Goal: Task Accomplishment & Management: Use online tool/utility

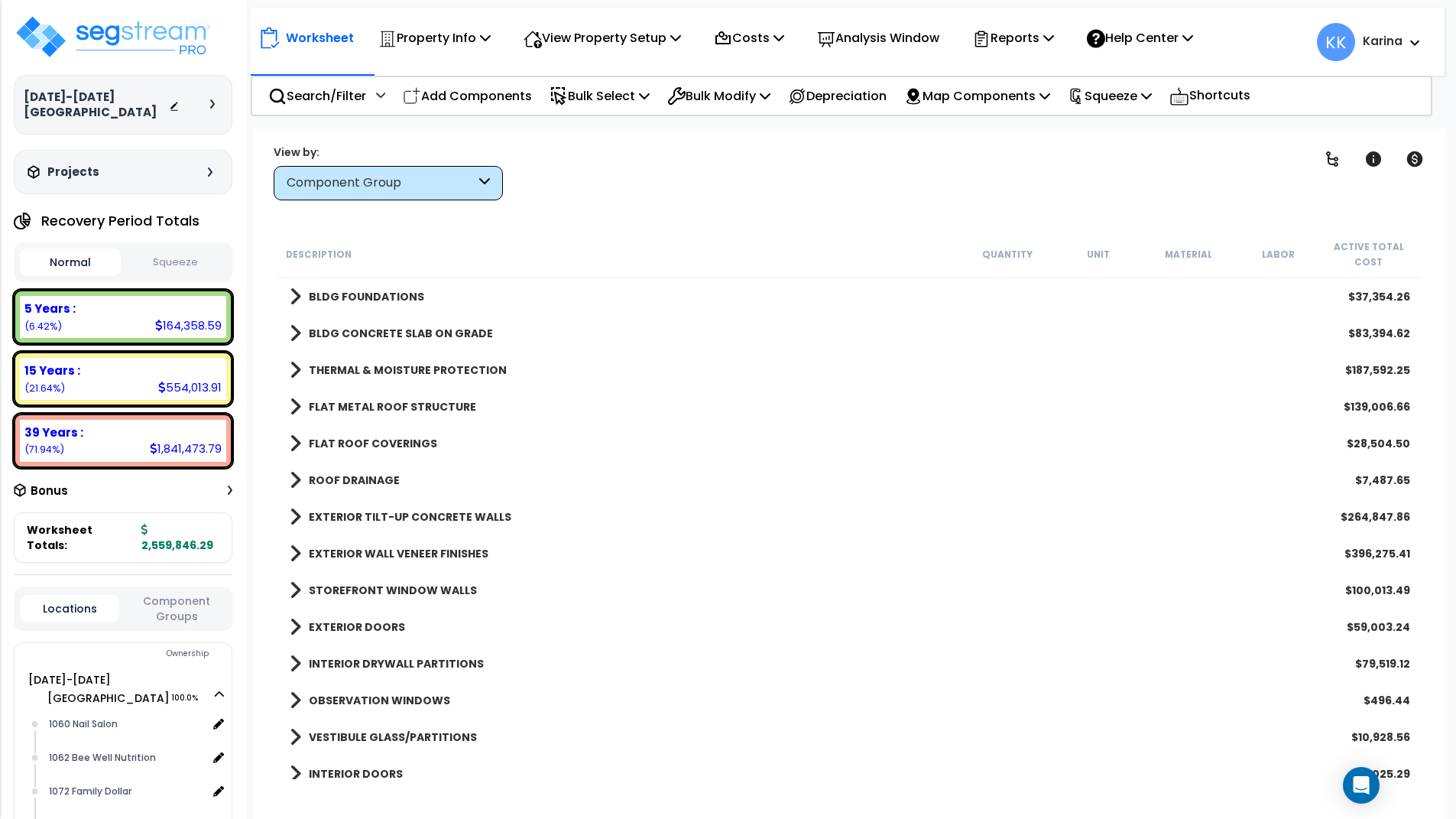
click at [294, 369] on span at bounding box center [295, 370] width 12 height 21
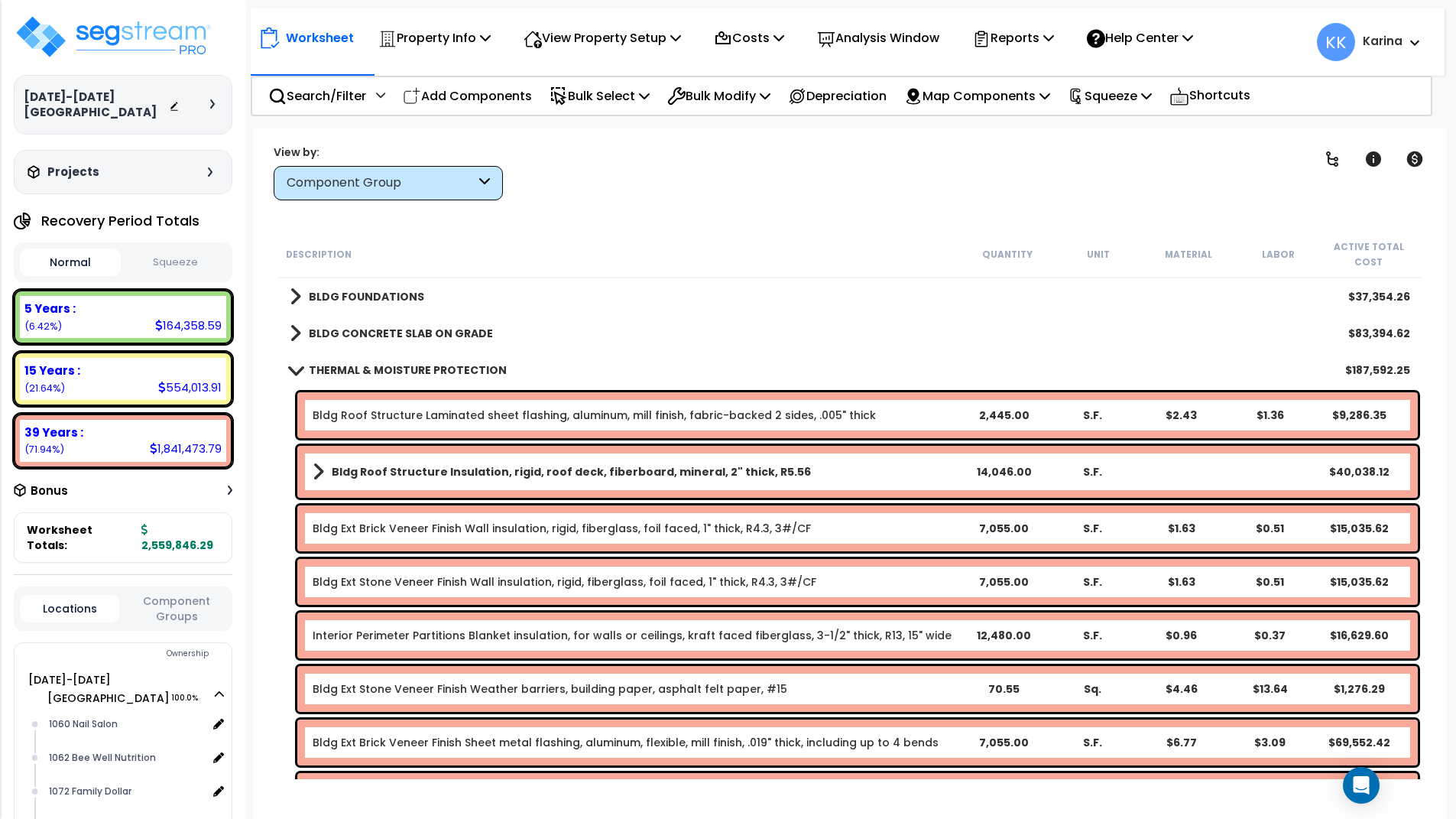
click at [288, 366] on span at bounding box center [295, 370] width 21 height 12
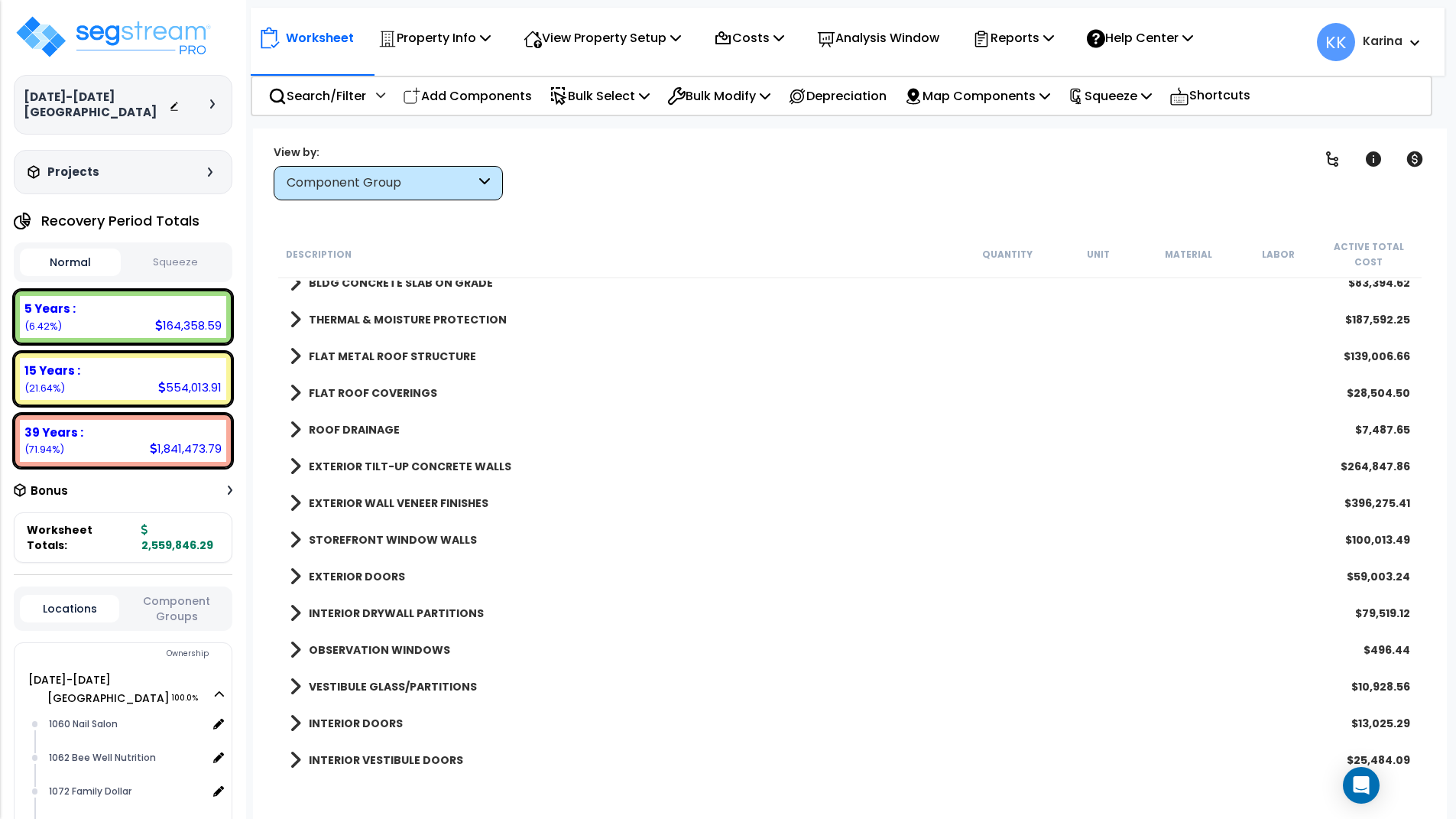
scroll to position [91, 0]
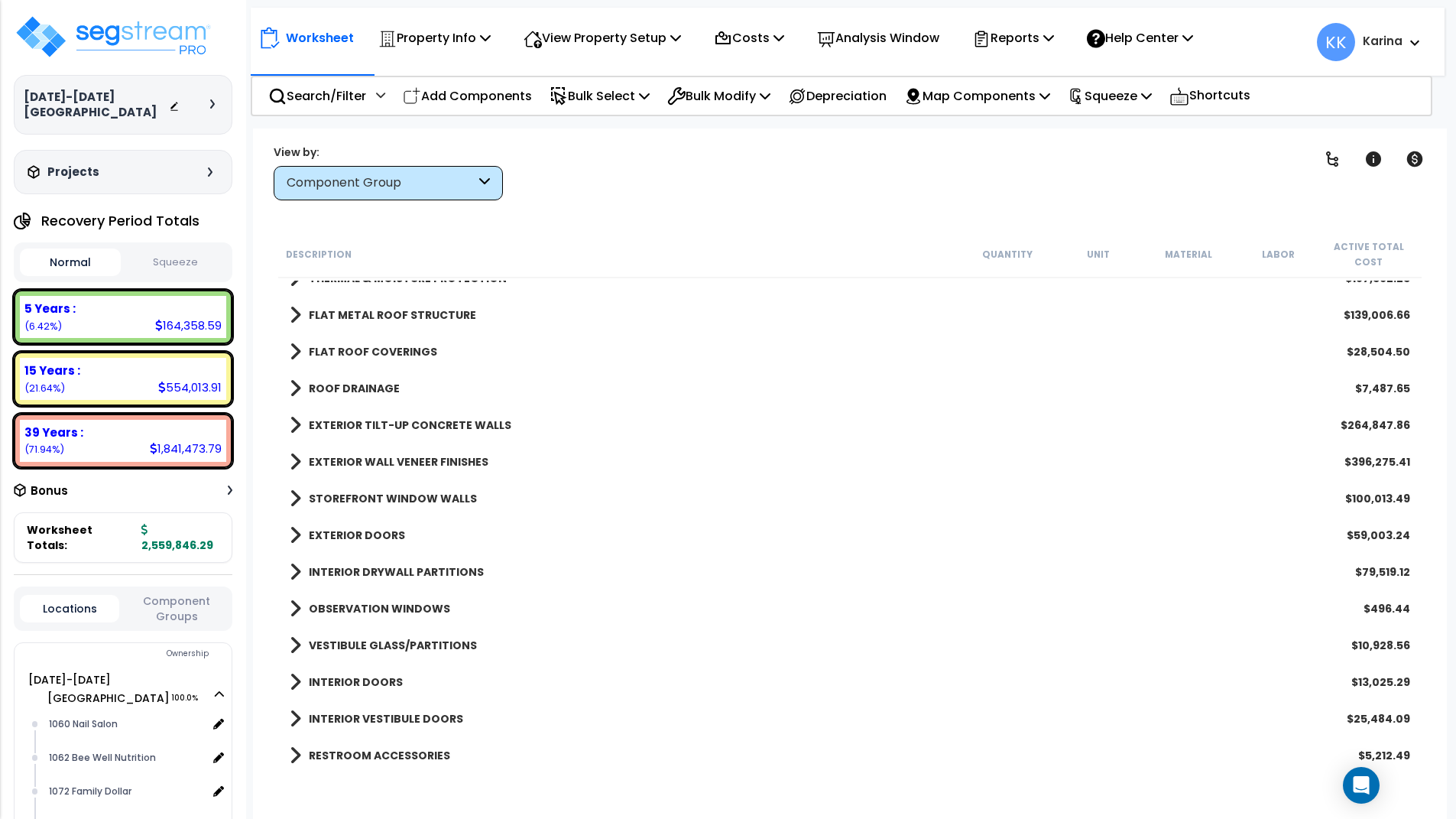
click at [294, 317] on span at bounding box center [295, 314] width 12 height 21
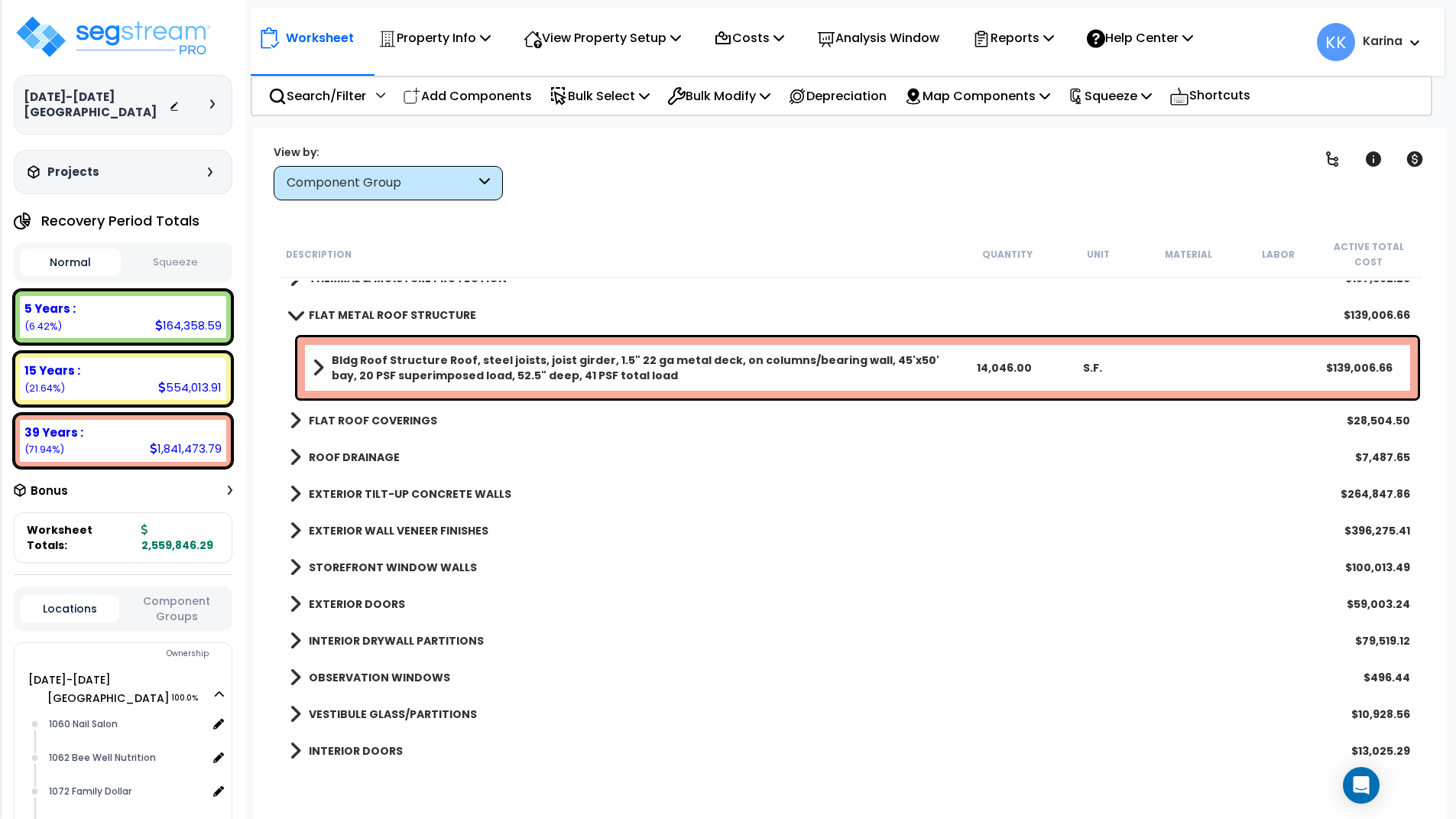
click at [294, 317] on span at bounding box center [295, 314] width 21 height 12
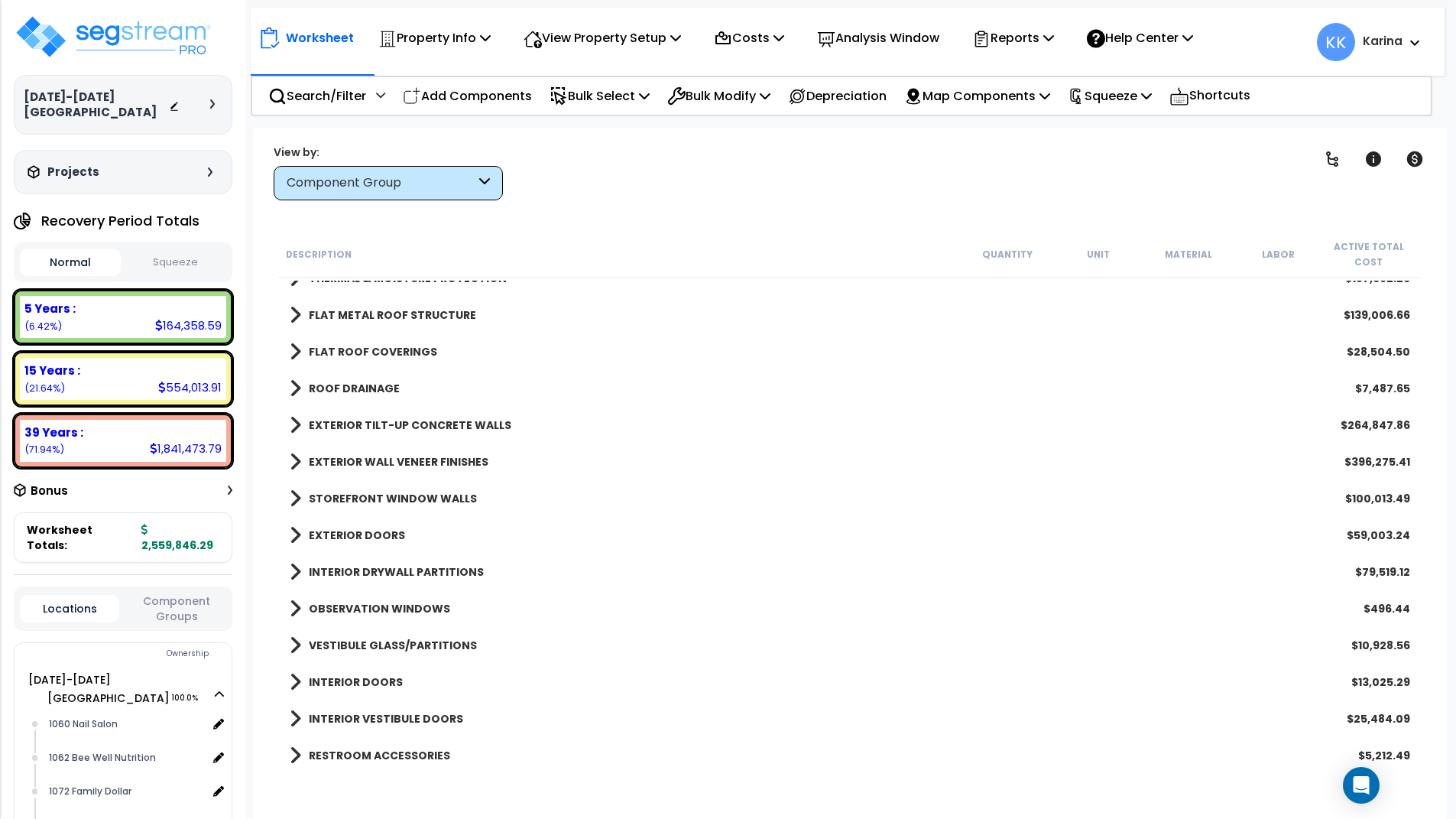
click at [292, 355] on span at bounding box center [295, 351] width 12 height 21
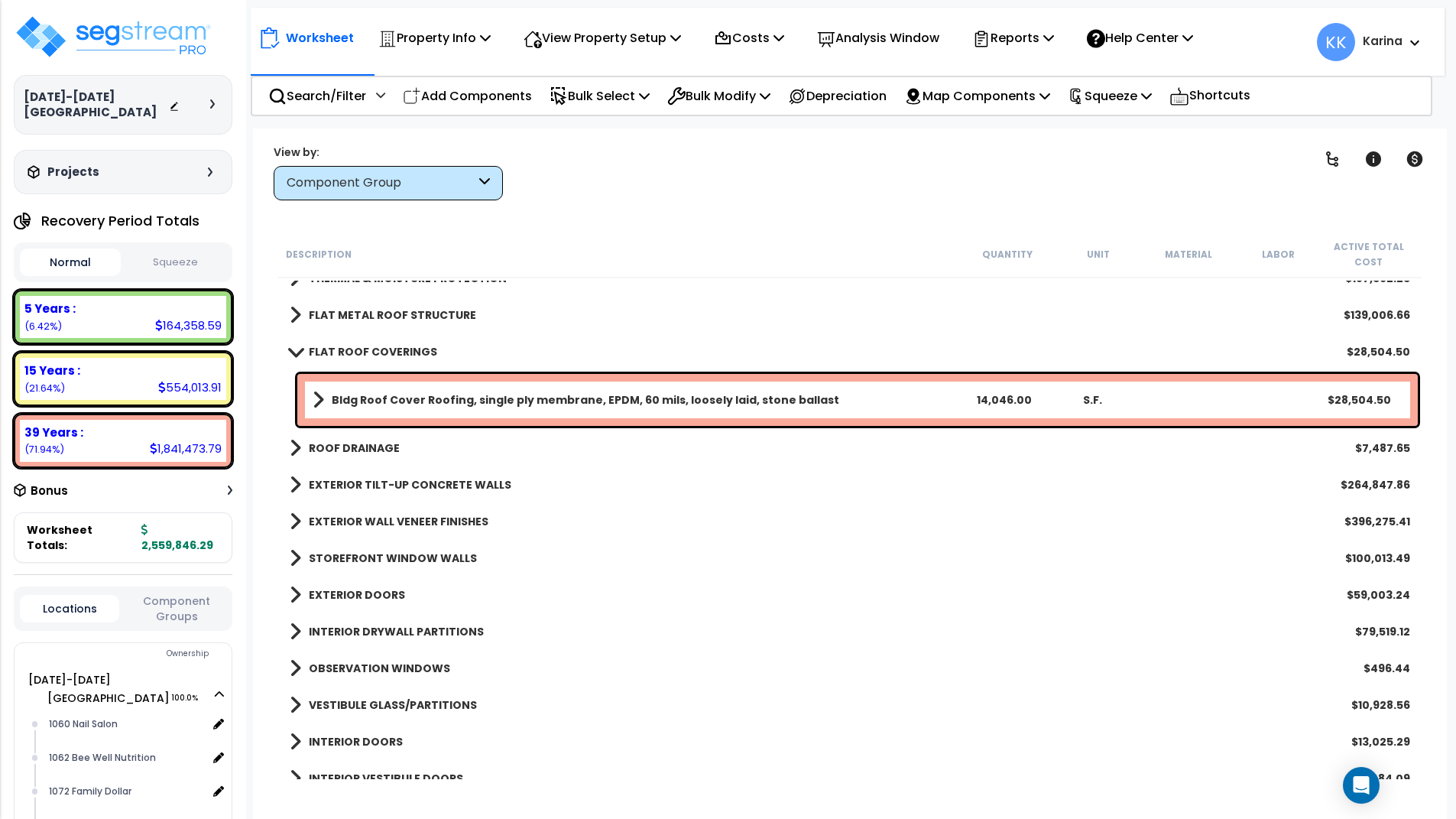
click at [292, 355] on span at bounding box center [295, 352] width 21 height 12
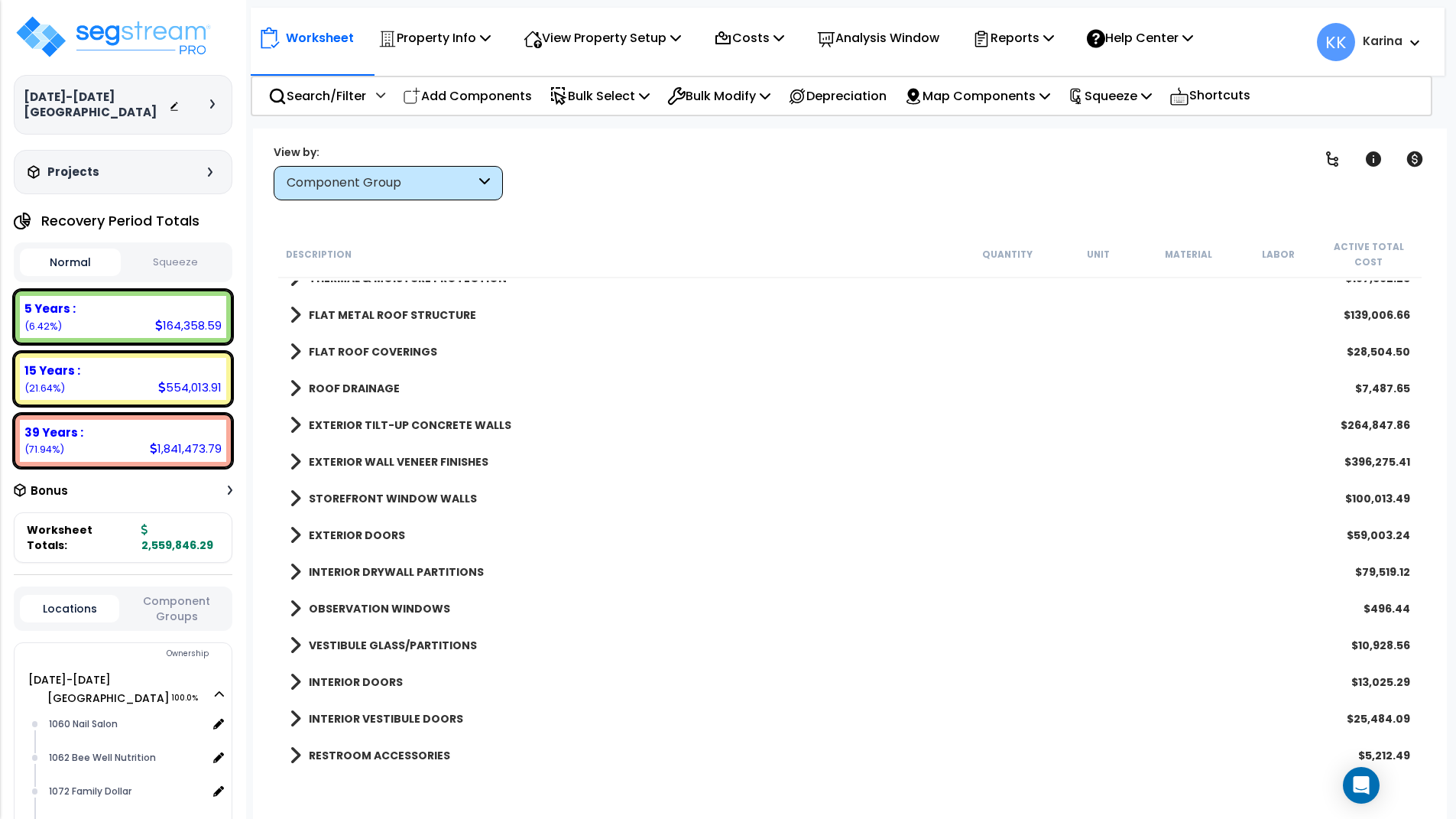
click at [298, 389] on span at bounding box center [295, 388] width 12 height 21
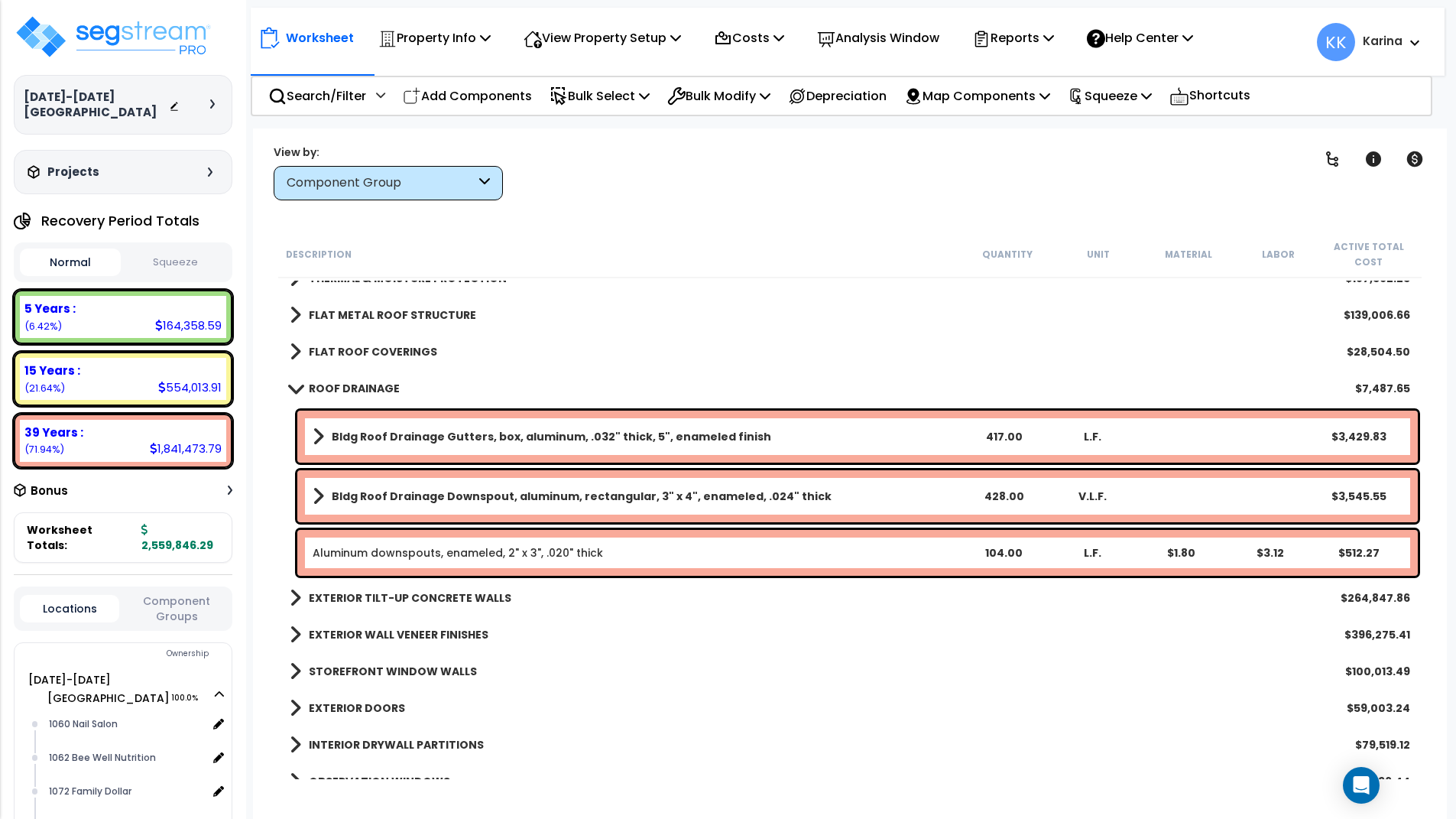
scroll to position [184, 0]
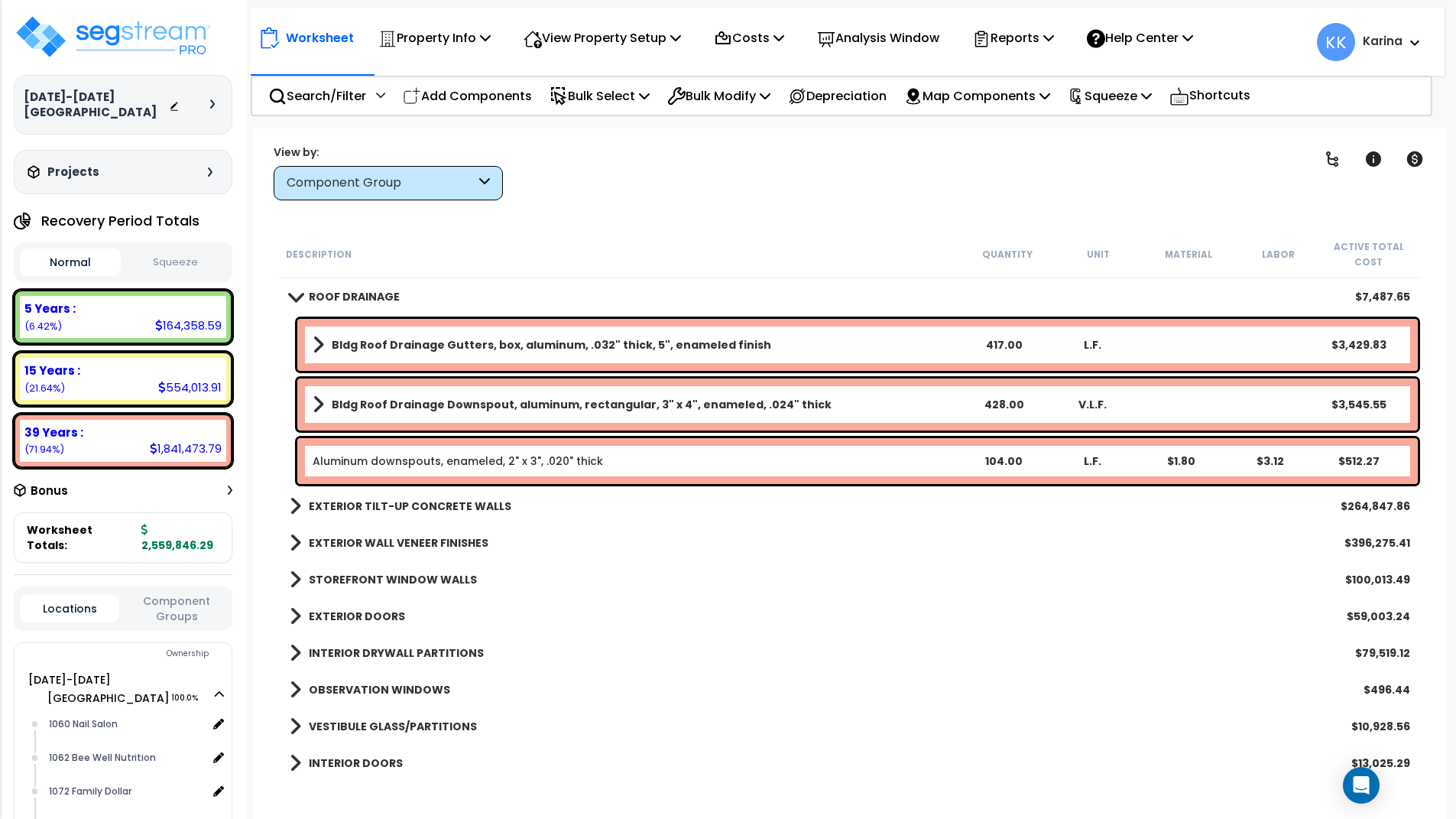
click at [294, 299] on span at bounding box center [295, 296] width 21 height 12
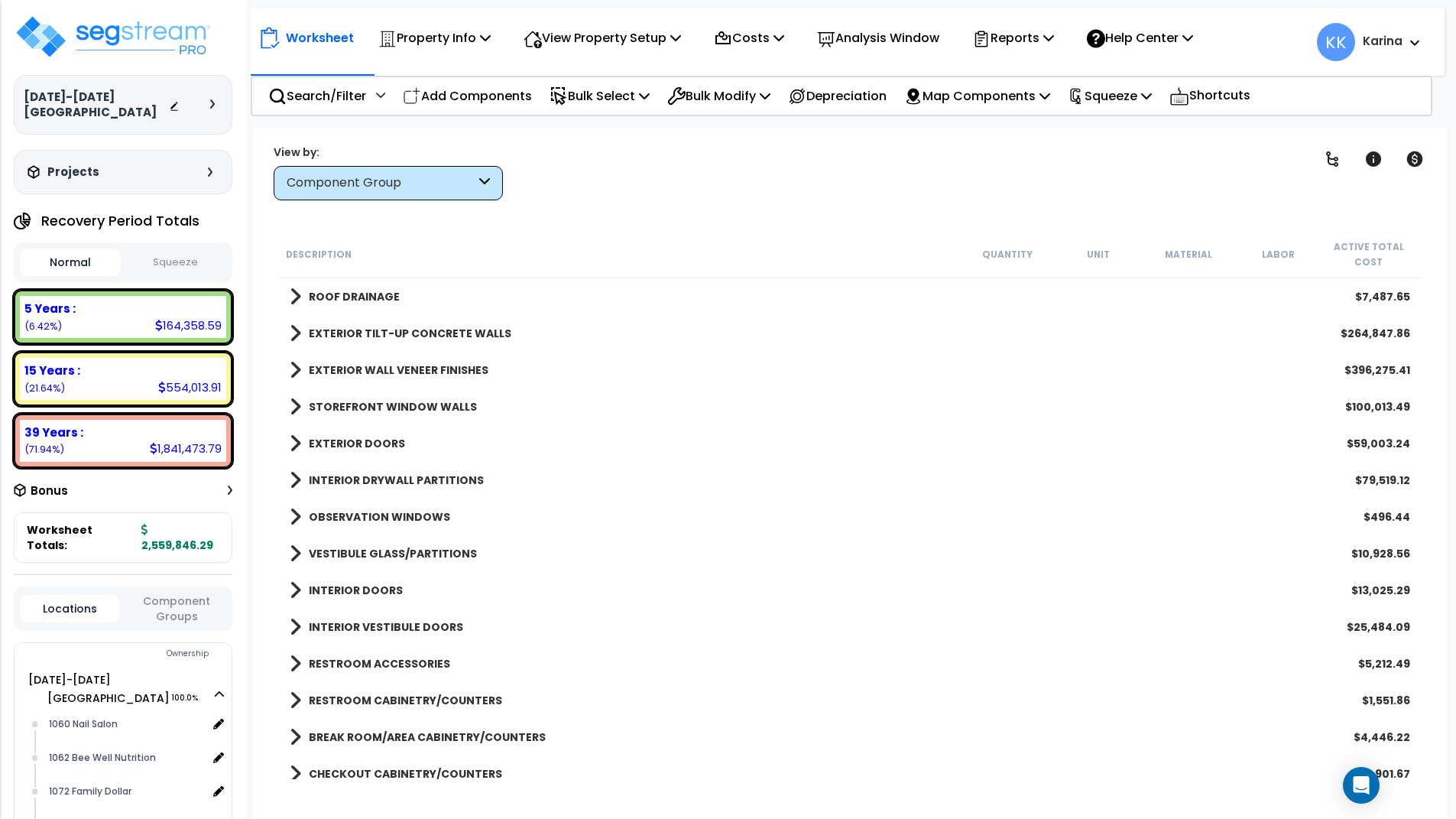
click at [294, 373] on span at bounding box center [295, 370] width 12 height 21
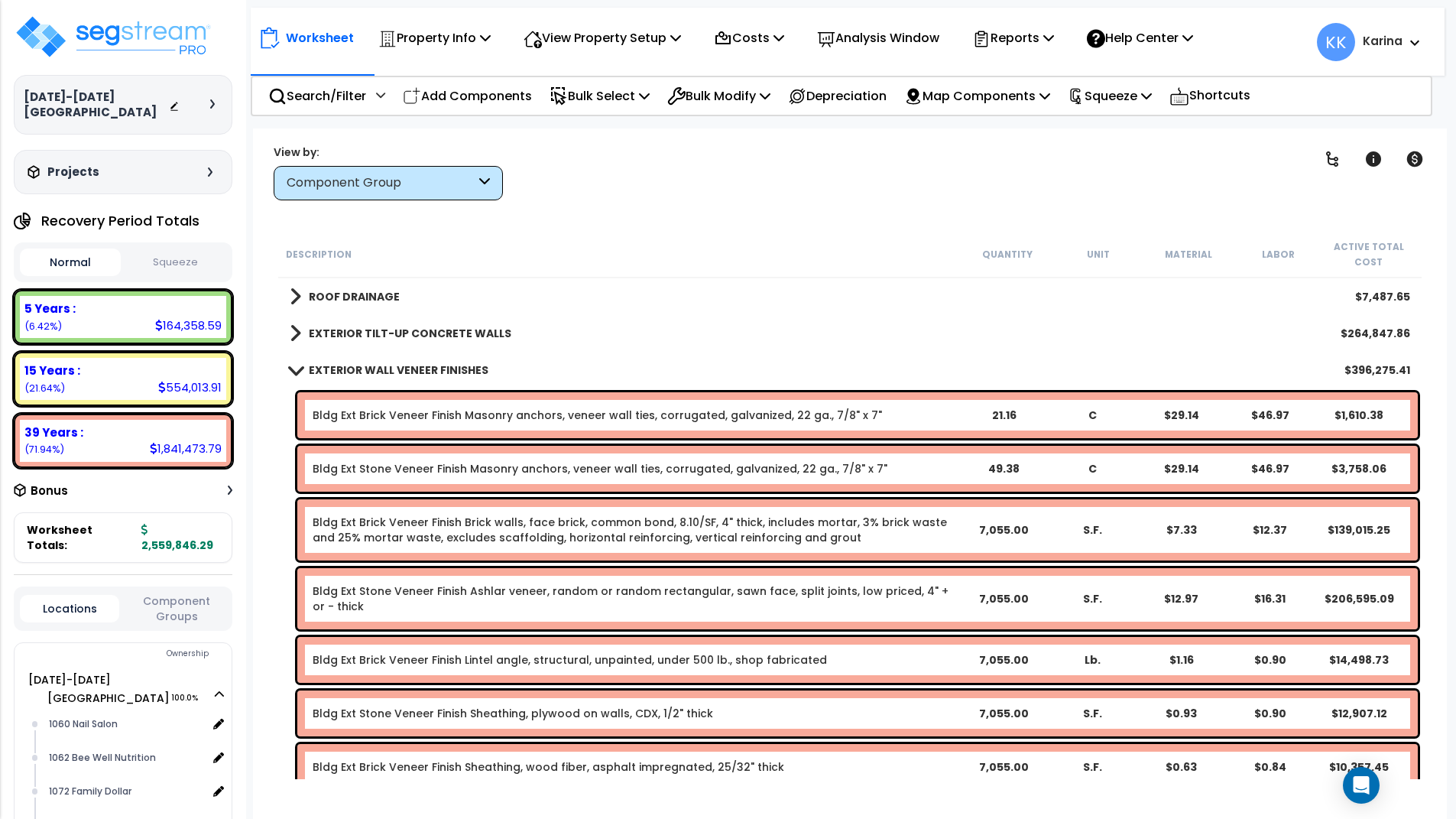
click at [294, 373] on span at bounding box center [295, 370] width 21 height 12
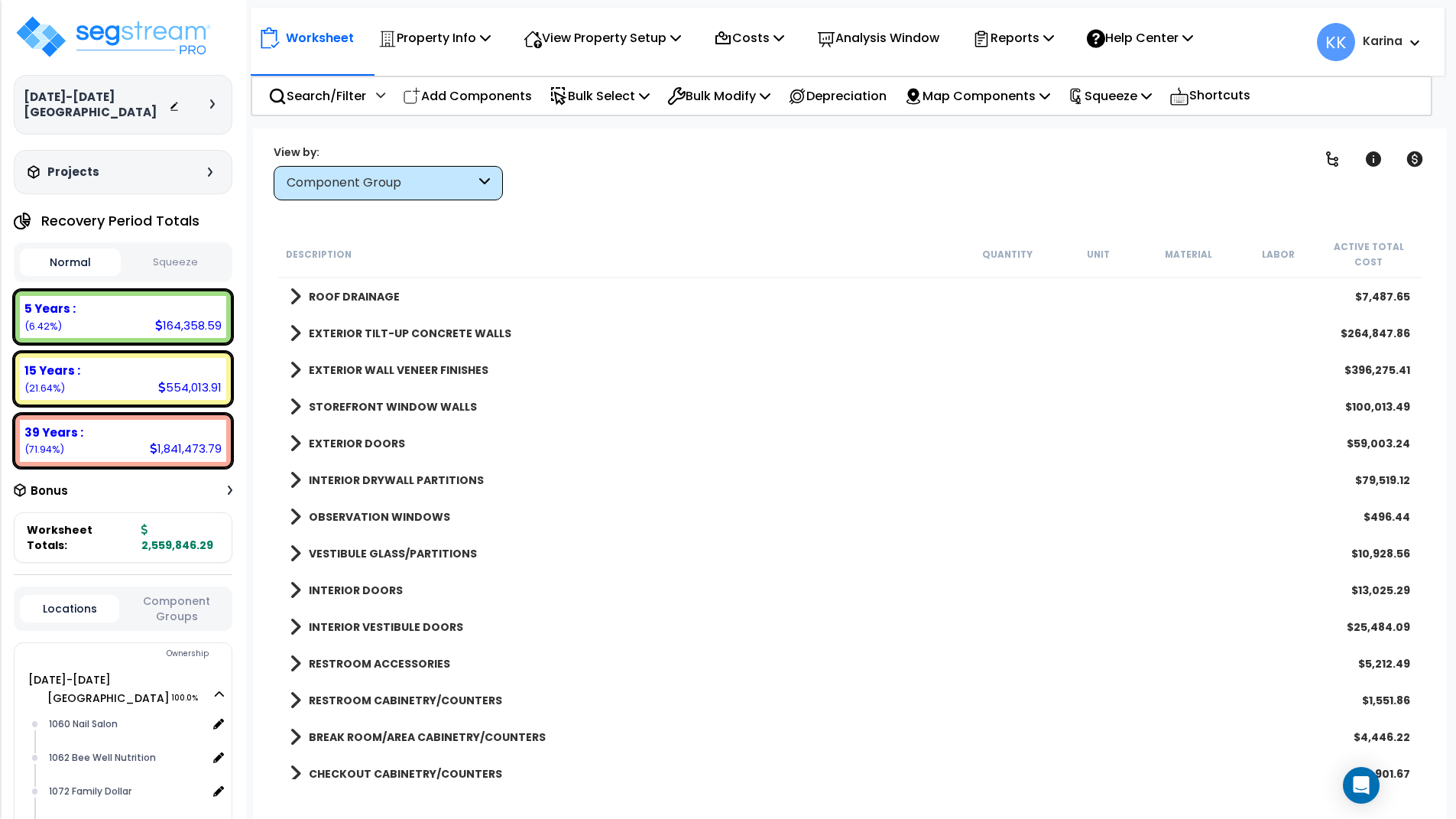
click at [292, 412] on span at bounding box center [295, 406] width 12 height 21
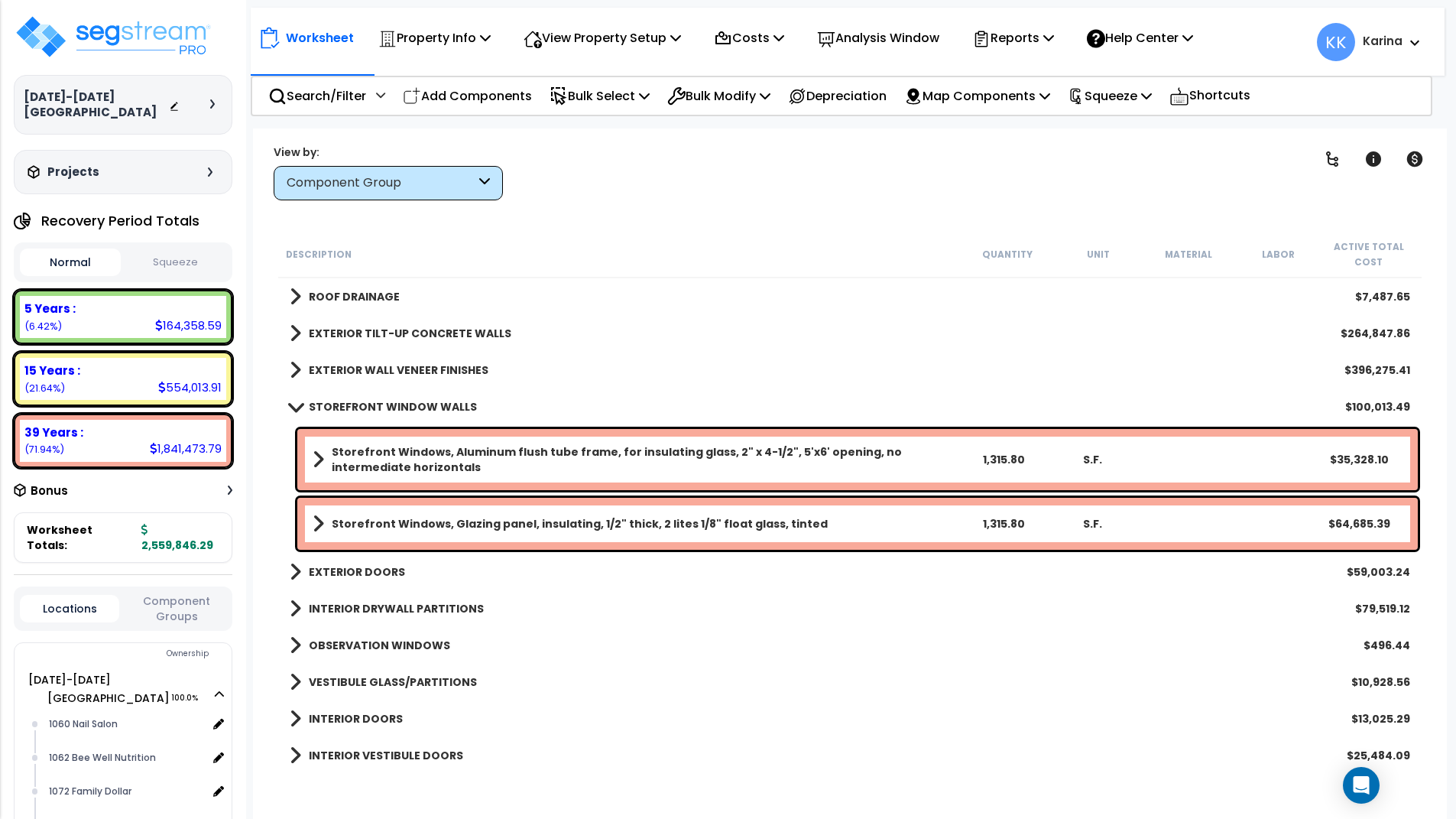
click at [292, 412] on link "STOREFRONT WINDOW WALLS" at bounding box center [382, 406] width 187 height 21
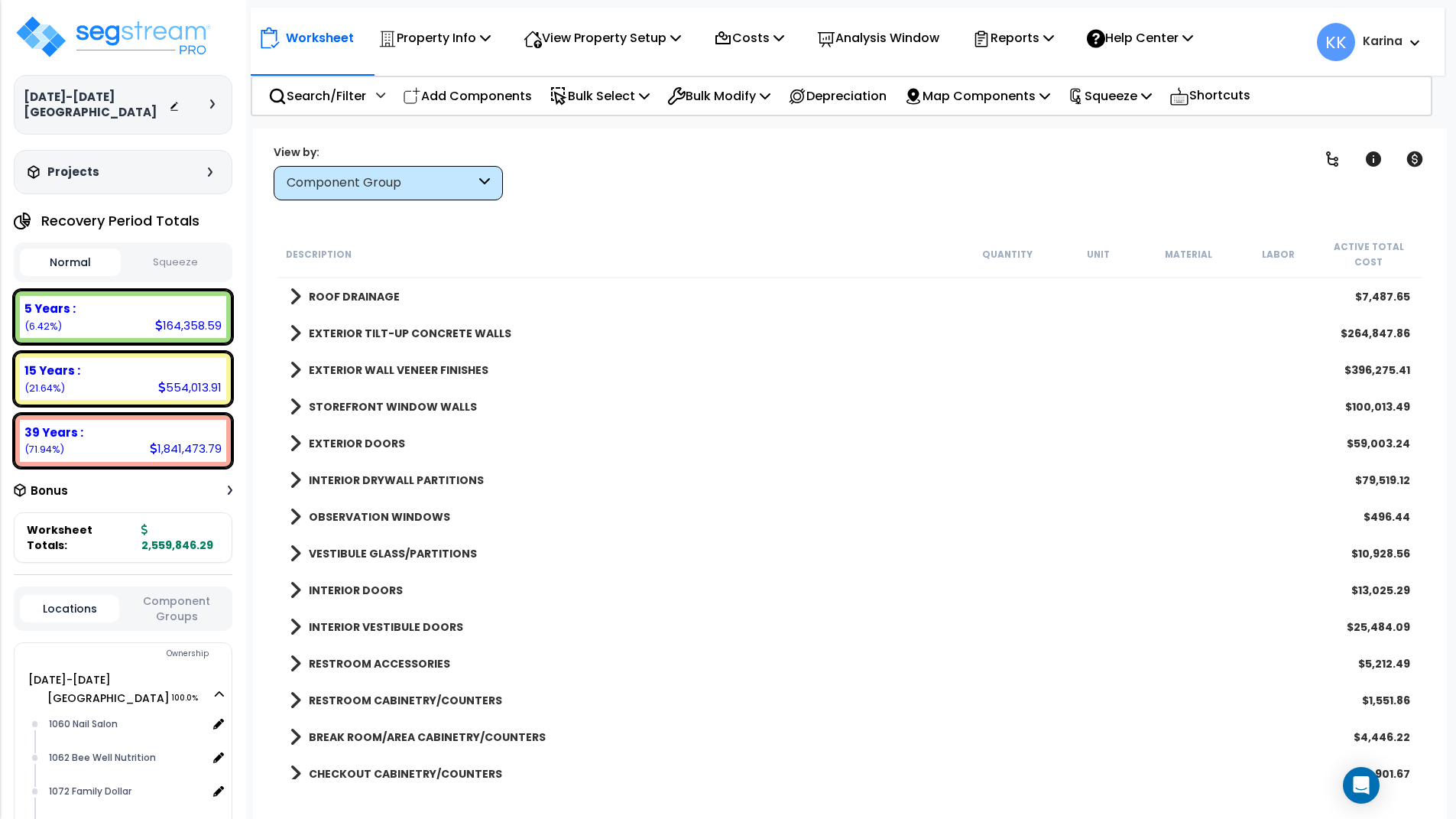
scroll to position [275, 0]
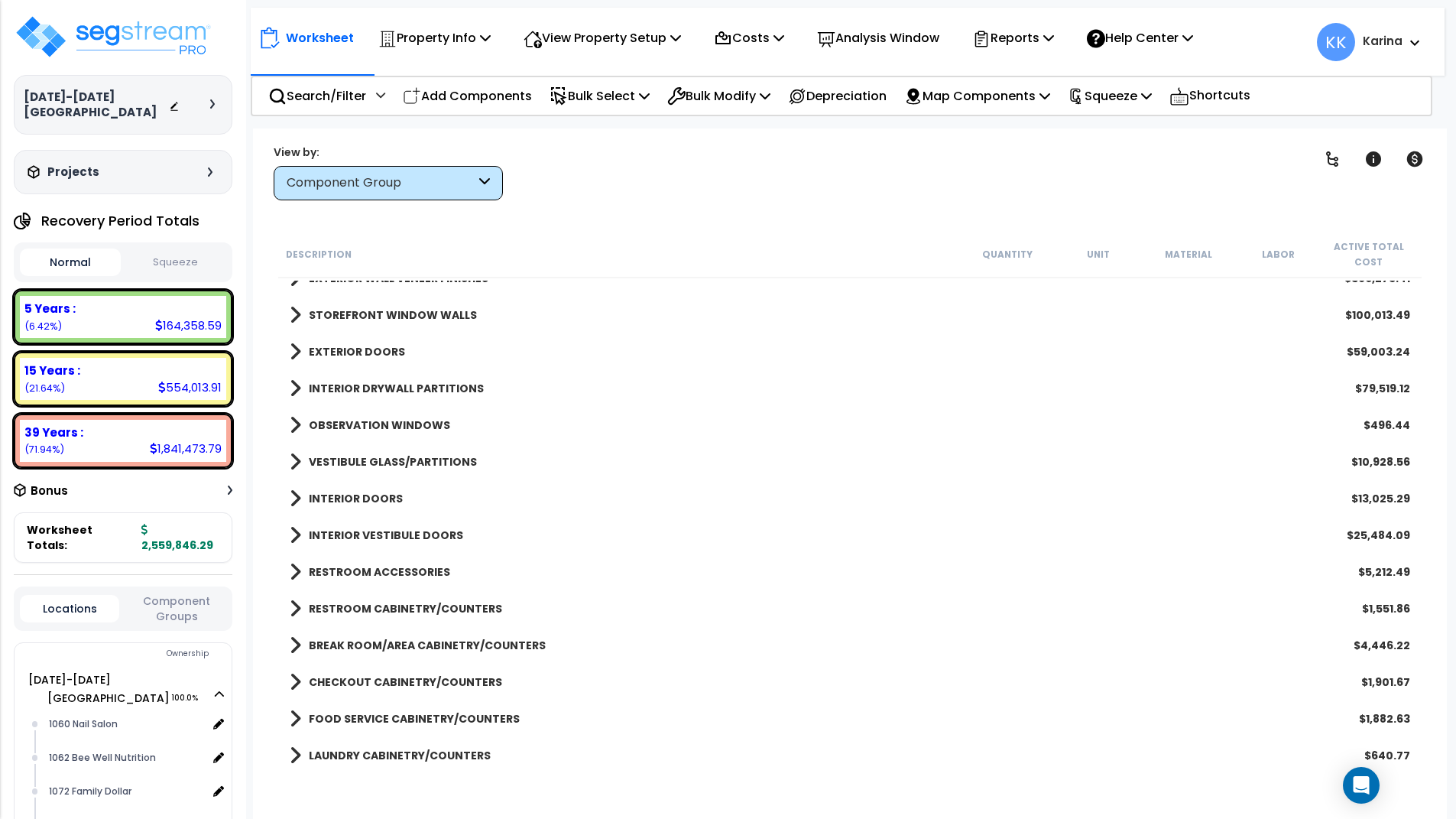
click at [288, 357] on div "EXTERIOR DOORS $59,003.24" at bounding box center [850, 352] width 1136 height 37
click at [295, 352] on span at bounding box center [295, 351] width 12 height 21
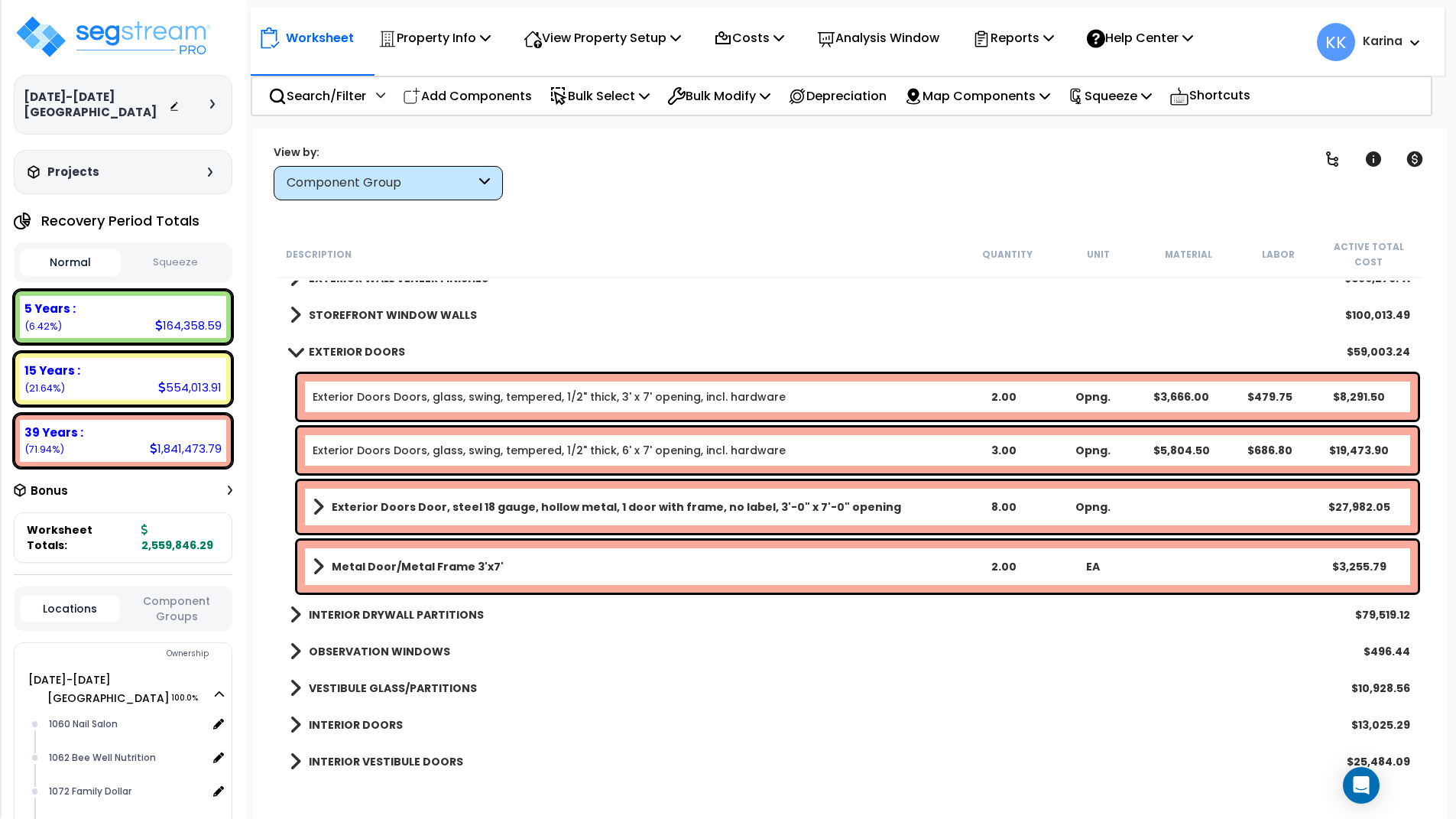
click at [295, 352] on span at bounding box center [295, 352] width 21 height 12
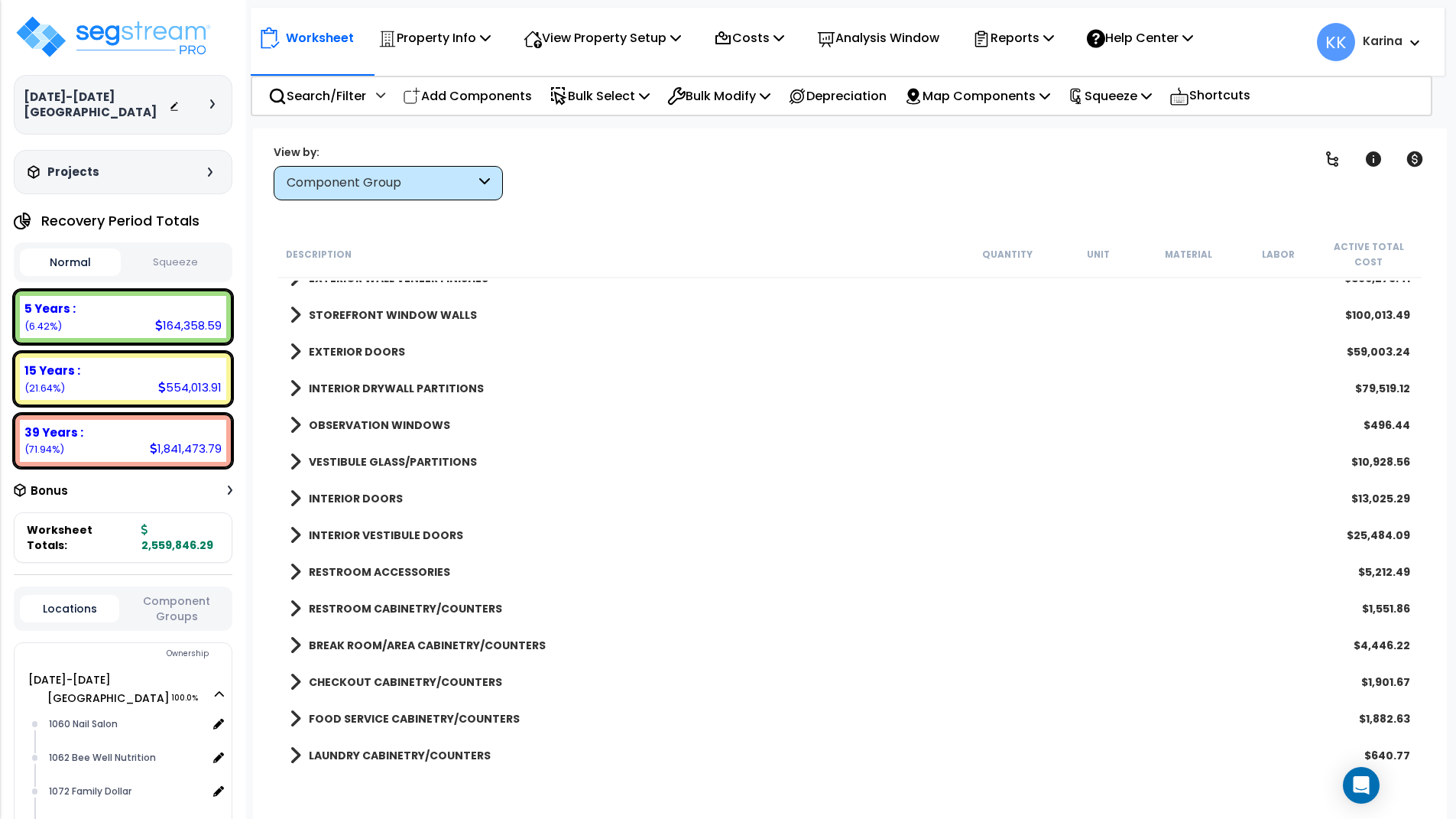
click at [293, 420] on span at bounding box center [295, 425] width 12 height 21
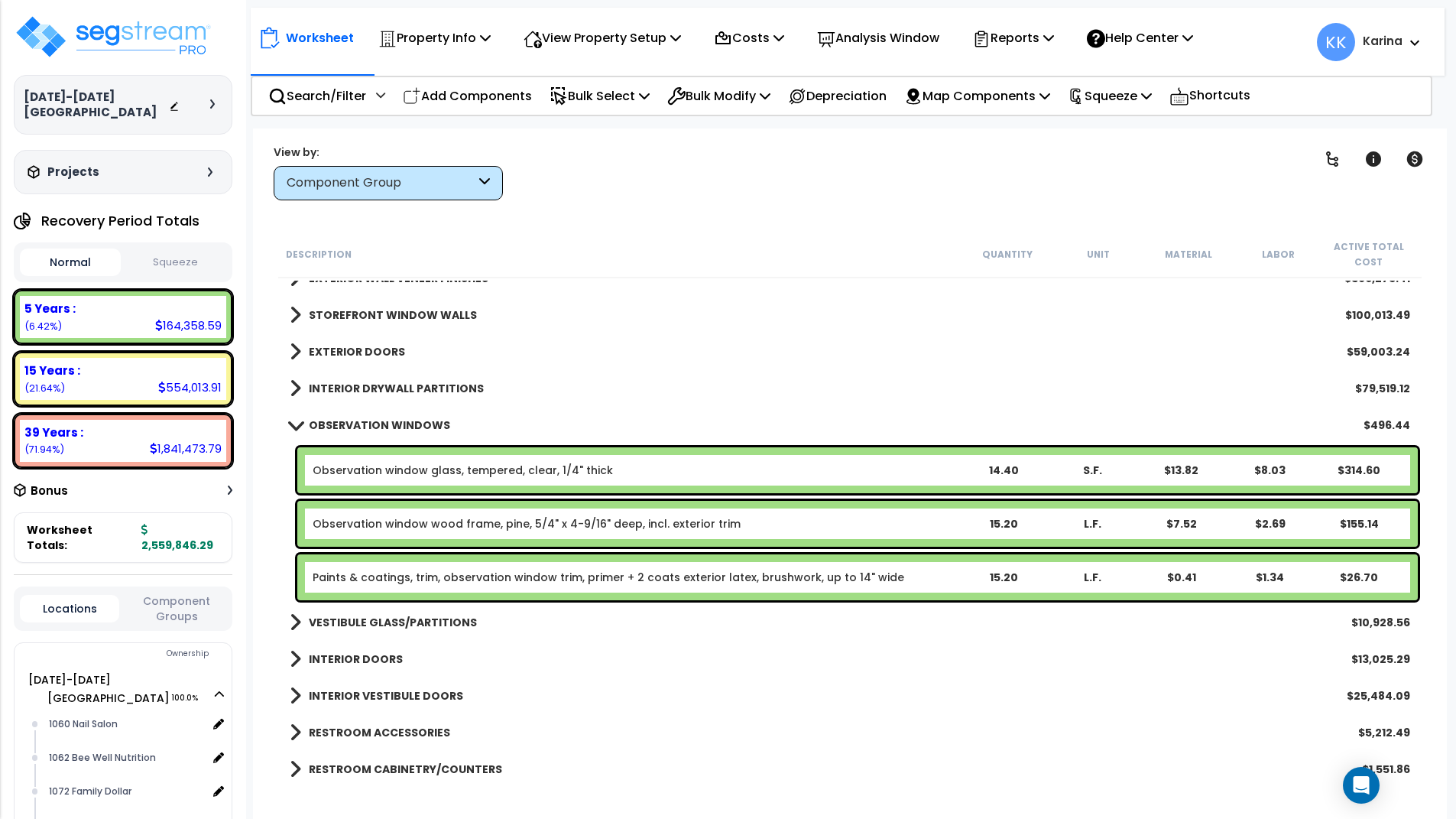
click at [293, 420] on span at bounding box center [295, 425] width 21 height 12
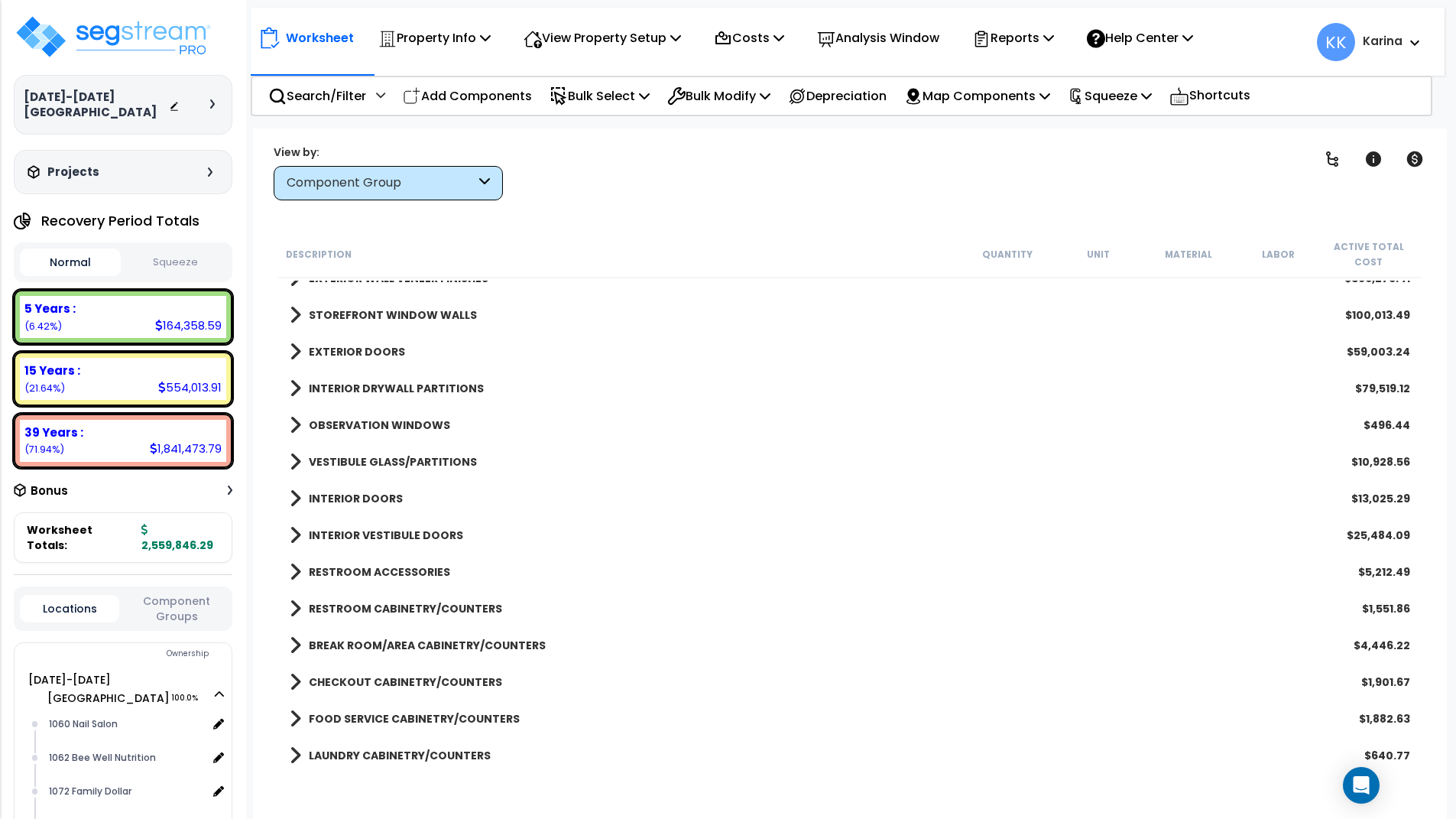
click at [296, 463] on span at bounding box center [295, 461] width 12 height 21
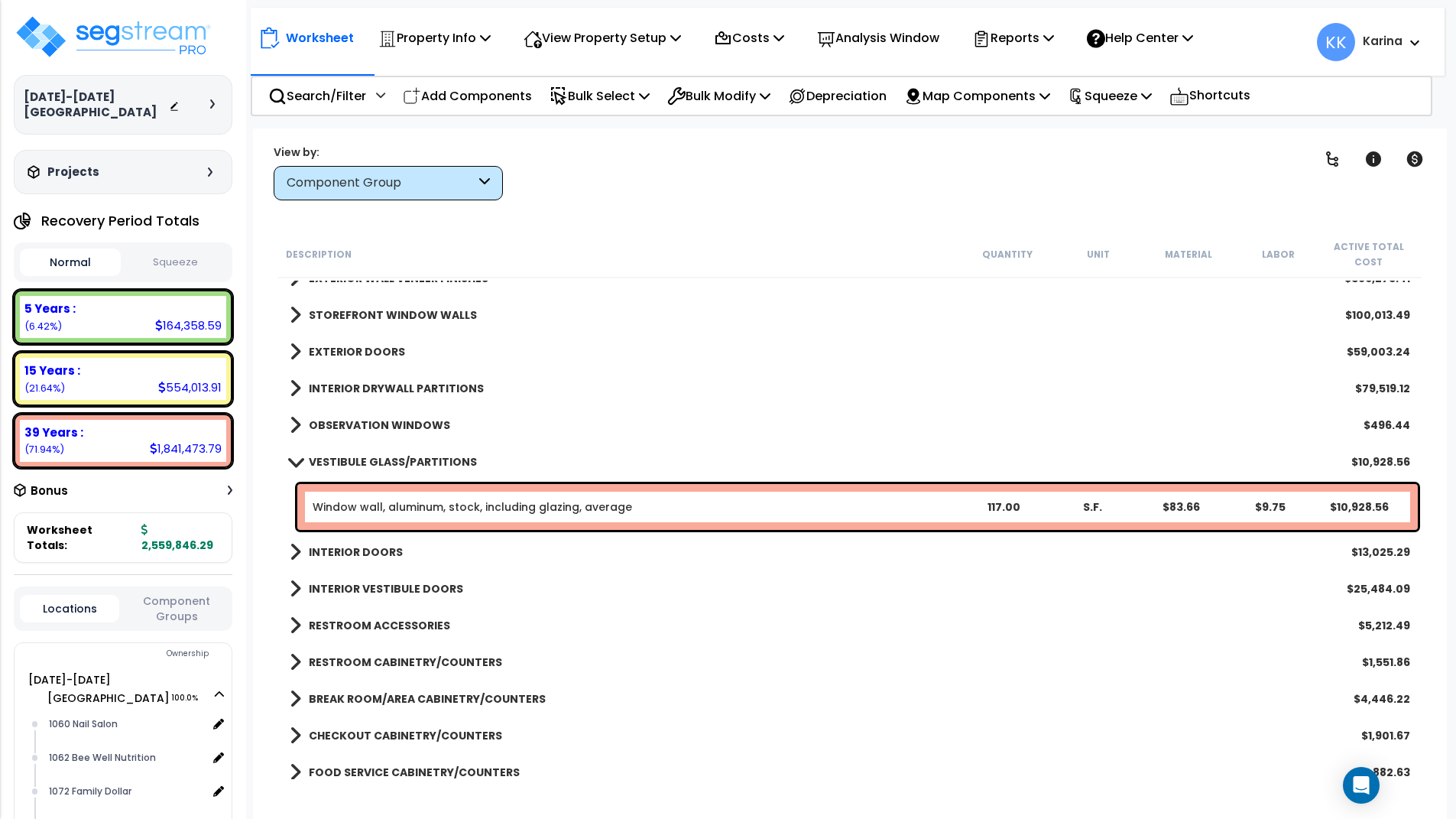
scroll to position [367, 0]
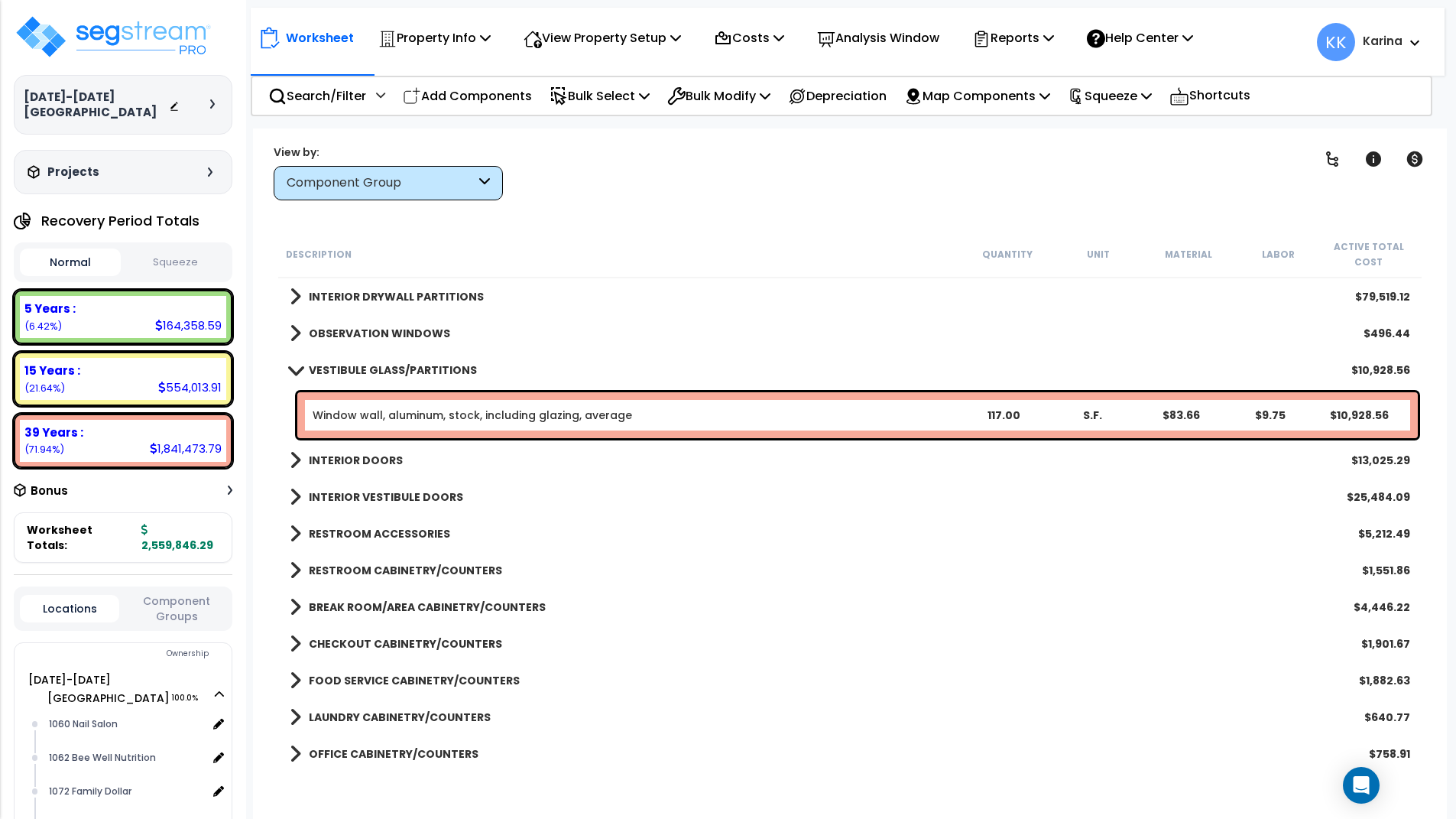
click at [291, 374] on span at bounding box center [295, 370] width 21 height 12
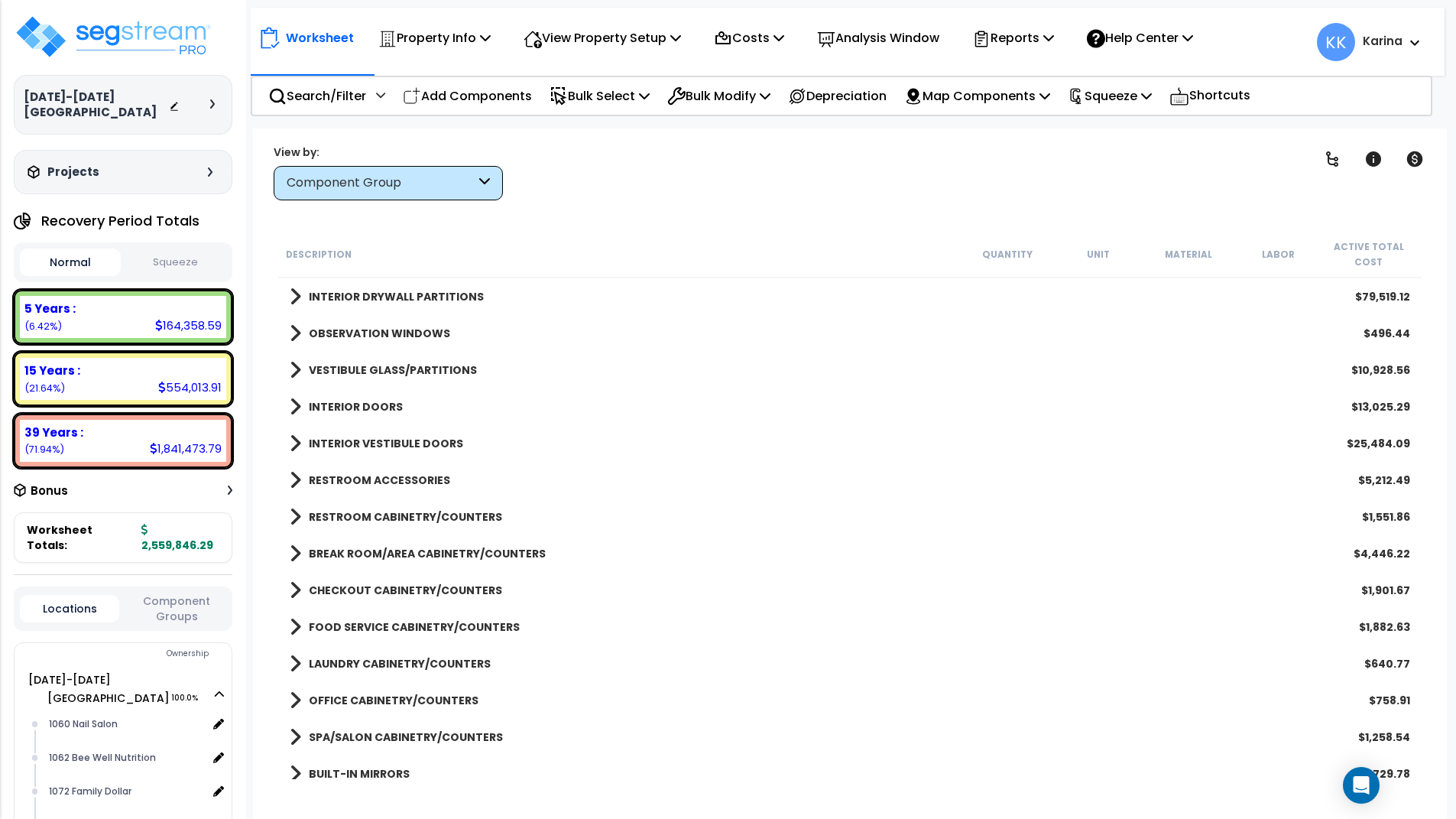
click at [294, 402] on span at bounding box center [295, 406] width 12 height 21
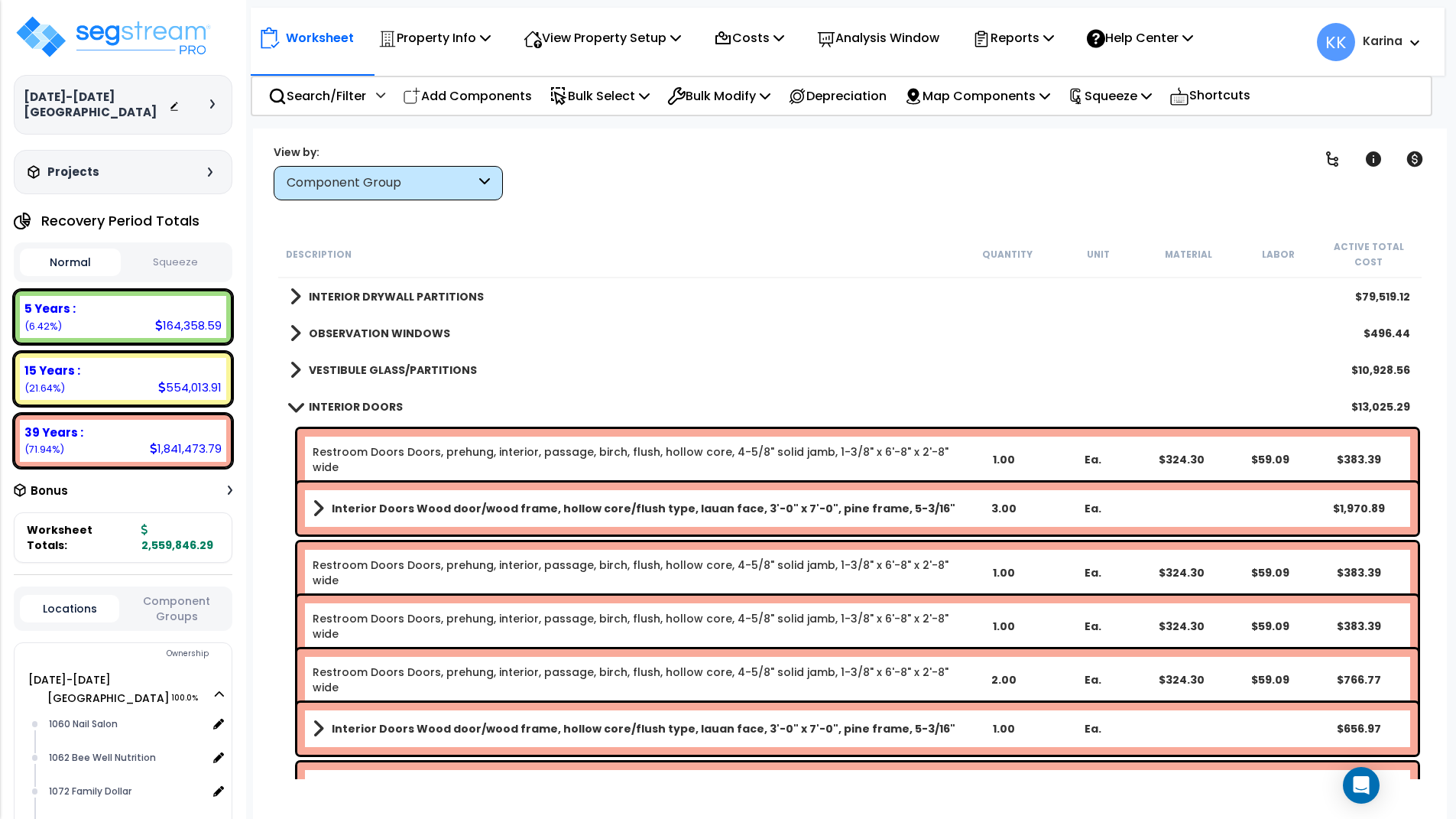
click at [294, 402] on span at bounding box center [295, 406] width 21 height 12
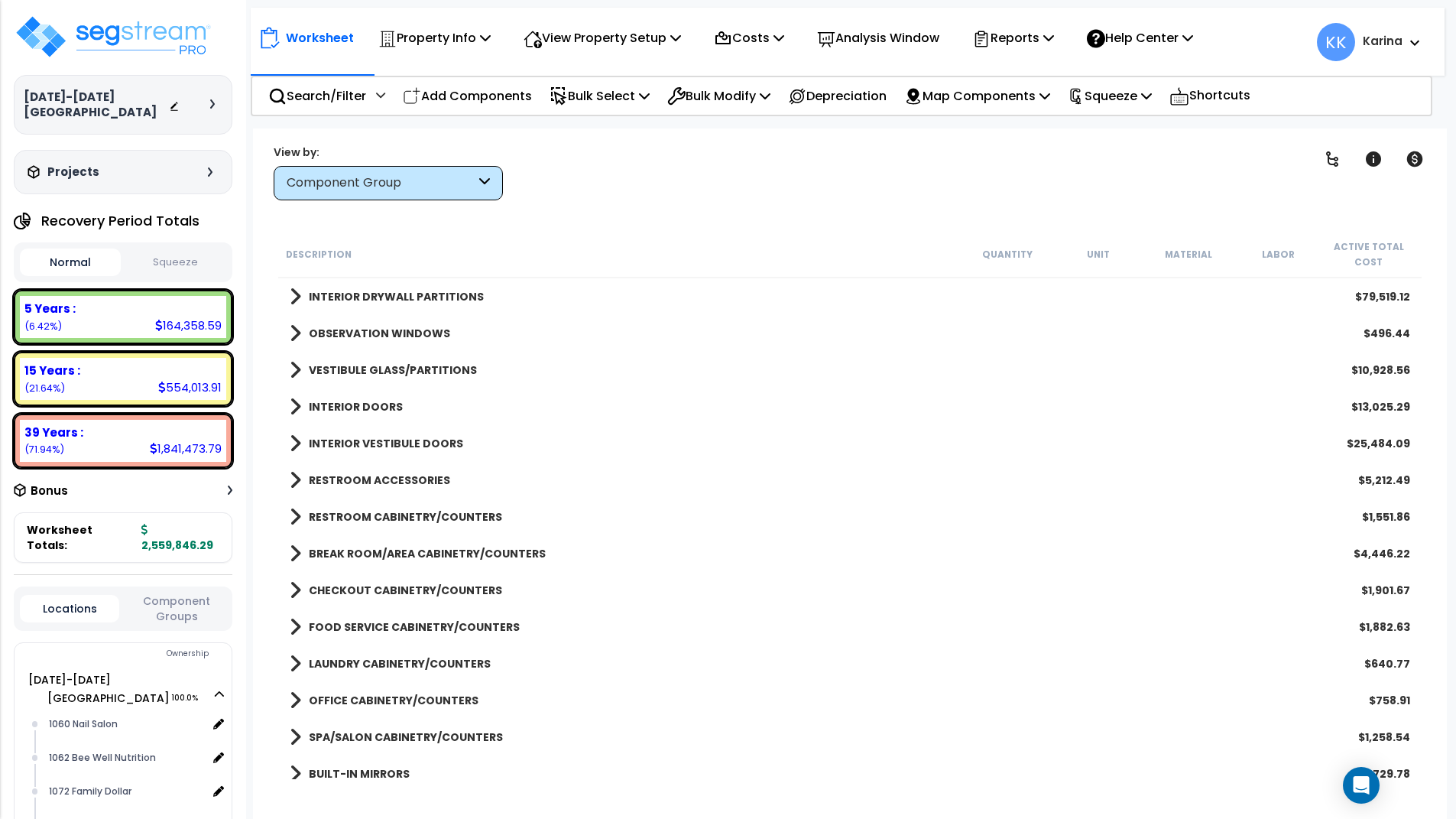
click at [291, 446] on span at bounding box center [295, 443] width 12 height 21
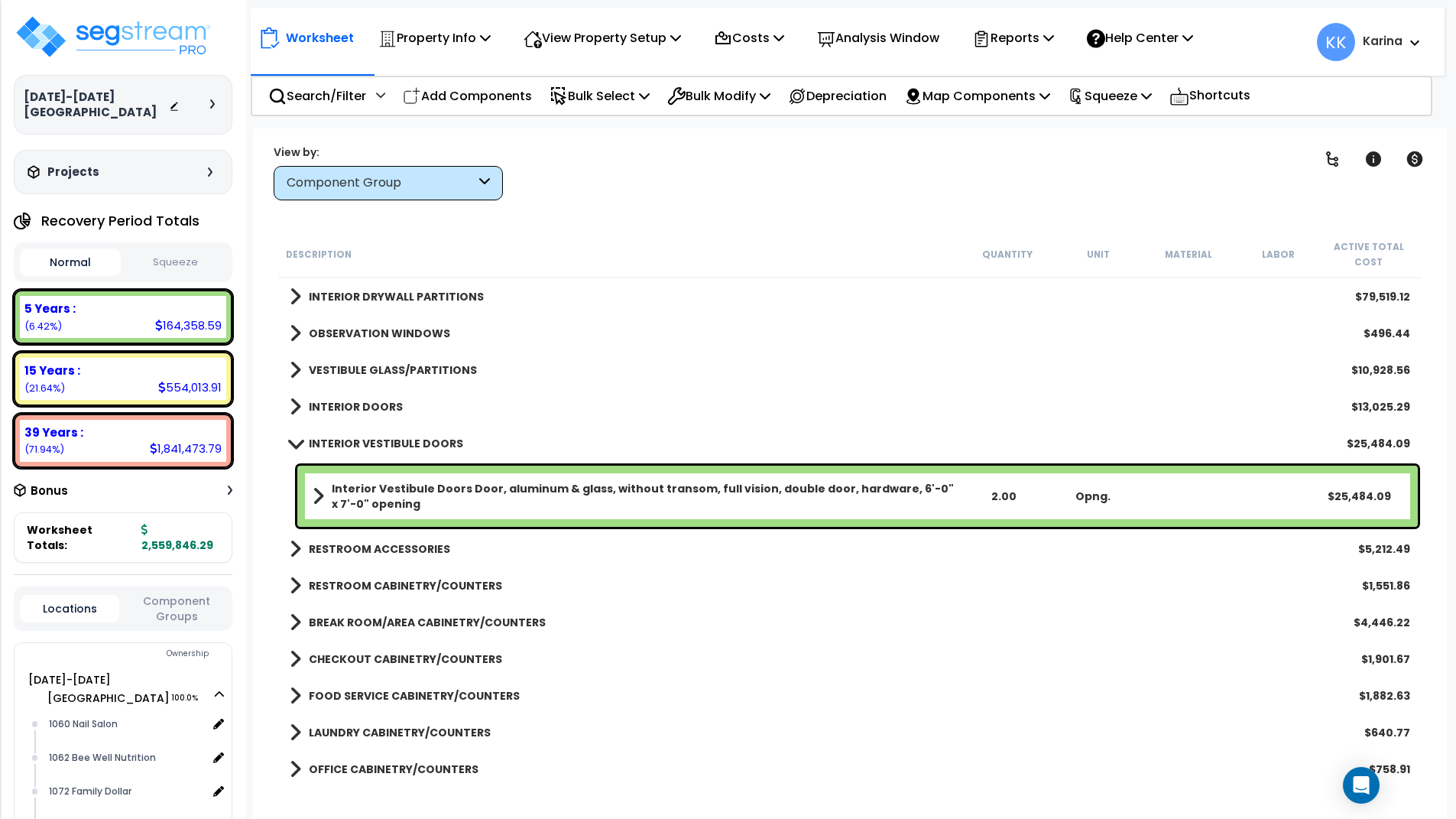
click at [291, 446] on span at bounding box center [295, 443] width 21 height 12
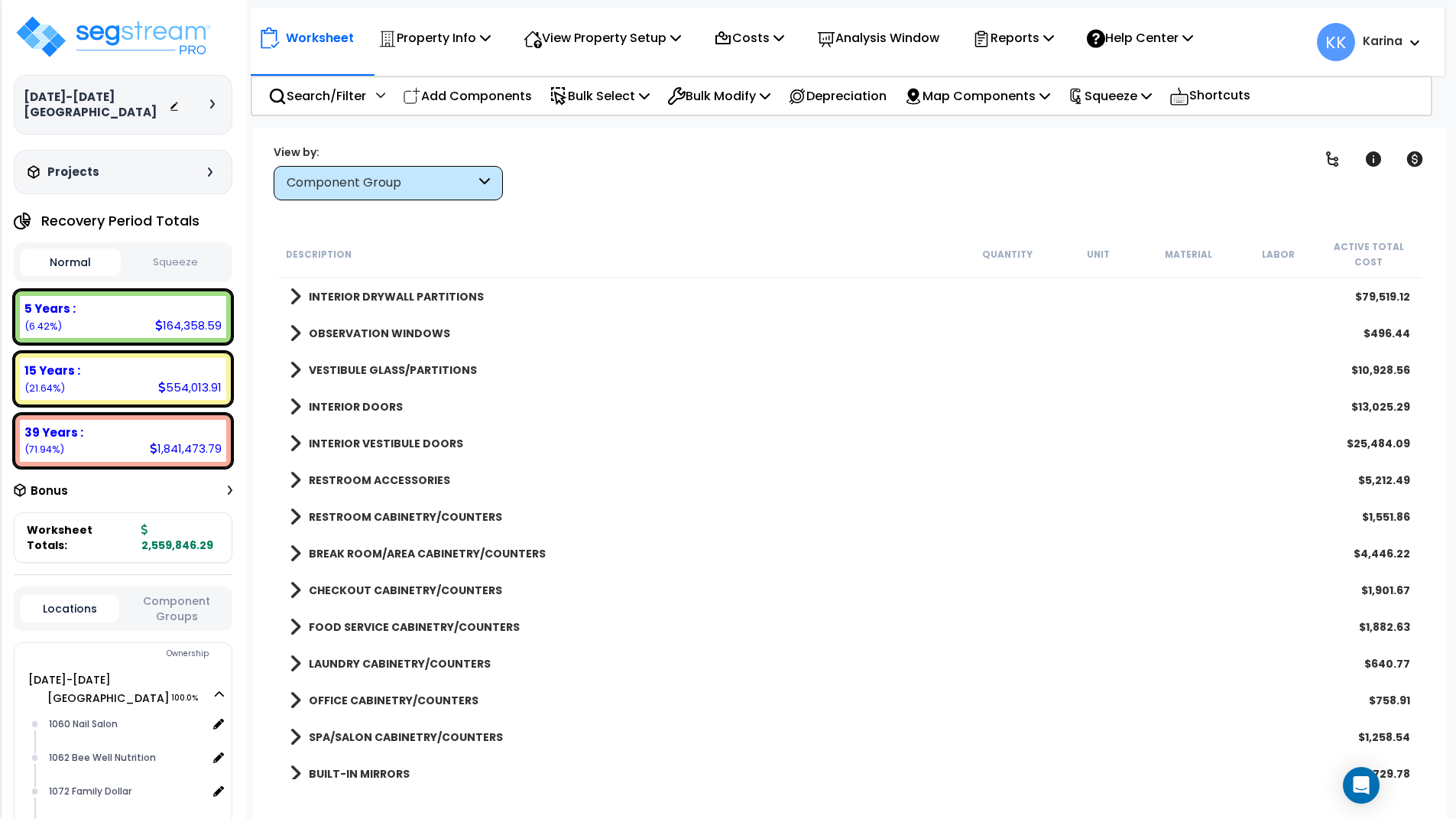
click at [293, 331] on span at bounding box center [295, 332] width 12 height 21
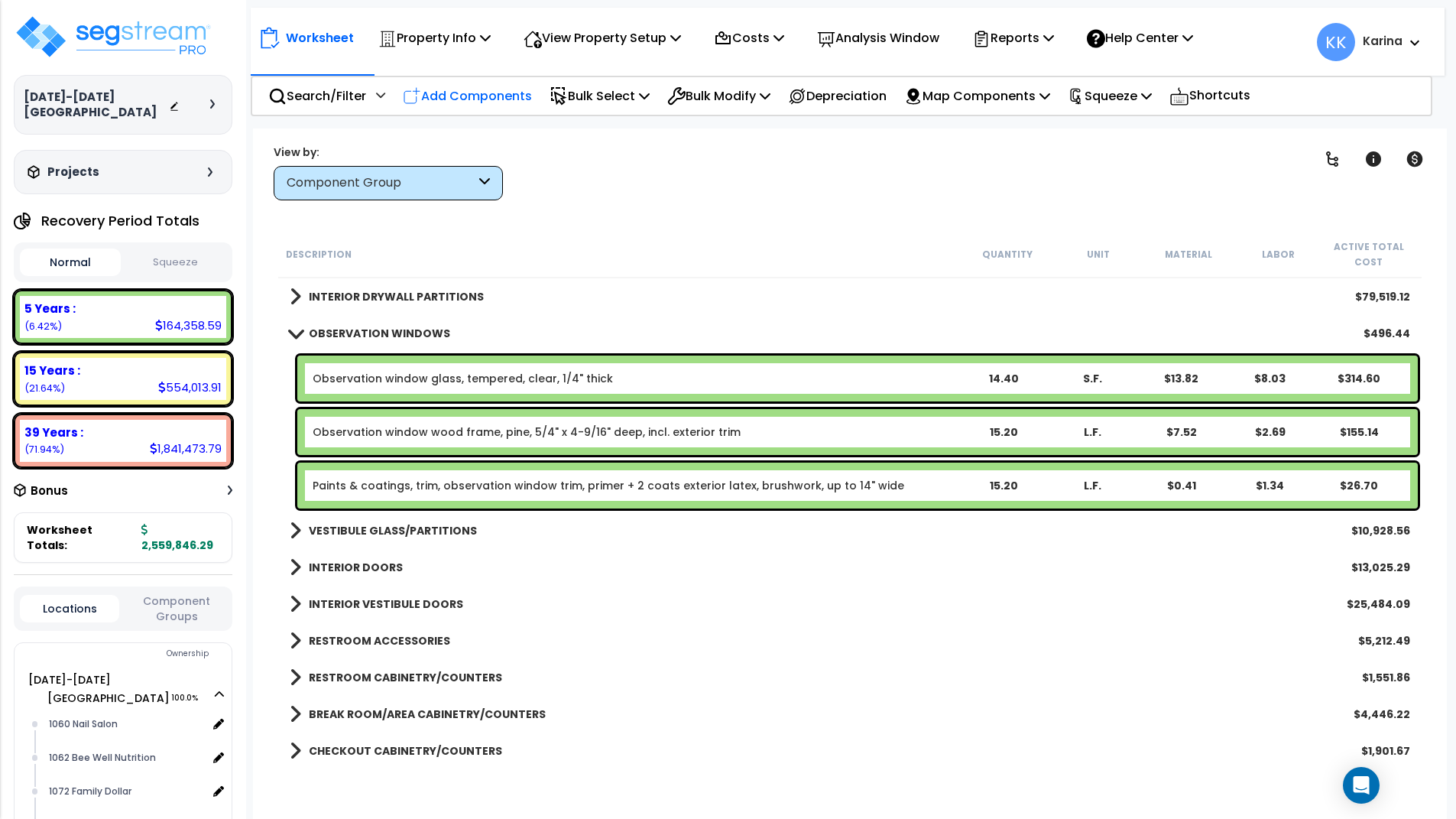
click at [487, 89] on p "Add Components" at bounding box center [467, 96] width 130 height 21
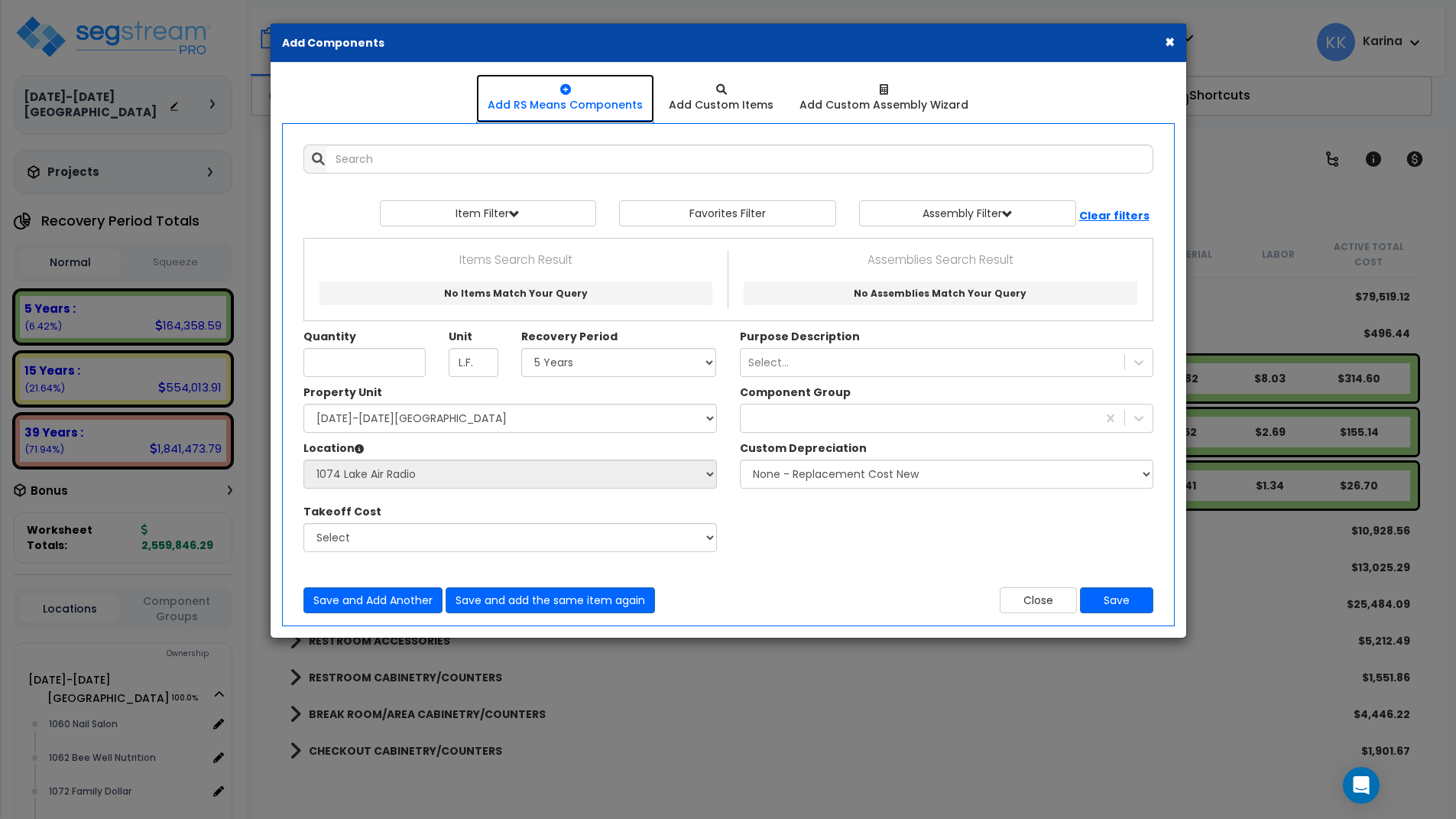
click at [487, 89] on link "Add RS Means Components" at bounding box center [565, 99] width 178 height 49
select select
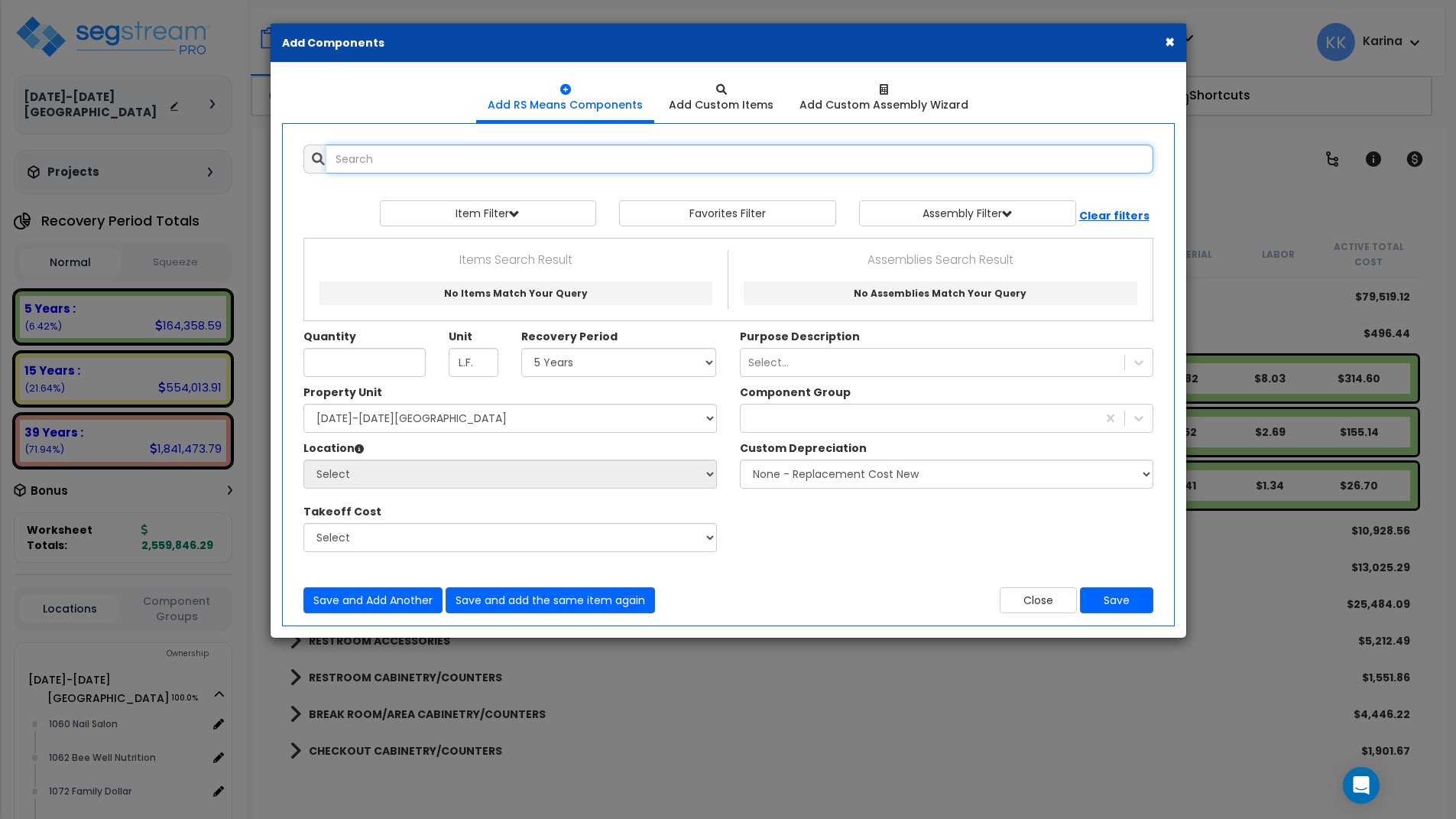
click at [420, 145] on input "text" at bounding box center [740, 159] width 827 height 29
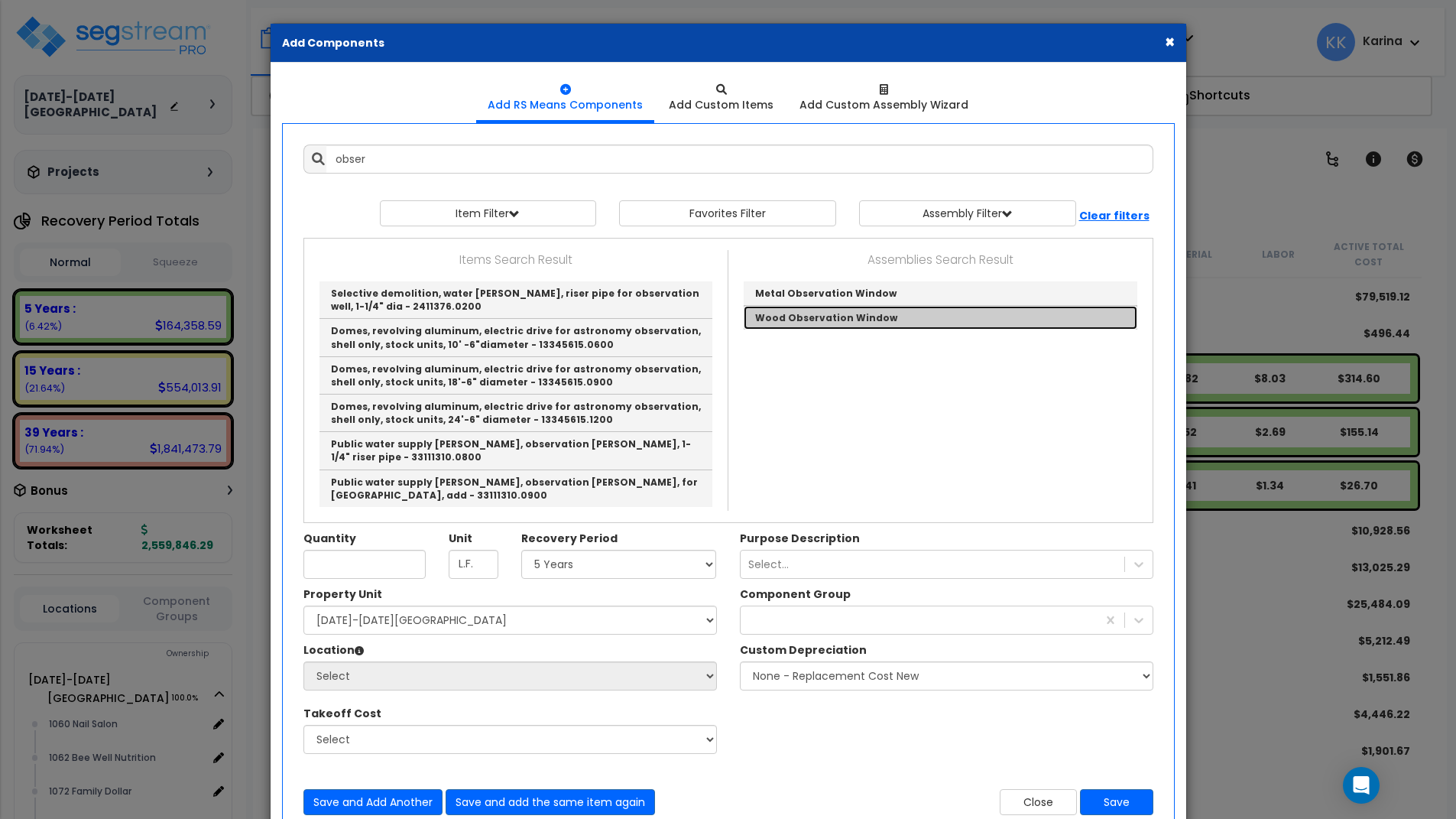
click at [797, 319] on link "Wood Observation Window" at bounding box center [940, 318] width 393 height 24
type input "Wood Observation Window"
checkbox input "true"
type input "EA"
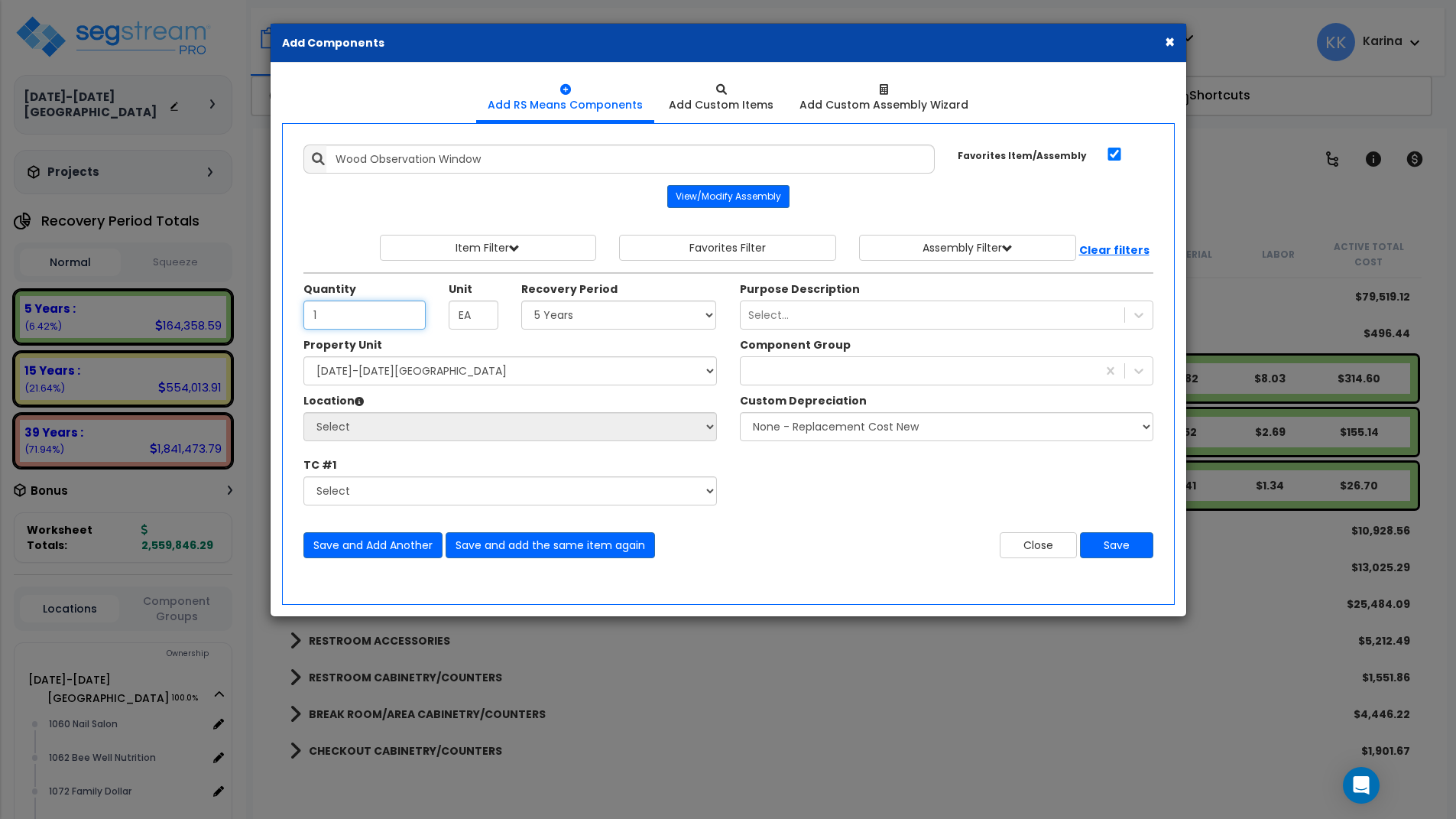
type input "1"
click at [521, 300] on select "Select 5 Years 7 Years 15 Years 20 Years 39 Years 27.5 Year" at bounding box center [619, 315] width 195 height 29
select select "7Y"
click option "7 Years" at bounding box center [0, 0] width 0 height 0
click at [303, 356] on select "Select 1060-1074 Riverplace Mall Site Improvements" at bounding box center [509, 371] width 414 height 29
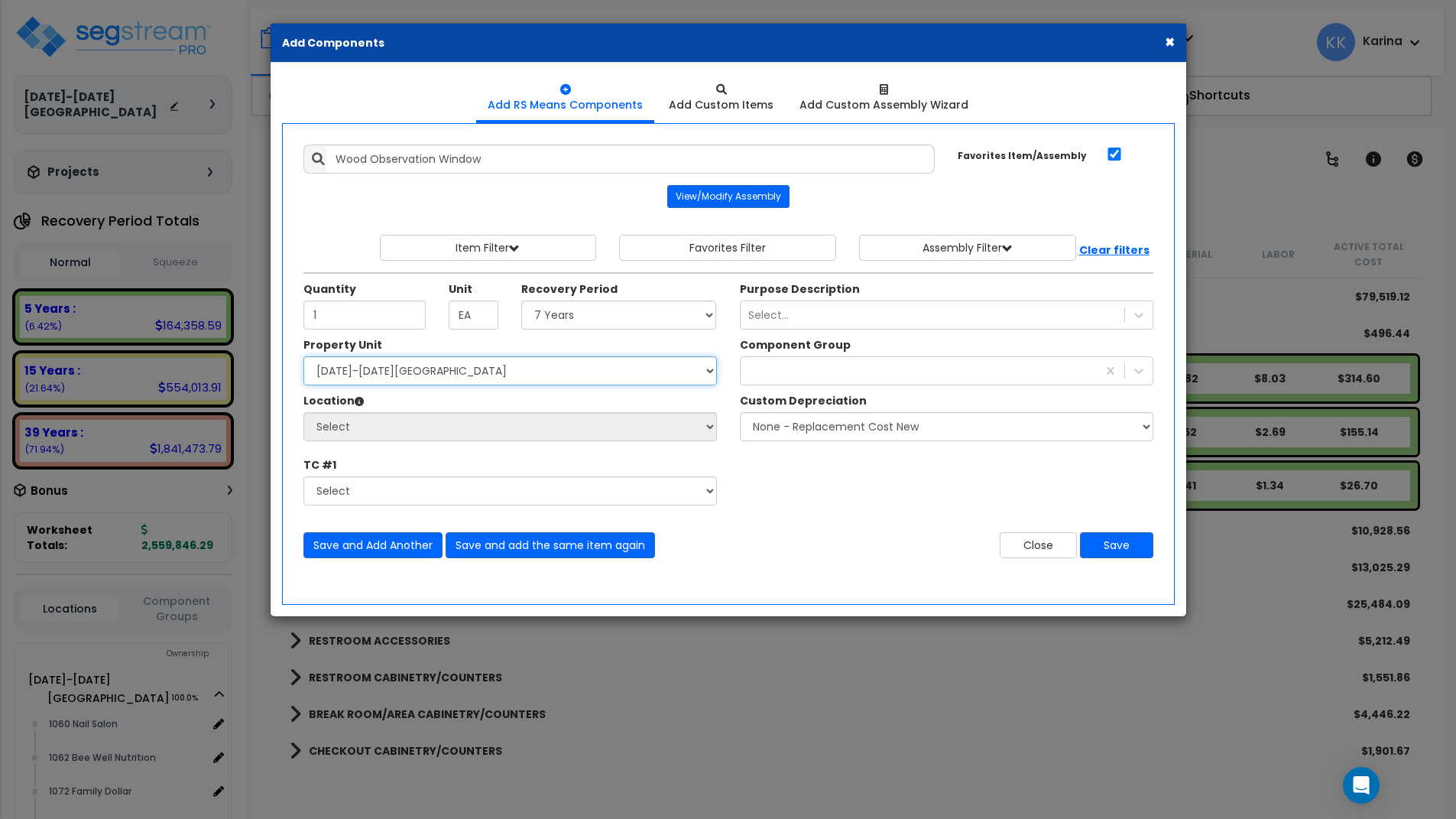
select select "162384"
click option "[DATE]-[DATE][GEOGRAPHIC_DATA]" at bounding box center [0, 0] width 0 height 0
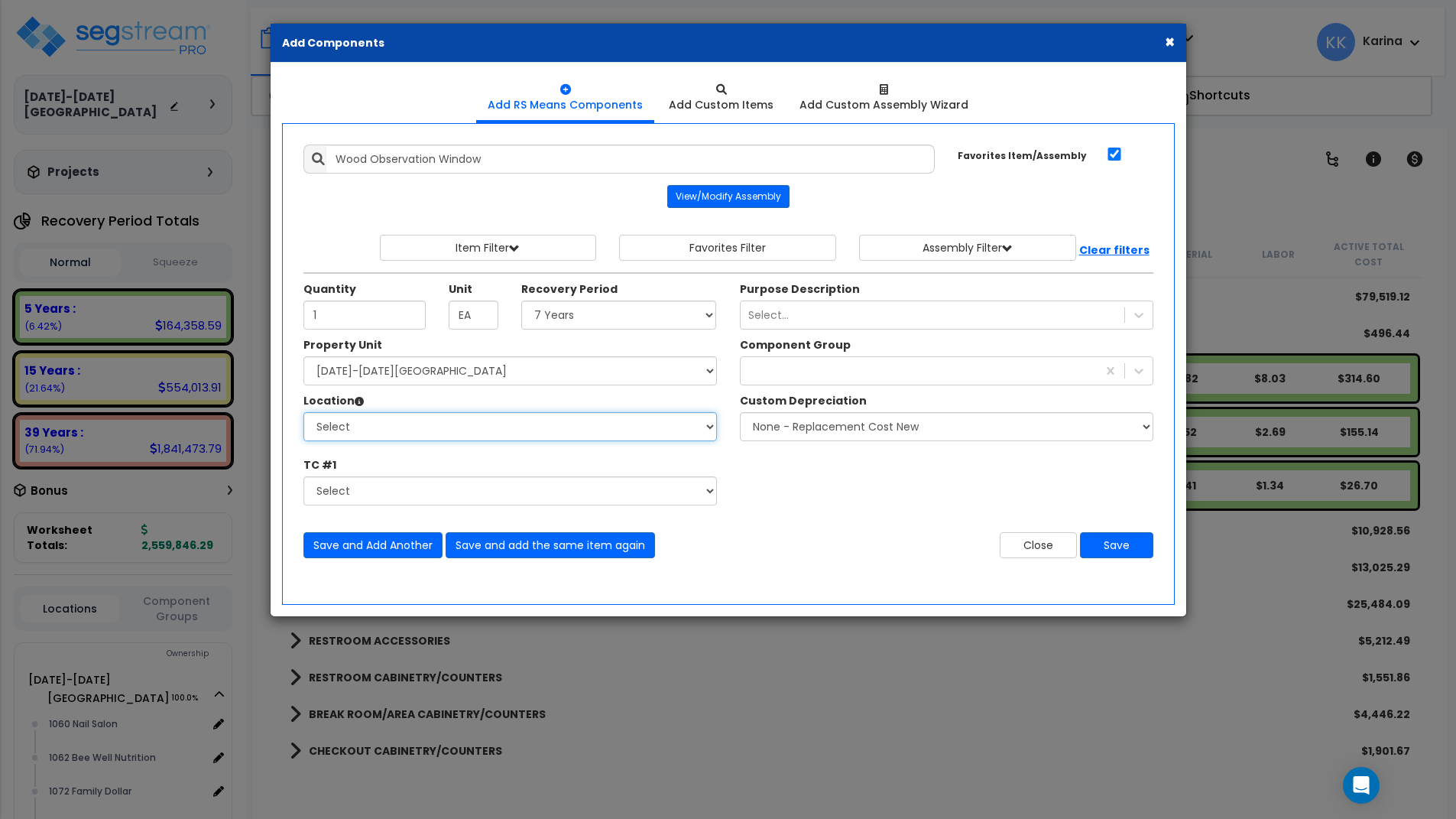
click at [303, 412] on select "Select 1060 Nail Salon 1062 Bee Well Nutrition 1072 Family Dollar 1074 Lake Air…" at bounding box center [509, 426] width 414 height 29
select select "31340"
click option "1060 Nail Salon" at bounding box center [0, 0] width 0 height 0
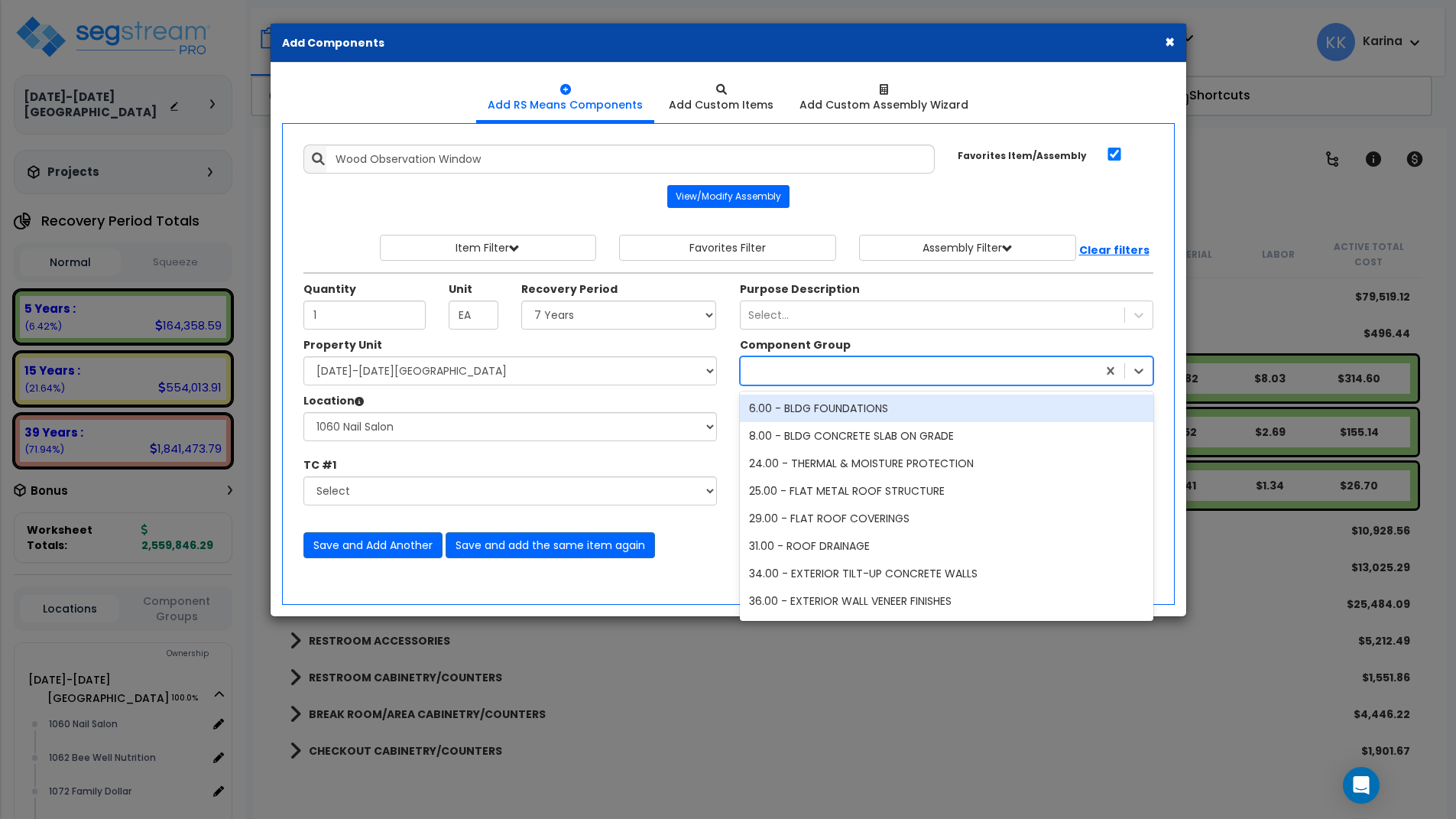
click at [820, 369] on div at bounding box center [918, 371] width 356 height 25
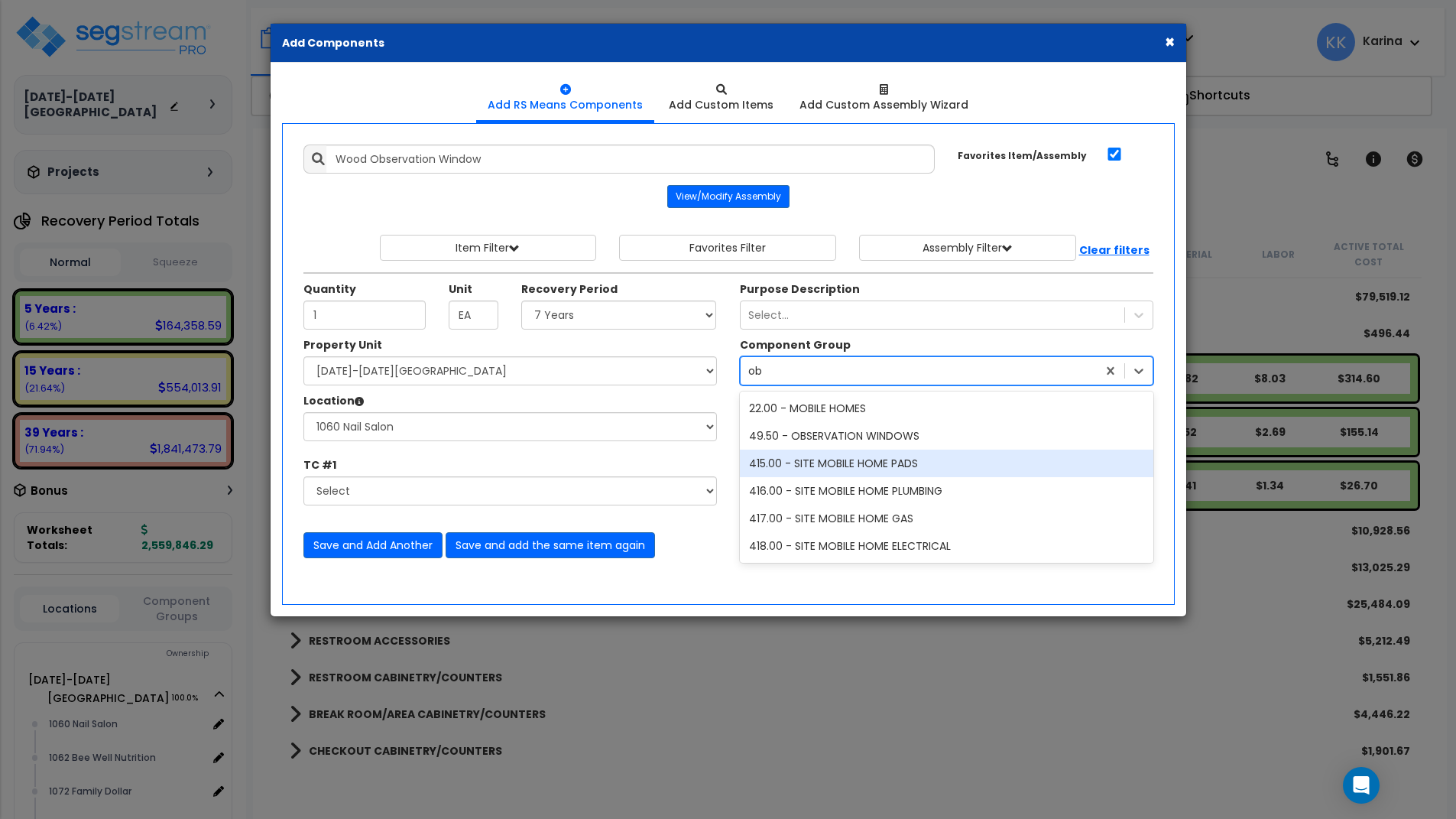
type input "obs"
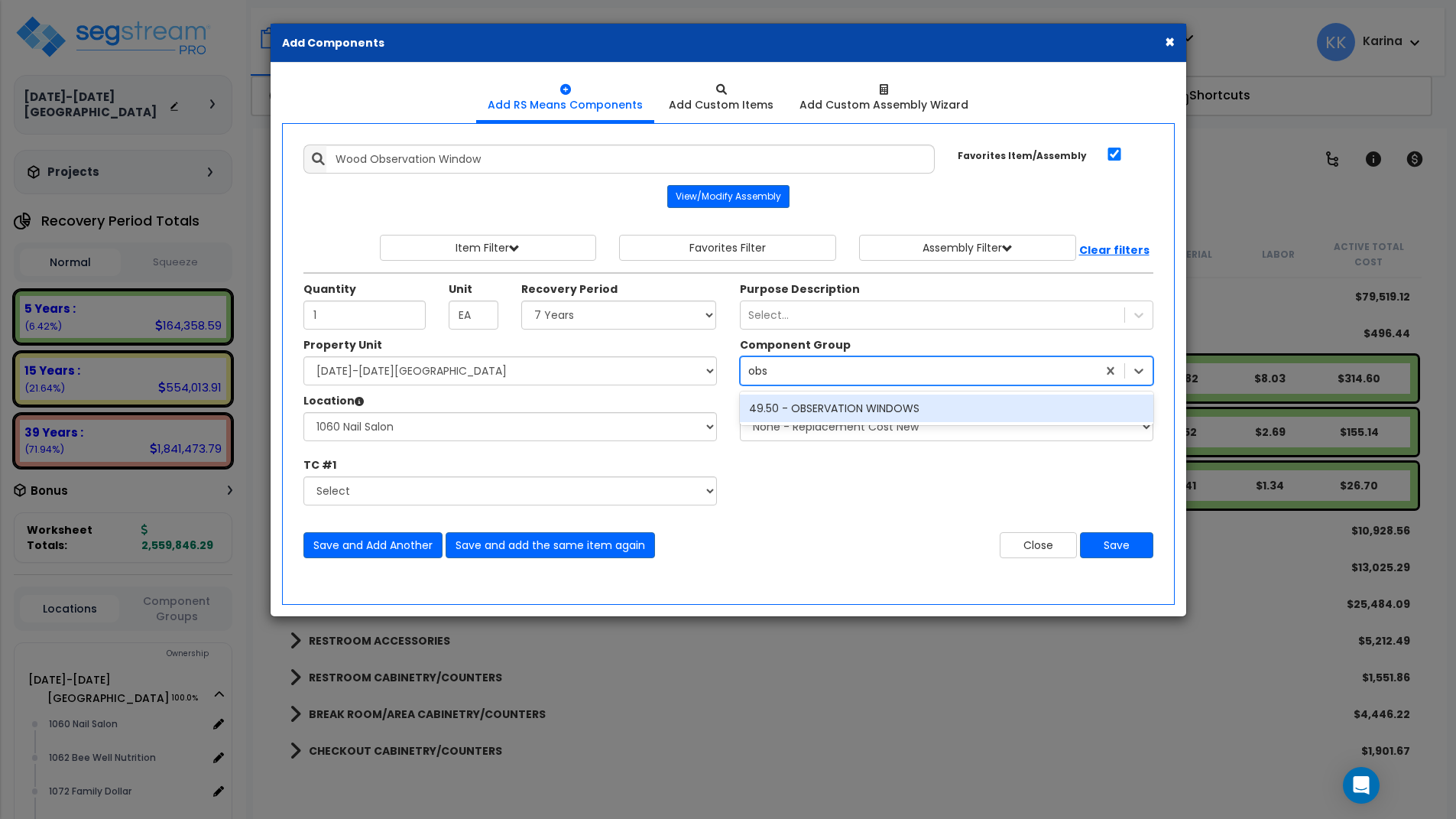
click at [835, 412] on div "49.50 - OBSERVATION WINDOWS" at bounding box center [947, 408] width 414 height 27
click at [1113, 541] on button "Save" at bounding box center [1116, 545] width 73 height 26
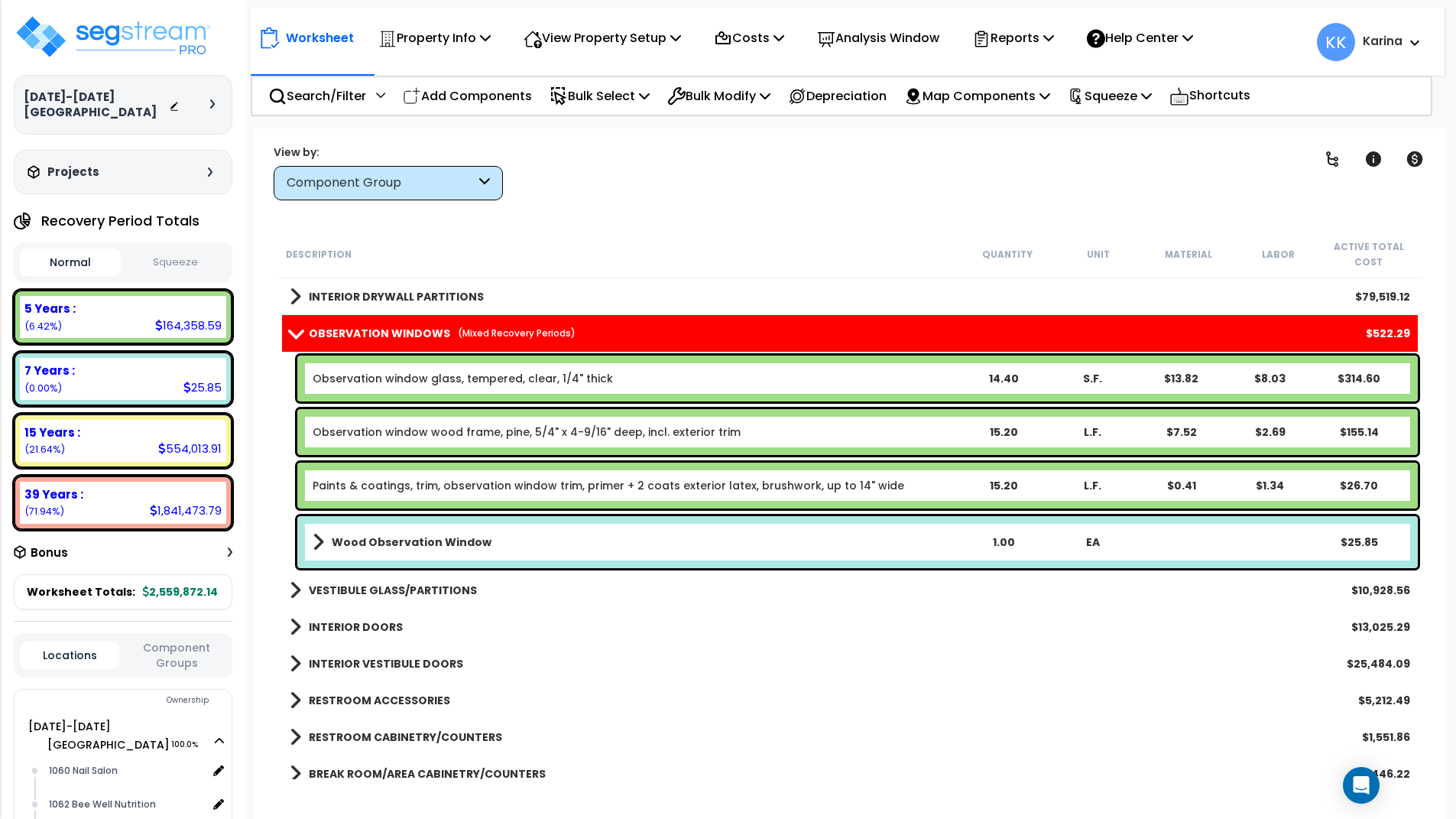
click at [487, 543] on link "Wood Observation Window" at bounding box center [635, 541] width 646 height 21
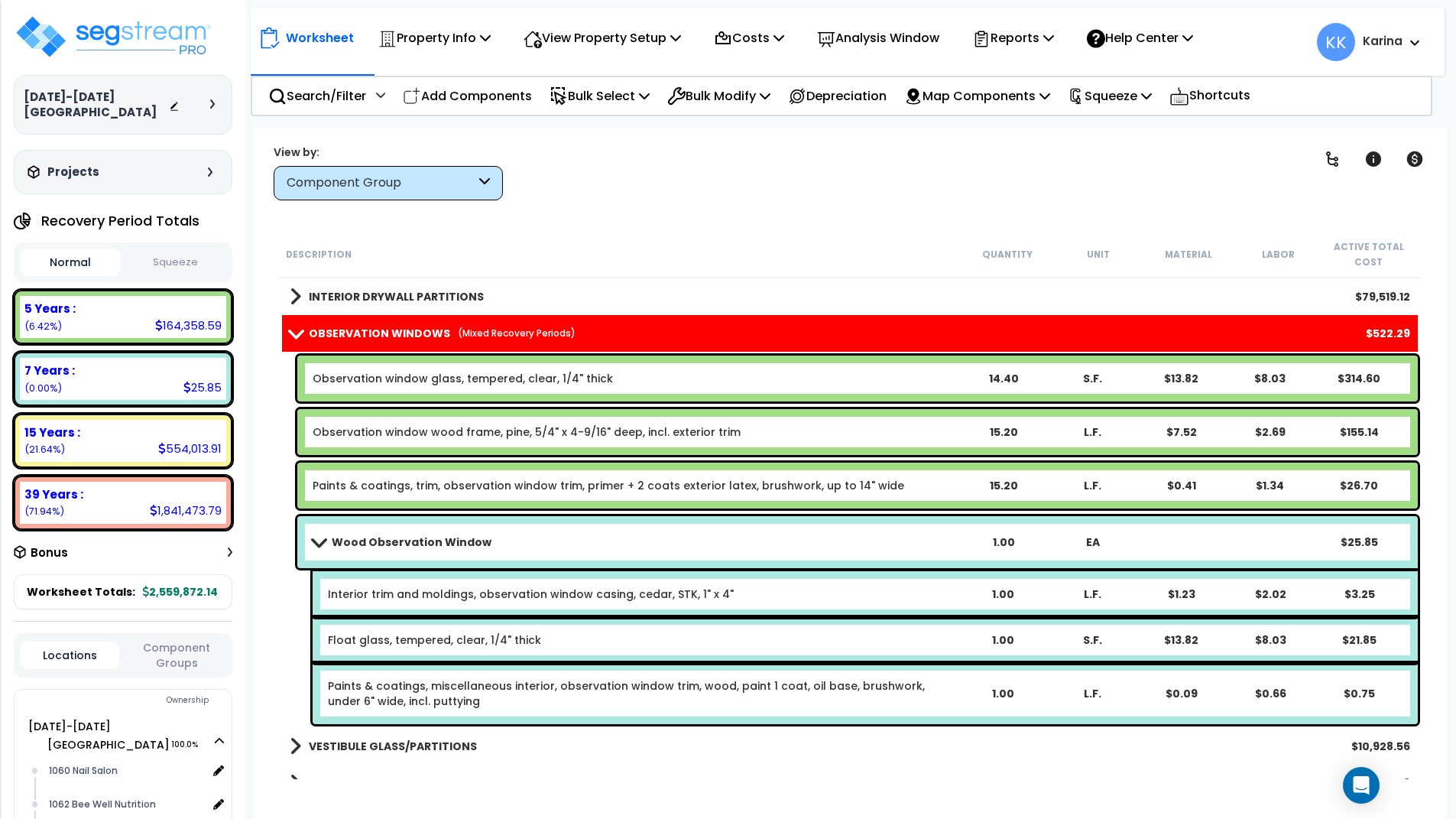
click at [372, 591] on link "Interior trim and moldings, observation window casing, cedar, STK, 1" x 4"" at bounding box center [530, 593] width 406 height 16
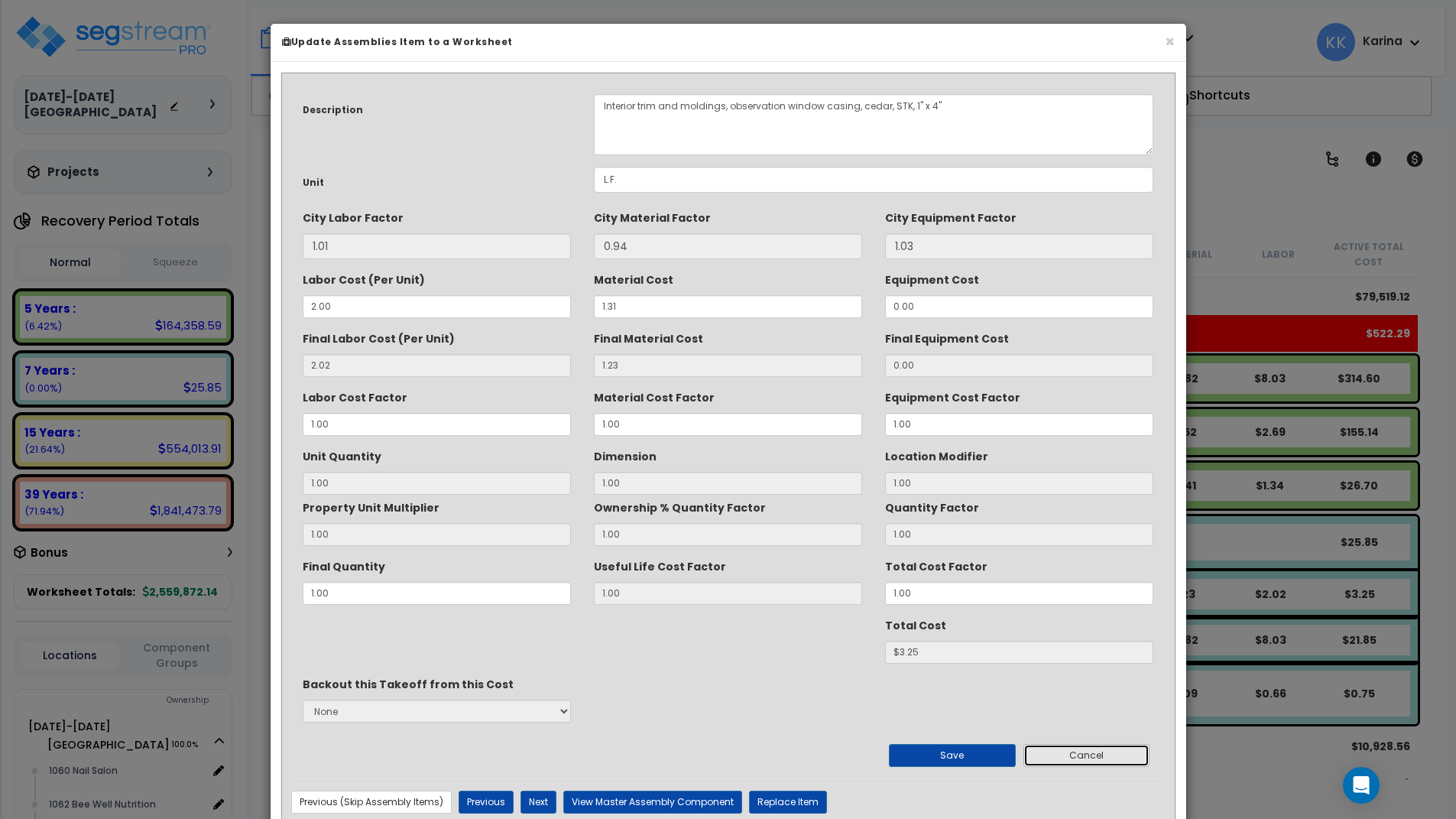
click at [1049, 751] on button "Cancel" at bounding box center [1086, 755] width 127 height 23
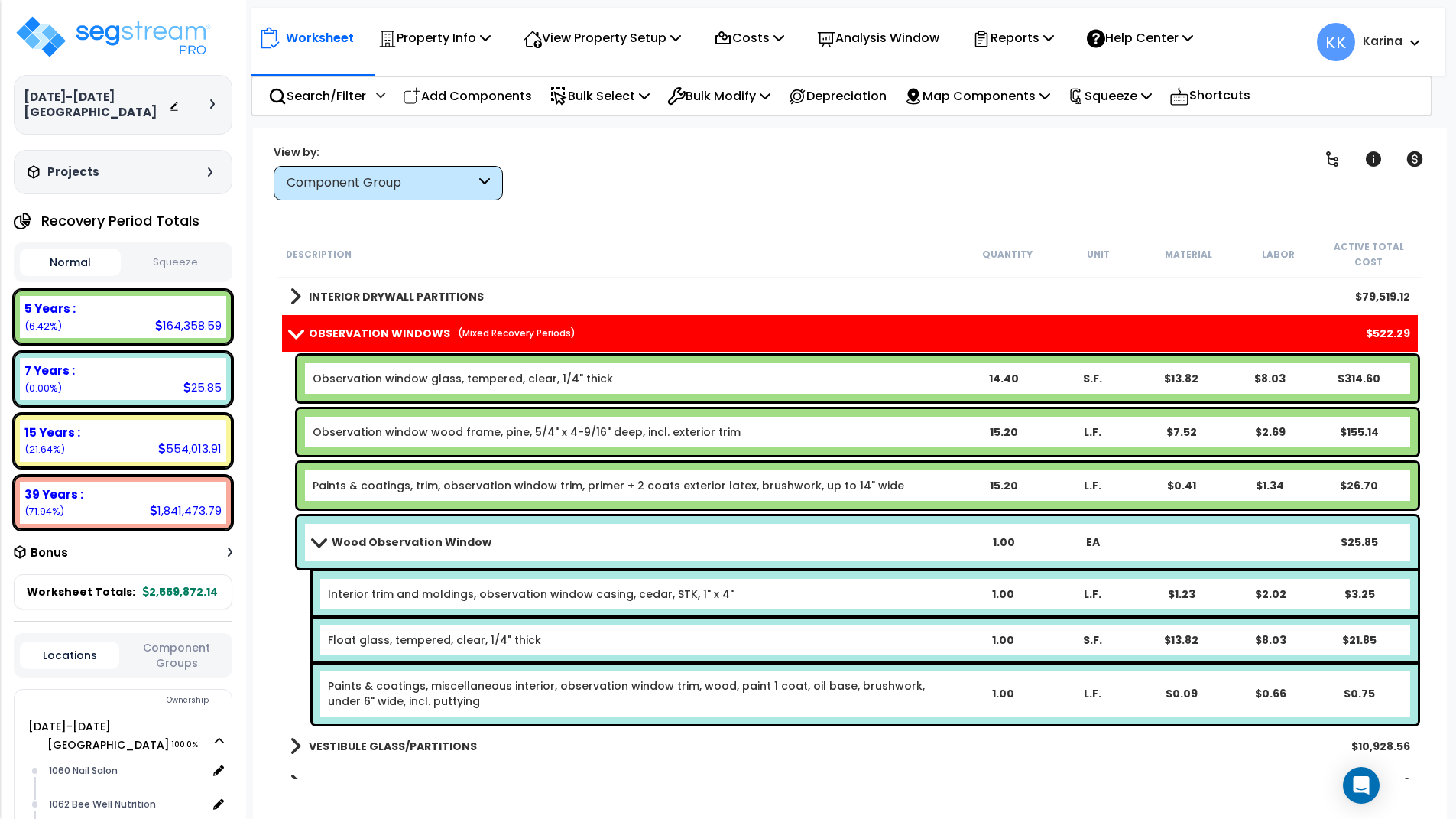
click at [454, 594] on link "Interior trim and moldings, observation window casing, cedar, STK, 1" x 4"" at bounding box center [530, 593] width 406 height 16
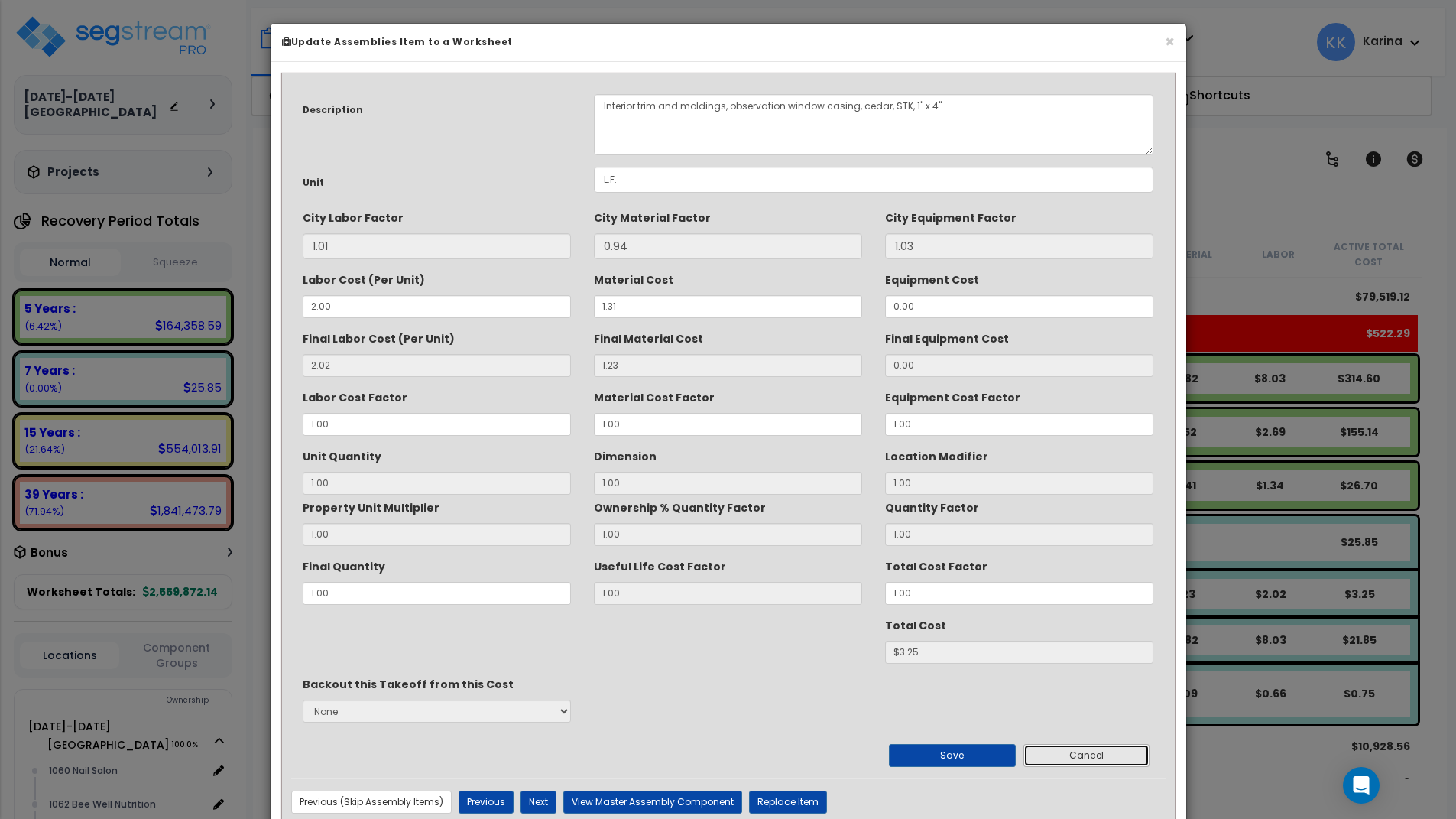
click at [1097, 760] on button "Cancel" at bounding box center [1086, 755] width 127 height 23
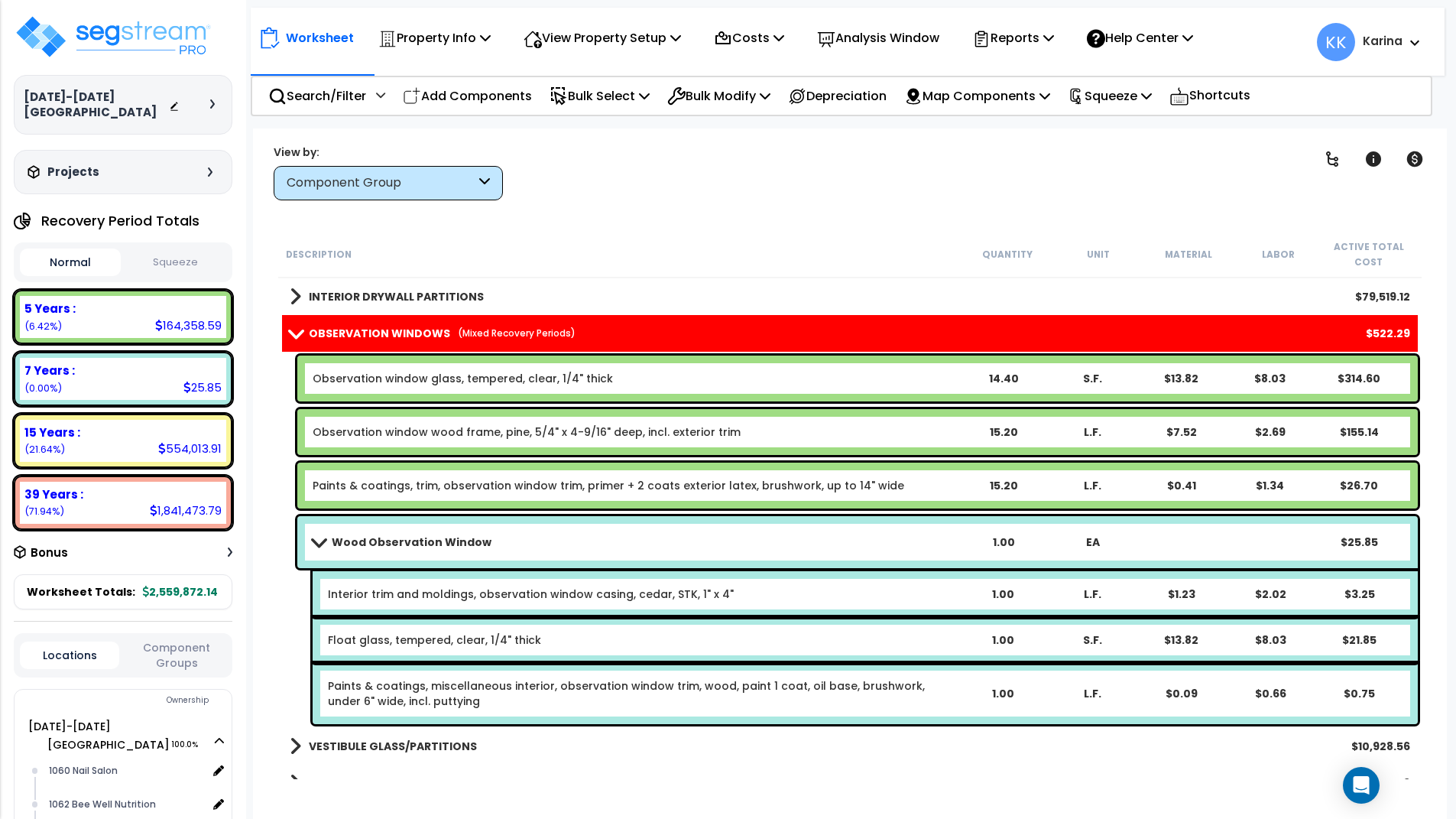
click at [463, 539] on b "Wood Observation Window" at bounding box center [411, 541] width 160 height 16
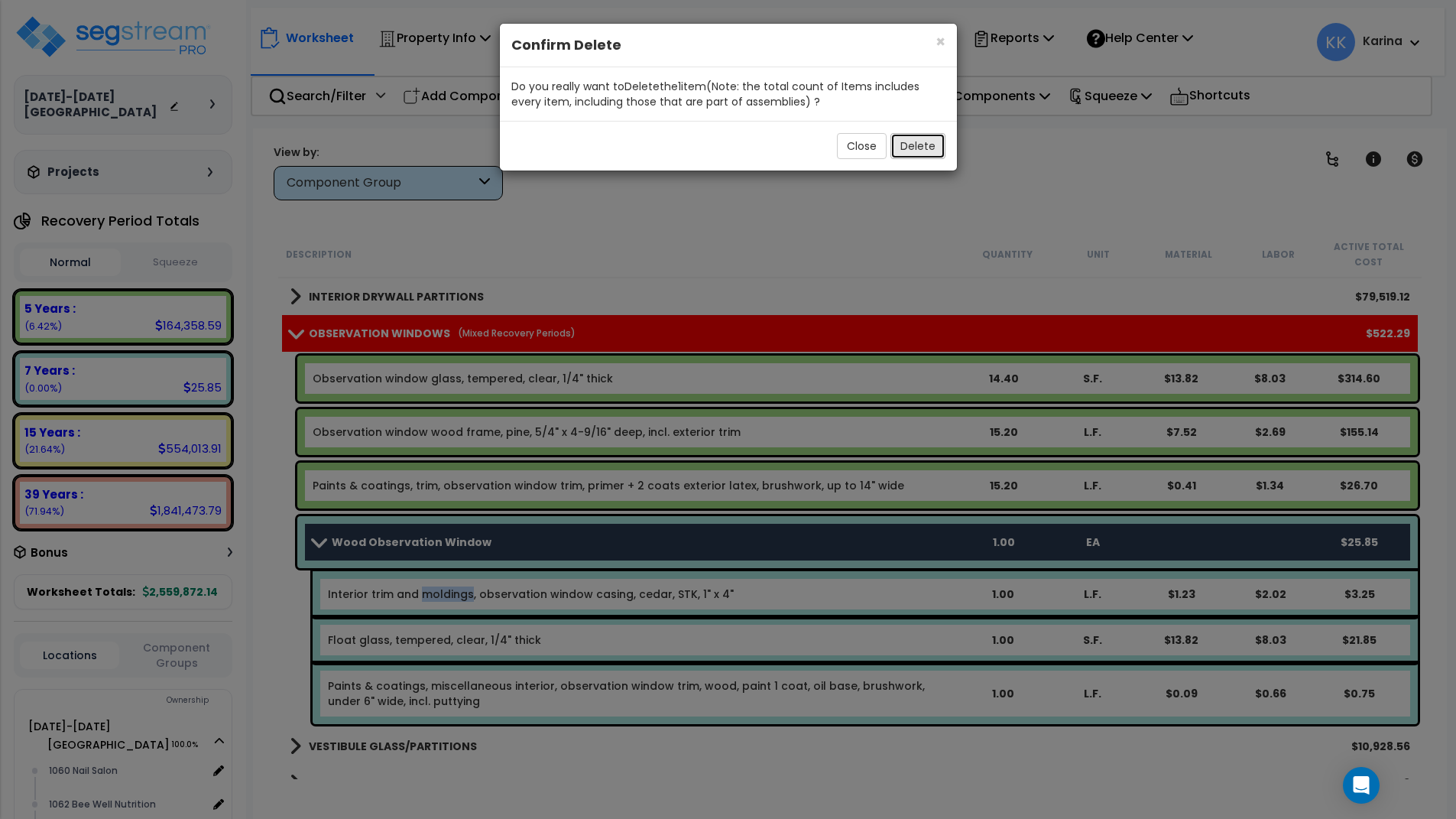
click at [923, 143] on button "Delete" at bounding box center [918, 146] width 55 height 26
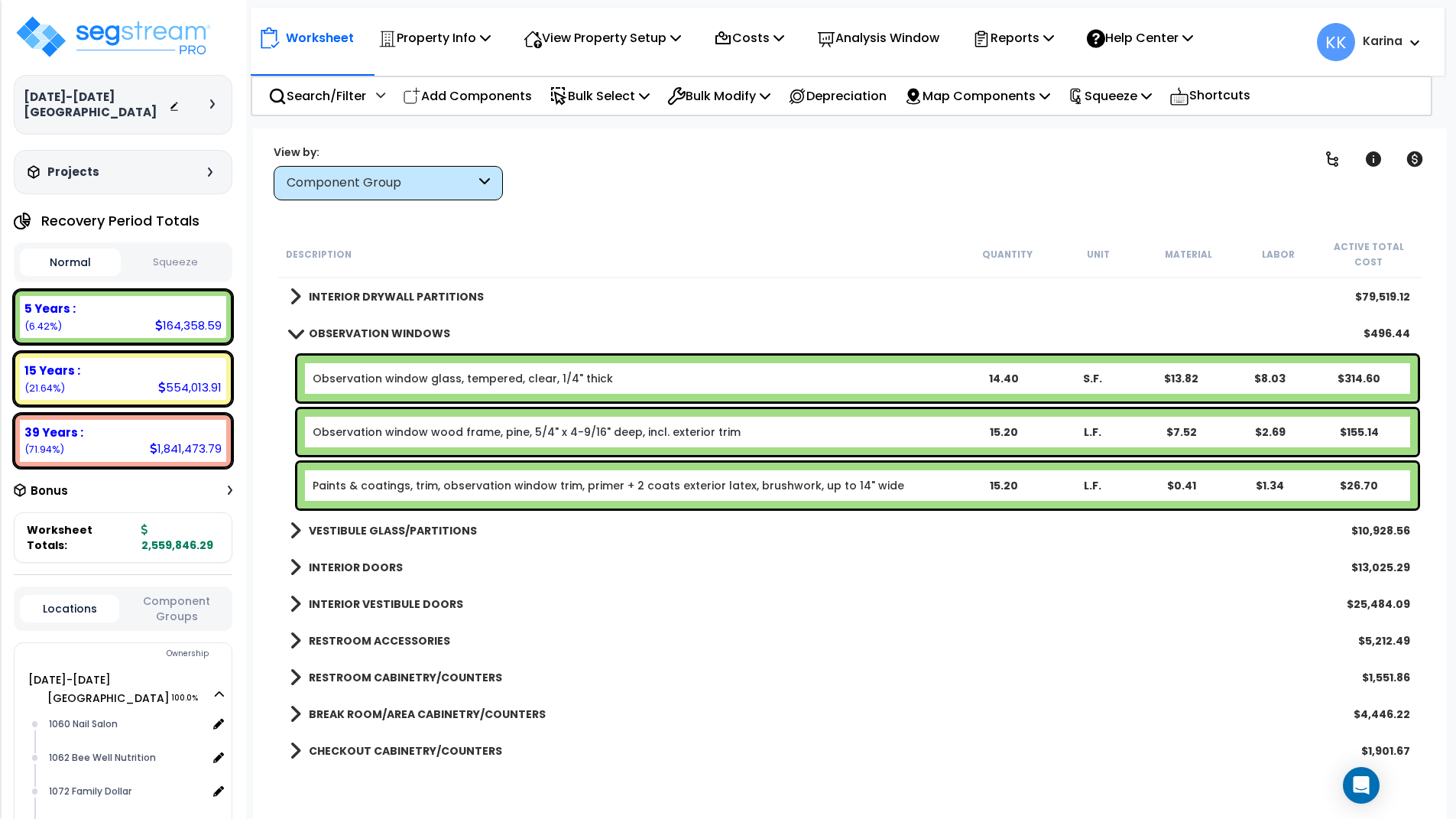
click at [294, 331] on span at bounding box center [295, 332] width 21 height 12
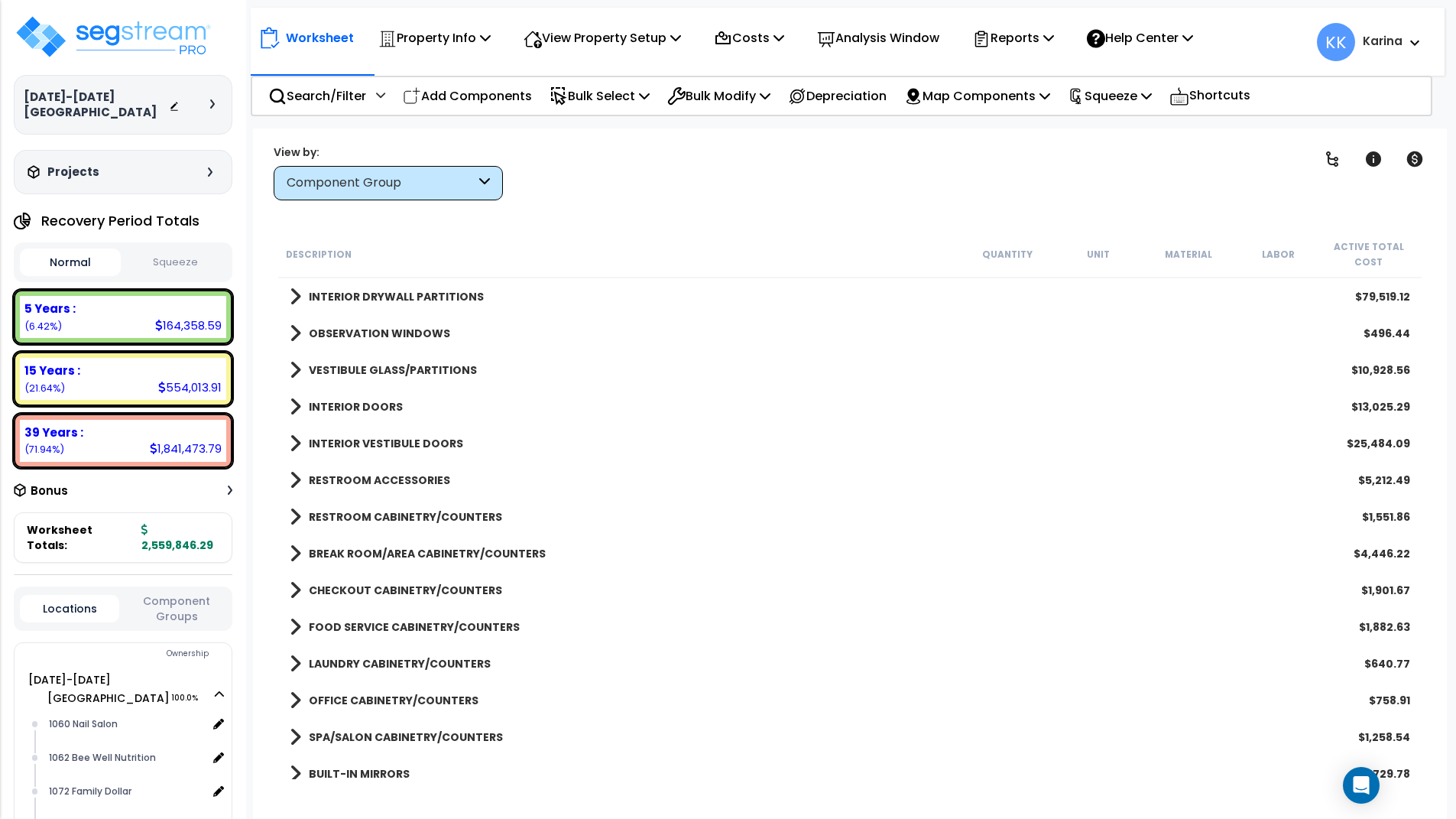
click at [293, 367] on span at bounding box center [295, 370] width 12 height 21
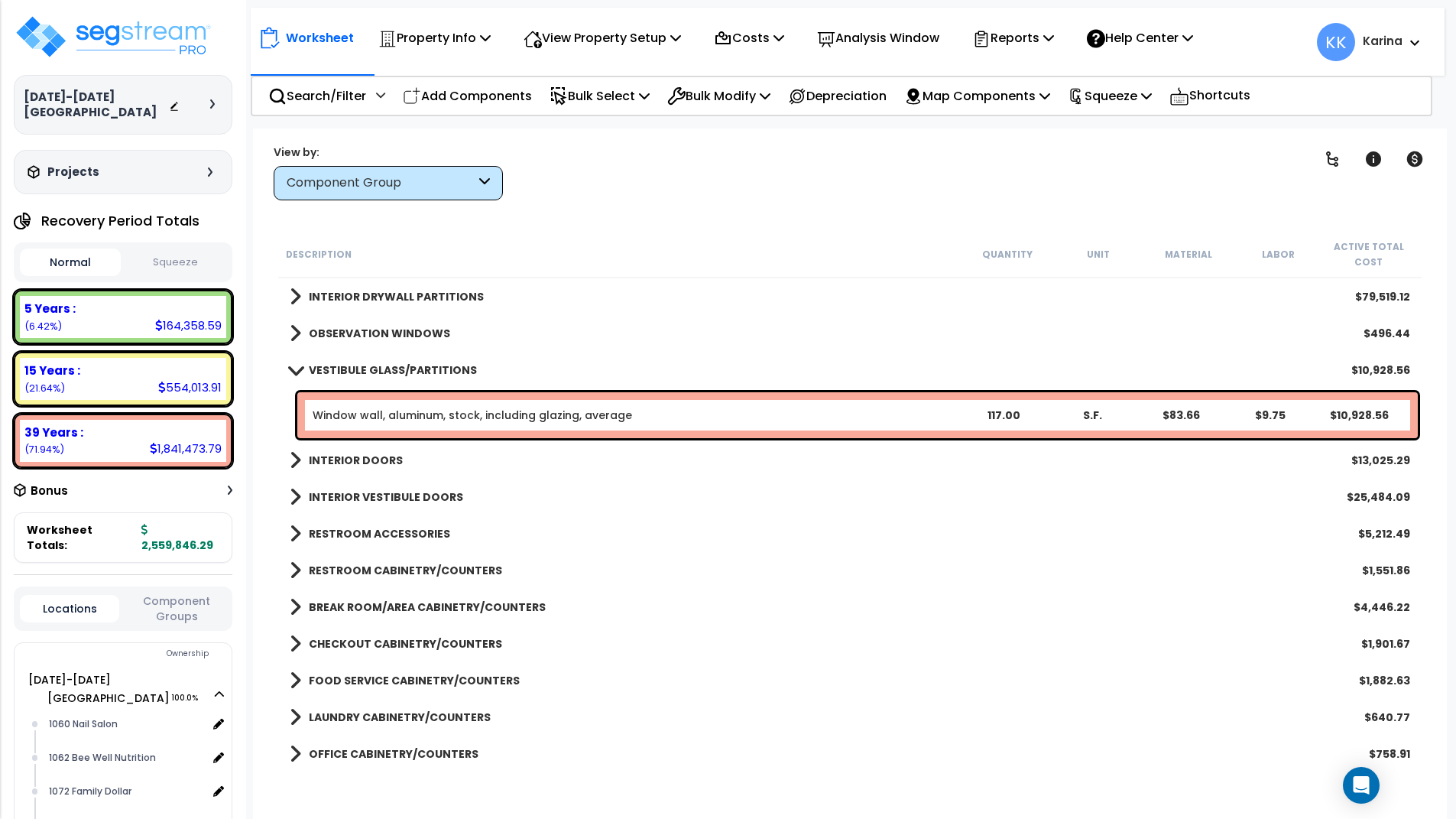
click at [293, 367] on span at bounding box center [295, 370] width 21 height 12
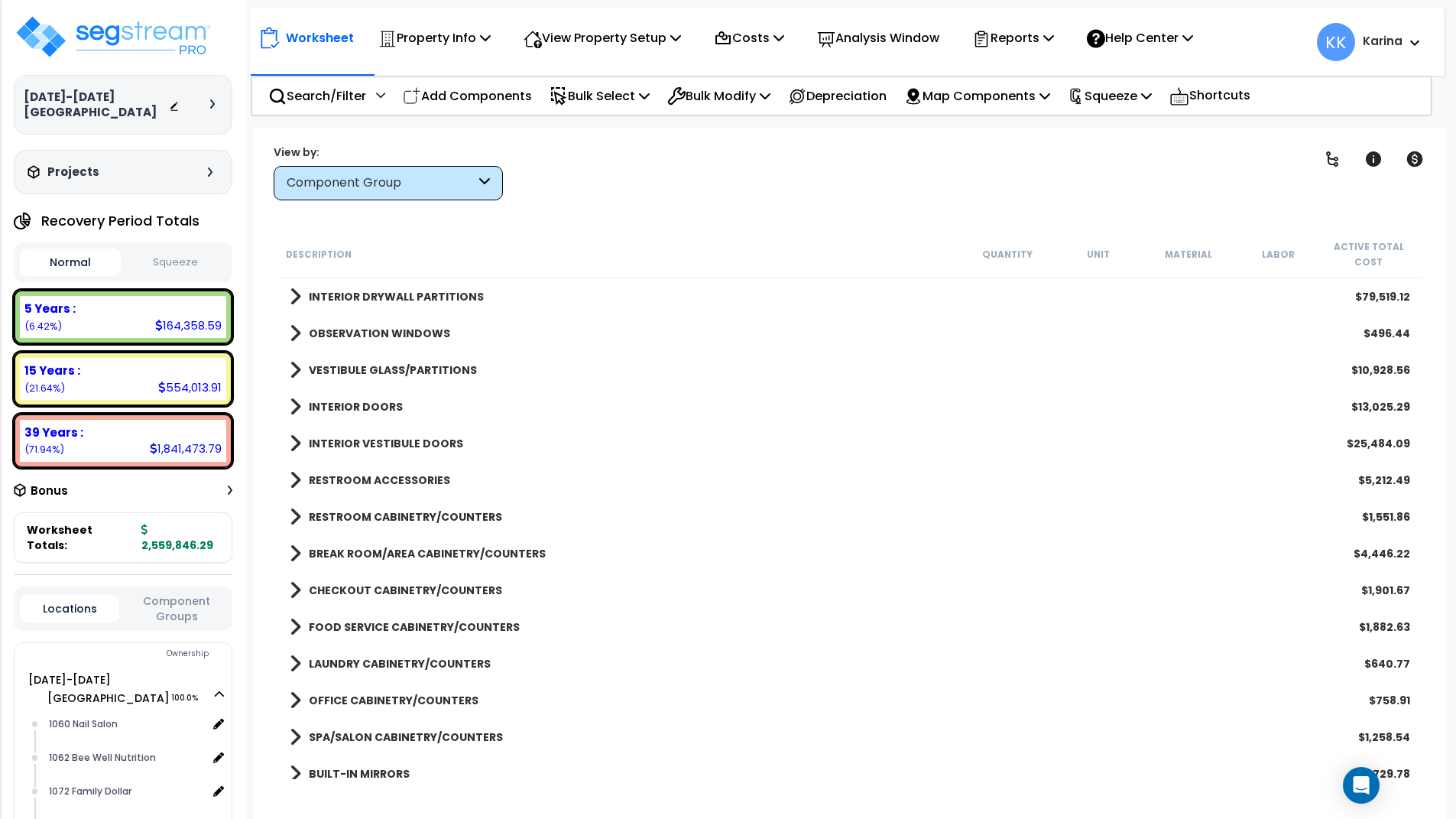
click at [289, 414] on span at bounding box center [295, 406] width 12 height 21
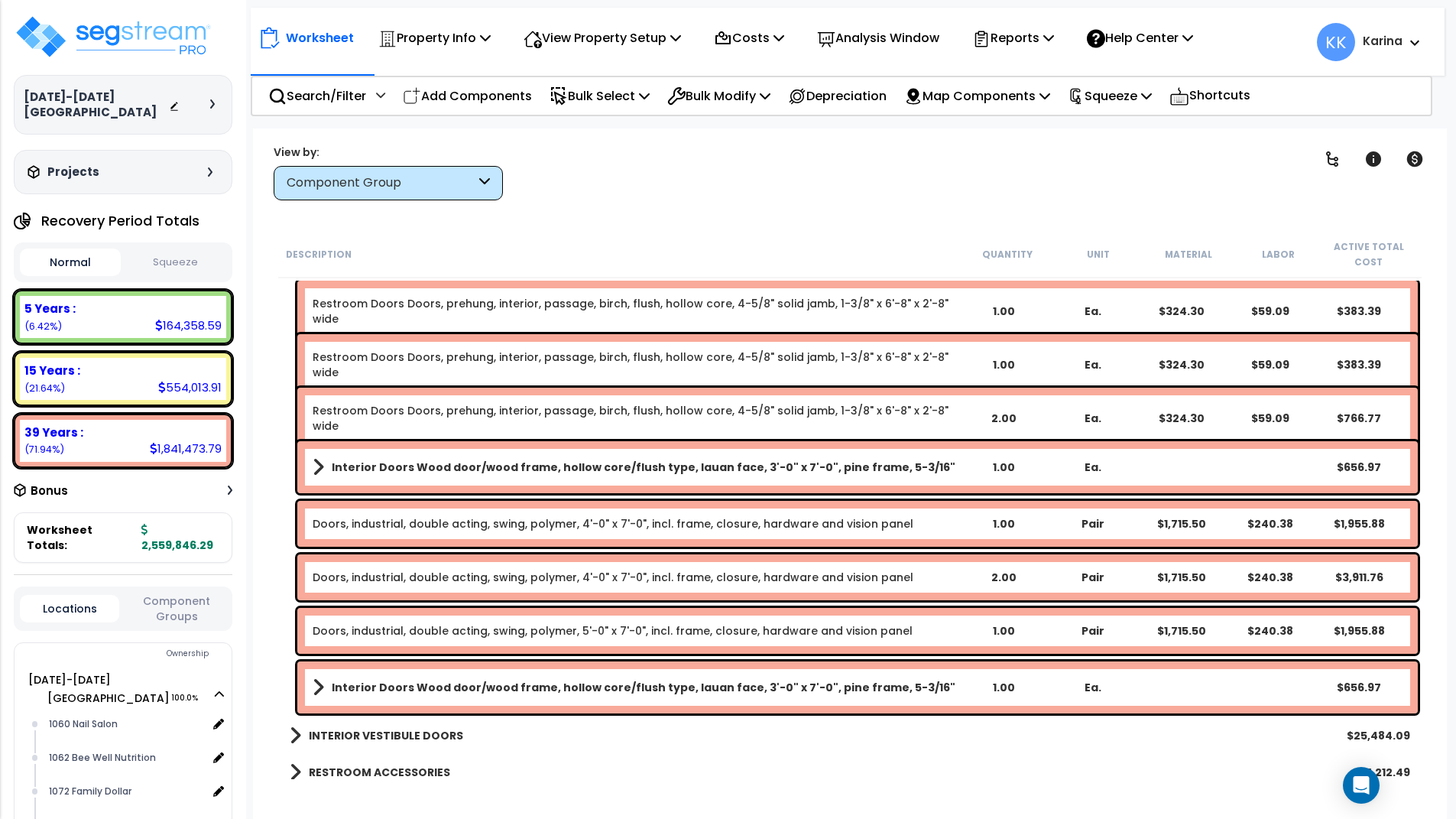
scroll to position [458, 0]
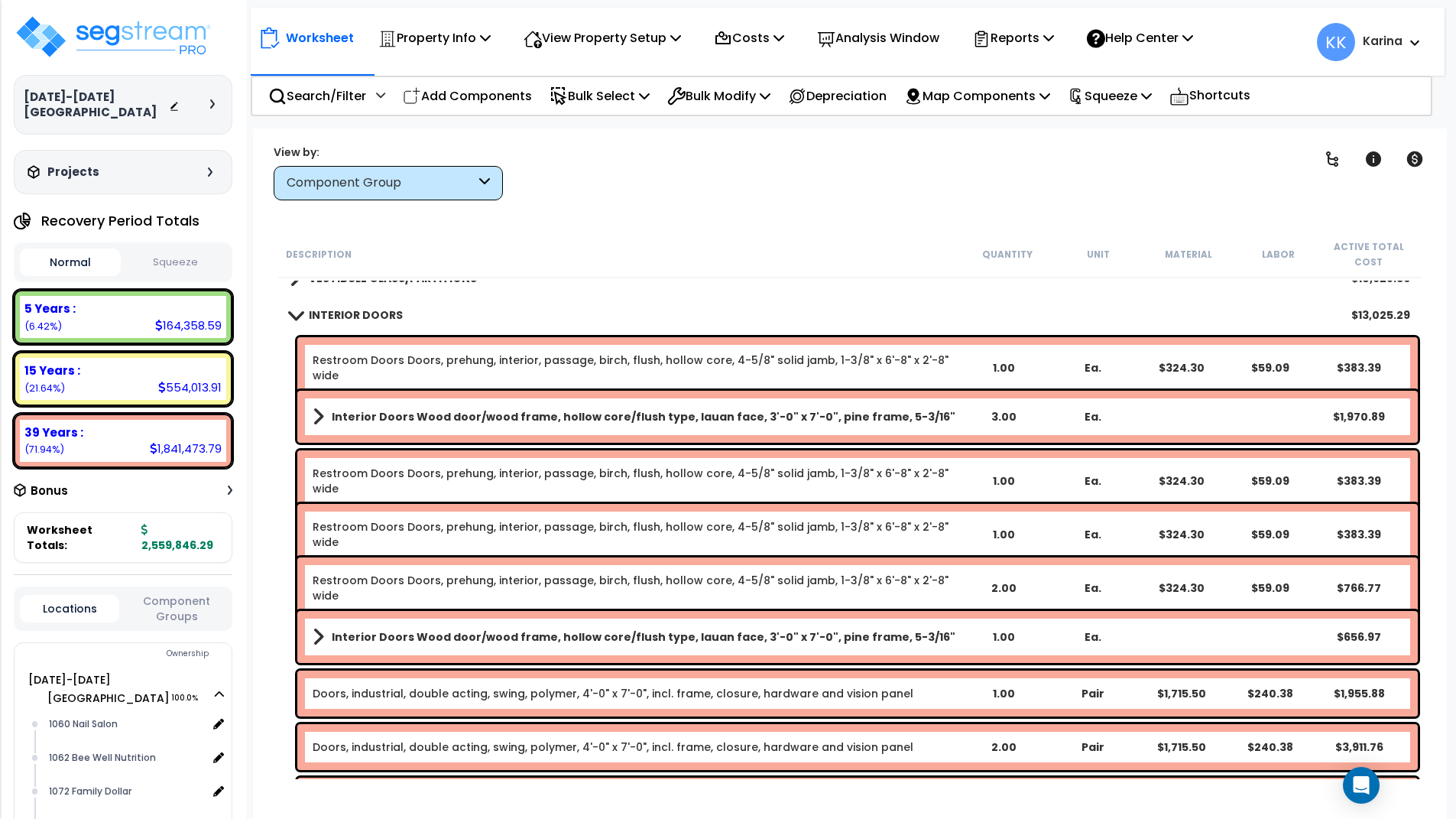
click at [296, 311] on span at bounding box center [295, 314] width 21 height 12
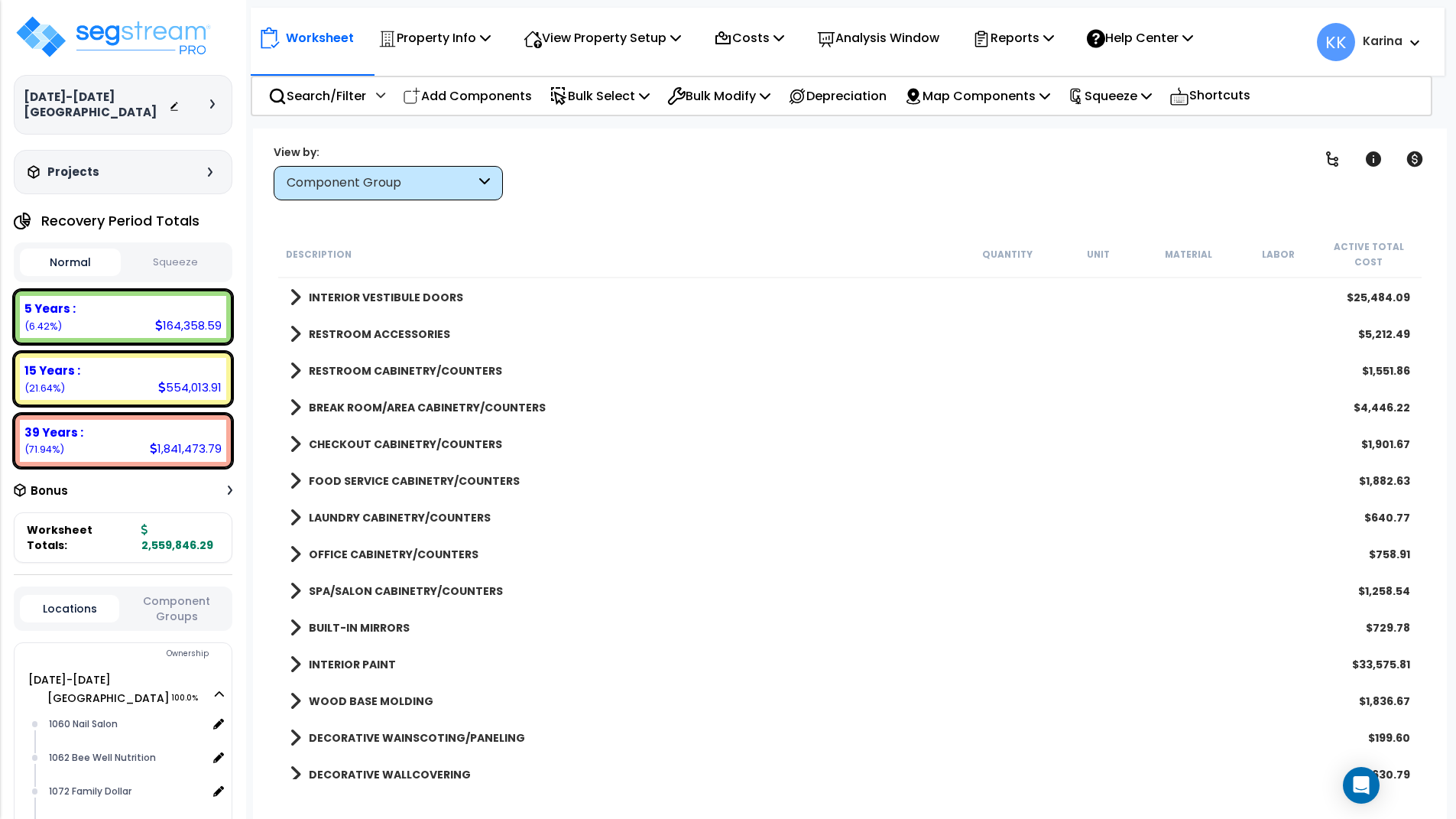
scroll to position [551, 0]
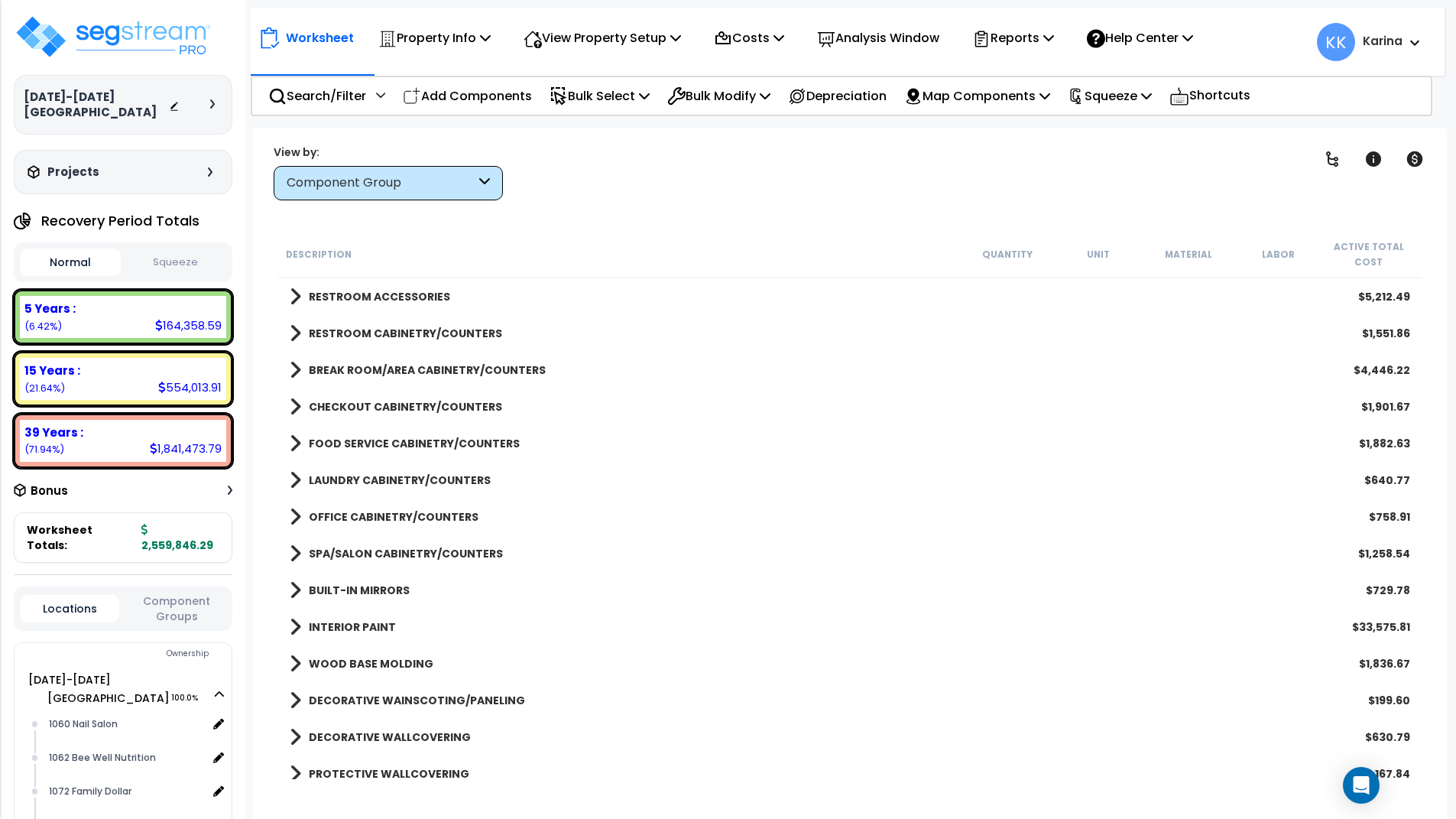
click at [296, 402] on span at bounding box center [295, 406] width 12 height 21
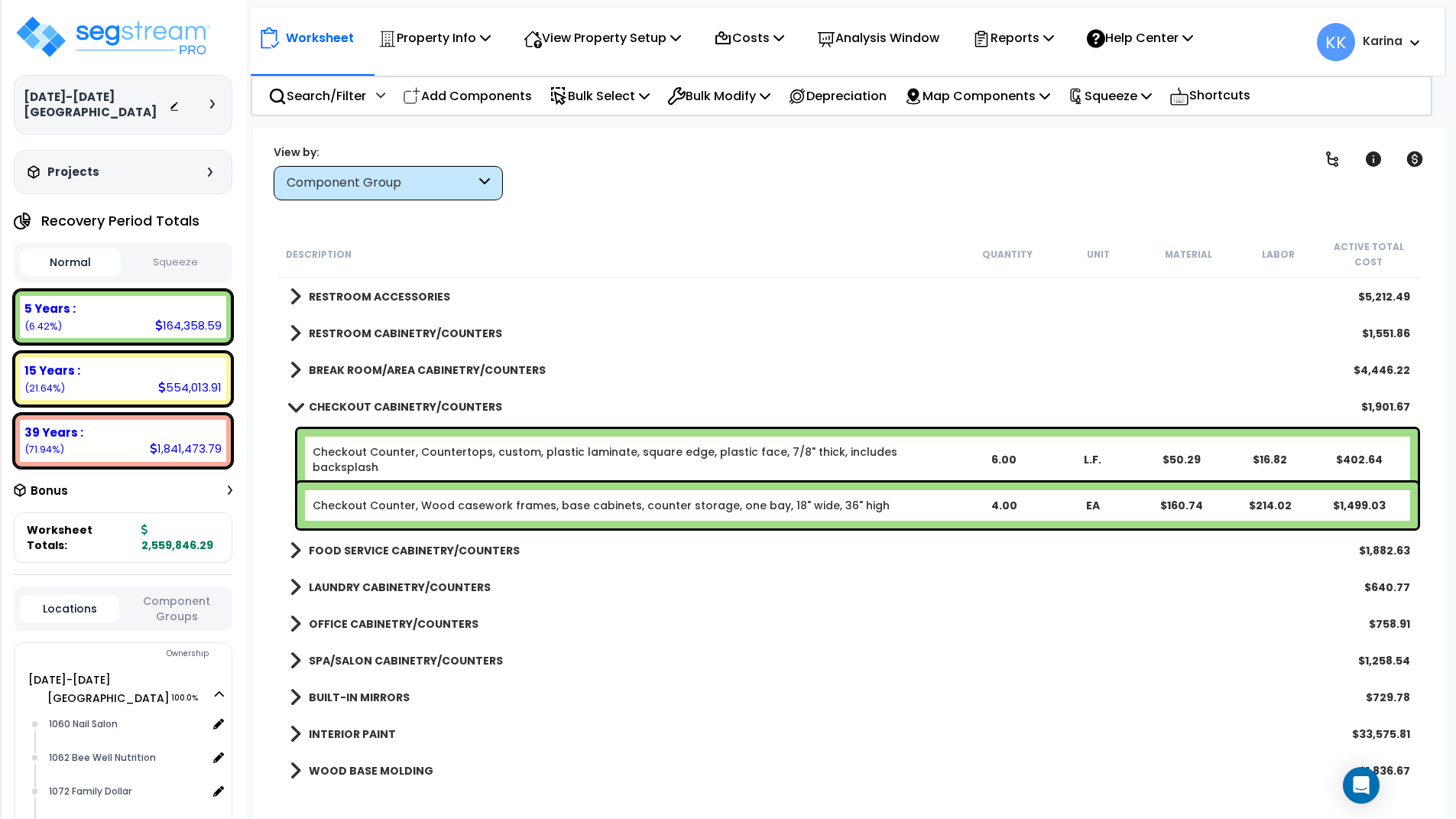
click at [296, 402] on span at bounding box center [295, 406] width 21 height 12
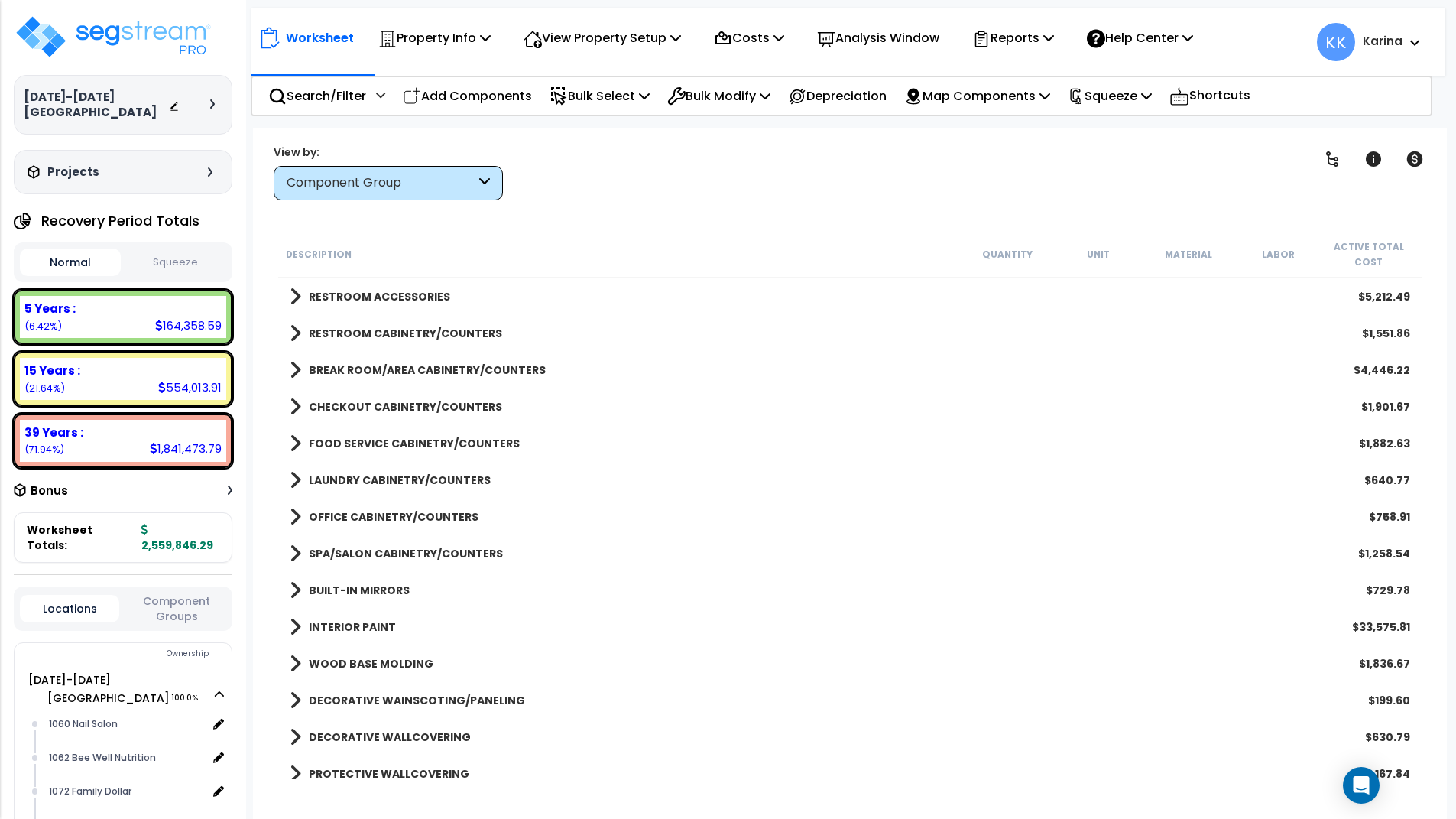
click at [289, 445] on span at bounding box center [295, 443] width 12 height 21
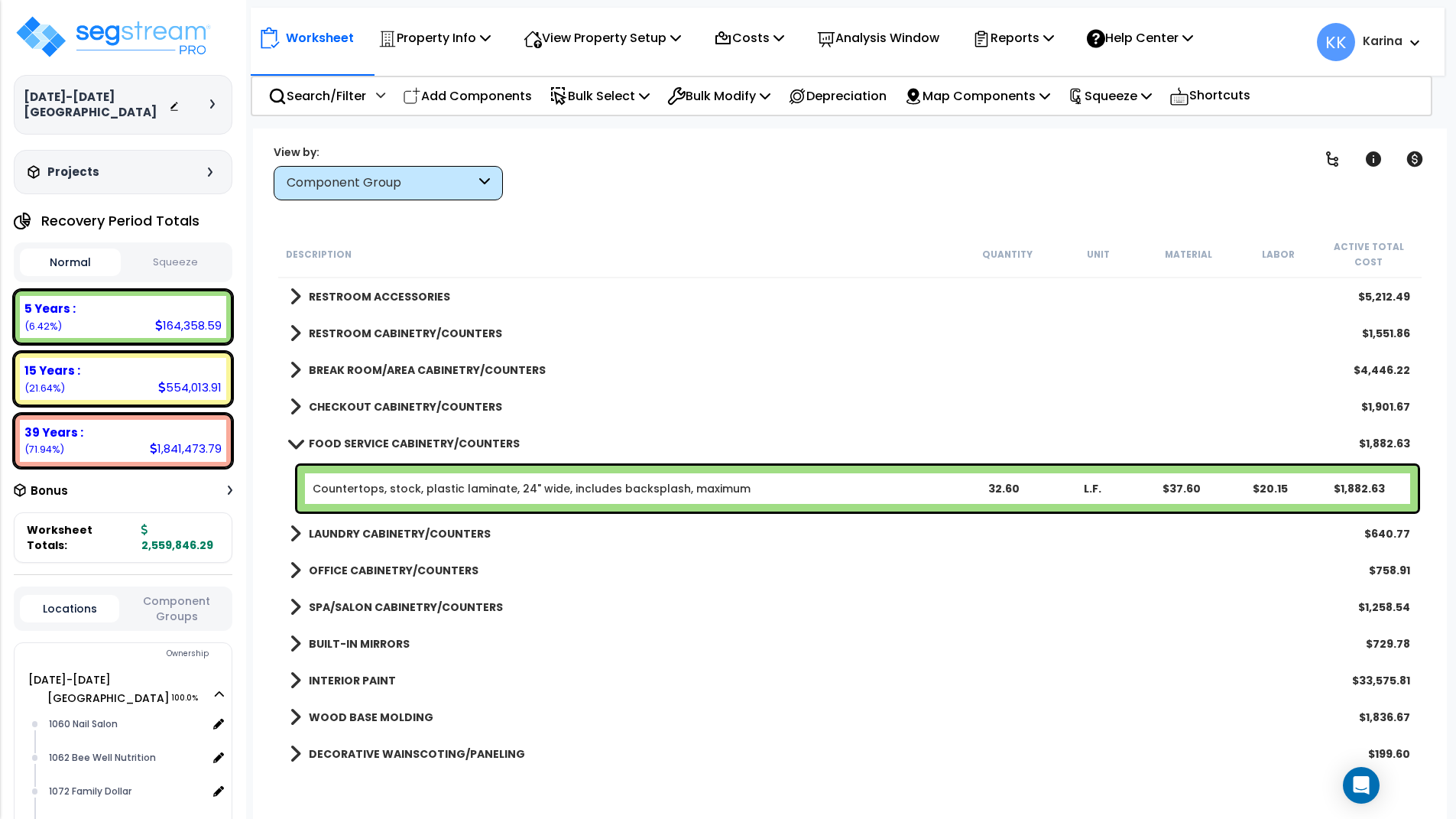
click at [289, 445] on span at bounding box center [295, 443] width 21 height 12
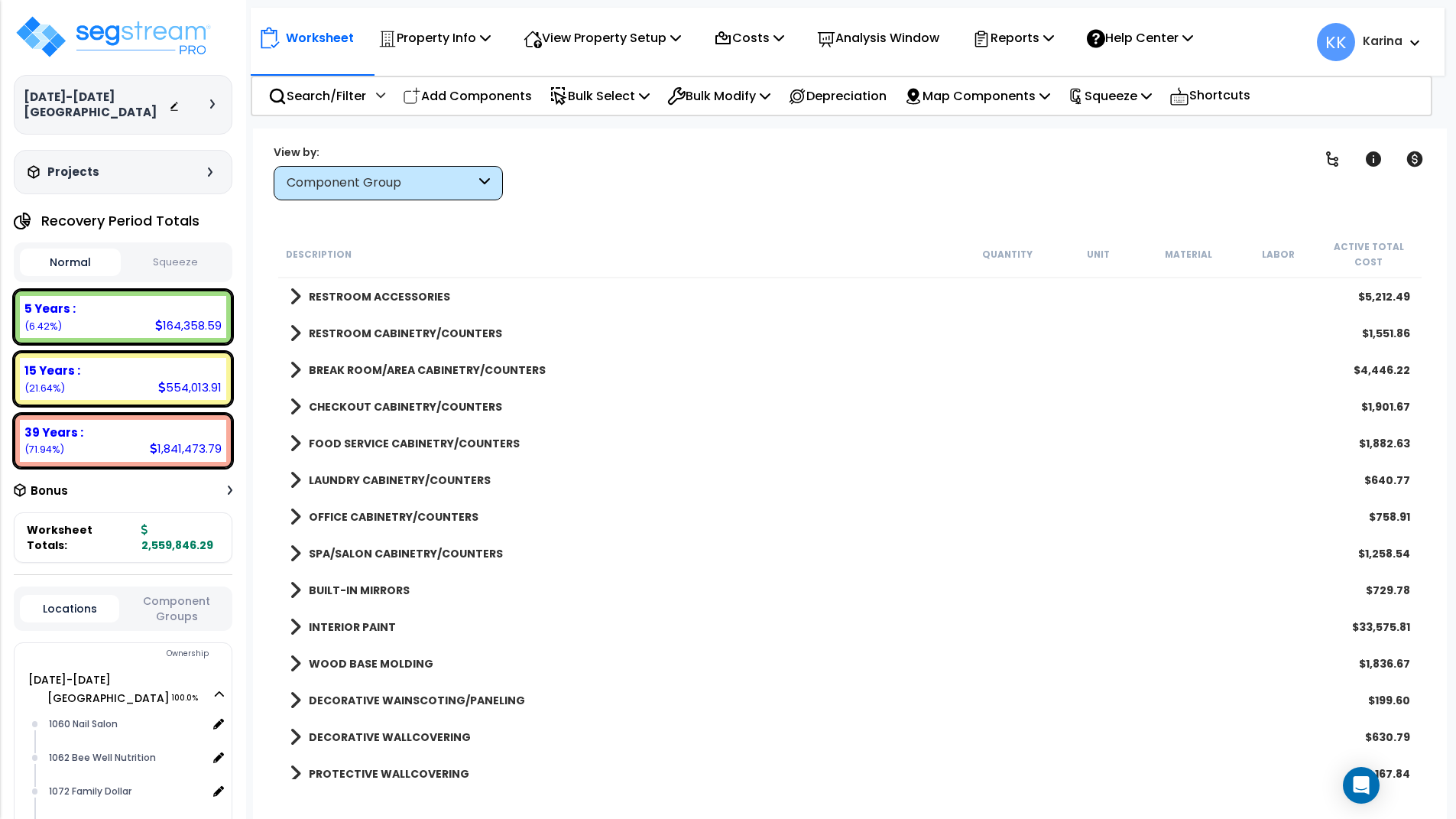
click at [293, 474] on span at bounding box center [295, 479] width 12 height 21
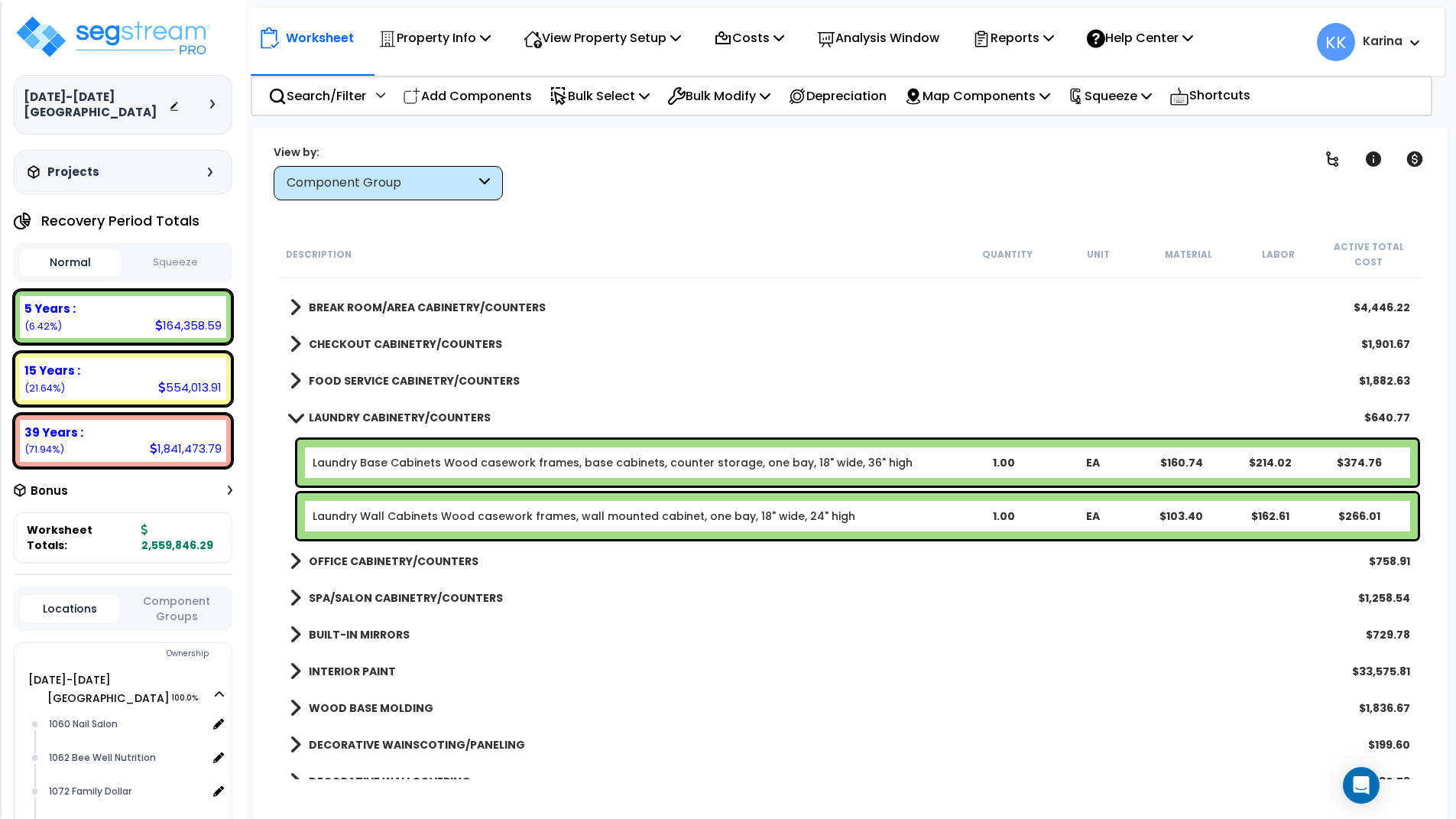
scroll to position [642, 0]
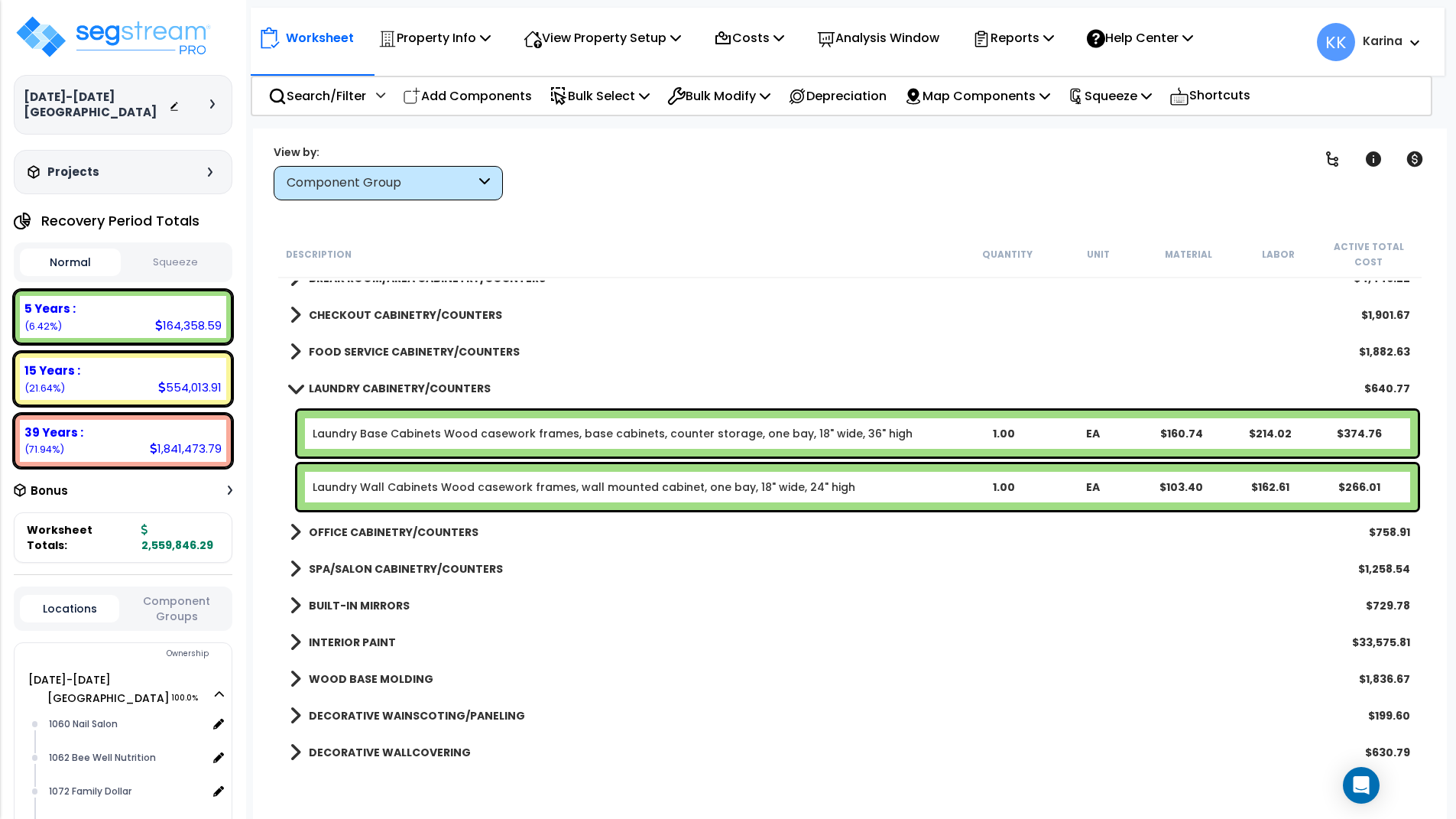
click at [355, 435] on link "Laundry Base Cabinets Wood casework frames, base cabinets, counter storage, one…" at bounding box center [612, 433] width 600 height 16
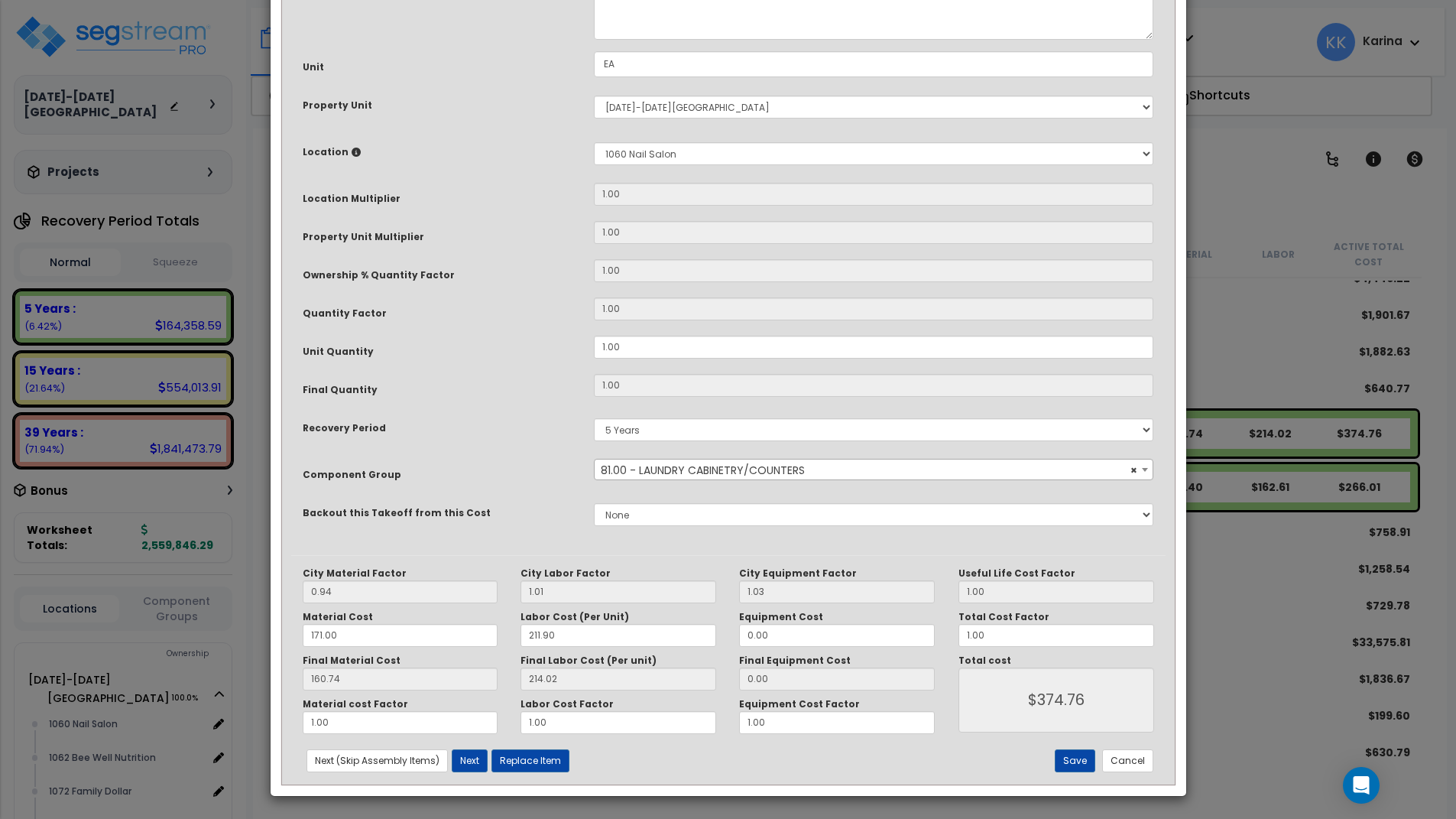
scroll to position [165, 0]
click at [1070, 759] on button "Save" at bounding box center [1075, 760] width 40 height 23
type input "374.76"
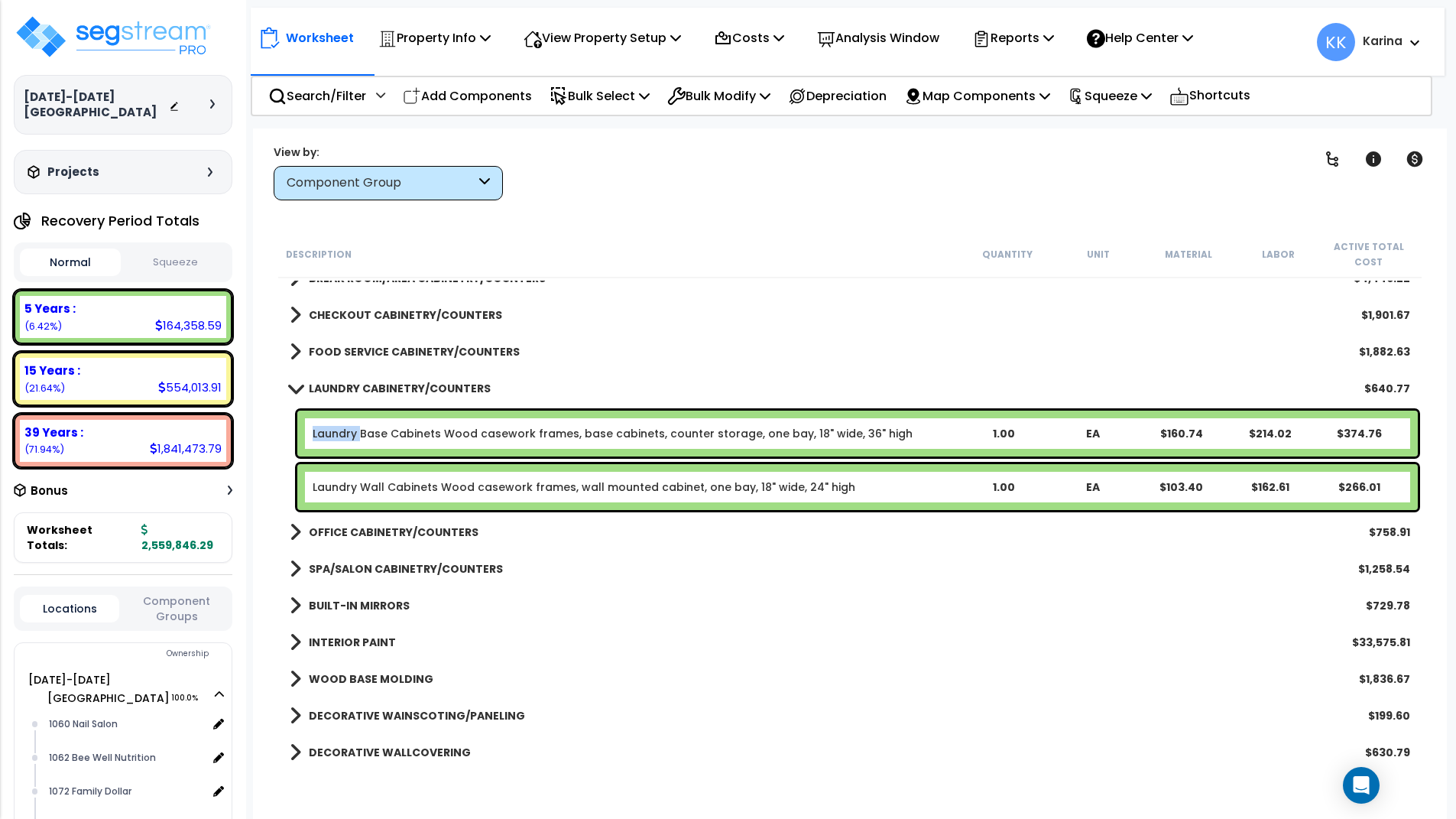
click at [291, 388] on span at bounding box center [295, 388] width 21 height 12
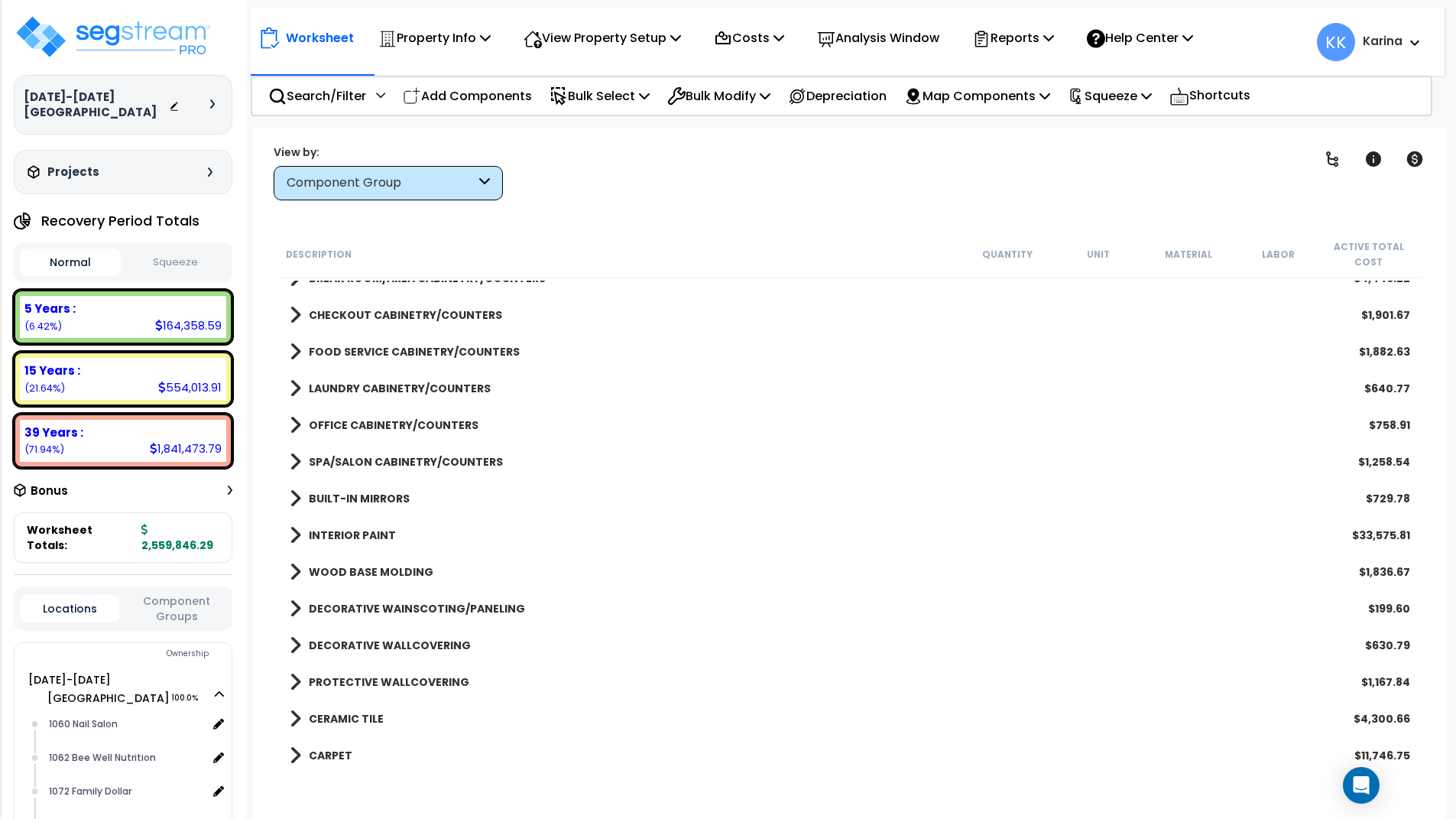
click at [293, 462] on span at bounding box center [295, 461] width 12 height 21
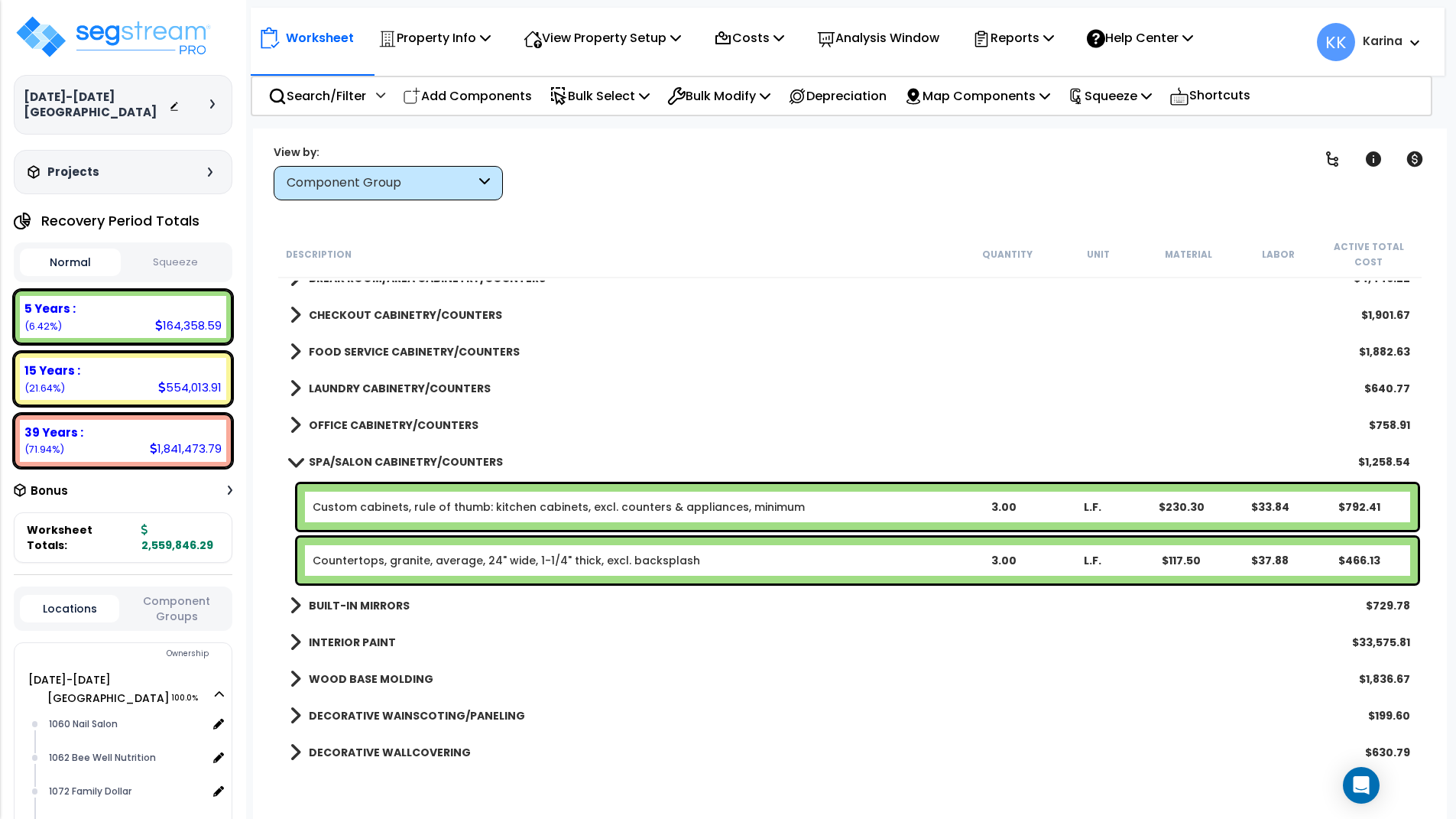
click at [293, 462] on span at bounding box center [295, 461] width 21 height 12
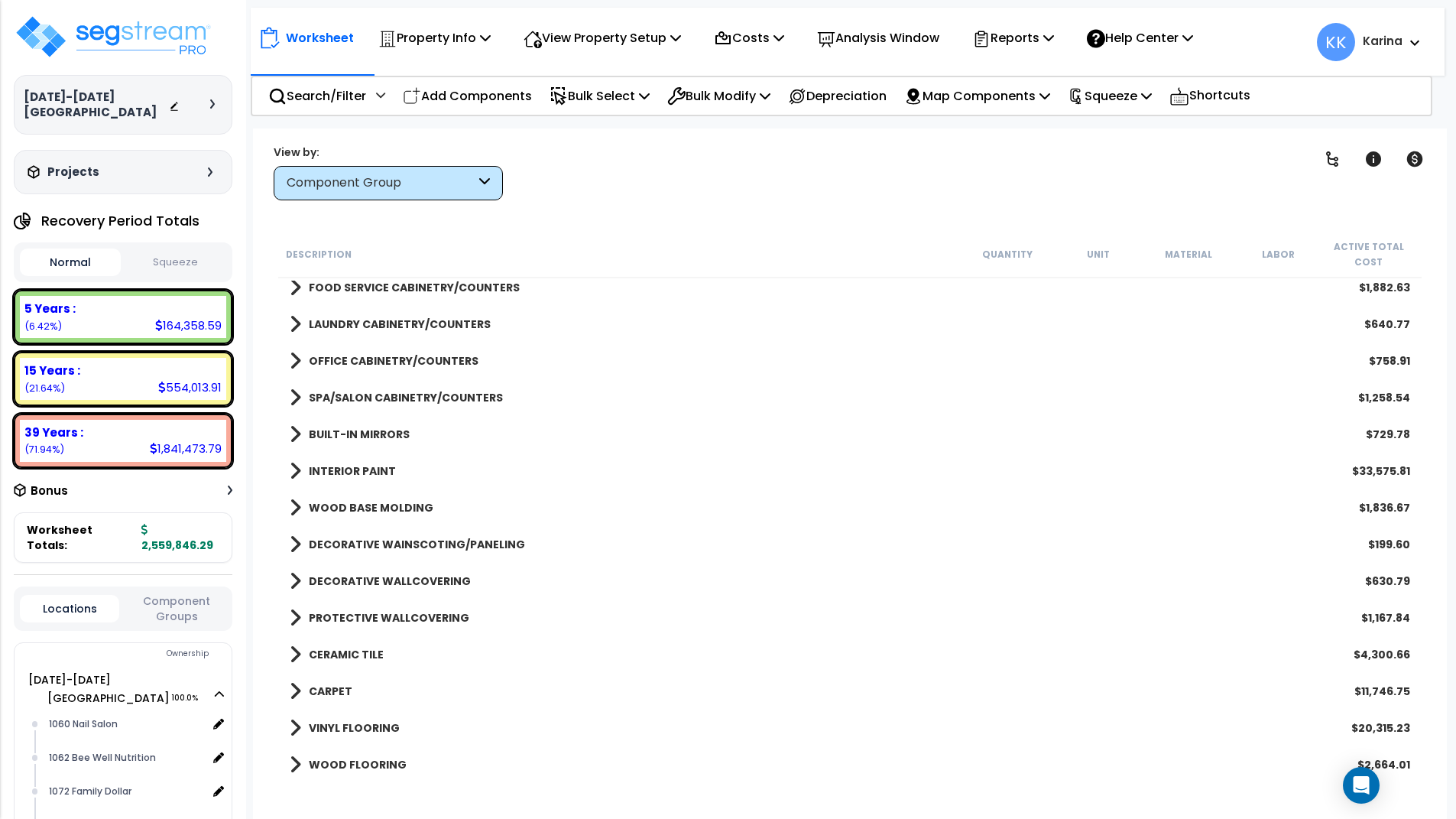
scroll to position [734, 0]
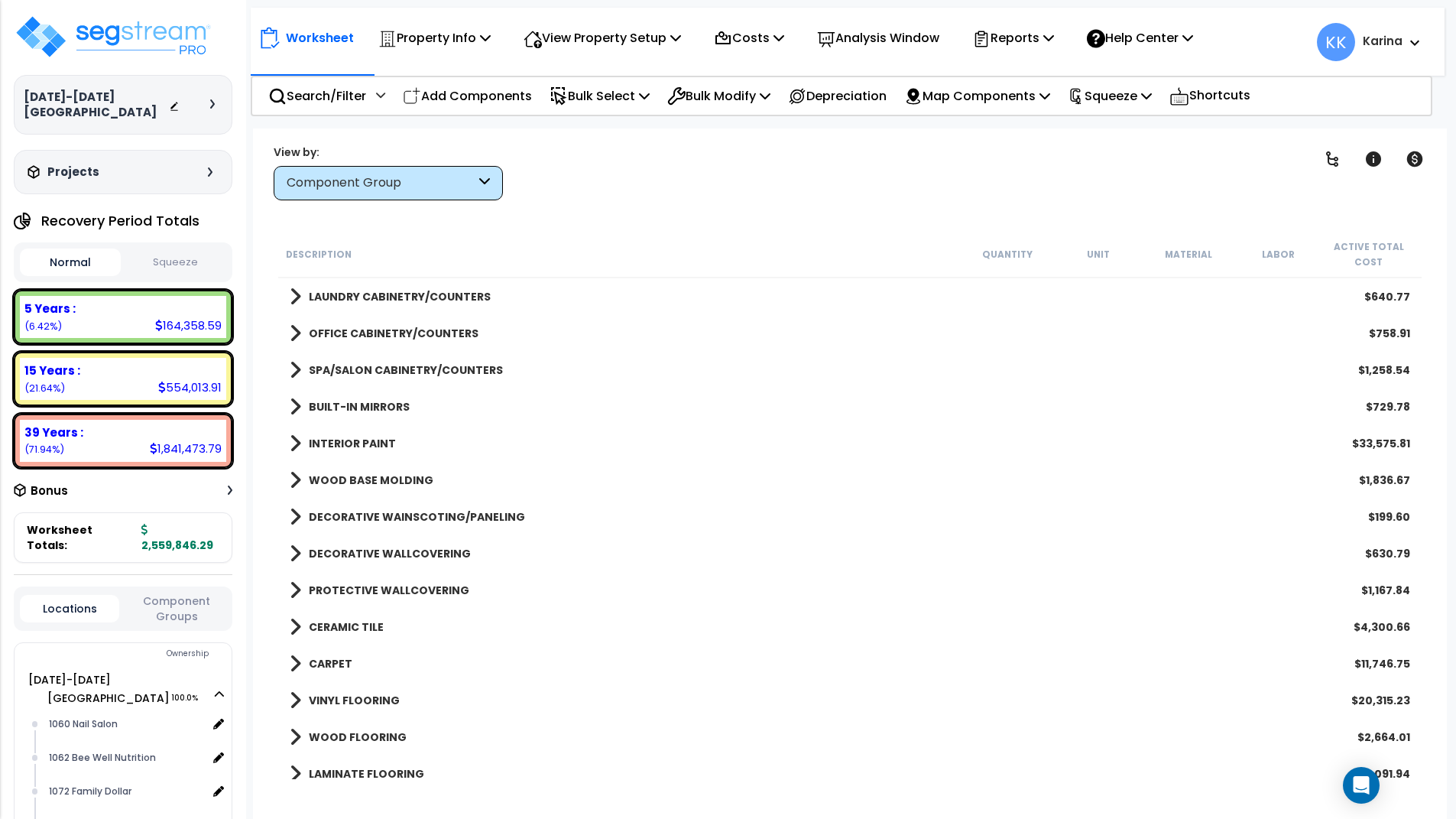
click at [293, 400] on span at bounding box center [295, 406] width 12 height 21
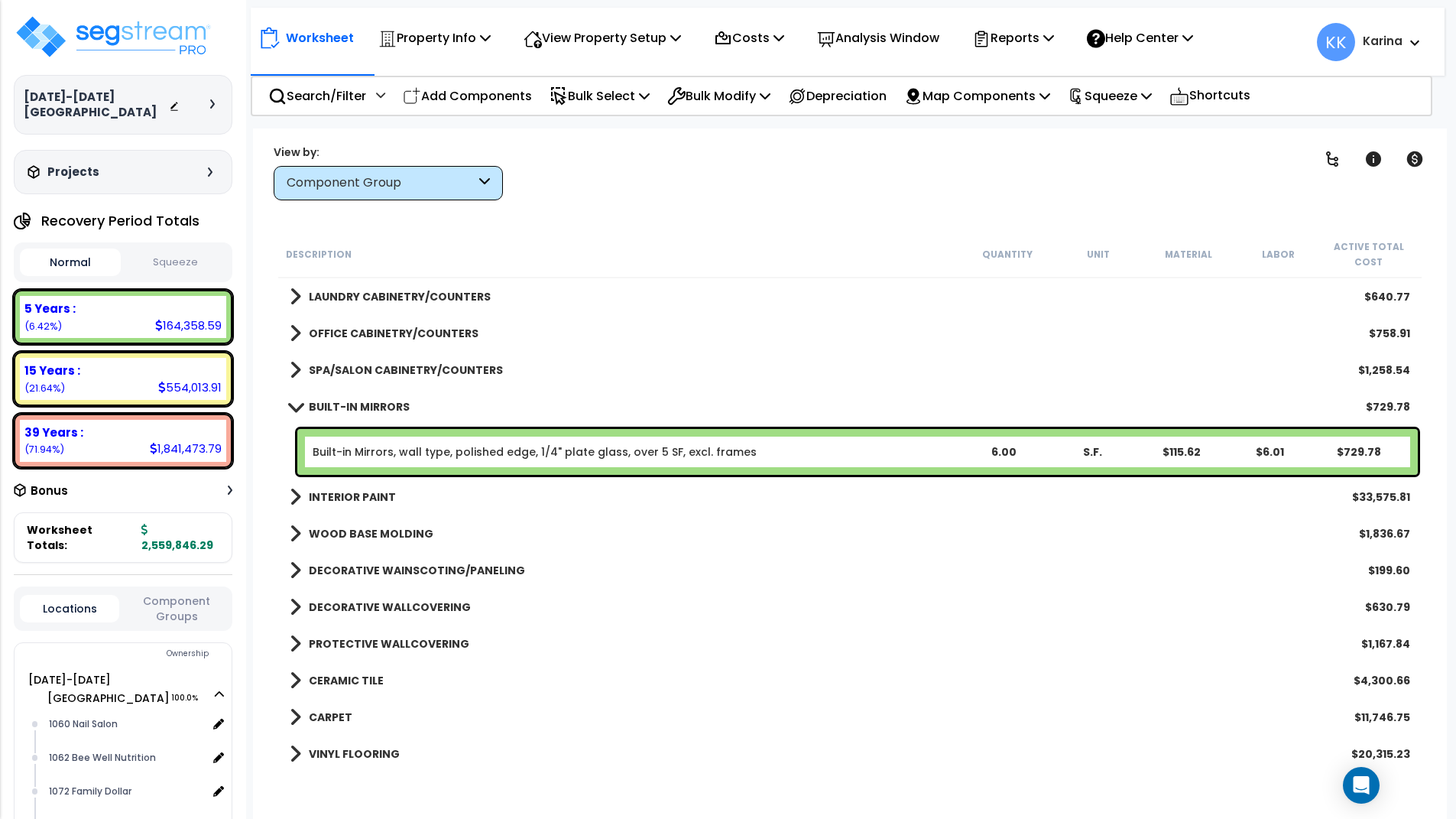
click at [293, 400] on link "BUILT-IN MIRRORS" at bounding box center [349, 406] width 120 height 21
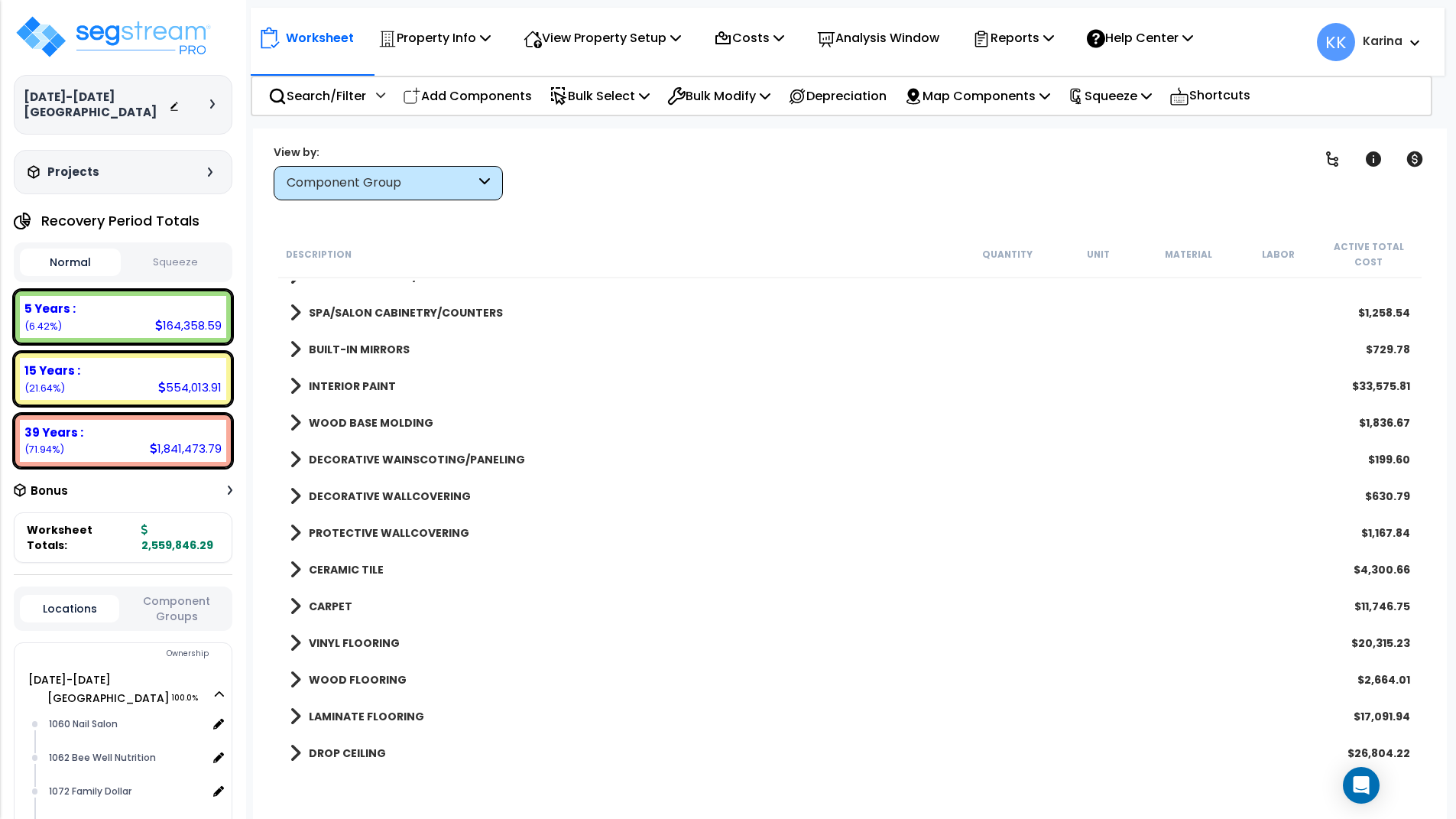
scroll to position [825, 0]
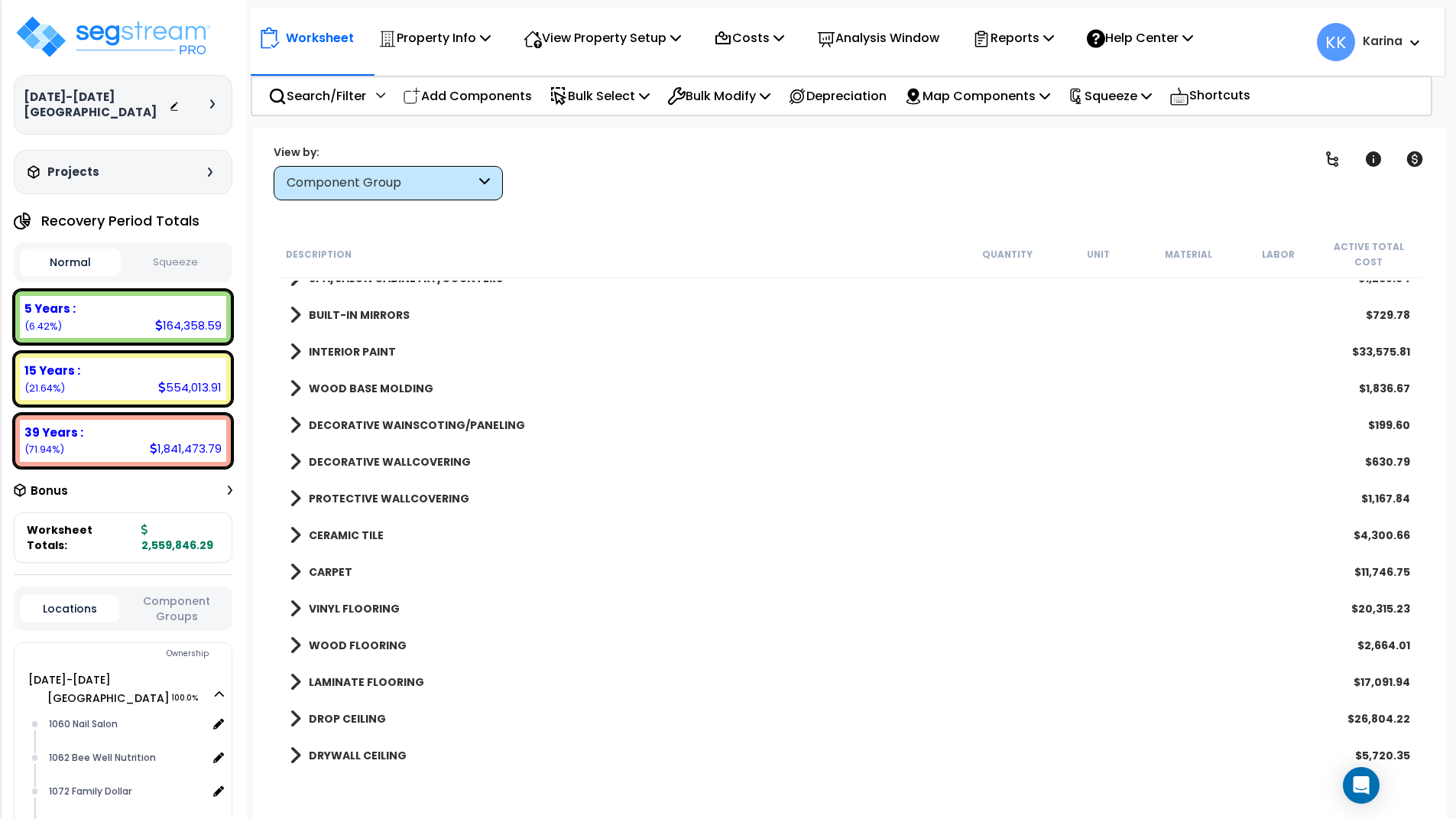
click at [296, 460] on span at bounding box center [295, 461] width 12 height 21
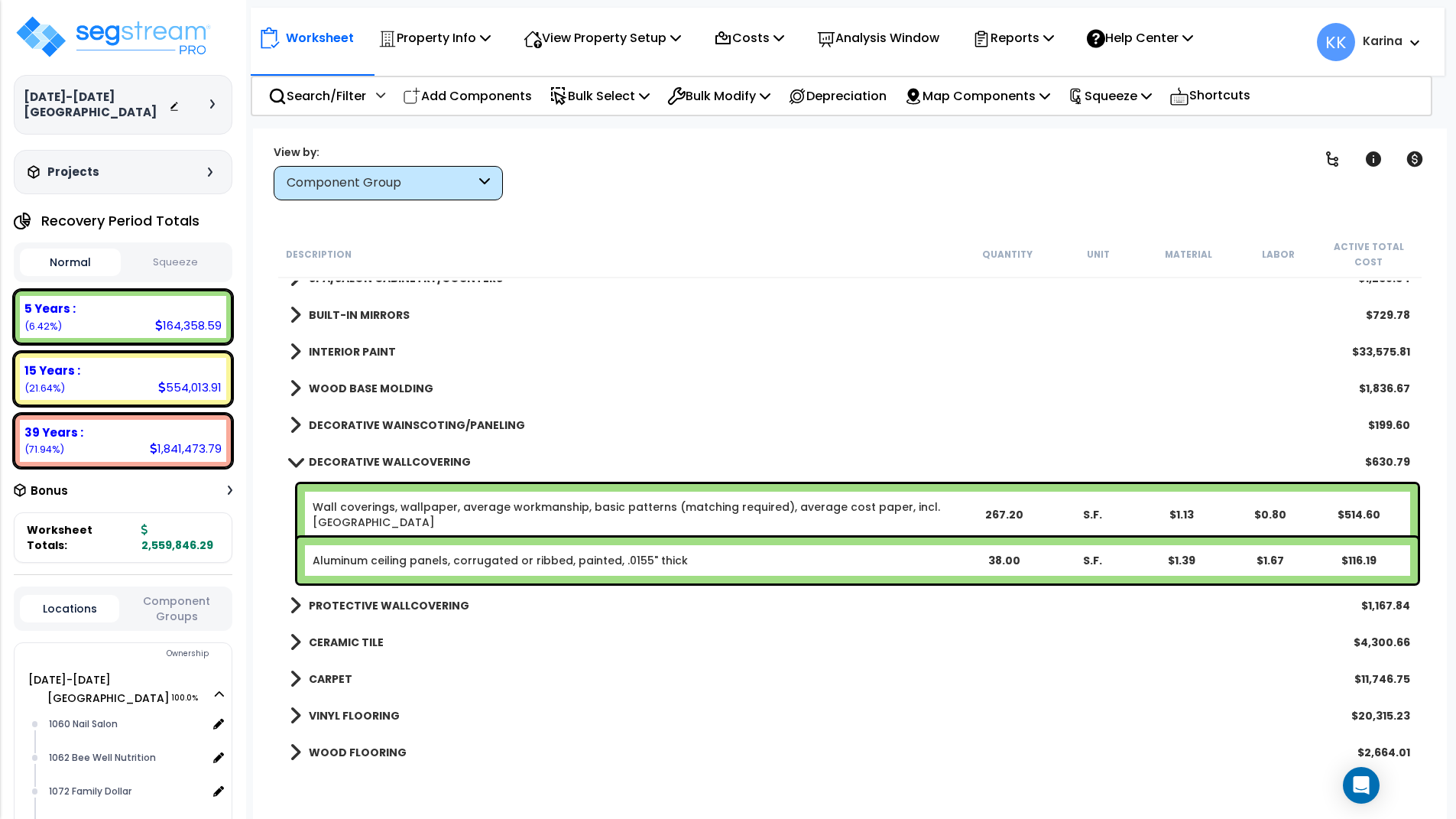
click at [296, 460] on span at bounding box center [295, 461] width 21 height 12
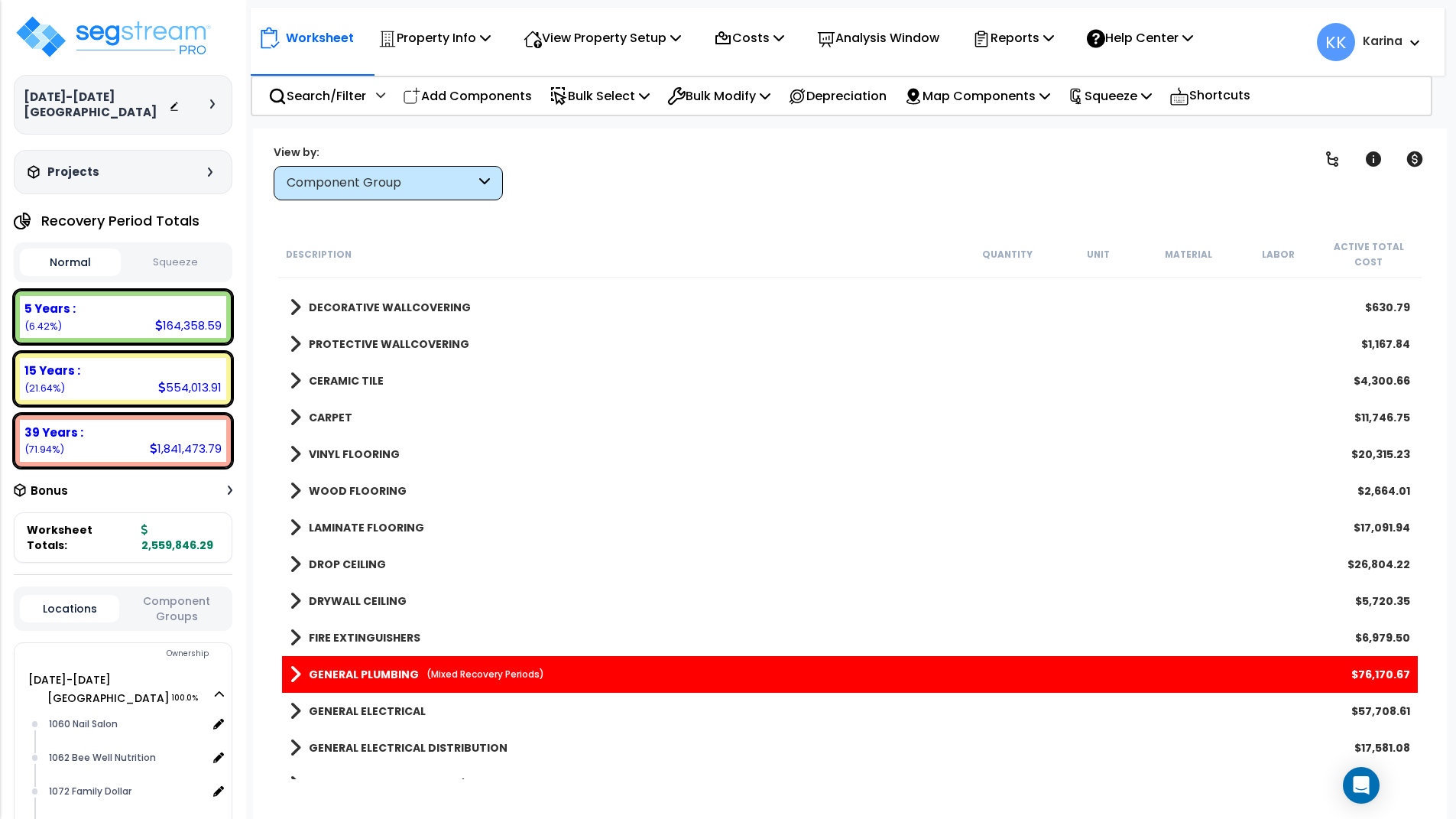
scroll to position [1009, 0]
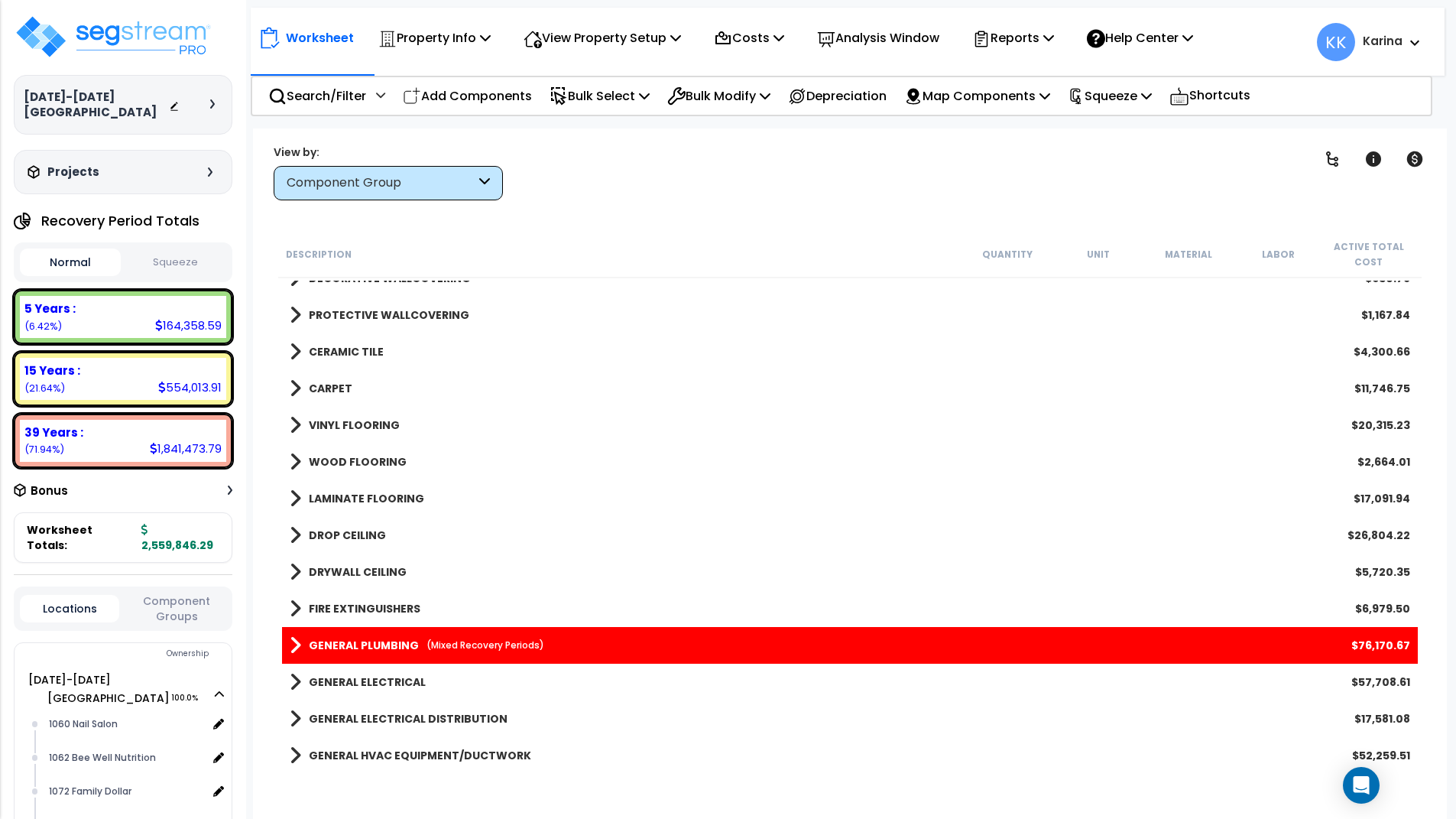
click at [294, 454] on span at bounding box center [295, 461] width 12 height 21
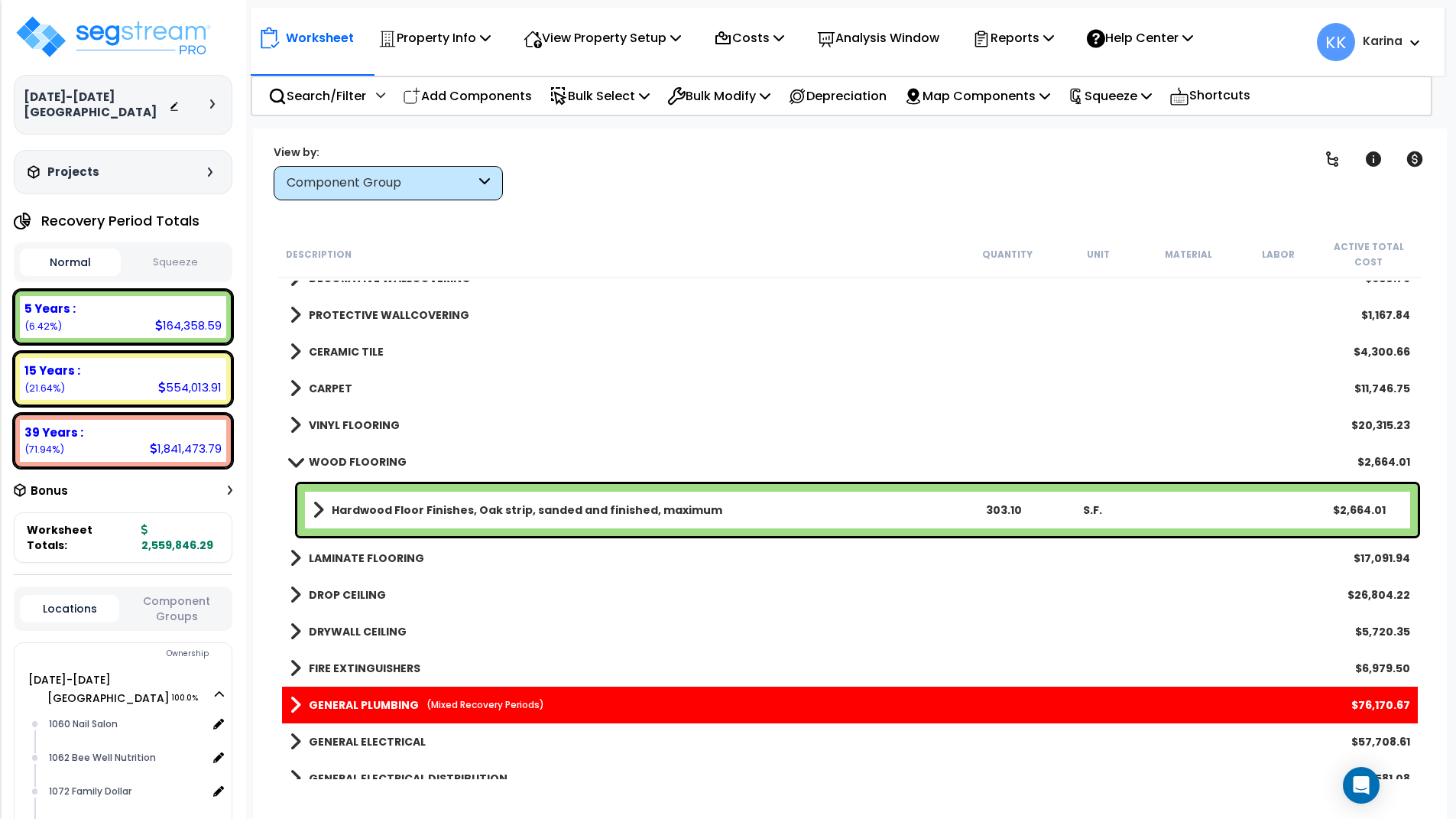
click at [294, 454] on link "WOOD FLOORING" at bounding box center [348, 461] width 117 height 21
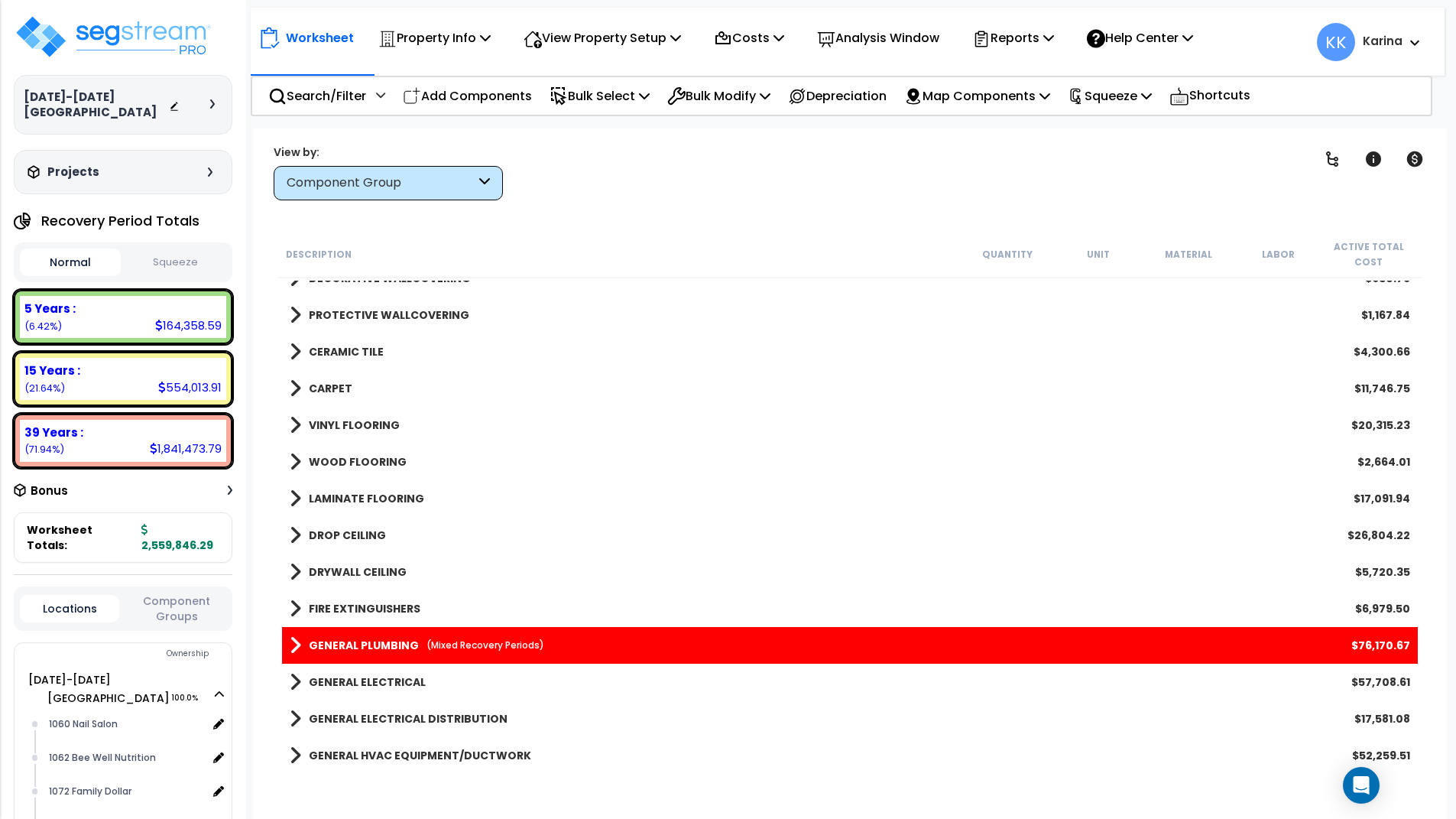
click at [291, 529] on span at bounding box center [295, 534] width 12 height 21
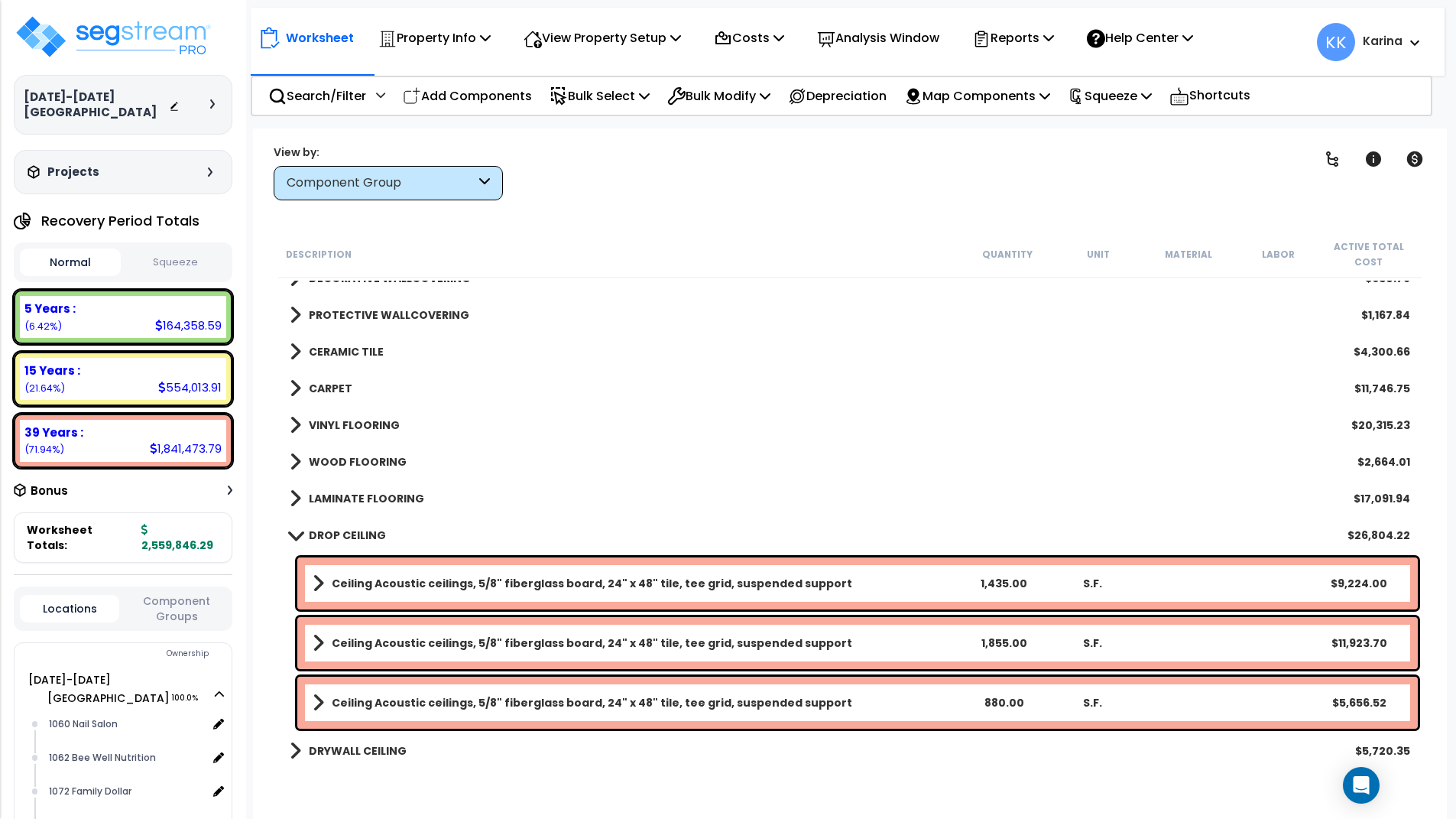
click at [291, 529] on link "DROP CEILING" at bounding box center [338, 534] width 97 height 21
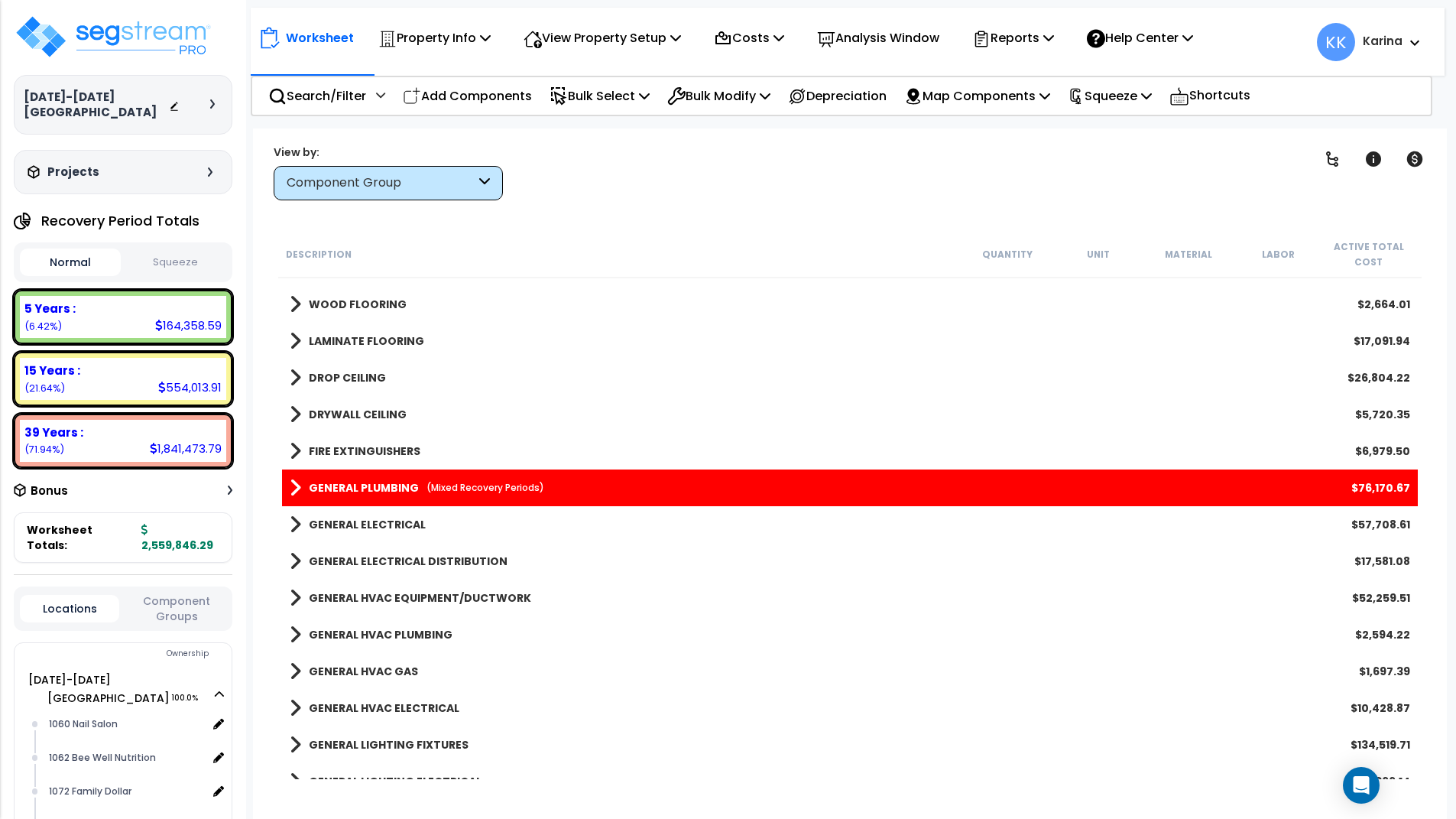
scroll to position [1192, 0]
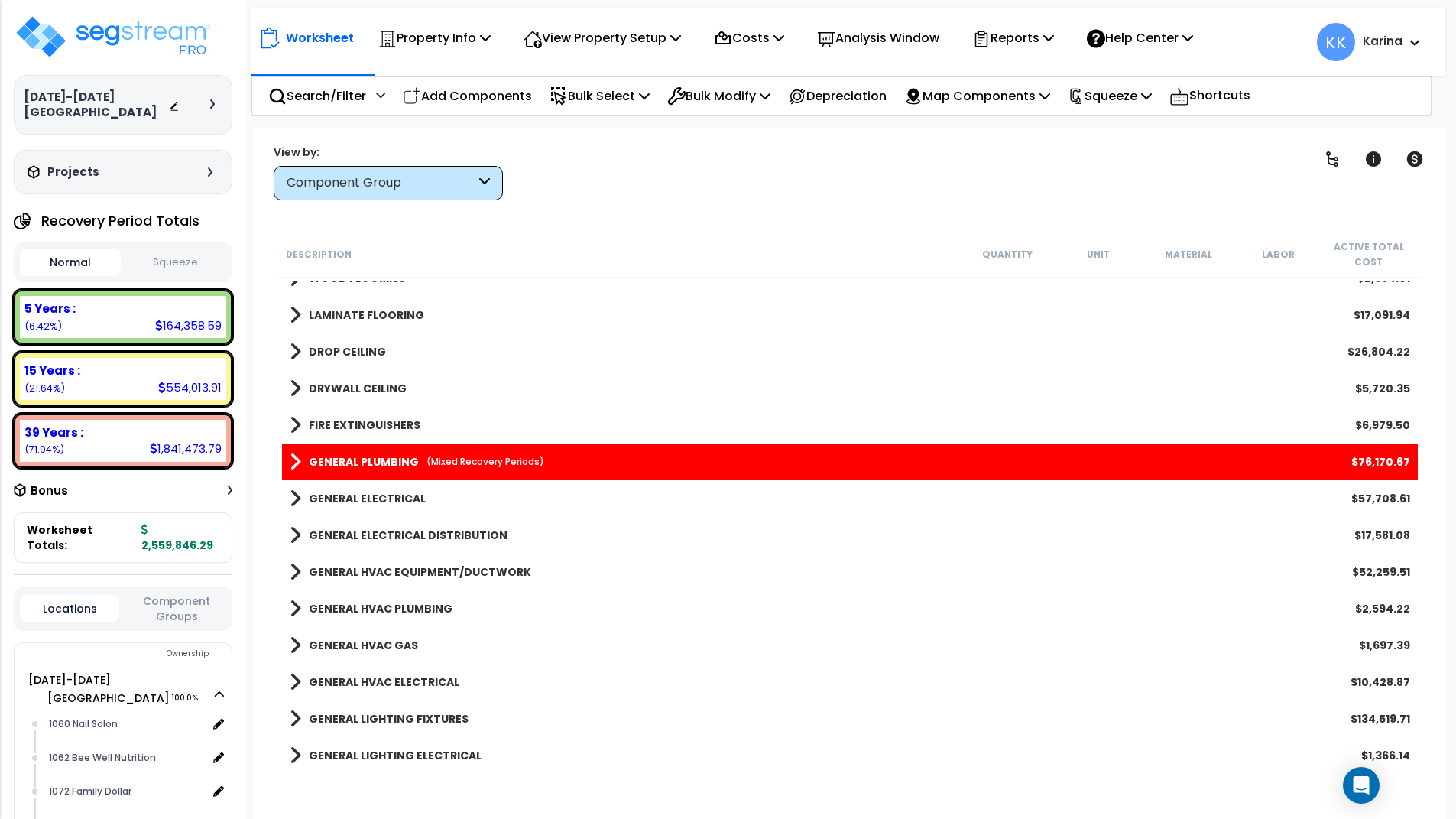
click at [299, 492] on span at bounding box center [295, 498] width 12 height 21
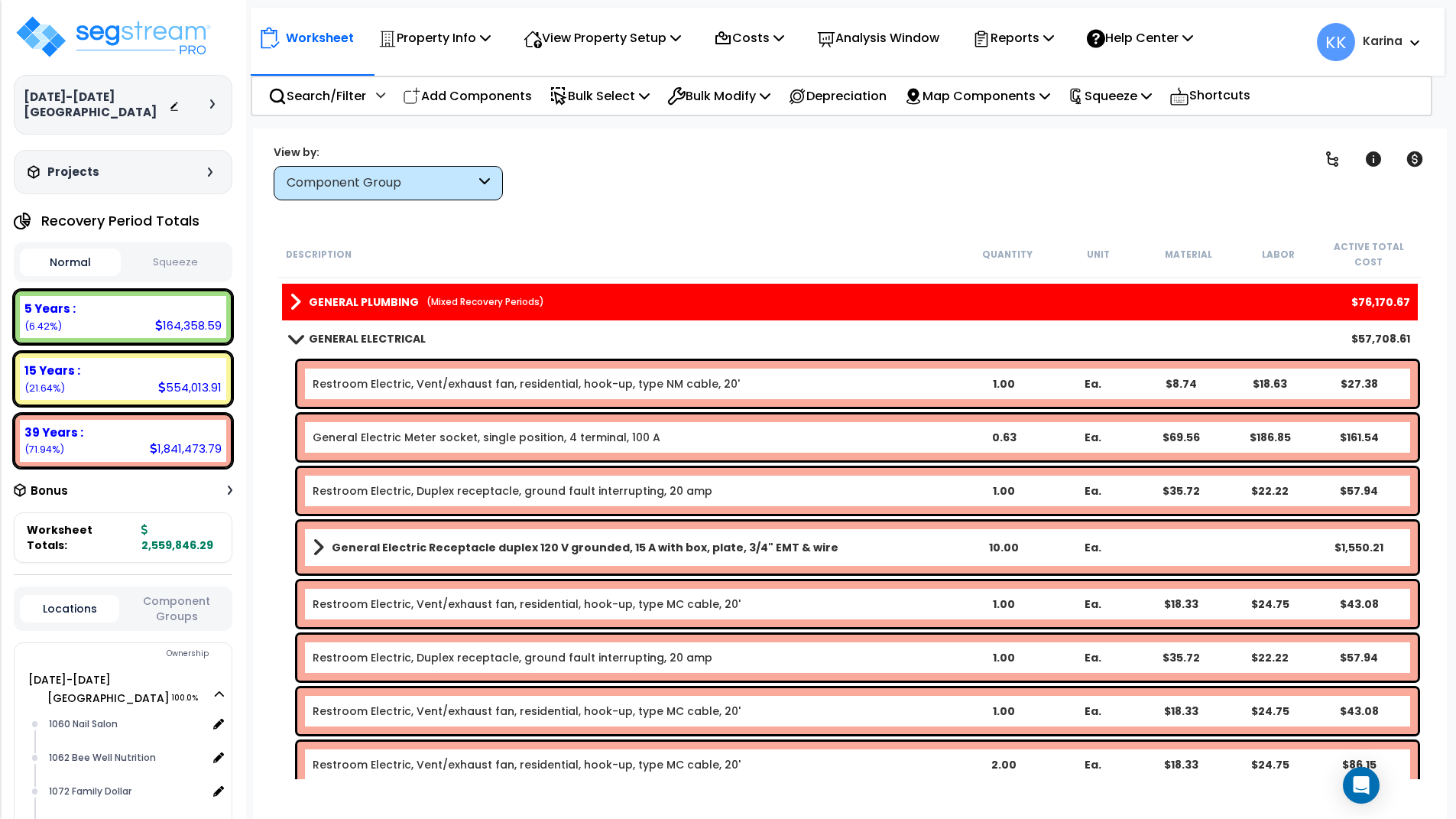
scroll to position [1285, 0]
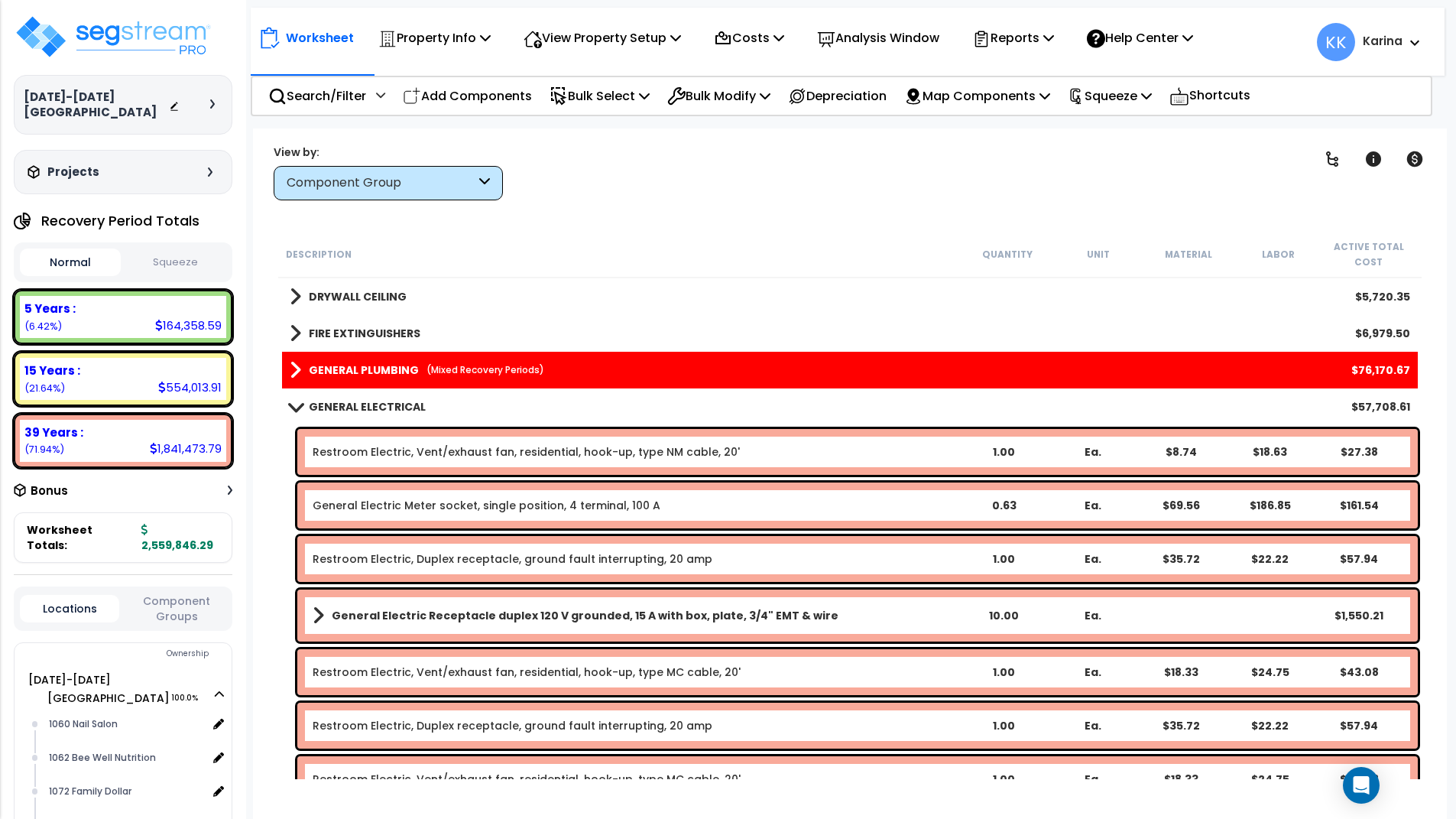
click at [297, 404] on span at bounding box center [295, 406] width 21 height 12
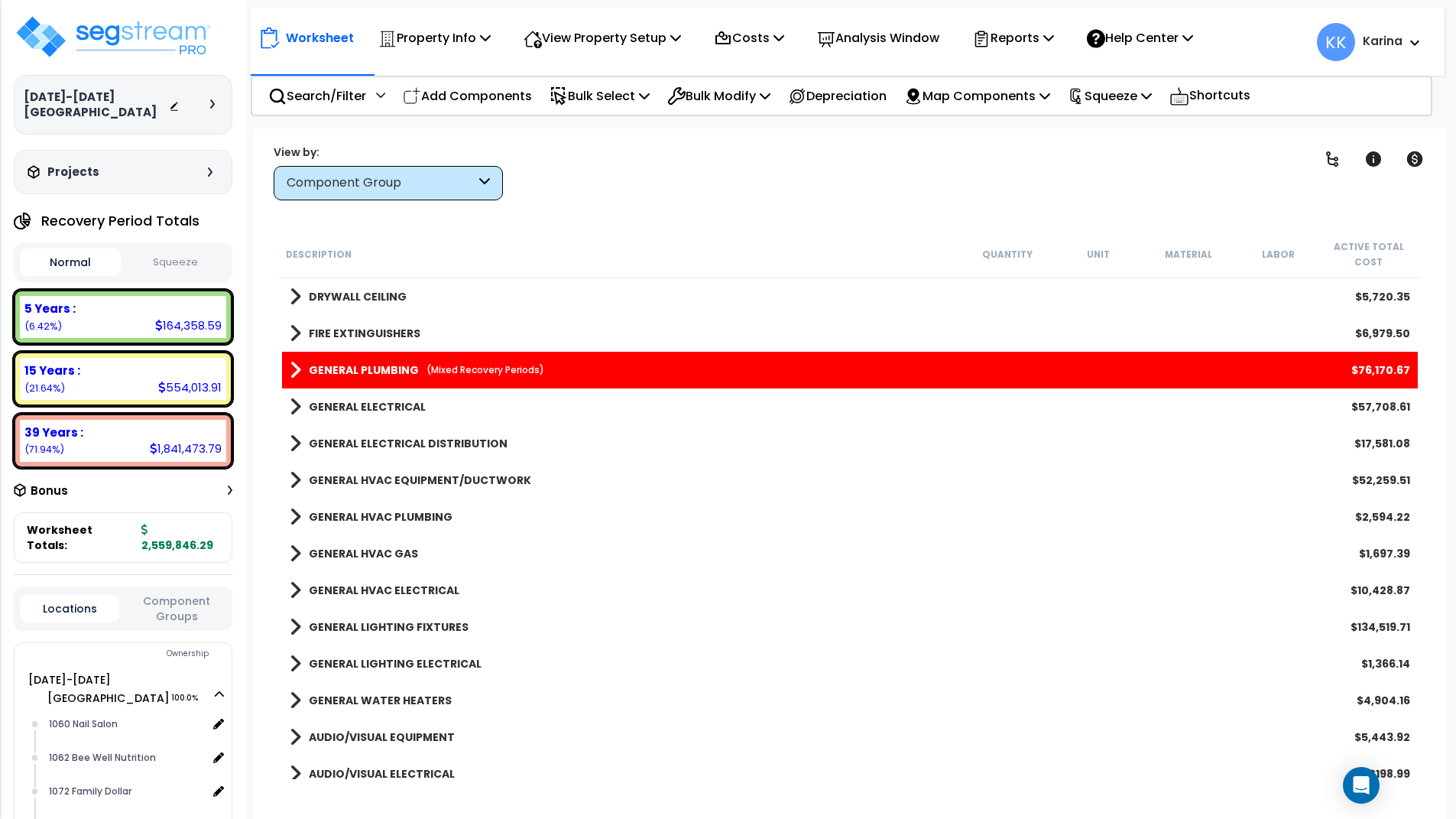
scroll to position [1376, 0]
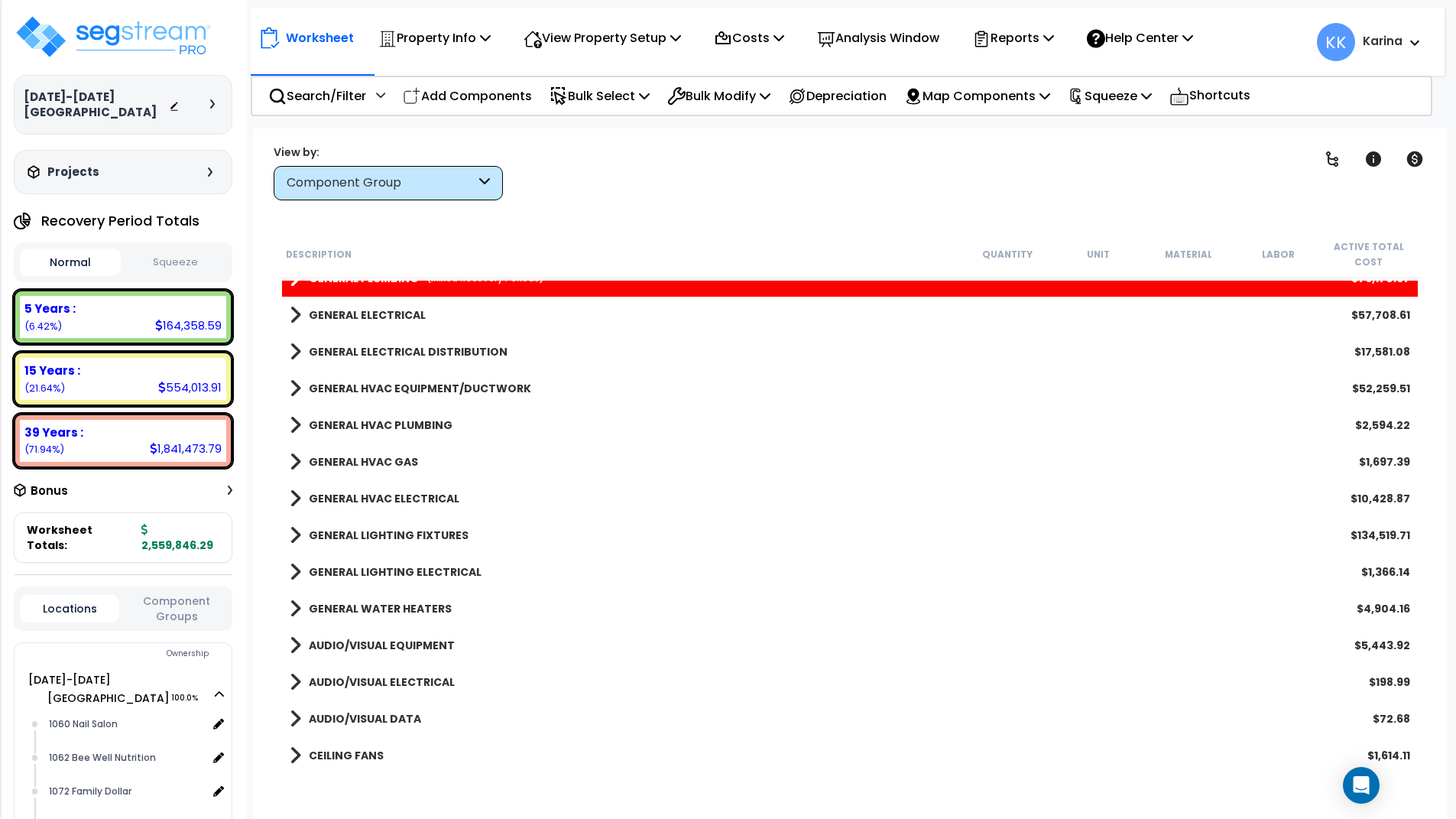
click at [294, 420] on span at bounding box center [295, 425] width 12 height 21
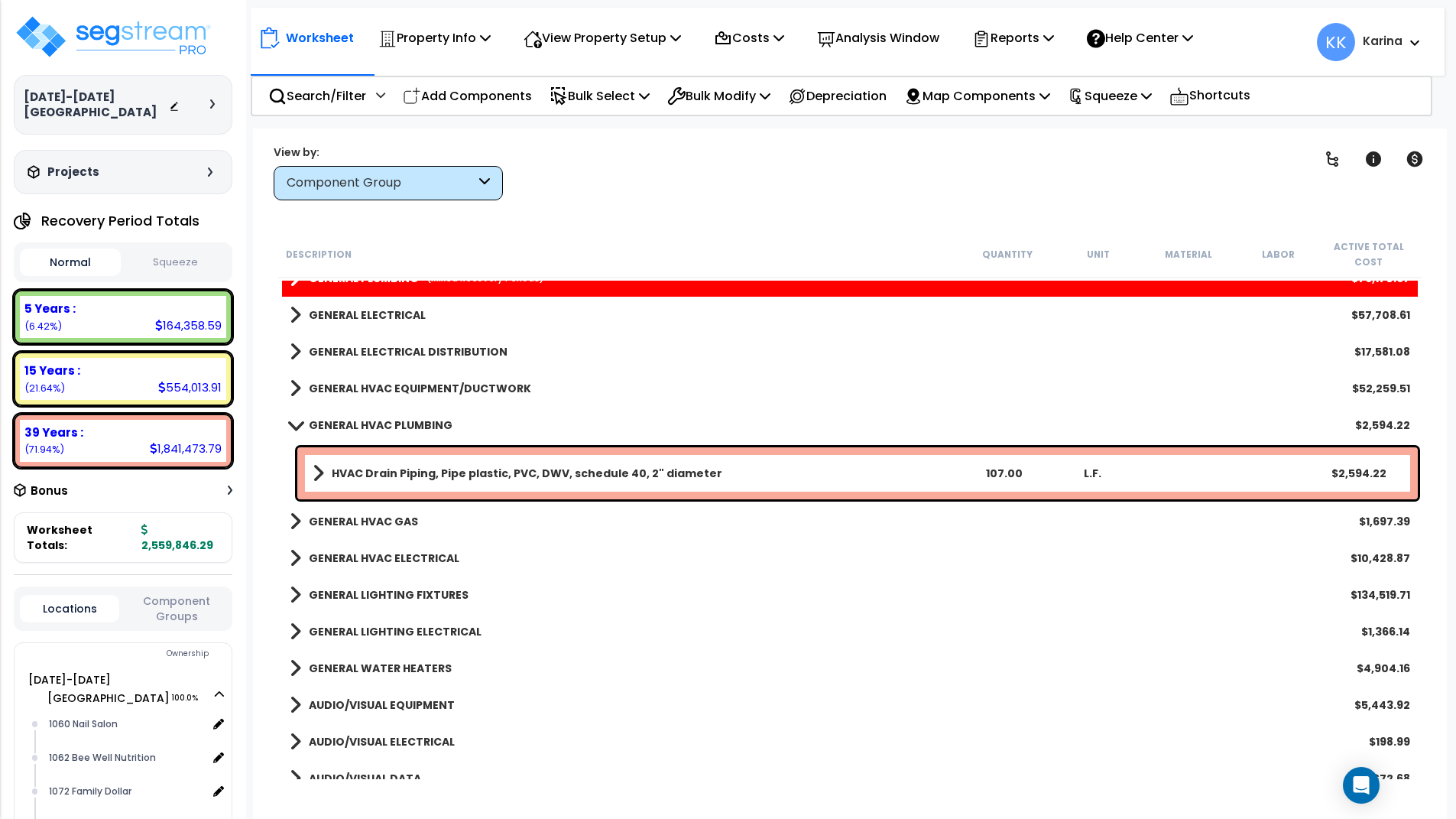
click at [294, 420] on span at bounding box center [295, 425] width 21 height 12
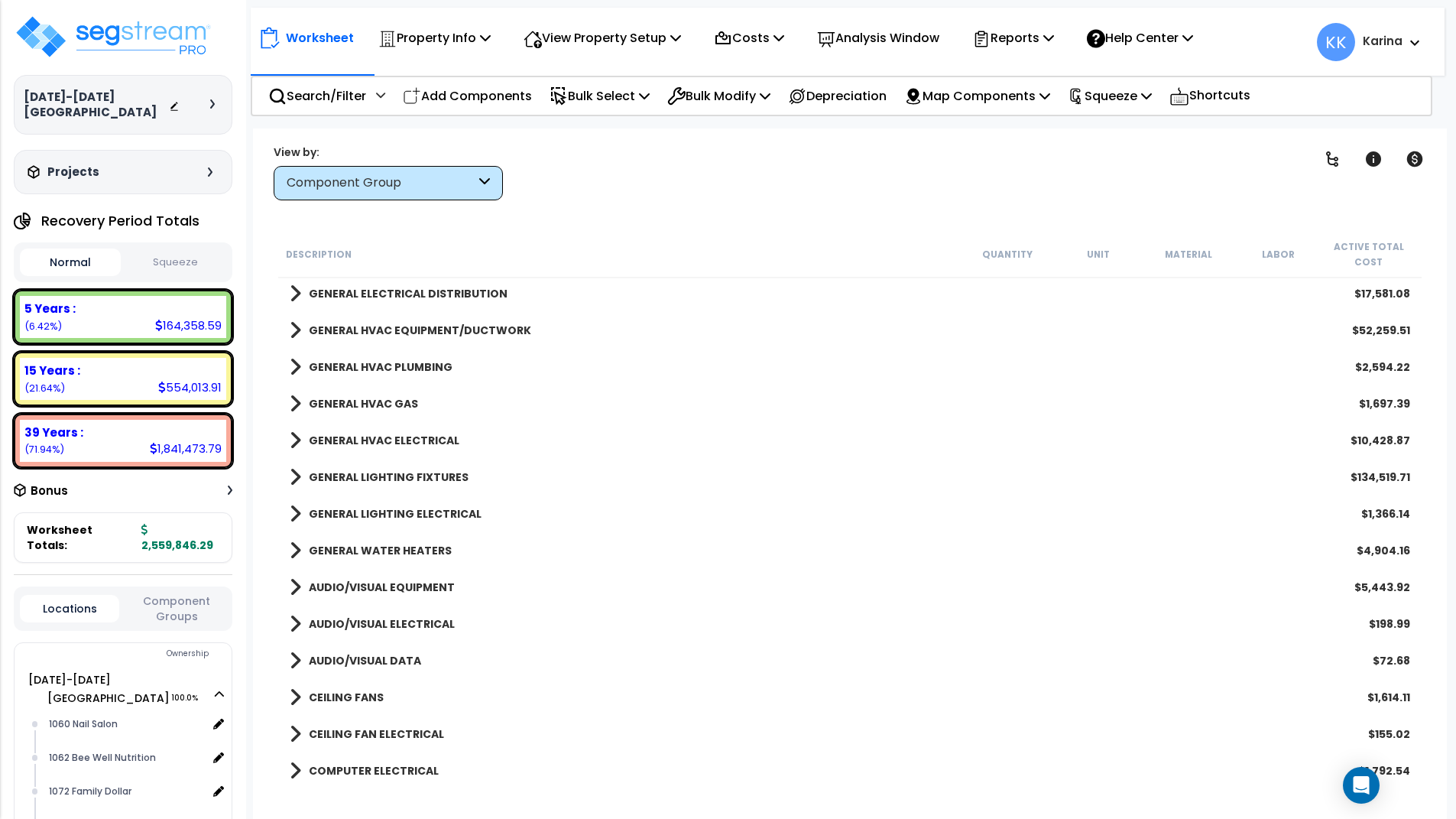
scroll to position [1468, 0]
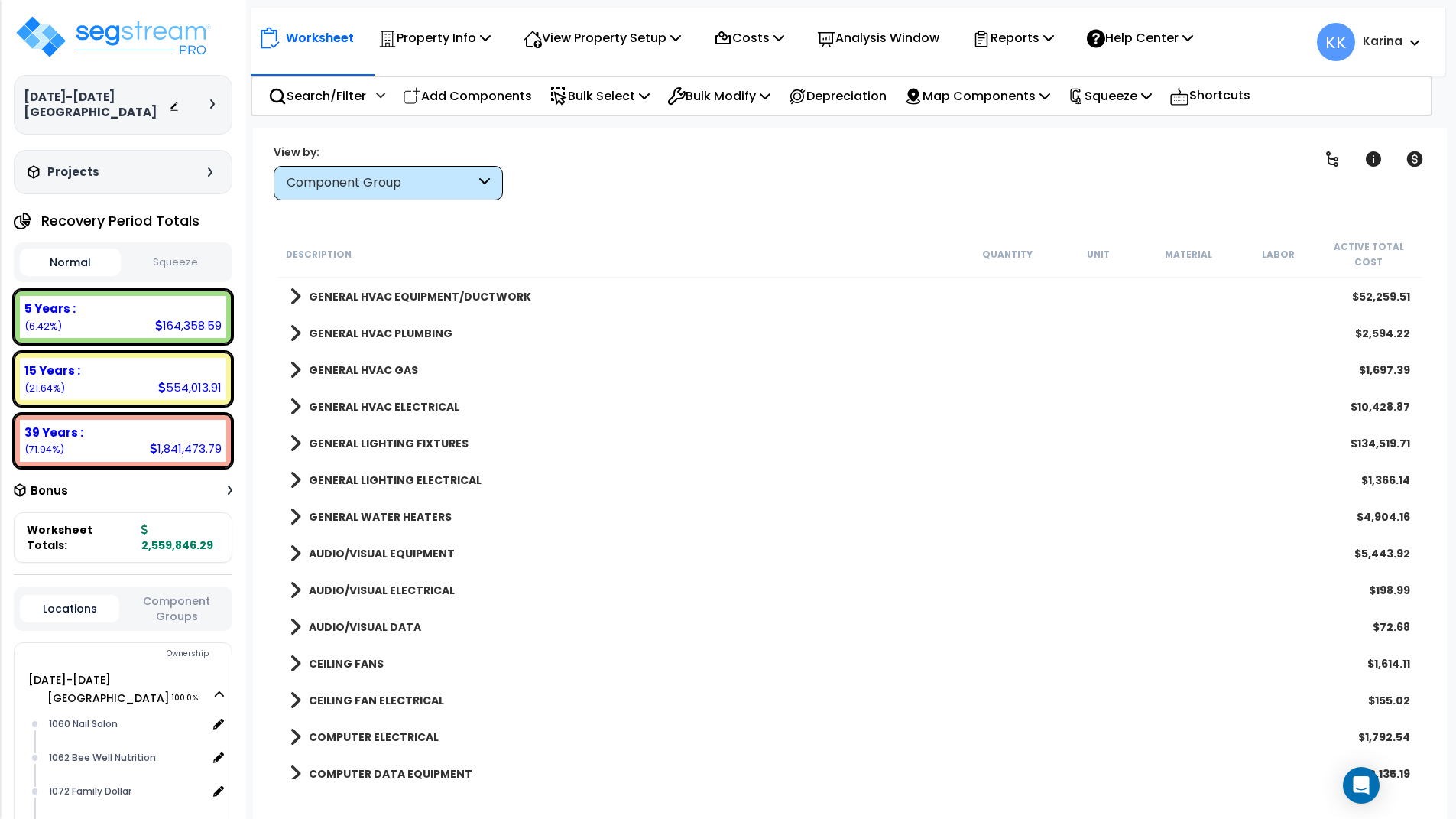
click at [298, 482] on span at bounding box center [295, 479] width 12 height 21
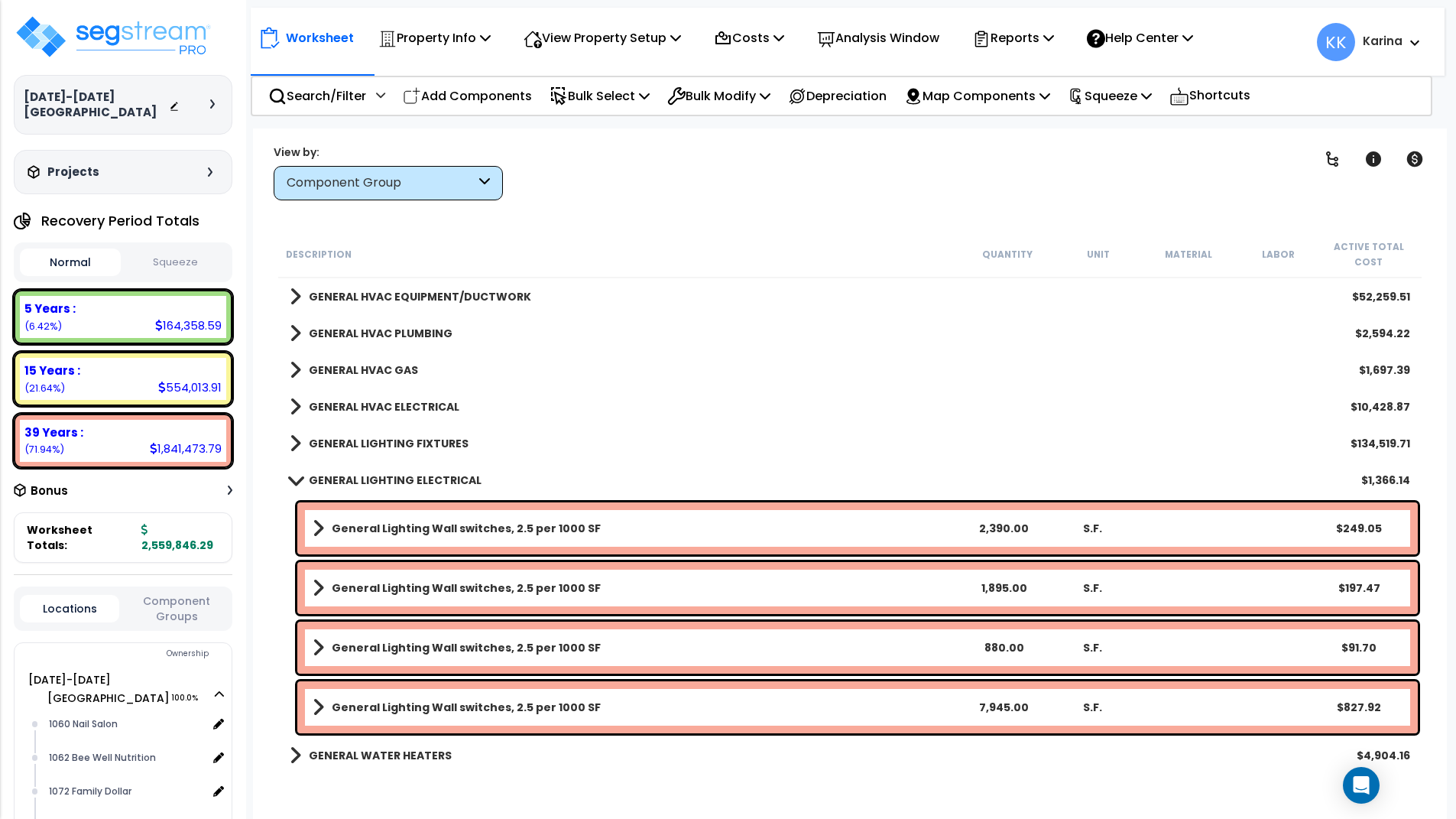
click at [298, 482] on span at bounding box center [295, 479] width 21 height 12
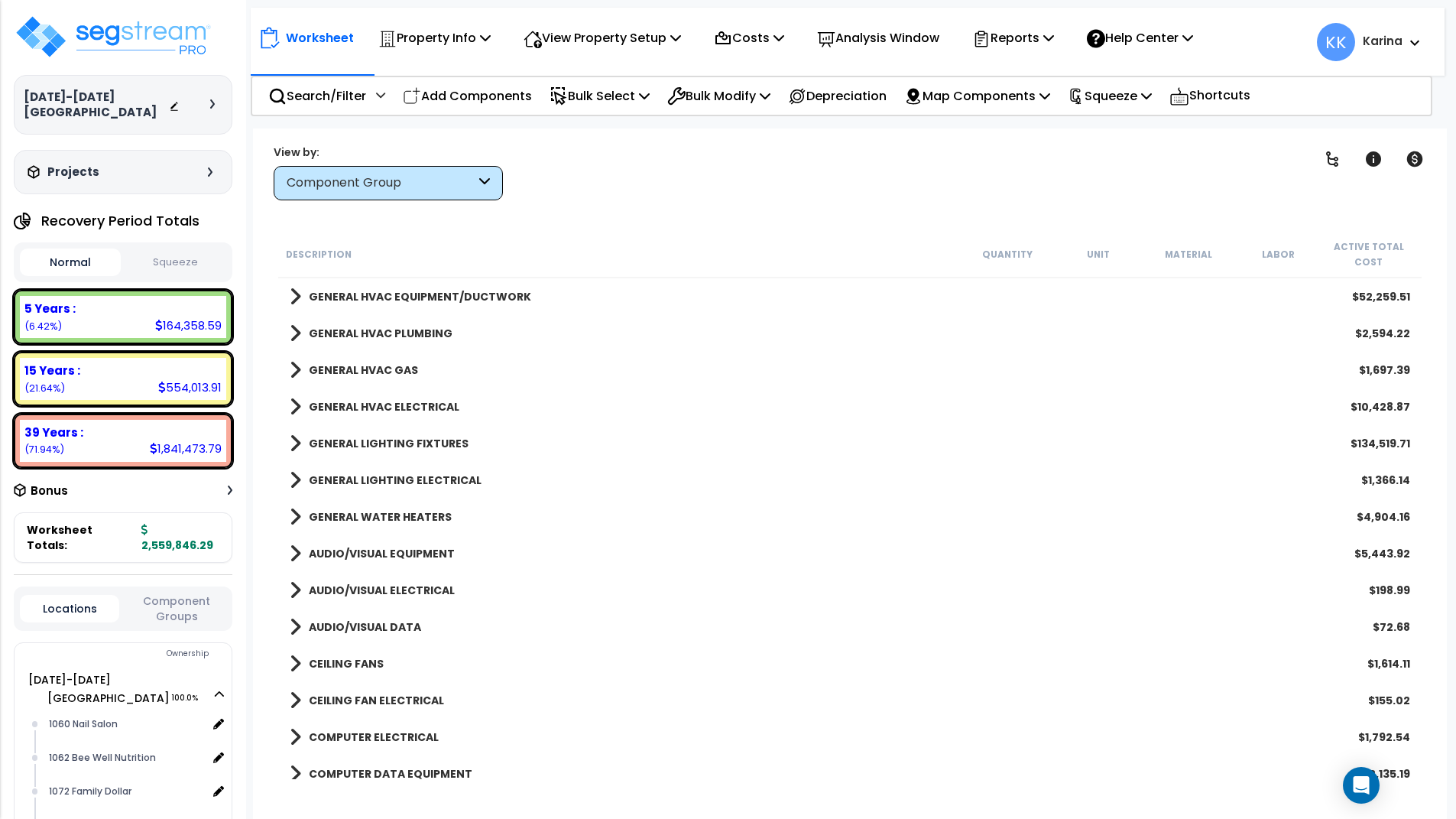
click at [291, 520] on span at bounding box center [295, 516] width 12 height 21
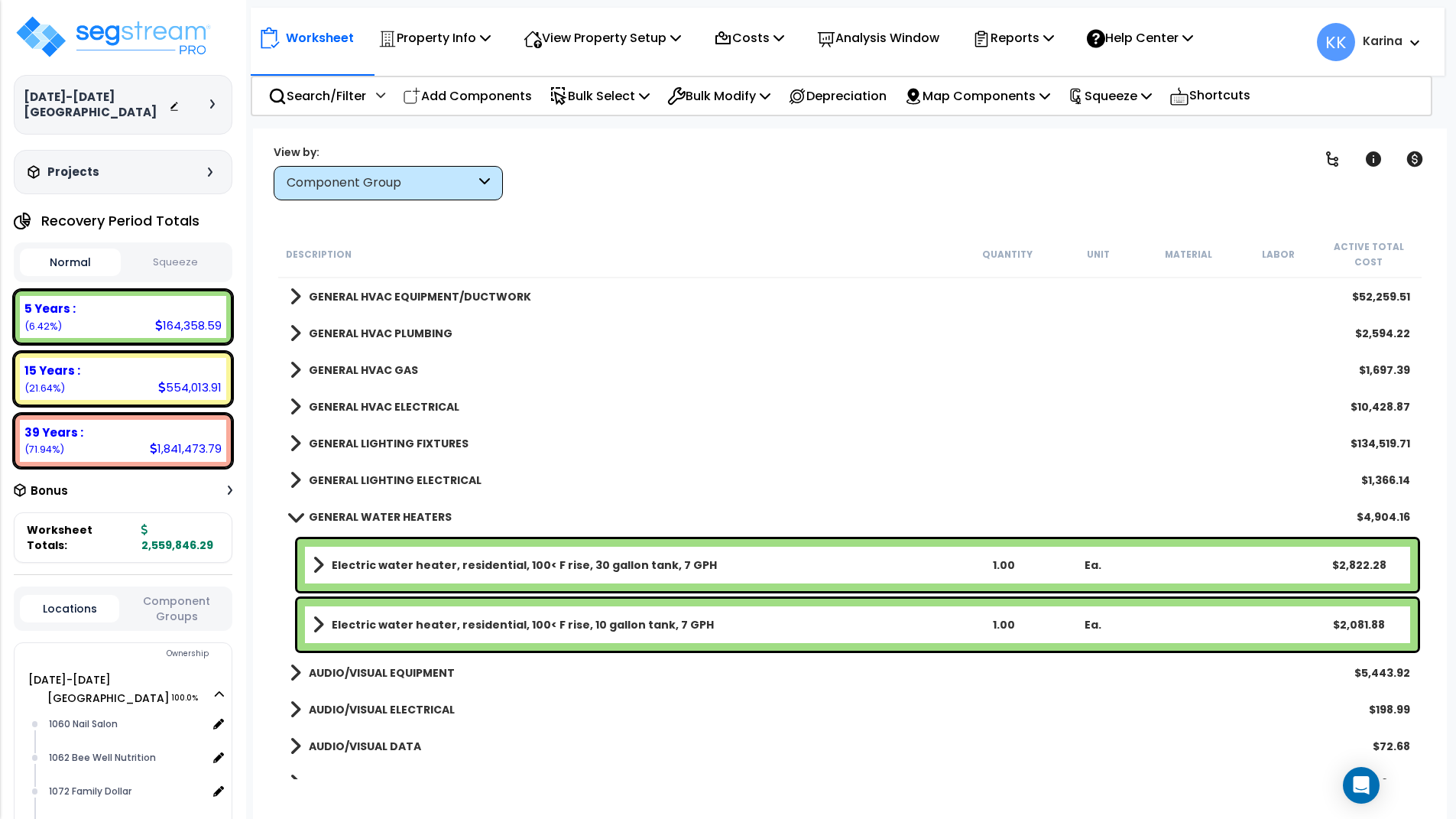
click at [398, 569] on b "Electric water heater, residential, 100< F rise, 30 gallon tank, 7 GPH" at bounding box center [524, 564] width 385 height 16
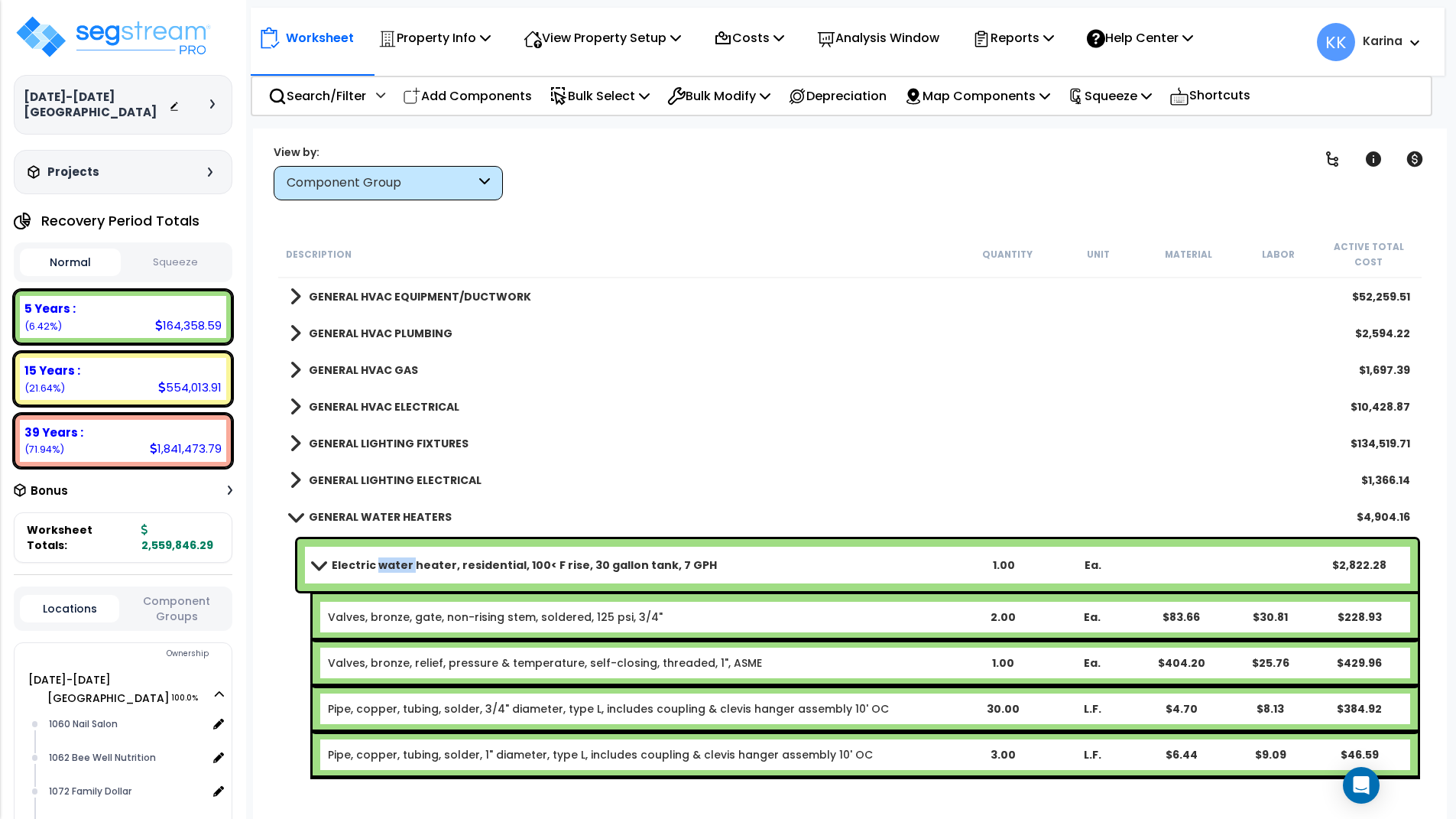
click at [398, 569] on b "Electric water heater, residential, 100< F rise, 30 gallon tank, 7 GPH" at bounding box center [524, 564] width 385 height 16
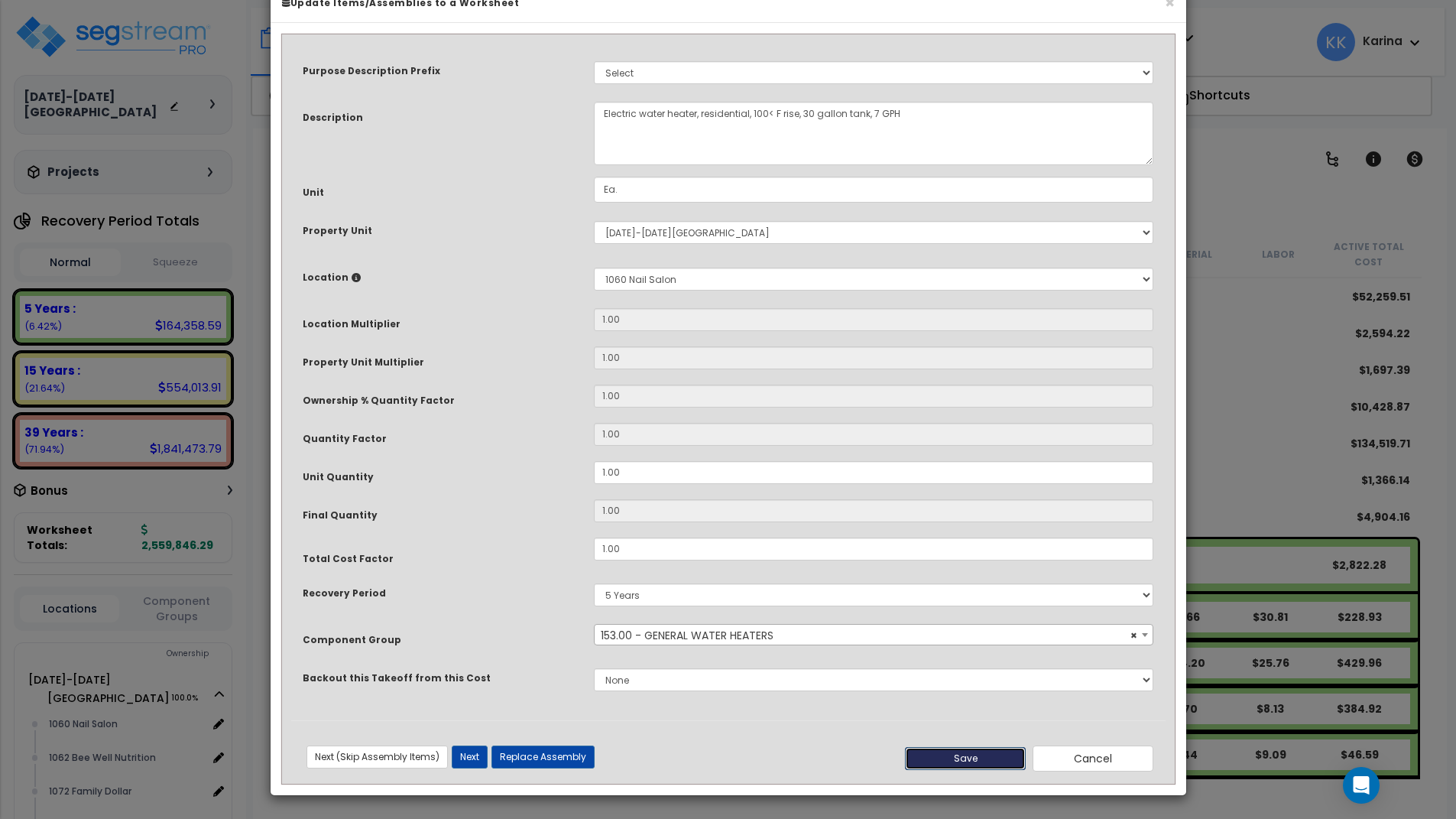
click at [939, 770] on button "Save" at bounding box center [965, 758] width 120 height 23
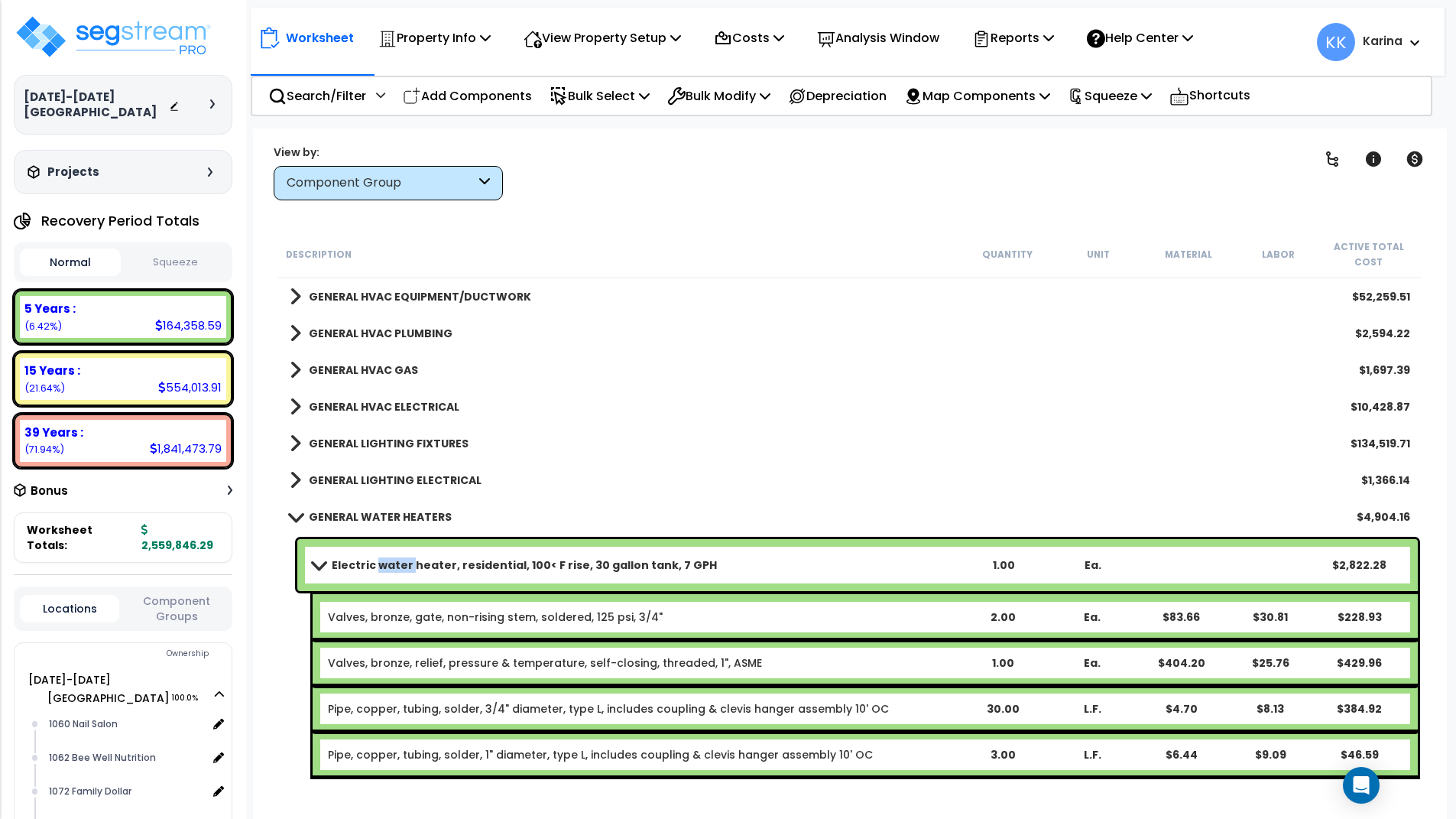
click at [313, 561] on span at bounding box center [318, 564] width 21 height 12
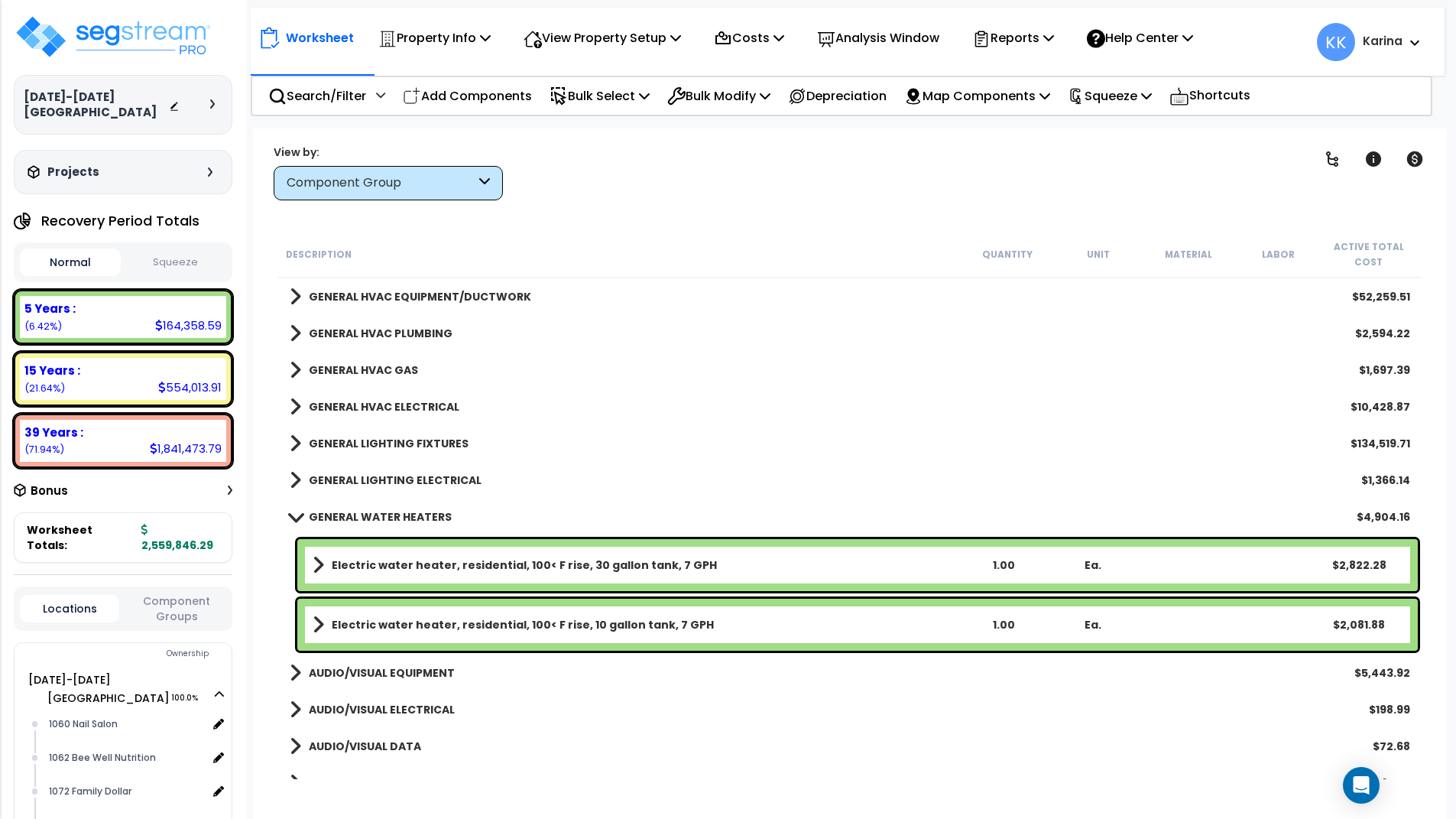
click at [380, 613] on div "Electric water heater, residential, 100< F rise, 10 gallon tank, 7 GPH 1.00 Ea.…" at bounding box center [858, 625] width 1121 height 52
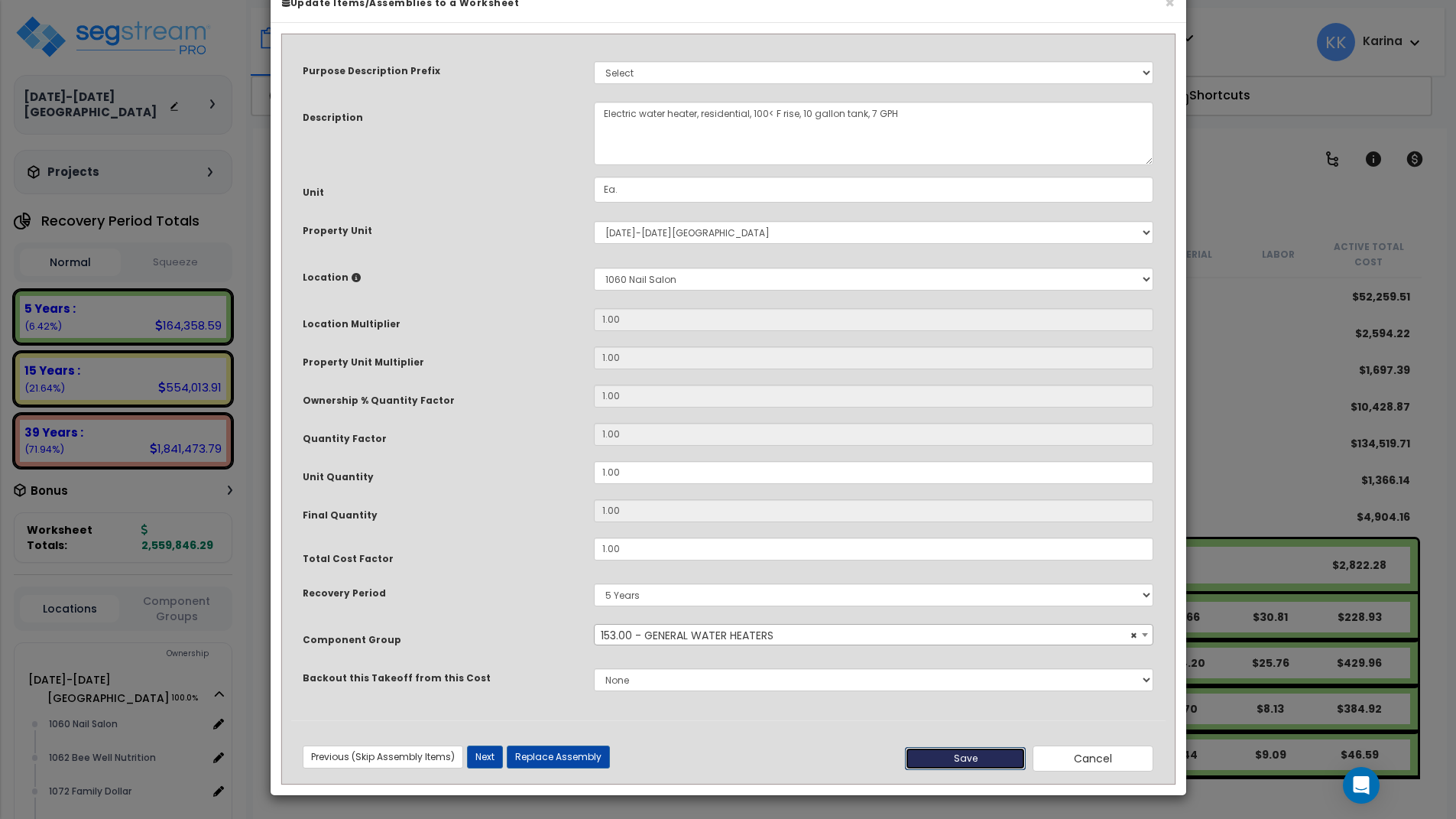
click at [979, 770] on button "Save" at bounding box center [965, 758] width 120 height 23
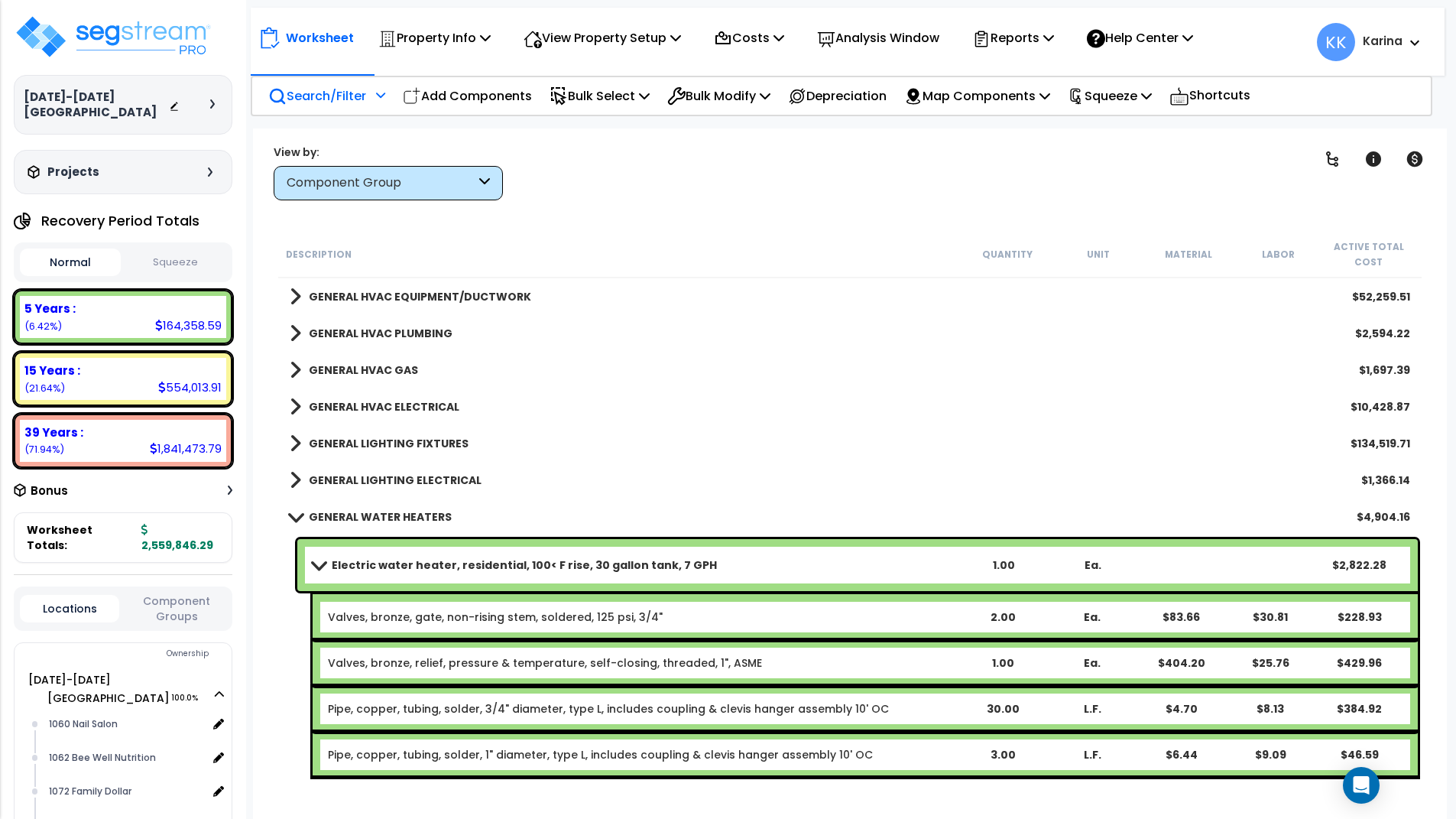
click at [329, 91] on p "Search/Filter" at bounding box center [317, 96] width 98 height 21
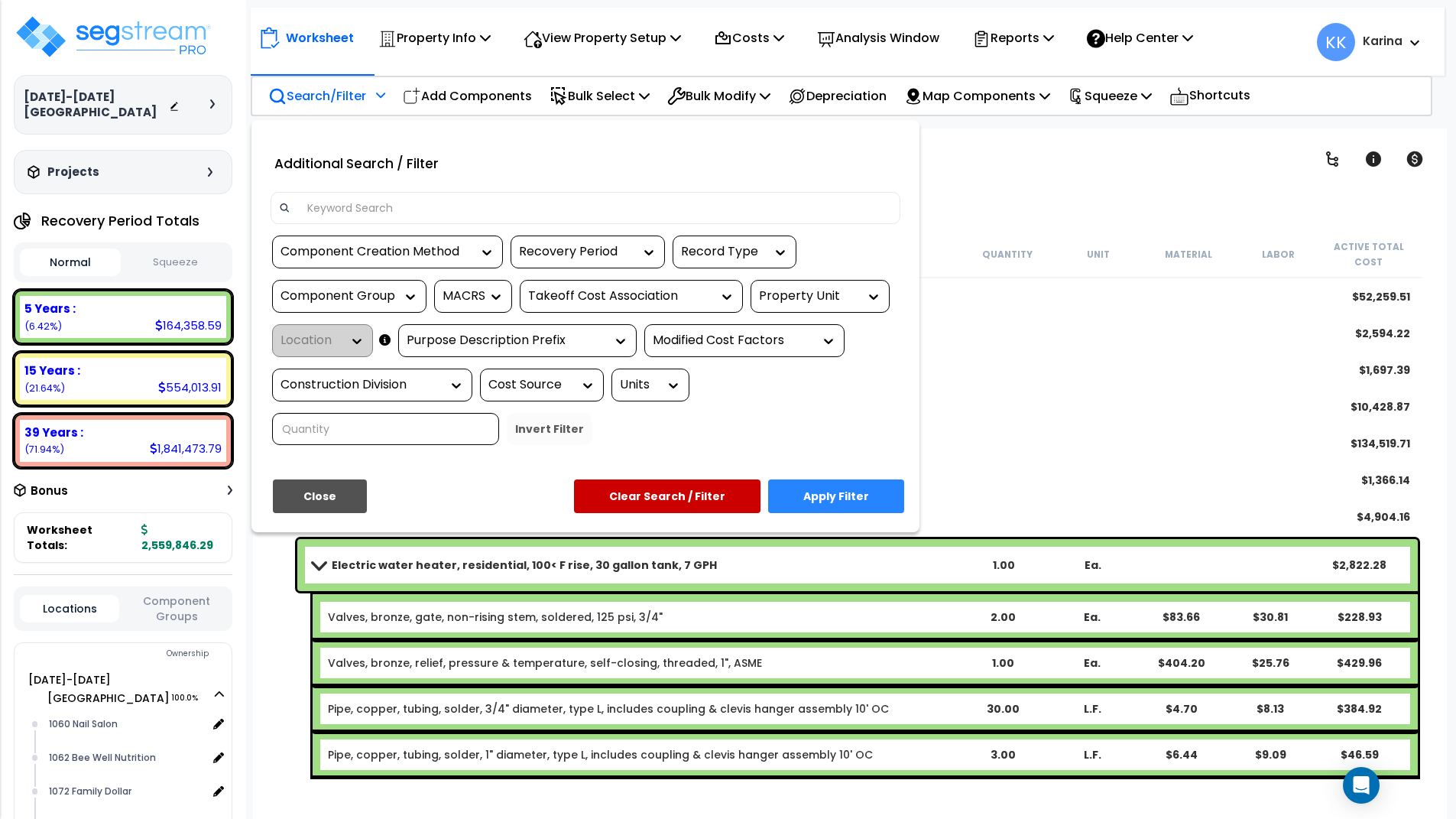
click at [363, 205] on input at bounding box center [595, 207] width 594 height 23
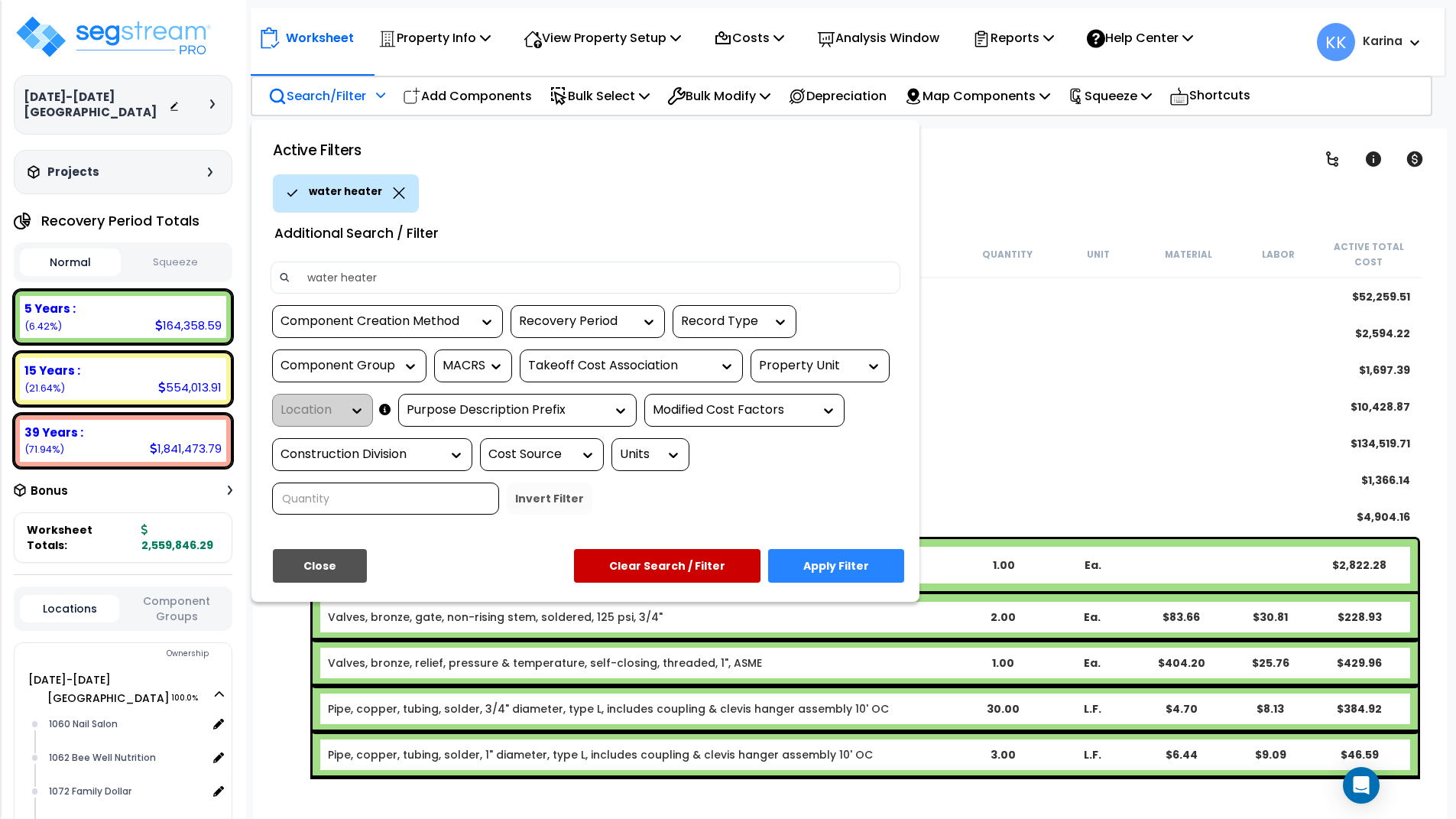
type input "water heater"
click at [801, 566] on button "Apply Filter" at bounding box center [836, 565] width 136 height 34
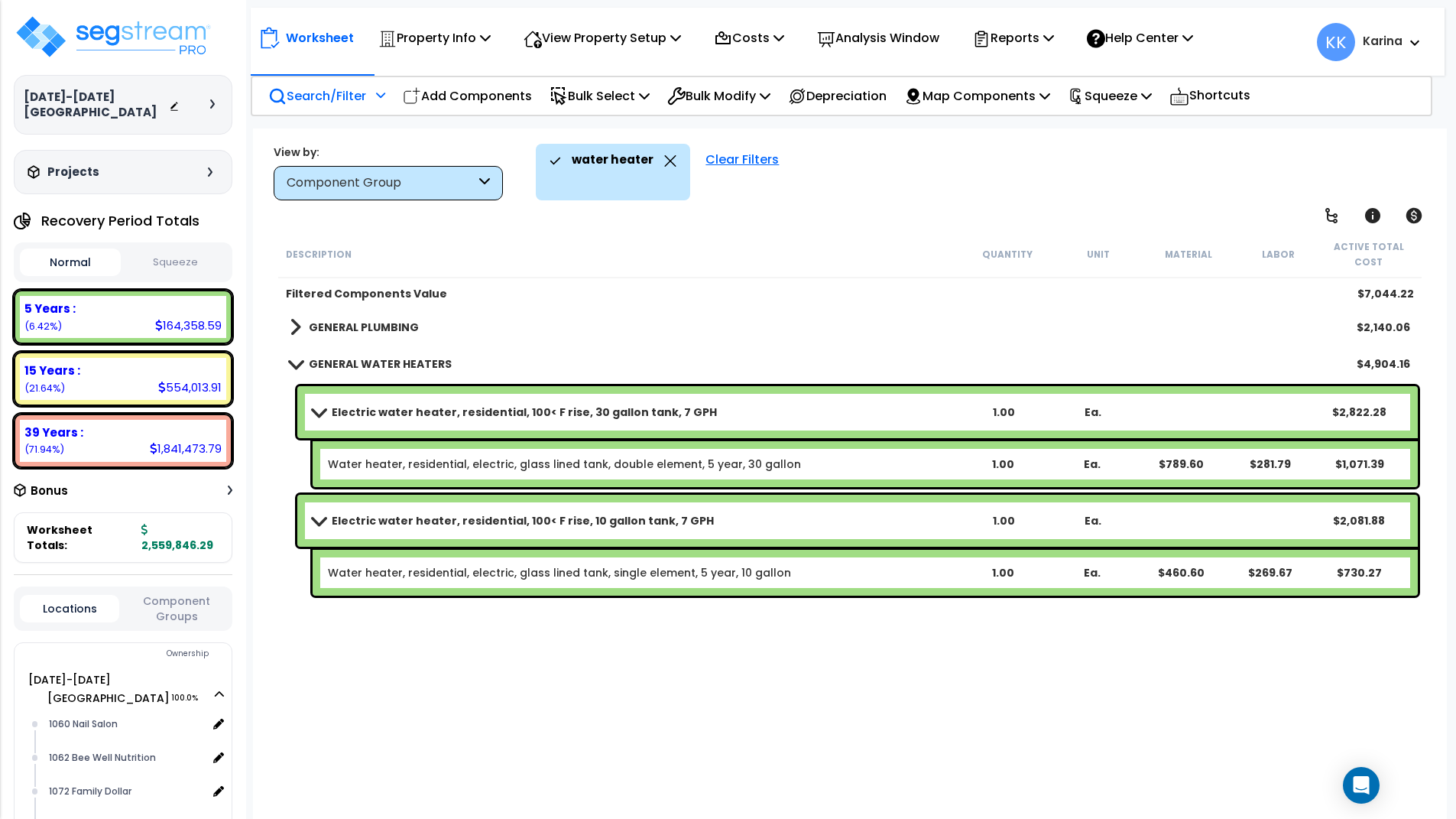
scroll to position [0, 0]
click at [293, 331] on span at bounding box center [295, 327] width 12 height 21
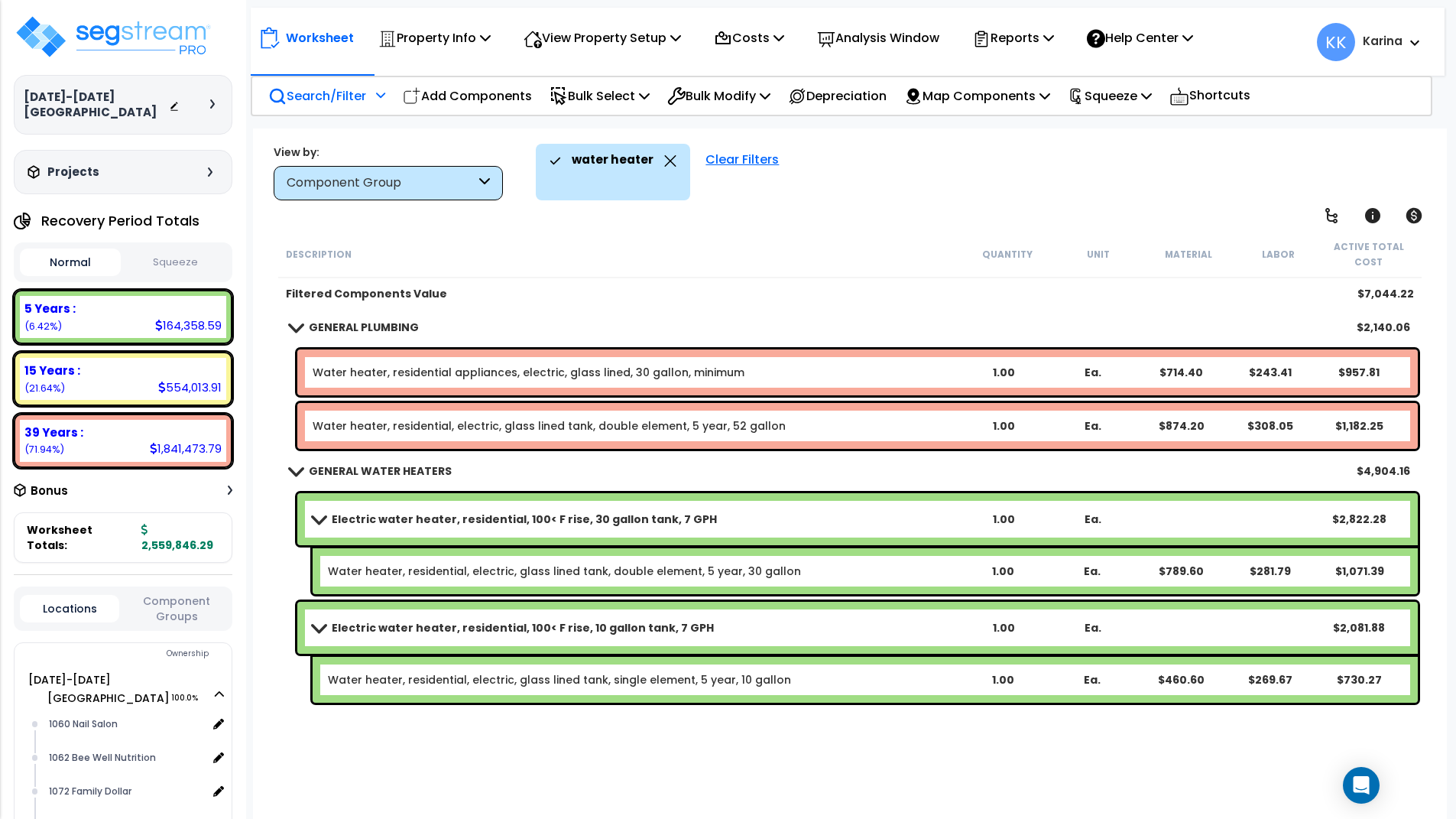
click at [382, 369] on link "Water heater, residential appliances, electric, glass lined, 30 gallon, minimum" at bounding box center [528, 372] width 432 height 16
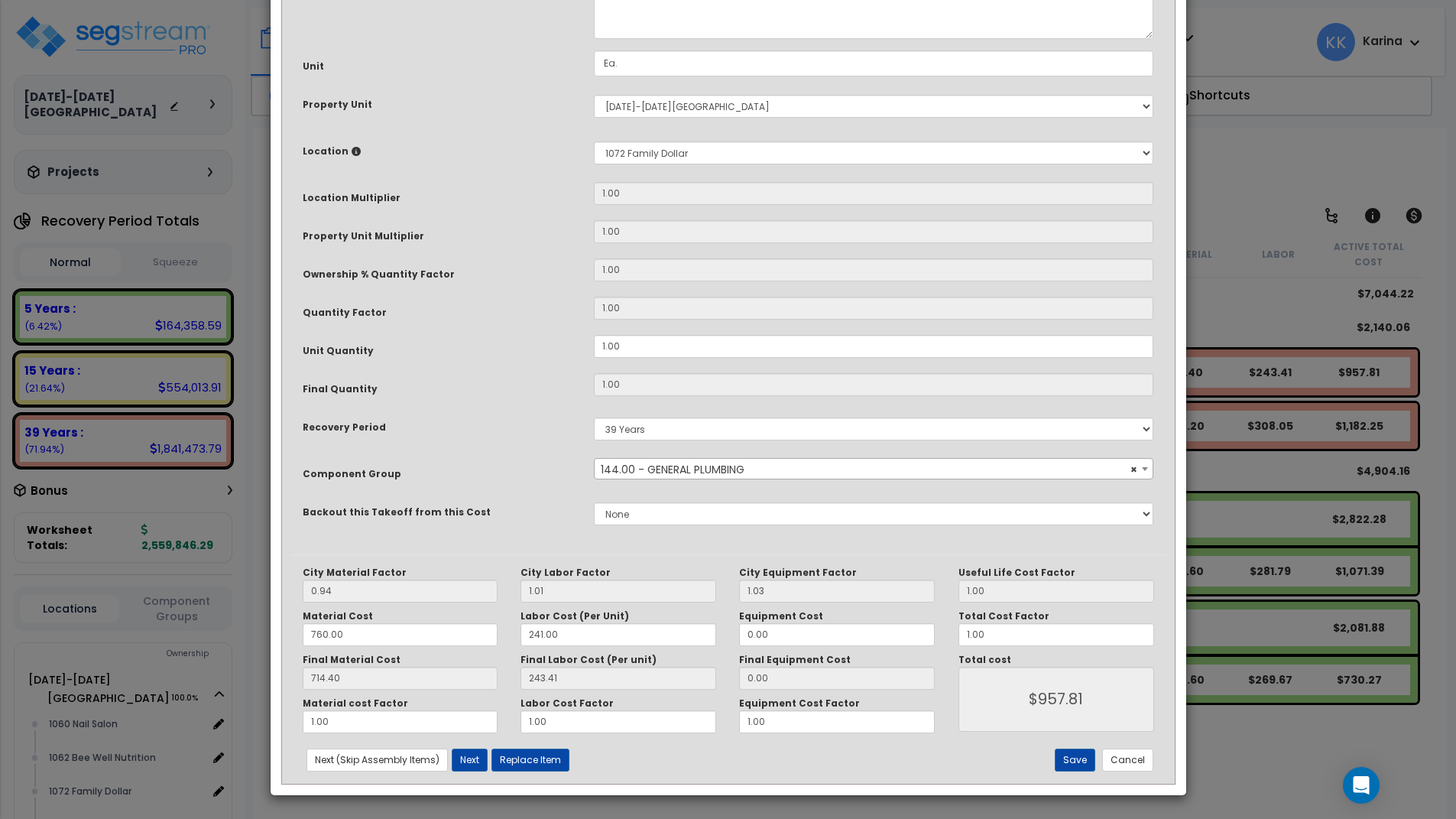
click at [713, 480] on span "× 144.00 - GENERAL PLUMBING" at bounding box center [874, 468] width 559 height 21
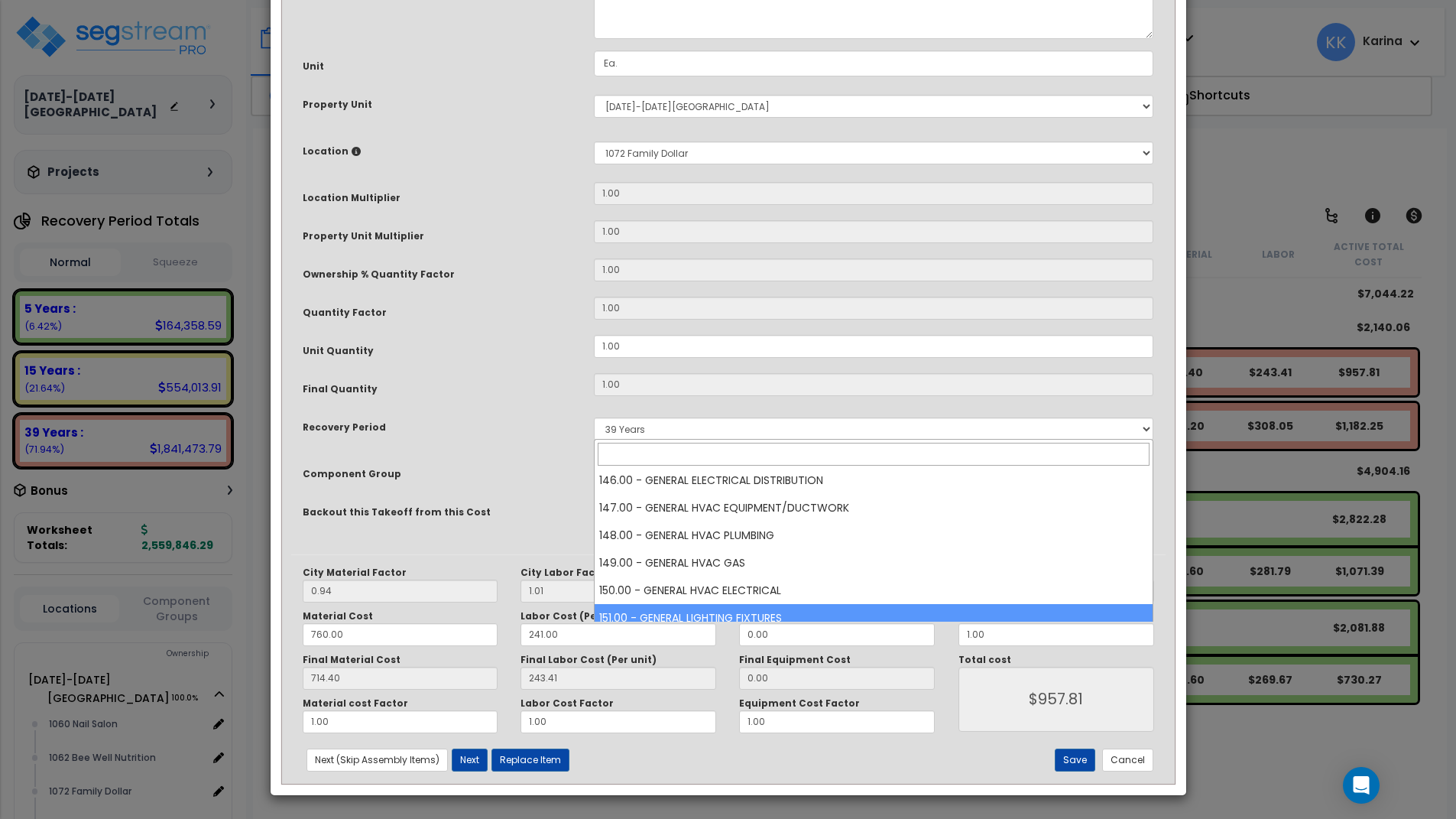
scroll to position [4394, 0]
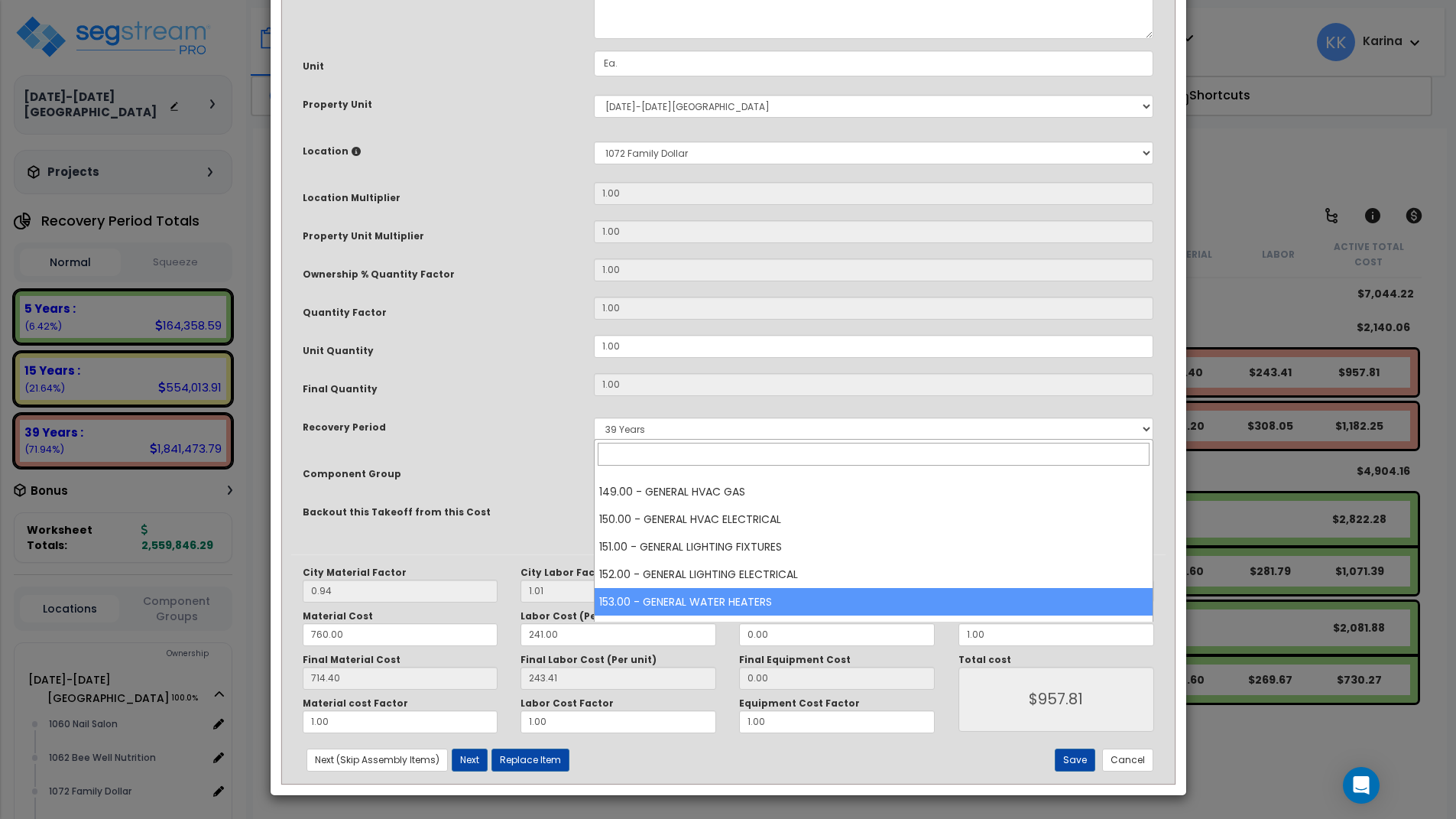
select select "56963"
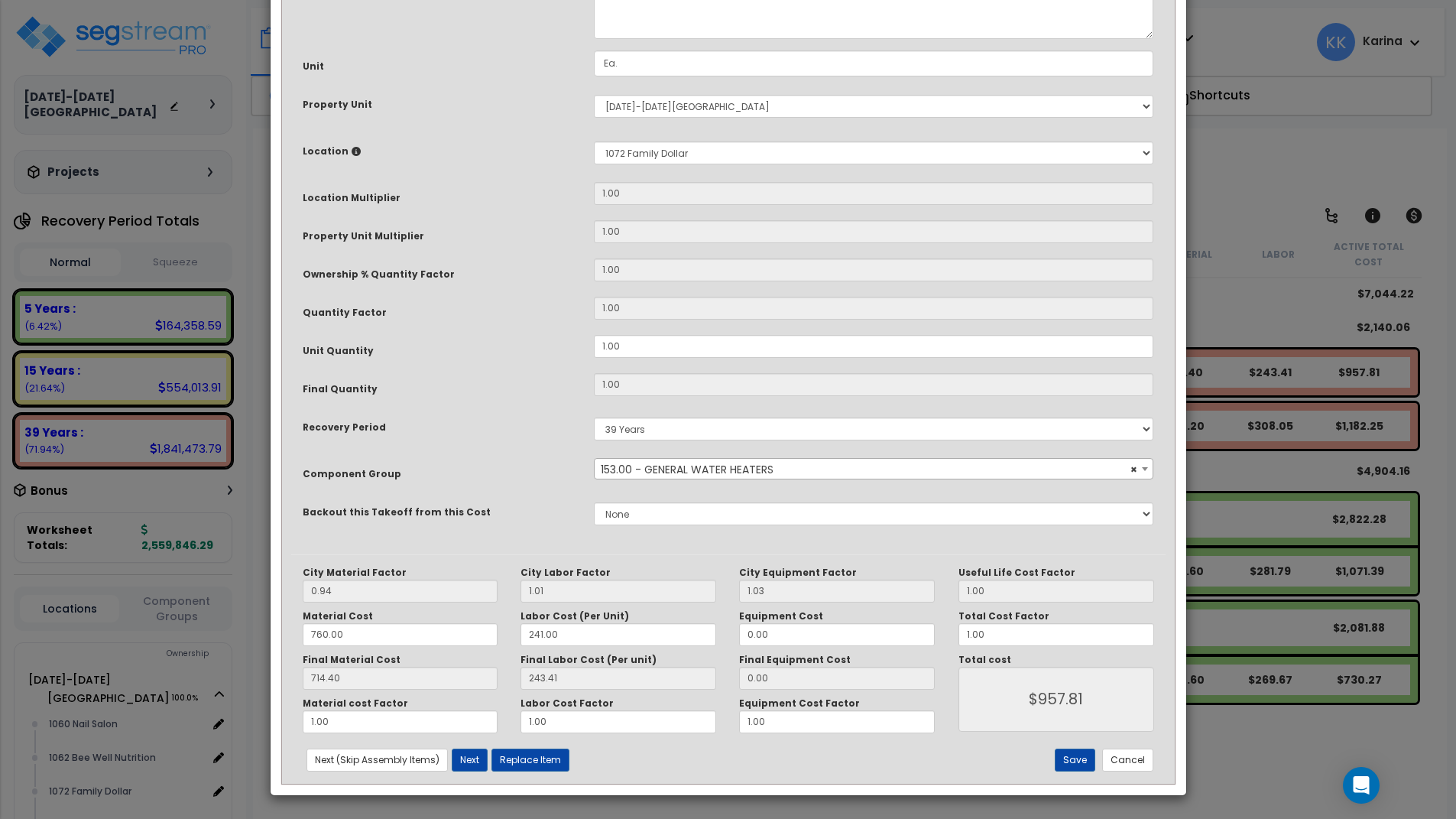
scroll to position [165, 0]
click at [1079, 760] on button "Save" at bounding box center [1075, 760] width 40 height 23
type input "957.81"
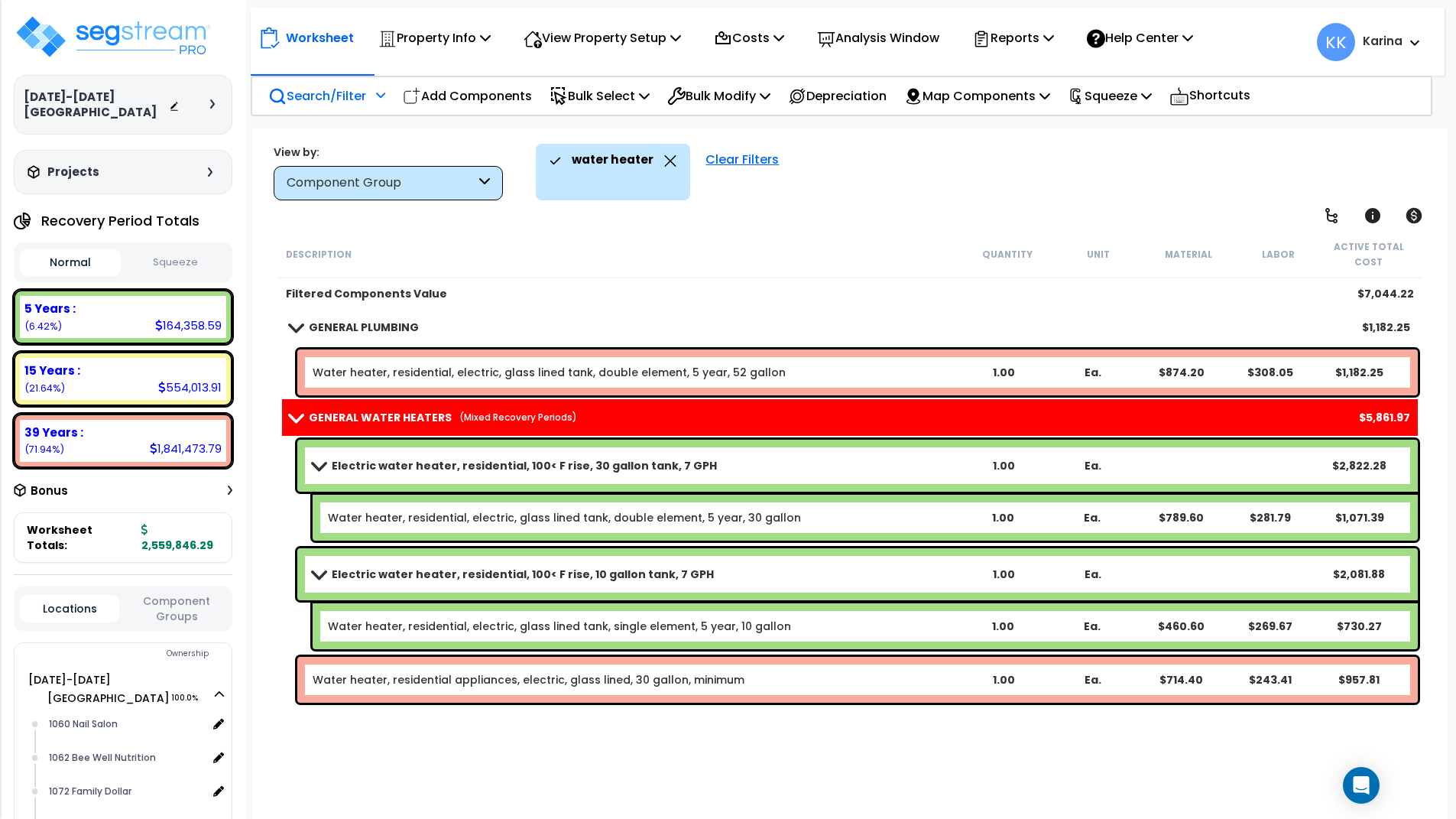
click at [435, 371] on link "Water heater, residential, electric, glass lined tank, double element, 5 year, …" at bounding box center [549, 372] width 473 height 16
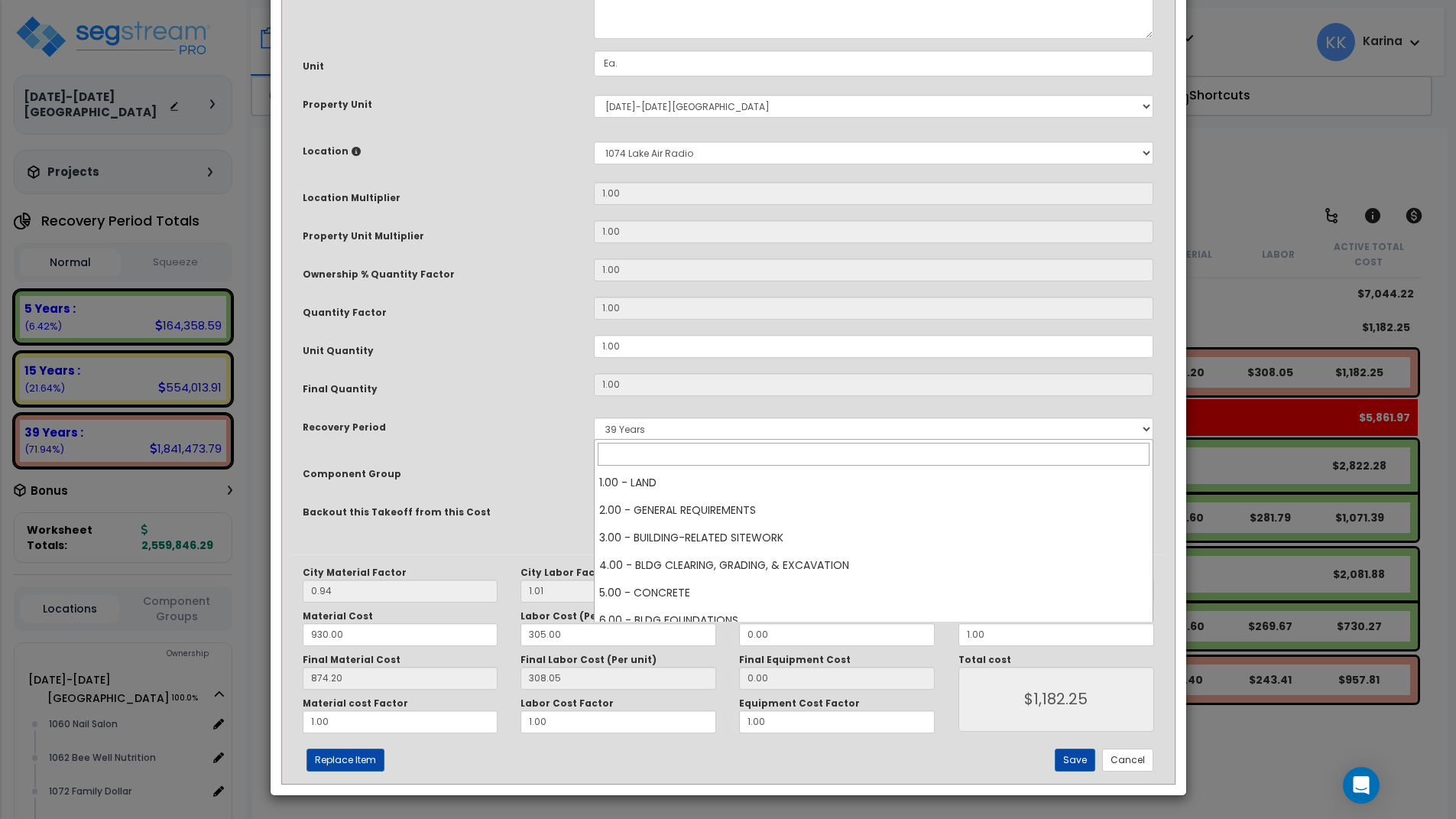
click at [681, 480] on span "× 144.00 - GENERAL PLUMBING" at bounding box center [874, 468] width 559 height 21
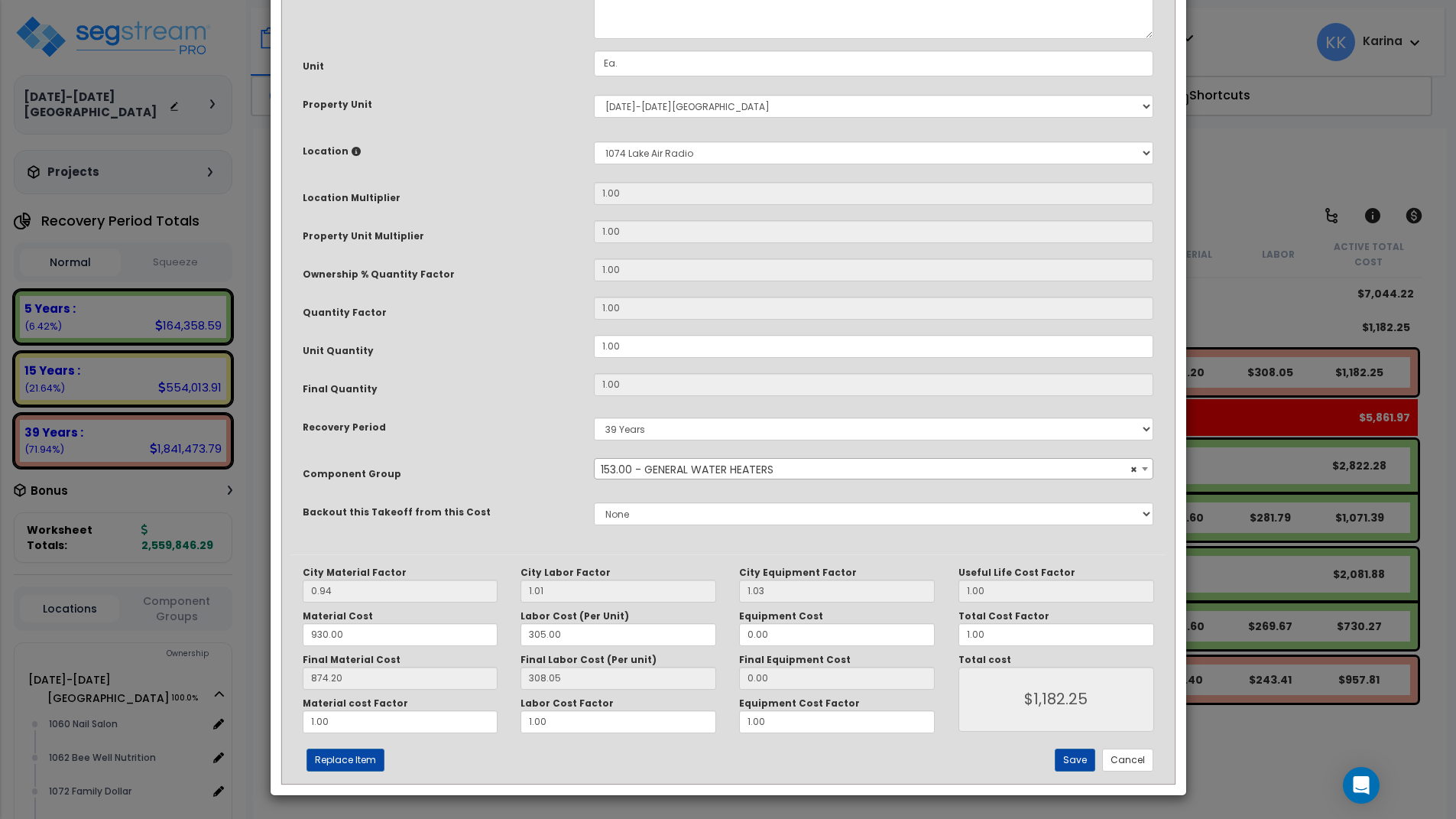
select select "56963"
click at [594, 417] on select "5 Years 7 Years 15 Years 20 Years 39 Years 27.5 Year" at bounding box center [875, 428] width 560 height 23
select select "5Y"
click option "5 Years" at bounding box center [0, 0] width 0 height 0
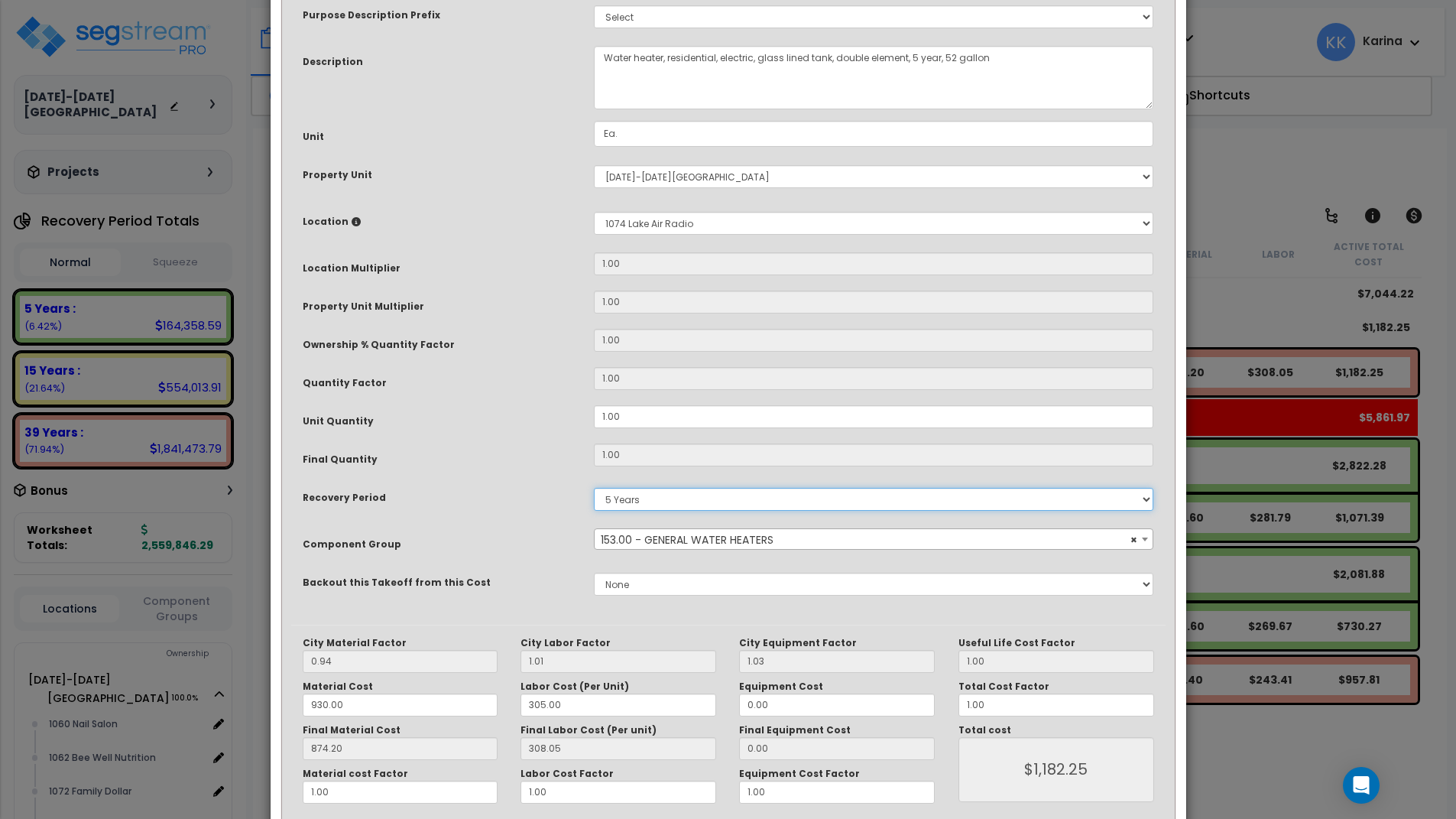
scroll to position [165, 0]
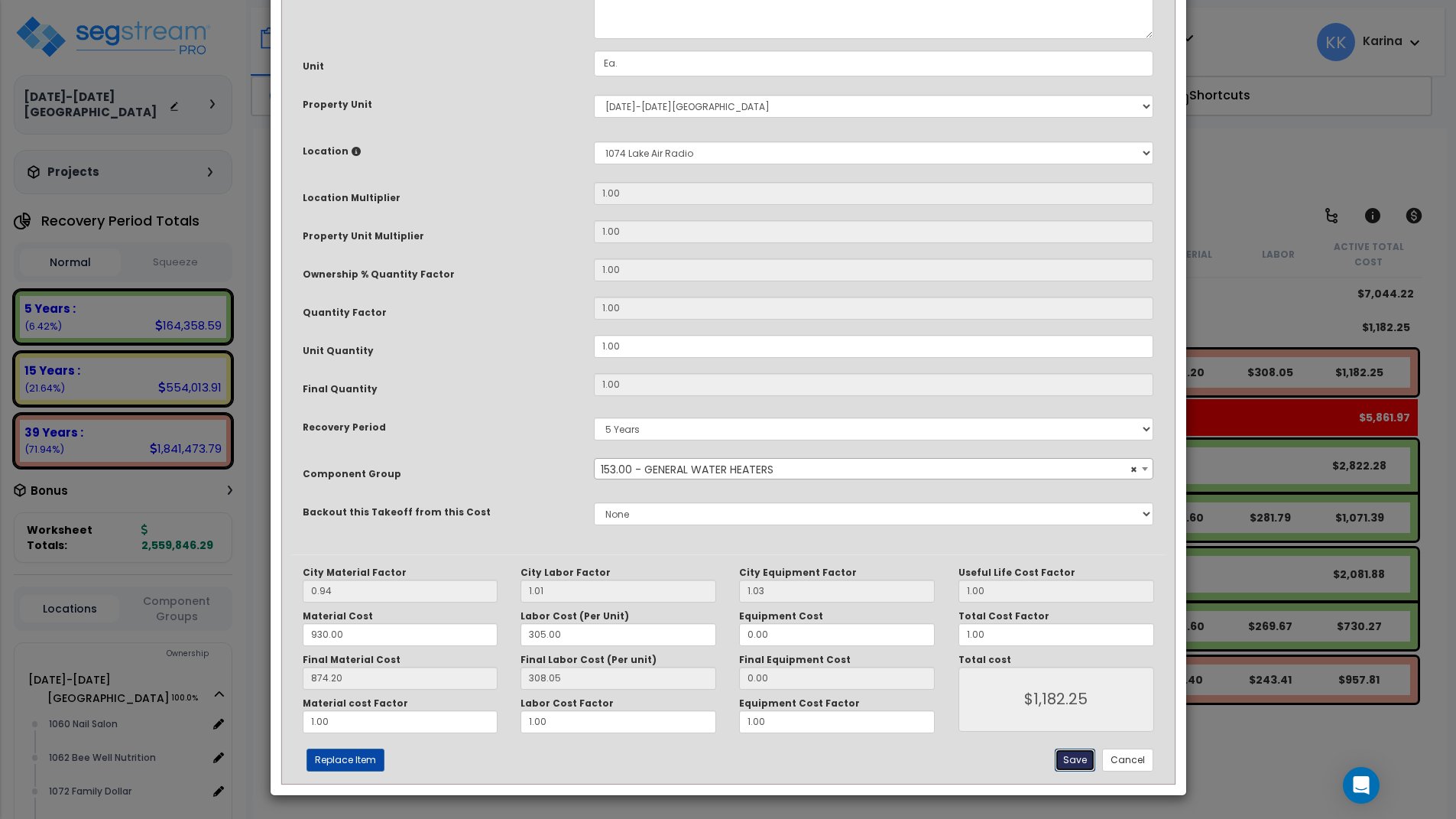
click at [1074, 760] on button "Save" at bounding box center [1075, 760] width 40 height 23
type input "1182.25"
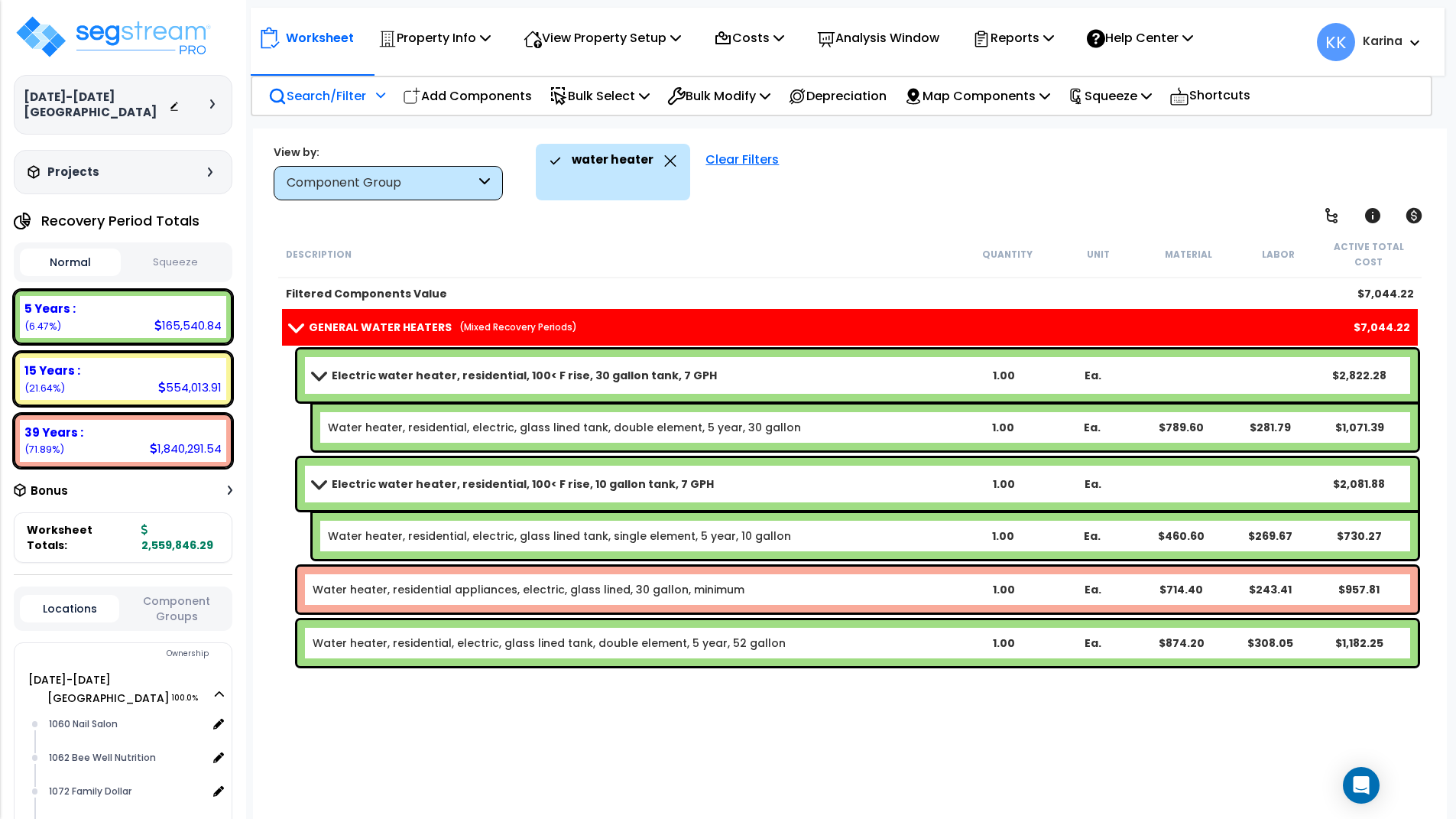
click at [388, 587] on link "Water heater, residential appliances, electric, glass lined, 30 gallon, minimum" at bounding box center [528, 589] width 432 height 16
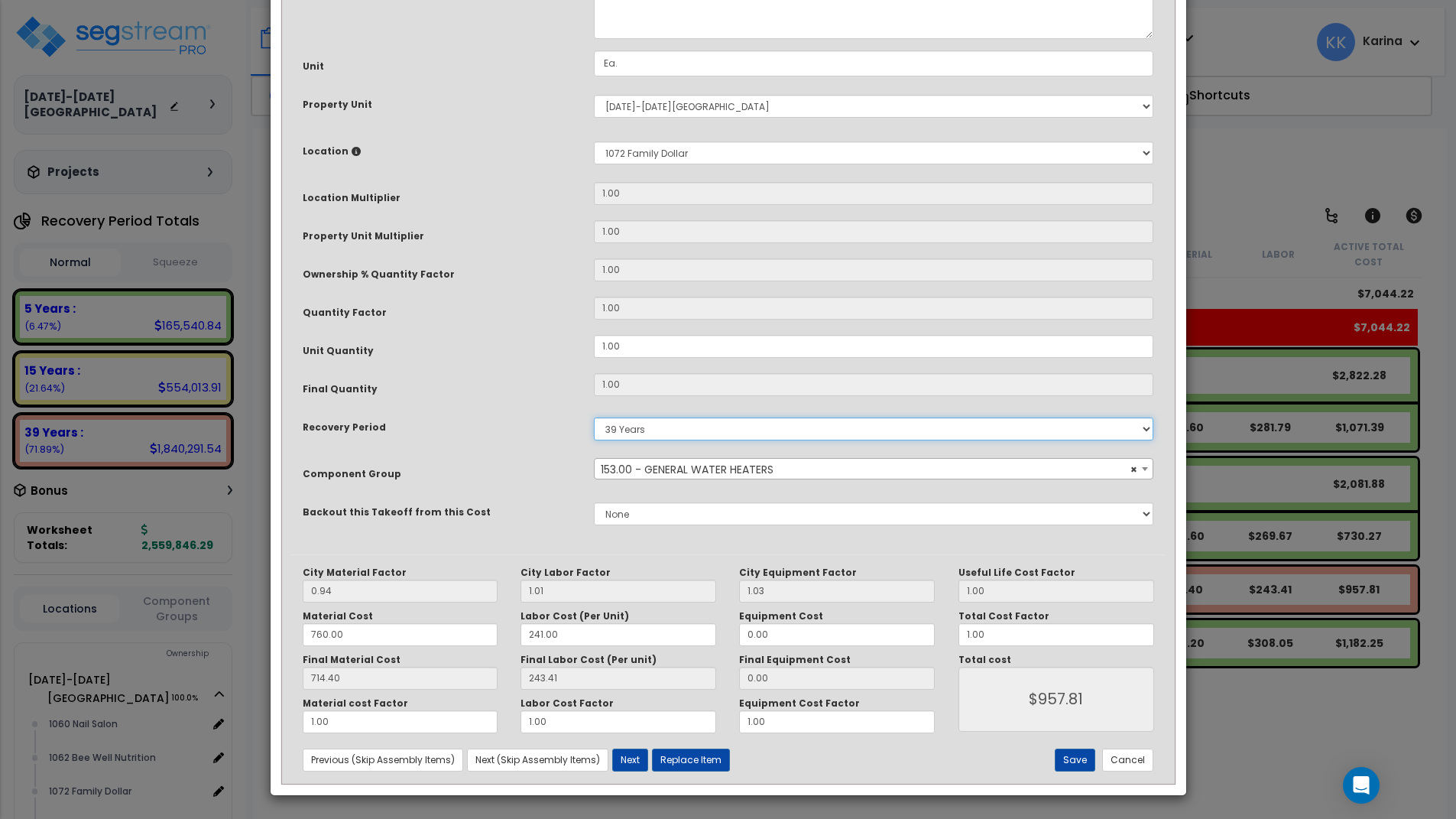
click at [594, 417] on select "5 Years 7 Years 15 Years 20 Years 39 Years 27.5 Year" at bounding box center [875, 428] width 560 height 23
select select "5Y"
click option "5 Years" at bounding box center [0, 0] width 0 height 0
click at [1065, 760] on button "Save" at bounding box center [1075, 760] width 40 height 23
type input "957.81"
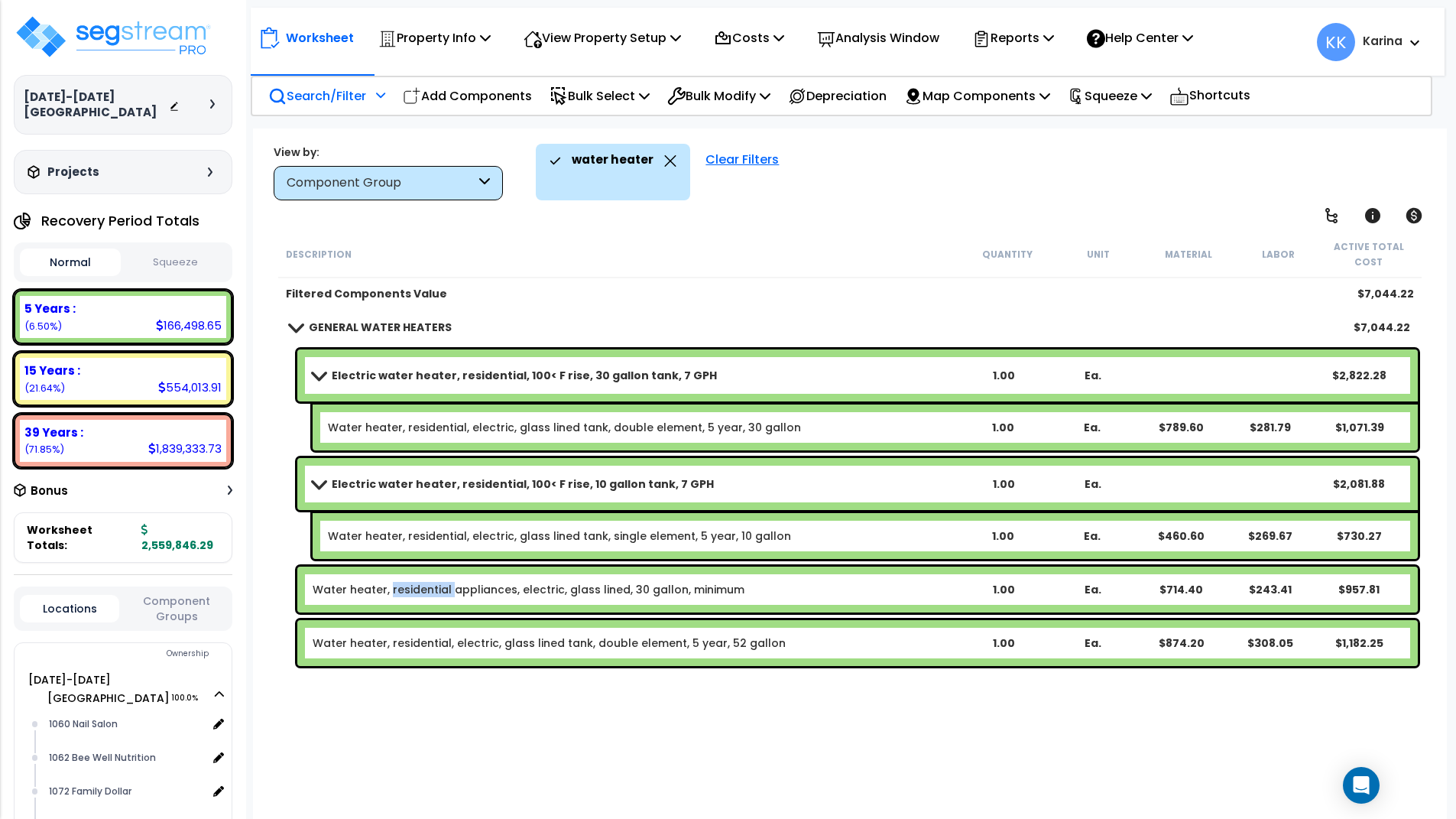
click at [294, 324] on span at bounding box center [295, 327] width 21 height 12
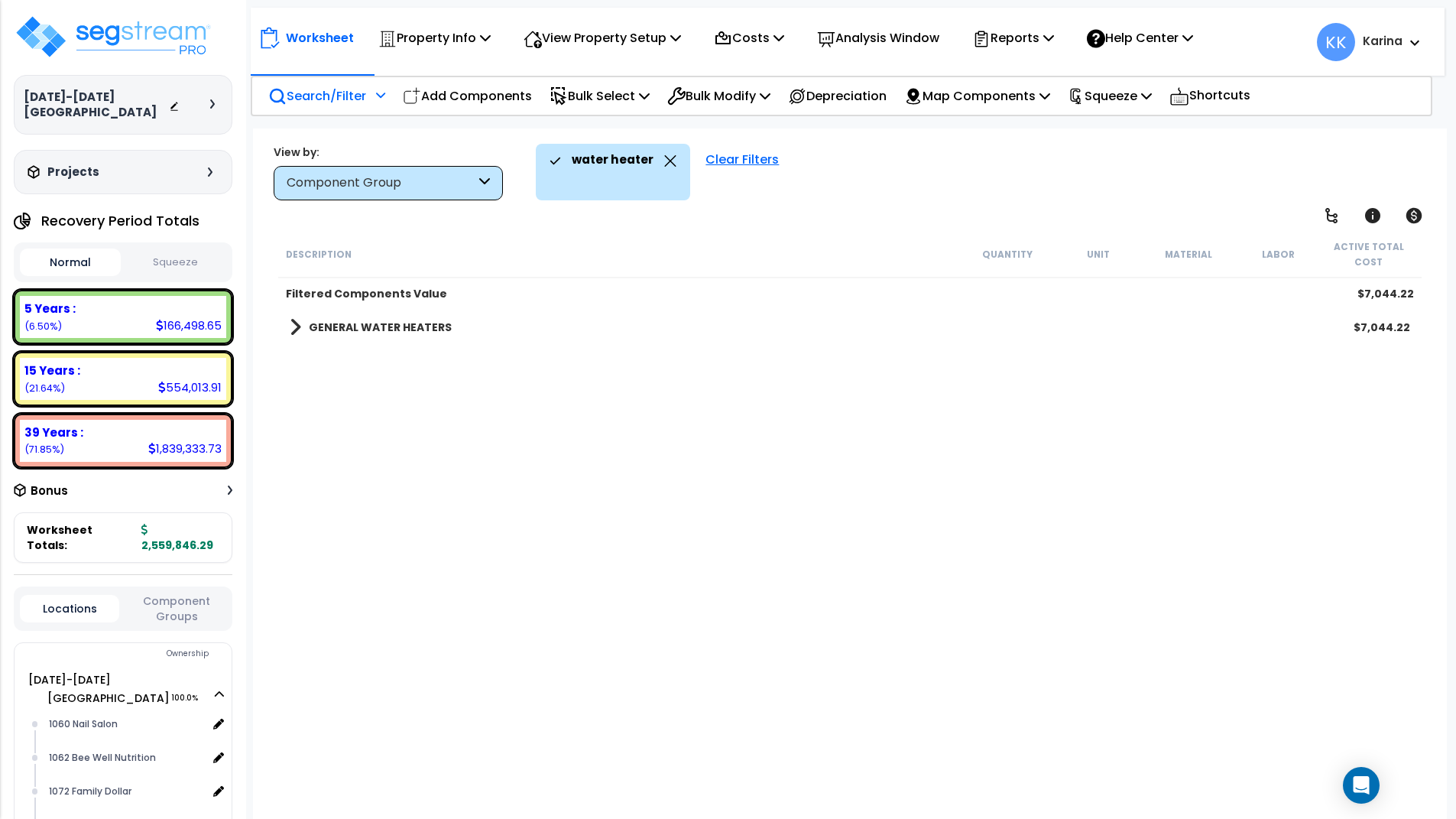
click at [749, 164] on div "Clear Filters" at bounding box center [742, 172] width 89 height 57
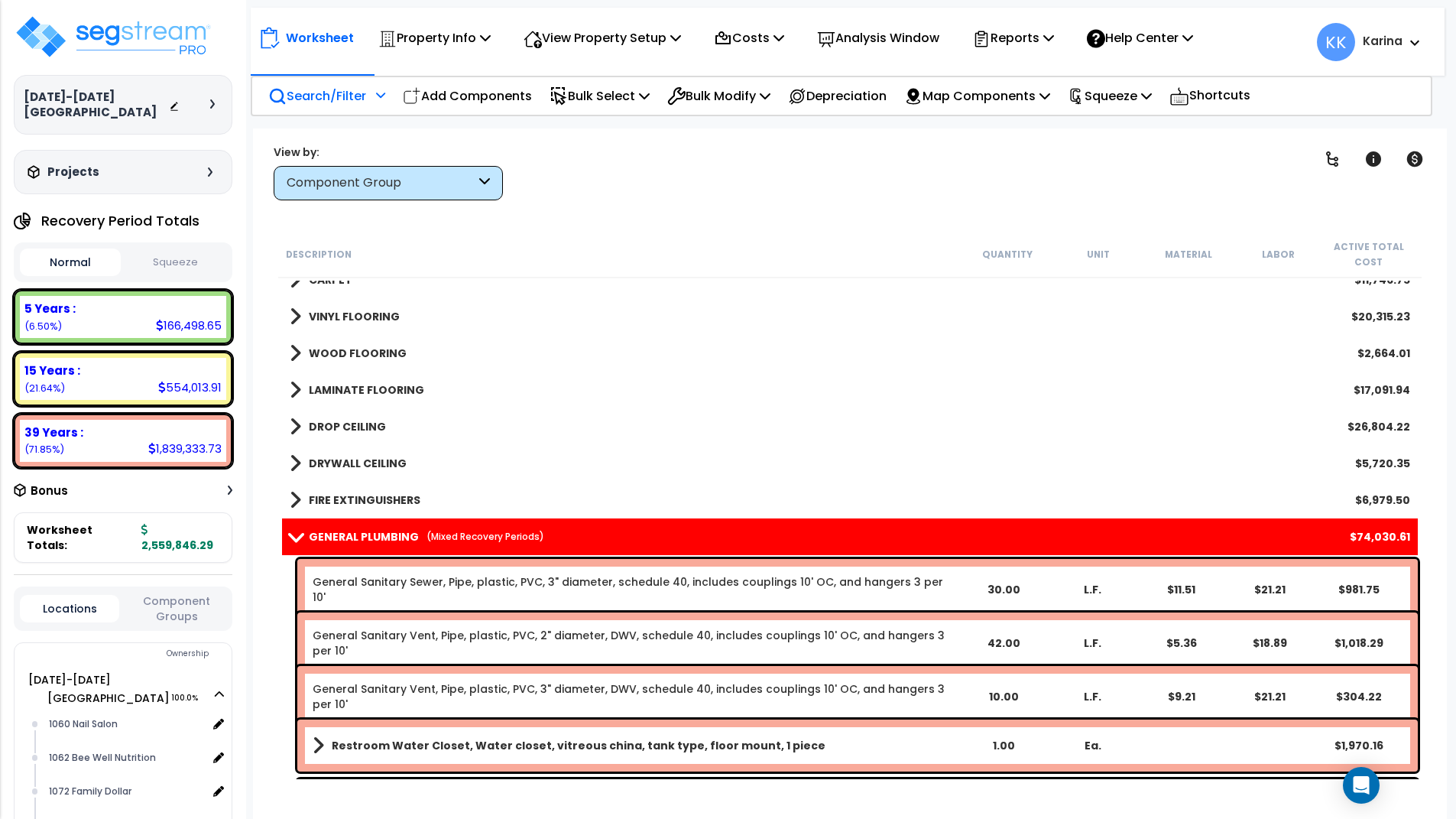
scroll to position [1192, 0]
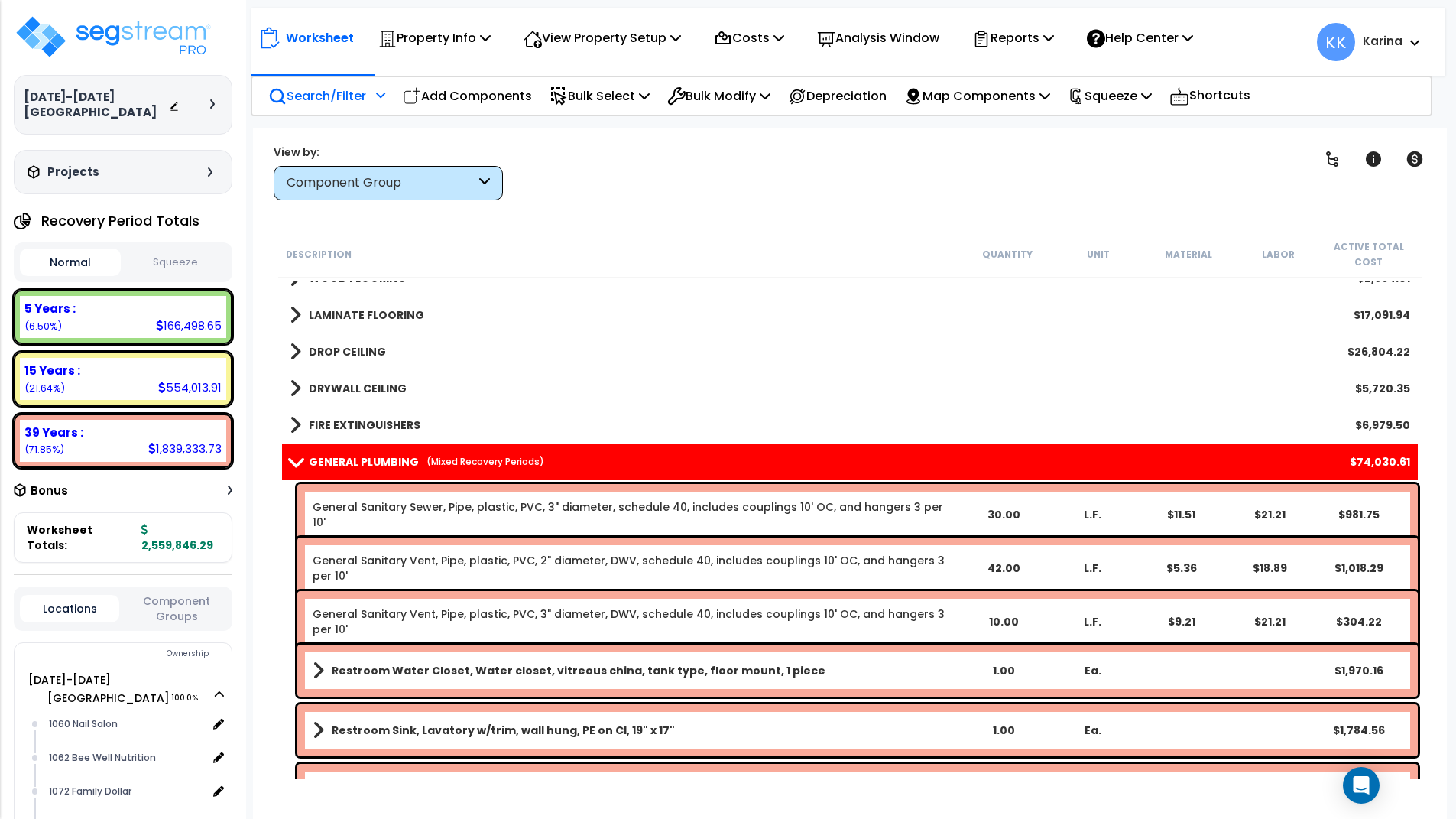
click at [288, 460] on span at bounding box center [295, 461] width 21 height 12
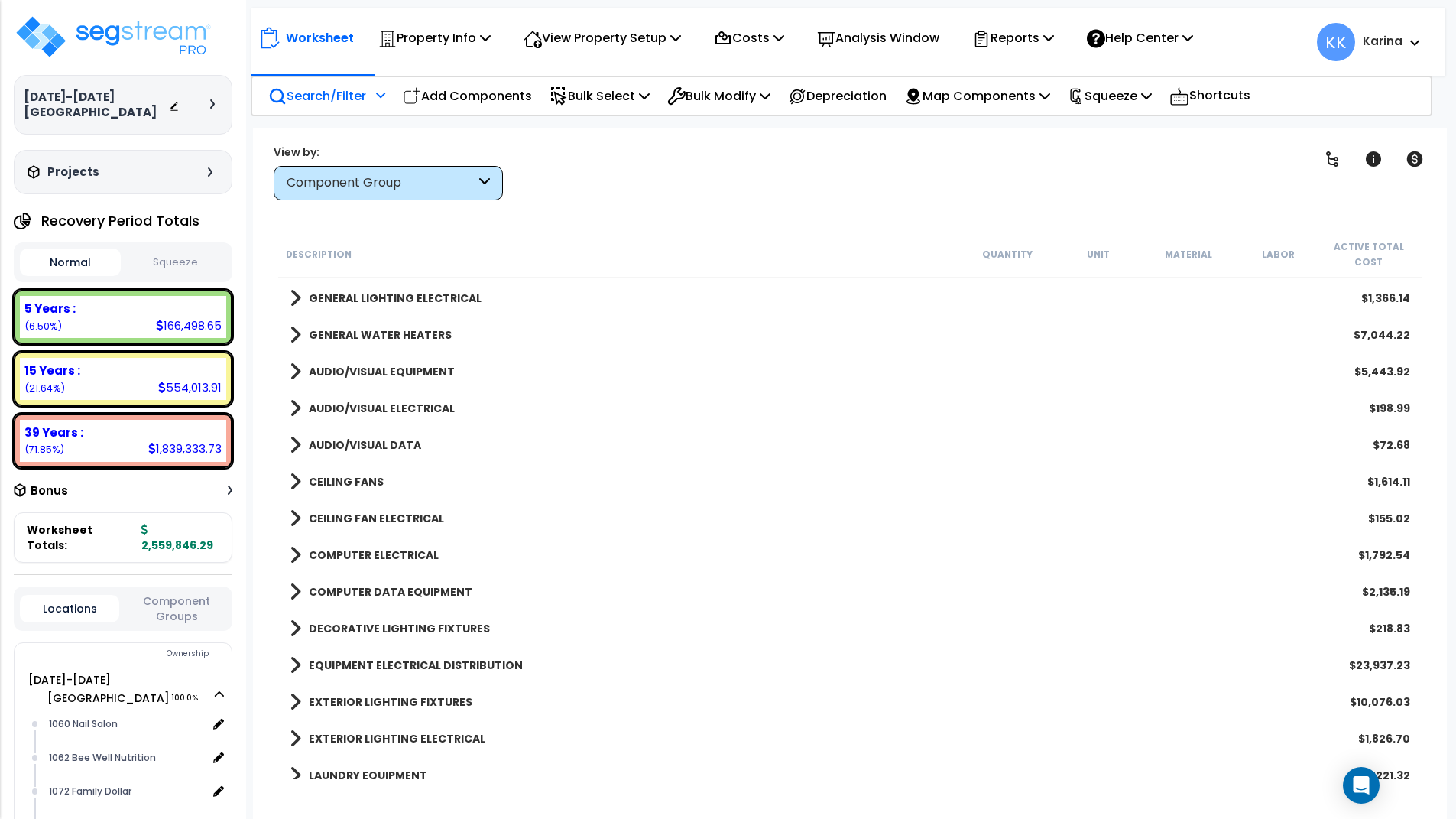
scroll to position [1652, 0]
click at [290, 373] on span at bounding box center [295, 370] width 12 height 21
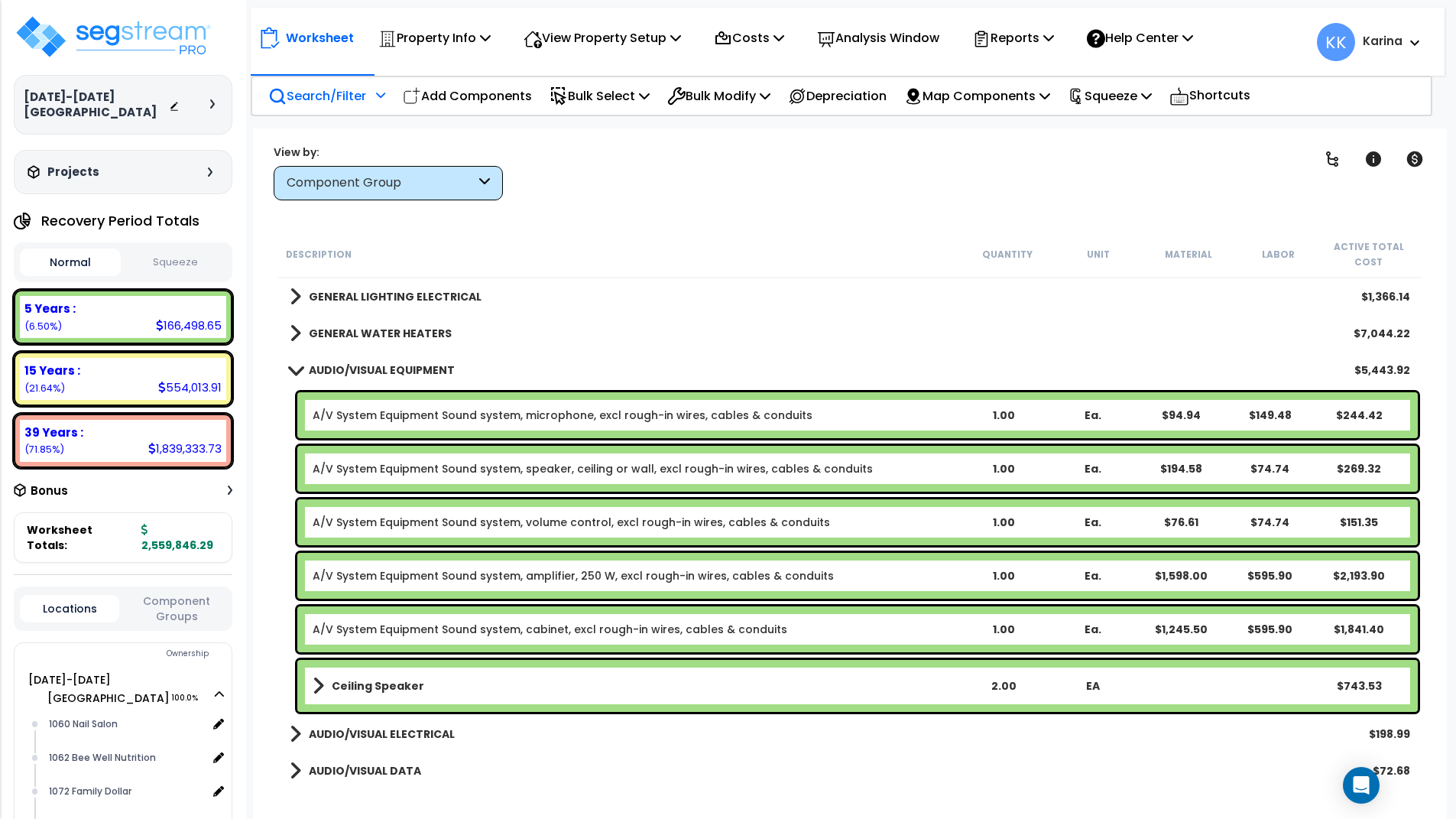
click at [290, 373] on span at bounding box center [295, 370] width 21 height 12
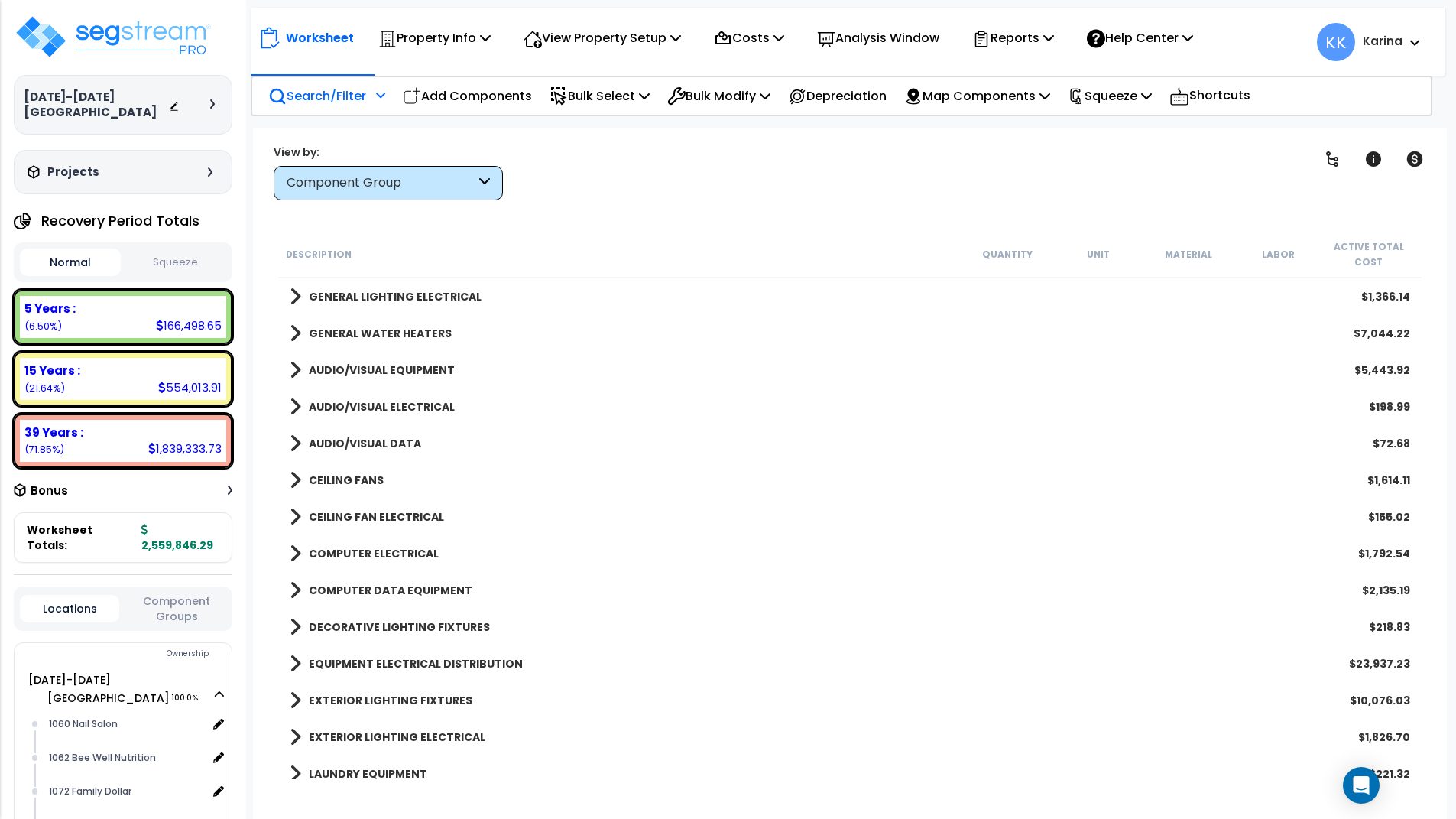
click at [295, 405] on span at bounding box center [295, 406] width 12 height 21
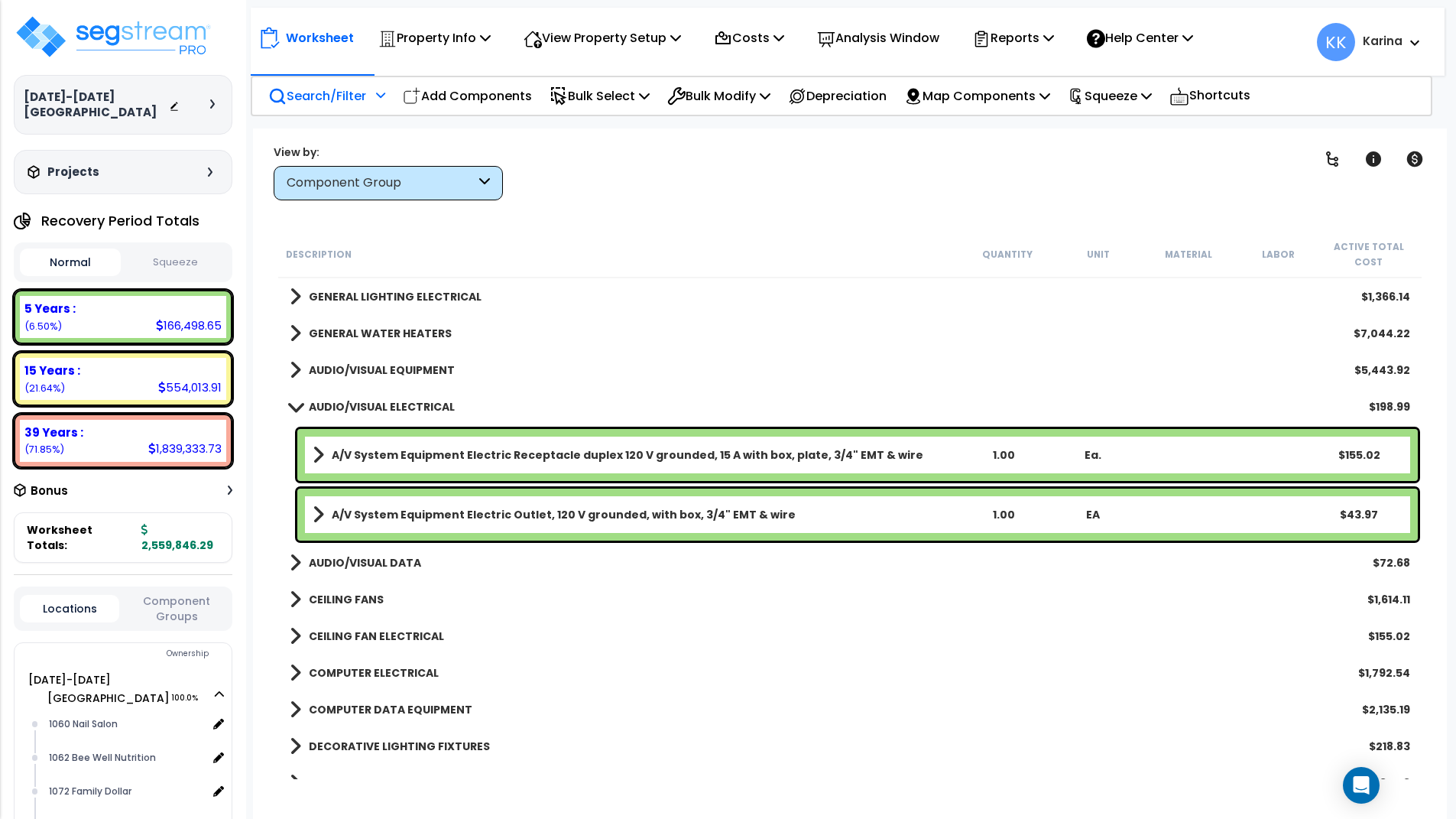
click at [295, 405] on span at bounding box center [295, 406] width 21 height 12
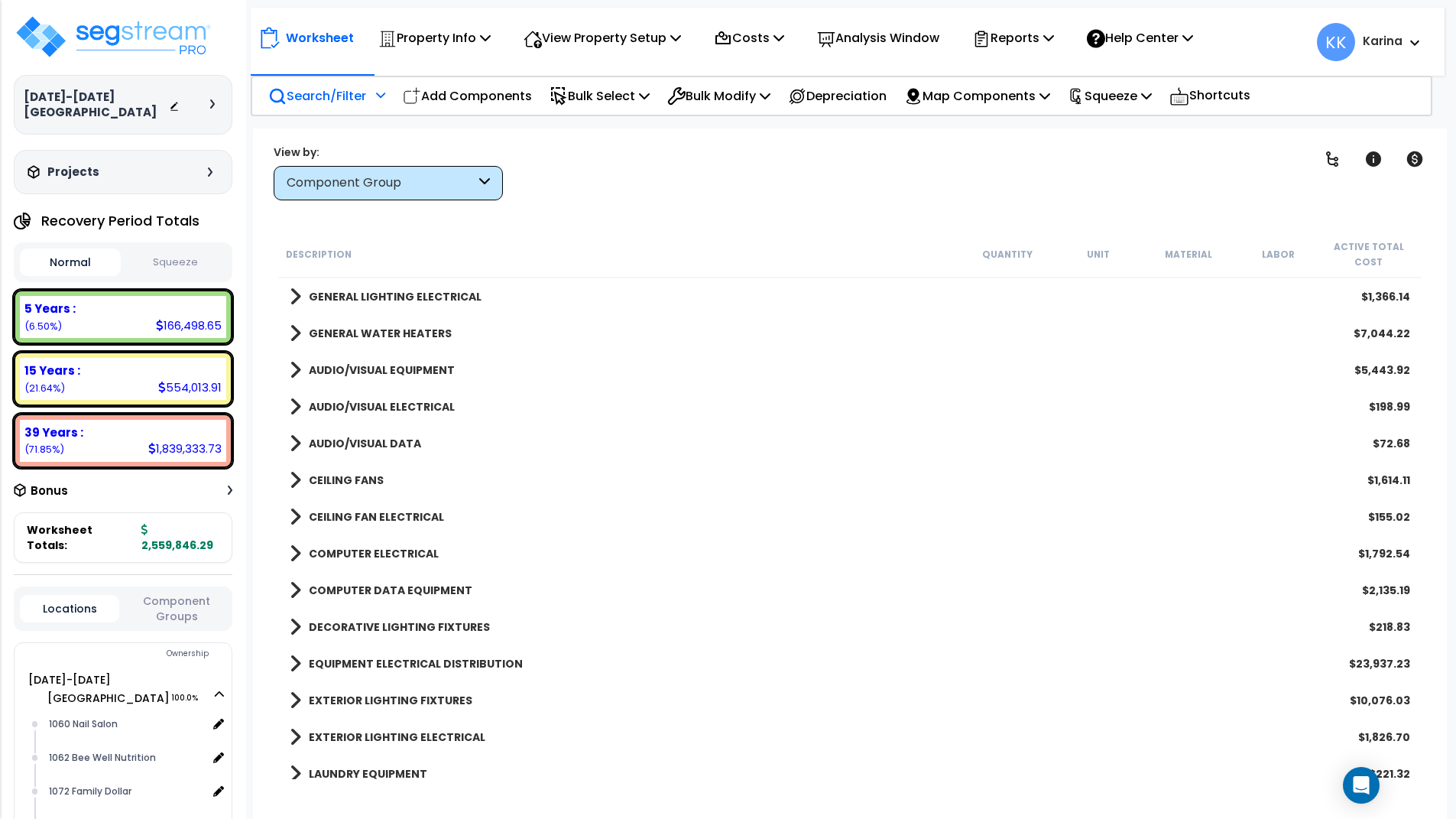
scroll to position [1743, 0]
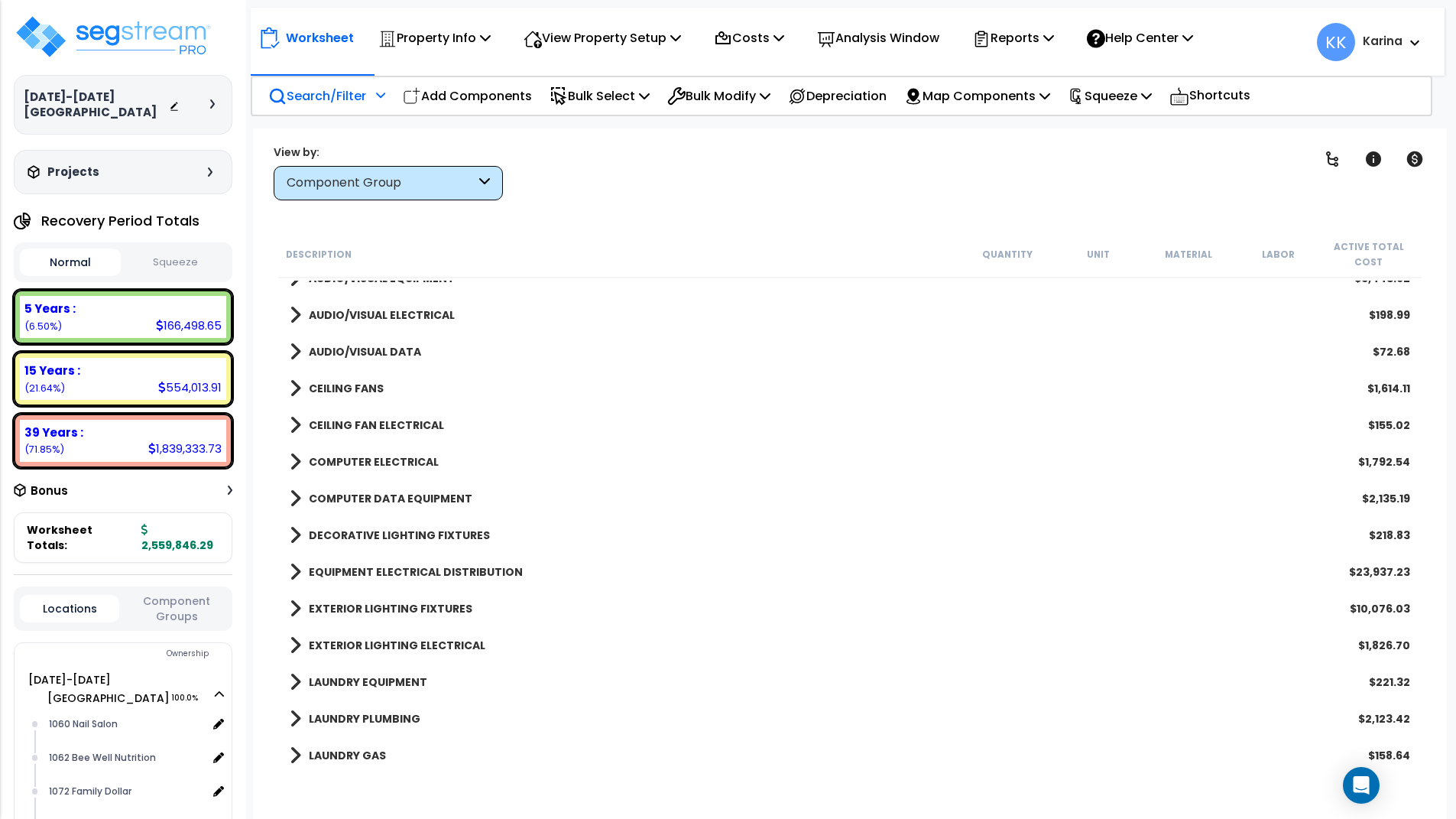
click at [294, 355] on span at bounding box center [295, 351] width 12 height 21
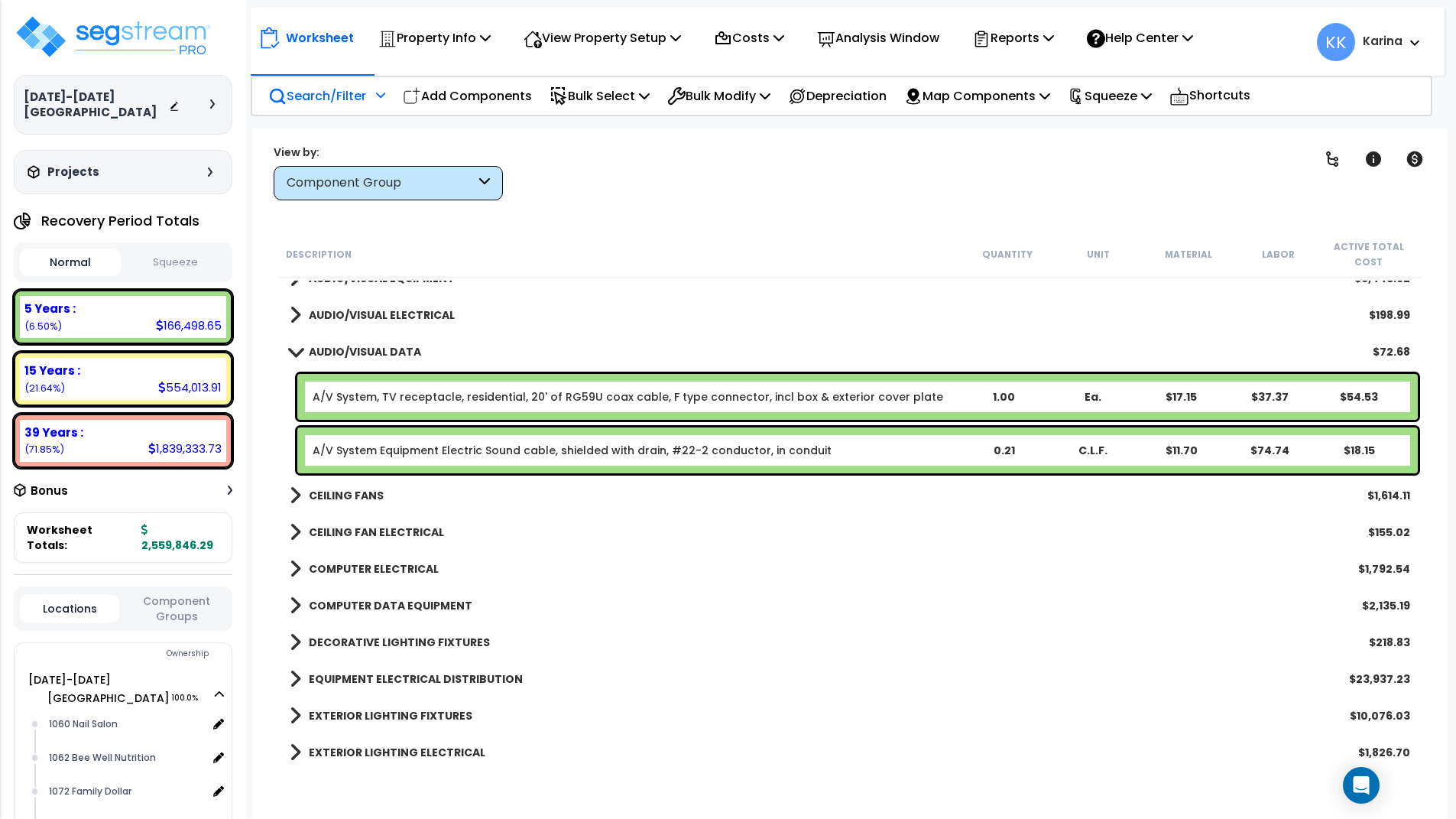
click at [294, 355] on span at bounding box center [295, 352] width 21 height 12
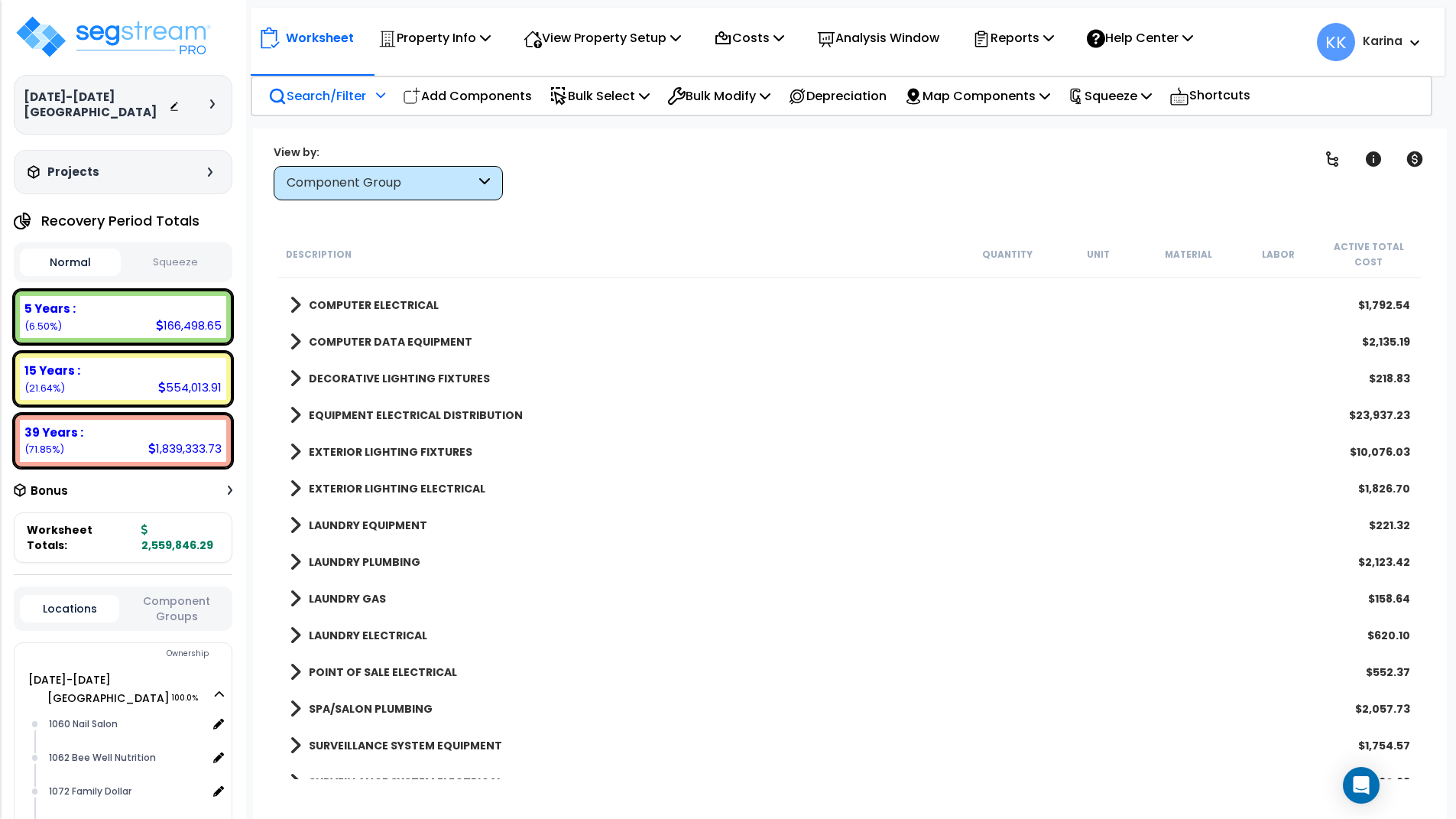
scroll to position [1927, 0]
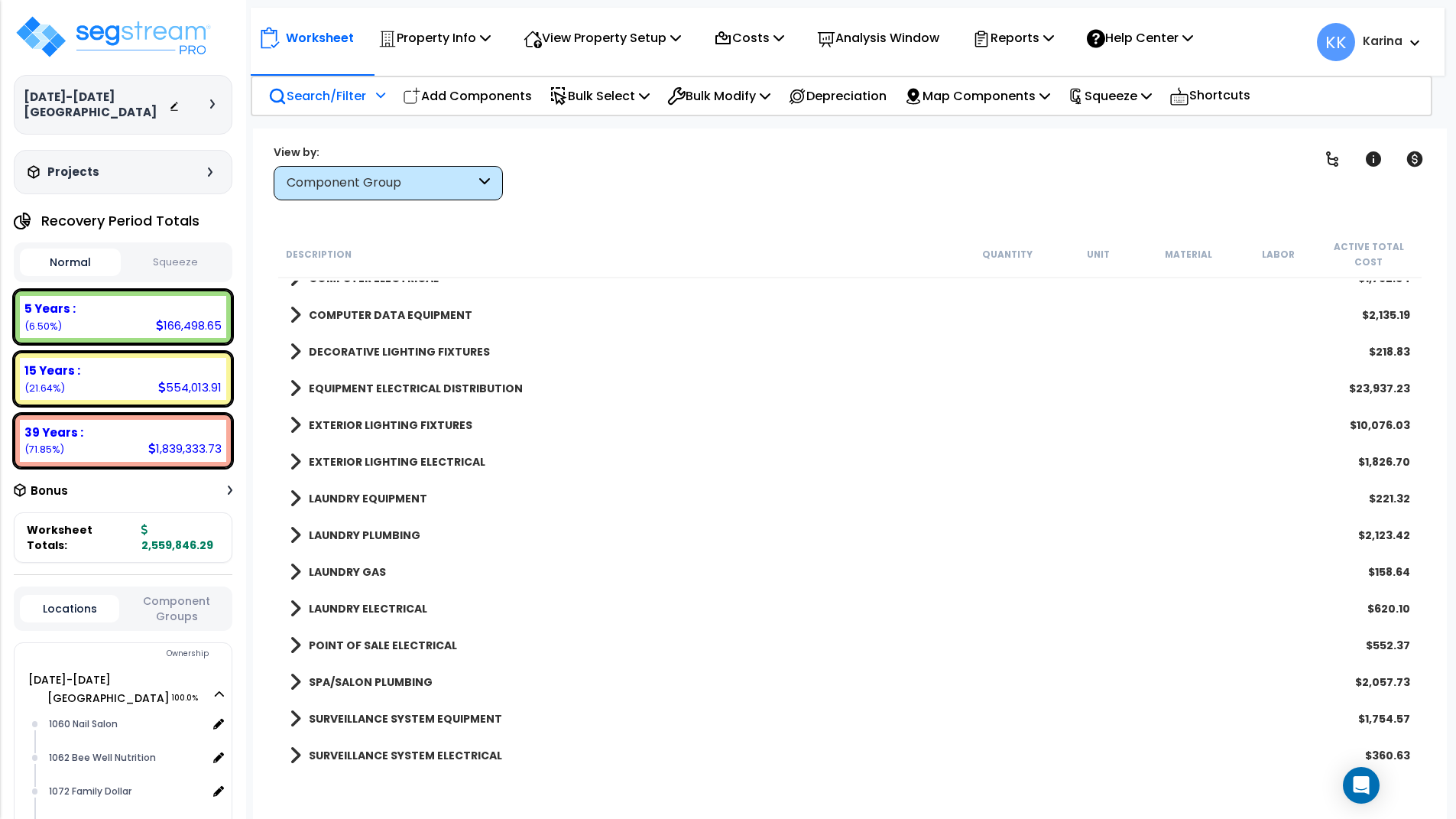
click at [294, 500] on span at bounding box center [295, 498] width 12 height 21
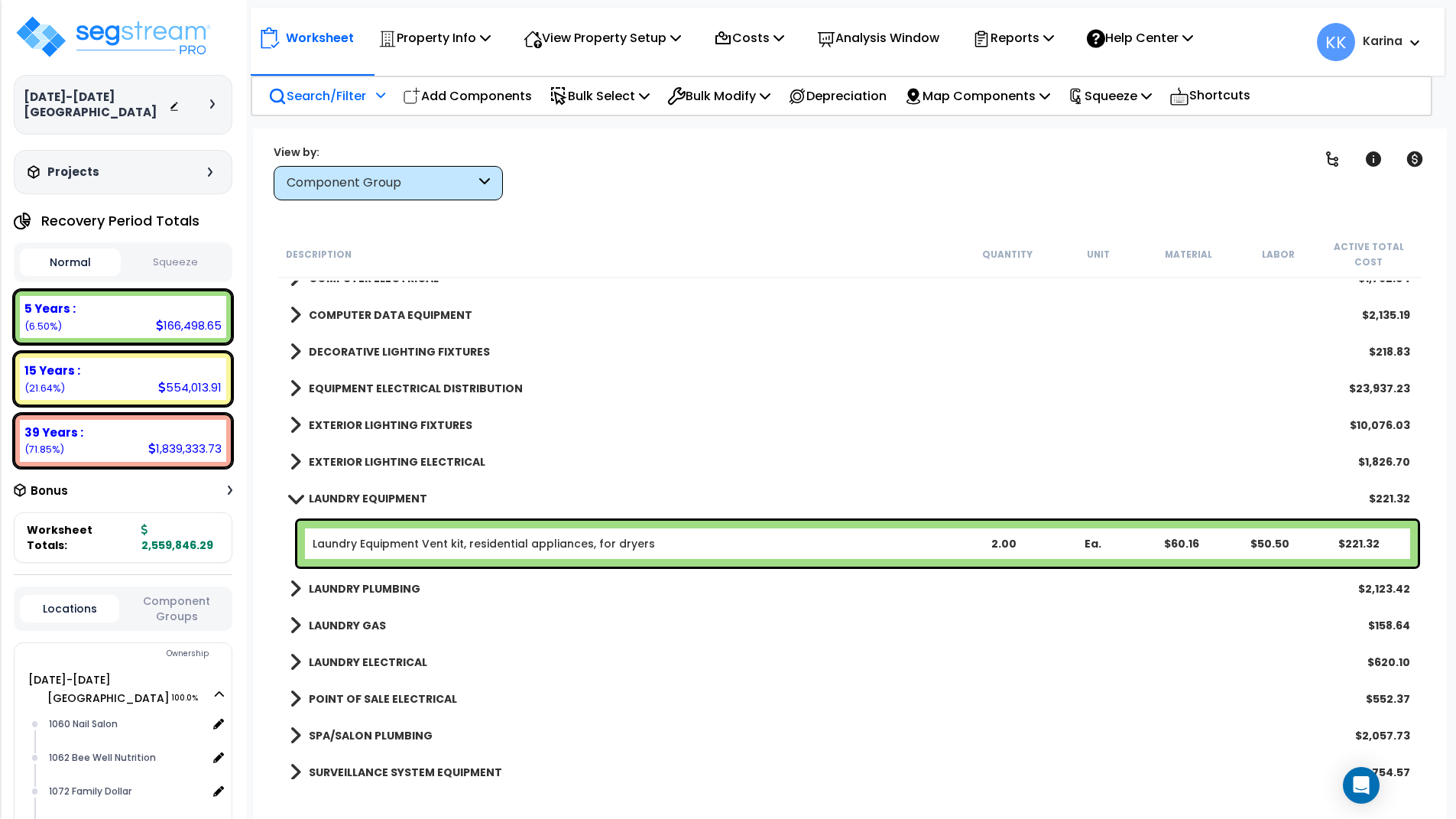
click at [294, 500] on span at bounding box center [295, 498] width 21 height 12
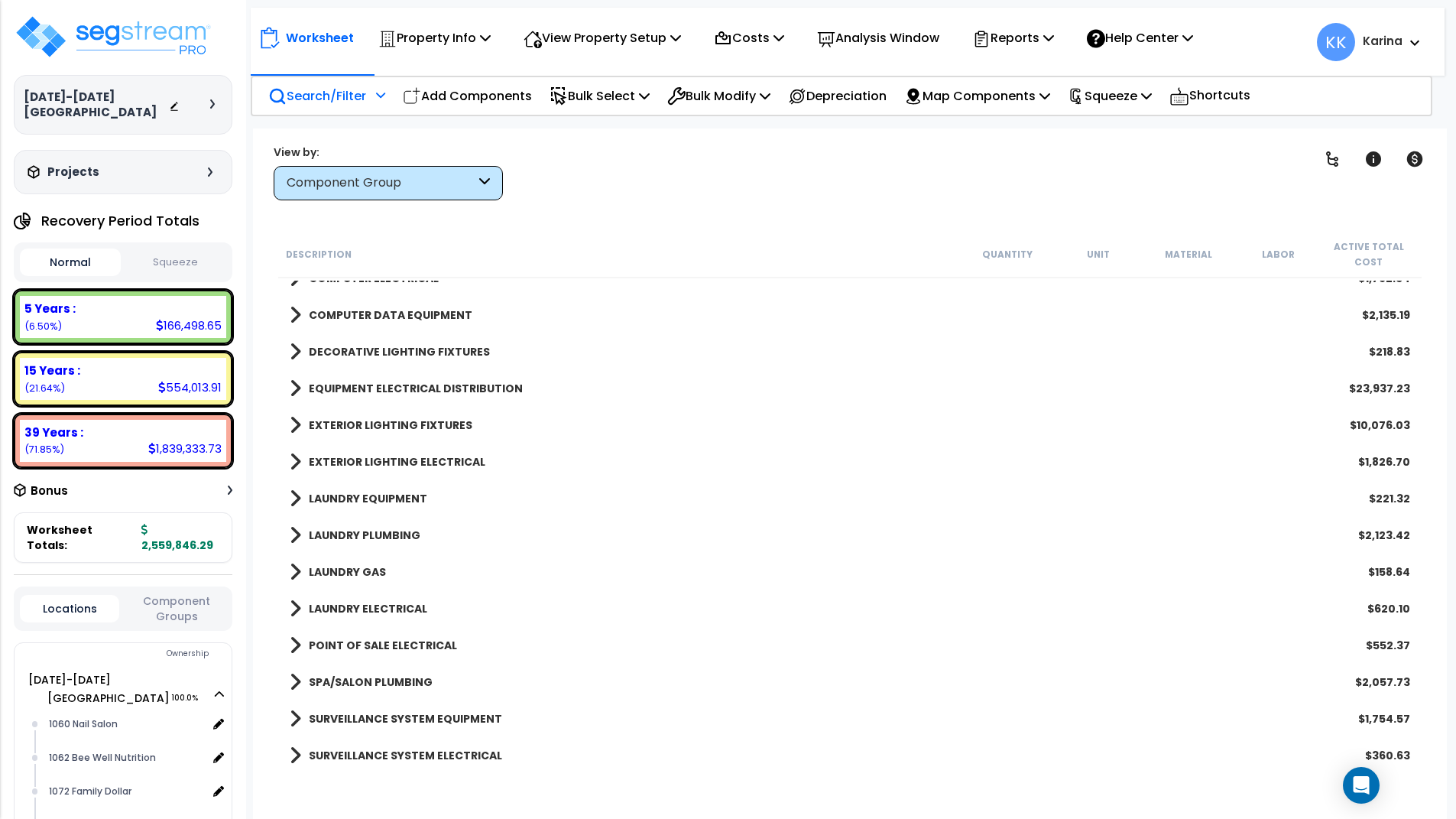
click at [294, 533] on span at bounding box center [295, 534] width 12 height 21
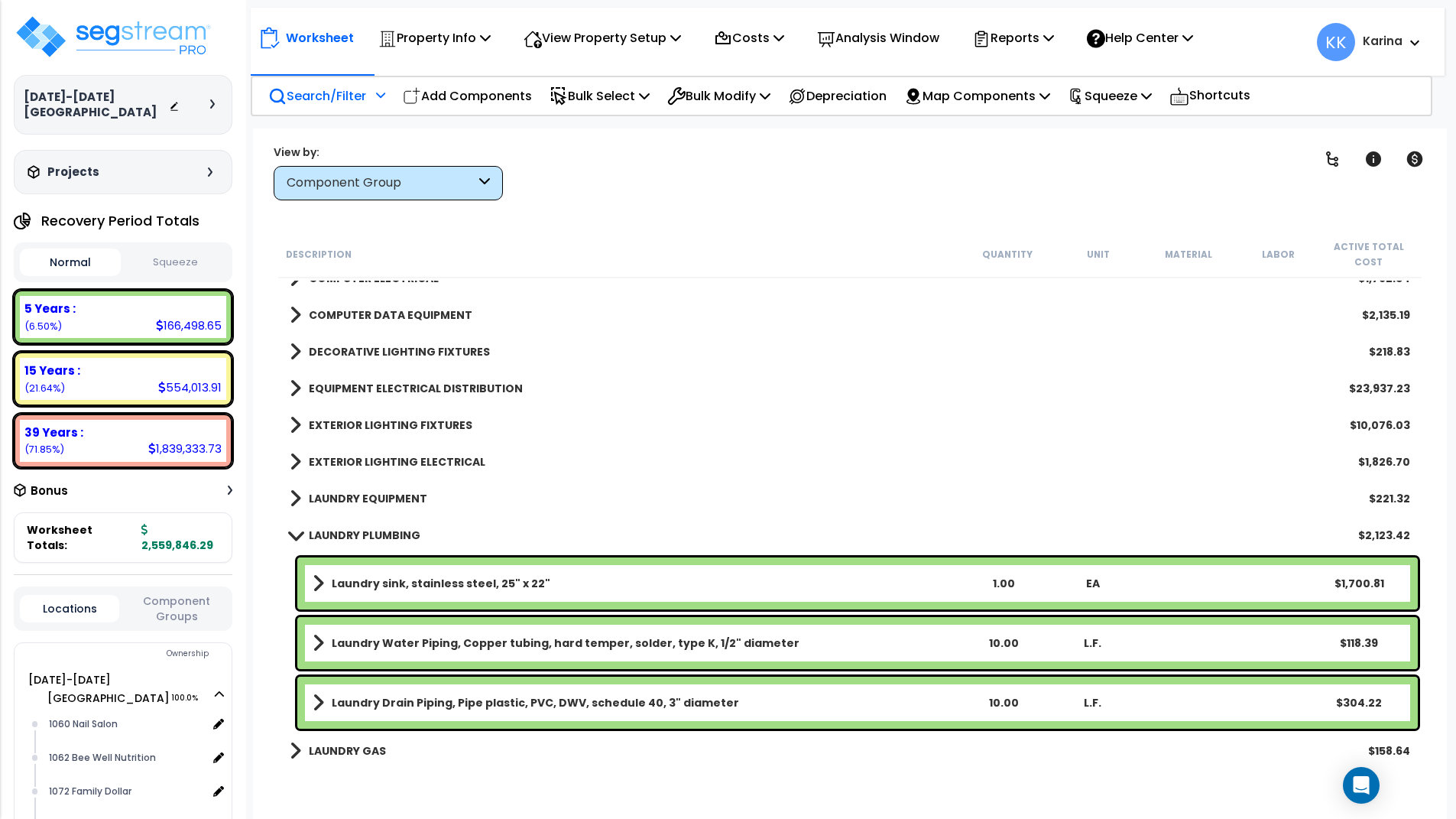
click at [294, 533] on span at bounding box center [295, 534] width 21 height 12
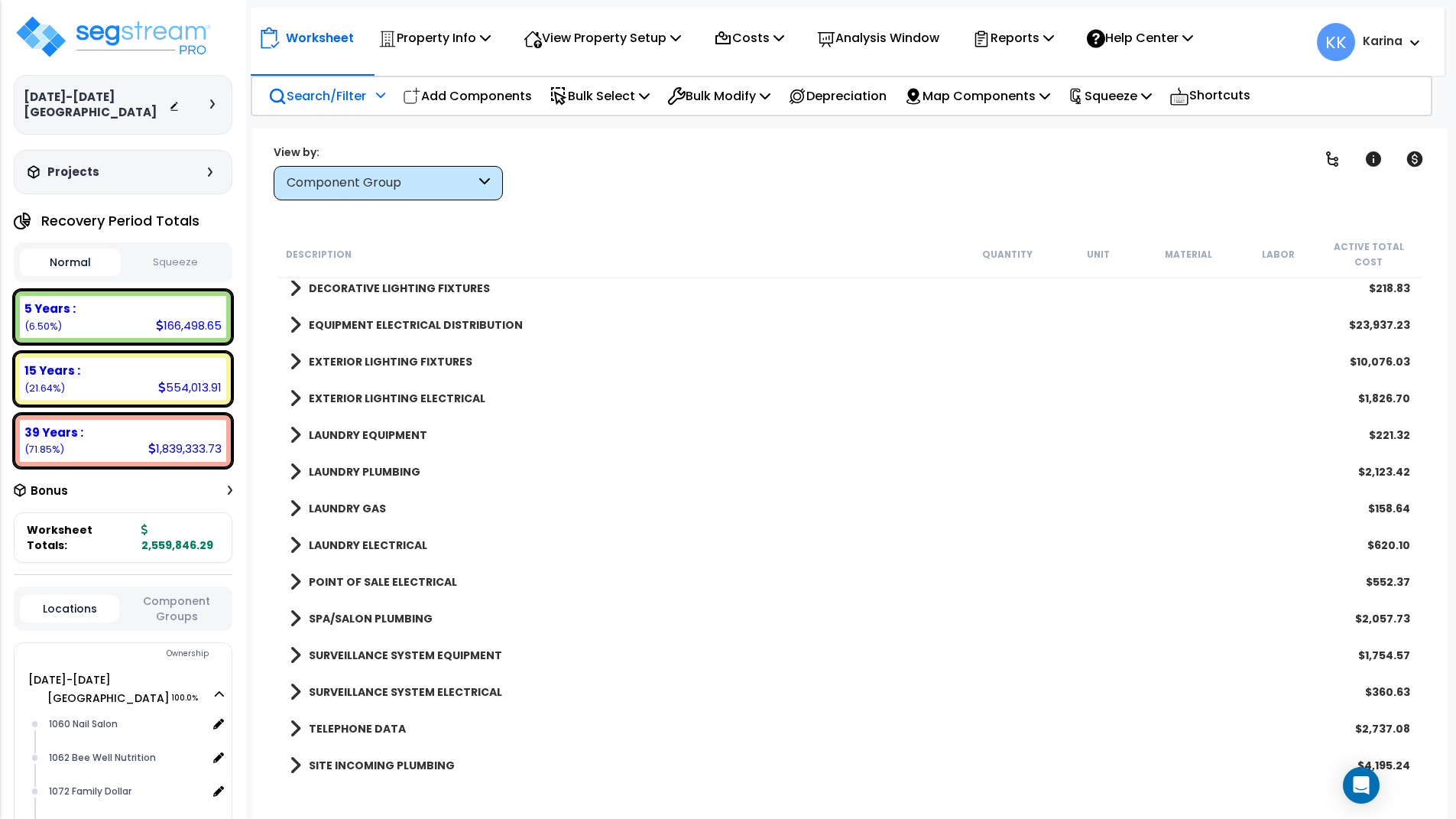
scroll to position [2019, 0]
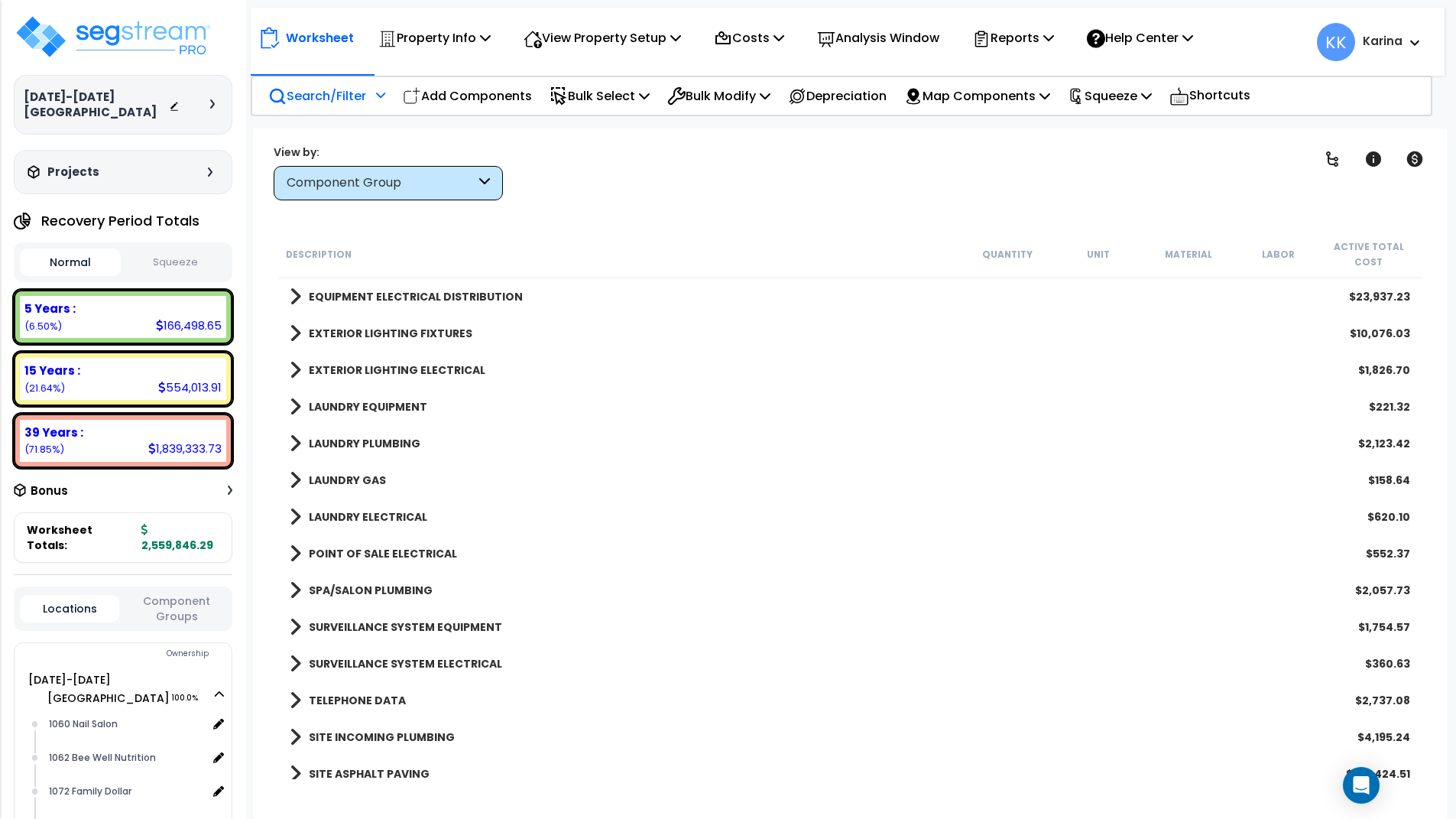
click at [295, 473] on span at bounding box center [295, 479] width 12 height 21
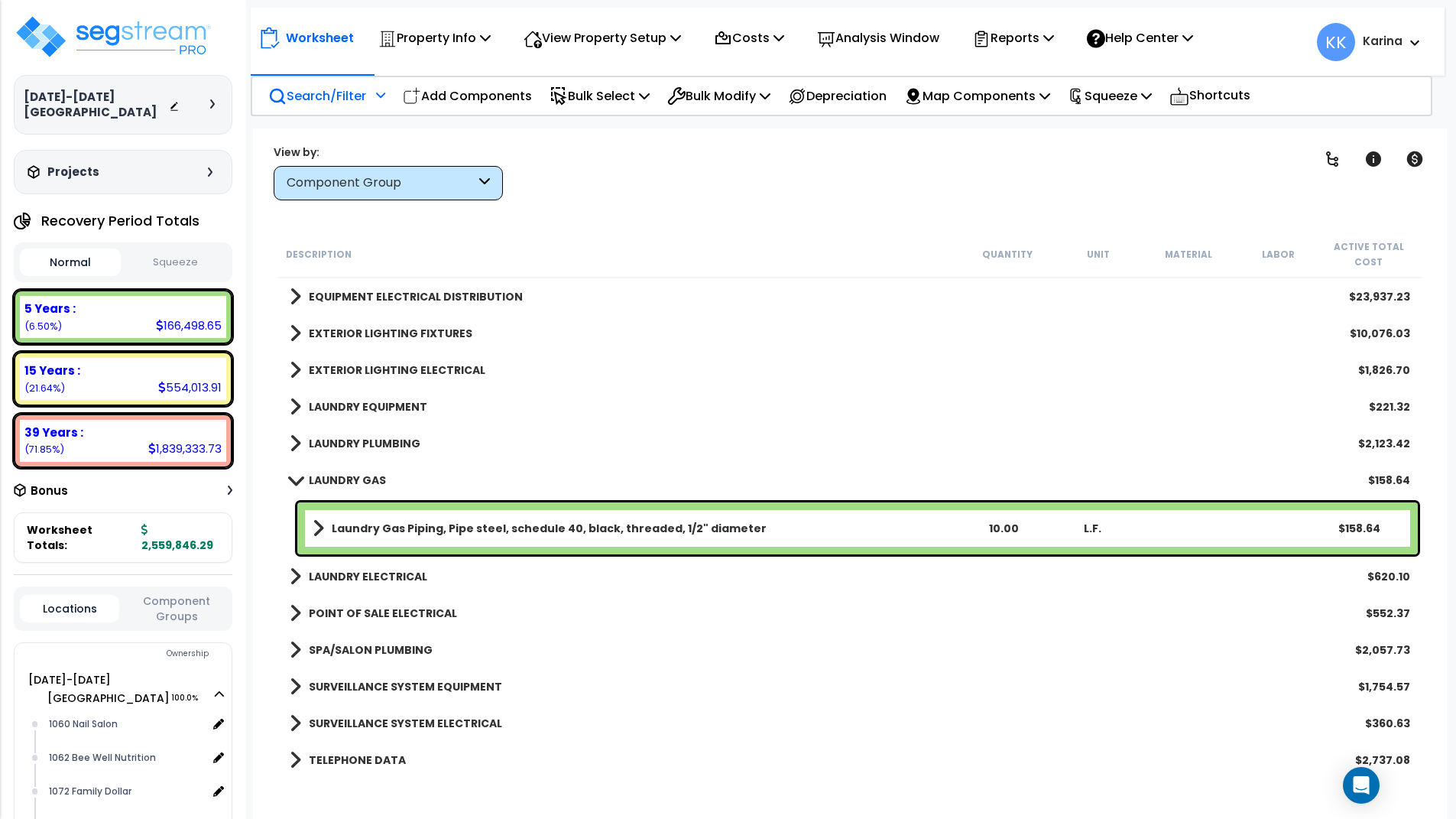
click at [295, 473] on link "LAUNDRY GAS" at bounding box center [338, 479] width 97 height 21
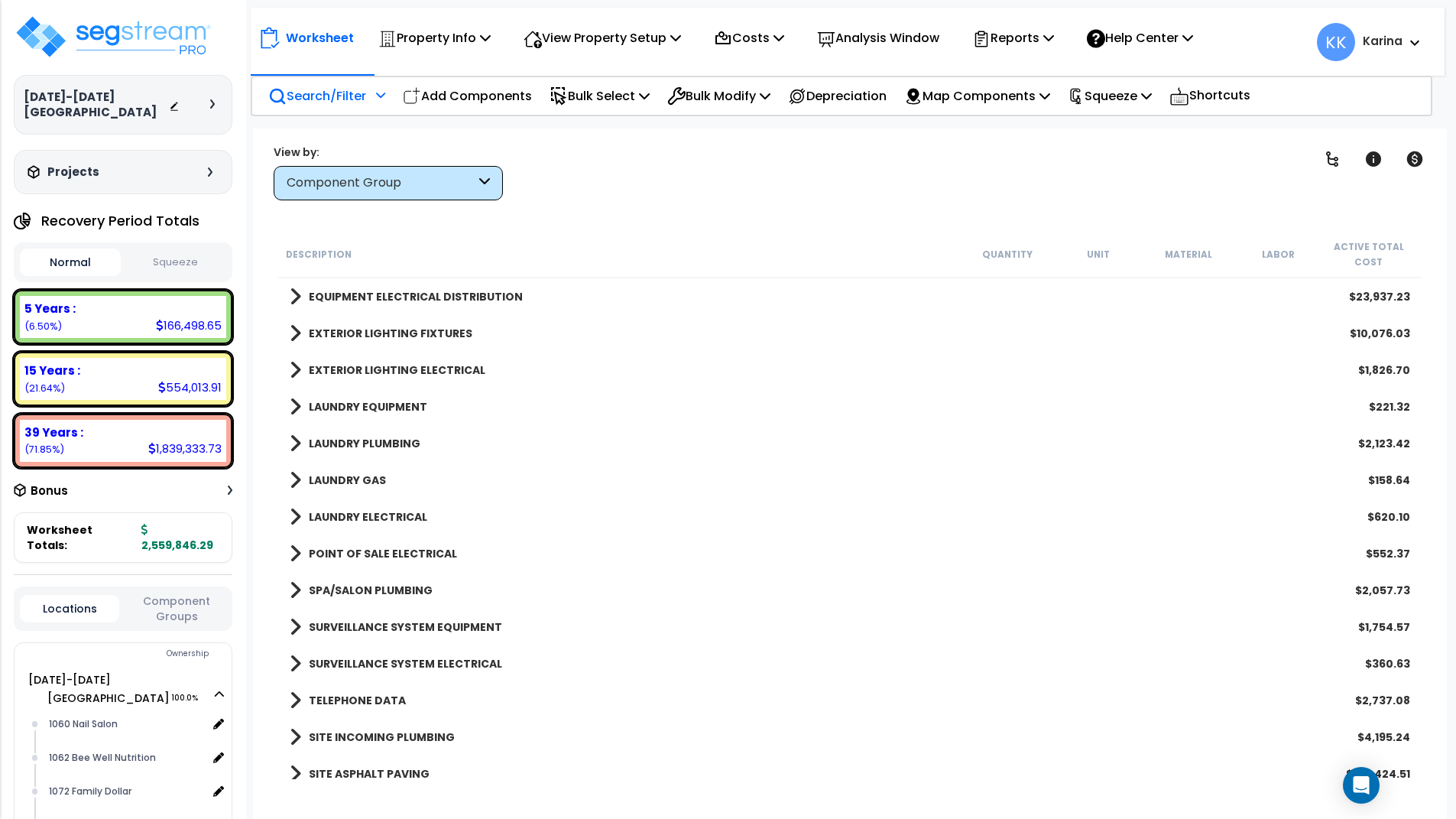
click at [294, 520] on span at bounding box center [295, 516] width 12 height 21
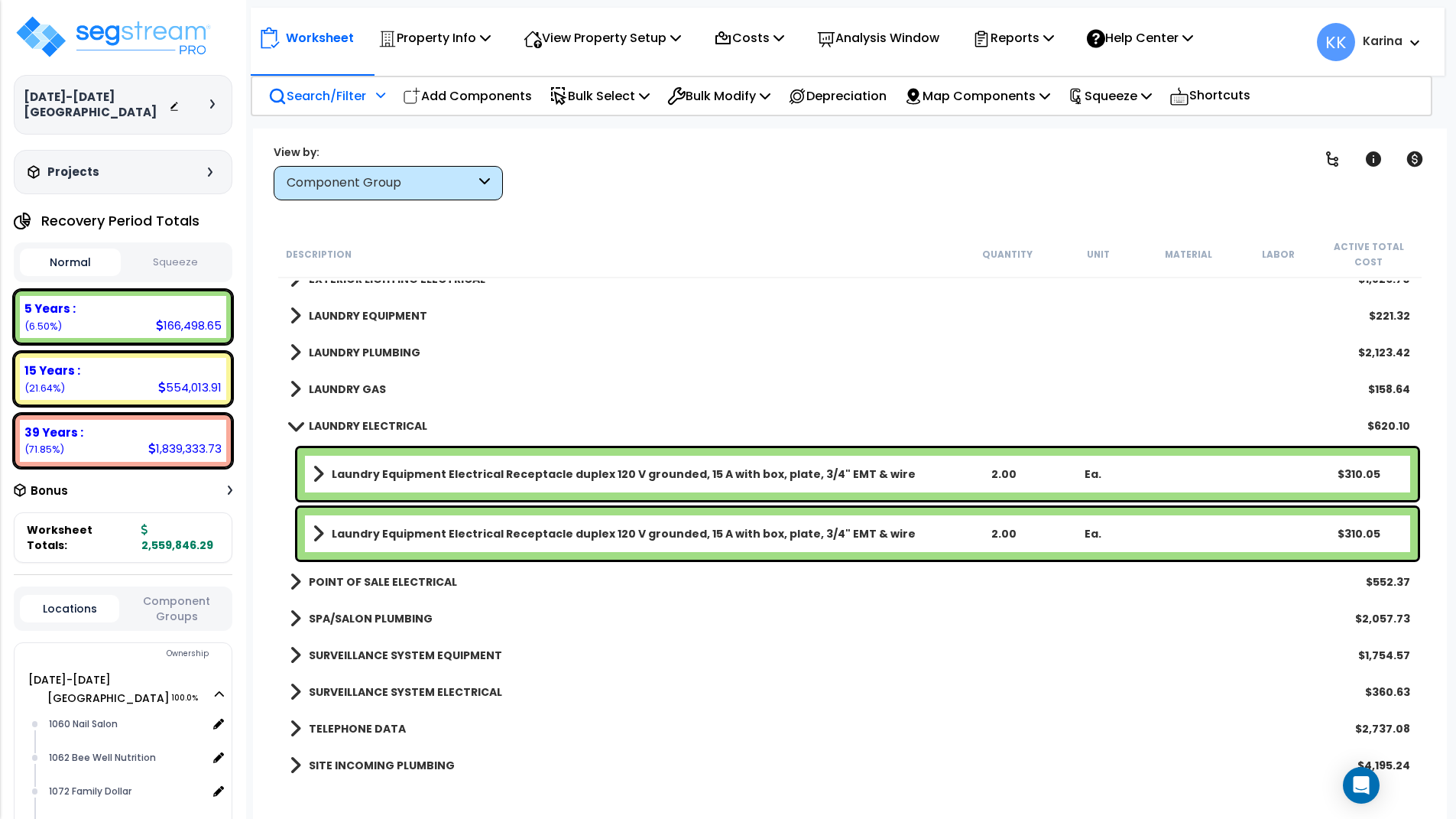
scroll to position [2110, 0]
click at [294, 423] on span at bounding box center [295, 425] width 21 height 12
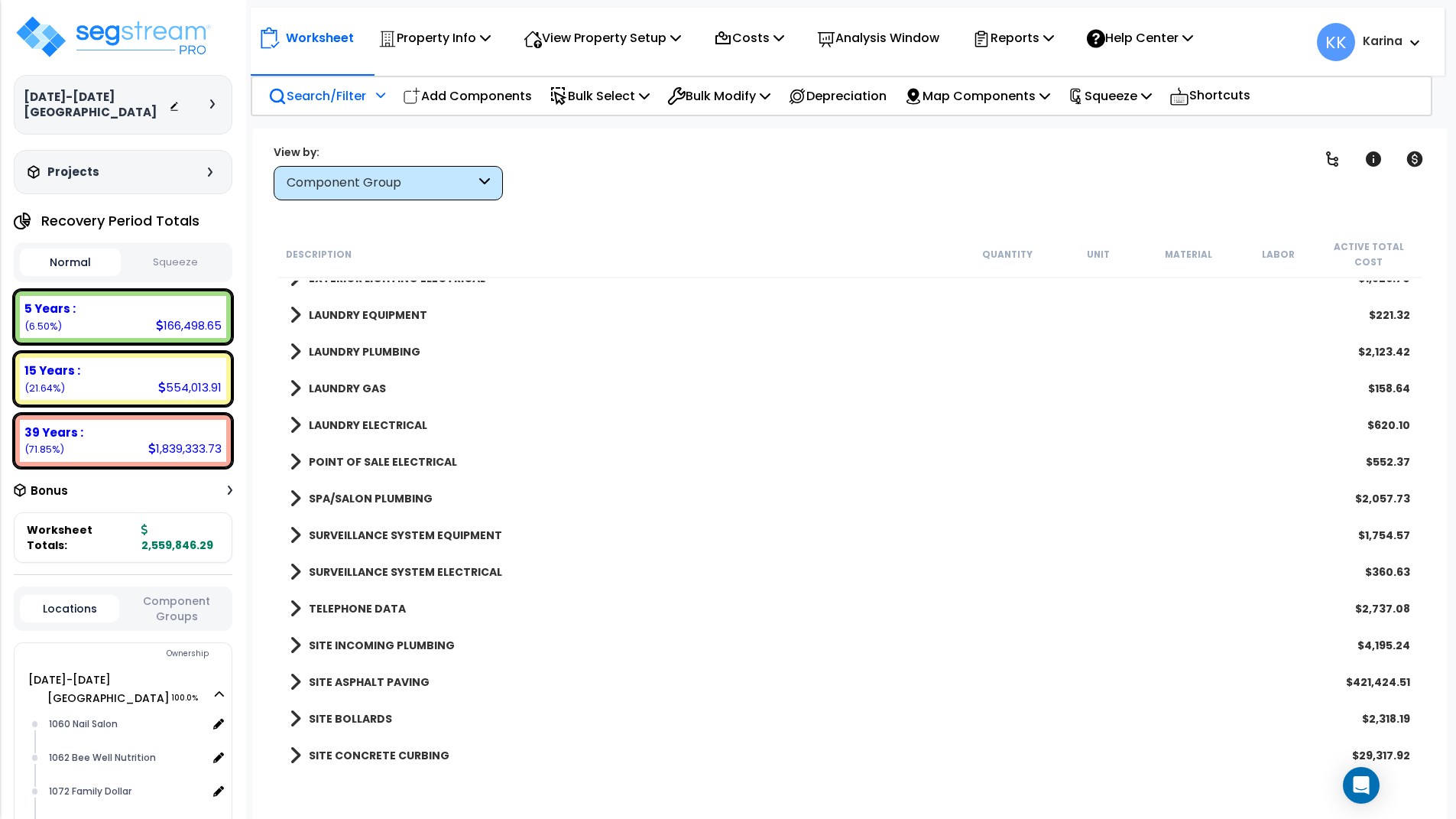
click at [292, 352] on span at bounding box center [295, 351] width 12 height 21
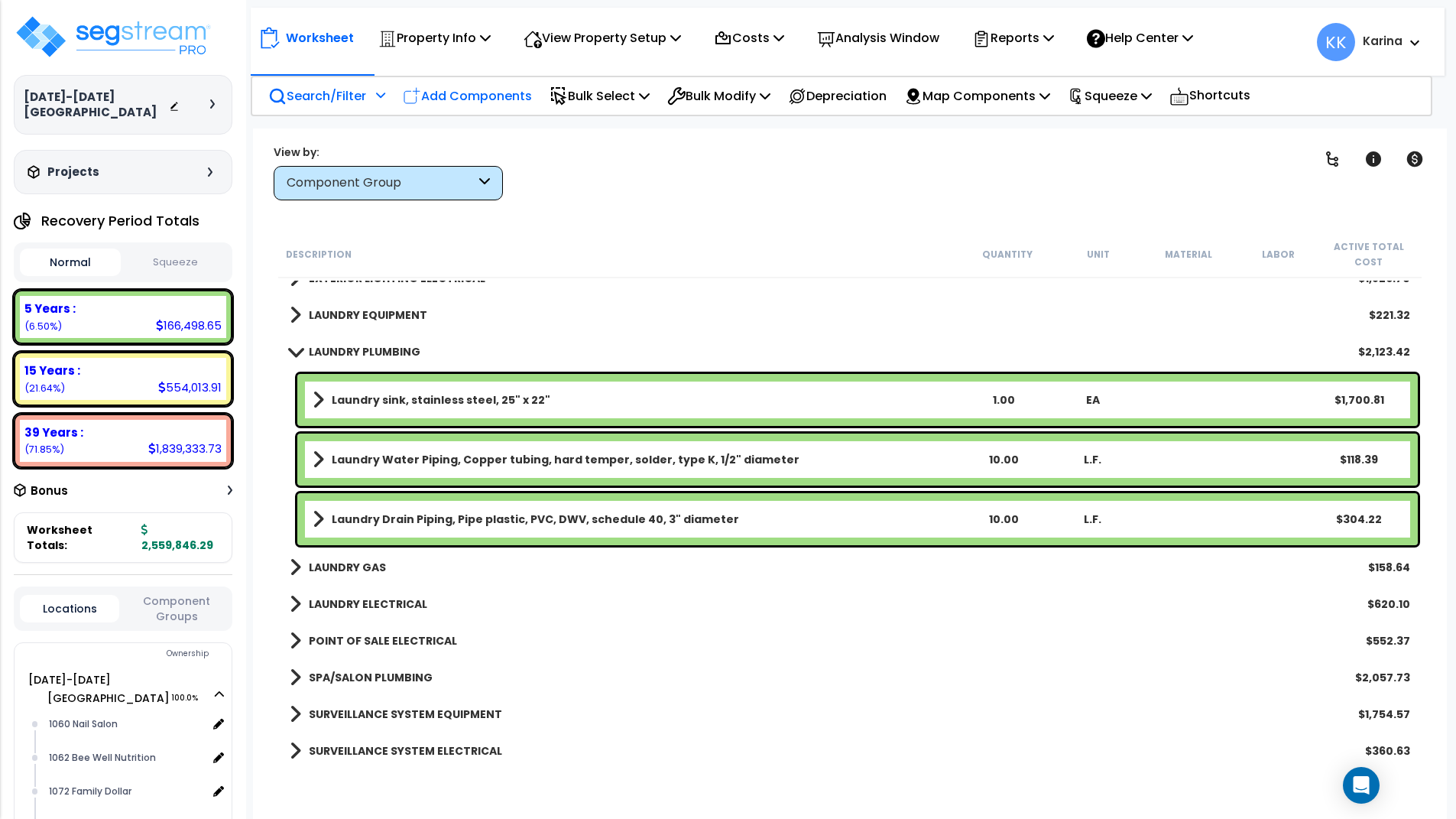
click at [473, 97] on p "Add Components" at bounding box center [467, 96] width 130 height 21
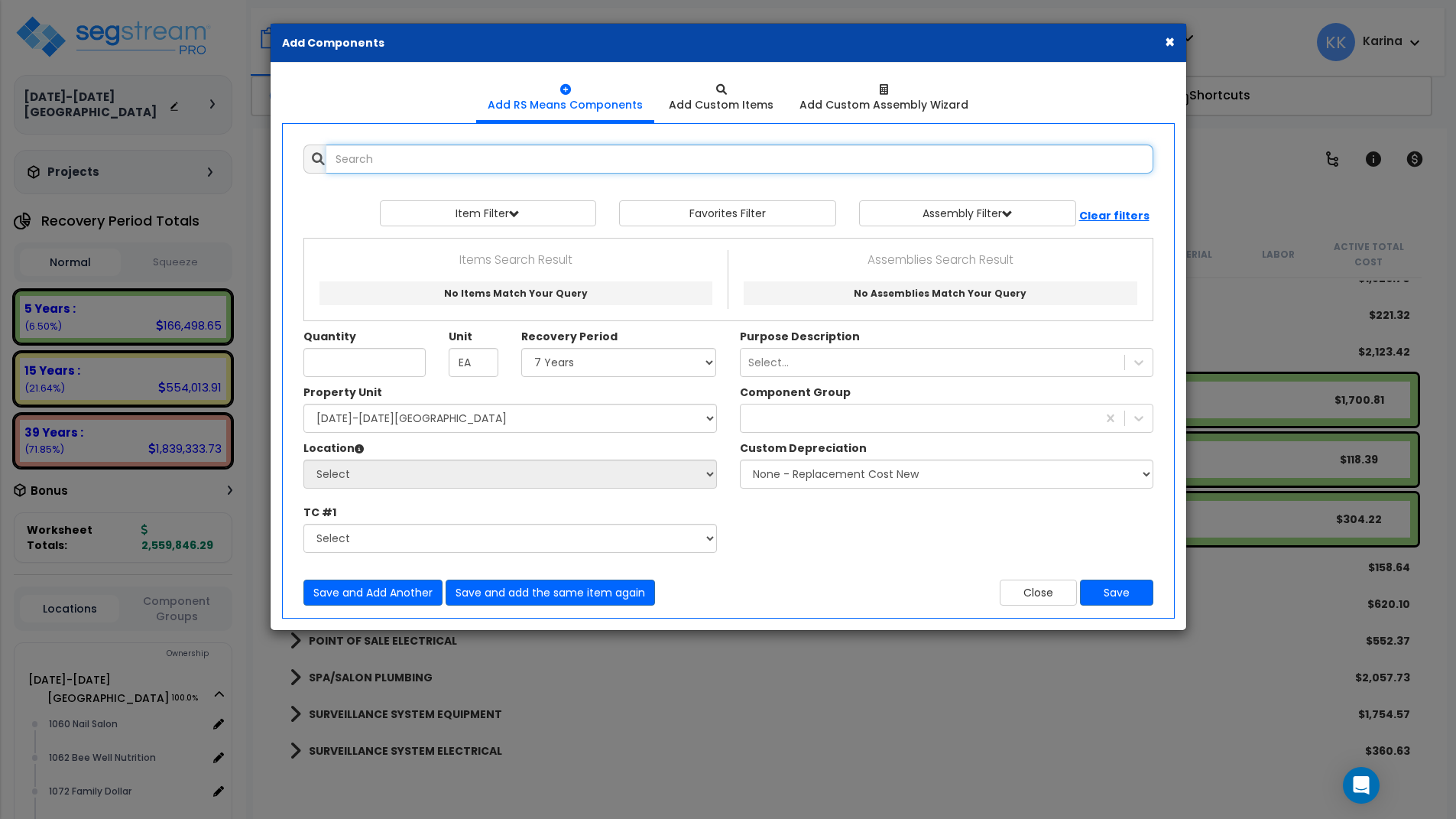
select select
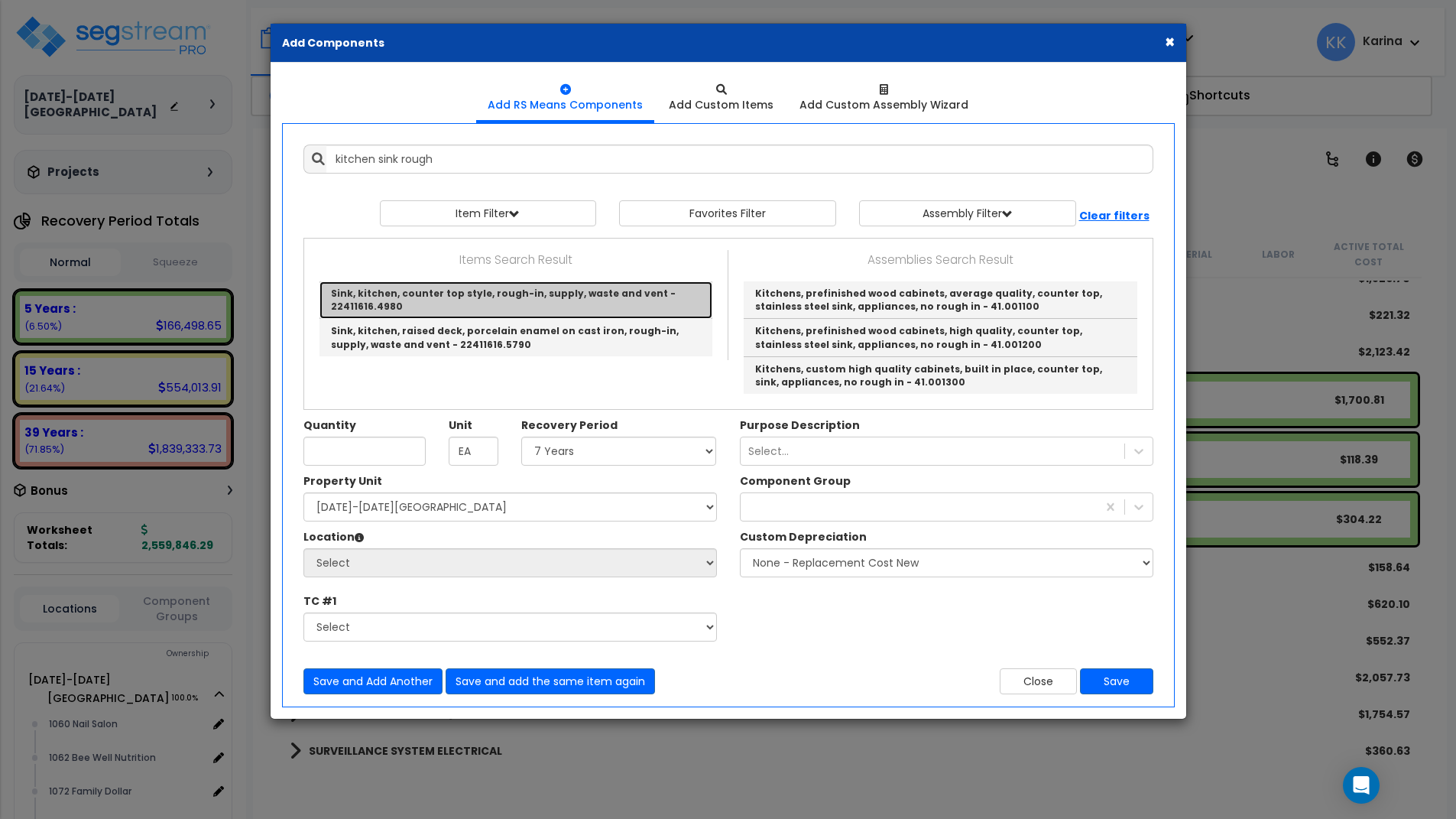
click at [449, 299] on link "Sink, kitchen, counter top style, rough-in, supply, waste and vent - 22411616.4…" at bounding box center [516, 299] width 393 height 37
type input "Sink, kitchen, counter top style, rough-in, supply, waste and vent - 22411616.4…"
checkbox input "false"
type input "Ea."
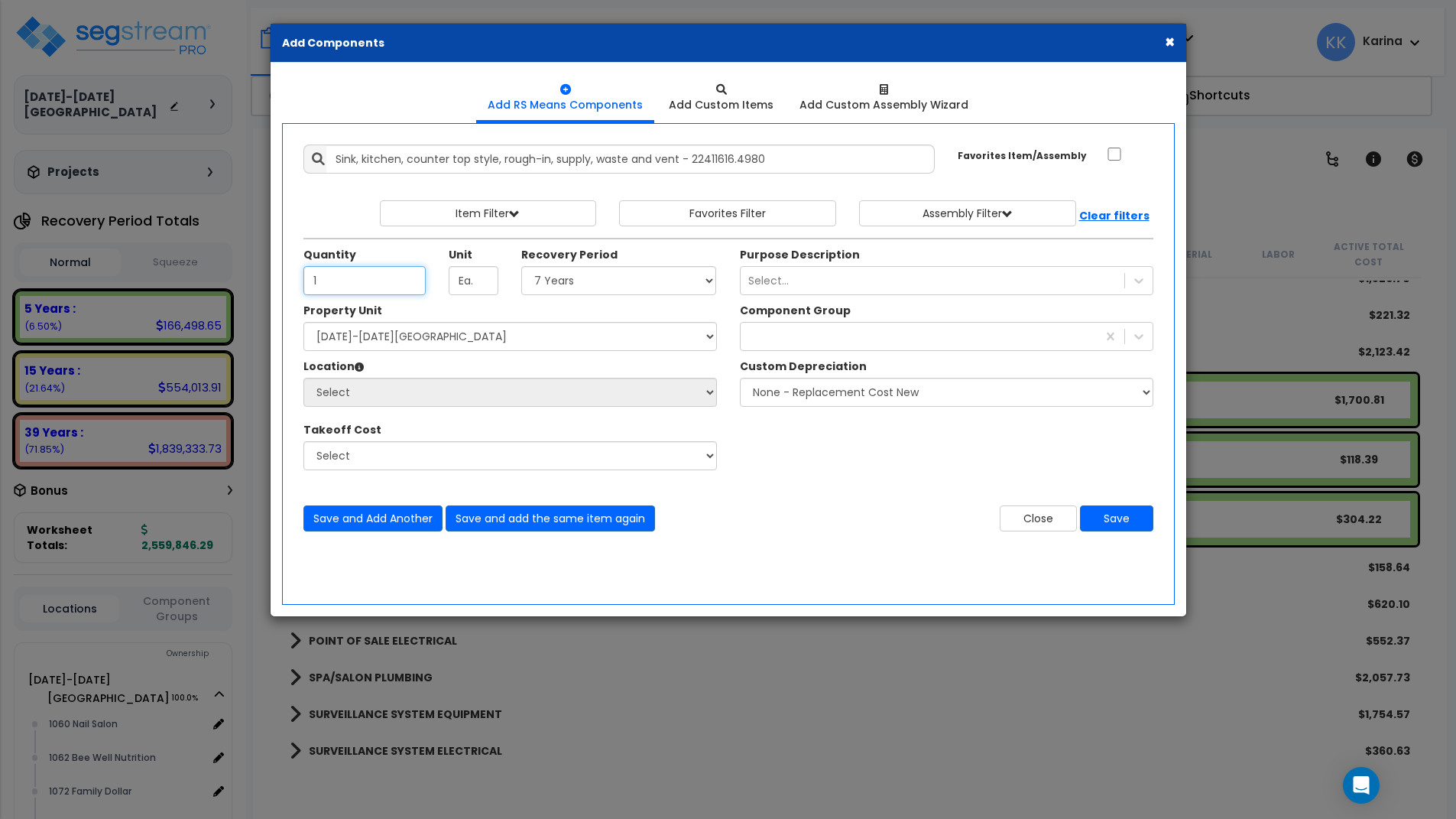
type input "1"
click at [521, 266] on select "Select 5 Years 7 Years 15 Years 20 Years 39 Years 27.5 Year" at bounding box center [619, 280] width 195 height 29
select select "5Y"
click option "5 Years" at bounding box center [0, 0] width 0 height 0
click at [303, 322] on select "Select 1060-1074 Riverplace Mall Site Improvements" at bounding box center [509, 337] width 414 height 29
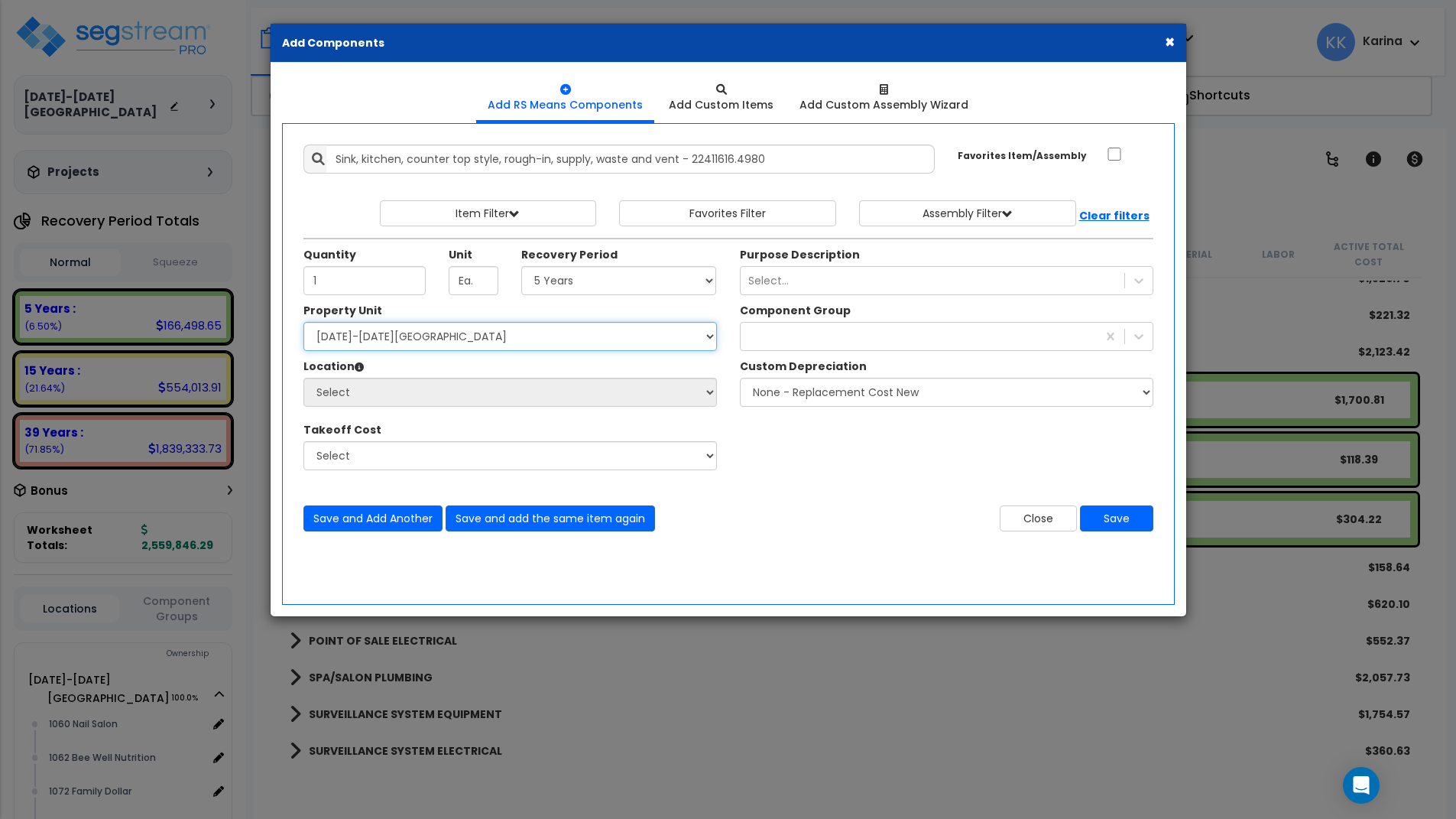
select select "162384"
click option "[DATE]-[DATE][GEOGRAPHIC_DATA]" at bounding box center [0, 0] width 0 height 0
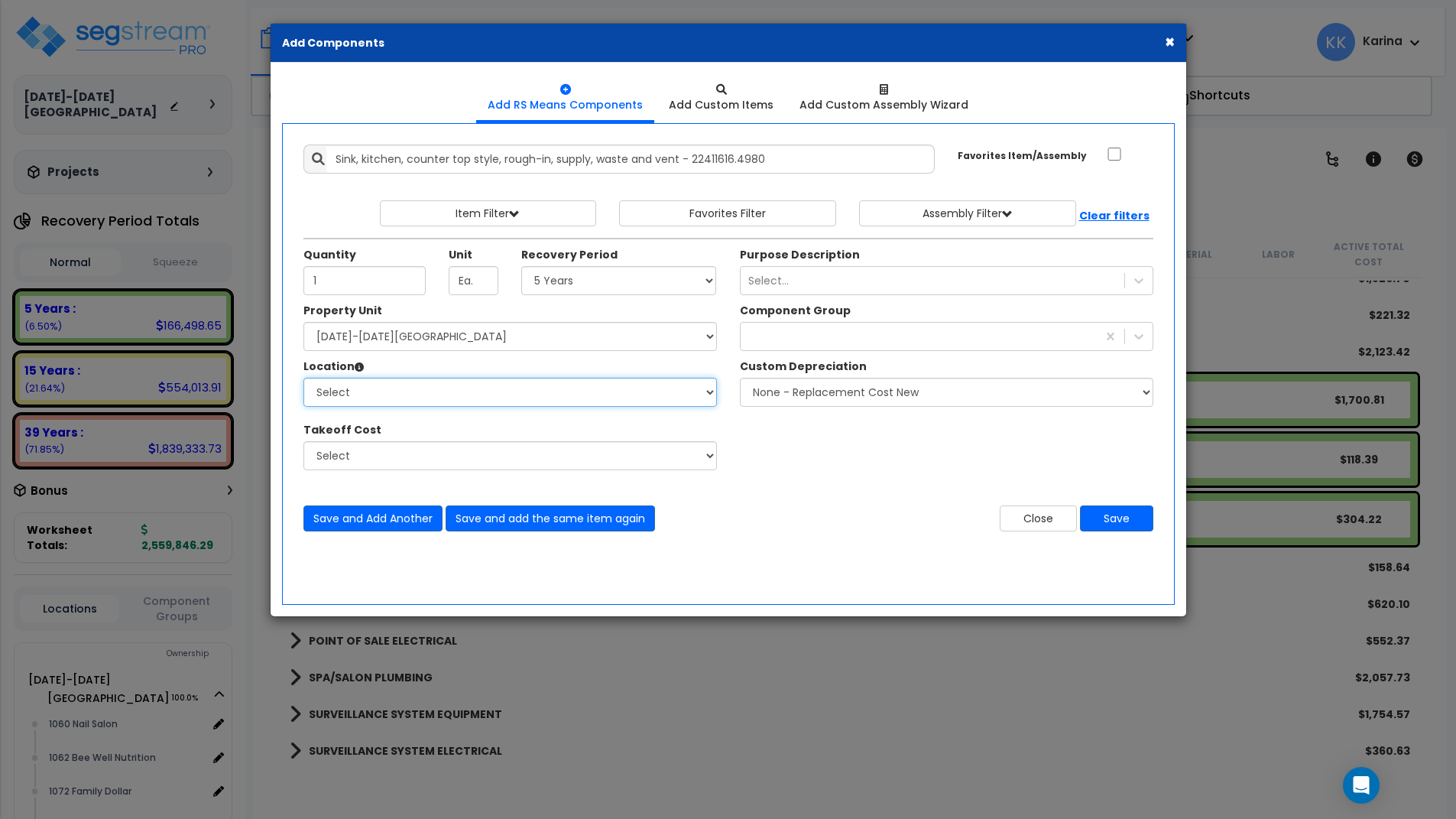
click at [303, 378] on select "Select 1060 Nail Salon 1062 Bee Well Nutrition 1072 Family Dollar 1074 Lake Air…" at bounding box center [509, 393] width 414 height 29
select select "31340"
click option "1060 Nail Salon" at bounding box center [0, 0] width 0 height 0
click at [775, 341] on div "obs" at bounding box center [918, 336] width 356 height 25
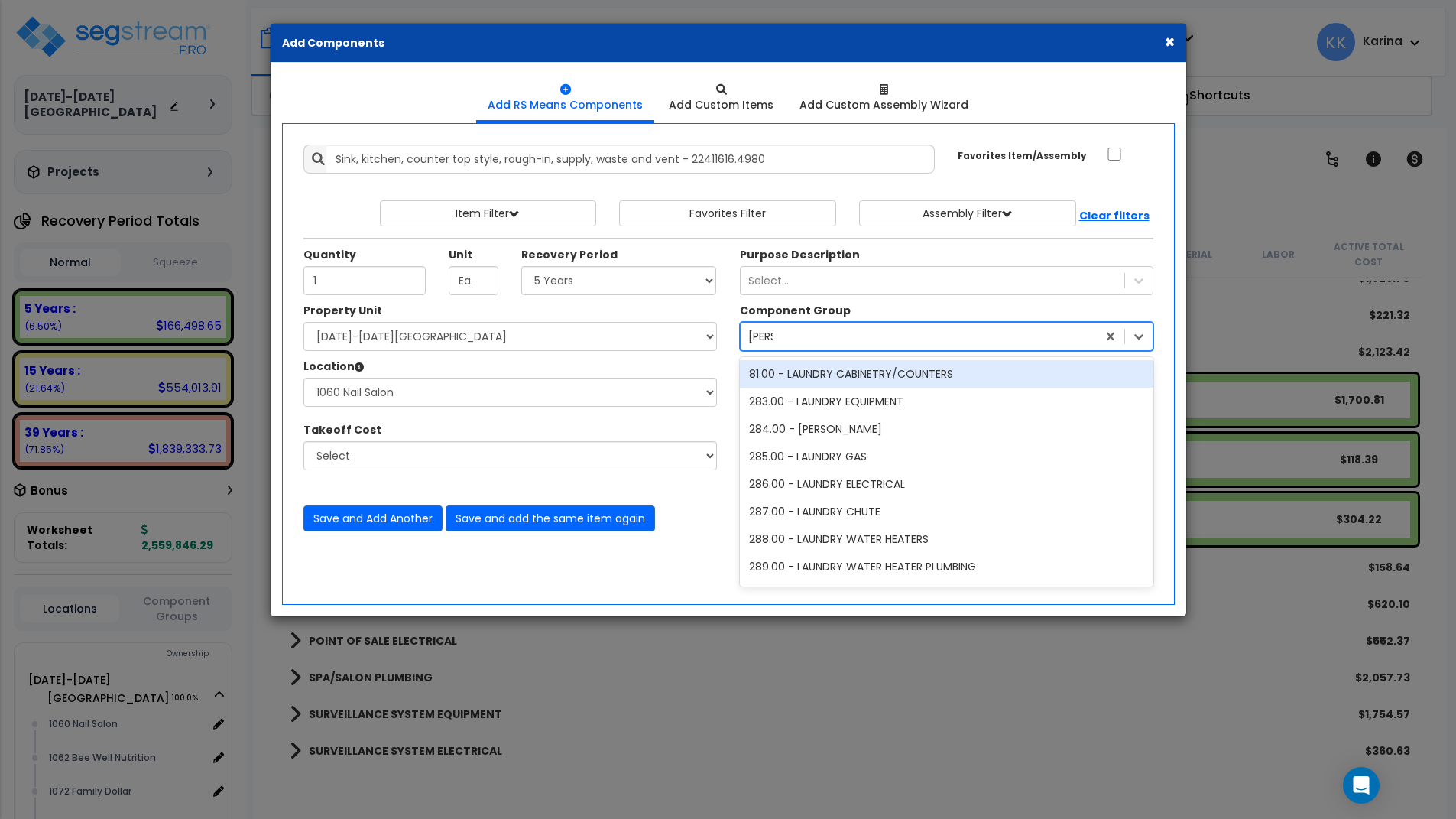
type input "laun"
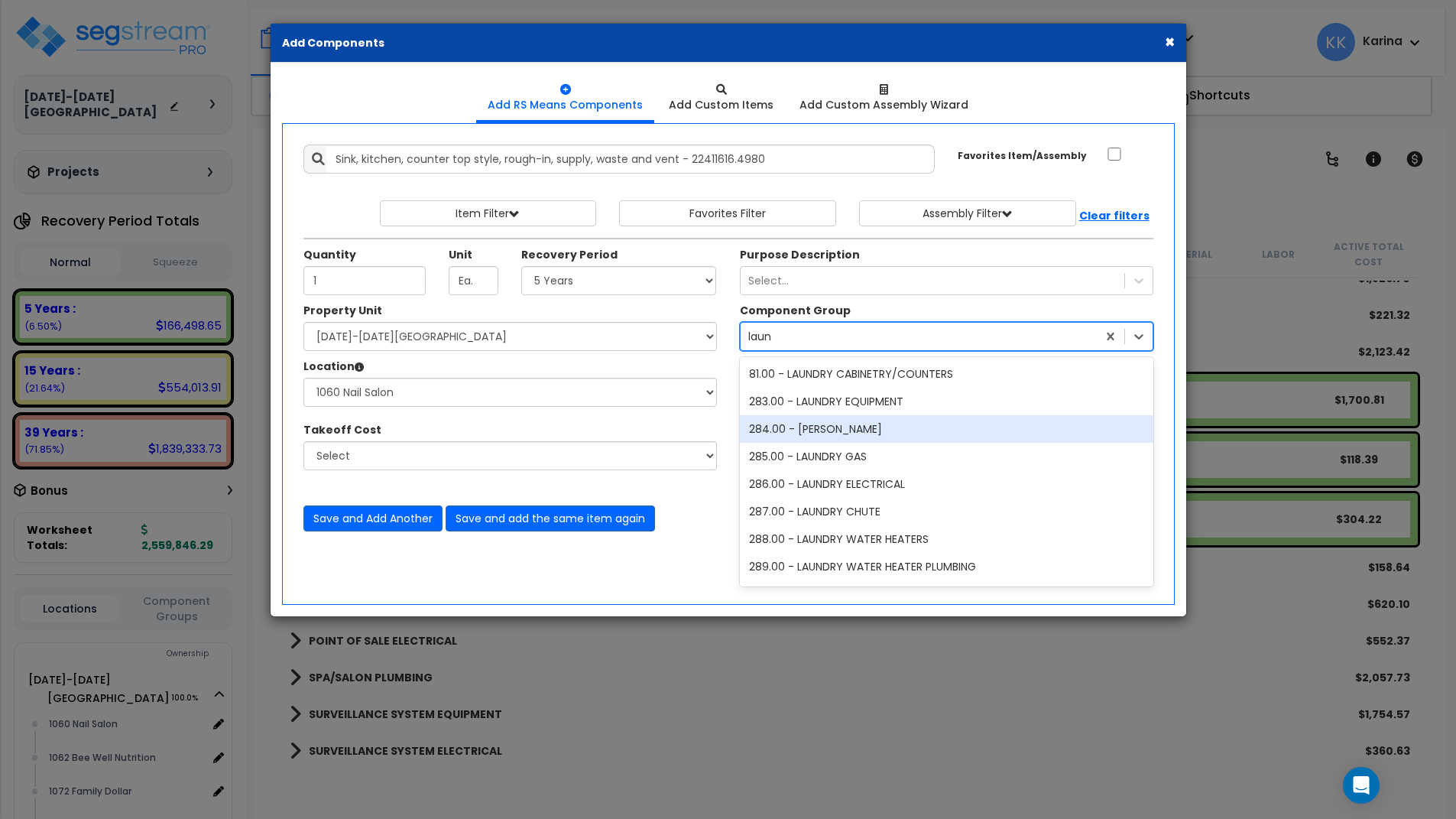
click at [818, 424] on div "284.00 - [PERSON_NAME]" at bounding box center [947, 429] width 414 height 27
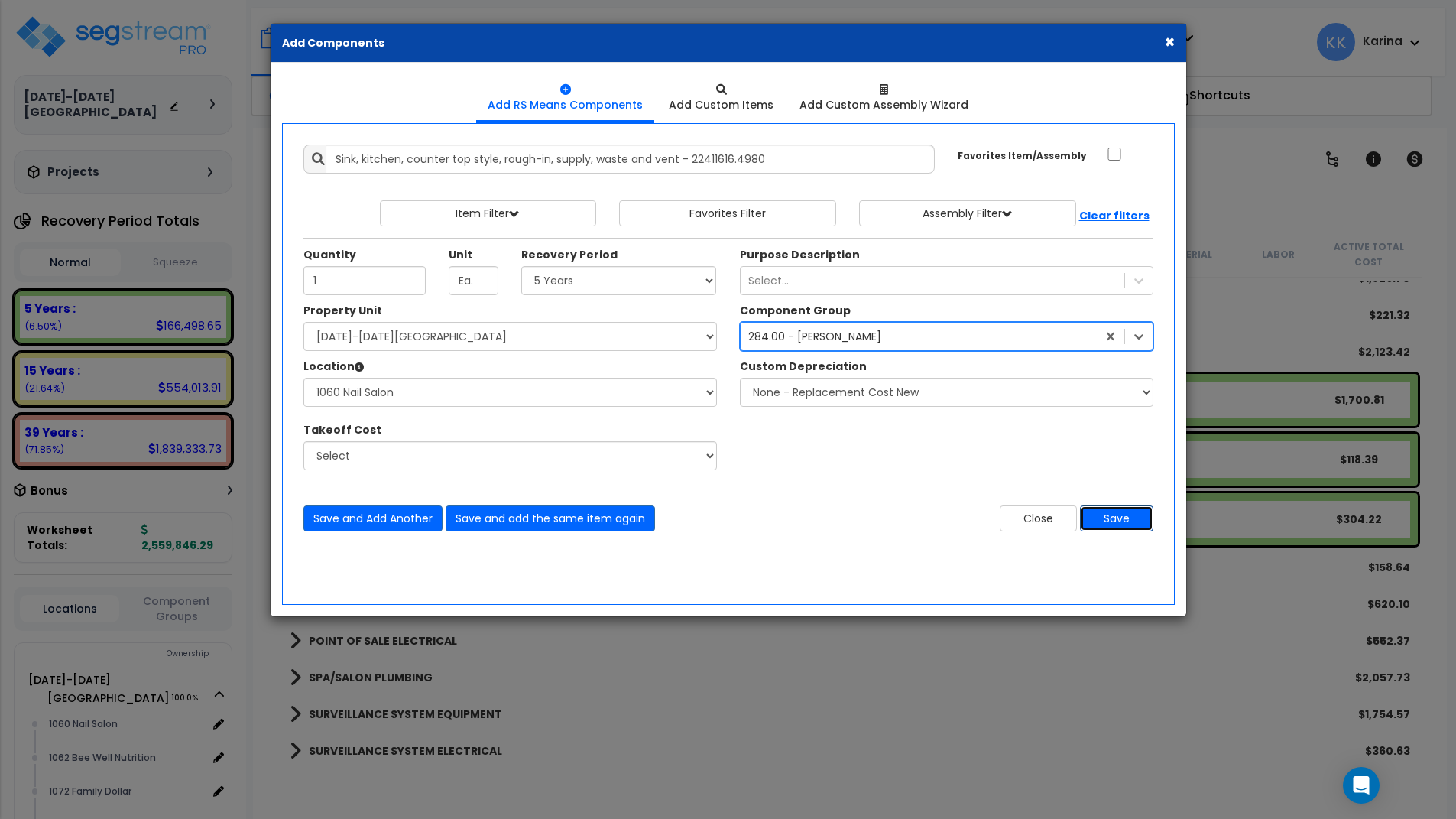
click at [1103, 516] on button "Save" at bounding box center [1116, 519] width 73 height 26
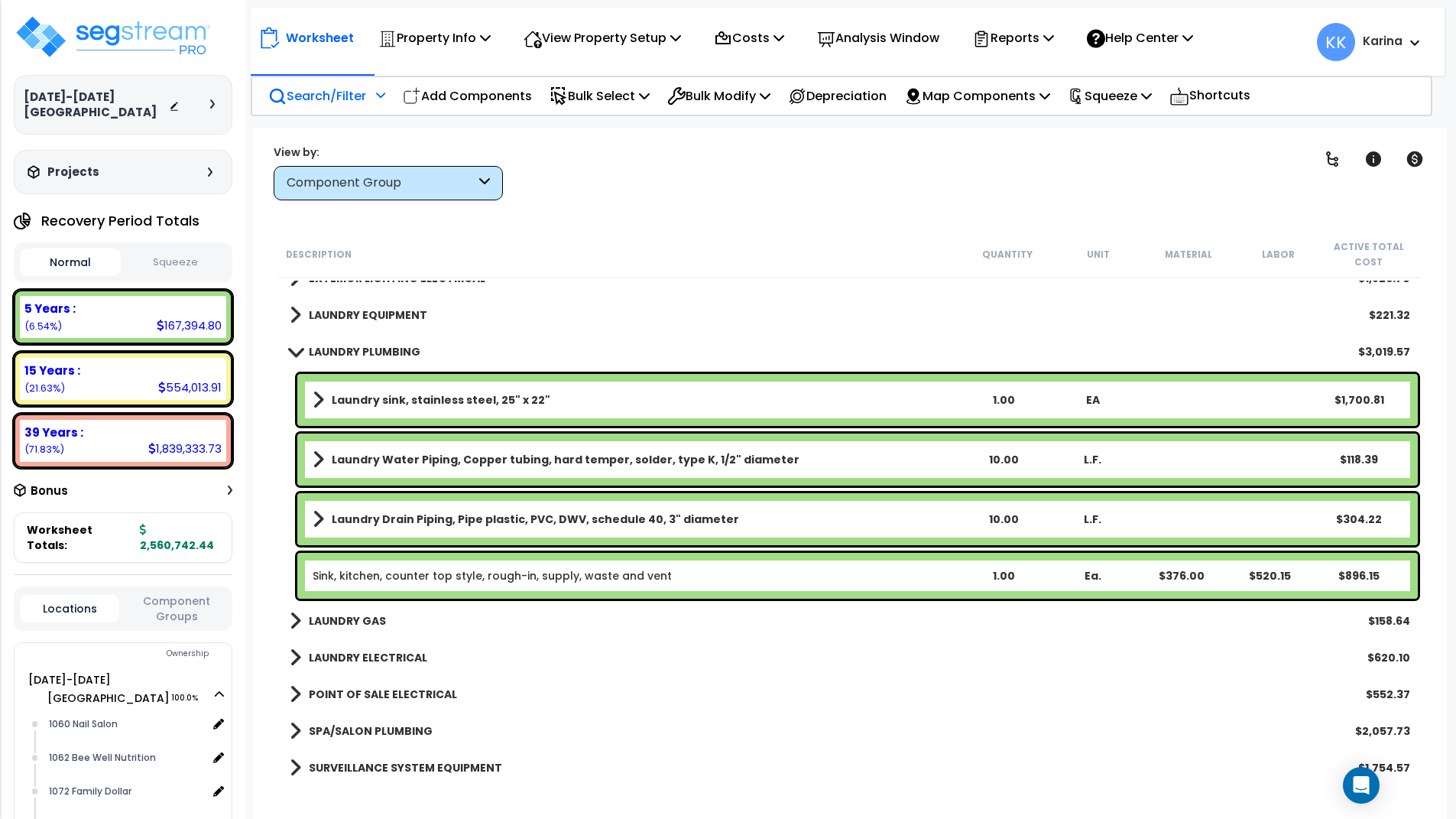
click at [467, 581] on link "Sink, kitchen, counter top style, rough-in, supply, waste and vent" at bounding box center [492, 575] width 360 height 16
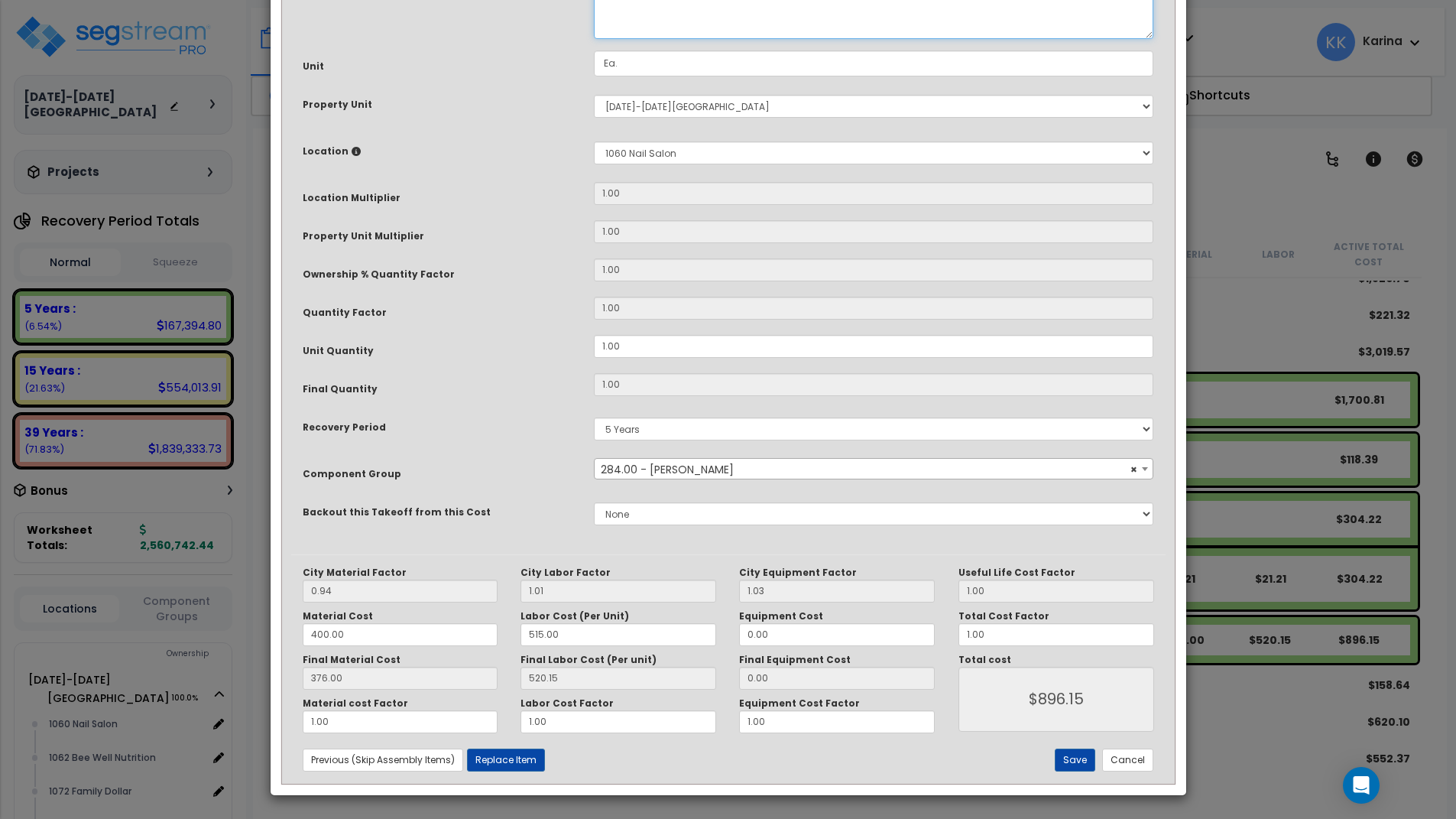
drag, startPoint x: 745, startPoint y: 150, endPoint x: 581, endPoint y: 153, distance: 164.0
click at [594, 39] on textarea "Sink, kitchen, counter top style, rough-in, supply, waste and vent" at bounding box center [875, 7] width 560 height 64
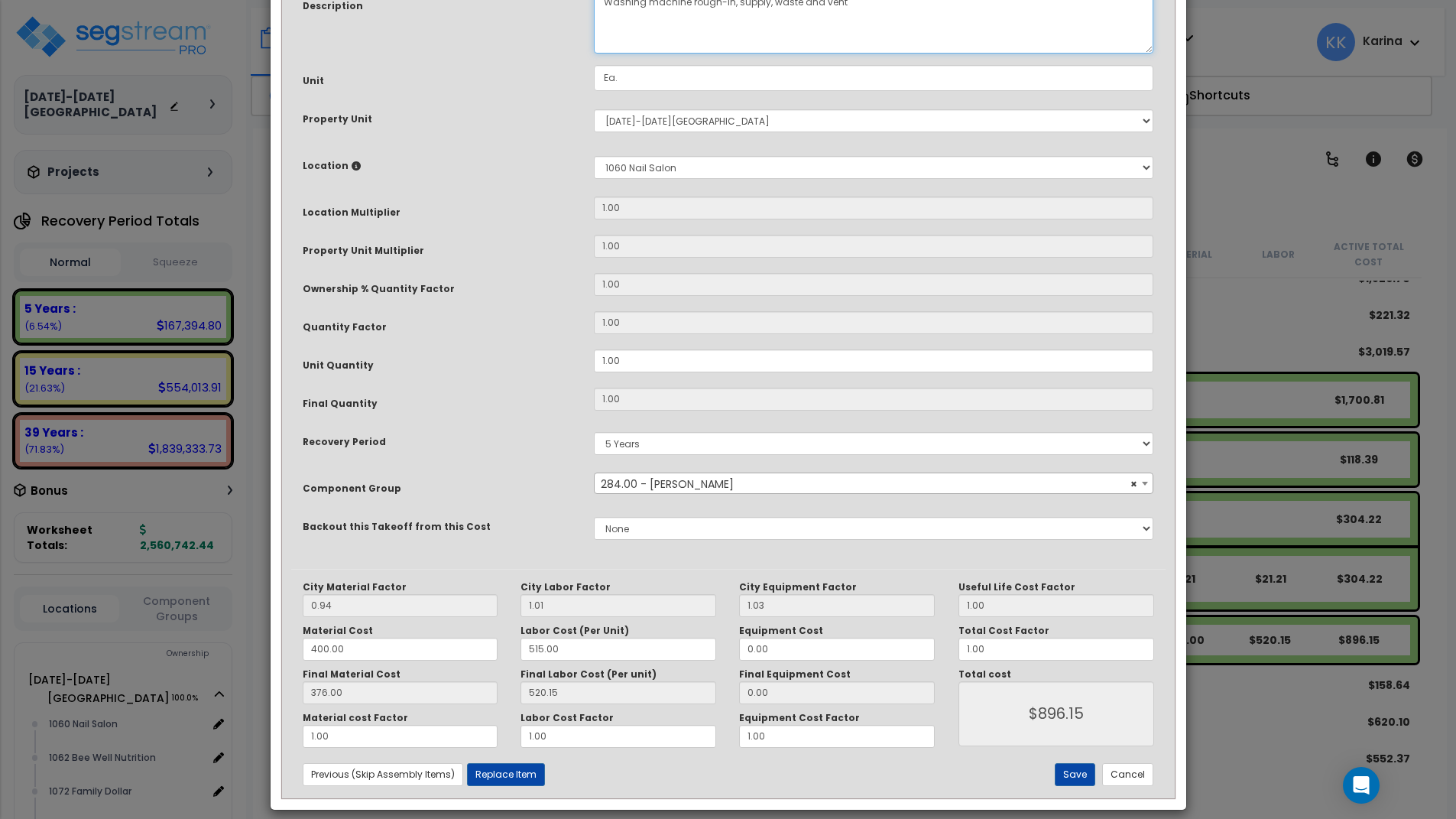
scroll to position [165, 0]
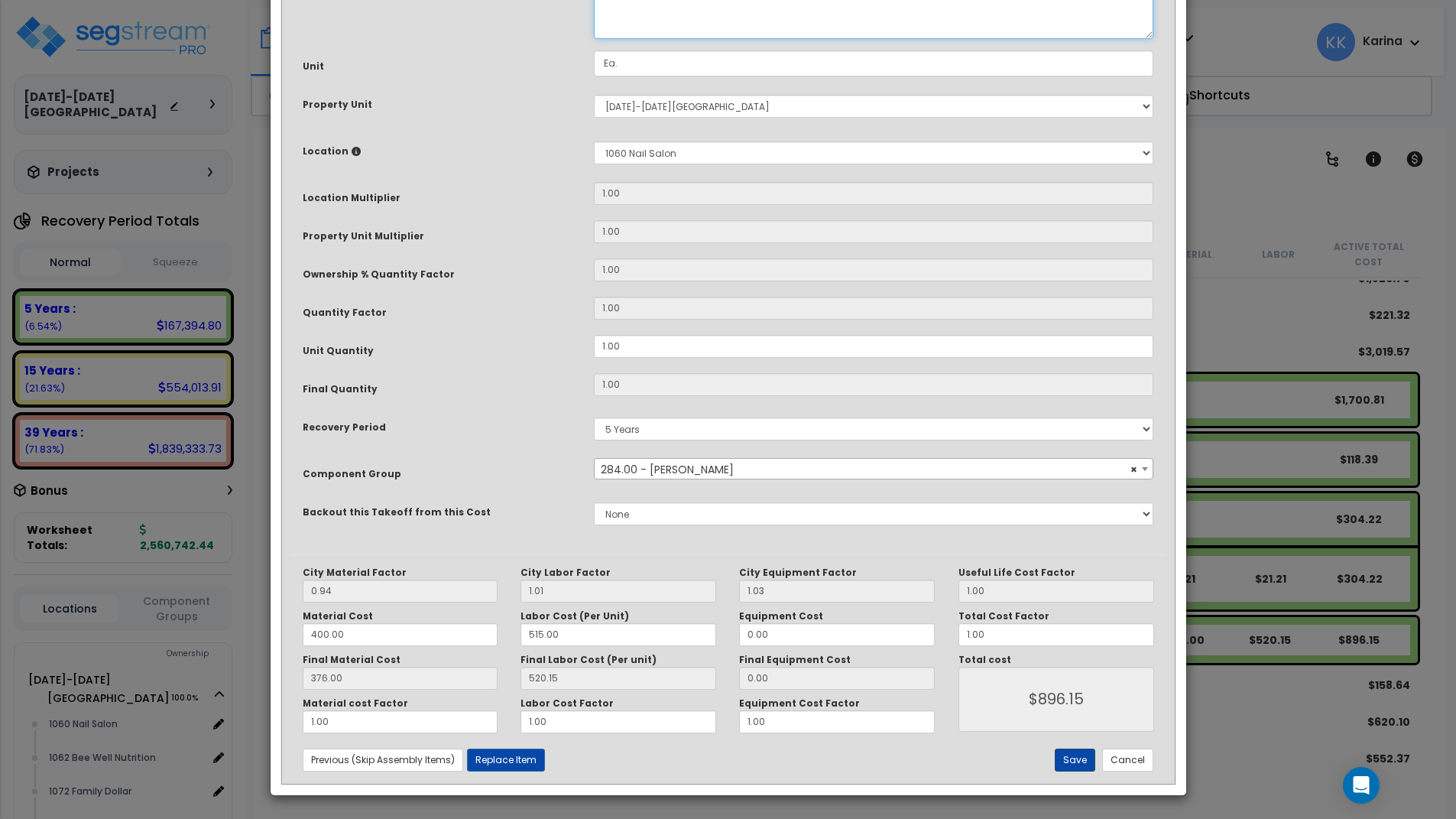
type textarea "Washing machine rough-in, supply, waste and vent"
click at [1074, 761] on button "Save" at bounding box center [1075, 760] width 40 height 23
type input "896.15"
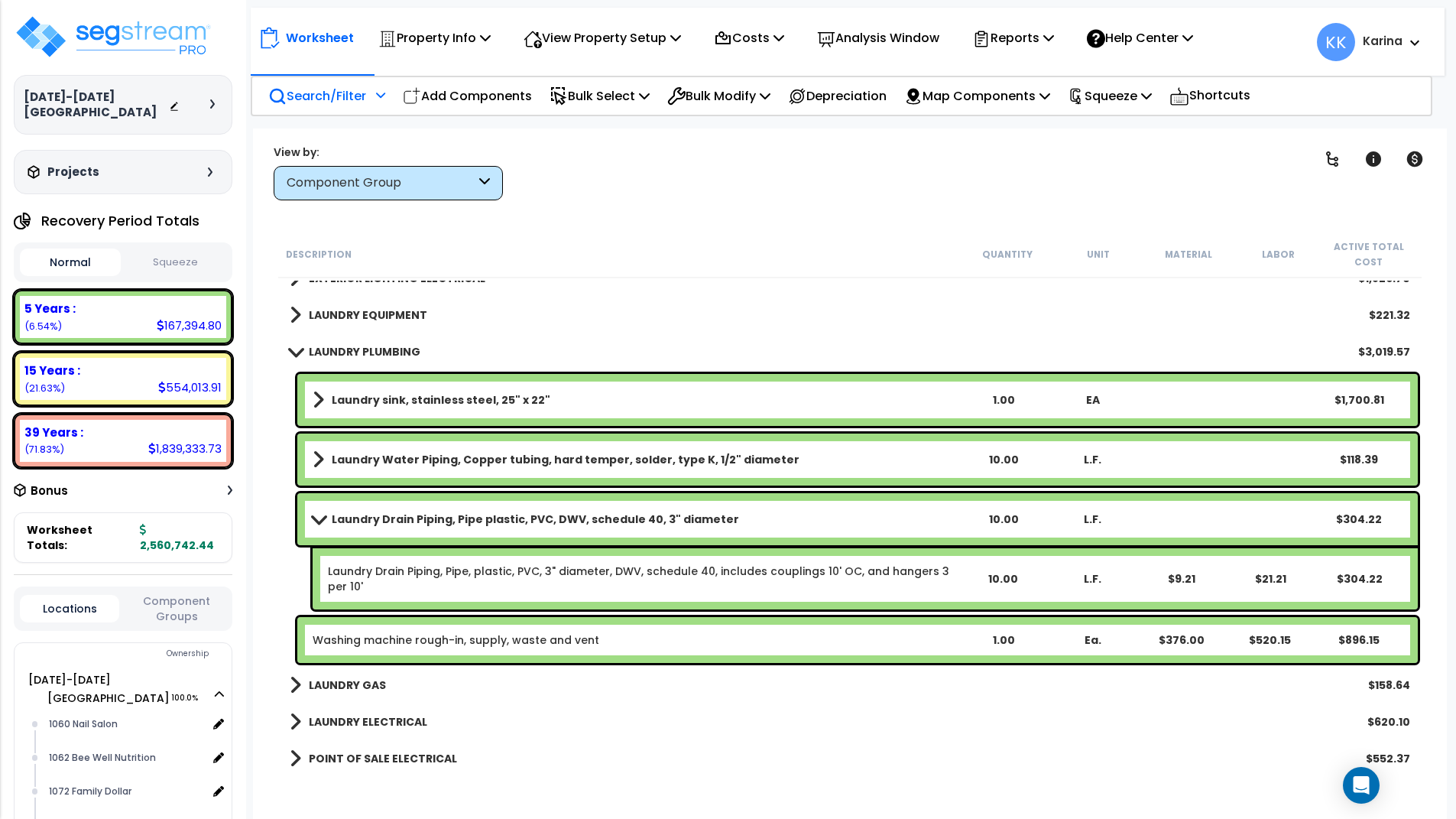
click at [289, 355] on span at bounding box center [295, 352] width 21 height 12
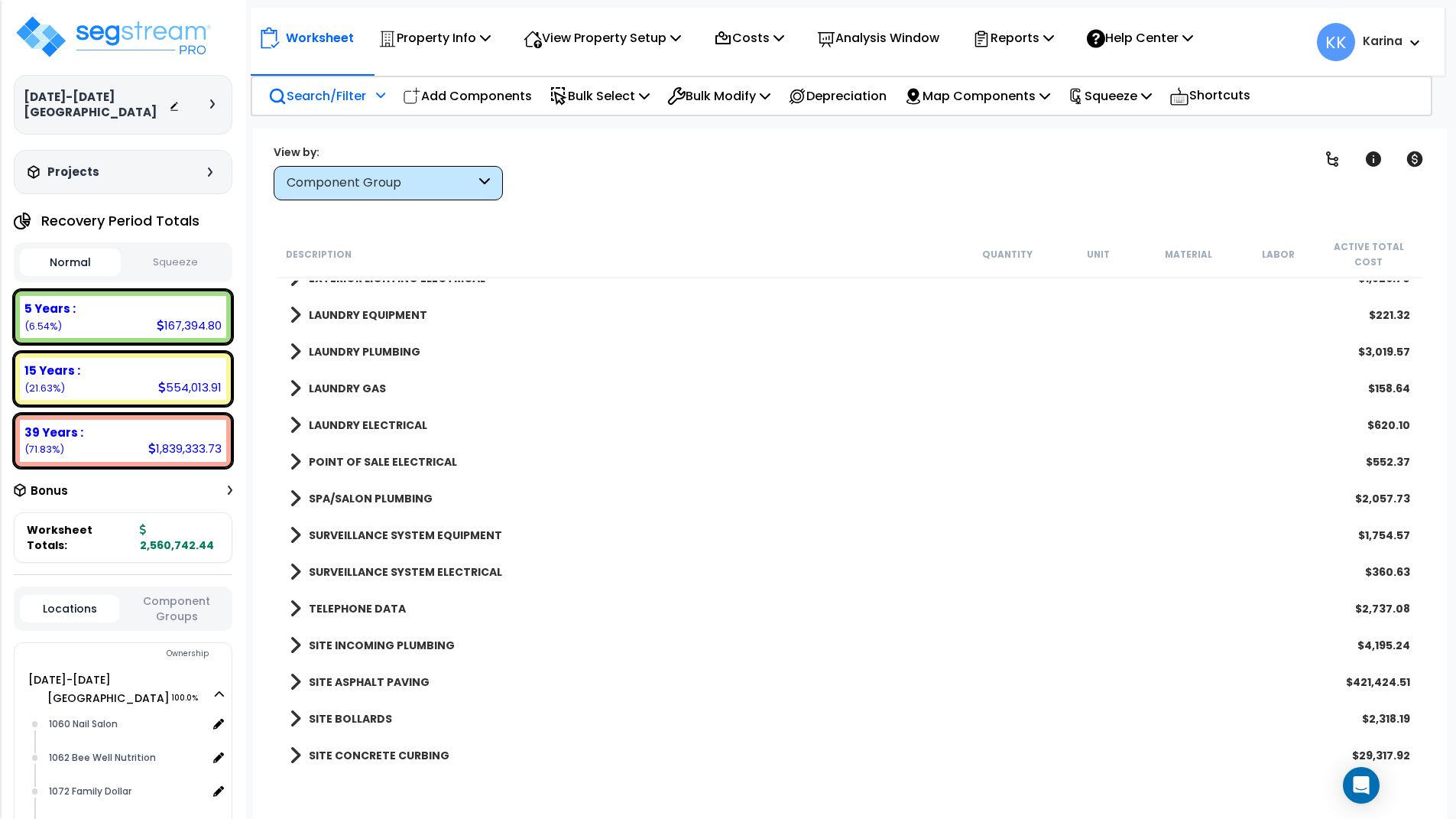
click at [297, 422] on span at bounding box center [295, 425] width 12 height 21
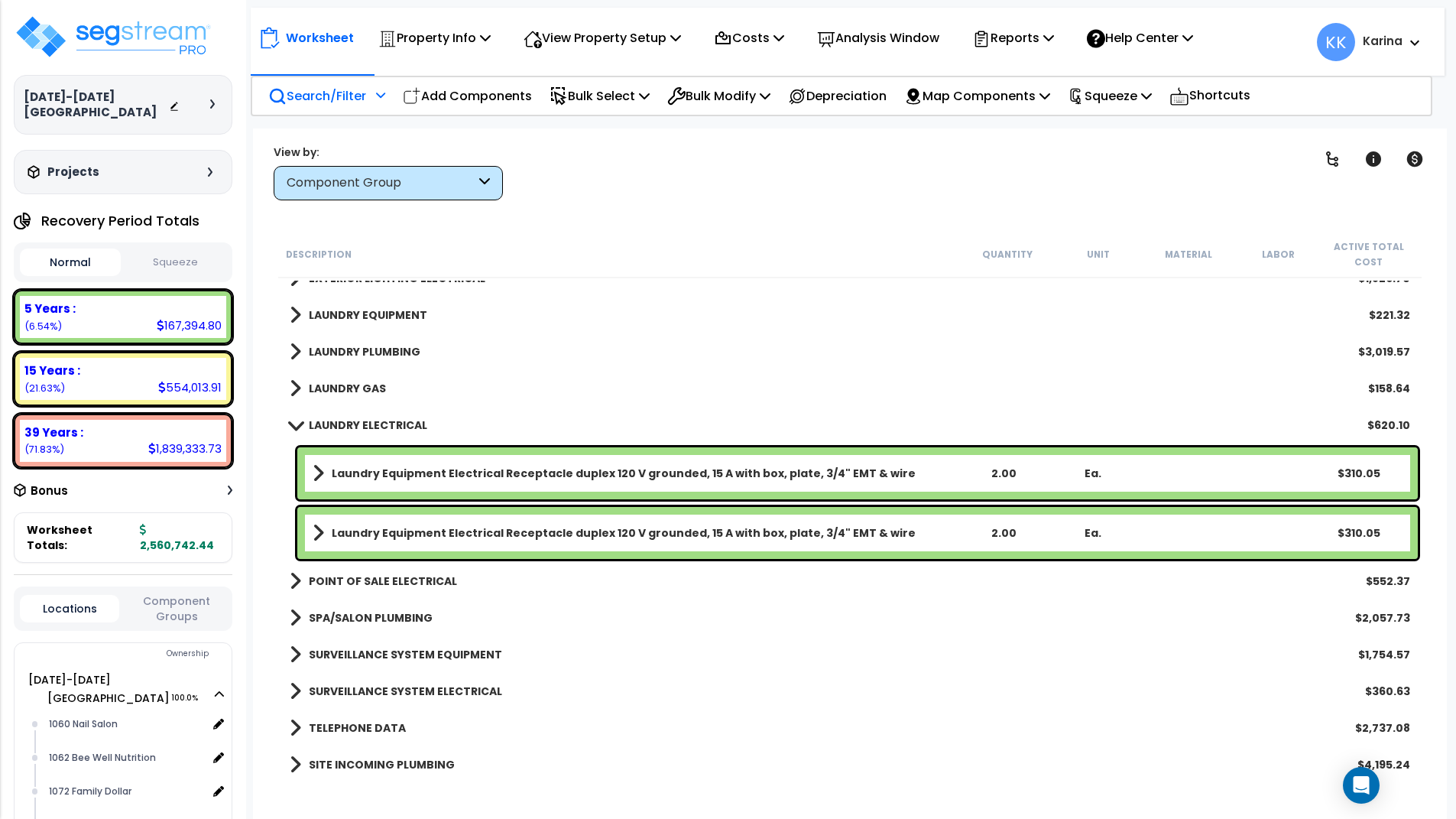
click at [297, 422] on span at bounding box center [295, 425] width 21 height 12
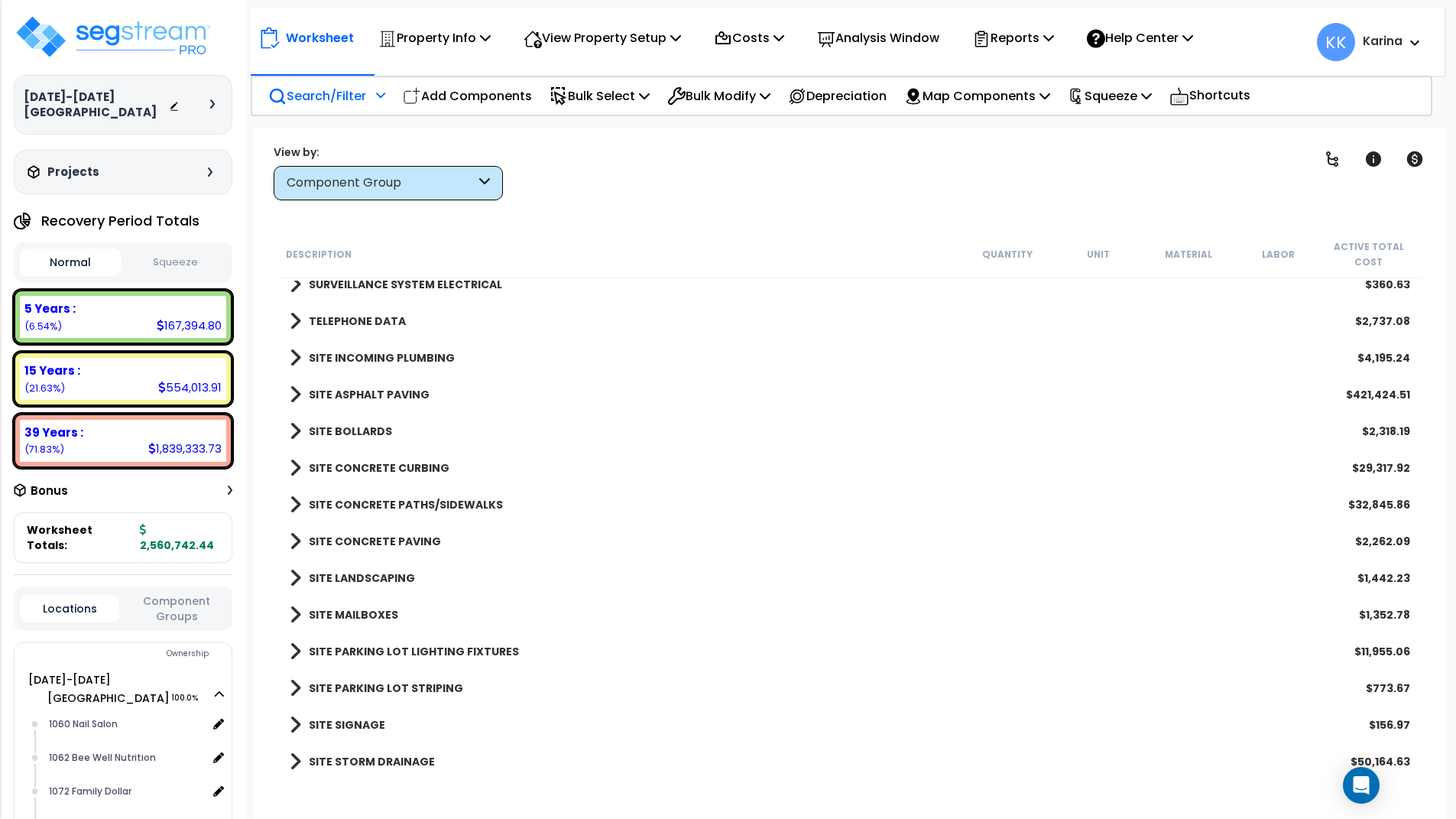
scroll to position [68, 0]
click at [560, 524] on div "SITE CONCRETE PAVING $2,262.09" at bounding box center [850, 541] width 1136 height 37
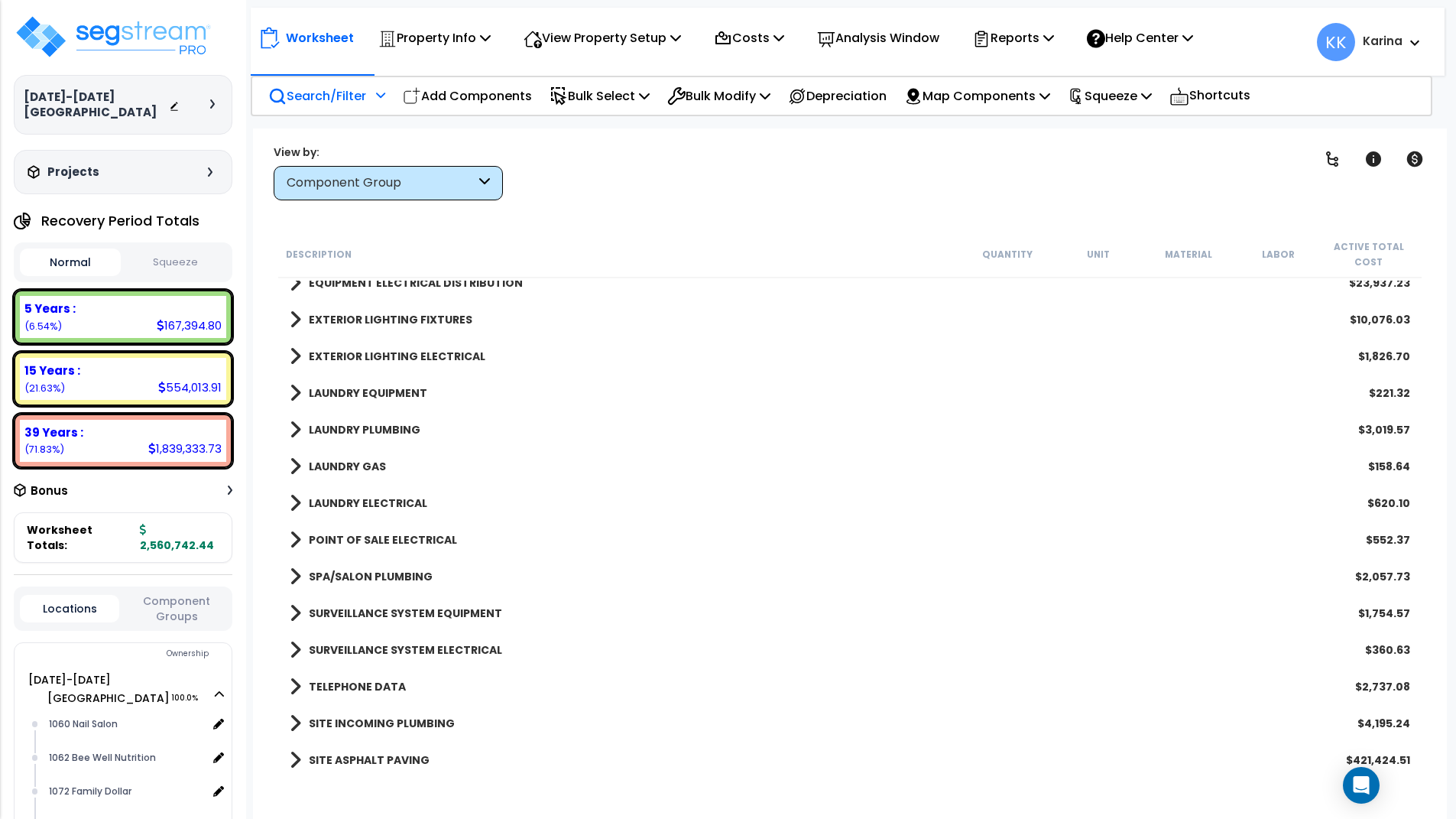
scroll to position [2031, 0]
click at [294, 691] on span at bounding box center [295, 688] width 12 height 21
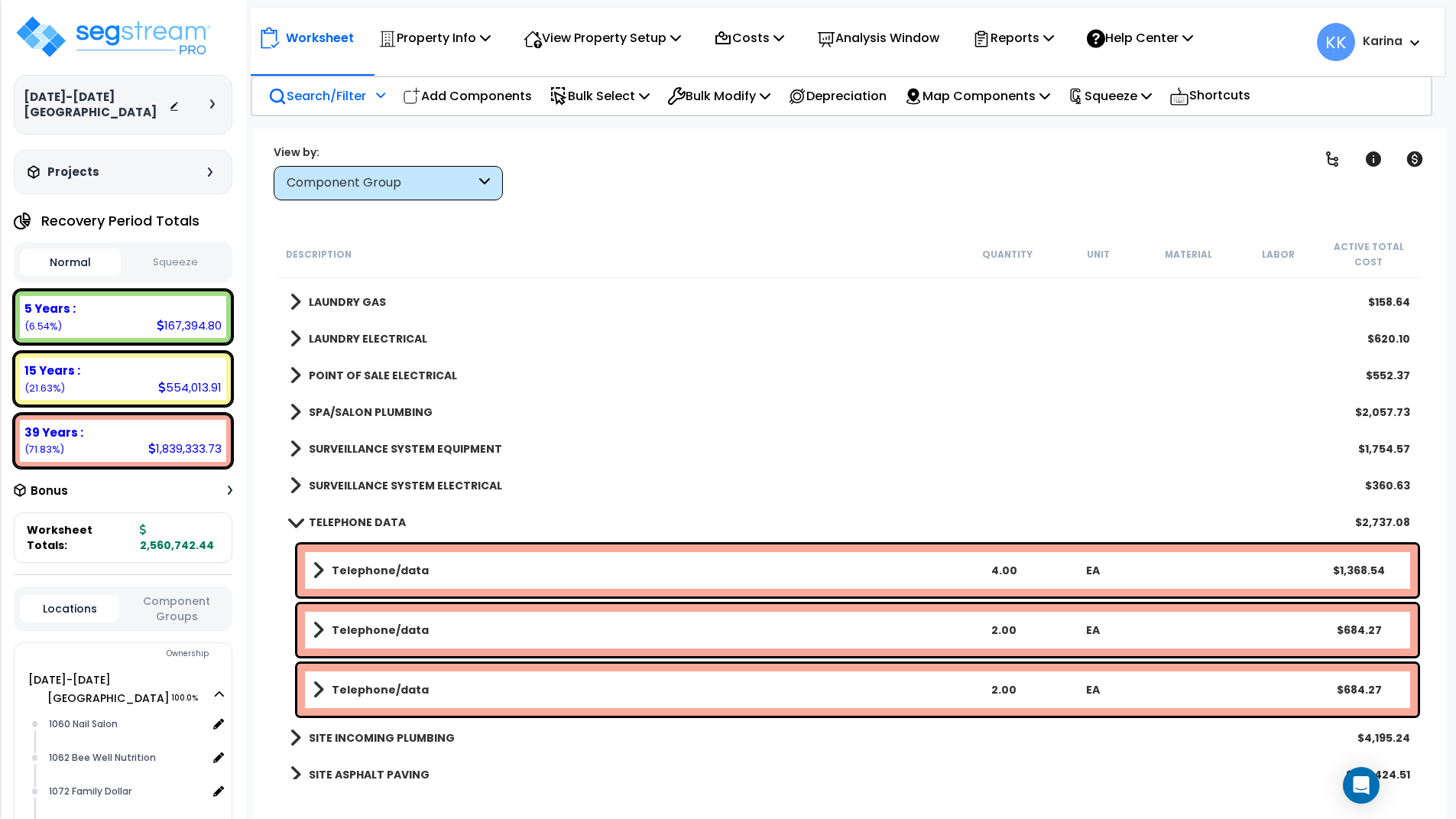
scroll to position [2214, 0]
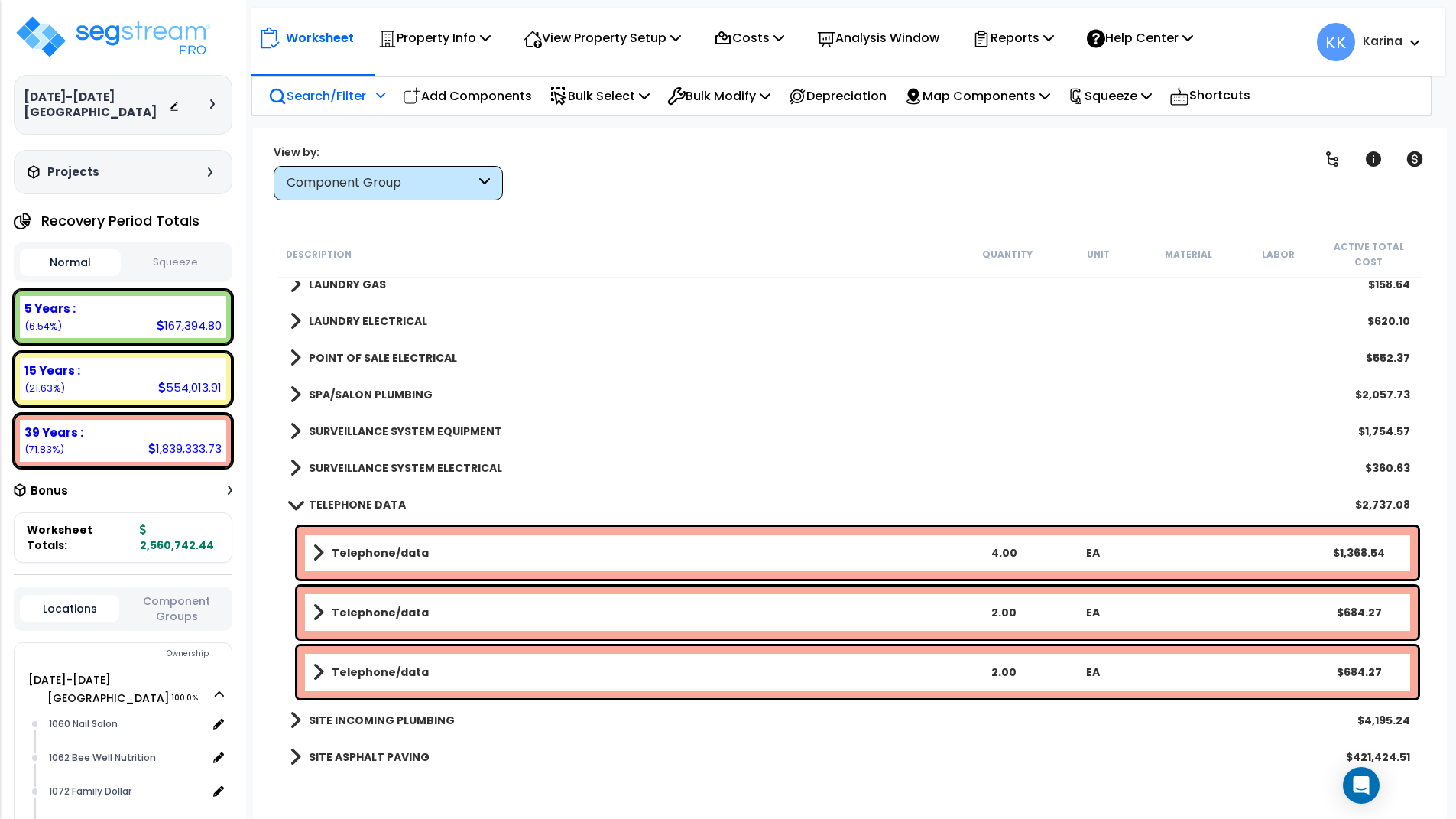
click at [340, 552] on b "Telephone/data" at bounding box center [380, 552] width 97 height 16
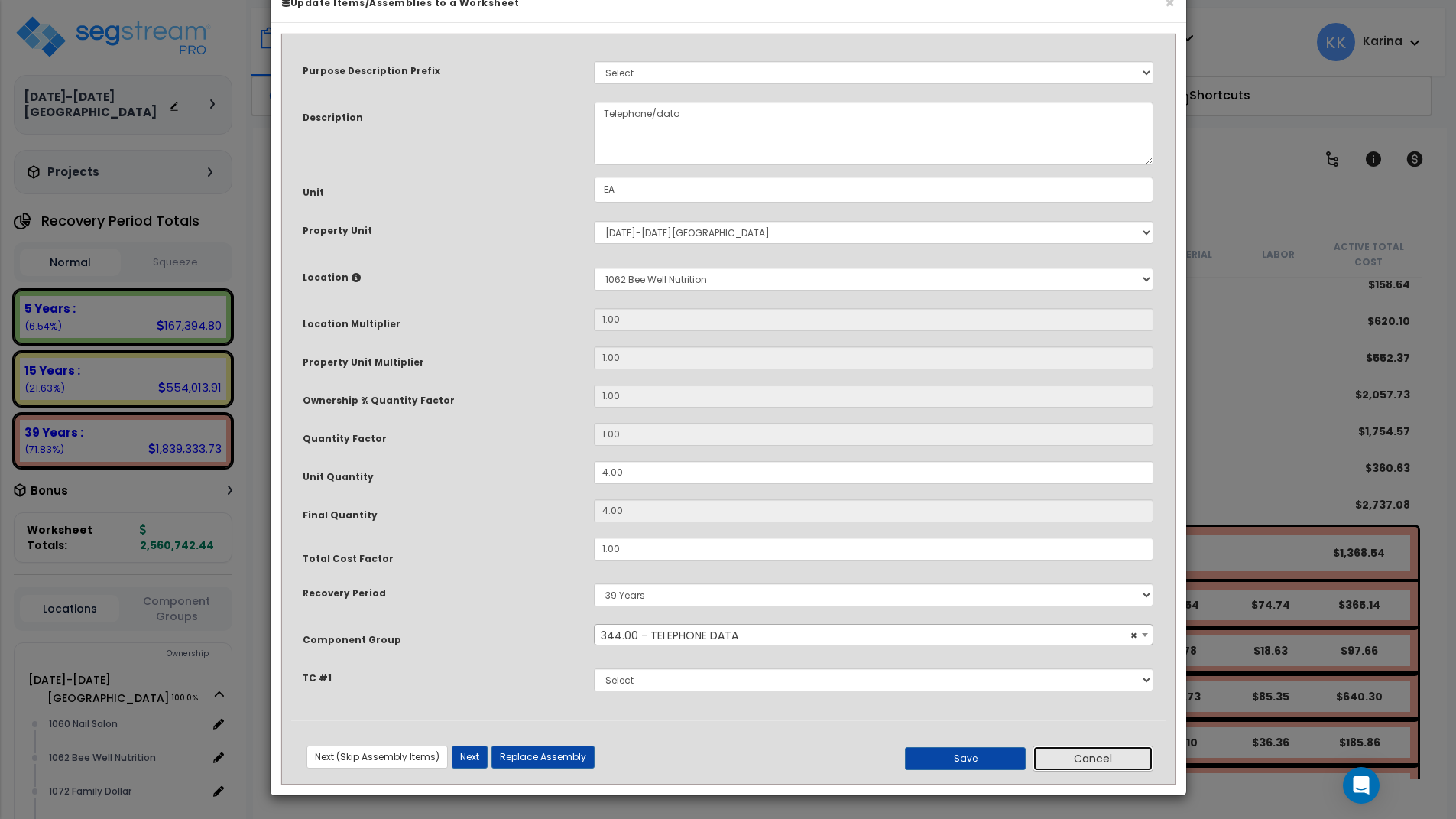
click at [1073, 772] on button "Cancel" at bounding box center [1093, 758] width 120 height 26
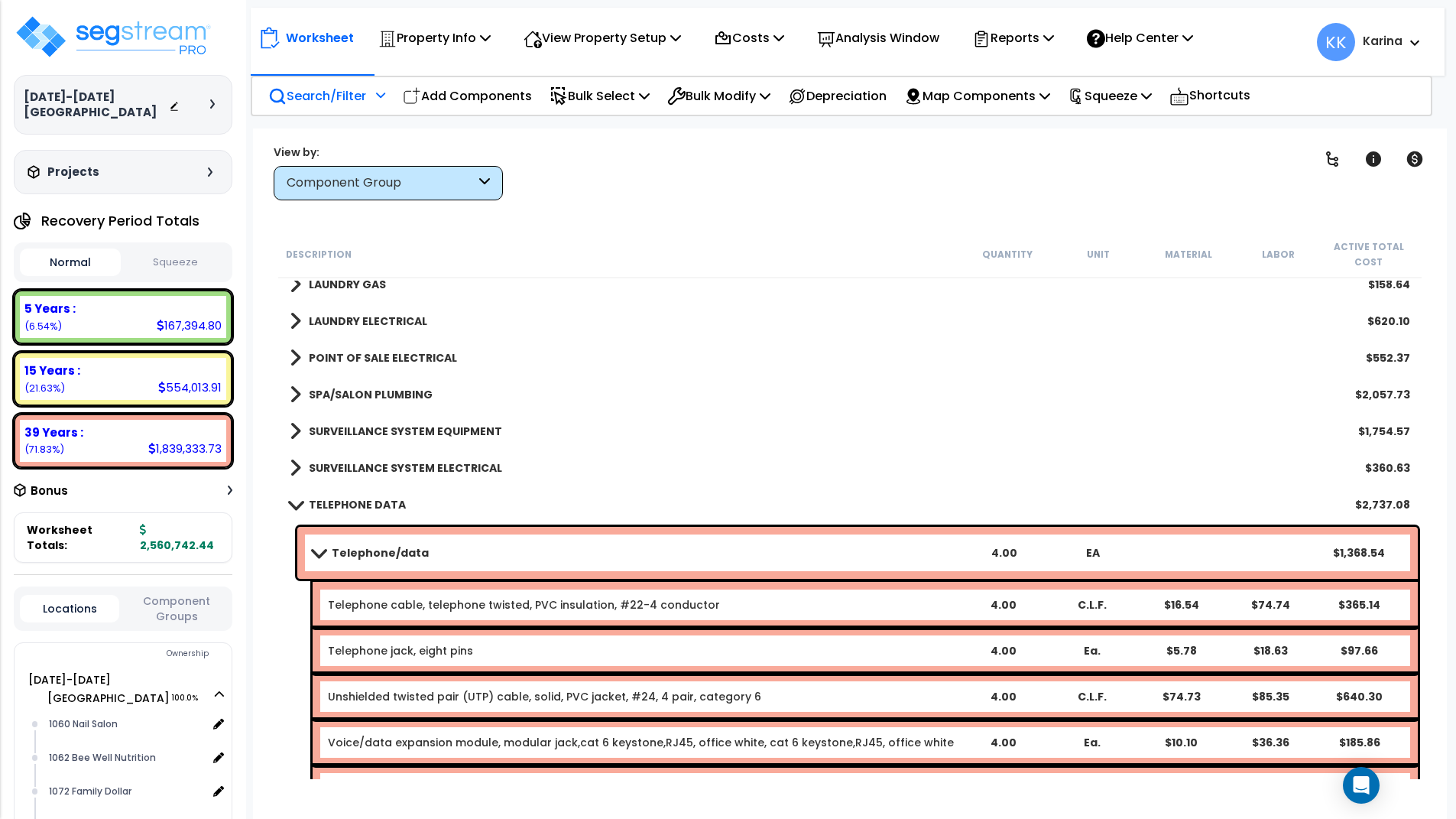
click at [296, 498] on link "TELEPHONE DATA" at bounding box center [347, 504] width 116 height 21
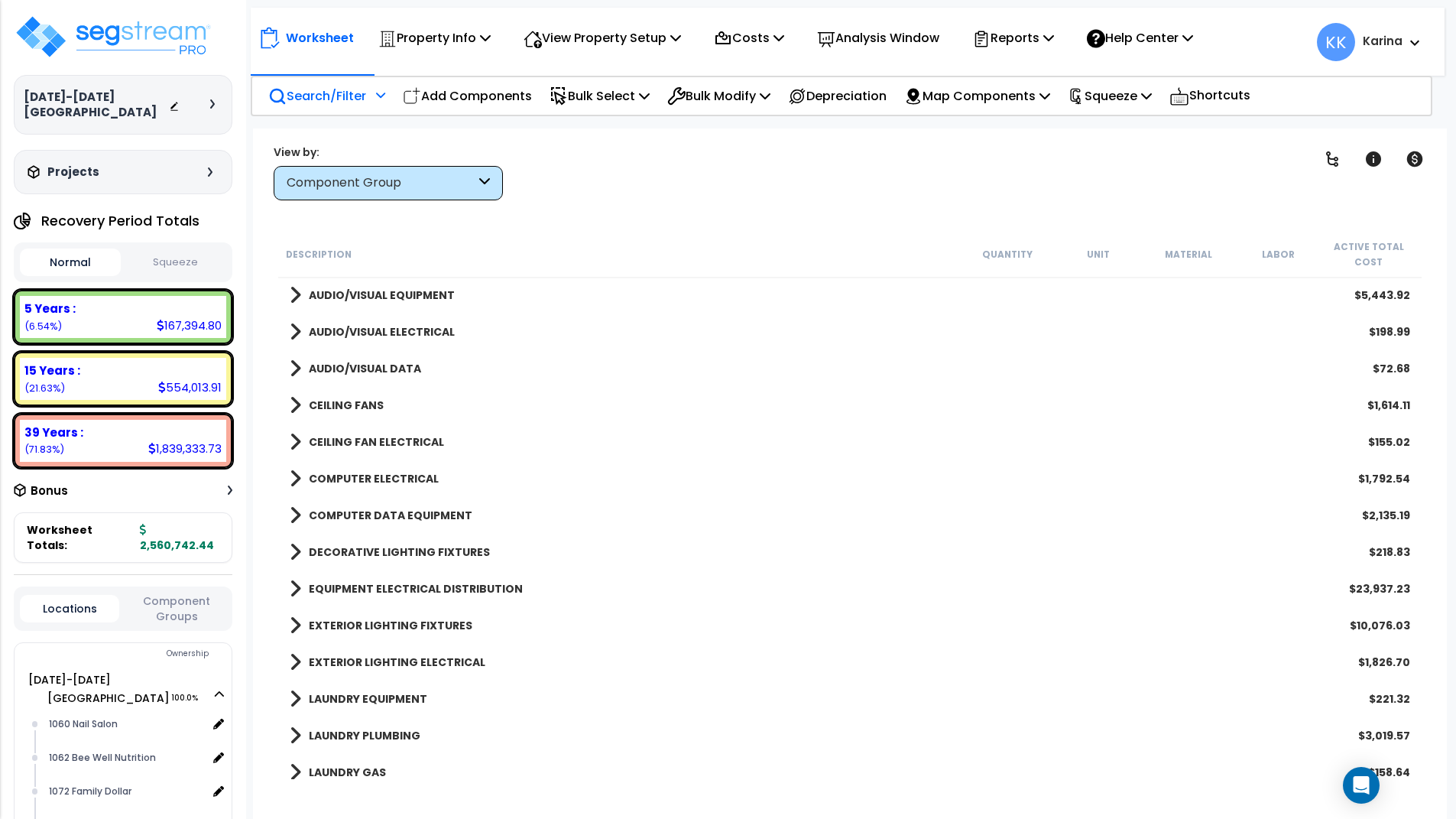
scroll to position [1664, 0]
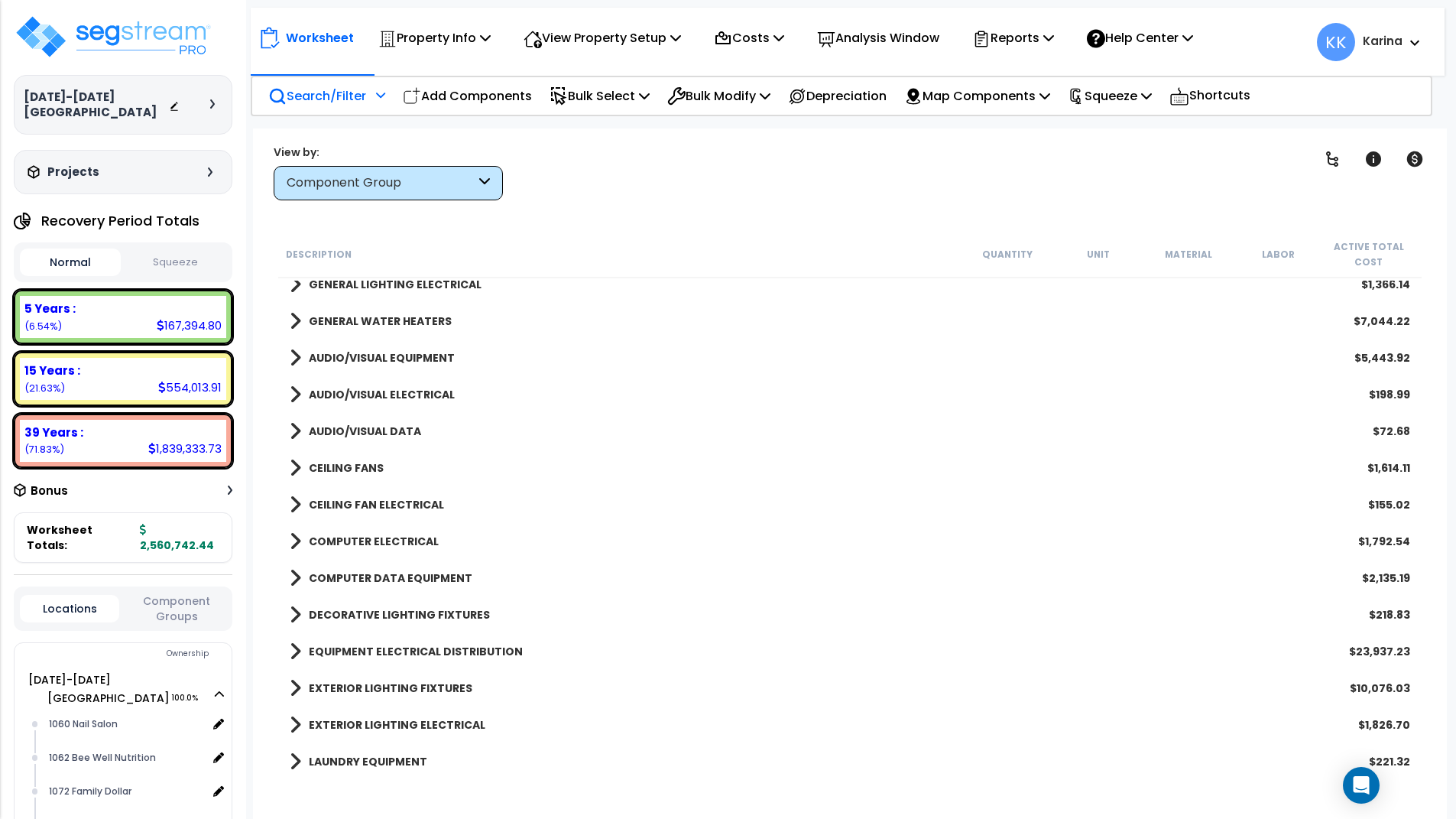
click at [294, 425] on span at bounding box center [295, 431] width 12 height 21
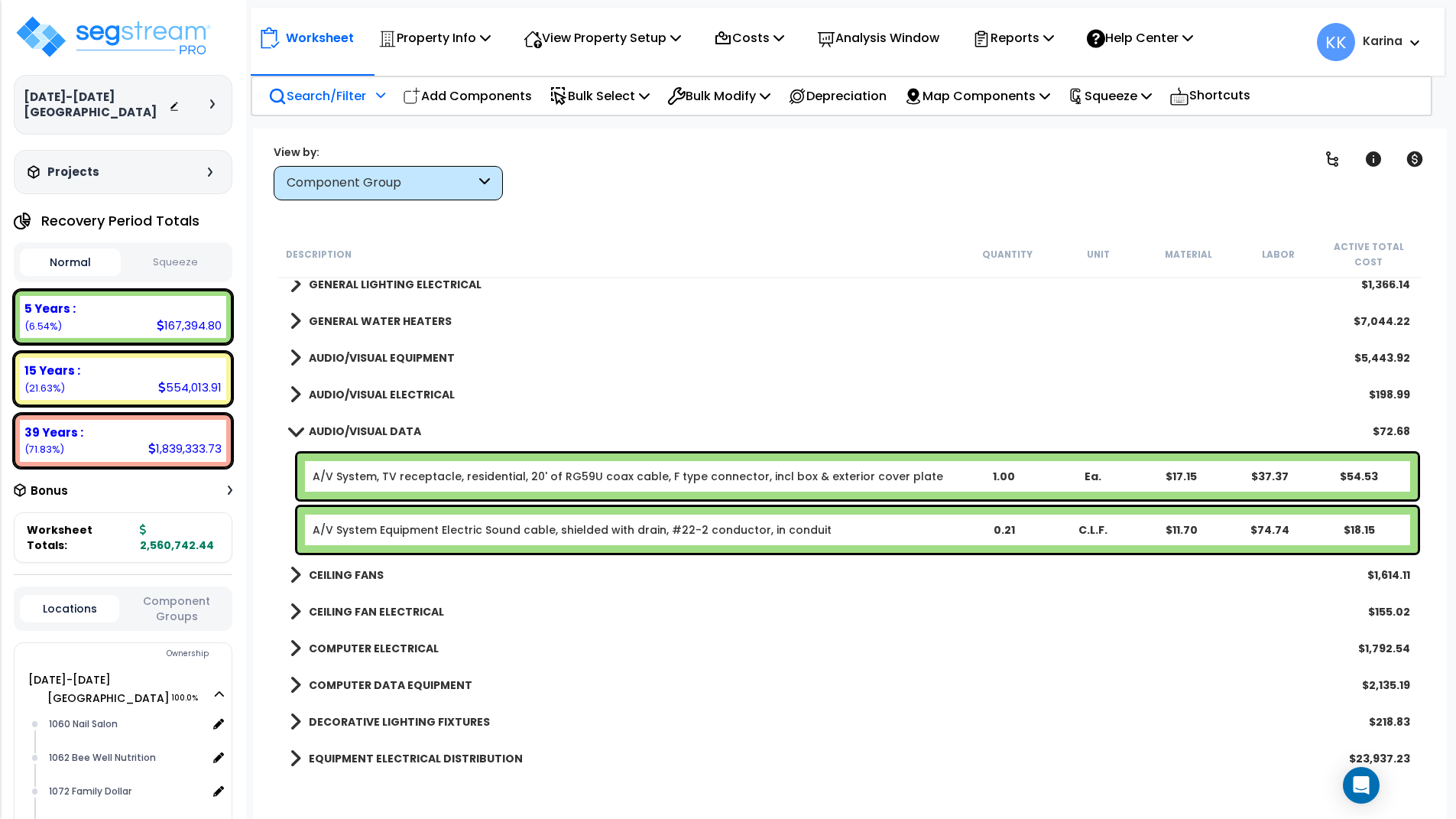
click at [348, 473] on link "A/V System, TV receptacle, residential, 20' of RG59U coax cable, F type connect…" at bounding box center [627, 476] width 631 height 16
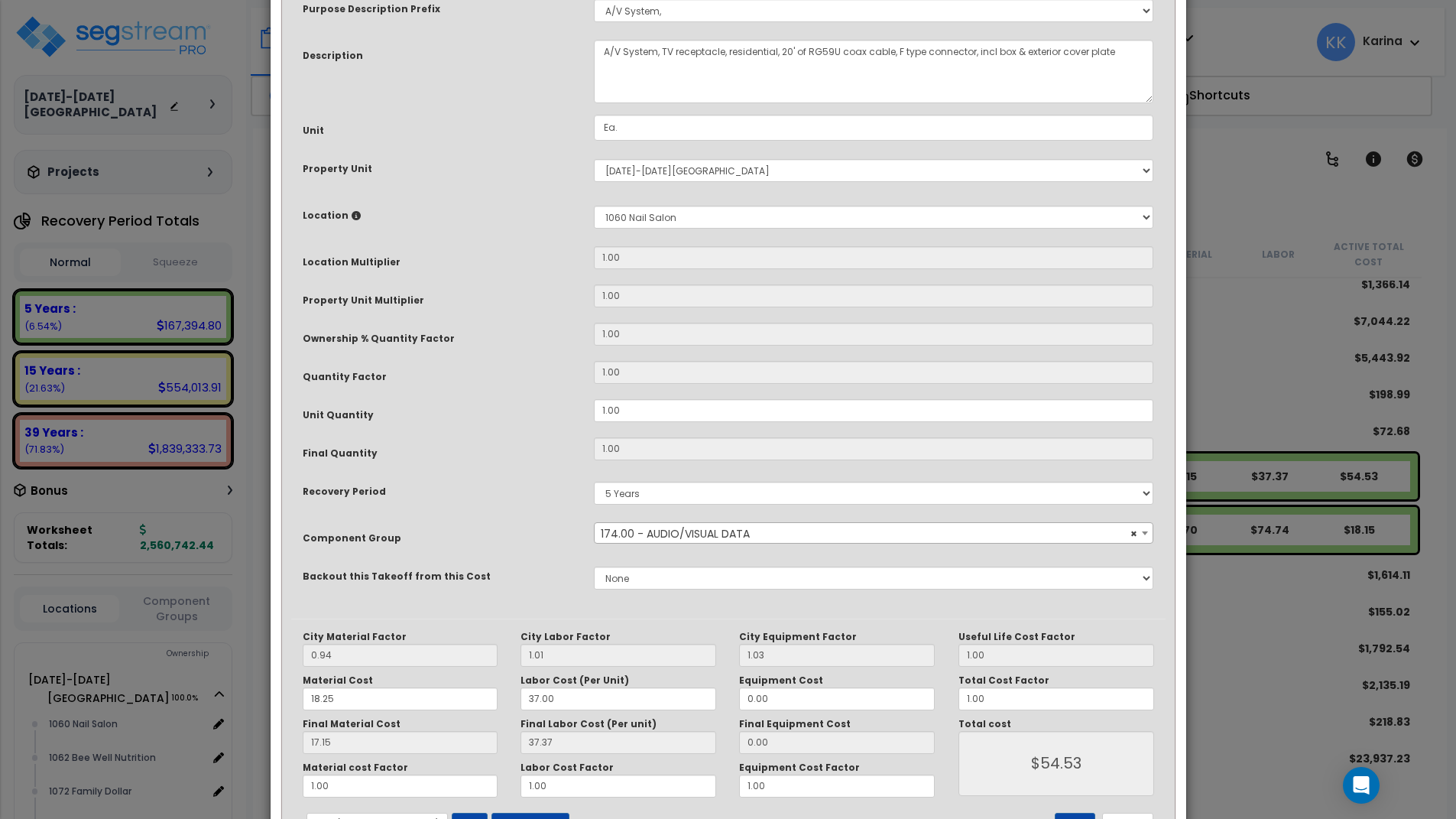
scroll to position [165, 0]
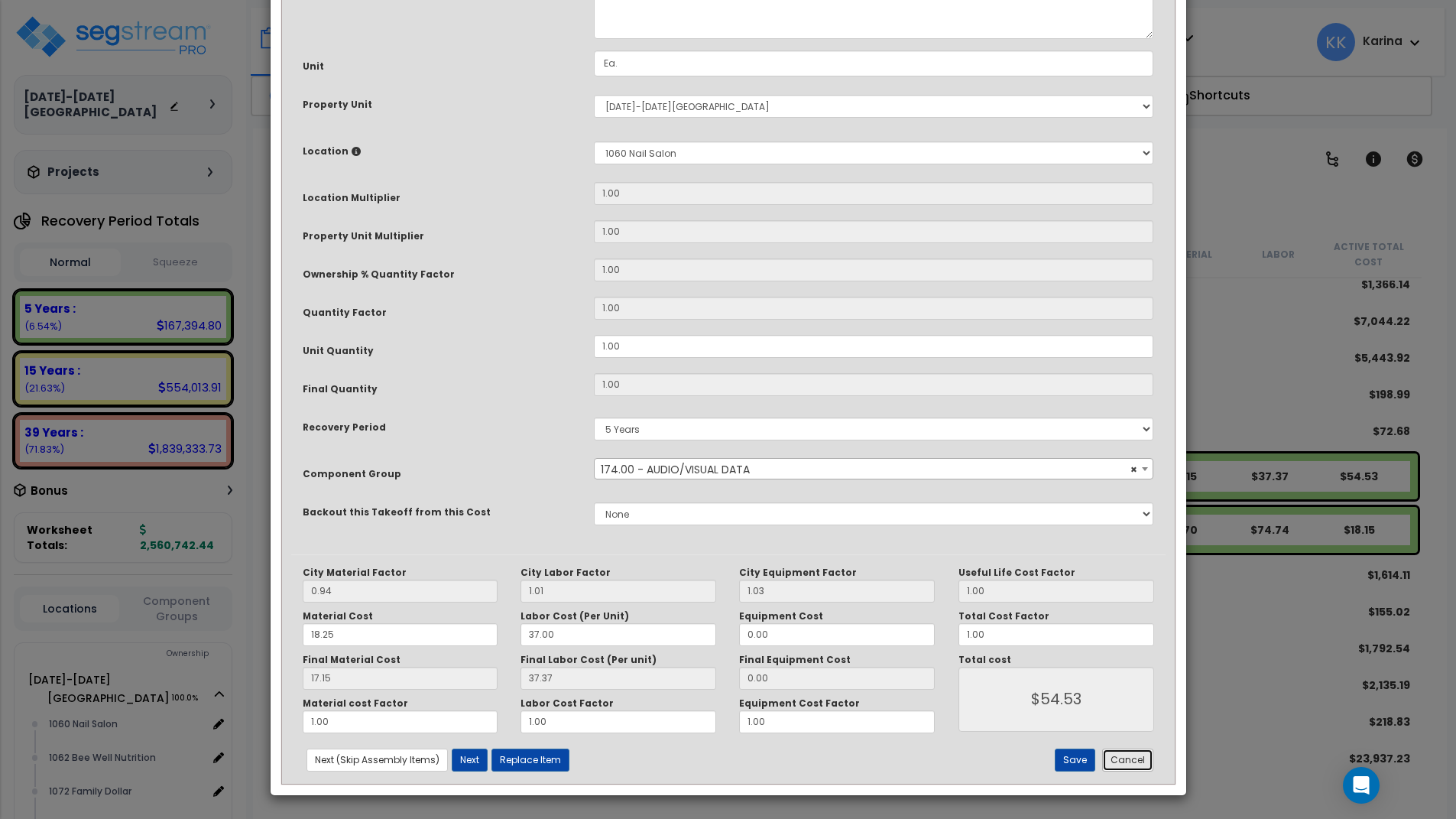
click at [1118, 760] on button "Cancel" at bounding box center [1128, 760] width 51 height 23
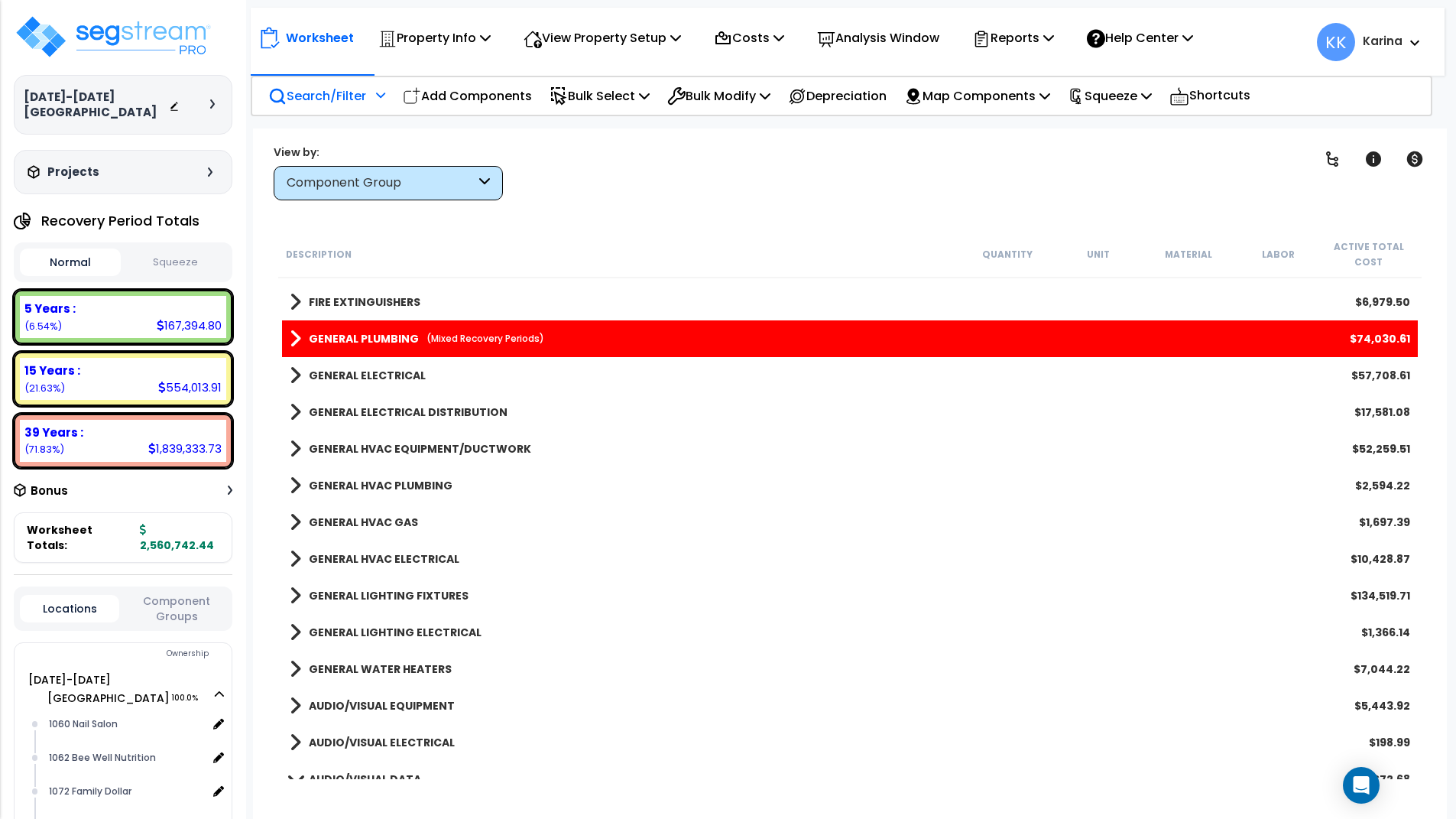
scroll to position [1297, 0]
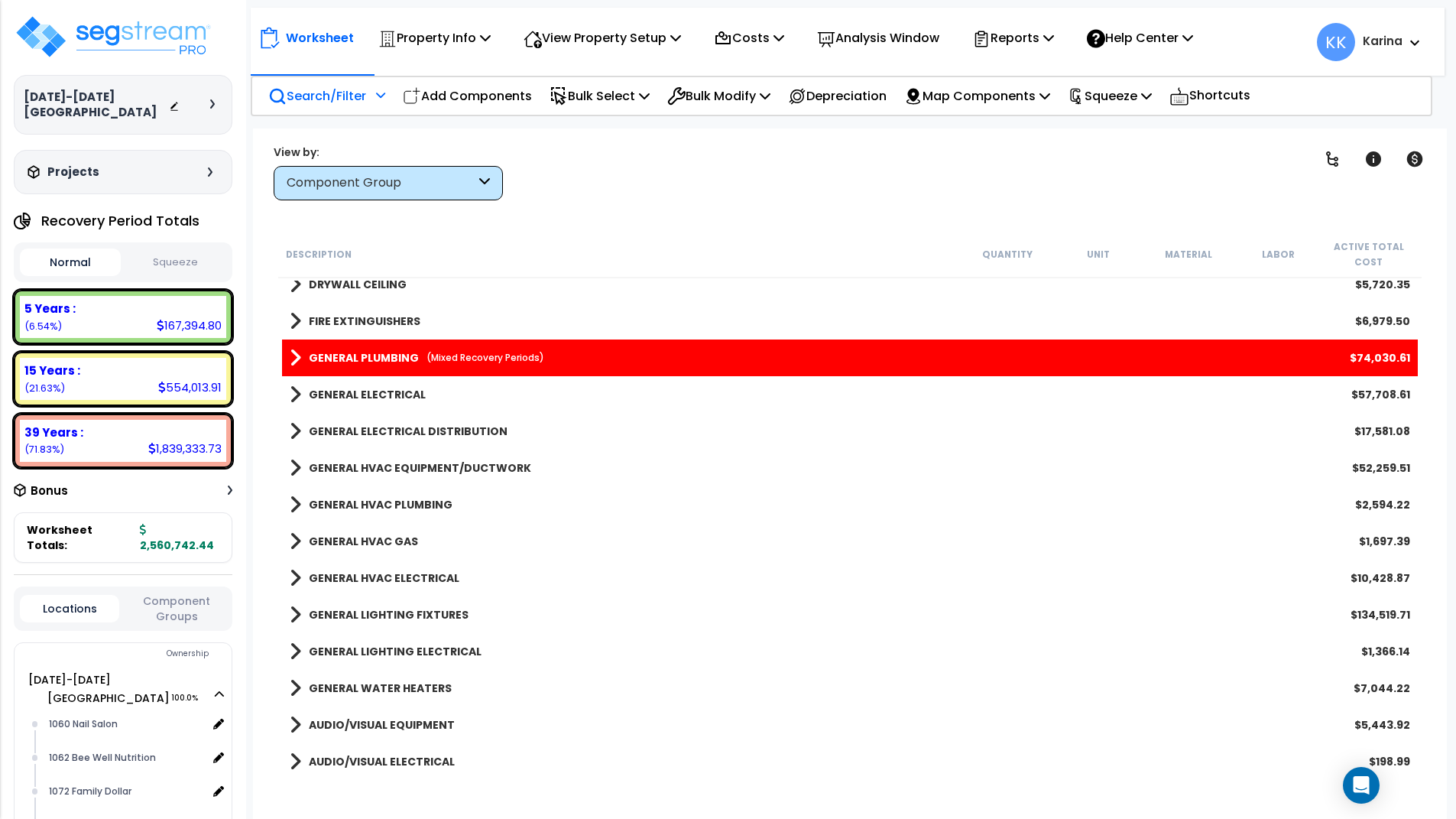
click at [295, 430] on span at bounding box center [295, 431] width 12 height 21
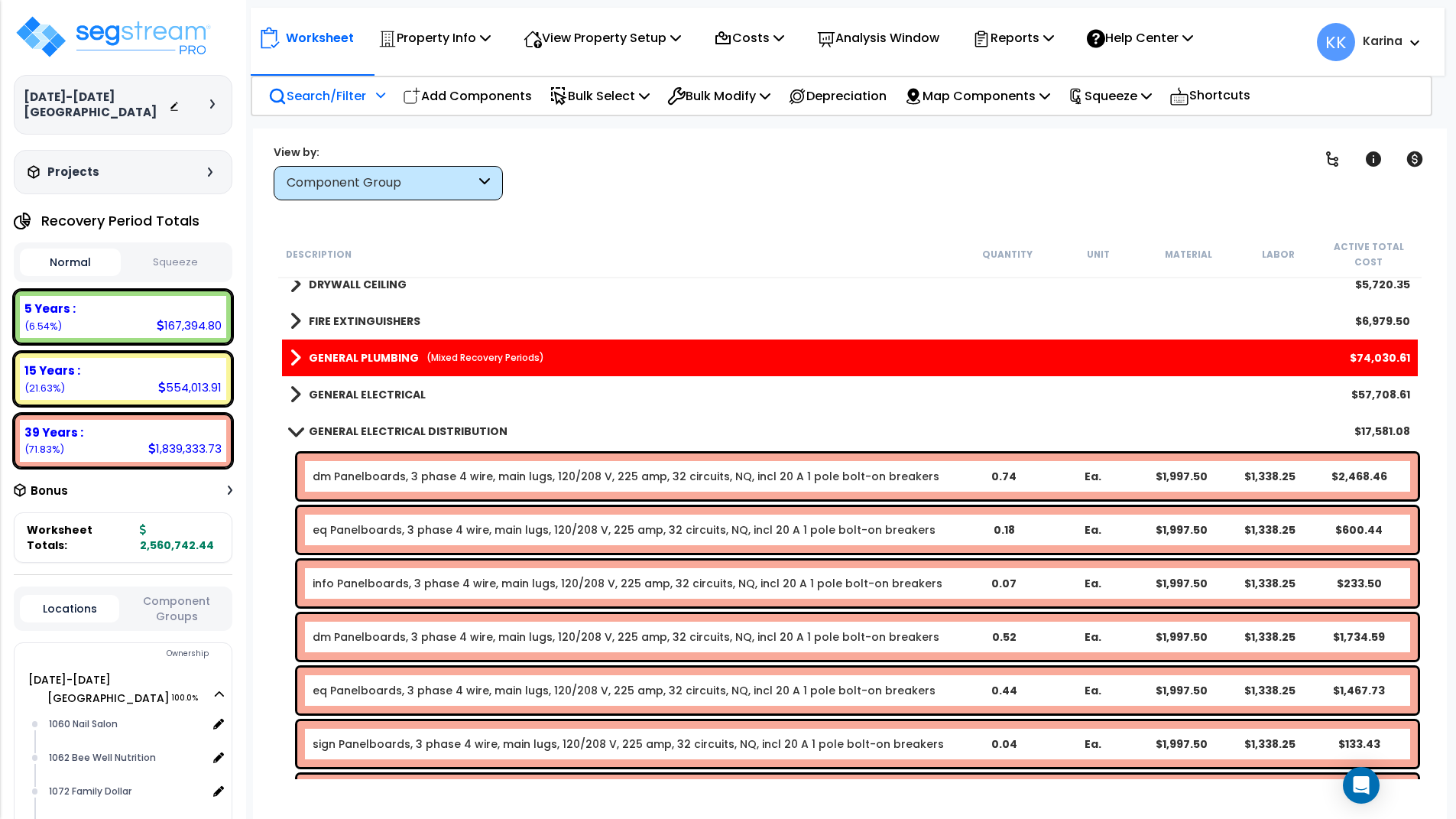
click at [345, 473] on link "dm Panelboards, 3 phase 4 wire, main lugs, 120/208 V, 225 amp, 32 circuits, NQ,…" at bounding box center [625, 476] width 627 height 16
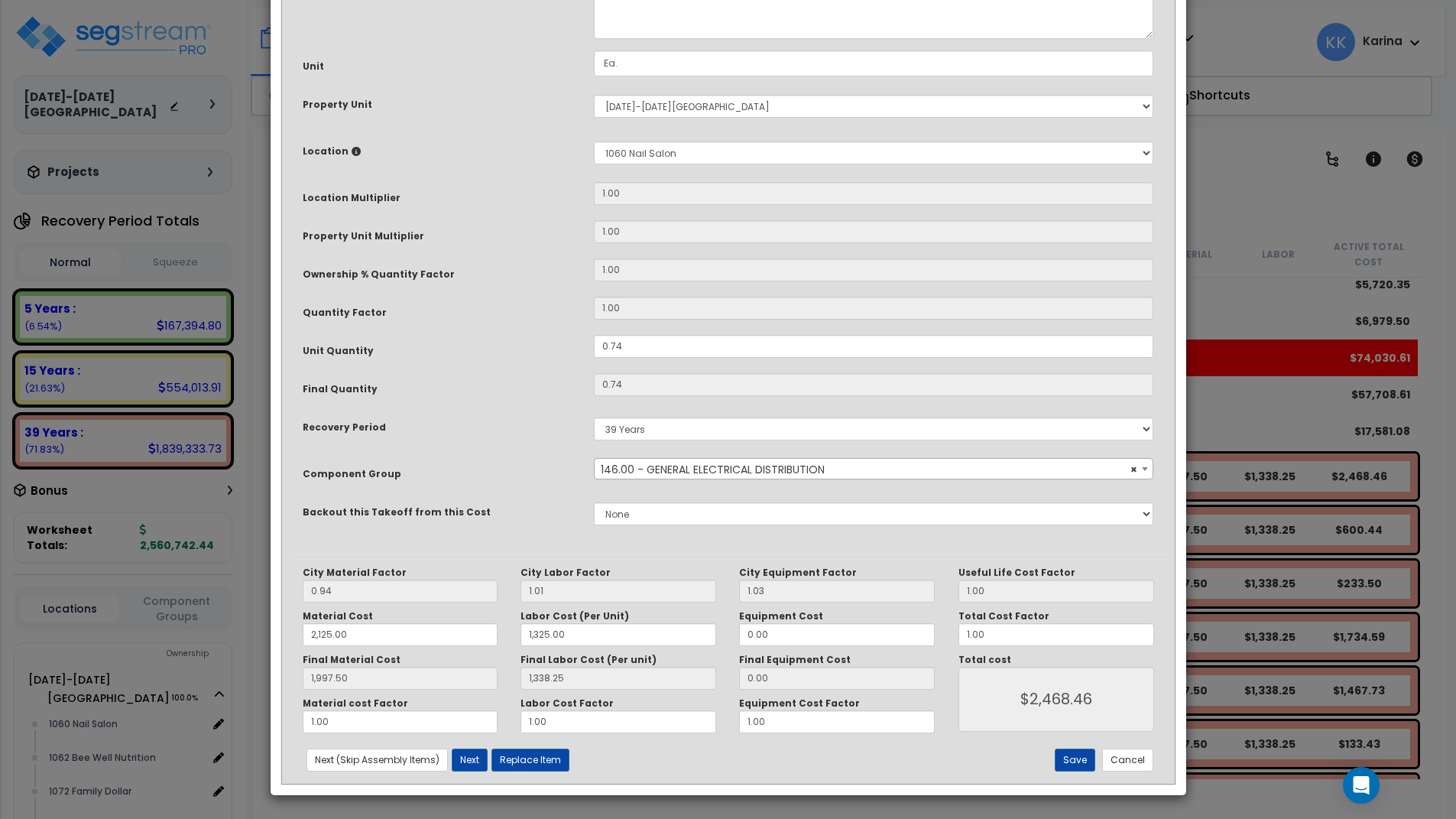
scroll to position [165, 0]
click at [1121, 762] on button "Cancel" at bounding box center [1128, 760] width 51 height 23
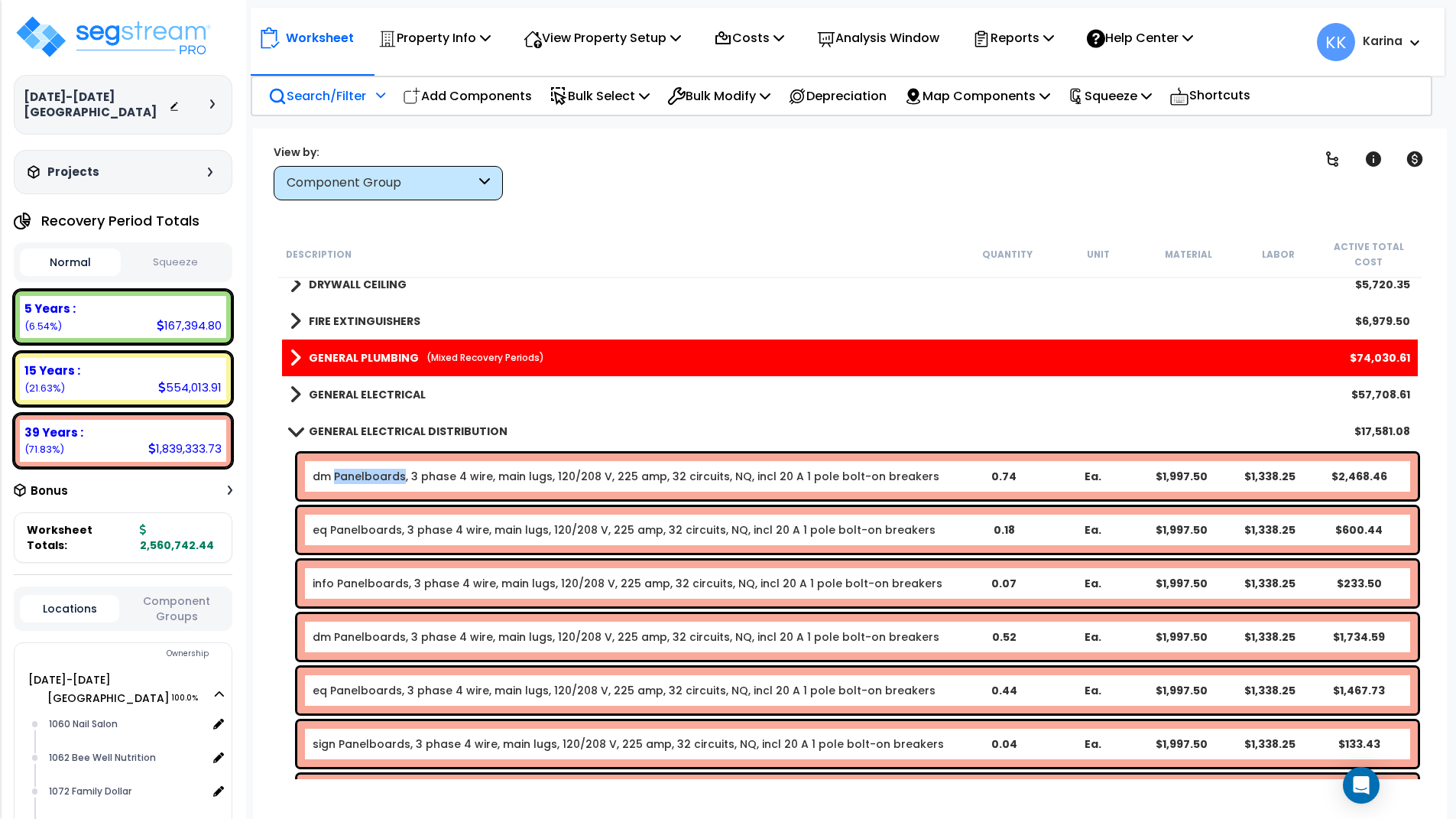
scroll to position [1389, 0]
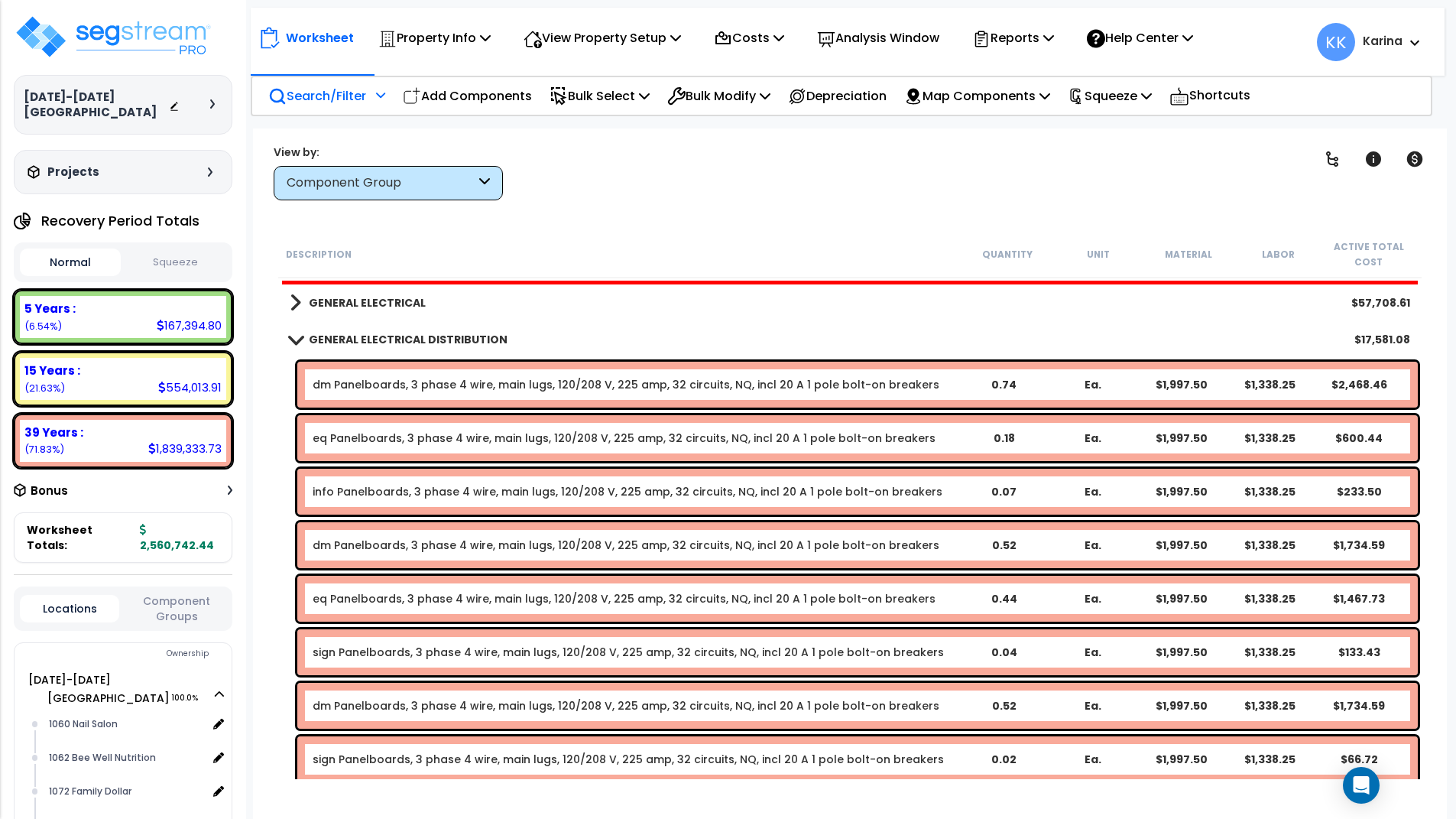
click at [382, 427] on div "eq Panelboards, 3 phase 4 wire, main lugs, 120/208 V, 225 amp, 32 circuits, NQ,…" at bounding box center [858, 438] width 1121 height 46
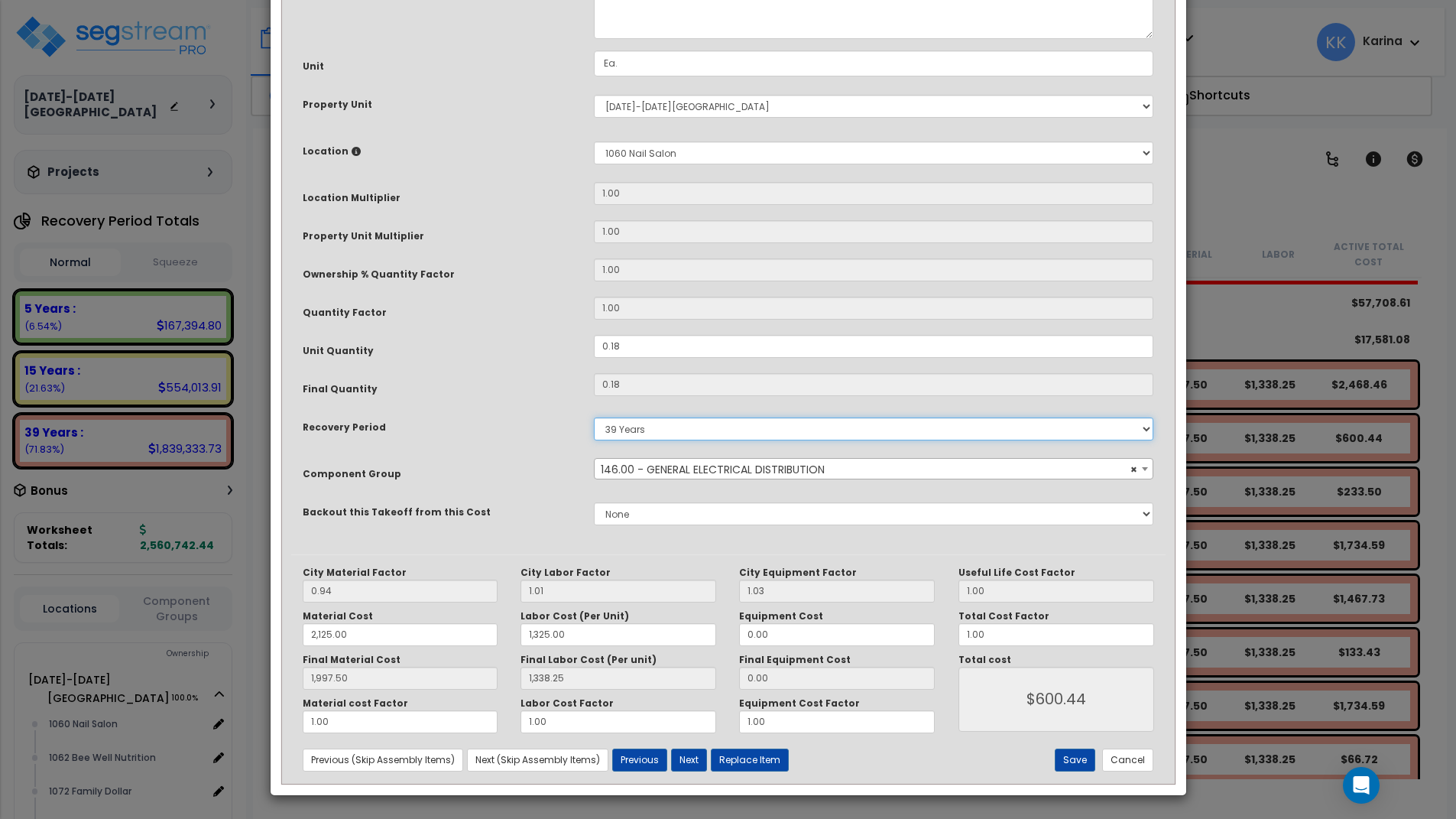
click at [594, 417] on select "5 Years 7 Years 15 Years 20 Years 39 Years 27.5 Year" at bounding box center [875, 428] width 560 height 23
select select "5Y"
click option "5 Years" at bounding box center [0, 0] width 0 height 0
click at [1084, 757] on button "Save" at bounding box center [1075, 760] width 40 height 23
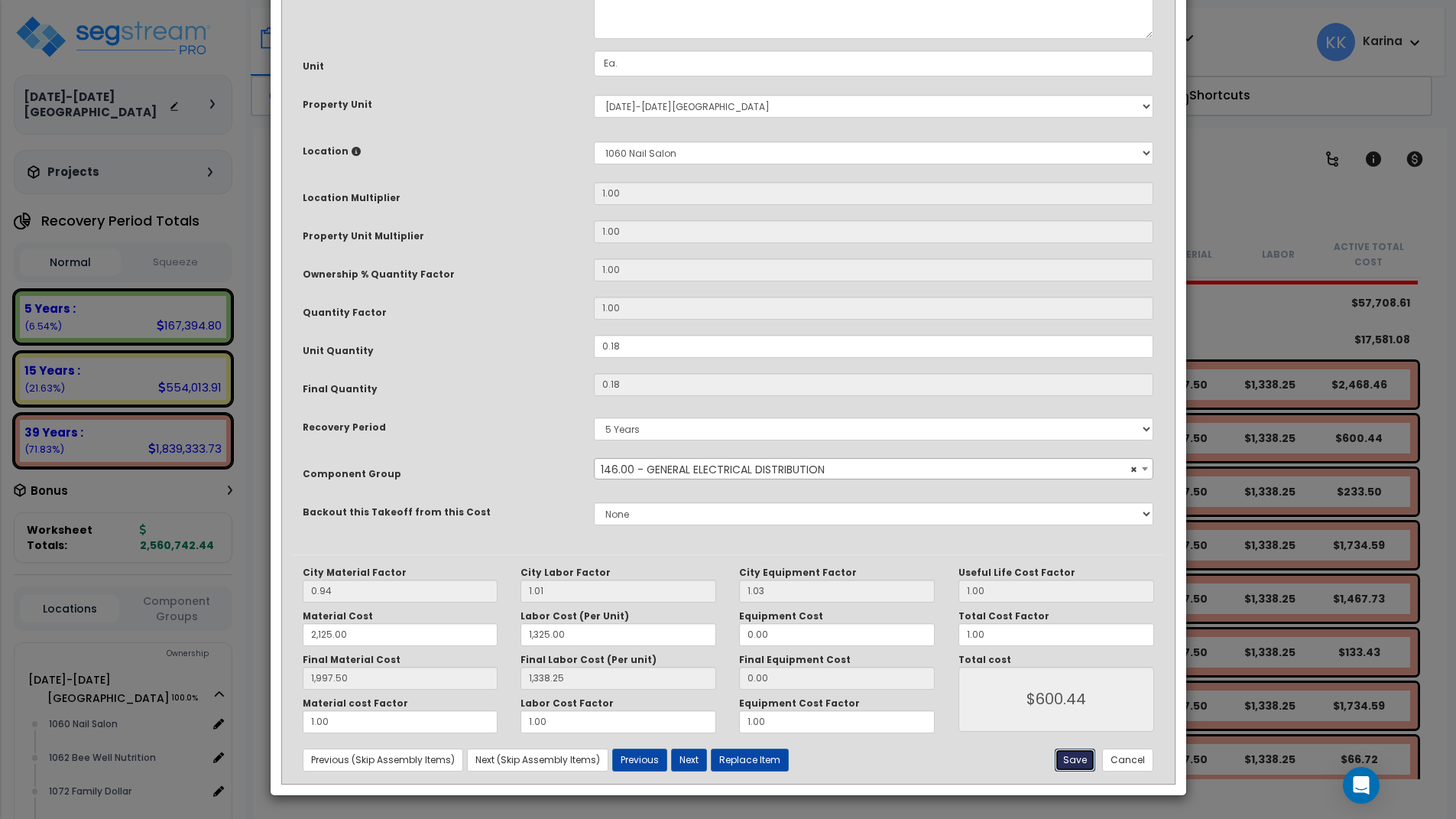
type input "2125.00"
type input "1325.00"
type input "1997.50"
type input "1338.25"
type input "600.44"
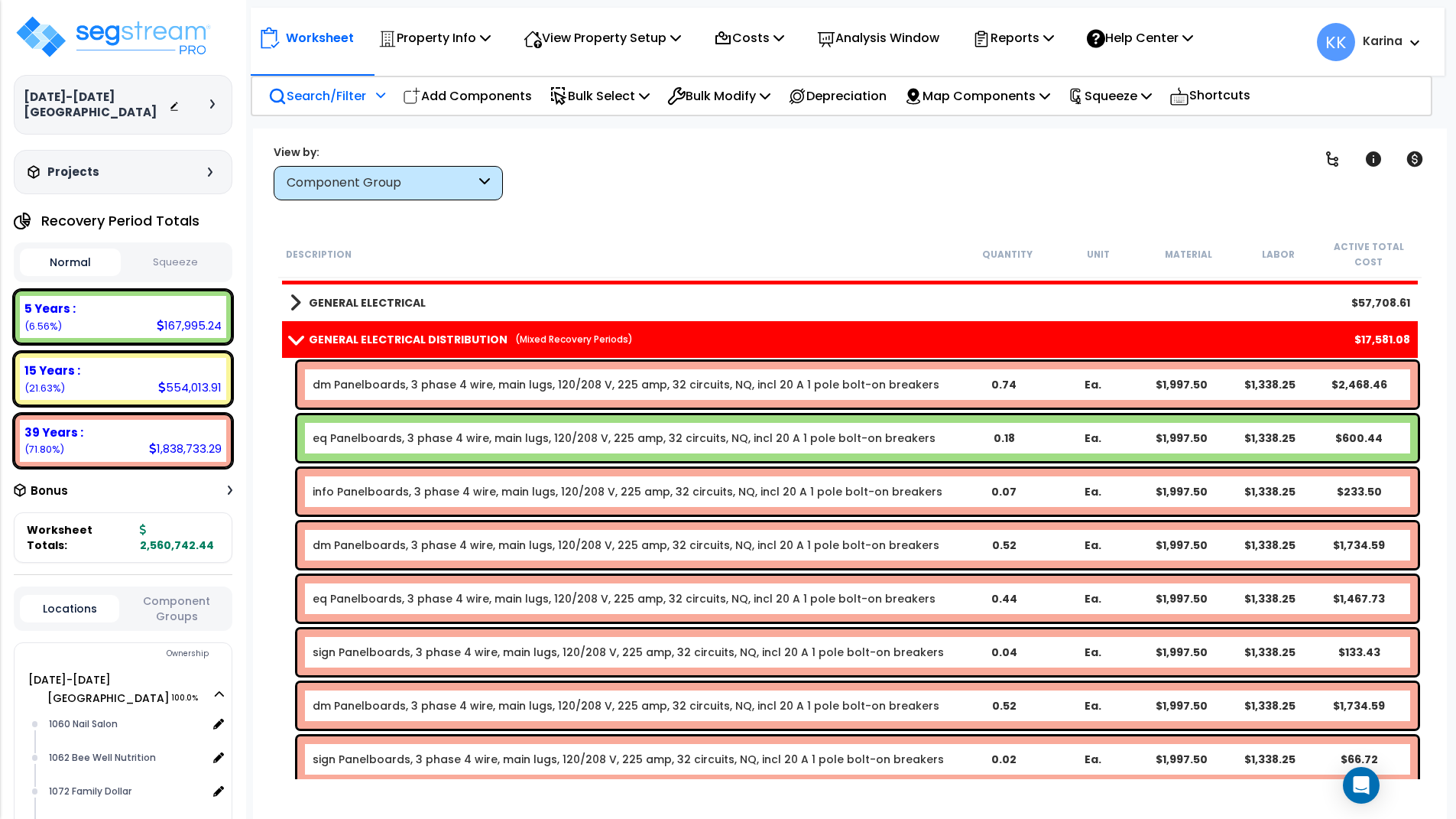
click at [360, 493] on link "info Panelboards, 3 phase 4 wire, main lugs, 120/208 V, 225 amp, 32 circuits, N…" at bounding box center [627, 491] width 630 height 16
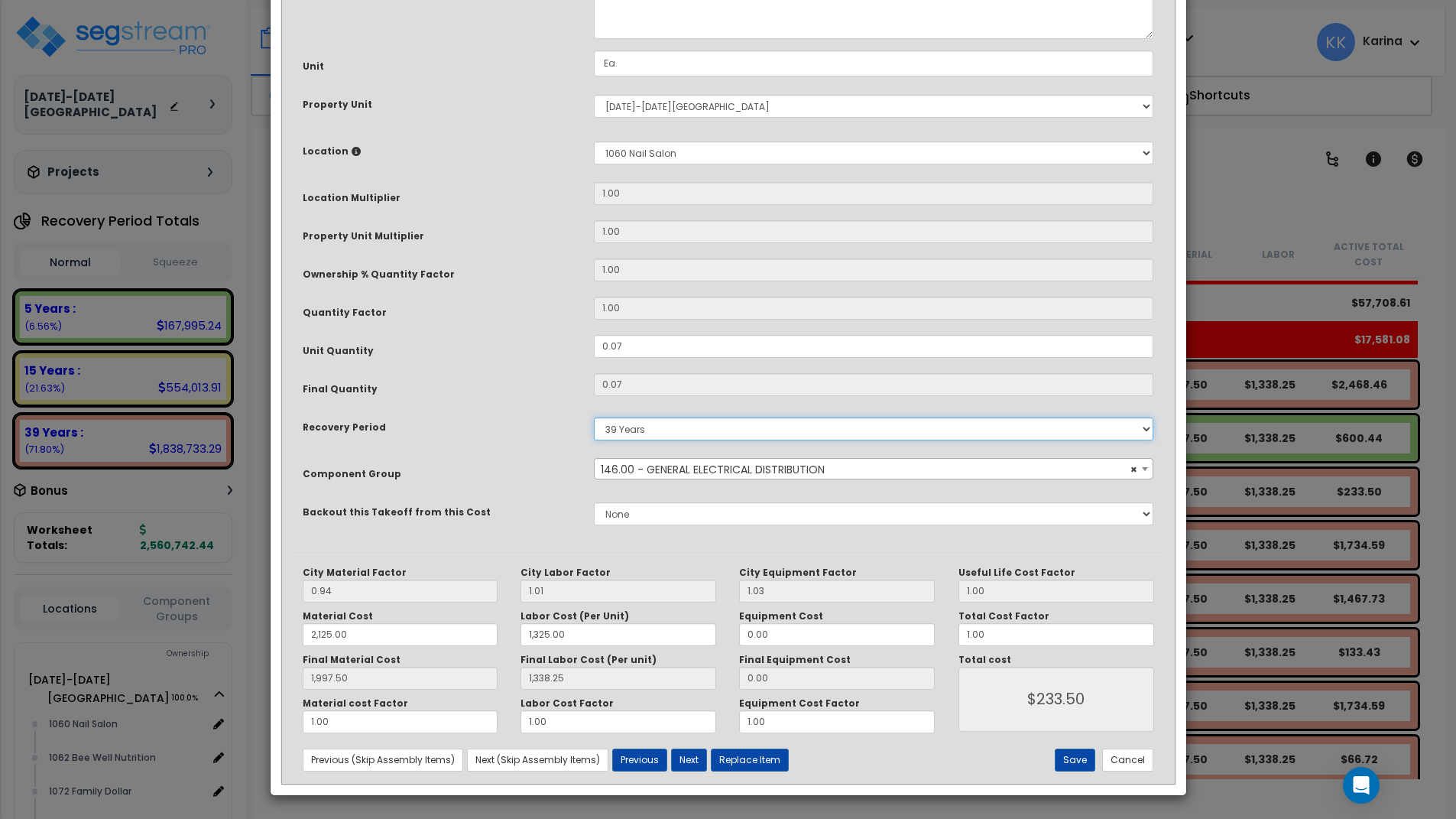
click at [594, 417] on select "5 Years 7 Years 15 Years 20 Years 39 Years 27.5 Year" at bounding box center [875, 428] width 560 height 23
select select "5Y"
click option "5 Years" at bounding box center [0, 0] width 0 height 0
click at [1075, 763] on button "Save" at bounding box center [1075, 760] width 40 height 23
type input "2125.00"
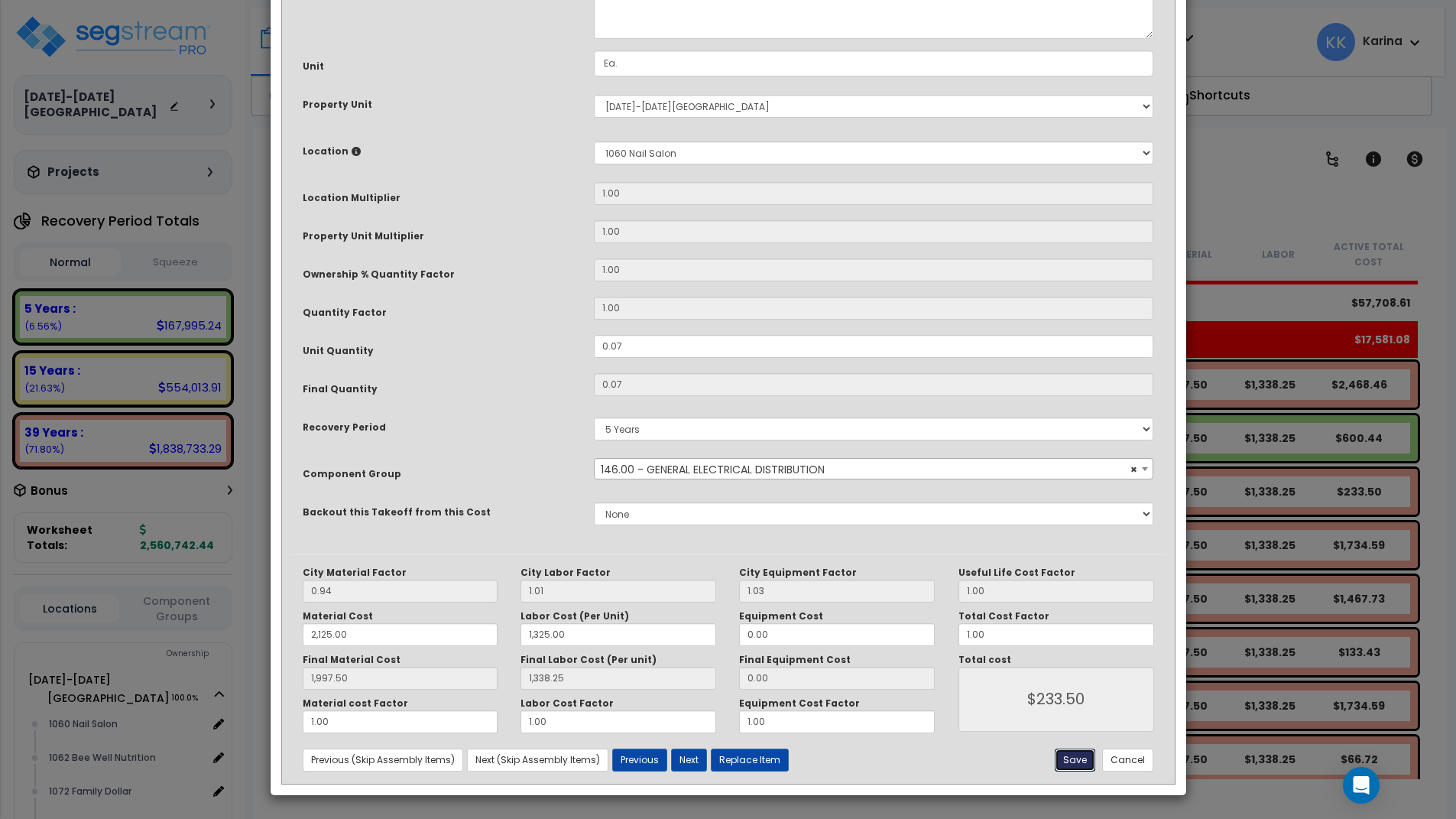
type input "1325.00"
type input "1997.50"
type input "1338.25"
type input "233.50"
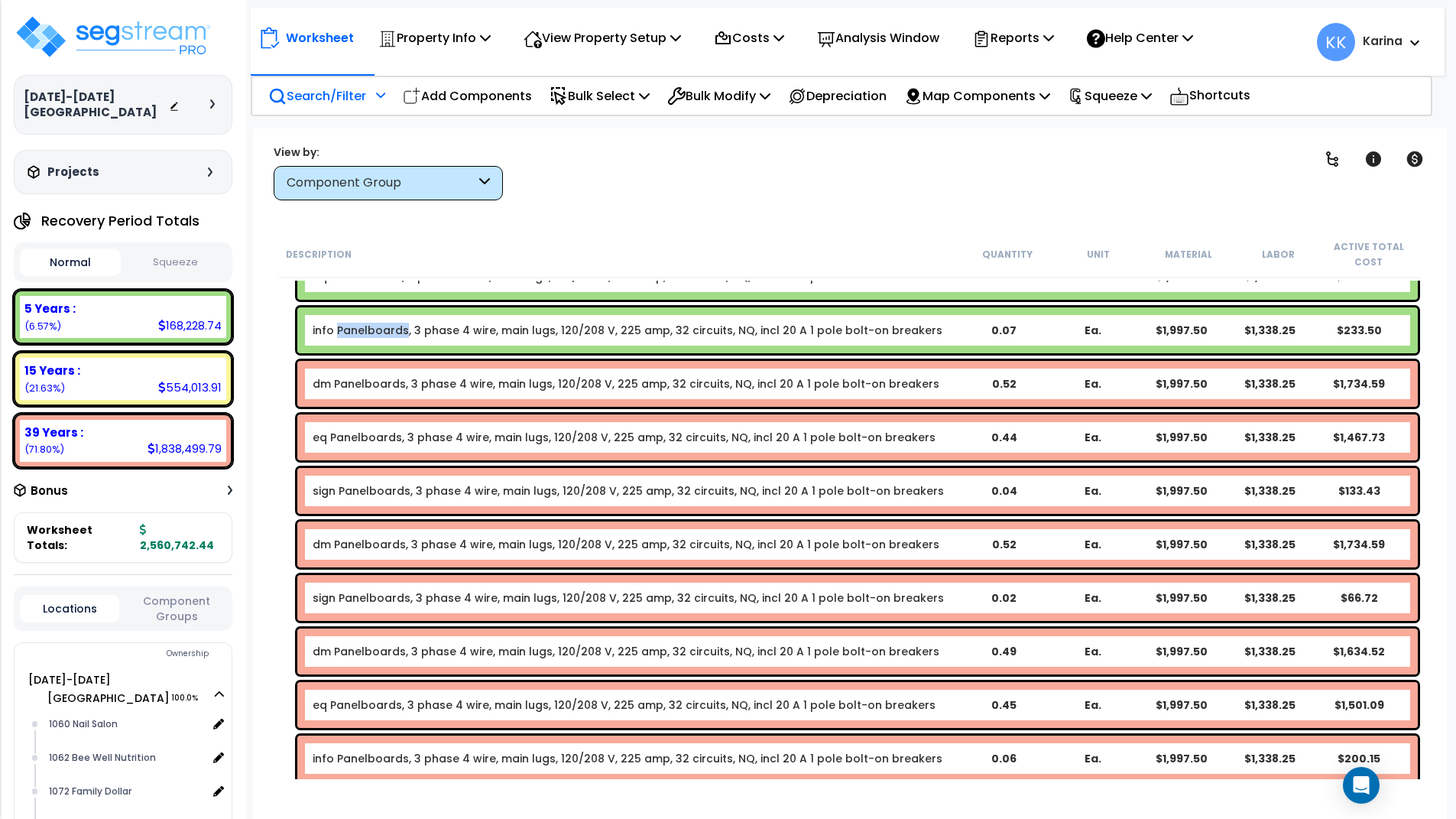
scroll to position [1572, 0]
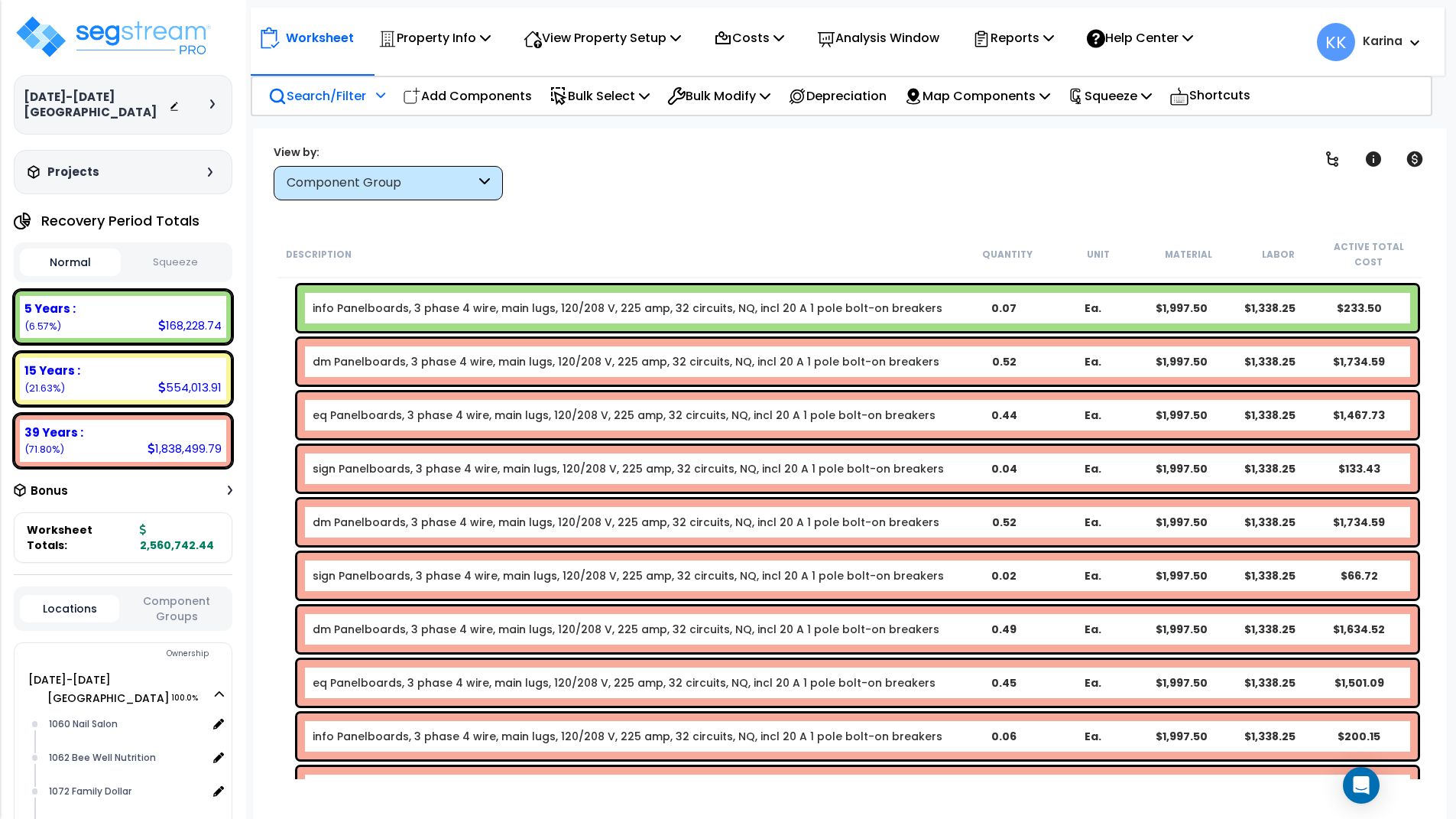
click at [348, 412] on link "eq Panelboards, 3 phase 4 wire, main lugs, 120/208 V, 225 amp, 32 circuits, NQ,…" at bounding box center [623, 415] width 623 height 16
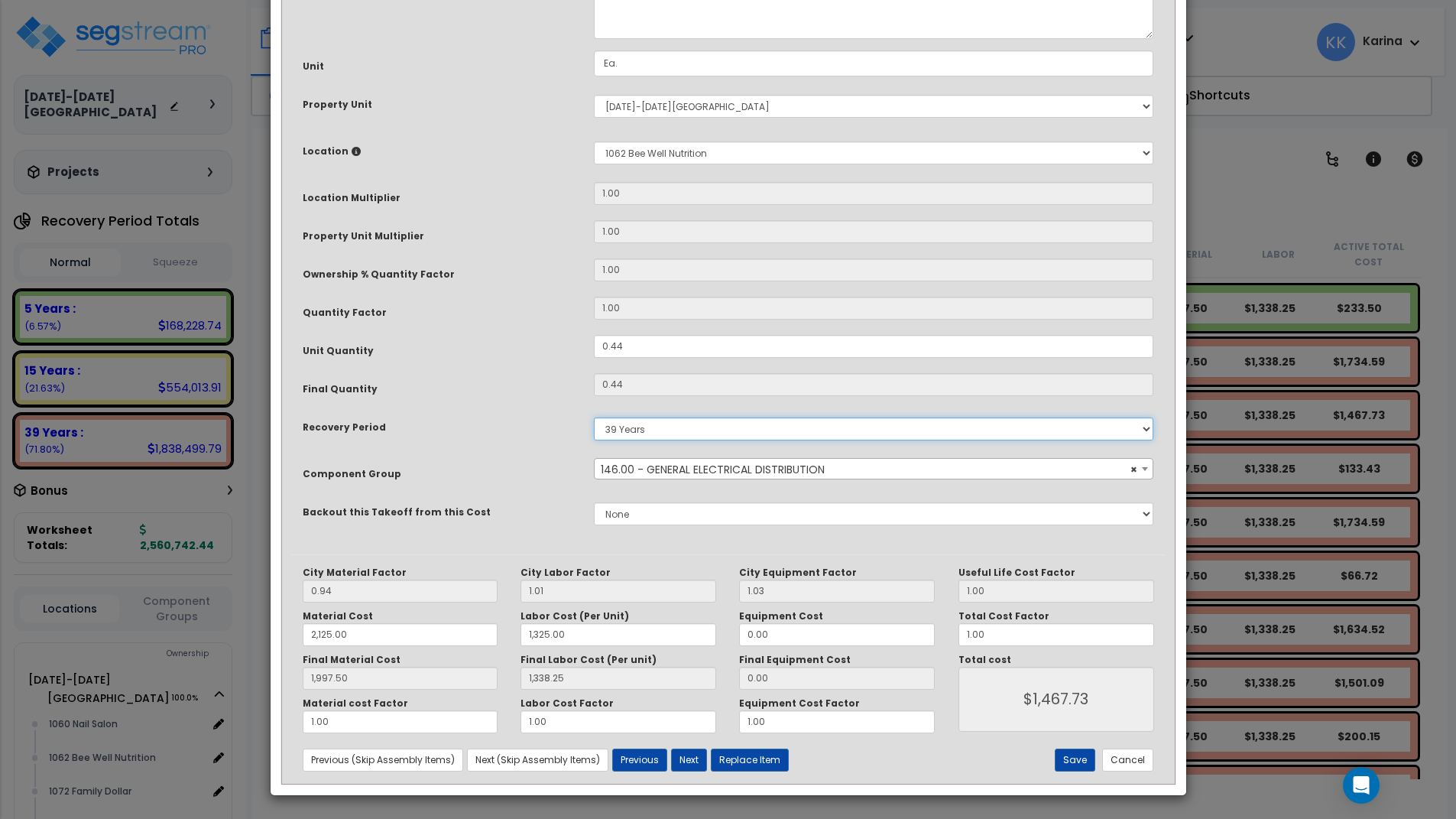
click at [594, 417] on select "5 Years 7 Years 15 Years 20 Years 39 Years 27.5 Year" at bounding box center [875, 428] width 560 height 23
select select "5Y"
click option "5 Years" at bounding box center [0, 0] width 0 height 0
click at [1084, 759] on button "Save" at bounding box center [1075, 760] width 40 height 23
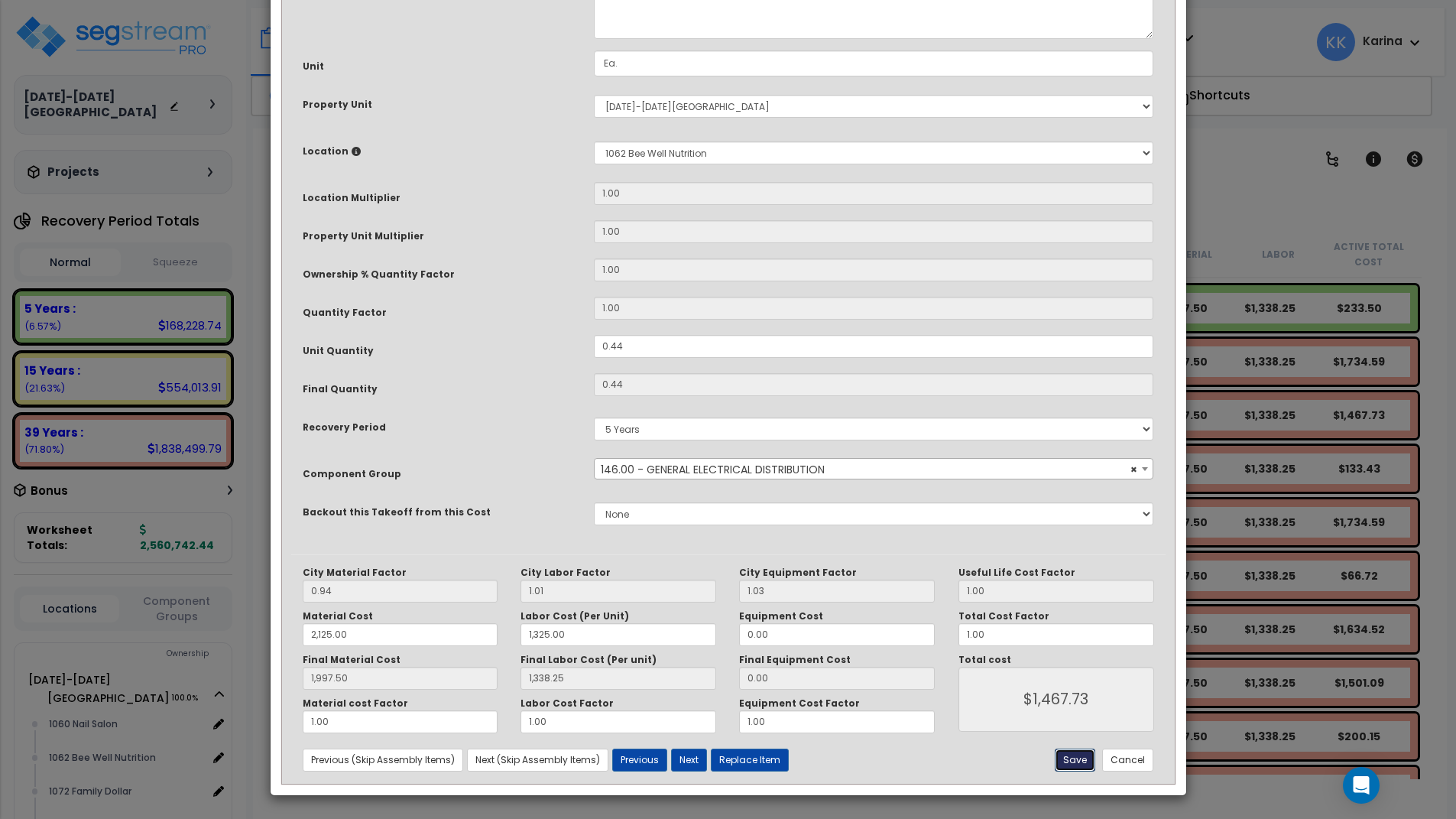
type input "2125.00"
type input "1325.00"
type input "1997.50"
type input "1338.25"
type input "1467.73"
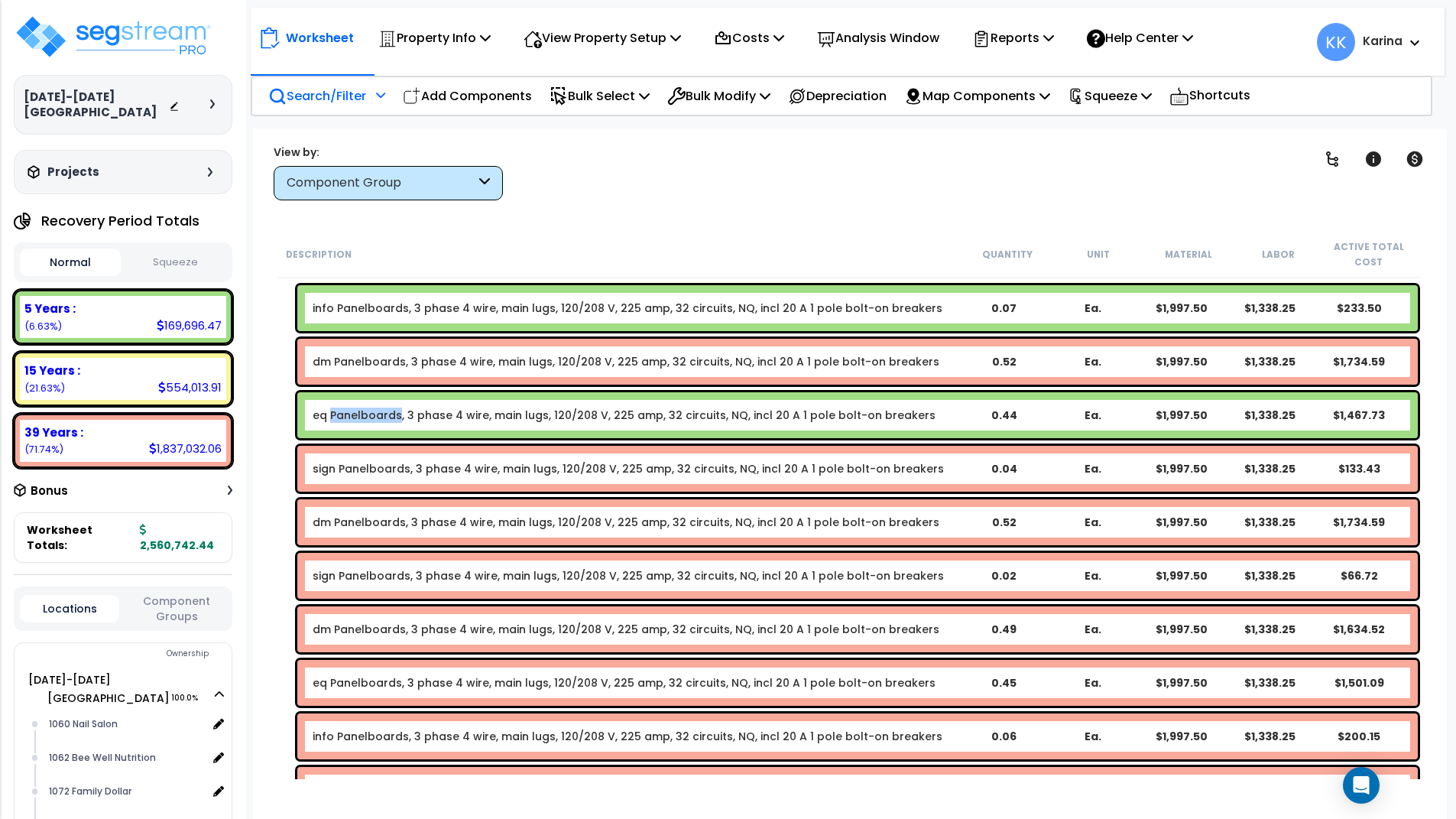
scroll to position [1664, 0]
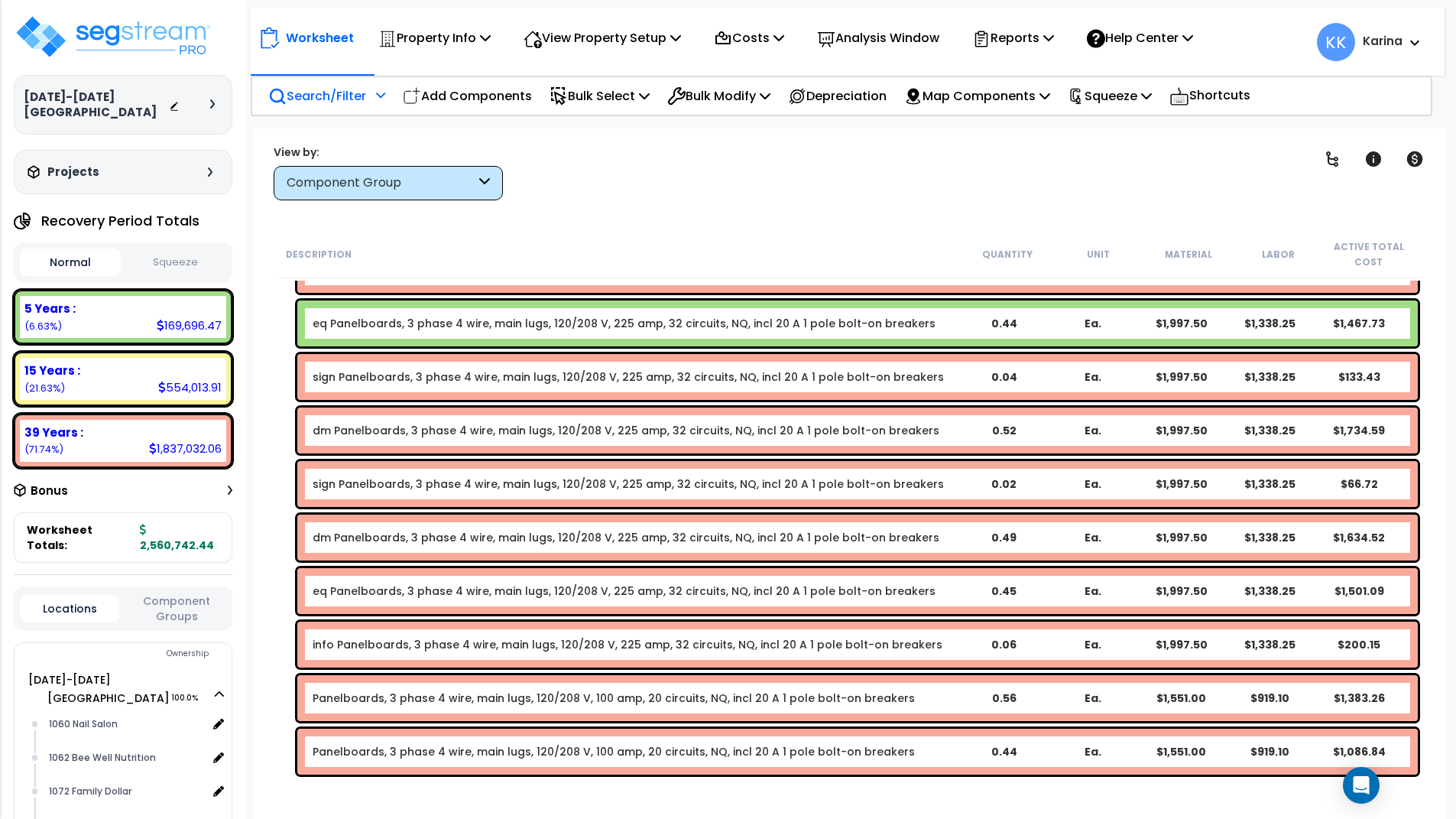
click at [349, 587] on link "eq Panelboards, 3 phase 4 wire, main lugs, 120/208 V, 225 amp, 32 circuits, NQ,…" at bounding box center [623, 591] width 623 height 16
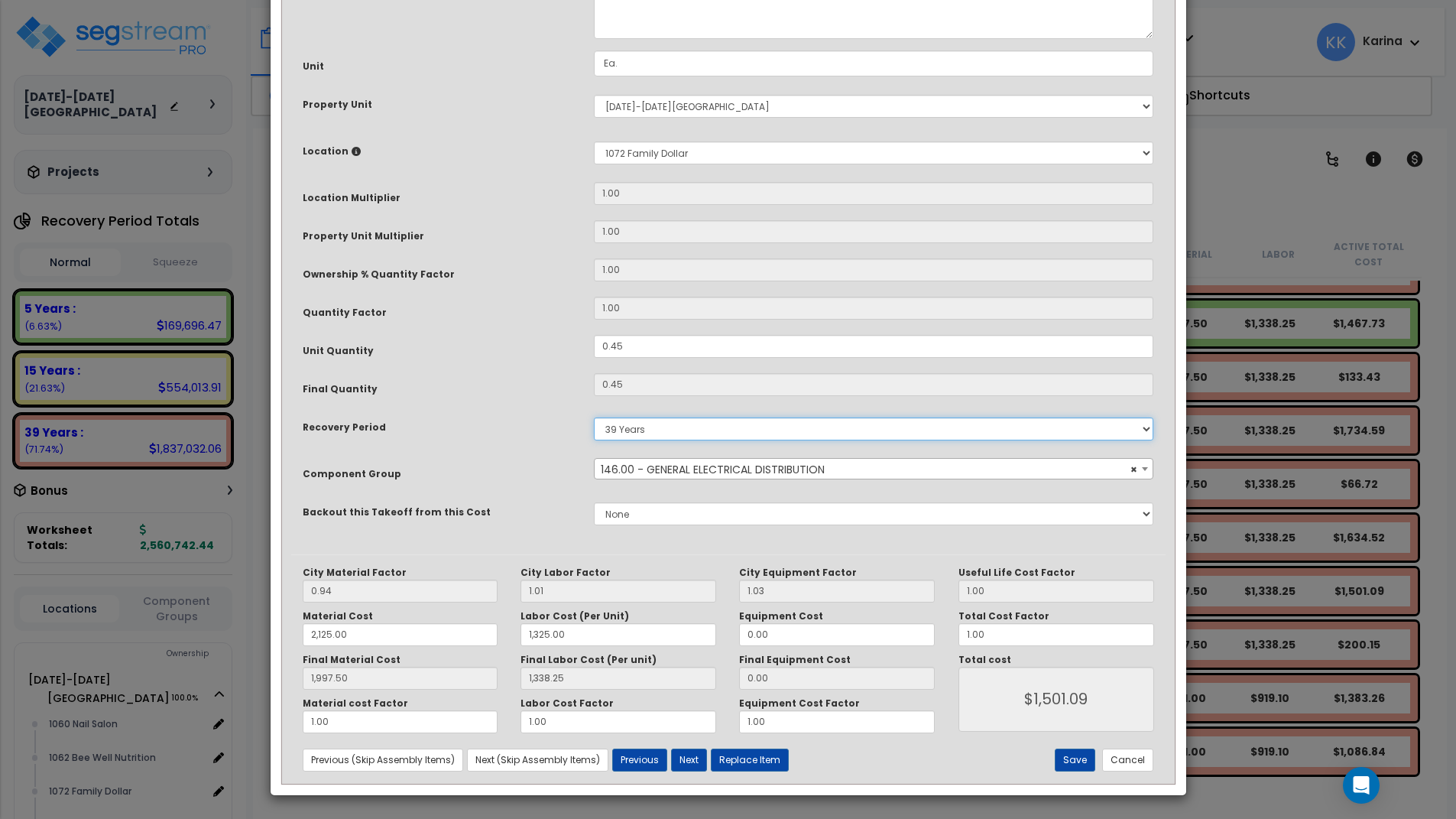
click at [594, 417] on select "5 Years 7 Years 15 Years 20 Years 39 Years 27.5 Year" at bounding box center [875, 428] width 560 height 23
select select "5Y"
click option "5 Years" at bounding box center [0, 0] width 0 height 0
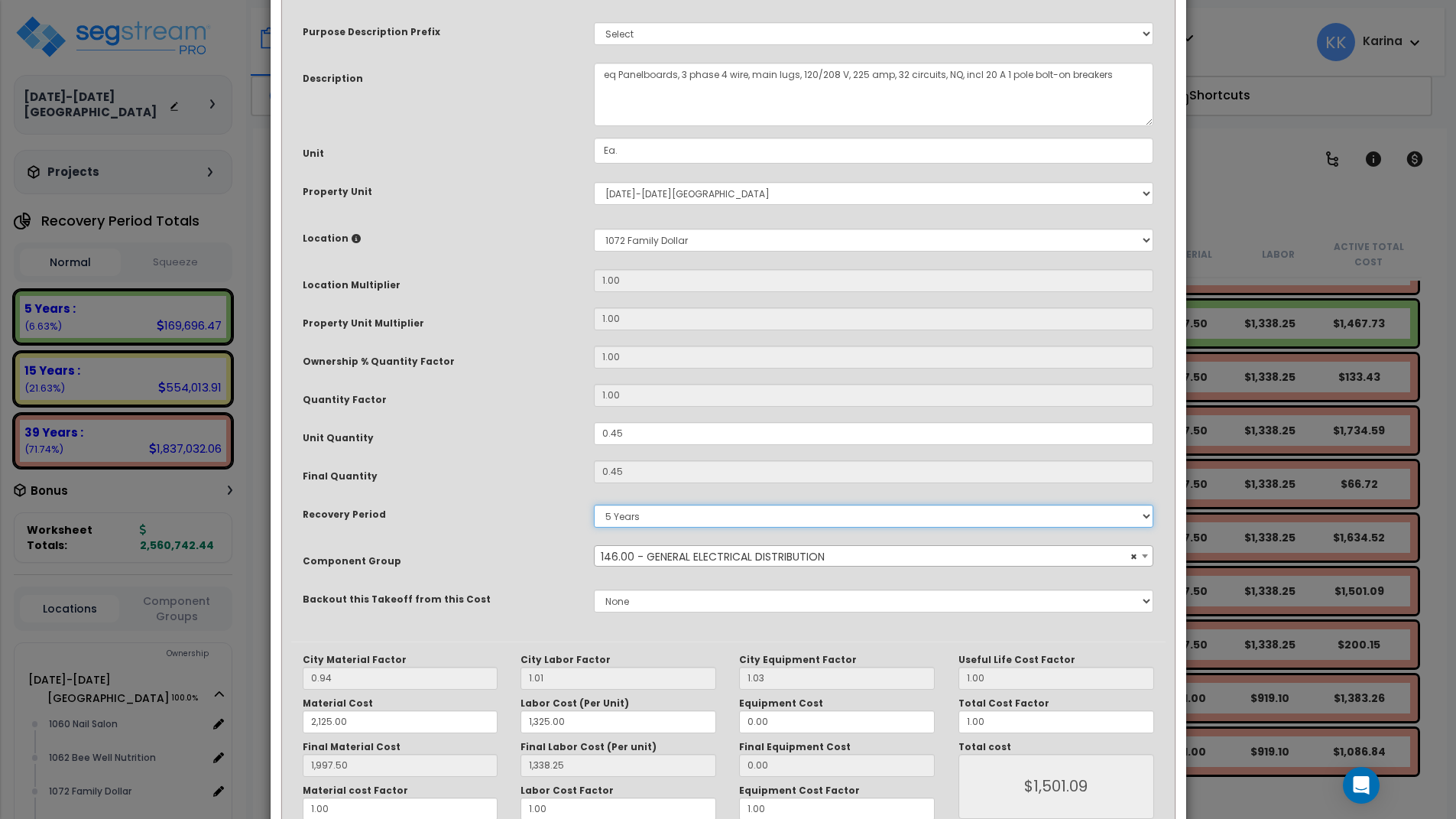
scroll to position [165, 0]
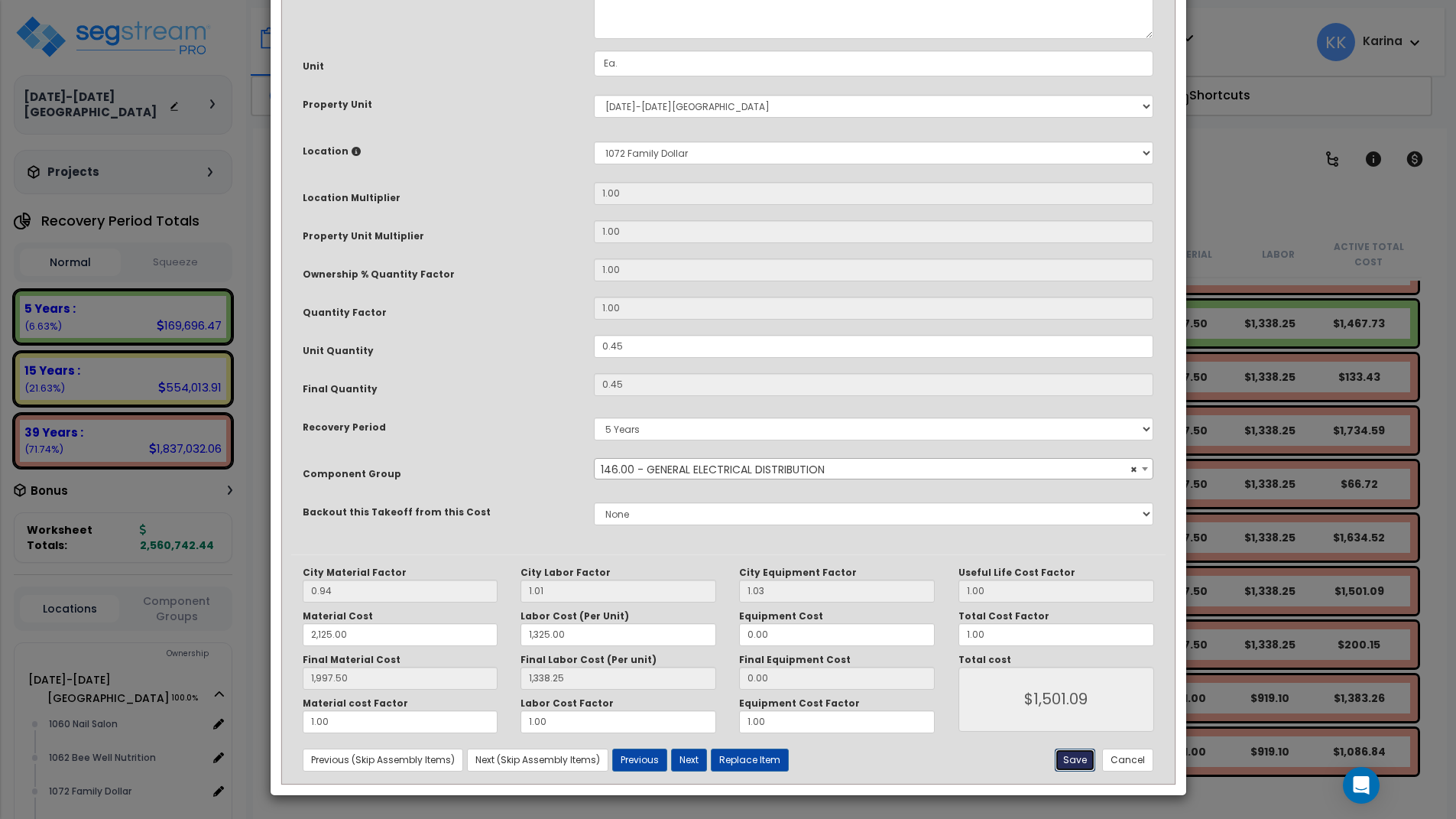
click at [1063, 753] on button "Save" at bounding box center [1075, 760] width 40 height 23
type input "2125.00"
type input "1325.00"
type input "1997.50"
type input "1338.25"
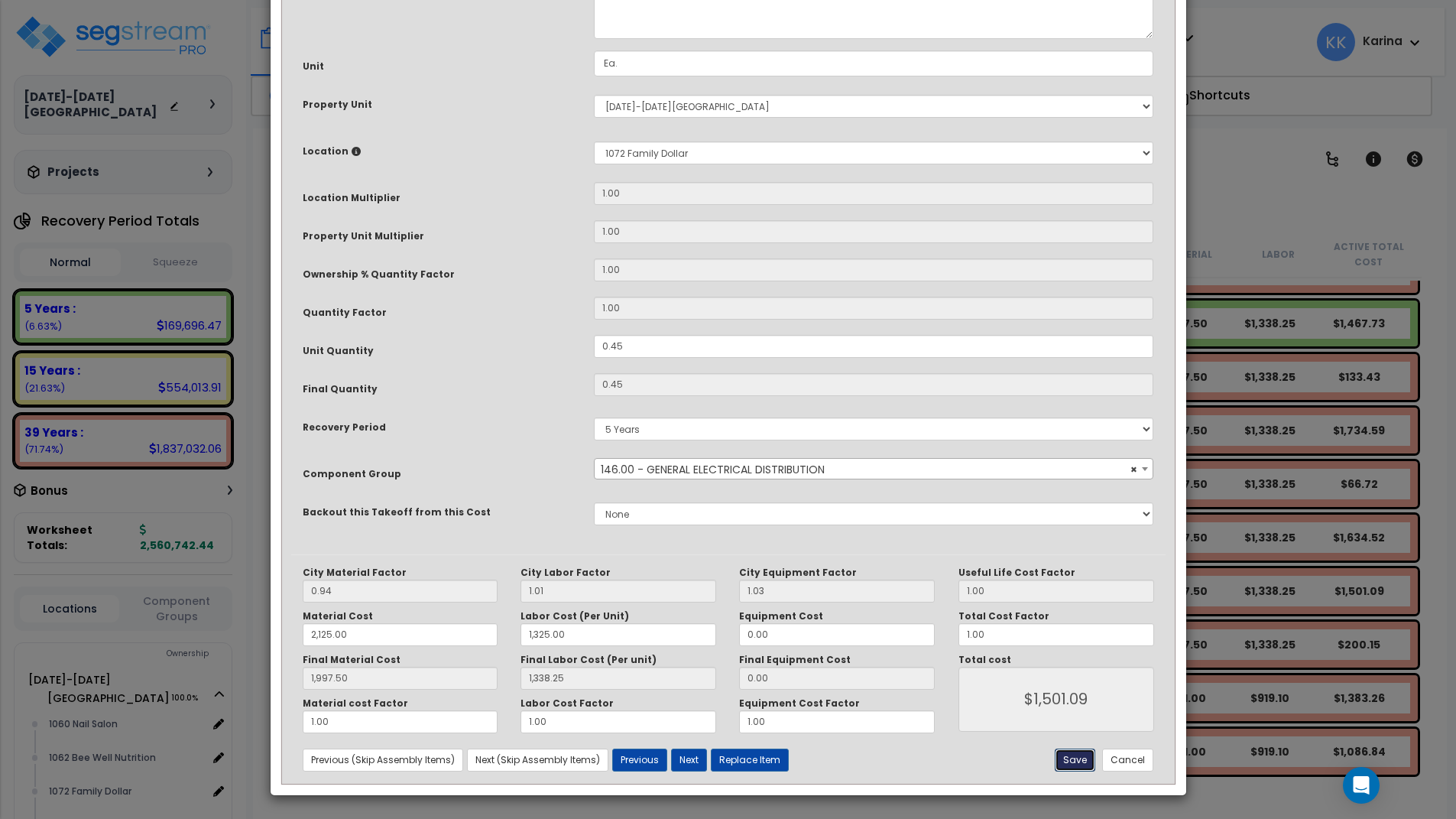
type input "1501.09"
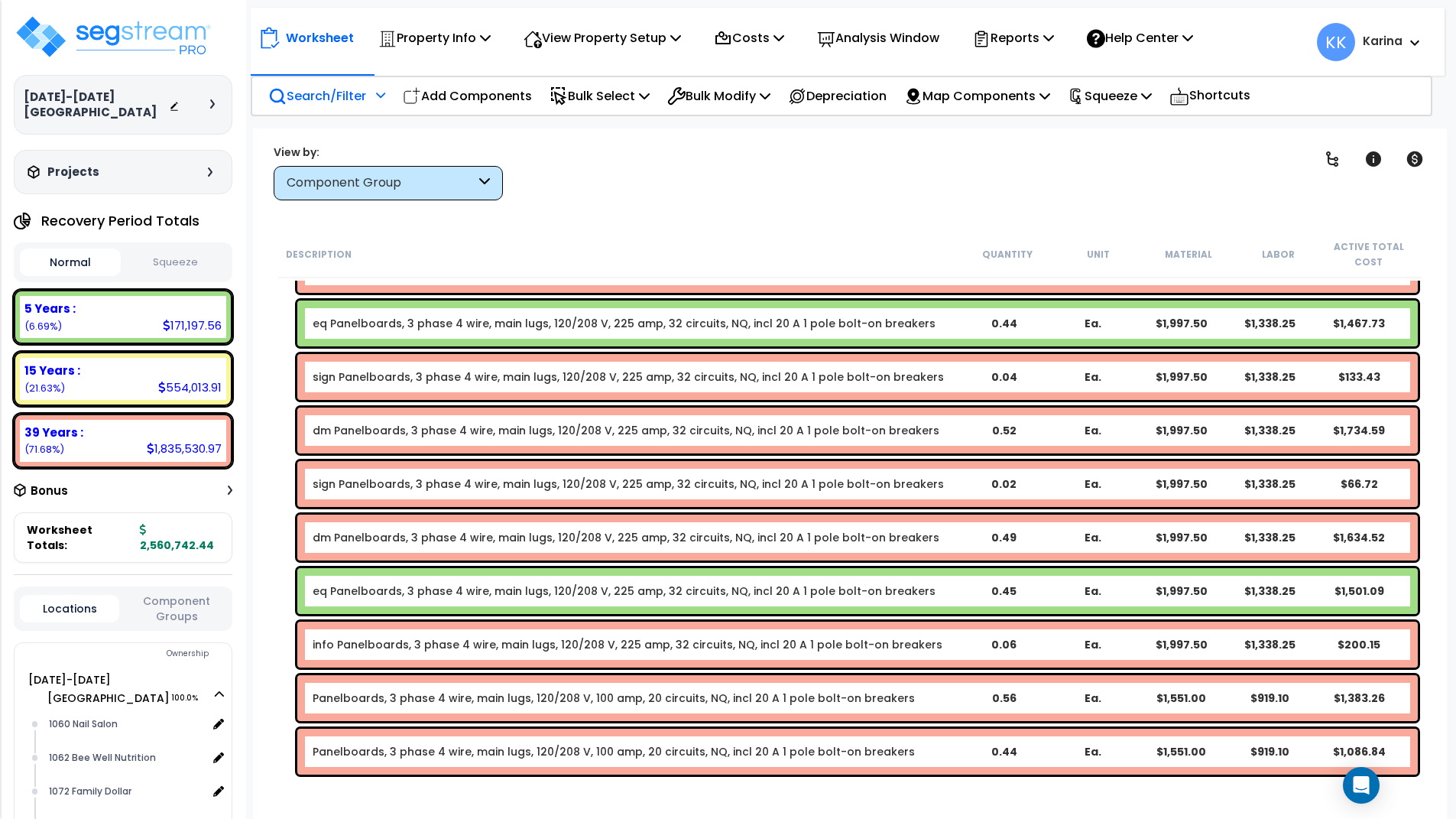
click at [388, 636] on div "info Panelboards, 3 phase 4 wire, main lugs, 120/208 V, 225 amp, 32 circuits, N…" at bounding box center [858, 645] width 1121 height 46
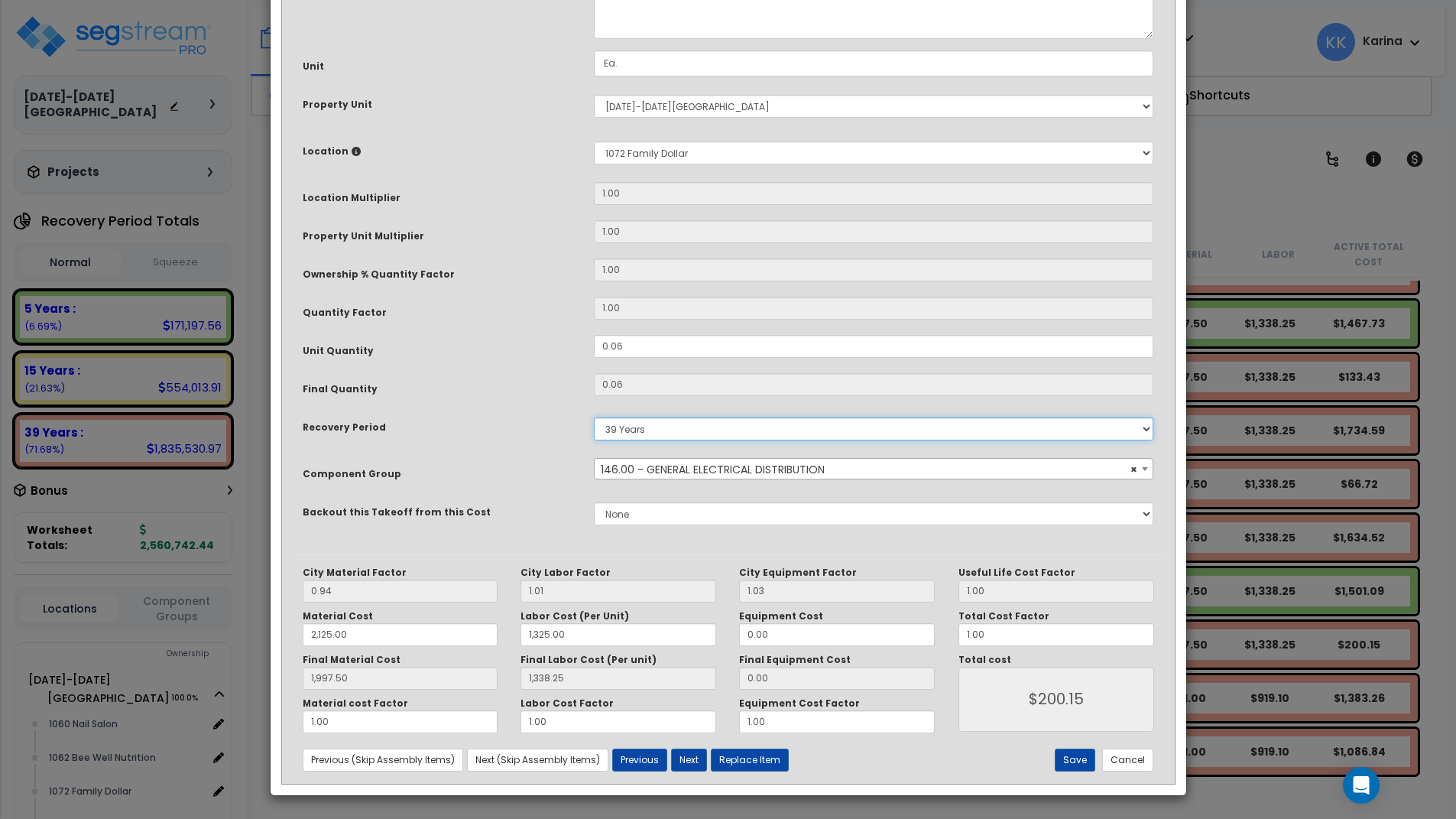
click at [594, 417] on select "5 Years 7 Years 15 Years 20 Years 39 Years 27.5 Year" at bounding box center [875, 428] width 560 height 23
select select "5Y"
click option "5 Years" at bounding box center [0, 0] width 0 height 0
click at [1070, 755] on button "Save" at bounding box center [1075, 760] width 40 height 23
type input "2125.00"
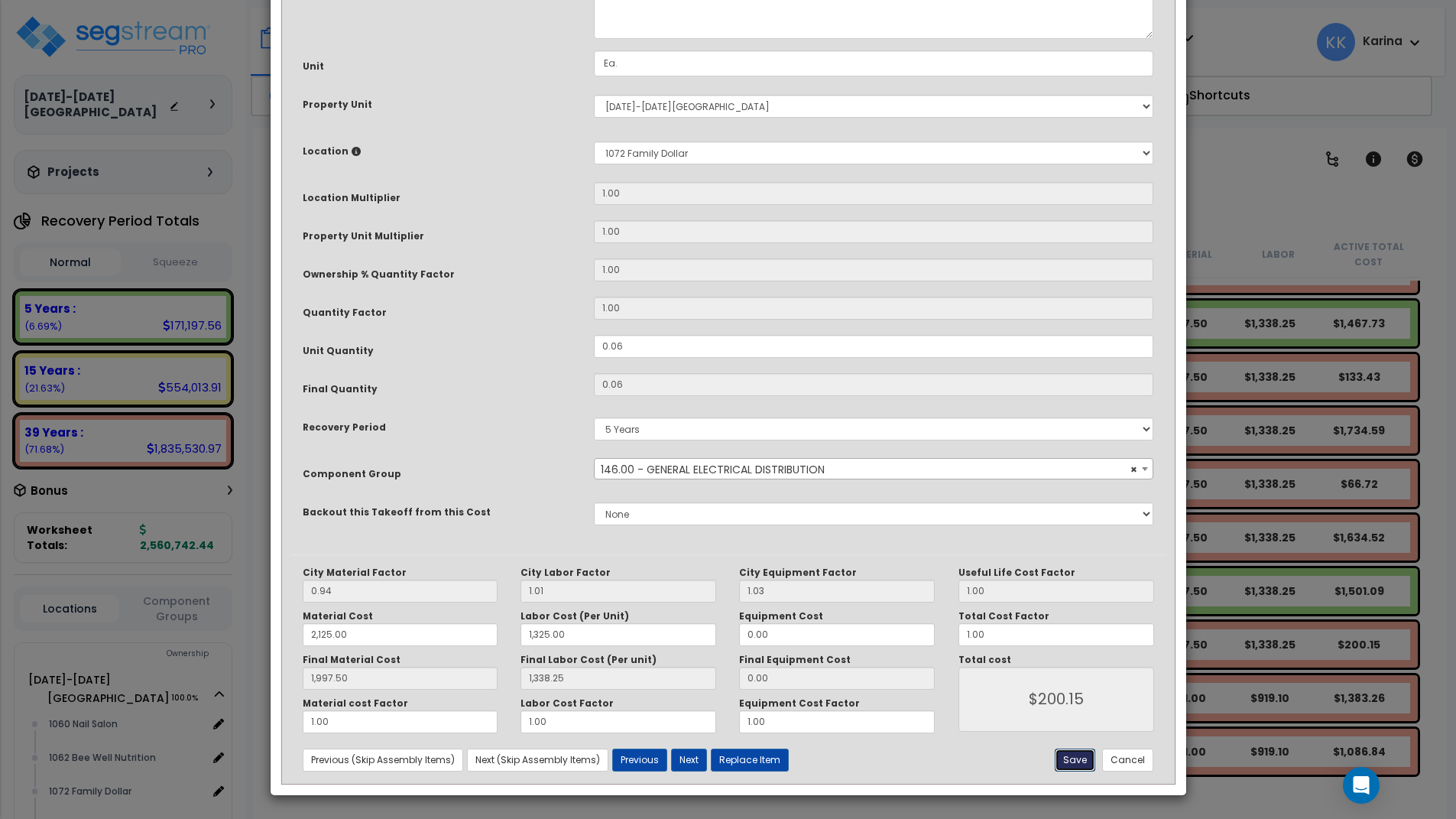
type input "1325.00"
type input "1997.50"
type input "1338.25"
type input "200.15"
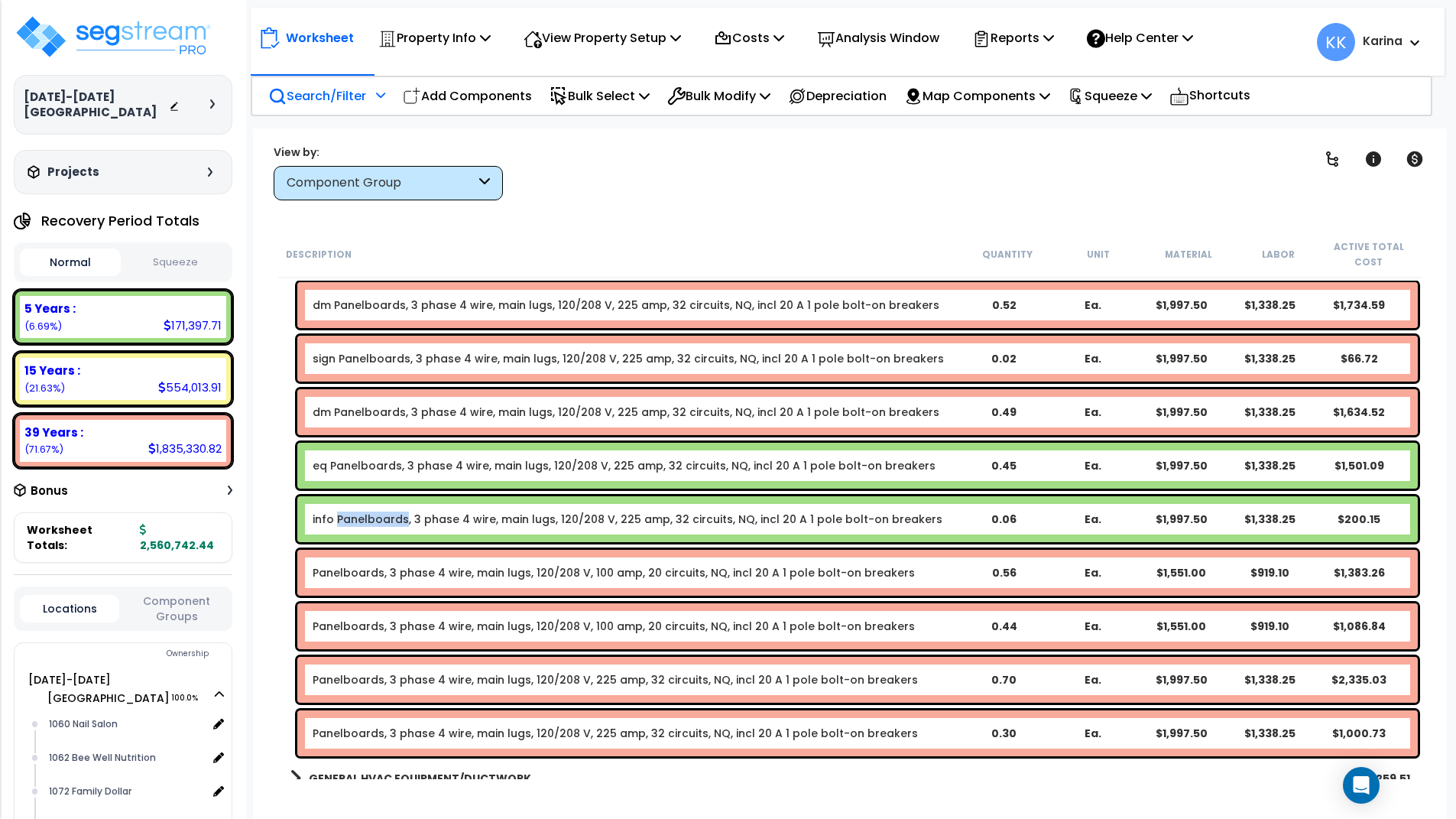
scroll to position [1847, 0]
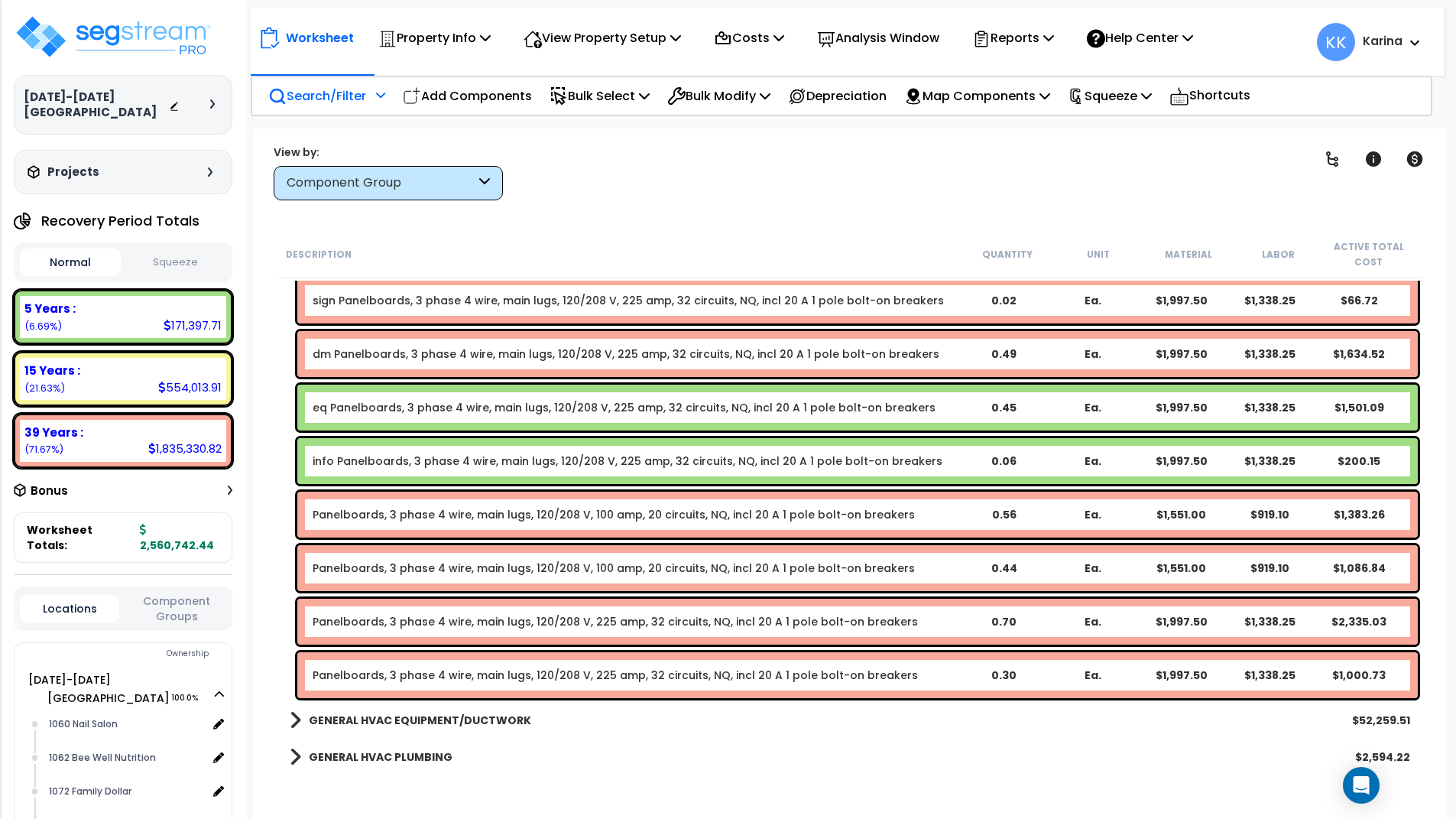
click at [540, 764] on div "GENERAL HVAC PLUMBING $2,594.22" at bounding box center [850, 757] width 1136 height 37
click at [413, 511] on link "Panelboards, 3 phase 4 wire, main lugs, 120/208 V, 100 amp, 20 circuits, NQ, in…" at bounding box center [613, 514] width 602 height 16
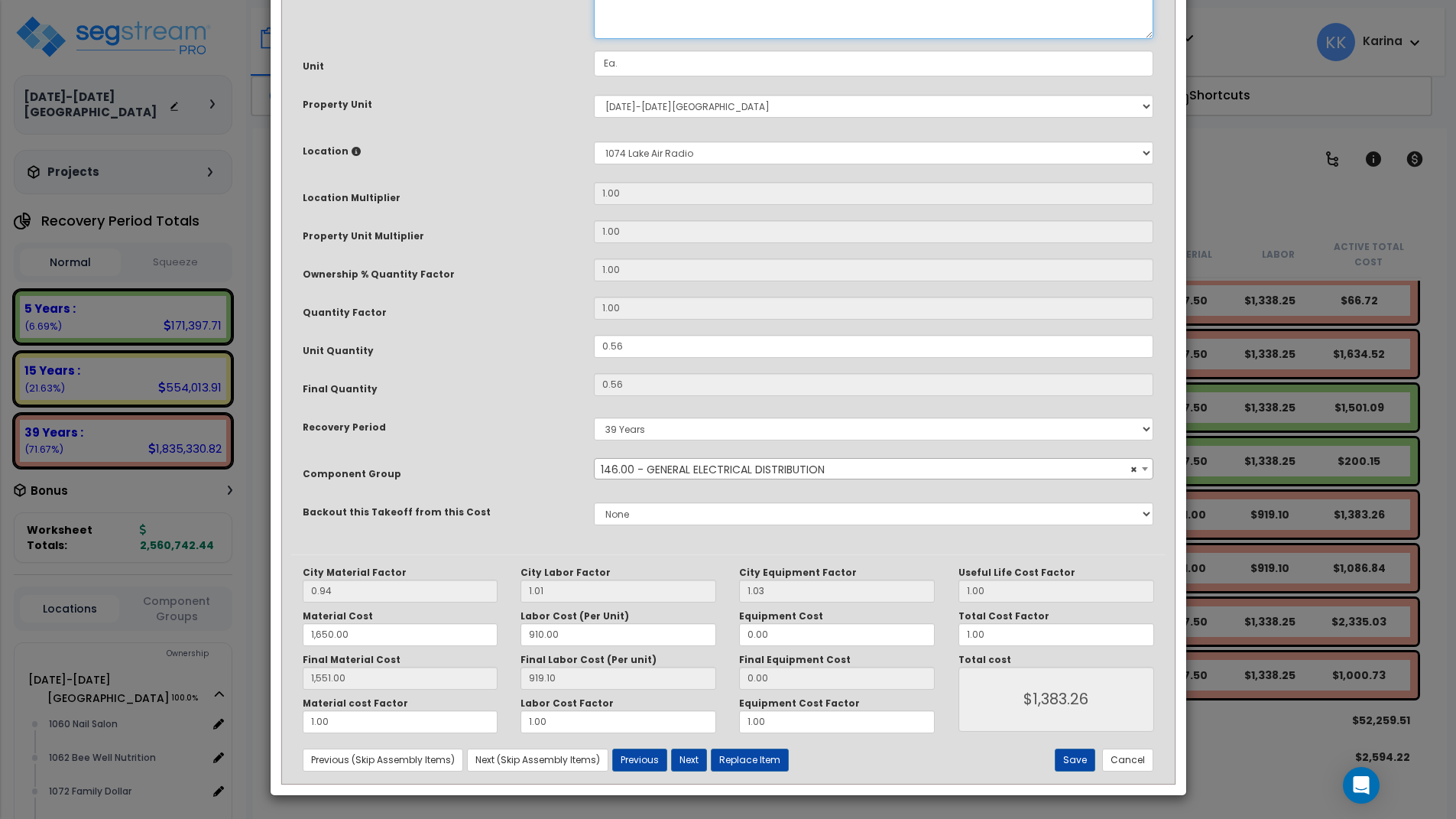
click at [602, 39] on textarea "Panelboards, 3 phase 4 wire, main lugs, 120/208 V, 100 amp, 20 circuits, NQ, in…" at bounding box center [875, 7] width 560 height 64
type textarea "dm Panelboards, 3 phase 4 wire, main lugs, 120/208 V, 100 amp, 20 circuits, NQ,…"
click at [1070, 761] on button "Save" at bounding box center [1075, 760] width 40 height 23
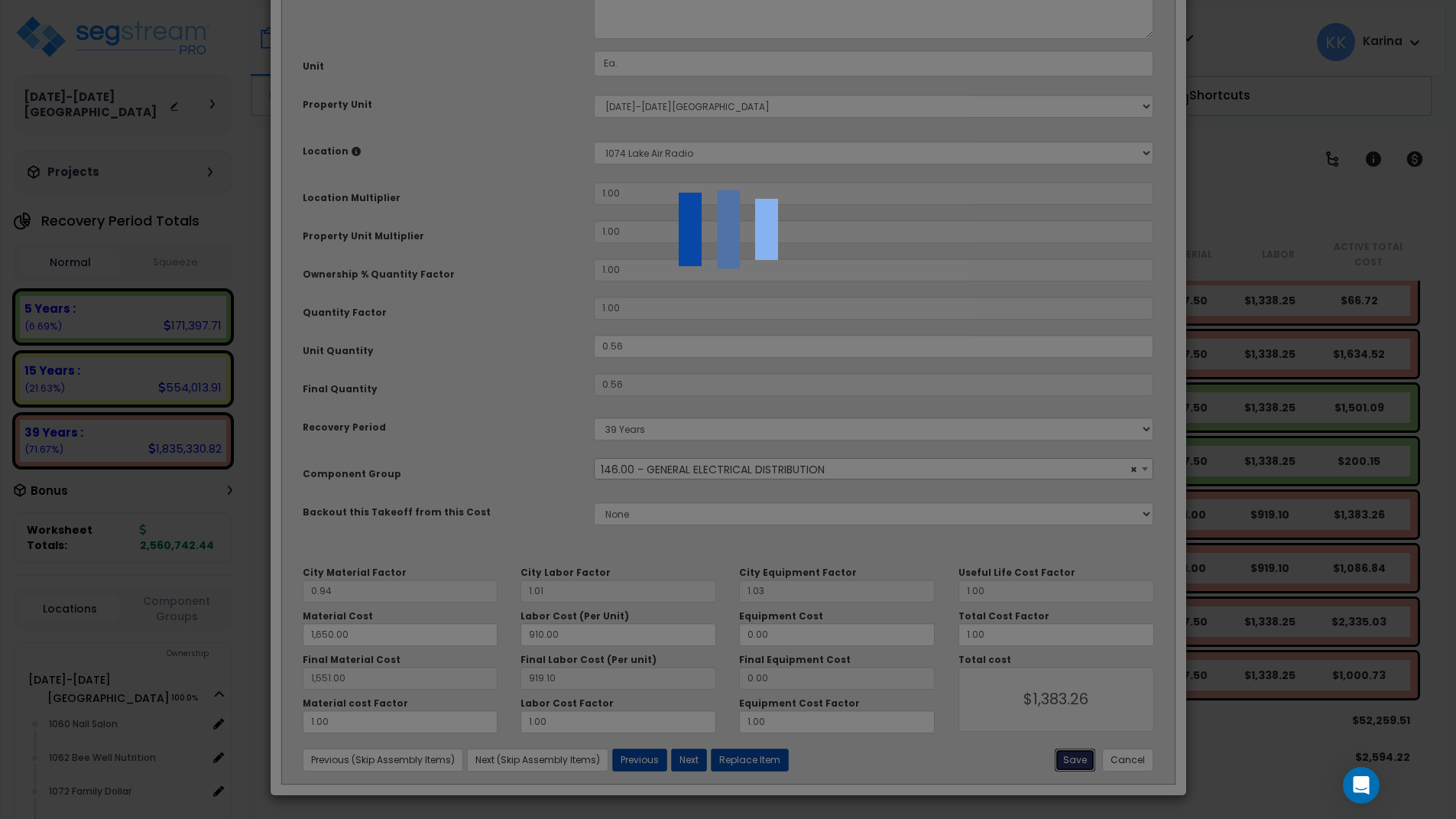
type input "1650.00"
type input "1551.00"
type input "1383.26"
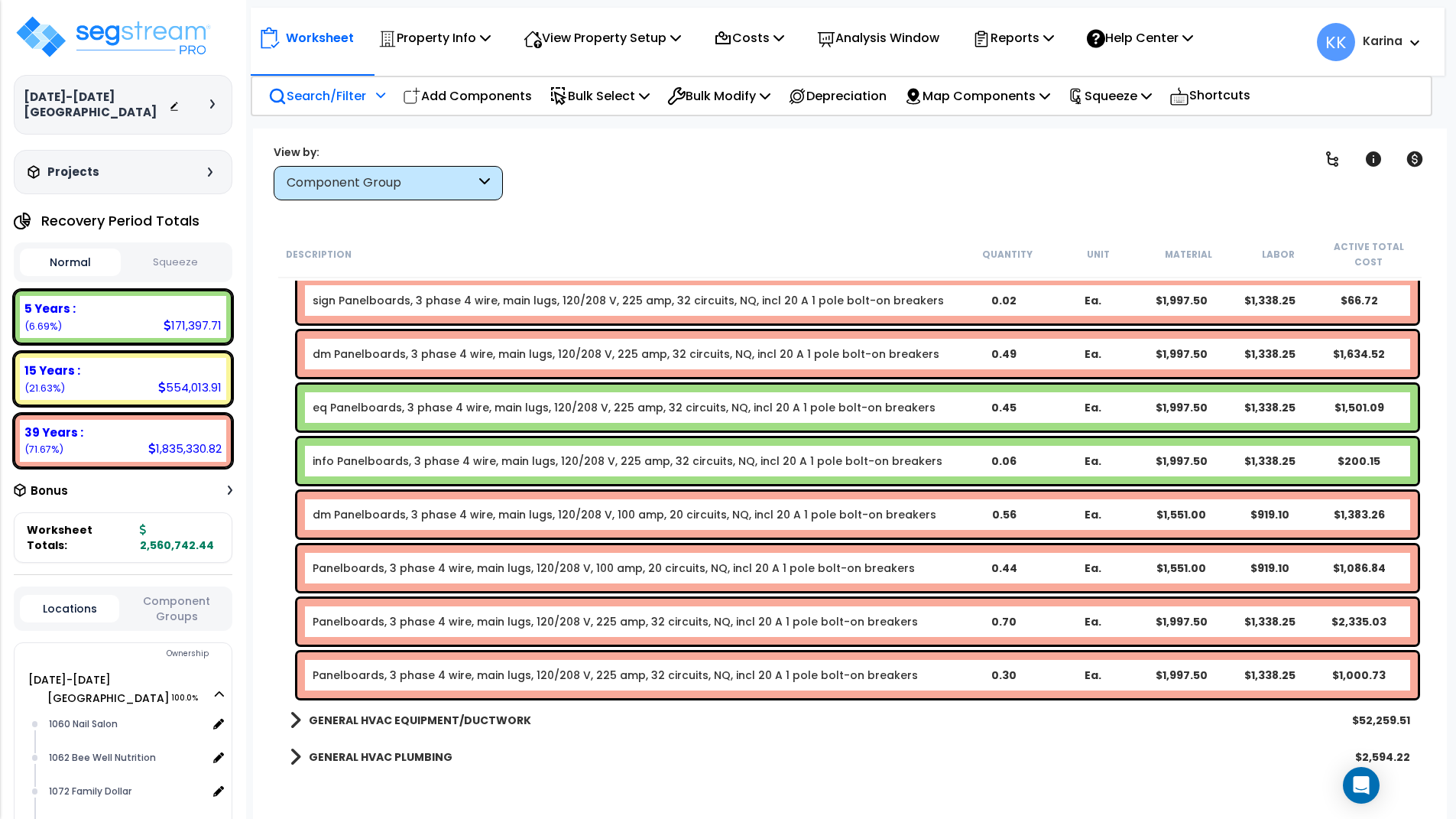
click at [330, 572] on link "Panelboards, 3 phase 4 wire, main lugs, 120/208 V, 100 amp, 20 circuits, NQ, in…" at bounding box center [613, 568] width 602 height 16
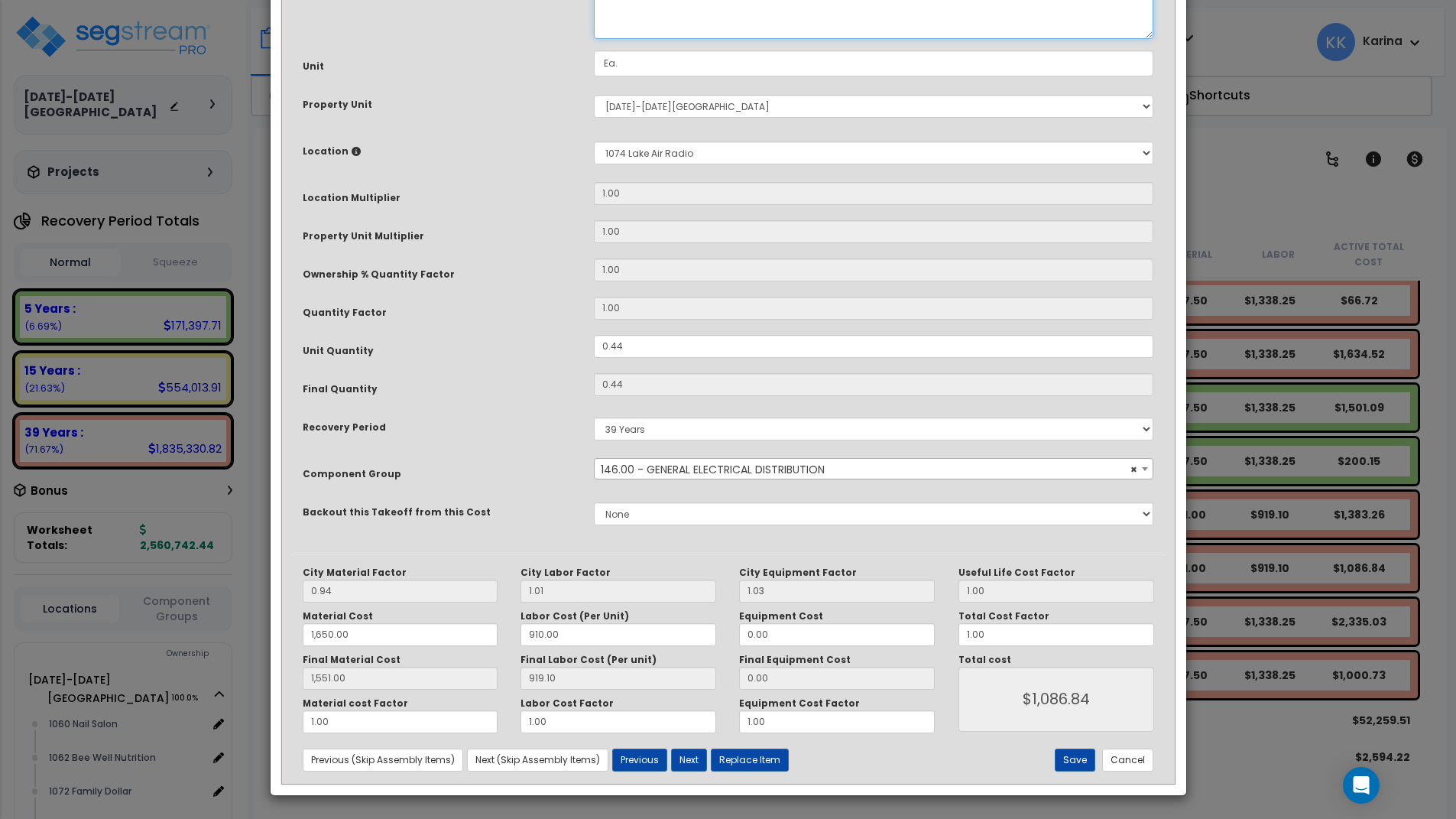
click at [597, 39] on textarea "Panelboards, 3 phase 4 wire, main lugs, 120/208 V, 100 amp, 20 circuits, NQ, in…" at bounding box center [875, 7] width 560 height 64
type textarea "eq Panelboards, 3 phase 4 wire, main lugs, 120/208 V, 100 amp, 20 circuits, NQ,…"
click at [1073, 752] on button "Save" at bounding box center [1075, 760] width 40 height 23
type input "1650.00"
type input "1551.00"
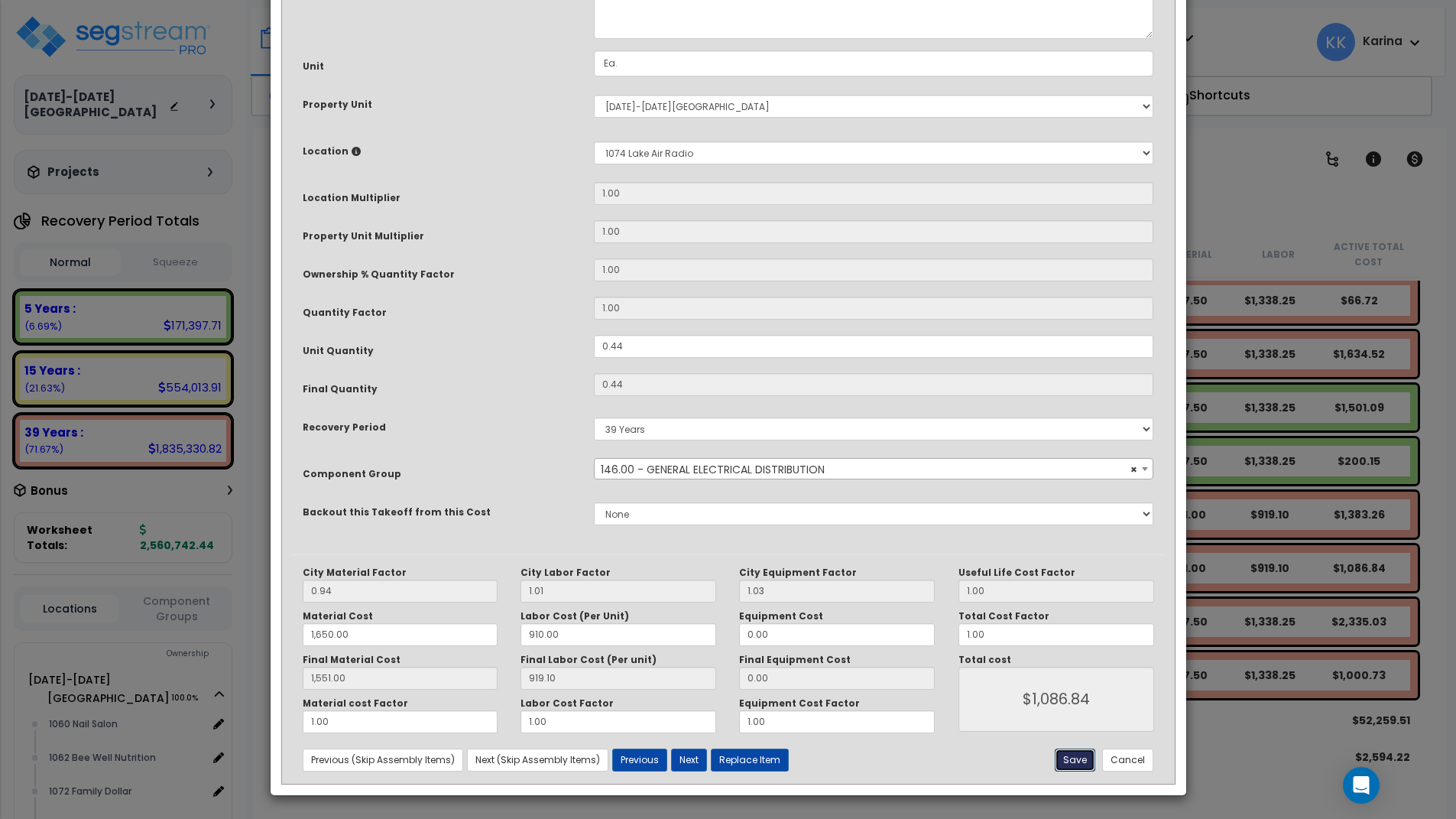
type input "1086.84"
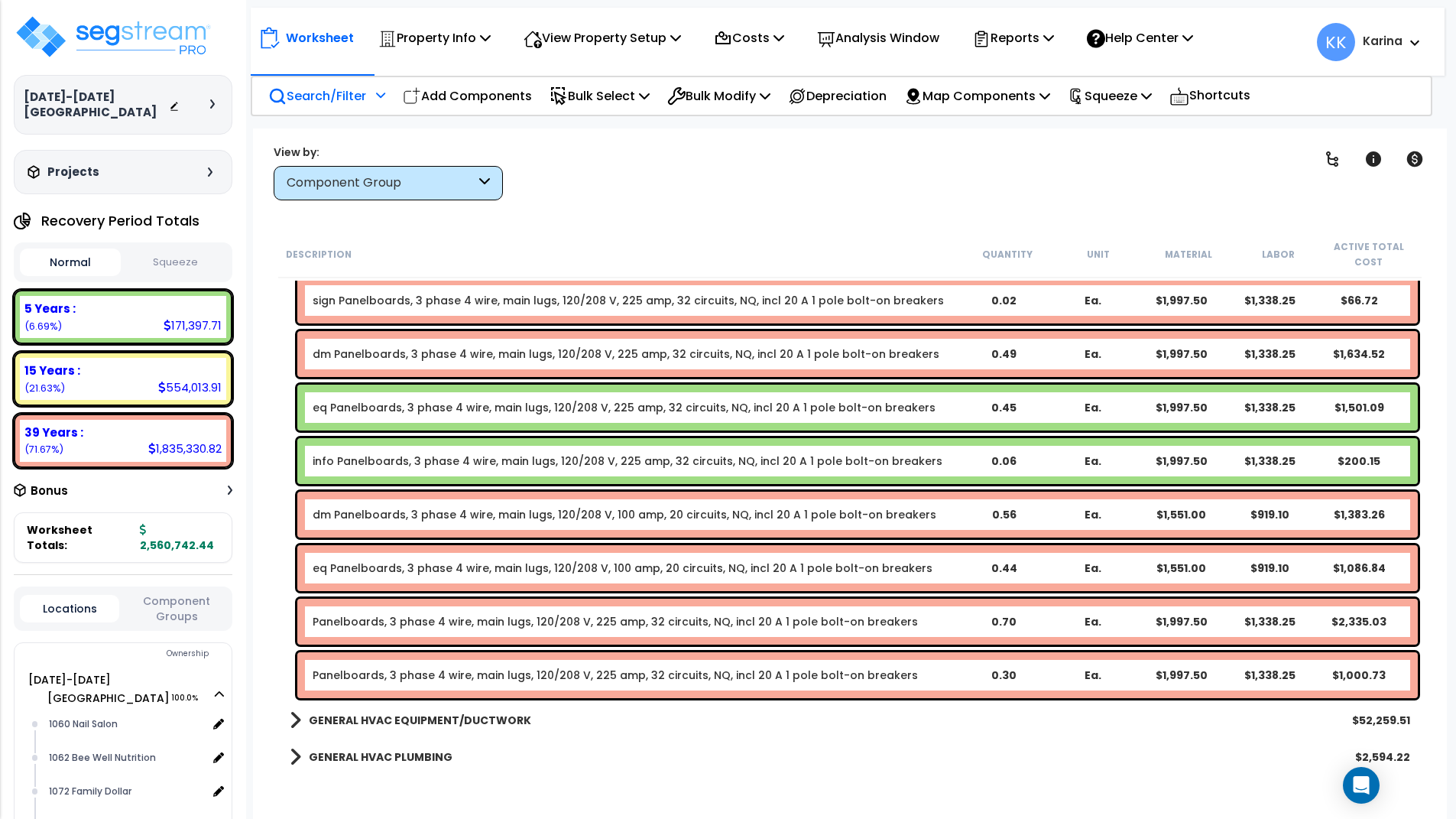
click at [341, 623] on link "Panelboards, 3 phase 4 wire, main lugs, 120/208 V, 225 amp, 32 circuits, NQ, in…" at bounding box center [614, 621] width 605 height 16
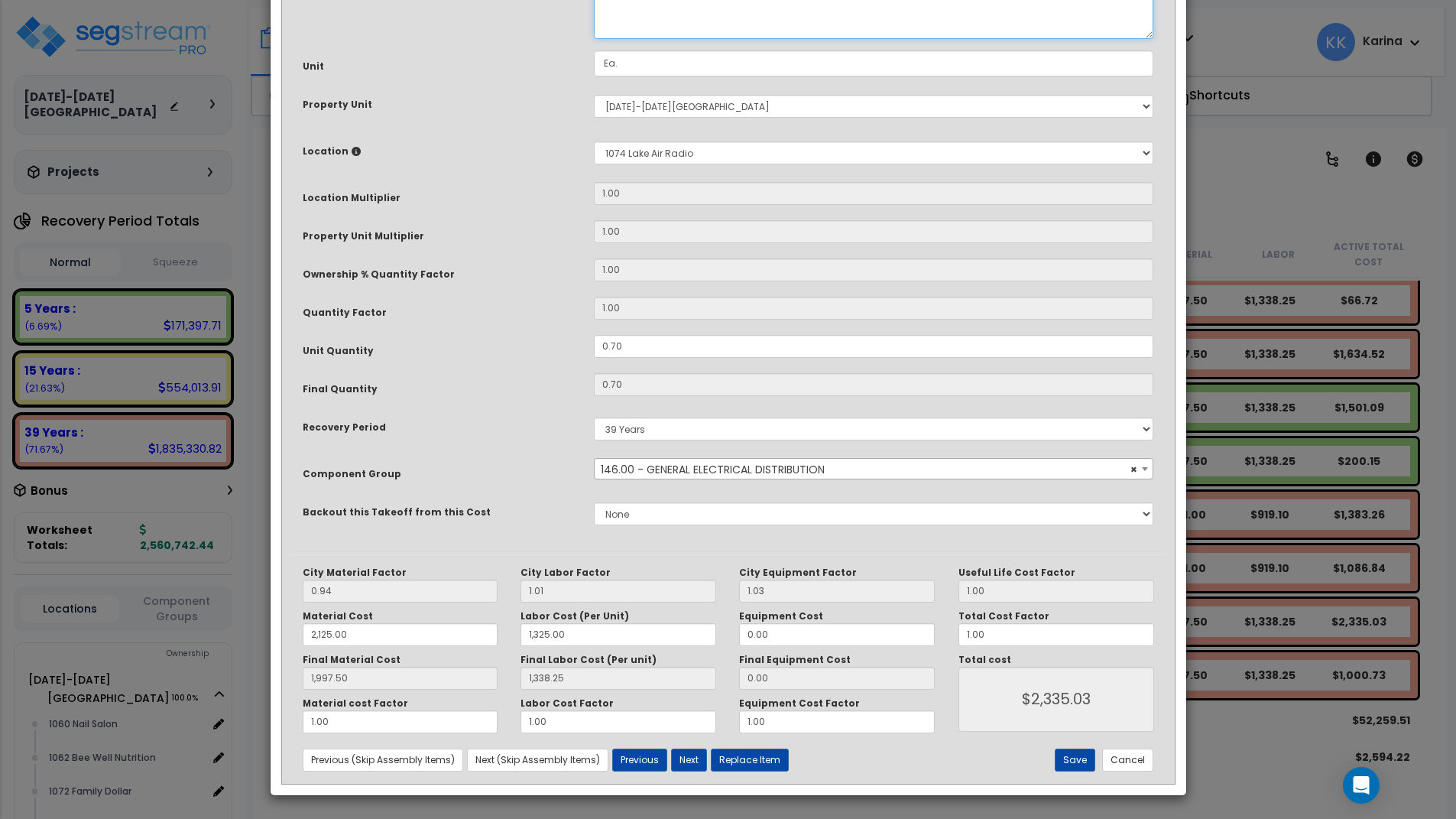
click at [604, 39] on textarea "Panelboards, 3 phase 4 wire, main lugs, 120/208 V, 225 amp, 32 circuits, NQ, in…" at bounding box center [875, 7] width 560 height 64
type textarea "dm Panelboards, 3 phase 4 wire, main lugs, 120/208 V, 225 amp, 32 circuits, NQ,…"
click at [1074, 755] on button "Save" at bounding box center [1075, 760] width 40 height 23
type input "2125.00"
type input "1325.00"
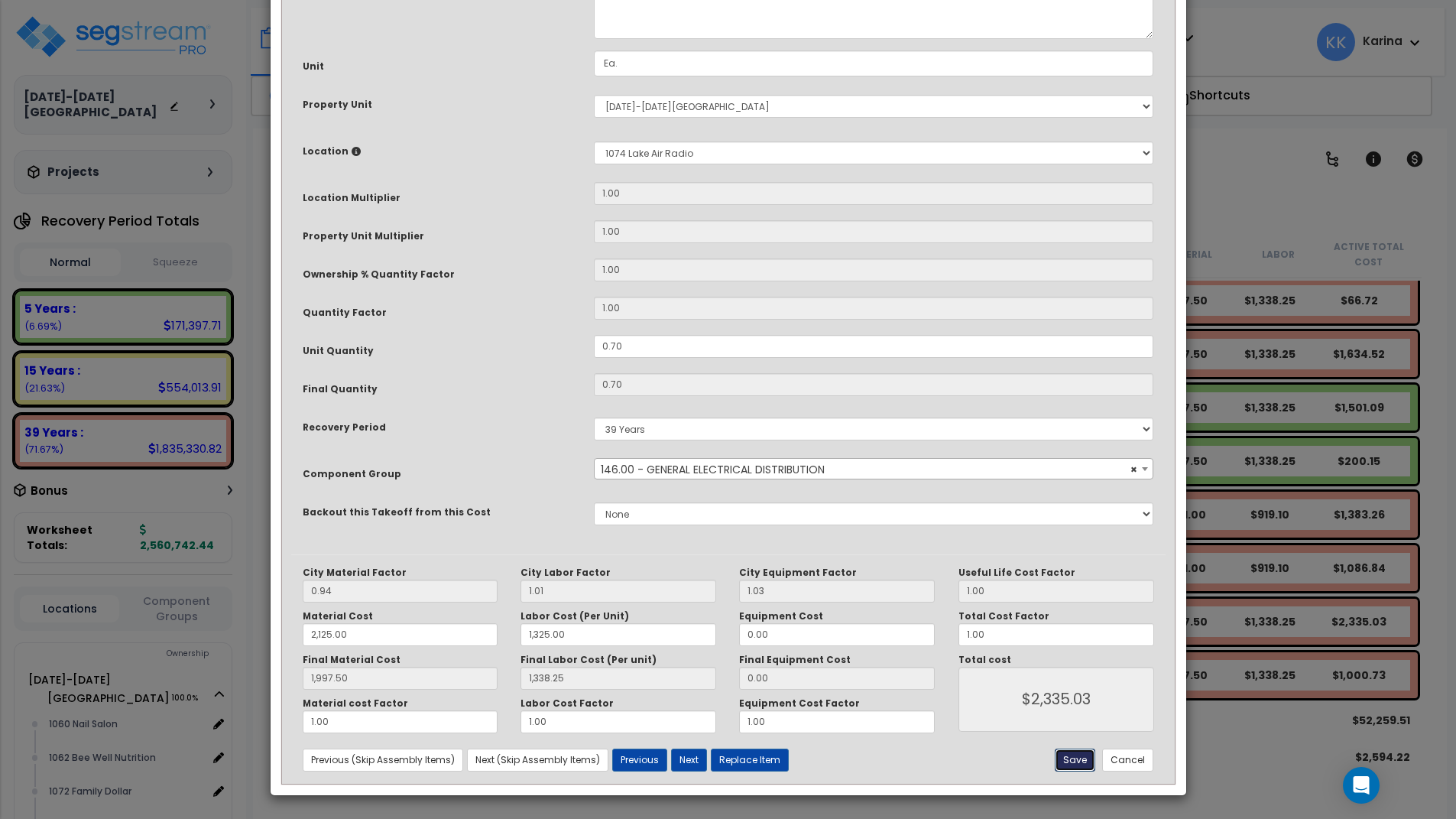
type input "1997.50"
type input "1338.25"
type input "2335.03"
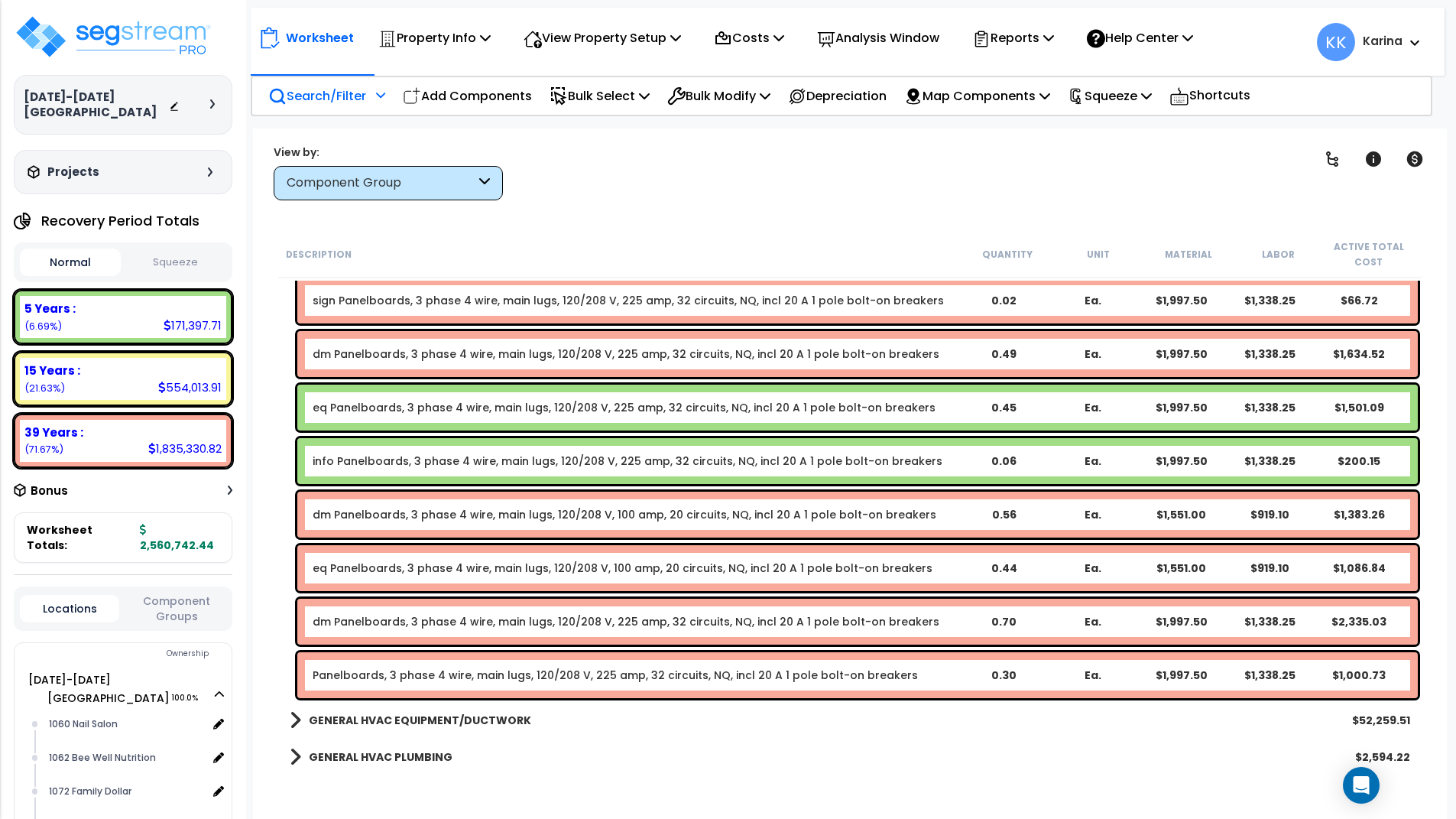
click at [411, 675] on link "Panelboards, 3 phase 4 wire, main lugs, 120/208 V, 225 amp, 32 circuits, NQ, in…" at bounding box center [614, 675] width 605 height 16
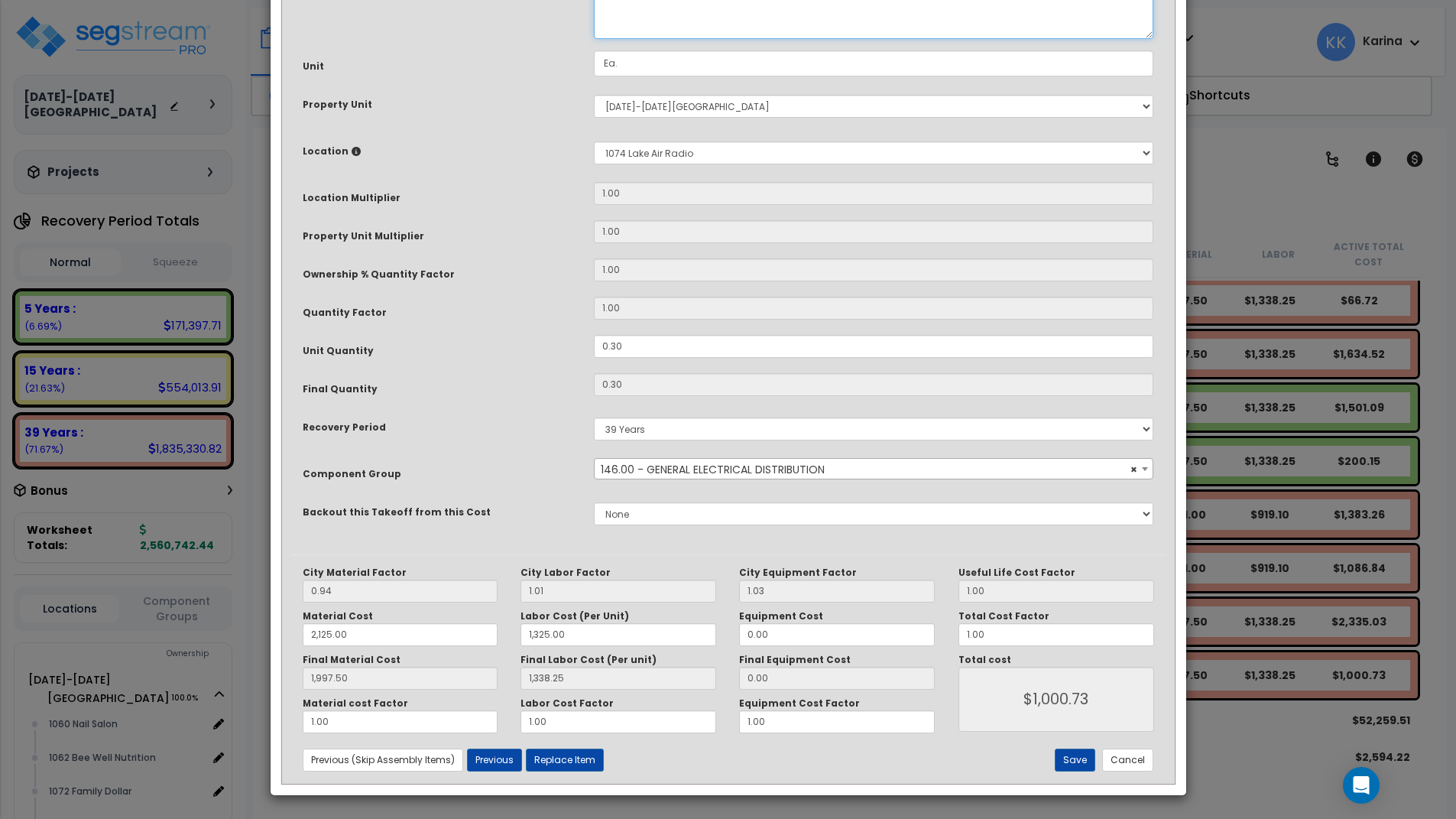
click at [600, 39] on textarea "Panelboards, 3 phase 4 wire, main lugs, 120/208 V, 225 amp, 32 circuits, NQ, in…" at bounding box center [875, 7] width 560 height 64
type textarea "eq Panelboards, 3 phase 4 wire, main lugs, 120/208 V, 225 amp, 32 circuits, NQ,…"
click at [594, 417] on select "5 Years 7 Years 15 Years 20 Years 39 Years 27.5 Year" at bounding box center [875, 428] width 560 height 23
select select "5Y"
click option "5 Years" at bounding box center [0, 0] width 0 height 0
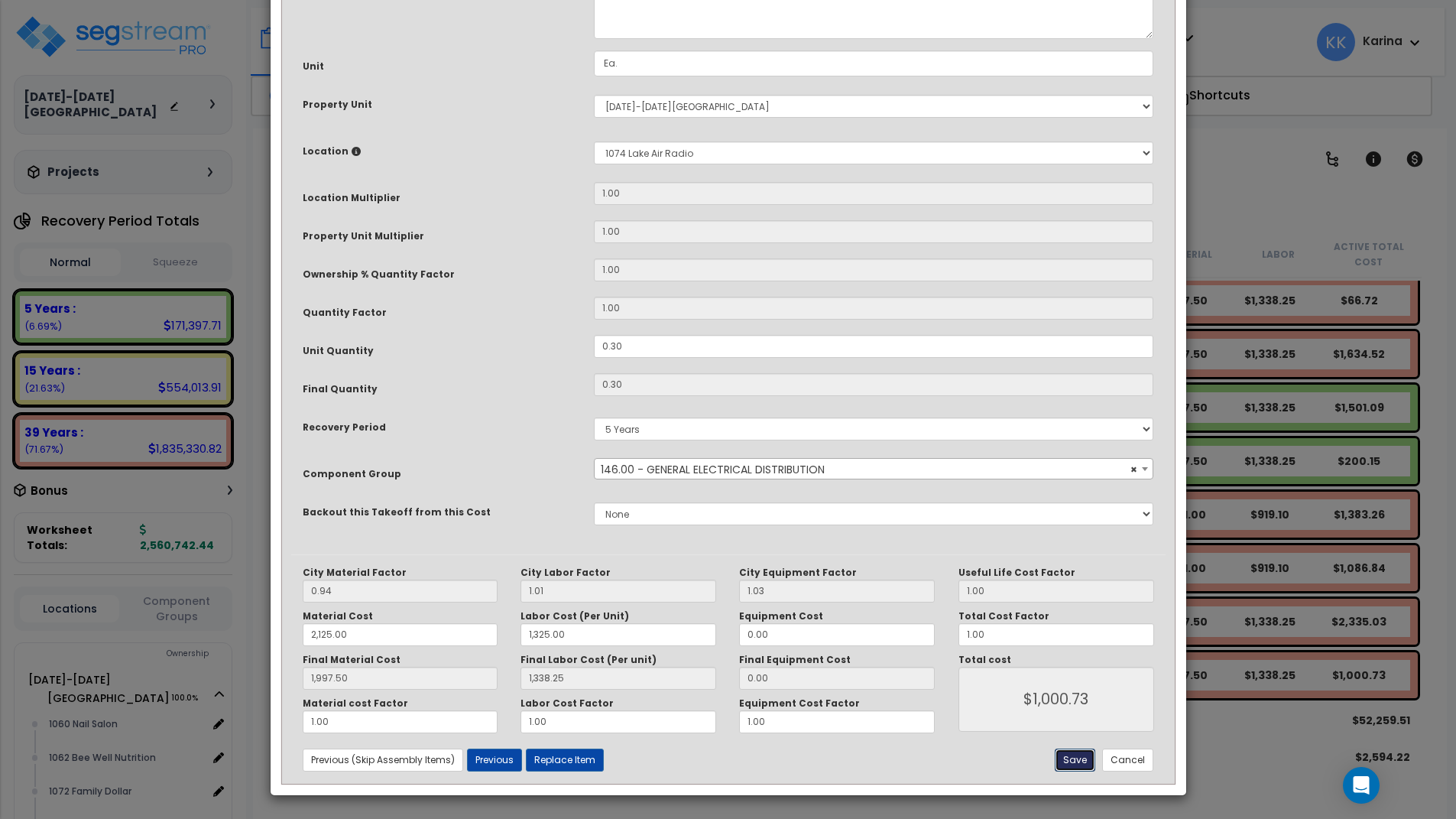
click at [1074, 756] on button "Save" at bounding box center [1075, 760] width 40 height 23
type input "2125.00"
type input "1325.00"
type input "1997.50"
type input "1338.25"
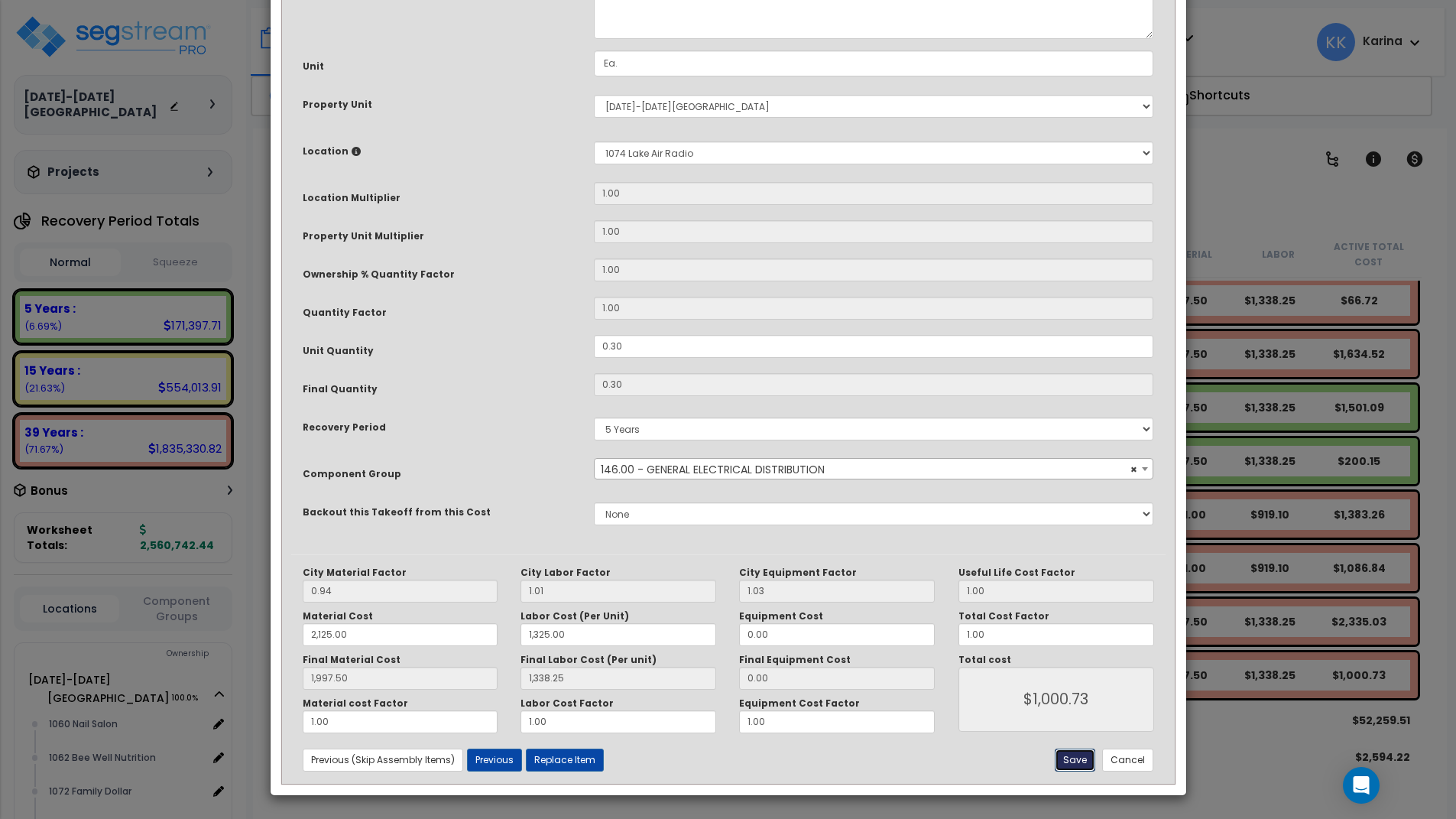
type input "1000.73"
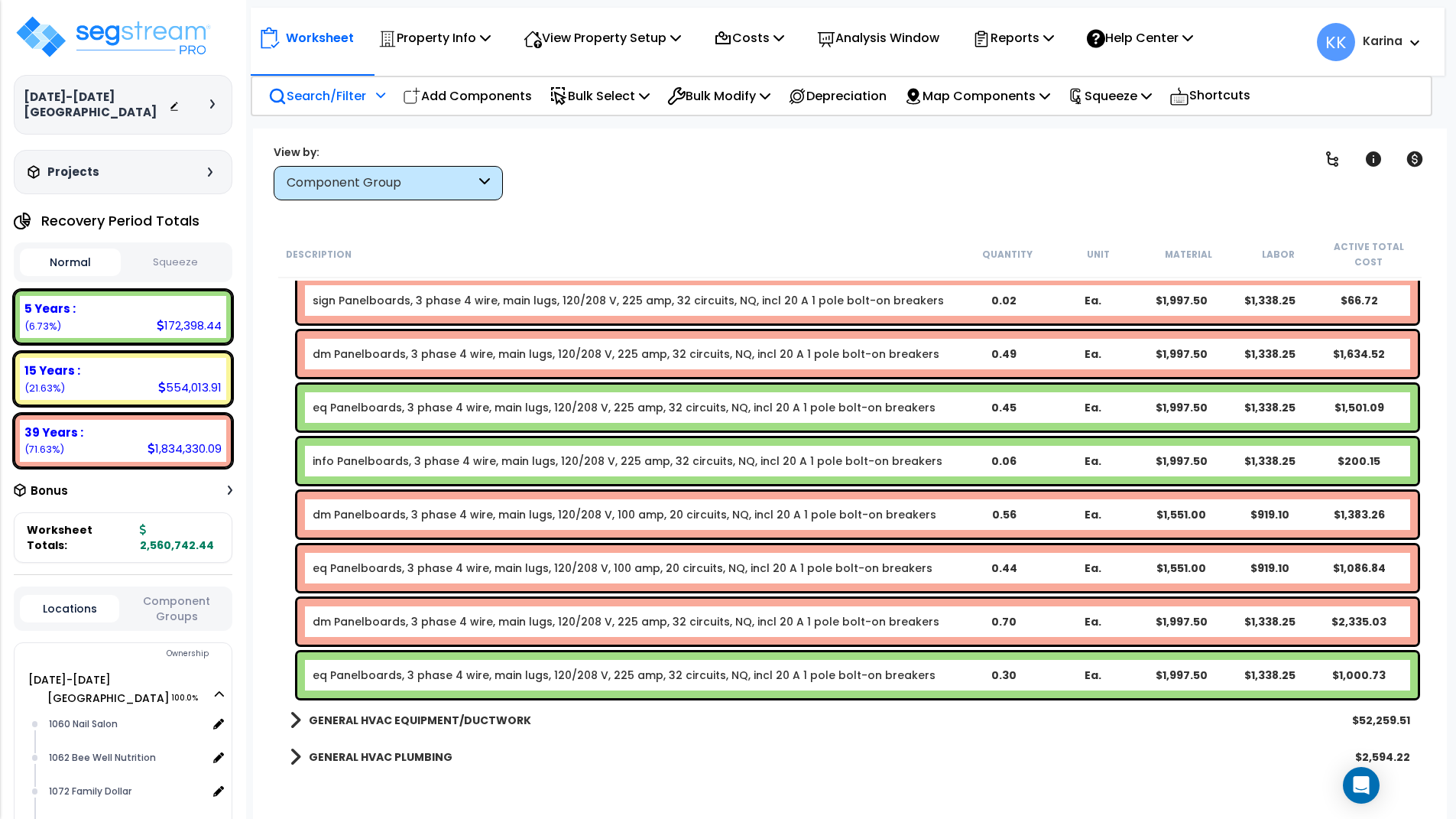
click at [351, 570] on link "eq Panelboards, 3 phase 4 wire, main lugs, 120/208 V, 100 amp, 20 circuits, NQ,…" at bounding box center [622, 568] width 620 height 16
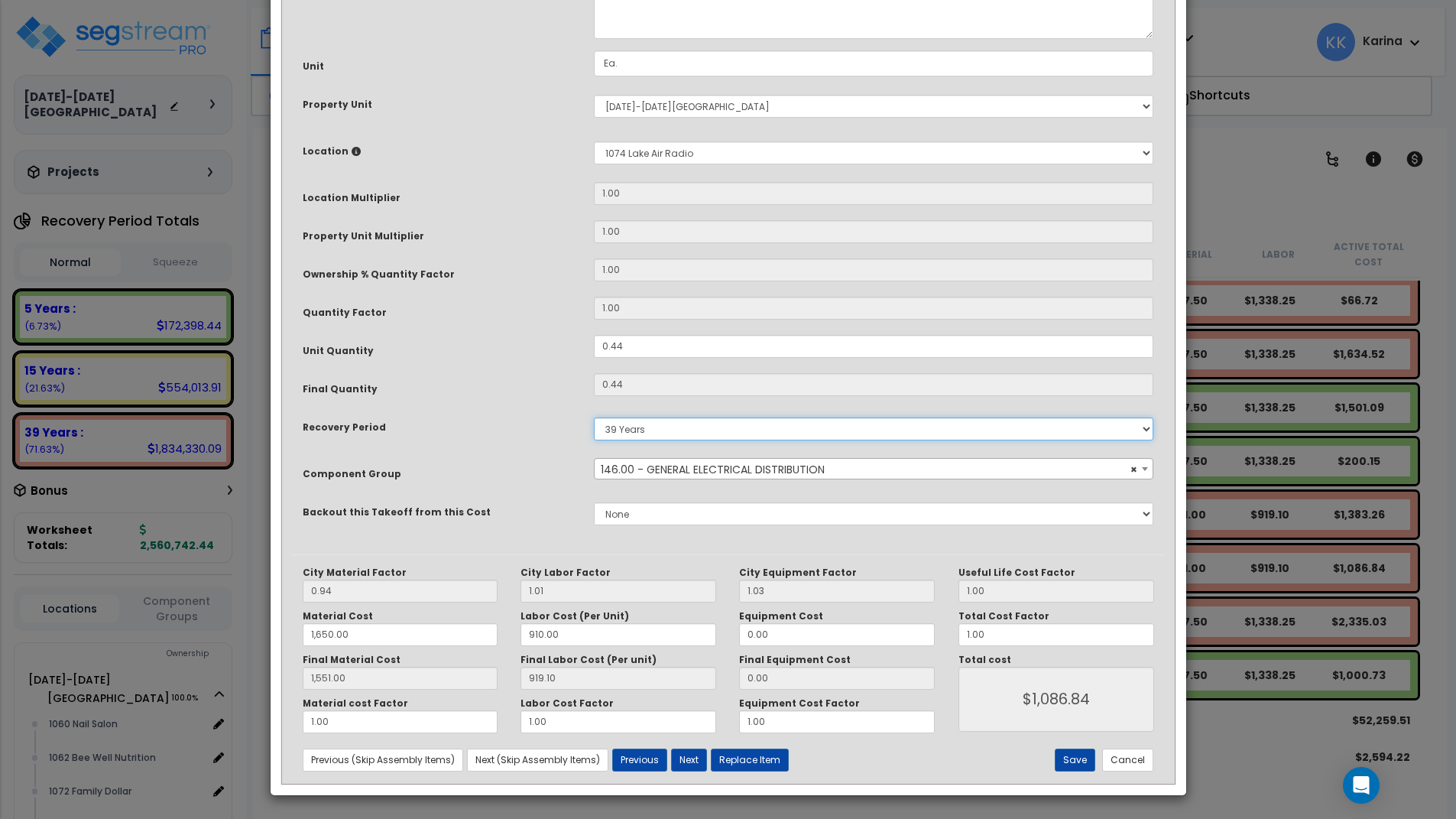
click at [594, 417] on select "5 Years 7 Years 15 Years 20 Years 39 Years 27.5 Year" at bounding box center [875, 428] width 560 height 23
select select "5Y"
click option "5 Years" at bounding box center [0, 0] width 0 height 0
click at [1079, 757] on button "Save" at bounding box center [1075, 760] width 40 height 23
type input "1650.00"
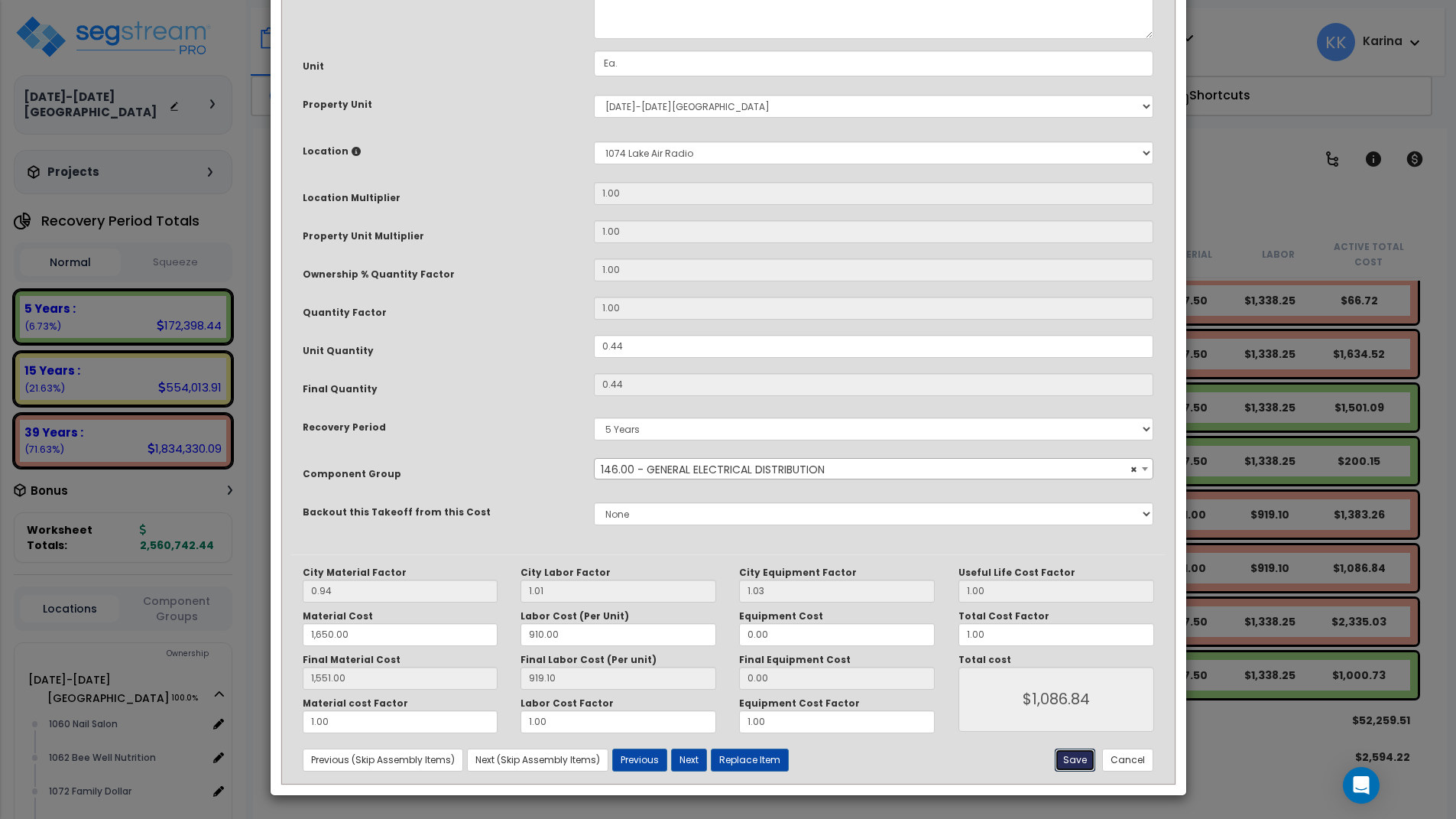
type input "1551.00"
type input "1086.84"
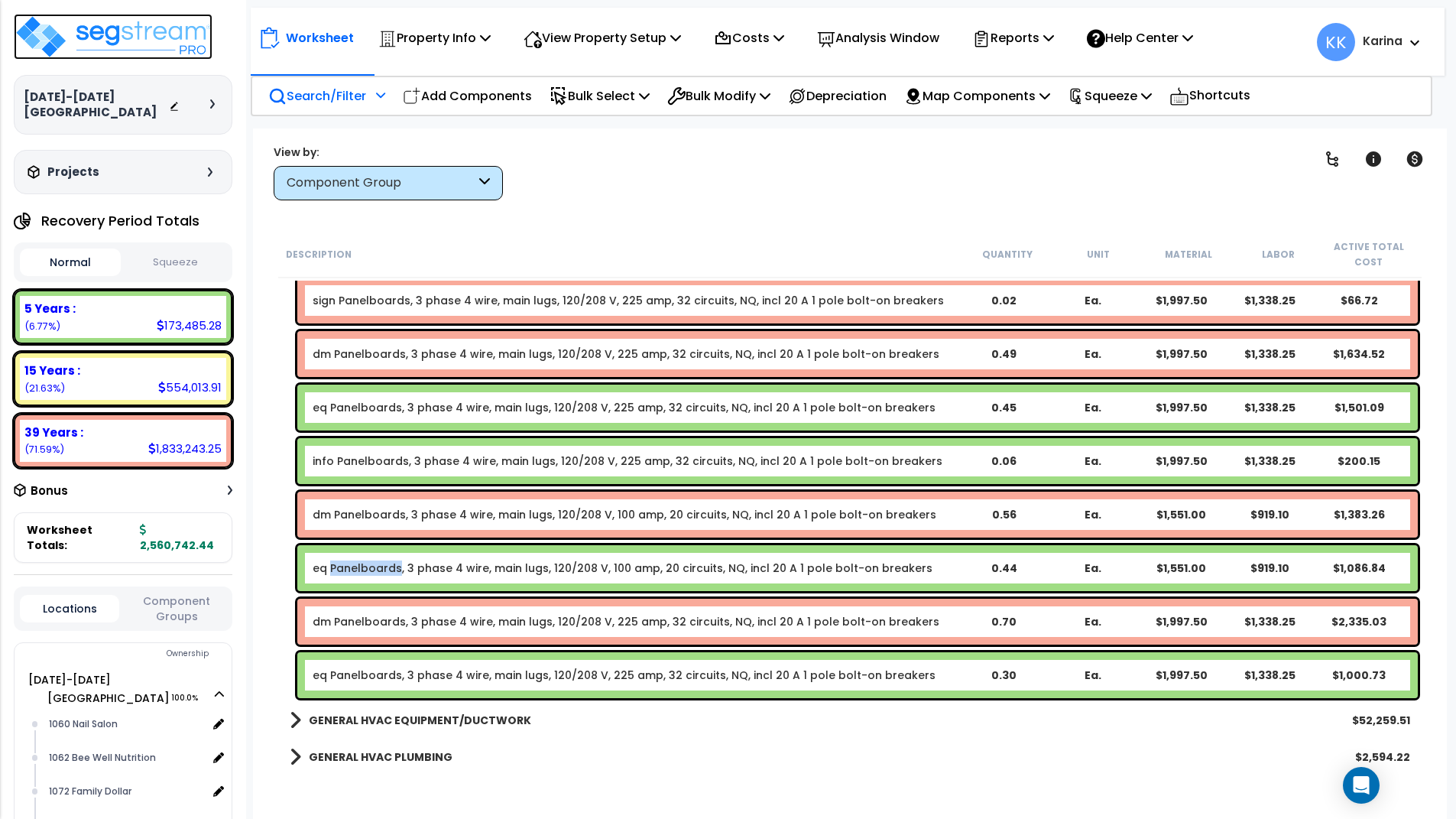
click at [129, 29] on img at bounding box center [113, 37] width 199 height 46
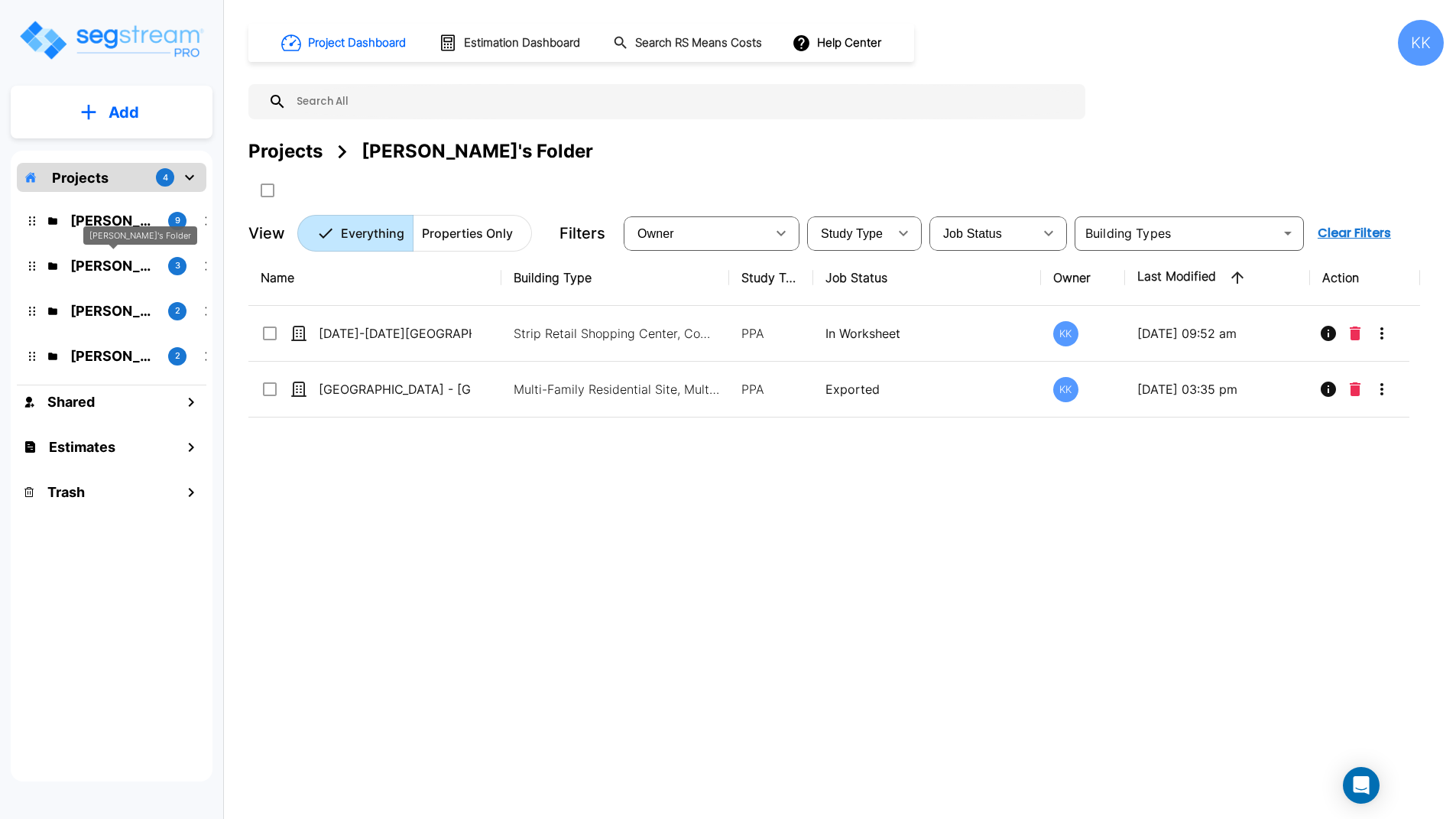
click at [119, 263] on p "[PERSON_NAME]'s Folder" at bounding box center [113, 266] width 86 height 21
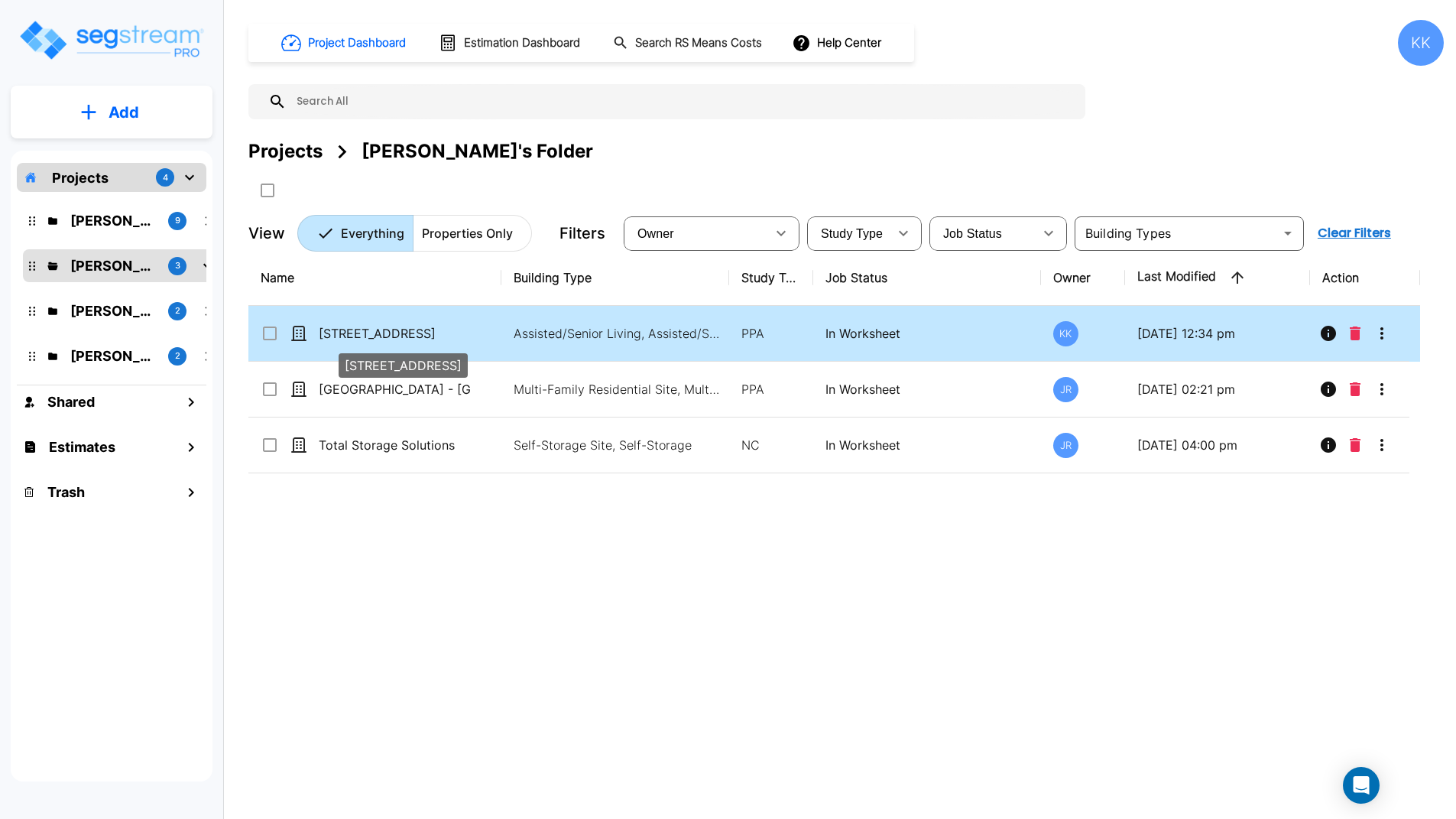
click at [347, 336] on p "[STREET_ADDRESS]" at bounding box center [394, 333] width 152 height 18
checkbox input "true"
click at [347, 336] on p "[STREET_ADDRESS]" at bounding box center [394, 333] width 152 height 18
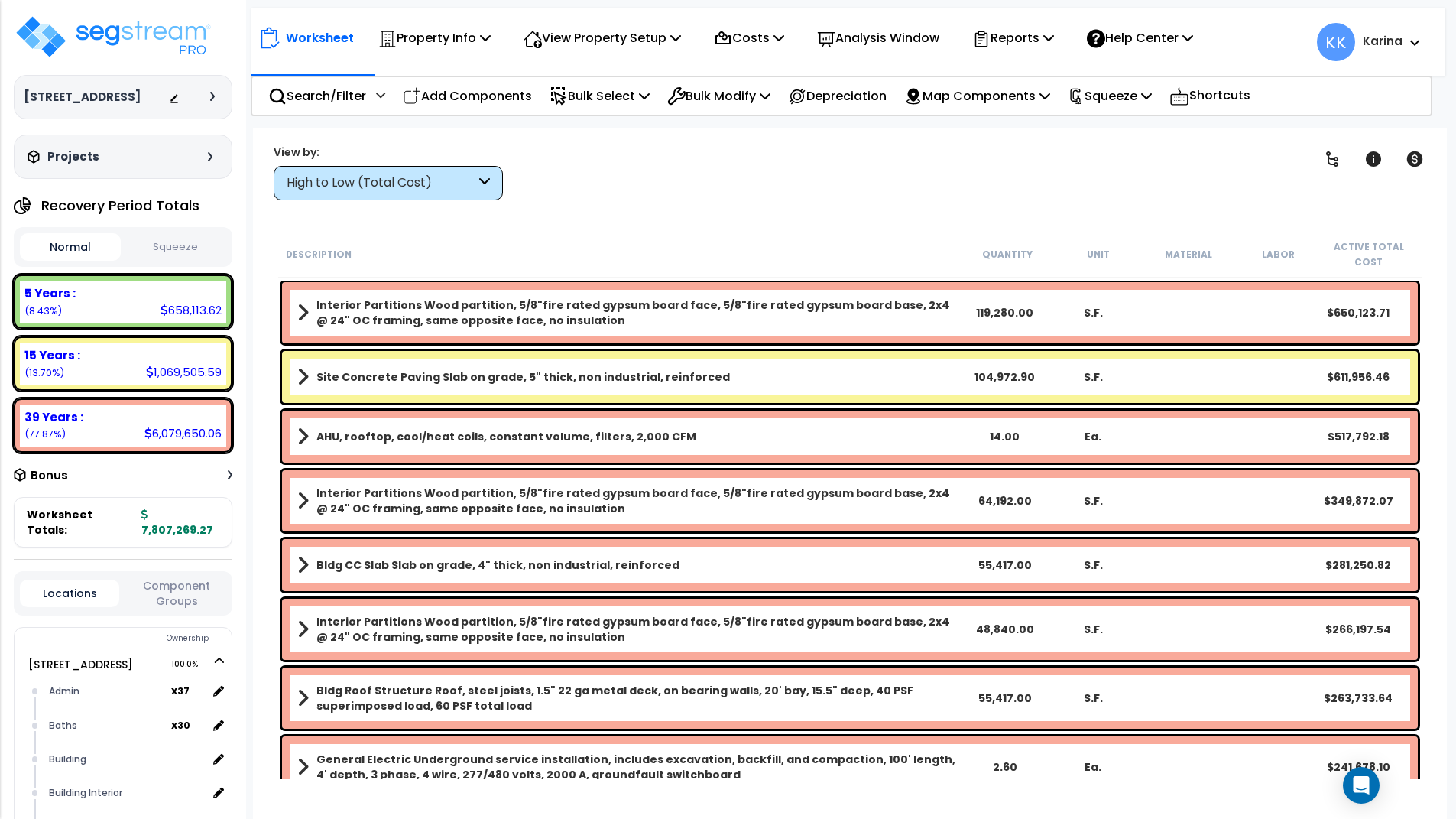
click at [416, 173] on div "High to Low (Total Cost)" at bounding box center [388, 184] width 229 height 35
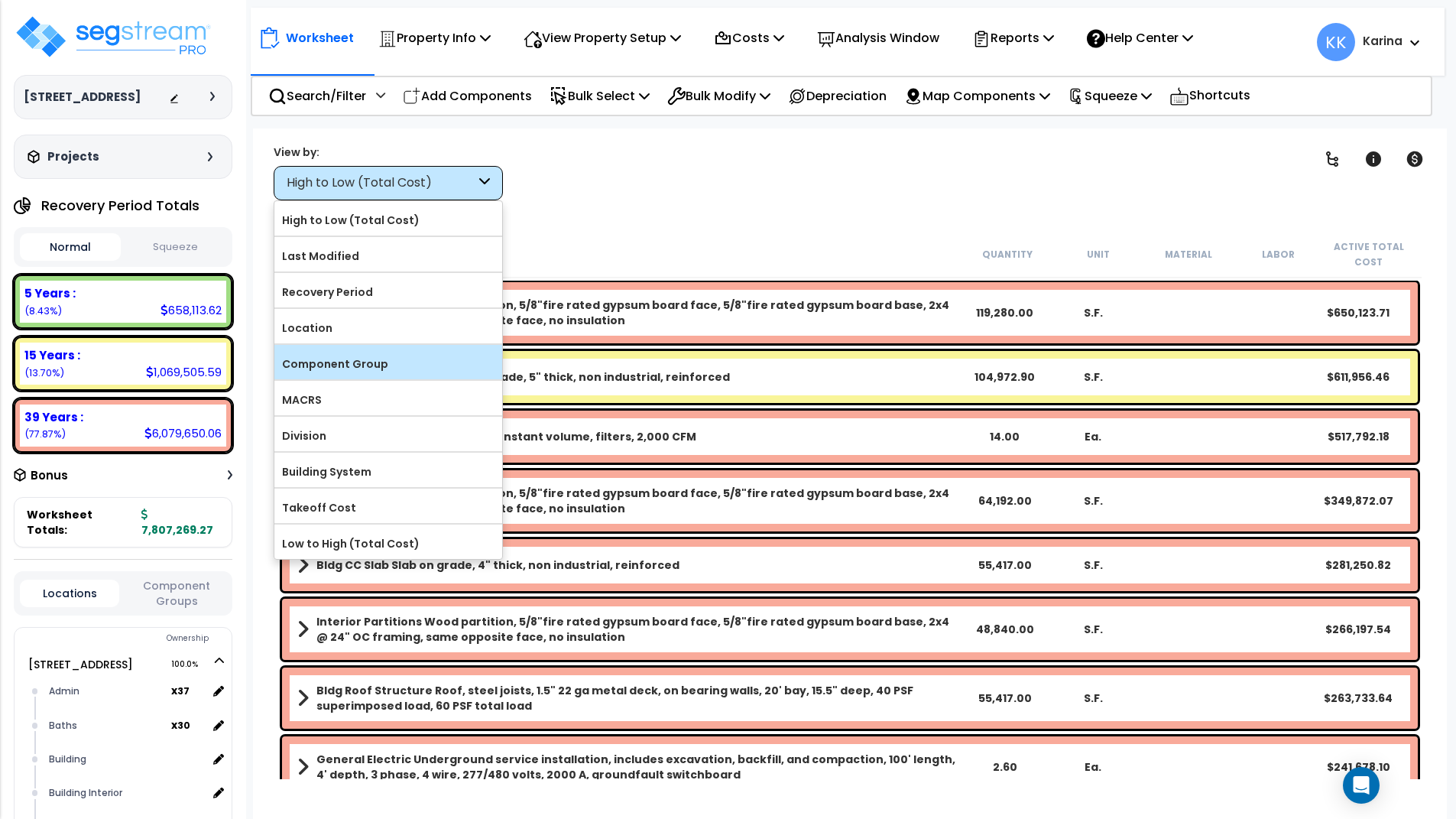
click at [371, 363] on label "Component Group" at bounding box center [389, 363] width 228 height 23
click at [0, 0] on input "Component Group" at bounding box center [0, 0] width 0 height 0
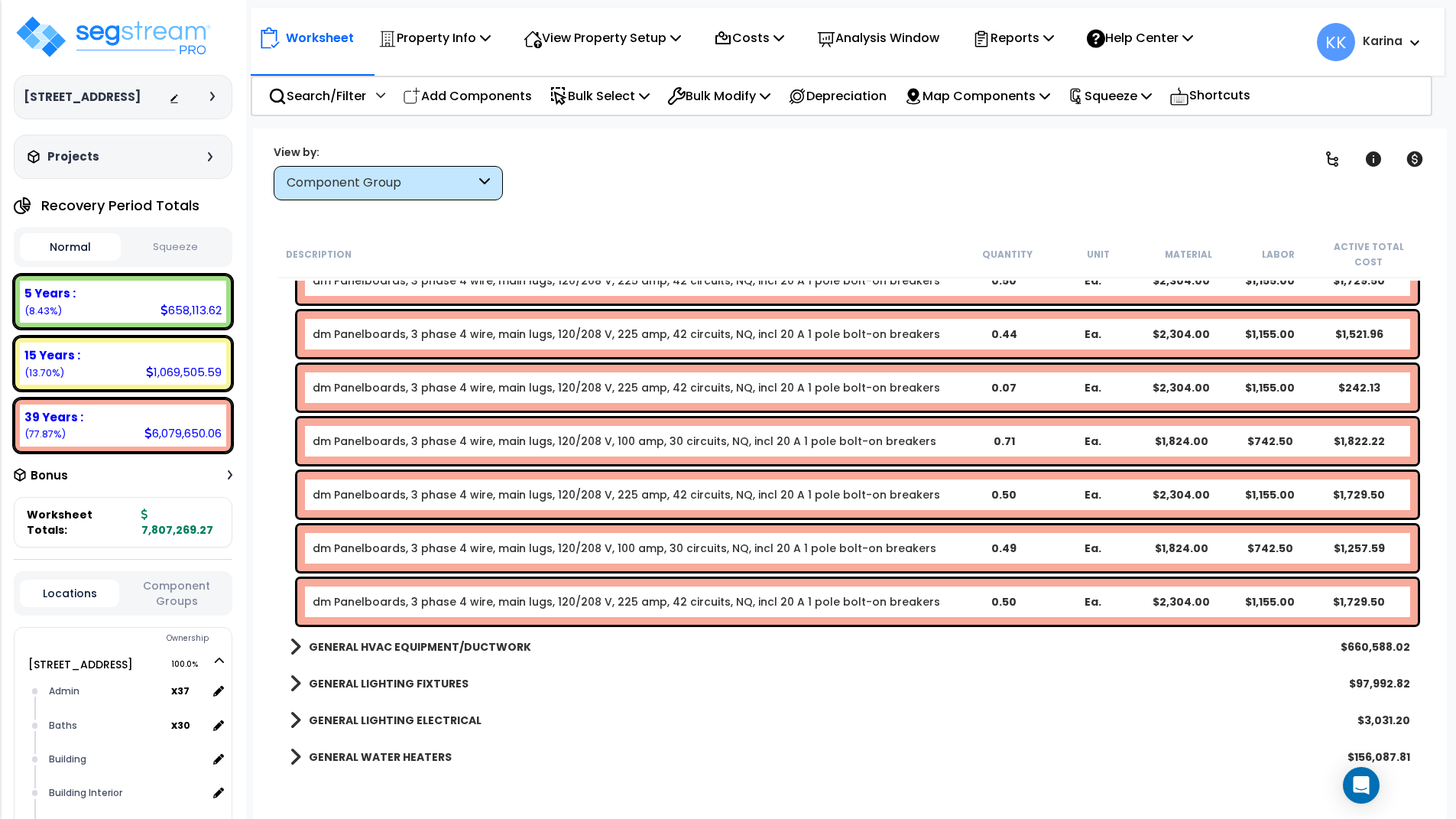
scroll to position [1835, 0]
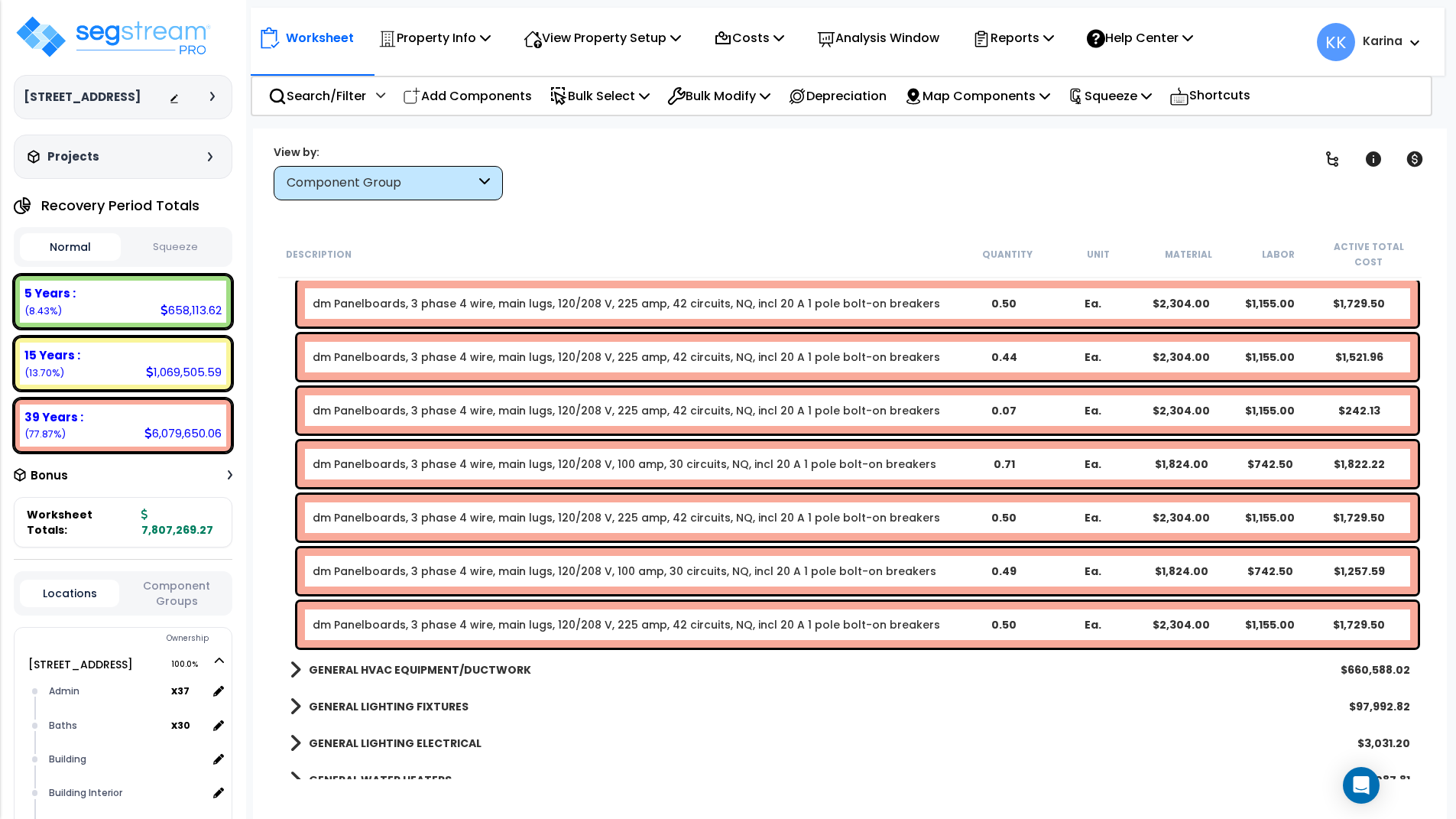
click at [93, 92] on h3 "[STREET_ADDRESS]" at bounding box center [82, 97] width 117 height 16
click at [110, 36] on img at bounding box center [113, 37] width 199 height 46
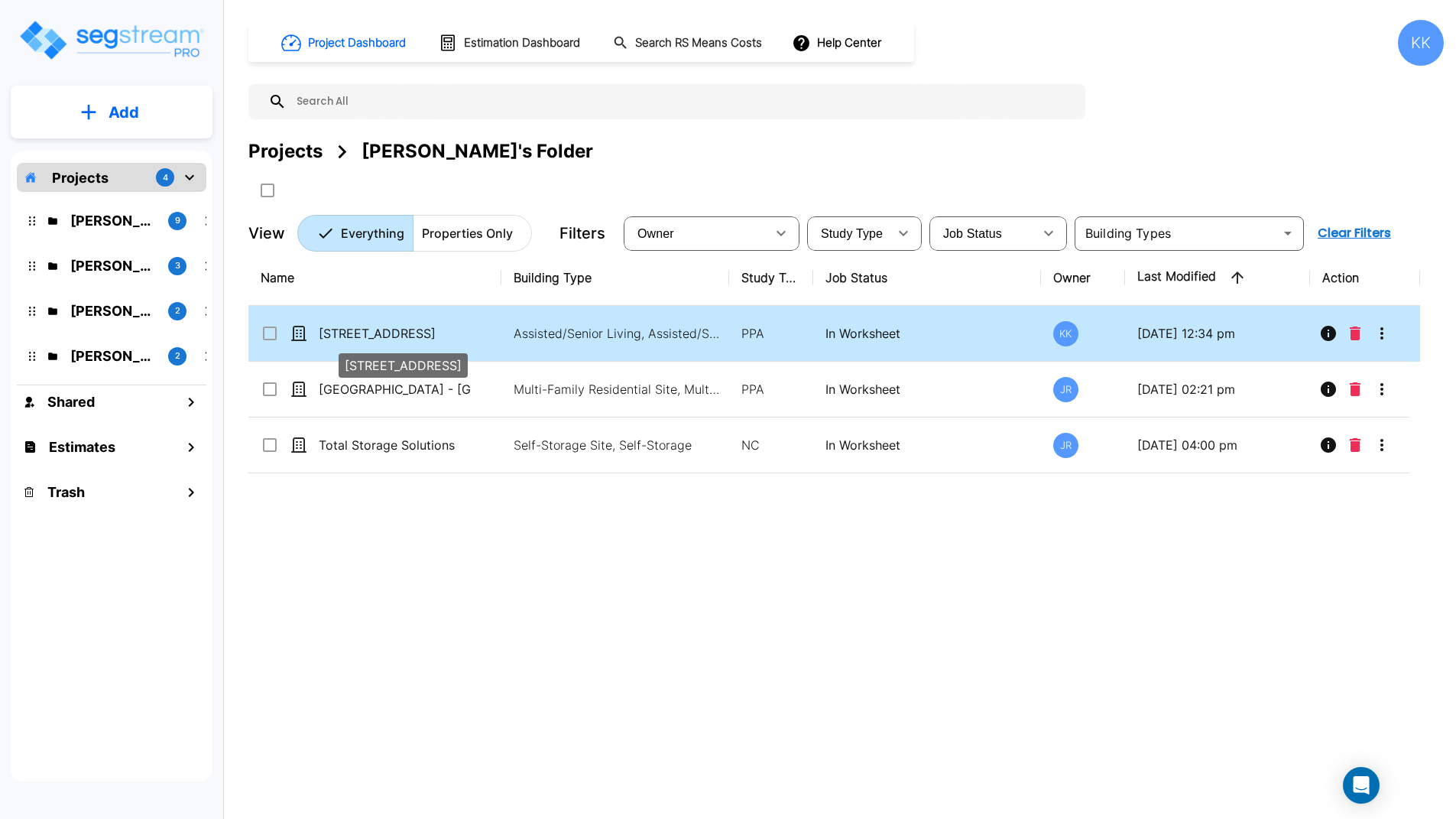
click at [328, 331] on p "[STREET_ADDRESS]" at bounding box center [394, 333] width 152 height 18
checkbox input "true"
click at [328, 331] on p "[STREET_ADDRESS]" at bounding box center [394, 333] width 152 height 18
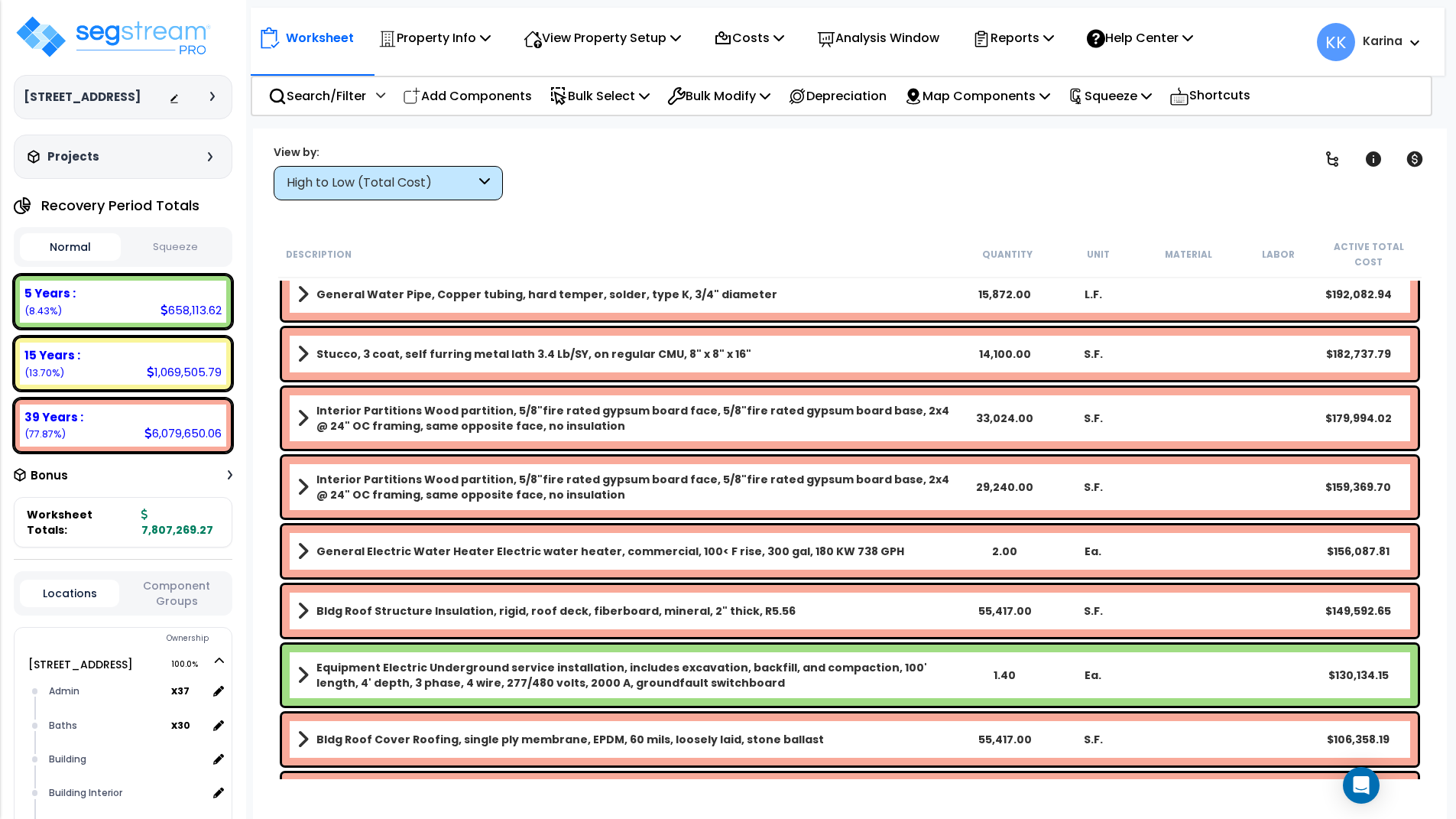
scroll to position [1009, 0]
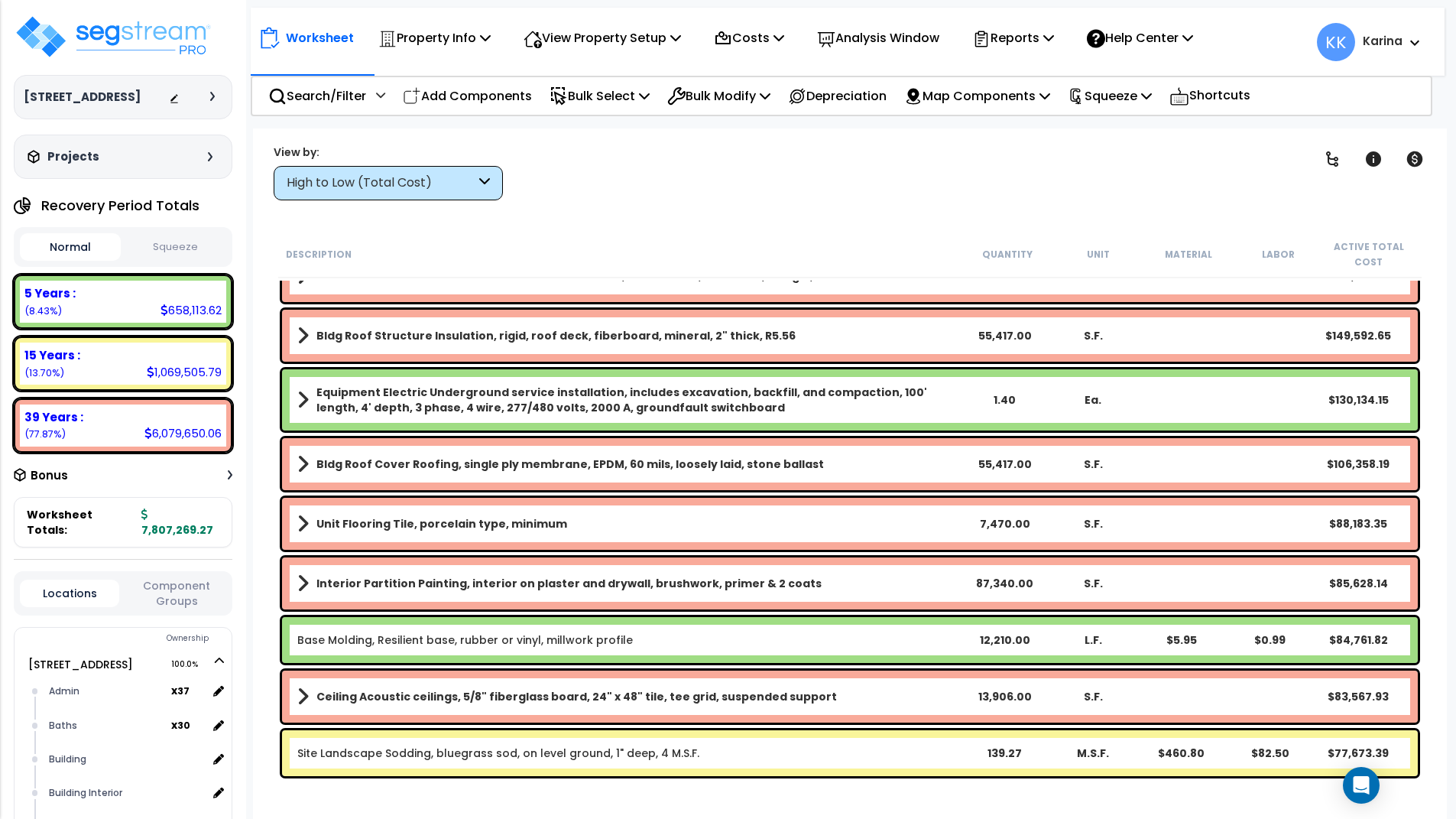
click at [425, 175] on div "High to Low (Total Cost)" at bounding box center [381, 183] width 189 height 17
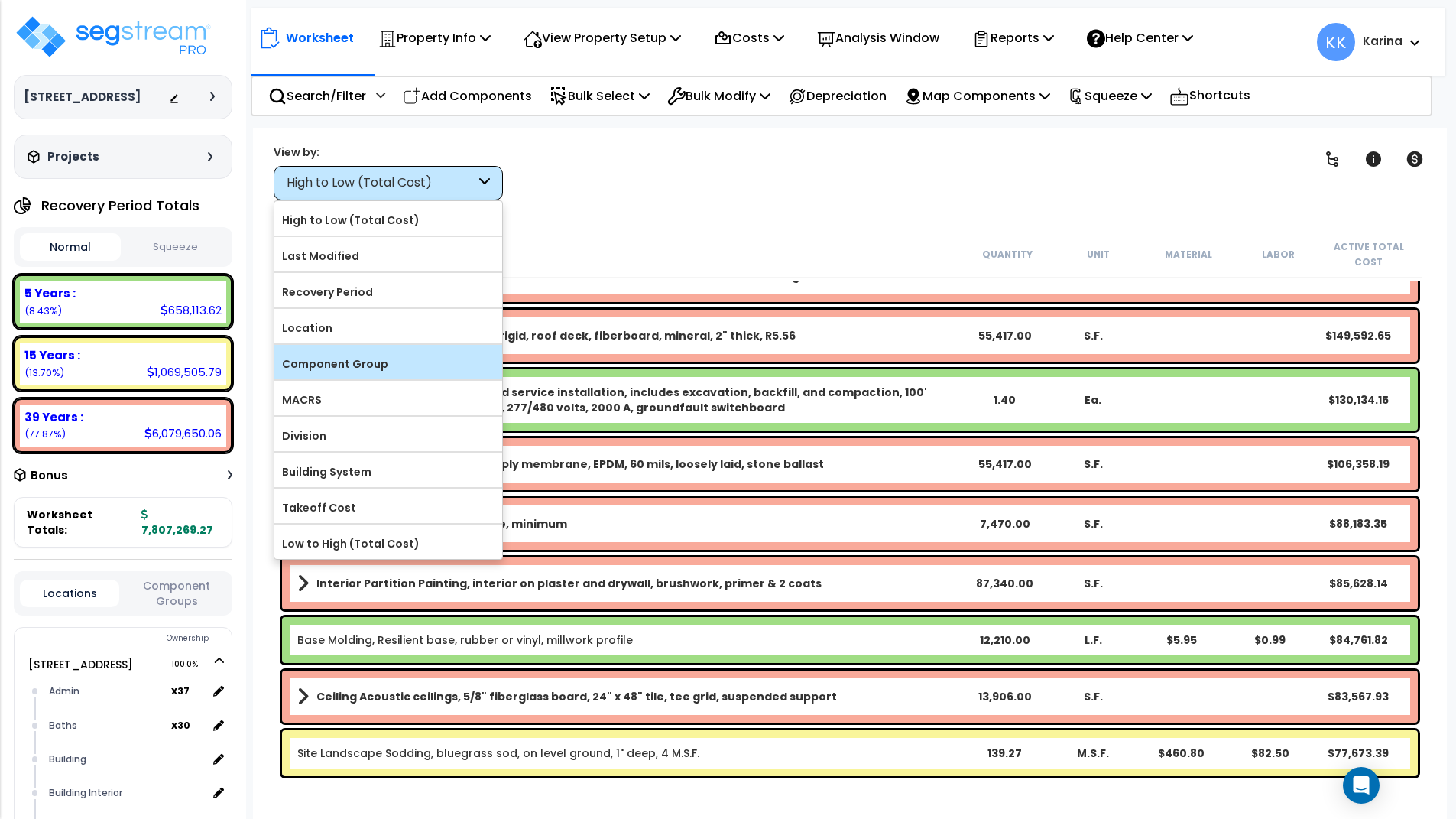
click at [385, 354] on label "Component Group" at bounding box center [389, 363] width 228 height 23
click at [0, 0] on input "Component Group" at bounding box center [0, 0] width 0 height 0
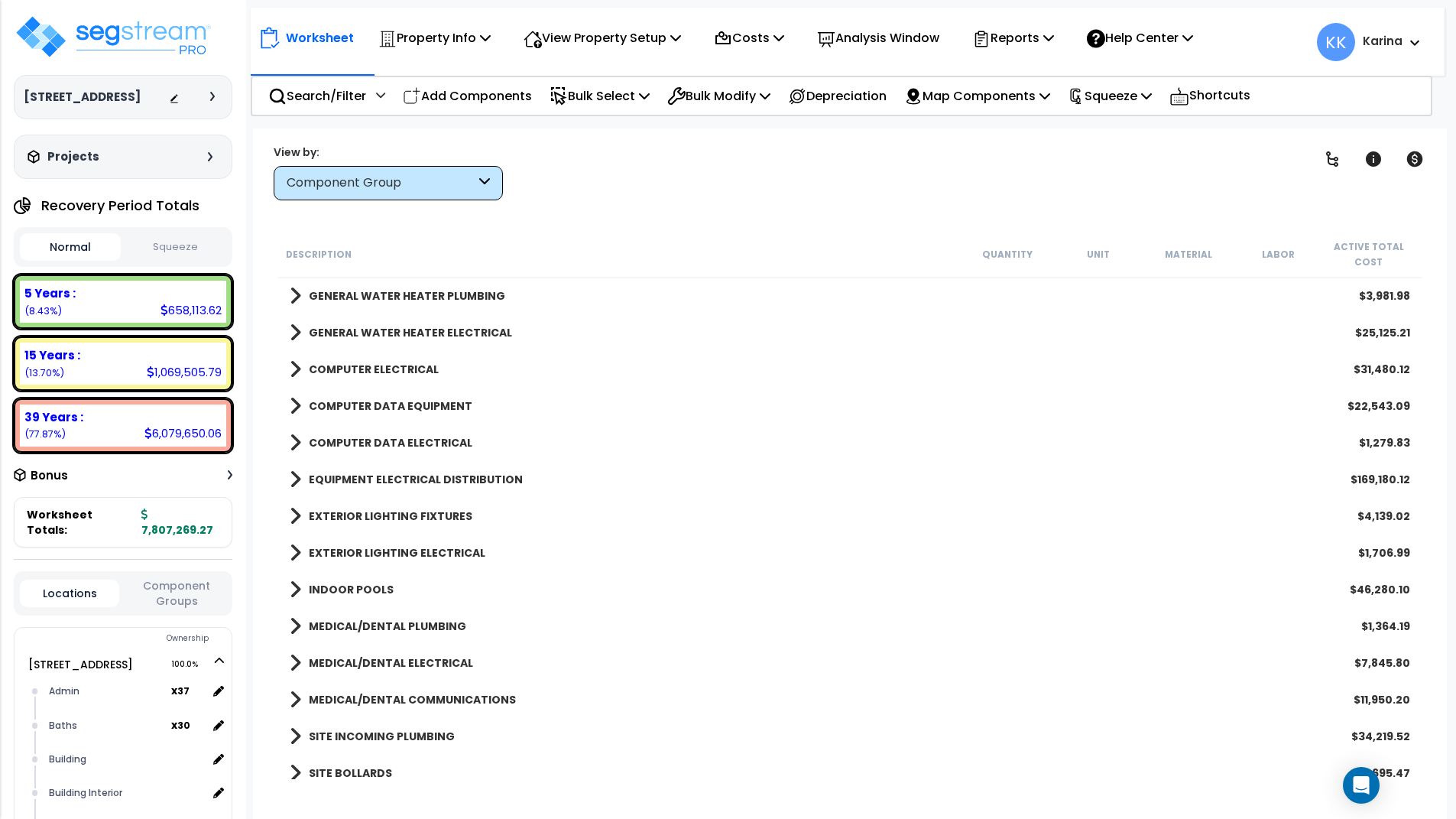
scroll to position [2661, 0]
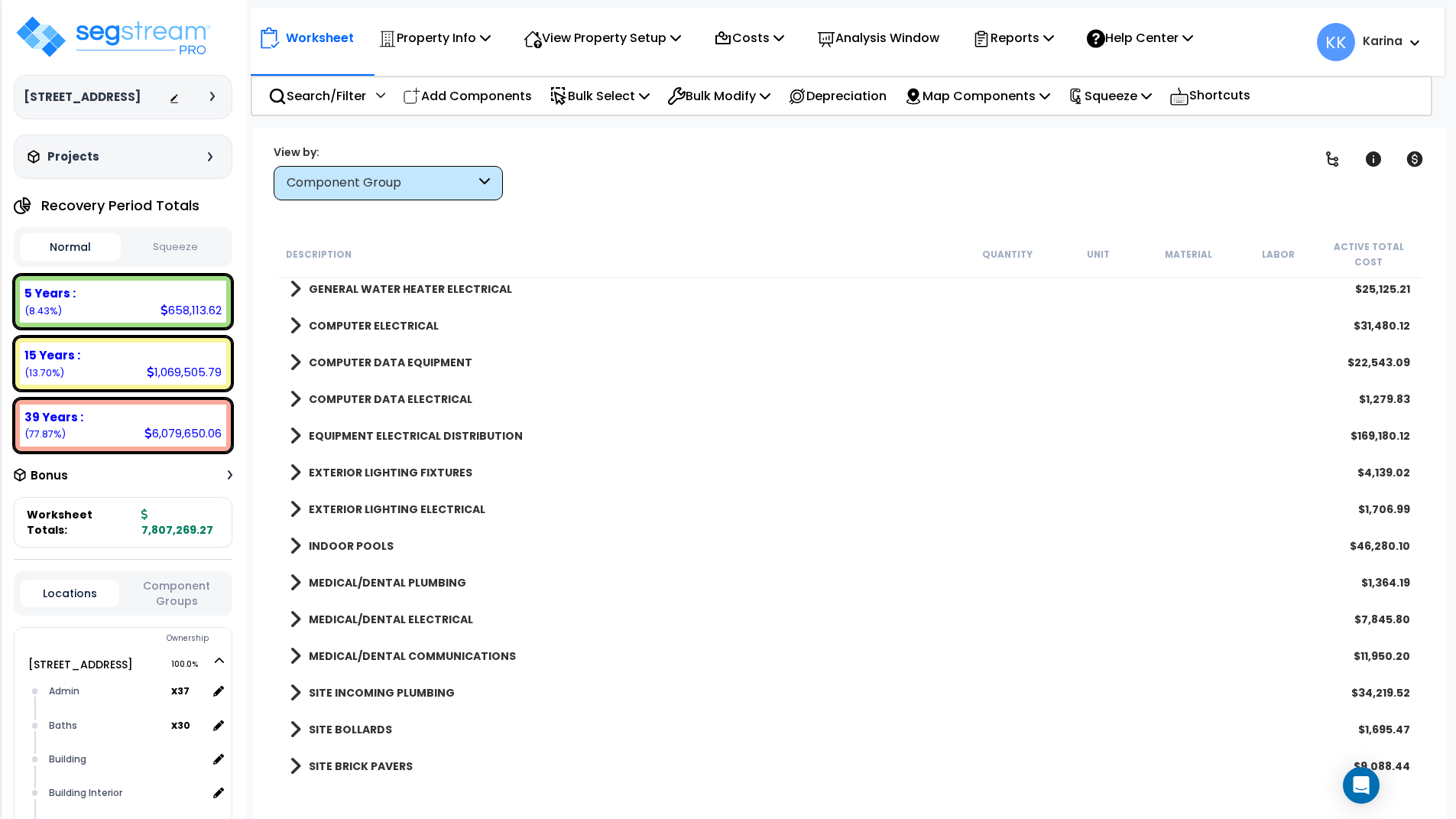
click at [295, 434] on span at bounding box center [295, 436] width 12 height 21
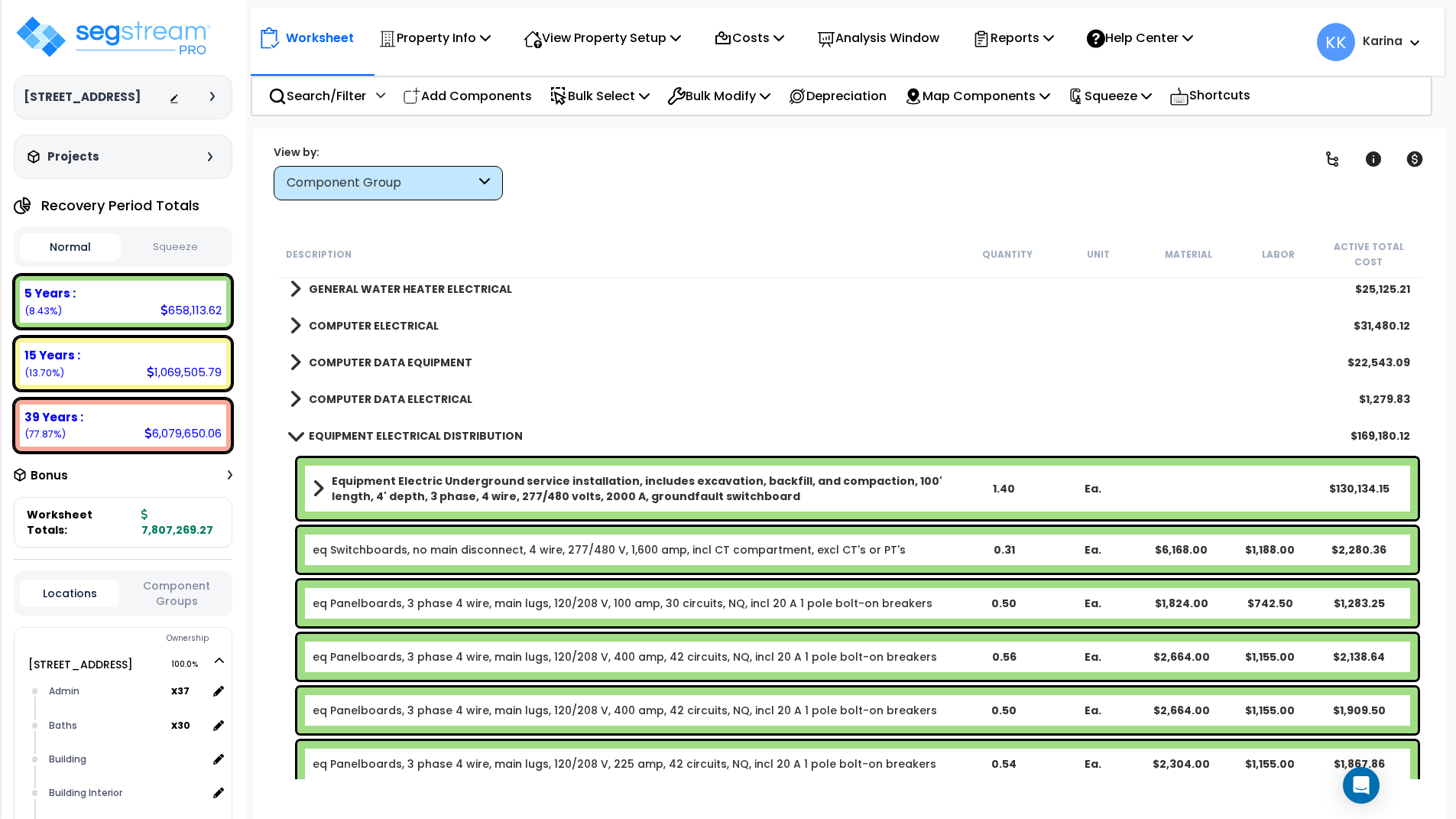
click at [295, 434] on span at bounding box center [295, 436] width 21 height 12
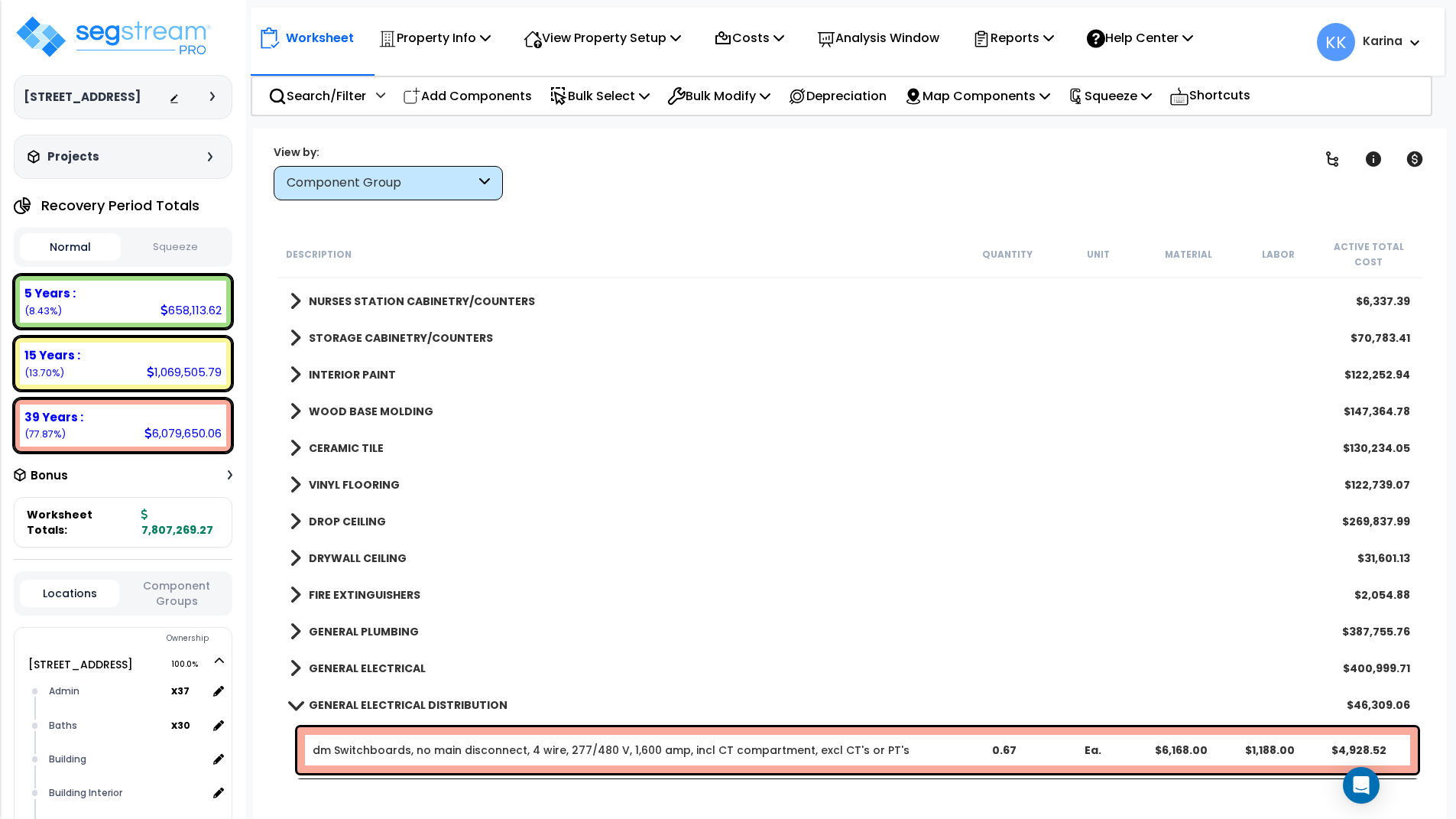
scroll to position [551, 0]
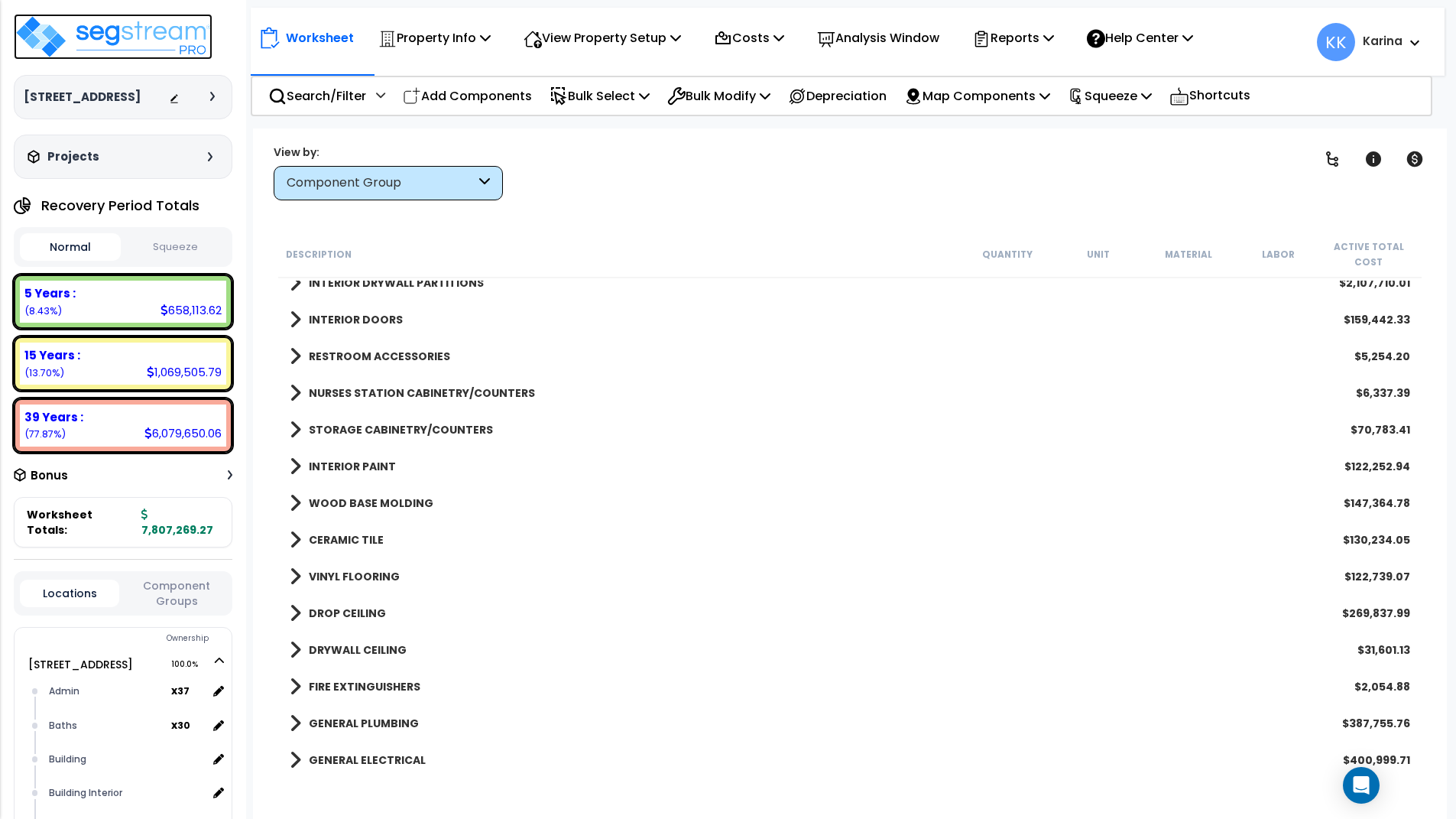
click at [103, 29] on img at bounding box center [113, 37] width 199 height 46
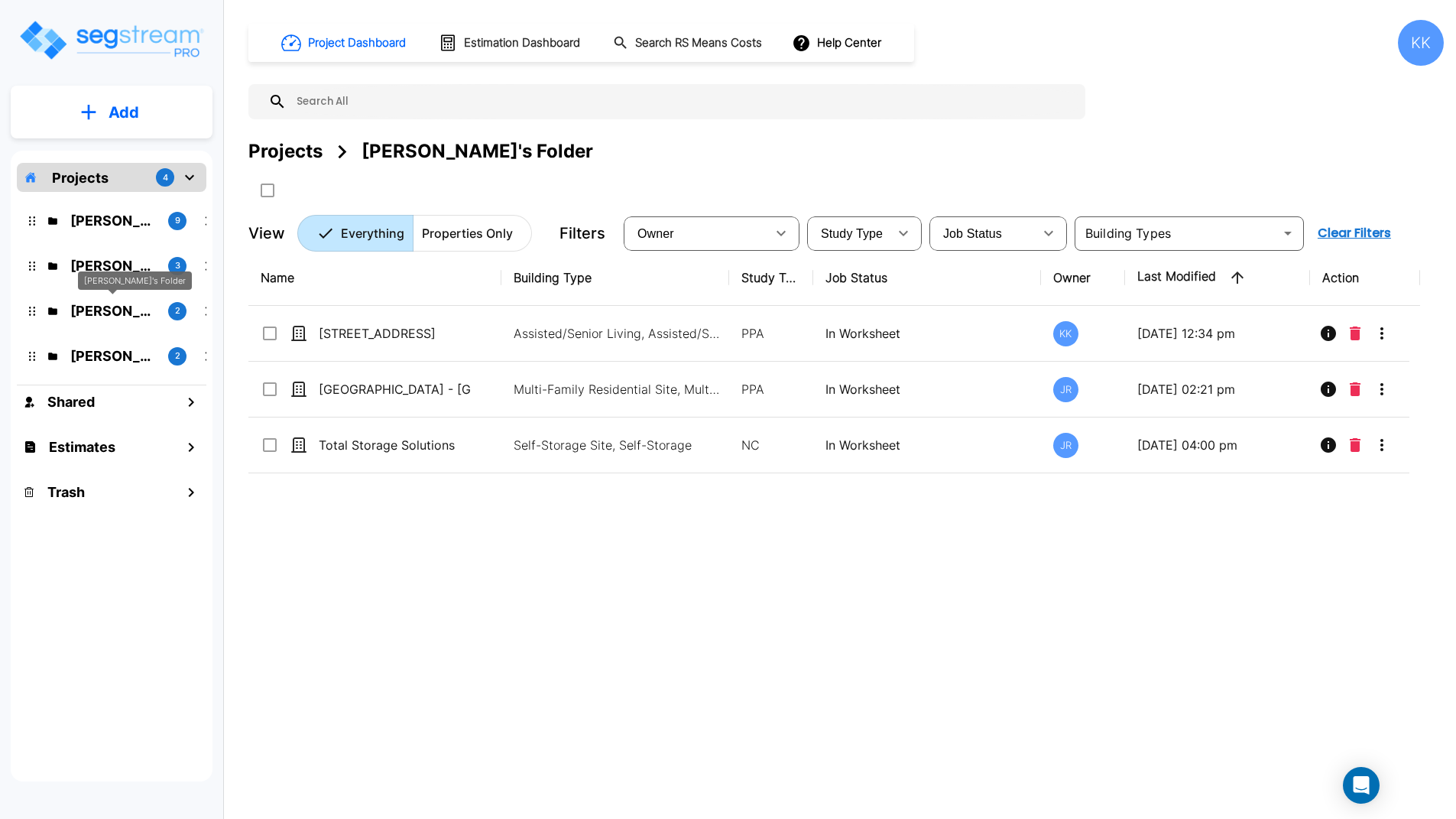
click at [110, 308] on p "[PERSON_NAME]'s Folder" at bounding box center [113, 310] width 86 height 21
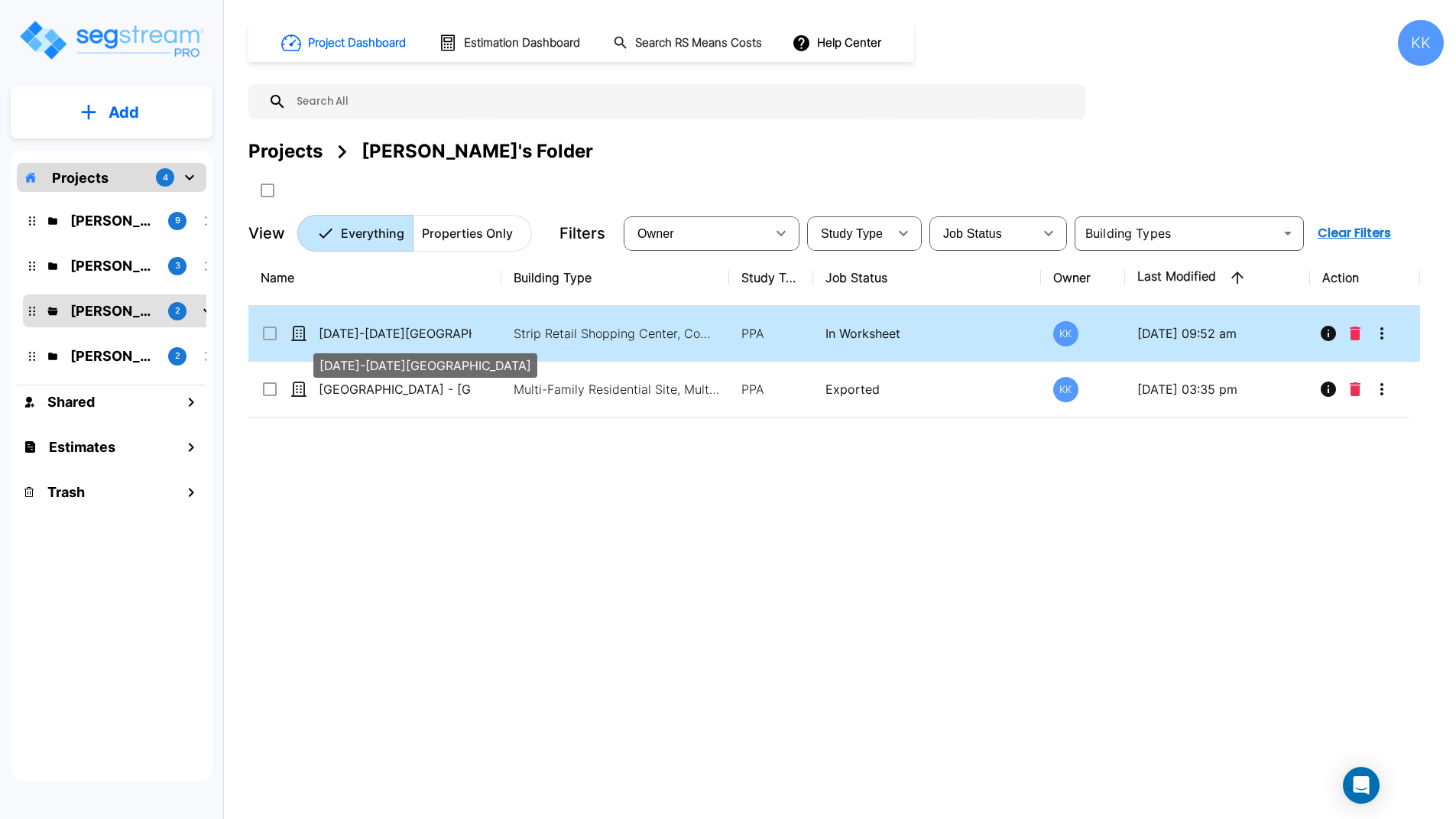
click at [406, 335] on p "[DATE]-[DATE][GEOGRAPHIC_DATA]" at bounding box center [394, 333] width 152 height 18
checkbox input "true"
click at [406, 335] on p "[DATE]-[DATE][GEOGRAPHIC_DATA]" at bounding box center [394, 333] width 152 height 18
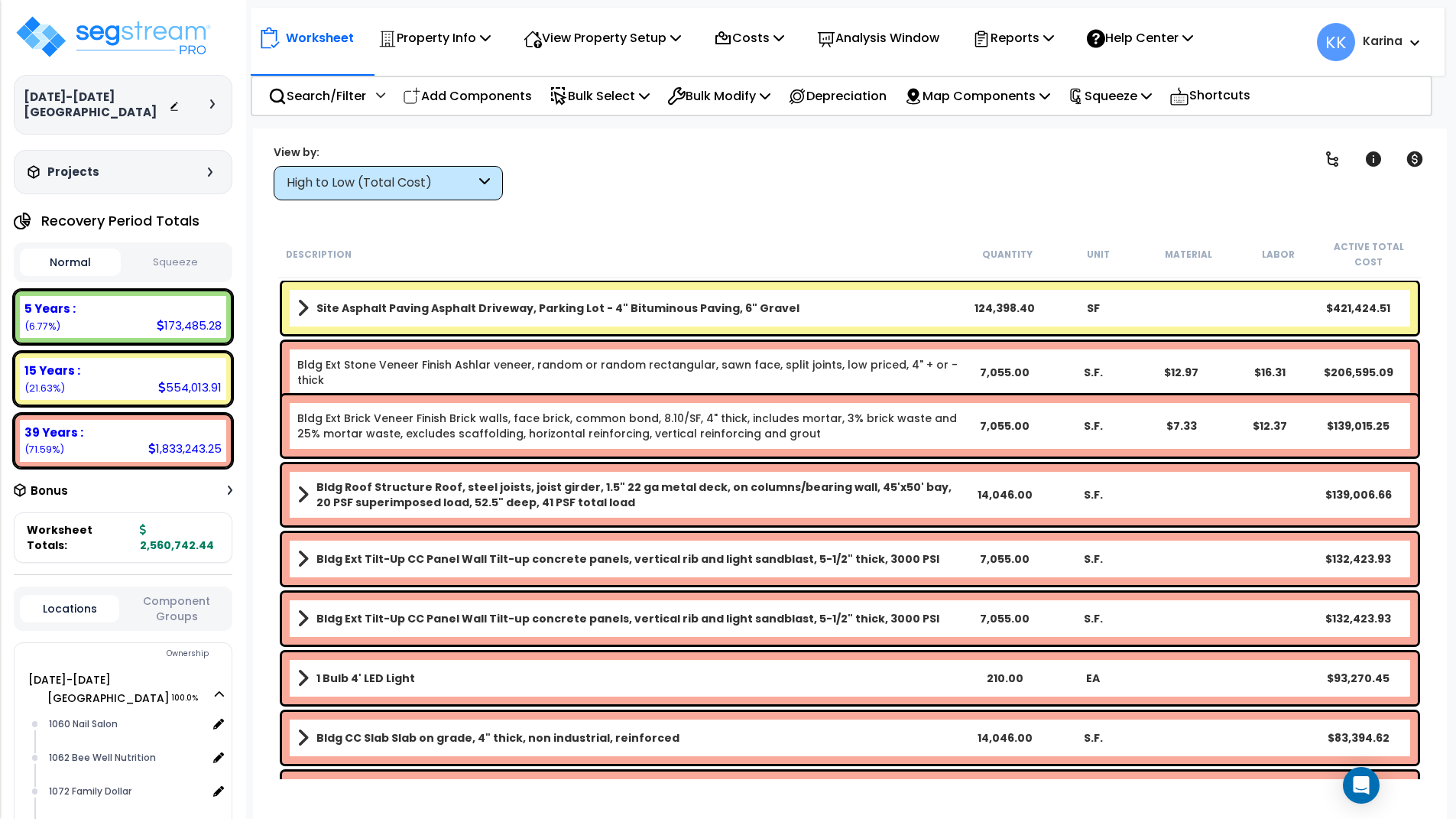
click at [437, 181] on div "High to Low (Total Cost)" at bounding box center [381, 183] width 189 height 17
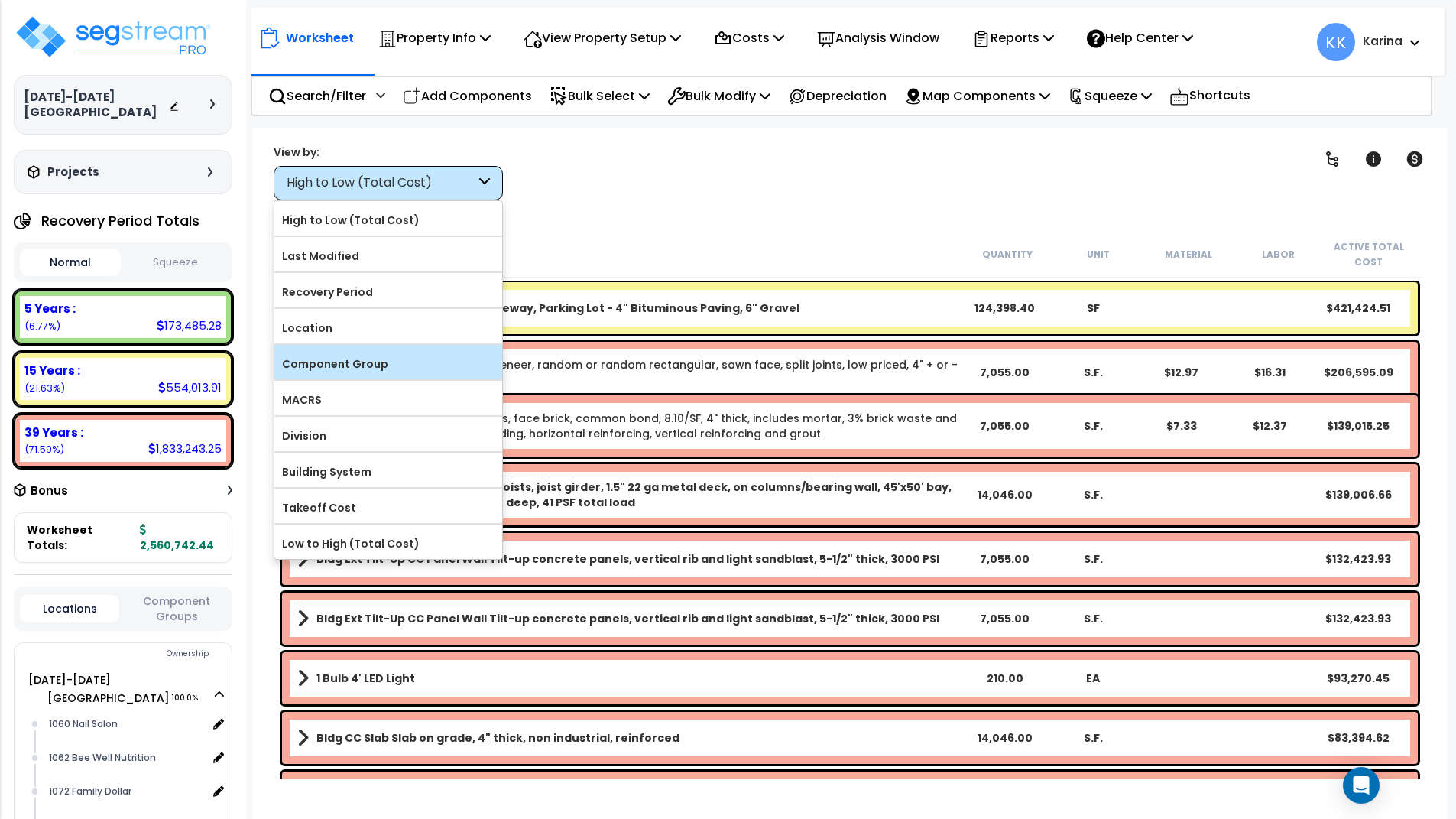
click at [377, 357] on label "Component Group" at bounding box center [389, 363] width 228 height 23
click at [0, 0] on input "Component Group" at bounding box center [0, 0] width 0 height 0
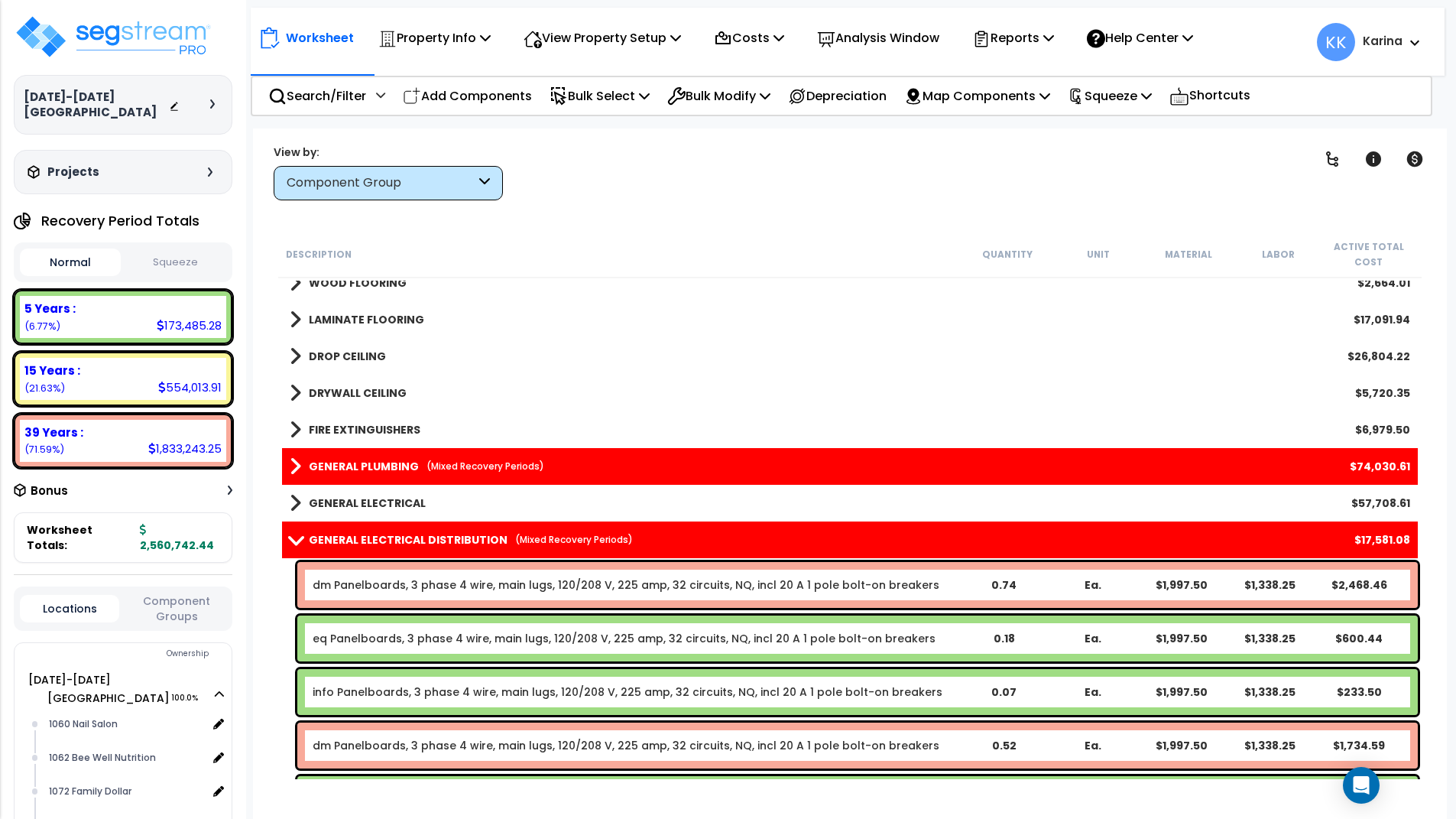
scroll to position [1285, 0]
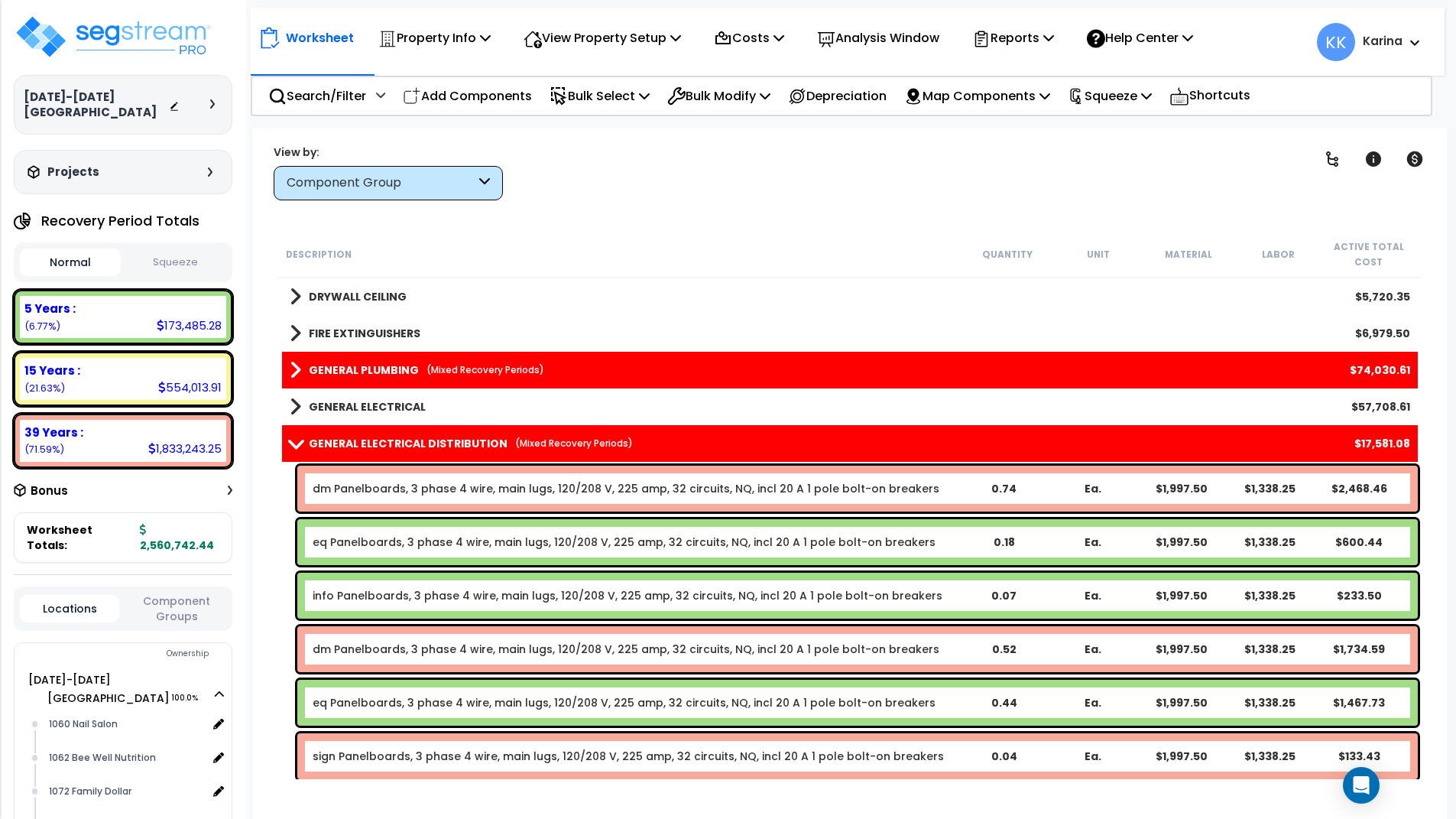
click at [418, 539] on link "eq Panelboards, 3 phase 4 wire, main lugs, 120/208 V, 225 amp, 32 circuits, NQ,…" at bounding box center [623, 541] width 623 height 16
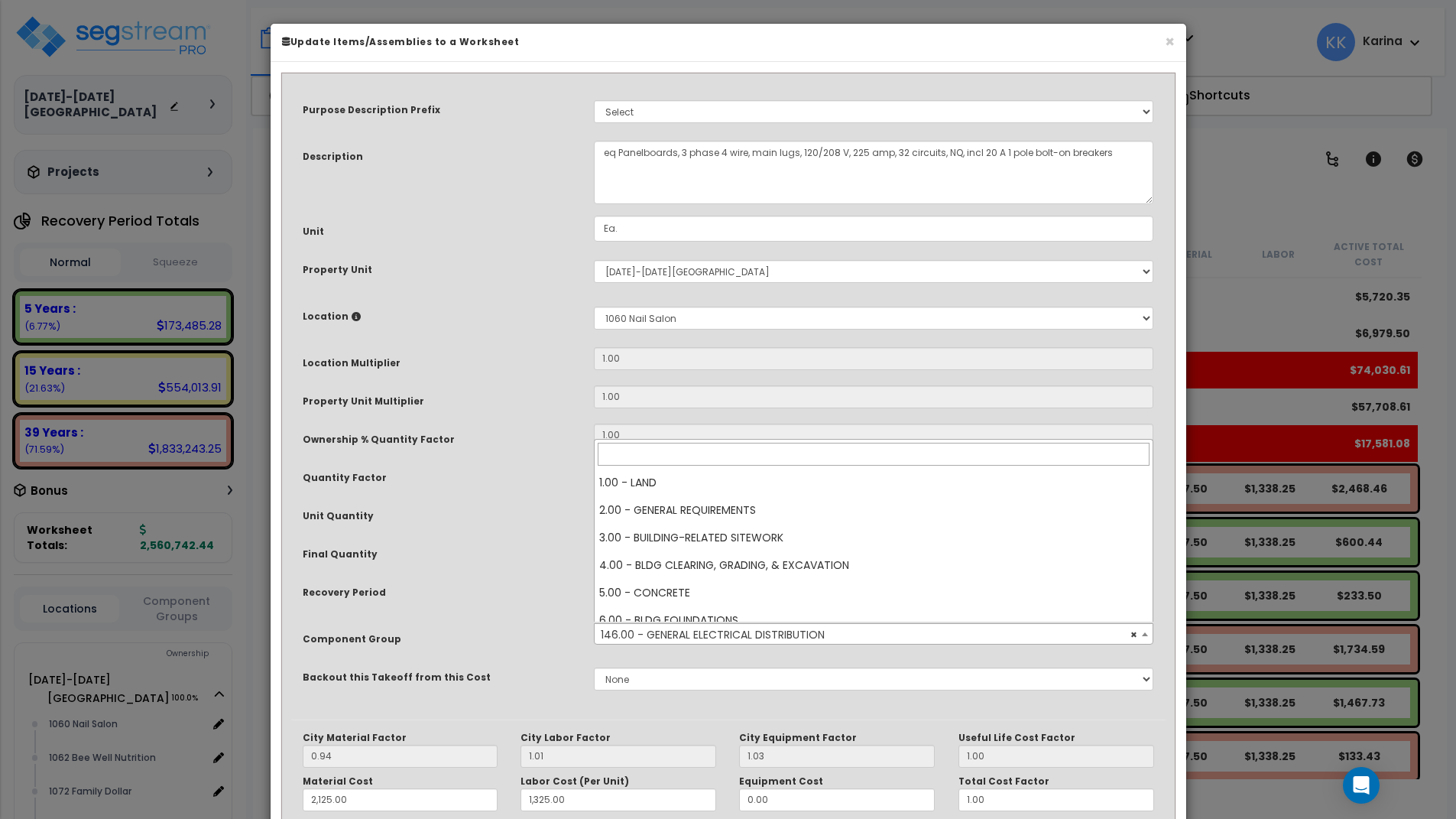
click at [679, 628] on span "× 146.00 - GENERAL ELECTRICAL DISTRIBUTION" at bounding box center [874, 634] width 559 height 21
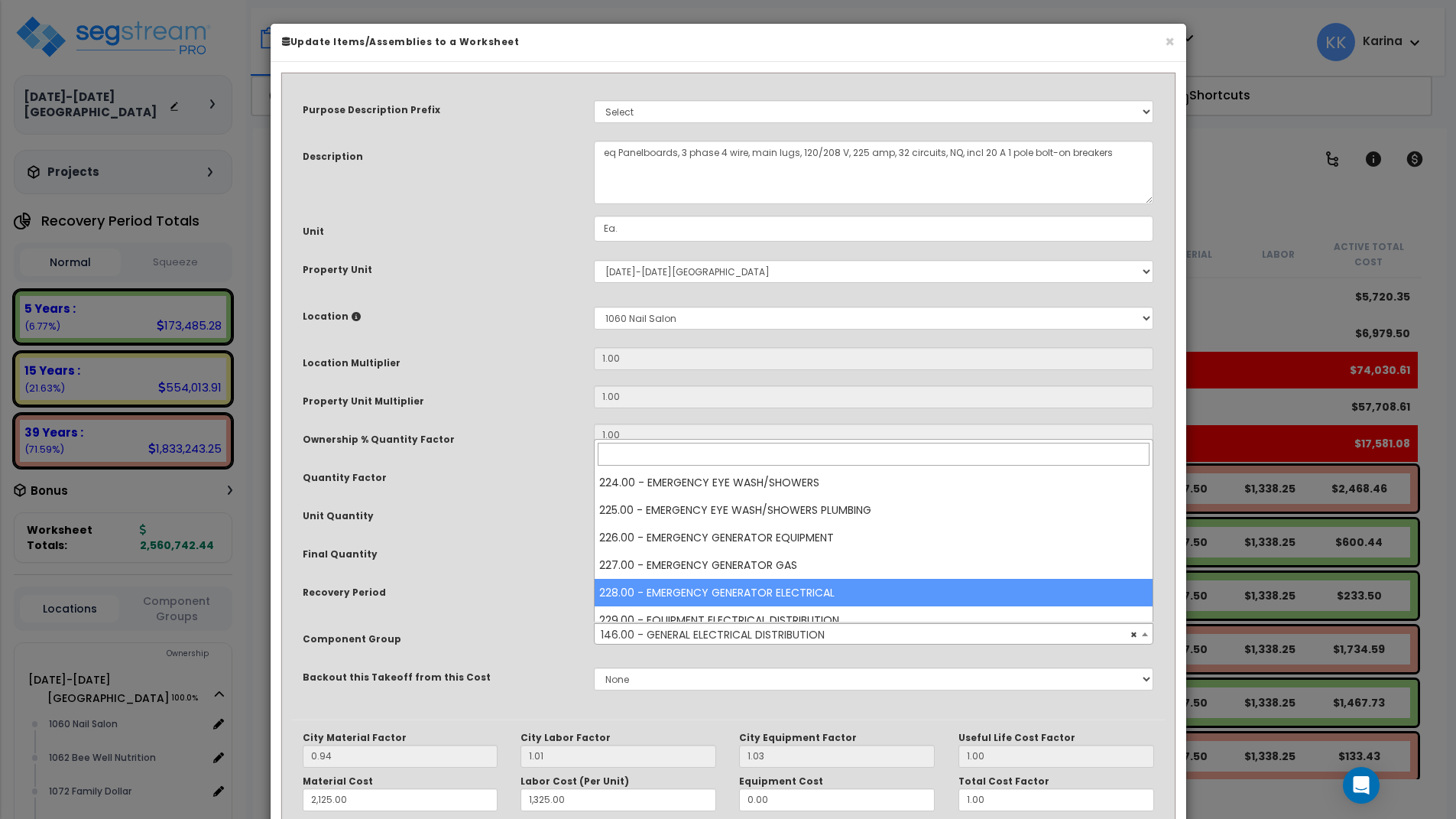
scroll to position [6560, 0]
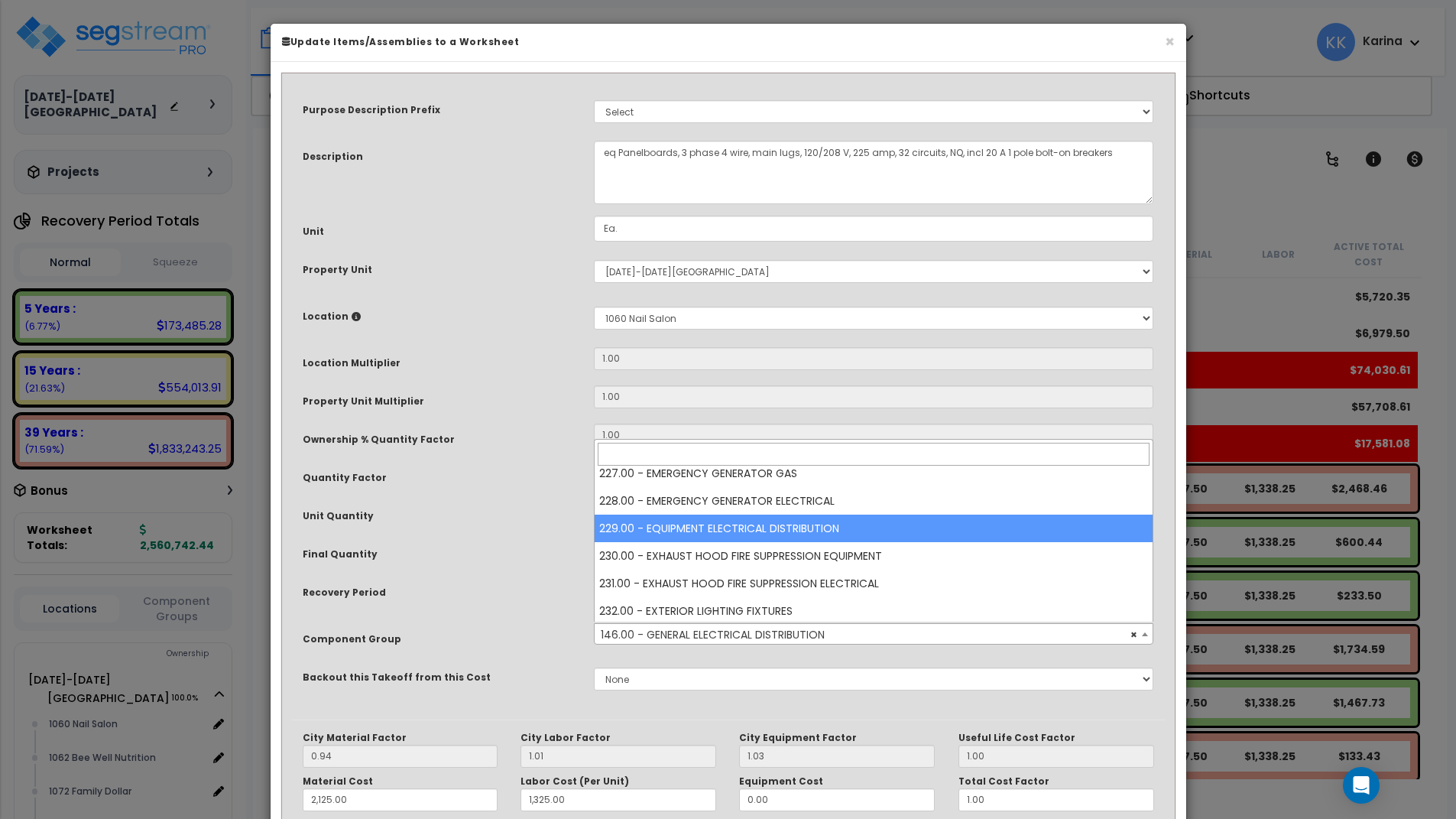
select select "57033"
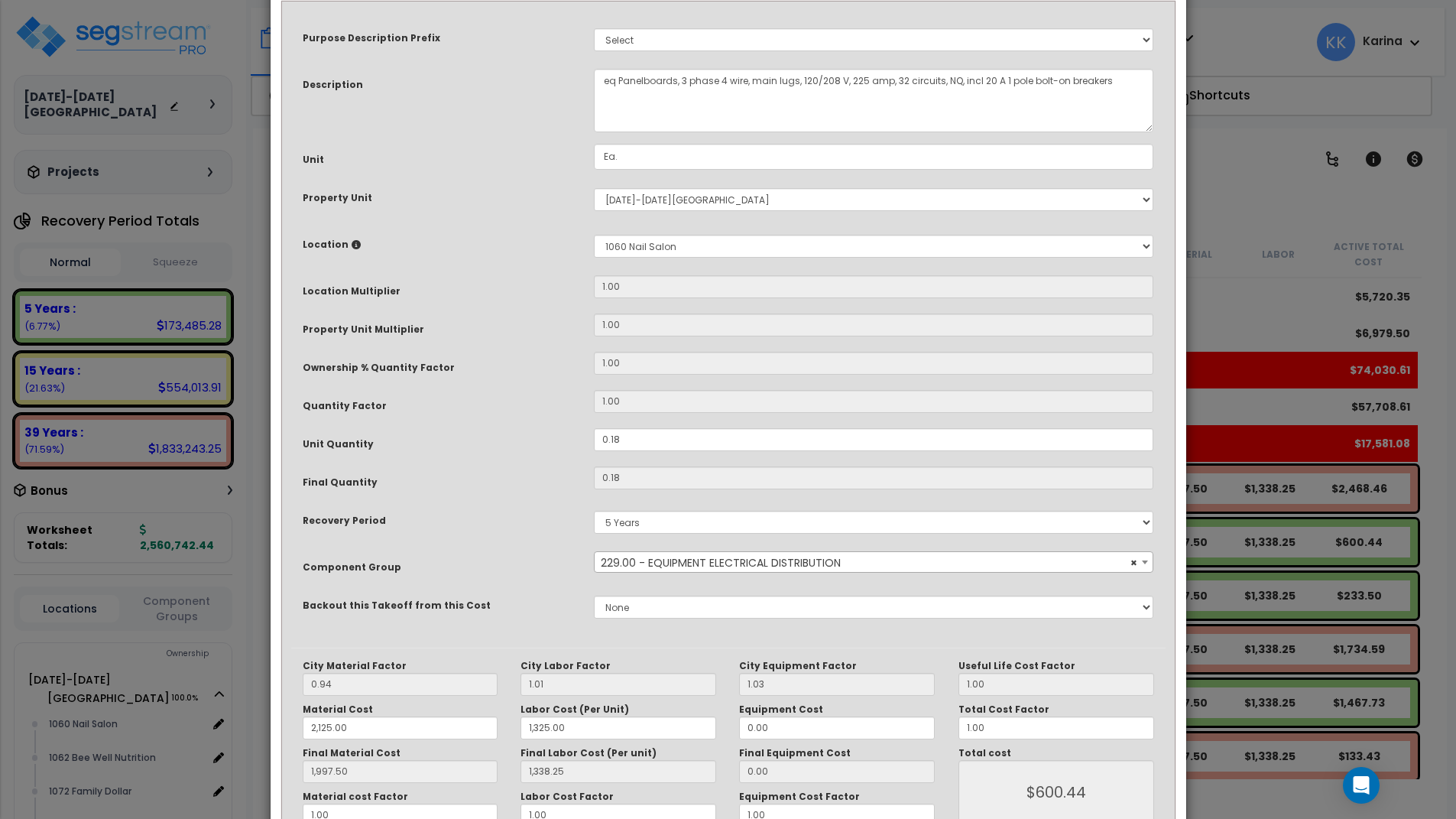
scroll to position [165, 0]
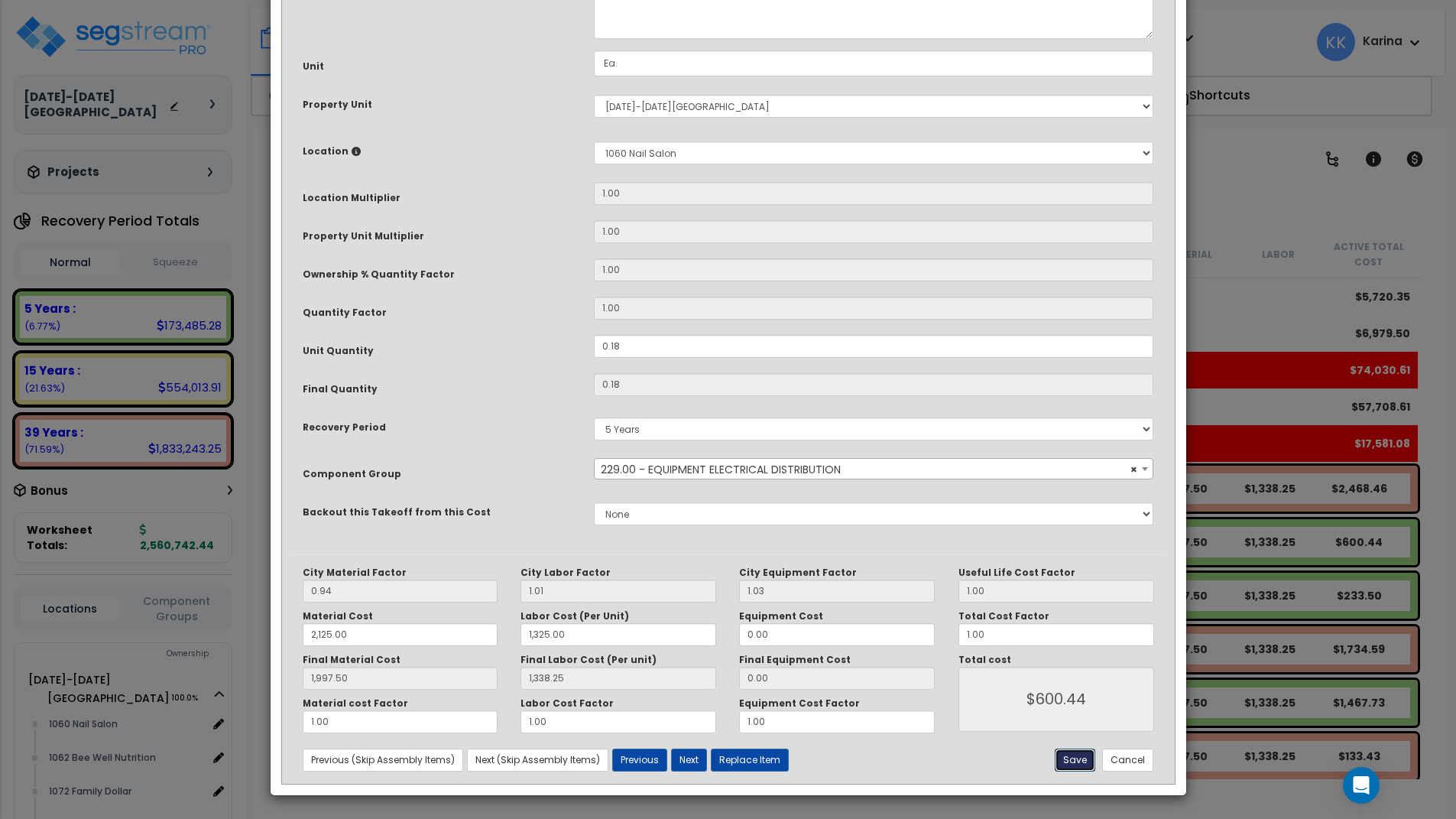
click at [1075, 756] on button "Save" at bounding box center [1075, 760] width 40 height 23
type input "2125.00"
type input "1325.00"
type input "1997.50"
type input "1338.25"
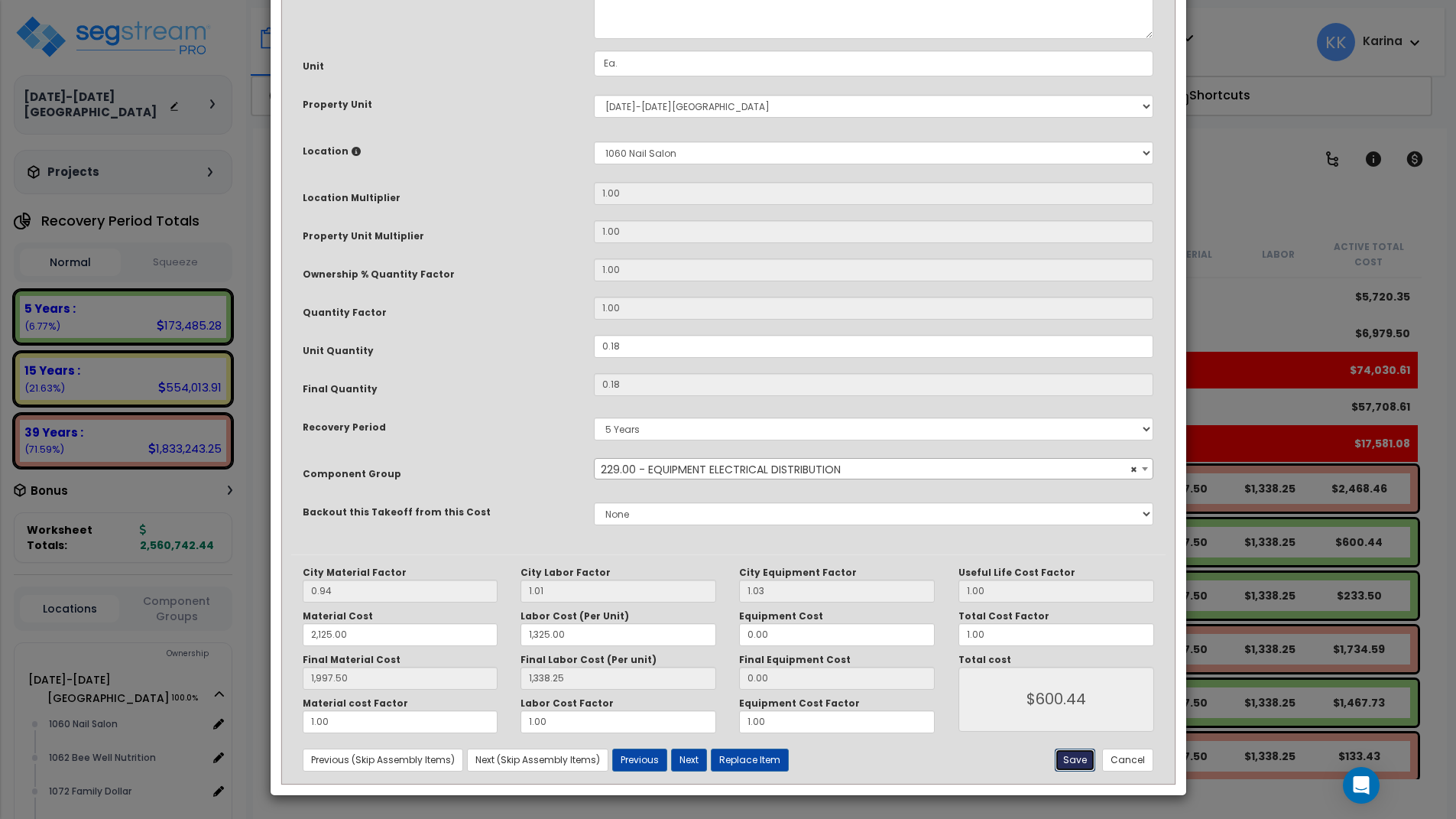
type input "600.44"
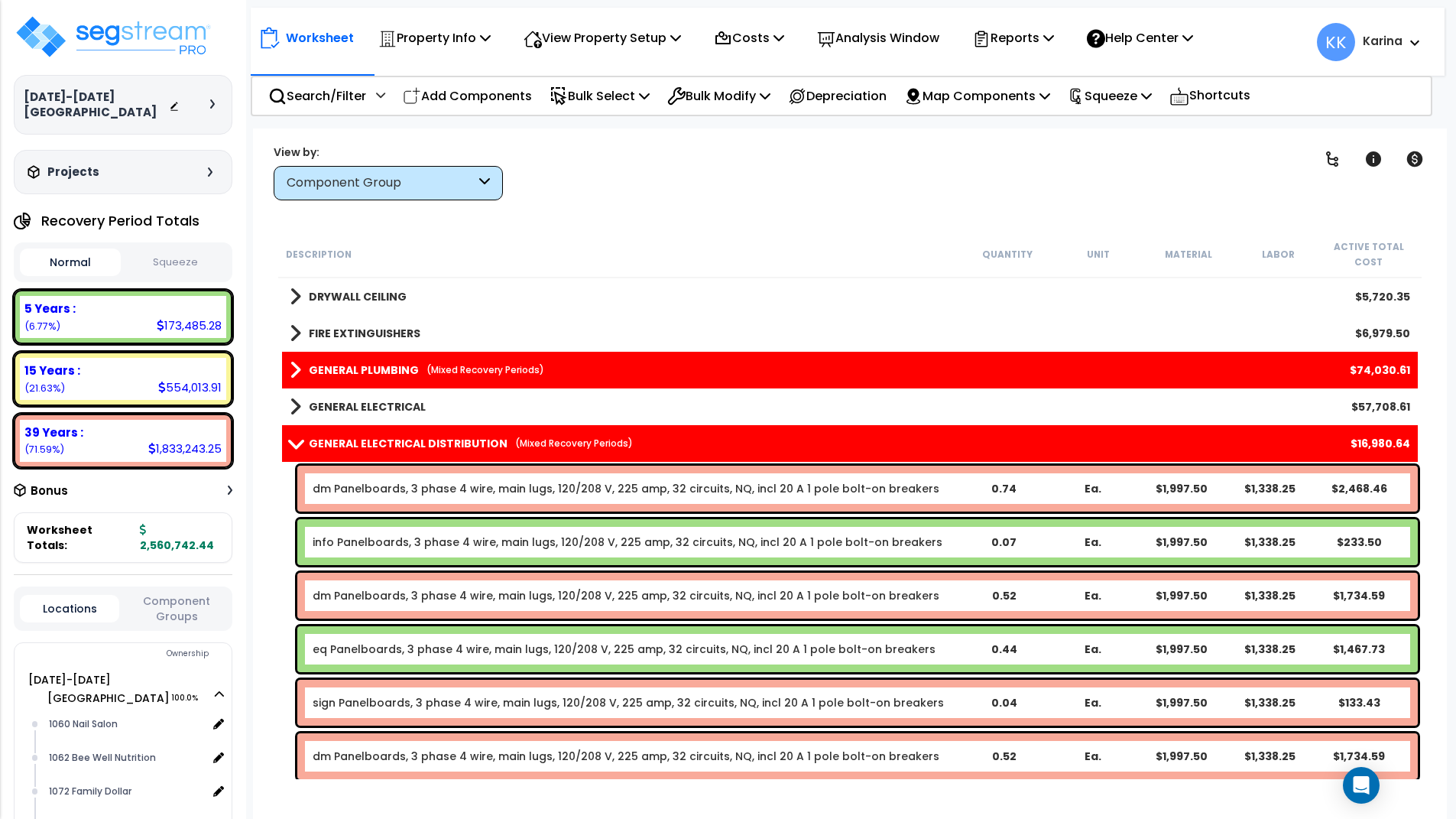
scroll to position [1376, 0]
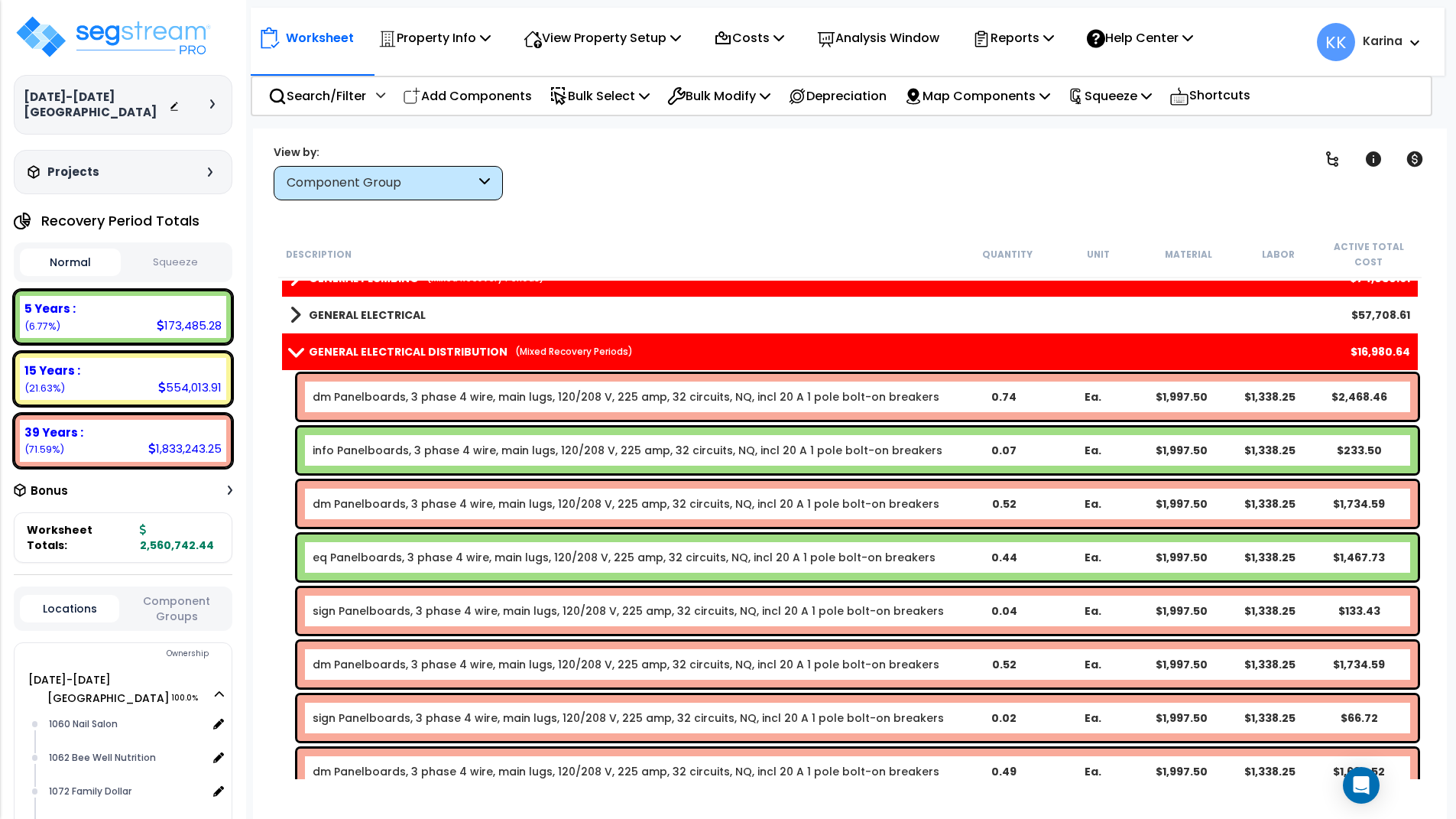
click at [412, 554] on link "eq Panelboards, 3 phase 4 wire, main lugs, 120/208 V, 225 amp, 32 circuits, NQ,…" at bounding box center [623, 557] width 623 height 16
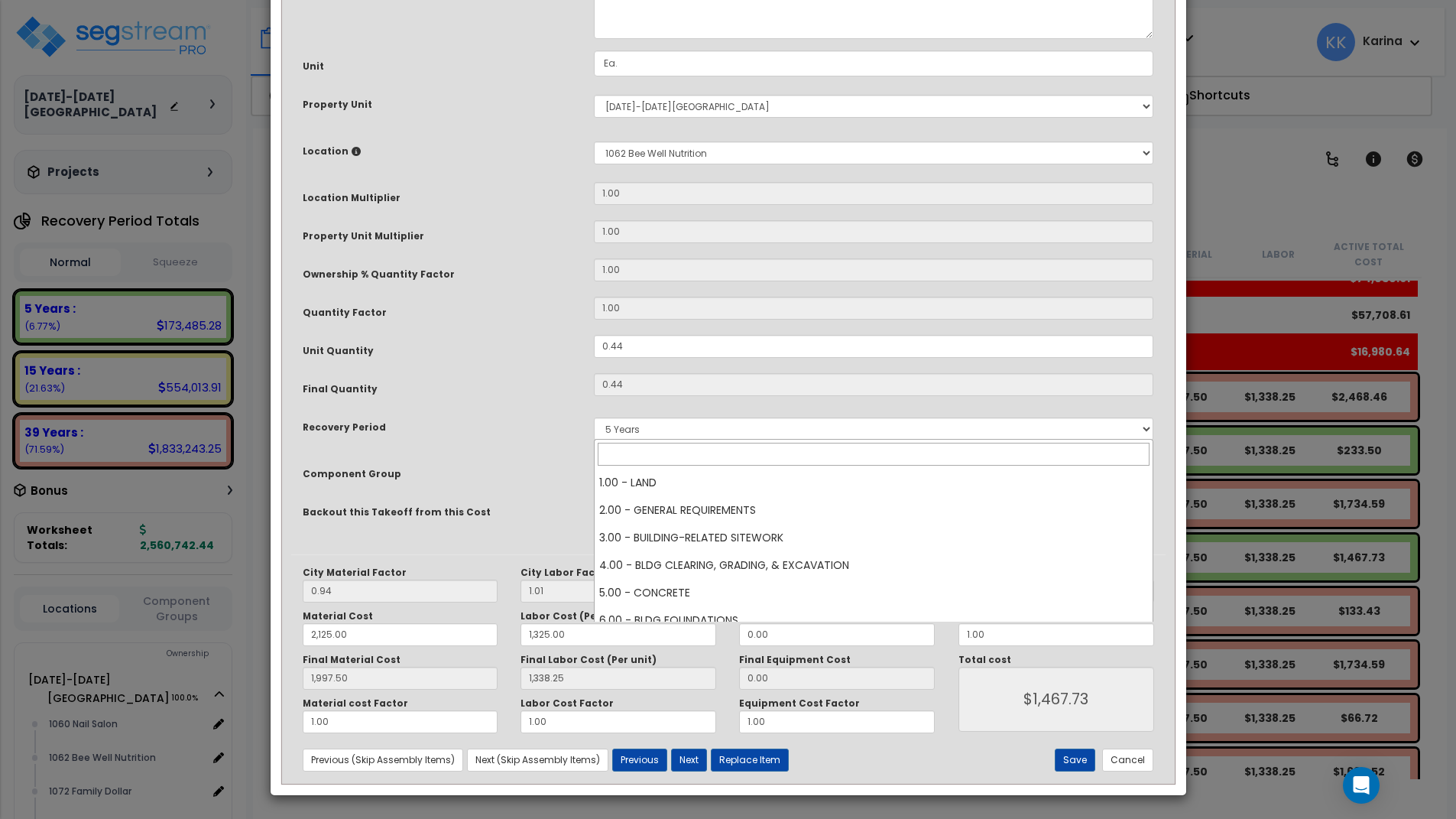
click at [623, 480] on span "× 146.00 - GENERAL ELECTRICAL DISTRIBUTION" at bounding box center [874, 468] width 559 height 21
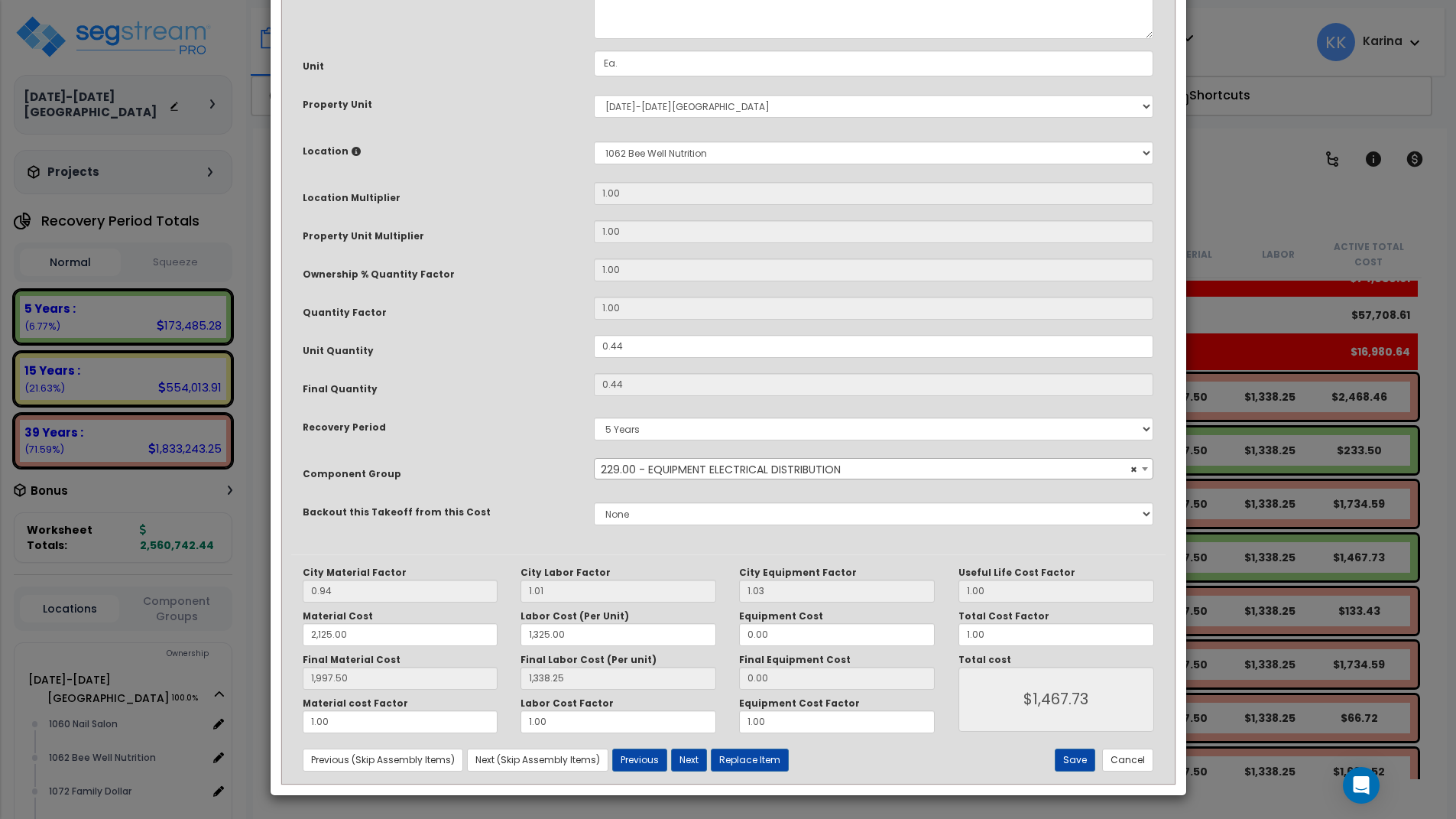
select select "57033"
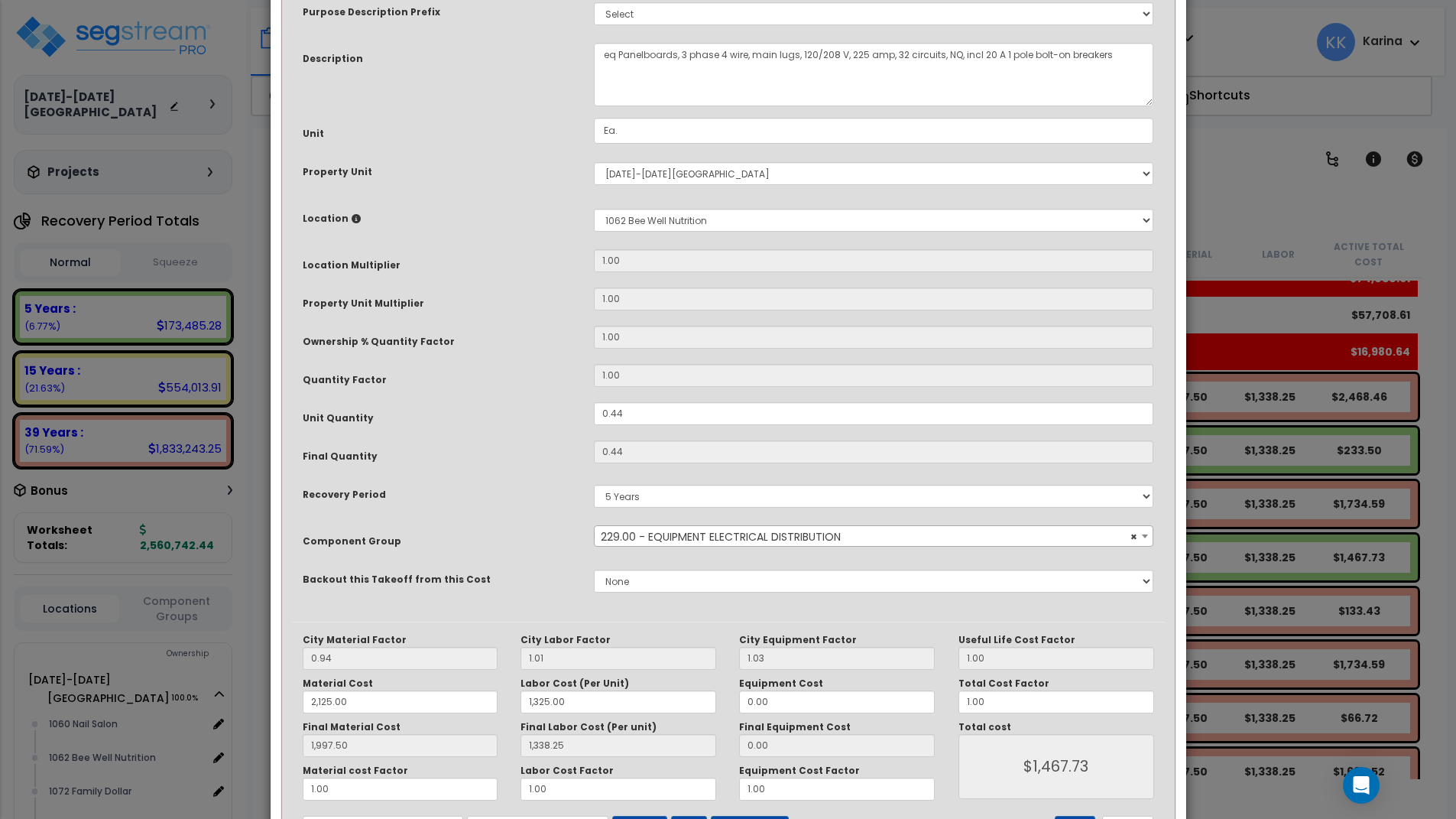
scroll to position [165, 0]
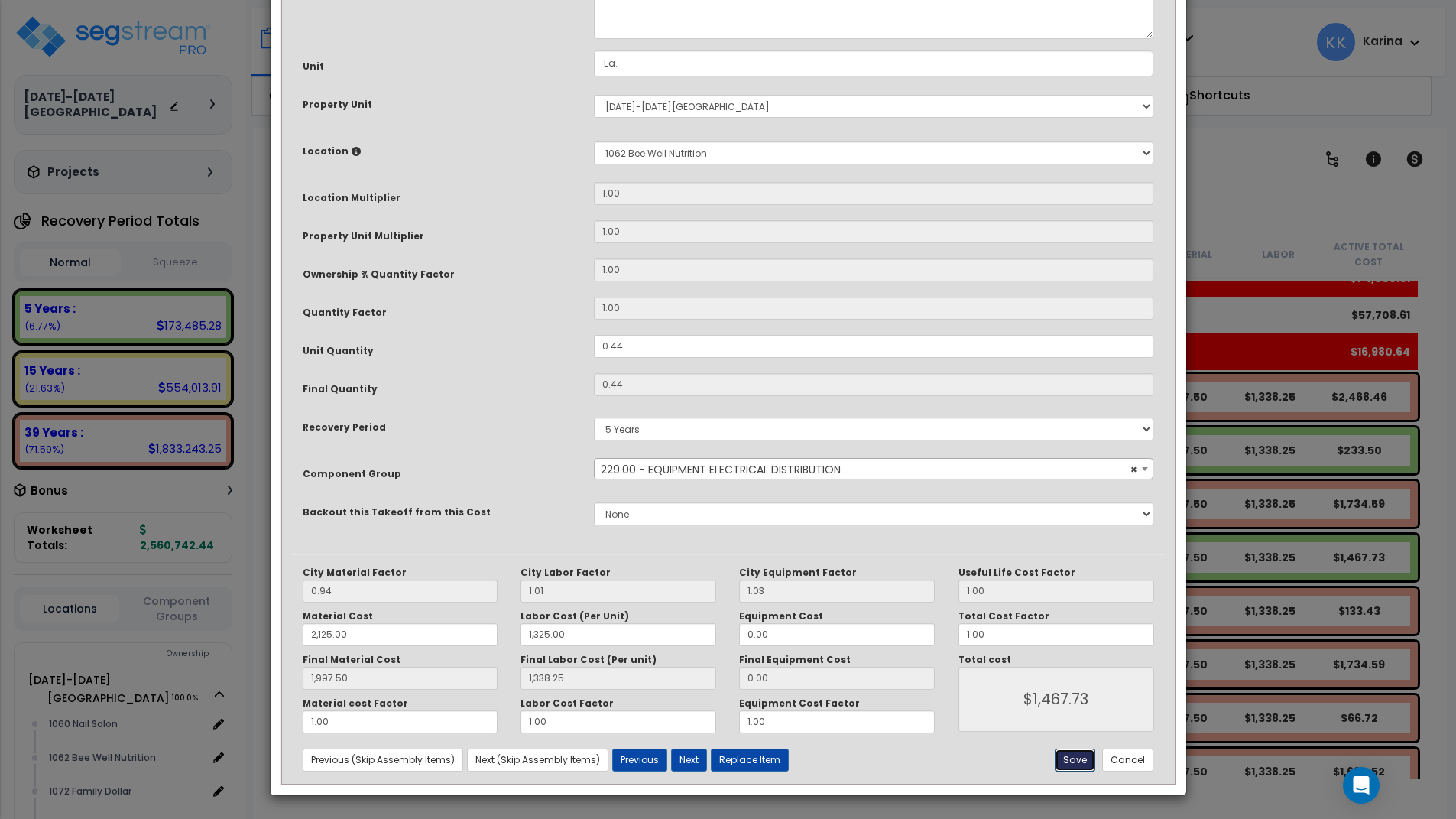
click at [1074, 759] on button "Save" at bounding box center [1075, 760] width 40 height 23
type input "2125.00"
type input "1325.00"
type input "1997.50"
type input "1338.25"
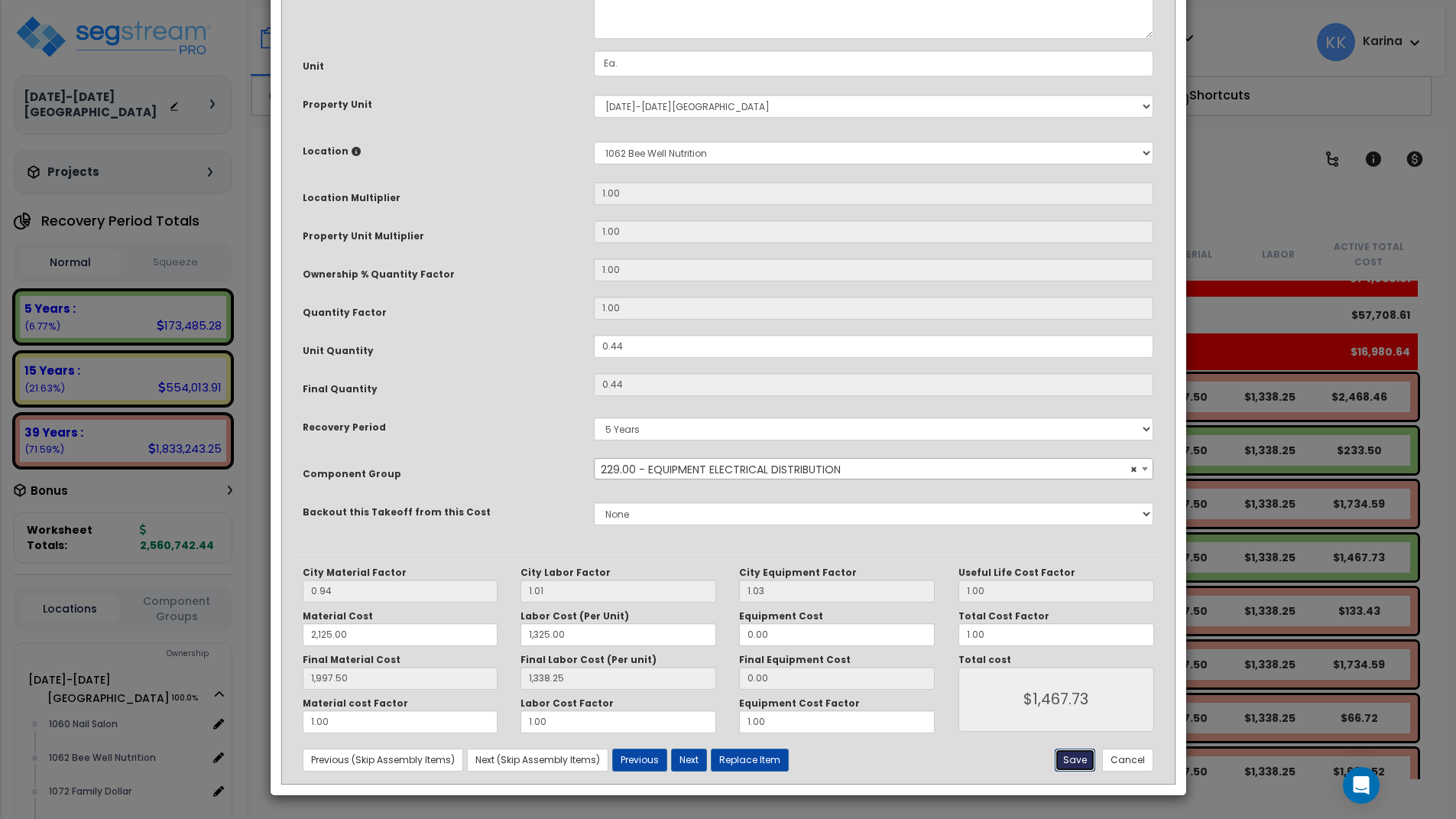
type input "1467.73"
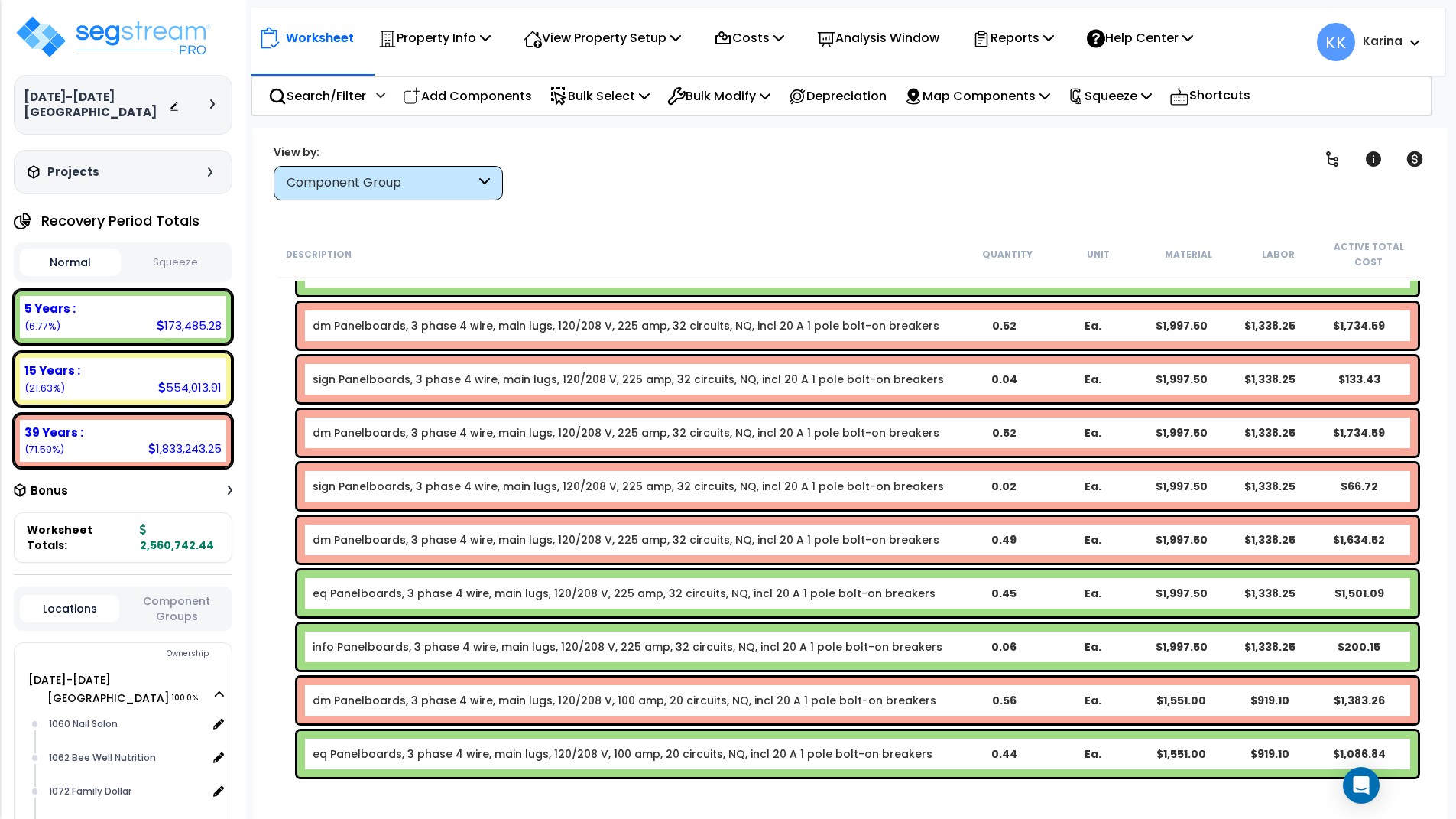
scroll to position [1559, 0]
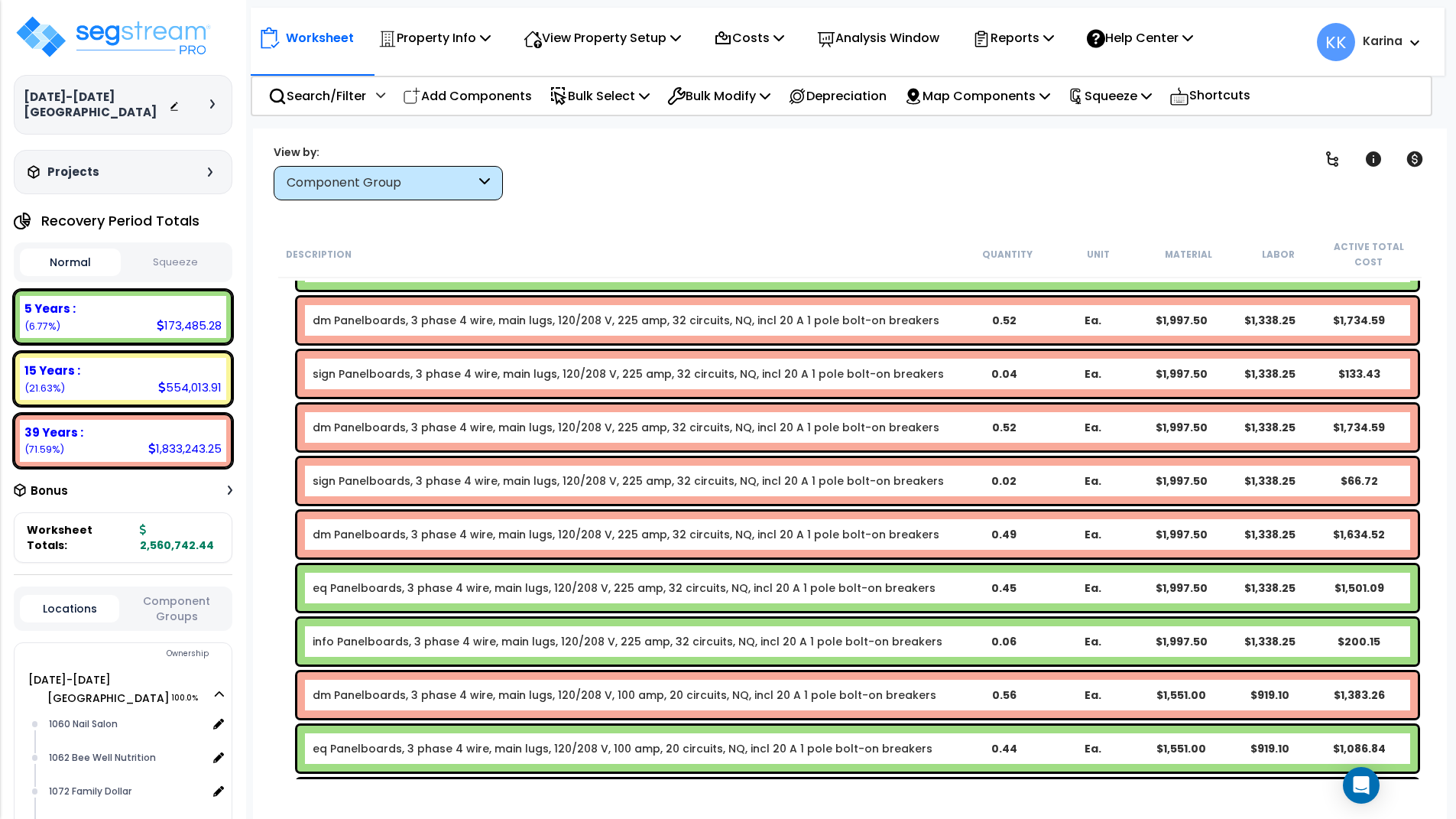
click at [393, 583] on link "eq Panelboards, 3 phase 4 wire, main lugs, 120/208 V, 225 amp, 32 circuits, NQ,…" at bounding box center [623, 588] width 623 height 16
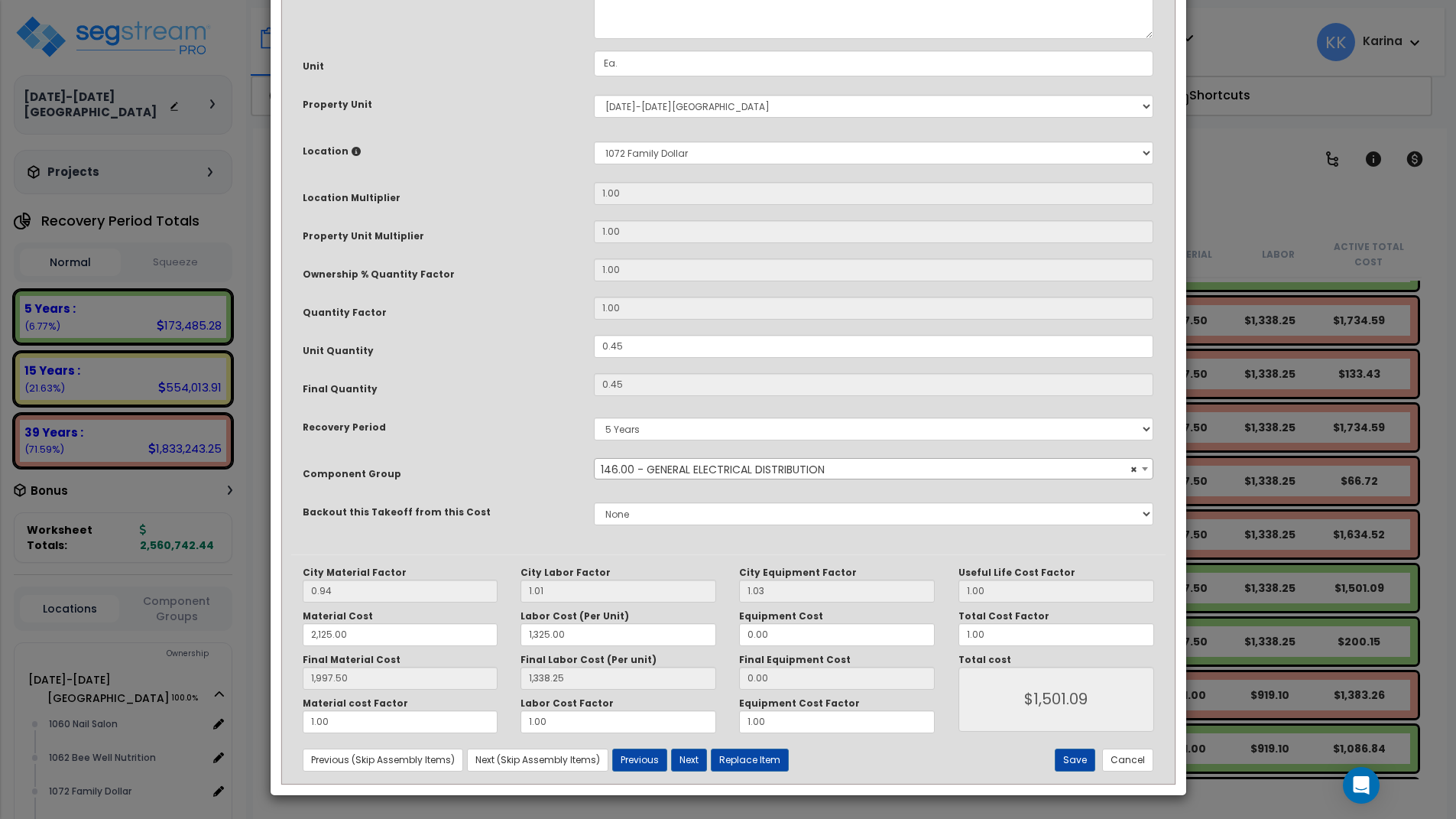
click at [655, 480] on span "× 146.00 - GENERAL ELECTRICAL DISTRIBUTION" at bounding box center [874, 468] width 559 height 21
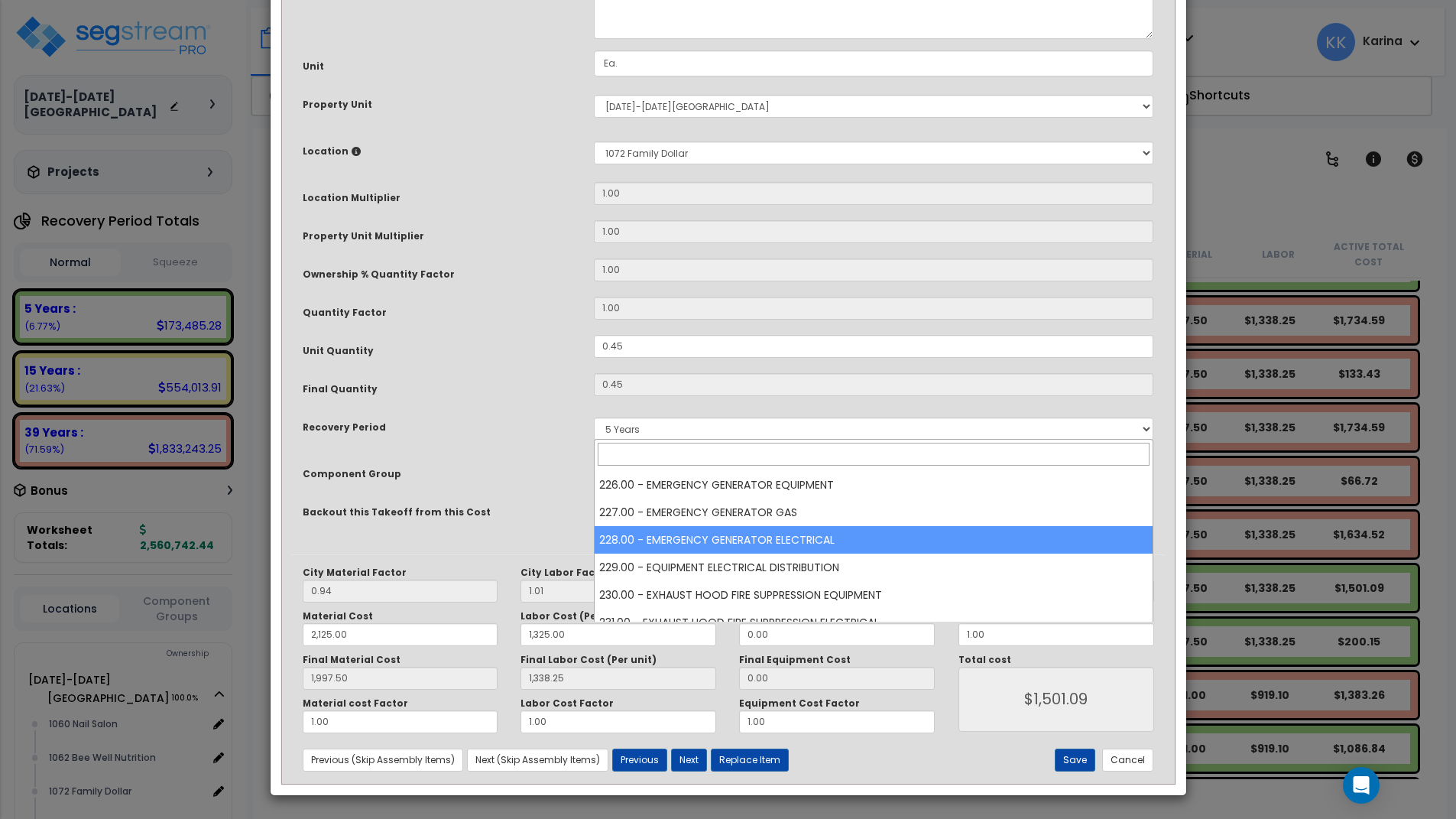
scroll to position [6560, 0]
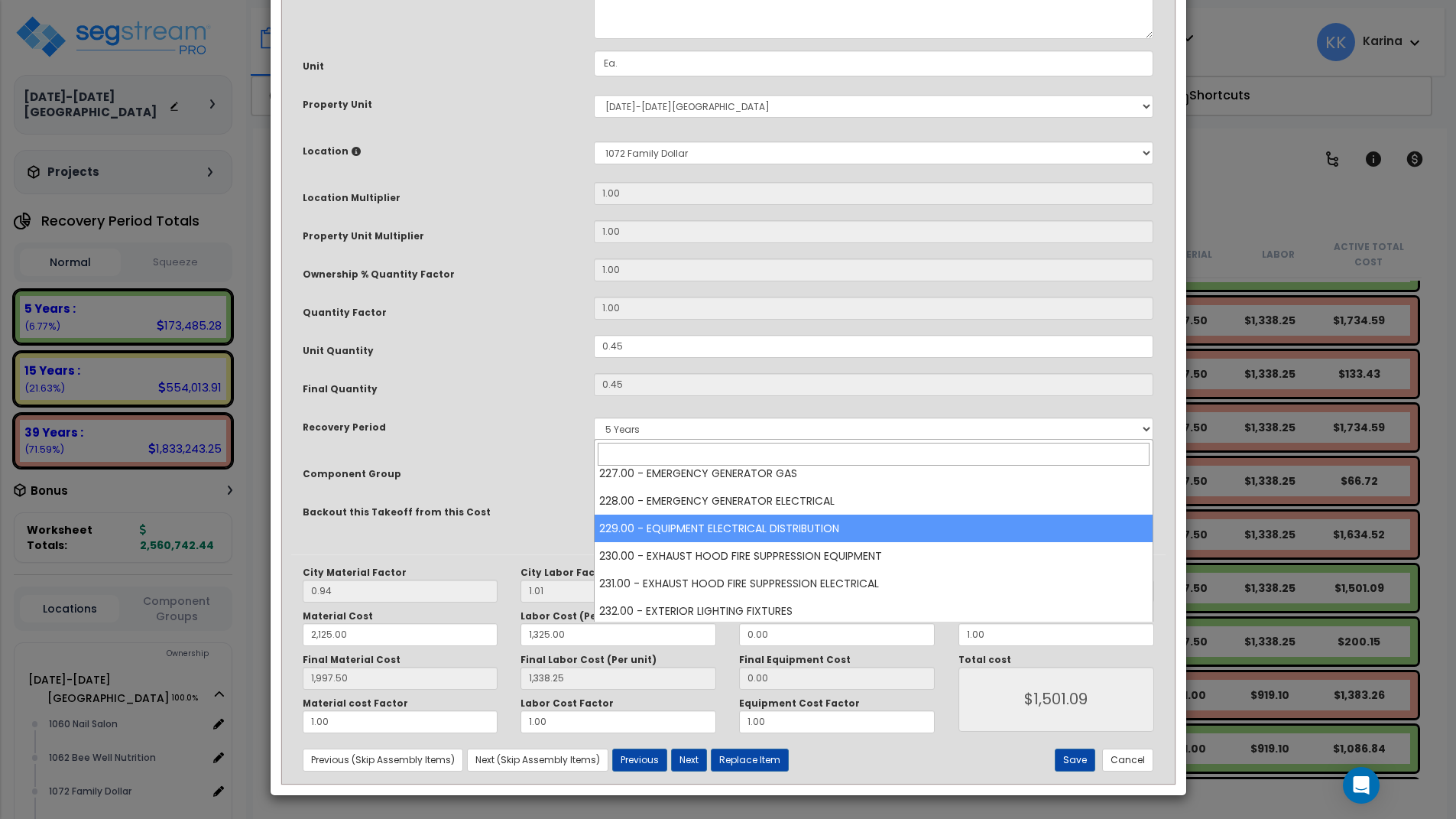
select select "57033"
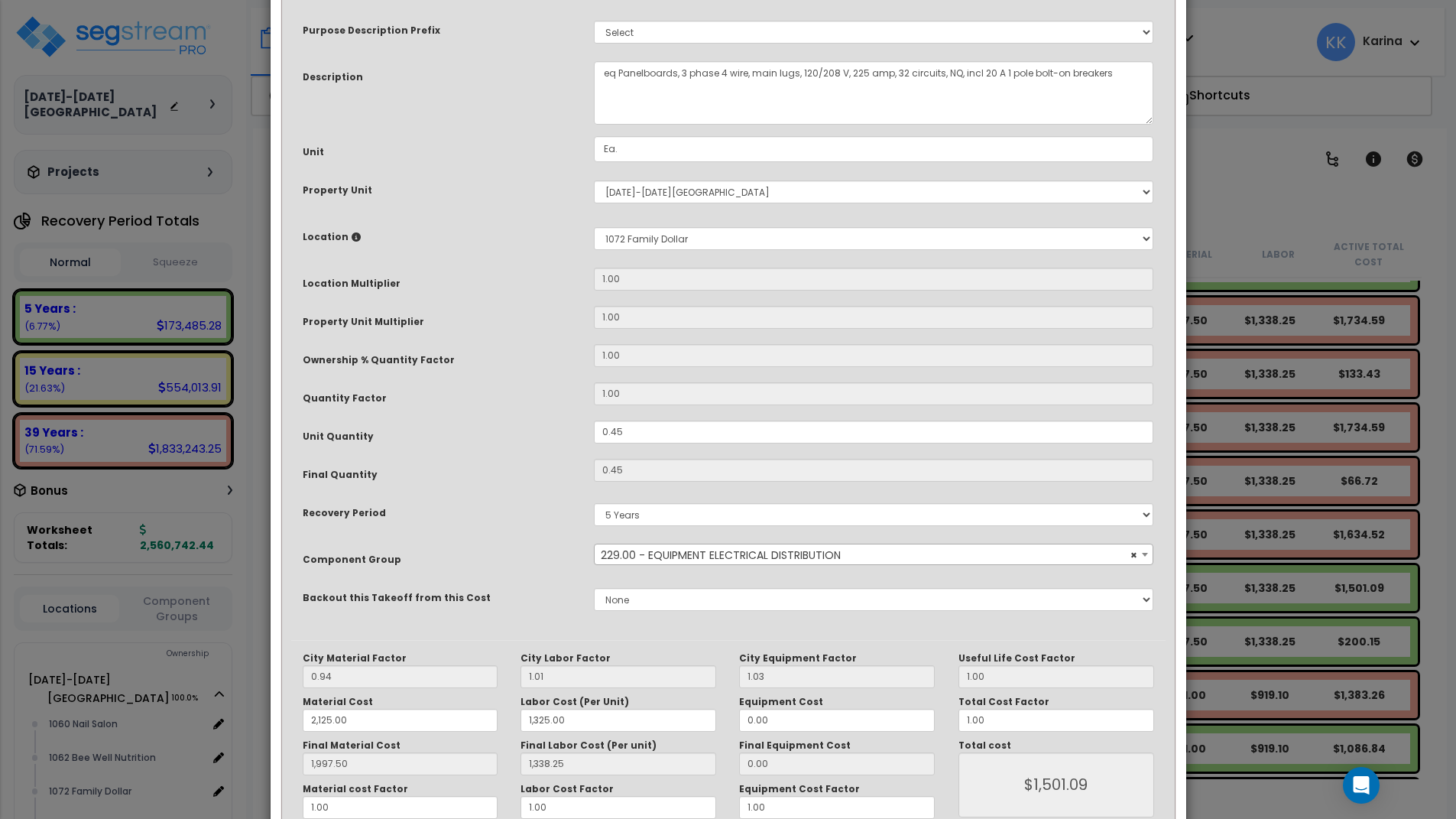
scroll to position [165, 0]
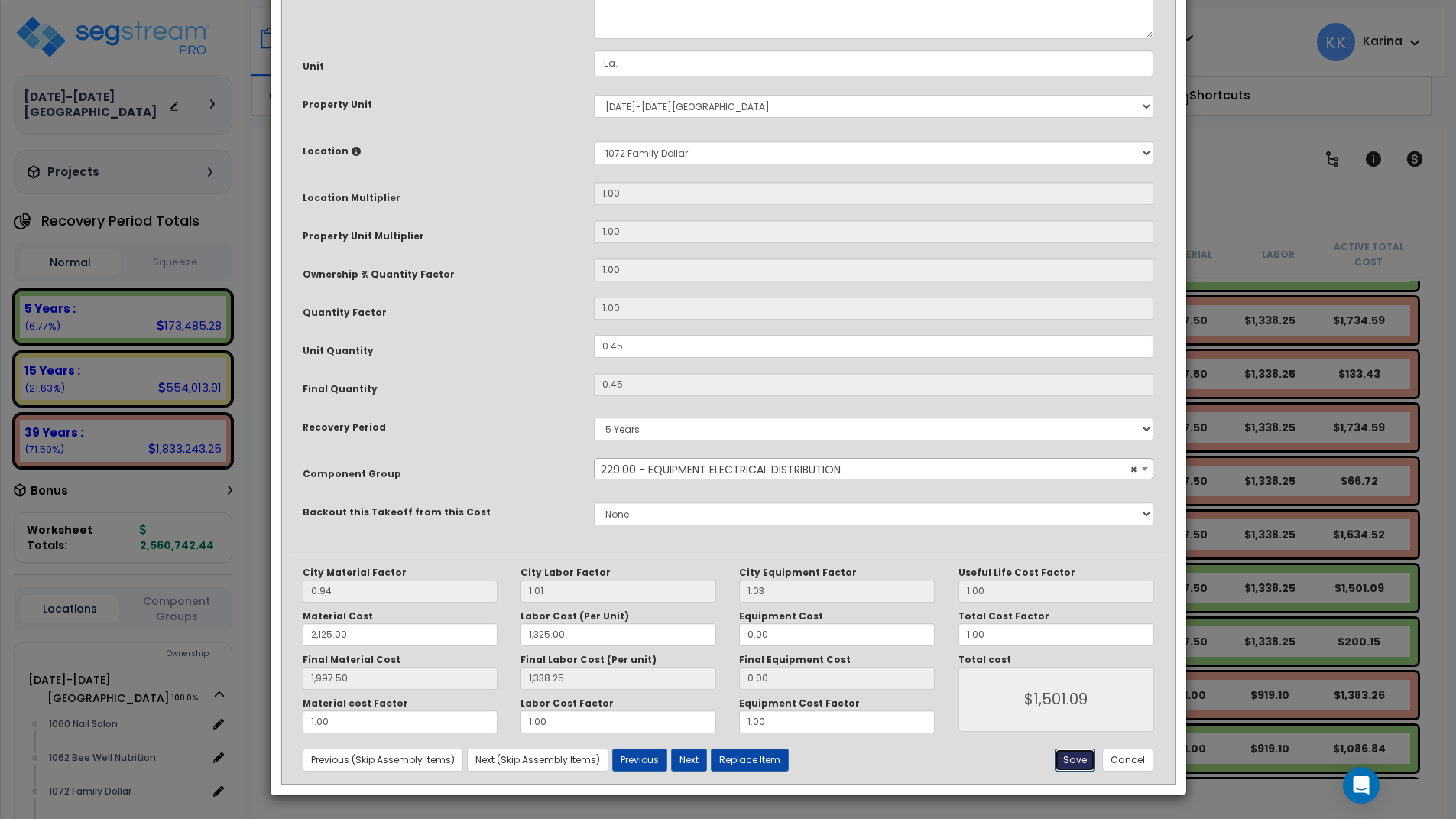
click at [1074, 762] on button "Save" at bounding box center [1075, 760] width 40 height 23
type input "2125.00"
type input "1325.00"
type input "1997.50"
type input "1338.25"
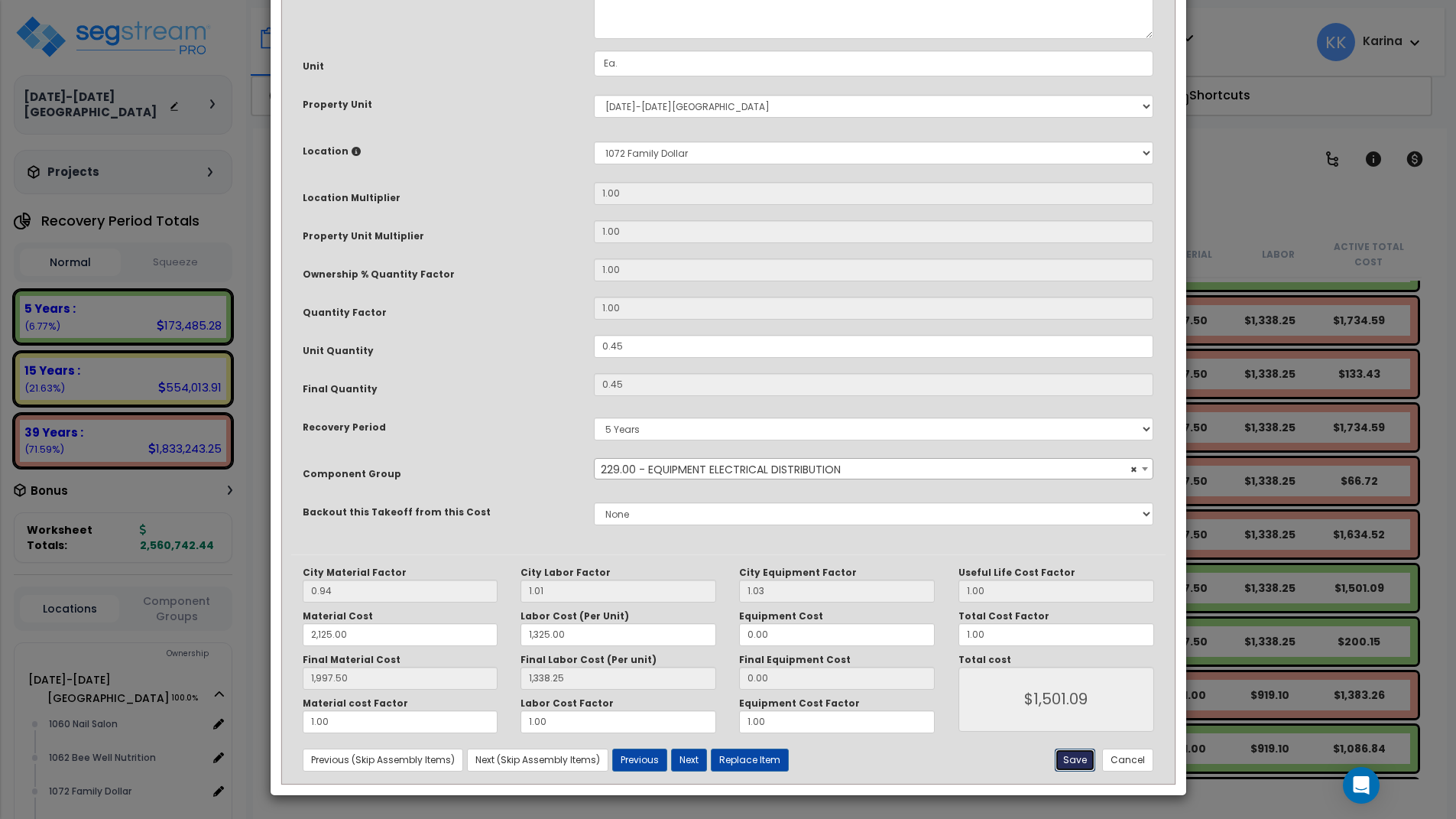
type input "1501.09"
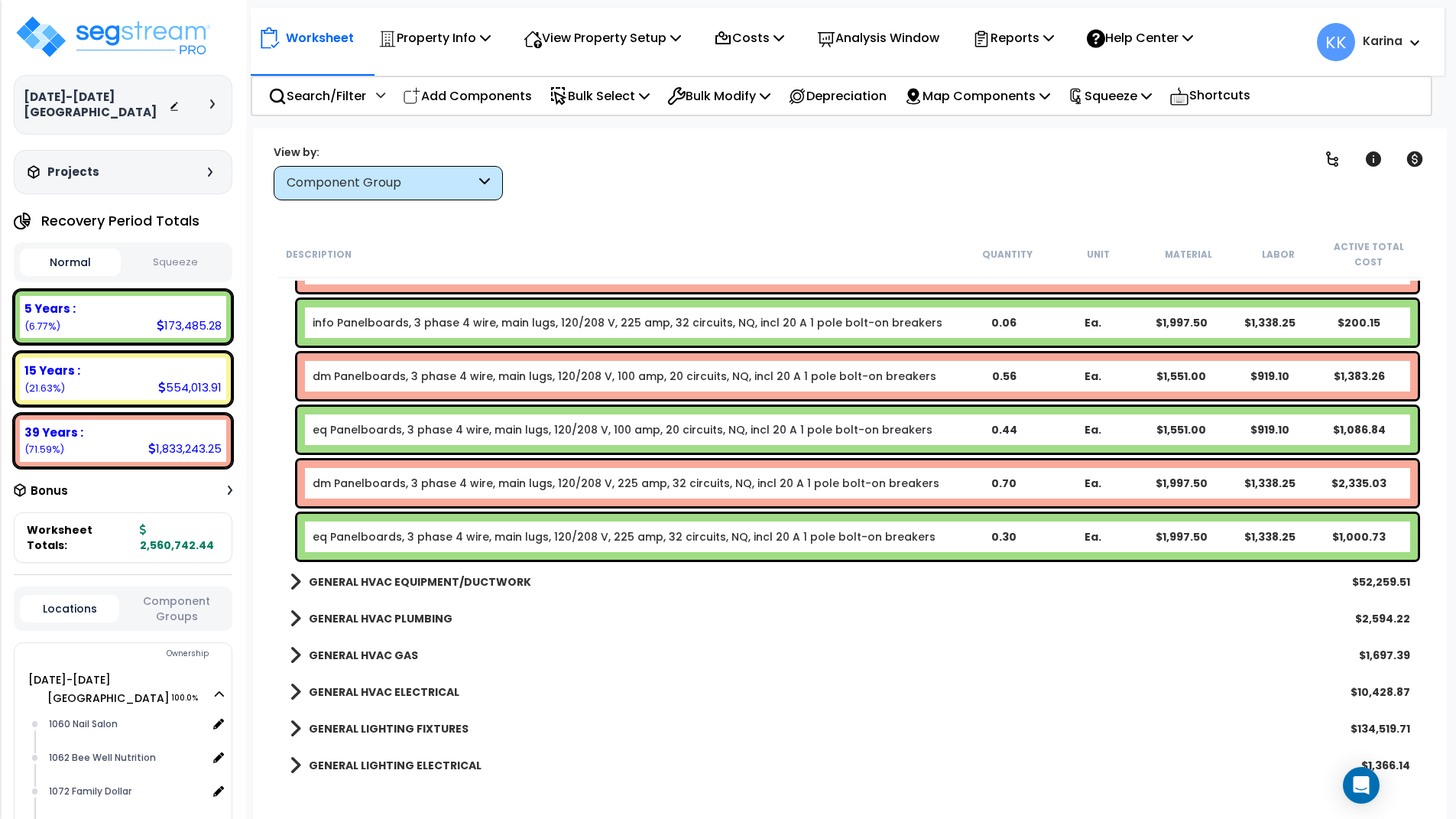
scroll to position [1835, 0]
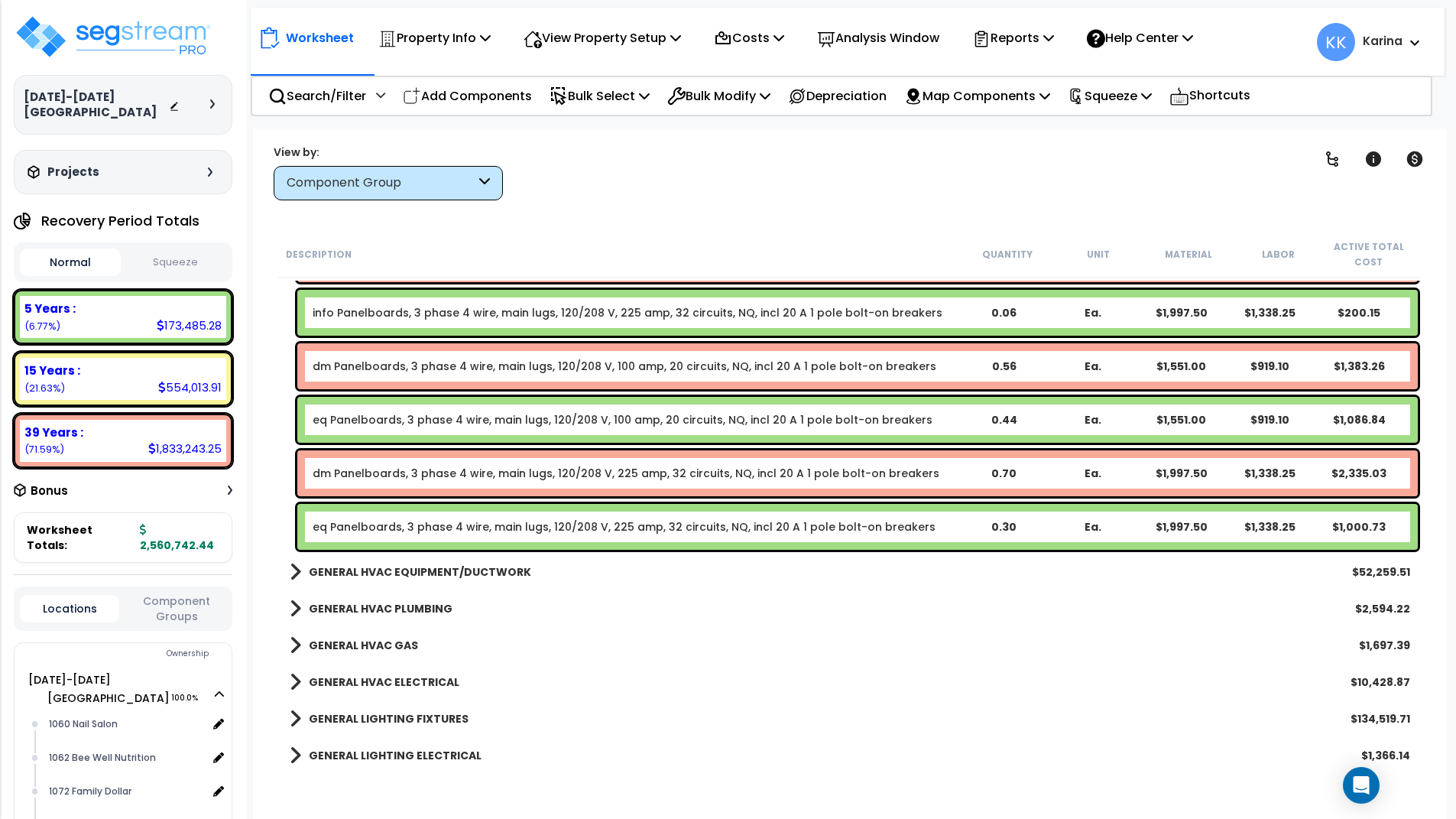
click at [391, 418] on link "eq Panelboards, 3 phase 4 wire, main lugs, 120/208 V, 100 amp, 20 circuits, NQ,…" at bounding box center [622, 419] width 620 height 16
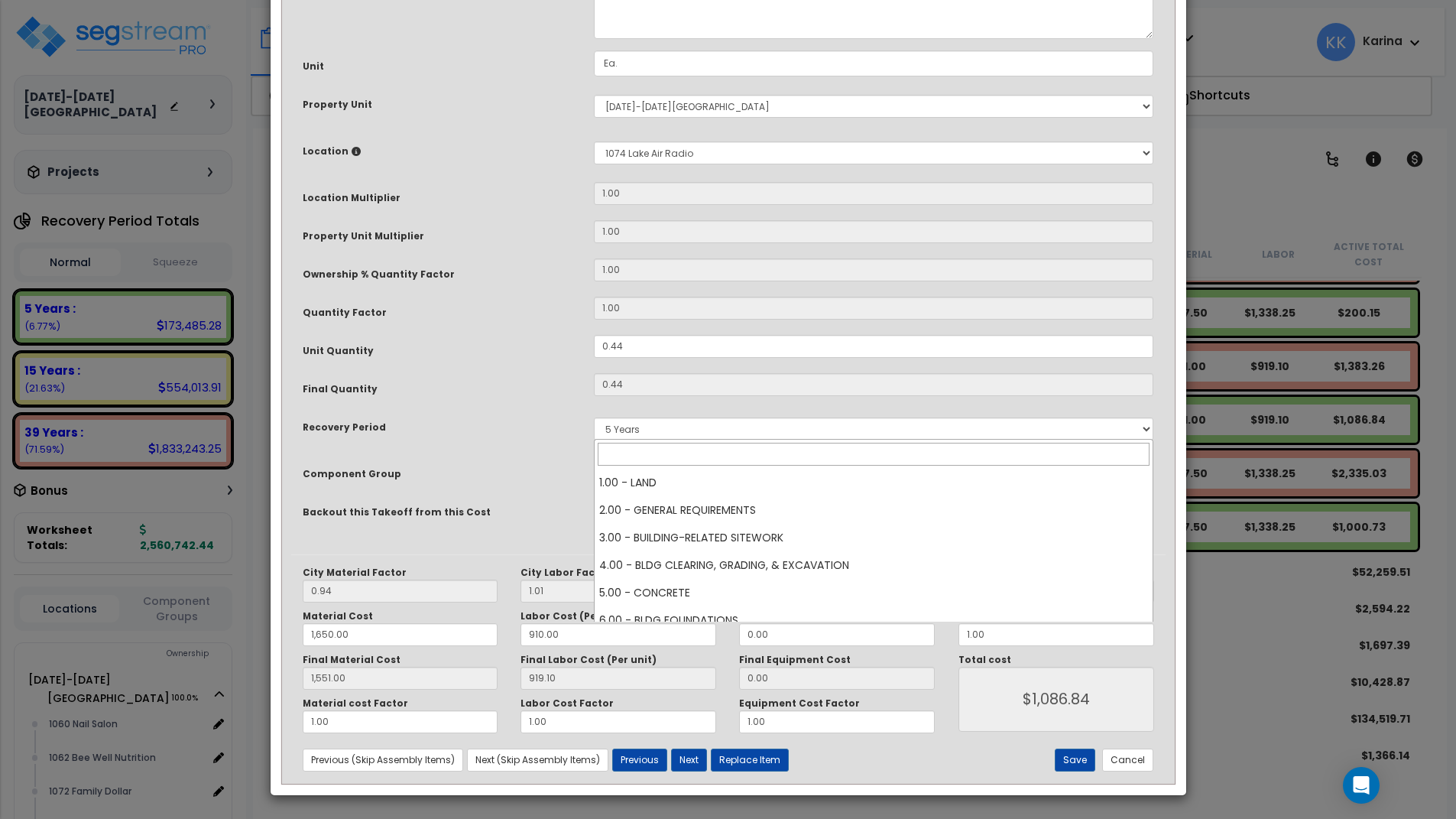
click at [702, 480] on span "× 146.00 - GENERAL ELECTRICAL DISTRIBUTION" at bounding box center [874, 468] width 559 height 21
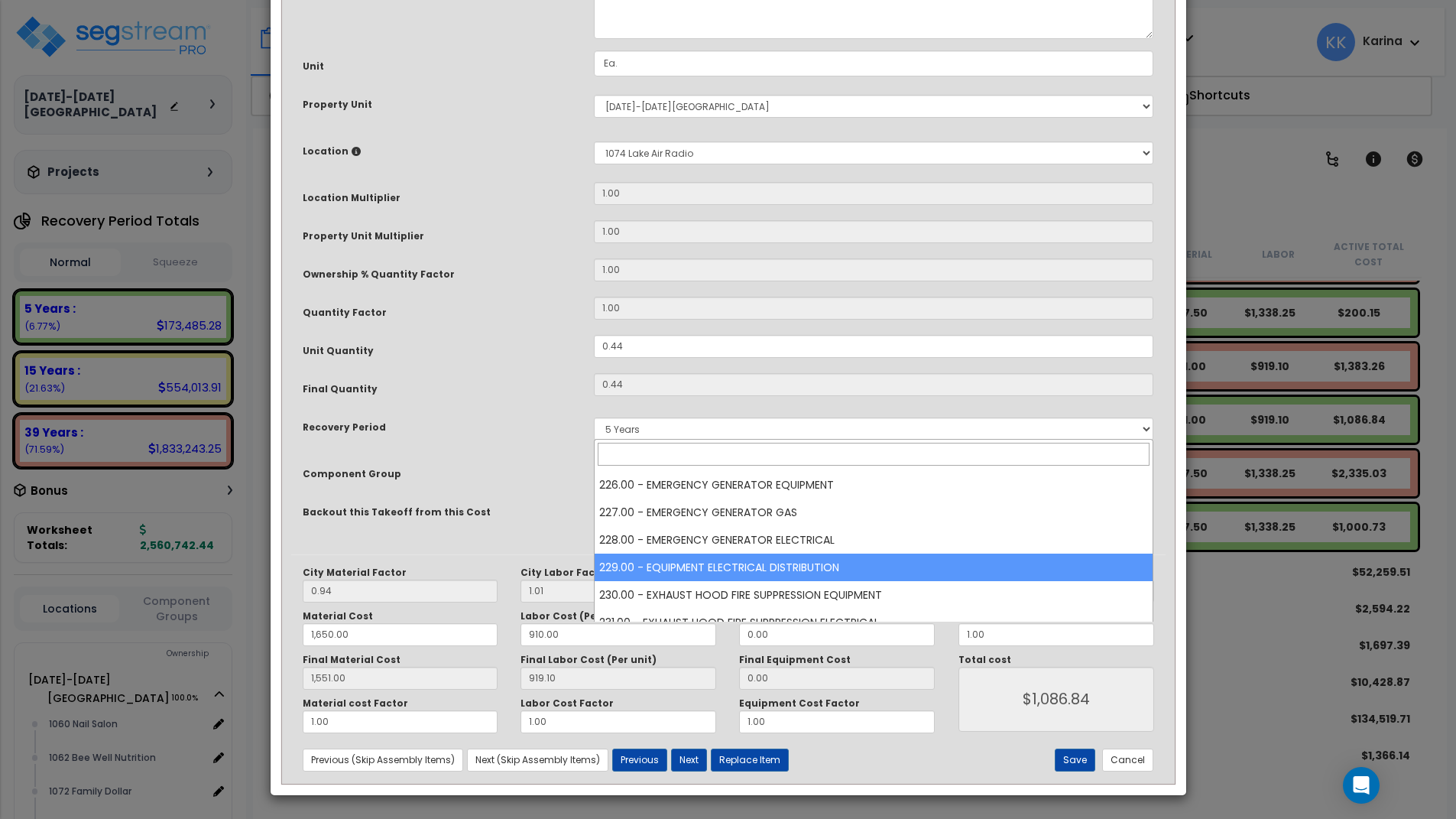
scroll to position [6560, 0]
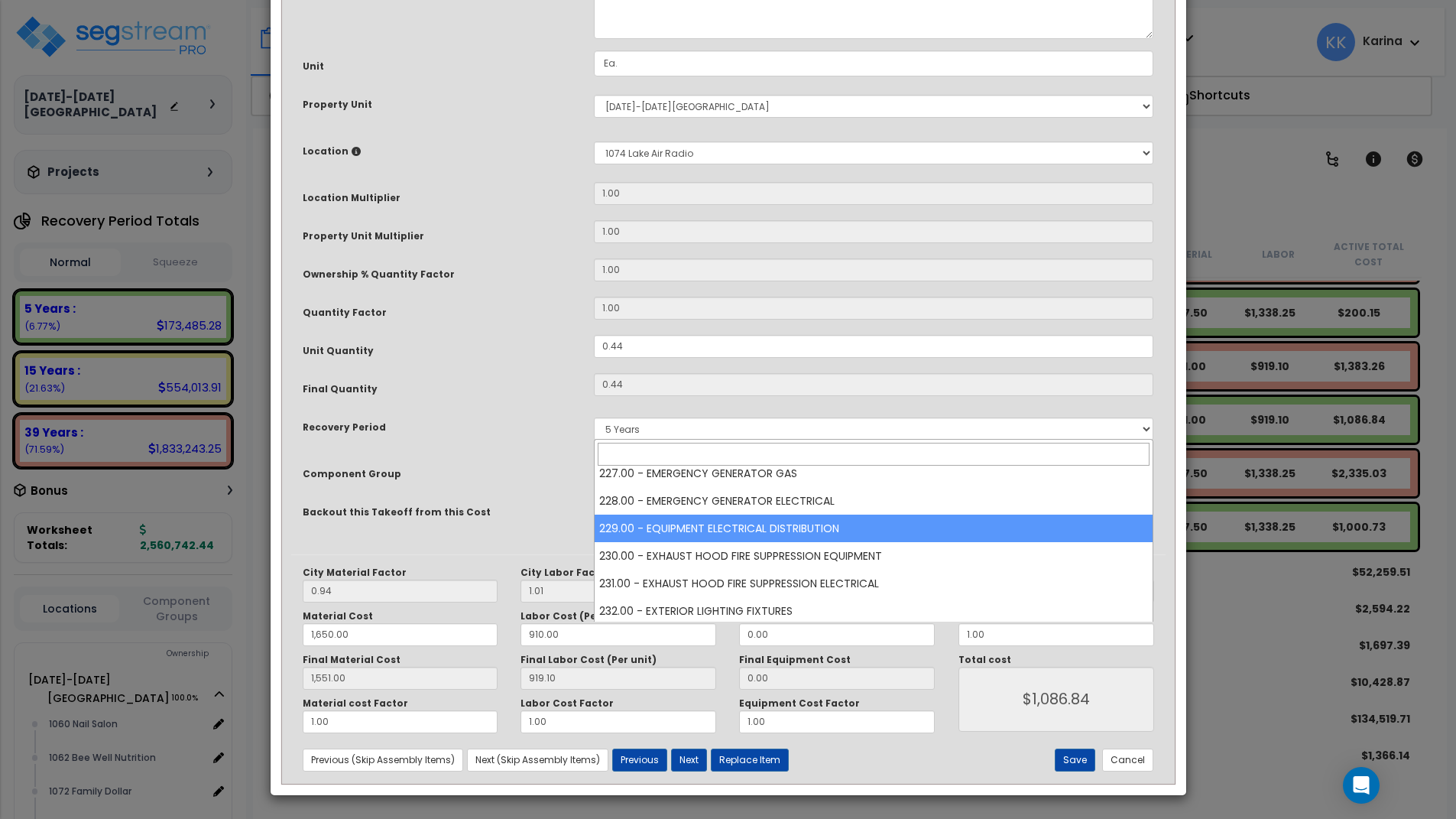
select select "57033"
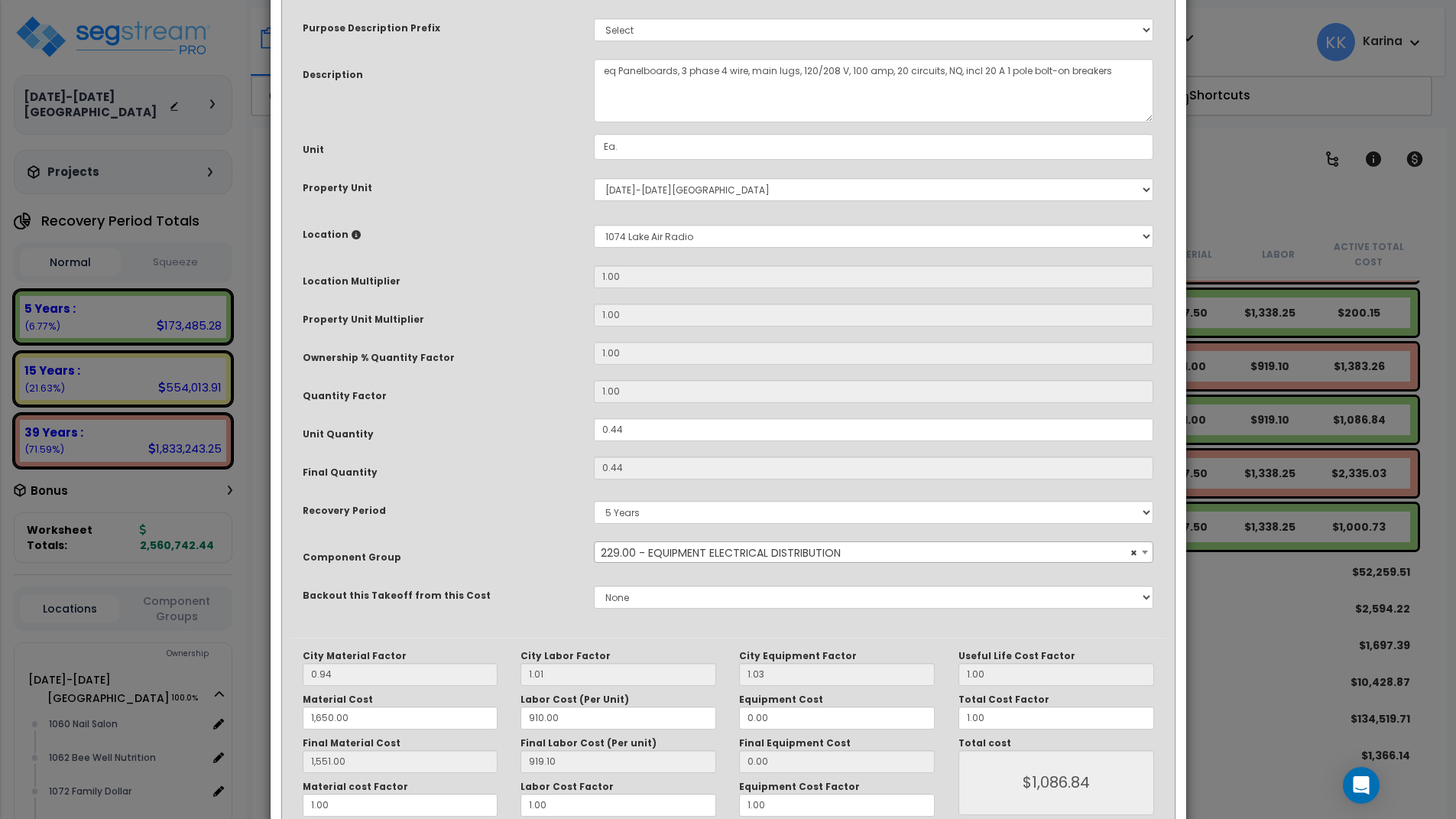
scroll to position [165, 0]
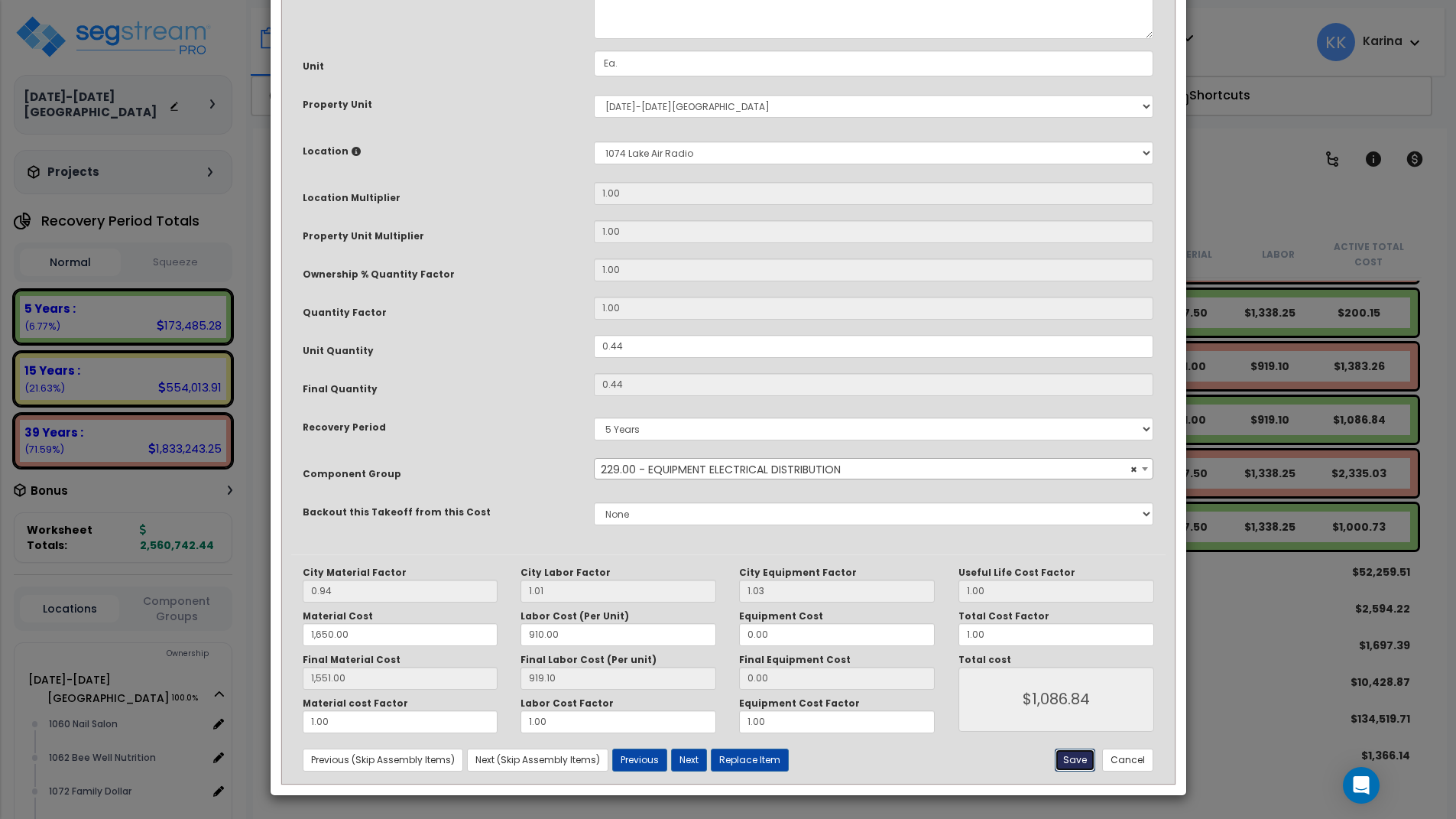
click at [1064, 758] on button "Save" at bounding box center [1075, 760] width 40 height 23
type input "1650.00"
type input "1551.00"
type input "1086.84"
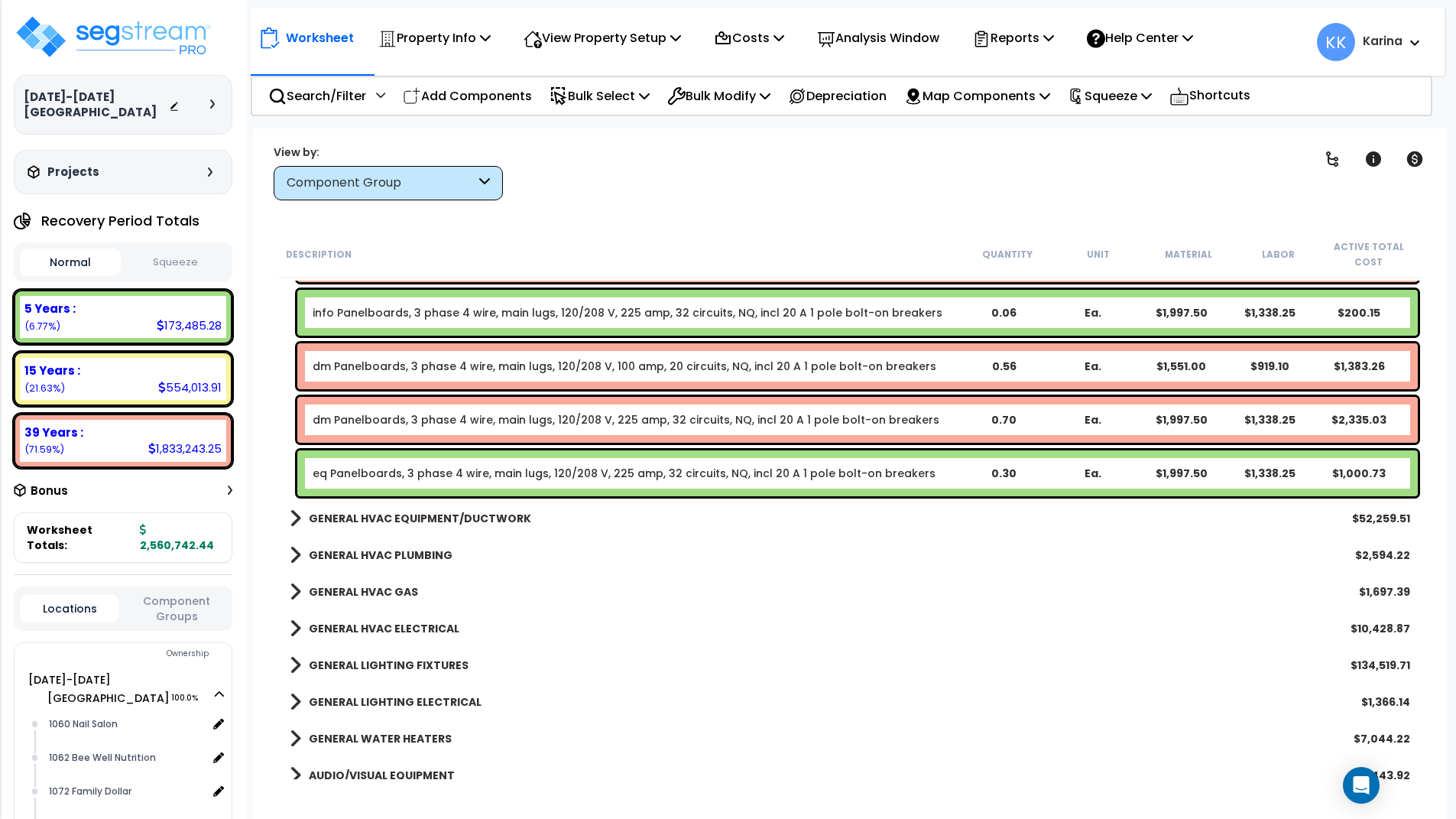
click at [462, 477] on link "eq Panelboards, 3 phase 4 wire, main lugs, 120/208 V, 225 amp, 32 circuits, NQ,…" at bounding box center [623, 473] width 623 height 16
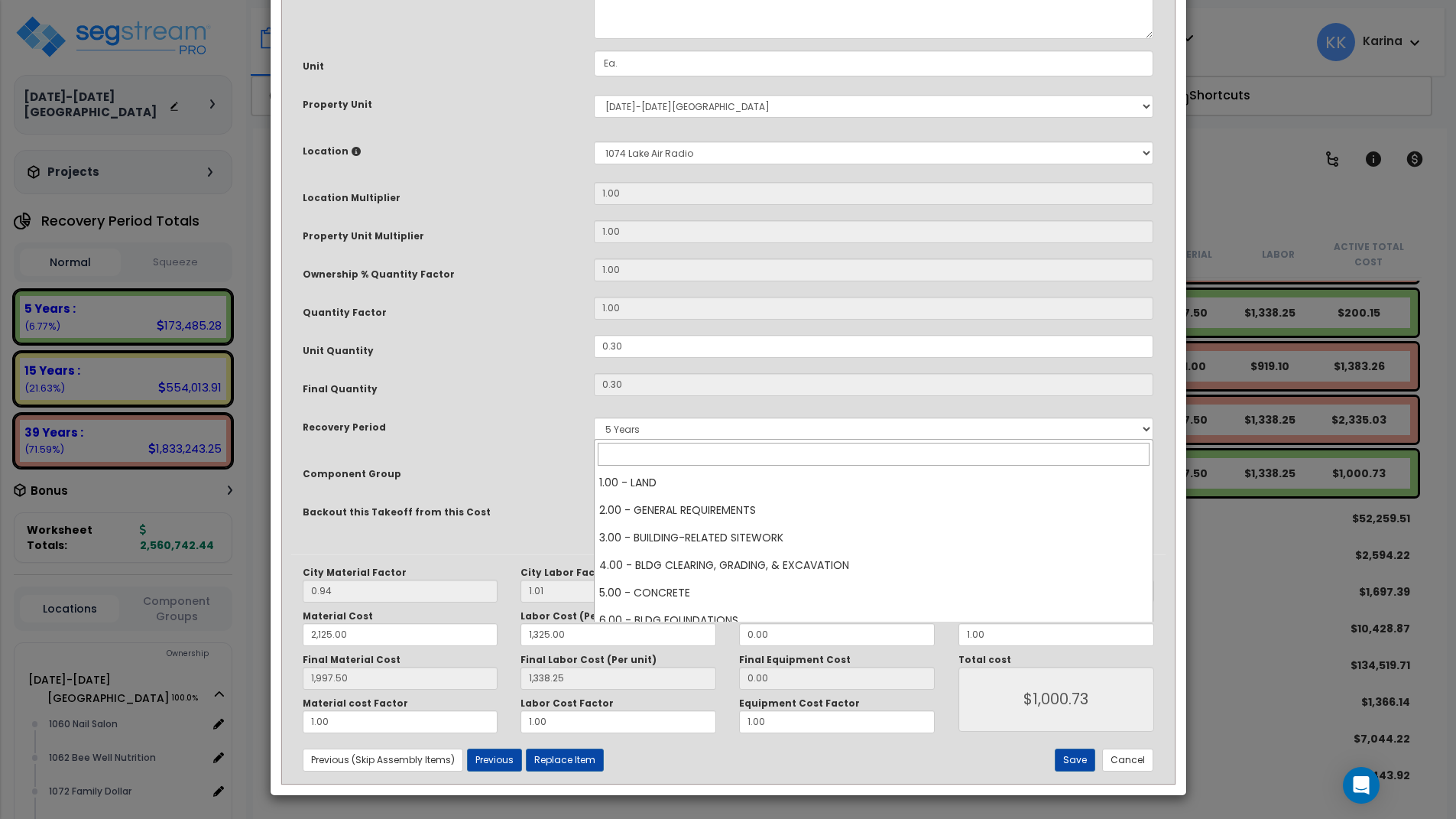
click at [665, 480] on span "× 146.00 - GENERAL ELECTRICAL DISTRIBUTION" at bounding box center [874, 468] width 559 height 21
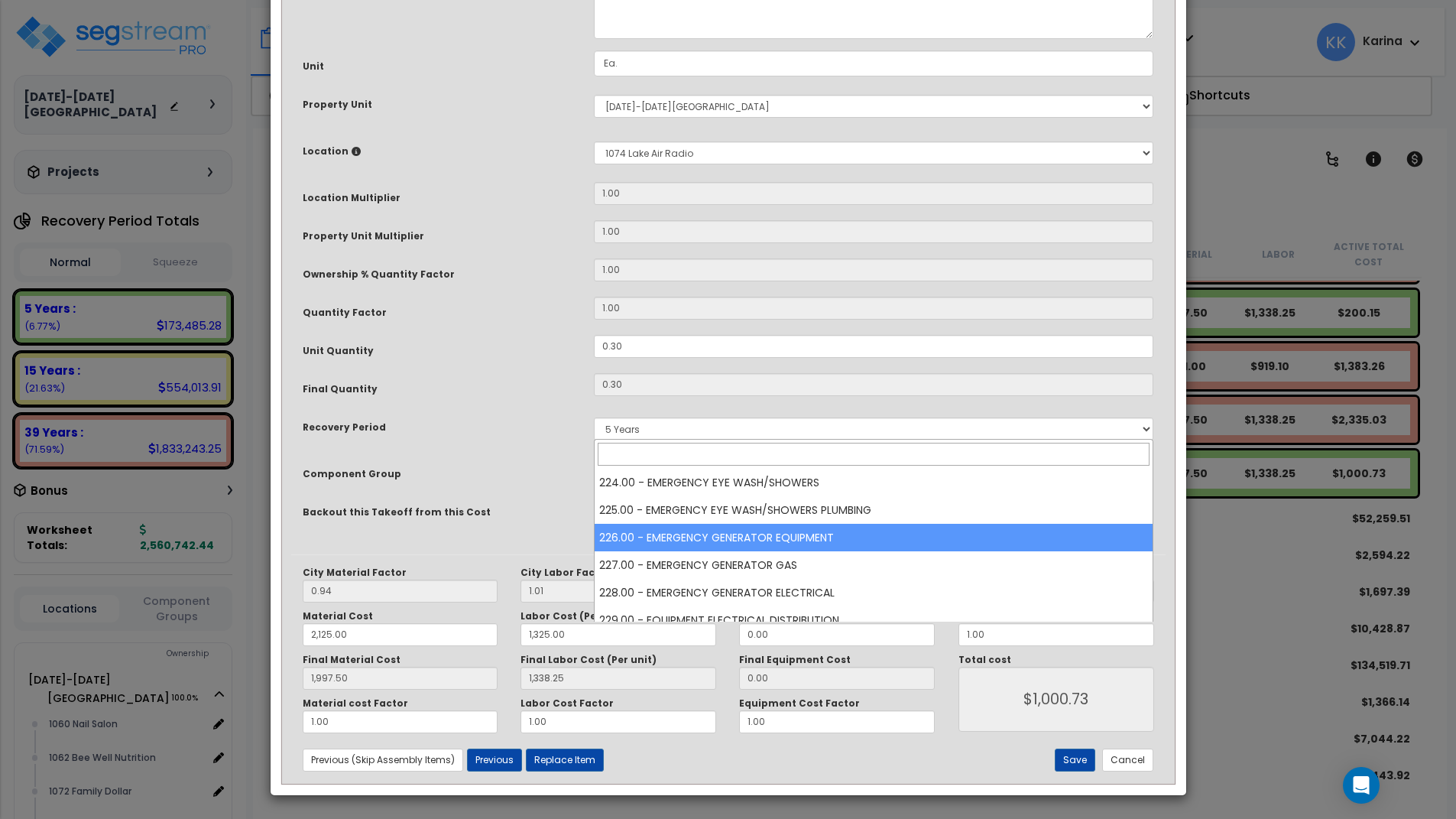
scroll to position [6560, 0]
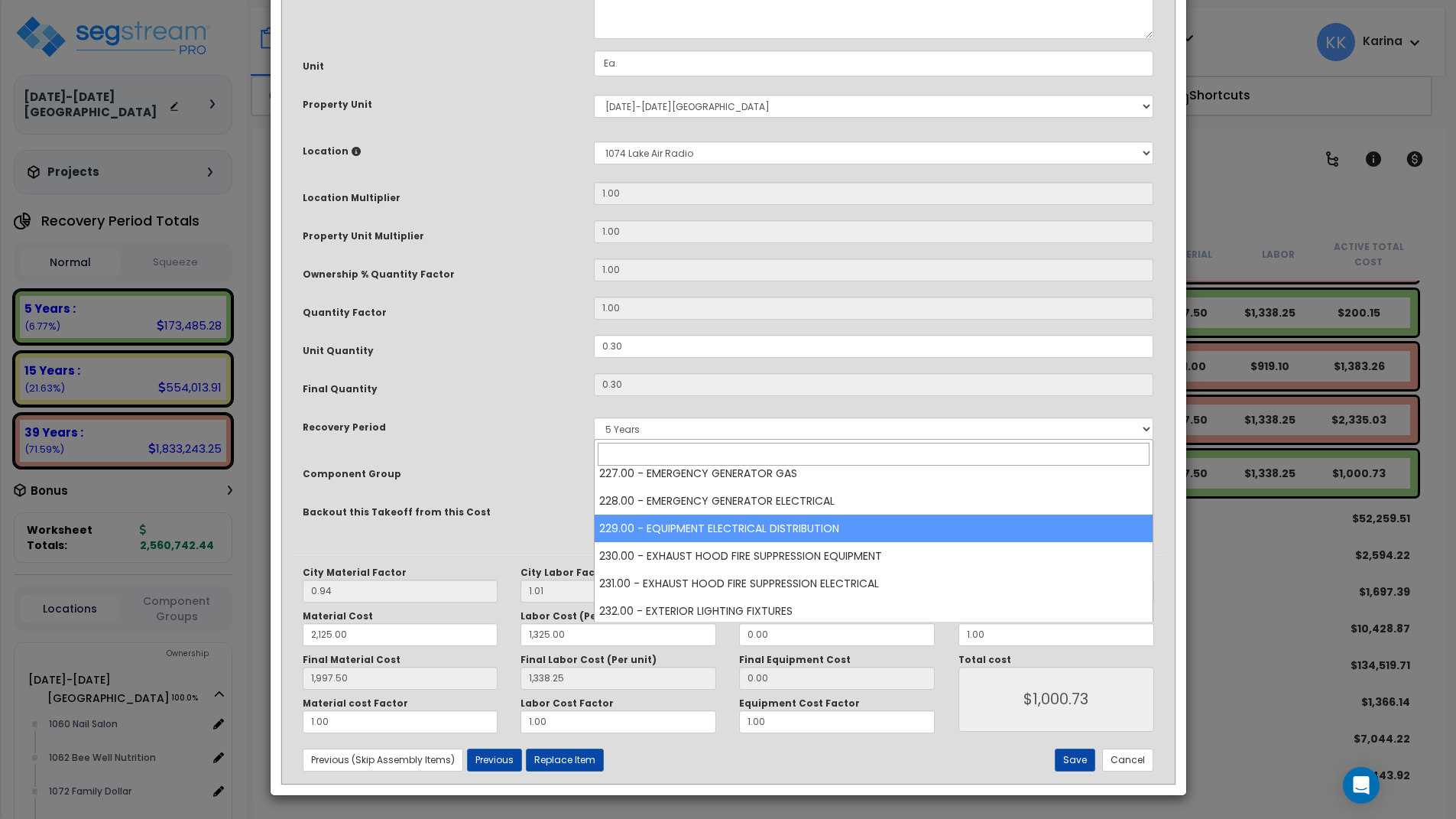
select select "57033"
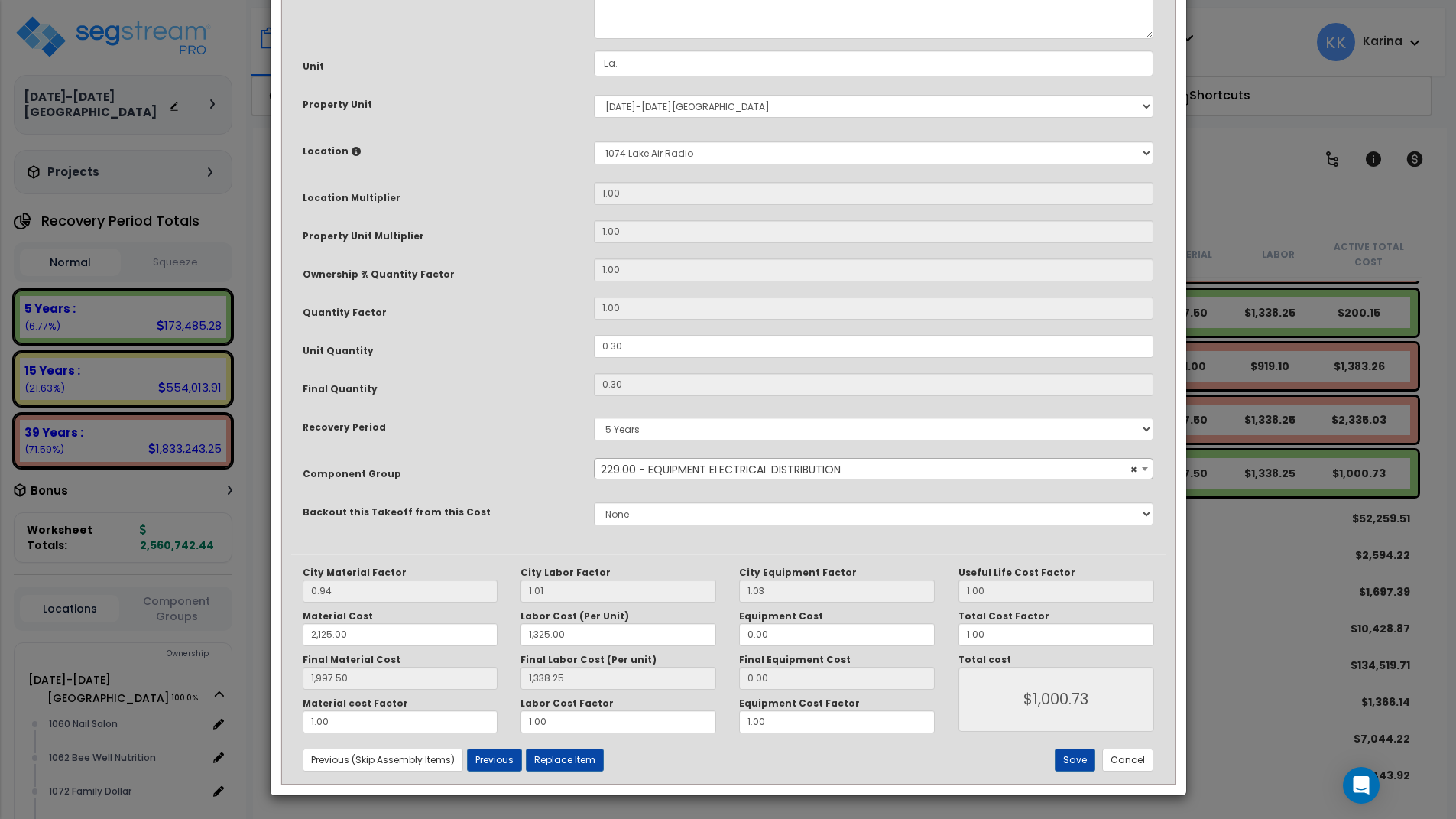
scroll to position [165, 0]
click at [1064, 758] on button "Save" at bounding box center [1075, 760] width 40 height 23
type input "2125.00"
type input "1325.00"
type input "1997.50"
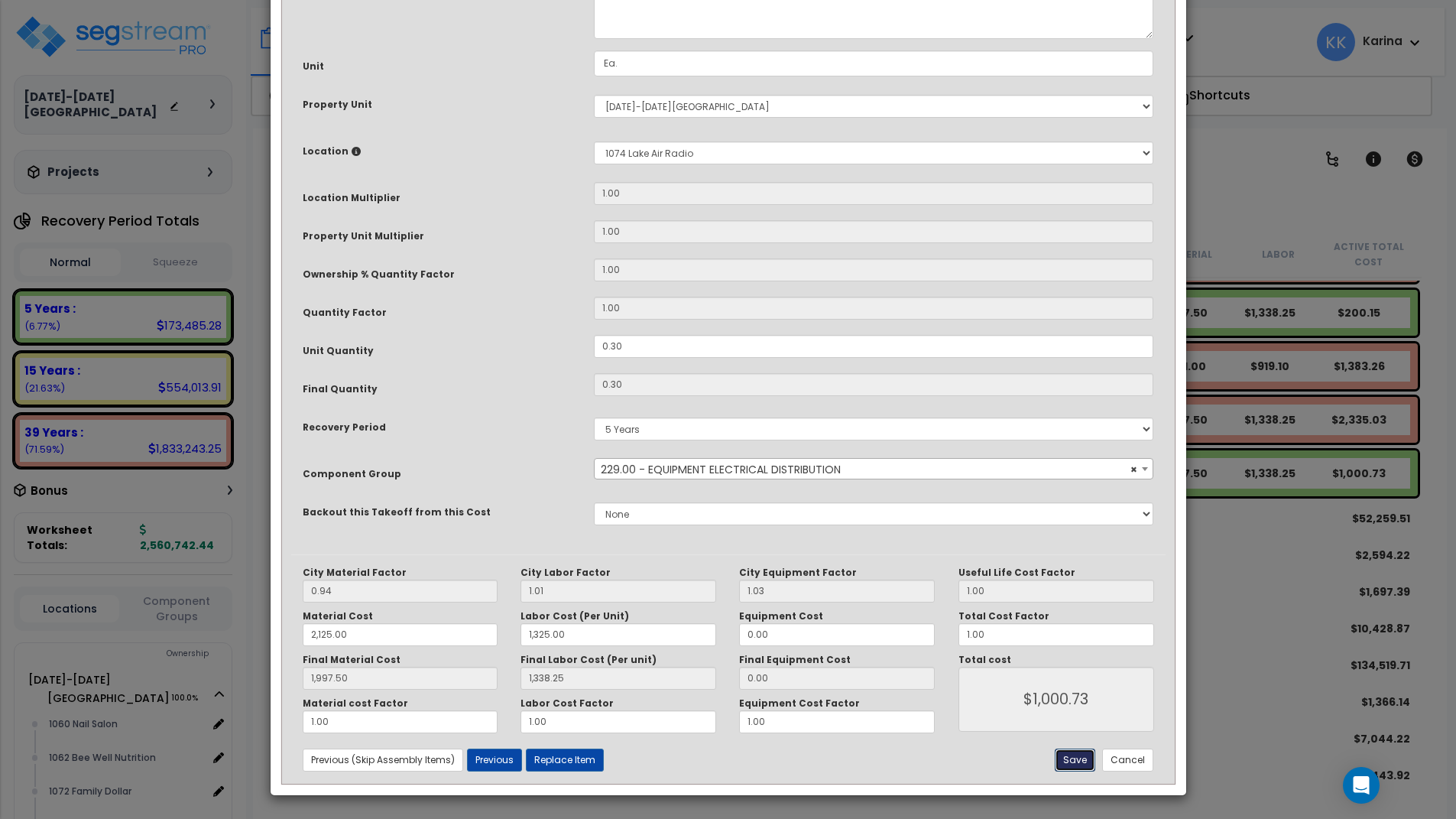
type input "1338.25"
type input "1000.73"
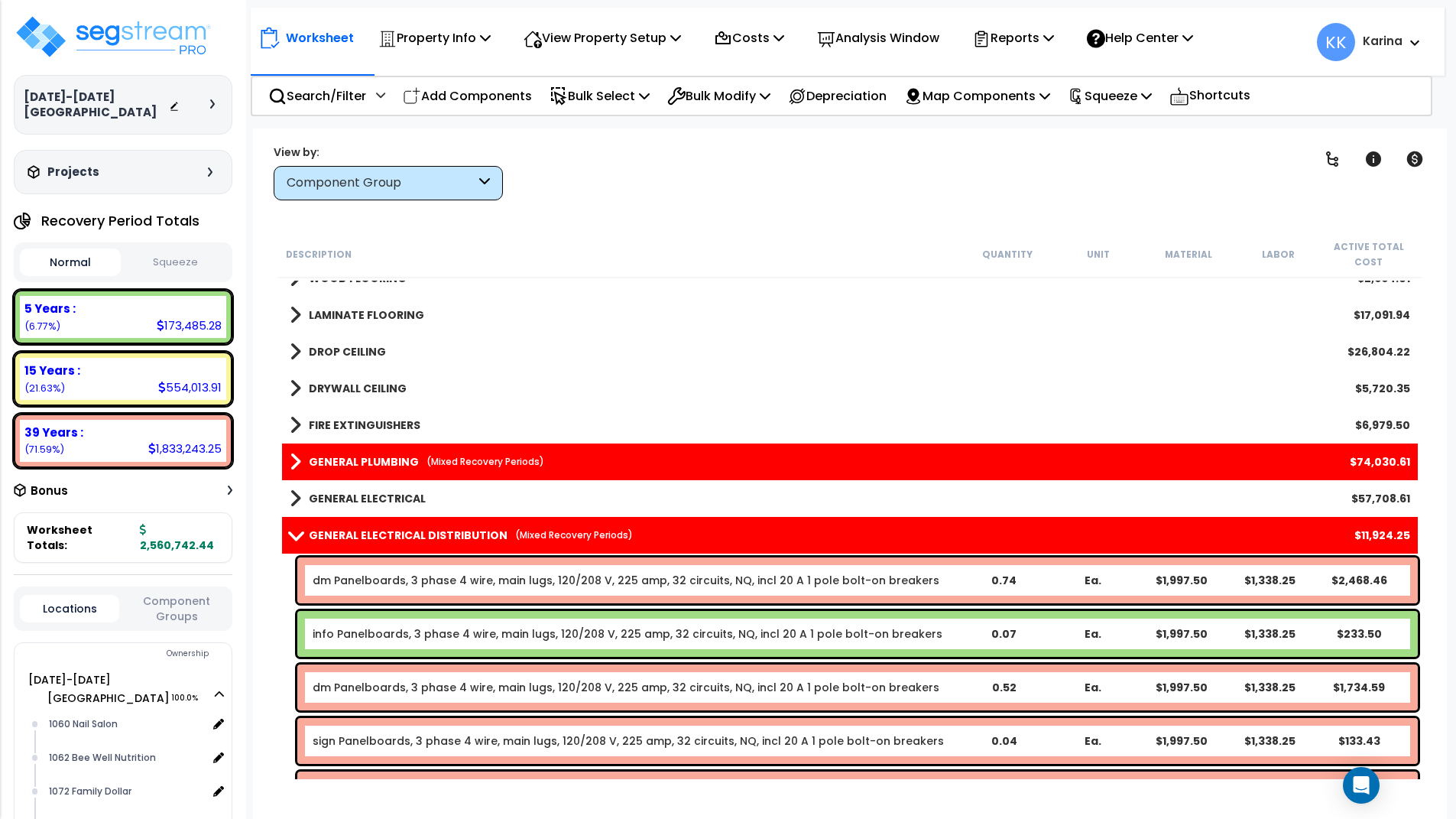
scroll to position [1285, 0]
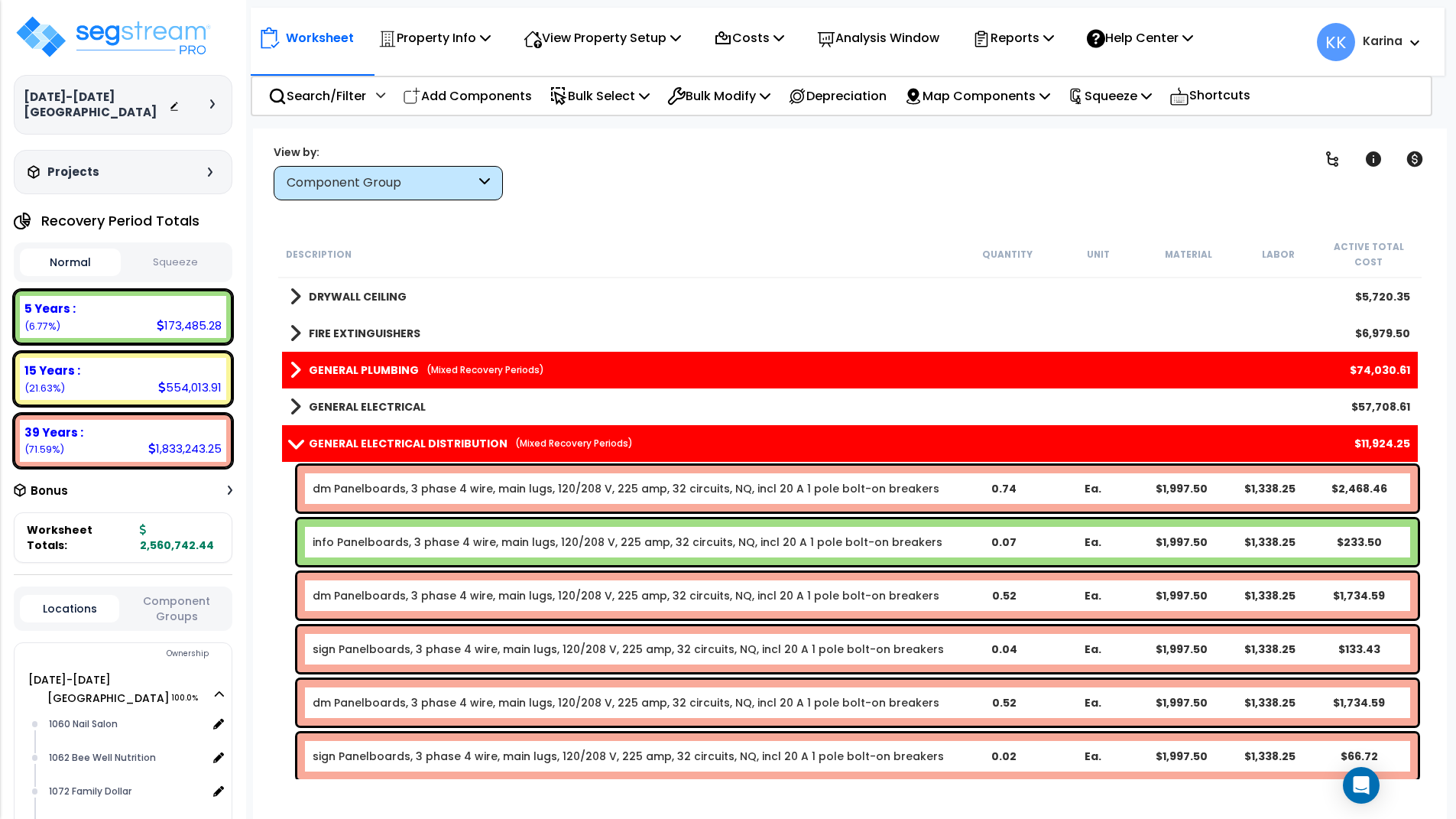
click at [515, 537] on link "info Panelboards, 3 phase 4 wire, main lugs, 120/208 V, 225 amp, 32 circuits, N…" at bounding box center [627, 541] width 630 height 16
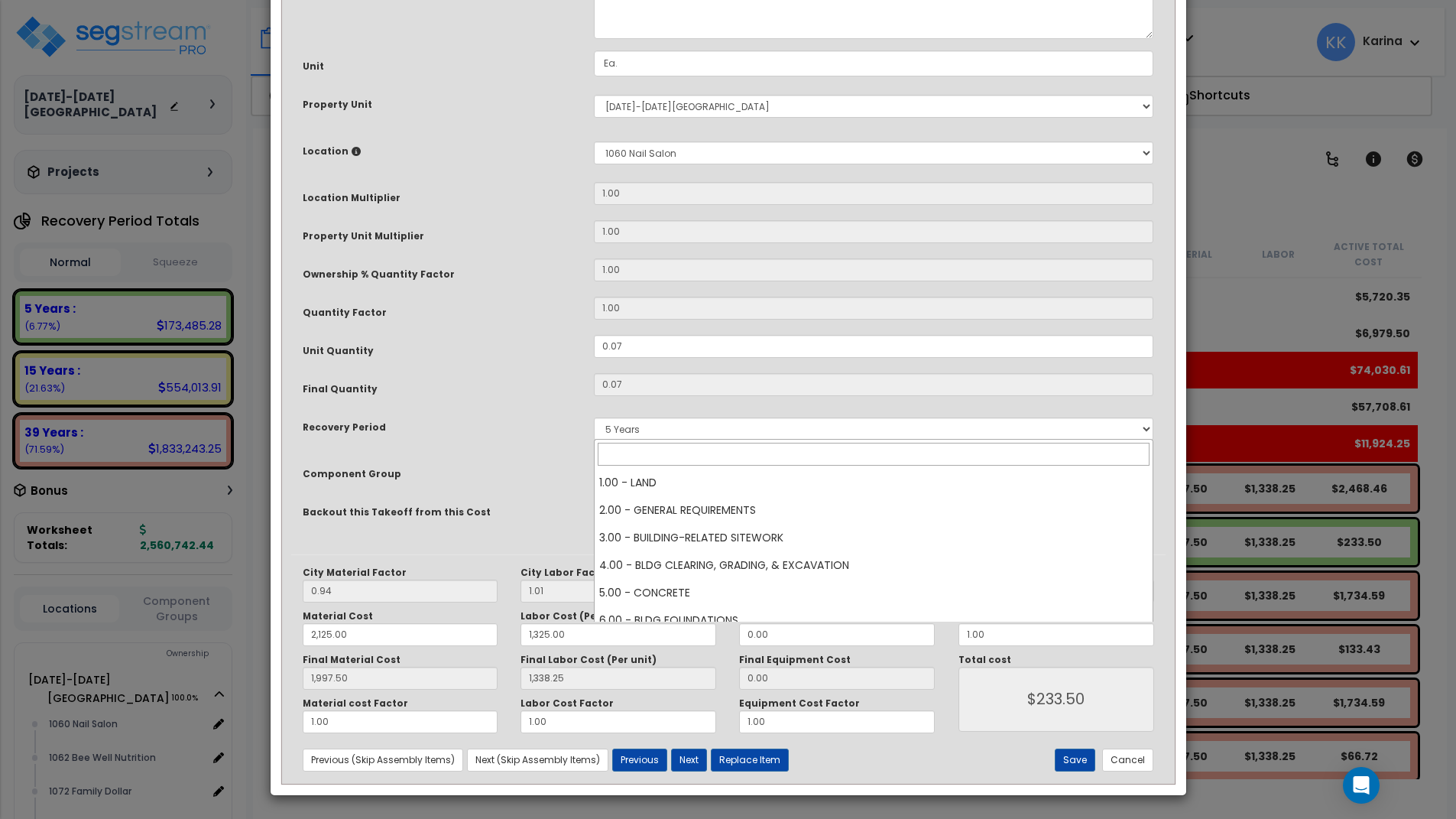
click at [680, 480] on span "× 146.00 - GENERAL ELECTRICAL DISTRIBUTION" at bounding box center [874, 468] width 559 height 21
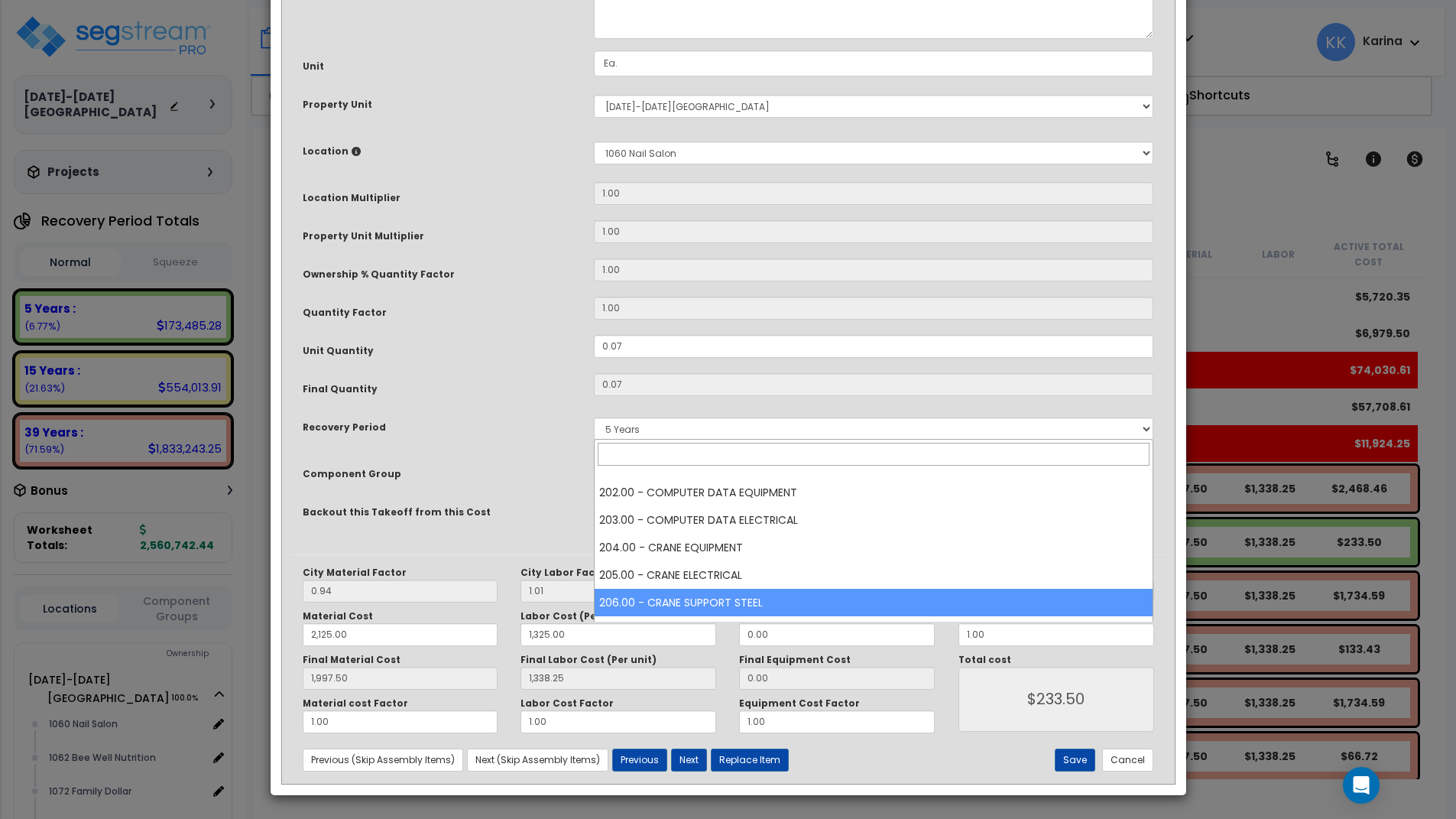
scroll to position [5826, 0]
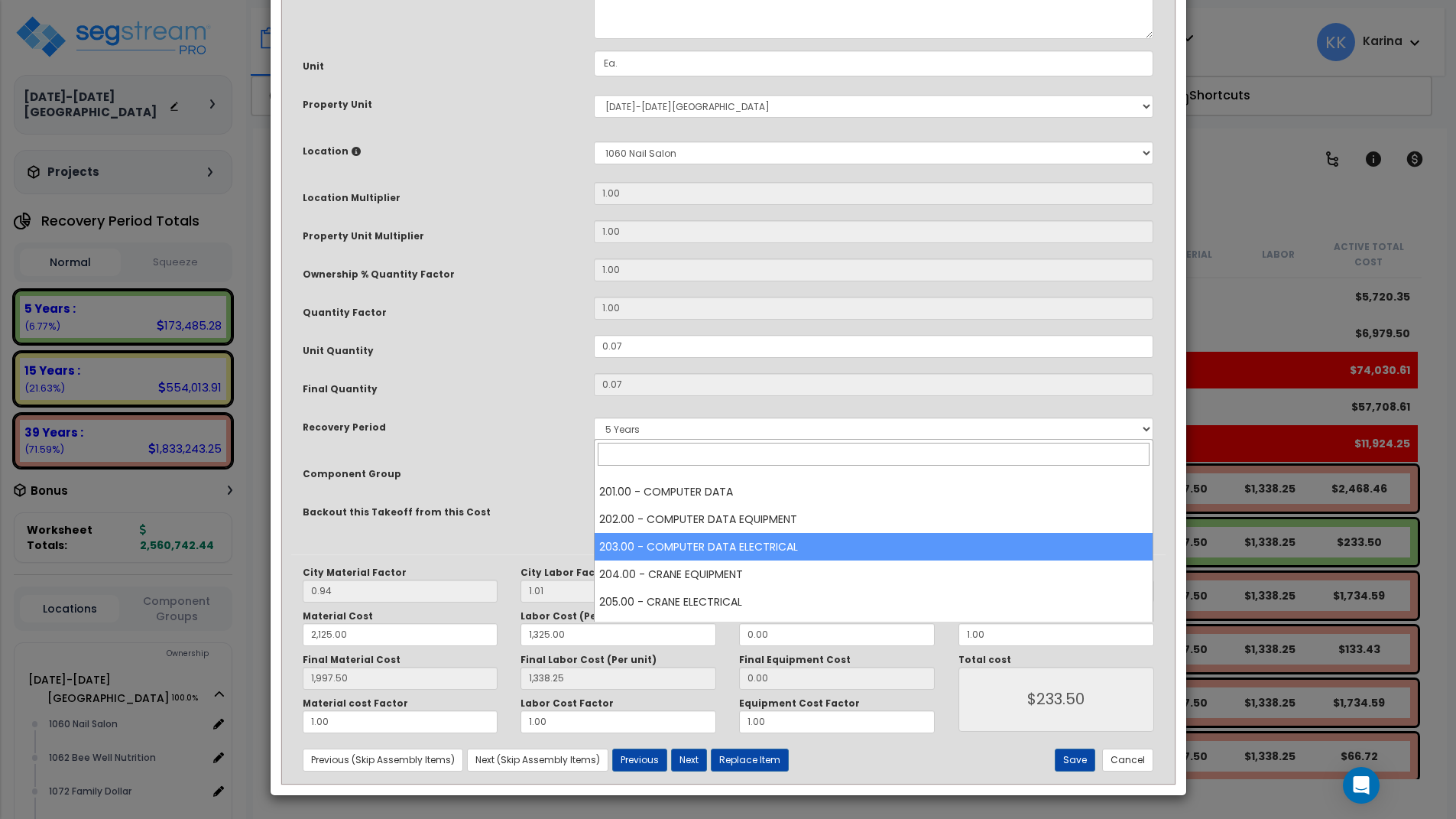
select select "57011"
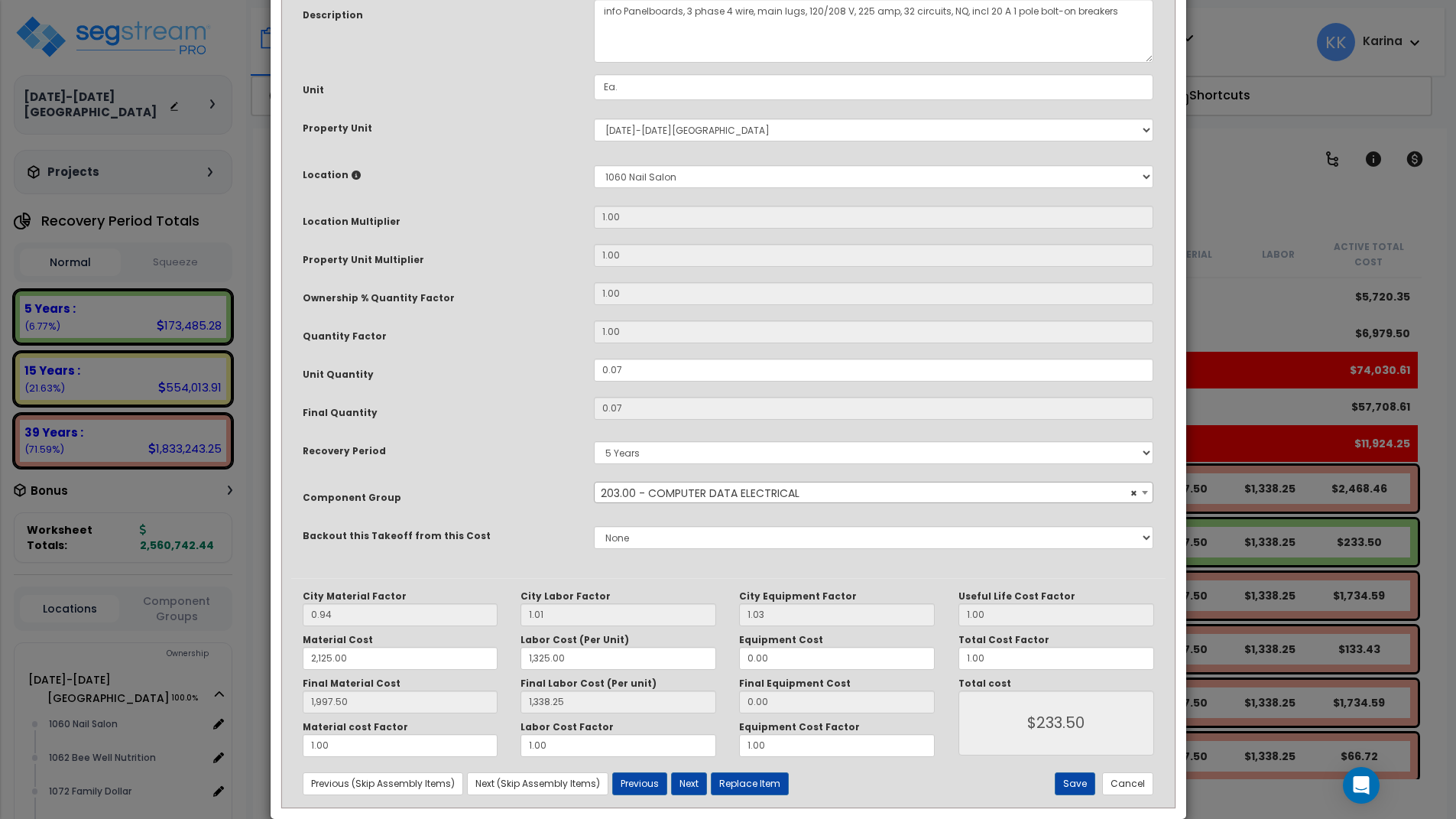
scroll to position [165, 0]
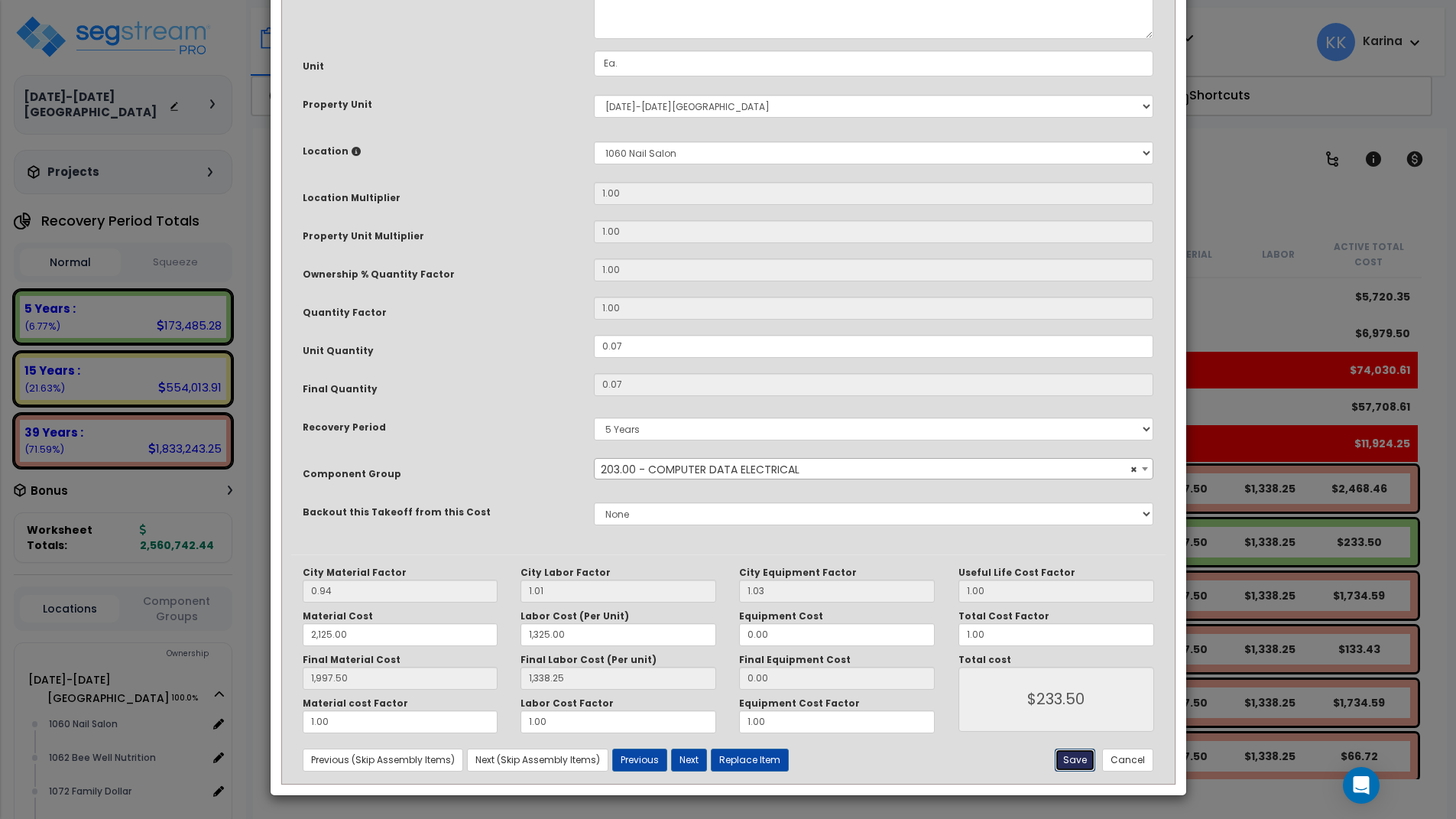
click at [1076, 763] on button "Save" at bounding box center [1075, 760] width 40 height 23
type input "2125.00"
type input "1325.00"
type input "1997.50"
type input "1338.25"
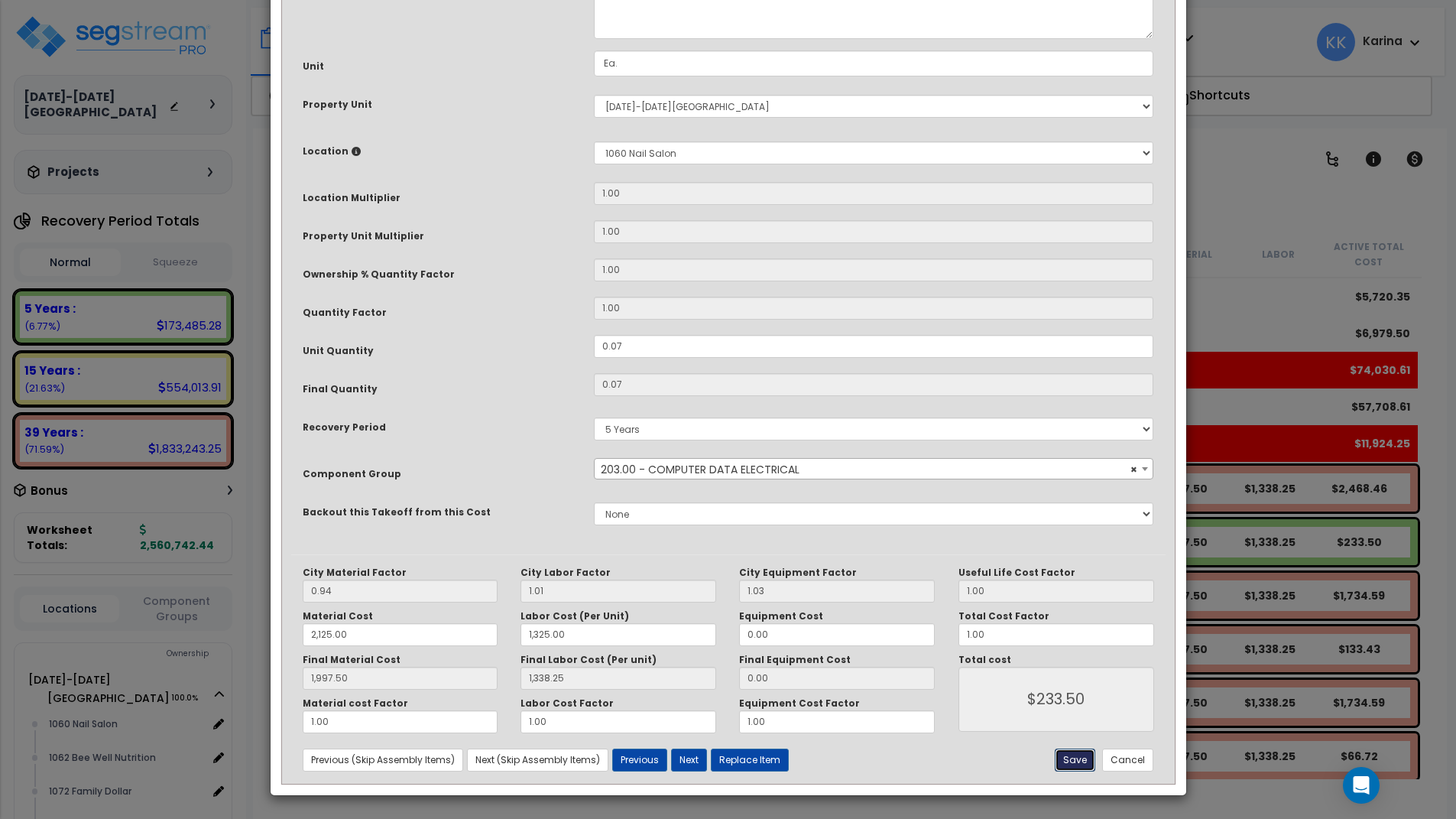
type input "233.50"
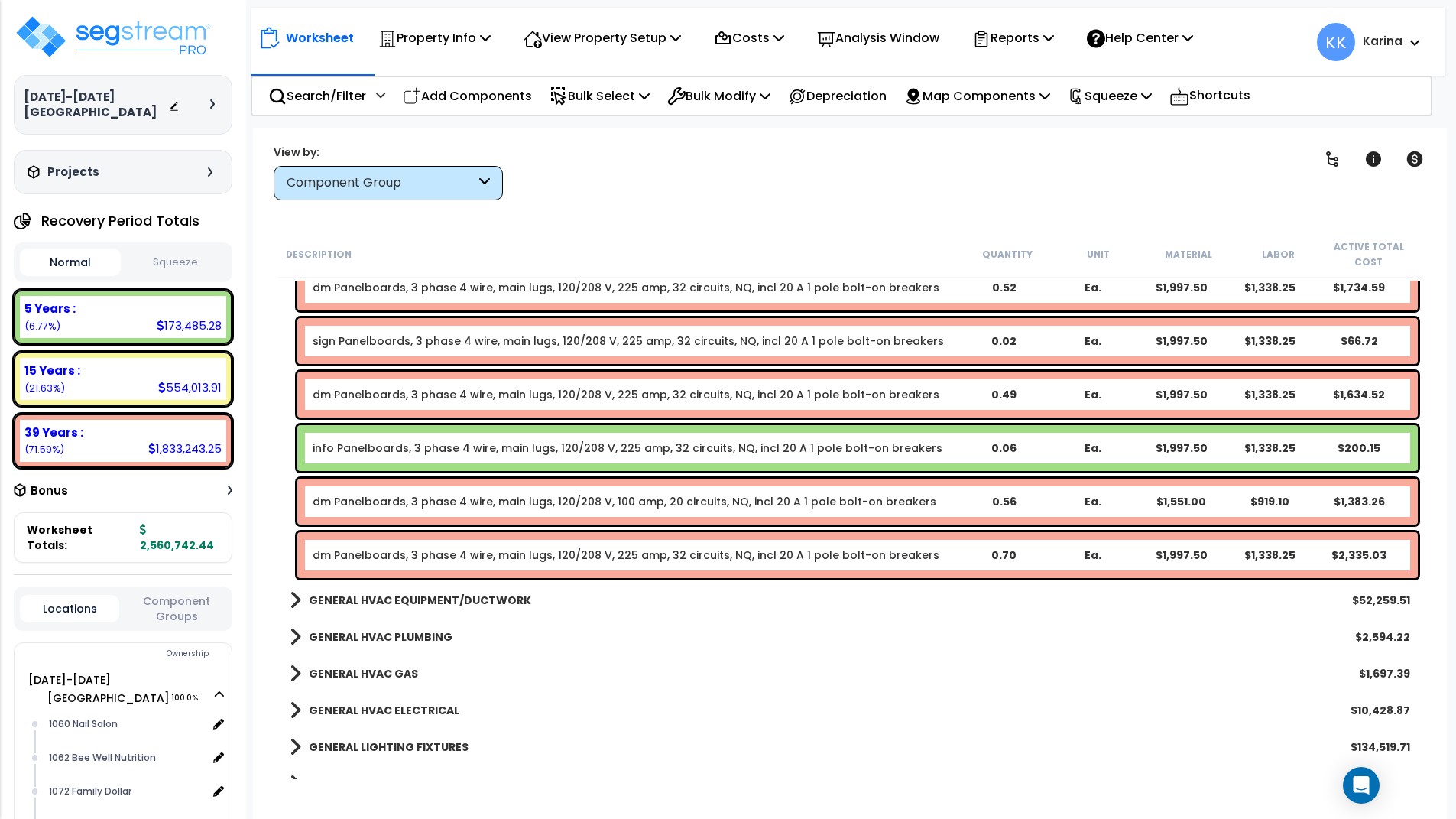
scroll to position [1652, 0]
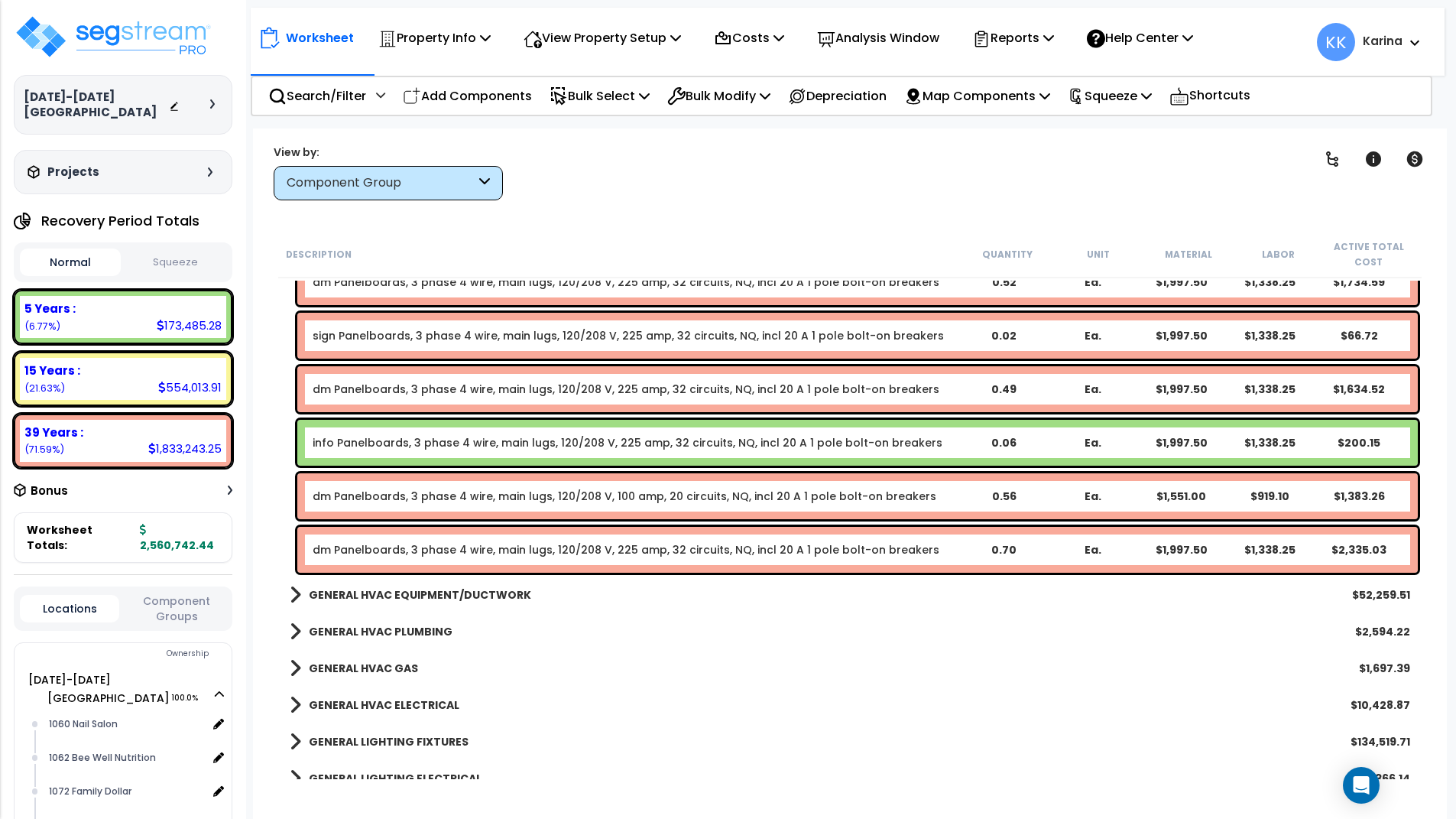
click at [425, 453] on div "info Panelboards, 3 phase 4 wire, main lugs, 120/208 V, 225 amp, 32 circuits, N…" at bounding box center [858, 443] width 1121 height 46
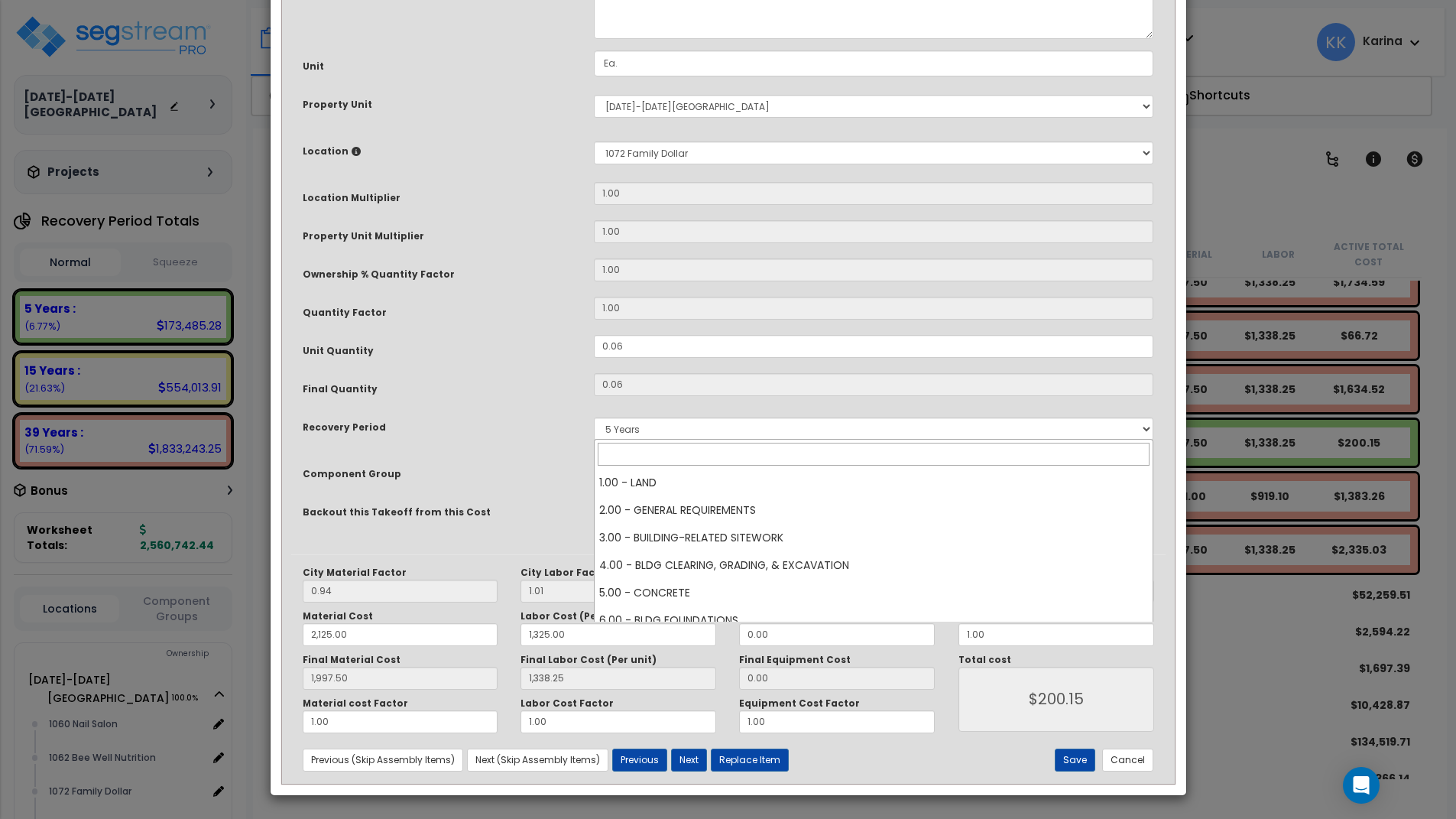
click at [668, 480] on span "× 146.00 - GENERAL ELECTRICAL DISTRIBUTION" at bounding box center [874, 468] width 559 height 21
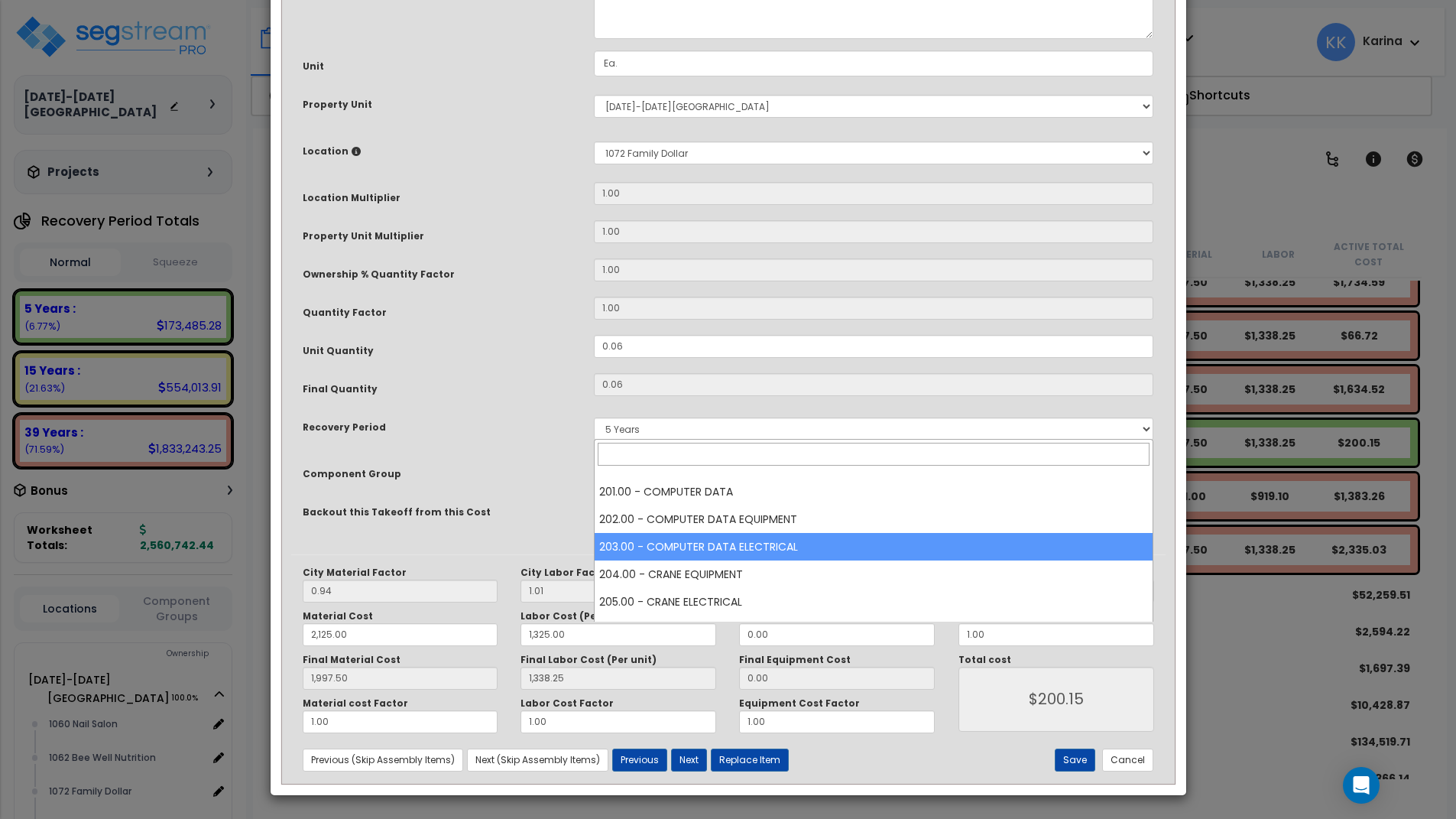
select select "57011"
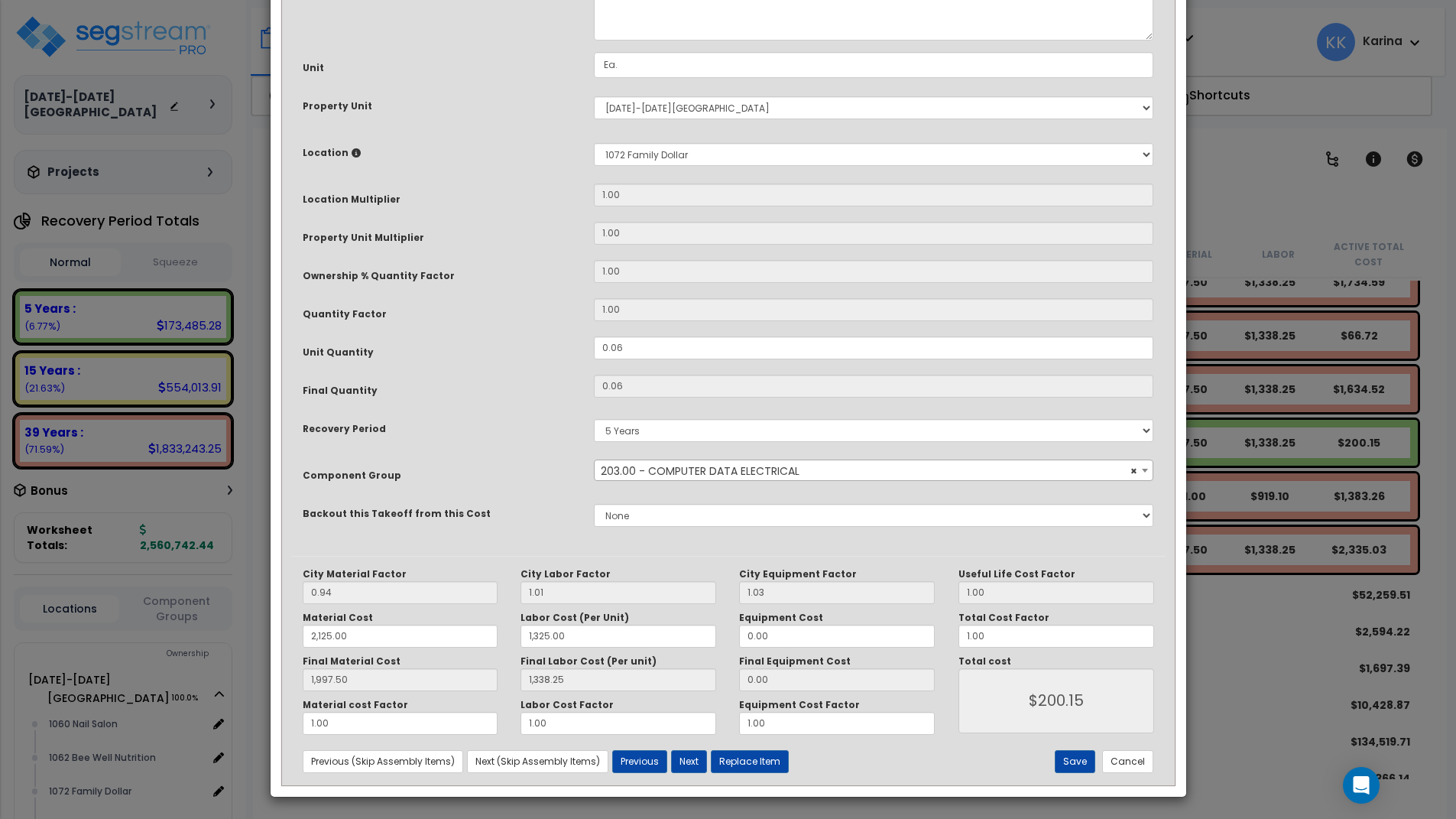
scroll to position [165, 0]
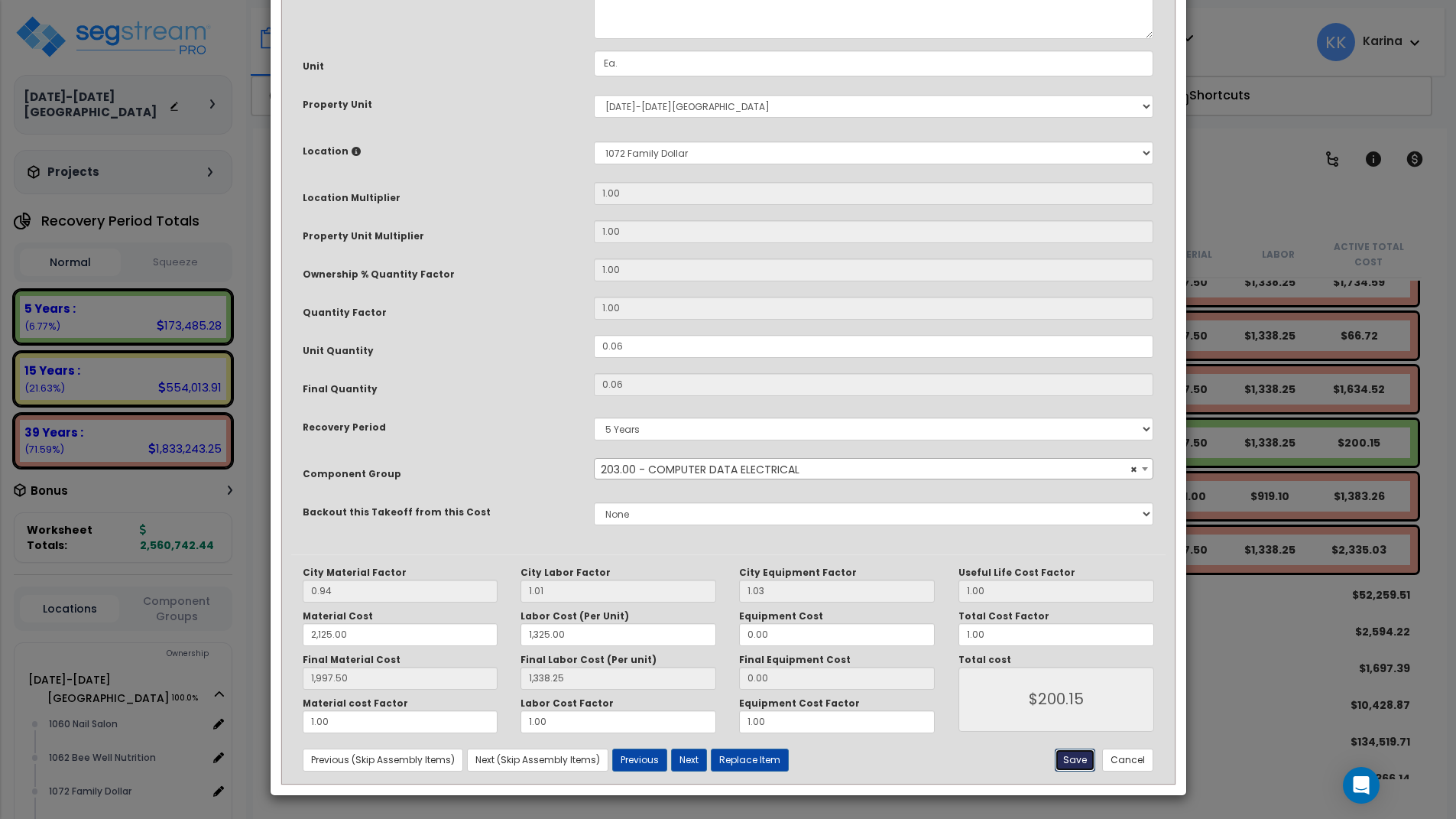
click at [1083, 760] on button "Save" at bounding box center [1075, 760] width 40 height 23
type input "2125.00"
type input "1325.00"
type input "1997.50"
type input "1338.25"
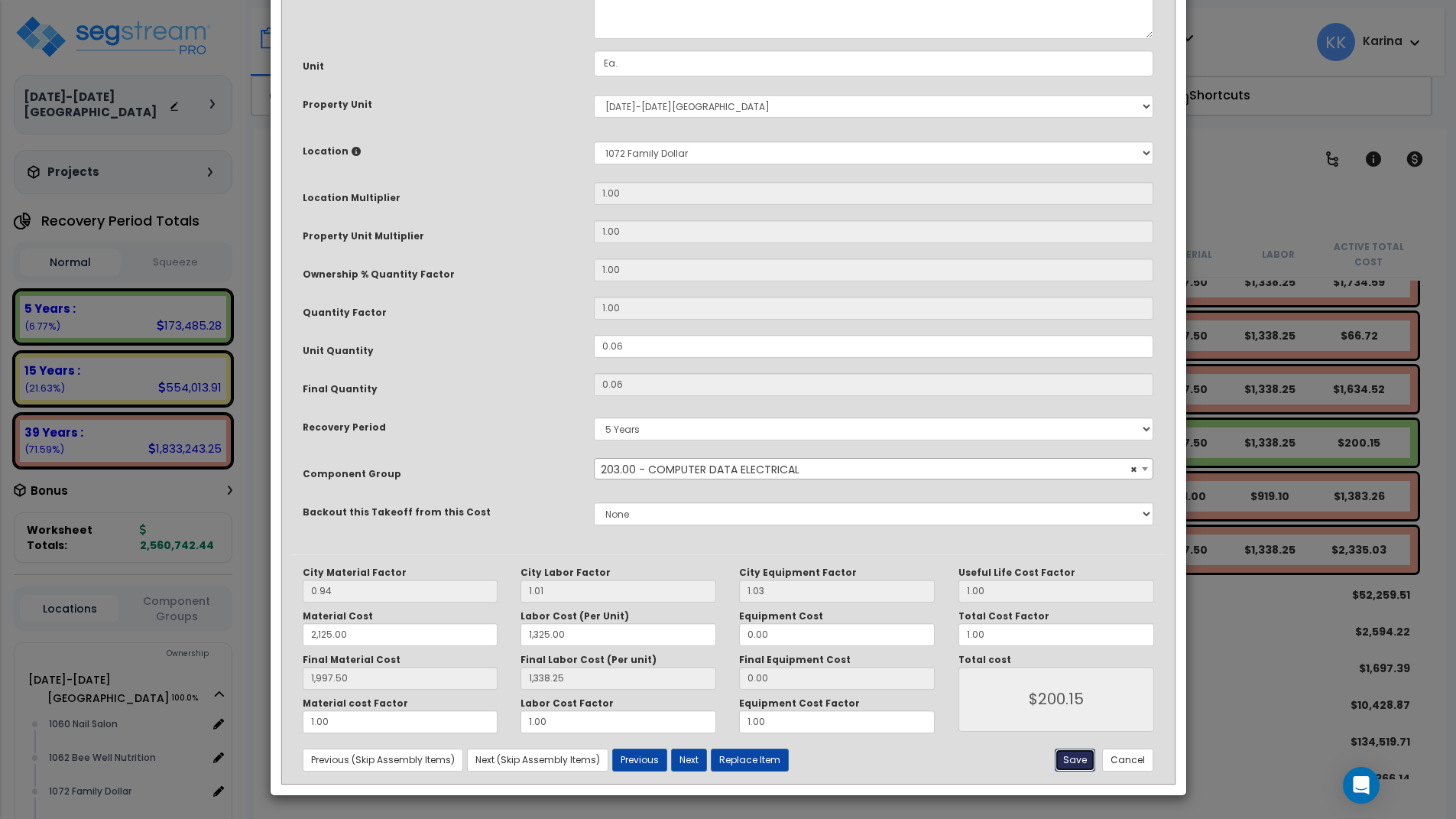
type input "200.15"
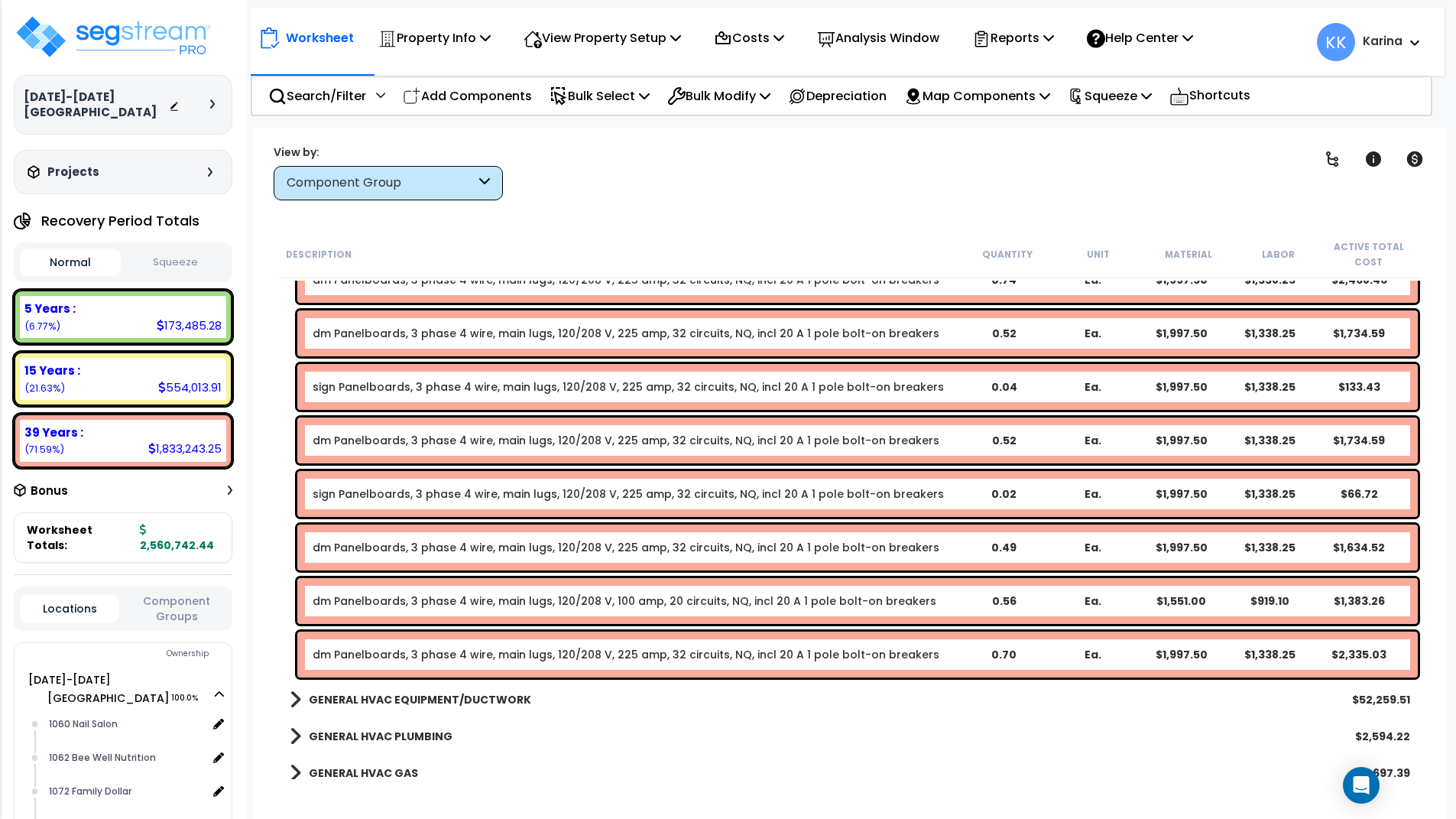
scroll to position [1468, 0]
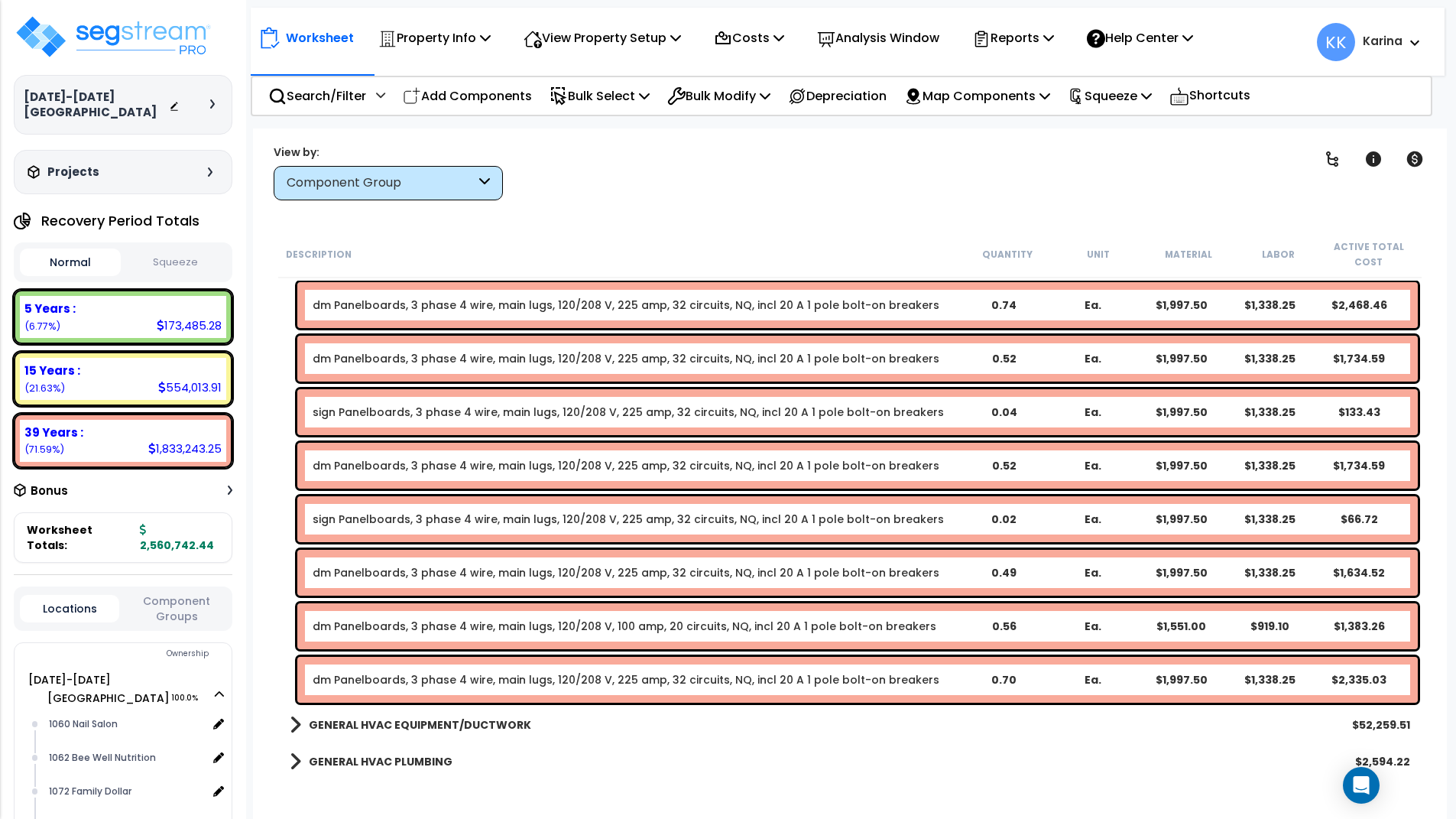
click at [451, 519] on link "sign Panelboards, 3 phase 4 wire, main lugs, 120/208 V, 225 amp, 32 circuits, N…" at bounding box center [628, 519] width 632 height 16
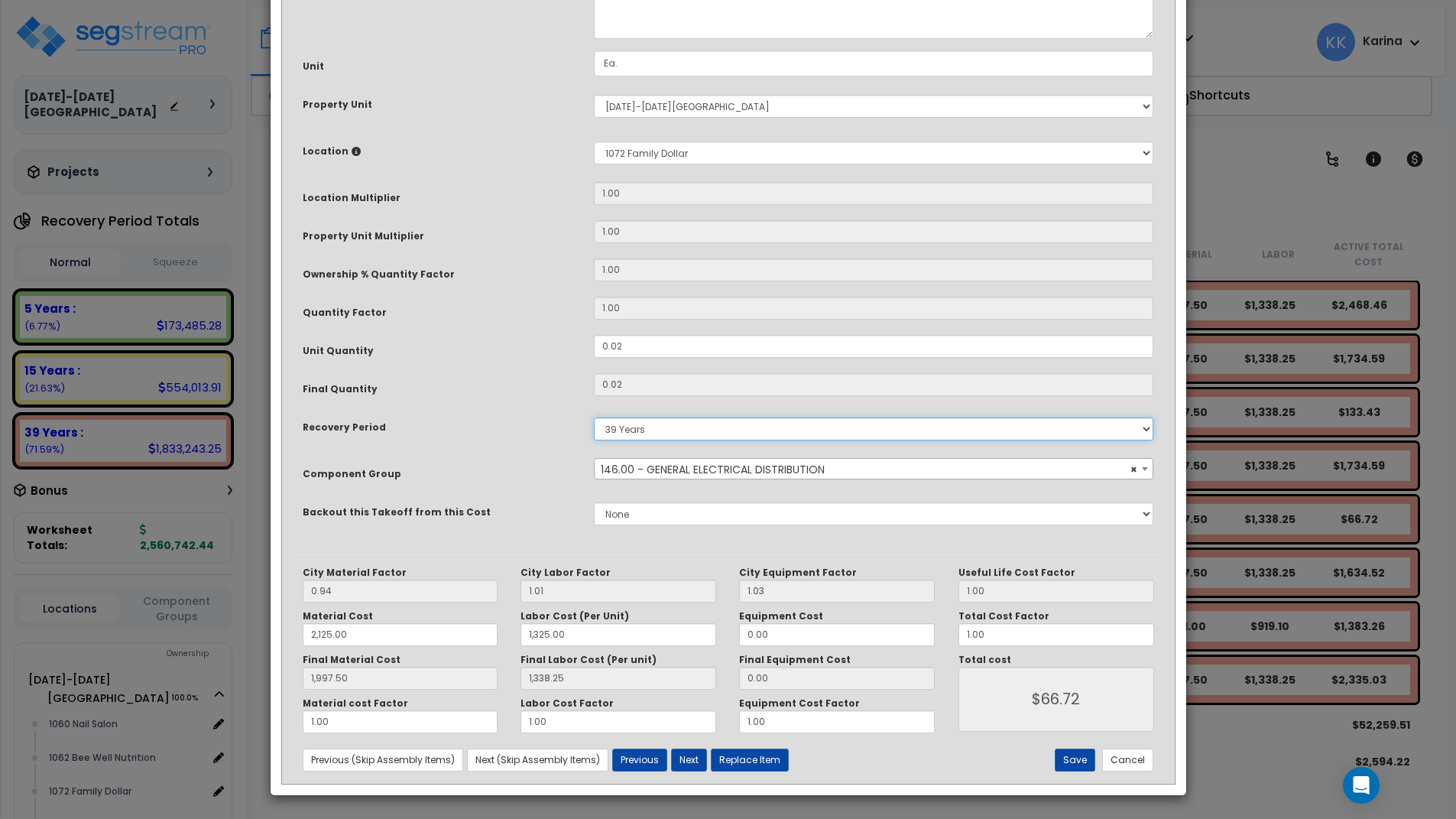
click at [594, 417] on select "5 Years 7 Years 15 Years 20 Years 39 Years 27.5 Year" at bounding box center [875, 428] width 560 height 23
select select "5Y"
click option "5 Years" at bounding box center [0, 0] width 0 height 0
click at [671, 480] on span "× 146.00 - GENERAL ELECTRICAL DISTRIBUTION" at bounding box center [874, 468] width 559 height 21
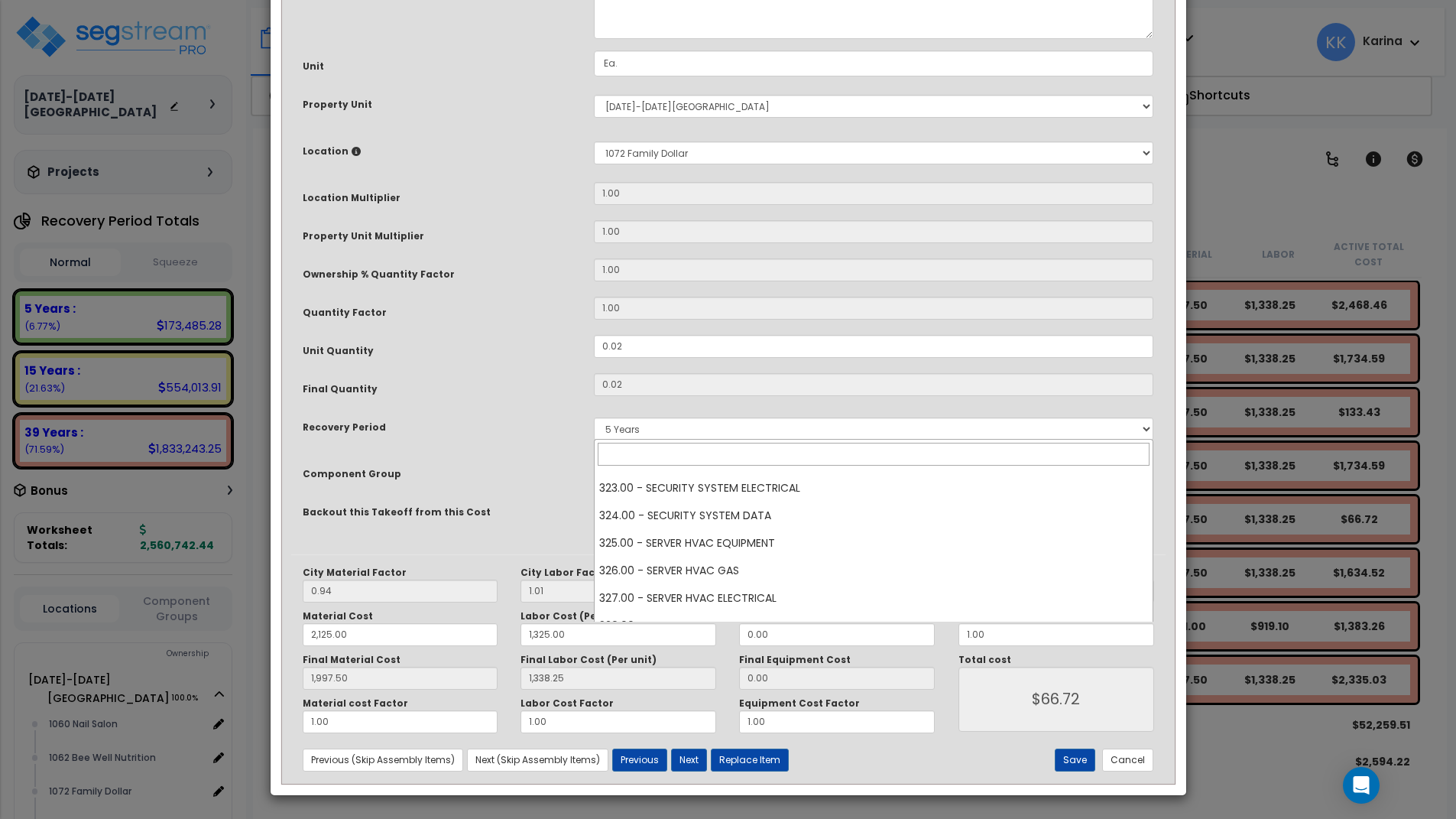
scroll to position [10230, 0]
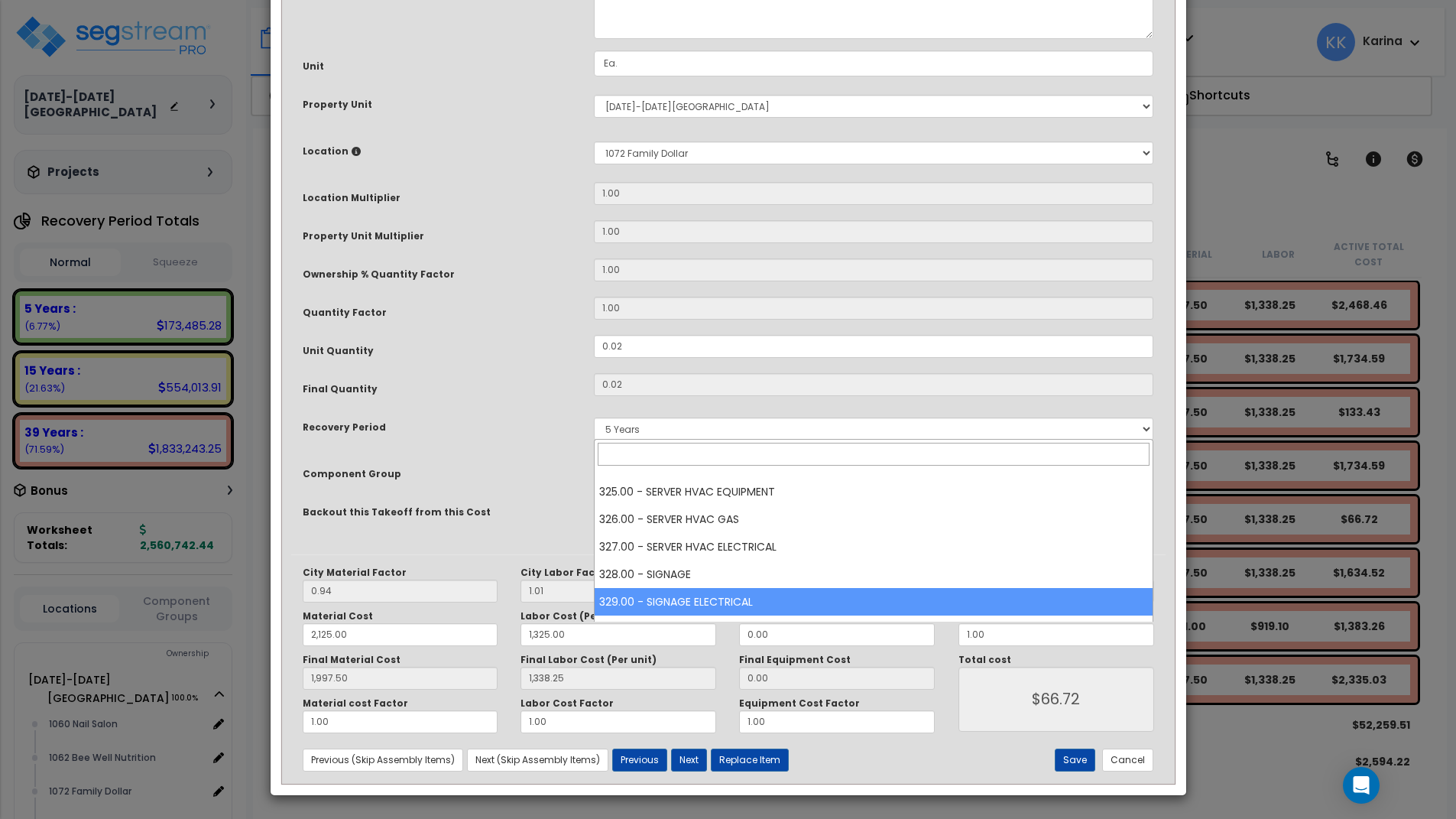
select select "57120"
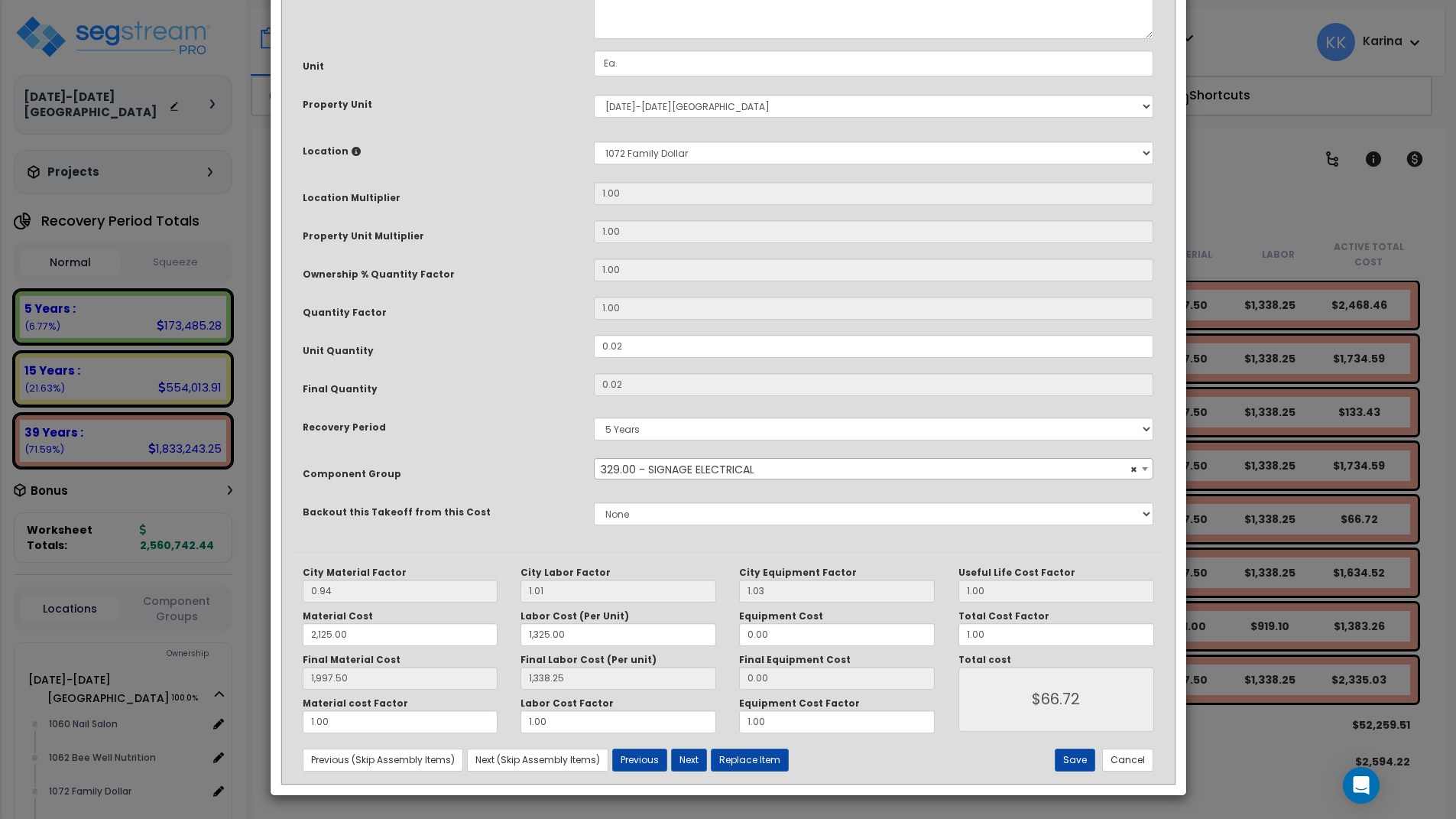
scroll to position [165, 0]
click at [1073, 756] on button "Save" at bounding box center [1075, 760] width 40 height 23
type input "2125.00"
type input "1325.00"
type input "1997.50"
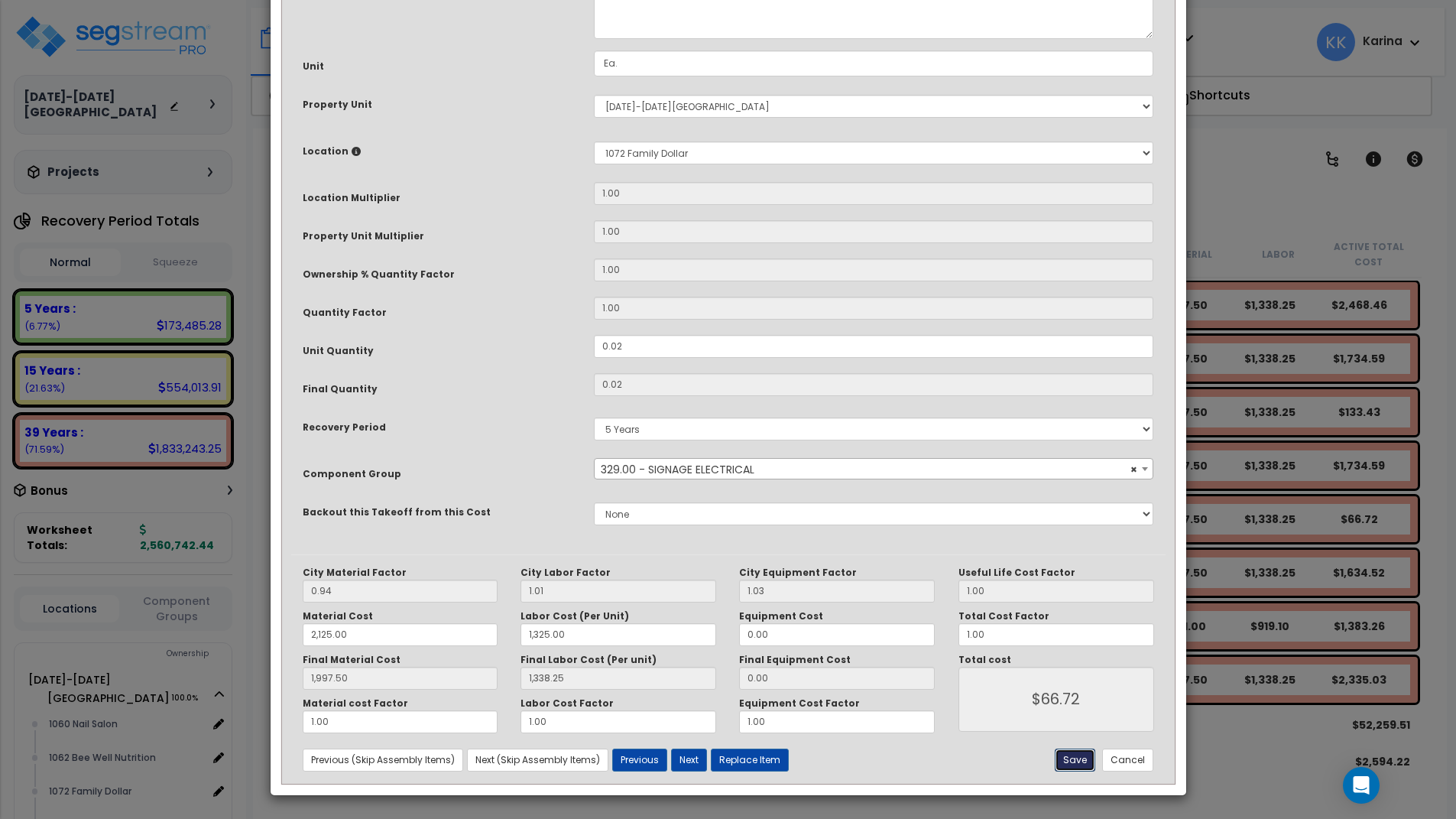
type input "1338.25"
type input "66.72"
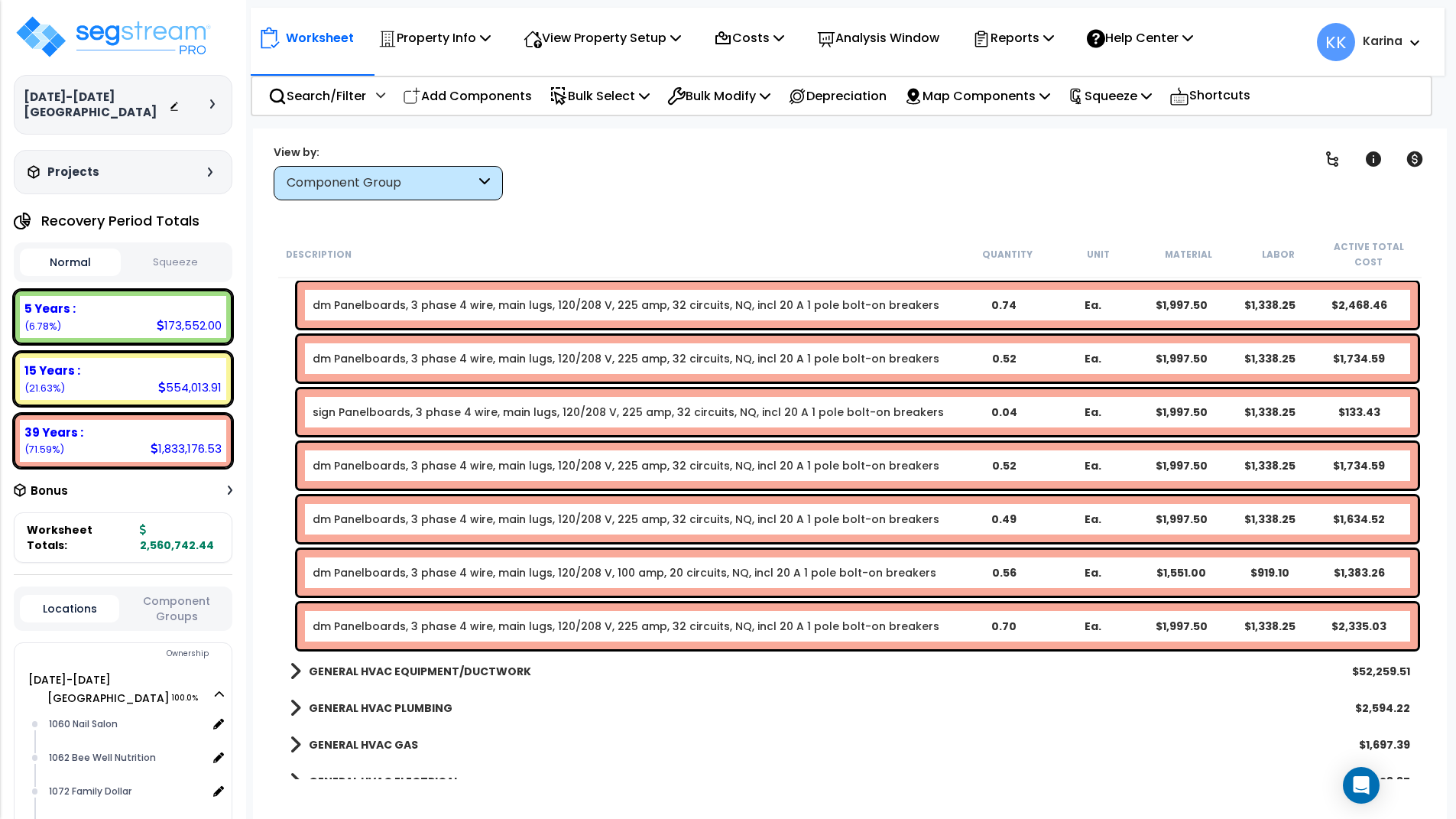
scroll to position [1376, 0]
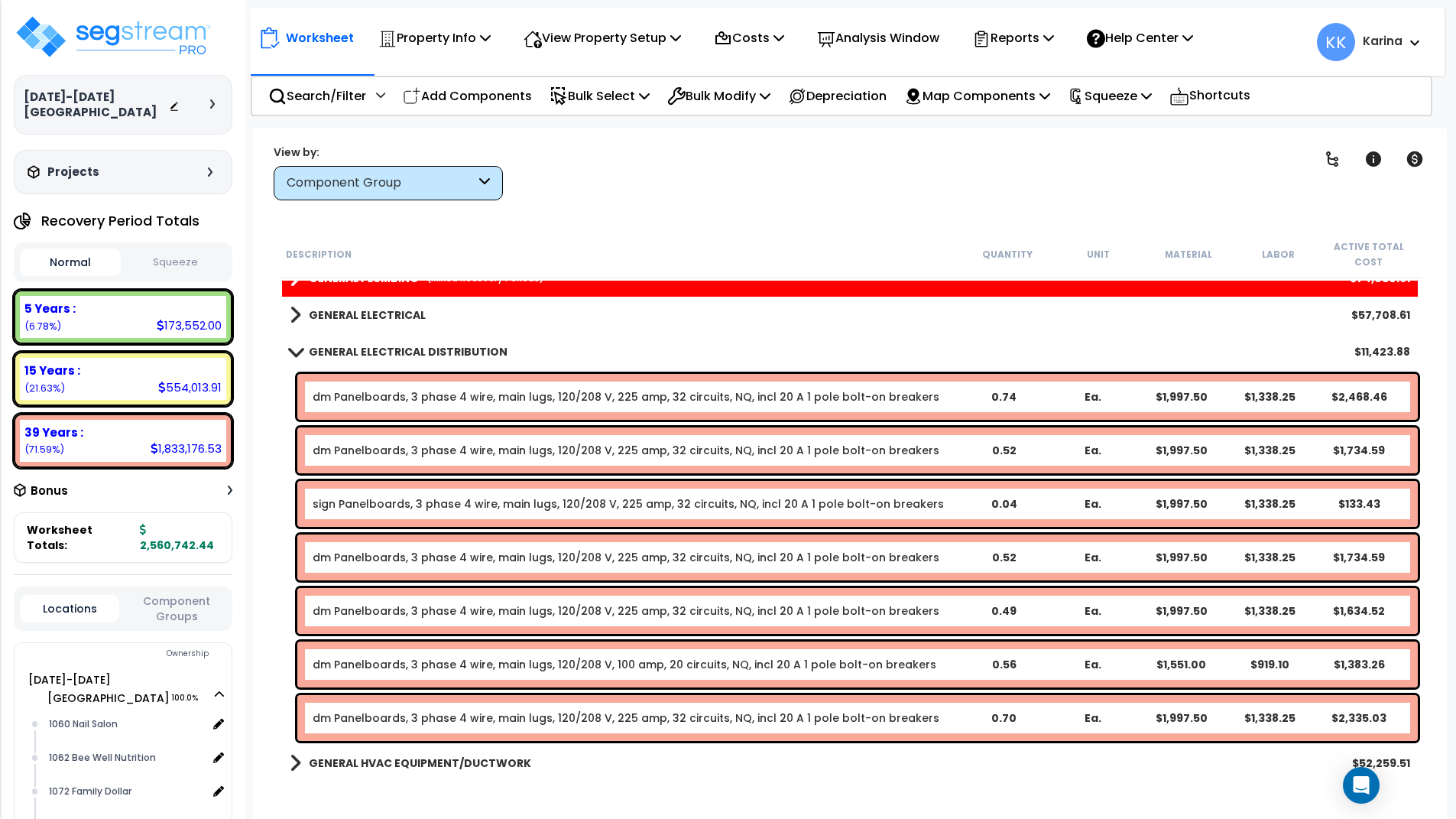
click at [486, 502] on link "sign Panelboards, 3 phase 4 wire, main lugs, 120/208 V, 225 amp, 32 circuits, N…" at bounding box center [628, 503] width 632 height 16
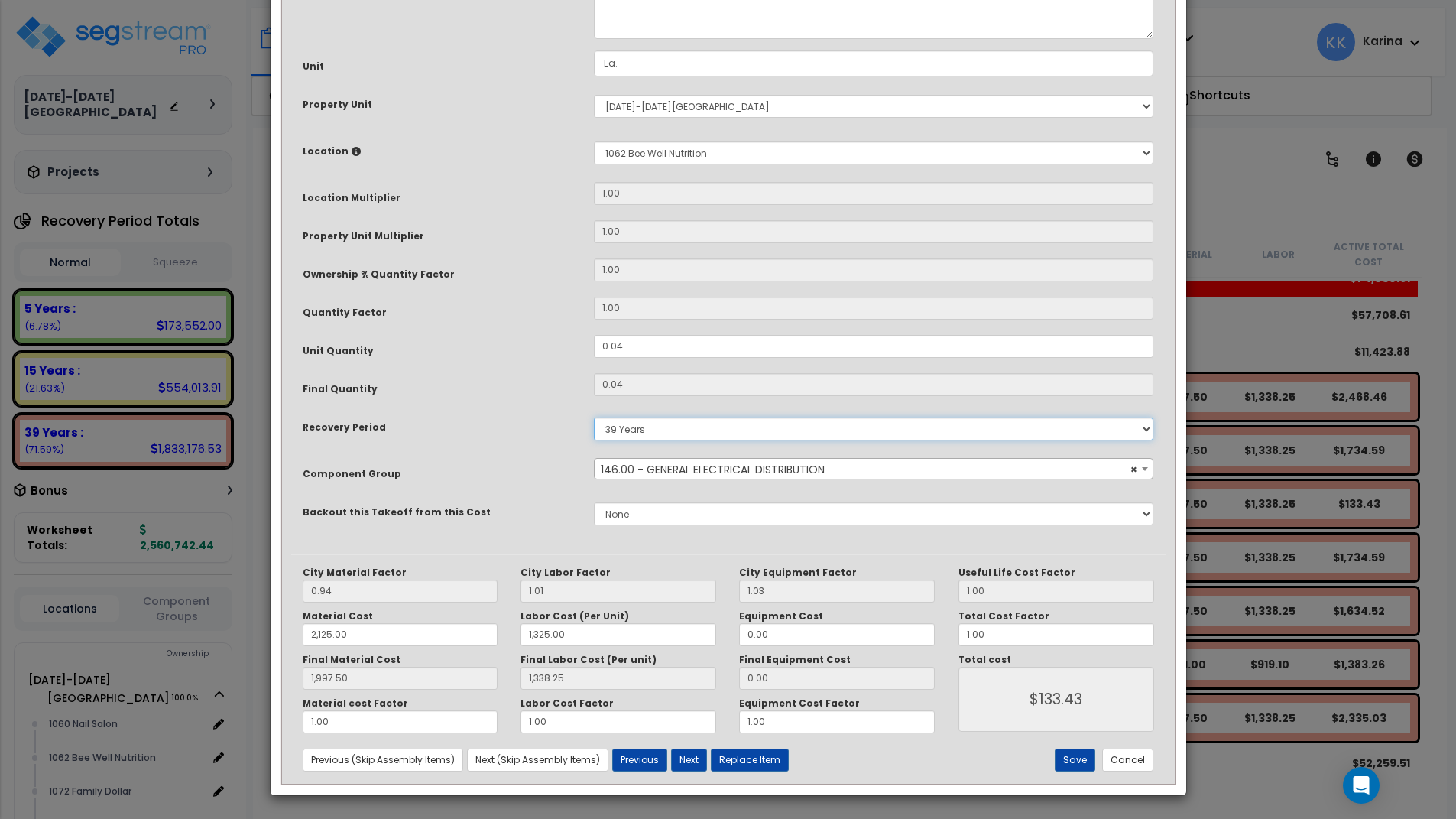
click at [594, 417] on select "5 Years 7 Years 15 Years 20 Years 39 Years 27.5 Year" at bounding box center [875, 428] width 560 height 23
select select "5Y"
click option "5 Years" at bounding box center [0, 0] width 0 height 0
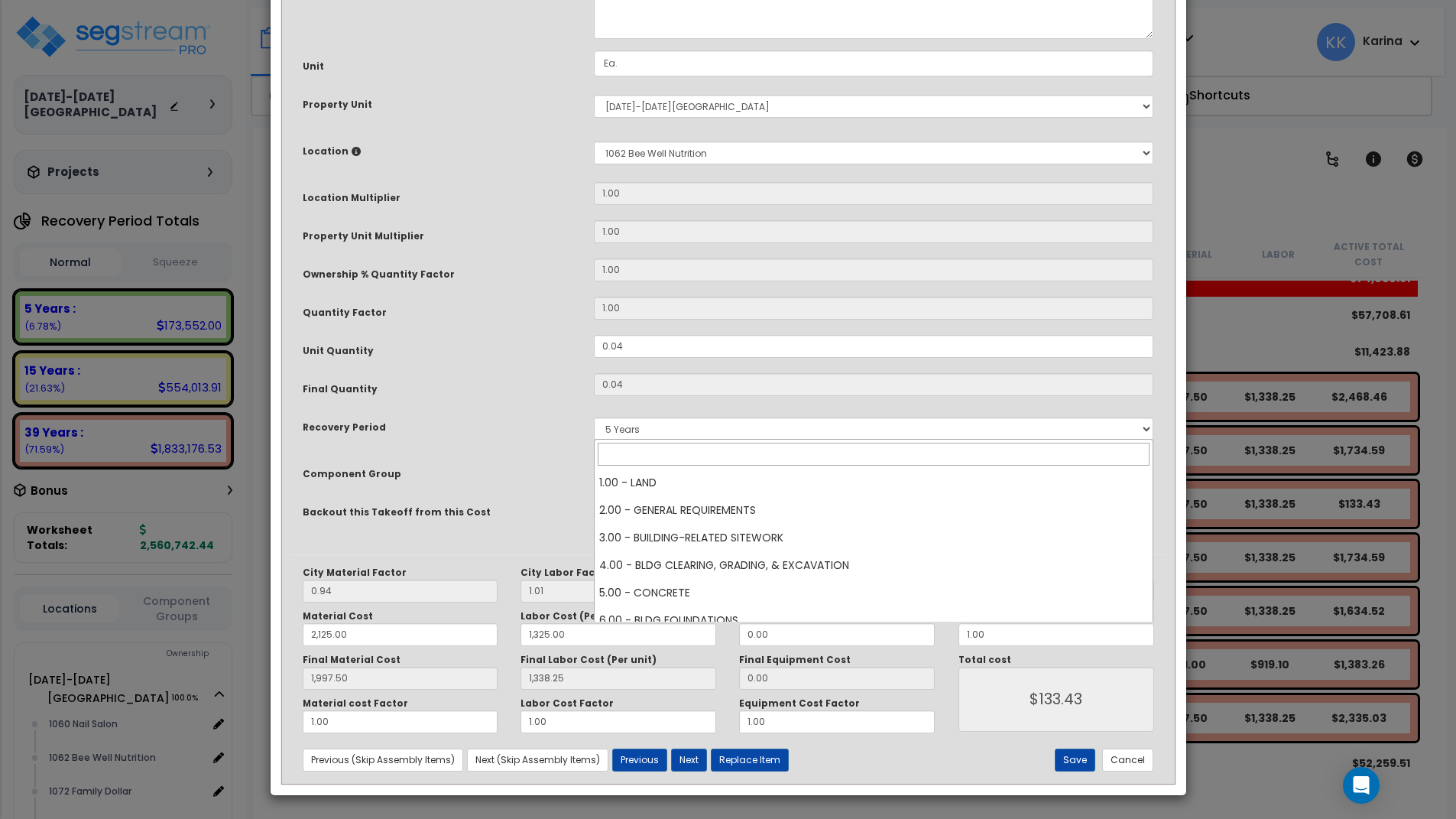
click at [669, 480] on span "× 146.00 - GENERAL ELECTRICAL DISTRIBUTION" at bounding box center [874, 468] width 559 height 21
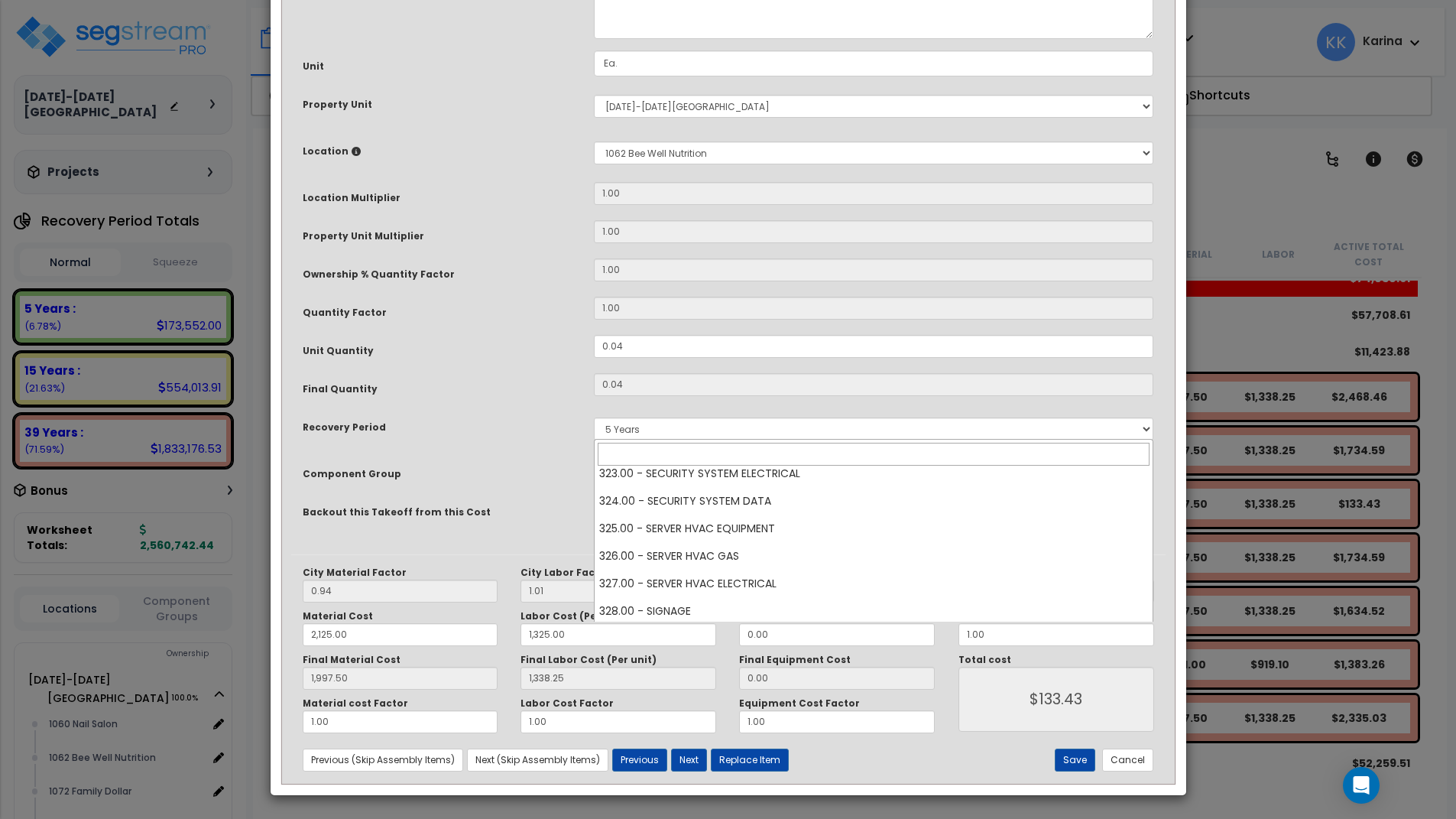
scroll to position [10322, 0]
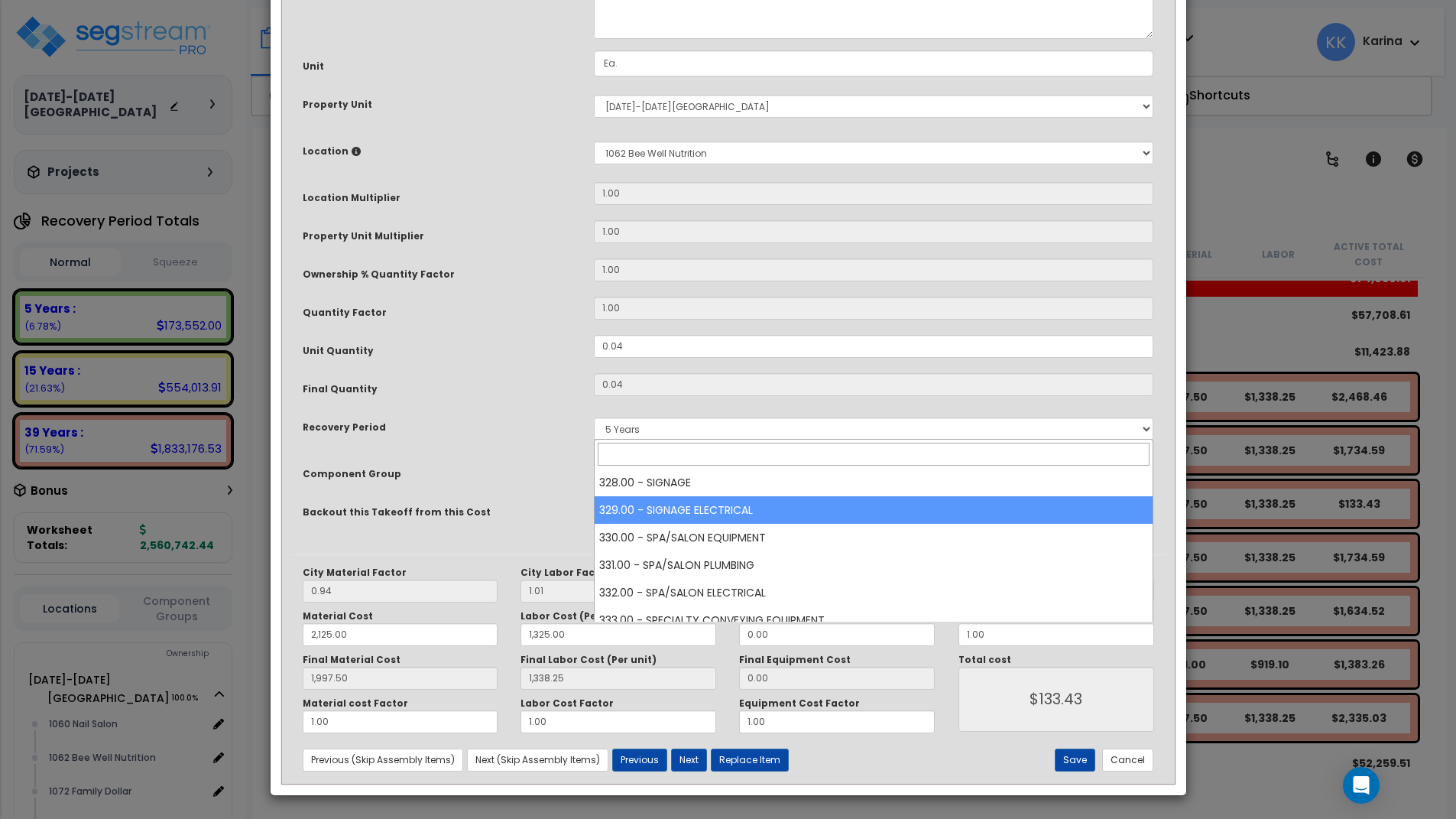
select select "57120"
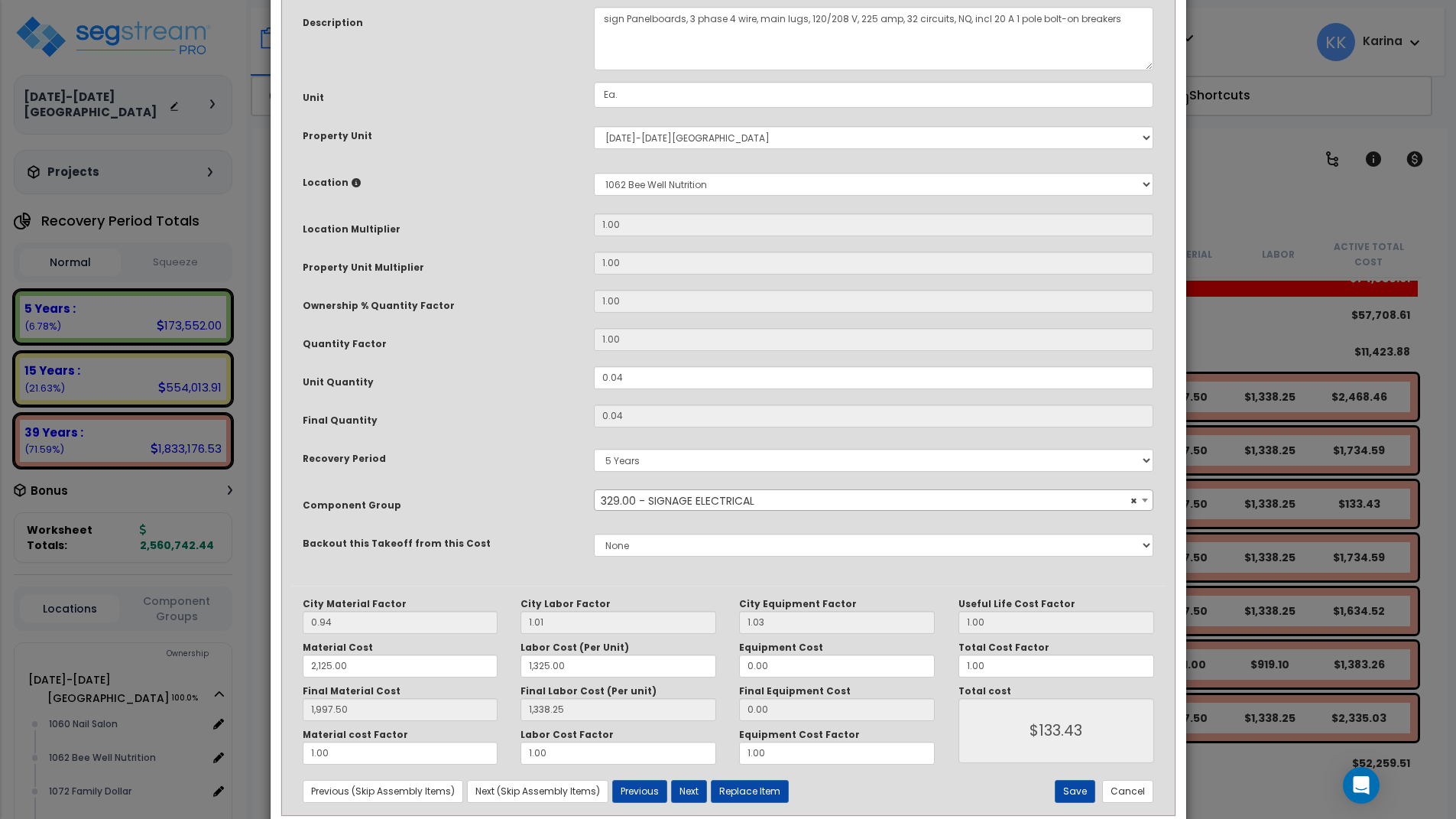
scroll to position [165, 0]
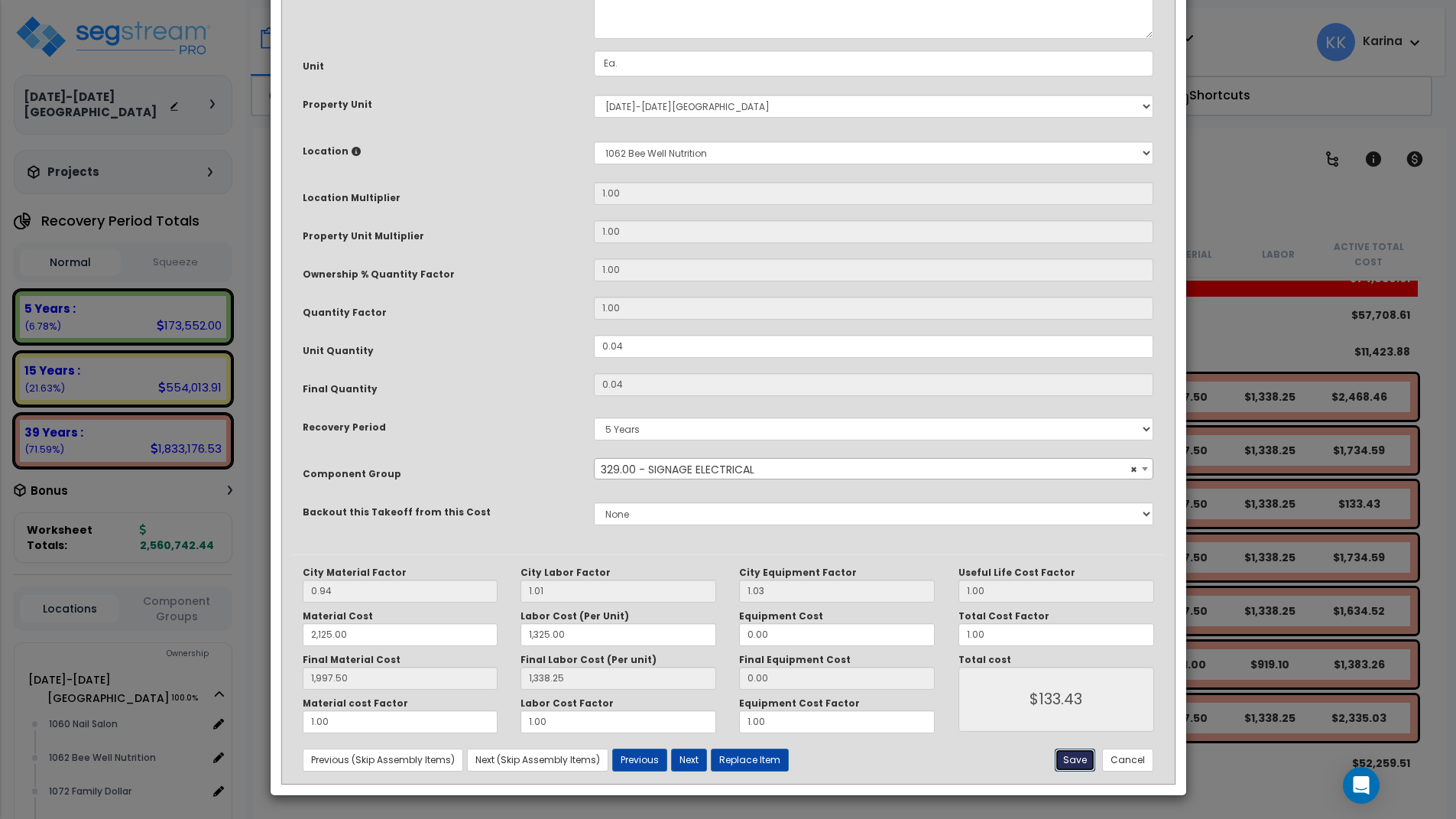
click at [1070, 758] on button "Save" at bounding box center [1075, 760] width 40 height 23
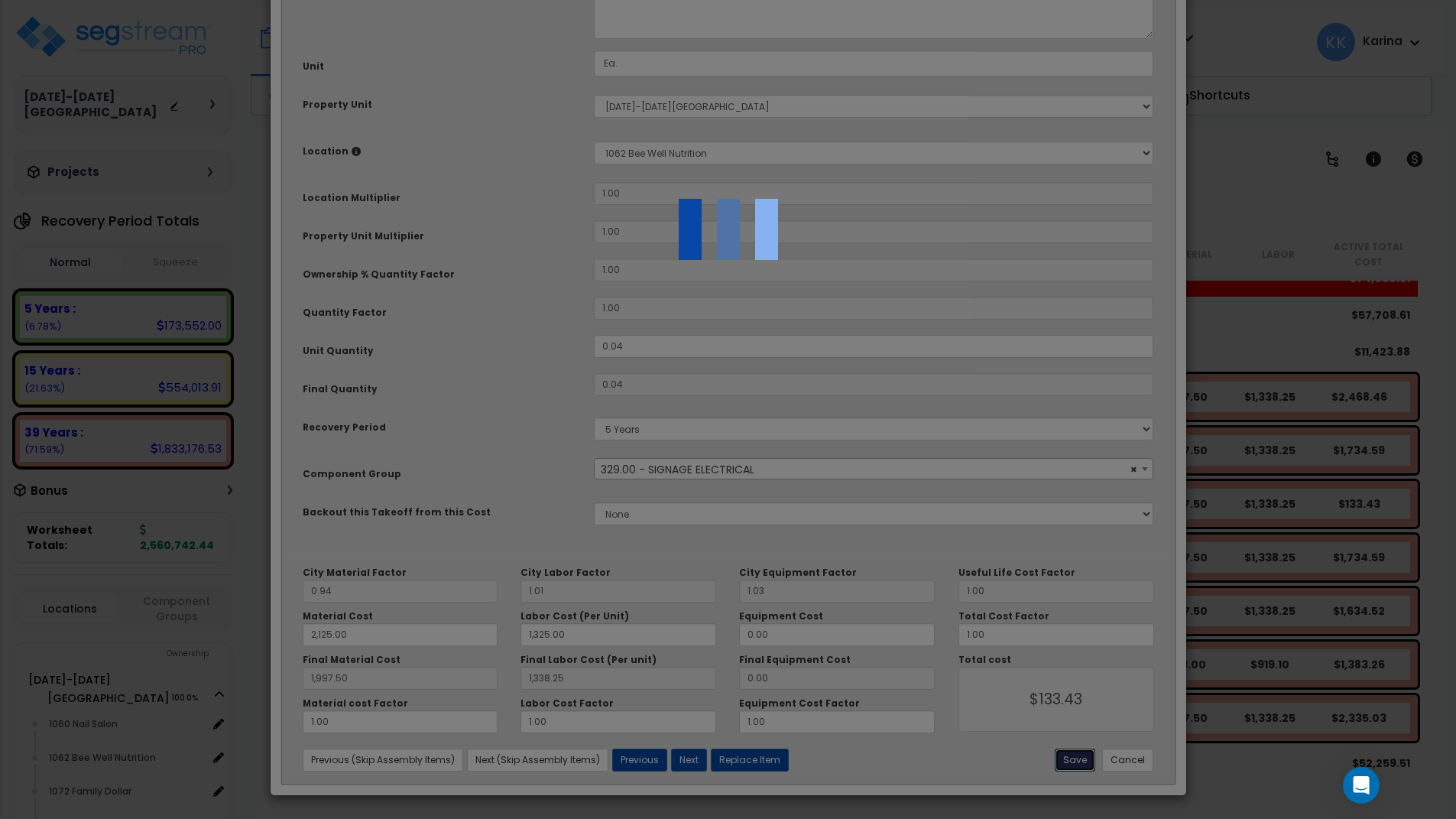
type input "2125.00"
type input "1325.00"
type input "1997.50"
type input "1338.25"
type input "133.43"
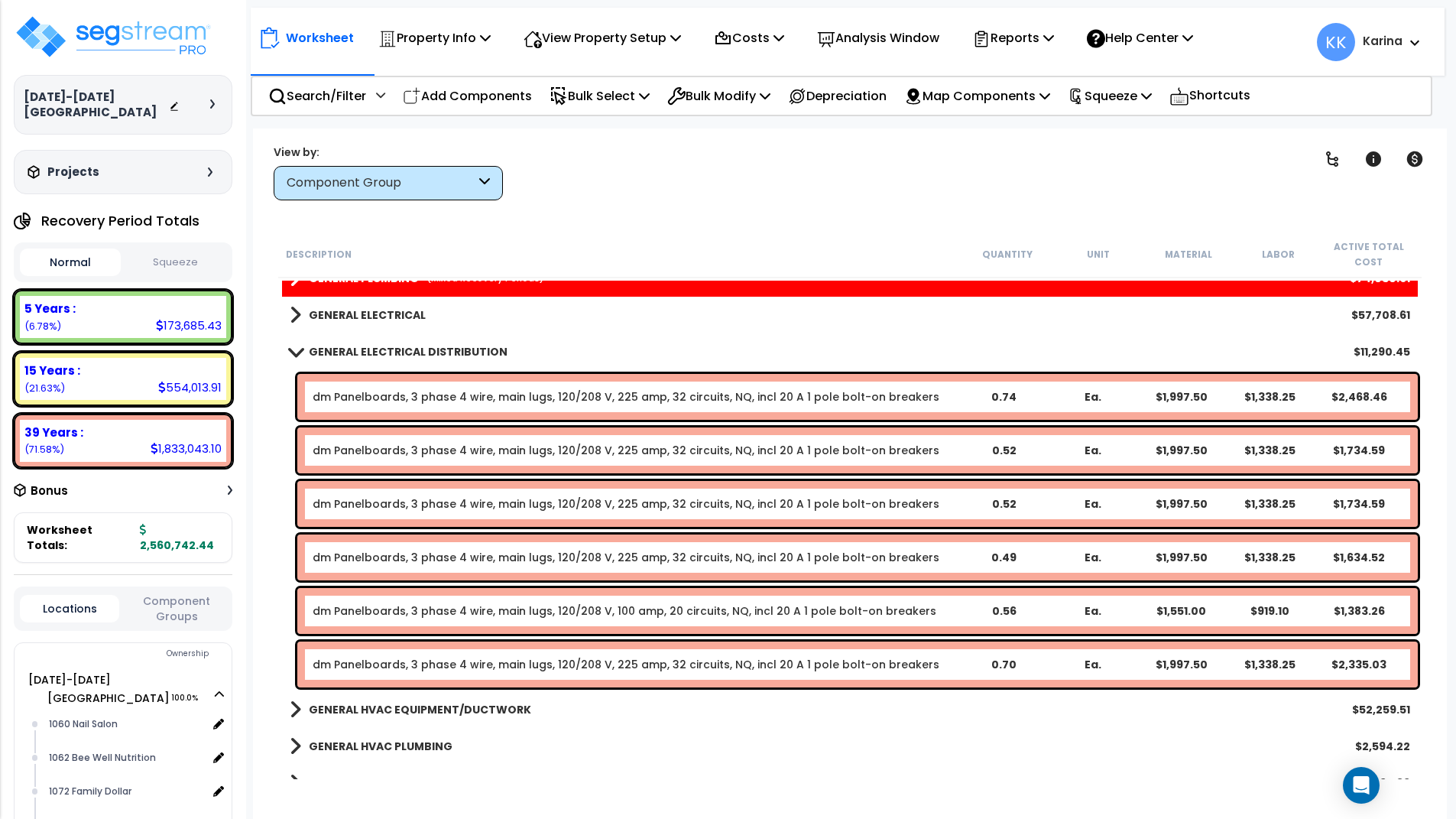
click at [292, 352] on span at bounding box center [295, 352] width 21 height 12
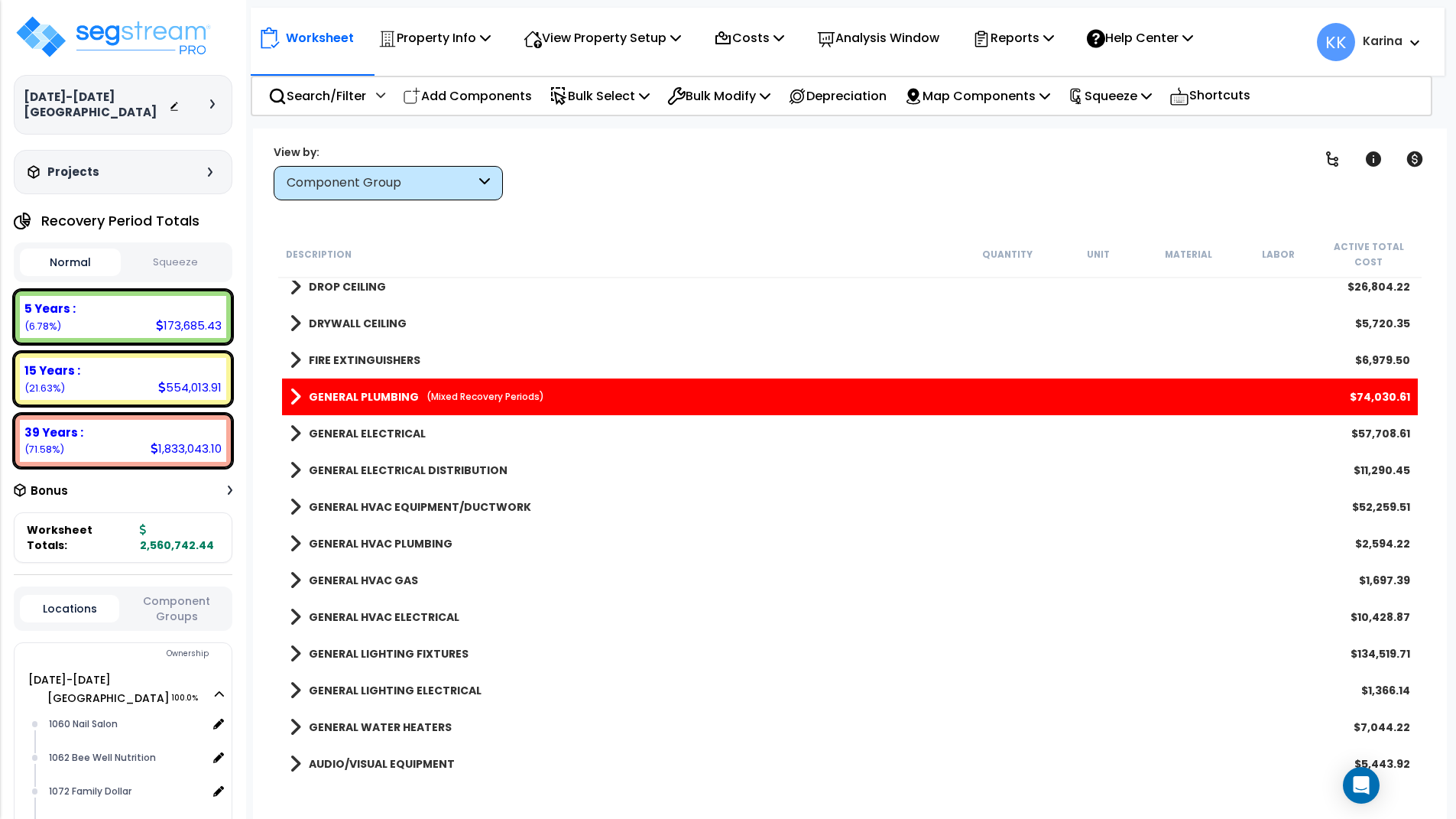
scroll to position [1285, 0]
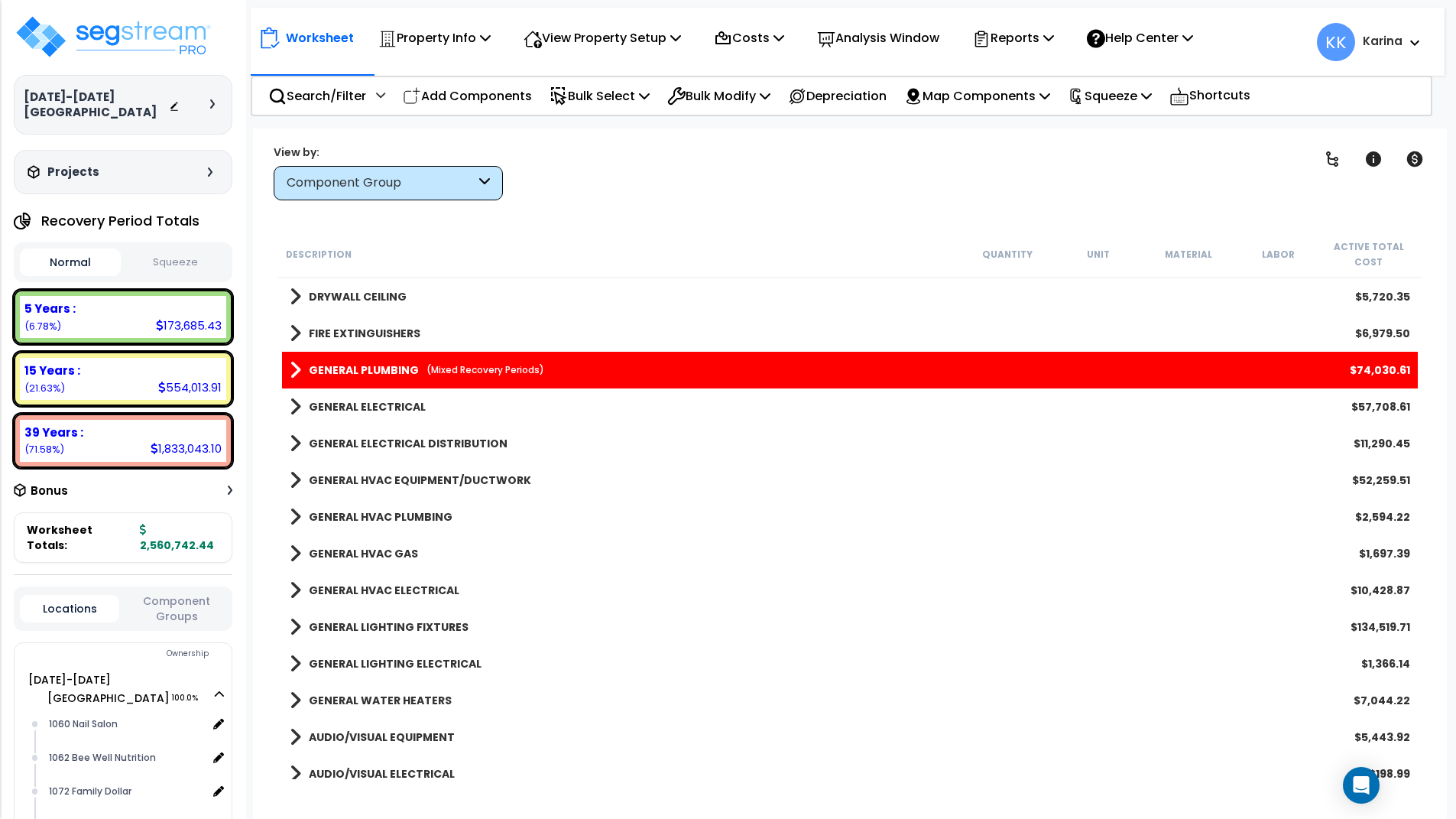
click at [295, 406] on span at bounding box center [295, 406] width 12 height 21
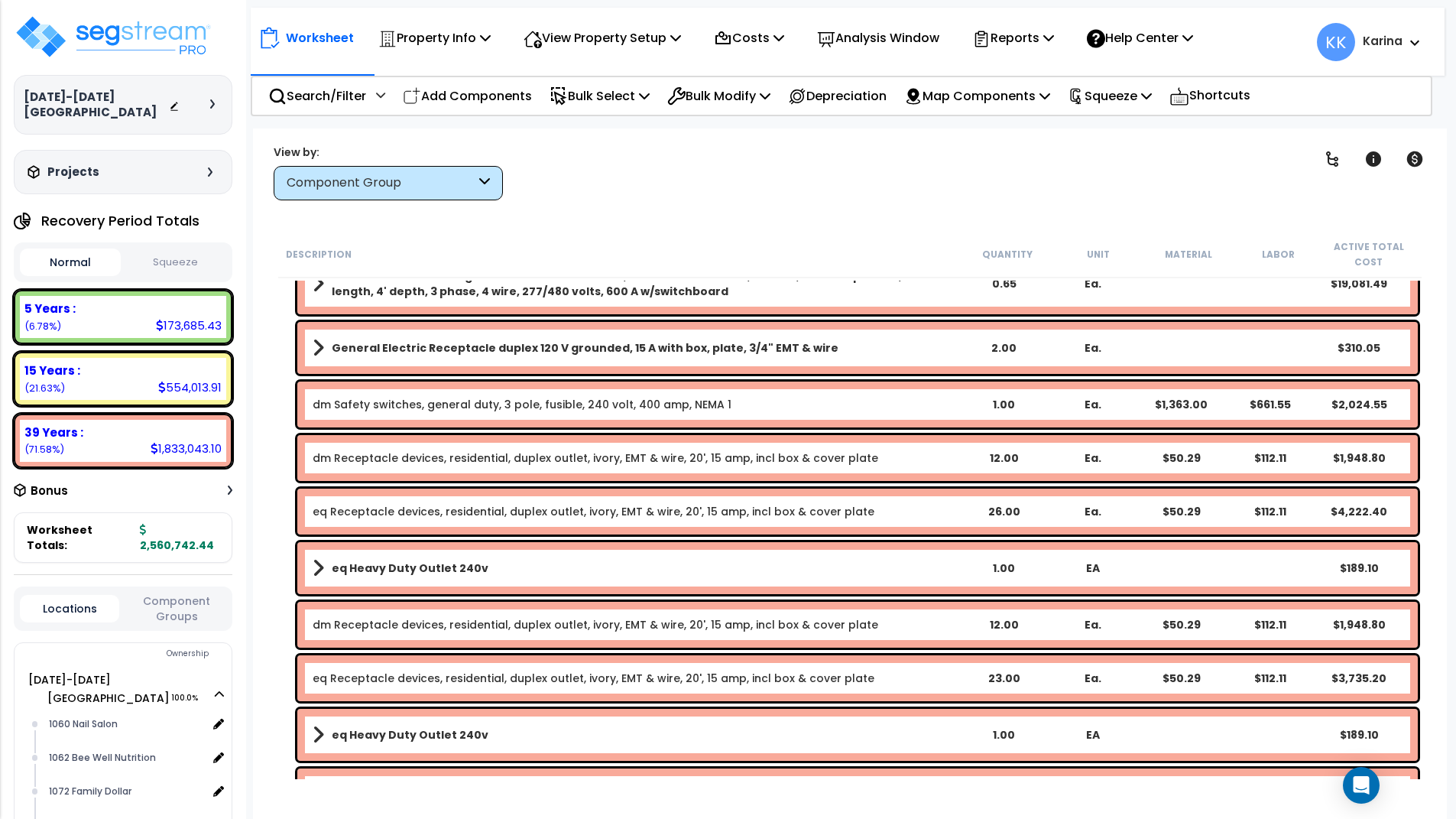
scroll to position [2477, 0]
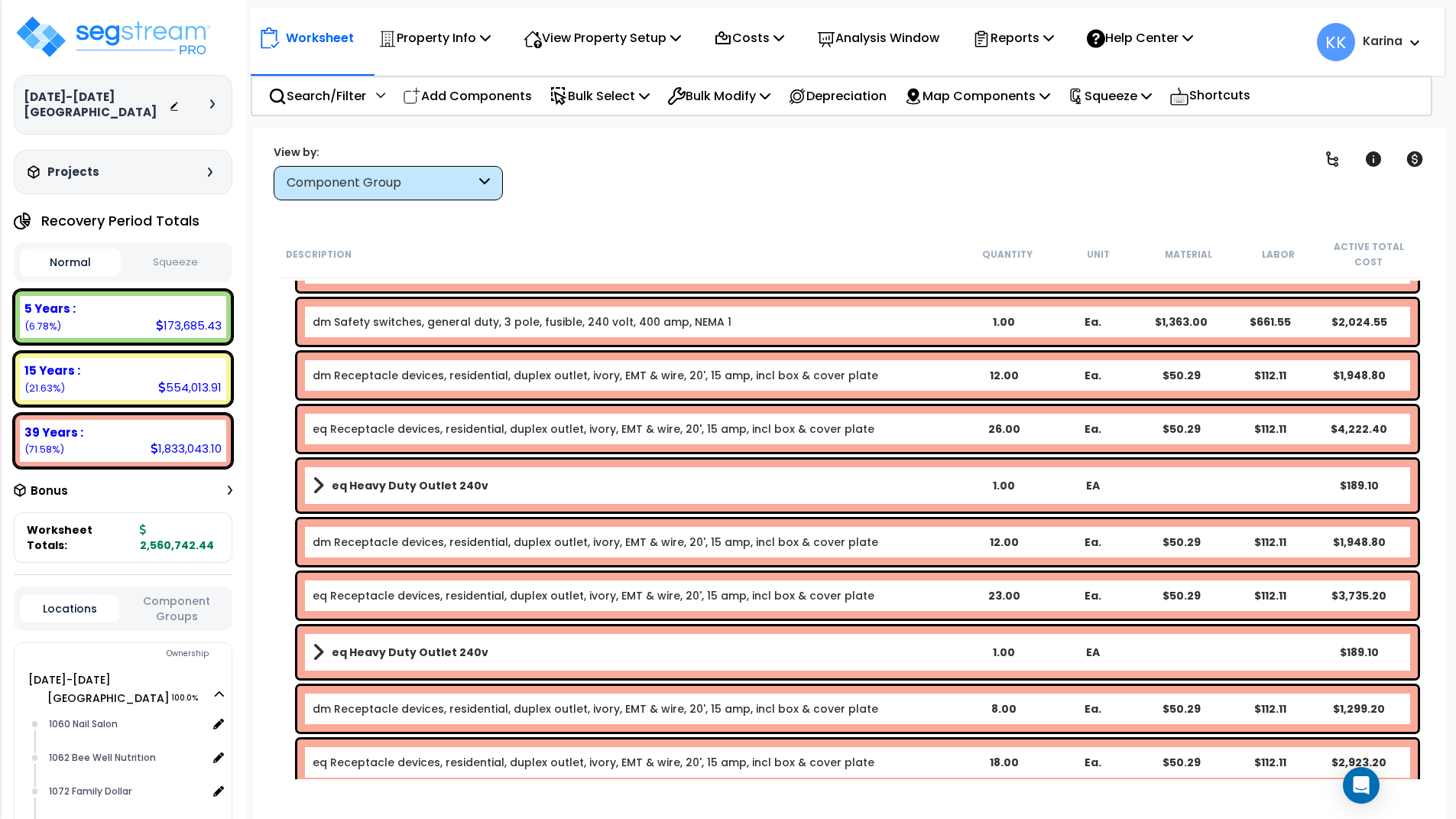
click at [360, 435] on link "eq Receptacle devices, residential, duplex outlet, ivory, EMT & wire, 20', 15 a…" at bounding box center [592, 428] width 561 height 16
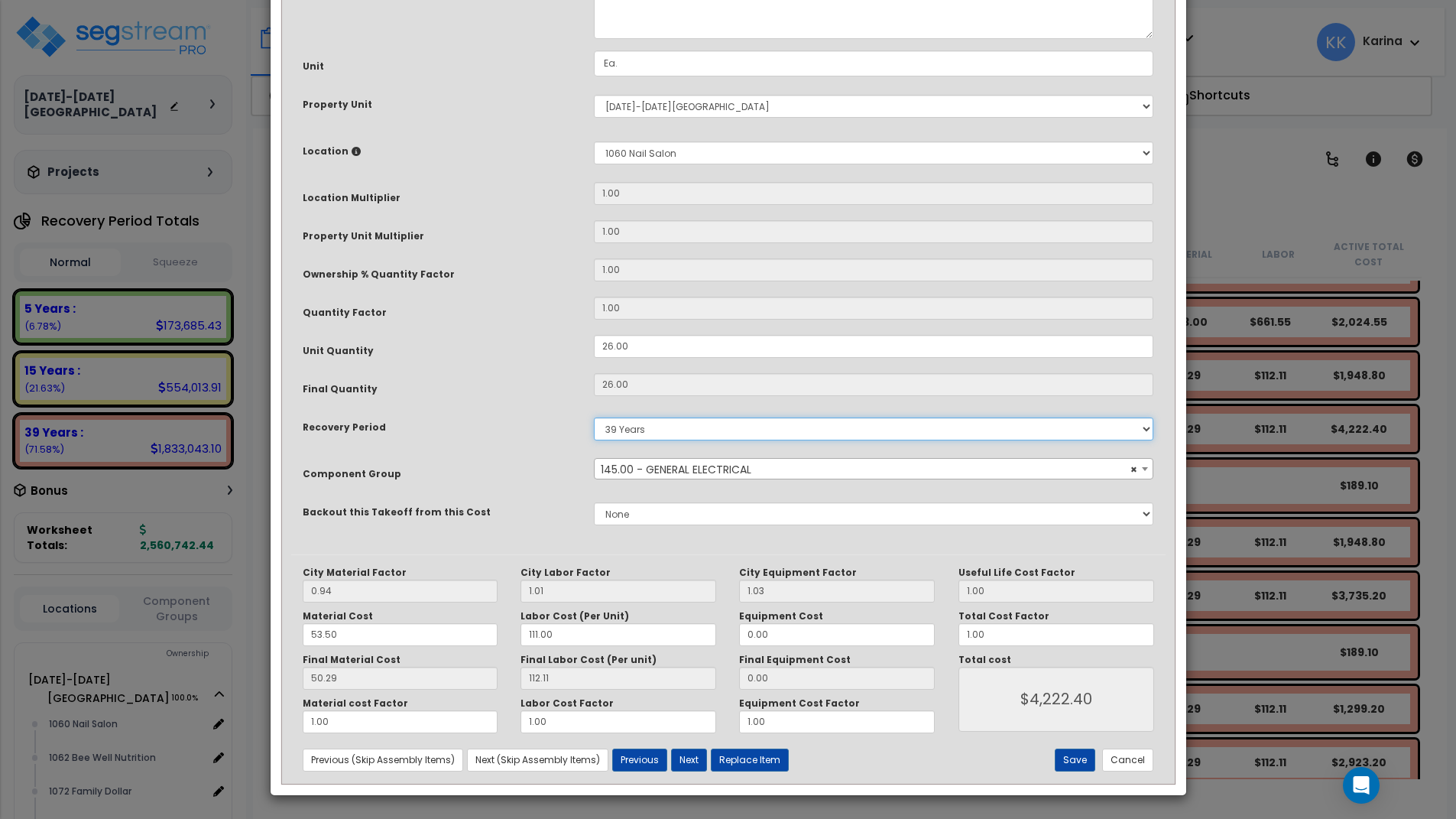
click at [594, 417] on select "5 Years 7 Years 15 Years 20 Years 39 Years 27.5 Year" at bounding box center [875, 428] width 560 height 23
select select "5Y"
click option "5 Years" at bounding box center [0, 0] width 0 height 0
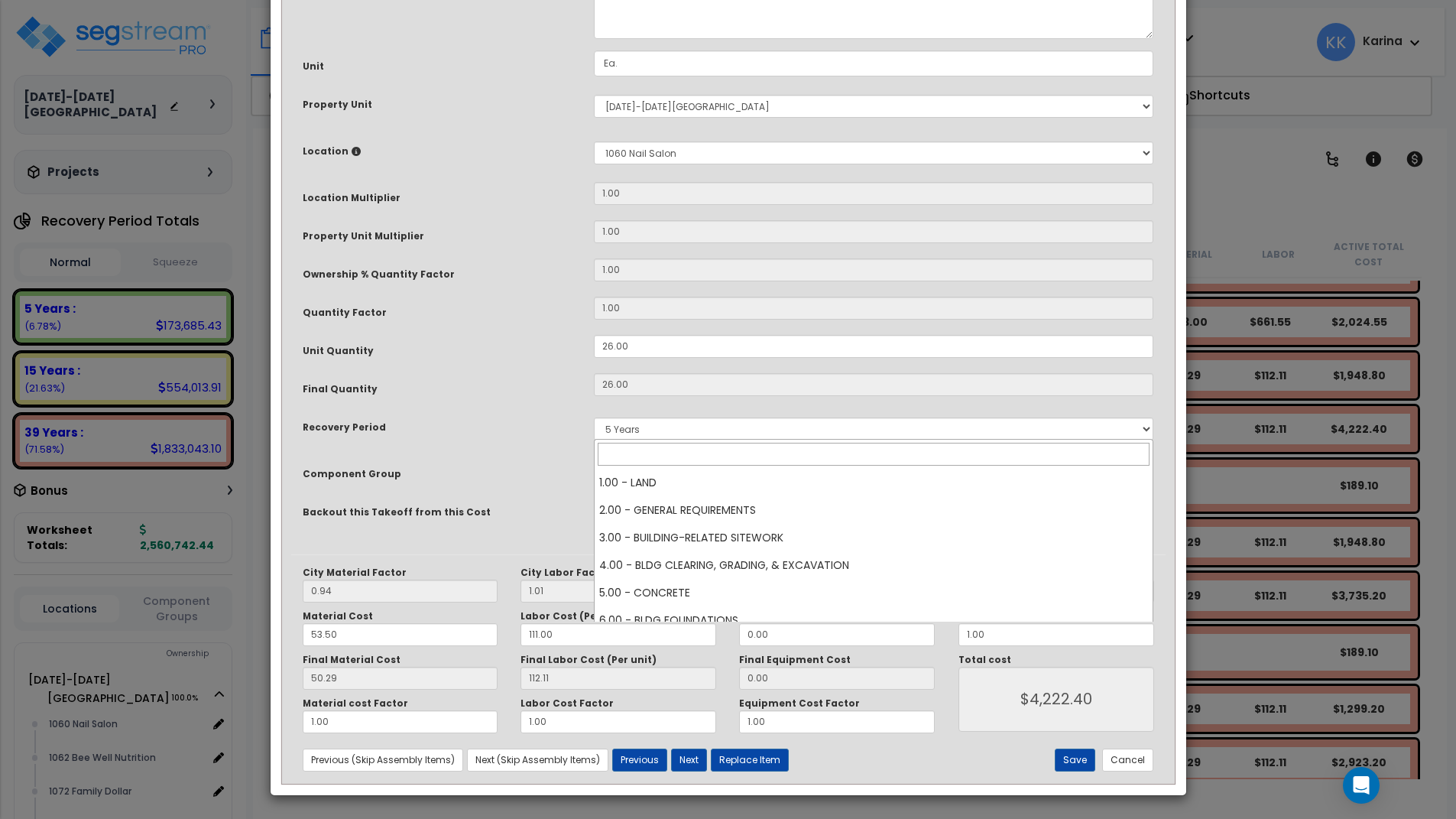
click at [667, 480] on span "× 145.00 - GENERAL ELECTRICAL" at bounding box center [874, 468] width 559 height 21
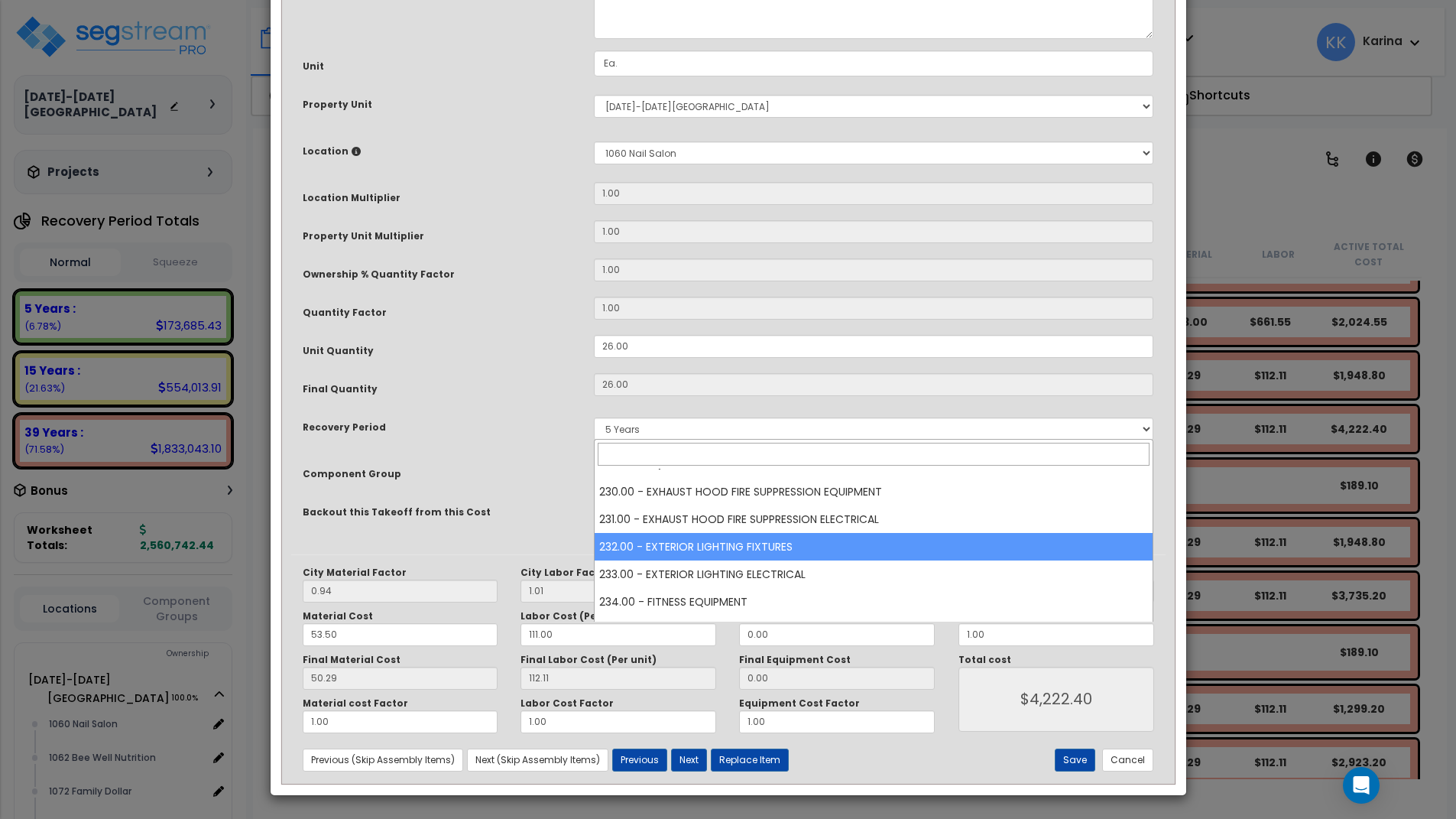
scroll to position [6533, 0]
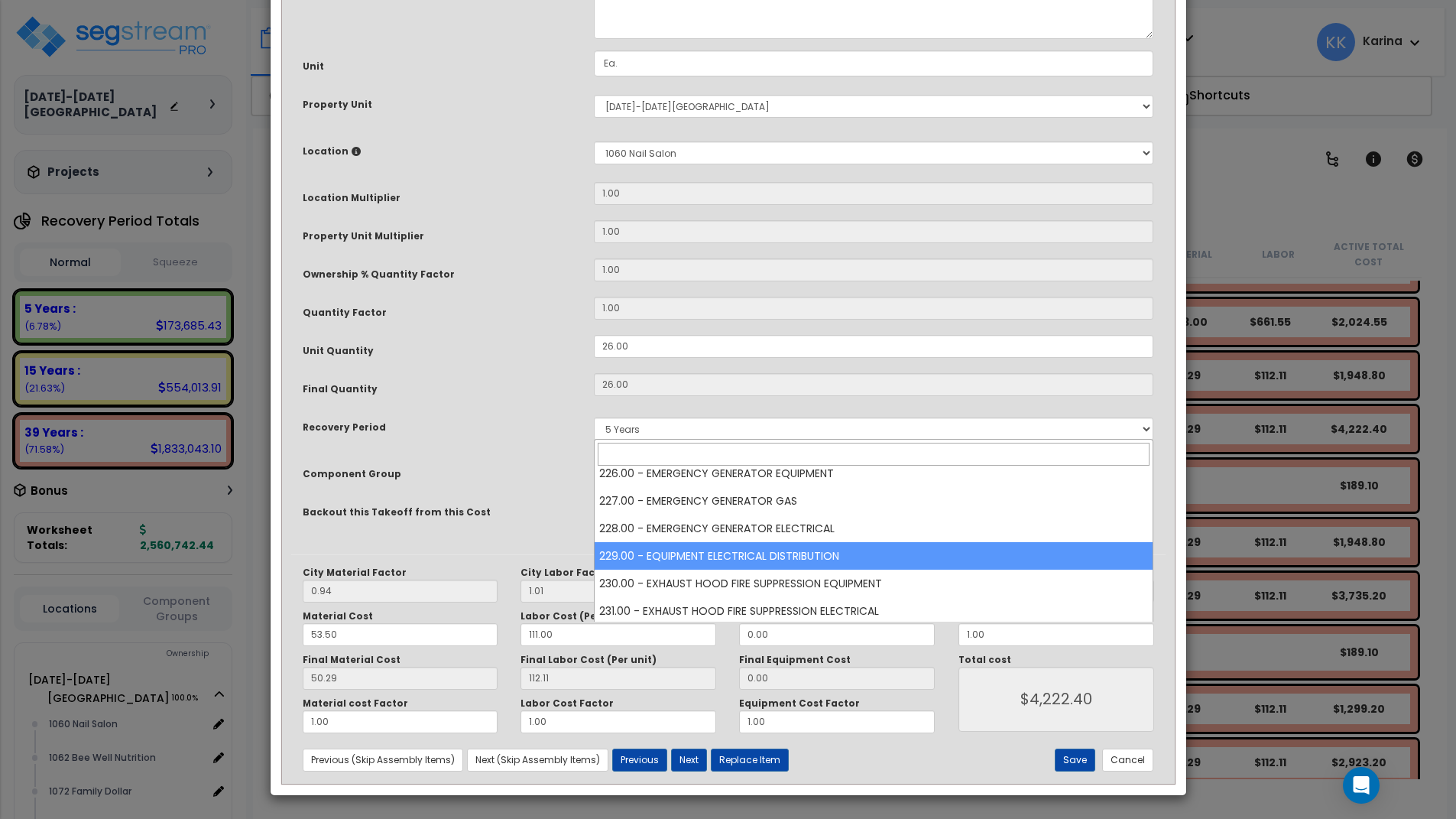
select select "57033"
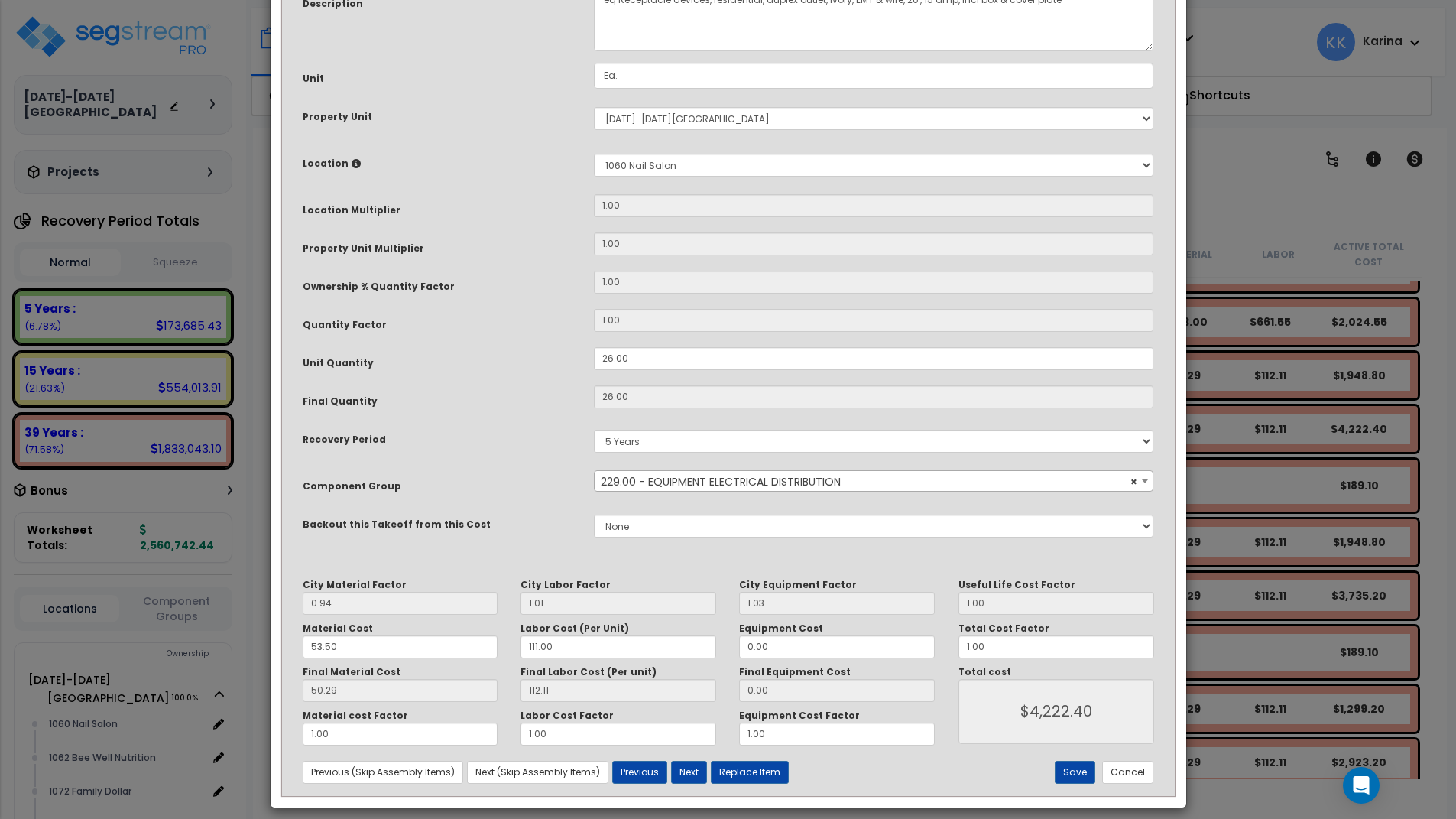
scroll to position [165, 0]
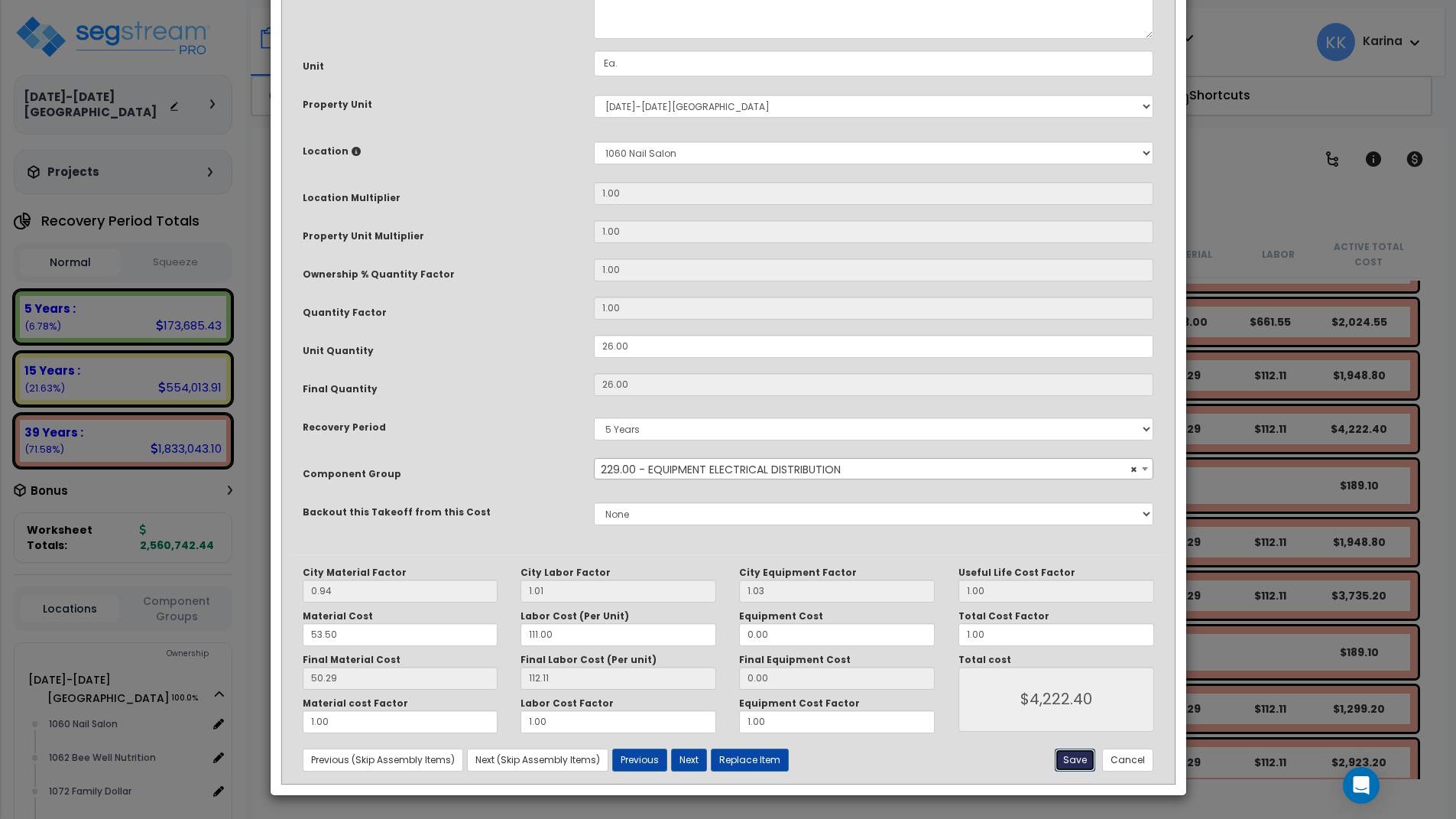
click at [1067, 756] on button "Save" at bounding box center [1075, 760] width 40 height 23
type input "4222.40"
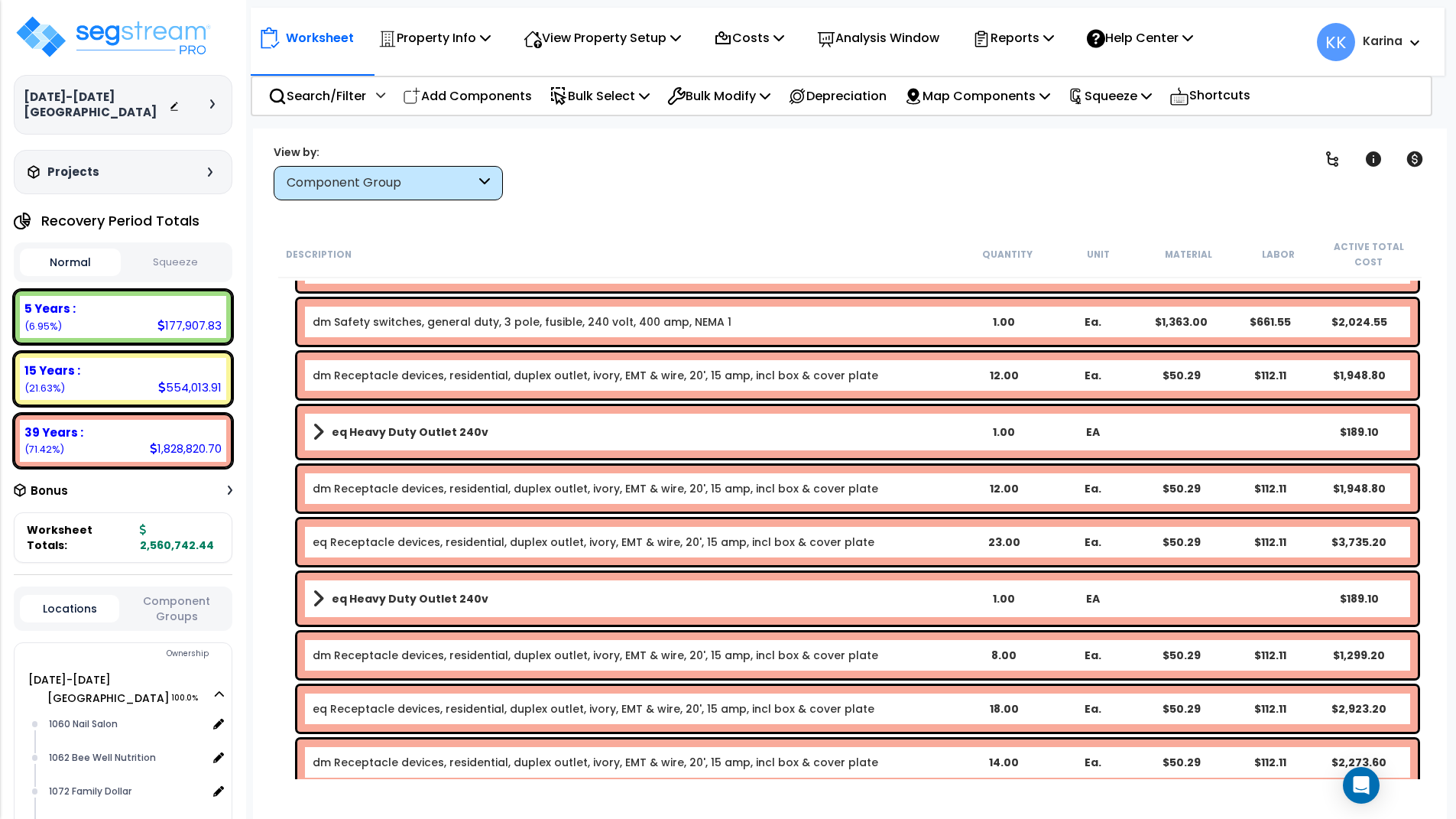
click at [388, 539] on link "eq Receptacle devices, residential, duplex outlet, ivory, EMT & wire, 20', 15 a…" at bounding box center [592, 541] width 561 height 16
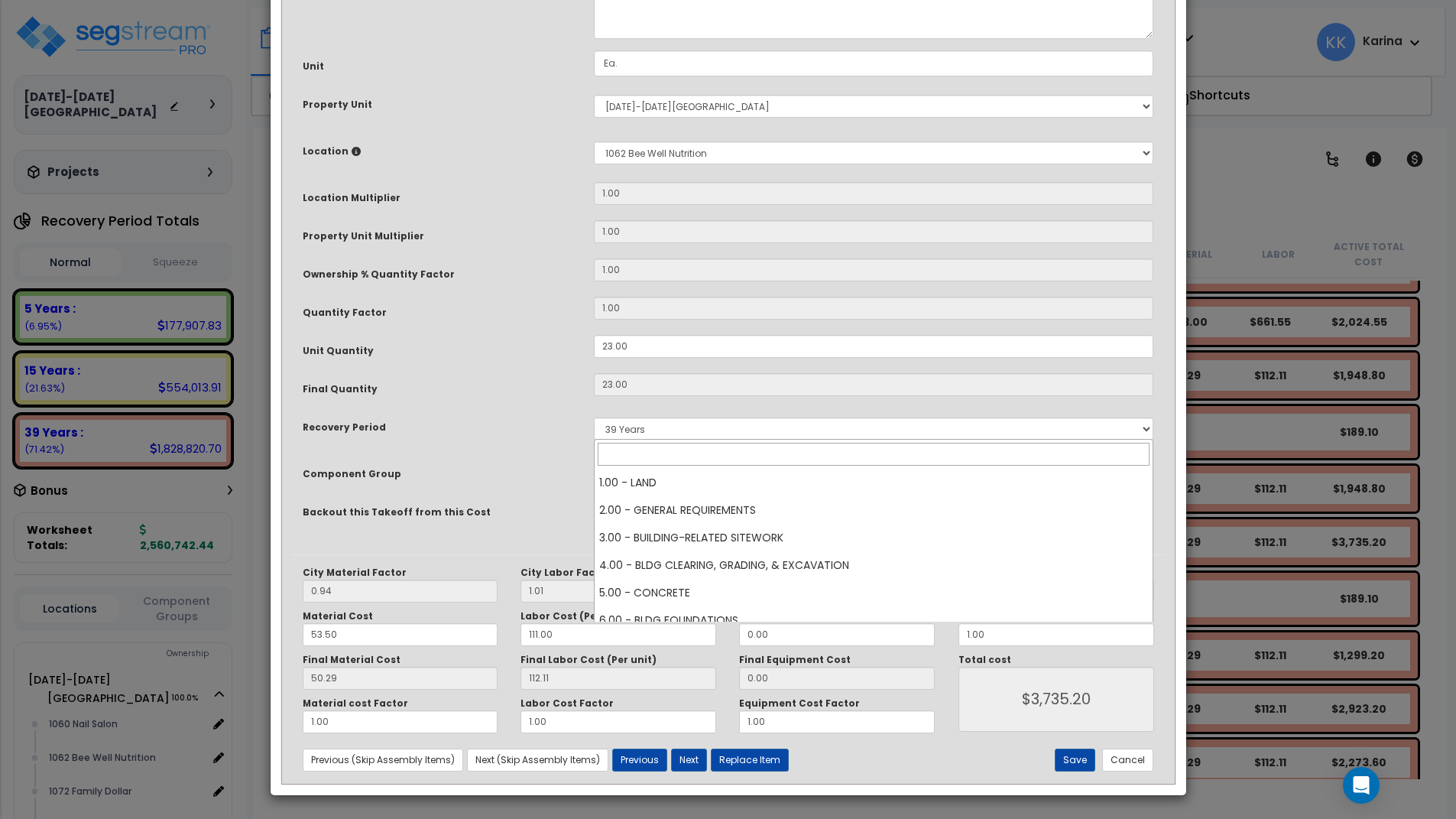
click at [628, 480] on span "× 145.00 - GENERAL ELECTRICAL" at bounding box center [874, 468] width 559 height 21
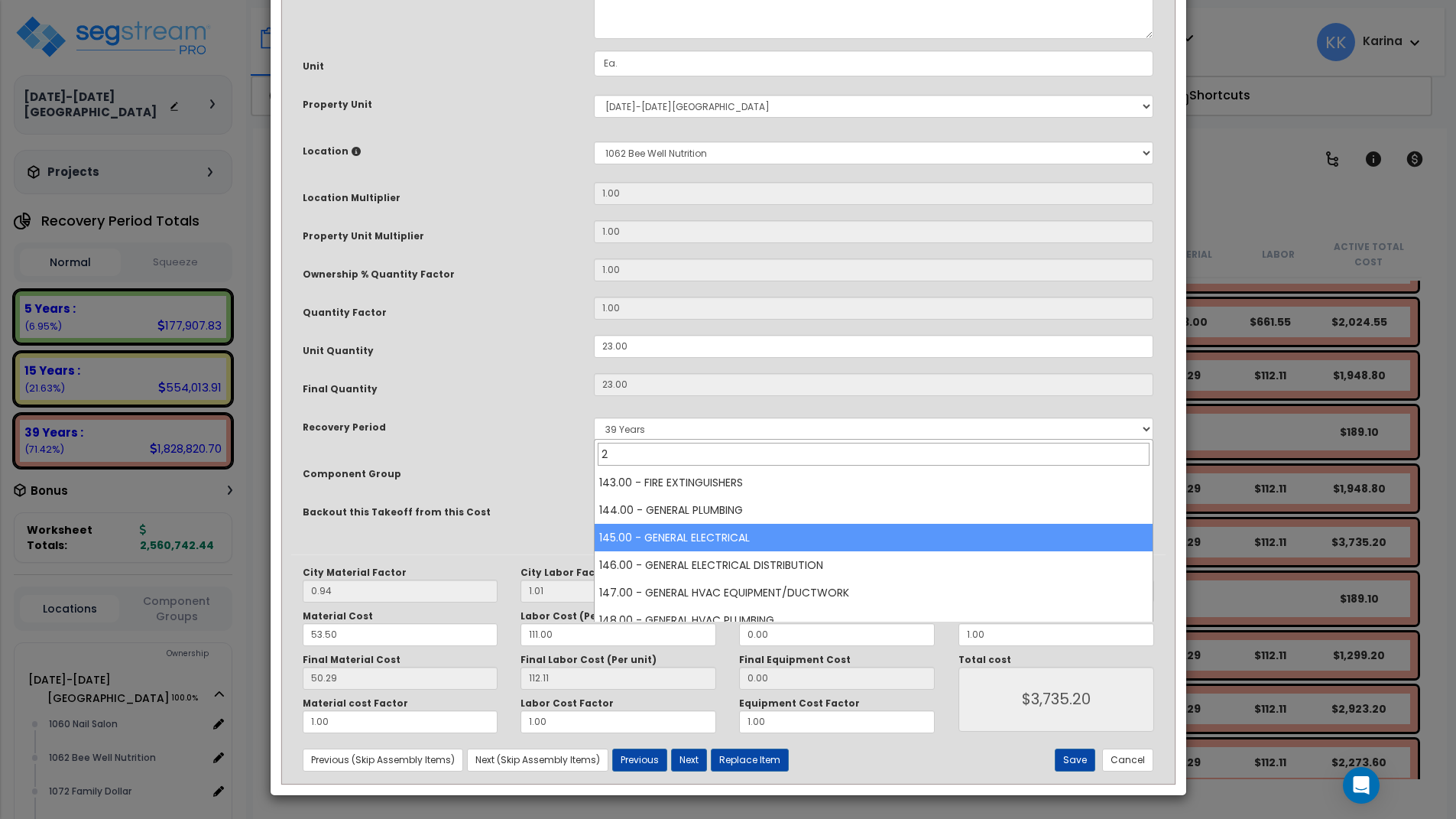
scroll to position [0, 0]
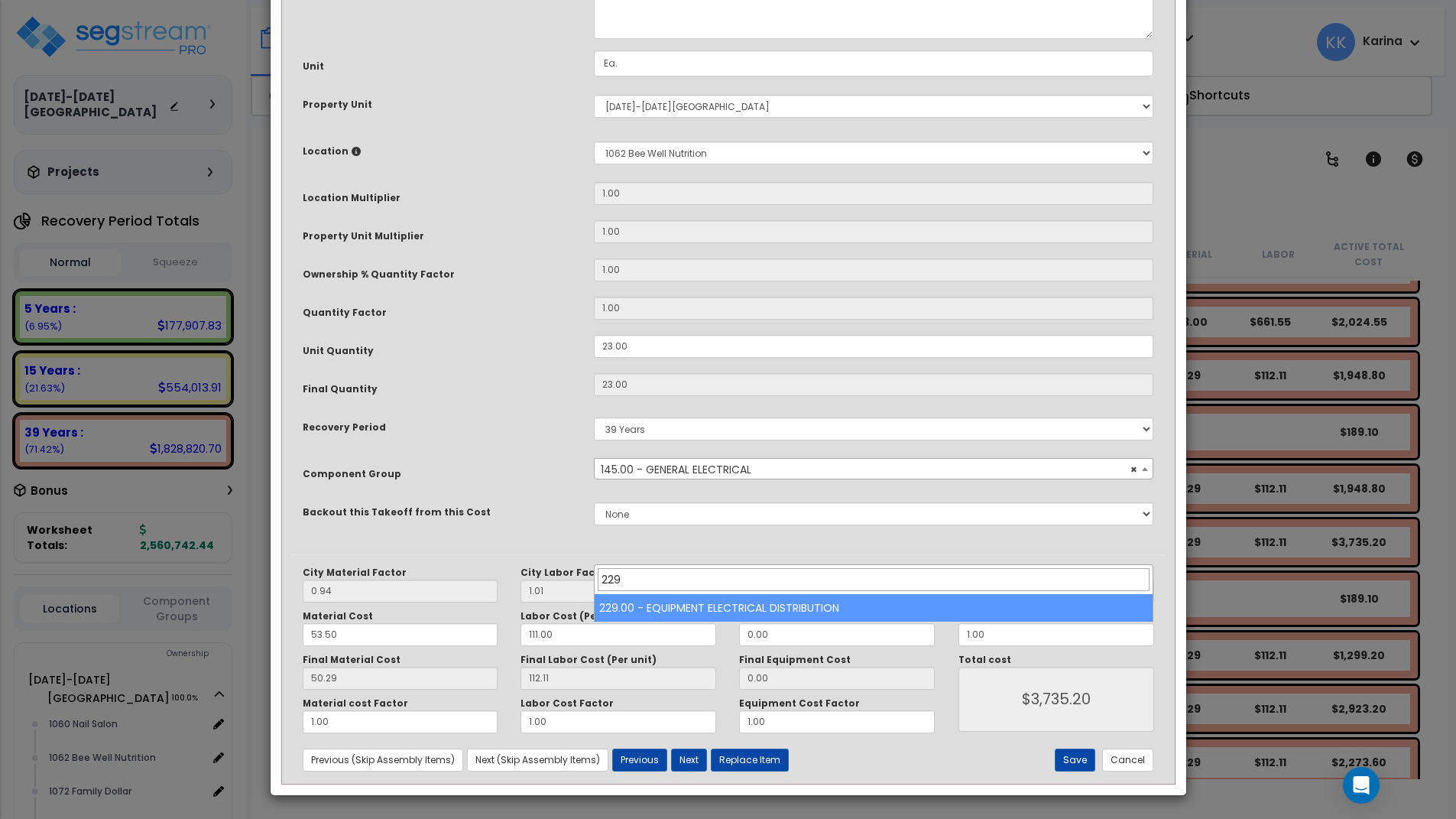
type input "229"
select select "57033"
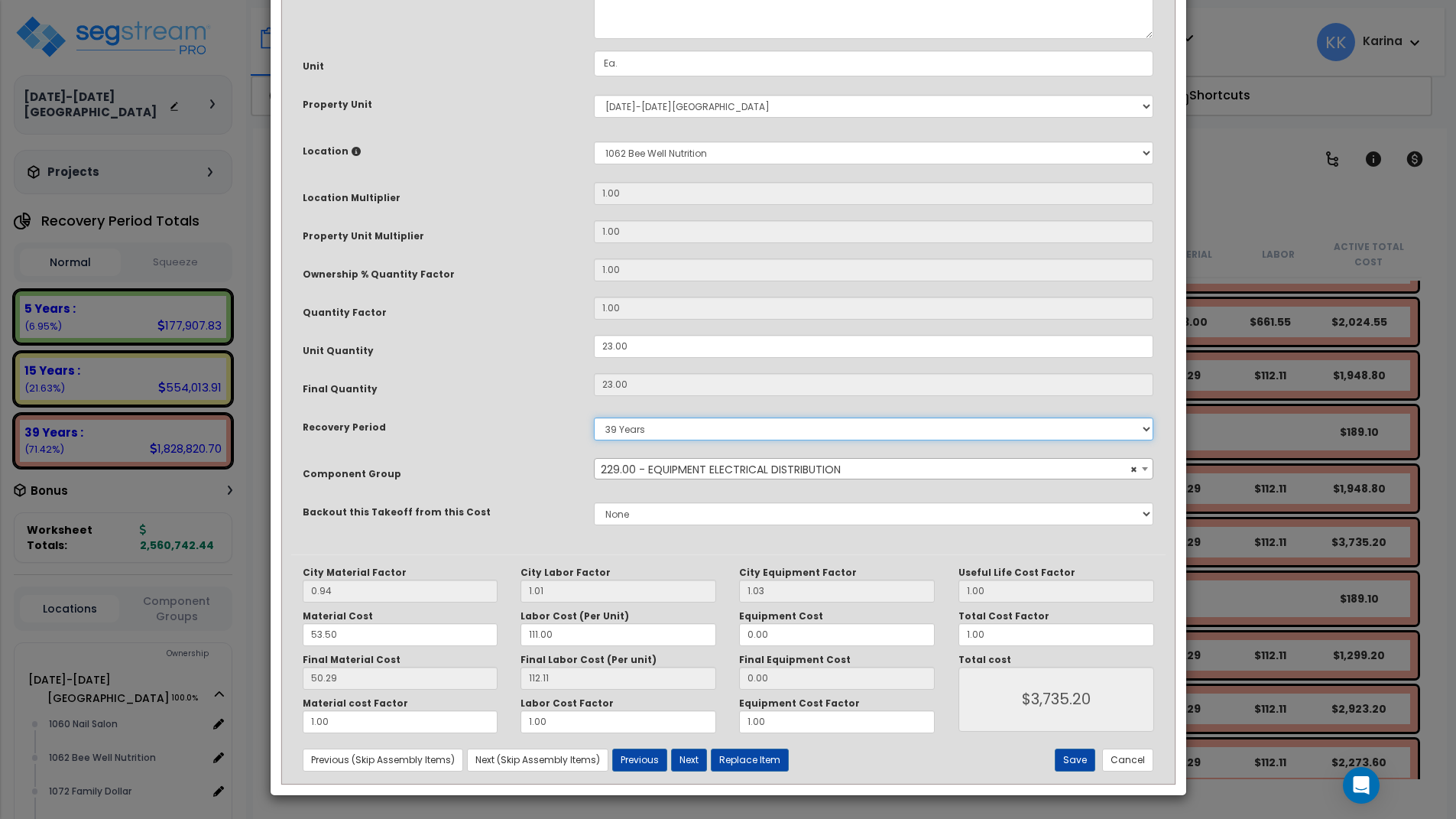
click at [594, 417] on select "5 Years 7 Years 15 Years 20 Years 39 Years 27.5 Year" at bounding box center [875, 428] width 560 height 23
select select "5Y"
click option "5 Years" at bounding box center [0, 0] width 0 height 0
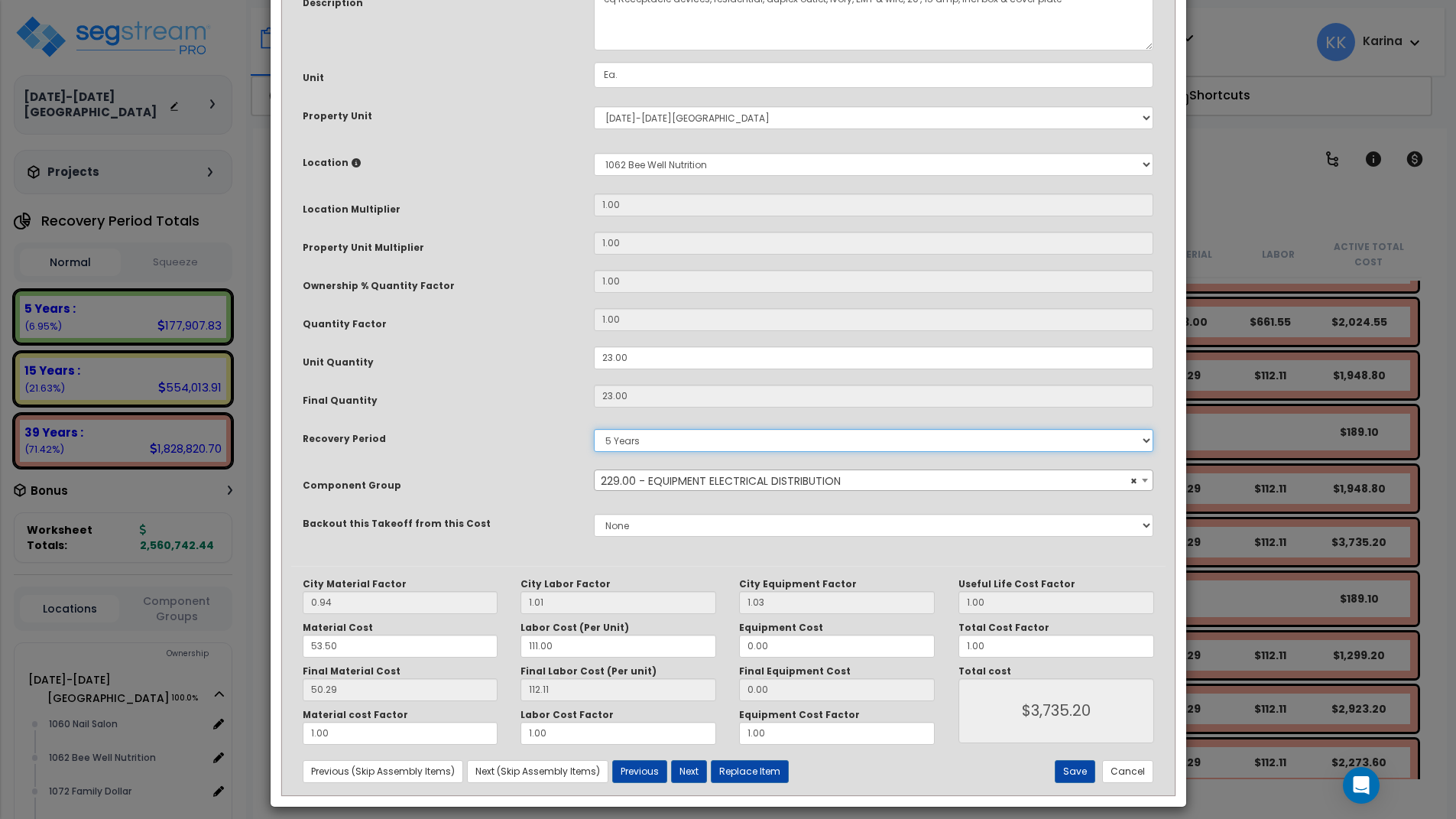
scroll to position [165, 0]
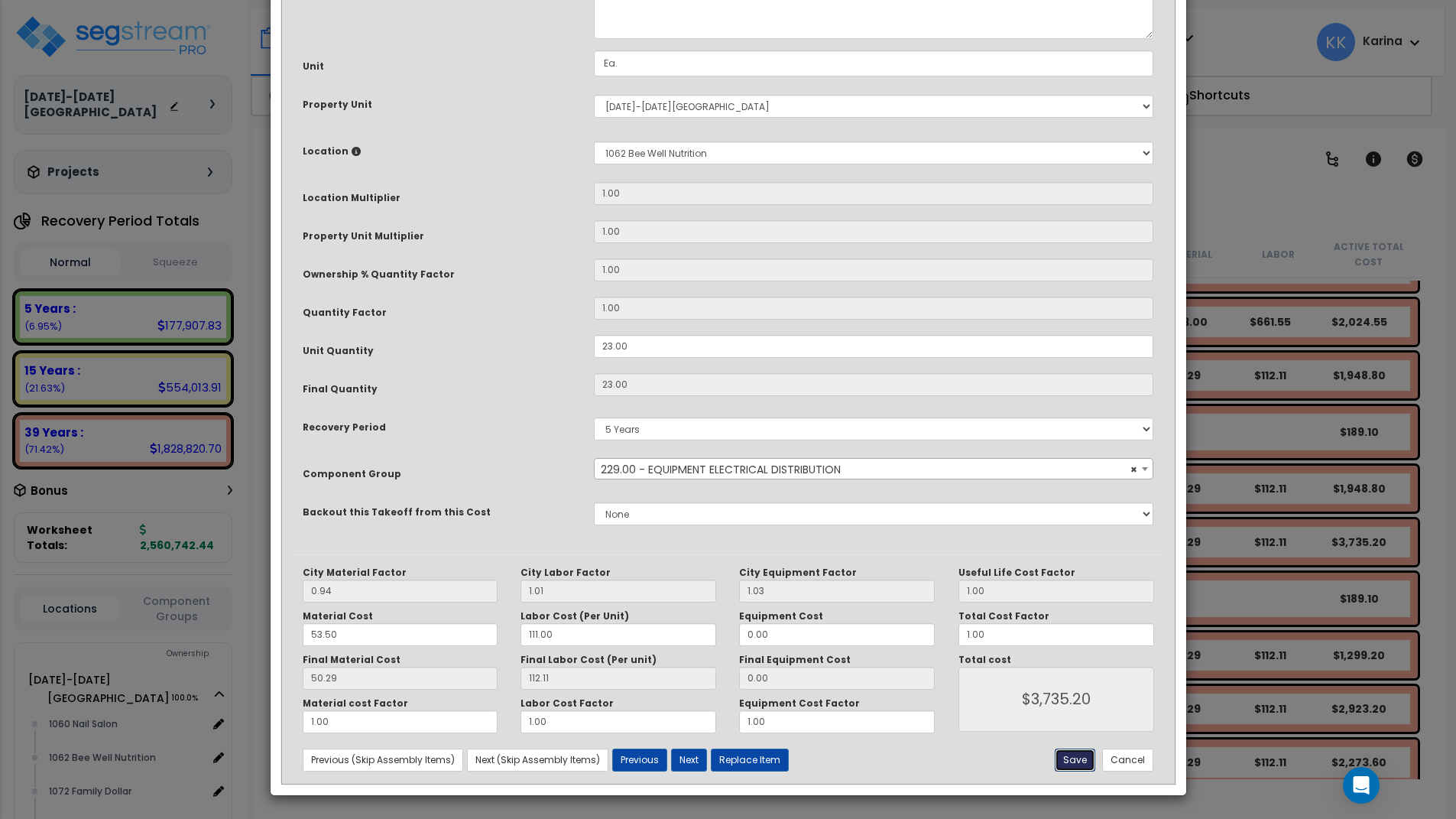
click at [1073, 761] on button "Save" at bounding box center [1075, 760] width 40 height 23
type input "3735.20"
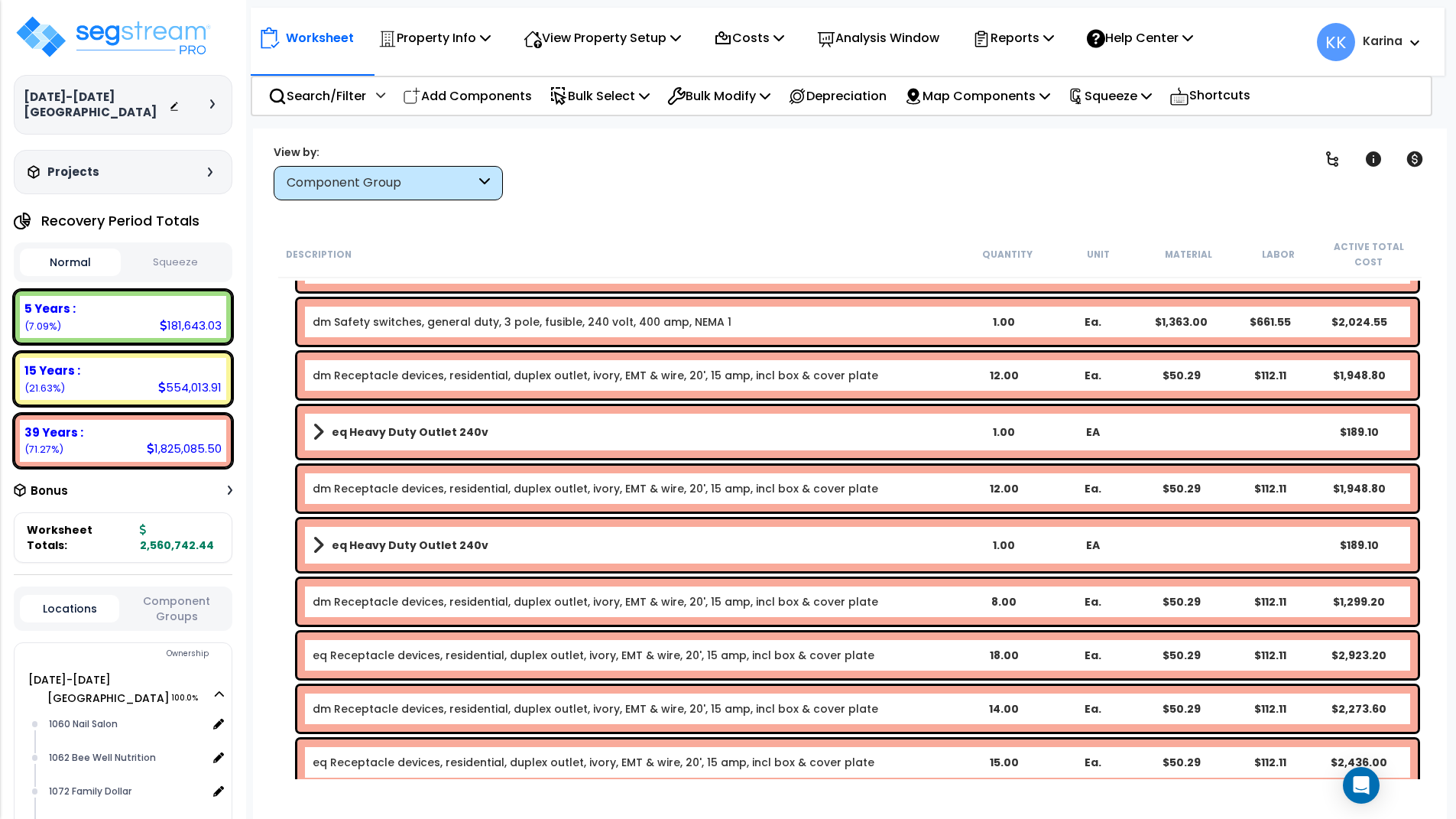
click at [399, 436] on b "eq Heavy Duty Outlet 240v" at bounding box center [410, 432] width 157 height 16
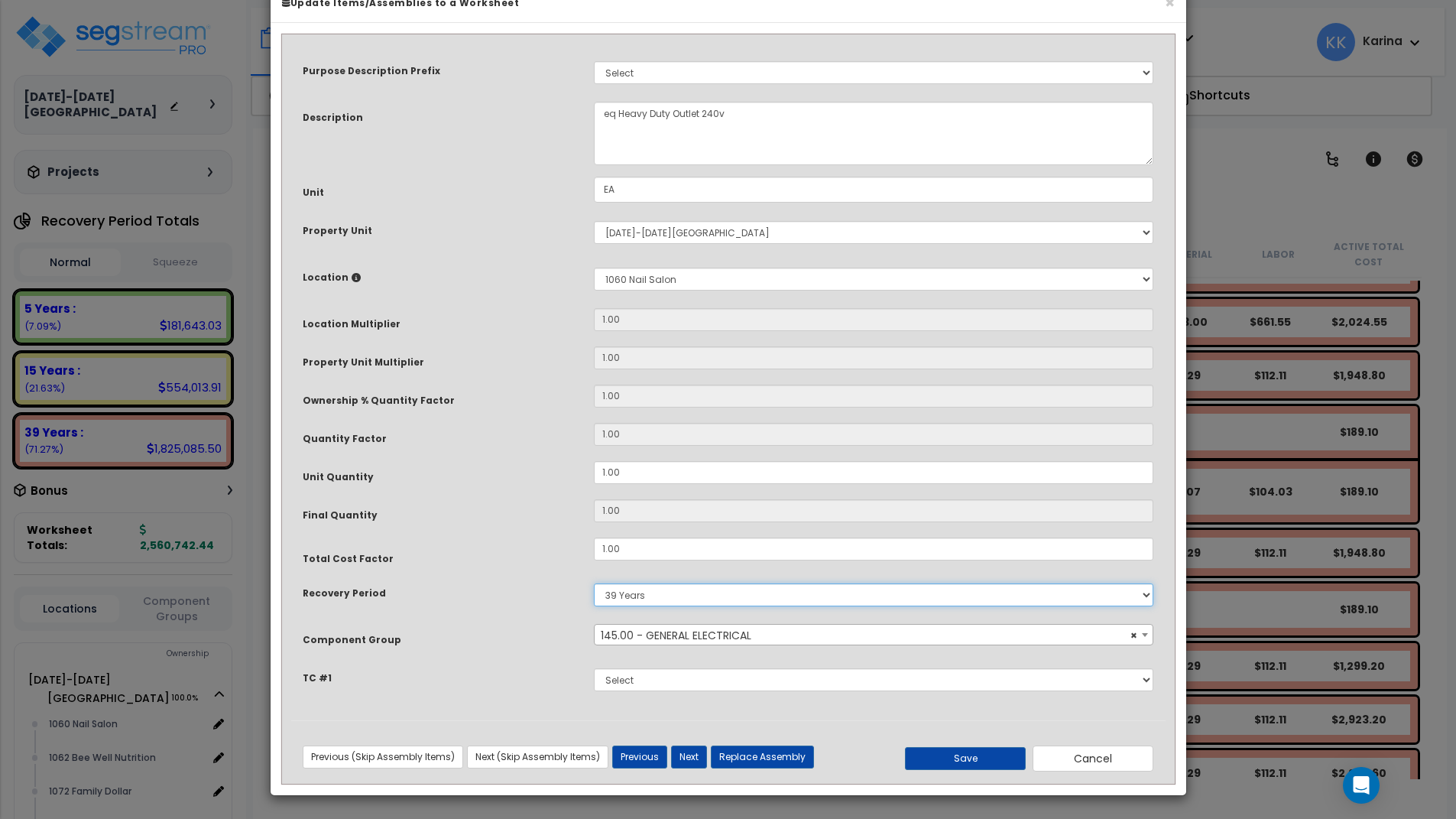
click at [594, 583] on select "5 Years 7 Years 15 Years 20 Years 39 Years 27.5 Year" at bounding box center [875, 594] width 560 height 23
select select "5Y"
click option "5 Years" at bounding box center [0, 0] width 0 height 0
click at [629, 646] on span "× 145.00 - GENERAL ELECTRICAL" at bounding box center [874, 635] width 559 height 21
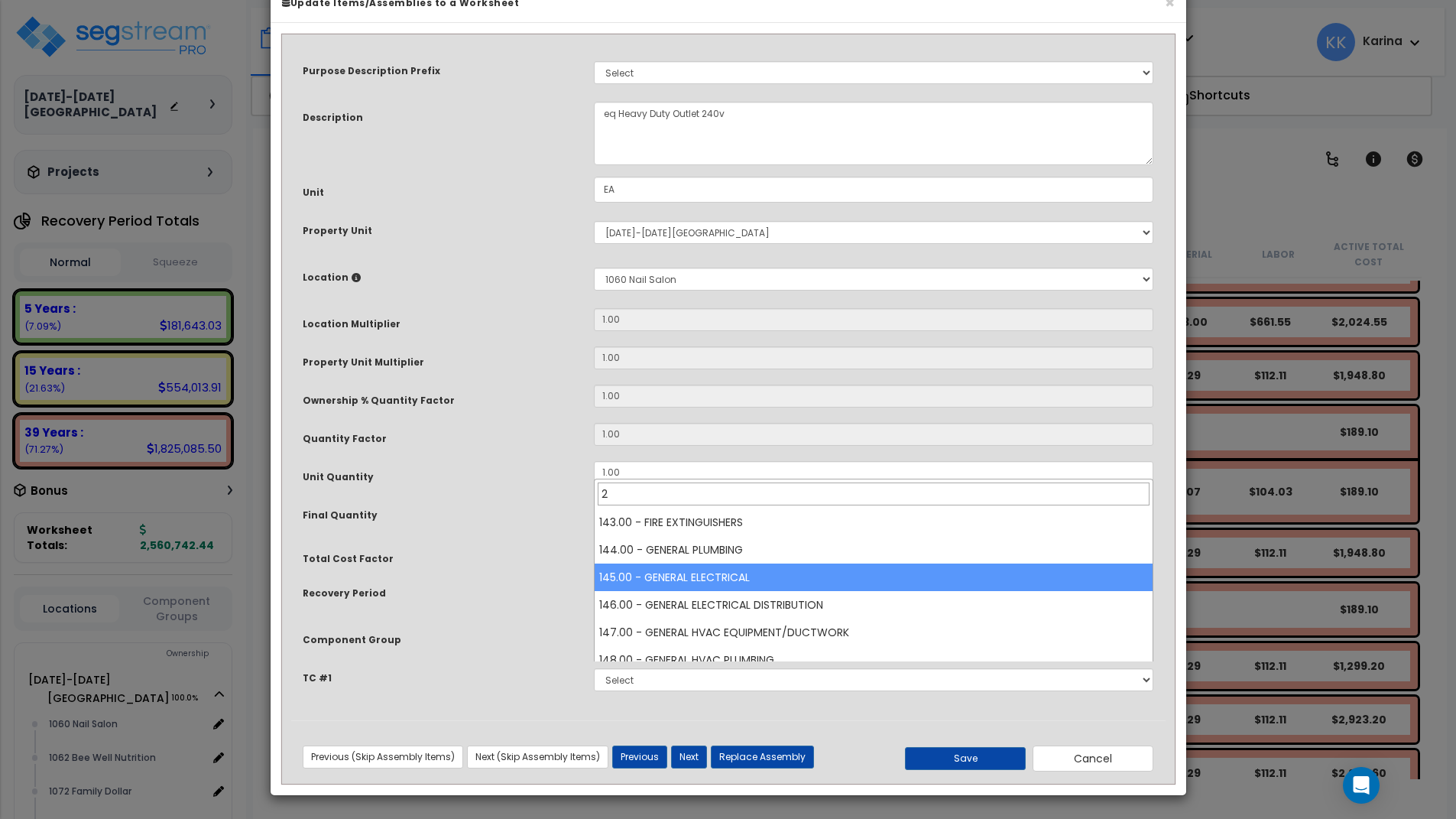
scroll to position [0, 0]
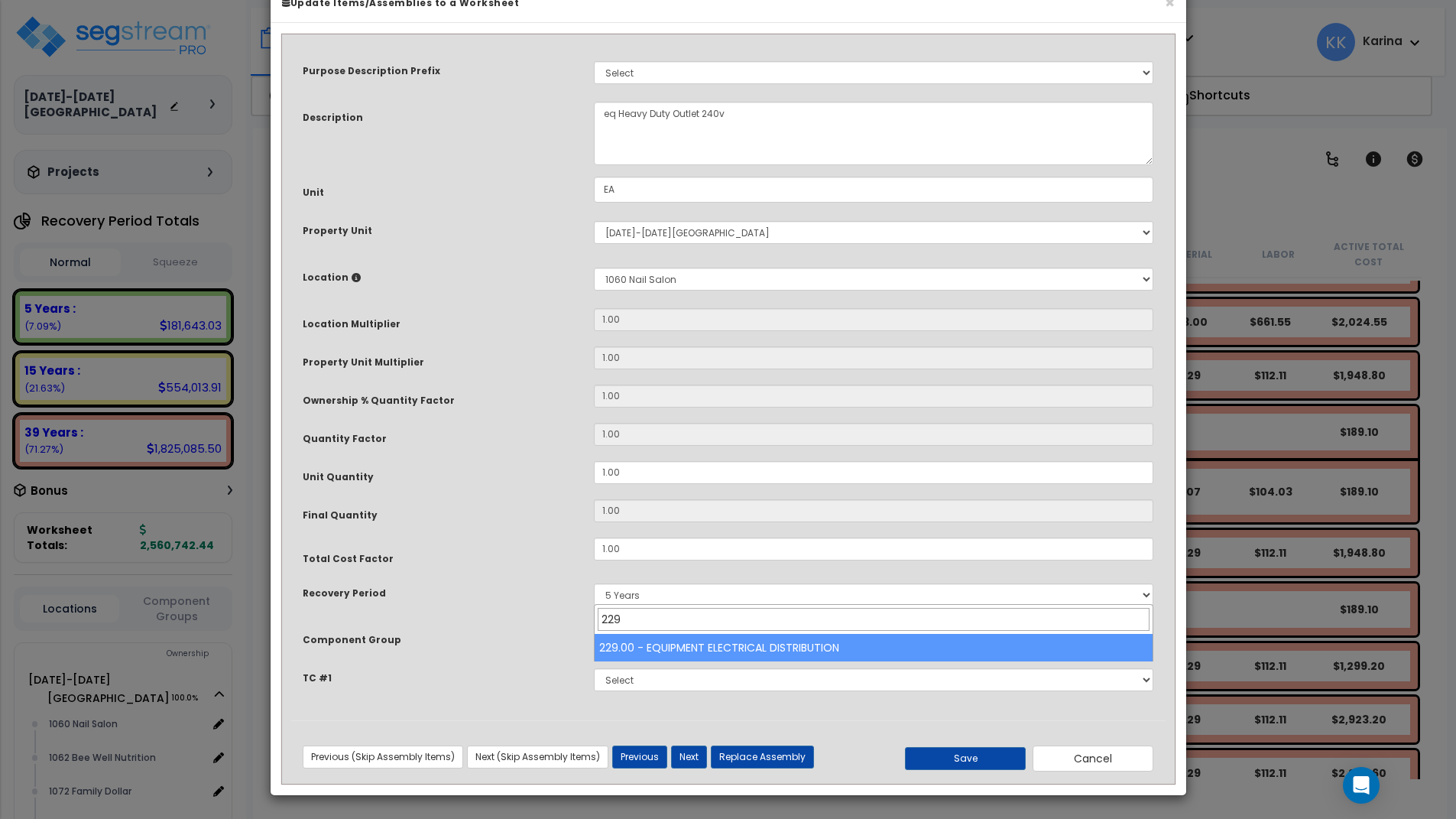
type input "229"
select select "57033"
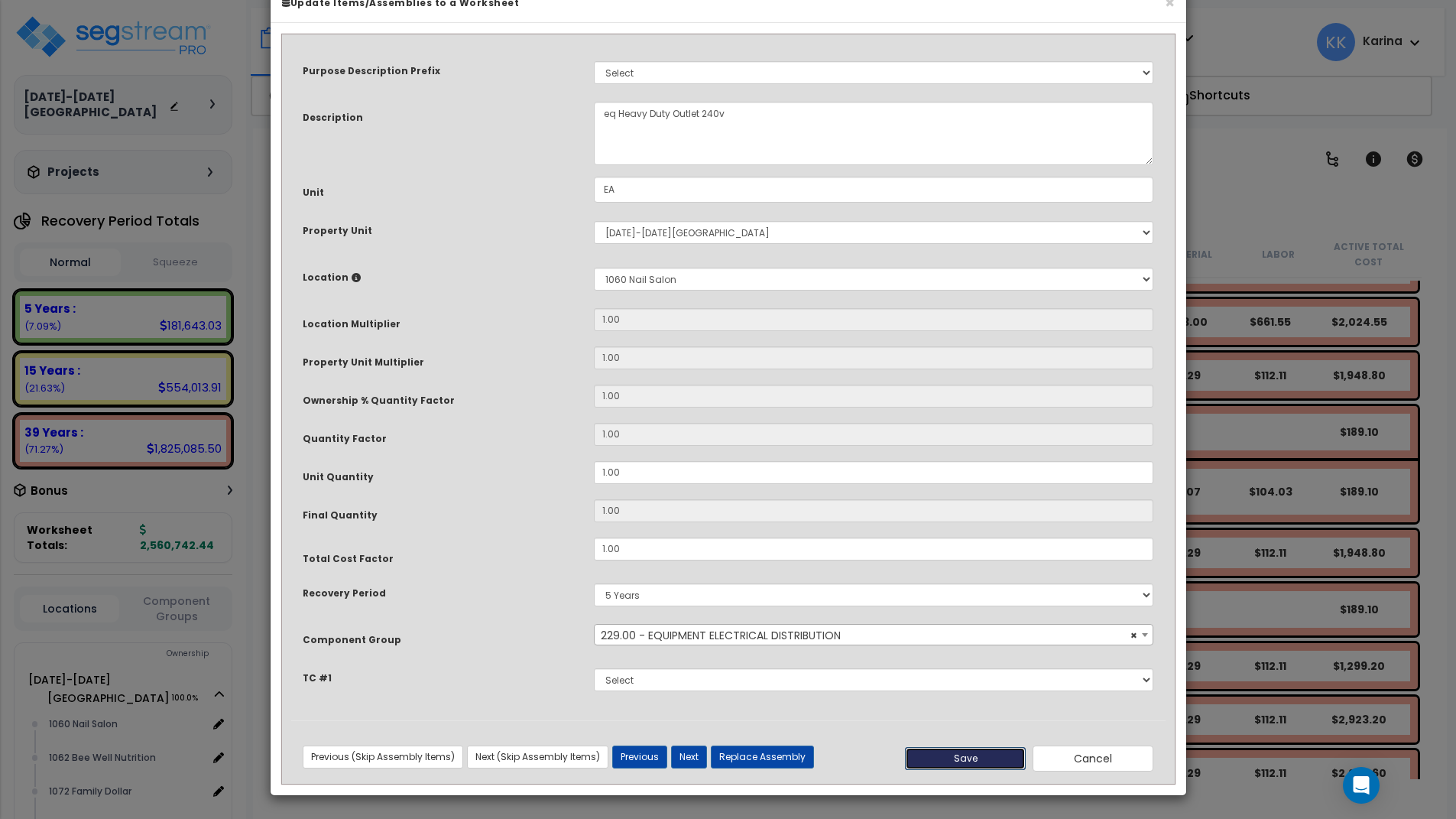
click at [948, 770] on button "Save" at bounding box center [965, 758] width 120 height 23
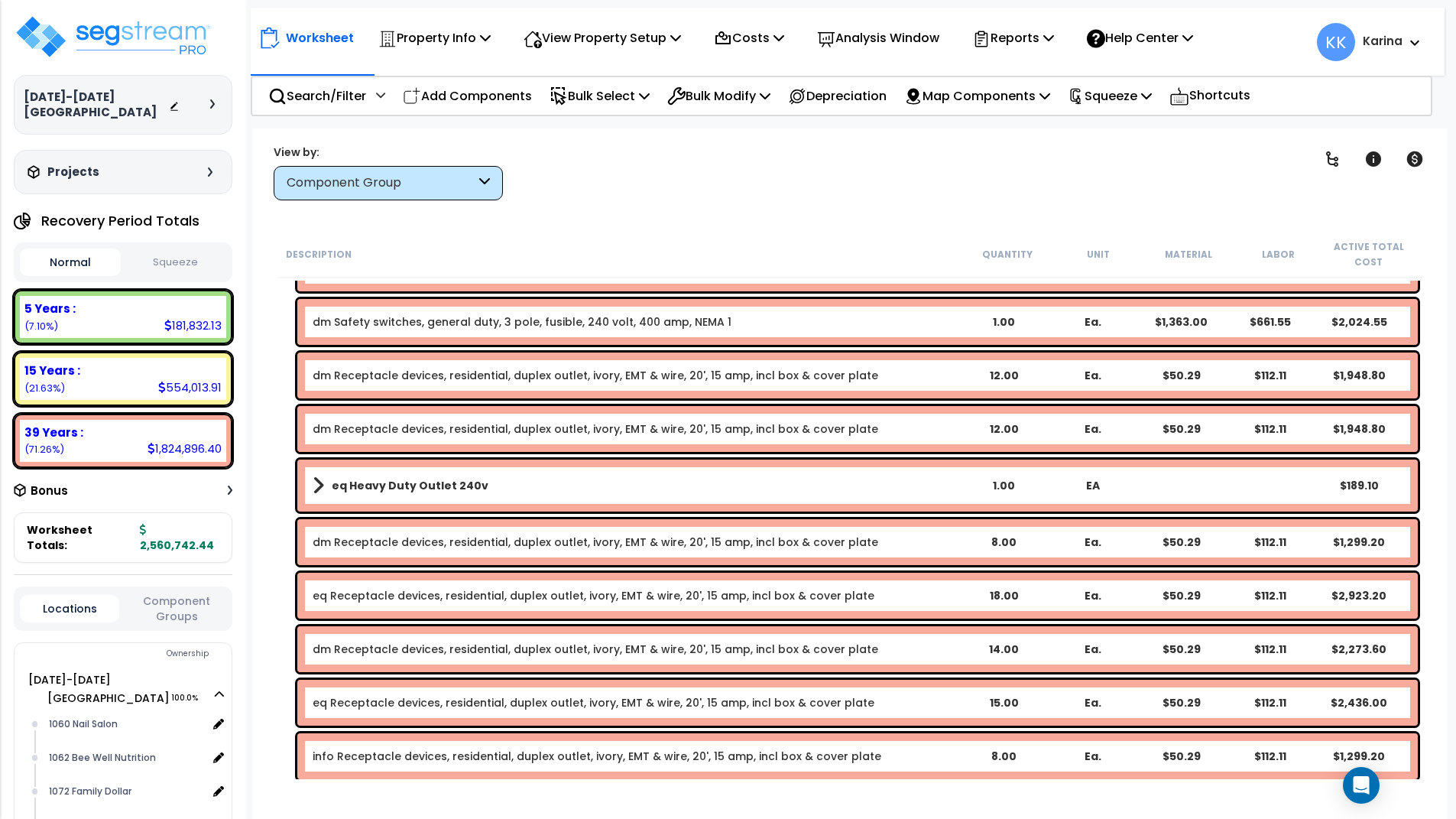
click at [451, 491] on b "eq Heavy Duty Outlet 240v" at bounding box center [410, 485] width 157 height 16
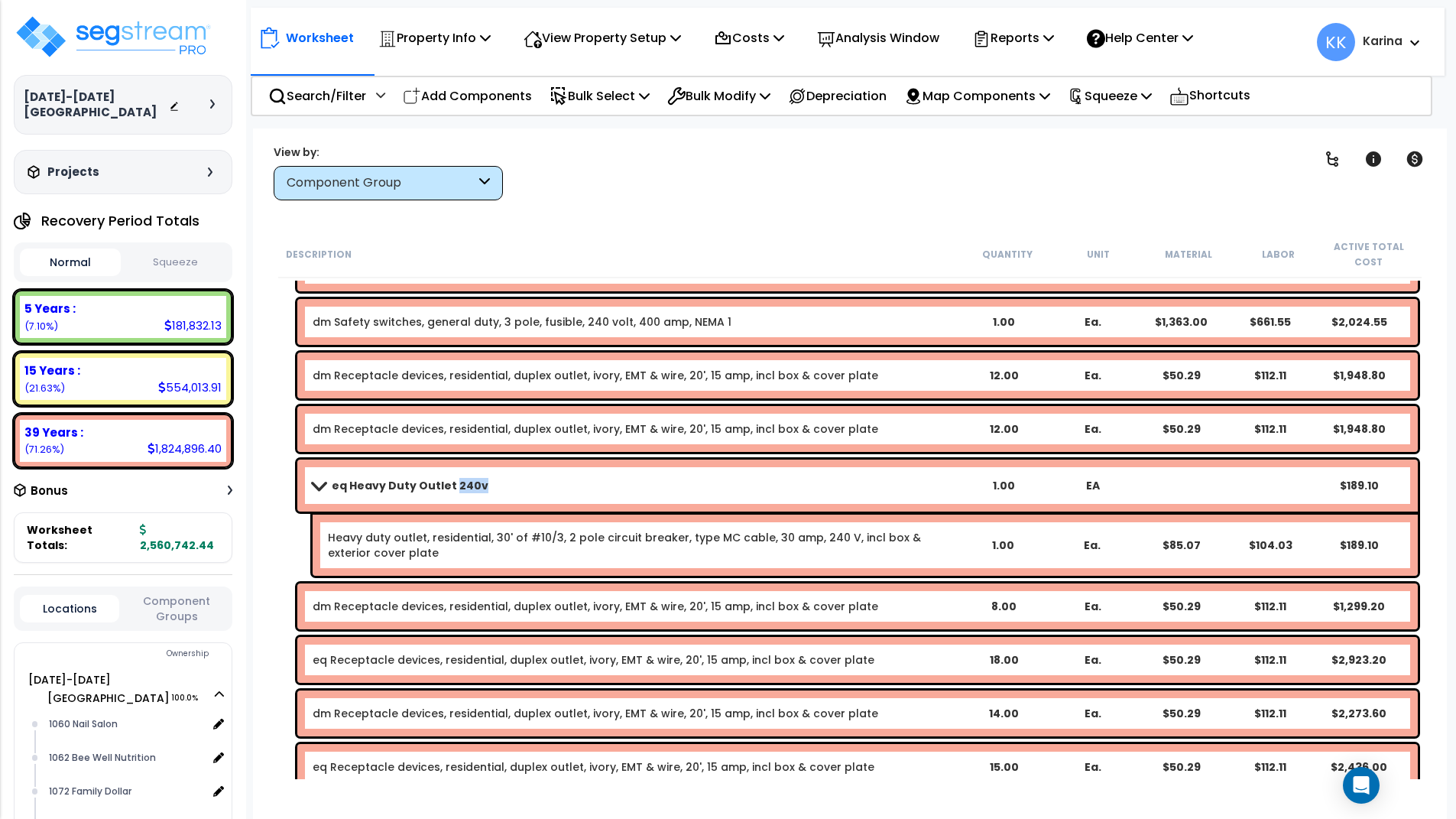
click at [451, 491] on b "eq Heavy Duty Outlet 240v" at bounding box center [410, 485] width 157 height 16
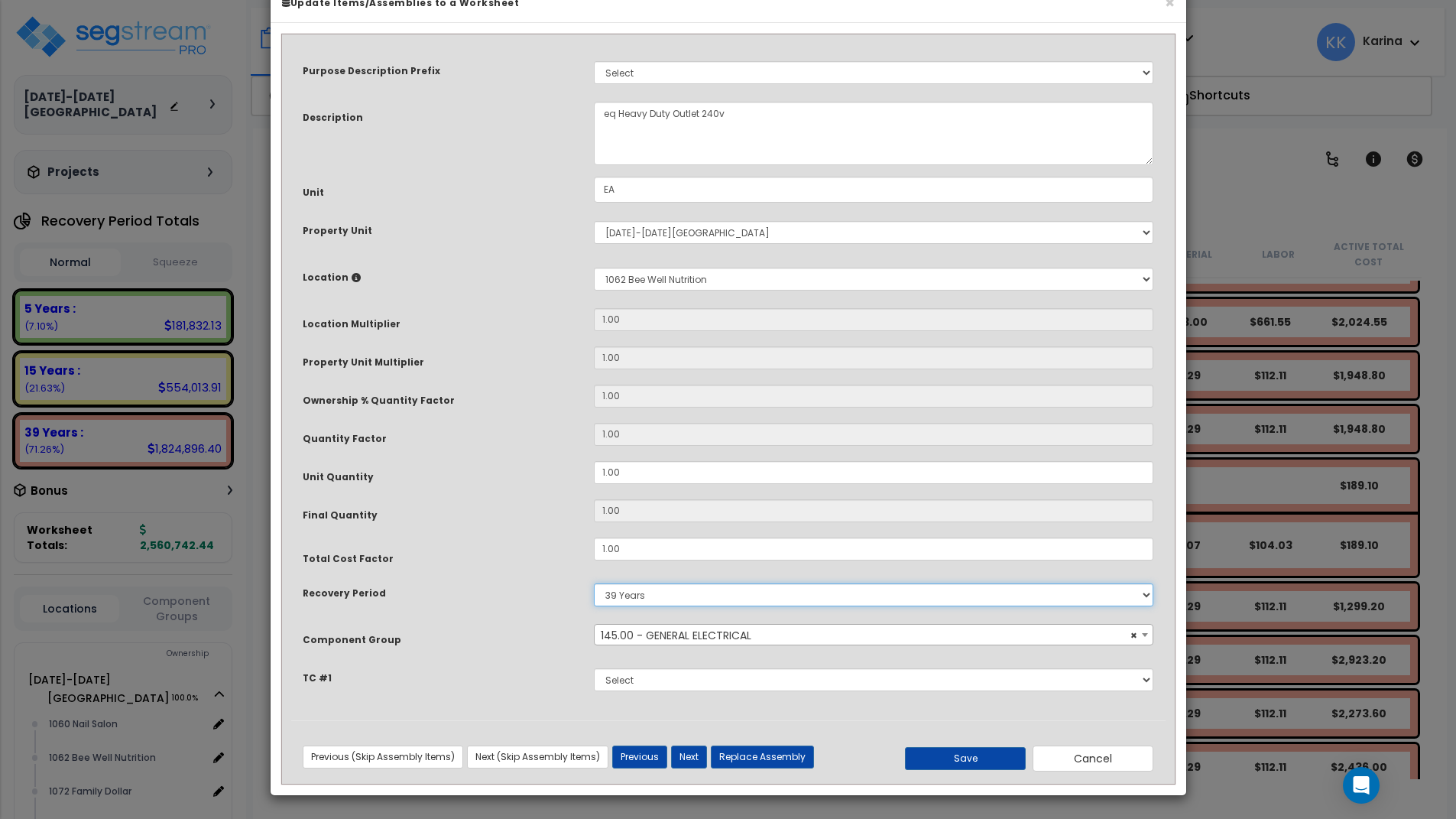
click at [594, 583] on select "5 Years 7 Years 15 Years 20 Years 39 Years 27.5 Year" at bounding box center [875, 594] width 560 height 23
select select "5Y"
click option "5 Years" at bounding box center [0, 0] width 0 height 0
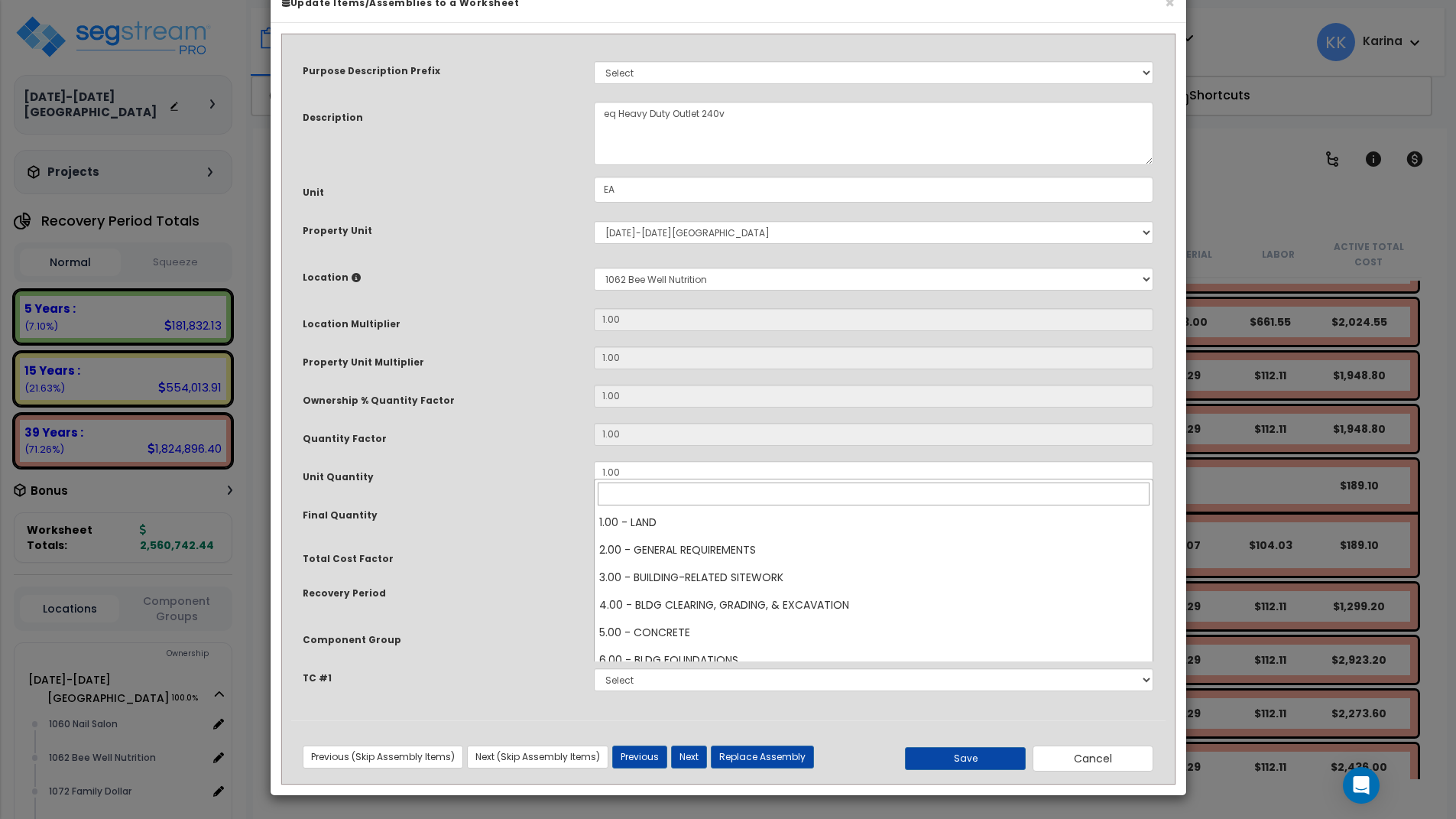
click at [628, 646] on span "× 145.00 - GENERAL ELECTRICAL" at bounding box center [874, 635] width 559 height 21
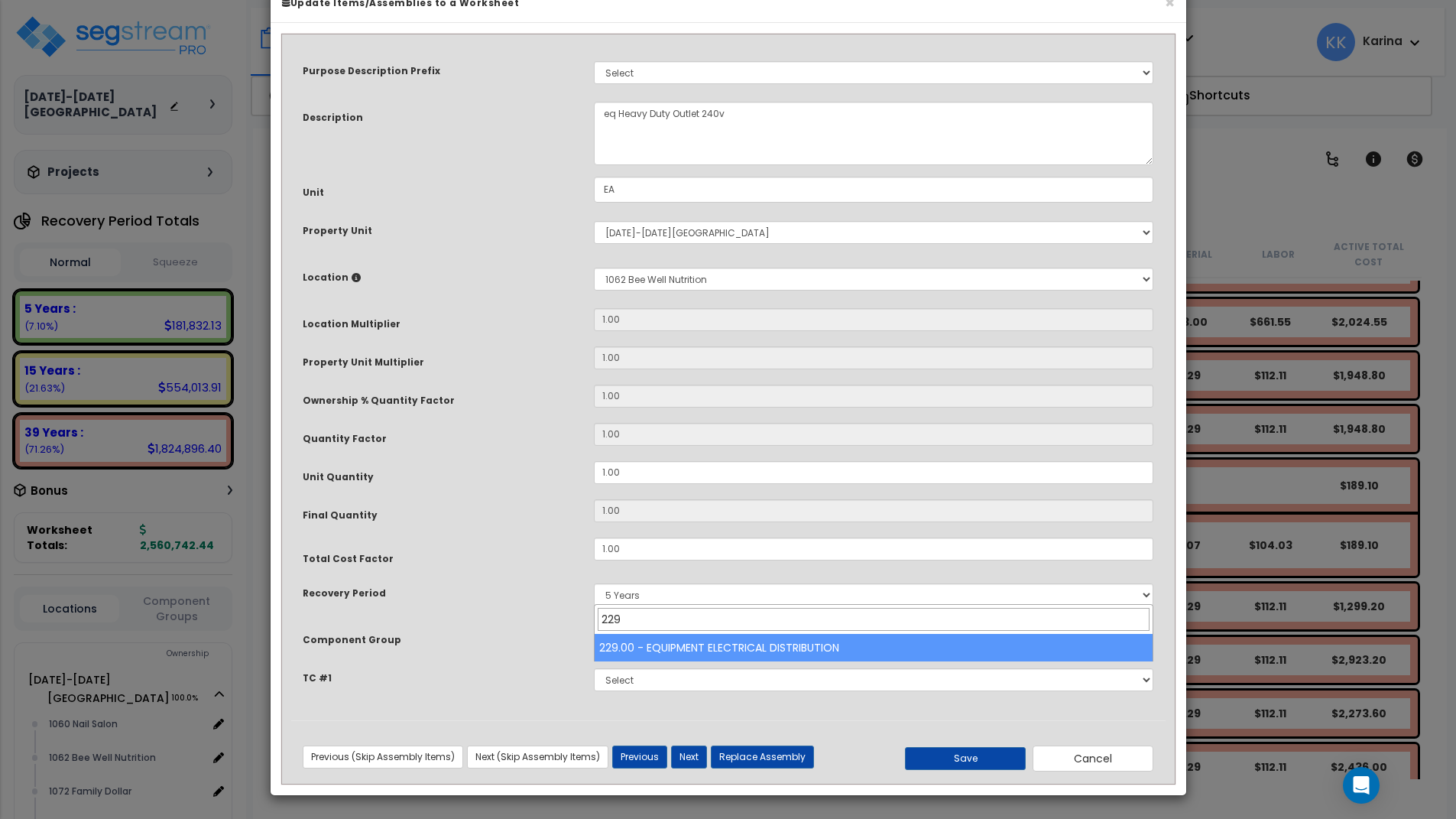
type input "229"
select select "57033"
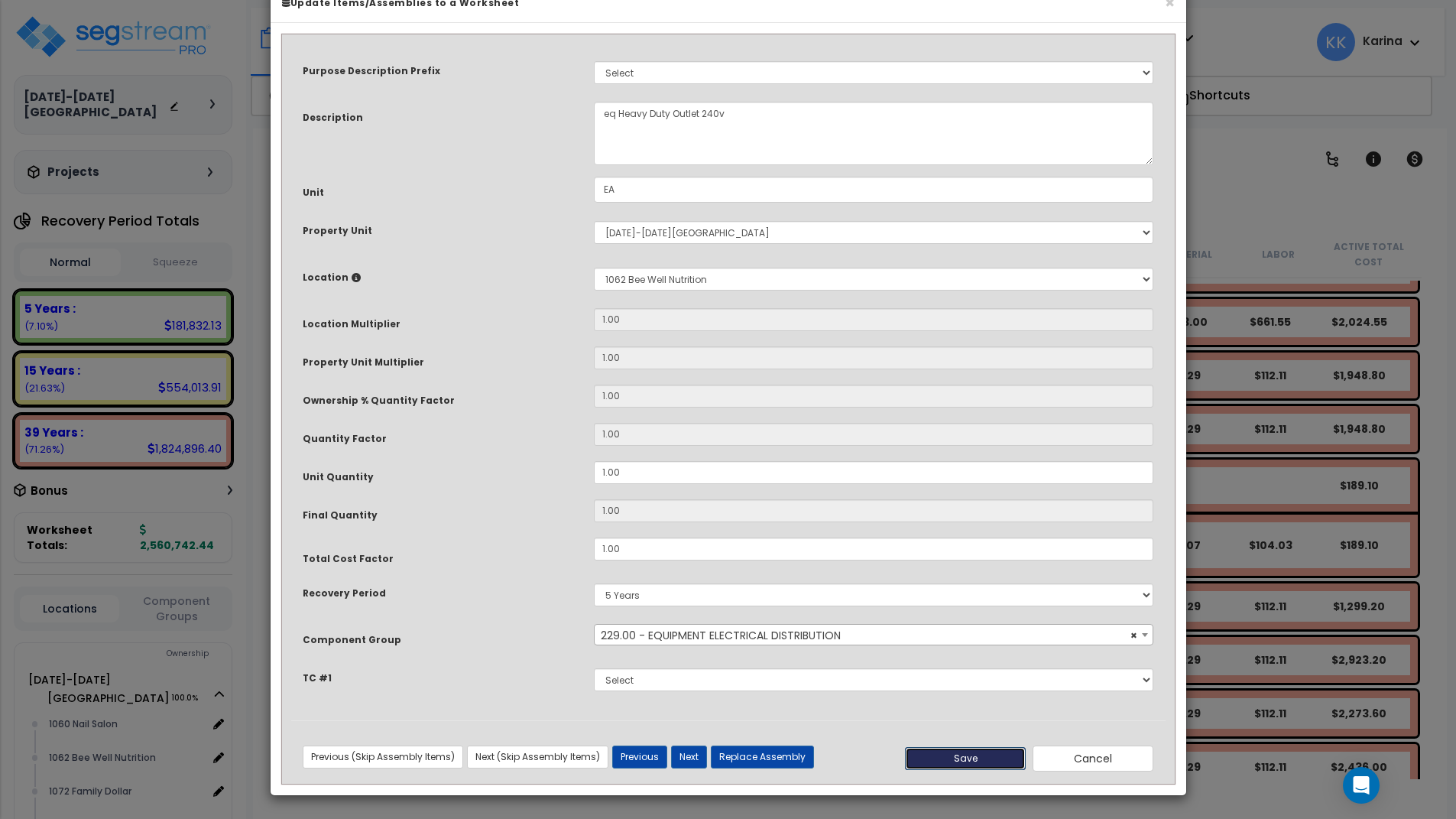
click at [939, 770] on button "Save" at bounding box center [965, 758] width 120 height 23
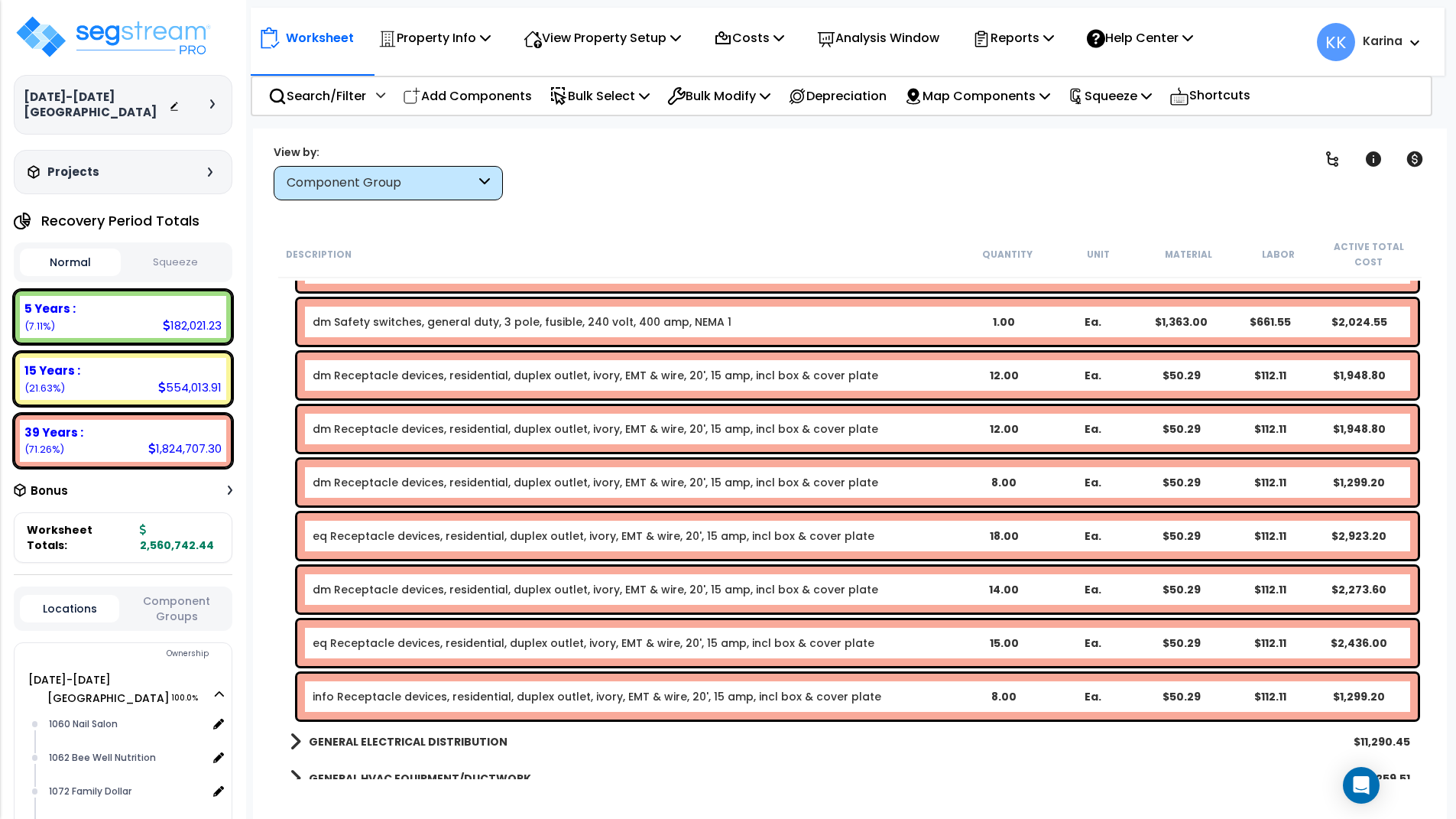
click at [373, 534] on link "eq Receptacle devices, residential, duplex outlet, ivory, EMT & wire, 20', 15 a…" at bounding box center [592, 536] width 561 height 16
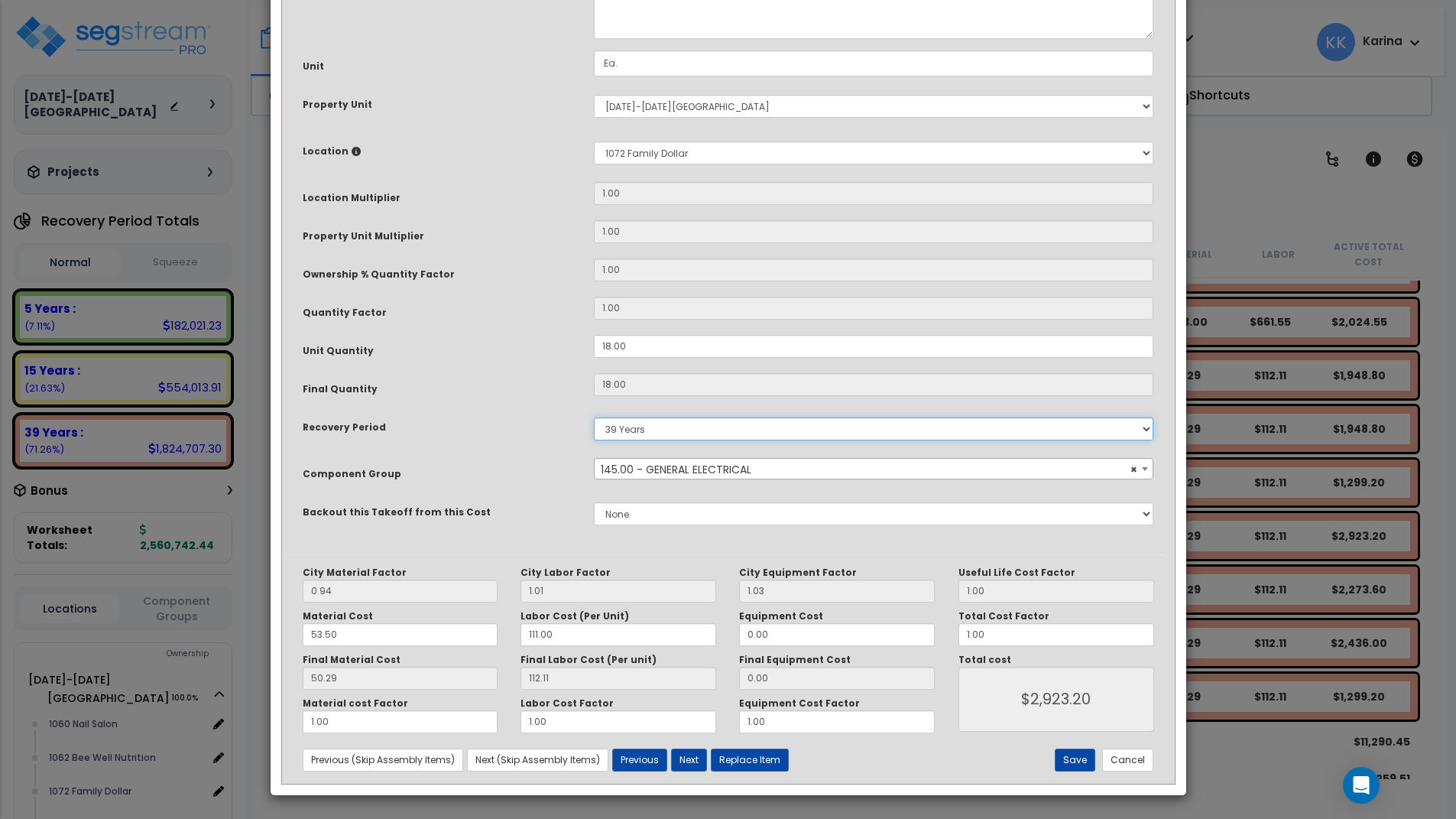
click at [594, 417] on select "5 Years 7 Years 15 Years 20 Years 39 Years 27.5 Year" at bounding box center [875, 428] width 560 height 23
select select "5Y"
click option "5 Years" at bounding box center [0, 0] width 0 height 0
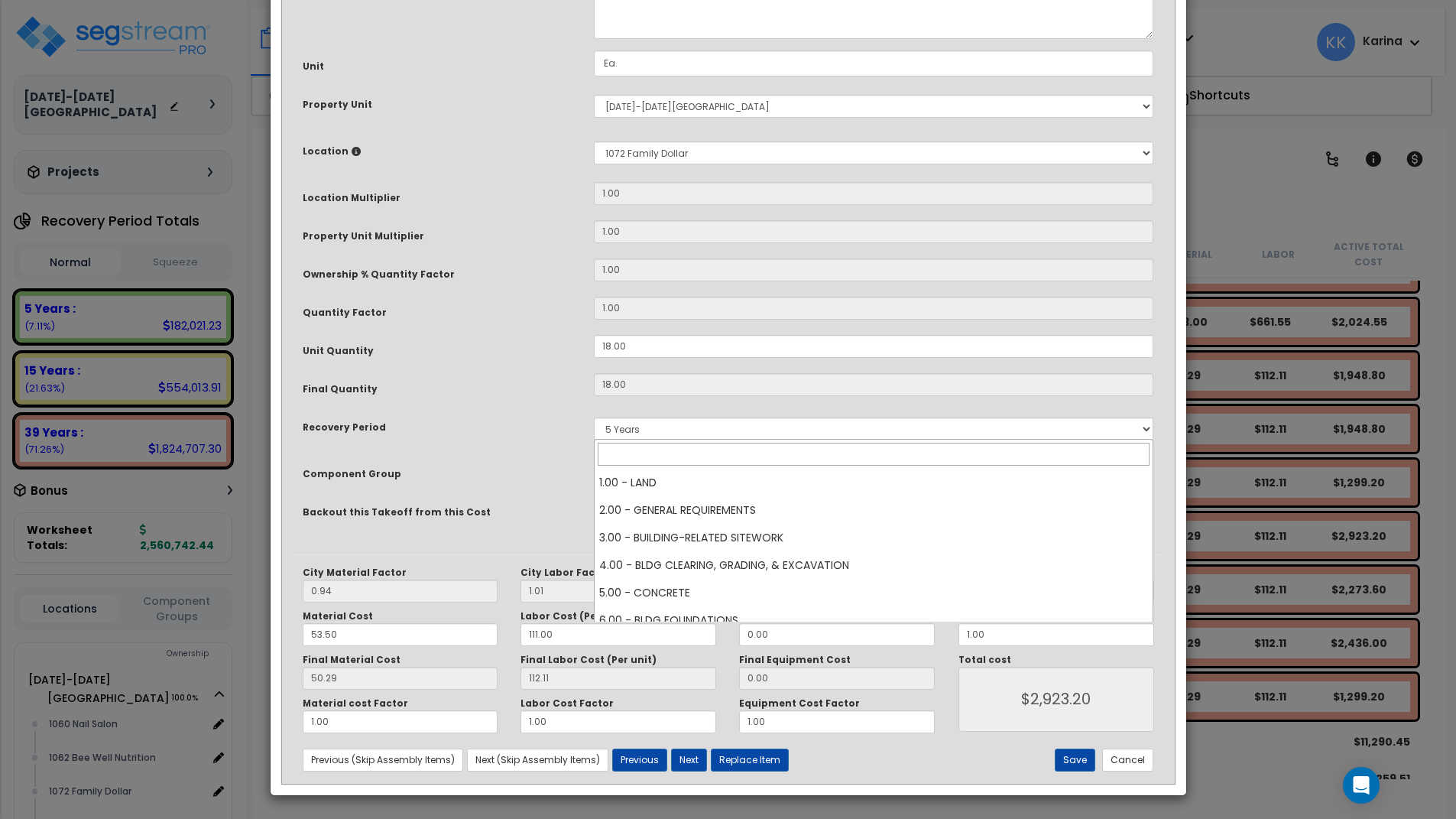
click at [653, 480] on span "× 145.00 - GENERAL ELECTRICAL" at bounding box center [874, 468] width 559 height 21
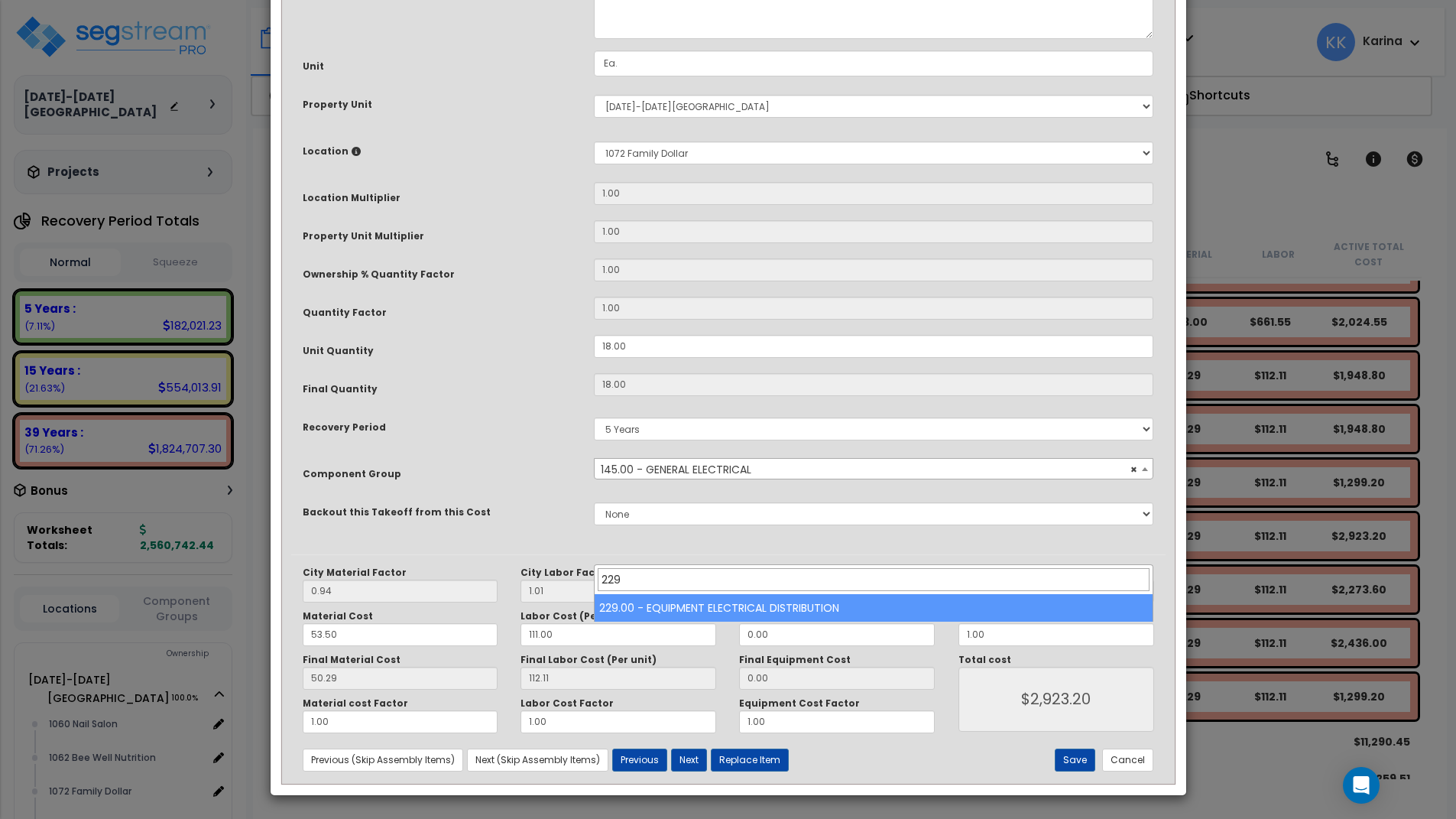
type input "229"
select select "57033"
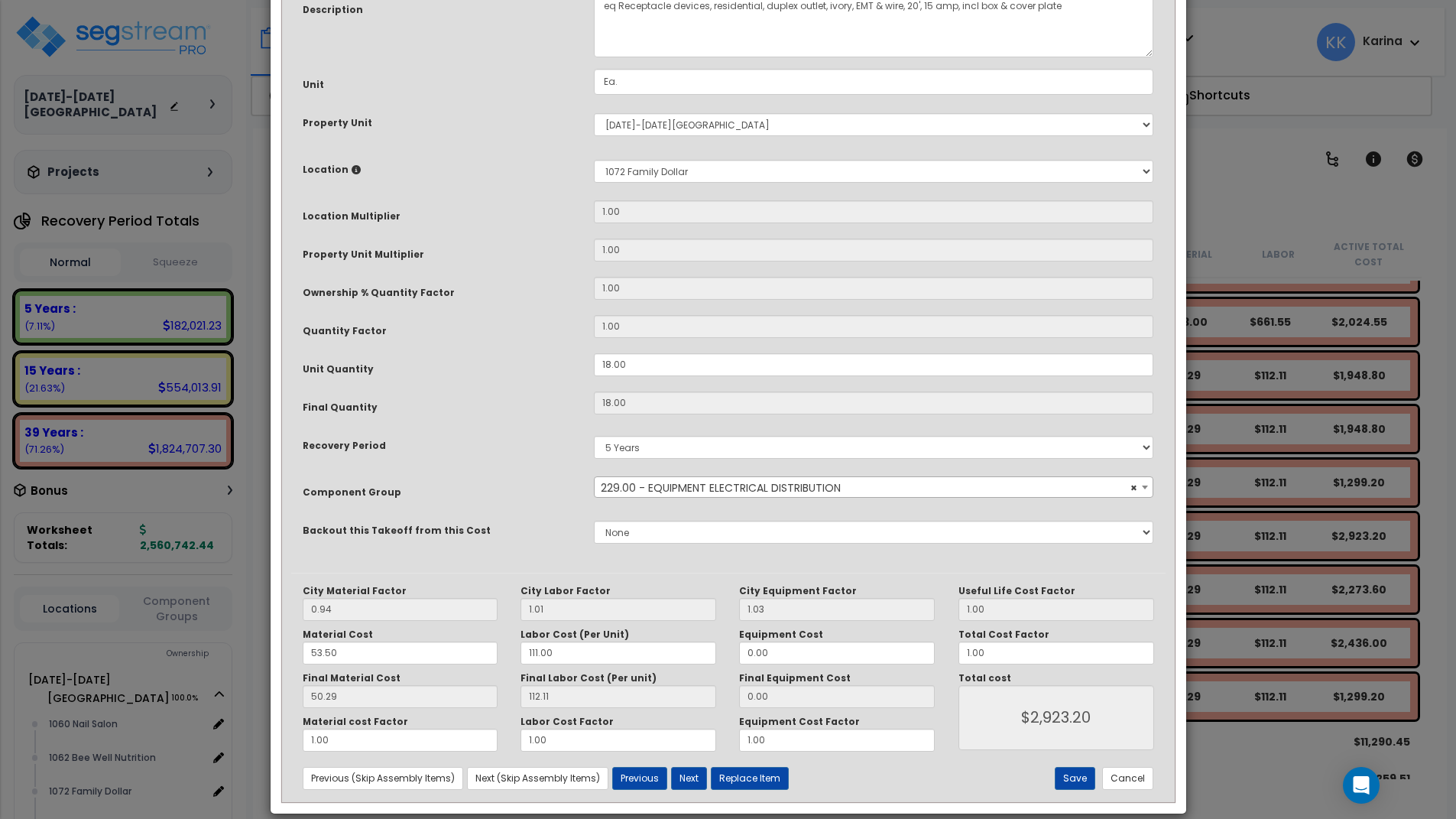
scroll to position [165, 0]
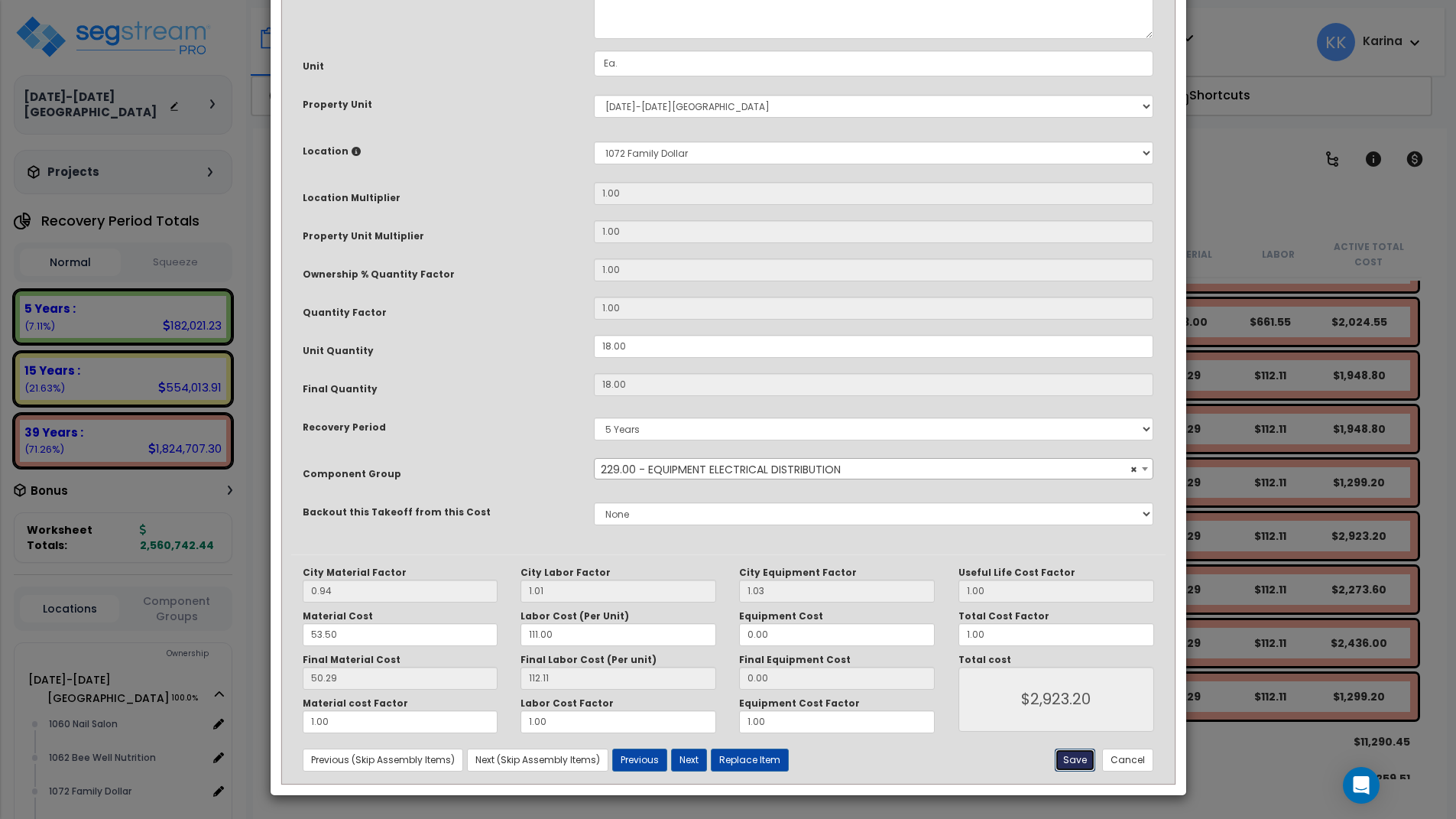
click at [1076, 757] on button "Save" at bounding box center [1075, 760] width 40 height 23
type input "2923.20"
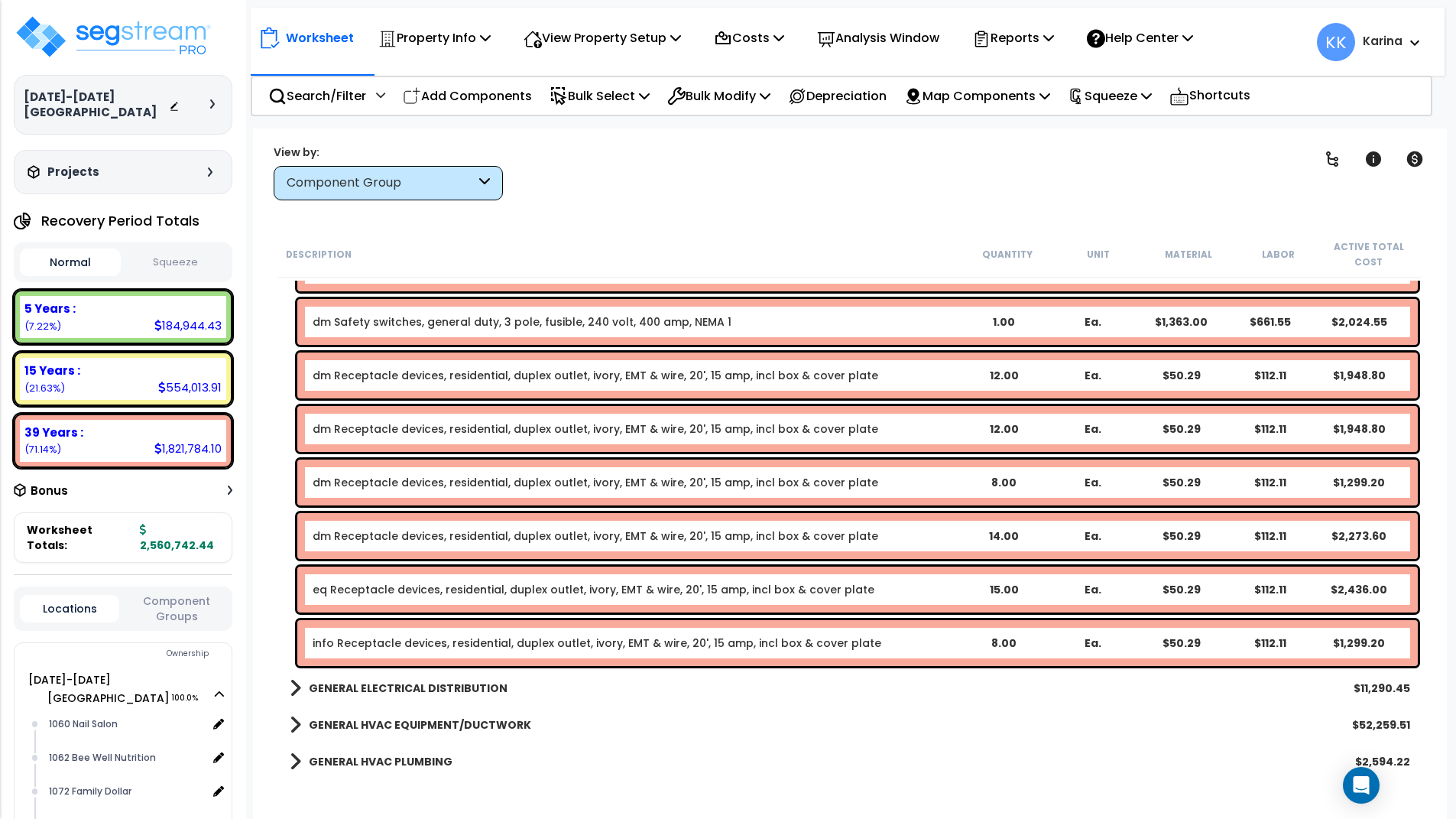
click at [388, 589] on link "eq Receptacle devices, residential, duplex outlet, ivory, EMT & wire, 20', 15 a…" at bounding box center [592, 589] width 561 height 16
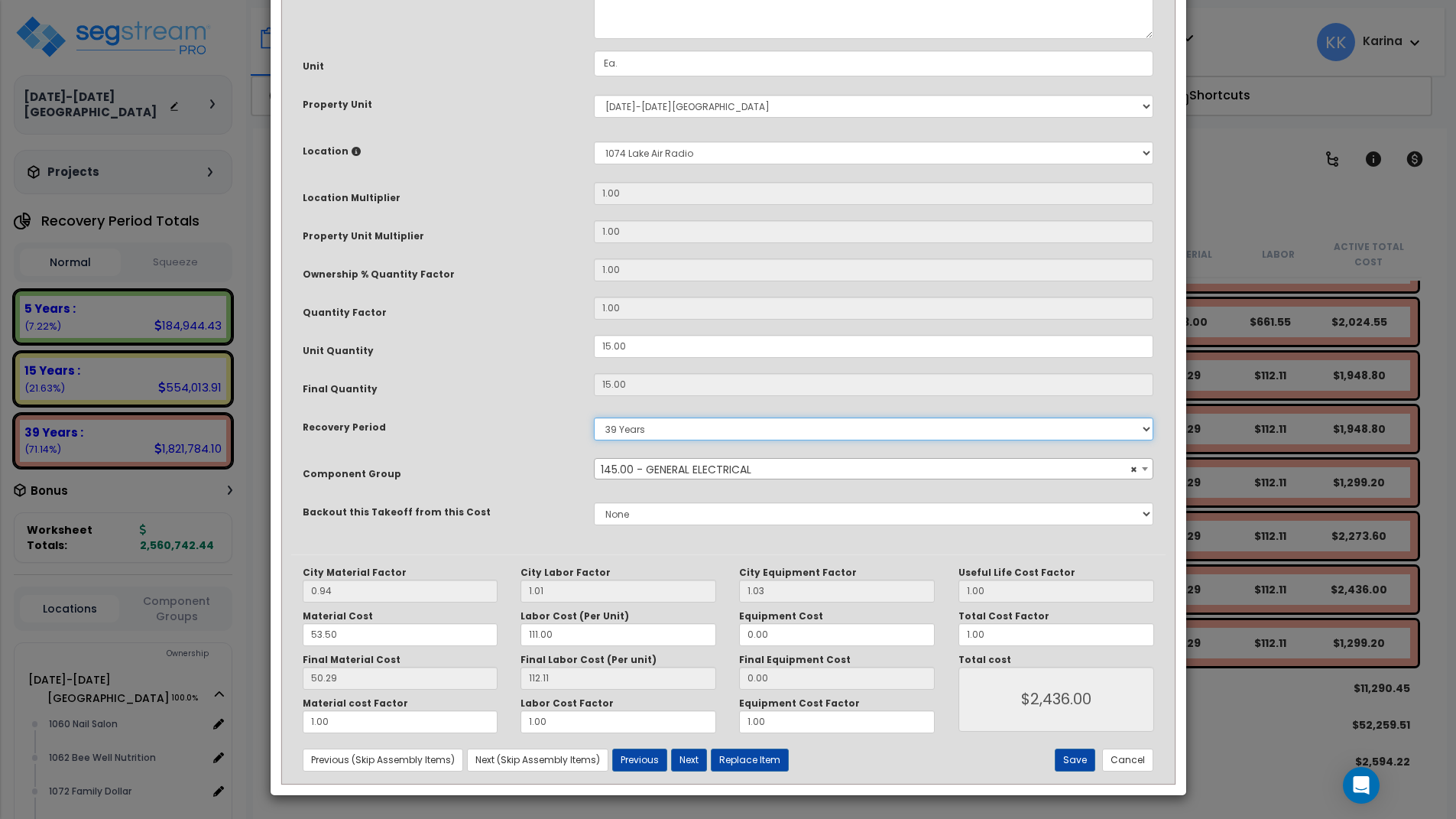
click at [594, 417] on select "5 Years 7 Years 15 Years 20 Years 39 Years 27.5 Year" at bounding box center [875, 428] width 560 height 23
select select "5Y"
click option "5 Years" at bounding box center [0, 0] width 0 height 0
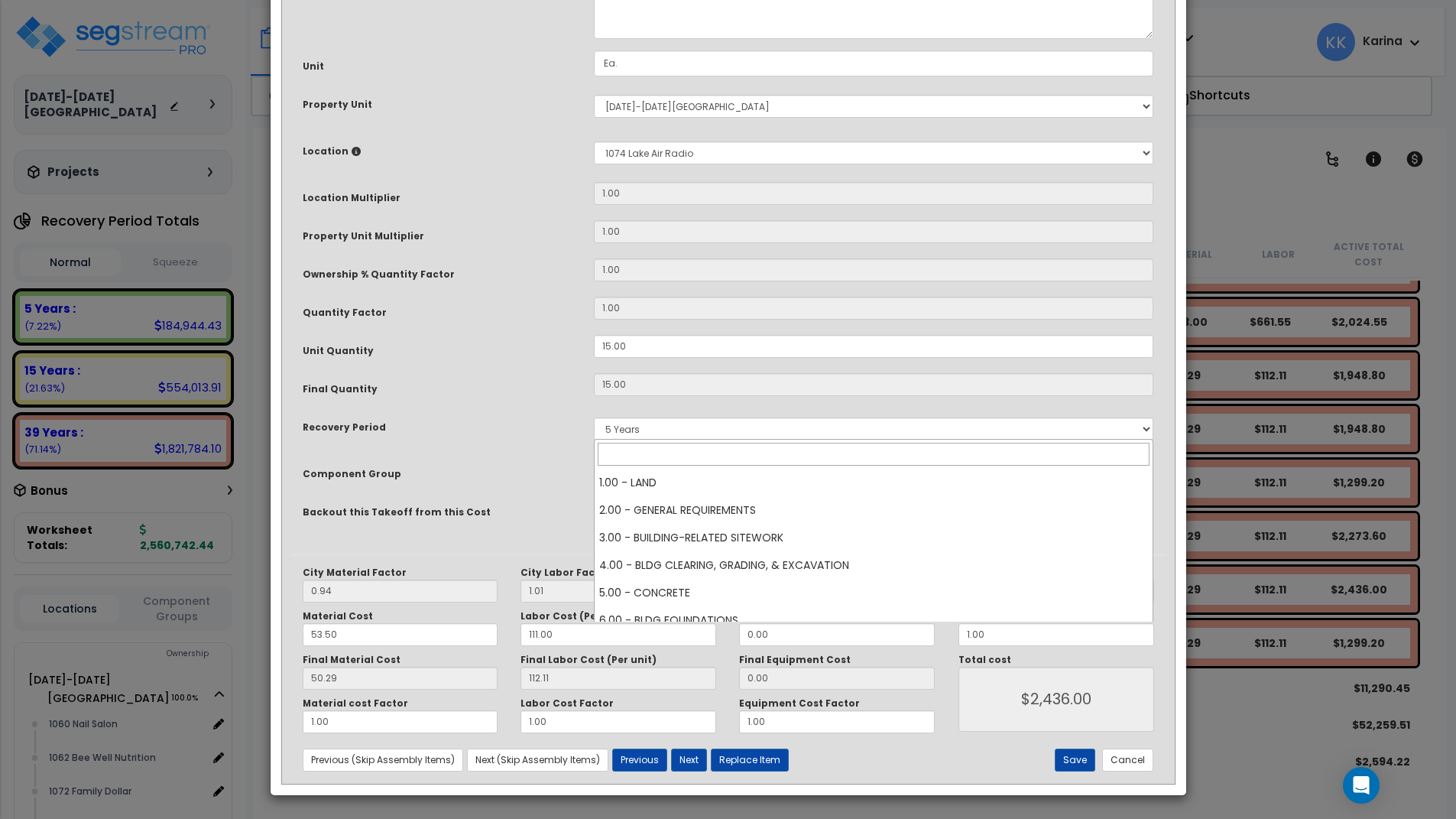
click at [628, 480] on span "× 145.00 - GENERAL ELECTRICAL" at bounding box center [874, 468] width 559 height 21
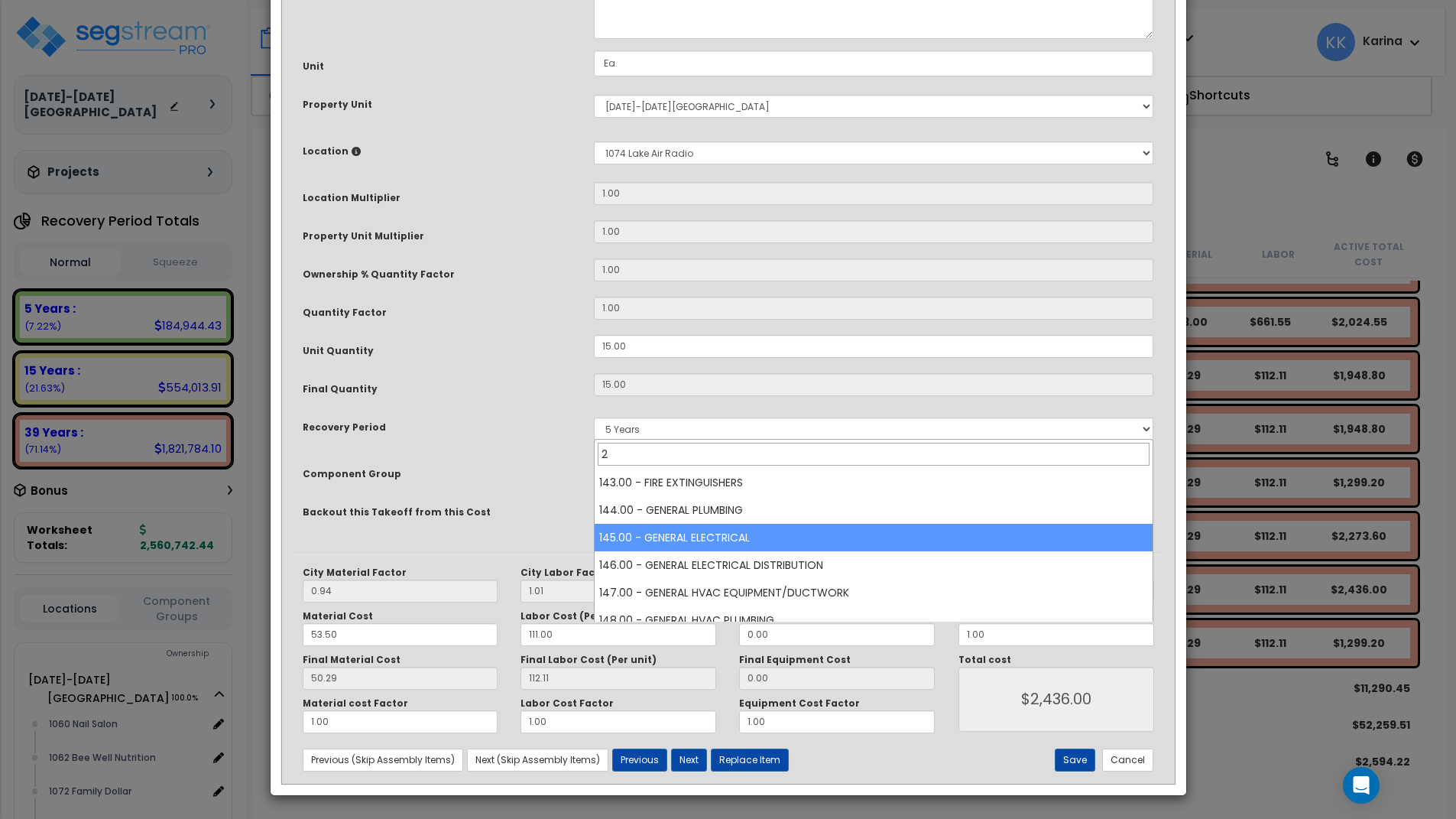
scroll to position [0, 0]
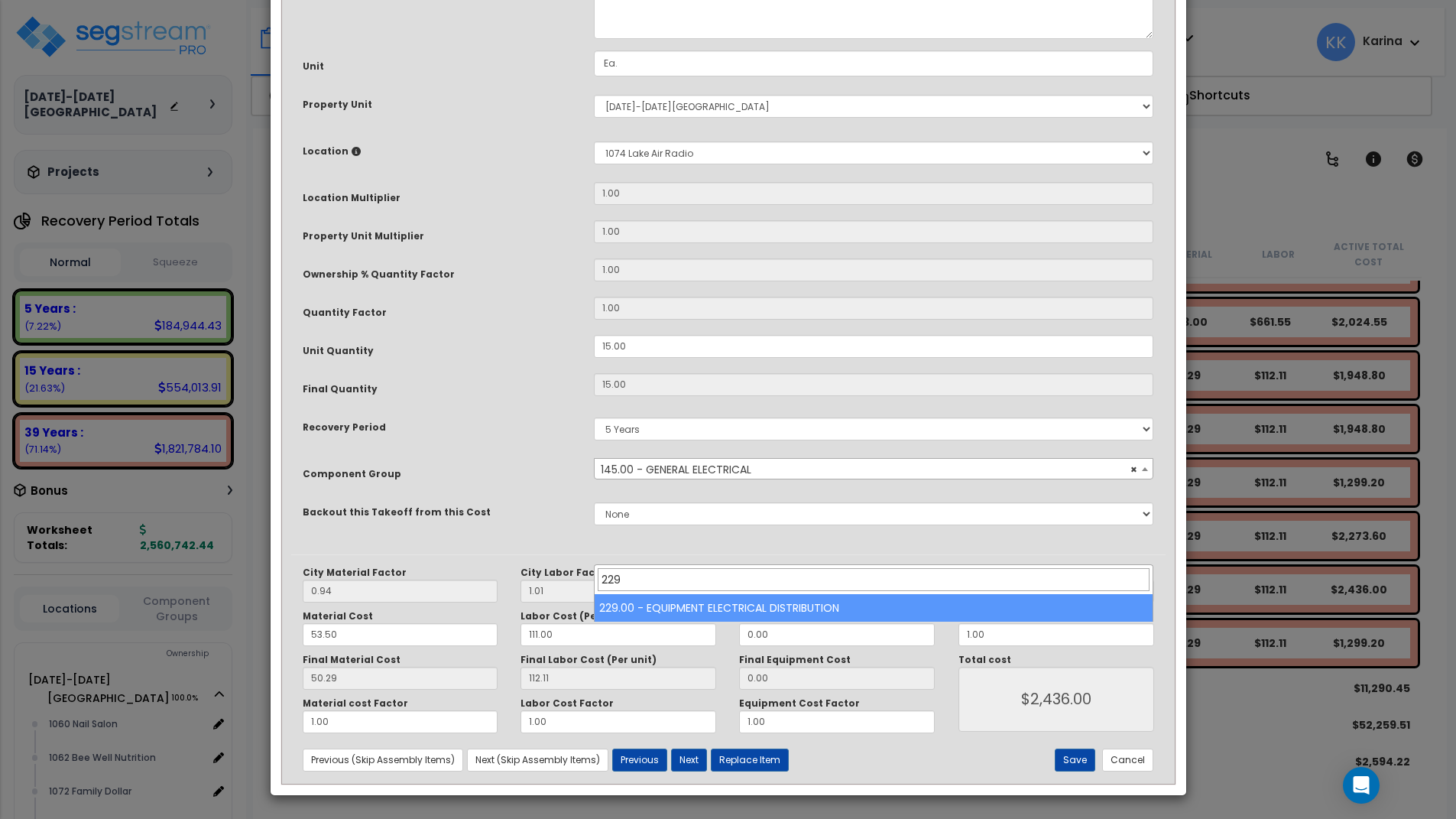
type input "229"
select select "57033"
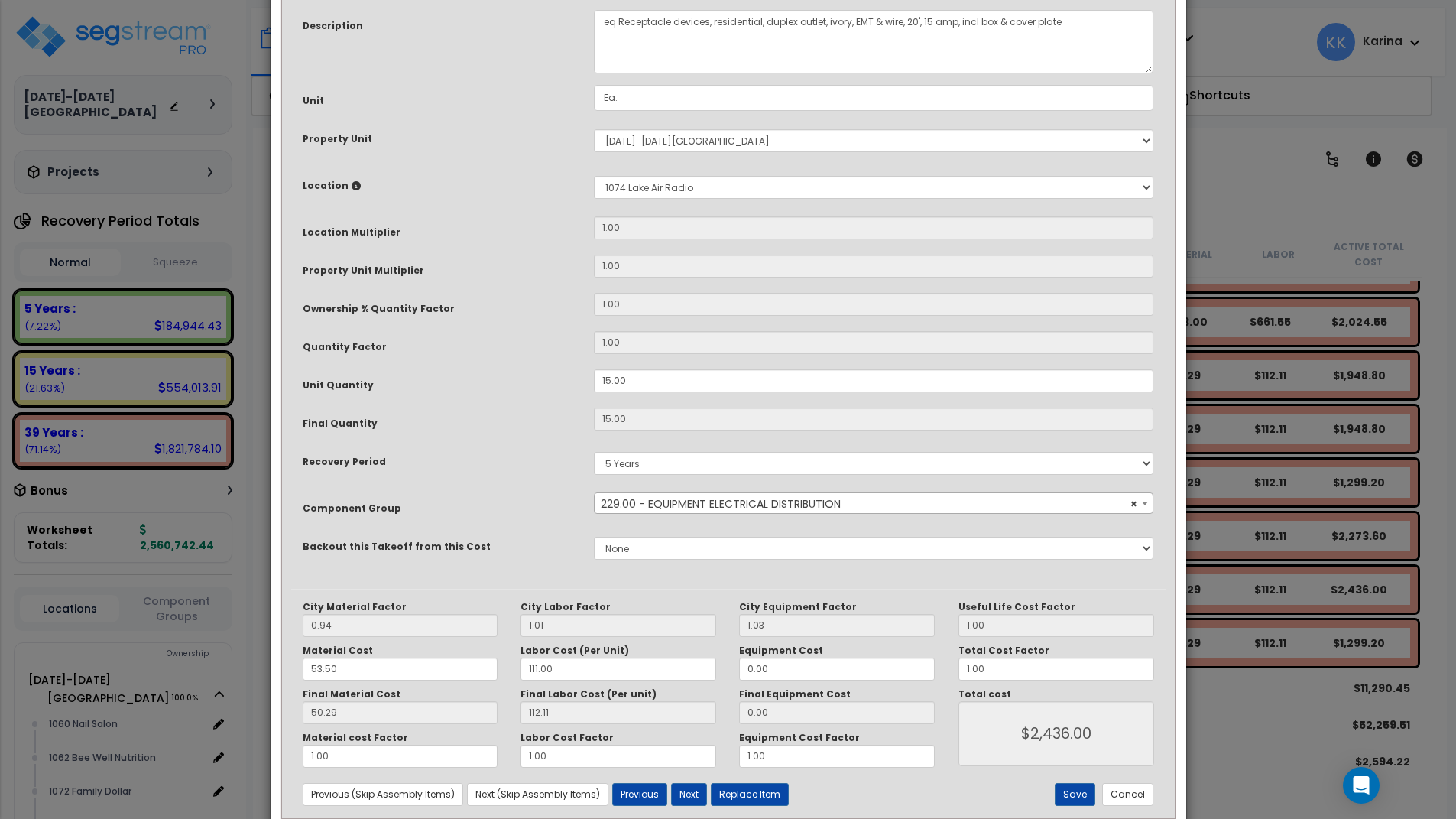
scroll to position [165, 0]
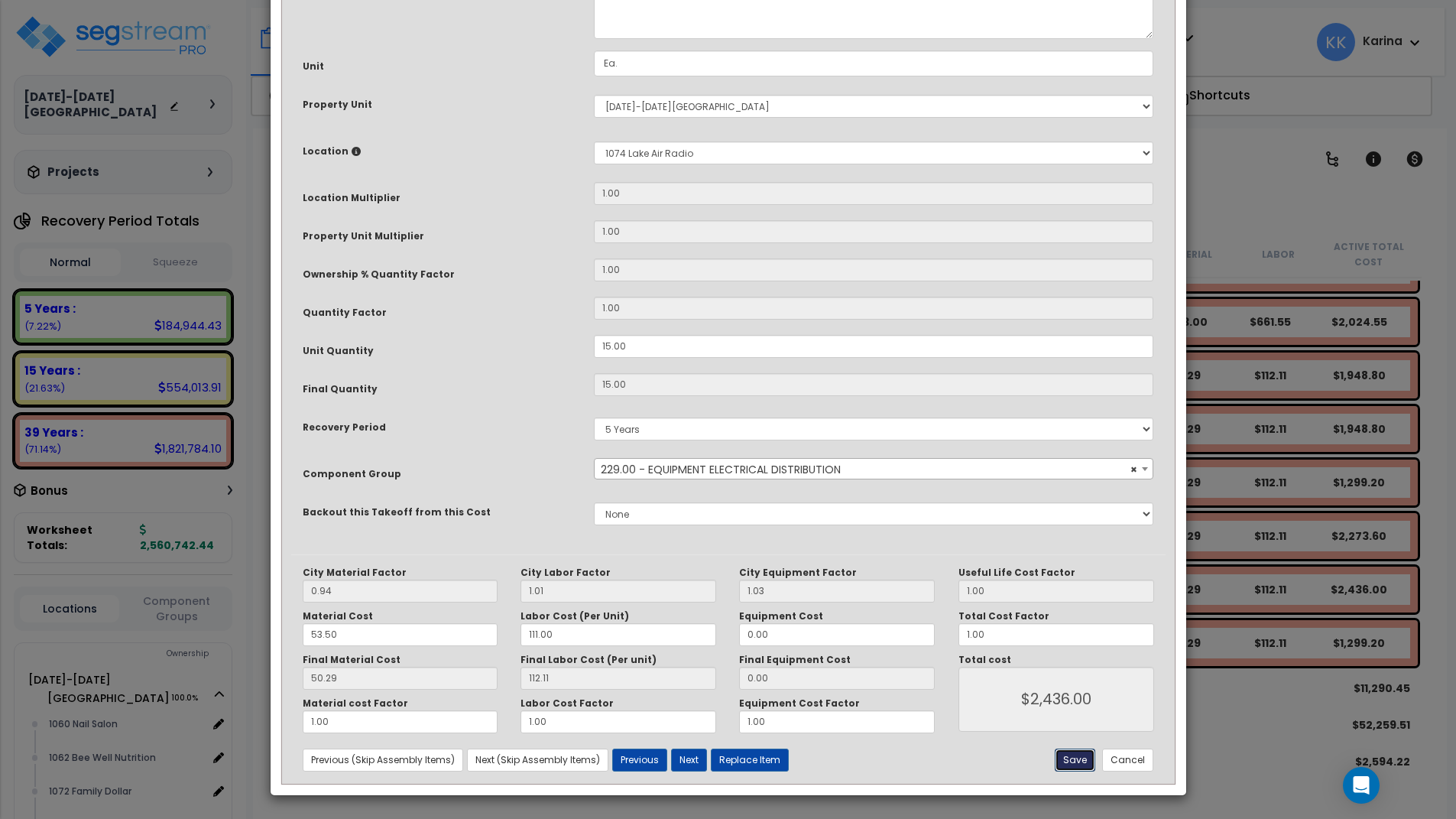
click at [1078, 762] on button "Save" at bounding box center [1075, 760] width 40 height 23
type input "2436.00"
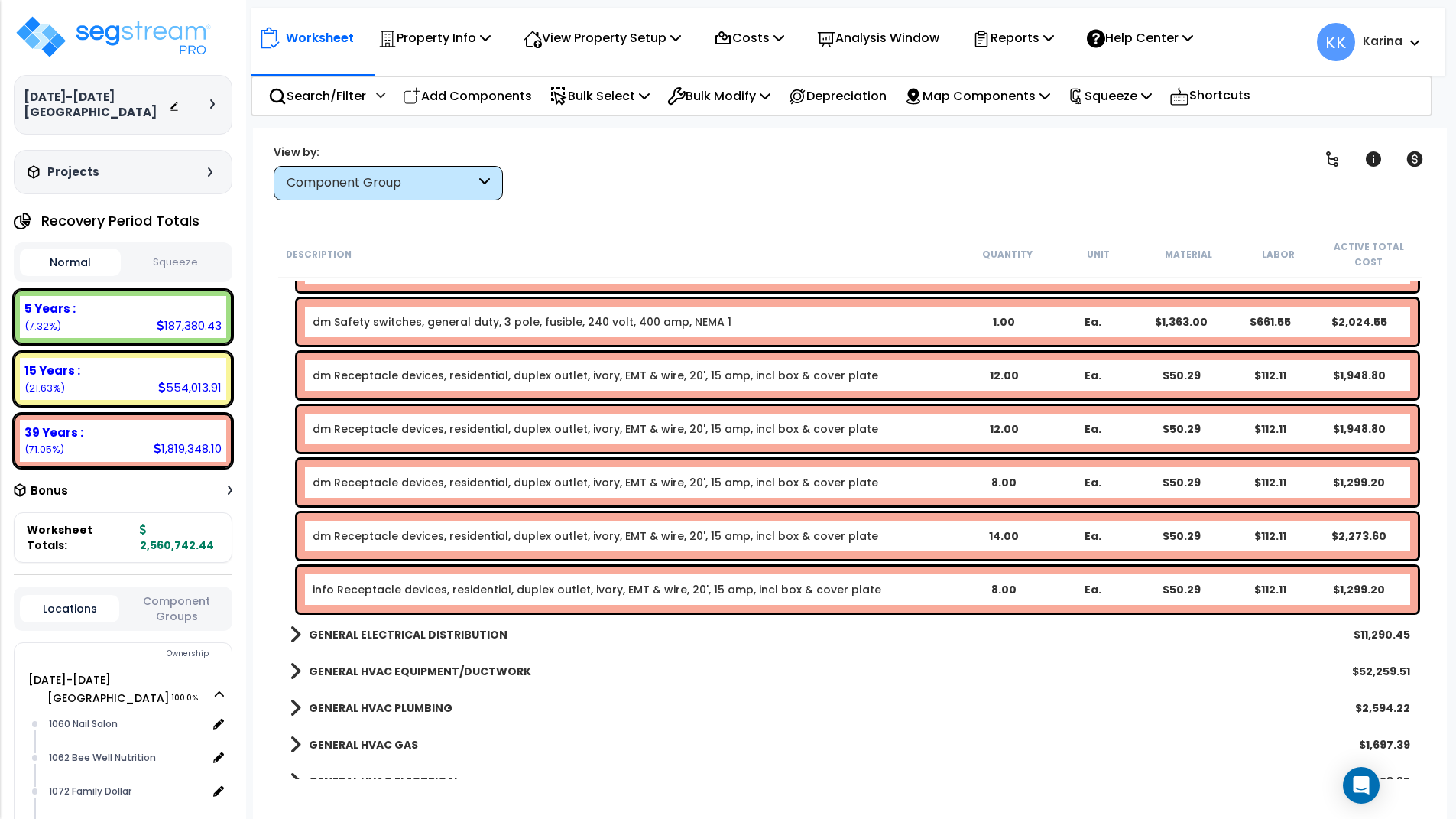
click at [416, 591] on link "info Receptacle devices, residential, duplex outlet, ivory, EMT & wire, 20', 15…" at bounding box center [596, 589] width 569 height 16
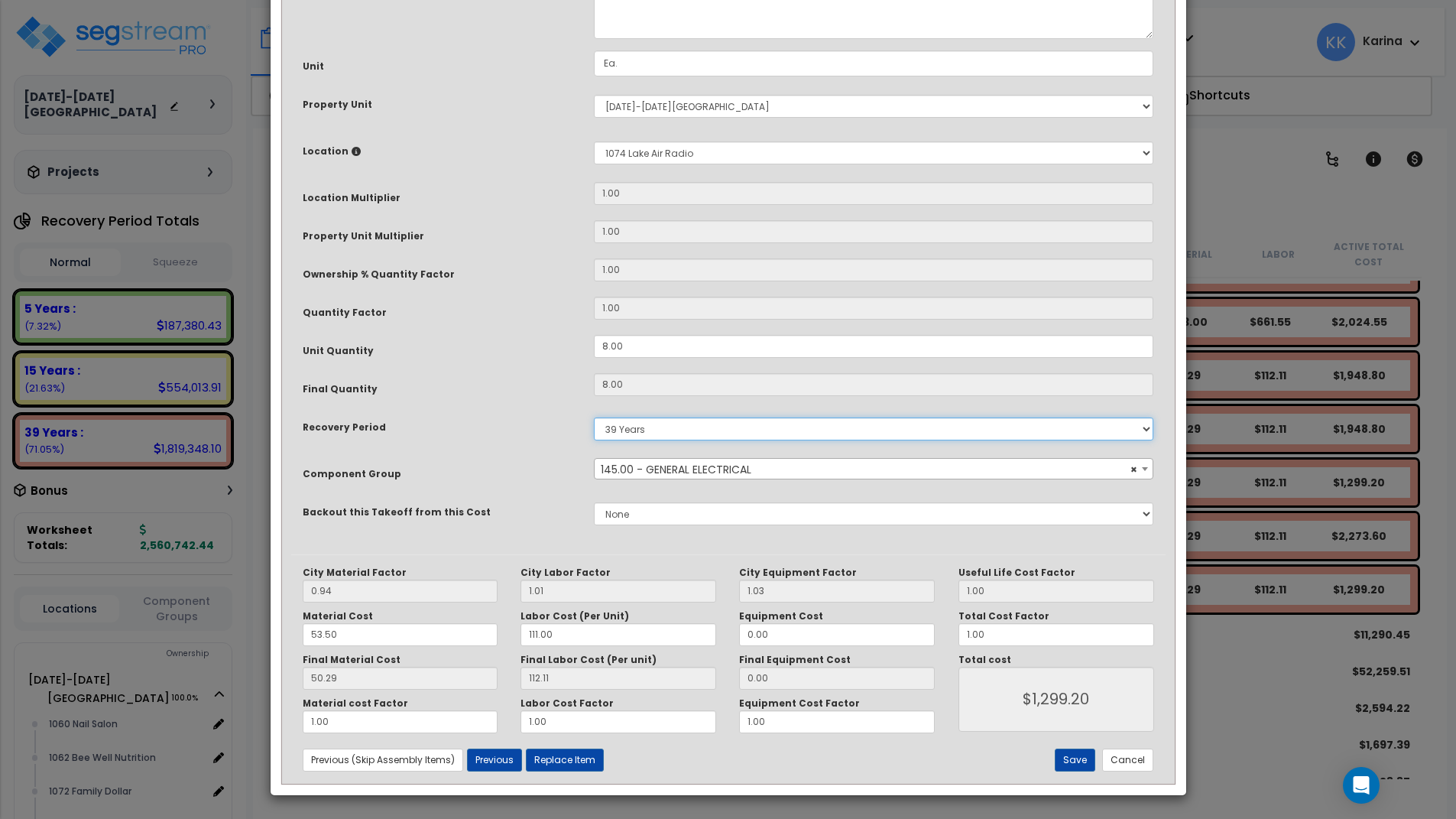
click at [594, 417] on select "5 Years 7 Years 15 Years 20 Years 39 Years 27.5 Year" at bounding box center [875, 428] width 560 height 23
select select "5Y"
click option "5 Years" at bounding box center [0, 0] width 0 height 0
click at [638, 480] on span "× 145.00 - GENERAL ELECTRICAL" at bounding box center [874, 468] width 559 height 21
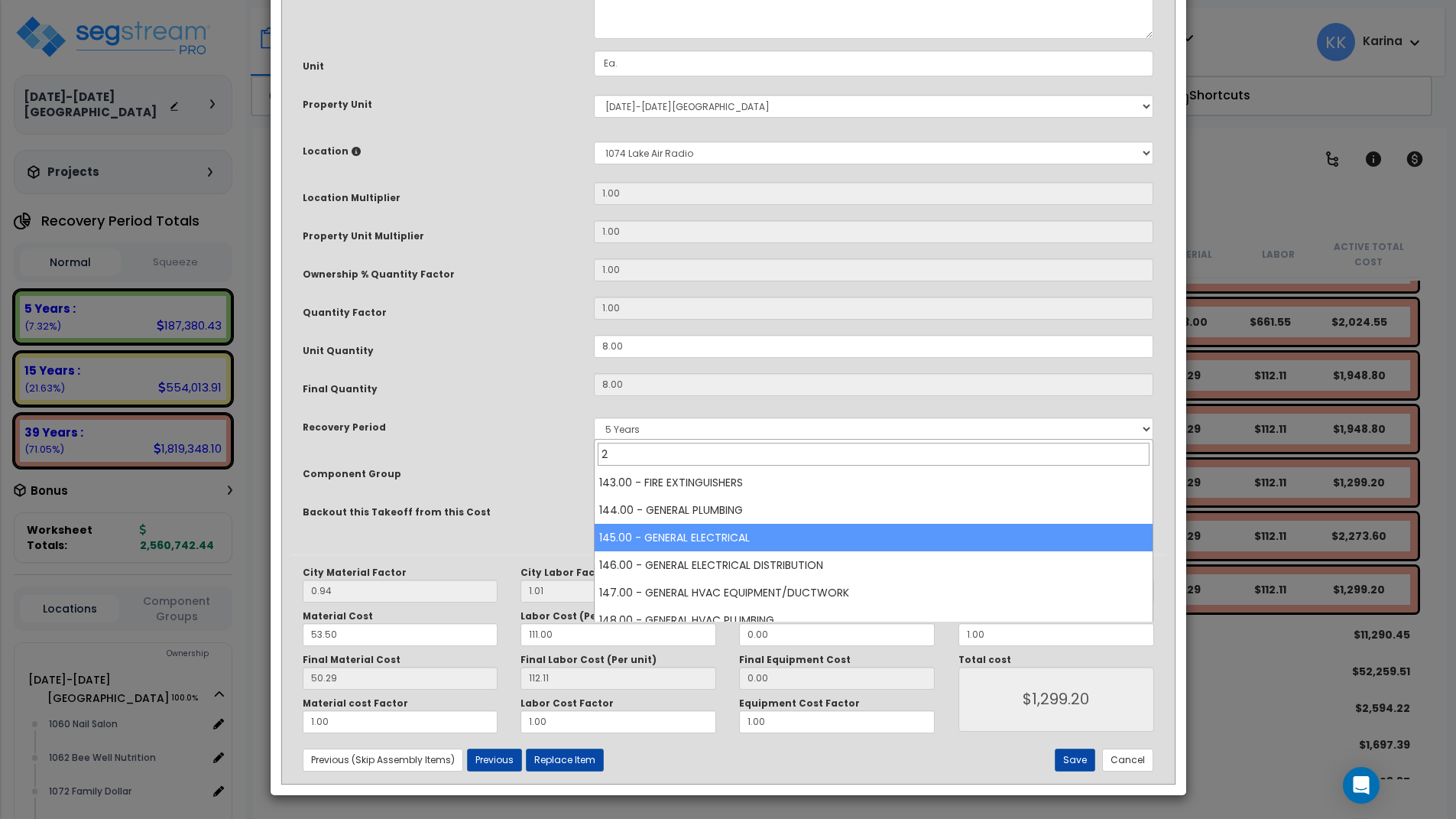
scroll to position [0, 0]
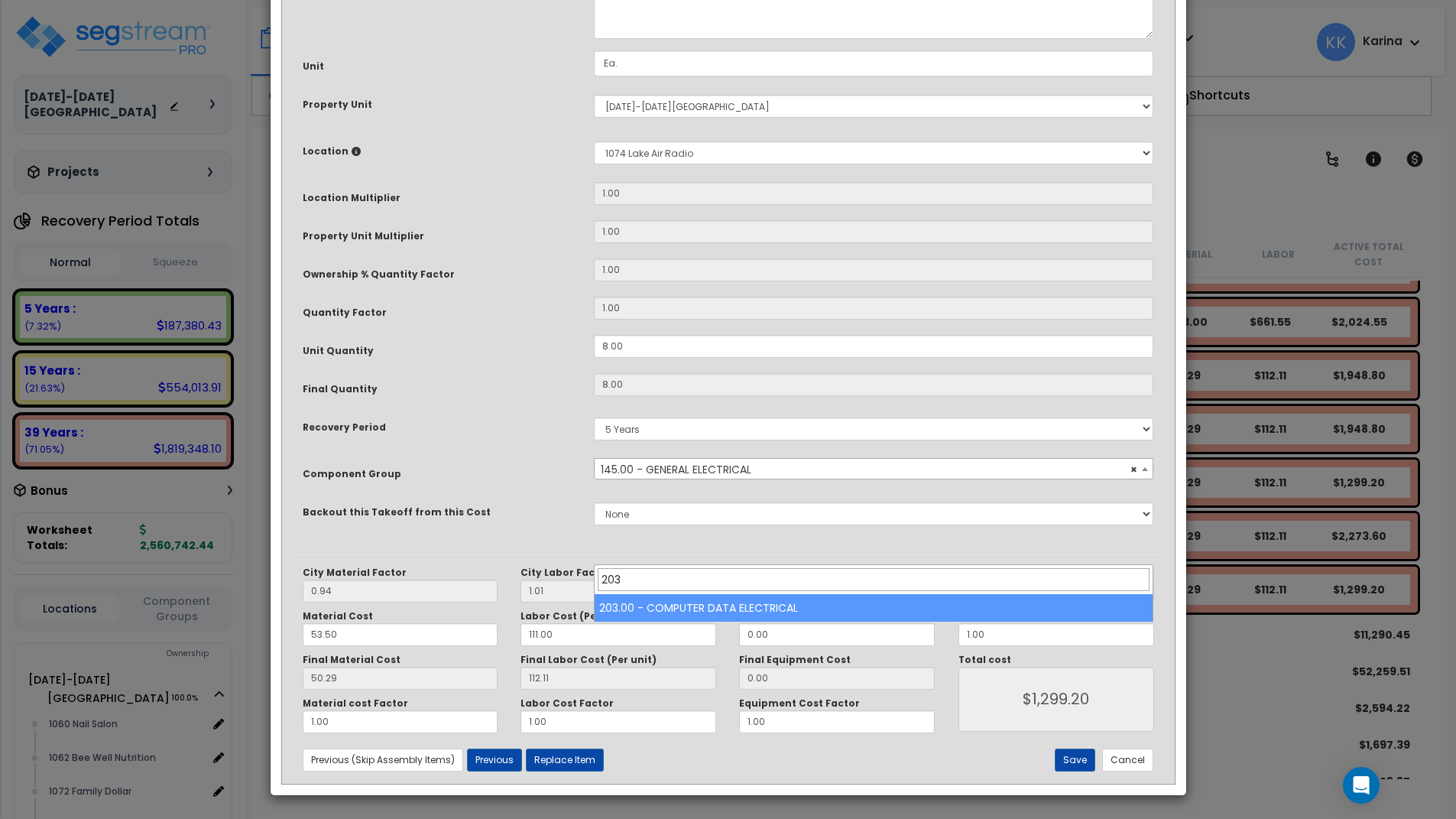
type input "203"
select select "57011"
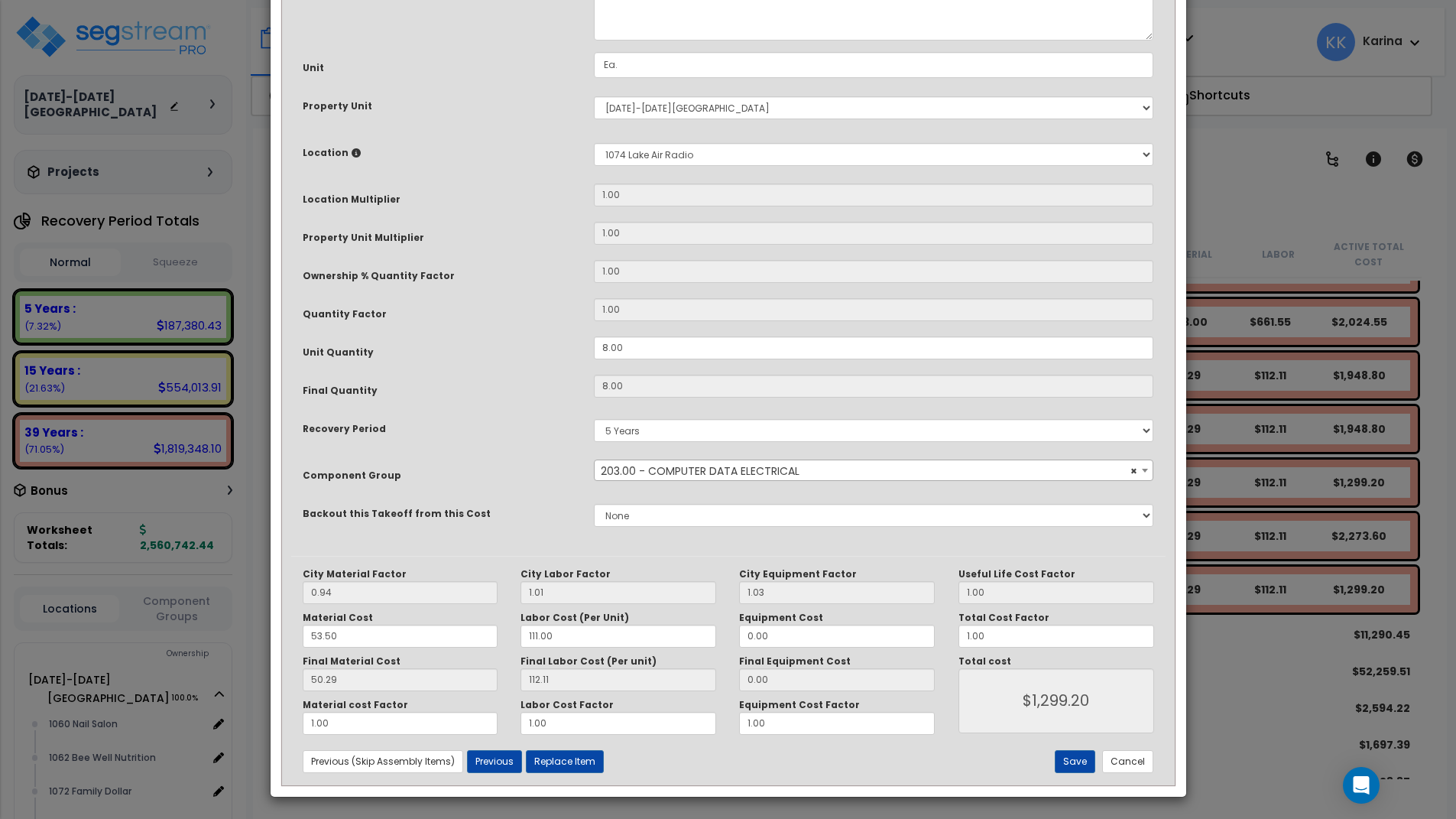
scroll to position [165, 0]
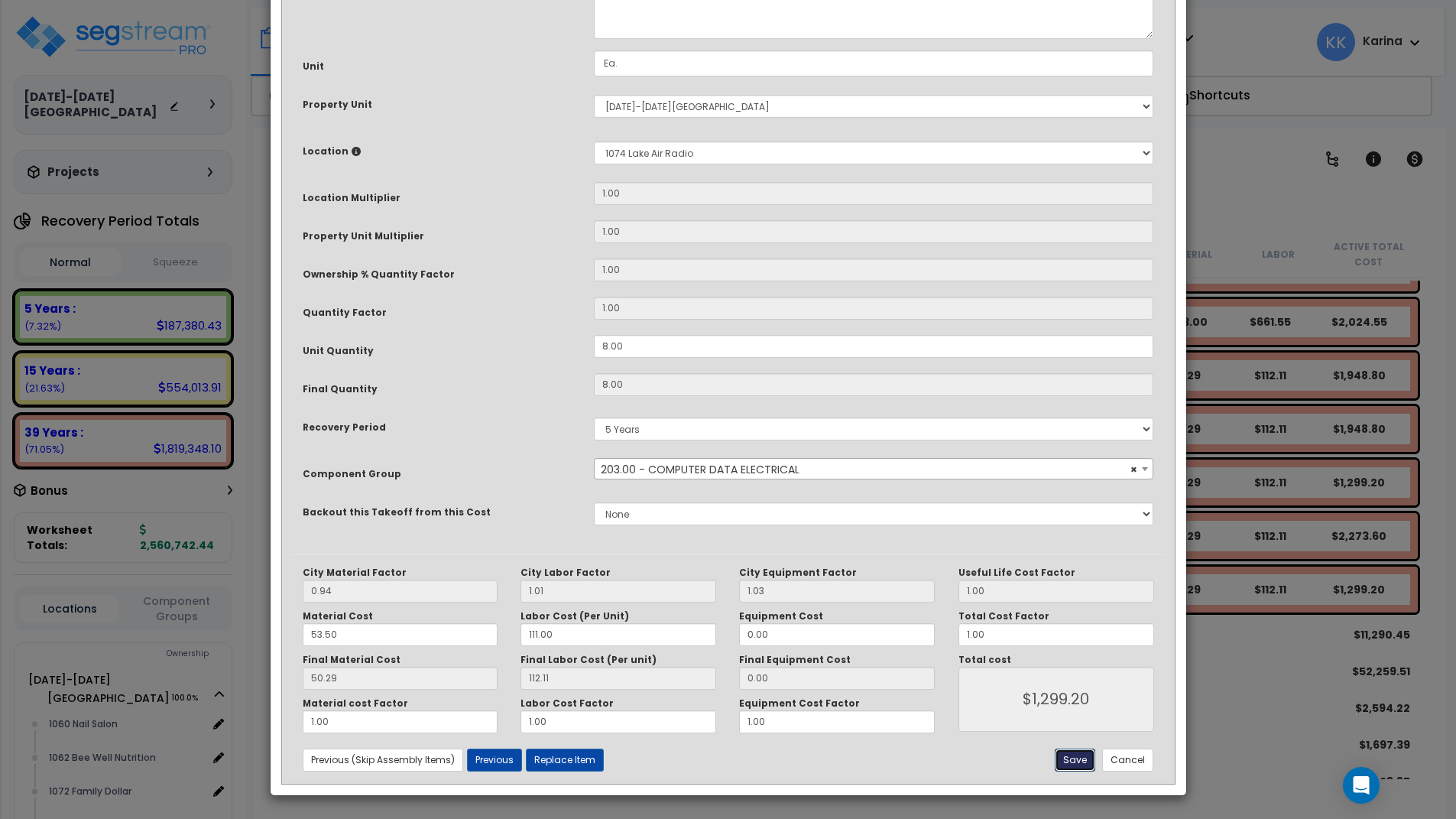
click at [1071, 759] on button "Save" at bounding box center [1075, 760] width 40 height 23
type input "1299.20"
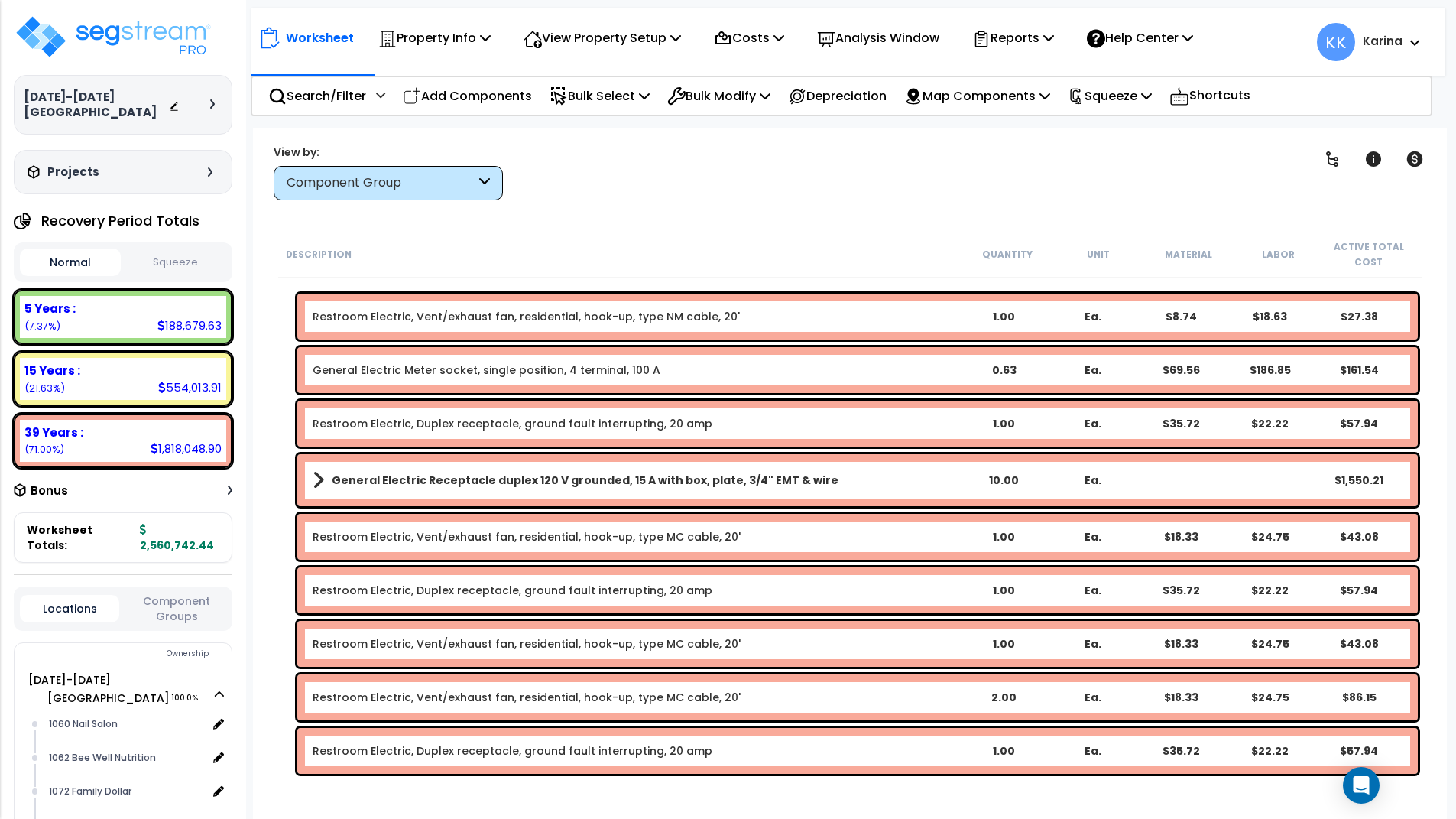
scroll to position [1376, 0]
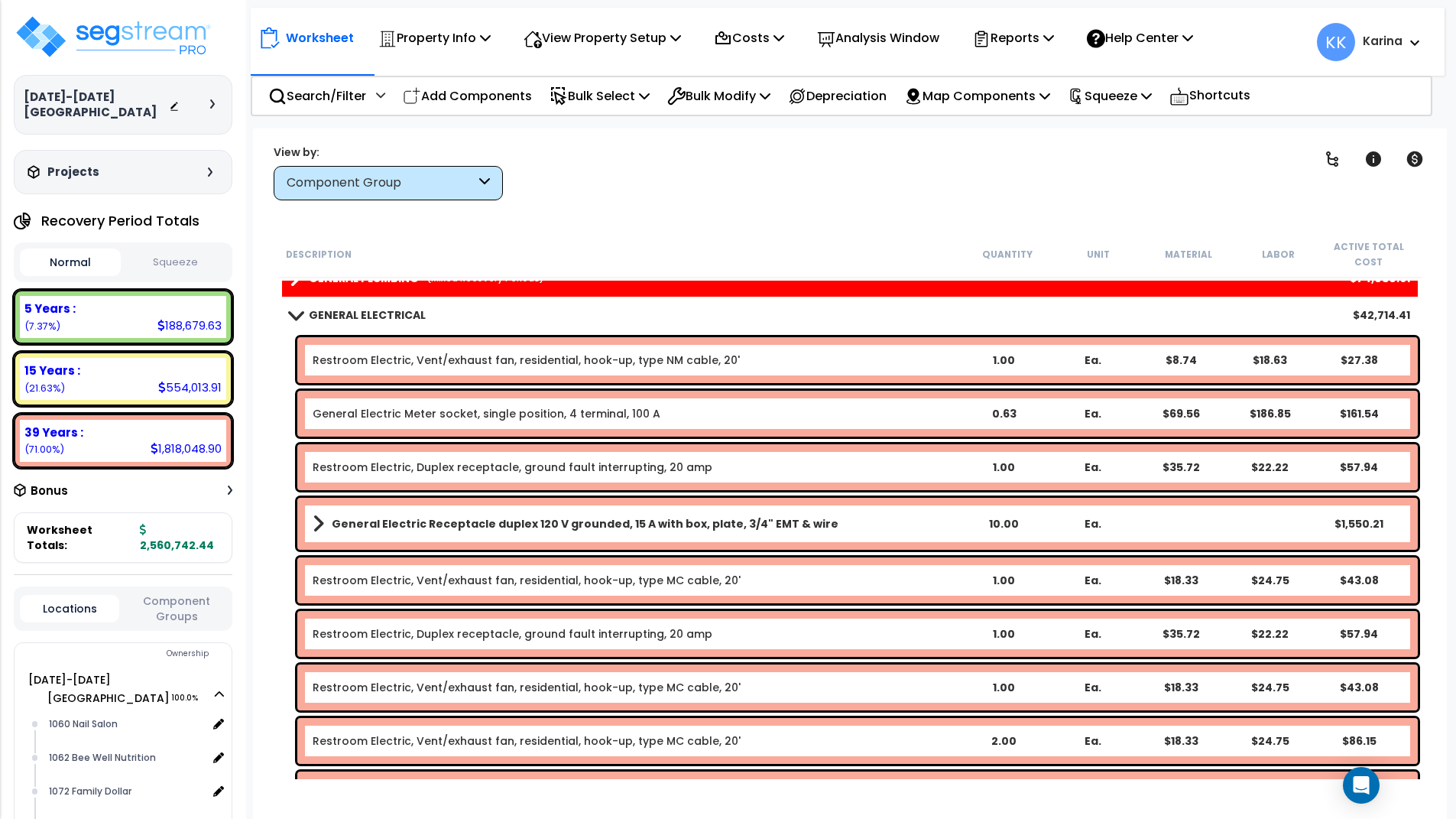
click at [291, 314] on span at bounding box center [295, 314] width 21 height 12
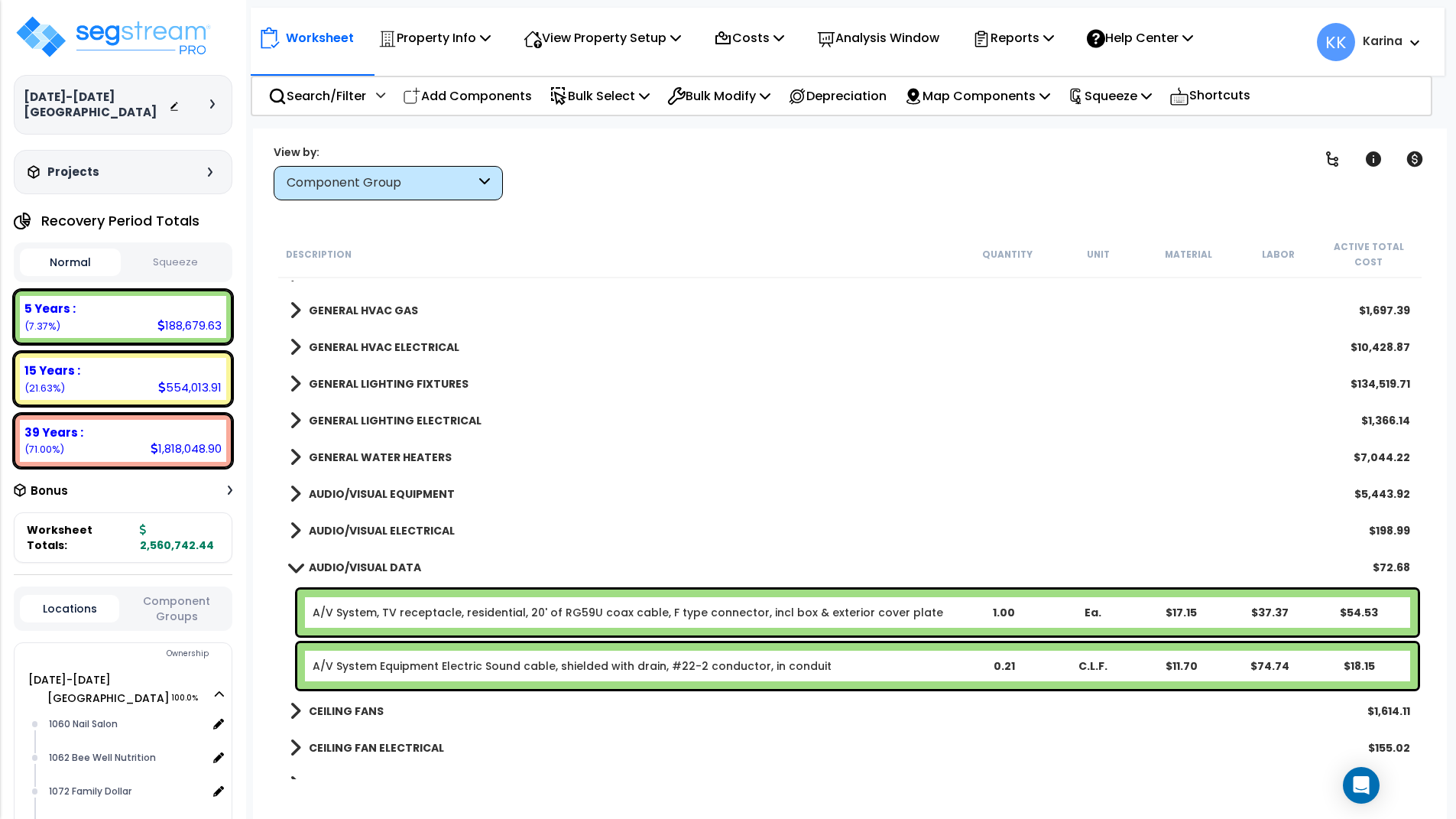
scroll to position [1559, 0]
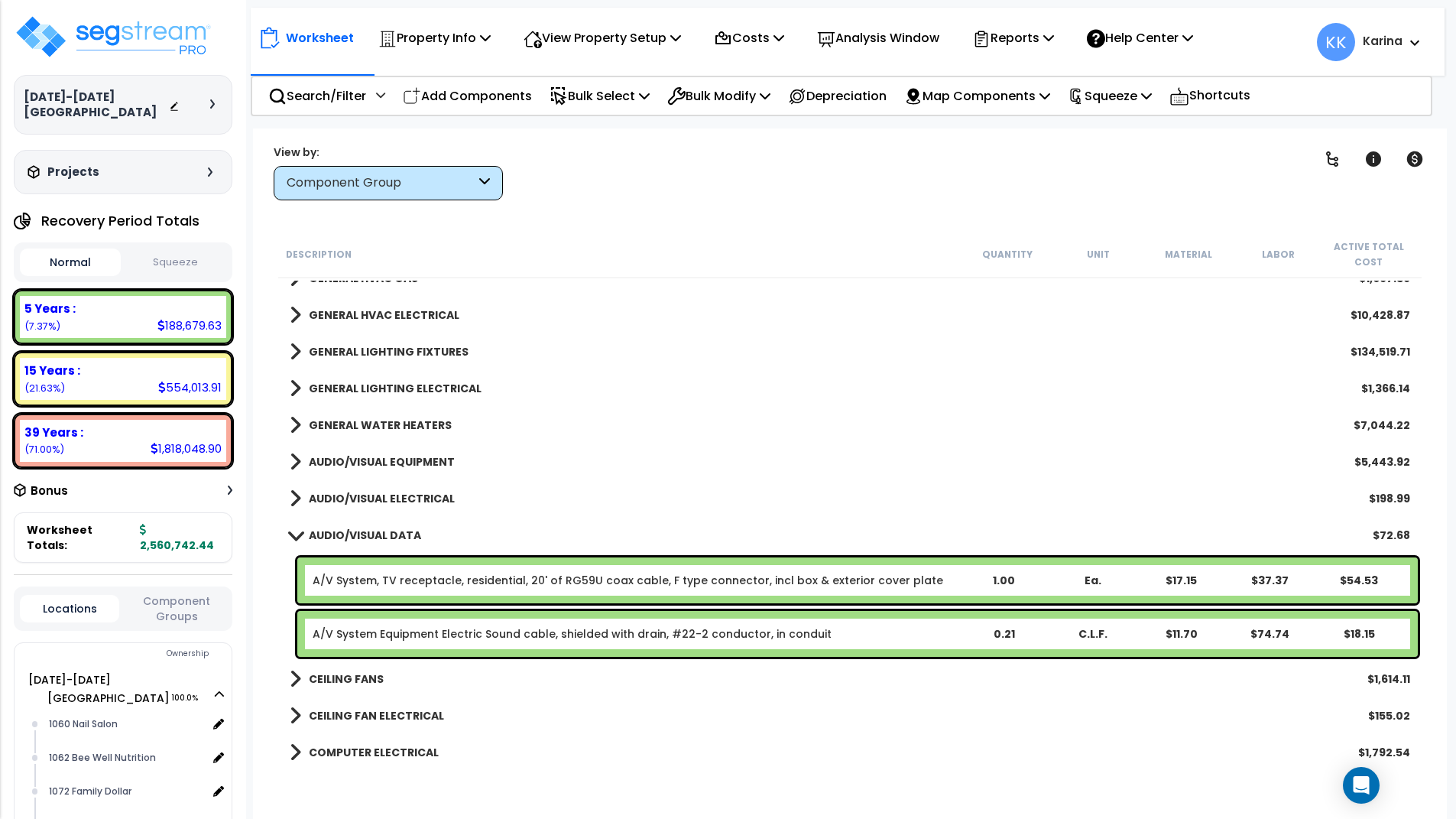
click at [296, 456] on span at bounding box center [295, 461] width 12 height 21
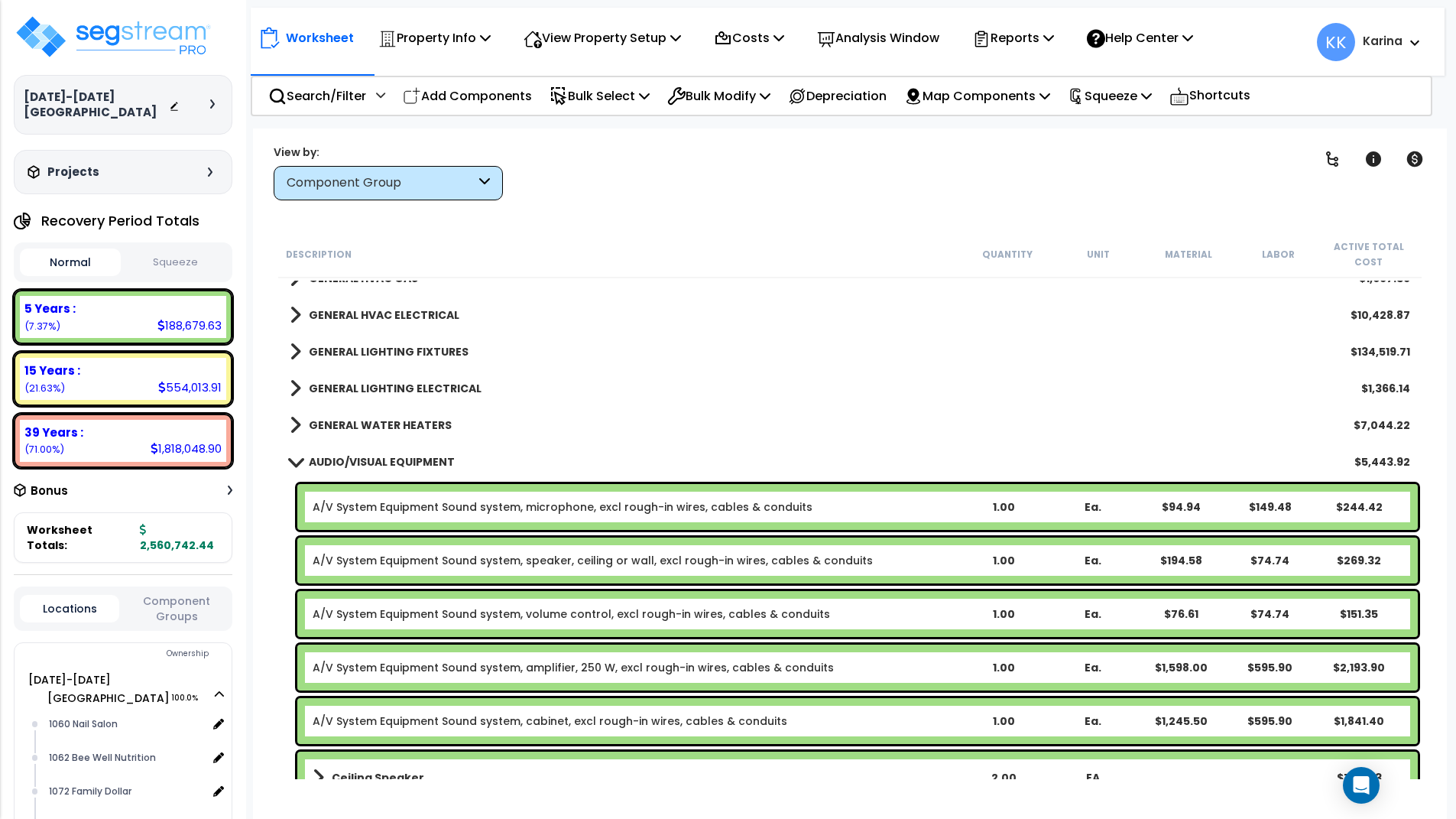
click at [296, 456] on link "AUDIO/VISUAL EQUIPMENT" at bounding box center [372, 461] width 165 height 21
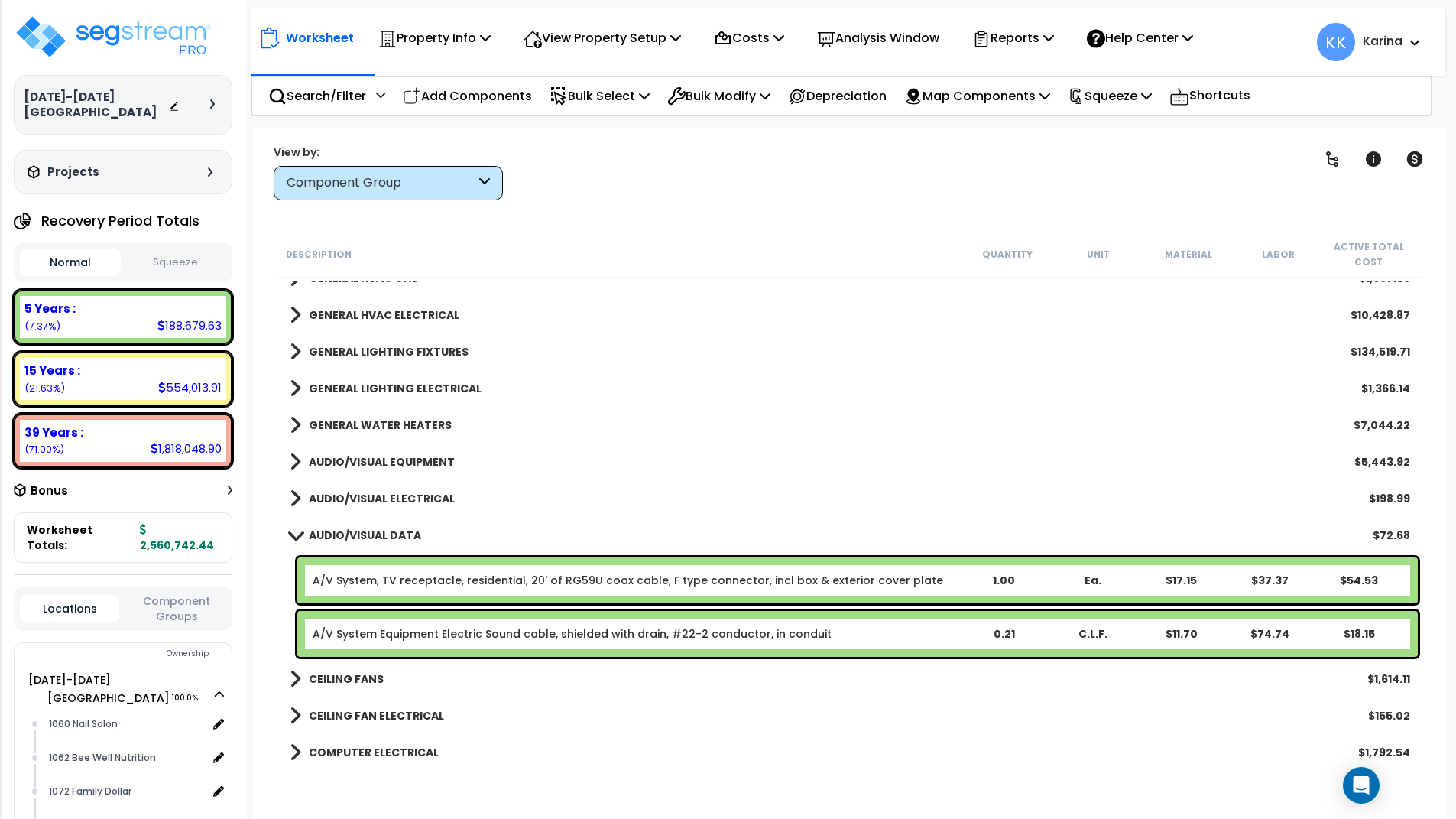
click at [292, 492] on span at bounding box center [295, 498] width 12 height 21
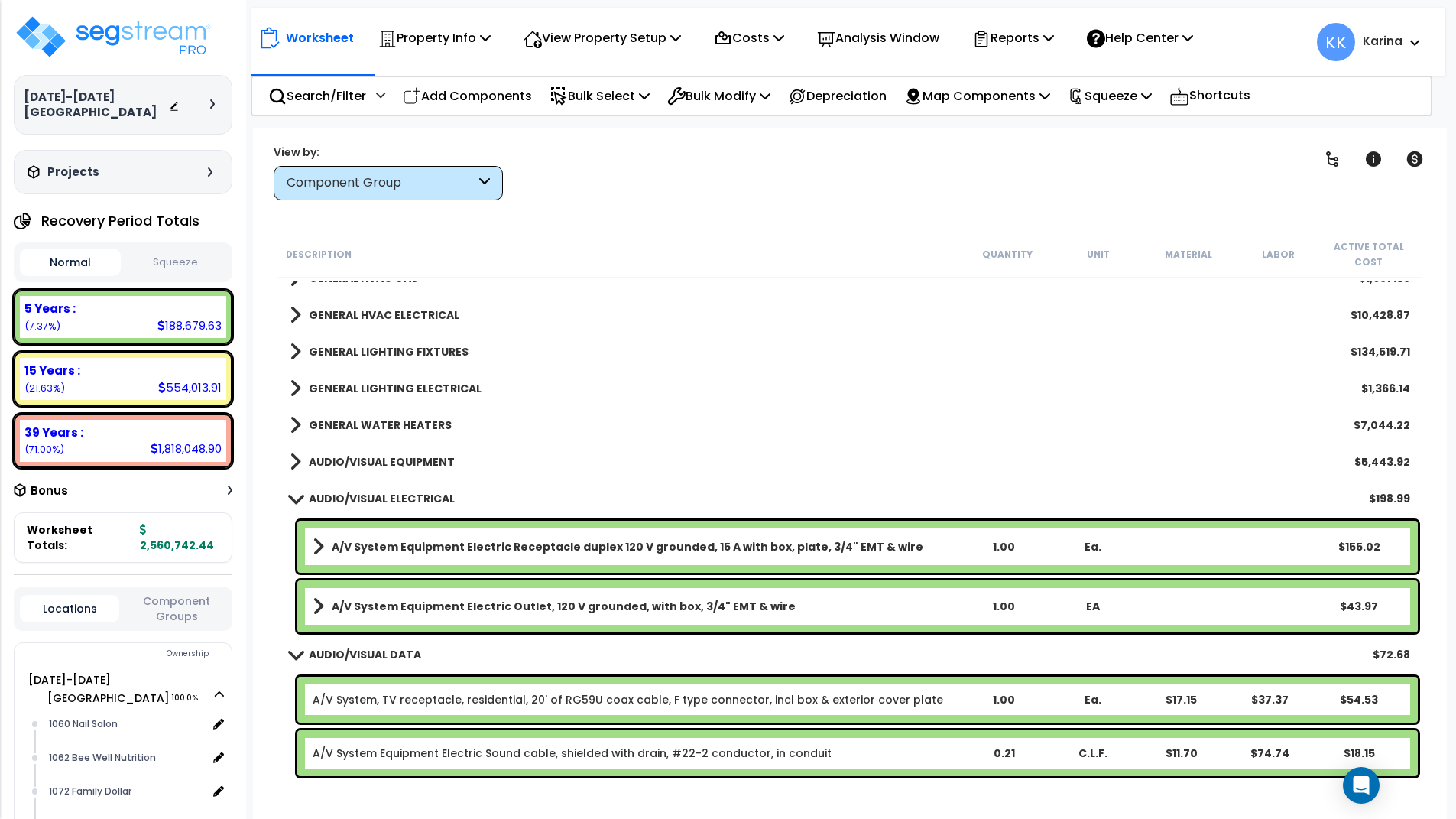
click at [292, 492] on link "AUDIO/VISUAL ELECTRICAL" at bounding box center [372, 498] width 165 height 21
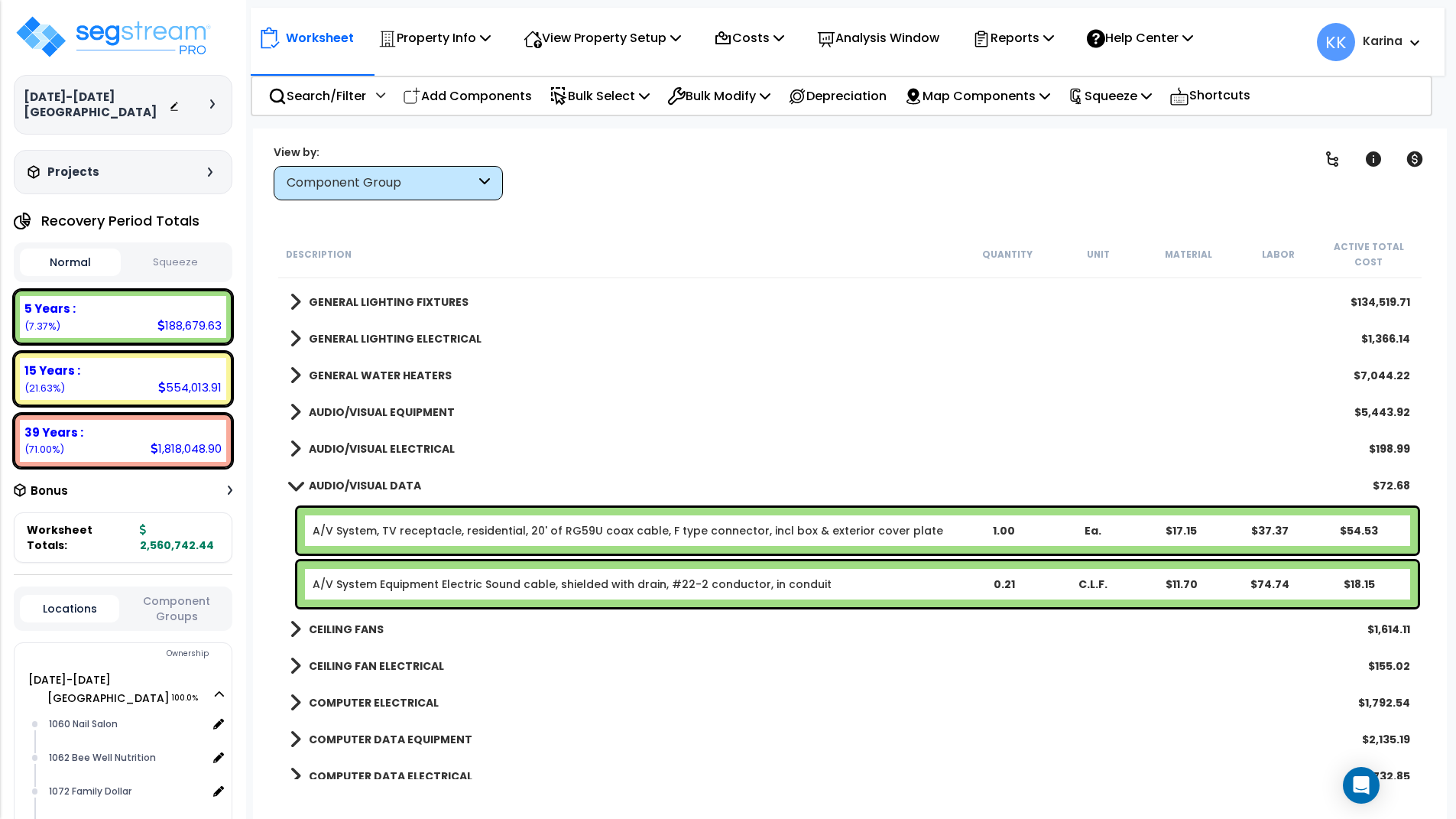
scroll to position [1652, 0]
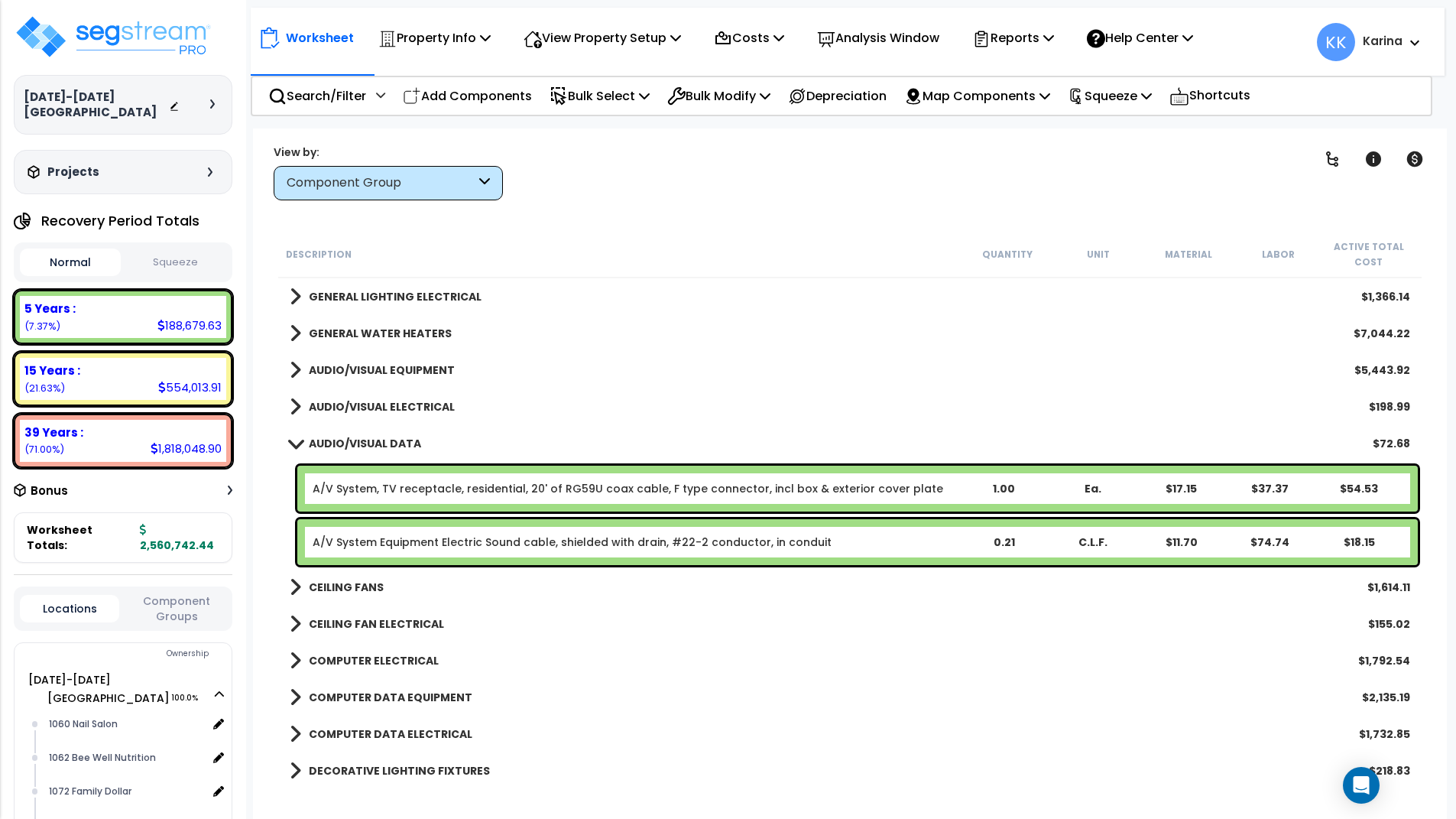
click at [292, 444] on span at bounding box center [295, 443] width 21 height 12
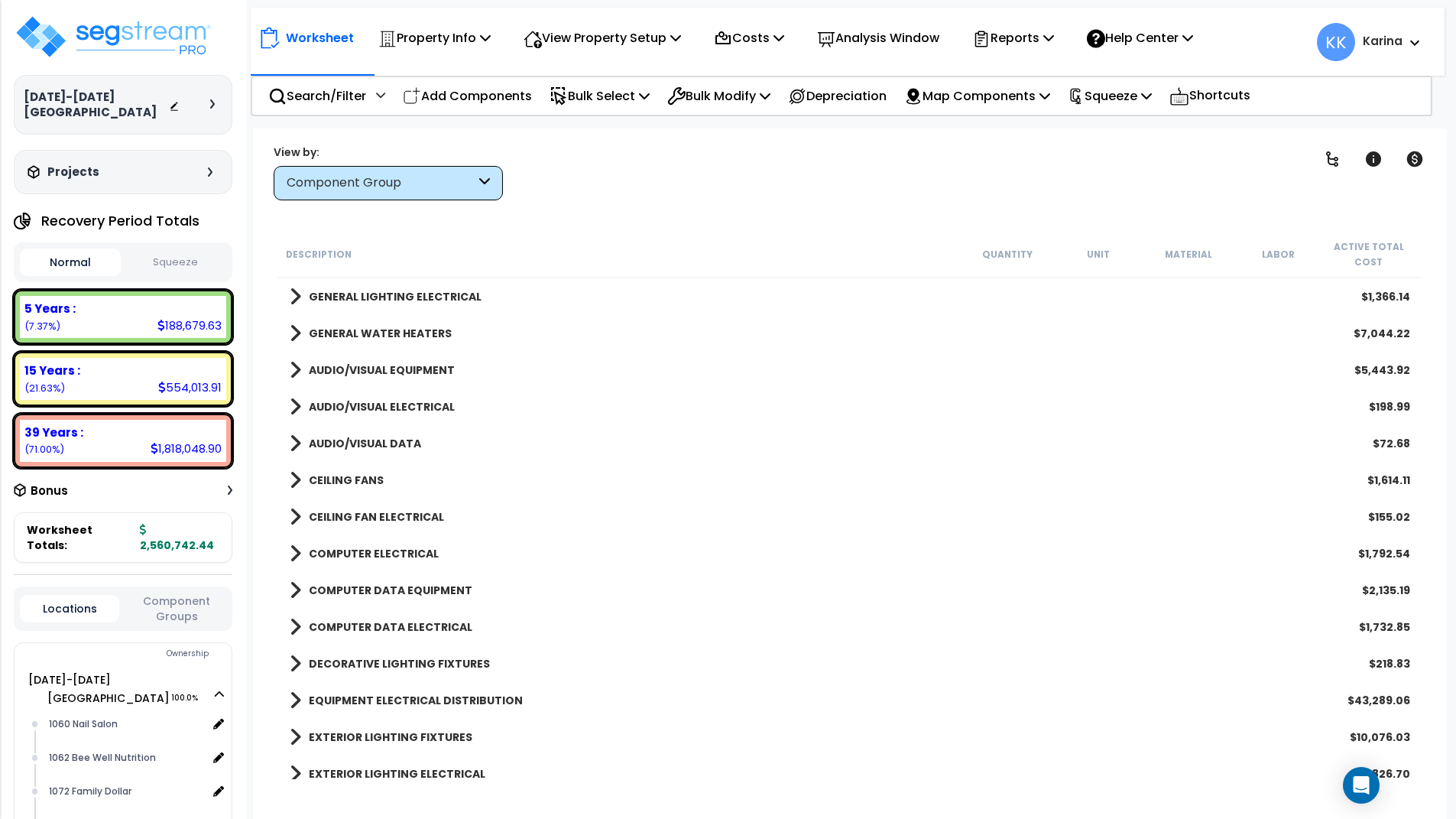
click at [293, 480] on span at bounding box center [295, 479] width 12 height 21
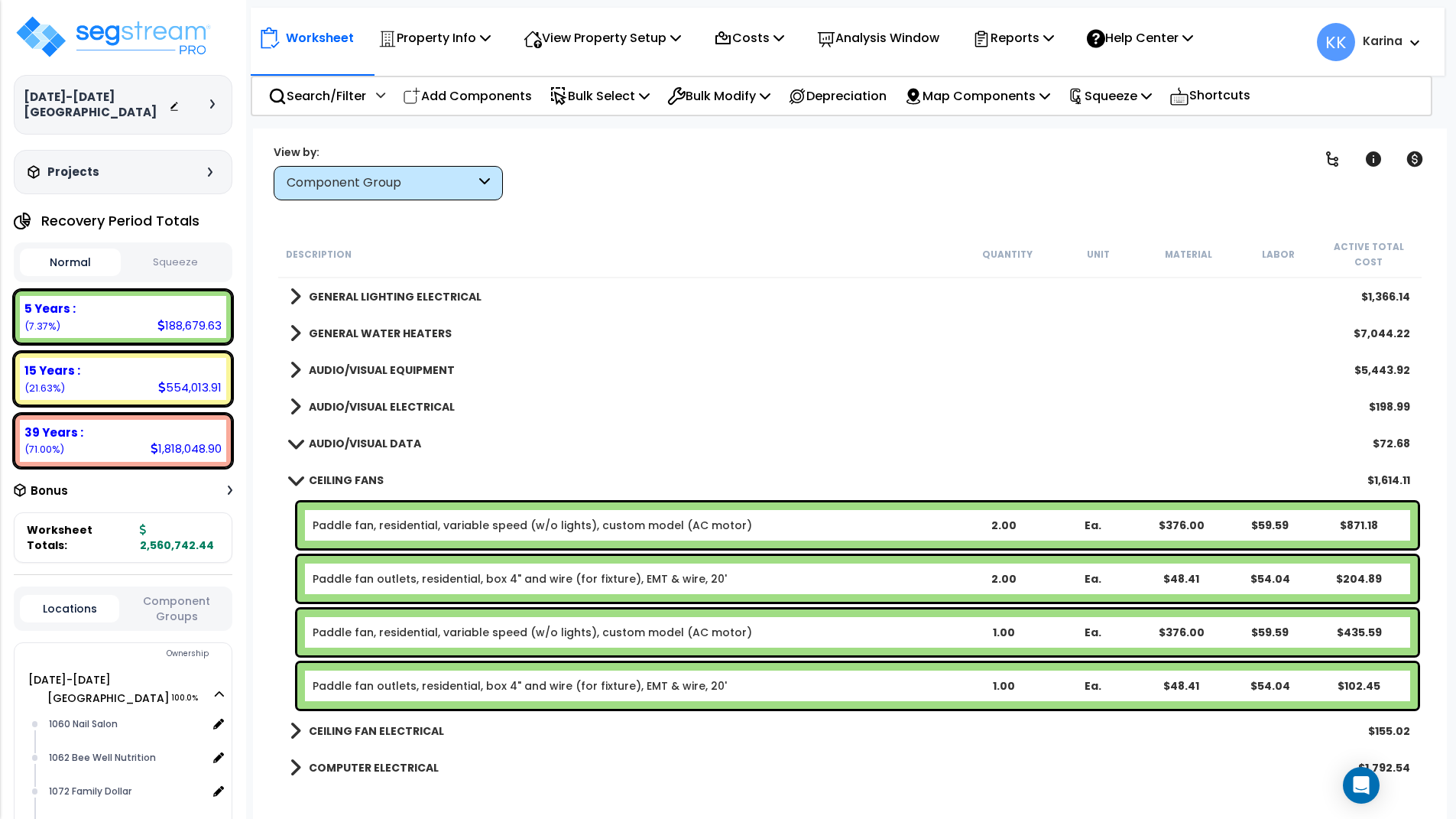
click at [293, 480] on span at bounding box center [295, 479] width 21 height 12
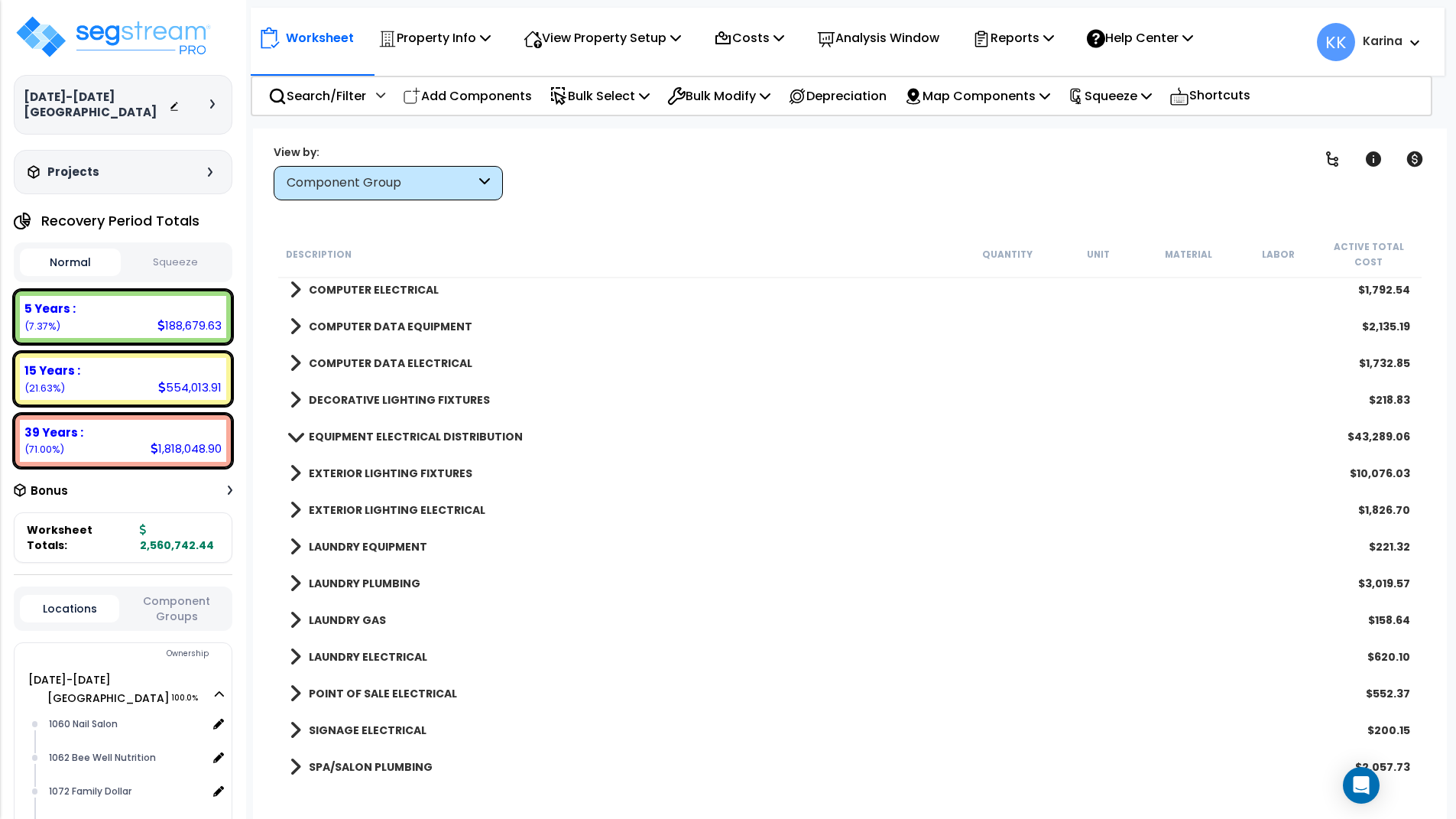
scroll to position [1927, 0]
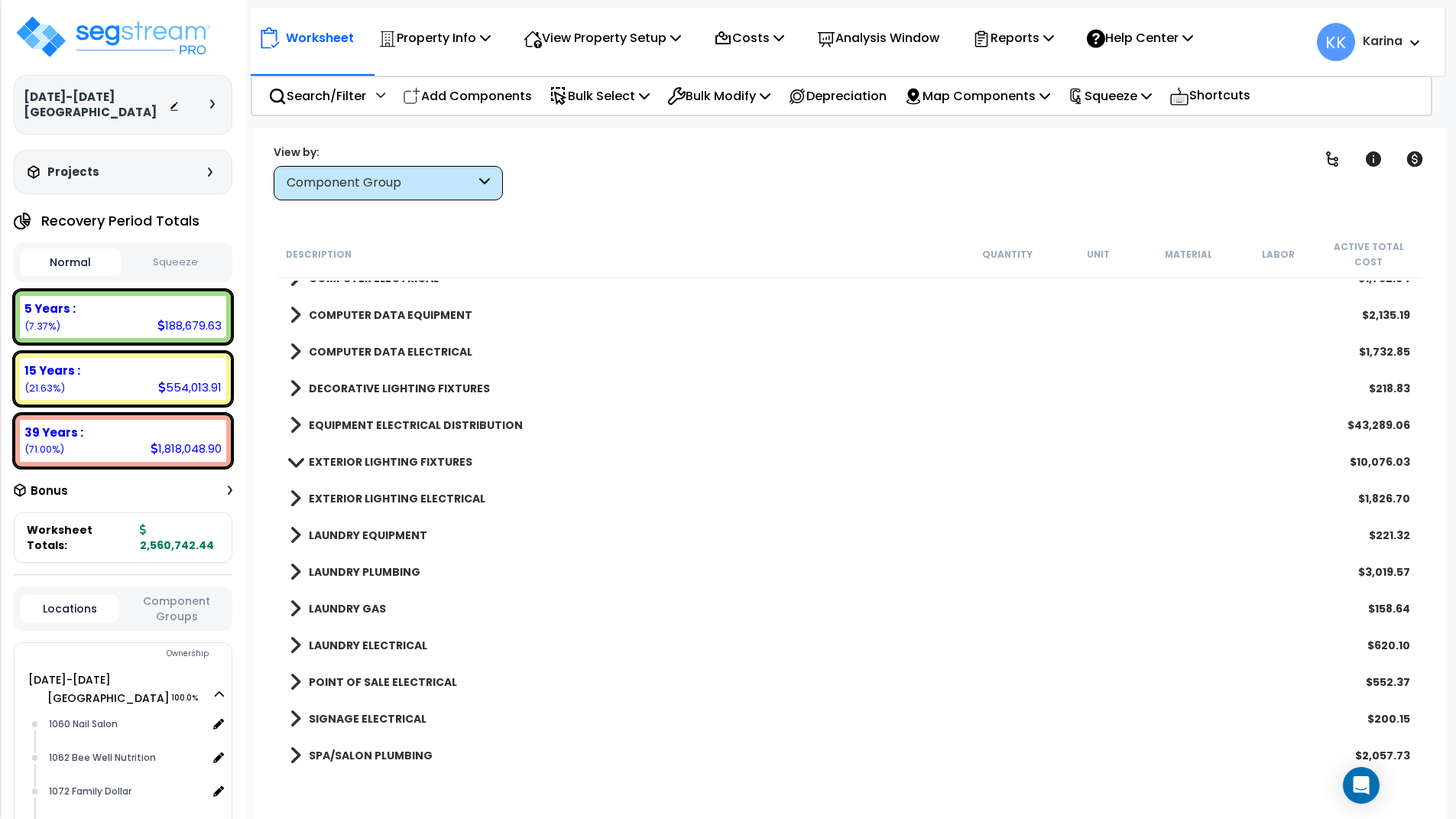
click at [296, 425] on span at bounding box center [295, 425] width 12 height 21
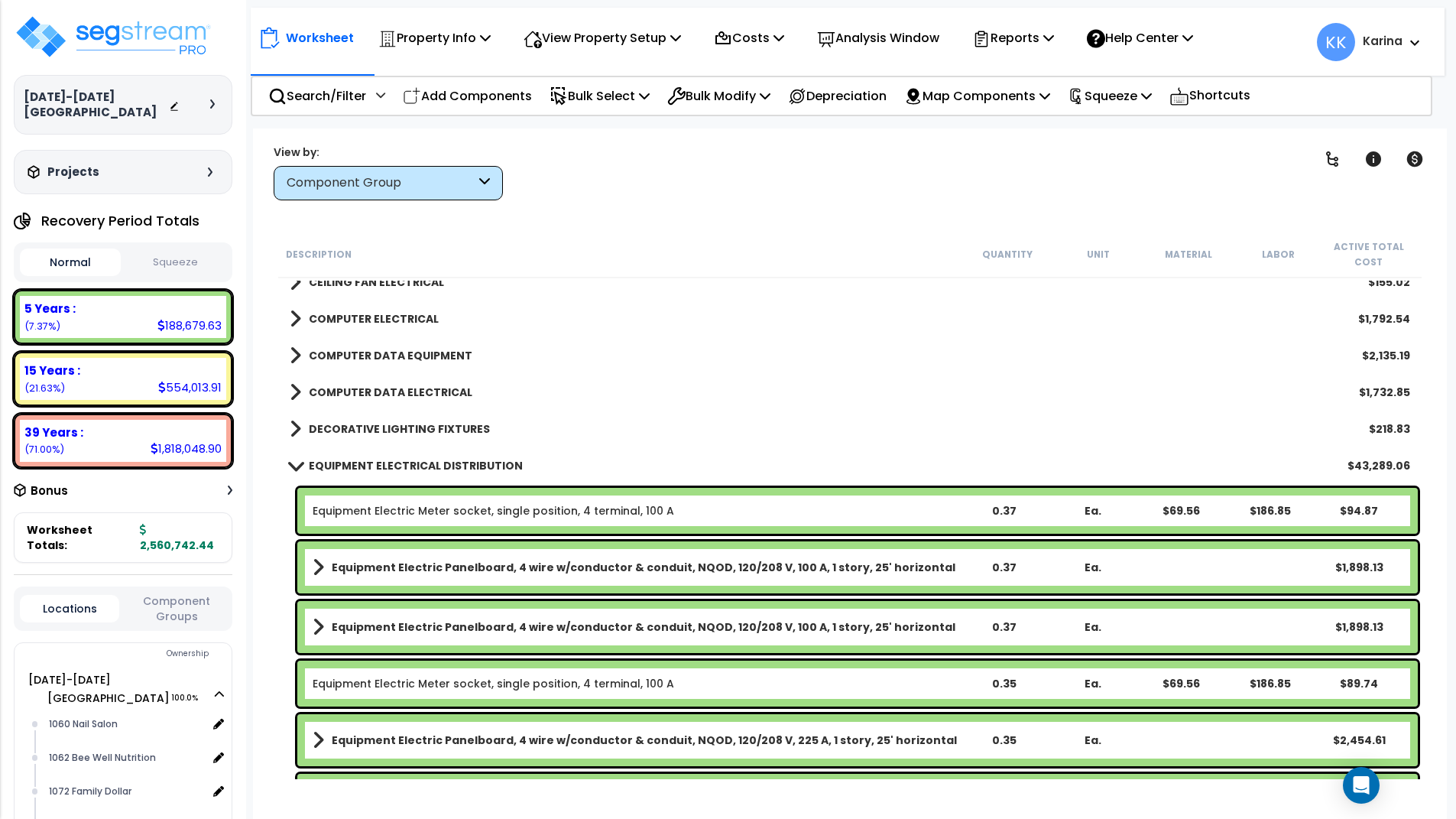
scroll to position [1835, 0]
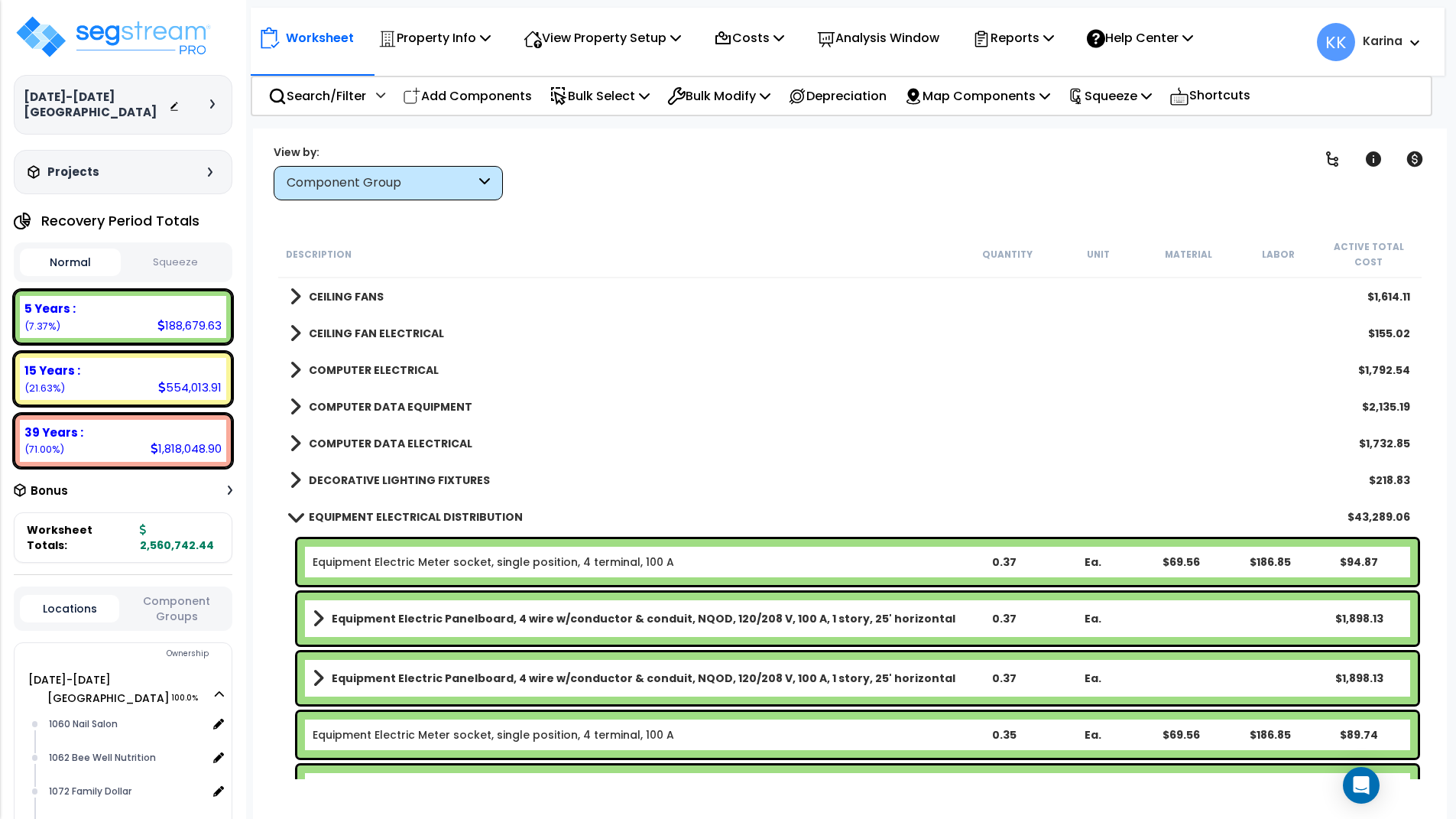
click at [294, 510] on link "EQUIPMENT ELECTRICAL DISTRIBUTION" at bounding box center [405, 516] width 233 height 21
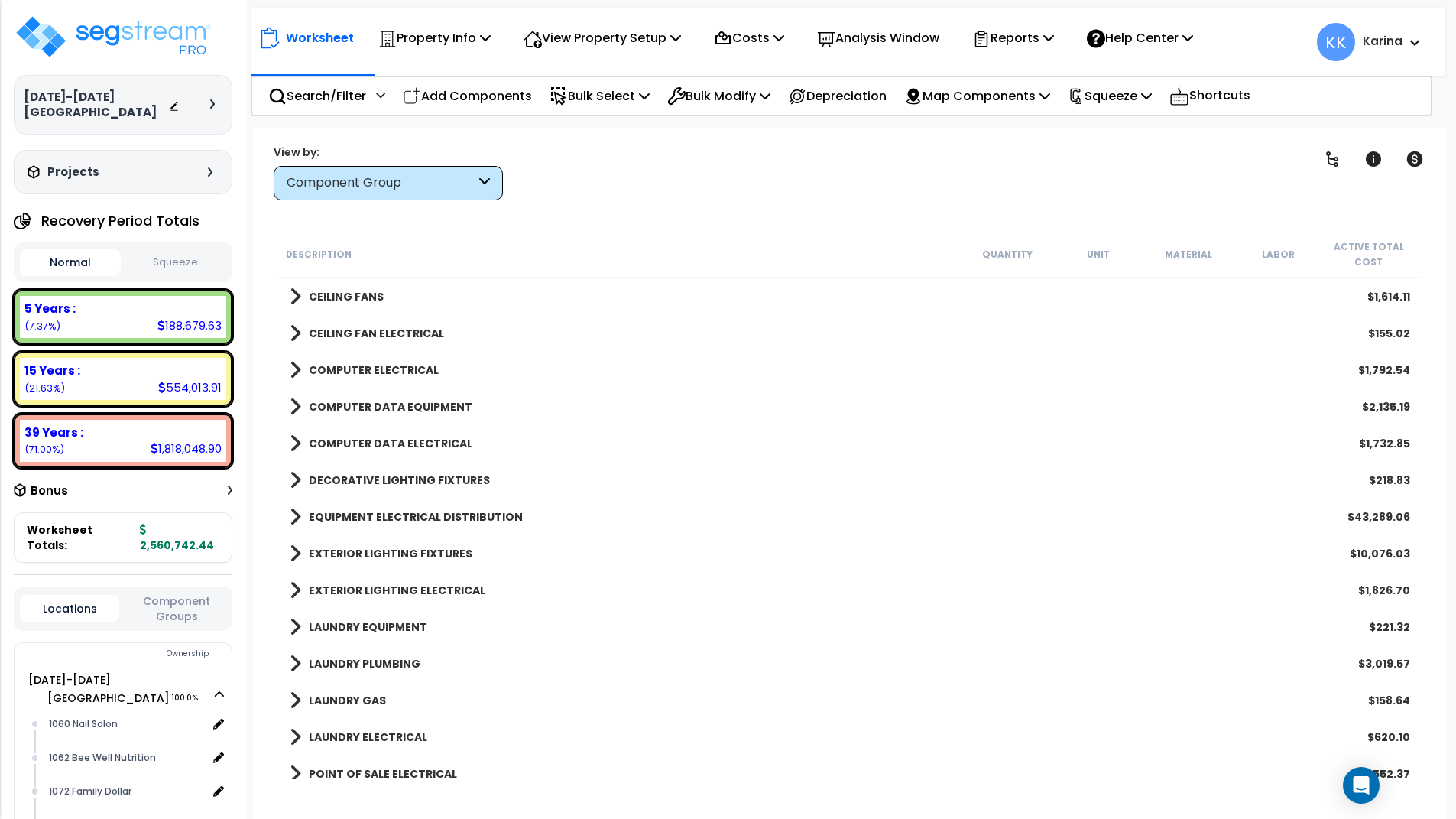
click at [294, 552] on span at bounding box center [295, 553] width 12 height 21
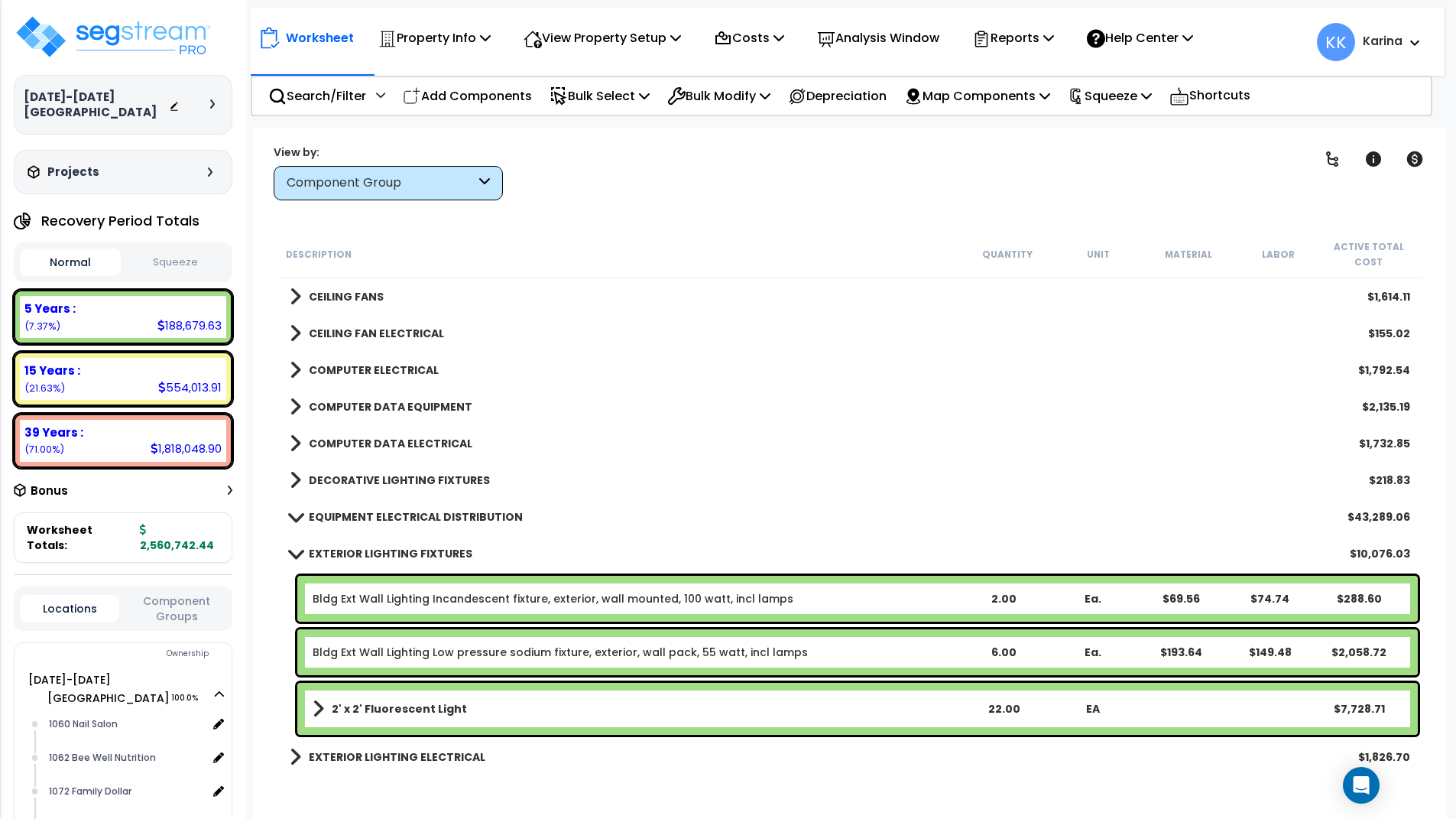
click at [294, 552] on span at bounding box center [295, 553] width 21 height 12
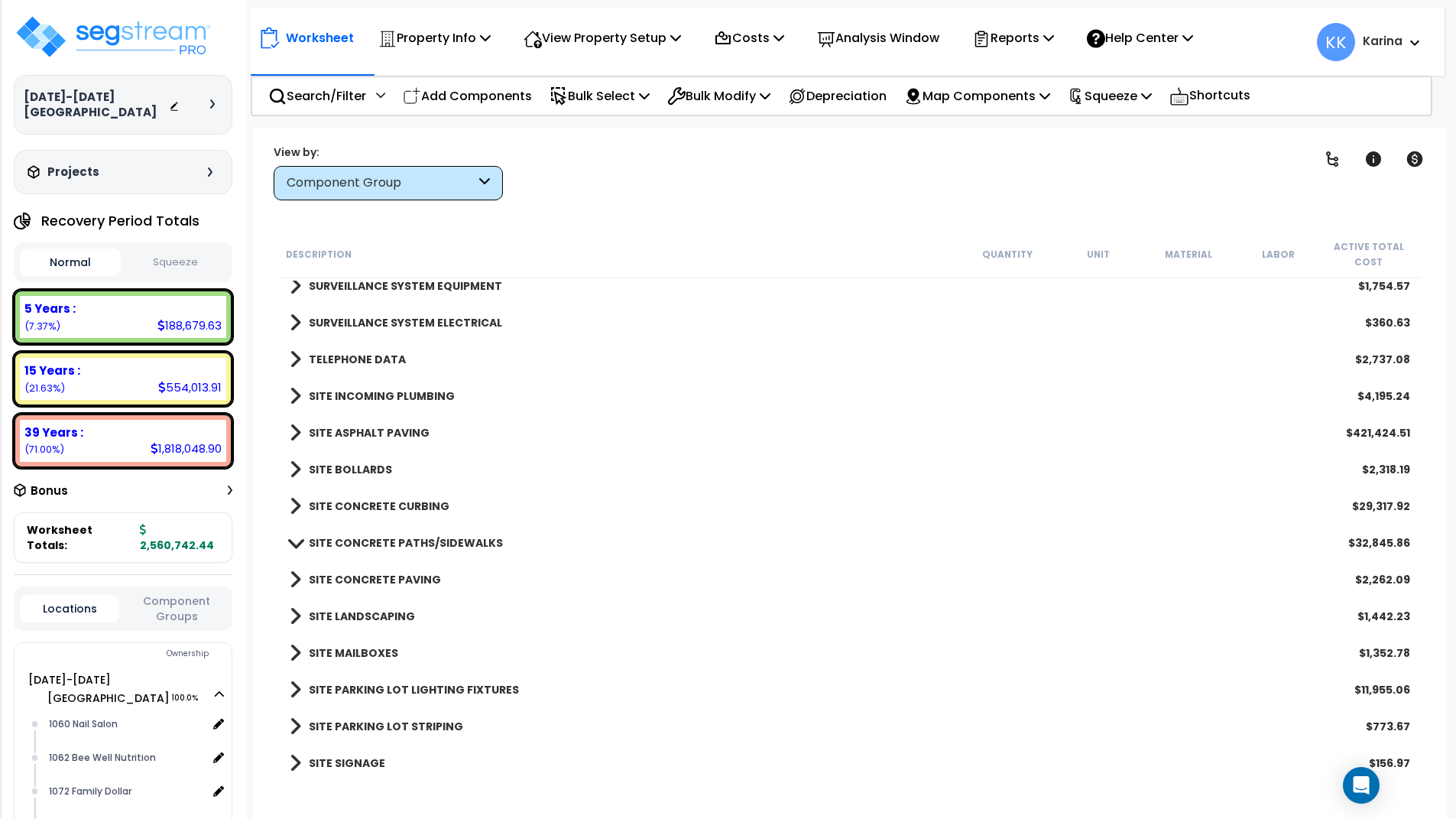
scroll to position [2471, 0]
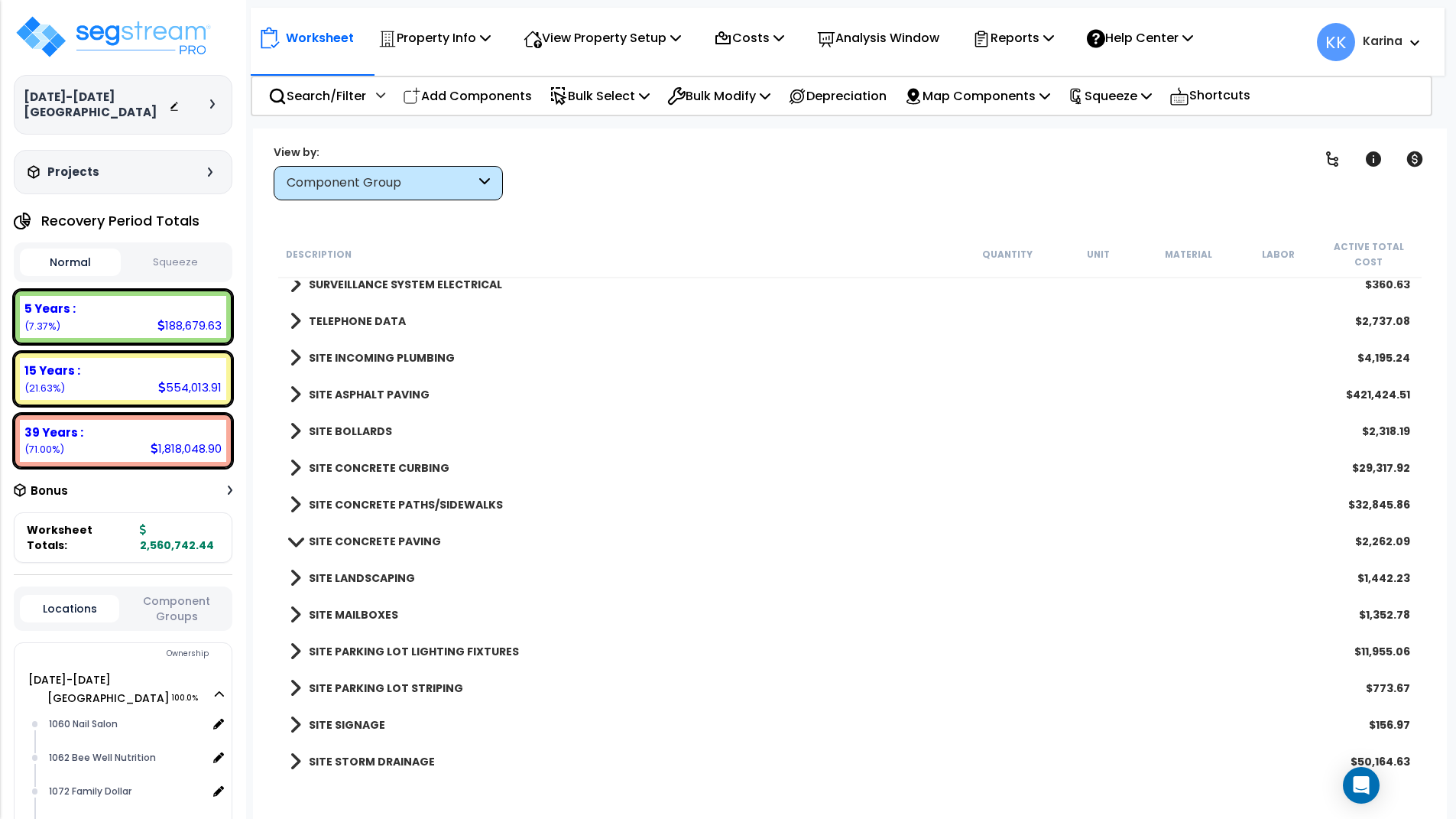
click at [292, 715] on span at bounding box center [295, 724] width 12 height 21
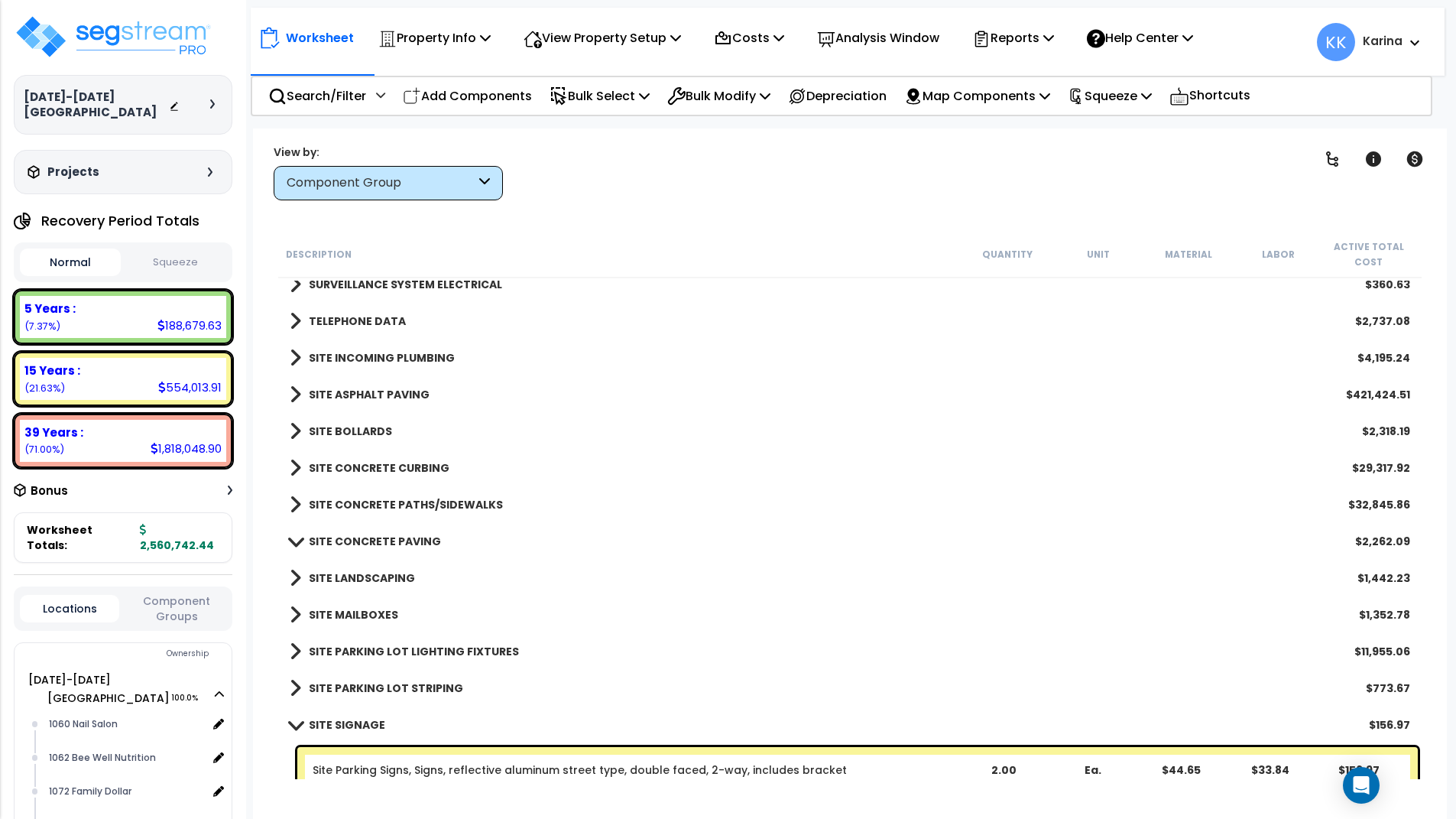
scroll to position [2525, 0]
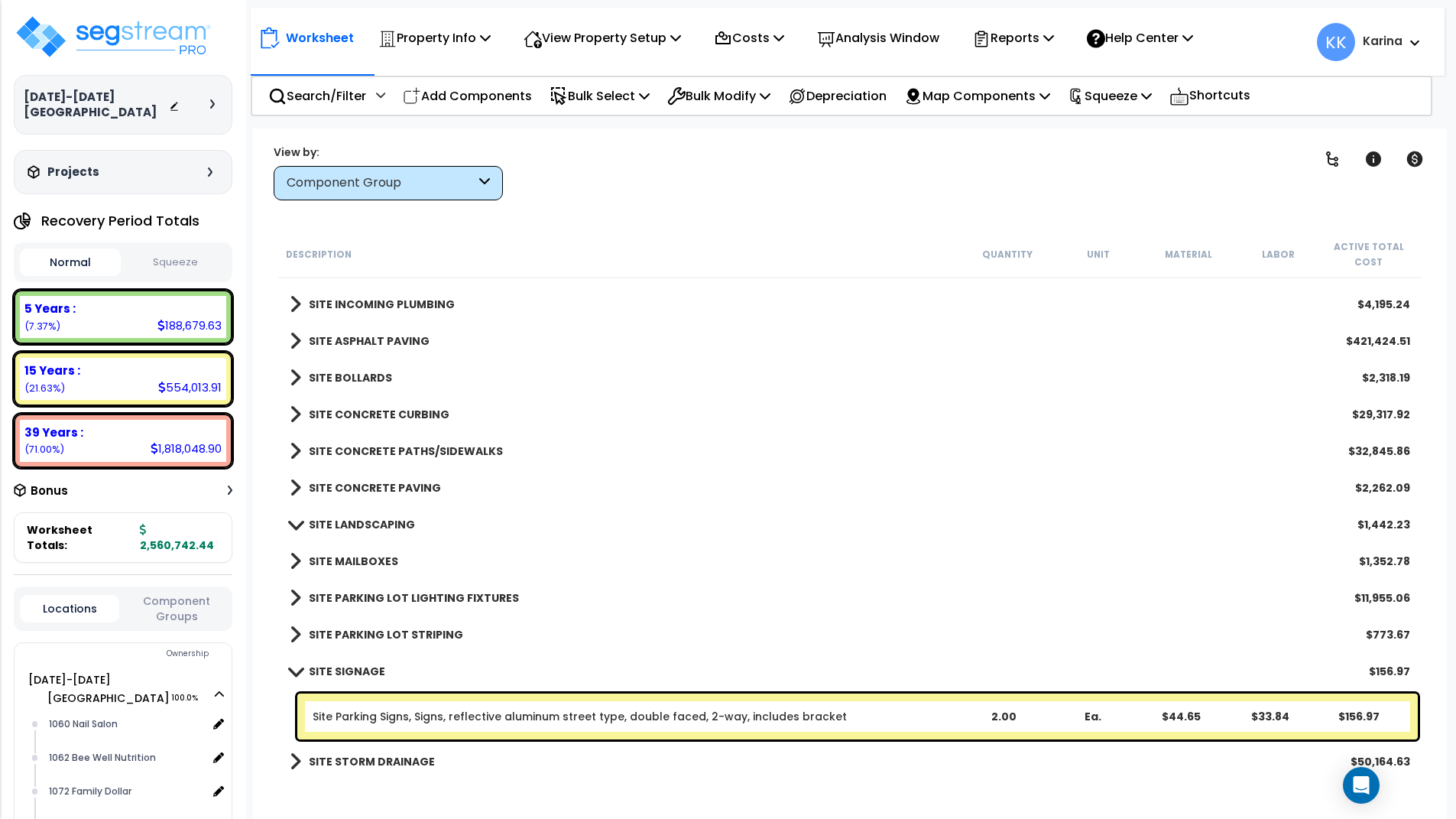
click at [296, 673] on span at bounding box center [295, 671] width 21 height 12
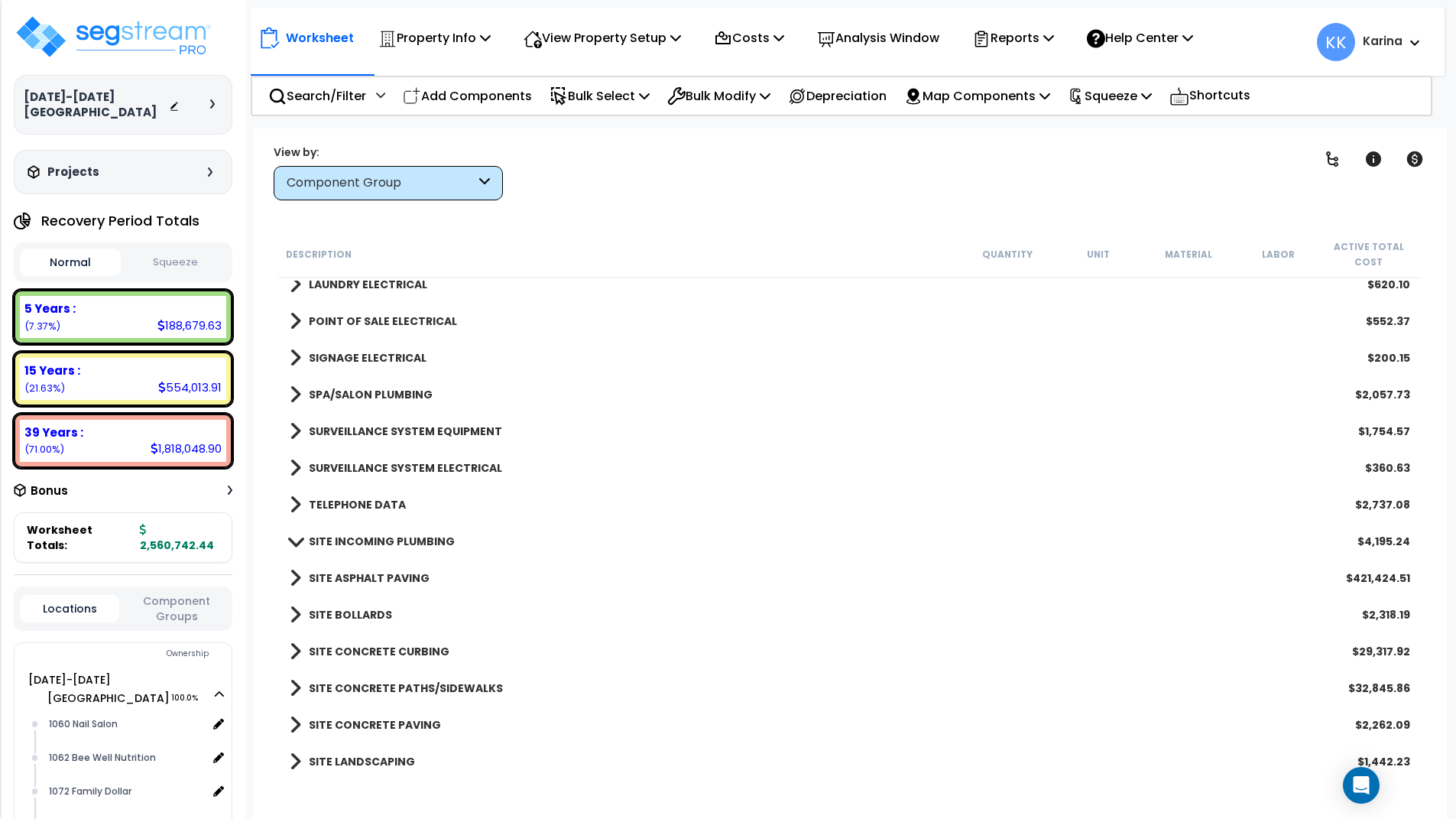
scroll to position [2379, 0]
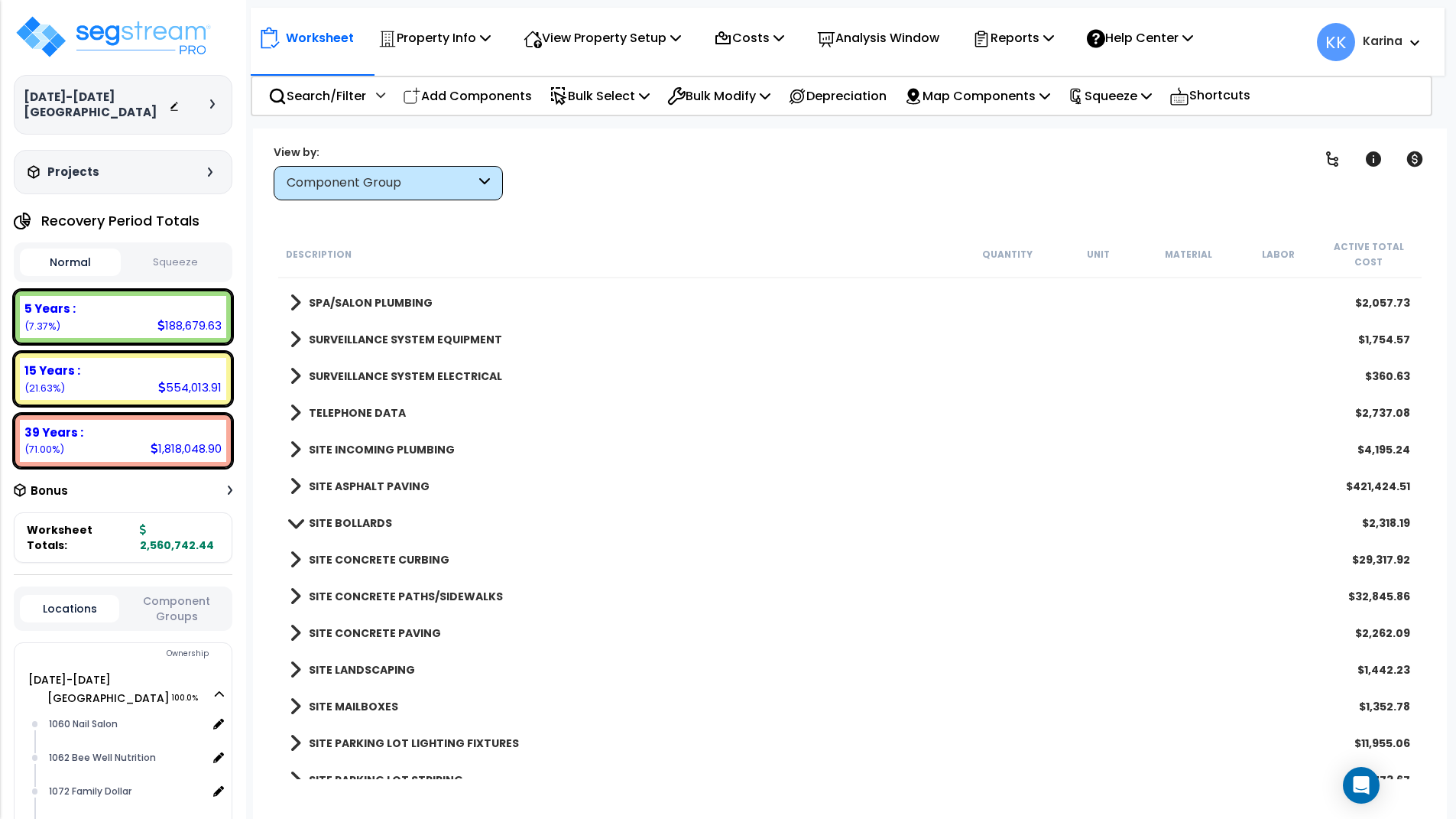
click at [288, 670] on div "SITE LANDSCAPING $1,442.23" at bounding box center [850, 669] width 1136 height 37
click at [293, 670] on span at bounding box center [295, 669] width 12 height 21
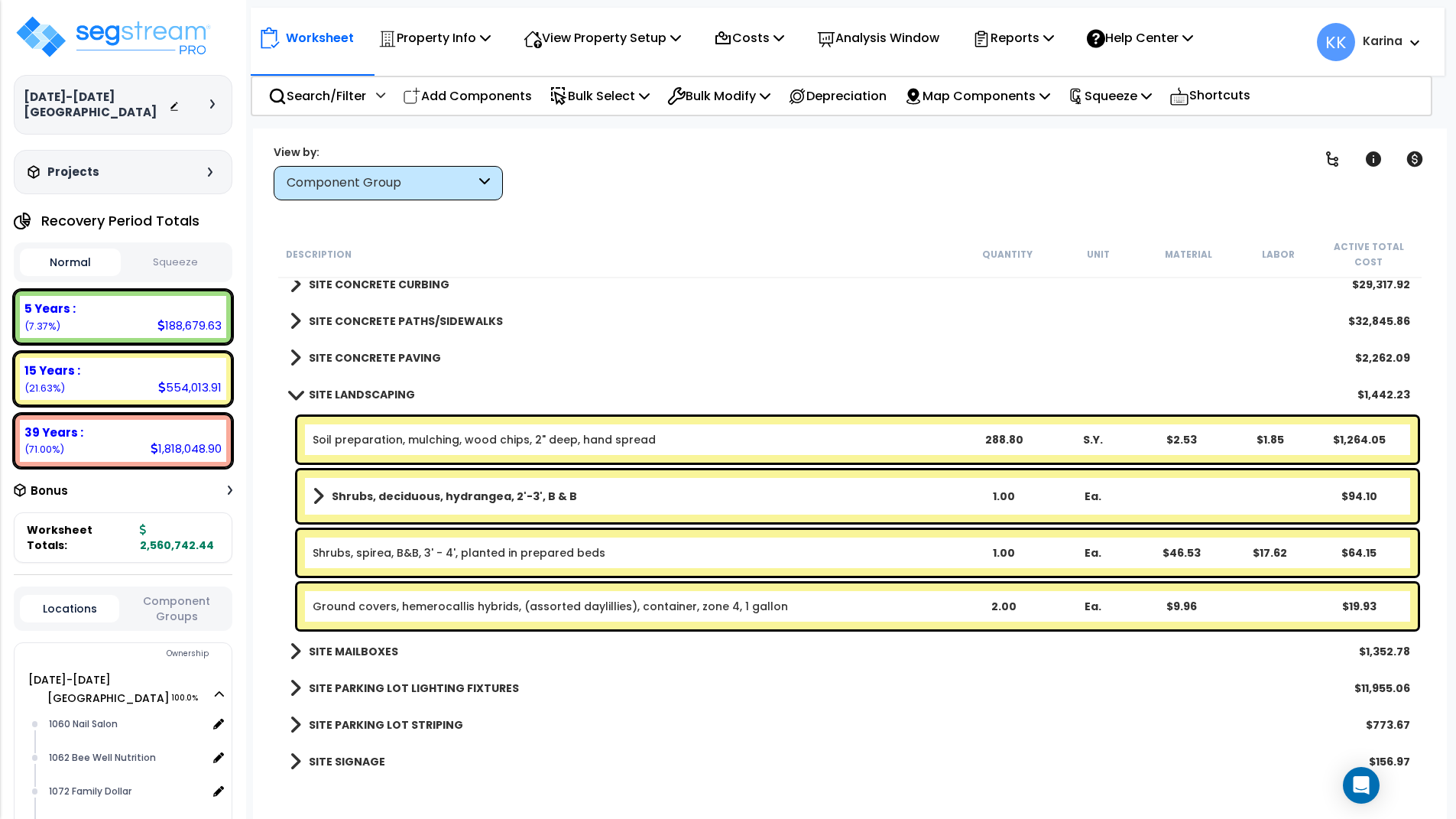
scroll to position [2563, 0]
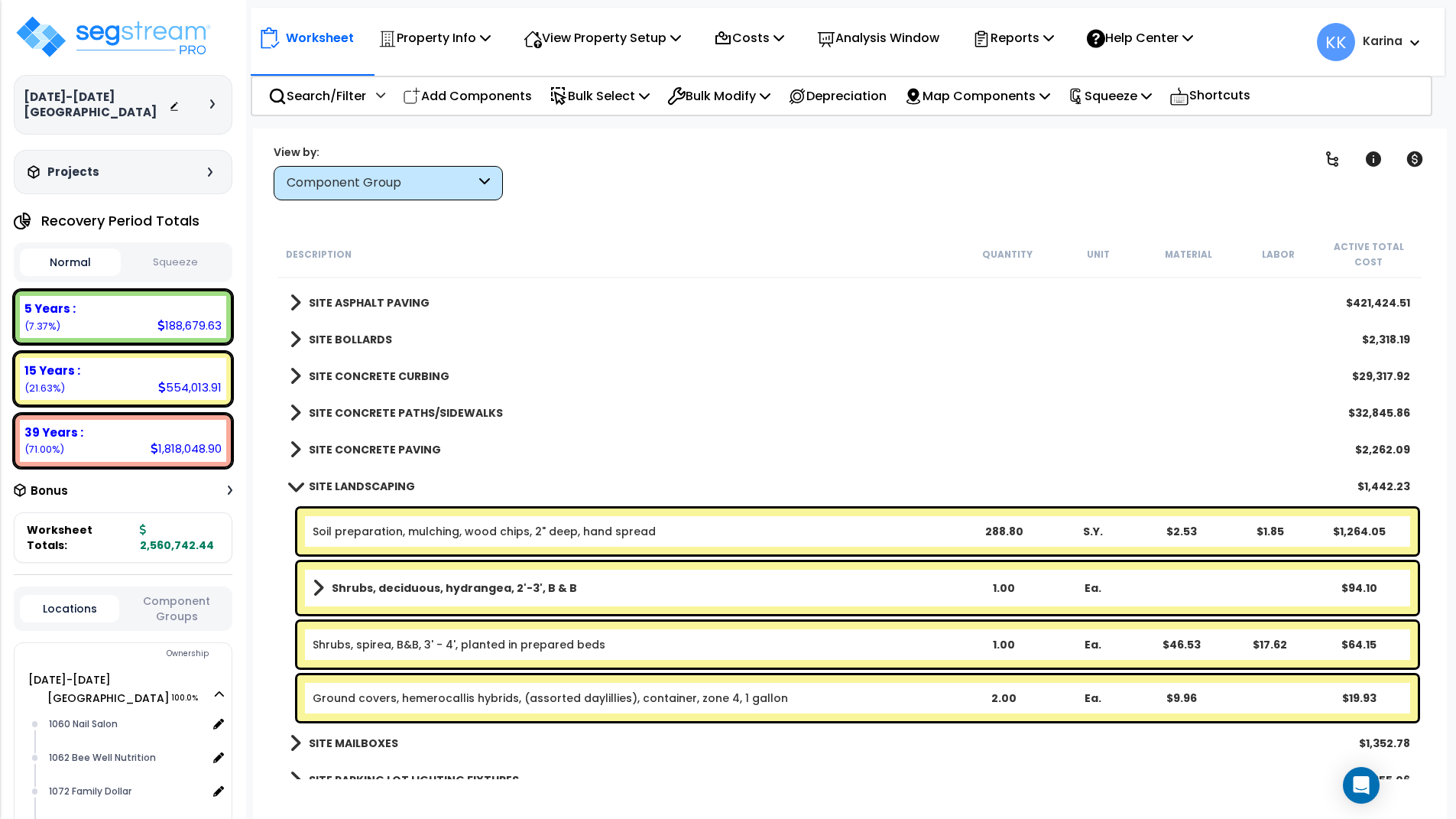
click at [296, 483] on span at bounding box center [295, 486] width 21 height 12
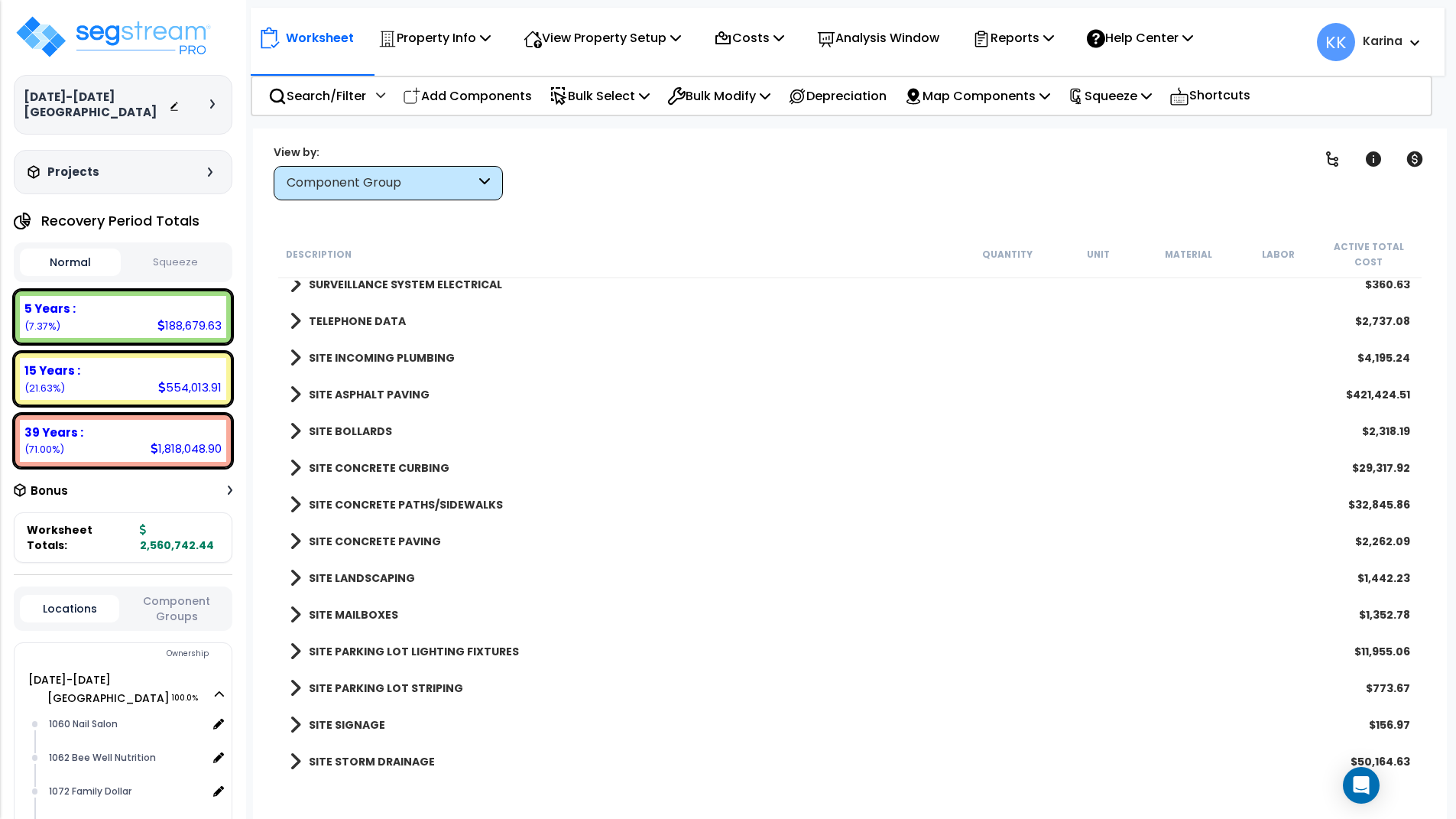
click at [719, 513] on div "SITE CONCRETE PATHS/SIDEWALKS $32,845.86" at bounding box center [850, 505] width 1136 height 37
click at [721, 633] on div "SITE MAILBOXES $1,352.78" at bounding box center [850, 614] width 1136 height 37
click at [134, 31] on img at bounding box center [113, 37] width 199 height 46
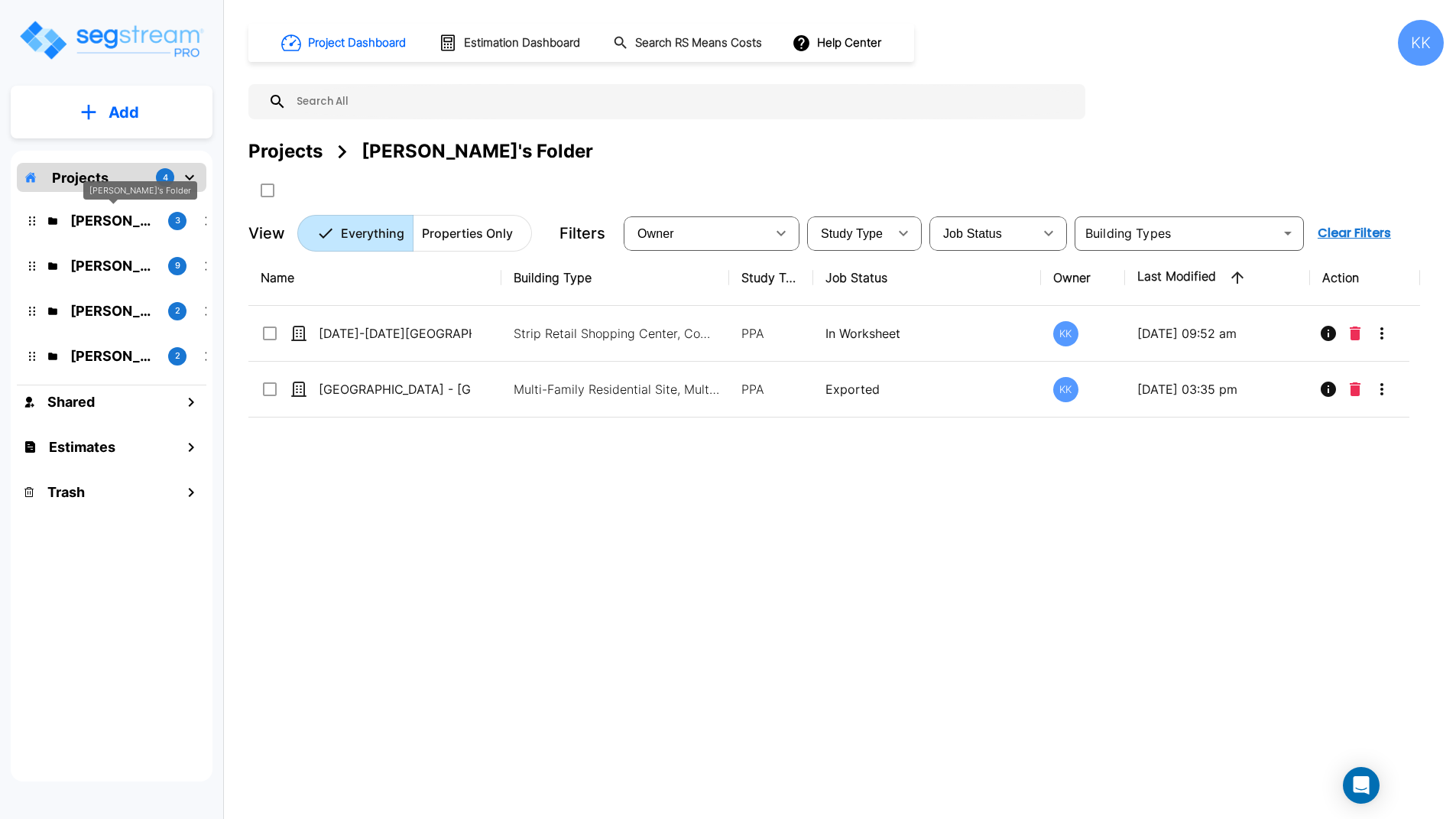
click at [110, 221] on p "[PERSON_NAME]'s Folder" at bounding box center [113, 220] width 86 height 21
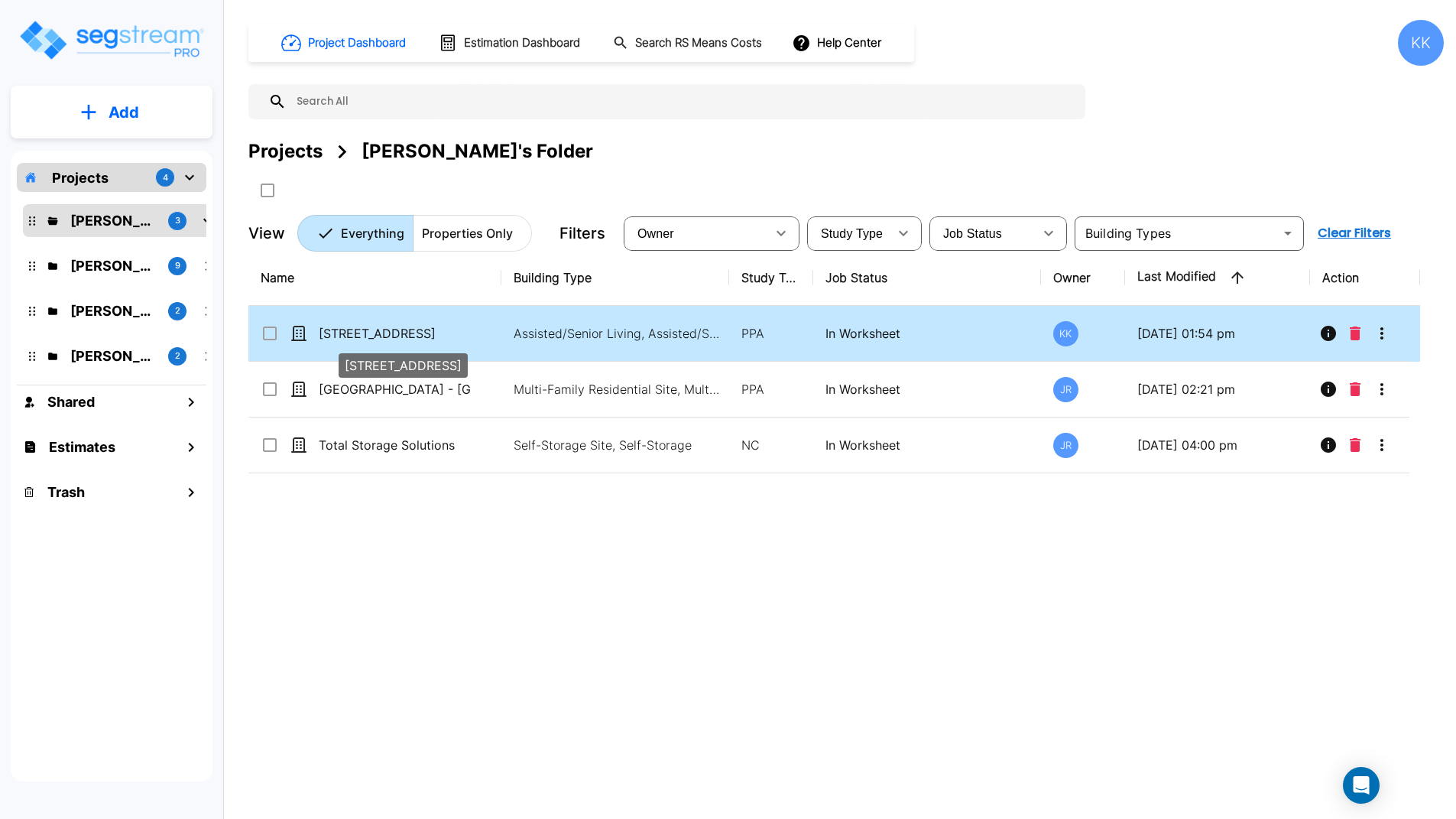
click at [370, 334] on p "[STREET_ADDRESS]" at bounding box center [394, 333] width 152 height 18
checkbox input "true"
click at [370, 334] on p "[STREET_ADDRESS]" at bounding box center [394, 333] width 152 height 18
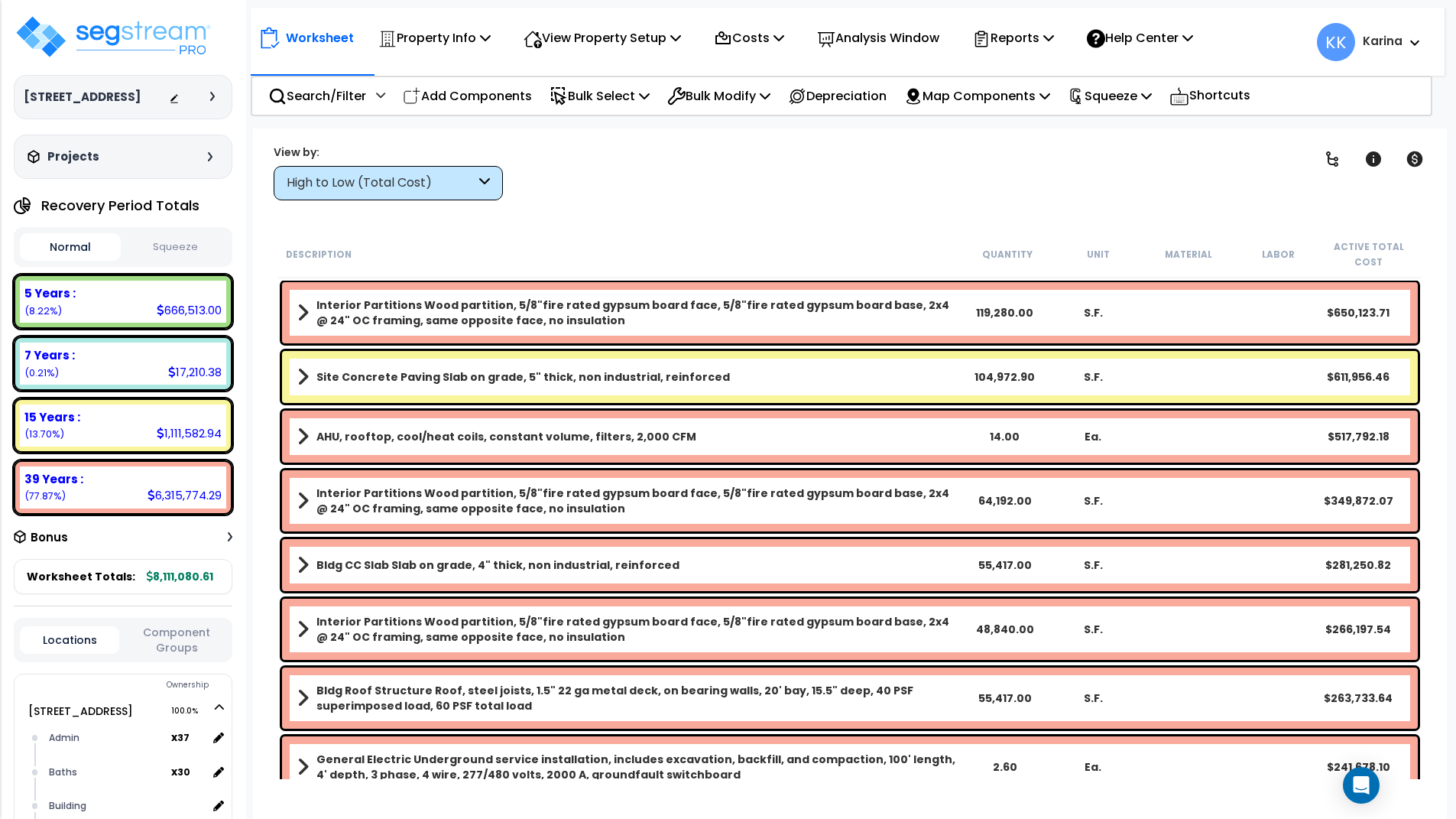
click at [257, 770] on div "Worksheet Property Info Property Setup Add Property Unit Template property Clon…" at bounding box center [850, 538] width 1194 height 819
click at [403, 184] on div "High to Low (Total Cost)" at bounding box center [381, 183] width 189 height 17
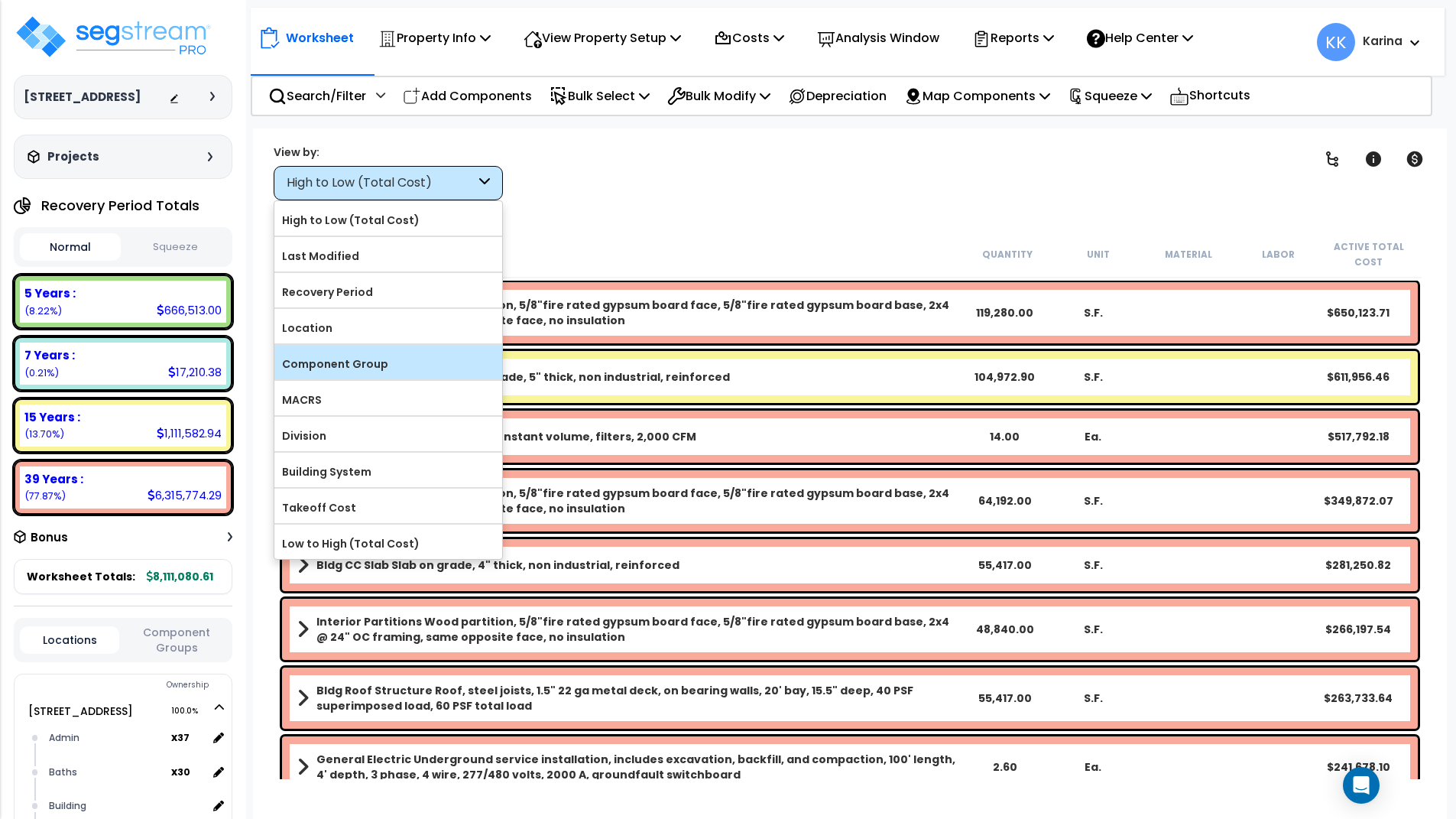
click at [377, 357] on label "Component Group" at bounding box center [389, 363] width 228 height 23
click at [0, 0] on input "Component Group" at bounding box center [0, 0] width 0 height 0
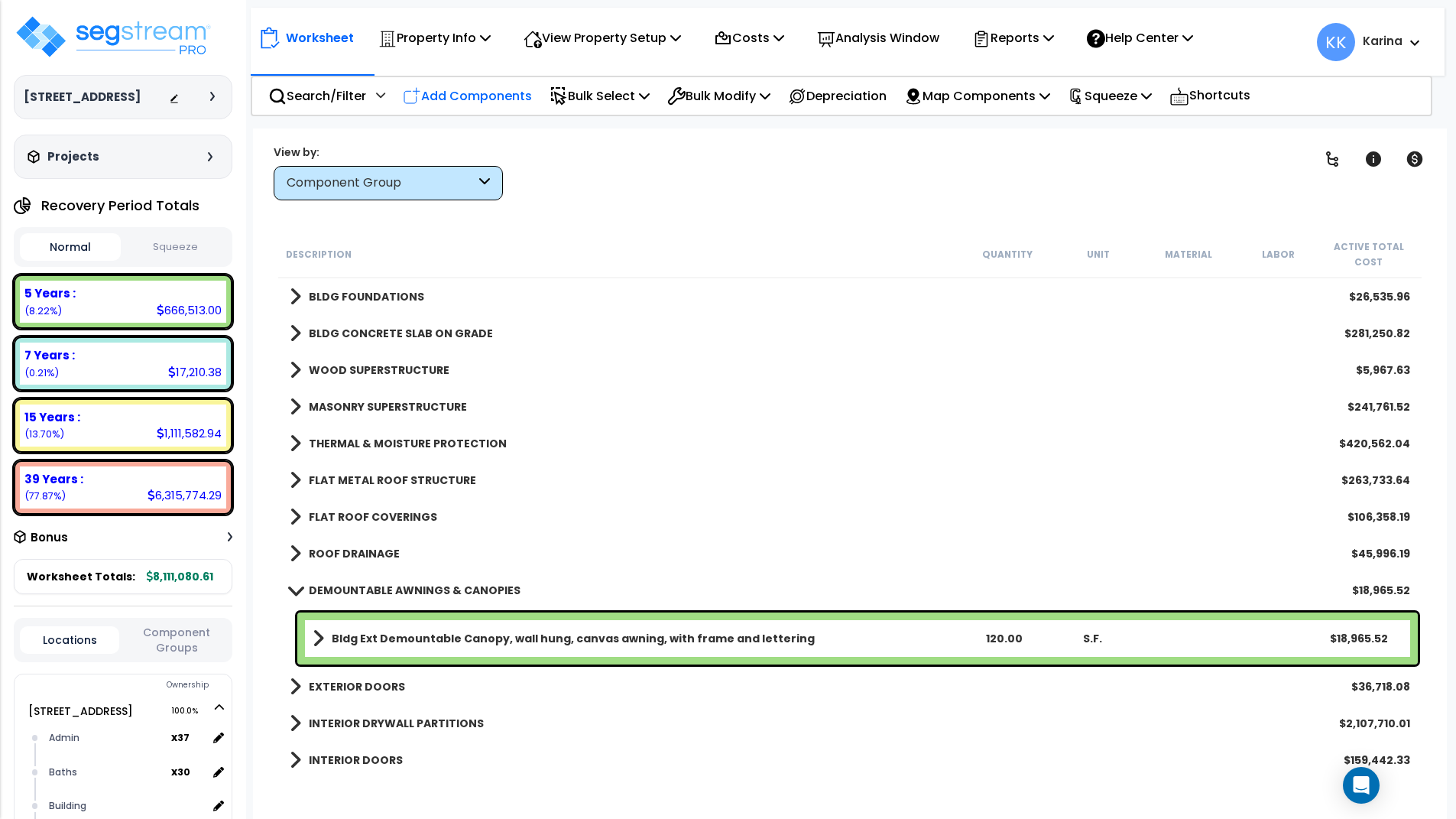
click at [497, 93] on p "Add Components" at bounding box center [467, 96] width 130 height 21
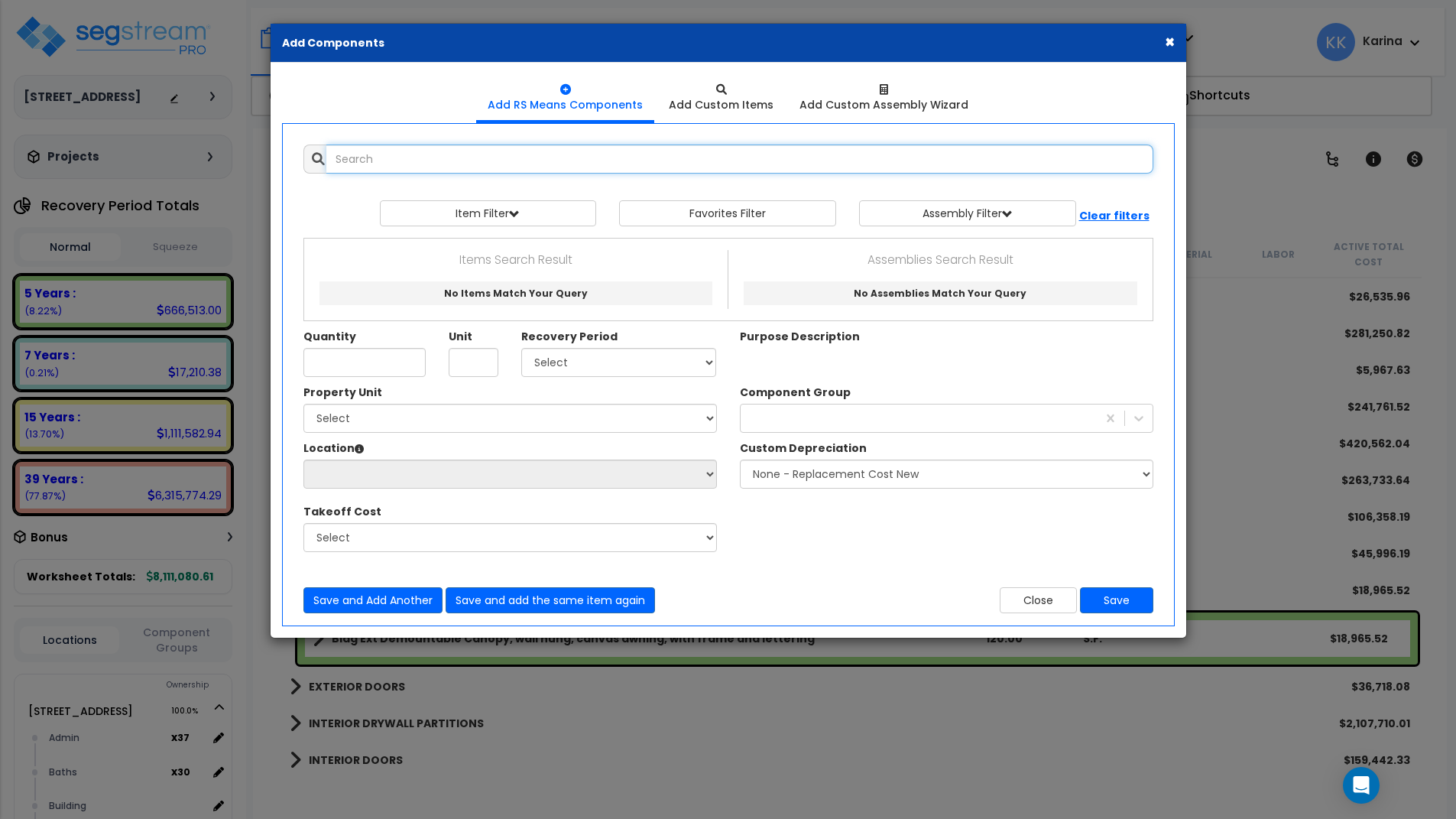
select select
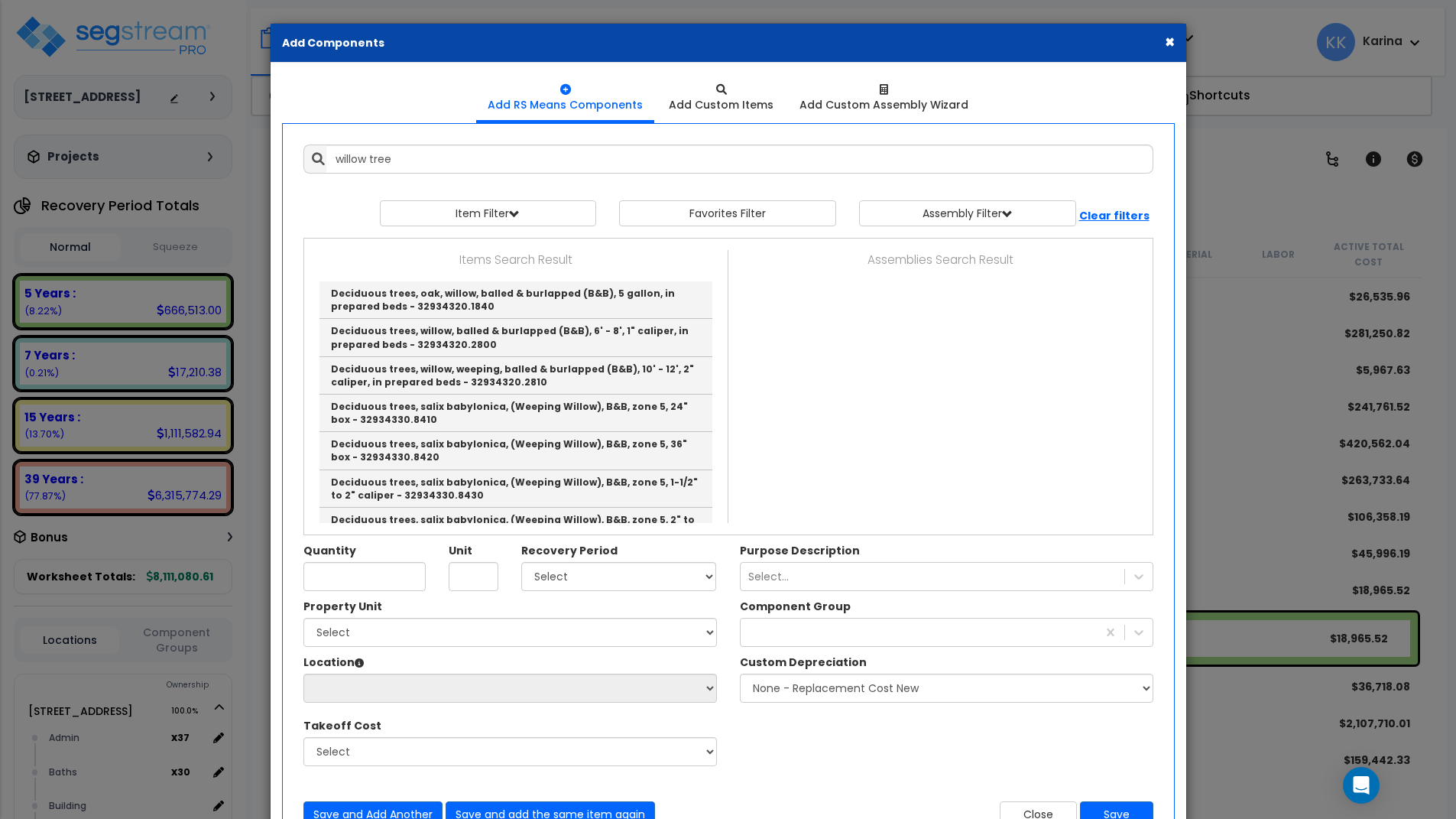
click at [832, 750] on div "Property Unit Select [STREET_ADDRESS] Site Improvements Please select Property …" at bounding box center [728, 690] width 873 height 184
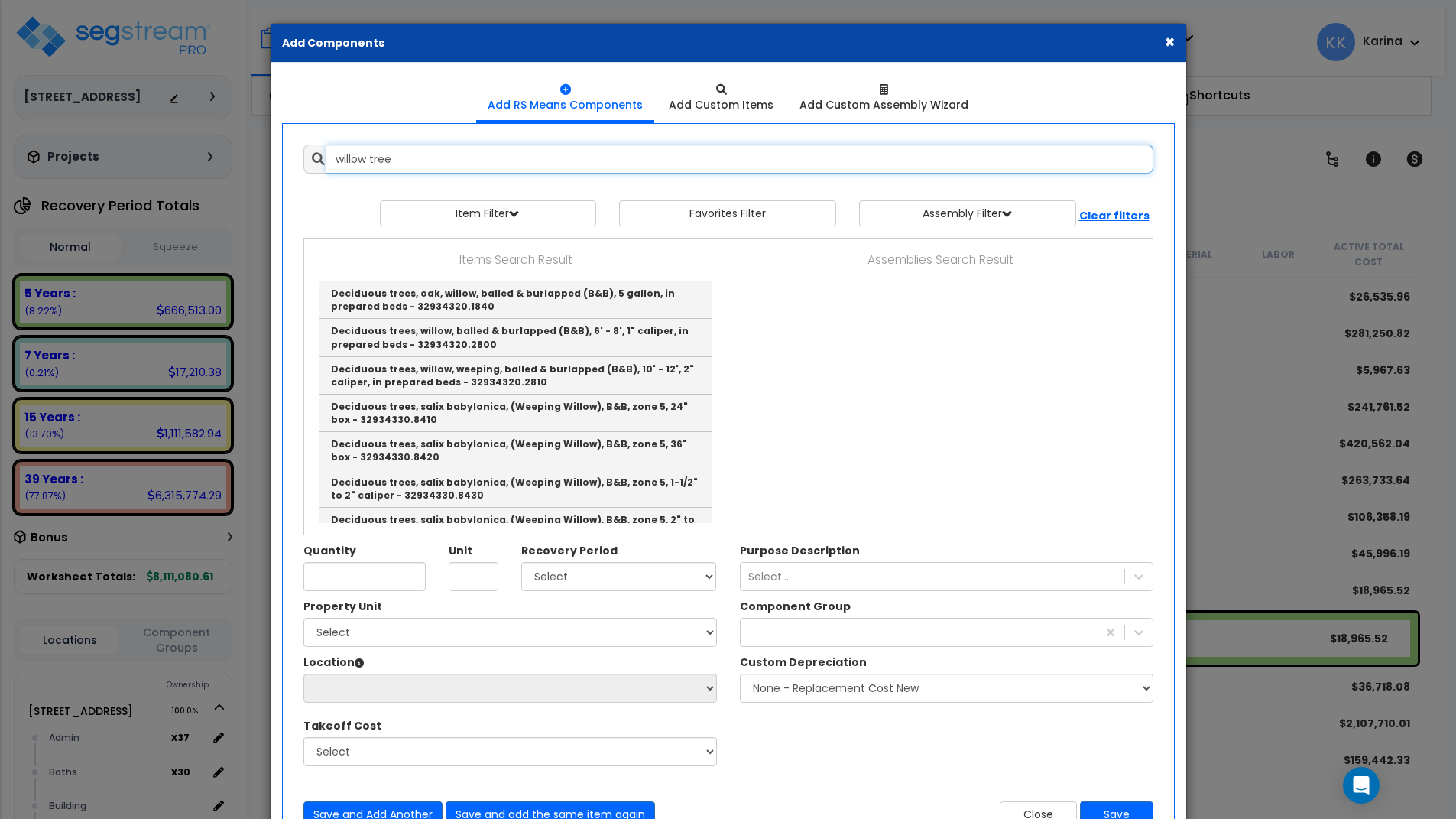
drag, startPoint x: 401, startPoint y: 154, endPoint x: 272, endPoint y: 140, distance: 129.8
click at [327, 144] on input "willow tree" at bounding box center [740, 159] width 827 height 29
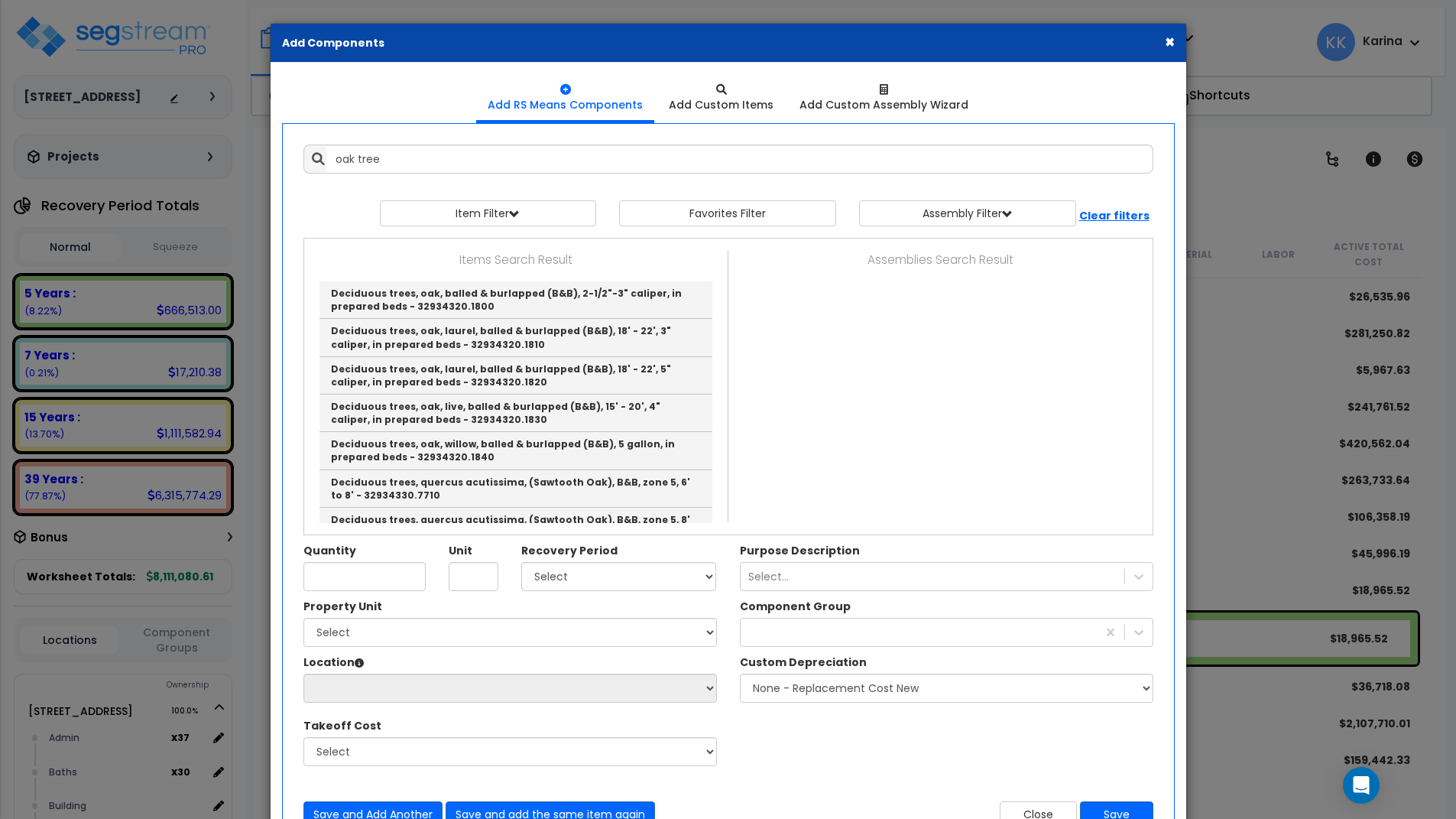
click at [760, 732] on div "Property Unit Select [STREET_ADDRESS] Site Improvements Please select Property …" at bounding box center [728, 690] width 873 height 184
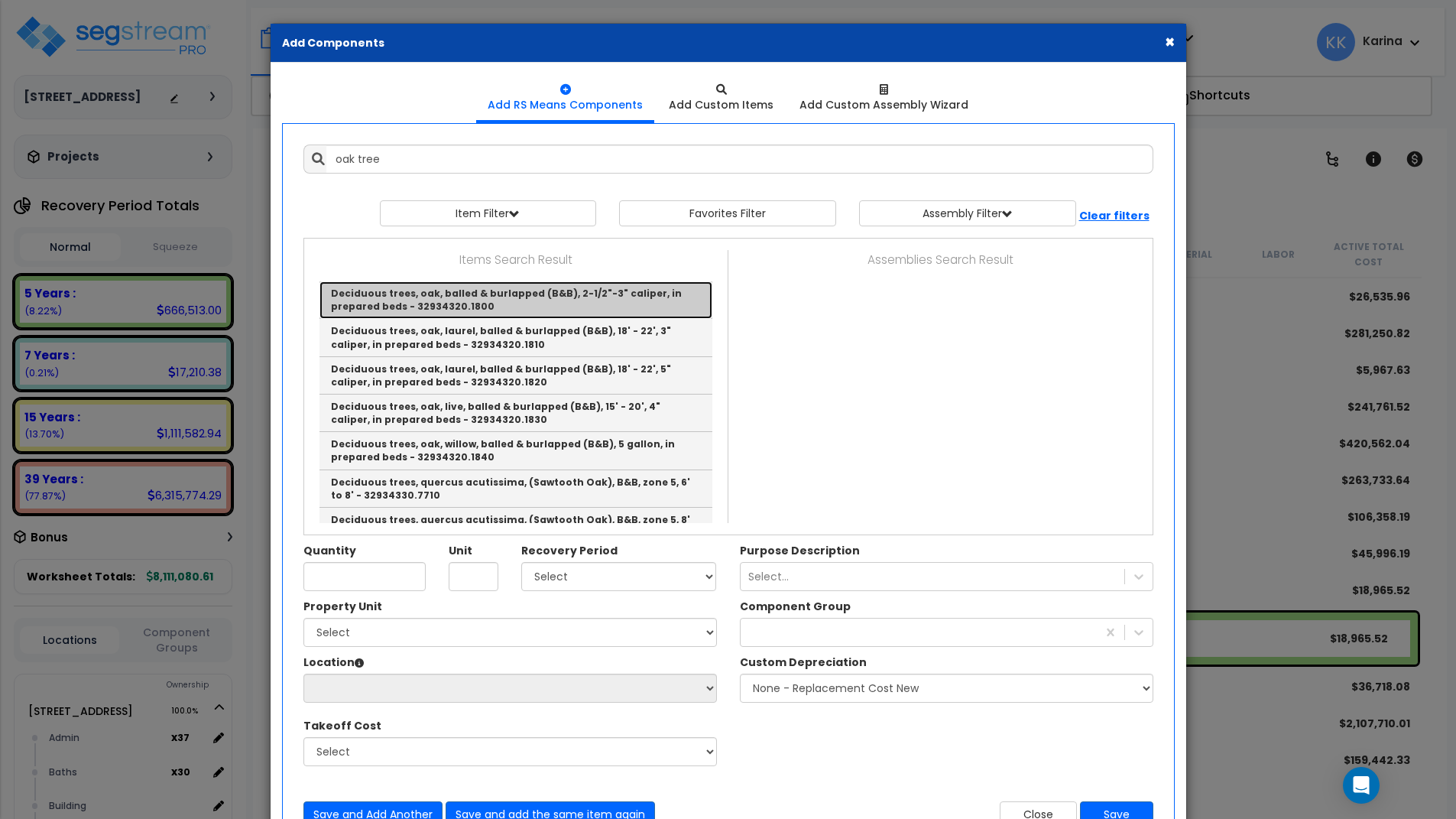
click at [445, 302] on link "Deciduous trees, oak, balled & burlapped (B&B), 2-1/2"-3" caliper, in prepared …" at bounding box center [516, 299] width 393 height 37
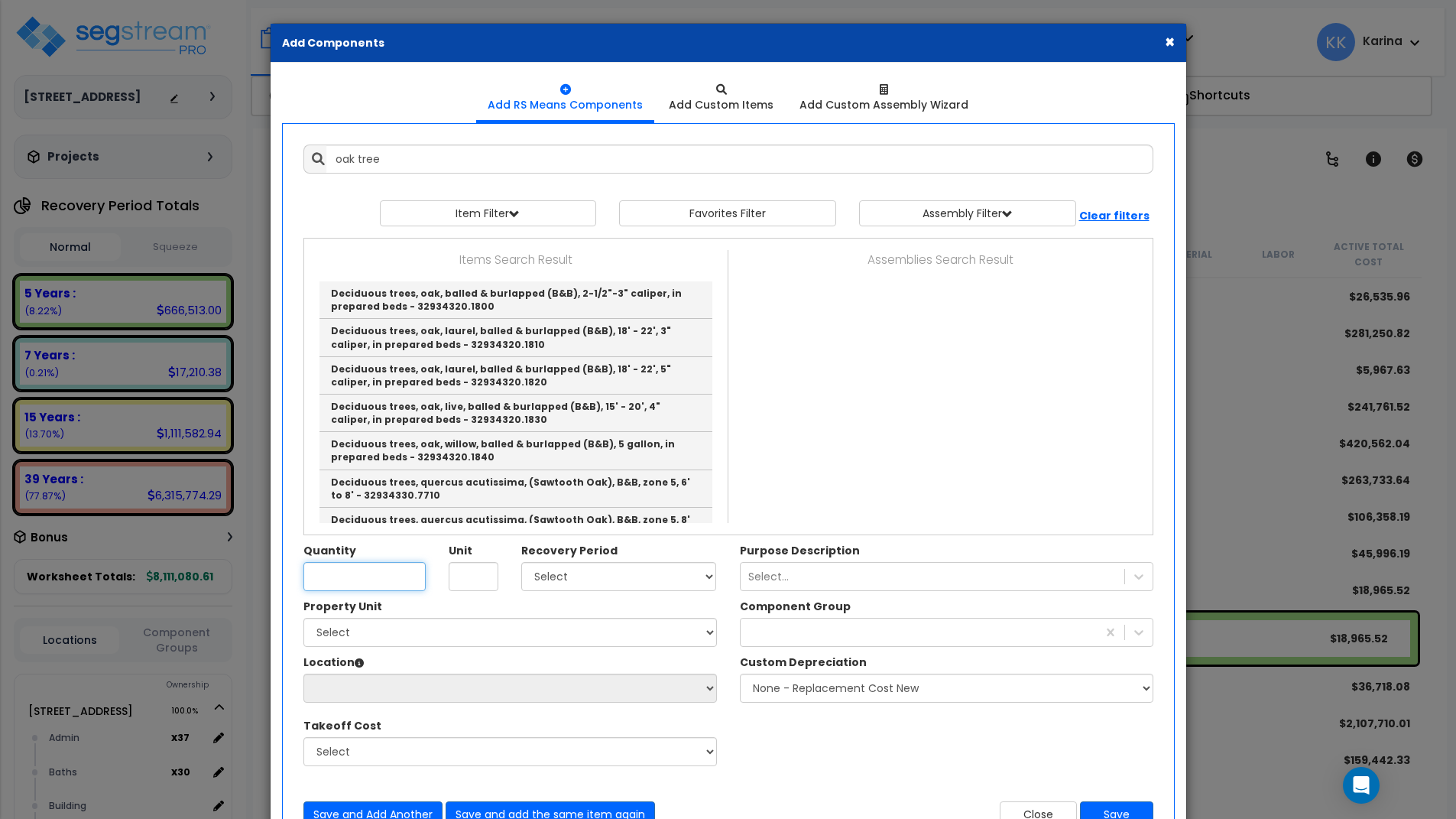
type input "Deciduous trees, oak, balled & burlapped (B&B), 2-1/2"-3" caliper, in prepared …"
type input "Ea."
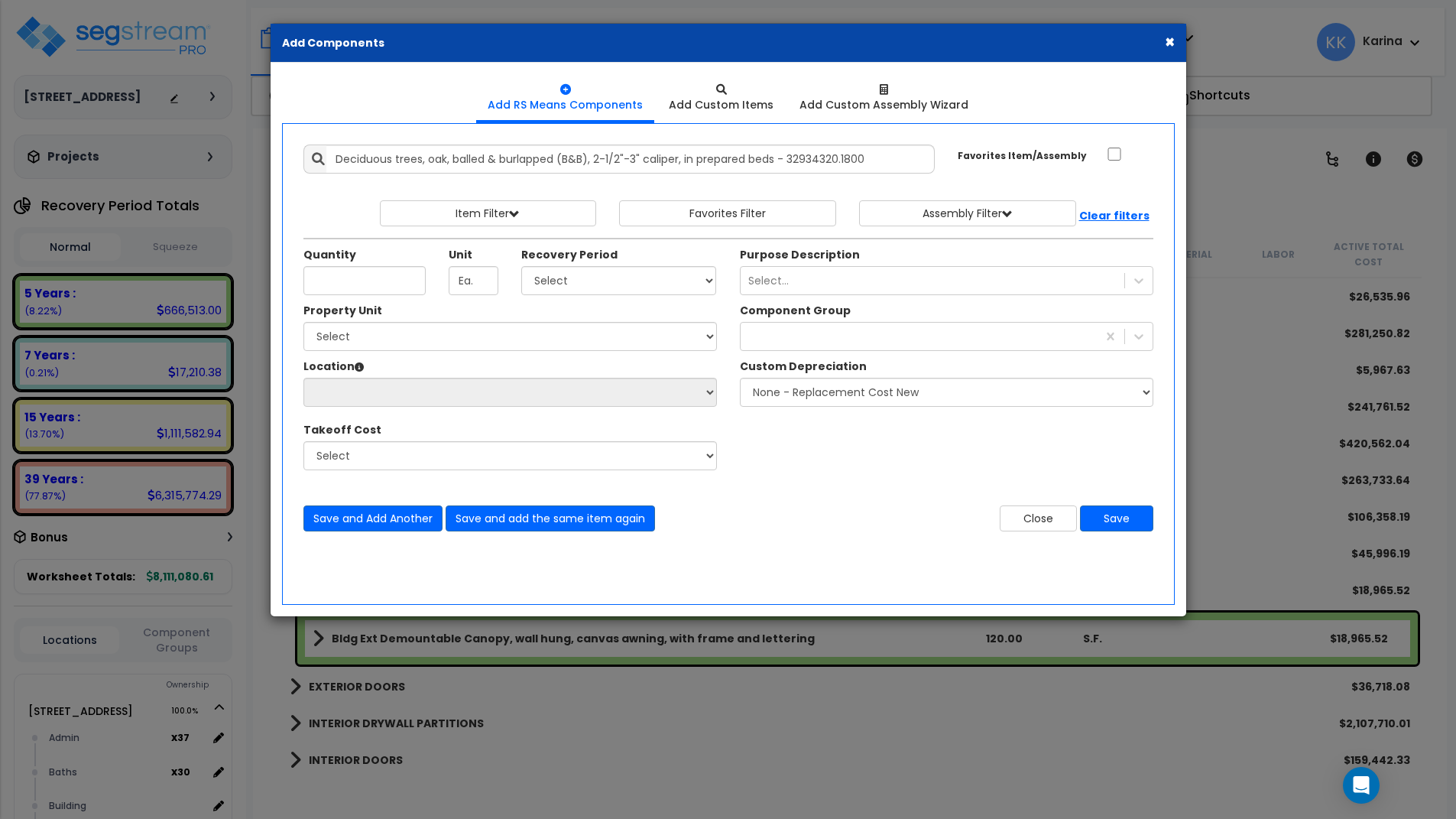
click at [676, 754] on div "× Add Components Add RS Means Components Add Custom Items Add Items" at bounding box center [728, 409] width 1456 height 819
click at [385, 284] on input "Quantity" at bounding box center [364, 280] width 122 height 29
type input "18"
click at [521, 266] on select "Select 5 Years 7 Years 15 Years 20 Years 39 Years 27.5 Year" at bounding box center [619, 280] width 195 height 29
select select "15Y"
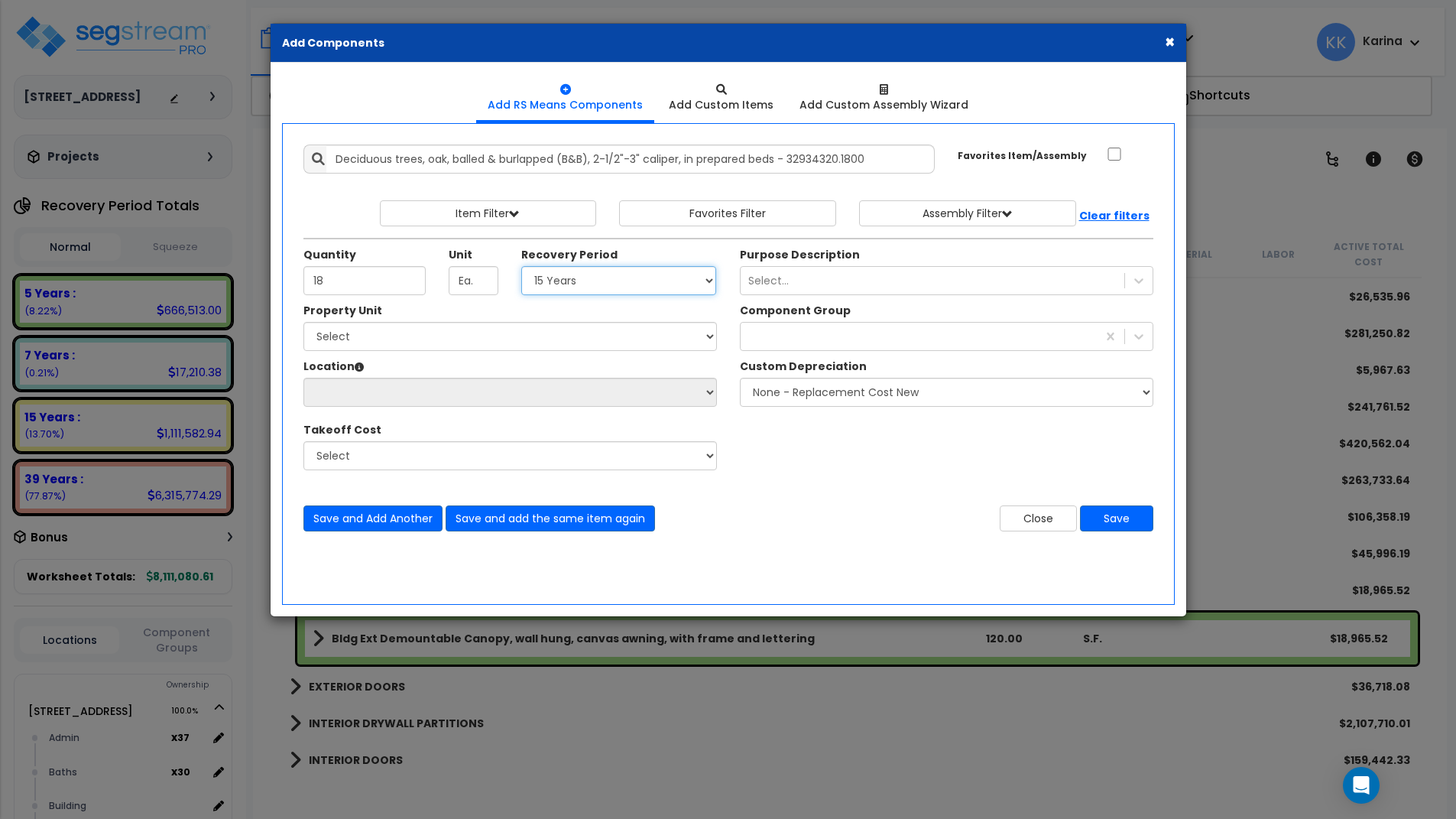
click option "15 Years" at bounding box center [0, 0] width 0 height 0
click at [303, 322] on select "Select [STREET_ADDRESS] Site Improvements" at bounding box center [509, 337] width 414 height 29
select select "162439"
click option "[STREET_ADDRESS]" at bounding box center [0, 0] width 0 height 0
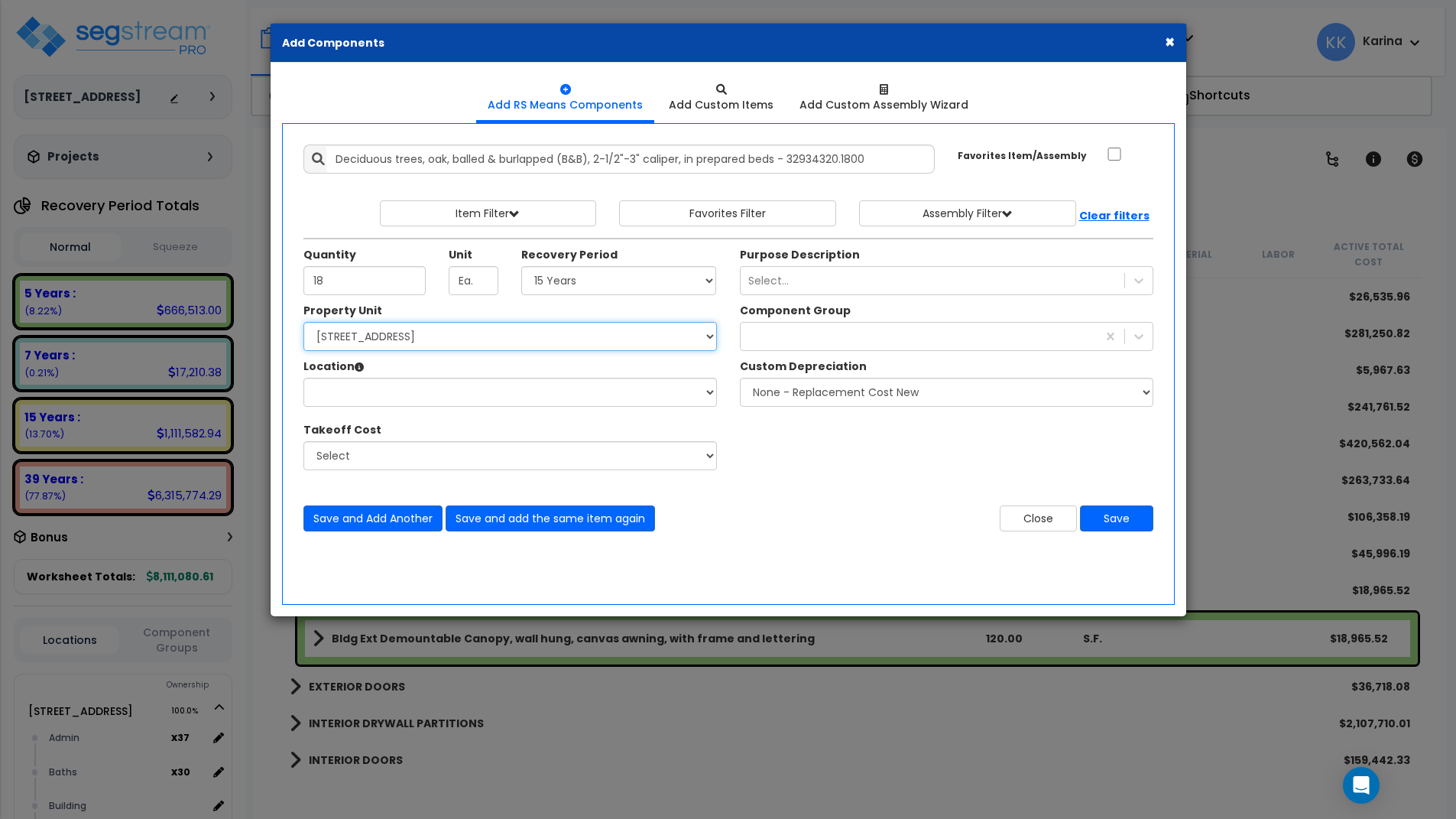
select select
click at [303, 378] on select "Select Admin Baths Building Building Interior Common Exam Food Service In Patie…" at bounding box center [509, 393] width 414 height 29
click at [303, 322] on select "Select [STREET_ADDRESS] Site Improvements" at bounding box center [509, 337] width 414 height 29
select select "162447"
click option "Site Improvements" at bounding box center [0, 0] width 0 height 0
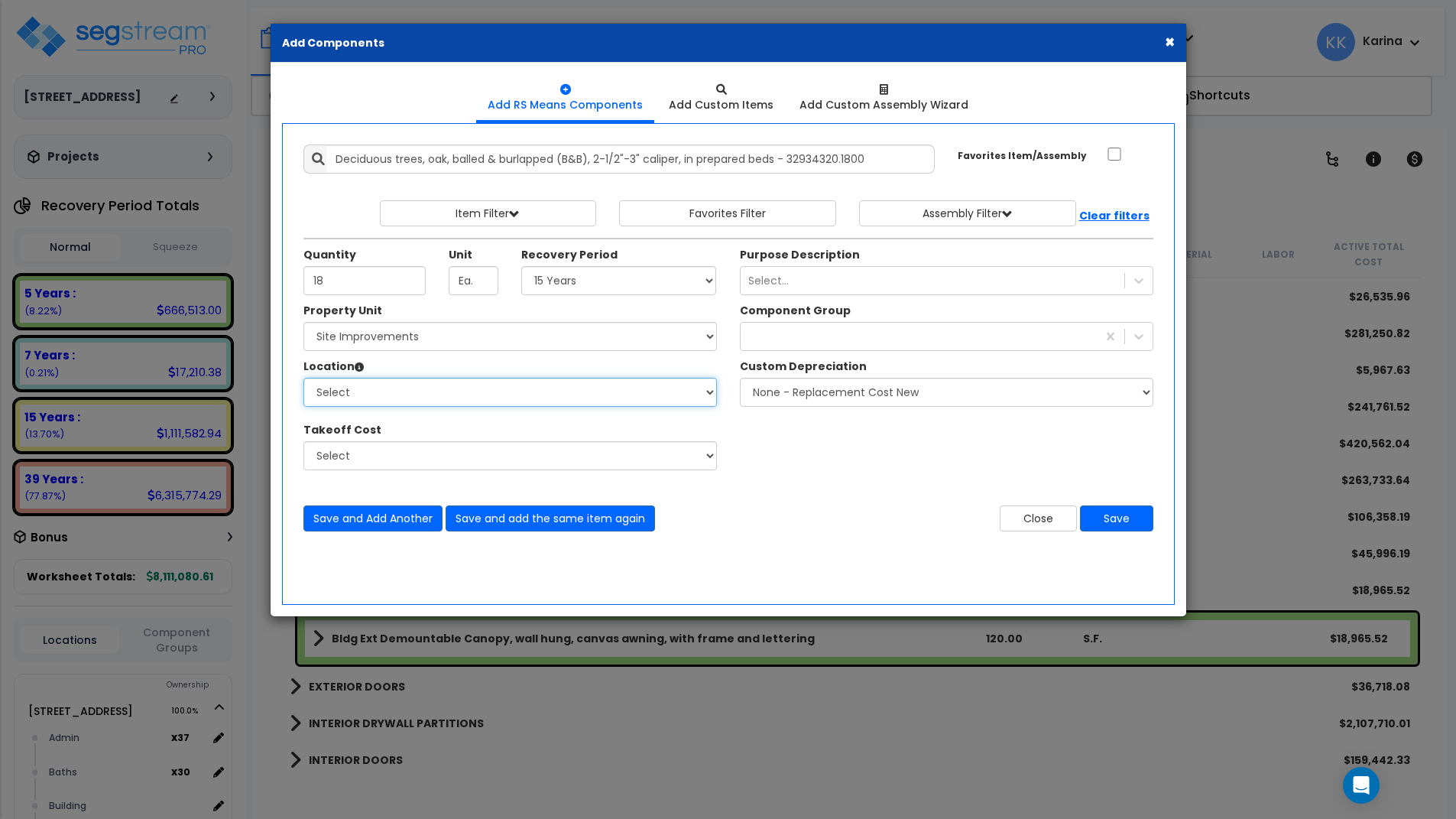
click at [303, 378] on select "Select Site Exterior Add Additional Location" at bounding box center [509, 393] width 414 height 29
select select "462"
click option "Site Exterior" at bounding box center [0, 0] width 0 height 0
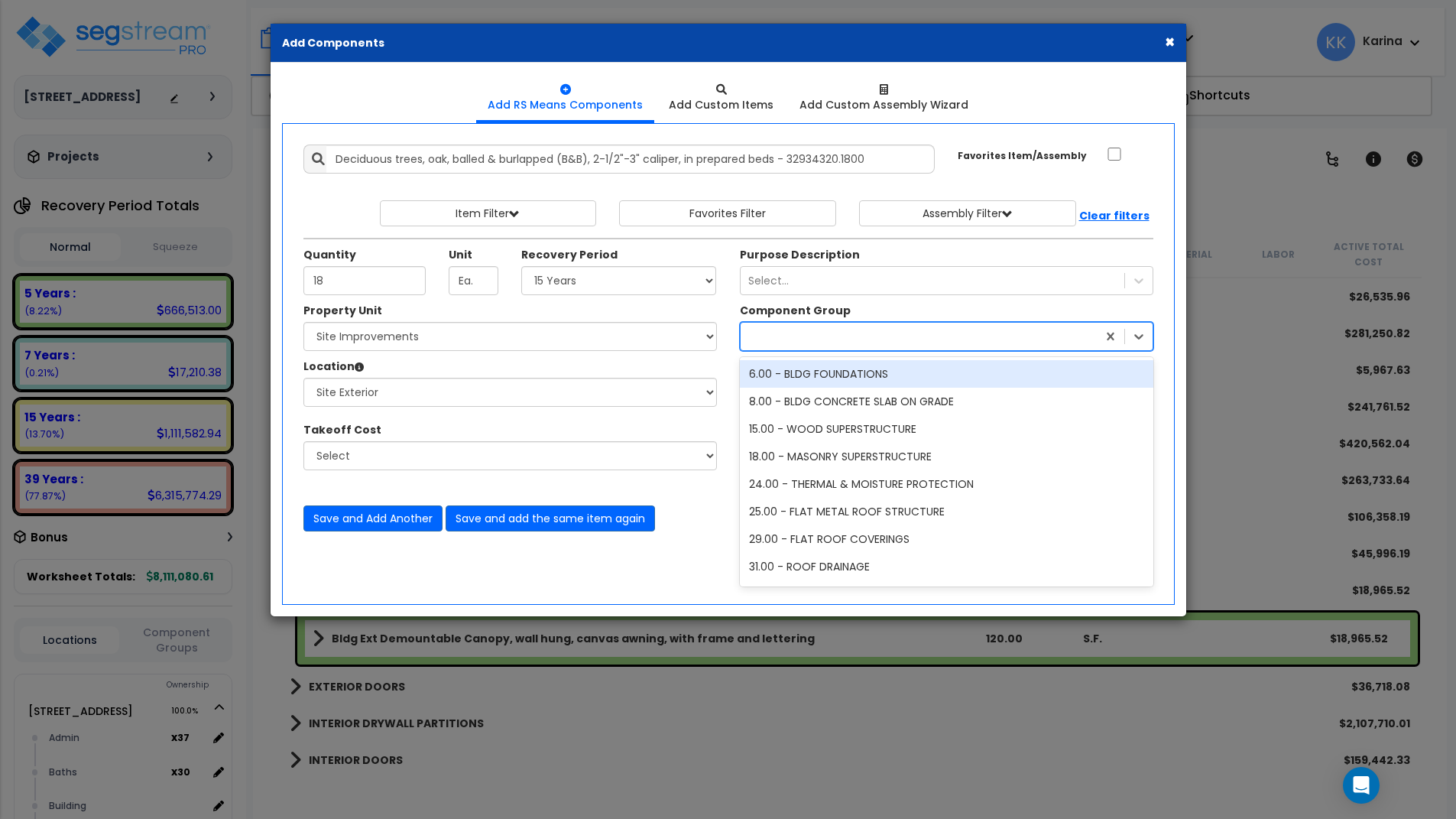
click at [768, 333] on div at bounding box center [918, 336] width 356 height 25
type input "land"
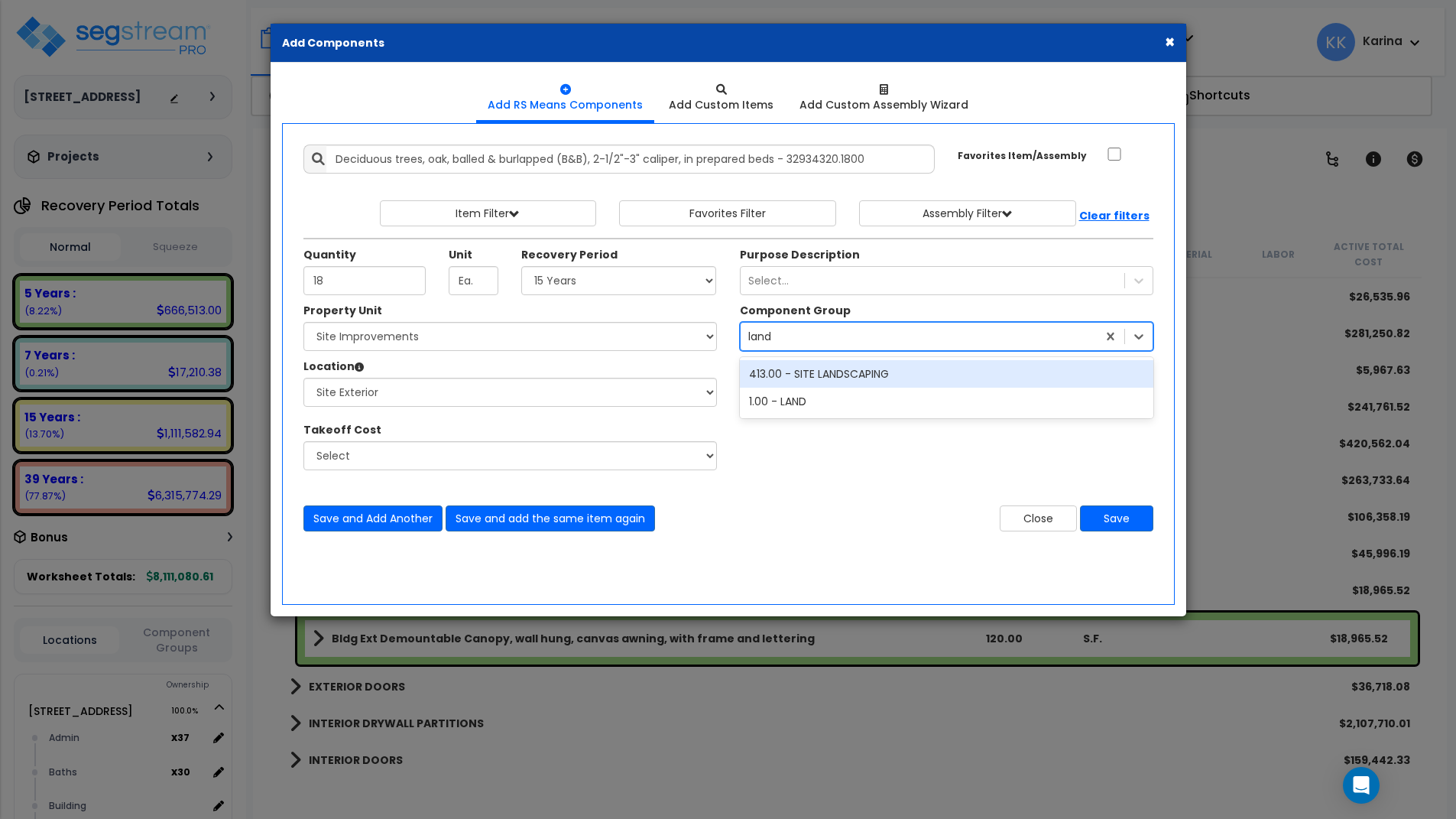
click at [822, 376] on div "413.00 - SITE LANDSCAPING" at bounding box center [947, 373] width 414 height 27
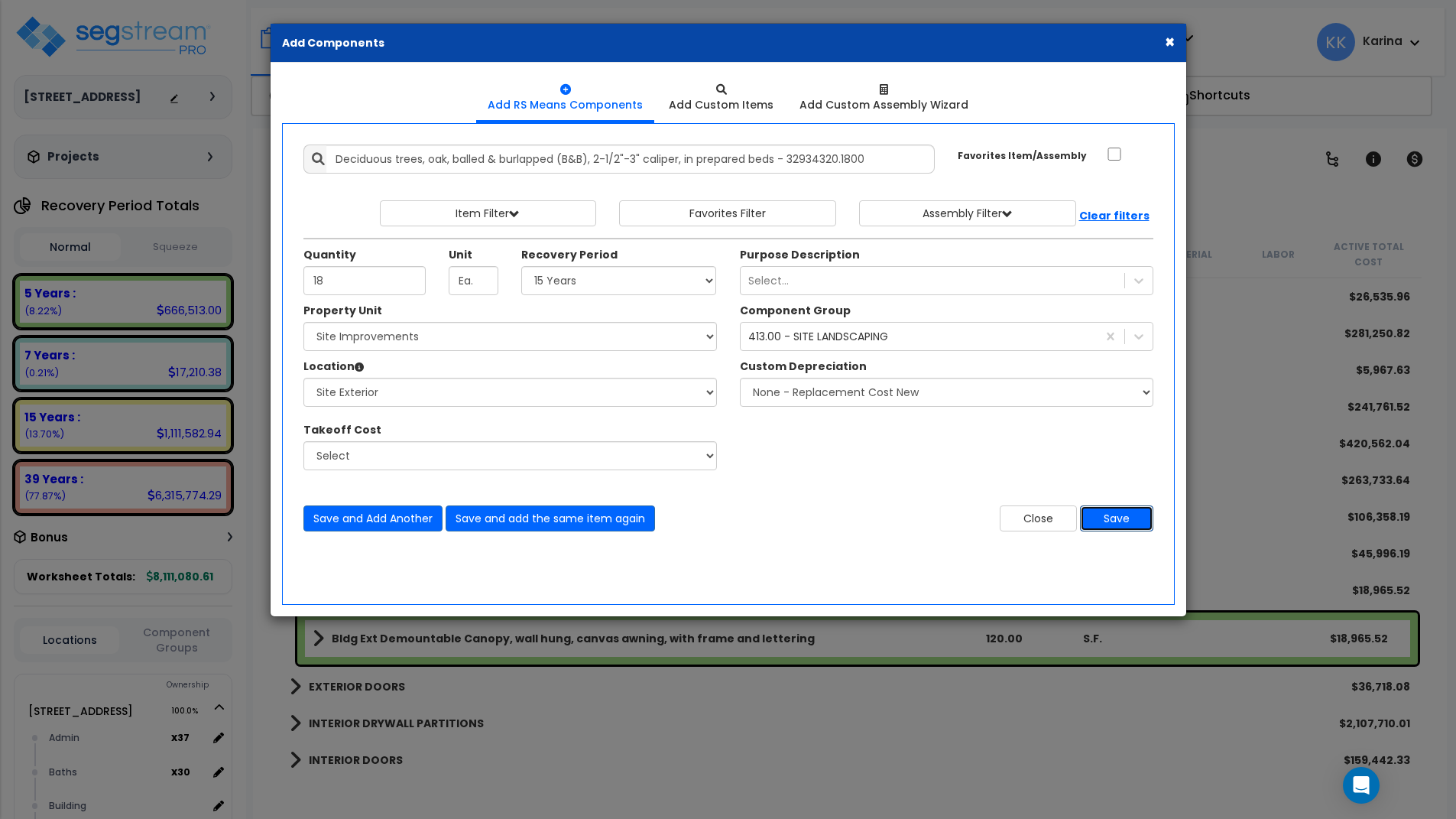
click at [1097, 513] on button "Save" at bounding box center [1116, 519] width 73 height 26
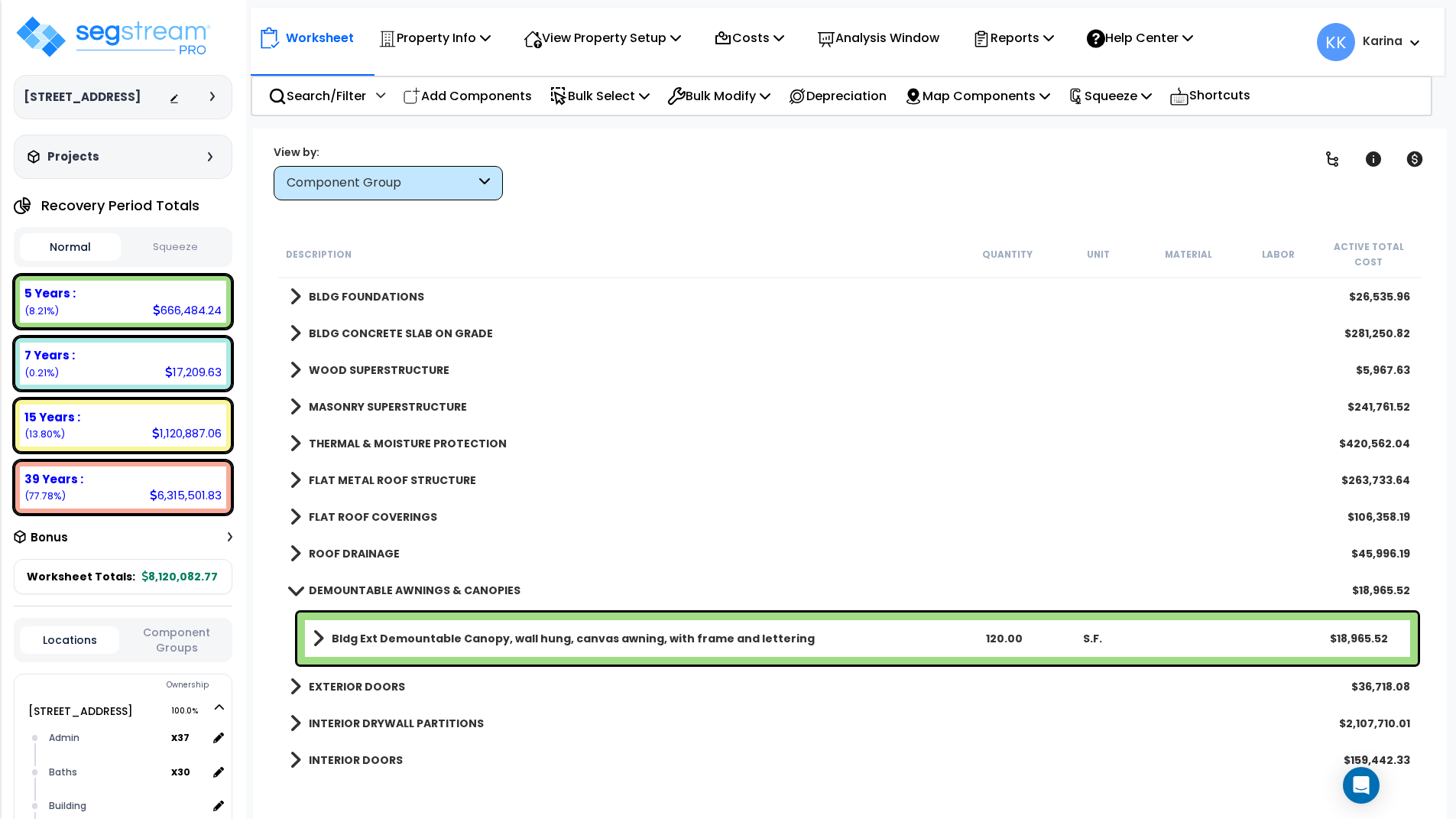
drag, startPoint x: 706, startPoint y: 751, endPoint x: 534, endPoint y: 298, distance: 484.6
click at [706, 750] on div "INTERIOR DOORS $159,442.33" at bounding box center [850, 760] width 1136 height 37
click at [449, 93] on p "Add Components" at bounding box center [467, 96] width 130 height 21
select select
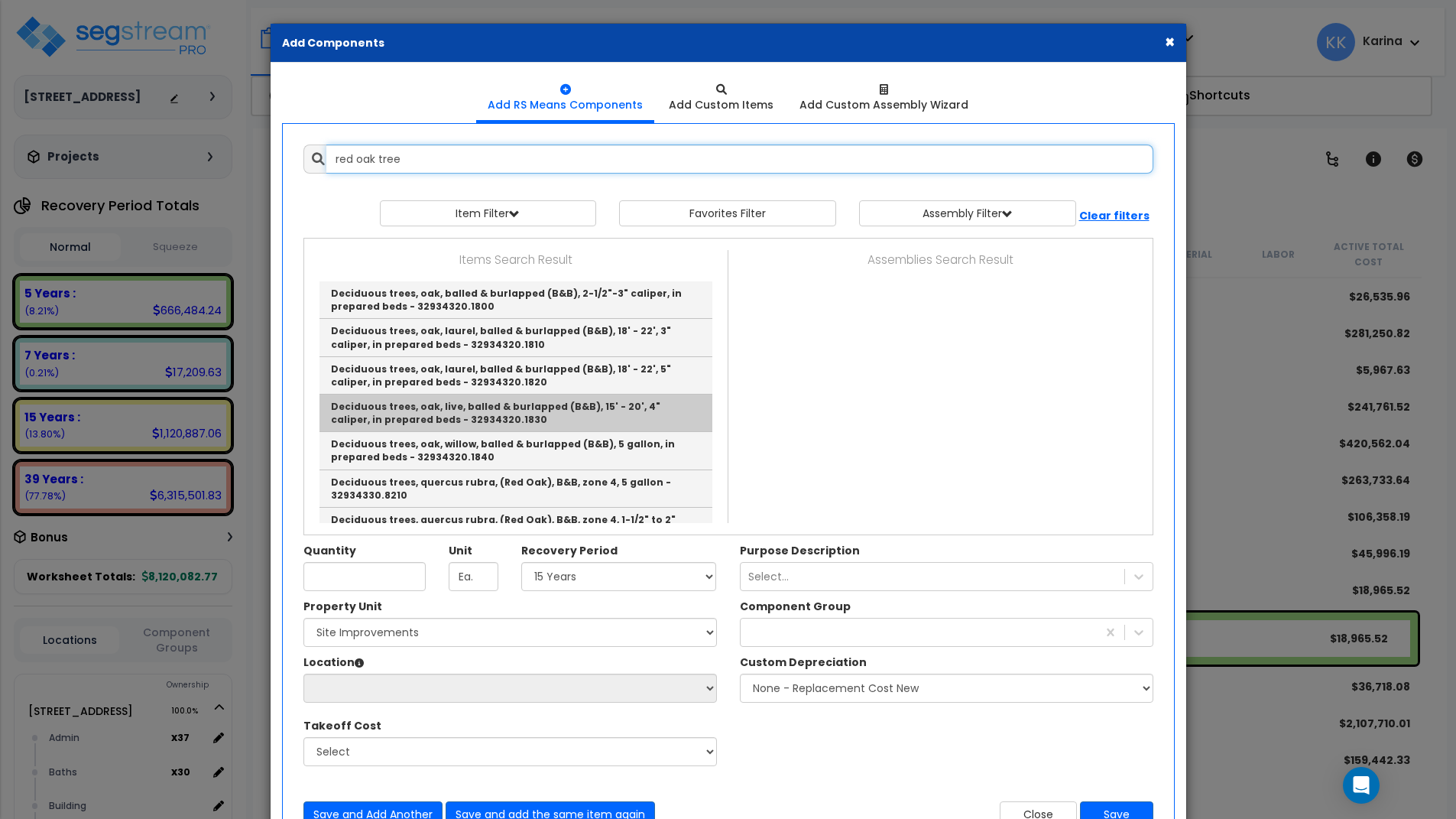
scroll to position [91, 0]
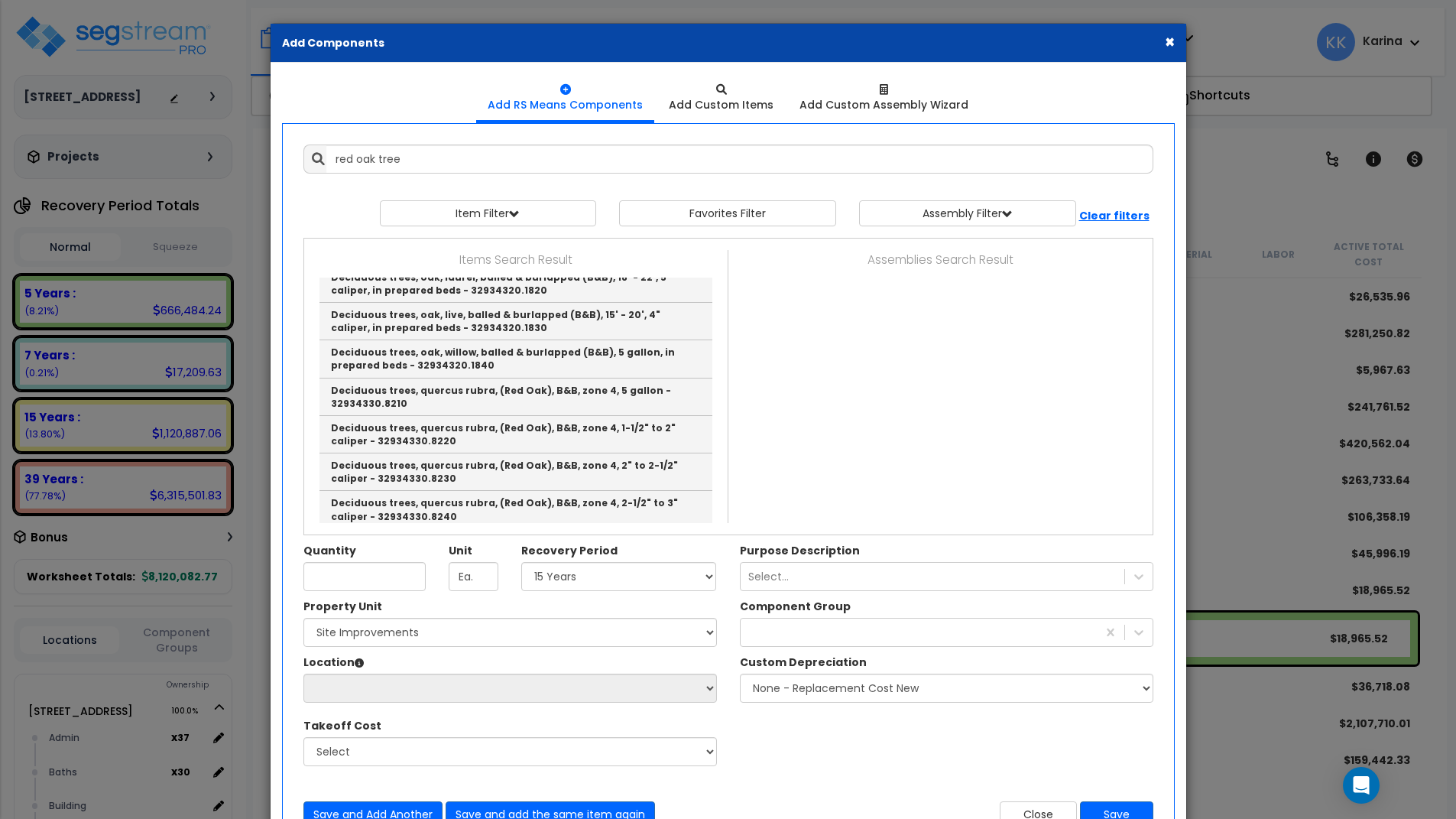
click at [782, 732] on div "Property Unit Select [STREET_ADDRESS] Site Improvements Please select Property …" at bounding box center [728, 690] width 873 height 184
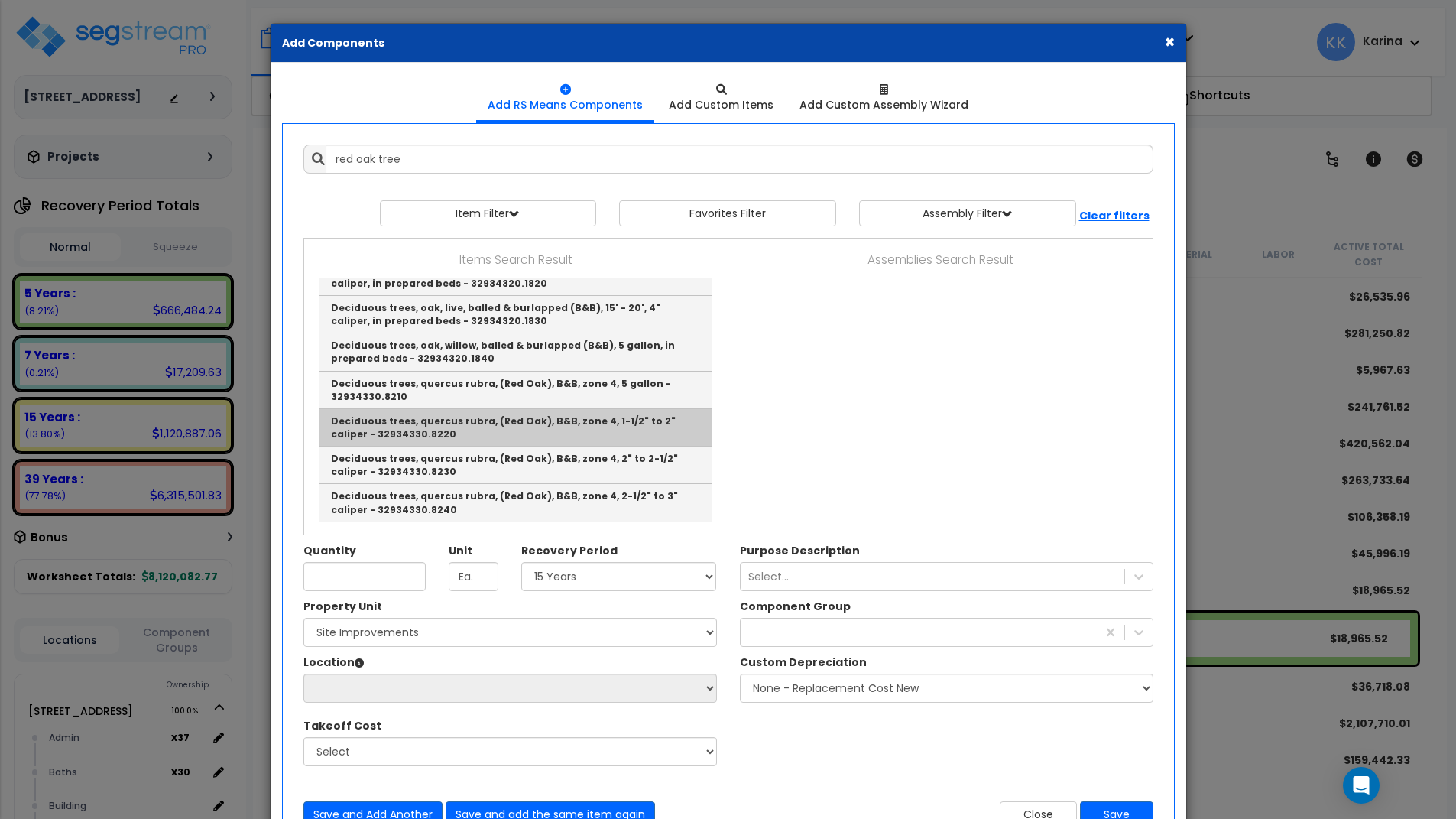
scroll to position [101, 0]
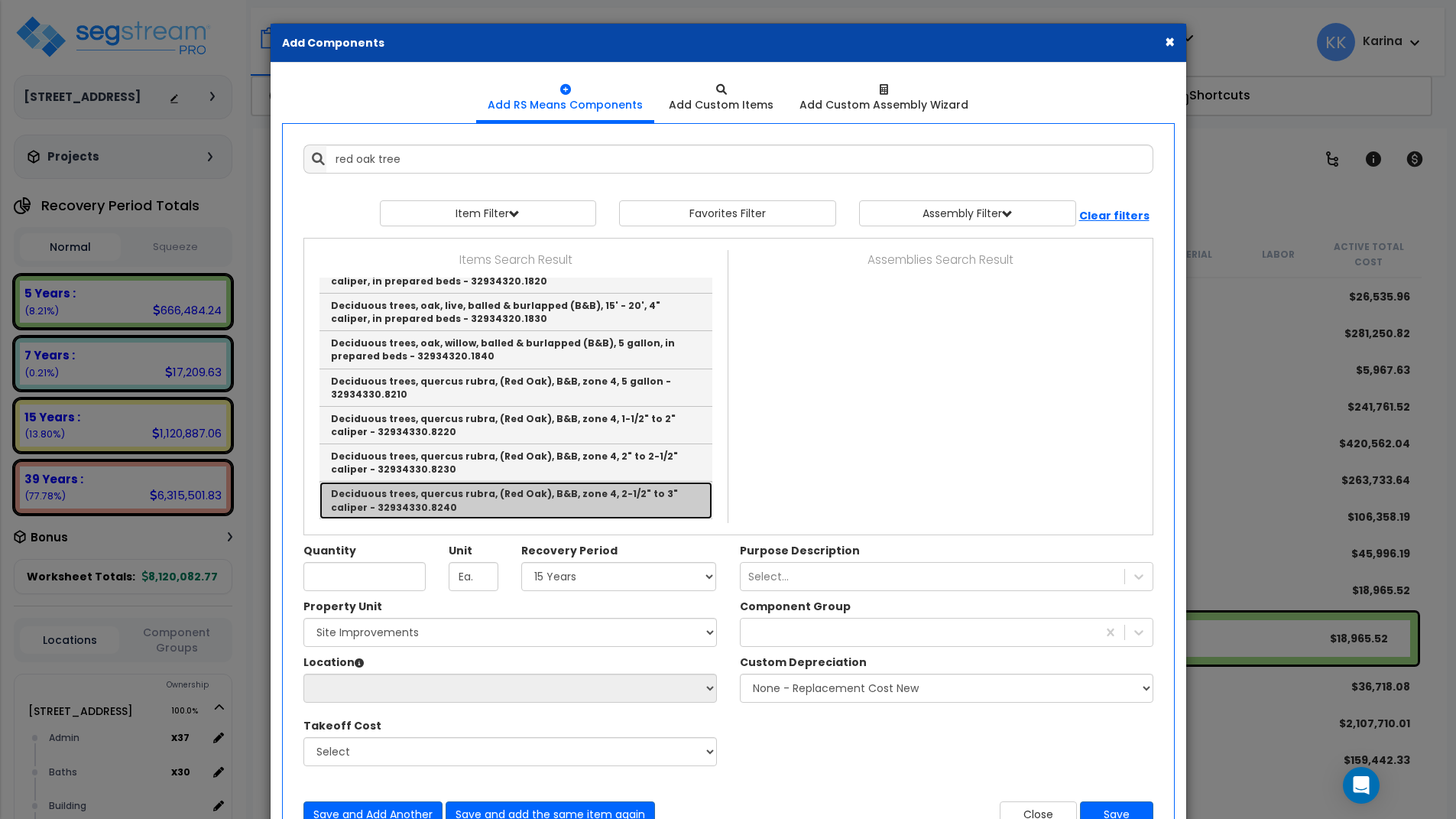
click at [458, 499] on link "Deciduous trees, quercus rubra, (Red Oak), B&B, zone 4, 2-1/2" to 3" caliper - …" at bounding box center [516, 500] width 393 height 37
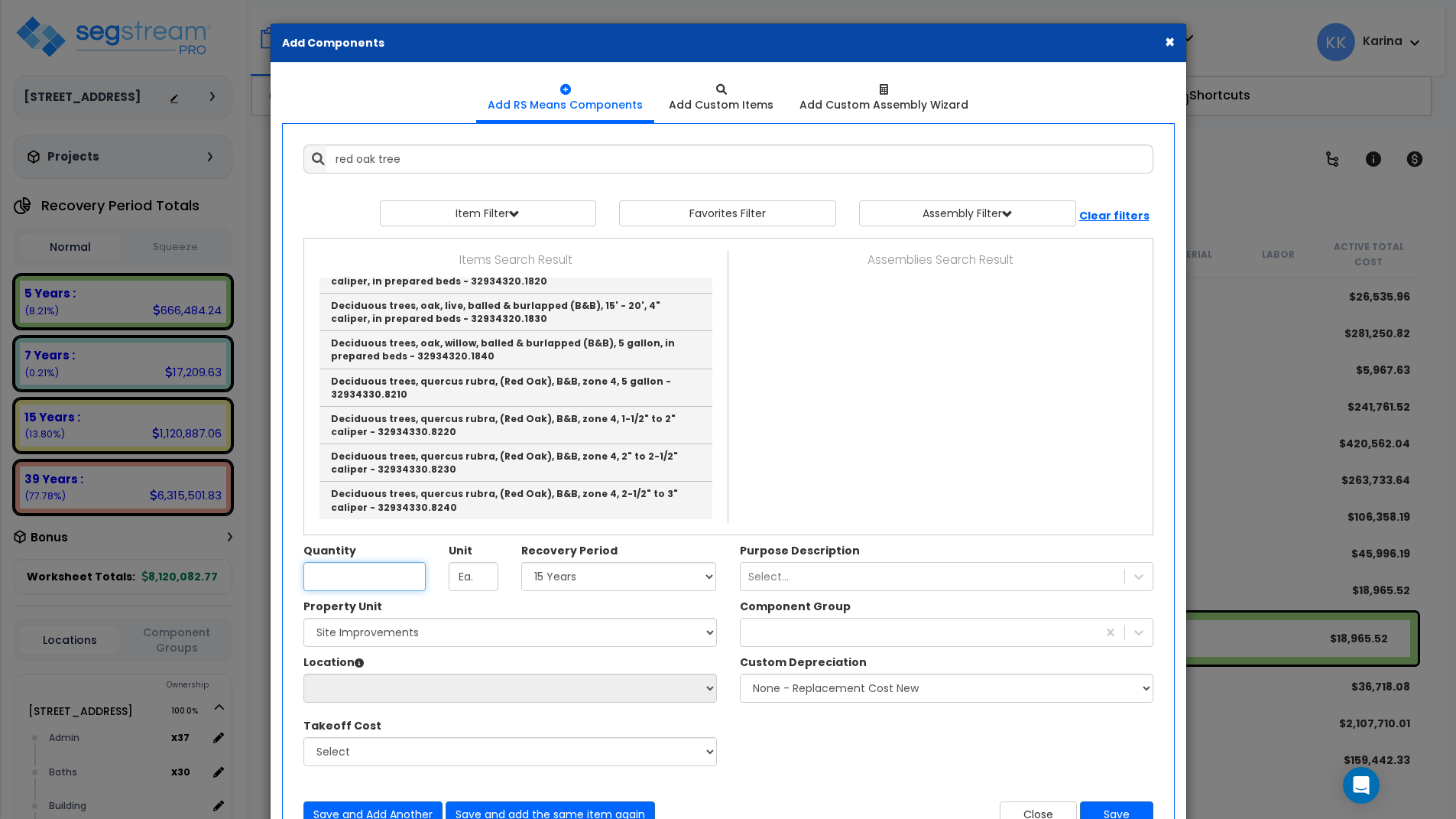
type input "Deciduous trees, quercus rubra, (Red Oak), B&B, zone 4, 2-1/2" to 3" caliper - …"
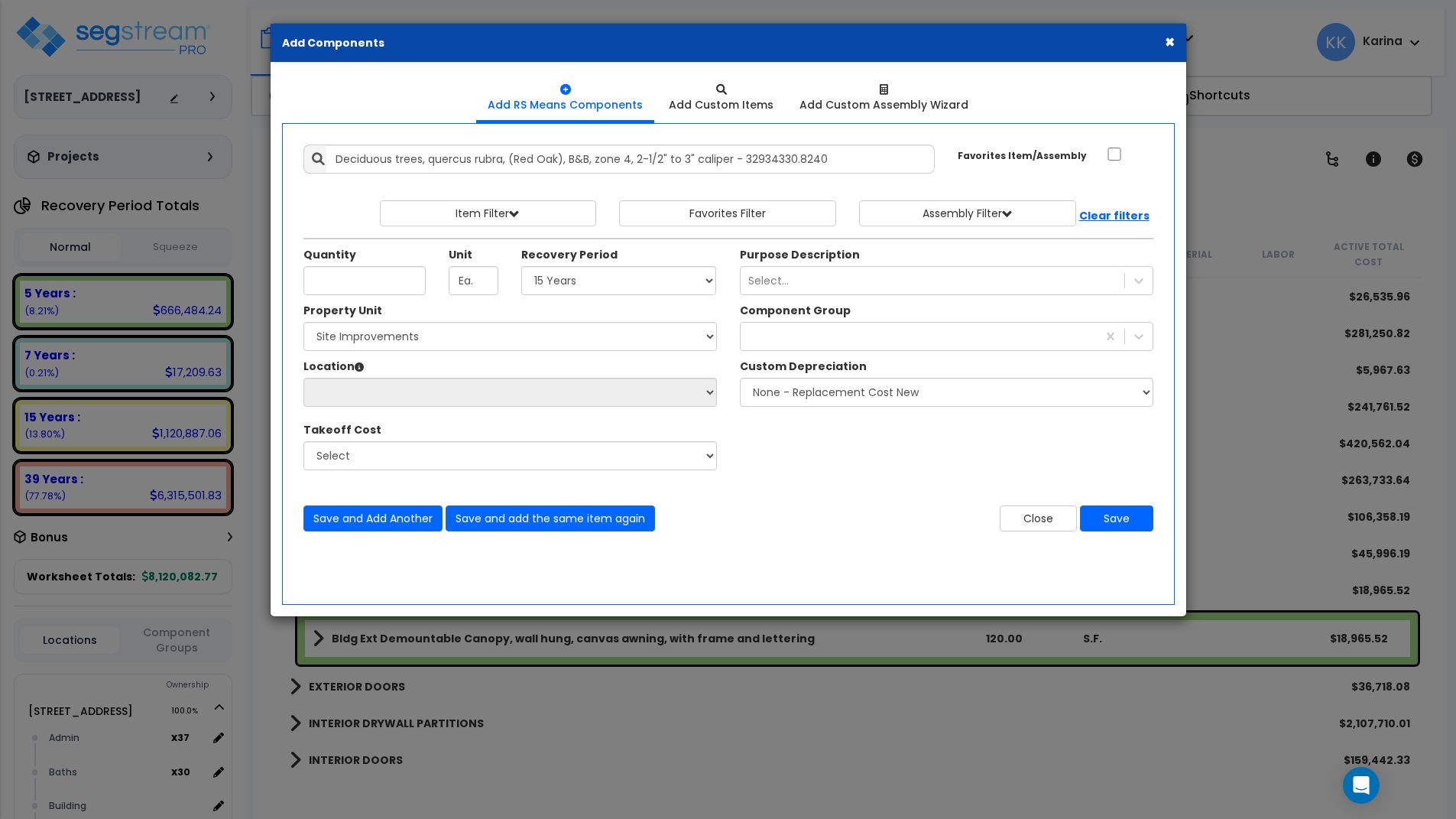
click at [673, 750] on div "× Add Components Add RS Means Components Add Custom Items Add Items" at bounding box center [728, 409] width 1456 height 819
click at [374, 282] on input "Quantity" at bounding box center [364, 280] width 122 height 29
type input "15"
click at [521, 266] on select "Select 5 Years 7 Years 15 Years 20 Years 39 Years 27.5 Year" at bounding box center [619, 280] width 195 height 29
select select "15Y"
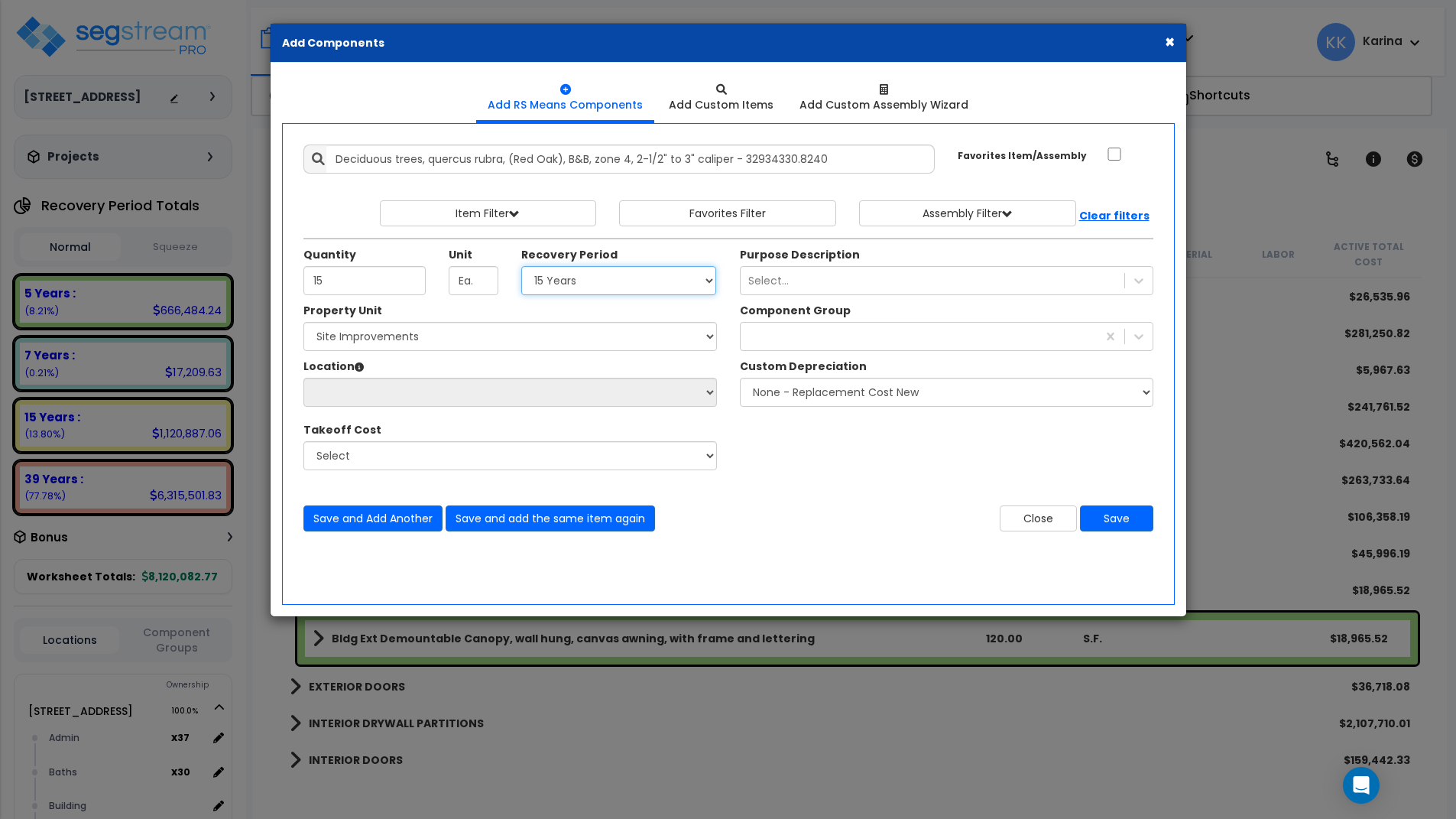
click option "15 Years" at bounding box center [0, 0] width 0 height 0
click at [303, 322] on select "Select [STREET_ADDRESS] Site Improvements" at bounding box center [509, 337] width 414 height 29
select select "162447"
click option "Site Improvements" at bounding box center [0, 0] width 0 height 0
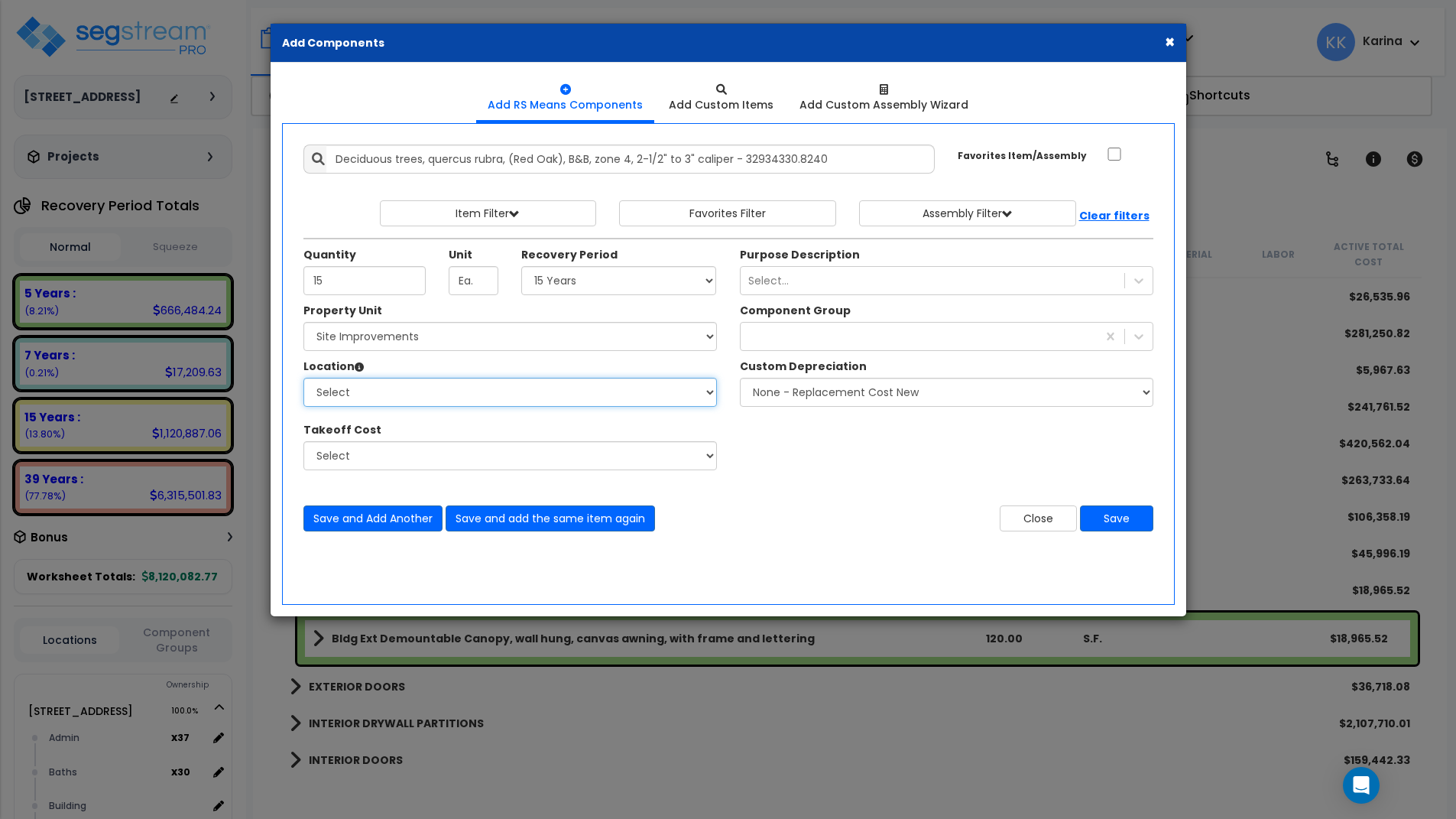
click at [303, 378] on select "Select Site Exterior Add Additional Location" at bounding box center [509, 393] width 414 height 29
select select "462"
click option "Site Exterior" at bounding box center [0, 0] width 0 height 0
click at [776, 335] on div at bounding box center [918, 336] width 356 height 25
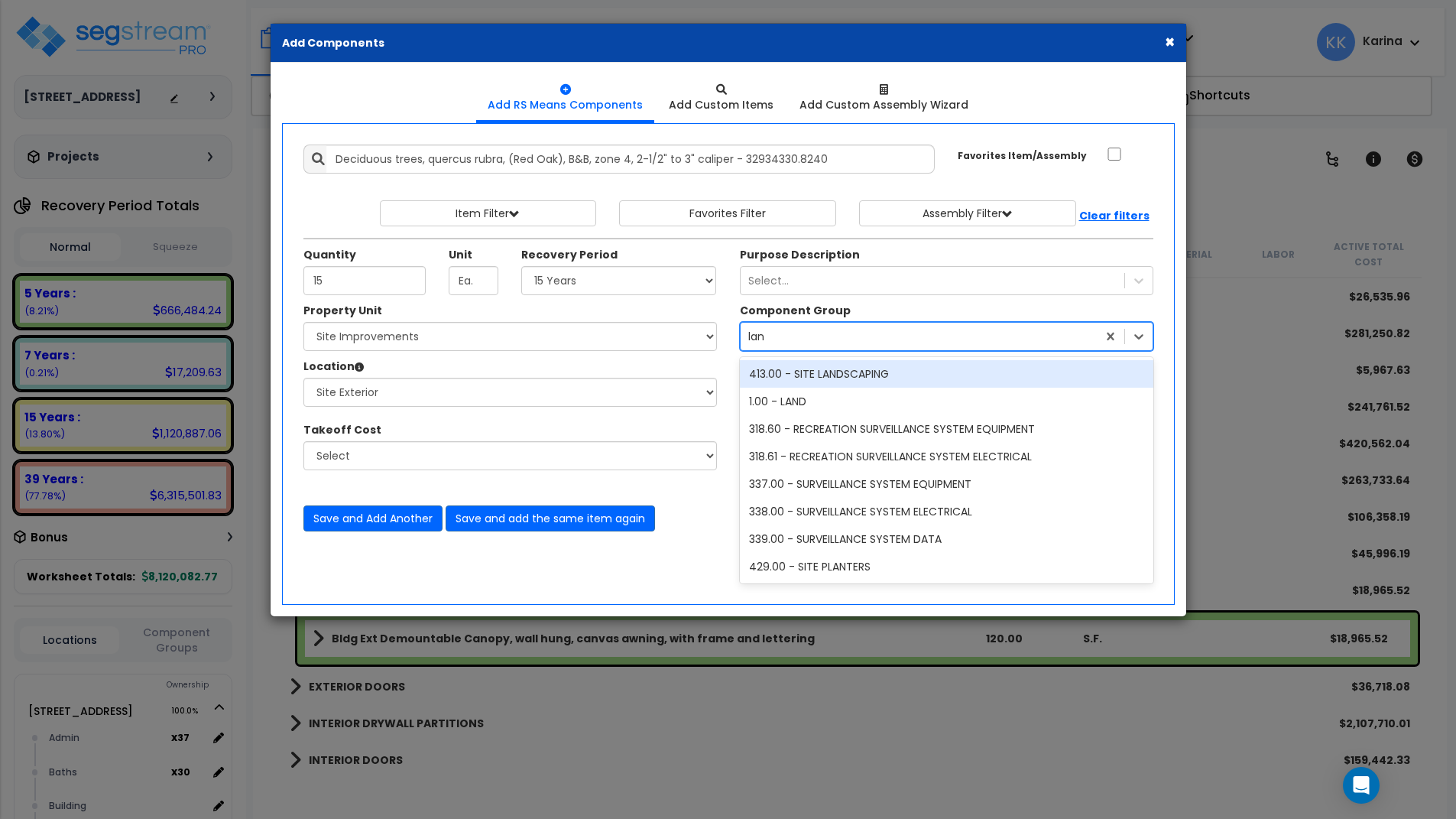
type input "land"
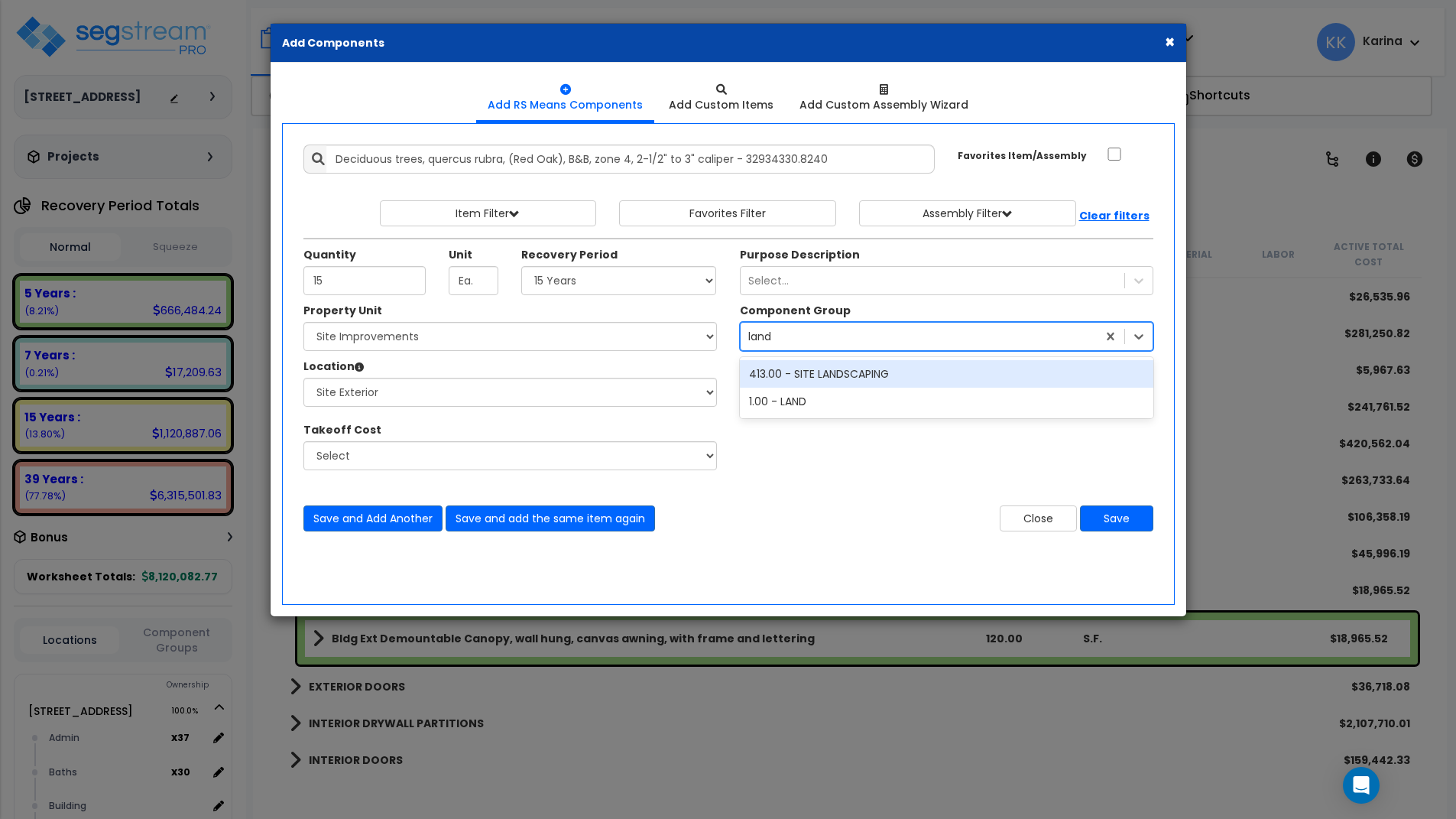
click at [803, 370] on div "413.00 - SITE LANDSCAPING" at bounding box center [947, 373] width 414 height 27
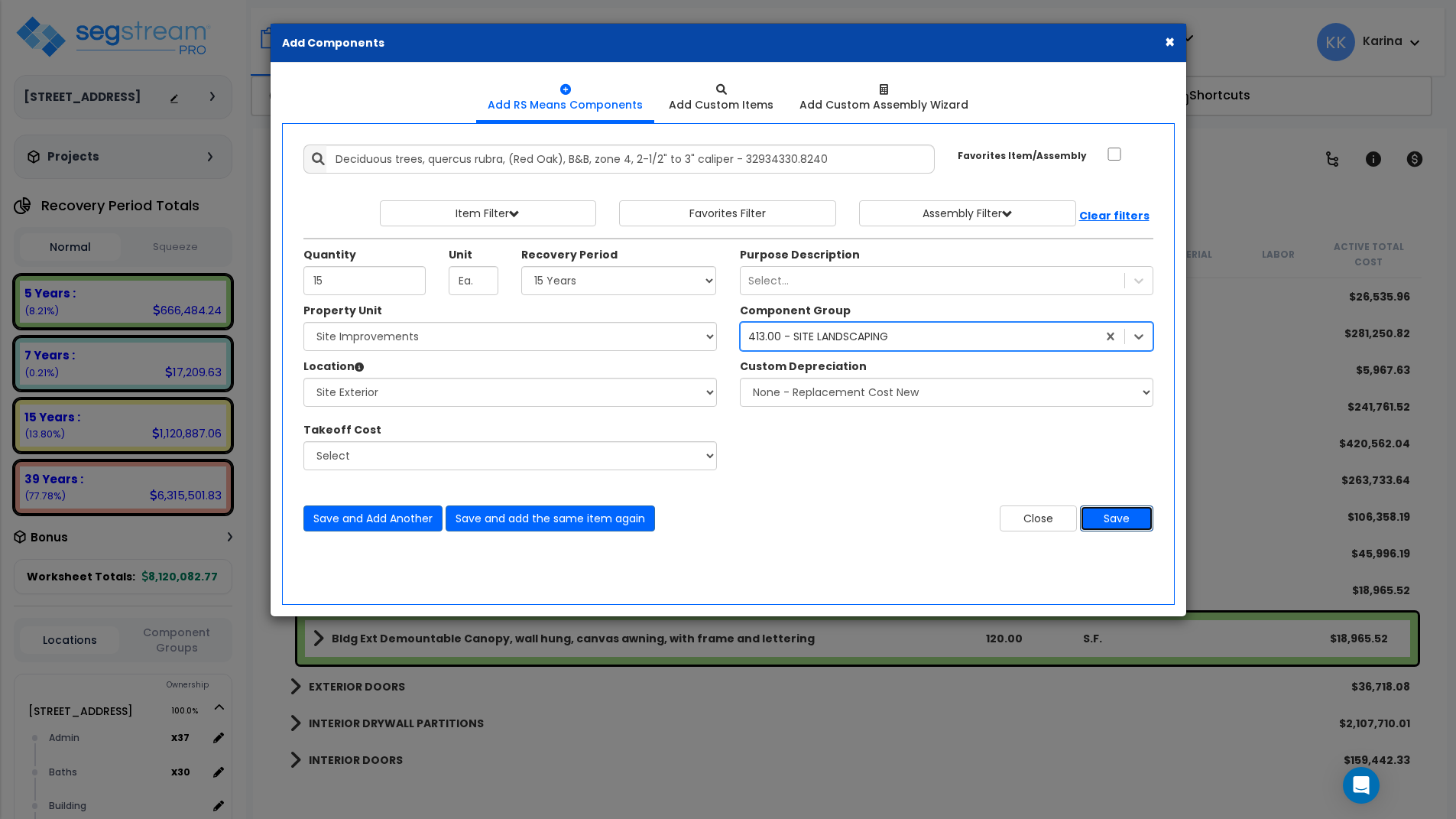
click at [1109, 510] on button "Save" at bounding box center [1116, 519] width 73 height 26
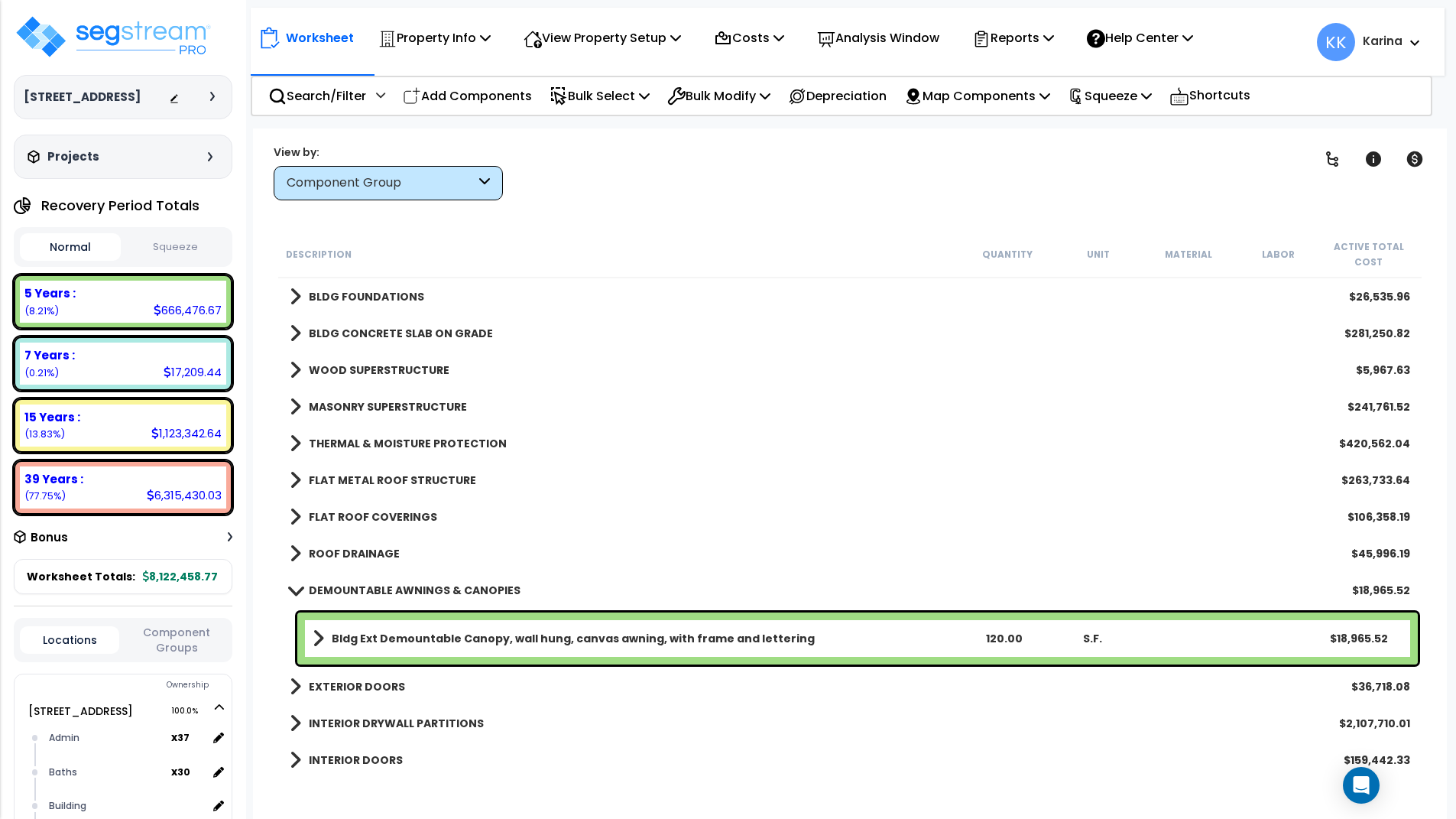
drag, startPoint x: 773, startPoint y: 747, endPoint x: 686, endPoint y: 534, distance: 230.1
click at [773, 747] on div "INTERIOR DOORS $159,442.33" at bounding box center [850, 760] width 1136 height 37
click at [499, 95] on p "Add Components" at bounding box center [467, 96] width 130 height 21
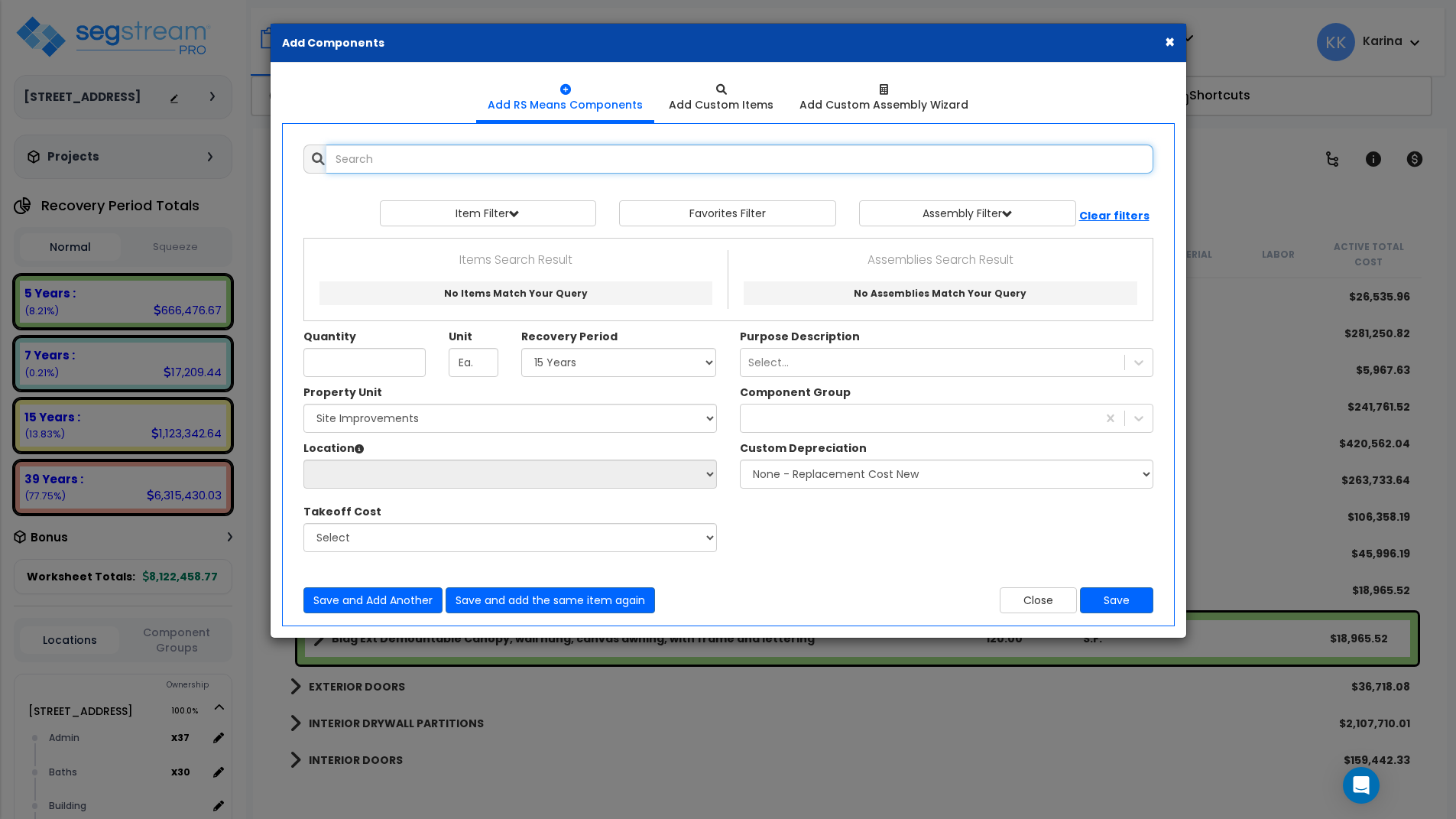
select select
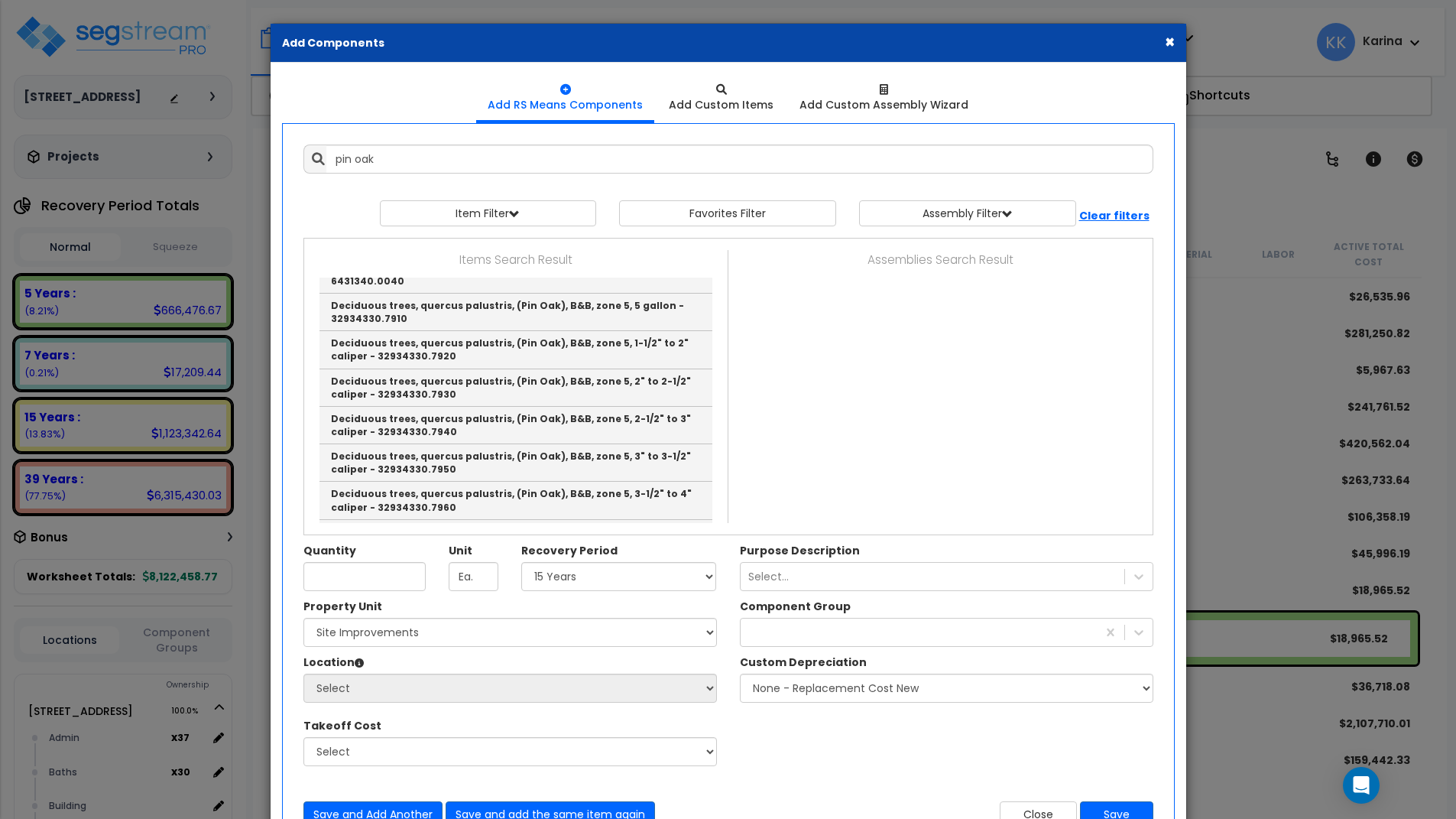
click at [821, 750] on div "Property Unit Select [STREET_ADDRESS] Site Improvements Please select Property …" at bounding box center [728, 690] width 873 height 184
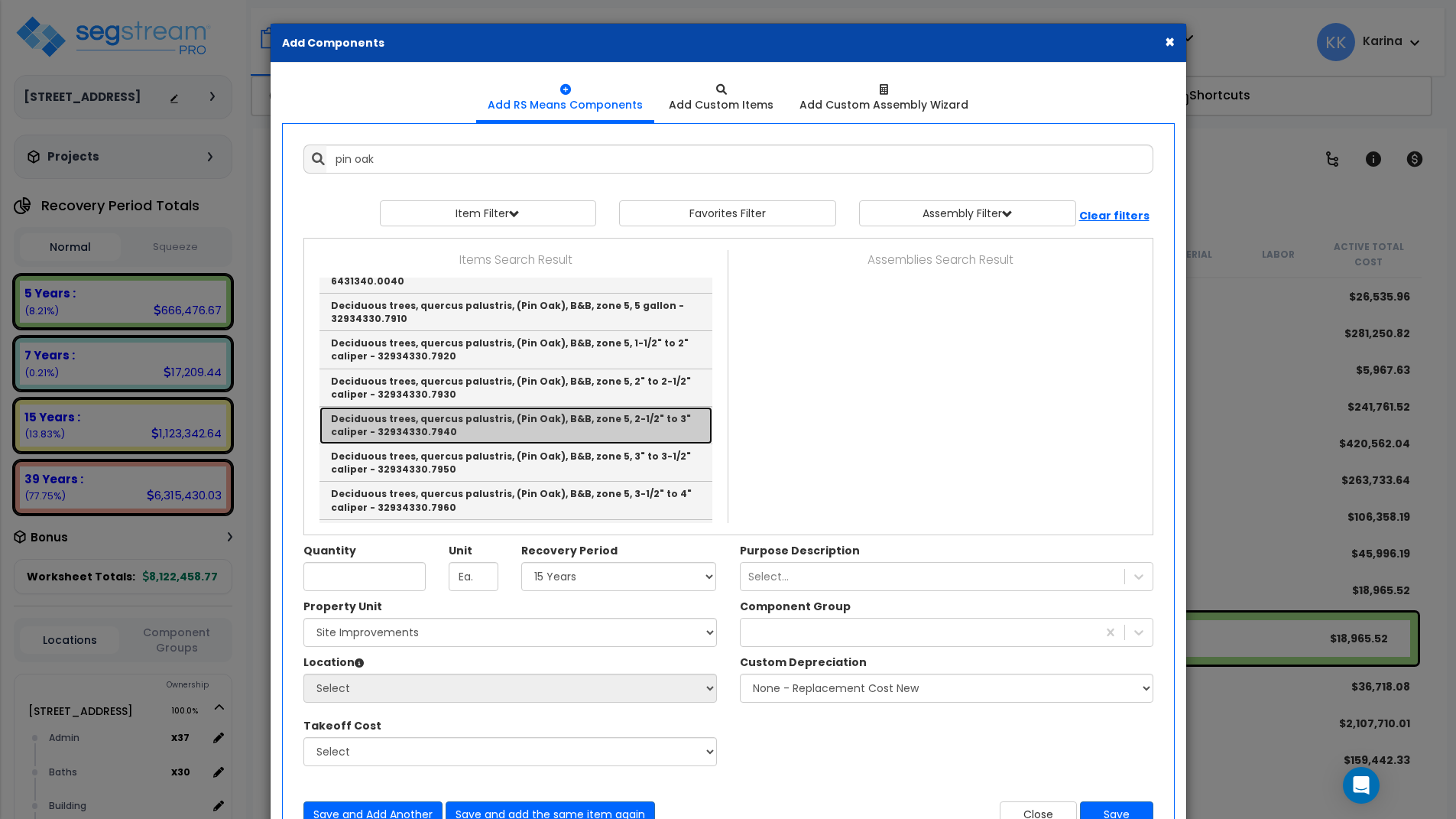
click at [416, 445] on link "Deciduous trees, quercus palustris, (Pin Oak), B&B, zone 5, 2-1/2" to 3" calipe…" at bounding box center [516, 425] width 393 height 37
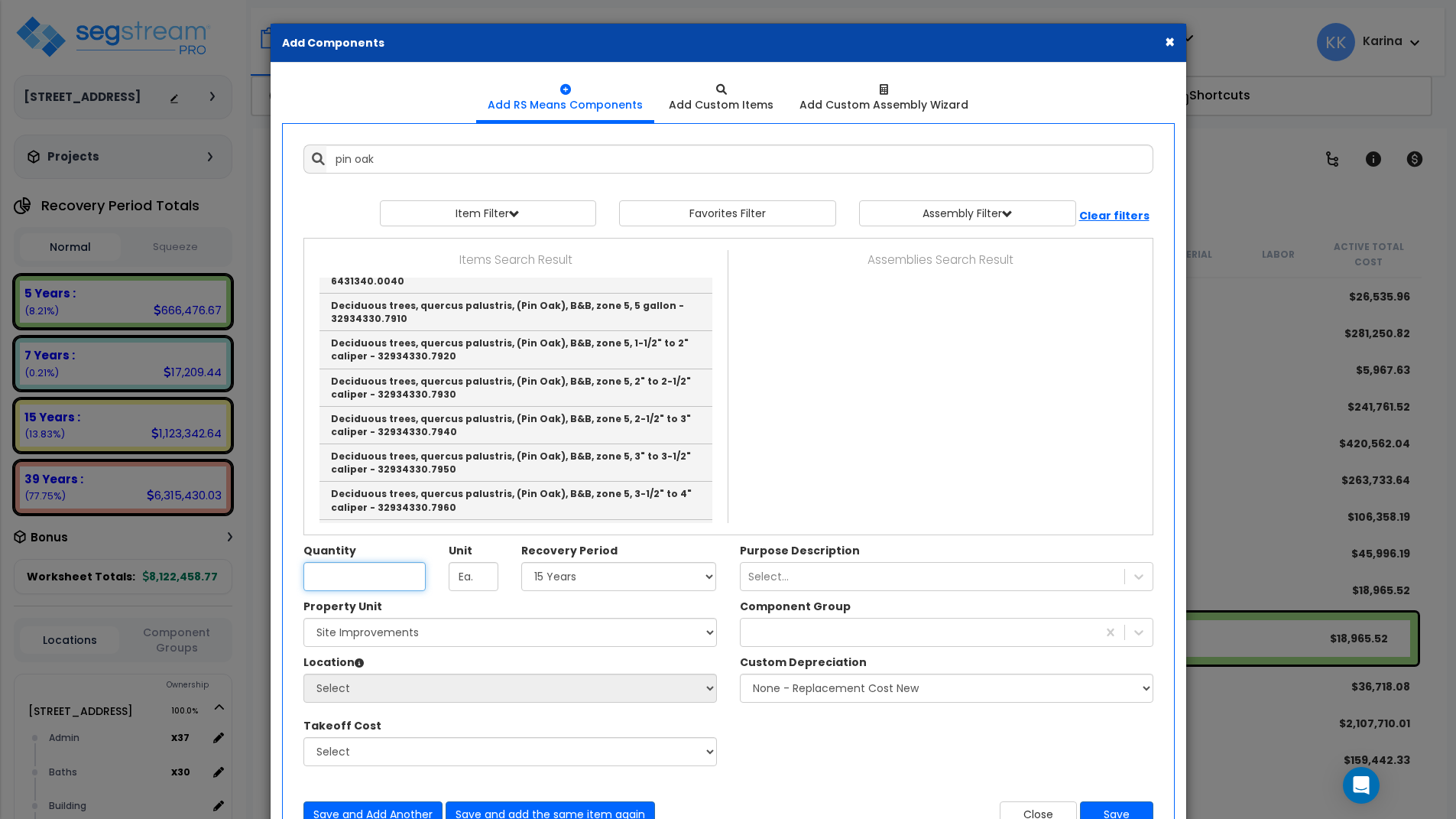
type input "Deciduous trees, quercus palustris, (Pin Oak), B&B, zone 5, 2-1/2" to 3" calipe…"
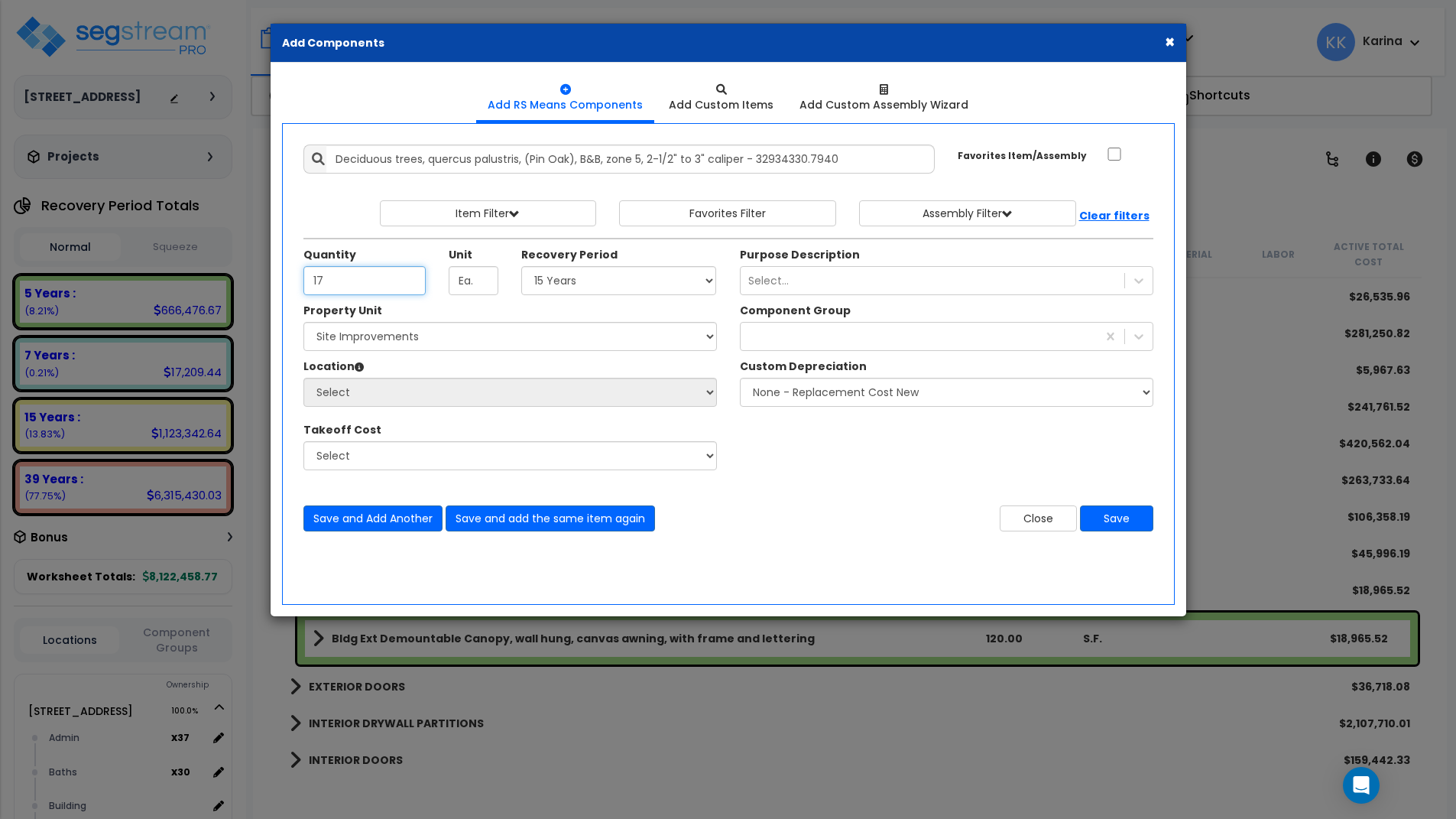
type input "17"
click at [521, 266] on select "Select 5 Years 7 Years 15 Years 20 Years 39 Years 27.5 Year" at bounding box center [619, 280] width 195 height 29
select select "15Y"
click option "15 Years" at bounding box center [0, 0] width 0 height 0
click at [303, 322] on select "Select [STREET_ADDRESS] Site Improvements" at bounding box center [509, 337] width 414 height 29
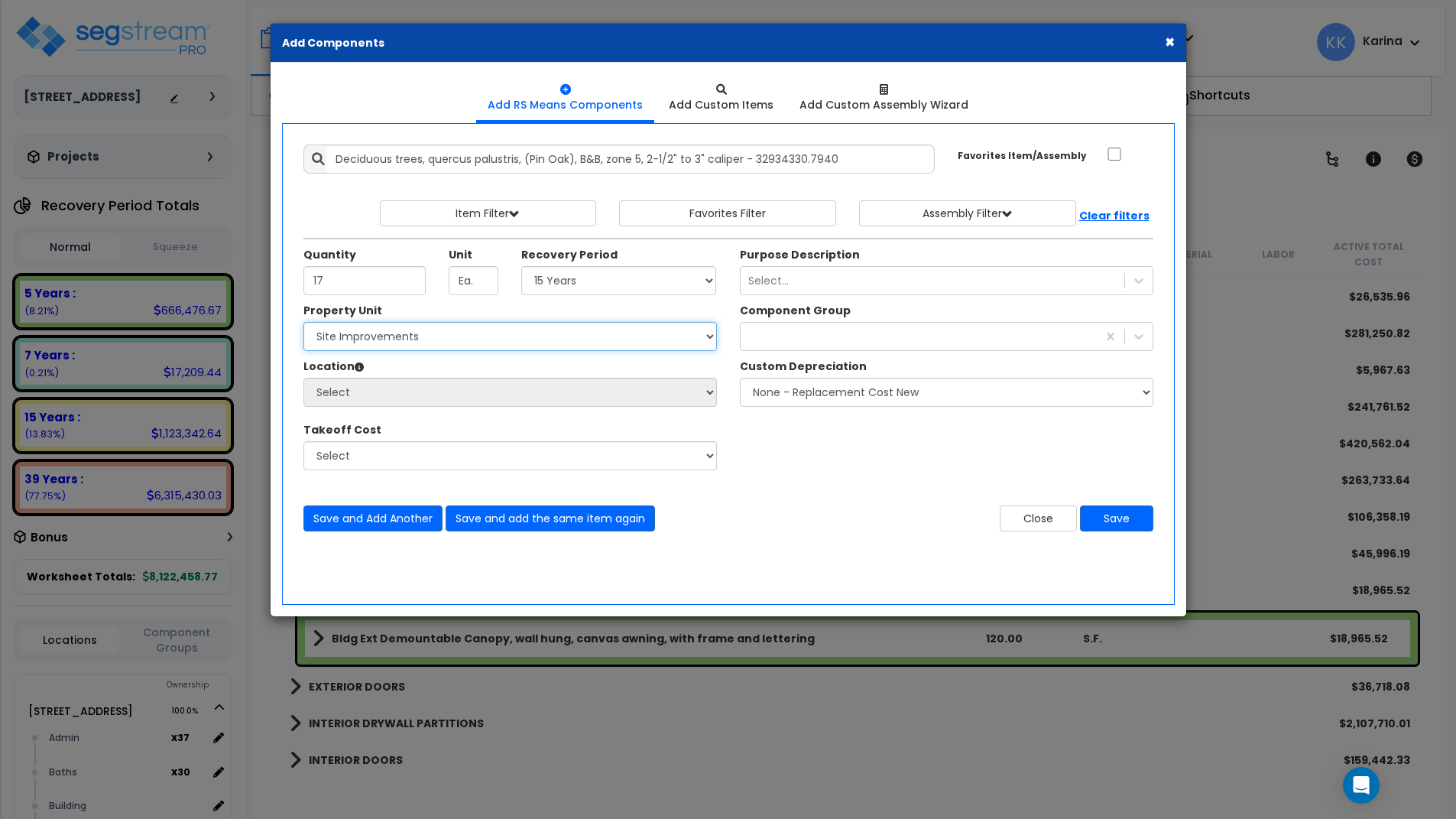
select select "162447"
click option "Site Improvements" at bounding box center [0, 0] width 0 height 0
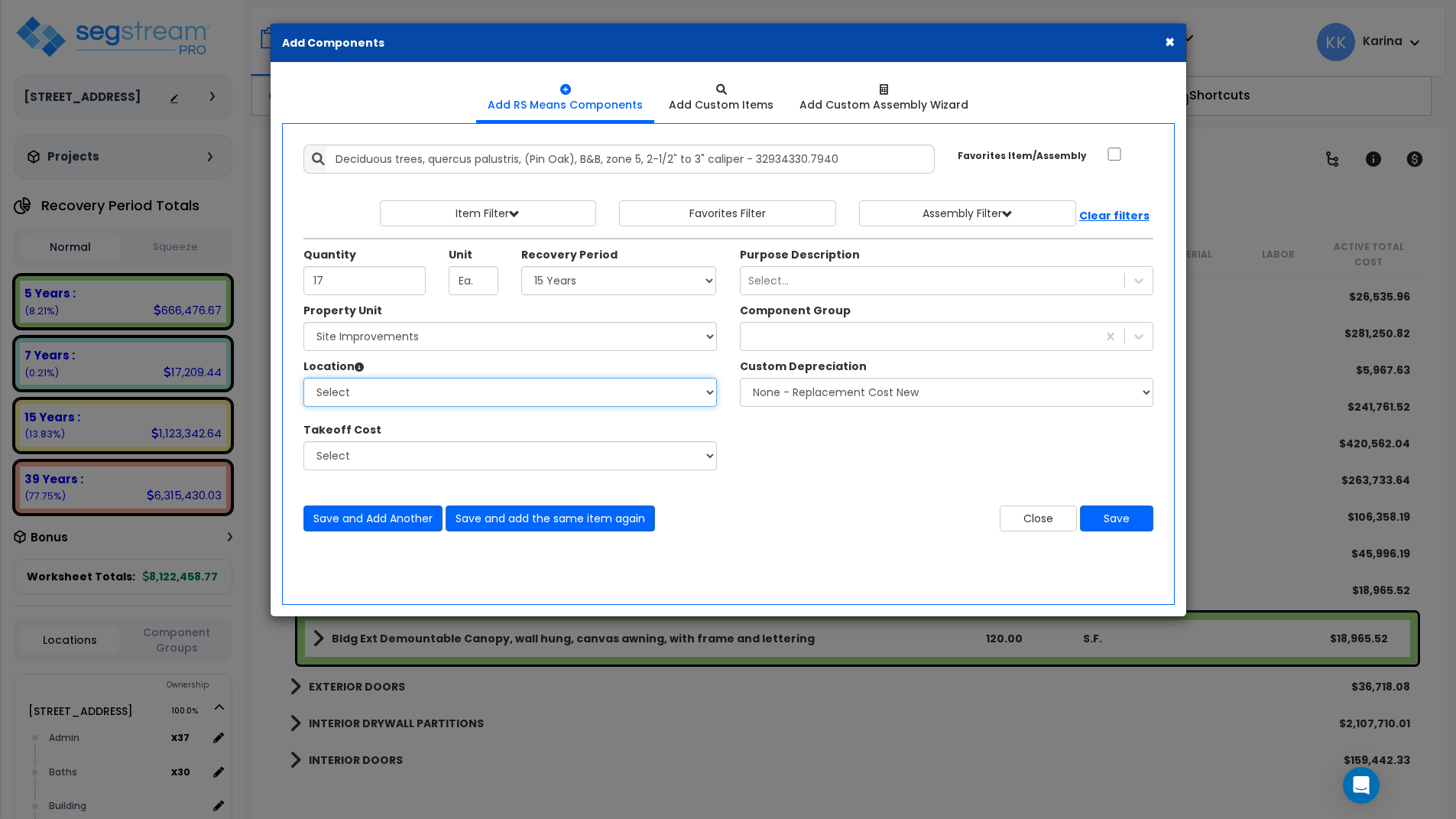
click at [303, 378] on select "Select Site Exterior Add Additional Location" at bounding box center [509, 393] width 414 height 29
select select "462"
click option "Site Exterior" at bounding box center [0, 0] width 0 height 0
click at [762, 335] on div at bounding box center [918, 336] width 356 height 25
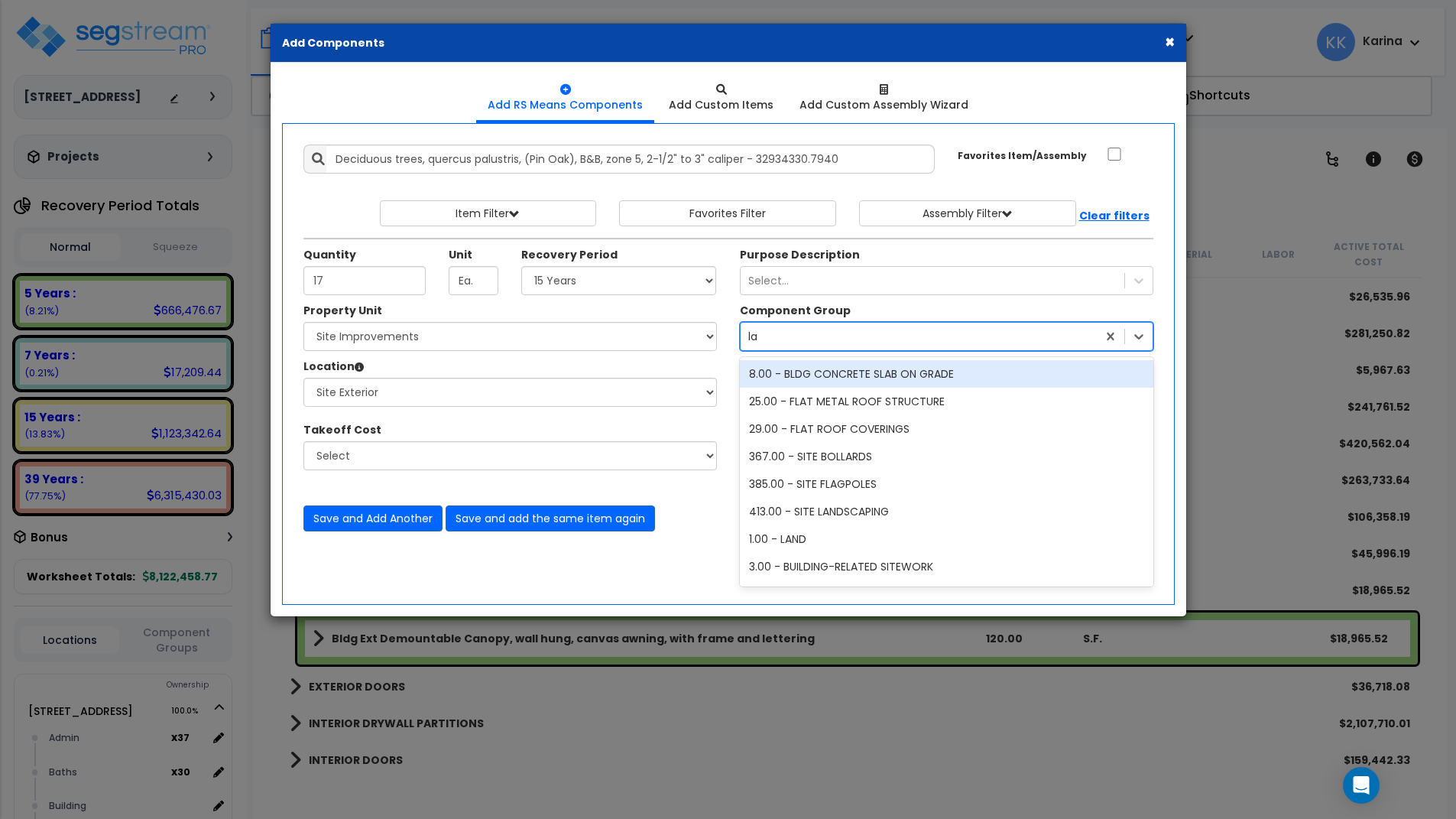
type input "lan"
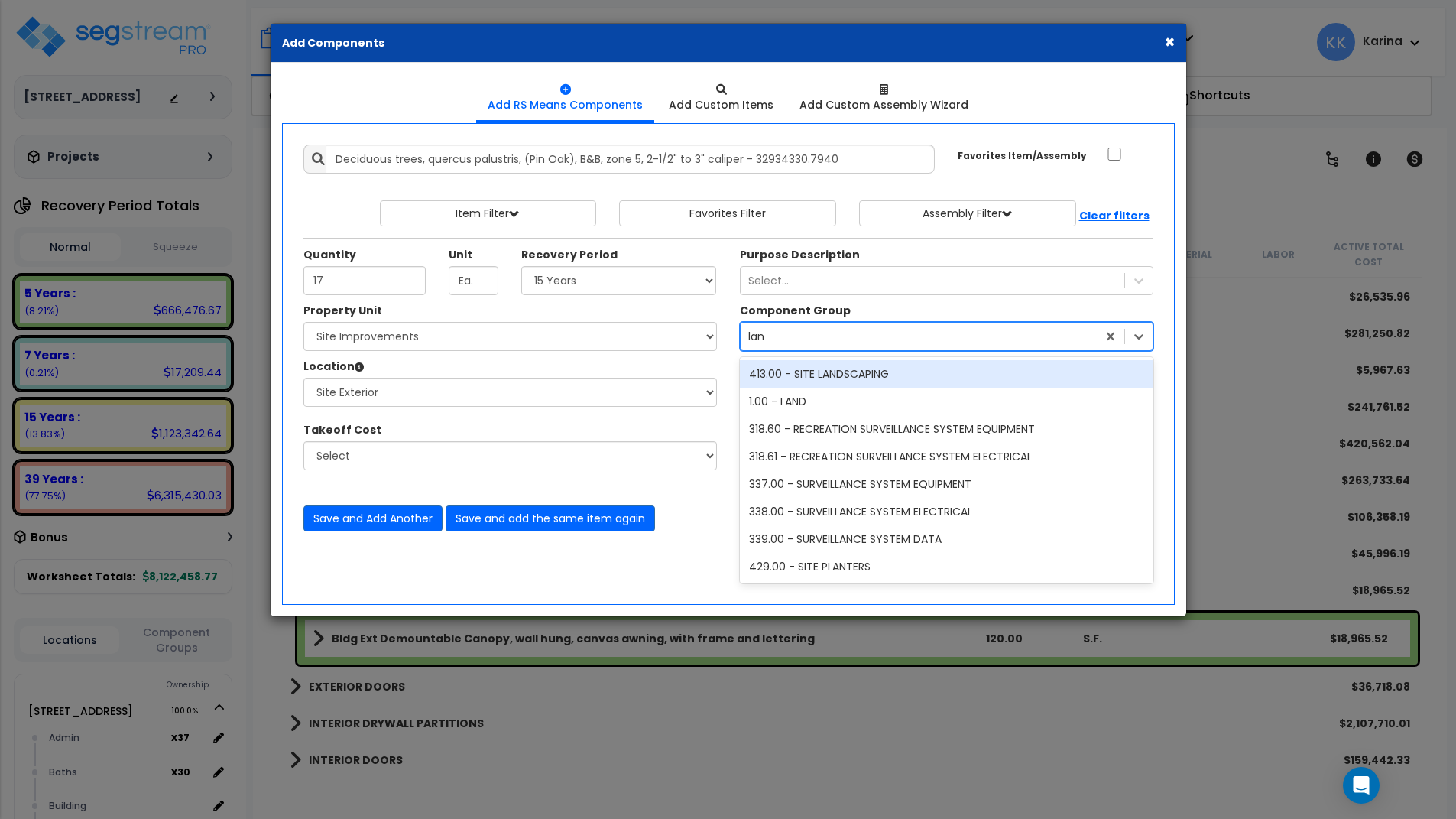
click at [831, 373] on div "413.00 - SITE LANDSCAPING" at bounding box center [947, 373] width 414 height 27
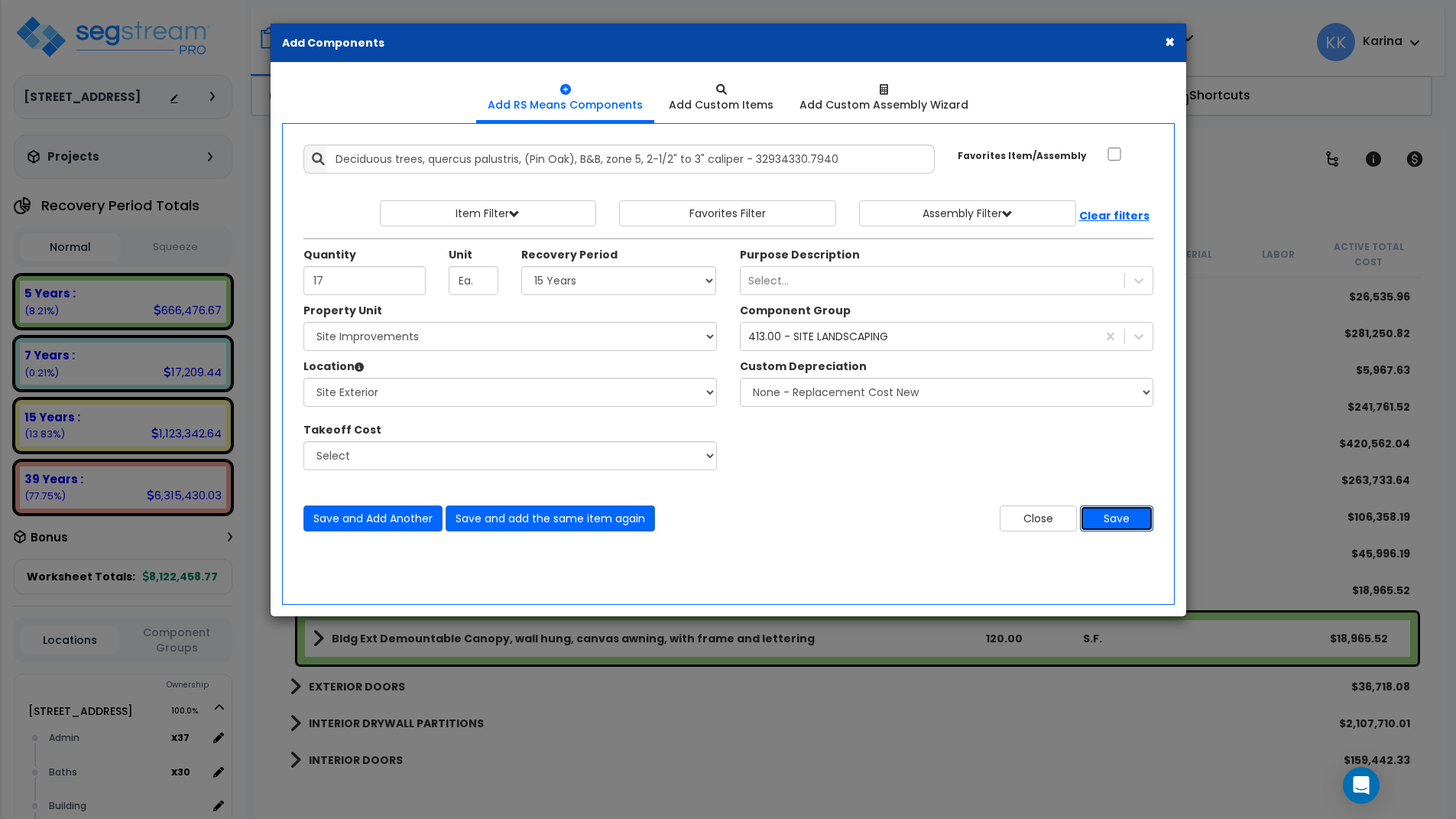
click at [1116, 519] on button "Save" at bounding box center [1116, 519] width 73 height 26
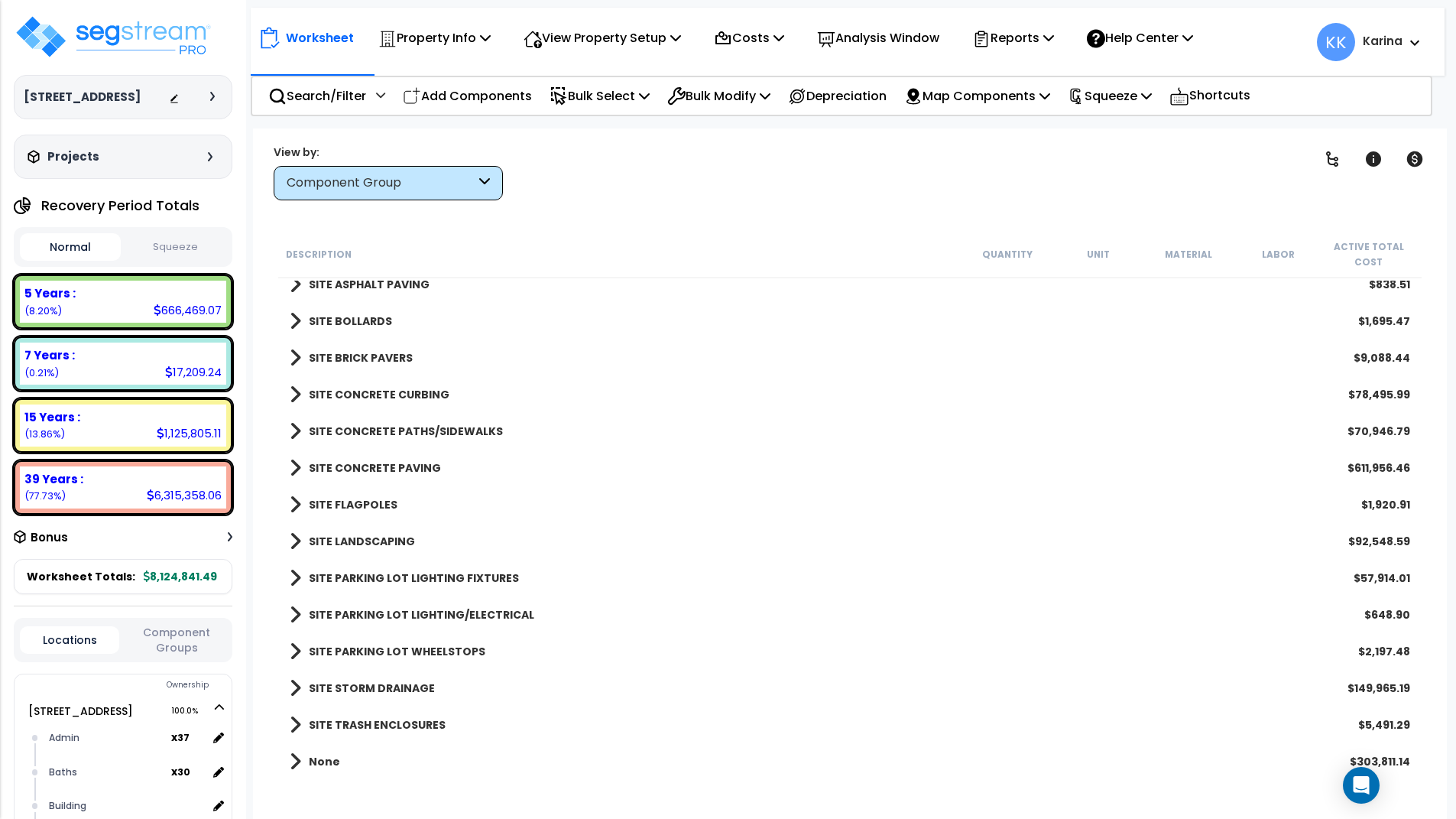
scroll to position [68, 0]
click at [294, 755] on span at bounding box center [295, 761] width 12 height 21
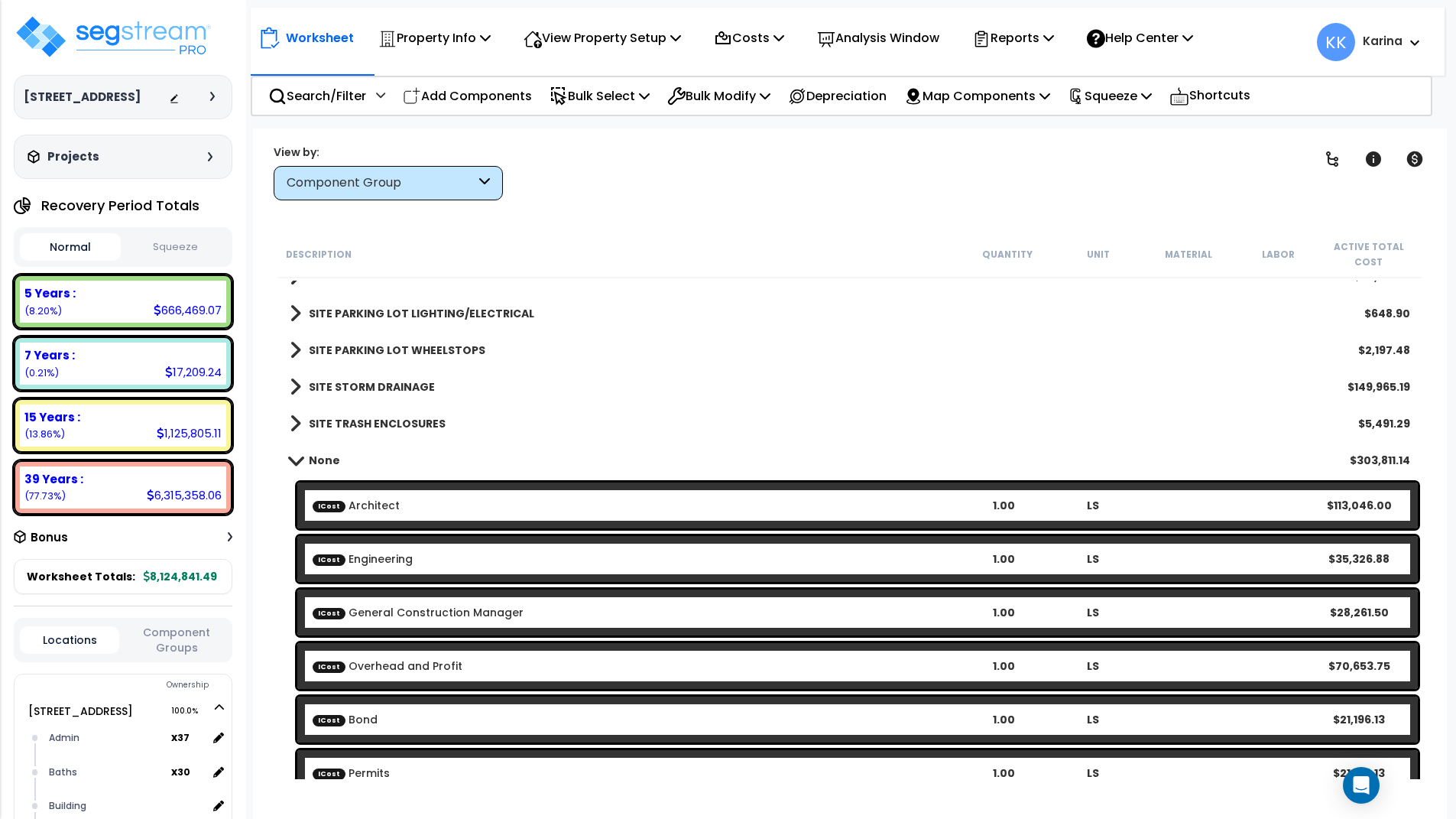
scroll to position [2017, 0]
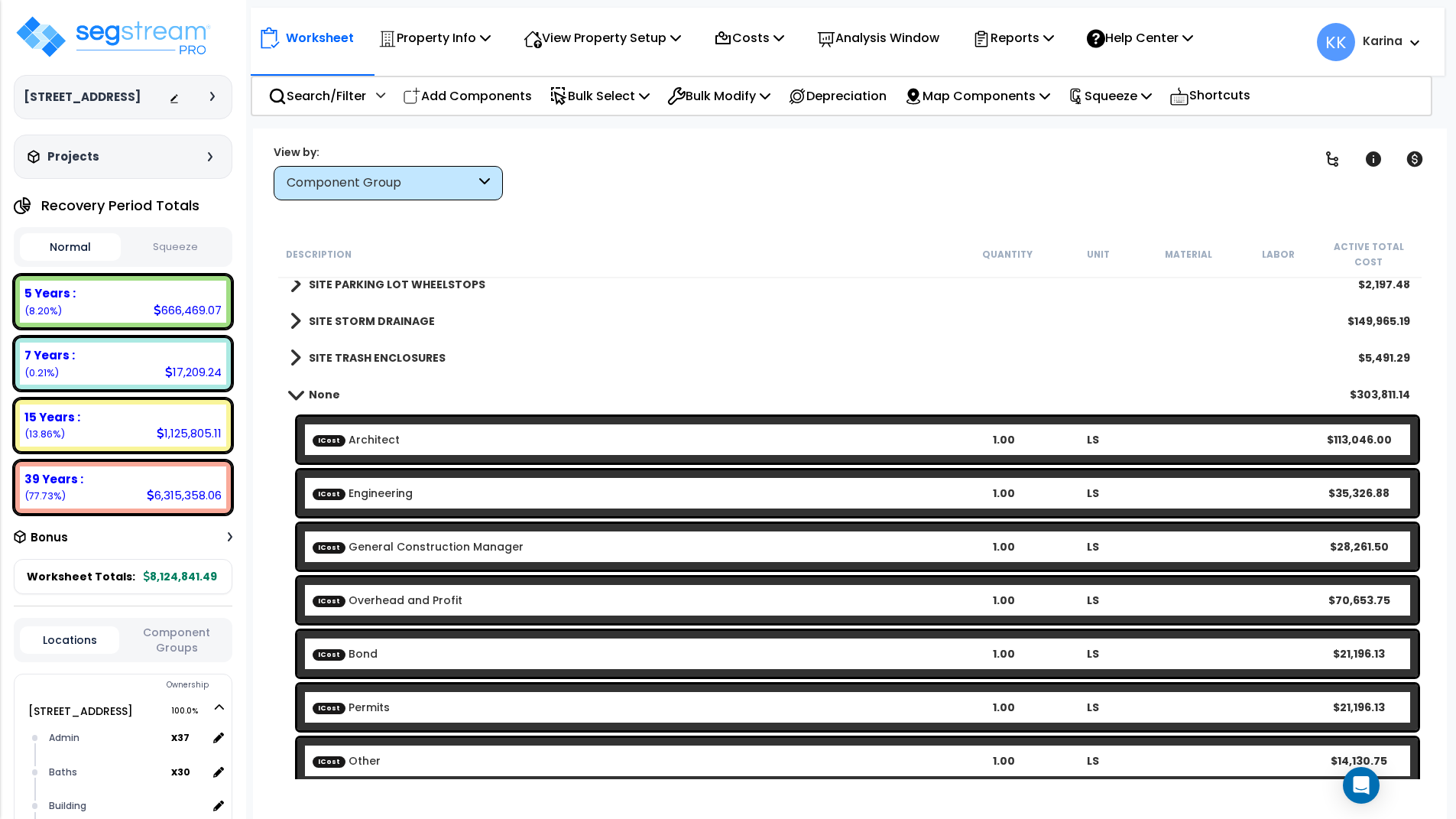
click at [294, 392] on span at bounding box center [295, 394] width 21 height 12
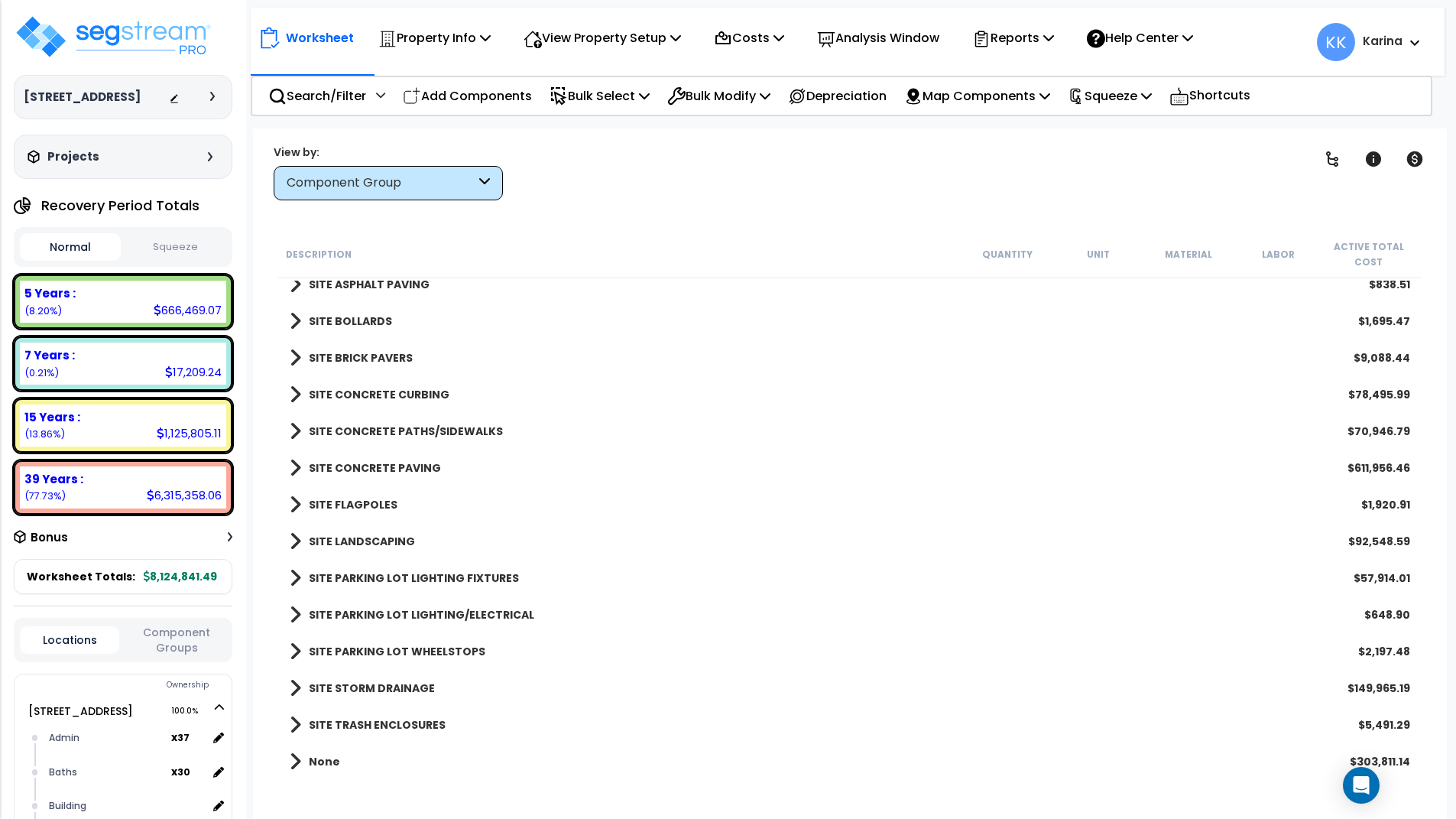
scroll to position [1650, 0]
click at [290, 539] on span at bounding box center [295, 541] width 12 height 21
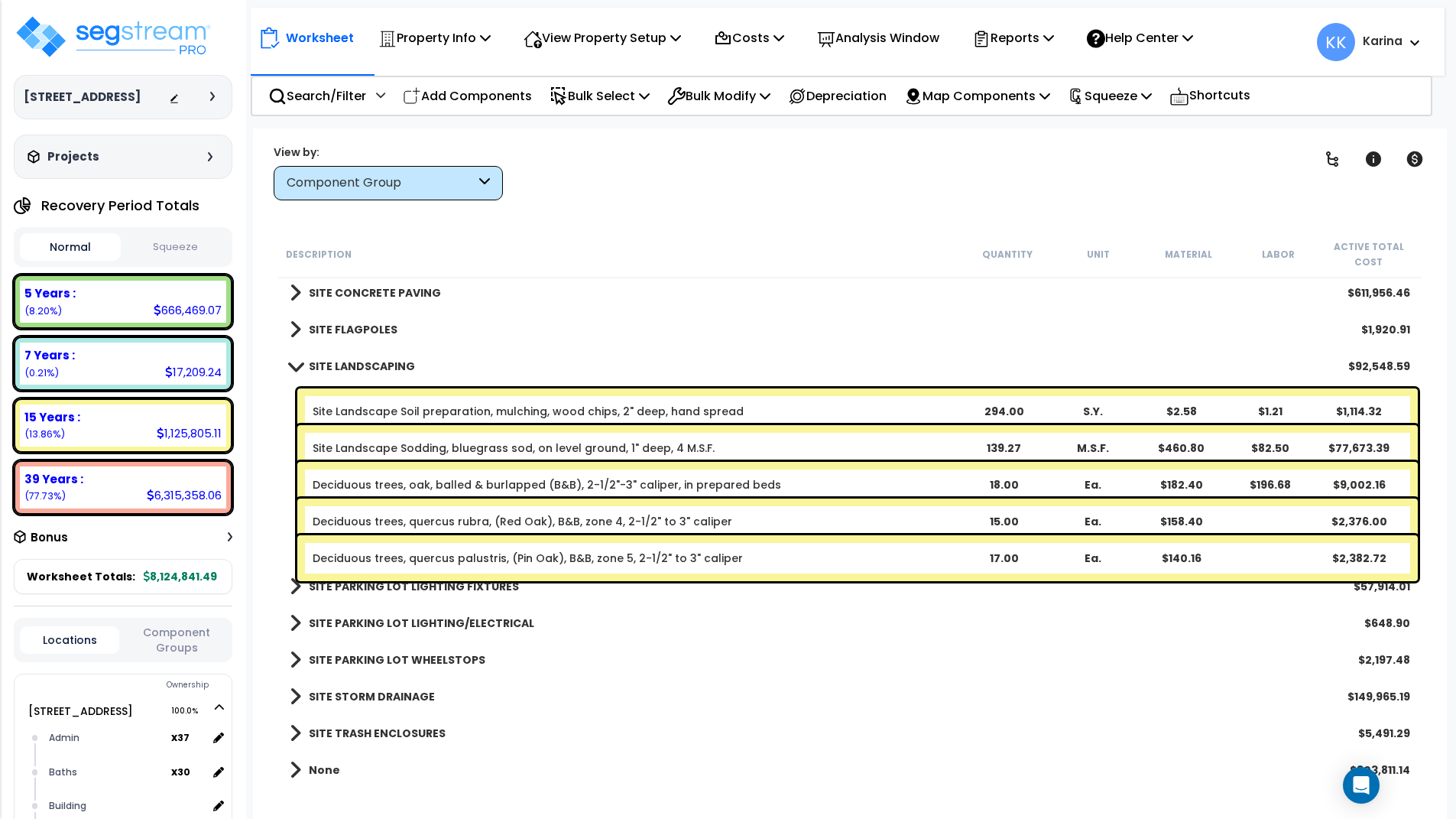
scroll to position [1833, 0]
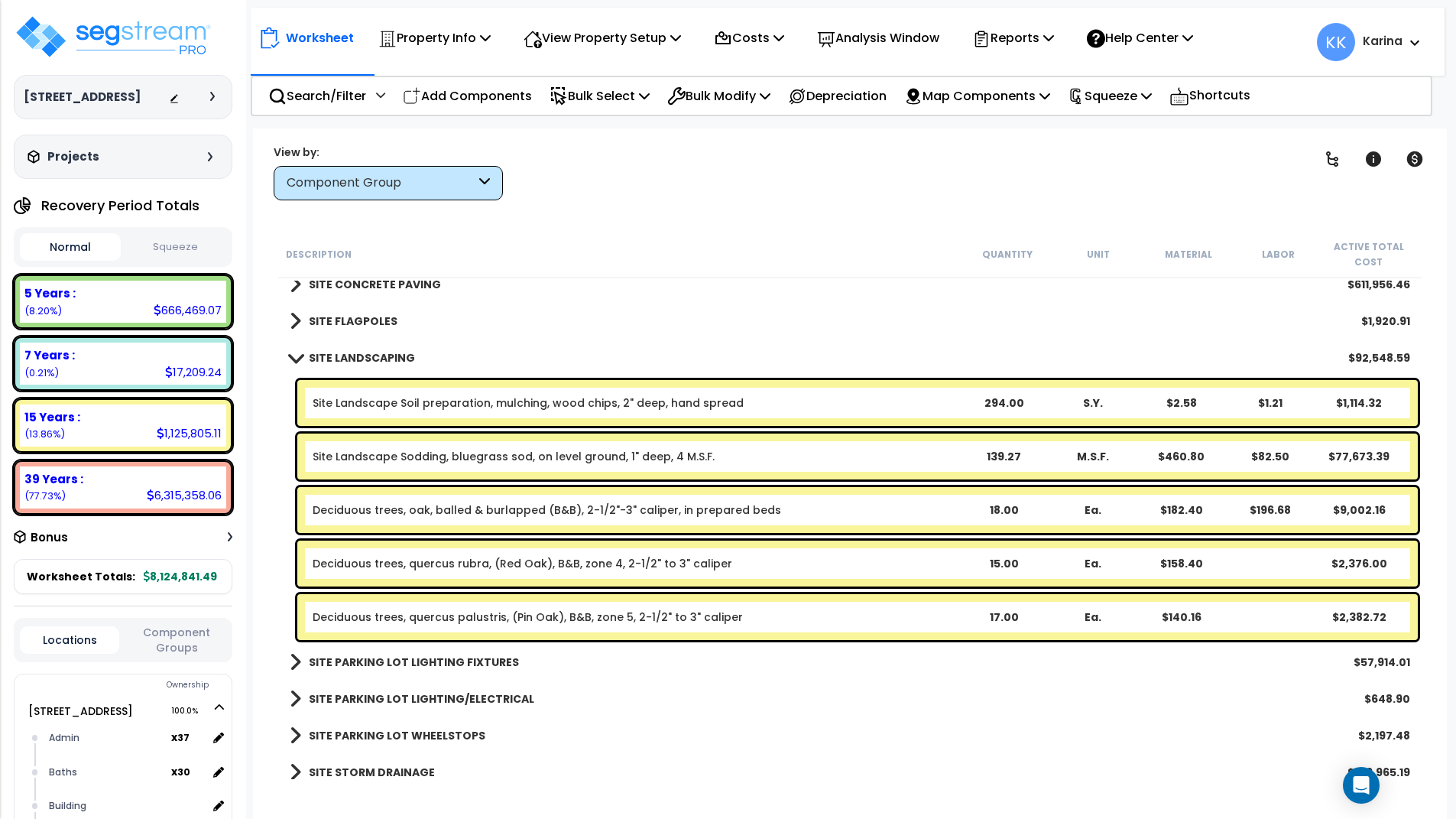
click at [670, 763] on div "SITE STORM DRAINAGE $149,965.19" at bounding box center [850, 772] width 1136 height 37
click at [480, 91] on p "Add Components" at bounding box center [467, 96] width 130 height 21
select select
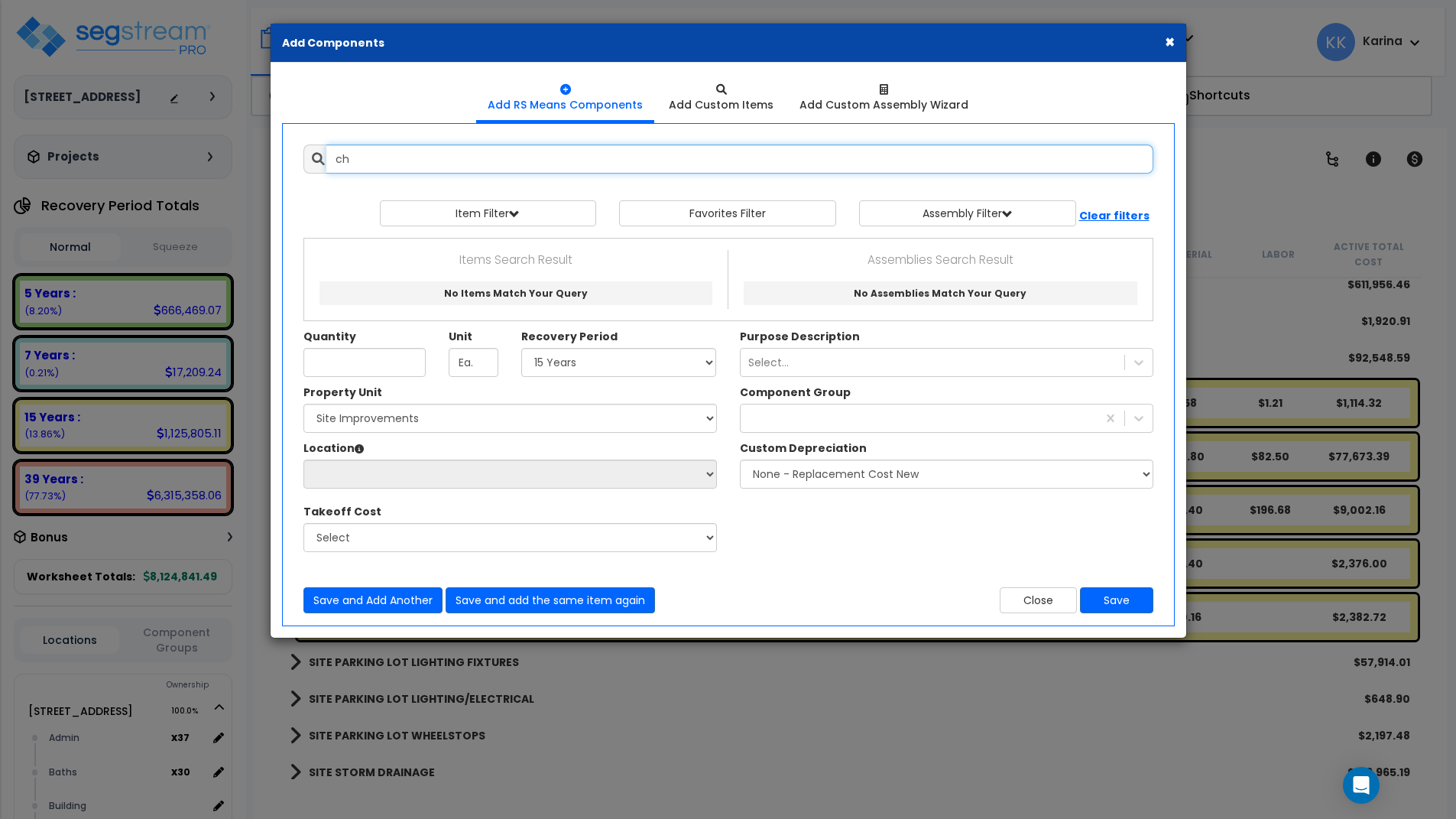
type input "c"
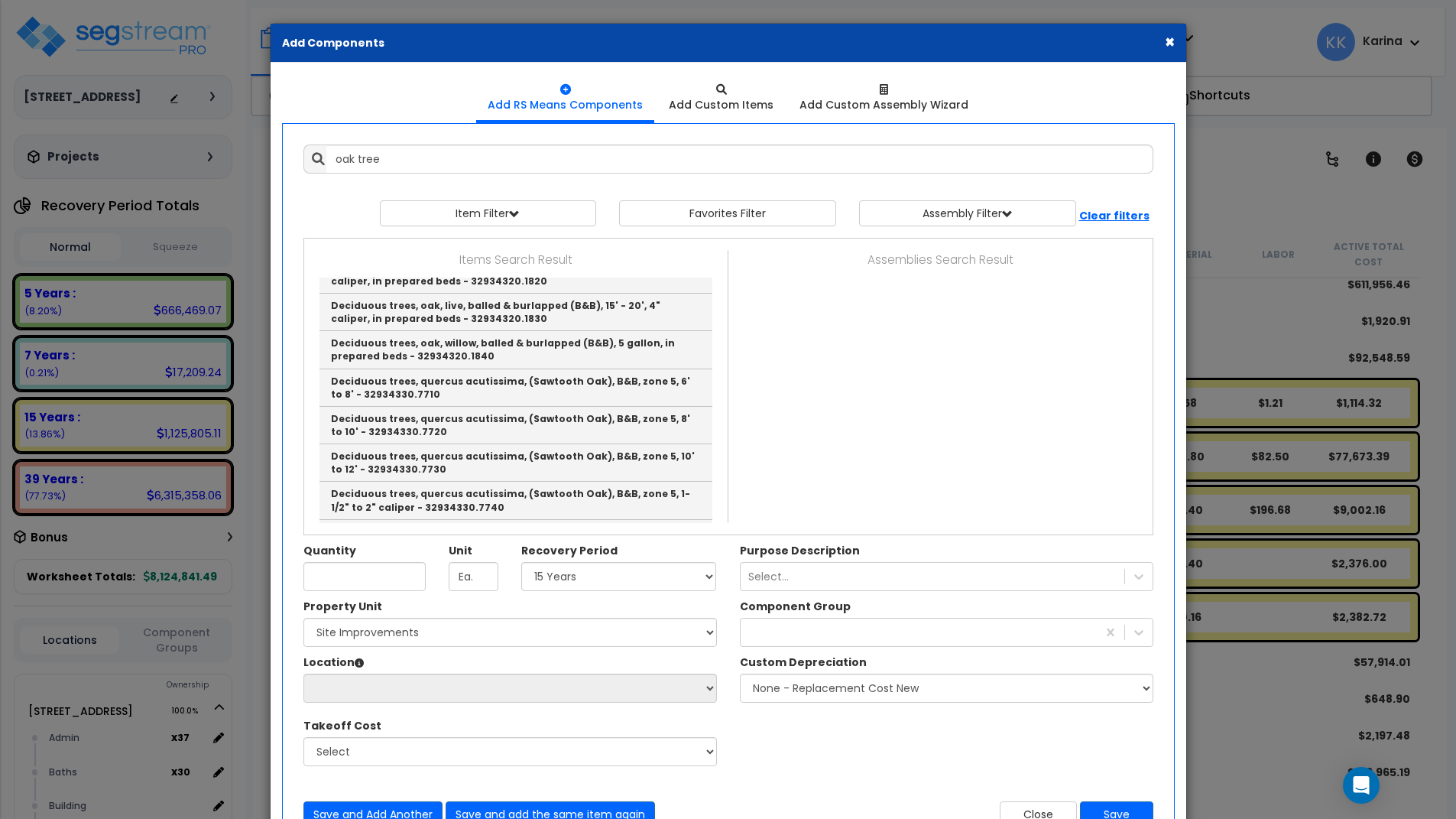
click at [502, 218] on link "Deciduous trees, oak, balled & burlapped (B&B), 2-1/2"-3" caliper, in prepared …" at bounding box center [516, 199] width 393 height 37
type input "Deciduous trees, oak, balled & burlapped (B&B), 2-1/2"-3" caliper, in prepared …"
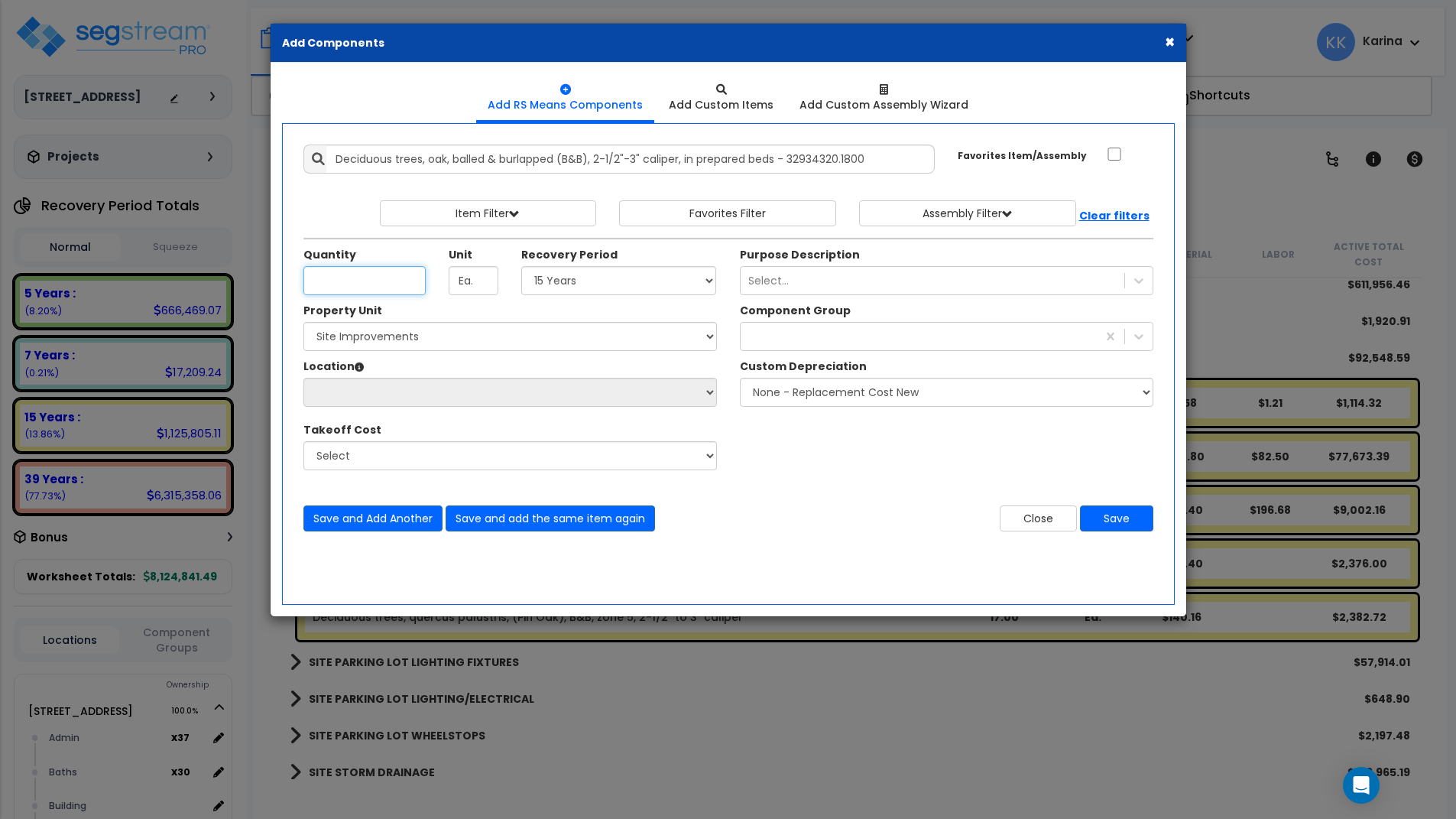
scroll to position [0, 0]
click at [613, 753] on div "× Add Components Add RS Means Components Add Custom Items Add Items" at bounding box center [728, 409] width 1456 height 819
click at [347, 277] on input "Quantity" at bounding box center [364, 280] width 122 height 29
type input "16"
click at [521, 266] on select "Select 5 Years 7 Years 15 Years 20 Years 39 Years 27.5 Year" at bounding box center [619, 280] width 195 height 29
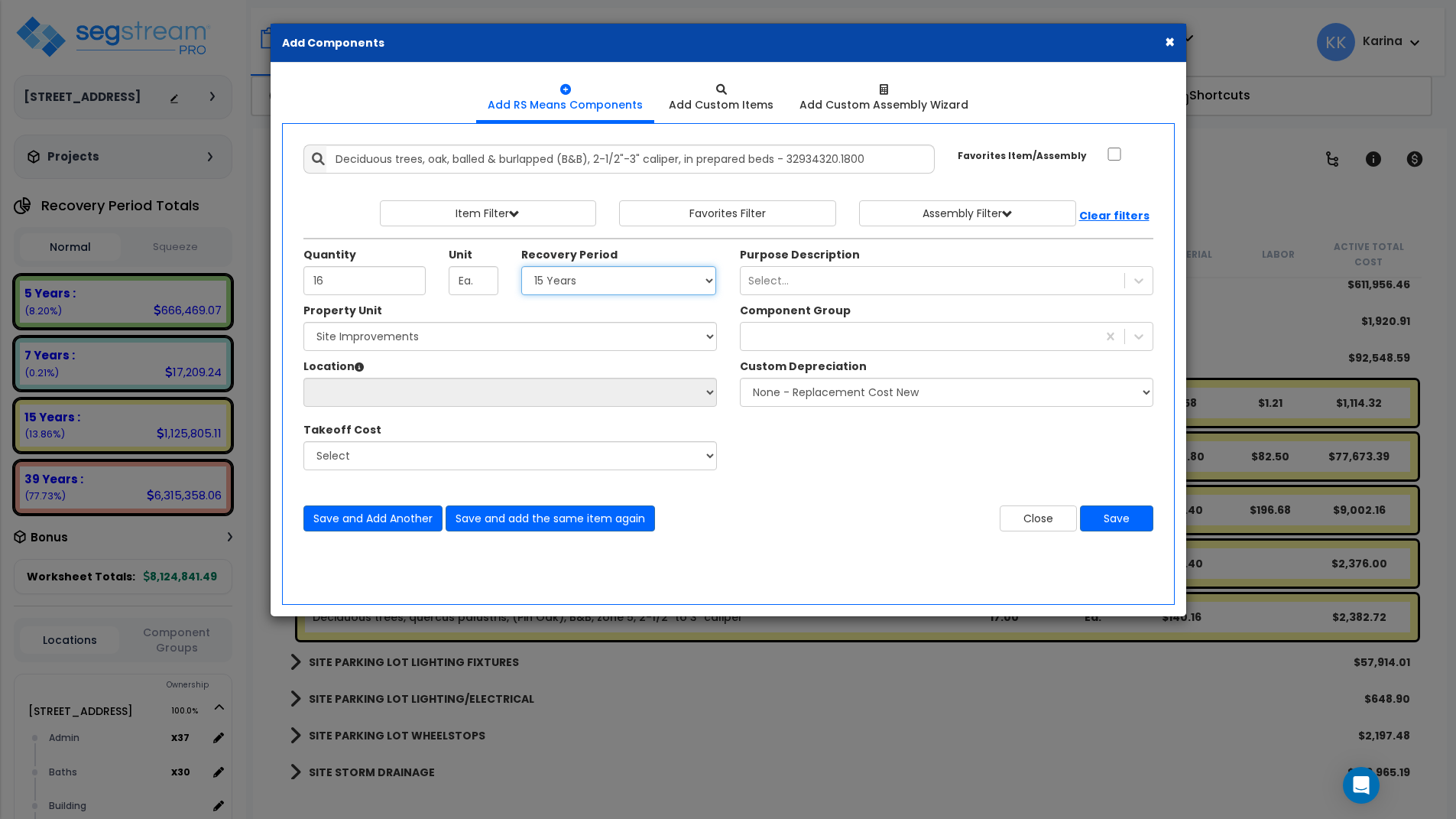
select select "15Y"
click option "15 Years" at bounding box center [0, 0] width 0 height 0
click at [303, 322] on select "Select [STREET_ADDRESS] Site Improvements" at bounding box center [509, 337] width 414 height 29
select select "162447"
click option "Site Improvements" at bounding box center [0, 0] width 0 height 0
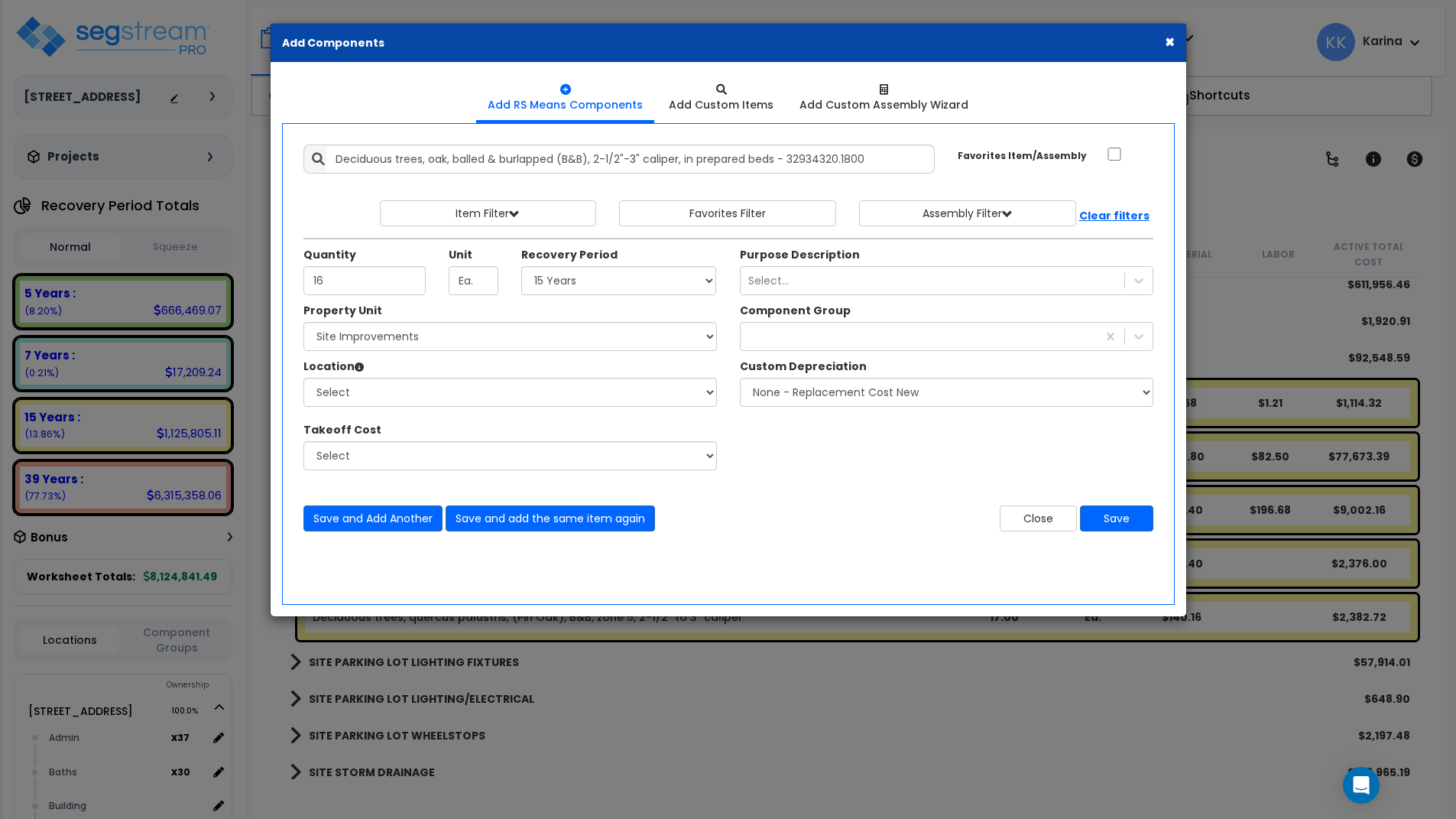
drag, startPoint x: 414, startPoint y: 409, endPoint x: 409, endPoint y: 402, distance: 8.6
click at [414, 409] on div "Property Unit Select [STREET_ADDRESS] Site Improvements Select Site Exterior" at bounding box center [510, 394] width 436 height 184
click at [303, 378] on select "Select Site Exterior Add Additional Location" at bounding box center [509, 393] width 414 height 29
select select "462"
click option "Site Exterior" at bounding box center [0, 0] width 0 height 0
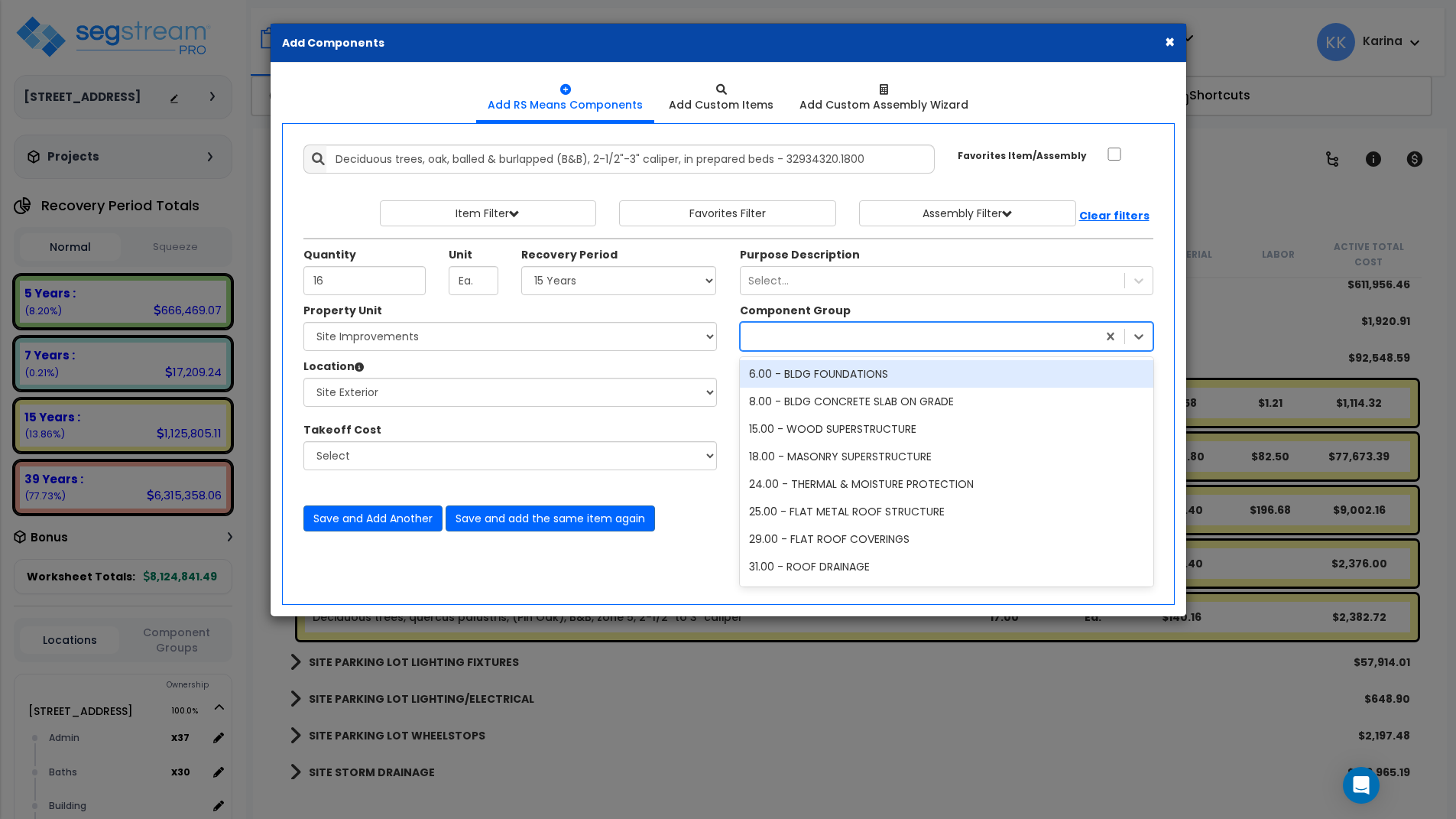
click at [755, 344] on div at bounding box center [918, 336] width 356 height 25
type input "lan"
click at [805, 367] on div "413.00 - SITE LANDSCAPING" at bounding box center [947, 373] width 414 height 27
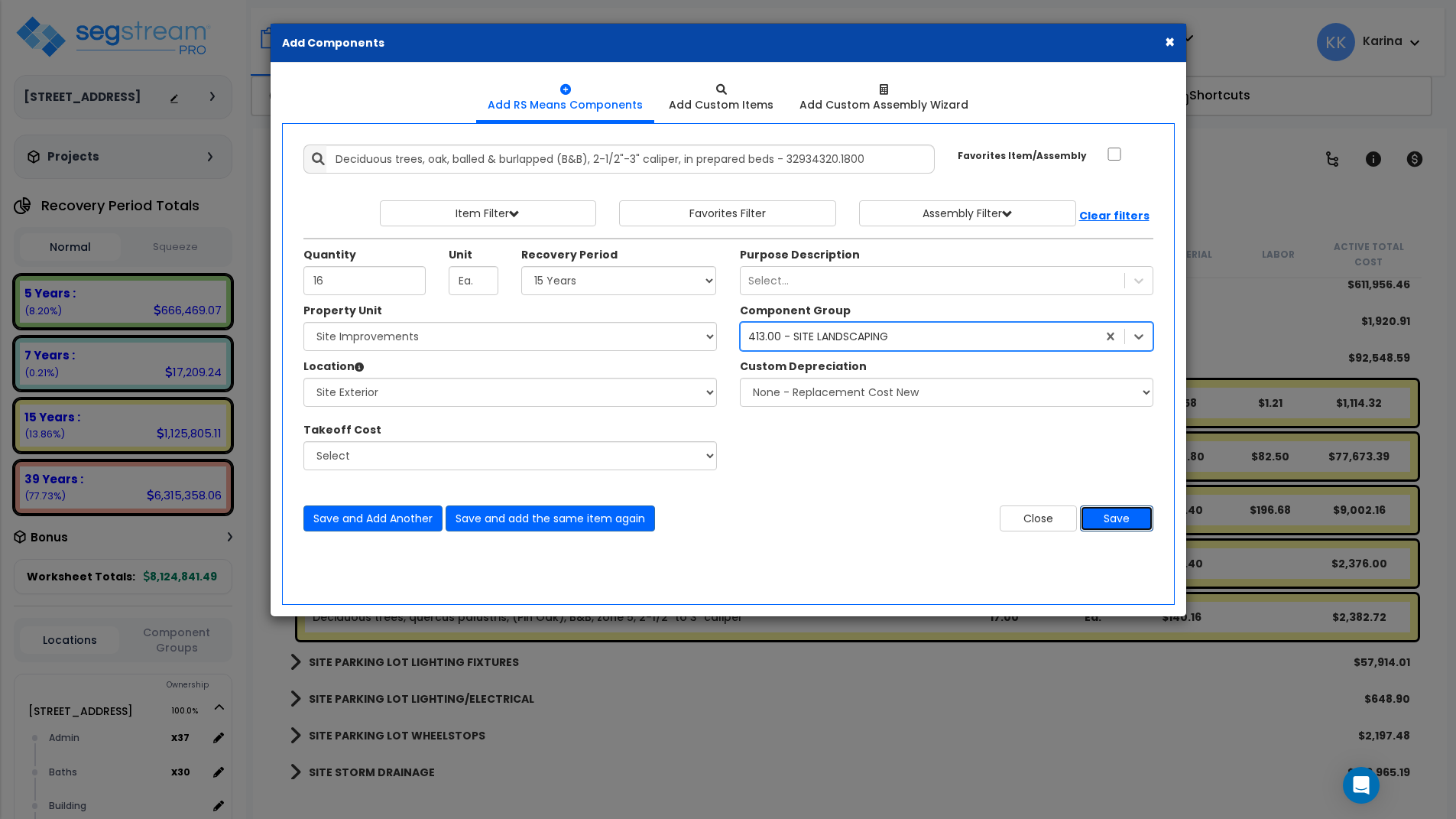
click at [1116, 516] on button "Save" at bounding box center [1116, 519] width 73 height 26
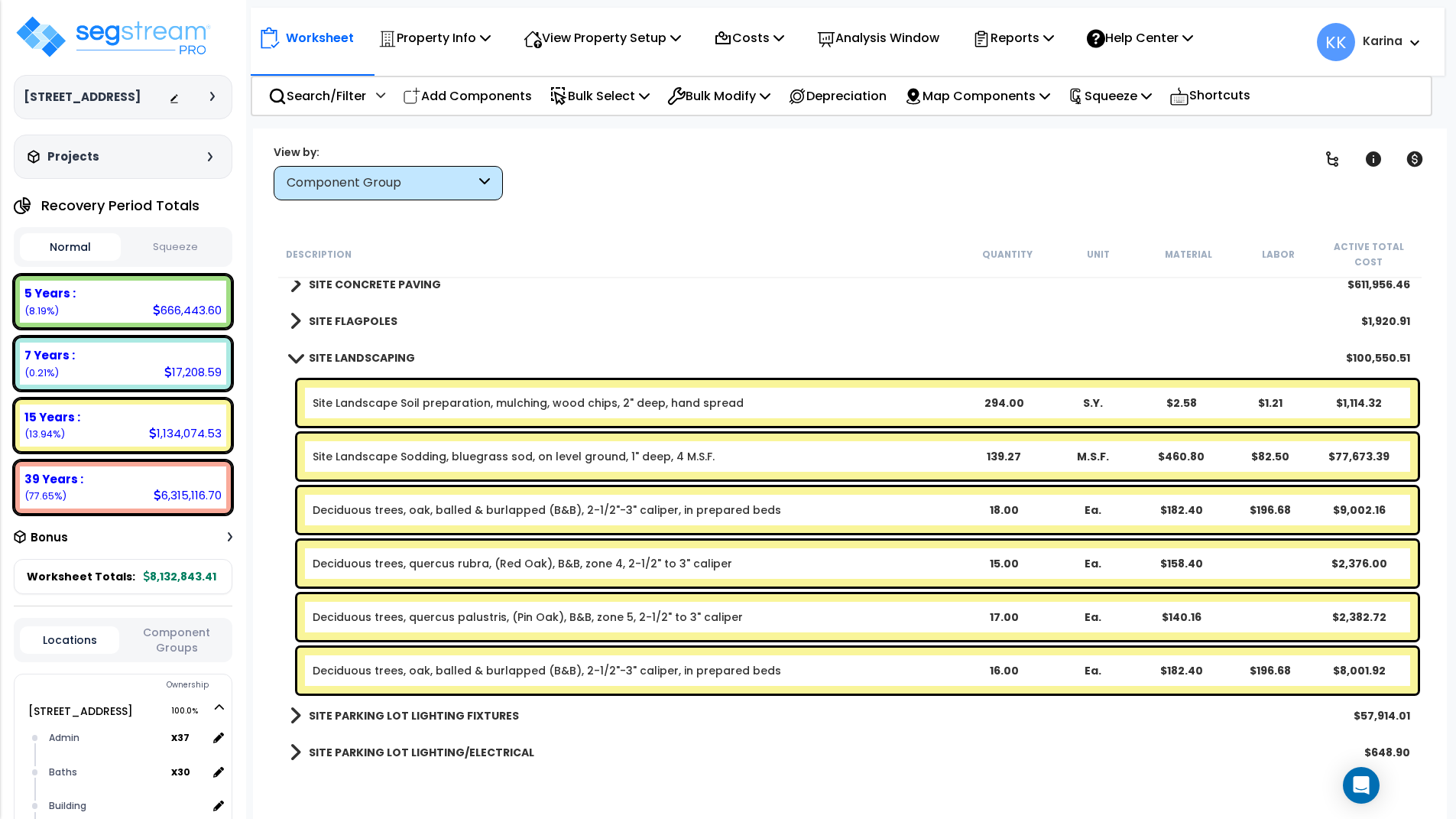
drag, startPoint x: 645, startPoint y: 751, endPoint x: 622, endPoint y: 552, distance: 200.3
click at [645, 751] on div "SITE PARKING LOT LIGHTING/ELECTRICAL $648.90" at bounding box center [850, 752] width 1136 height 37
click at [460, 97] on p "Add Components" at bounding box center [467, 96] width 130 height 21
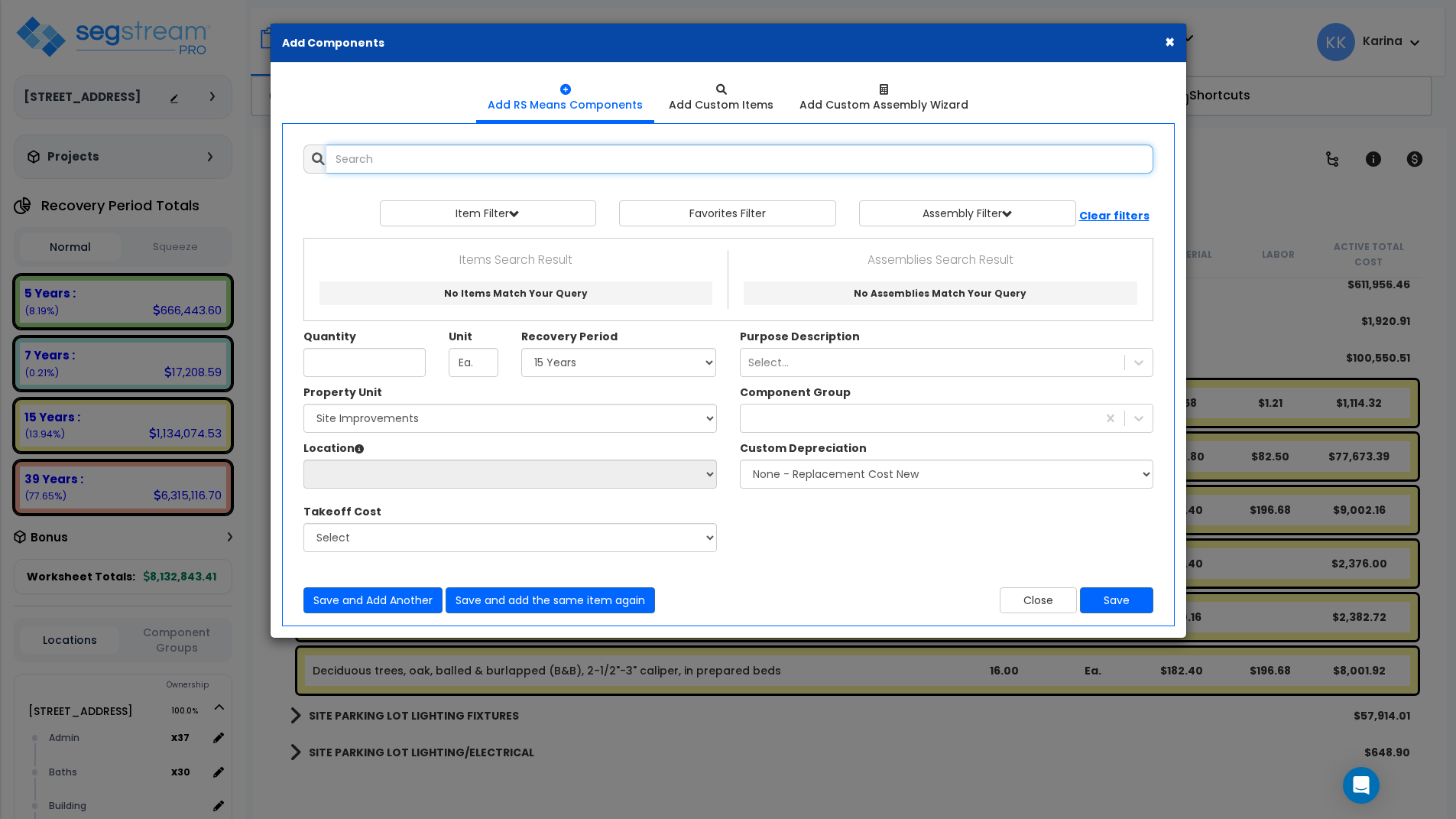
select select
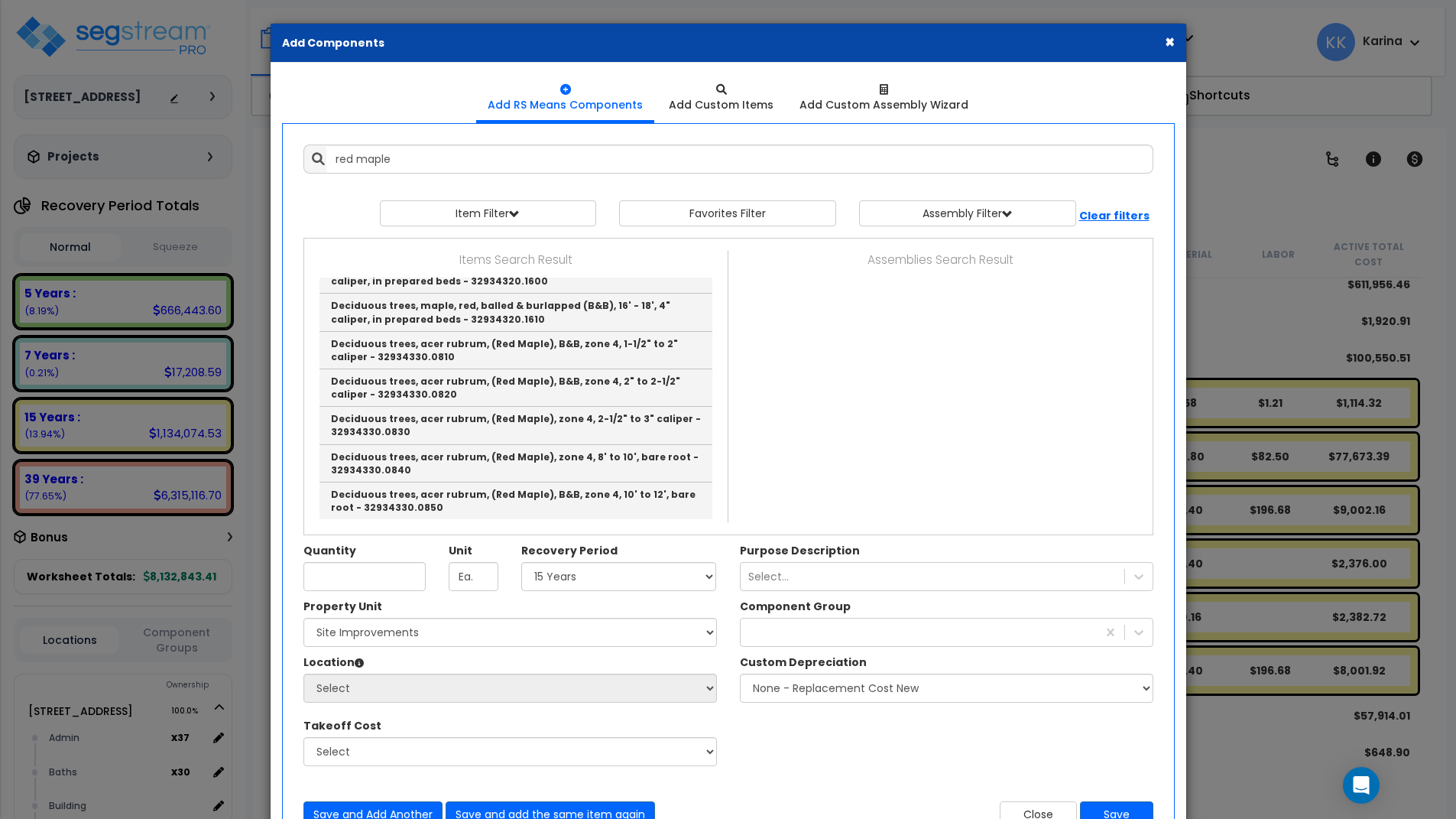
click at [799, 753] on div "Property Unit Select [STREET_ADDRESS] Site Improvements Please select Property …" at bounding box center [728, 690] width 873 height 184
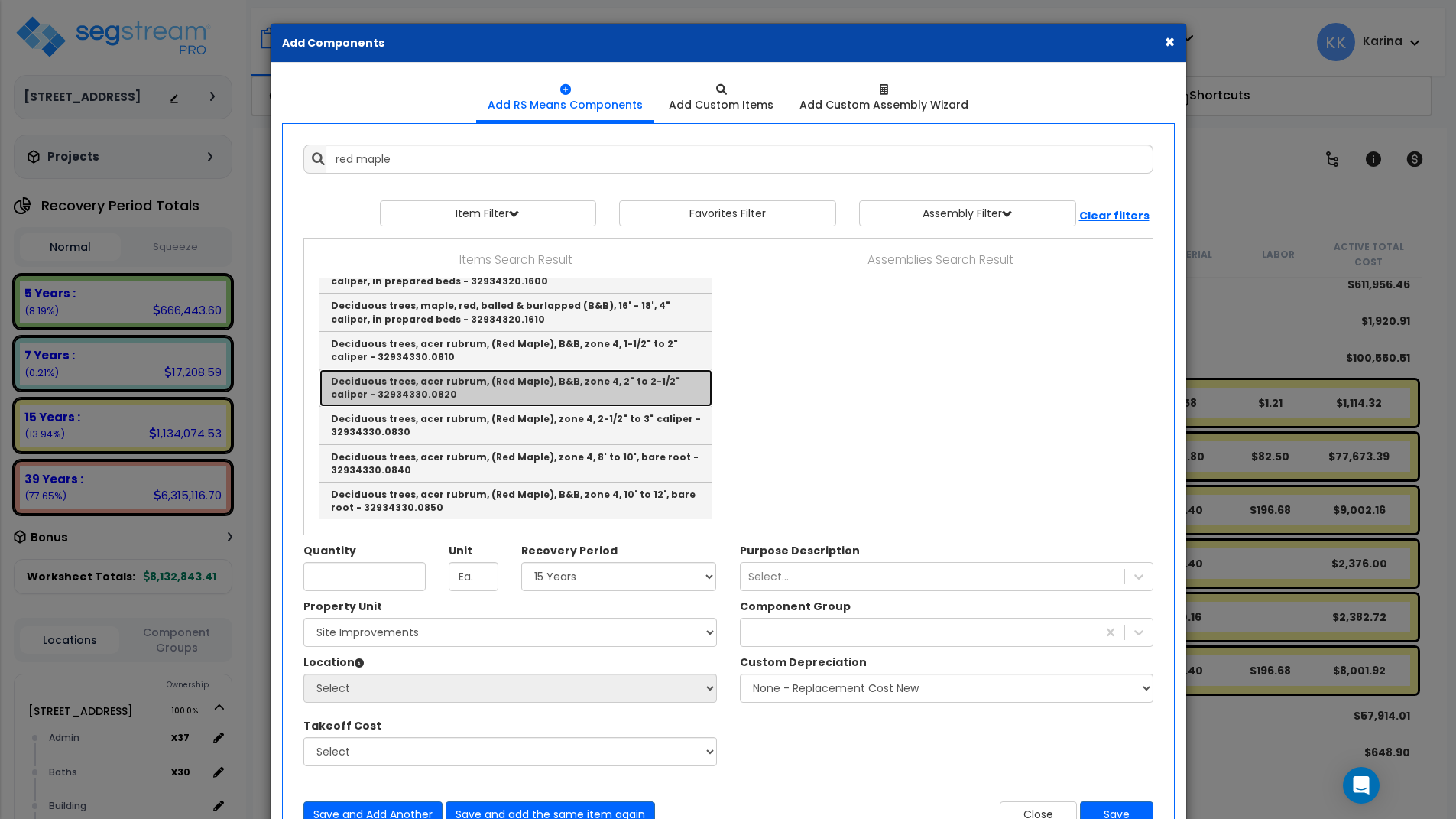
click at [426, 406] on link "Deciduous trees, acer rubrum, (Red Maple), B&B, zone 4, 2" to 2-1/2" caliper - …" at bounding box center [516, 387] width 393 height 37
type input "Deciduous trees, acer rubrum, (Red Maple), B&B, zone 4, 2" to 2-1/2" caliper - …"
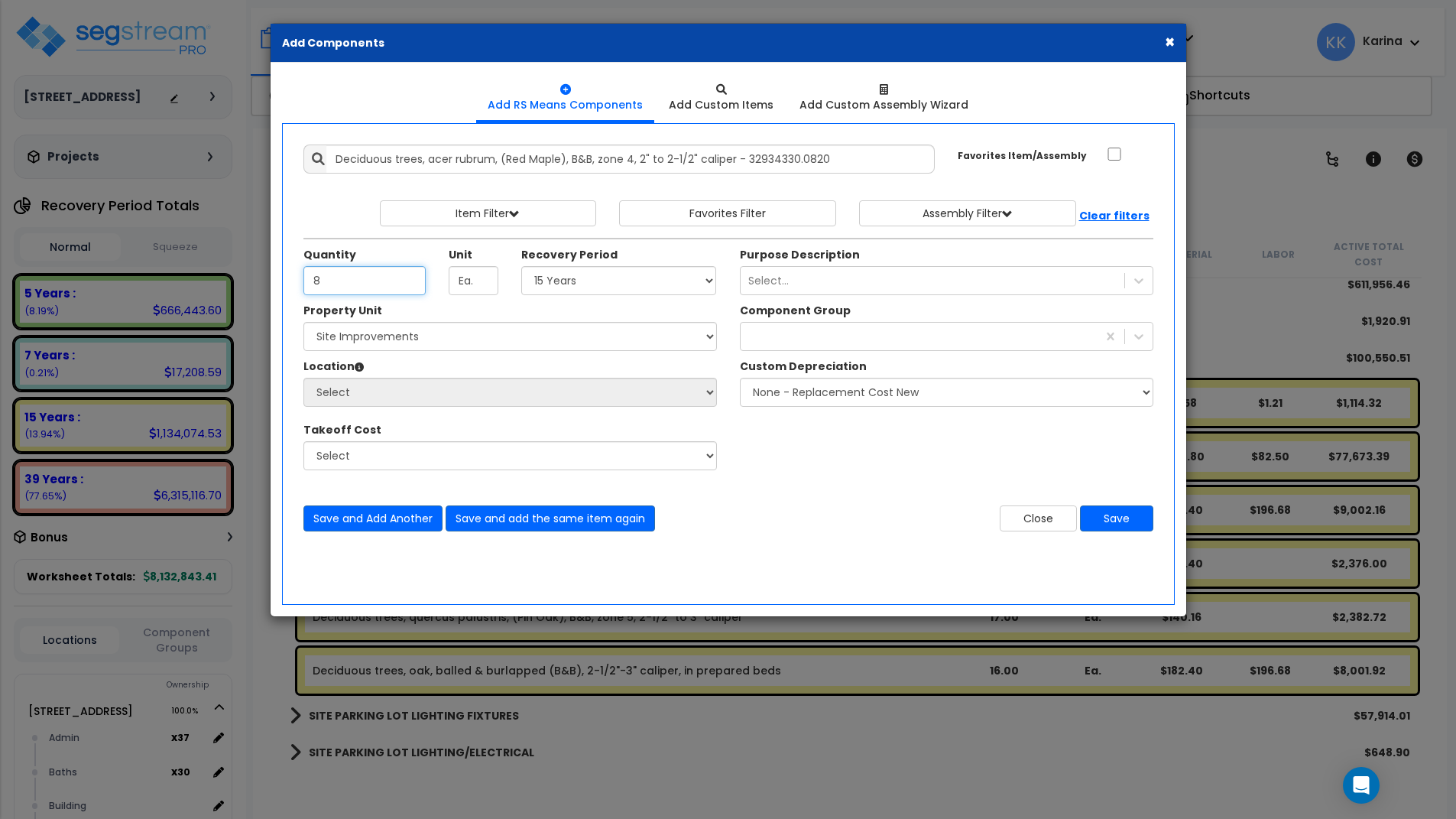
type input "8"
click at [521, 266] on select "Select 5 Years 7 Years 15 Years 20 Years 39 Years 27.5 Year" at bounding box center [619, 280] width 195 height 29
select select "15Y"
click option "15 Years" at bounding box center [0, 0] width 0 height 0
click at [303, 322] on select "Select [STREET_ADDRESS] Site Improvements" at bounding box center [509, 337] width 414 height 29
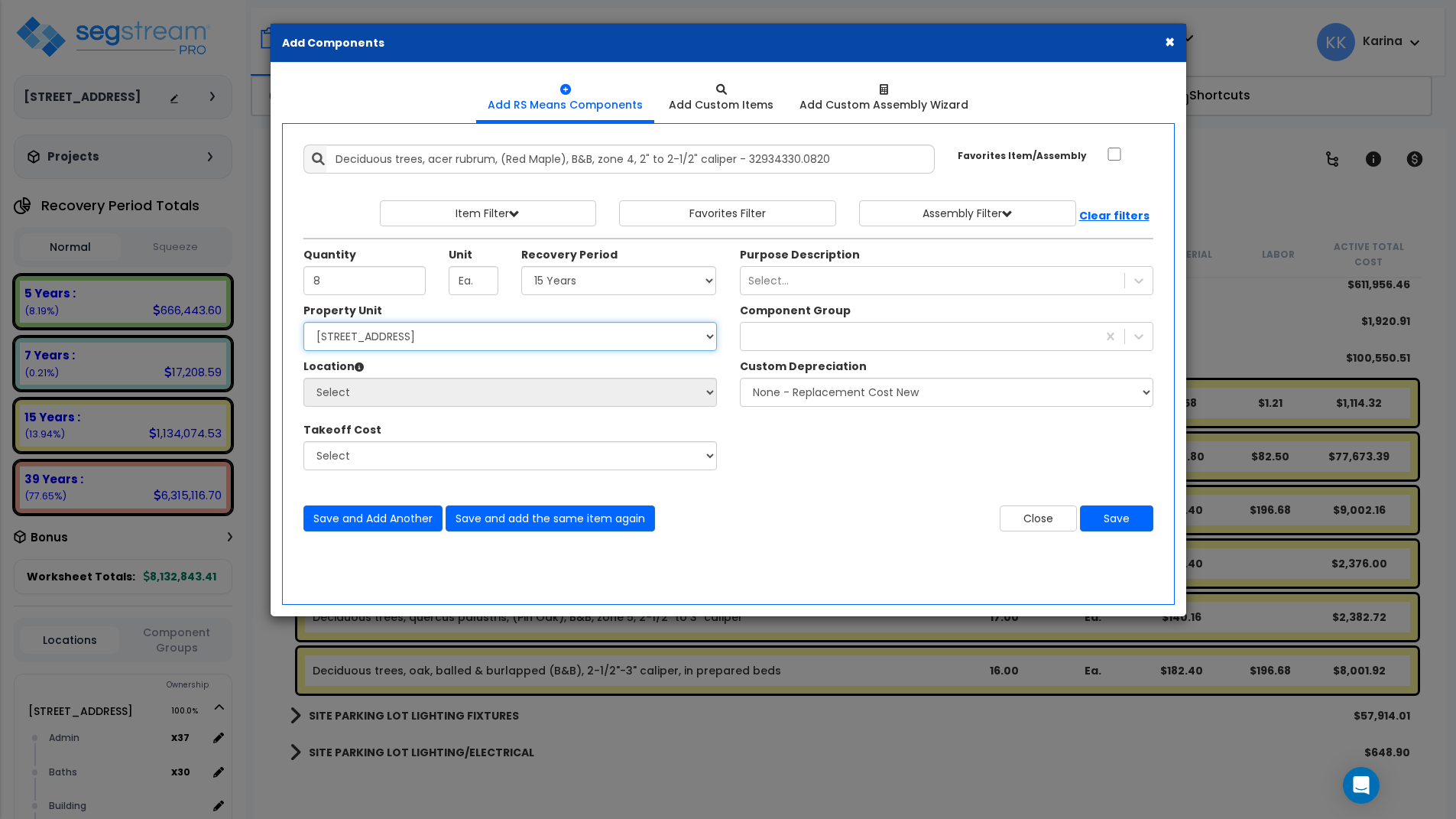
click option "[STREET_ADDRESS]" at bounding box center [0, 0] width 0 height 0
click at [303, 322] on select "Select [STREET_ADDRESS] Site Improvements" at bounding box center [509, 337] width 414 height 29
select select "162447"
click option "Site Improvements" at bounding box center [0, 0] width 0 height 0
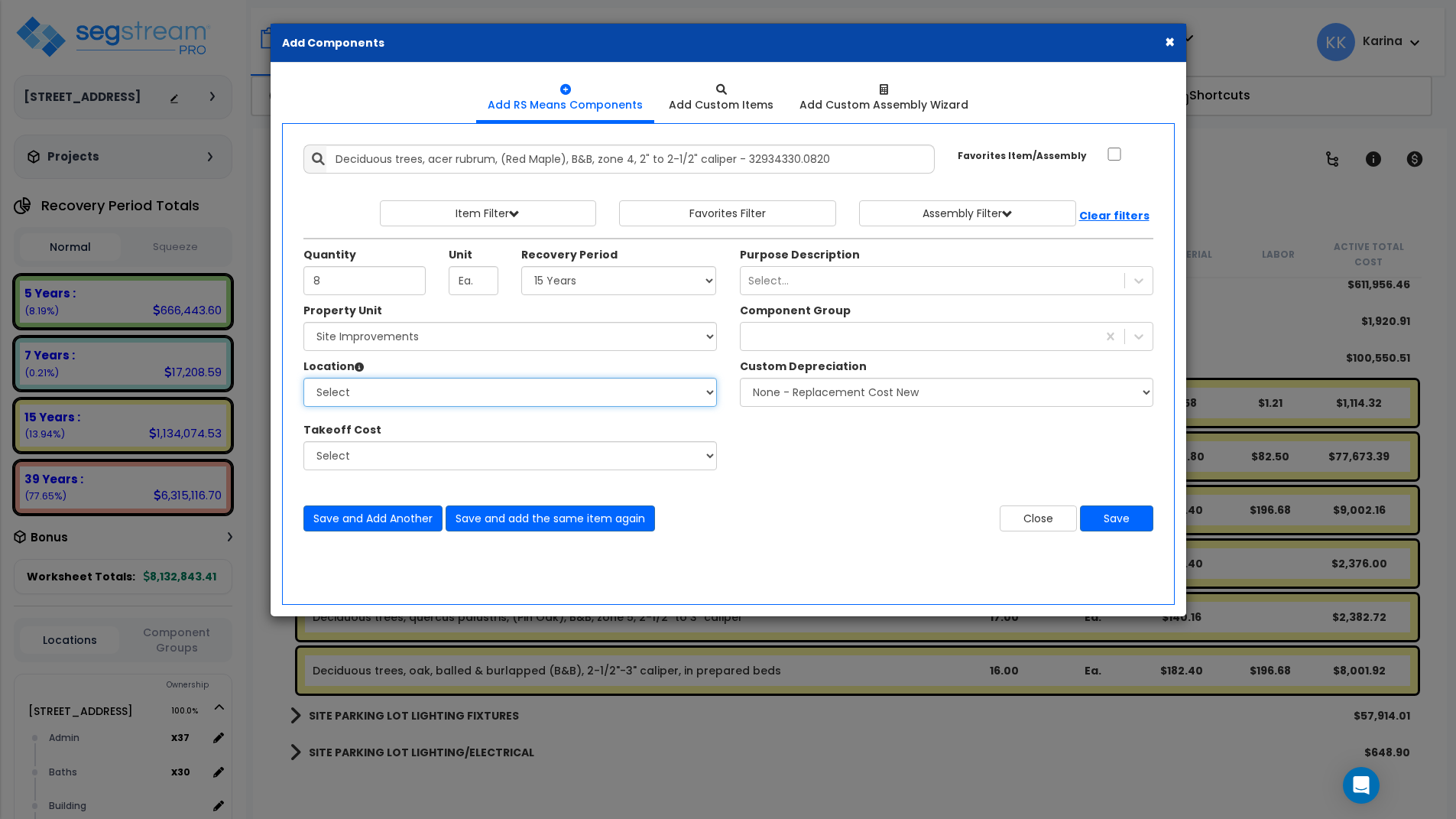
click at [303, 378] on select "Select Admin Baths Building Building Interior Common Exam Food Service In Patie…" at bounding box center [509, 393] width 414 height 29
select select "462"
click option "Site Exterior" at bounding box center [0, 0] width 0 height 0
click at [786, 327] on div at bounding box center [918, 336] width 356 height 25
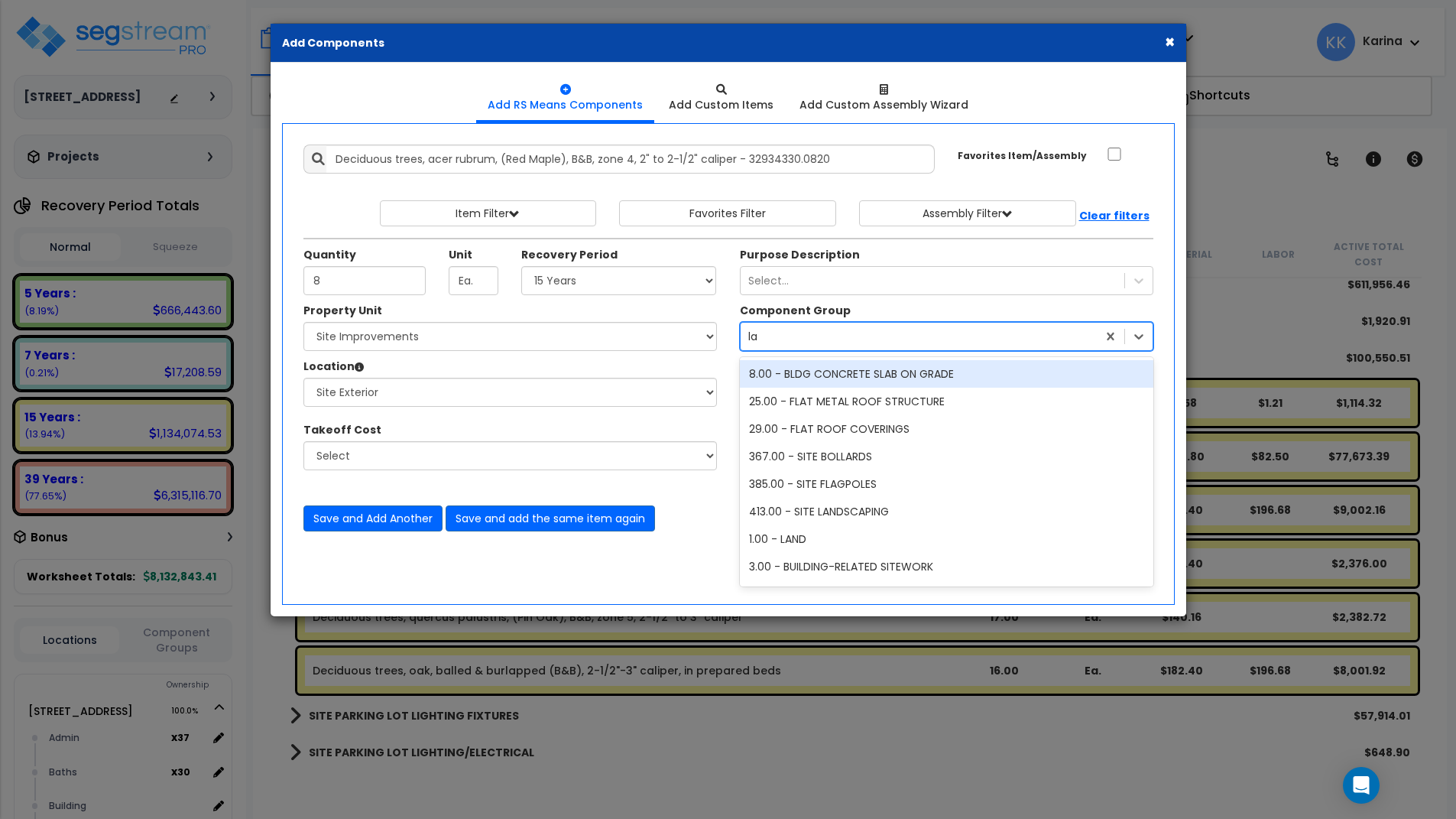
type input "lan"
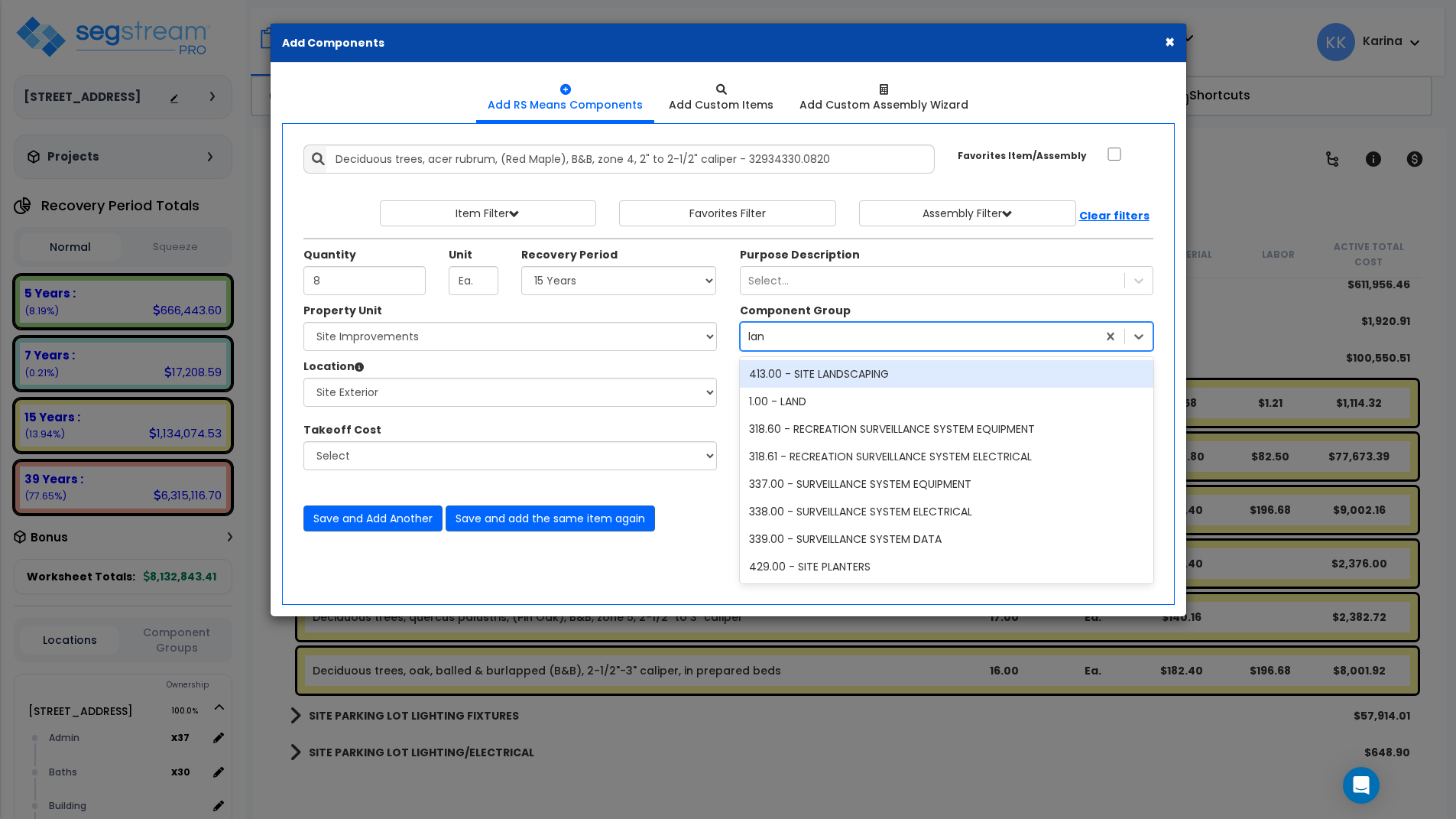
click at [804, 373] on div "413.00 - SITE LANDSCAPING" at bounding box center [947, 373] width 414 height 27
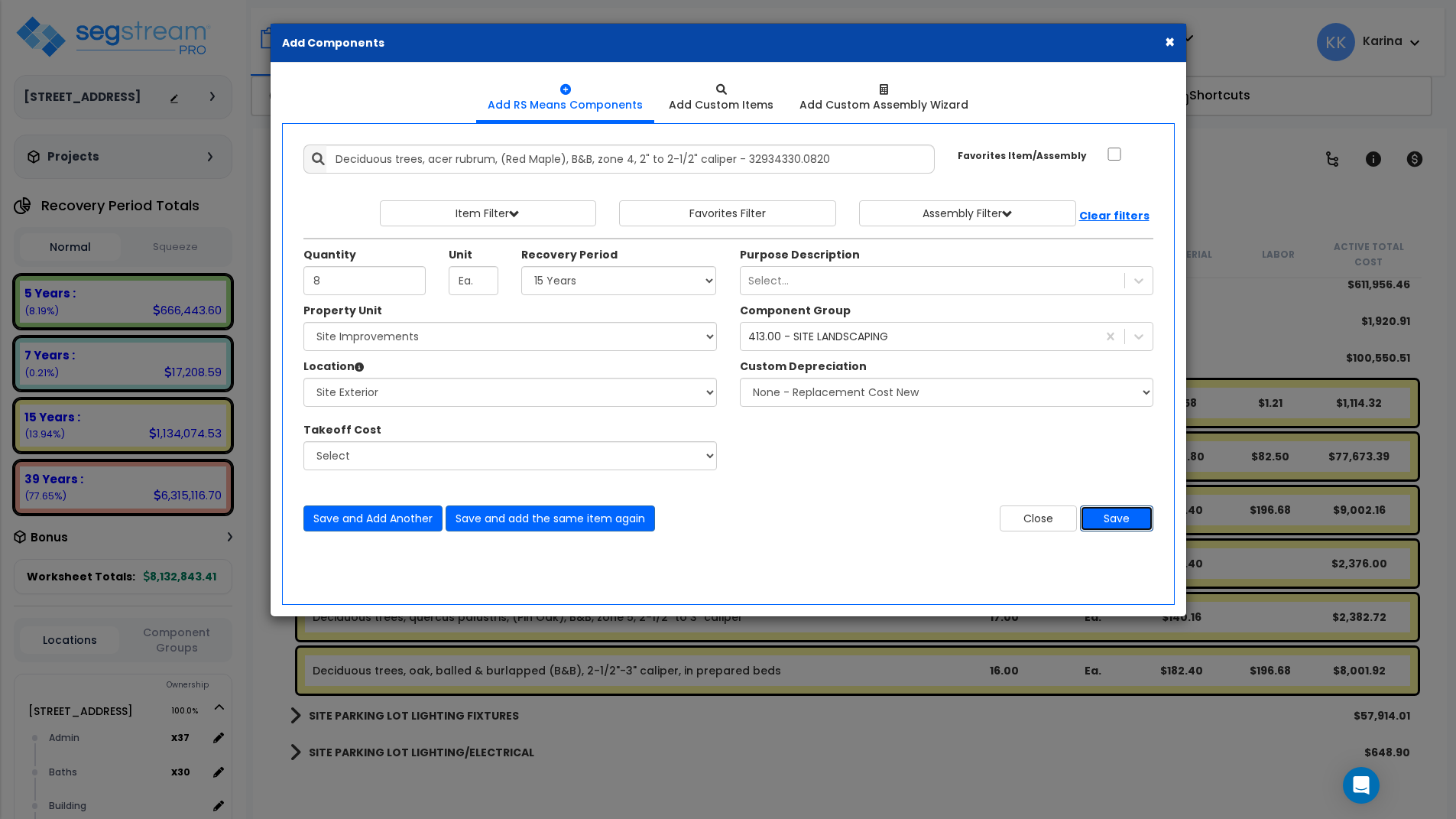
click at [1095, 515] on button "Save" at bounding box center [1116, 519] width 73 height 26
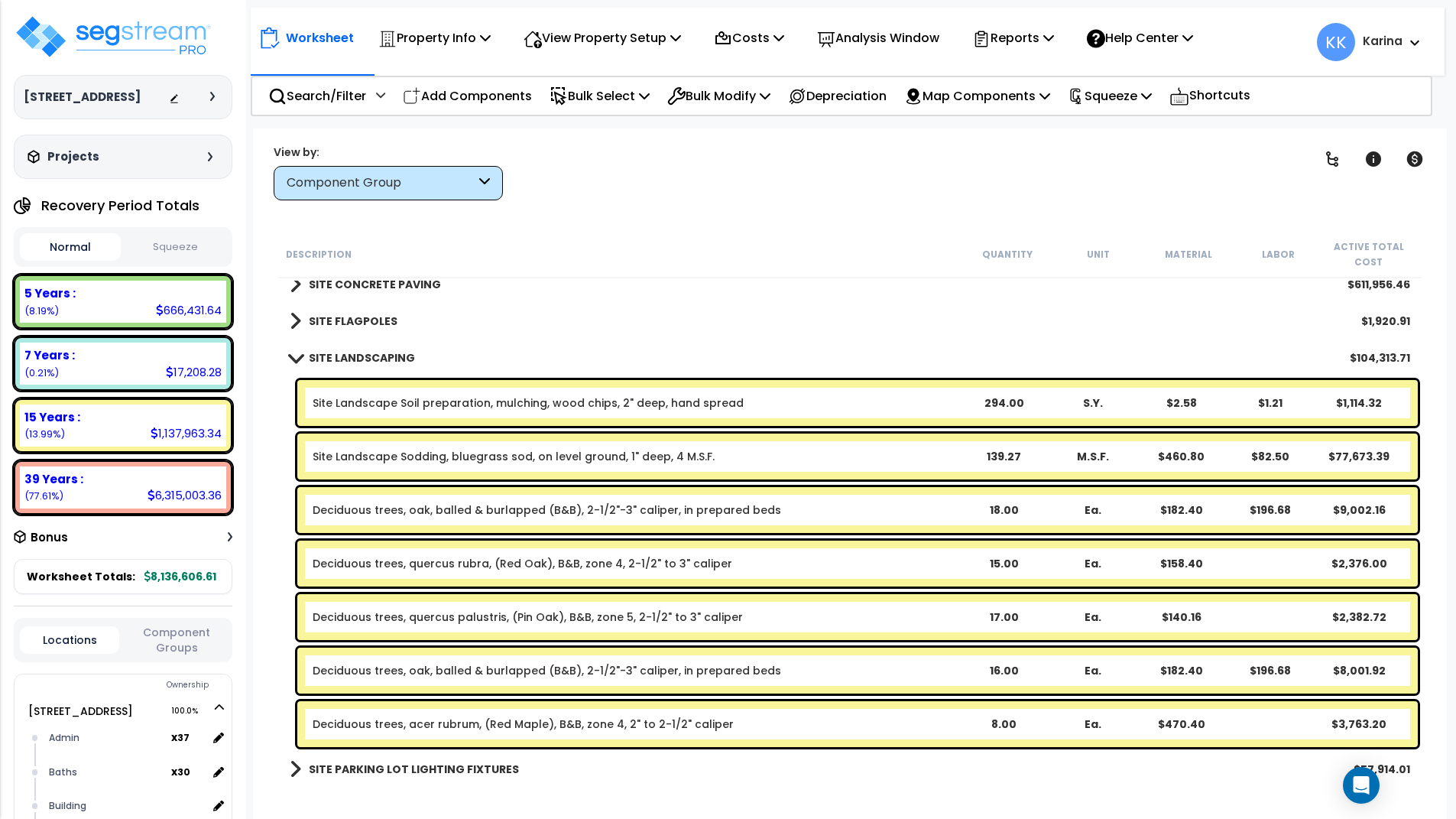
click at [876, 782] on div "Worksheet Property Info Property Setup Add Property Unit Template property Clon…" at bounding box center [850, 538] width 1194 height 819
click at [489, 96] on p "Add Components" at bounding box center [467, 96] width 130 height 21
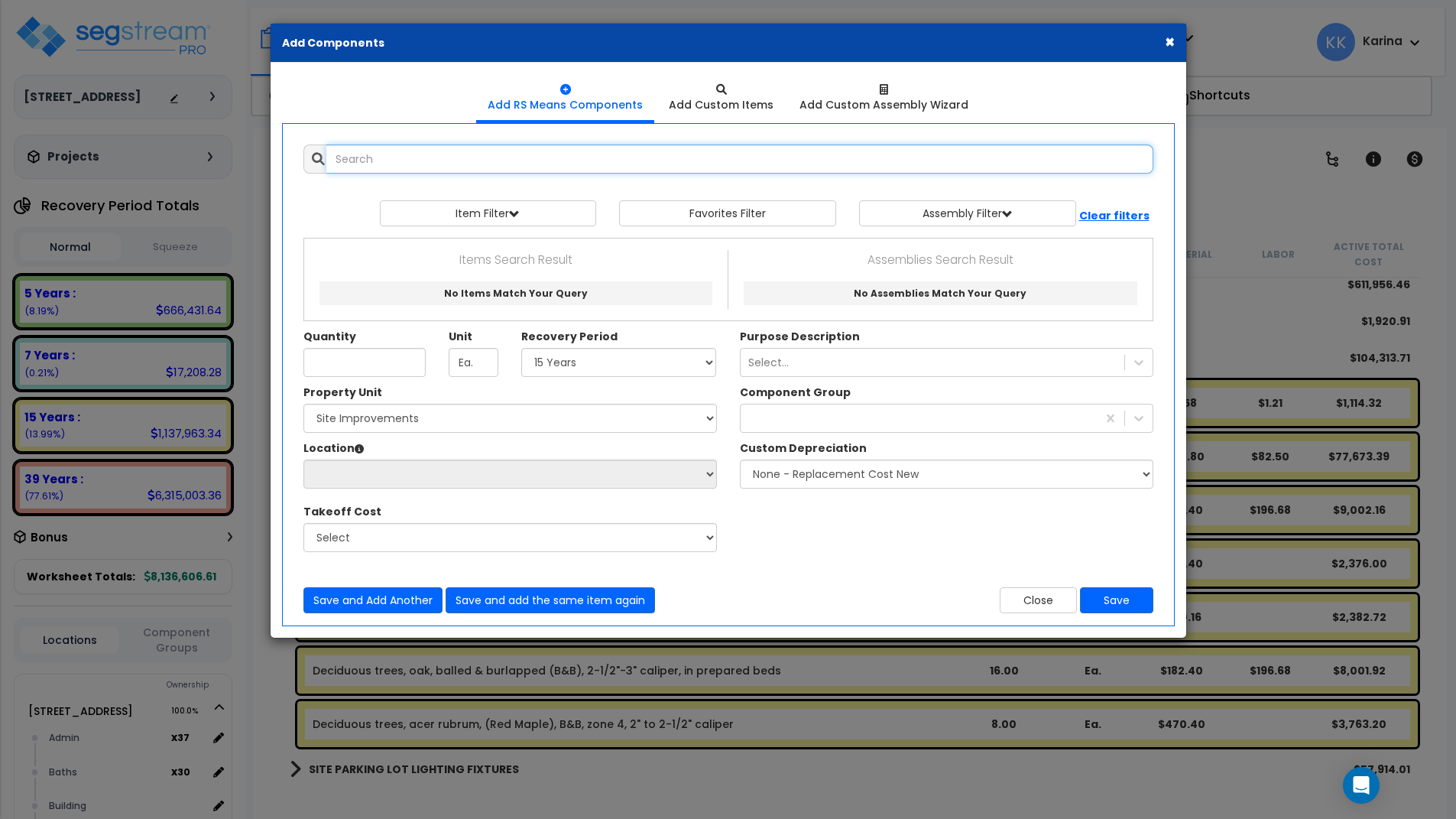
select select
type input "p"
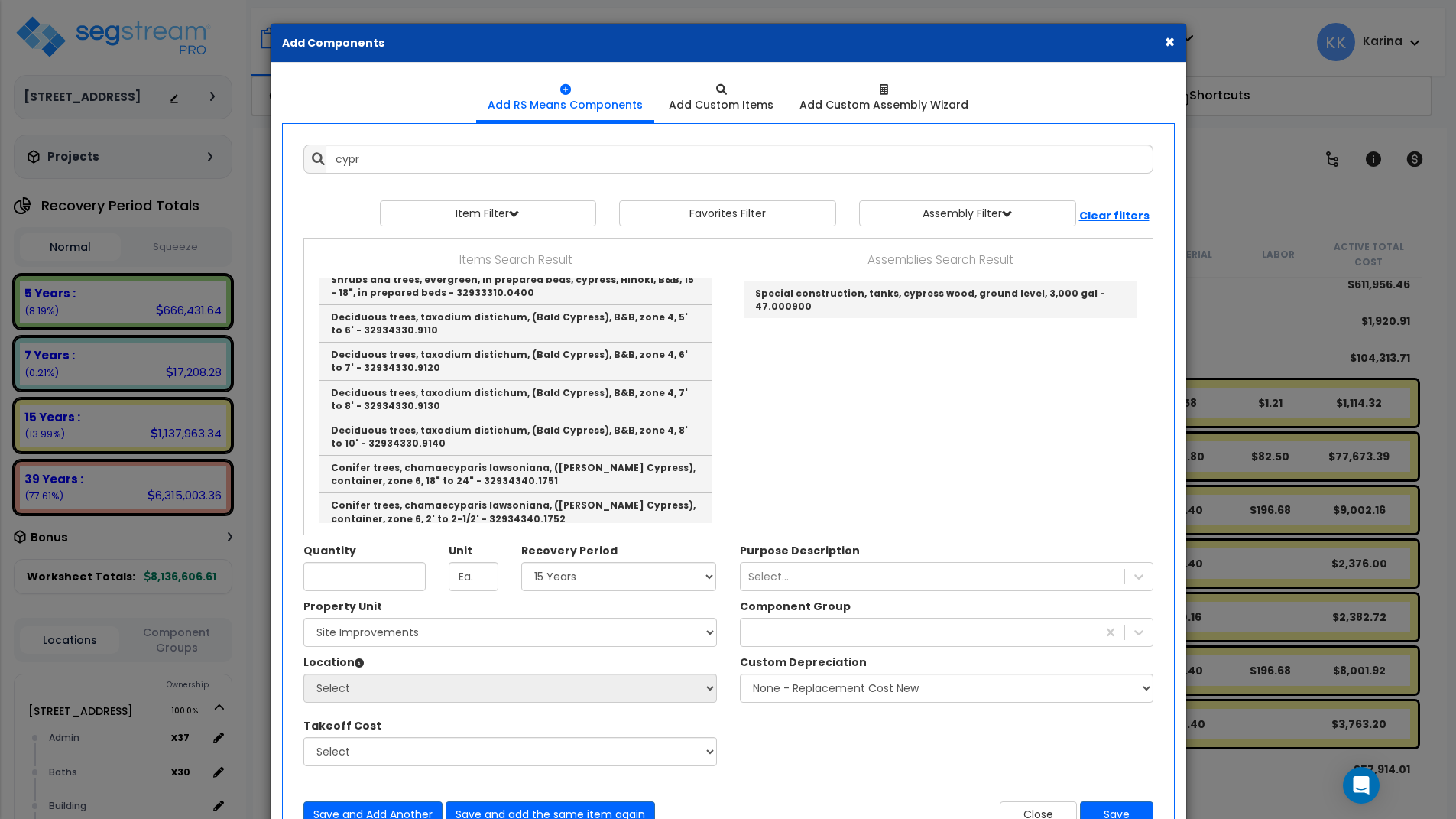
click at [766, 750] on div "Property Unit Select [STREET_ADDRESS] Site Improvements Please select Property …" at bounding box center [728, 690] width 873 height 184
click at [951, 740] on div "Property Unit Select [STREET_ADDRESS] Site Improvements Please select Property …" at bounding box center [728, 690] width 873 height 184
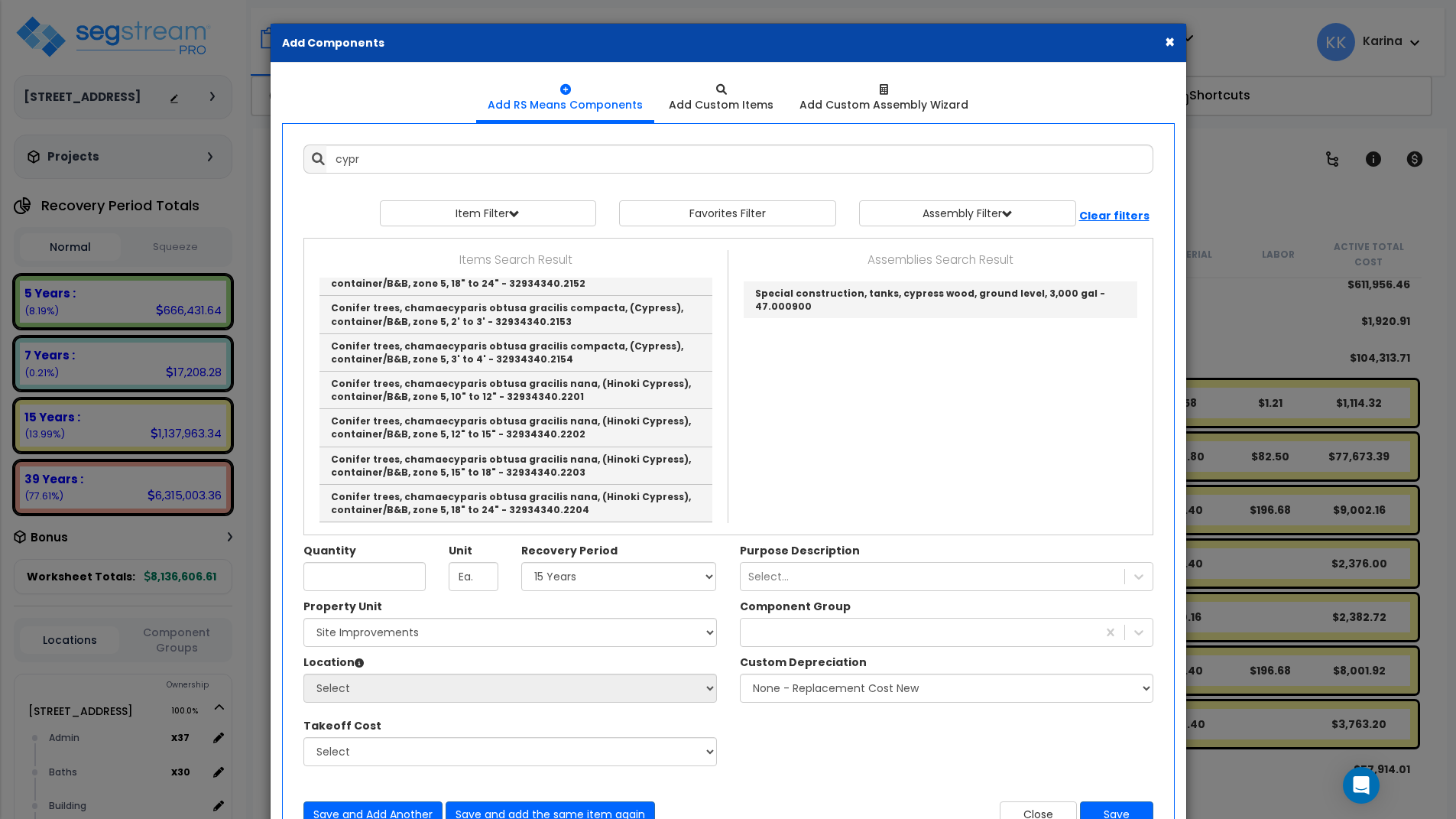
scroll to position [734, 0]
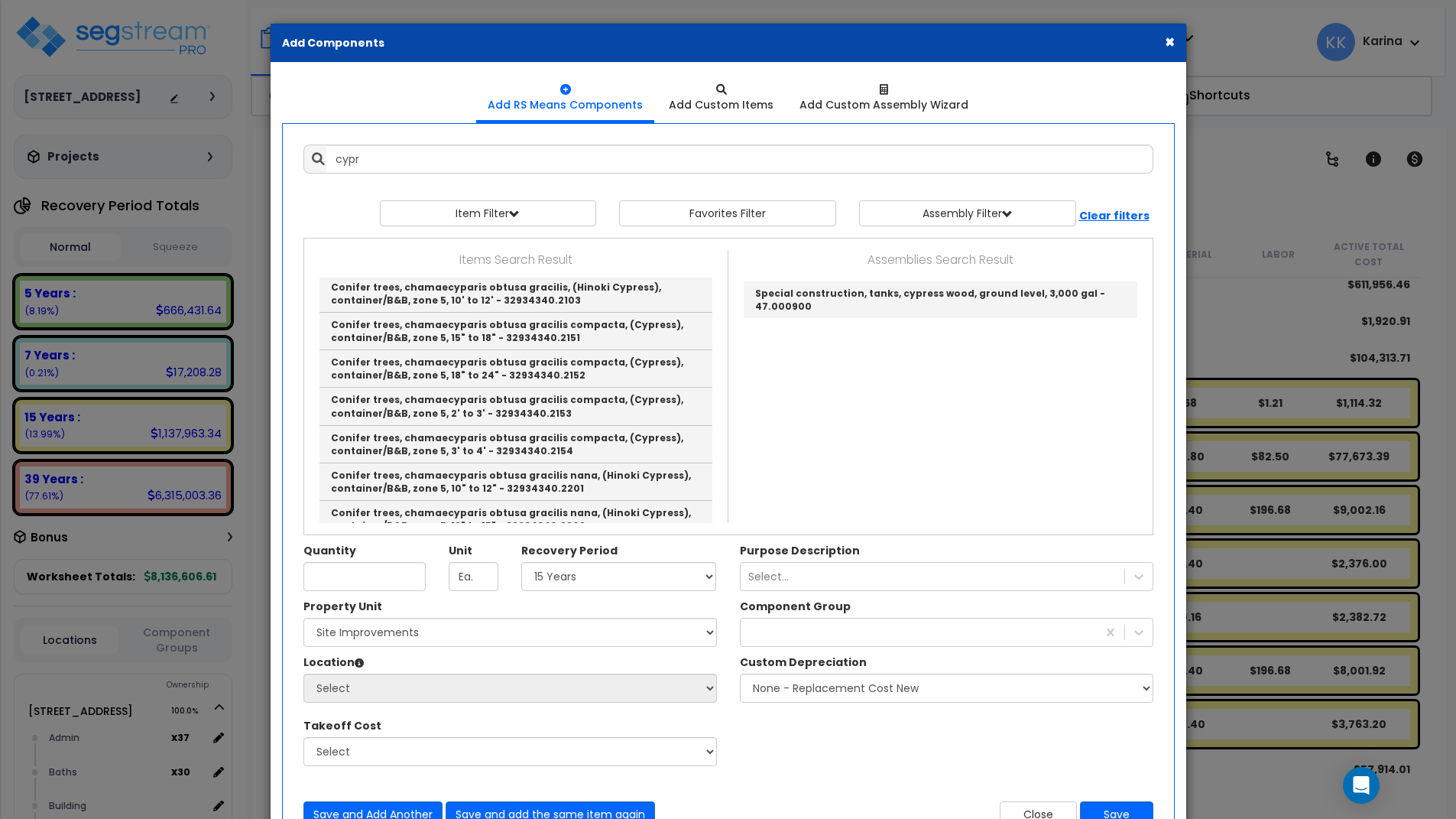
click at [780, 735] on div "Property Unit Select [STREET_ADDRESS] Site Improvements Please select Property …" at bounding box center [728, 690] width 873 height 184
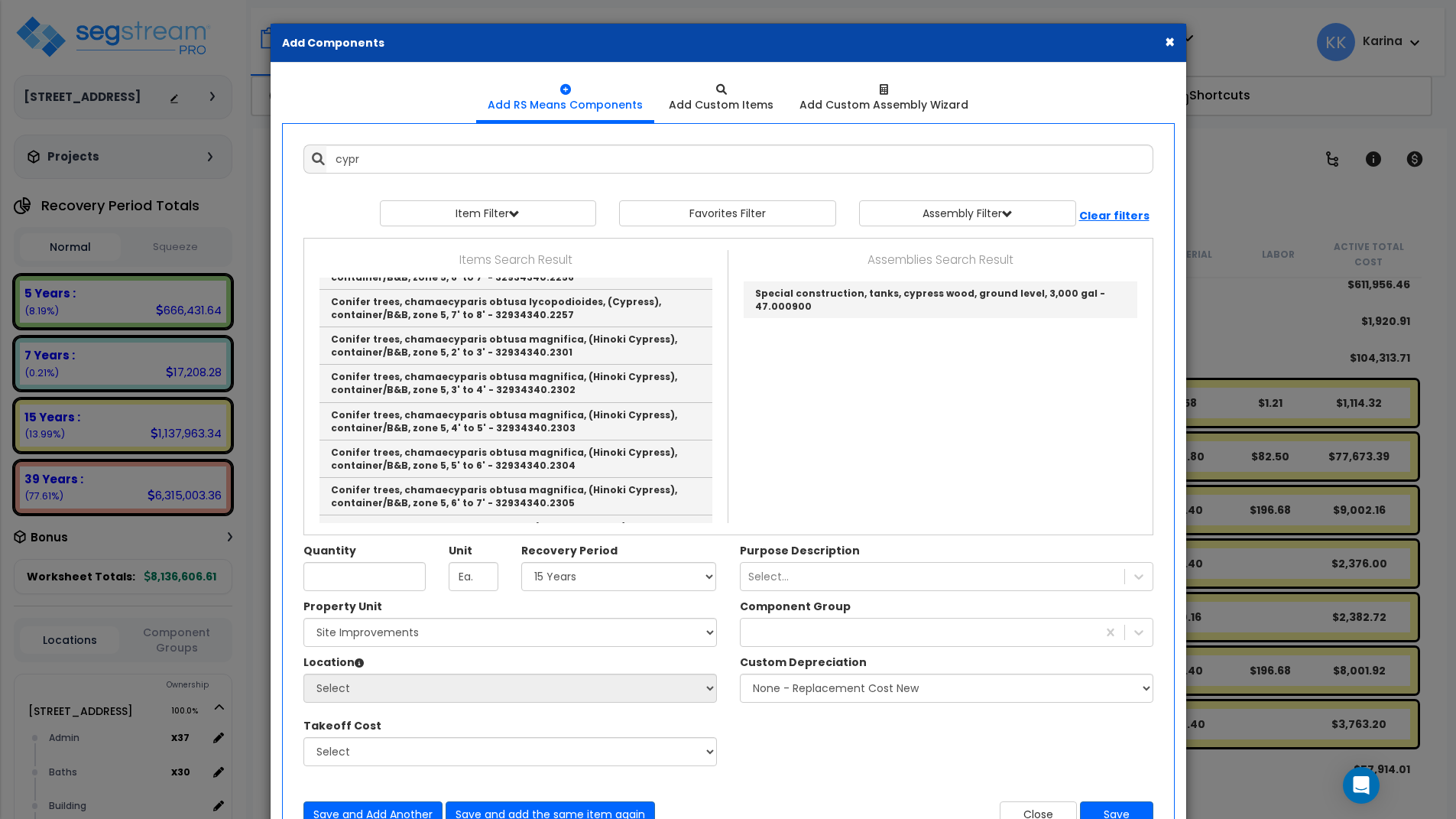
scroll to position [1009, 0]
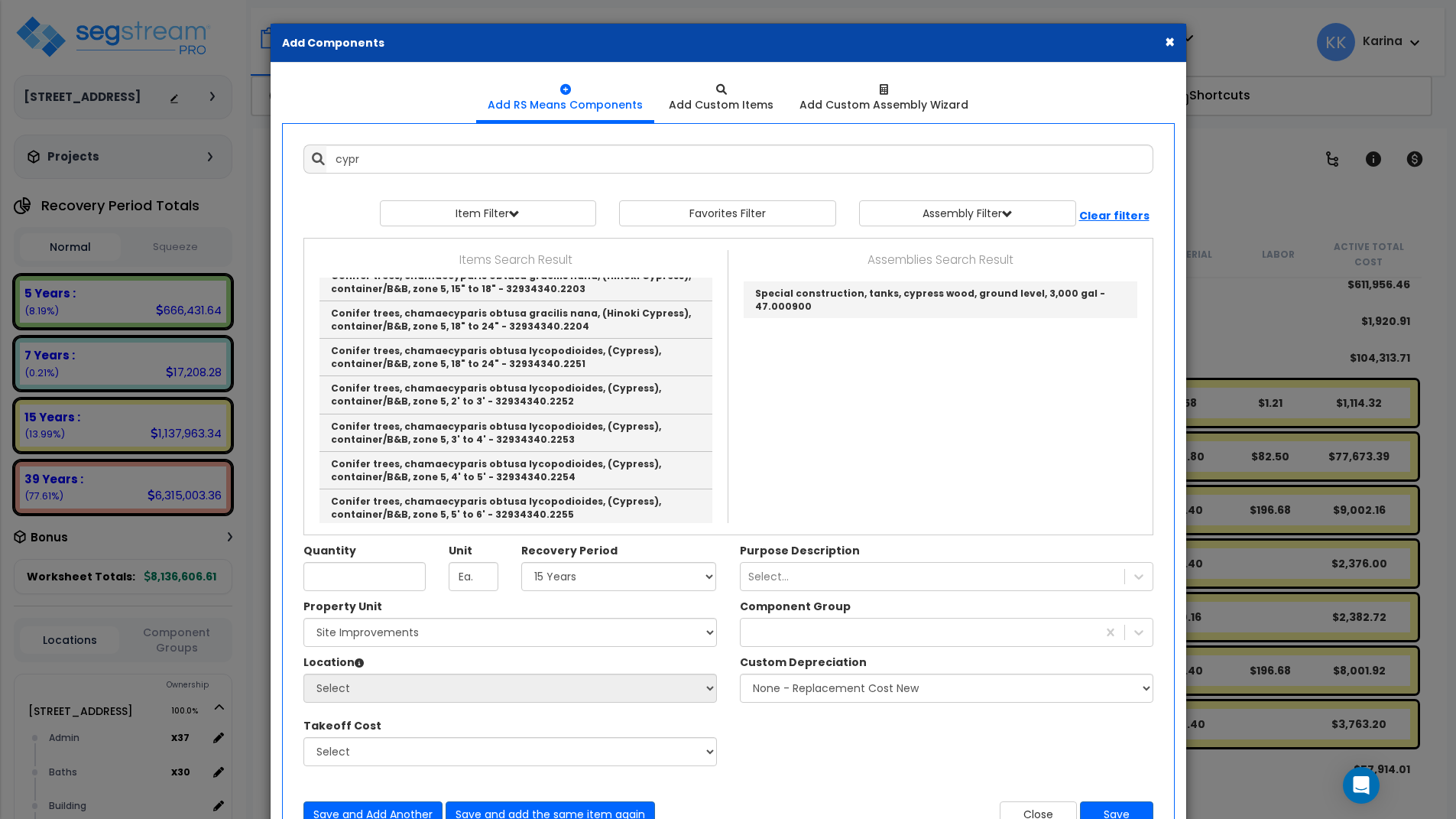
click at [750, 760] on div "Property Unit Select [STREET_ADDRESS] Site Improvements Please select Property …" at bounding box center [728, 690] width 873 height 184
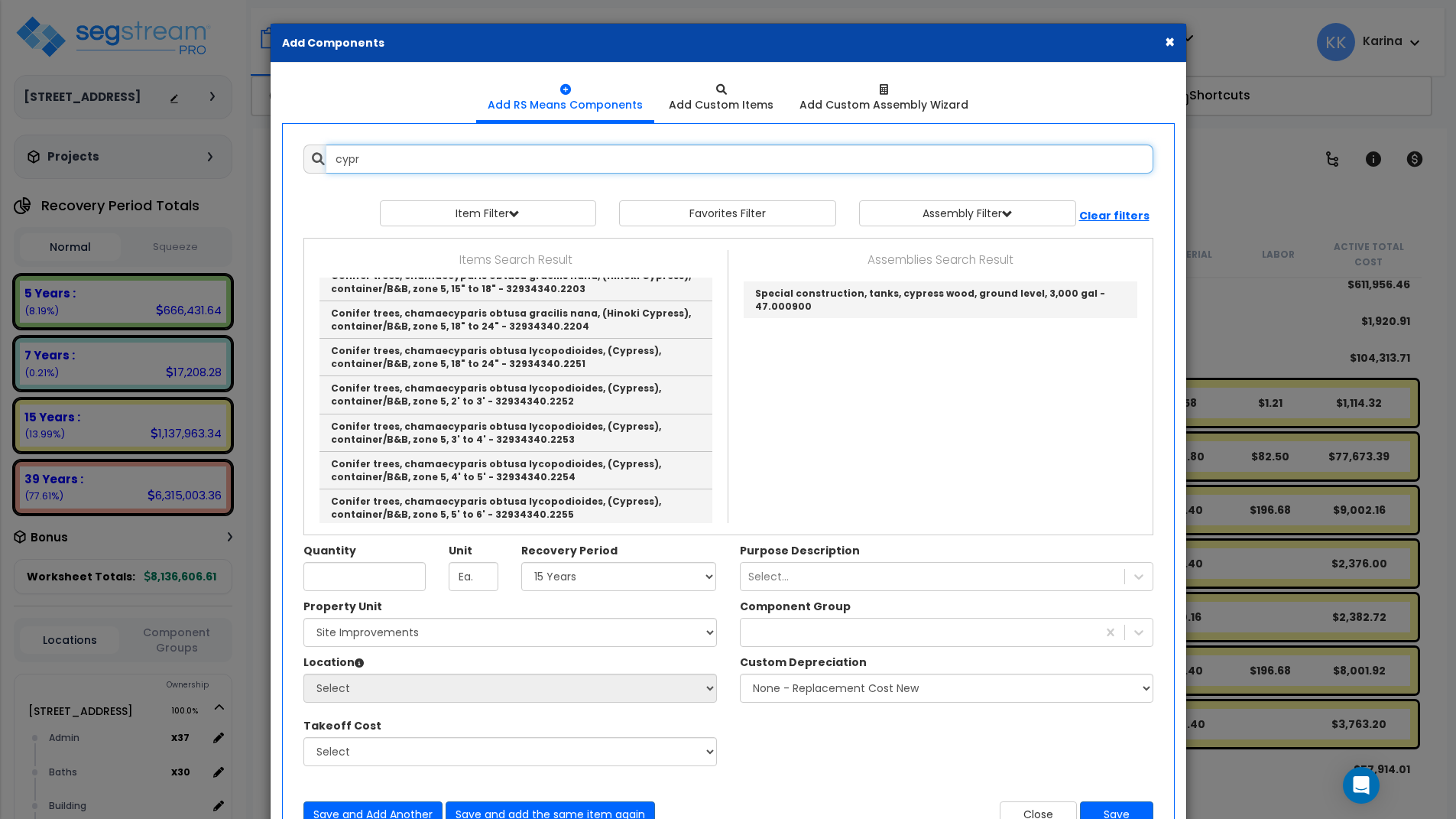
drag, startPoint x: 397, startPoint y: 167, endPoint x: 262, endPoint y: 143, distance: 137.1
click at [327, 144] on input "cypr" at bounding box center [740, 159] width 827 height 29
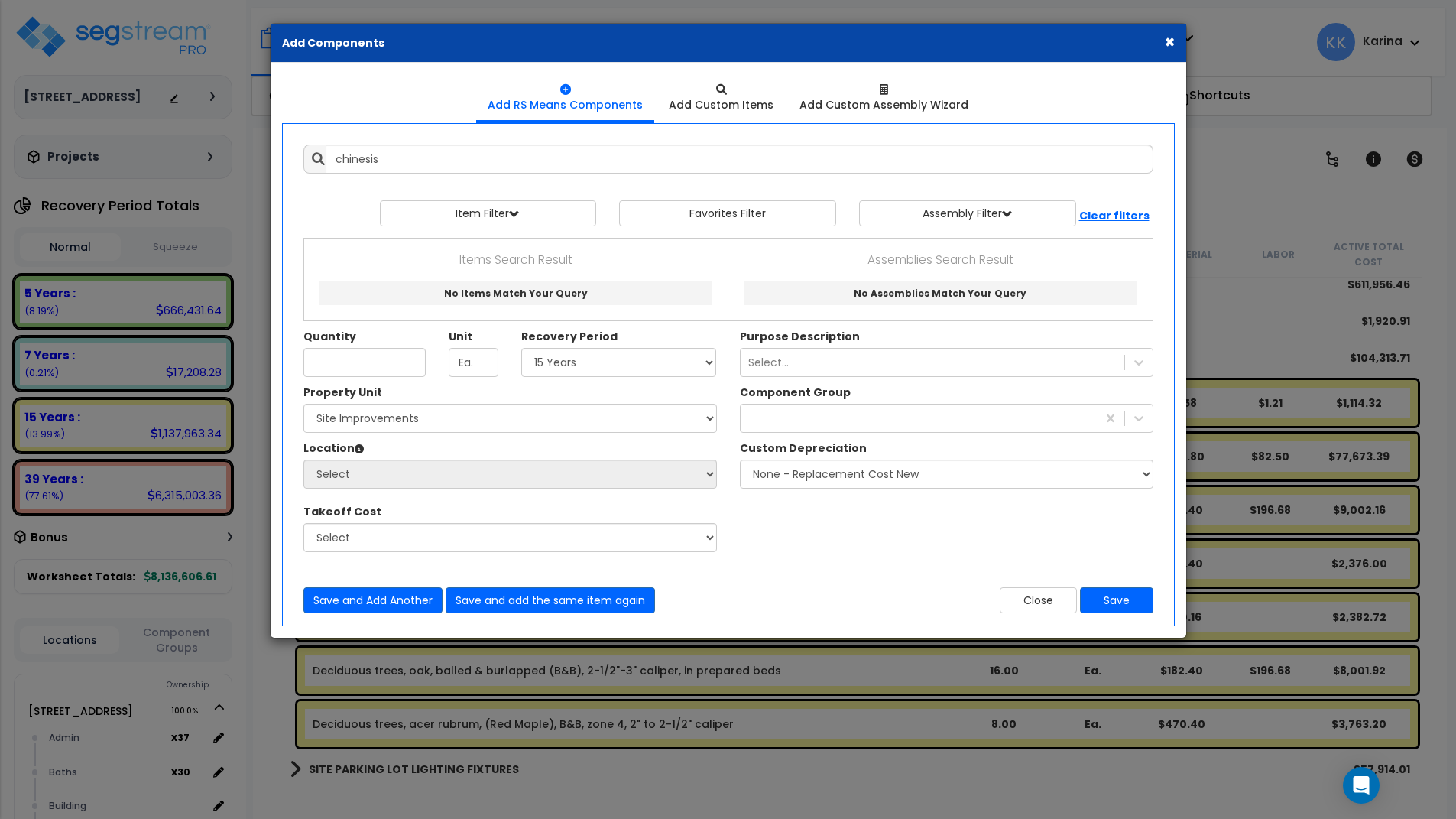
click at [562, 776] on div "× Add Components Add RS Means Components Add Custom Items Add Items" at bounding box center [728, 409] width 1456 height 819
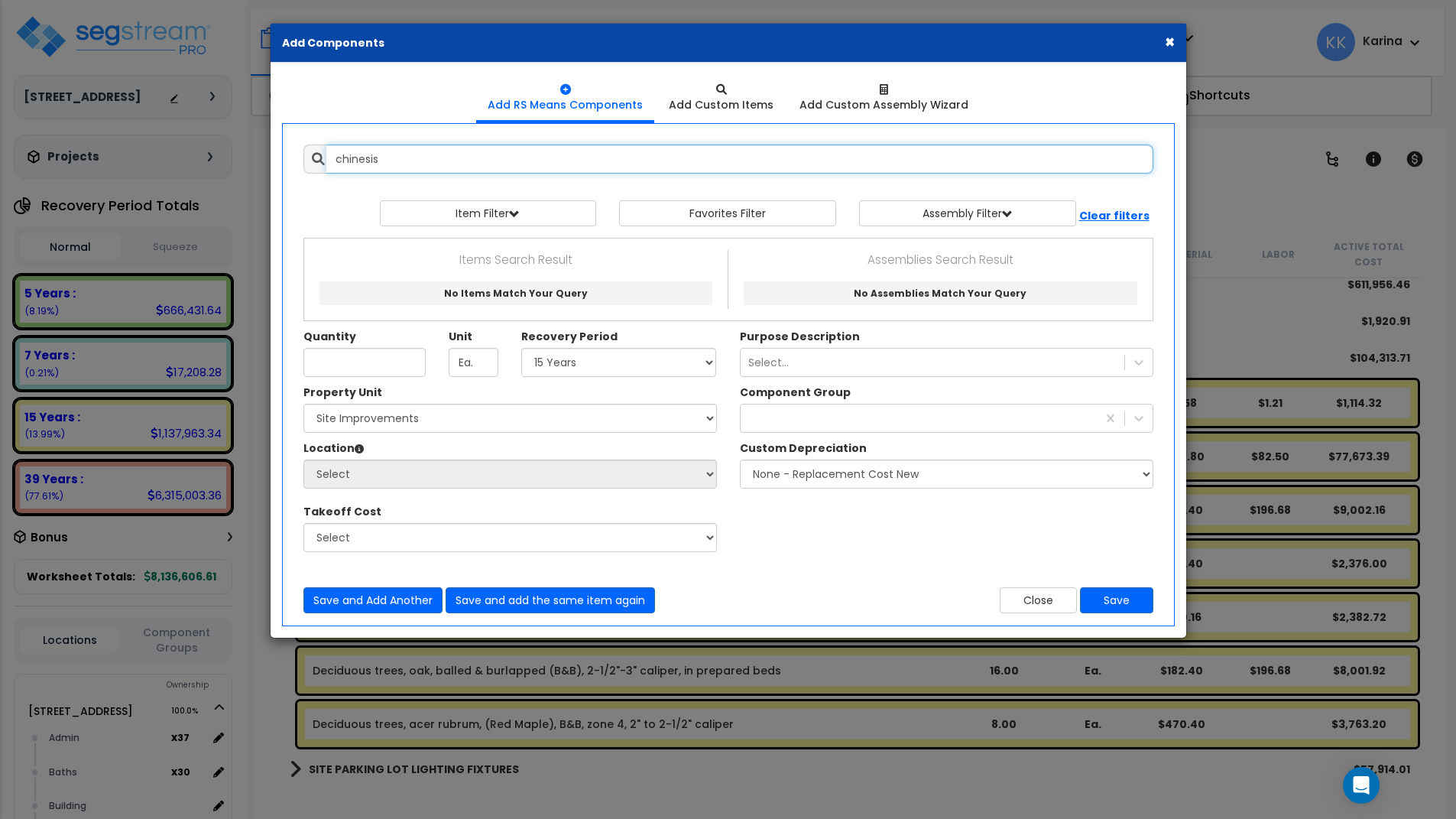
click at [364, 152] on input "chinesis" at bounding box center [740, 159] width 827 height 29
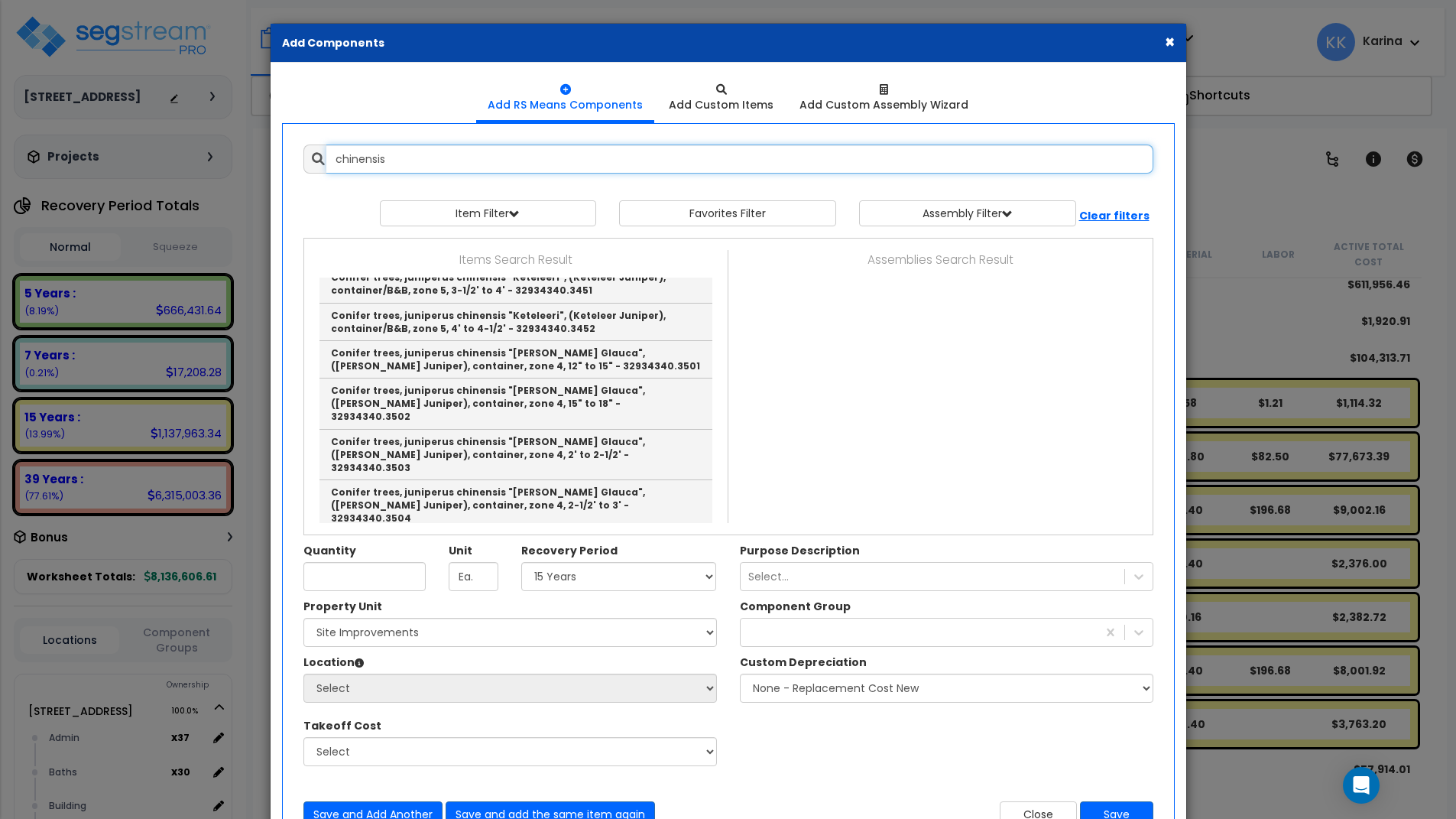
scroll to position [734, 0]
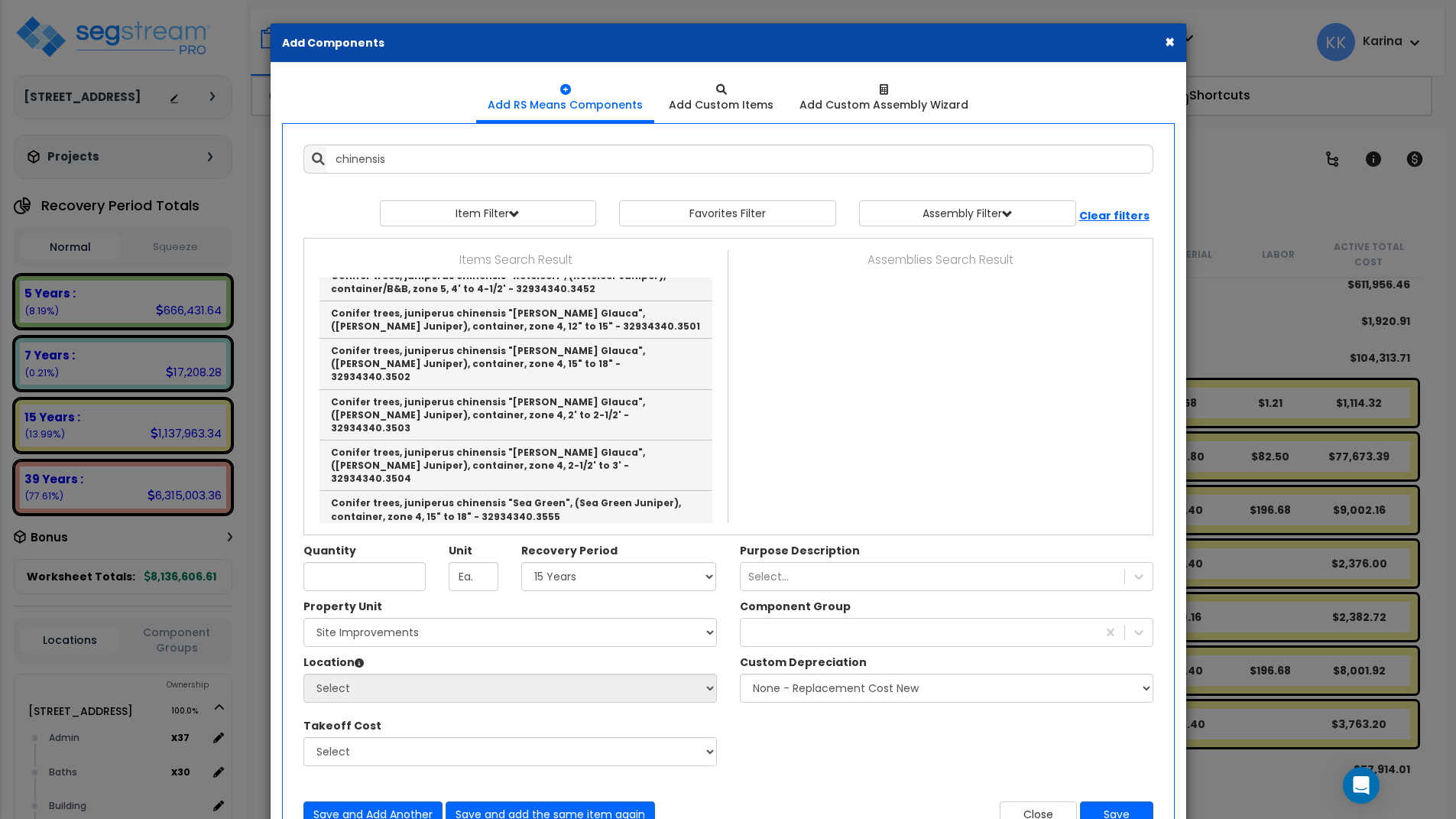
click at [788, 757] on div "Property Unit Select [STREET_ADDRESS] Site Improvements Please select Property …" at bounding box center [728, 690] width 873 height 184
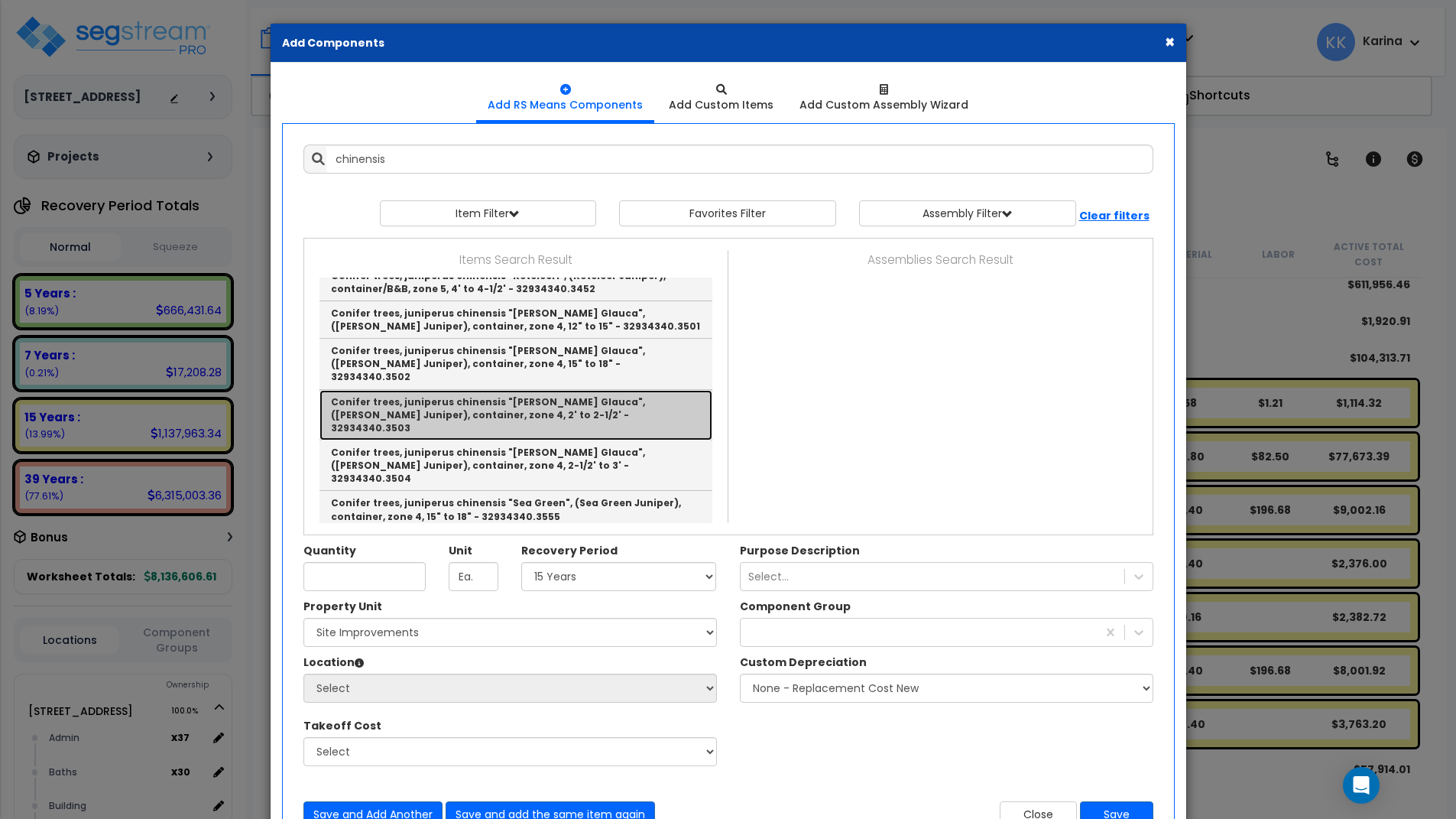
click at [457, 390] on link "Conifer trees, juniperus chinensis "[PERSON_NAME] Glauca", ([PERSON_NAME] Junip…" at bounding box center [516, 415] width 393 height 50
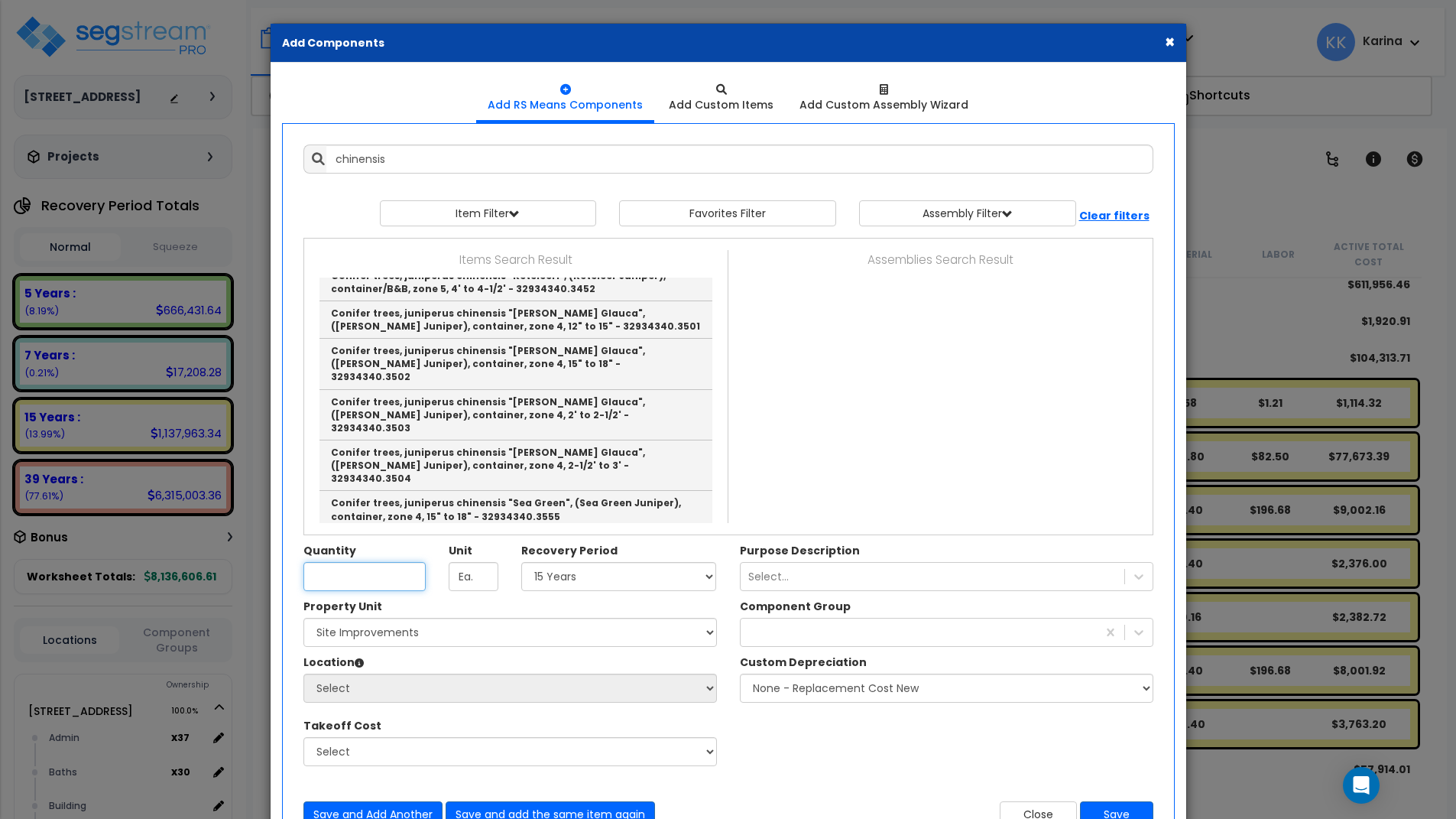
type input "Conifer trees, juniperus chinensis "[PERSON_NAME] Glauca", ([PERSON_NAME] Junip…"
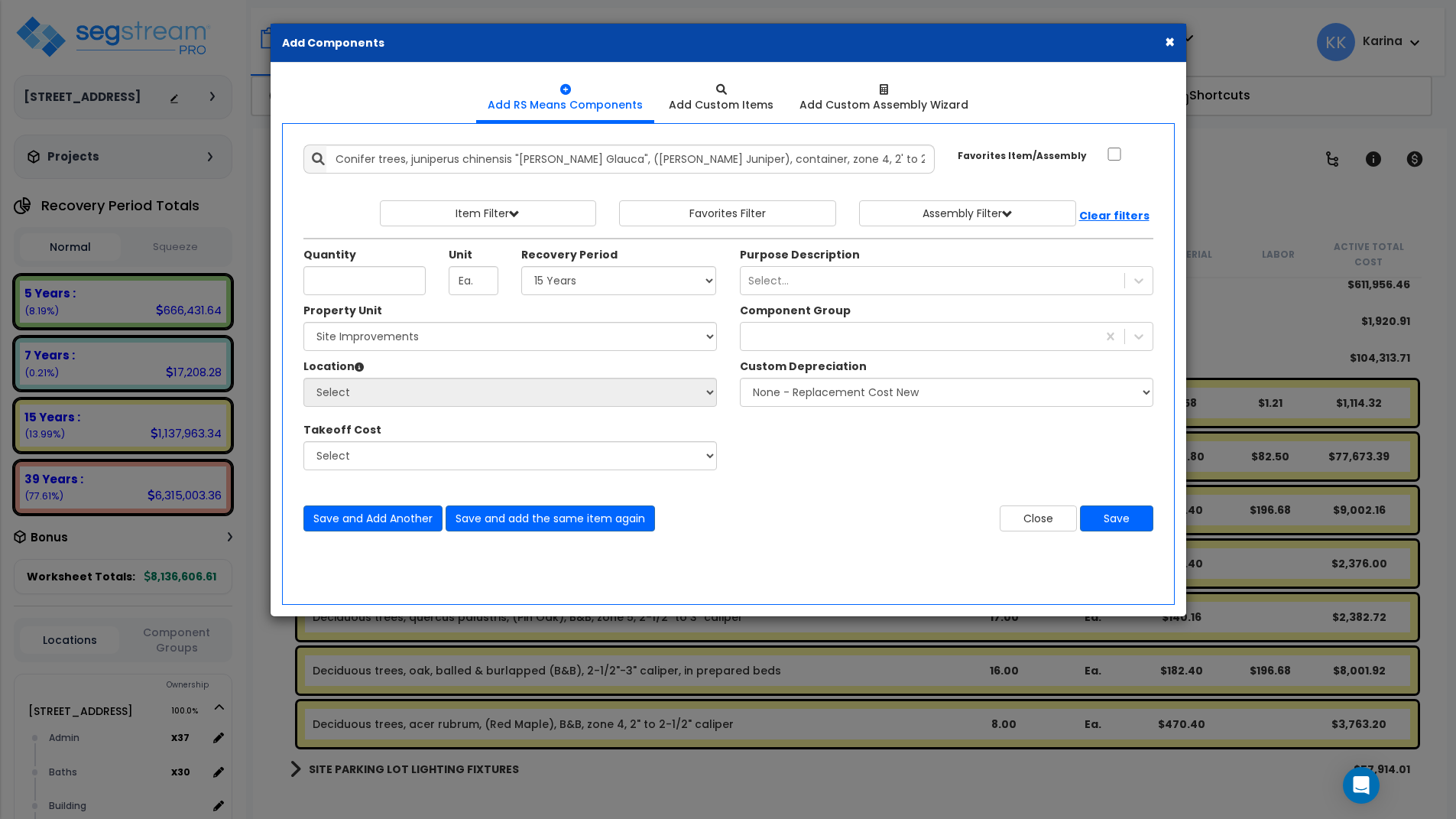
click at [719, 778] on div "× Add Components Add RS Means Components Add Custom Items Add Items" at bounding box center [728, 409] width 1456 height 819
click at [372, 267] on input "Quantity" at bounding box center [364, 280] width 122 height 29
type input "7"
click at [521, 266] on select "Select 5 Years 7 Years 15 Years 20 Years 39 Years 27.5 Year" at bounding box center [619, 280] width 195 height 29
select select "15Y"
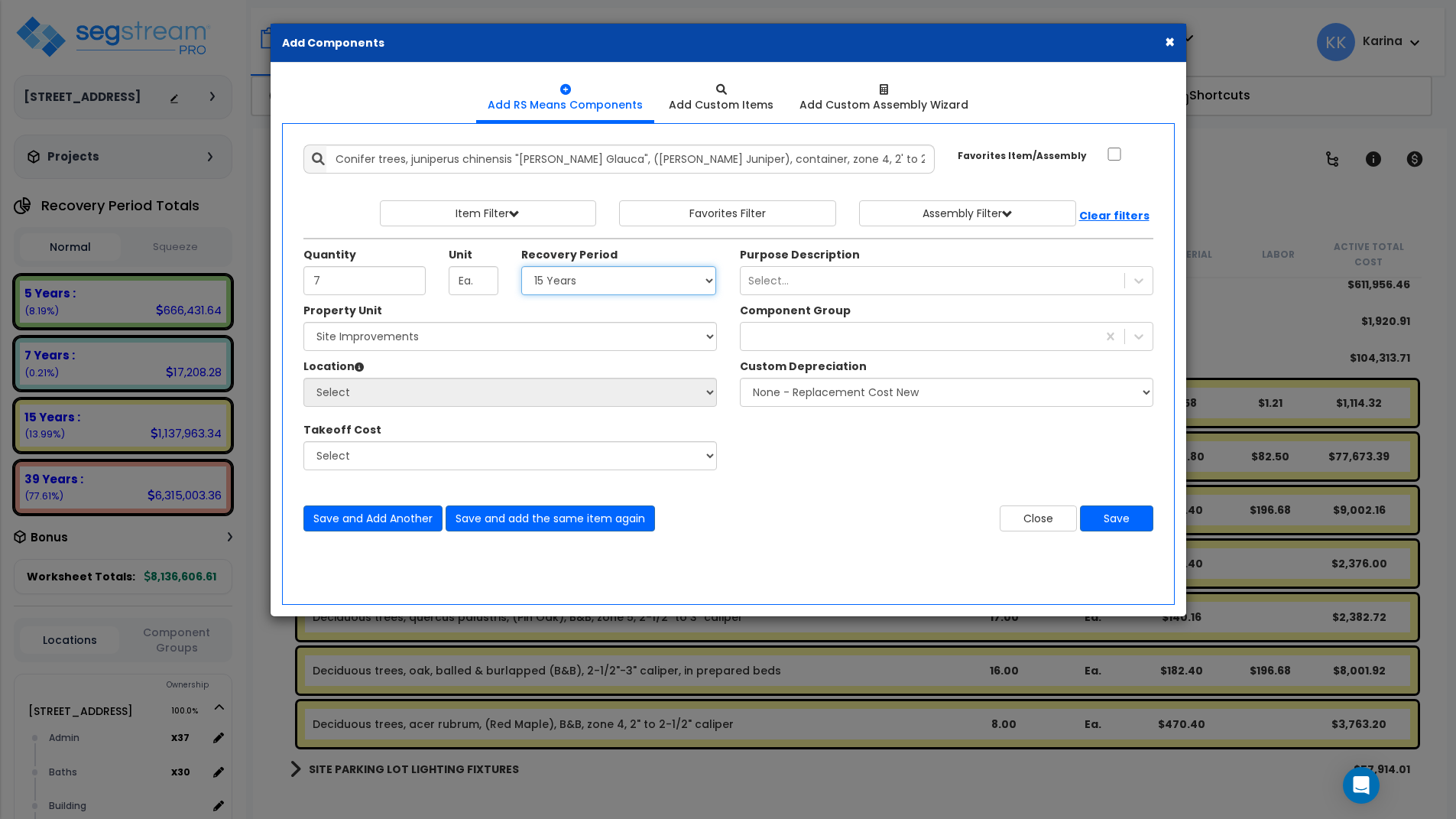
click option "15 Years" at bounding box center [0, 0] width 0 height 0
click at [303, 322] on select "Select [STREET_ADDRESS] Site Improvements" at bounding box center [509, 337] width 414 height 29
select select "162447"
click option "Site Improvements" at bounding box center [0, 0] width 0 height 0
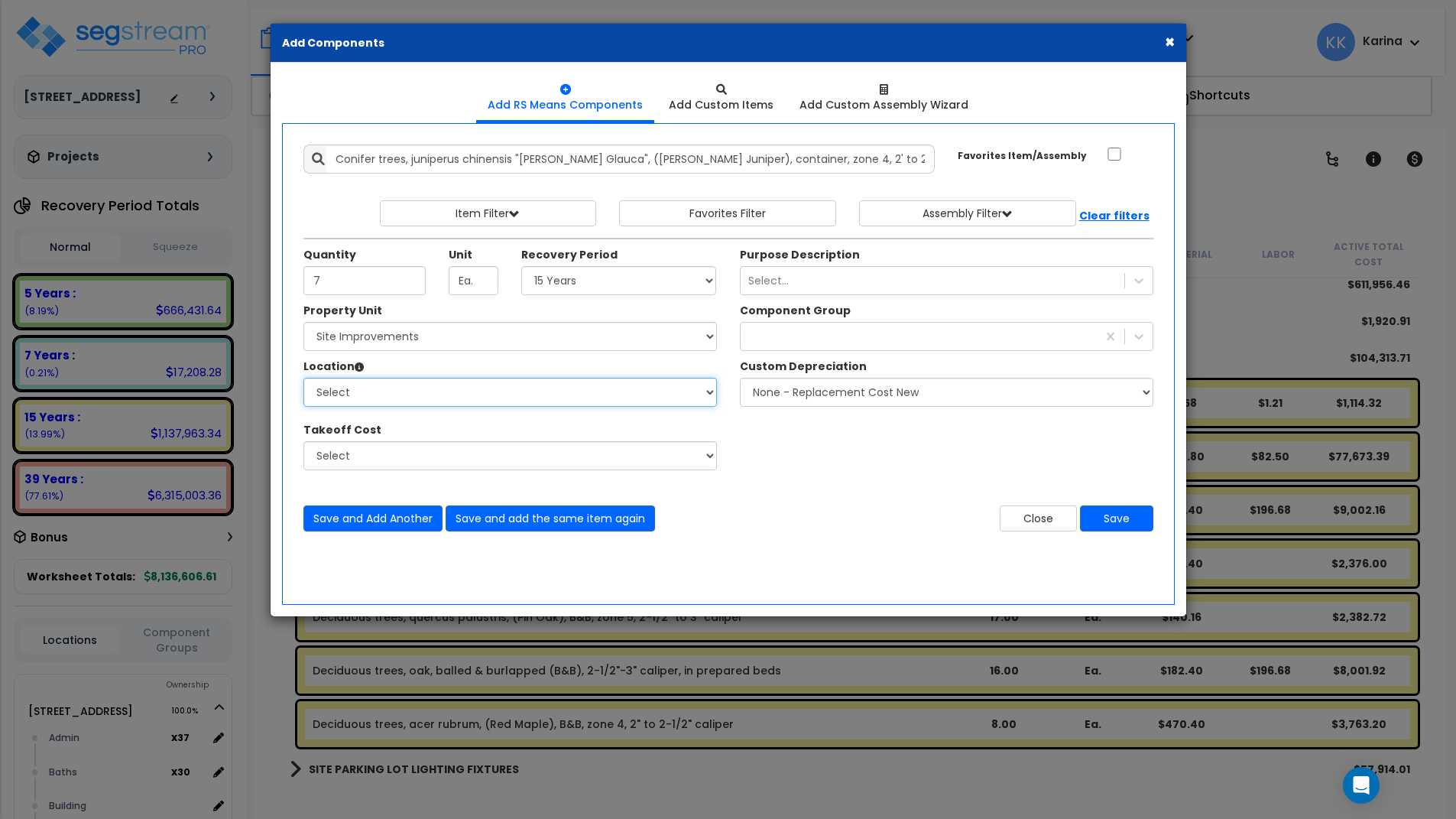
click at [303, 378] on select "Select Site Exterior Add Additional Location" at bounding box center [509, 393] width 414 height 29
select select "462"
click option "Site Exterior" at bounding box center [0, 0] width 0 height 0
click at [755, 341] on div at bounding box center [918, 336] width 356 height 25
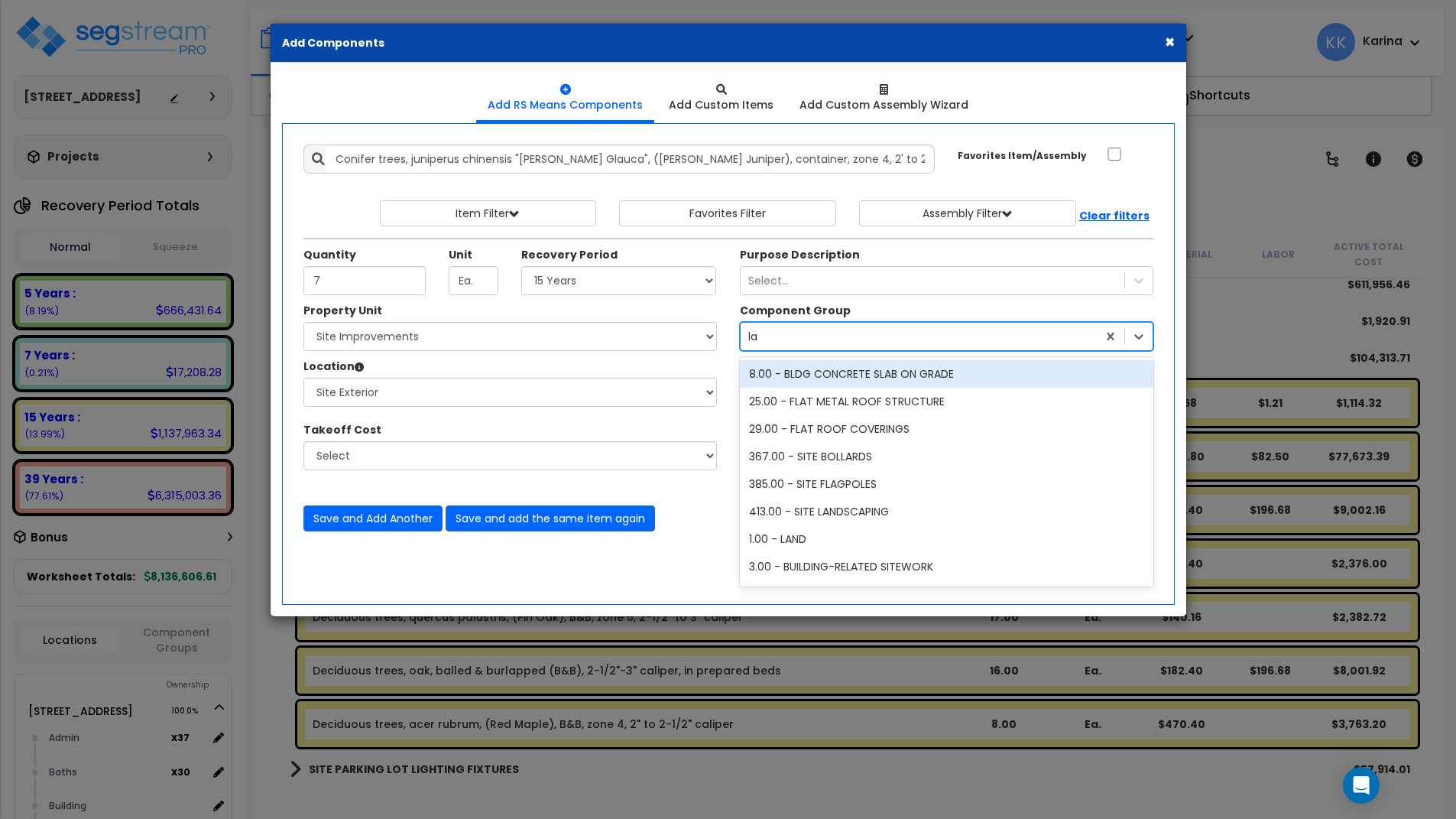
type input "lan"
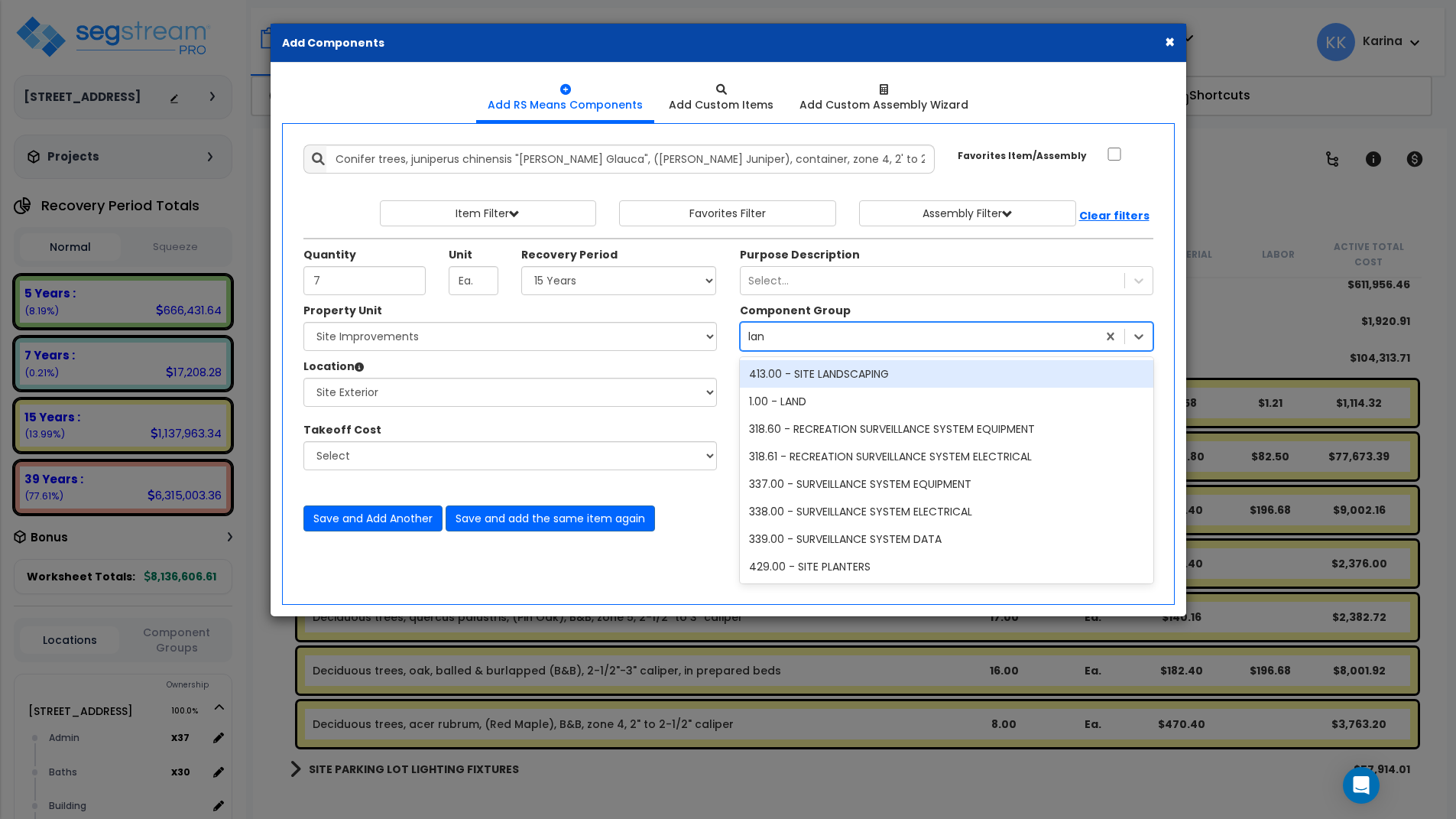
click at [797, 376] on div "413.00 - SITE LANDSCAPING" at bounding box center [947, 373] width 414 height 27
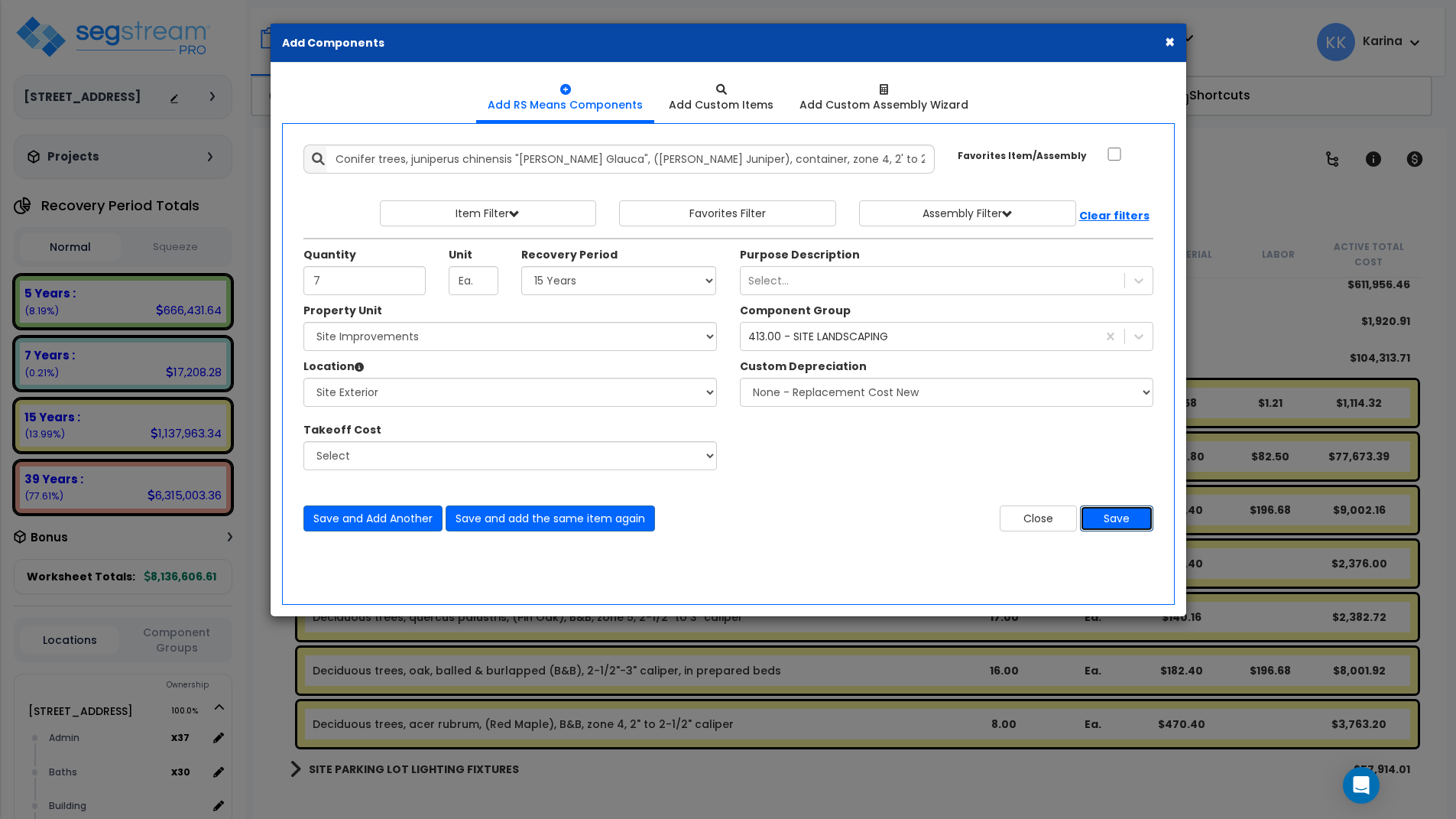
click at [1098, 519] on button "Save" at bounding box center [1116, 519] width 73 height 26
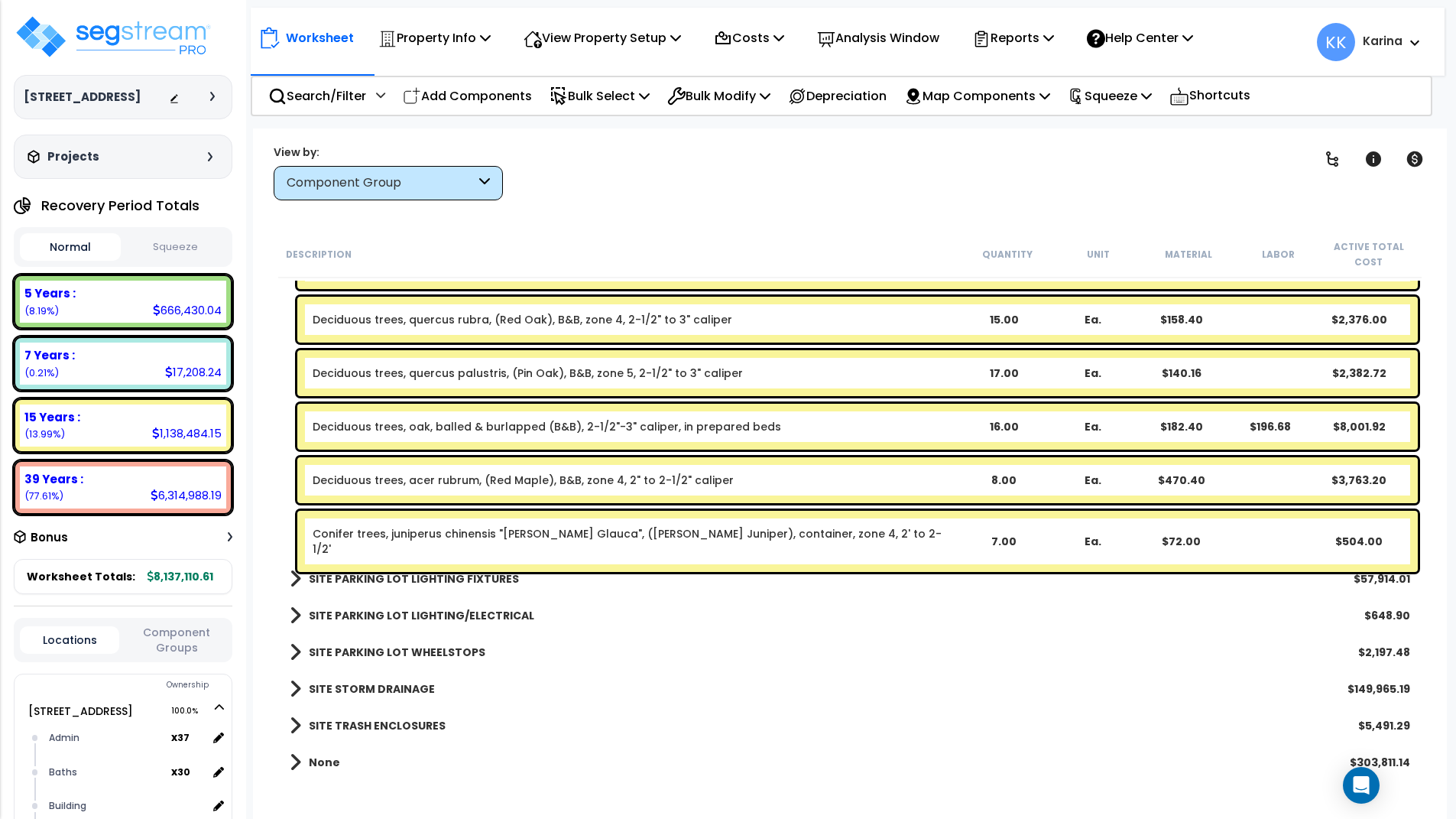
scroll to position [2078, 0]
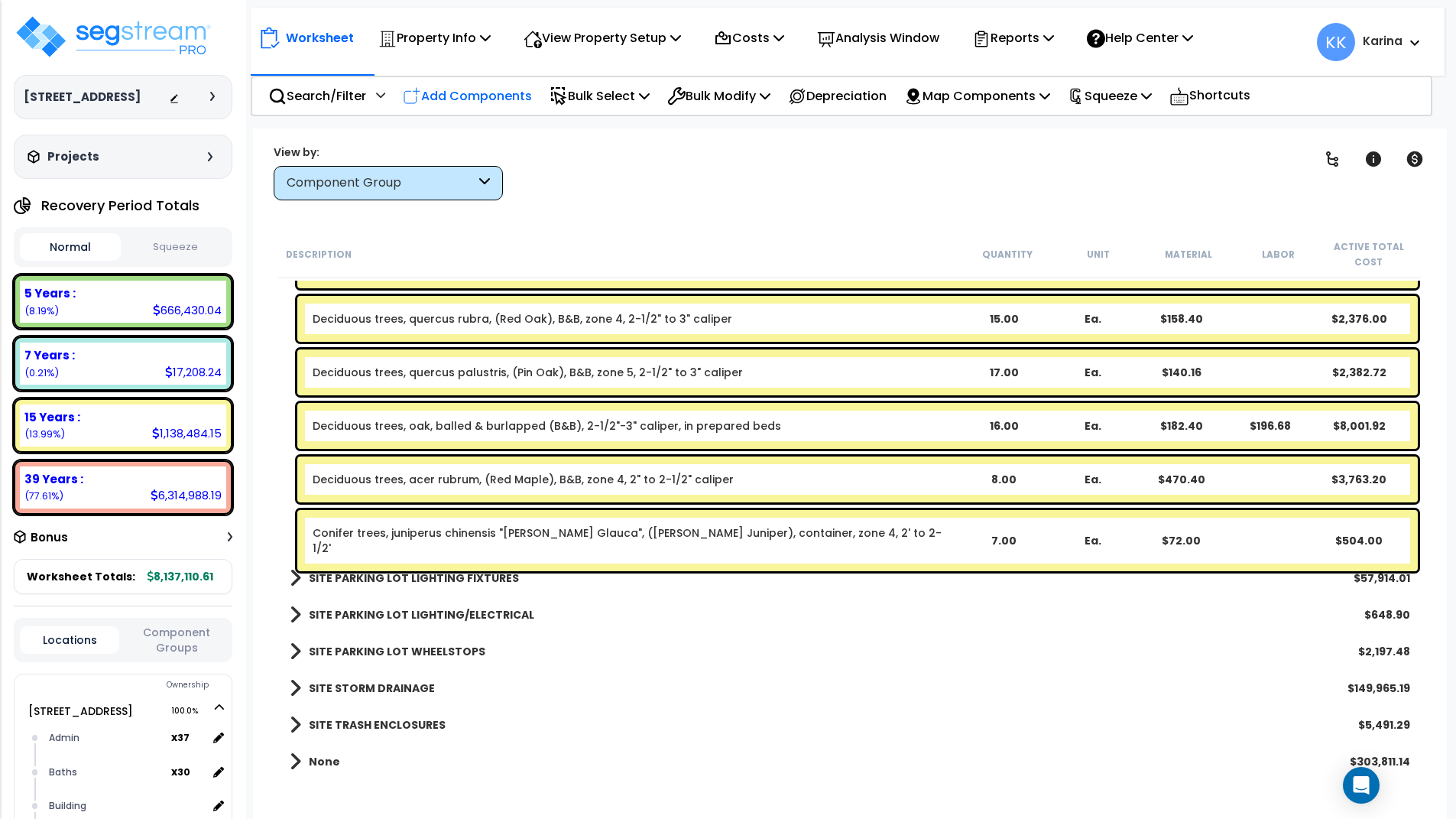
click at [445, 97] on p "Add Components" at bounding box center [467, 96] width 130 height 21
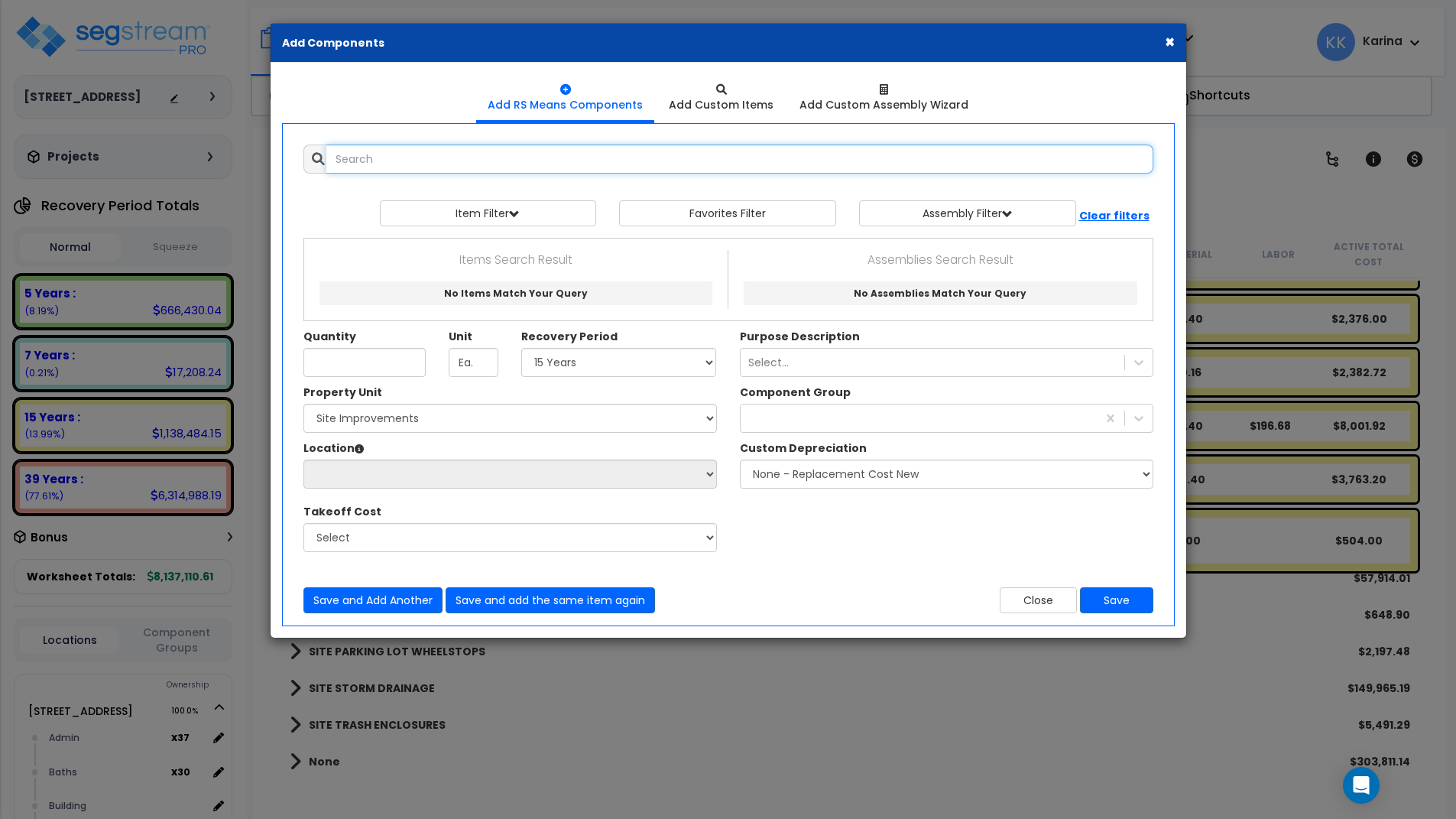
select select
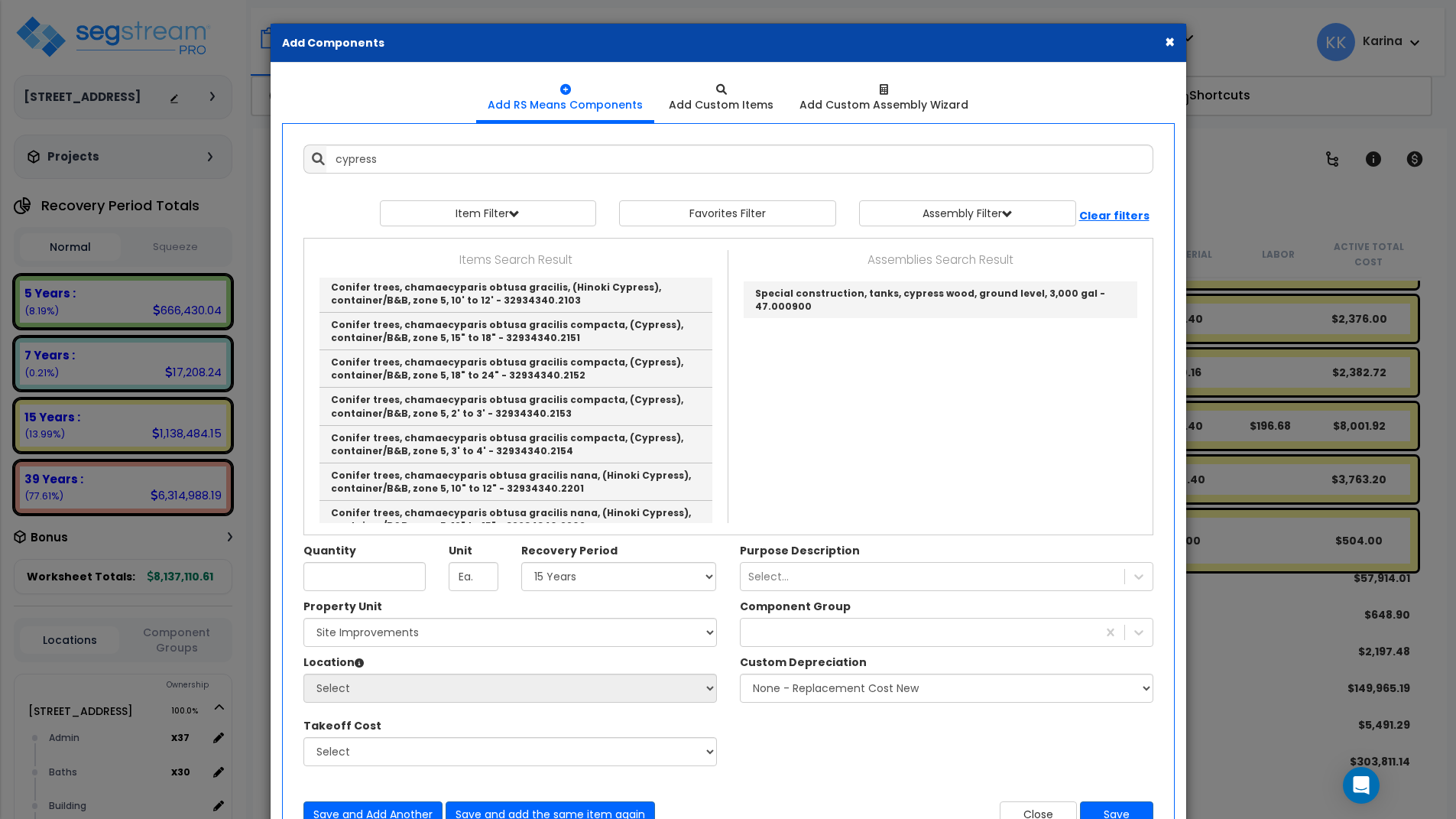
click at [919, 752] on div "Property Unit Select [STREET_ADDRESS] Site Improvements Please select Property …" at bounding box center [728, 690] width 873 height 184
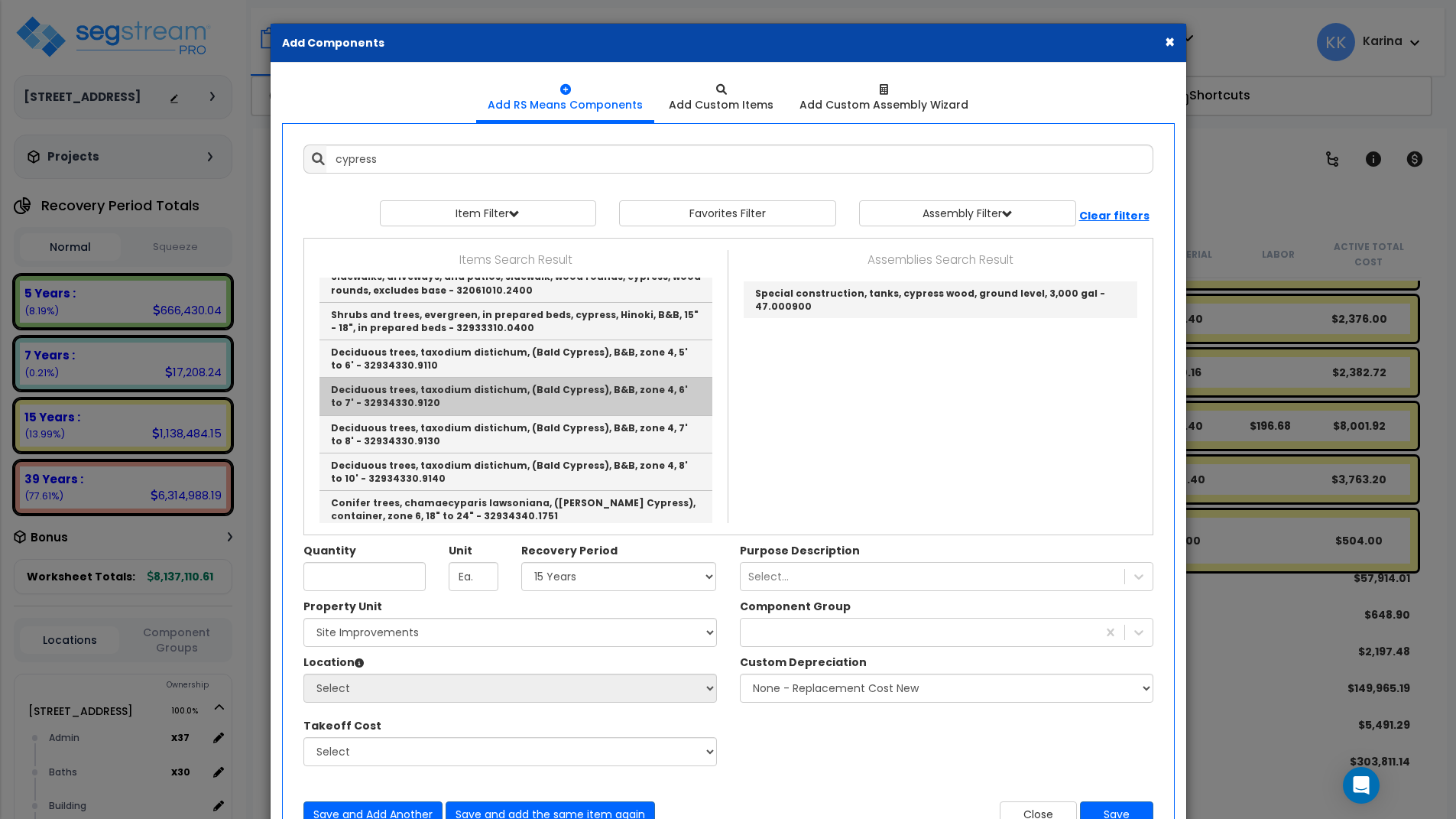
scroll to position [91, 0]
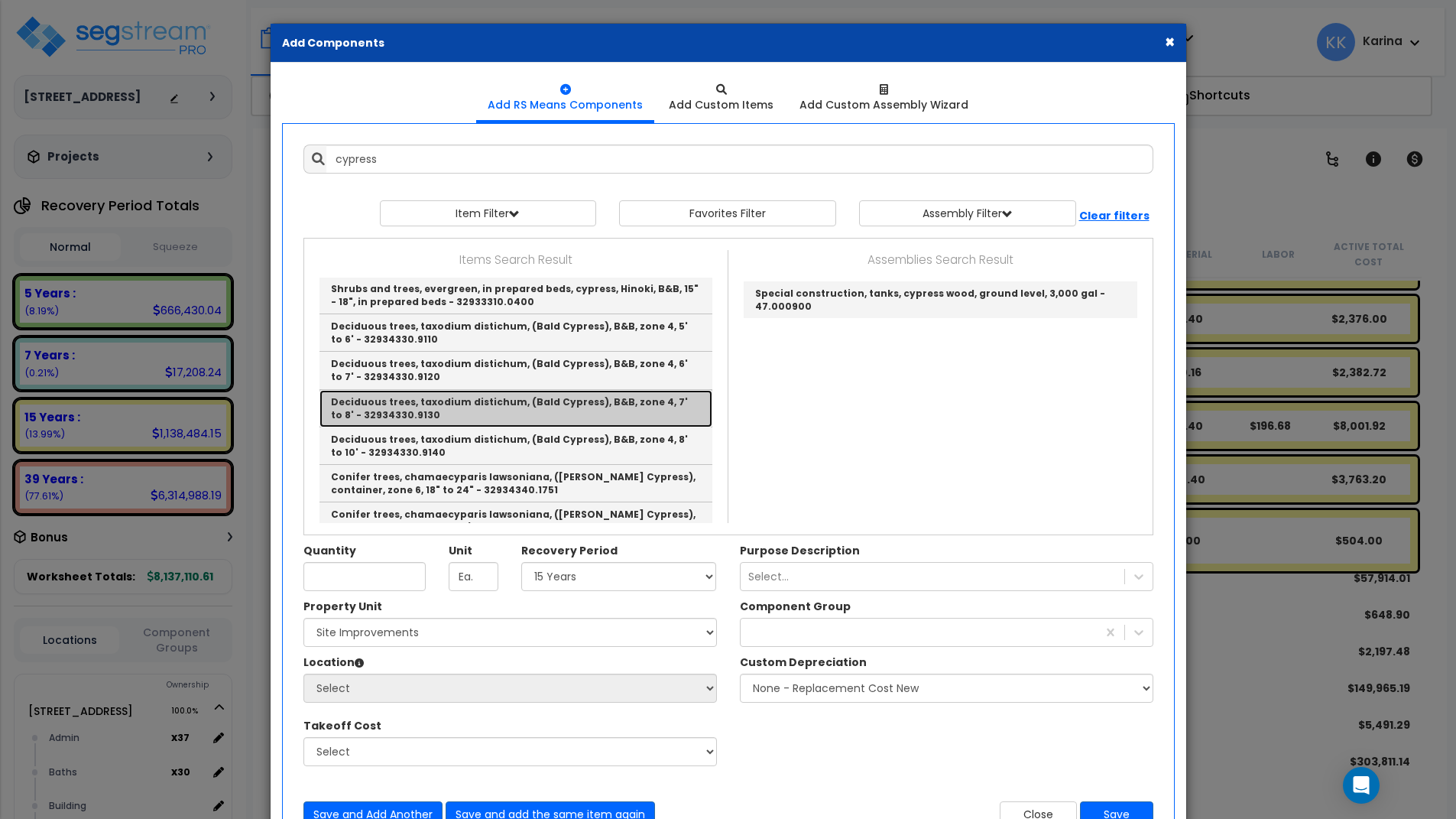
click at [449, 411] on link "Deciduous trees, taxodium distichum, (Bald Cypress), B&B, zone 4, 7' to 8' - 32…" at bounding box center [516, 408] width 393 height 37
type input "Deciduous trees, taxodium distichum, (Bald Cypress), B&B, zone 4, 7' to 8' - 32…"
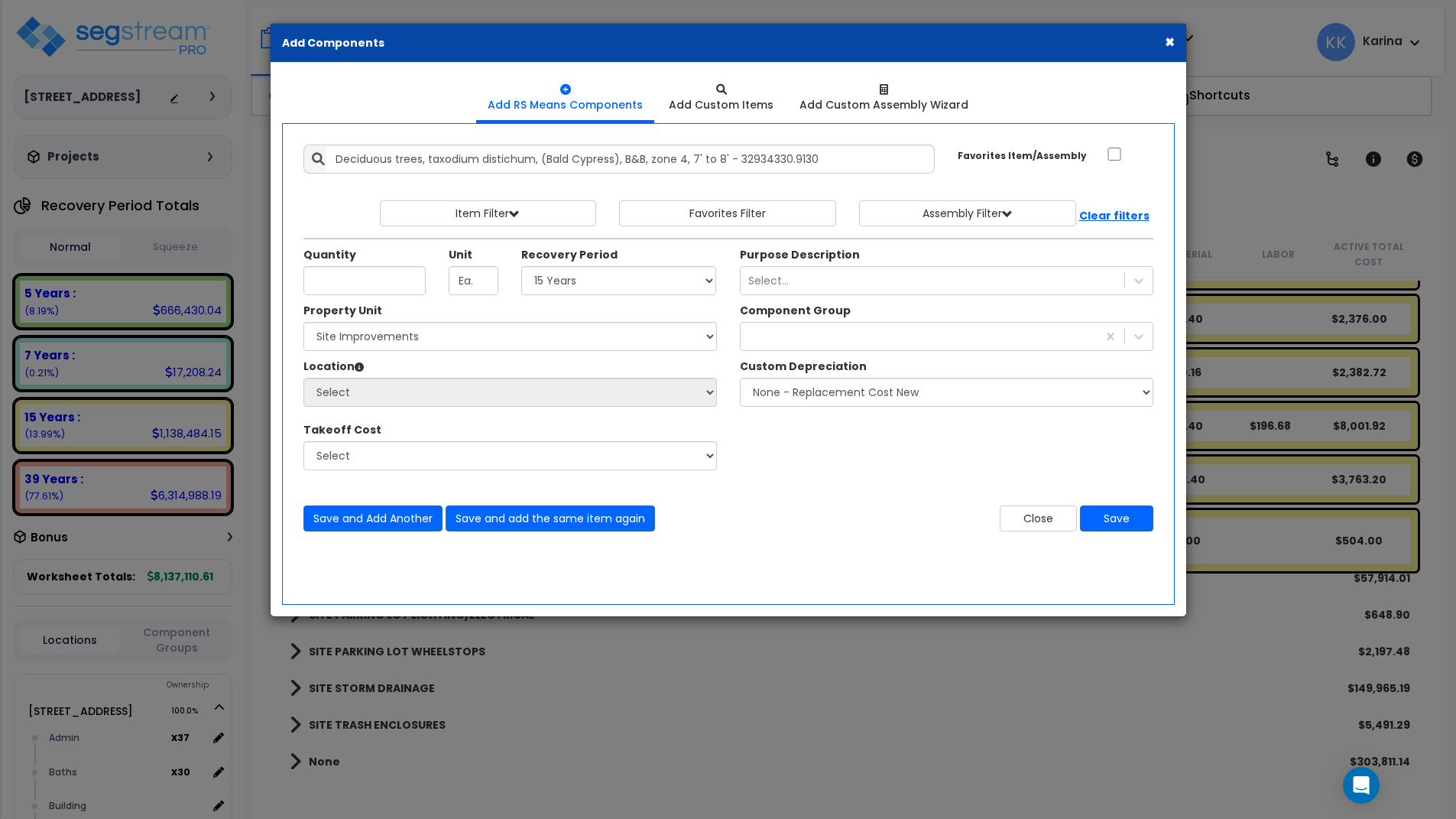
click at [901, 761] on div "× Add Components Add RS Means Components Add Custom Items Add Items" at bounding box center [728, 409] width 1456 height 819
click at [375, 282] on input "Quantity" at bounding box center [364, 280] width 122 height 29
type input "9"
click at [521, 266] on select "Select 5 Years 7 Years 15 Years 20 Years 39 Years 27.5 Year" at bounding box center [619, 280] width 195 height 29
select select "15Y"
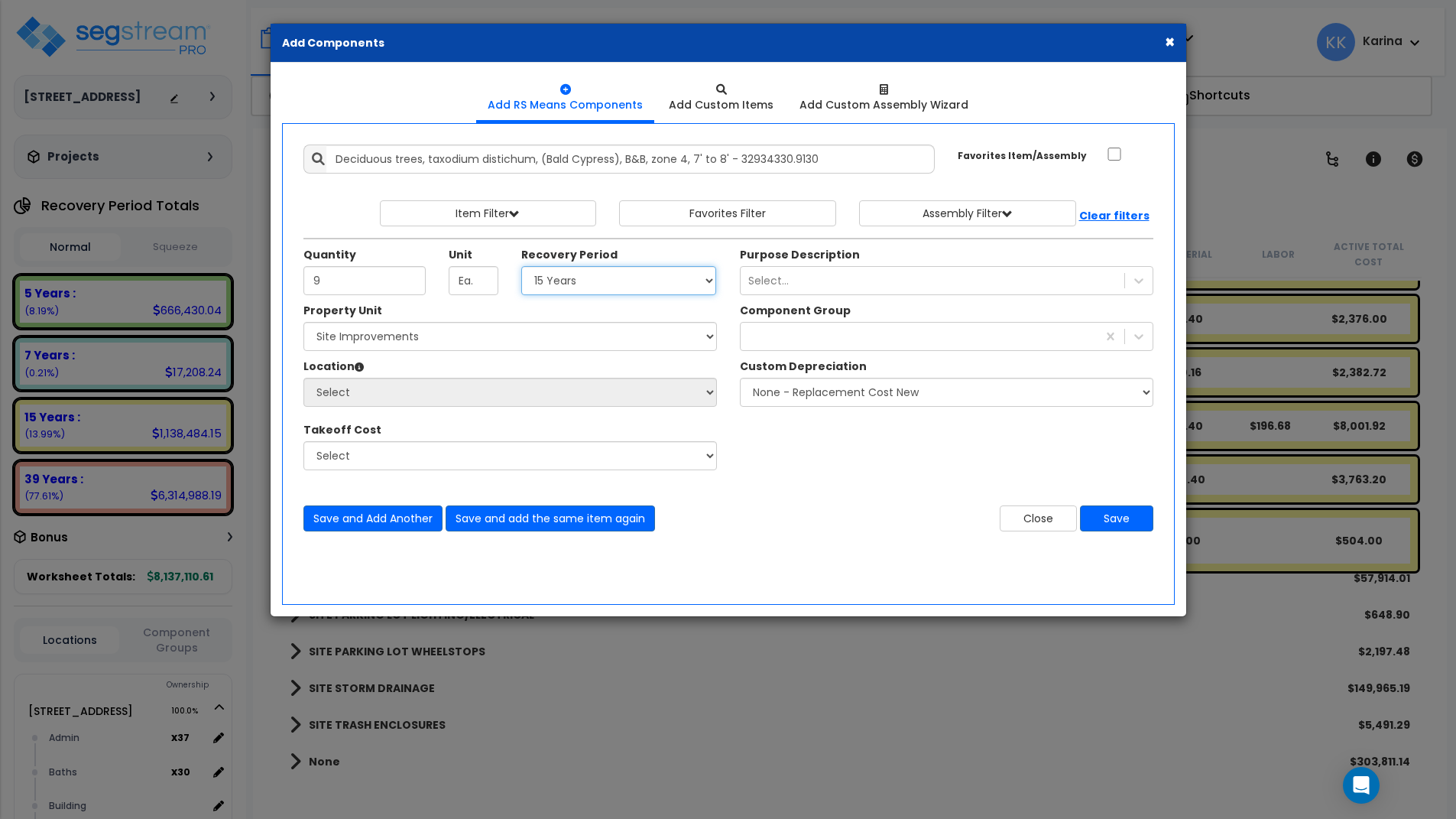
click option "15 Years" at bounding box center [0, 0] width 0 height 0
click at [303, 322] on select "Select [STREET_ADDRESS] Site Improvements" at bounding box center [509, 337] width 414 height 29
select select "162447"
click option "Site Improvements" at bounding box center [0, 0] width 0 height 0
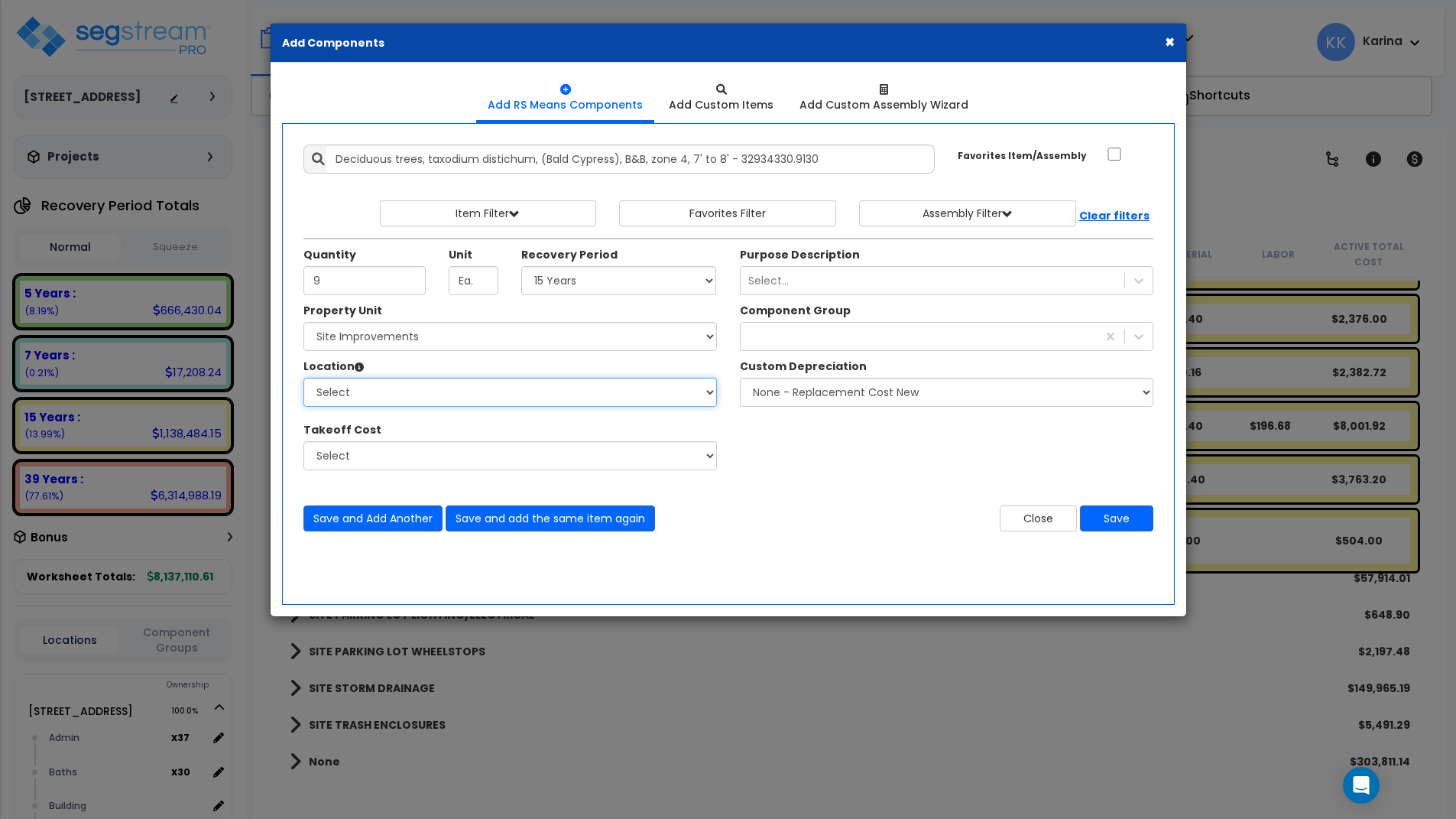
click at [303, 378] on select "Select Site Exterior Add Additional Location" at bounding box center [509, 393] width 414 height 29
select select "462"
click option "Site Exterior" at bounding box center [0, 0] width 0 height 0
click at [782, 341] on div at bounding box center [918, 336] width 356 height 25
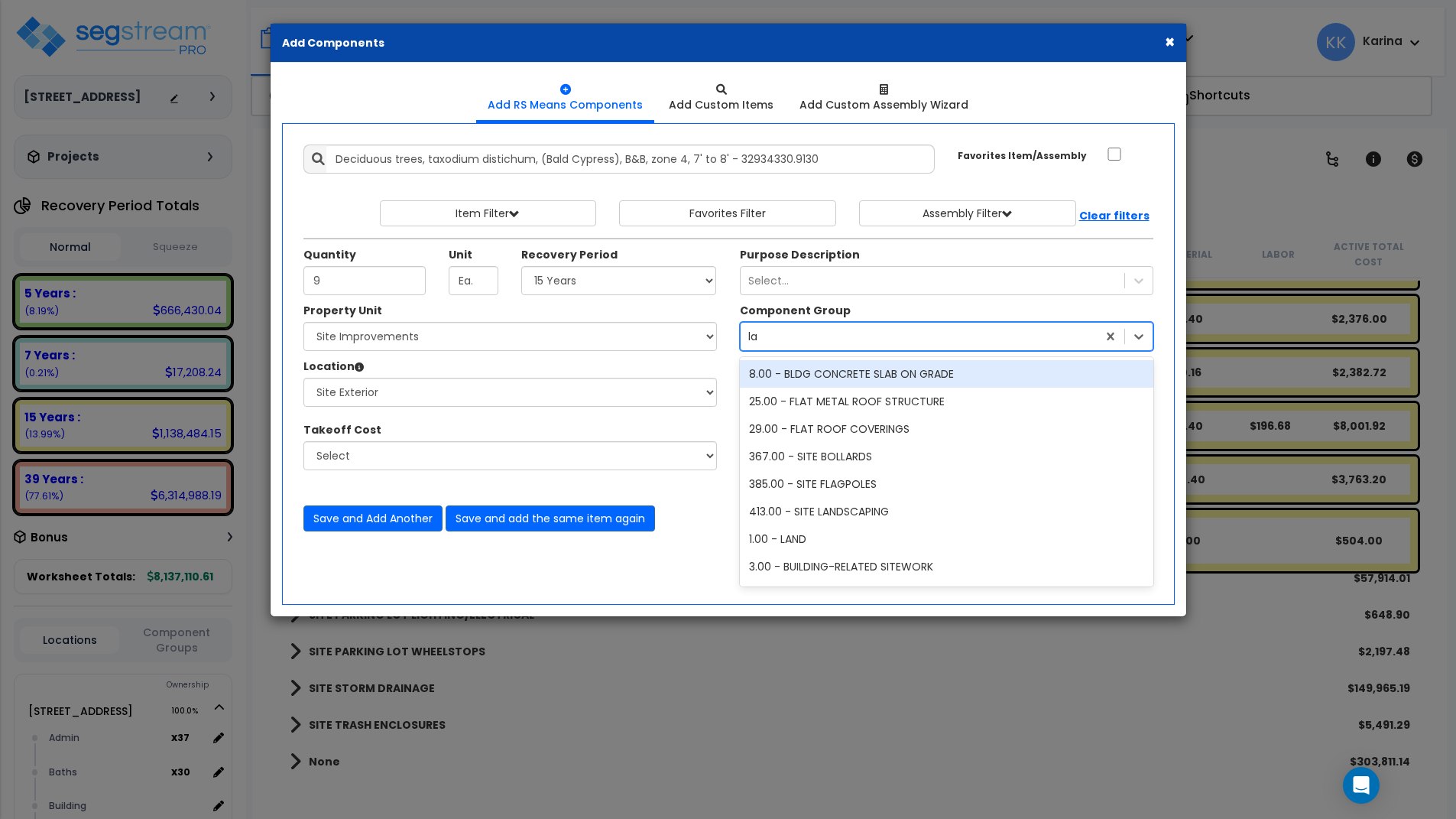
type input "lan"
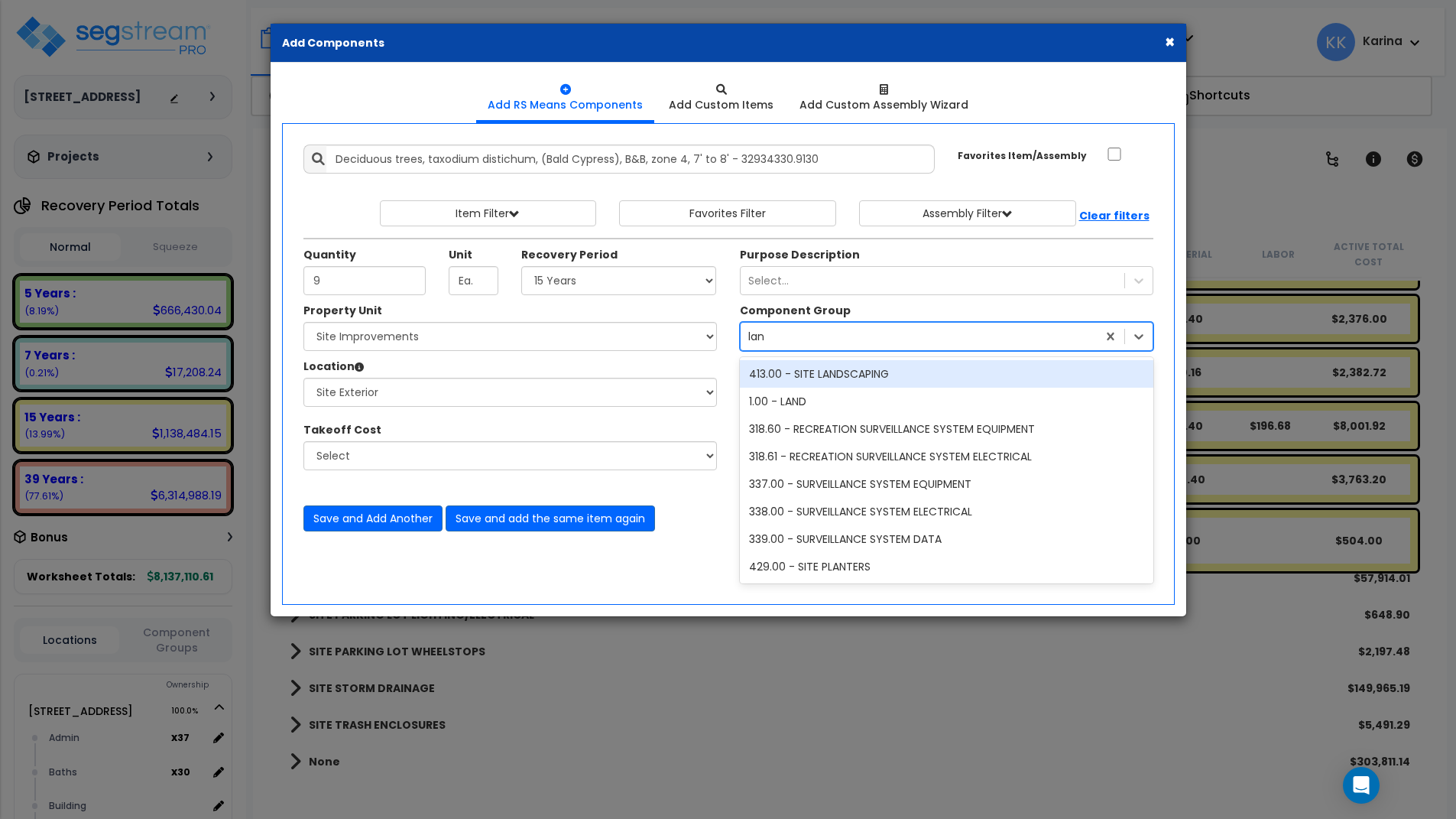
click at [809, 377] on div "413.00 - SITE LANDSCAPING" at bounding box center [947, 373] width 414 height 27
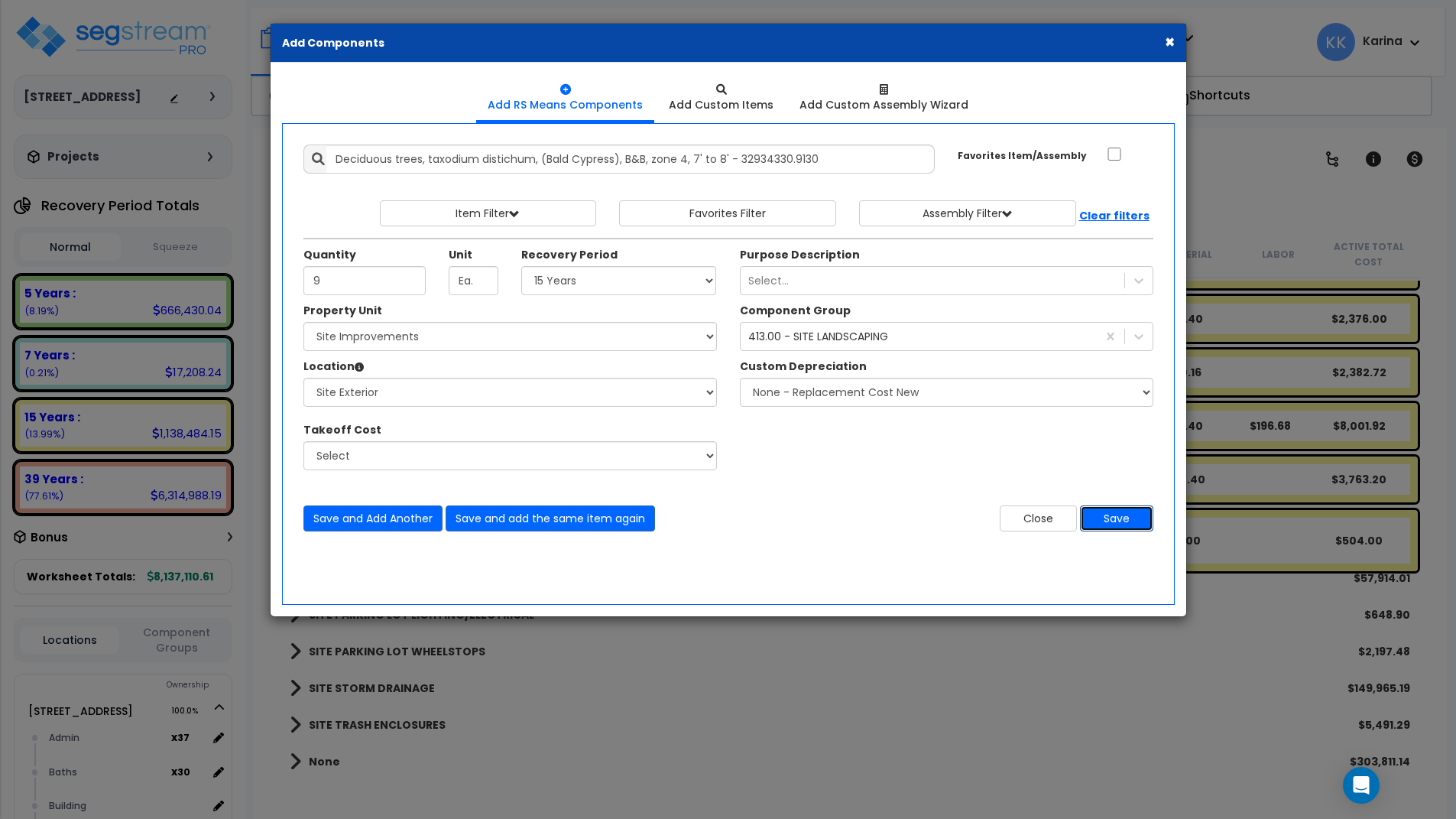
click at [1121, 519] on button "Save" at bounding box center [1116, 519] width 73 height 26
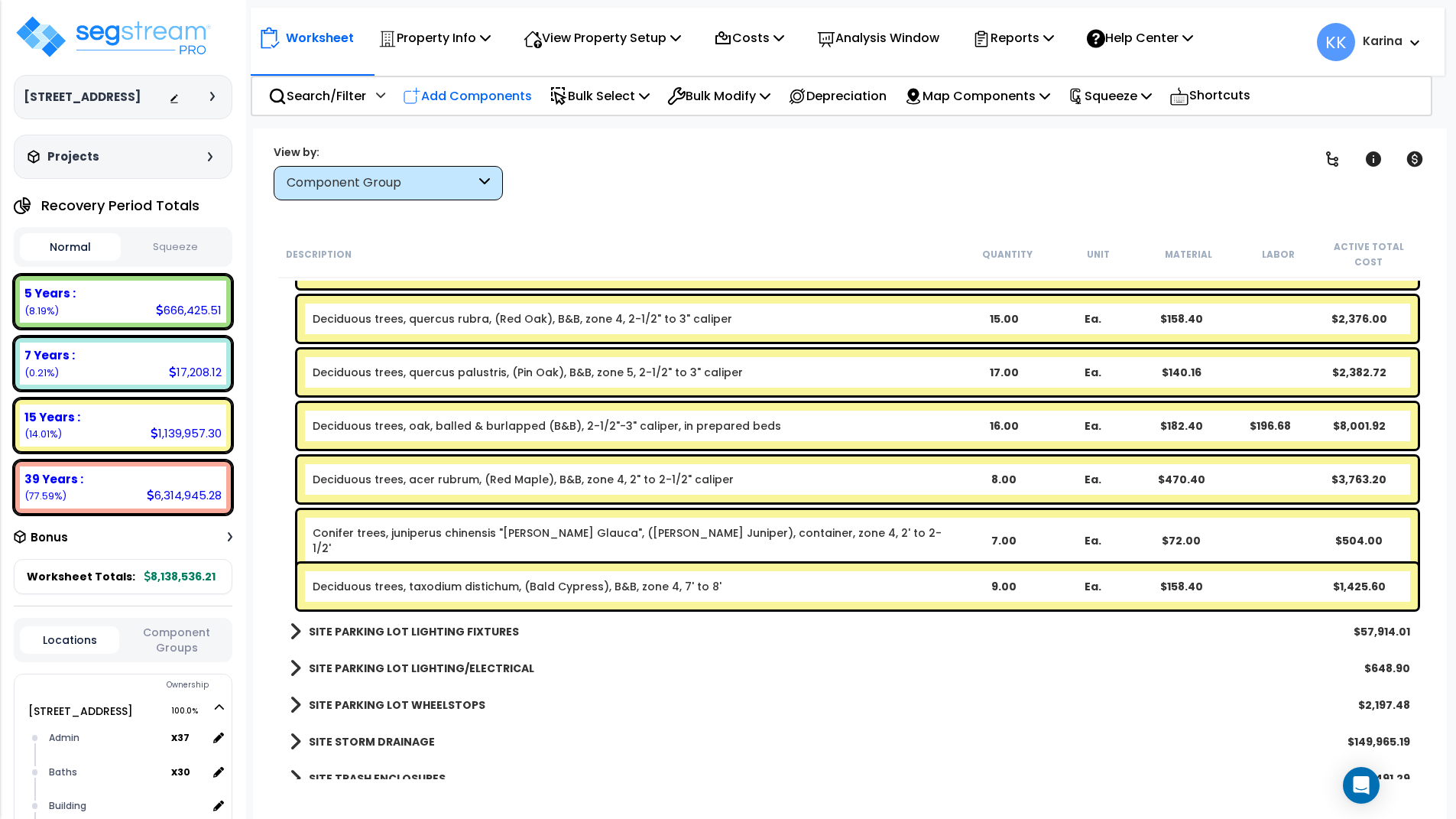
click at [463, 98] on p "Add Components" at bounding box center [467, 96] width 130 height 21
select select
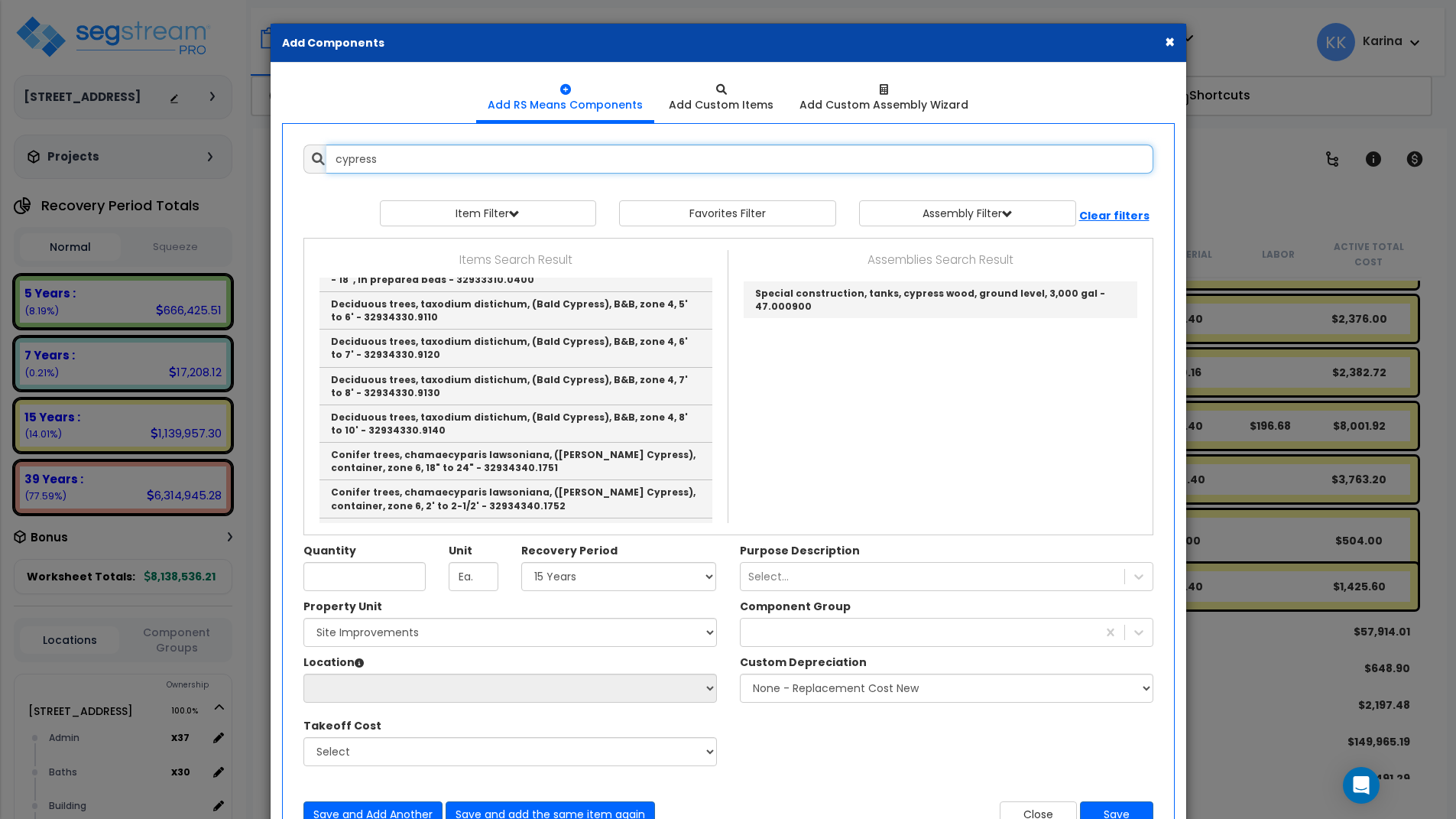
scroll to position [0, 0]
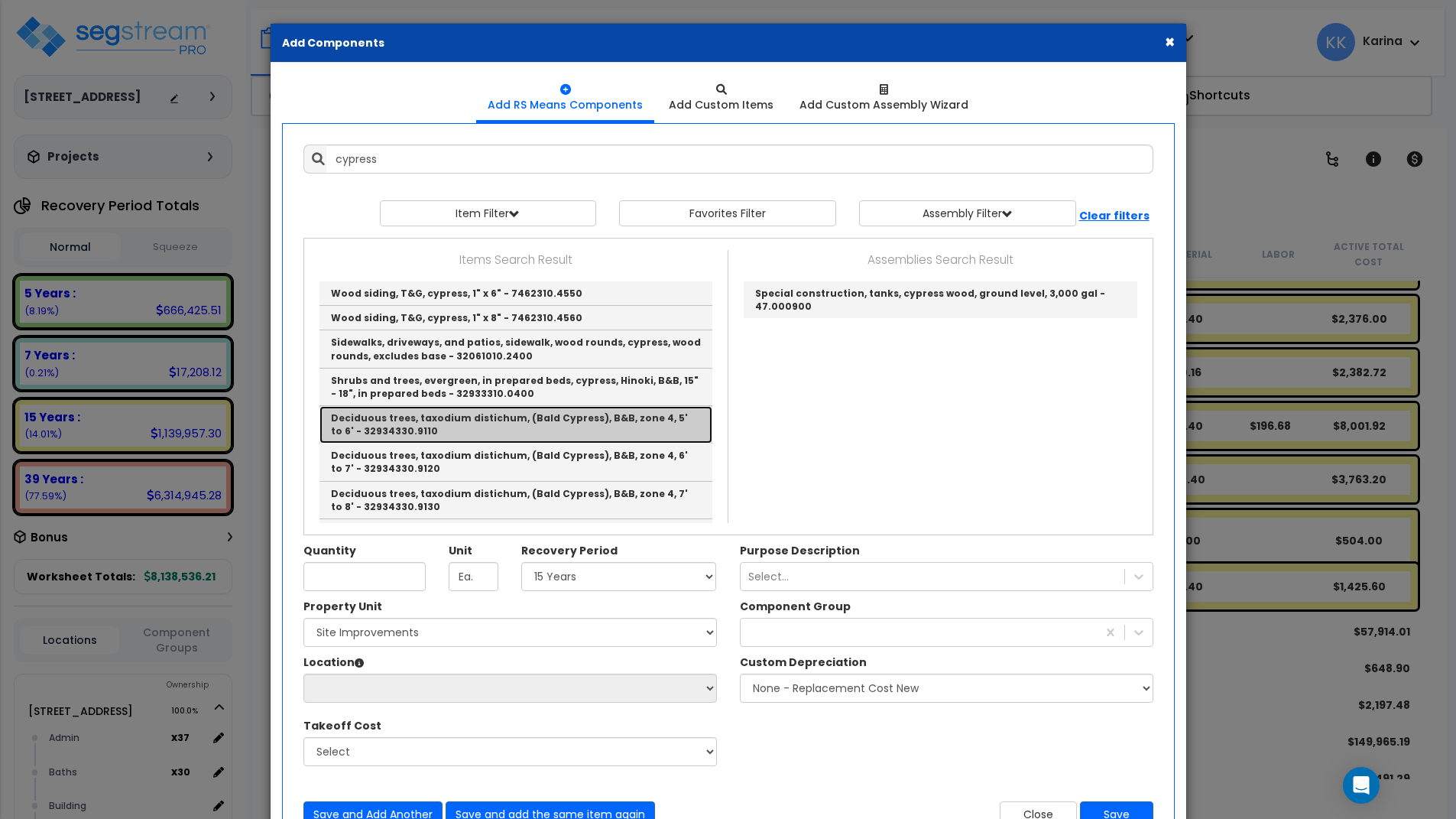
click at [617, 417] on link "Deciduous trees, taxodium distichum, (Bald Cypress), B&B, zone 4, 5' to 6' - 32…" at bounding box center [516, 425] width 393 height 37
type input "Deciduous trees, taxodium distichum, (Bald Cypress), B&B, zone 4, 5' to 6' - 32…"
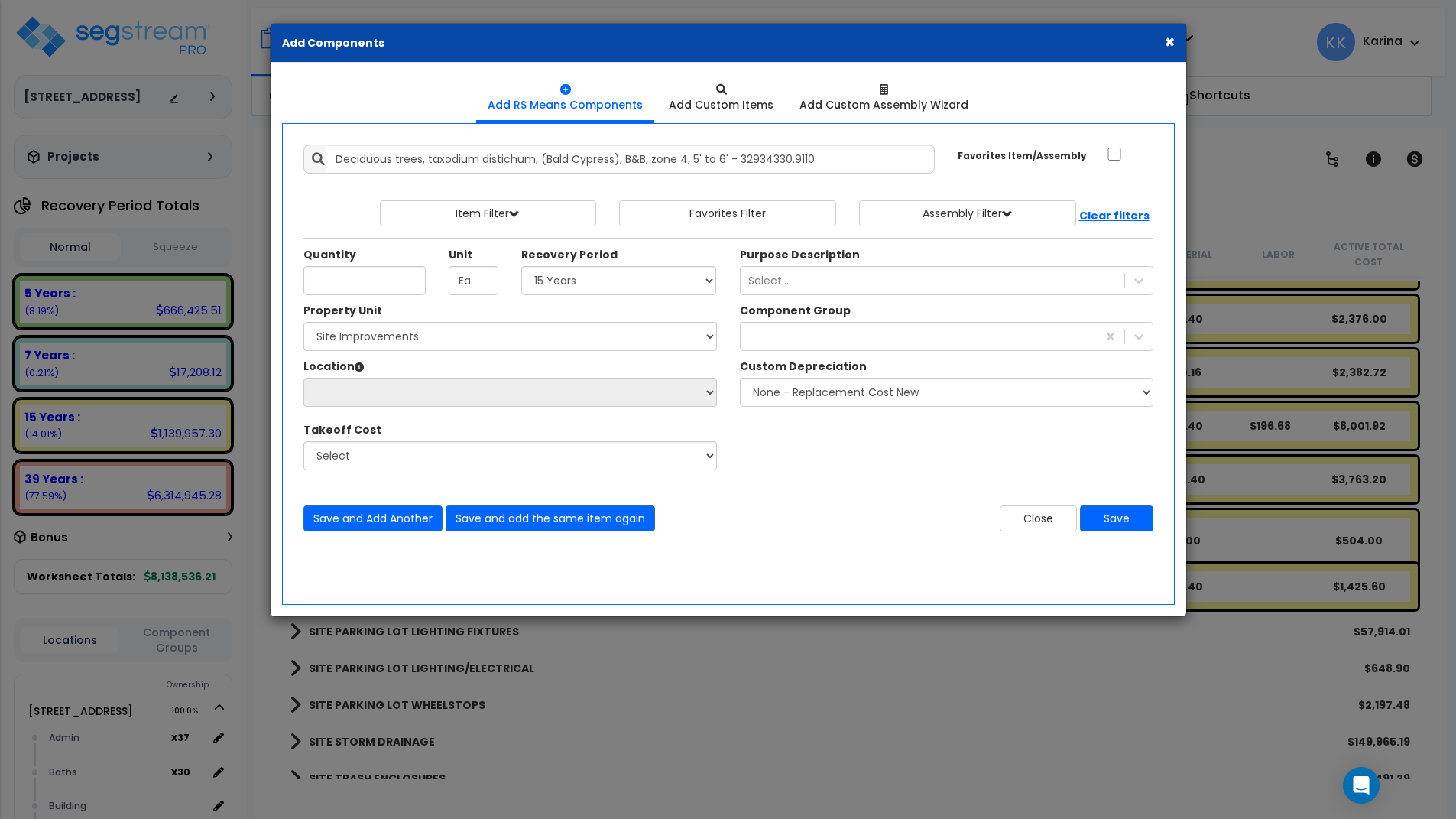
click at [716, 764] on div "× Add Components Add RS Means Components Add Custom Items Add Items" at bounding box center [728, 409] width 1456 height 819
click at [380, 278] on input "Quantity" at bounding box center [364, 280] width 122 height 29
type input "25"
click at [521, 266] on select "Select 5 Years 7 Years 15 Years 20 Years 39 Years 27.5 Year" at bounding box center [619, 280] width 195 height 29
select select "15Y"
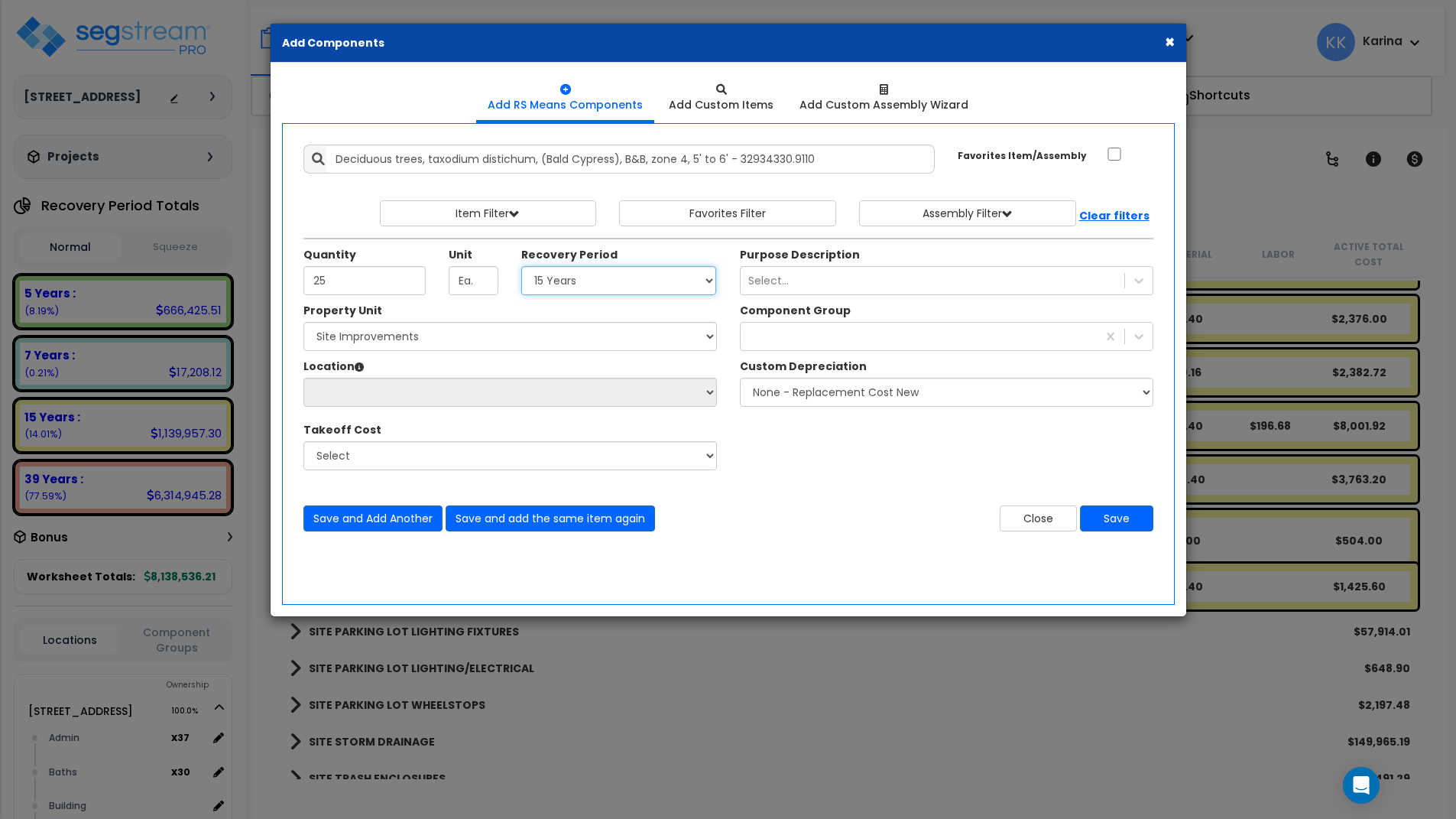
click option "15 Years" at bounding box center [0, 0] width 0 height 0
click at [303, 322] on select "Select 204 Energy Pkwy Site Improvements" at bounding box center [509, 337] width 414 height 29
select select "162447"
click option "Site Improvements" at bounding box center [0, 0] width 0 height 0
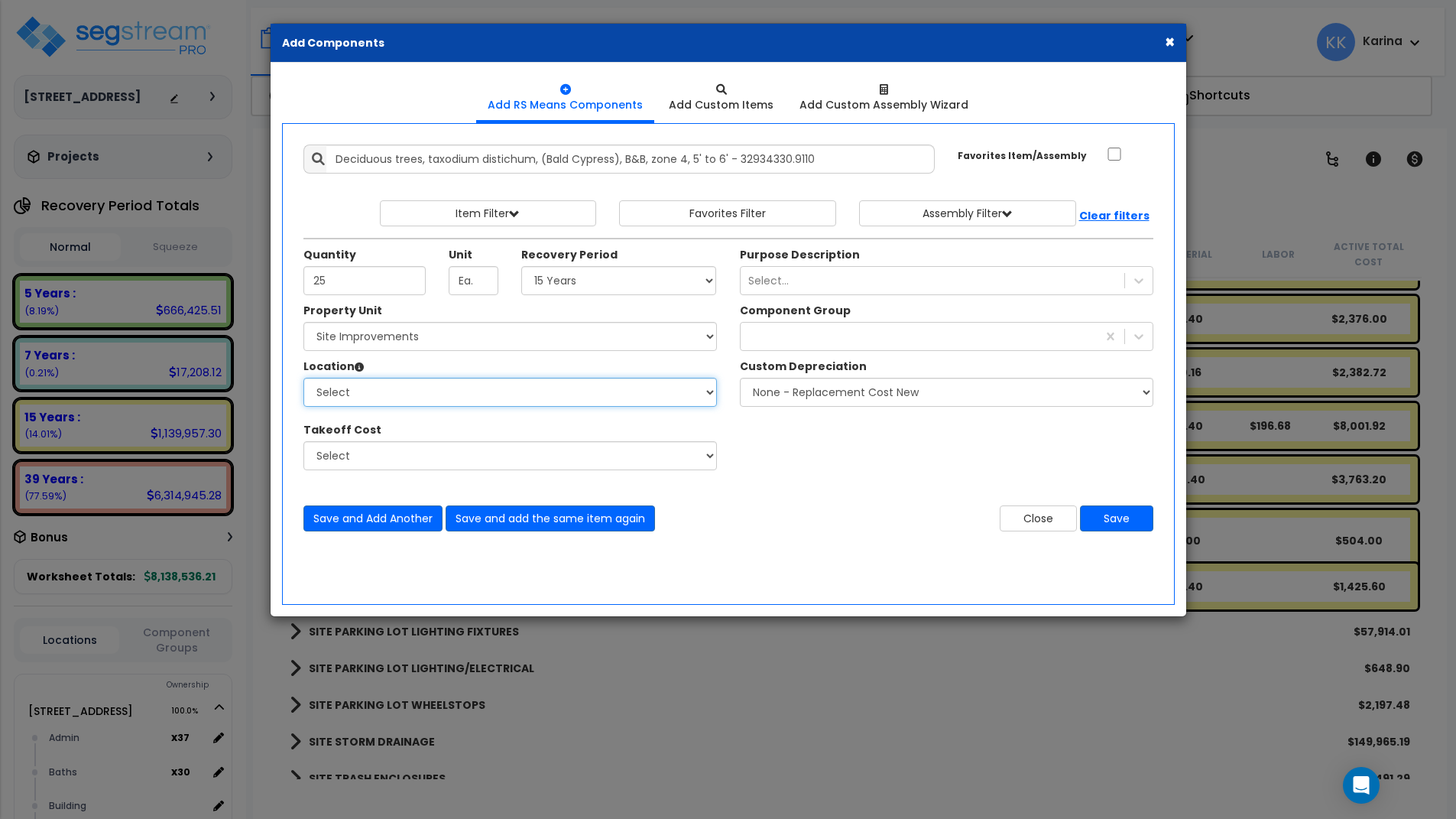
click at [303, 378] on select "Select Site Exterior Add Additional Location" at bounding box center [509, 393] width 414 height 29
select select "462"
click option "Site Exterior" at bounding box center [0, 0] width 0 height 0
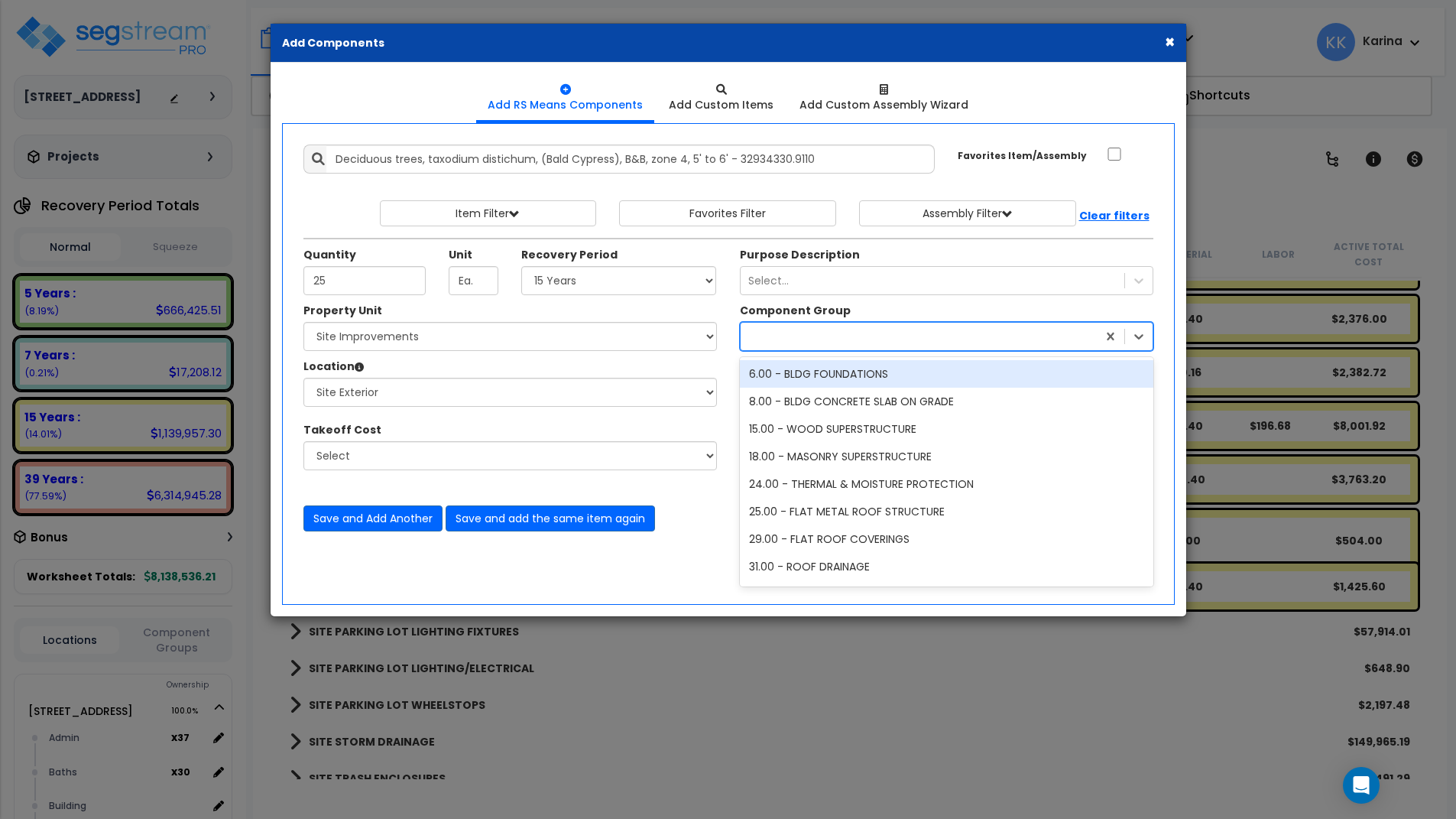
click at [759, 337] on div at bounding box center [918, 336] width 356 height 25
type input "land"
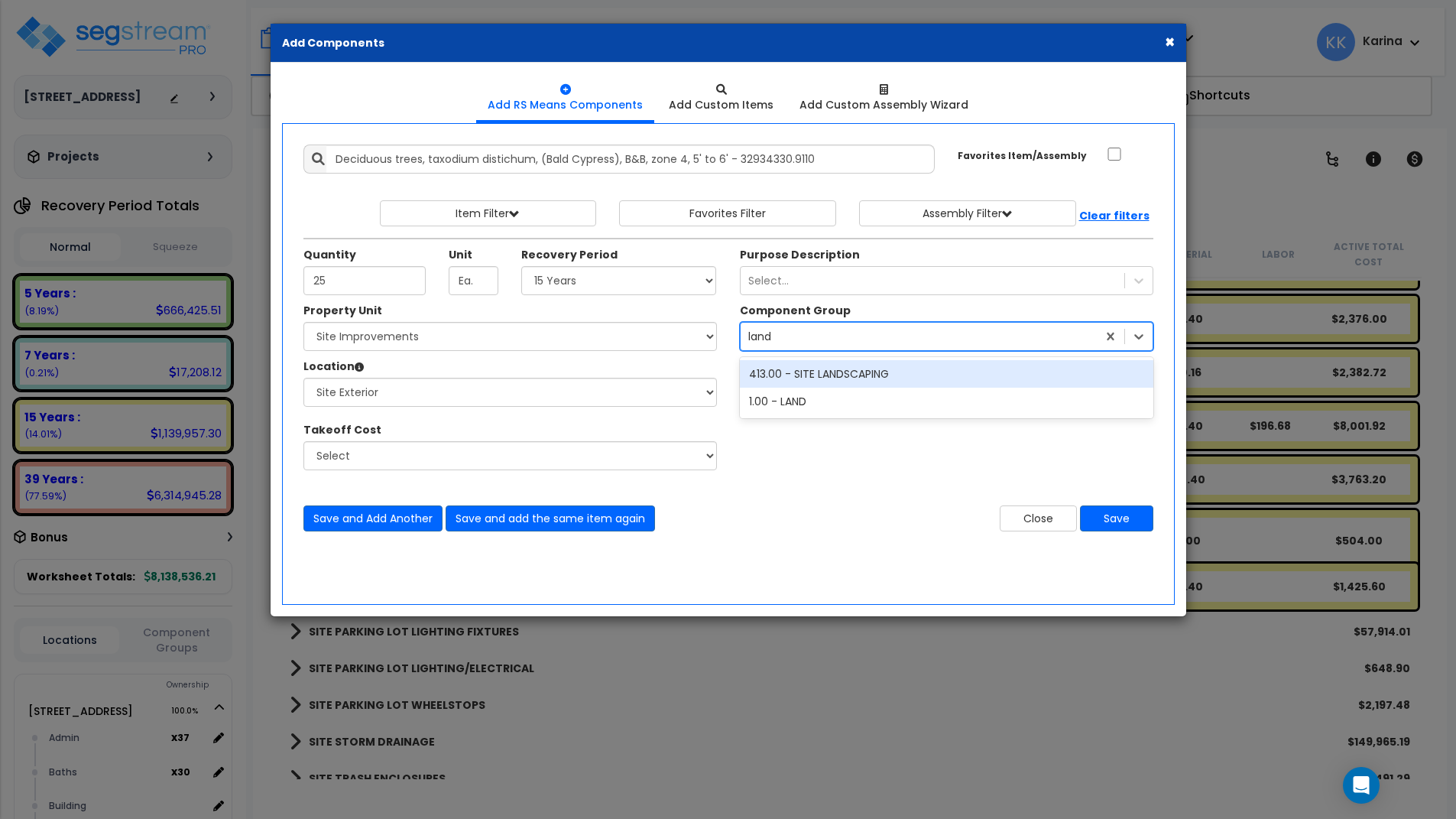
click at [834, 374] on div "413.00 - SITE LANDSCAPING" at bounding box center [947, 373] width 414 height 27
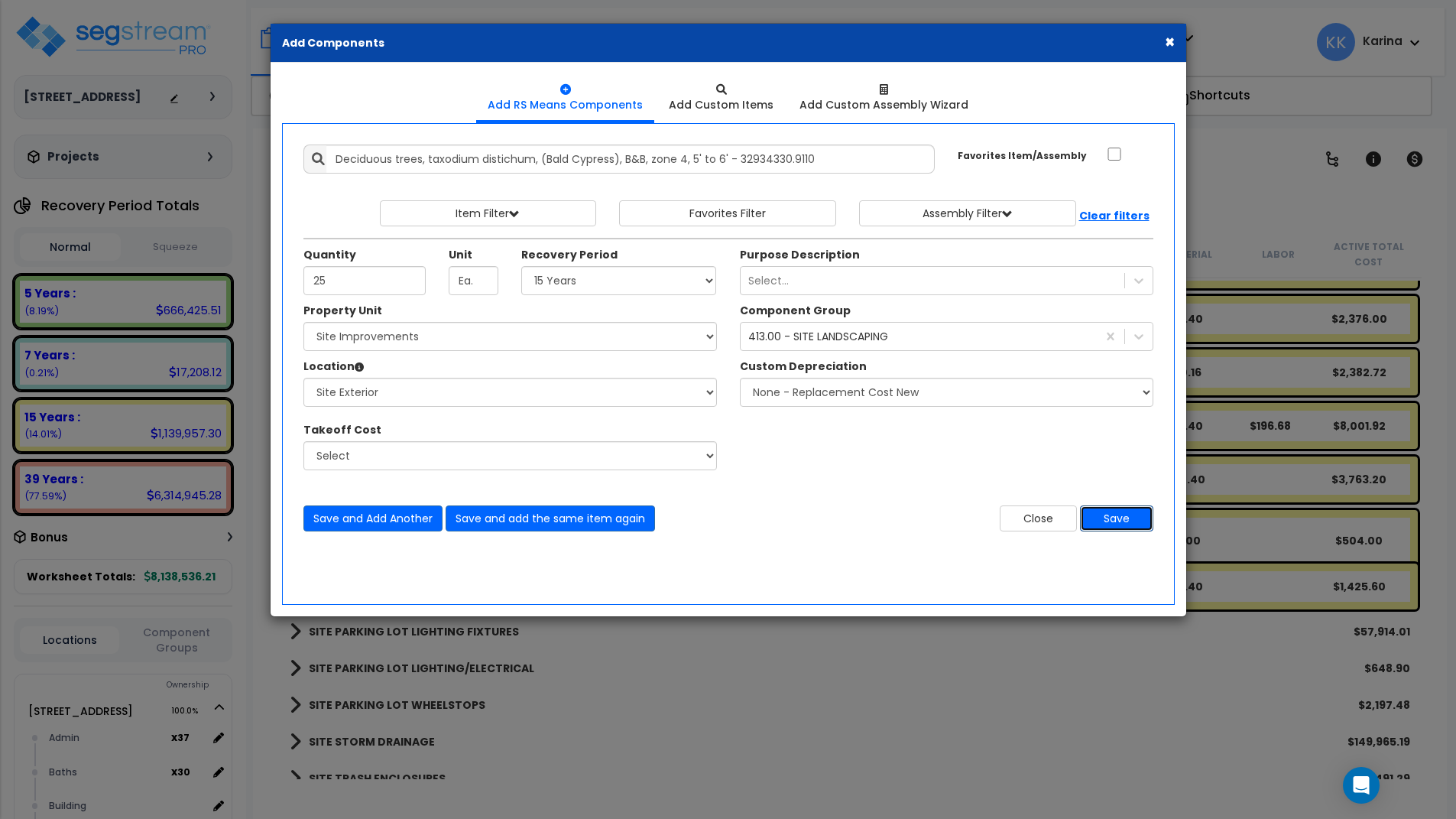
click at [1110, 514] on button "Save" at bounding box center [1116, 519] width 73 height 26
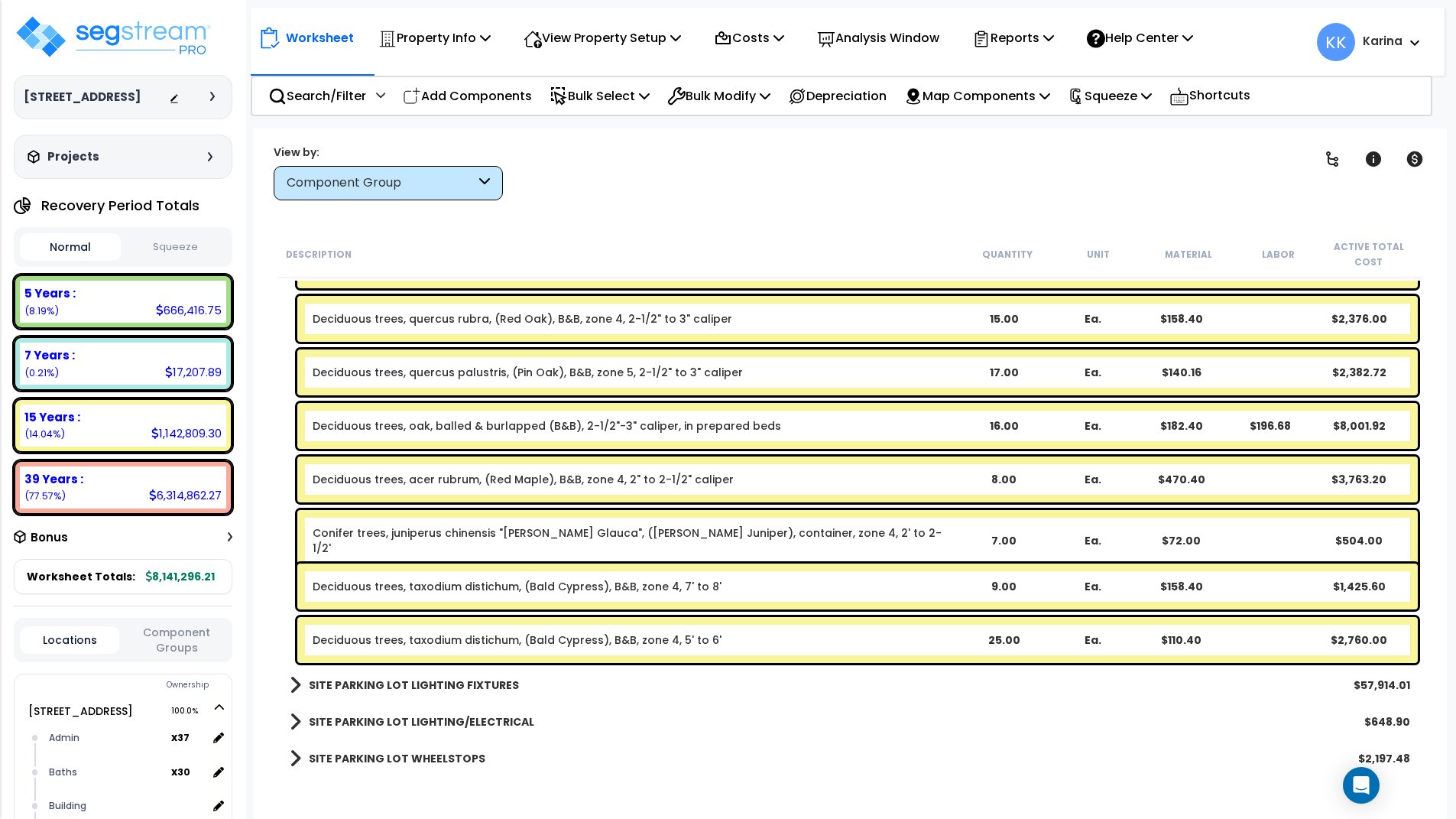
click at [676, 761] on div "SITE PARKING LOT WHEELSTOPS $2,197.48" at bounding box center [850, 759] width 1136 height 37
click at [445, 95] on p "Add Components" at bounding box center [467, 96] width 130 height 21
select select
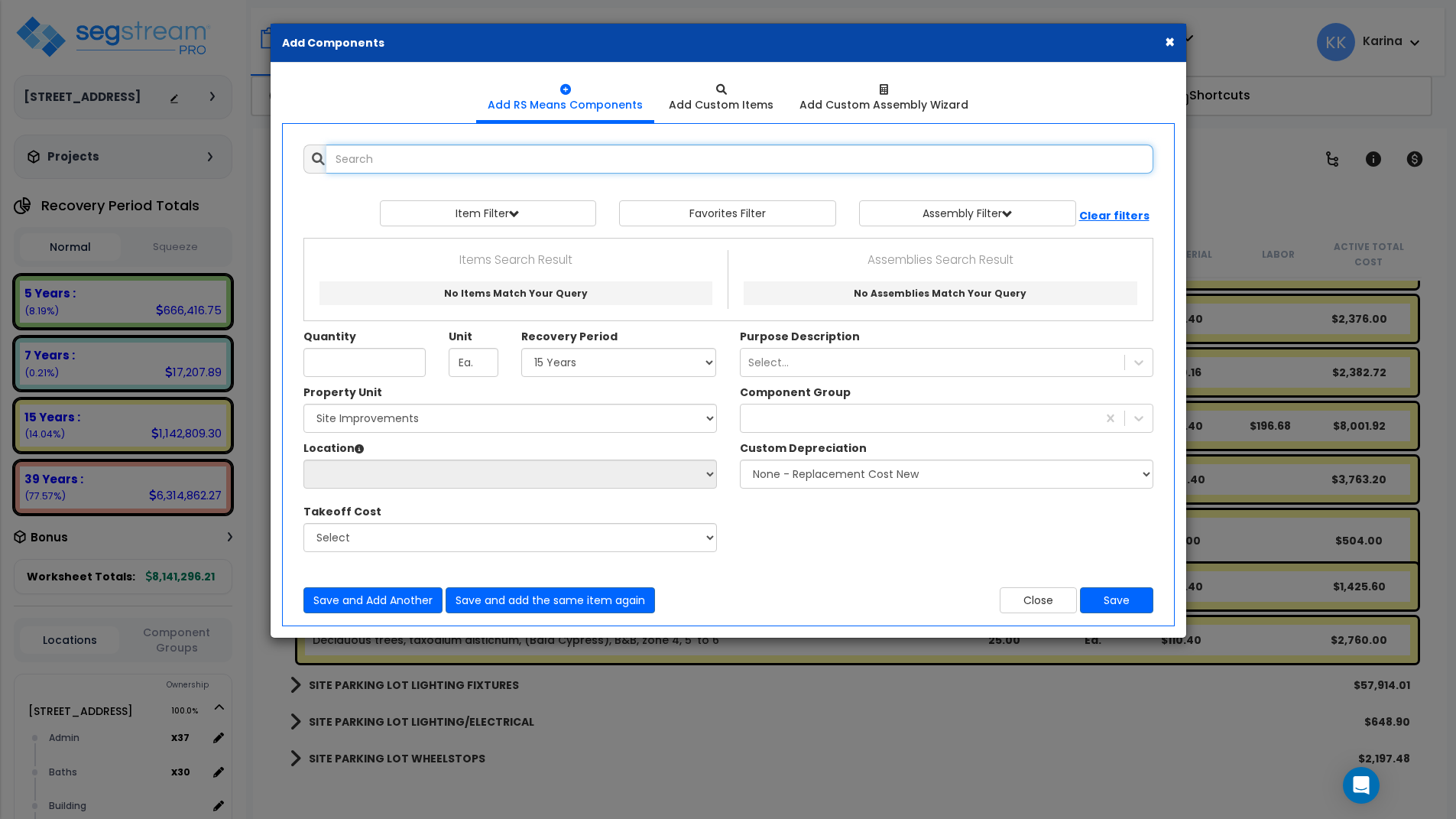
click at [462, 159] on input "text" at bounding box center [740, 159] width 827 height 29
type input "s"
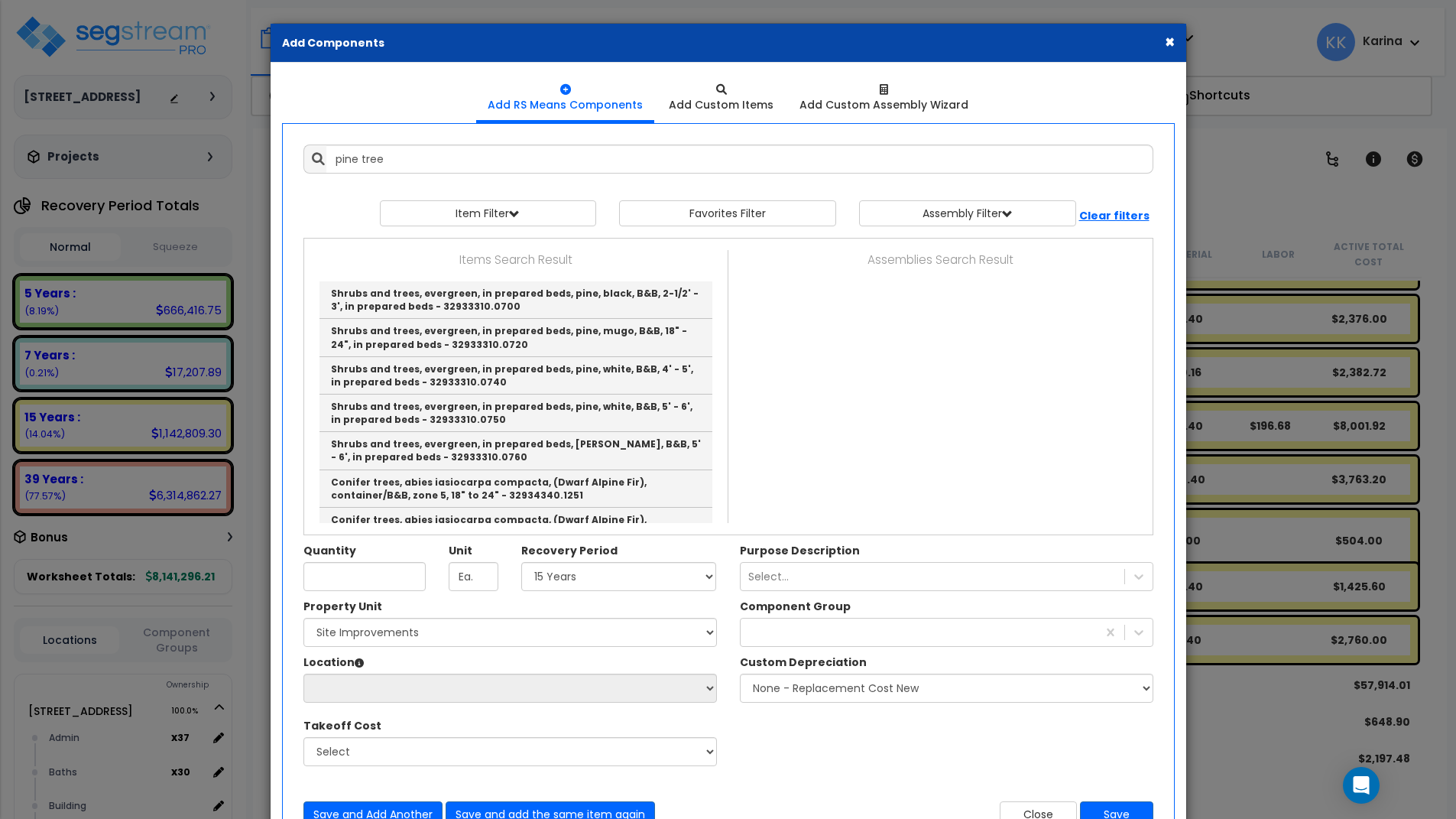
click at [1009, 731] on div "Property Unit Select 204 Energy Pkwy Site Improvements Please select Property U…" at bounding box center [728, 690] width 873 height 184
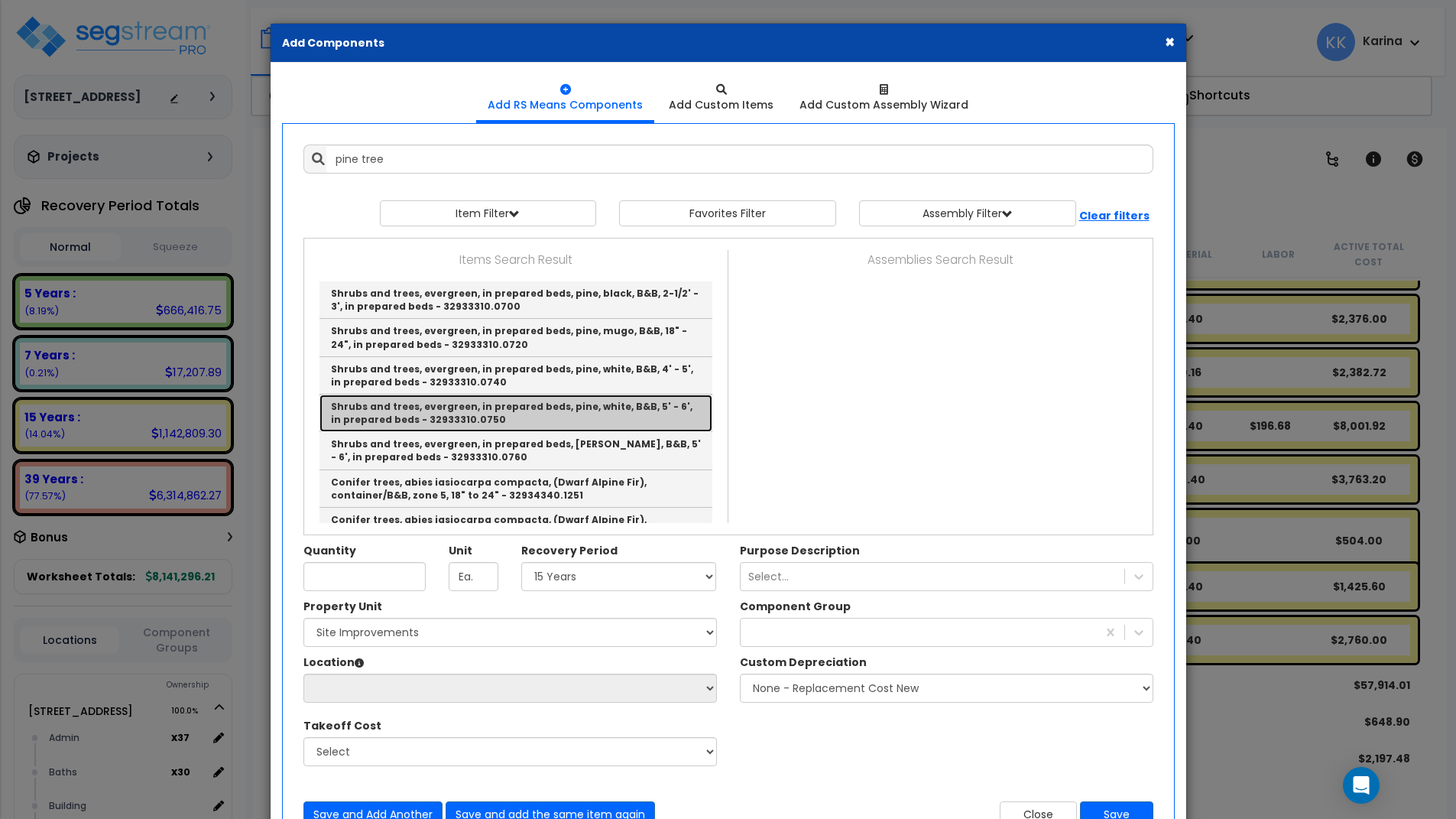
click at [465, 404] on link "Shrubs and trees, evergreen, in prepared beds, pine, white, B&B, 5' - 6', in pr…" at bounding box center [516, 413] width 393 height 37
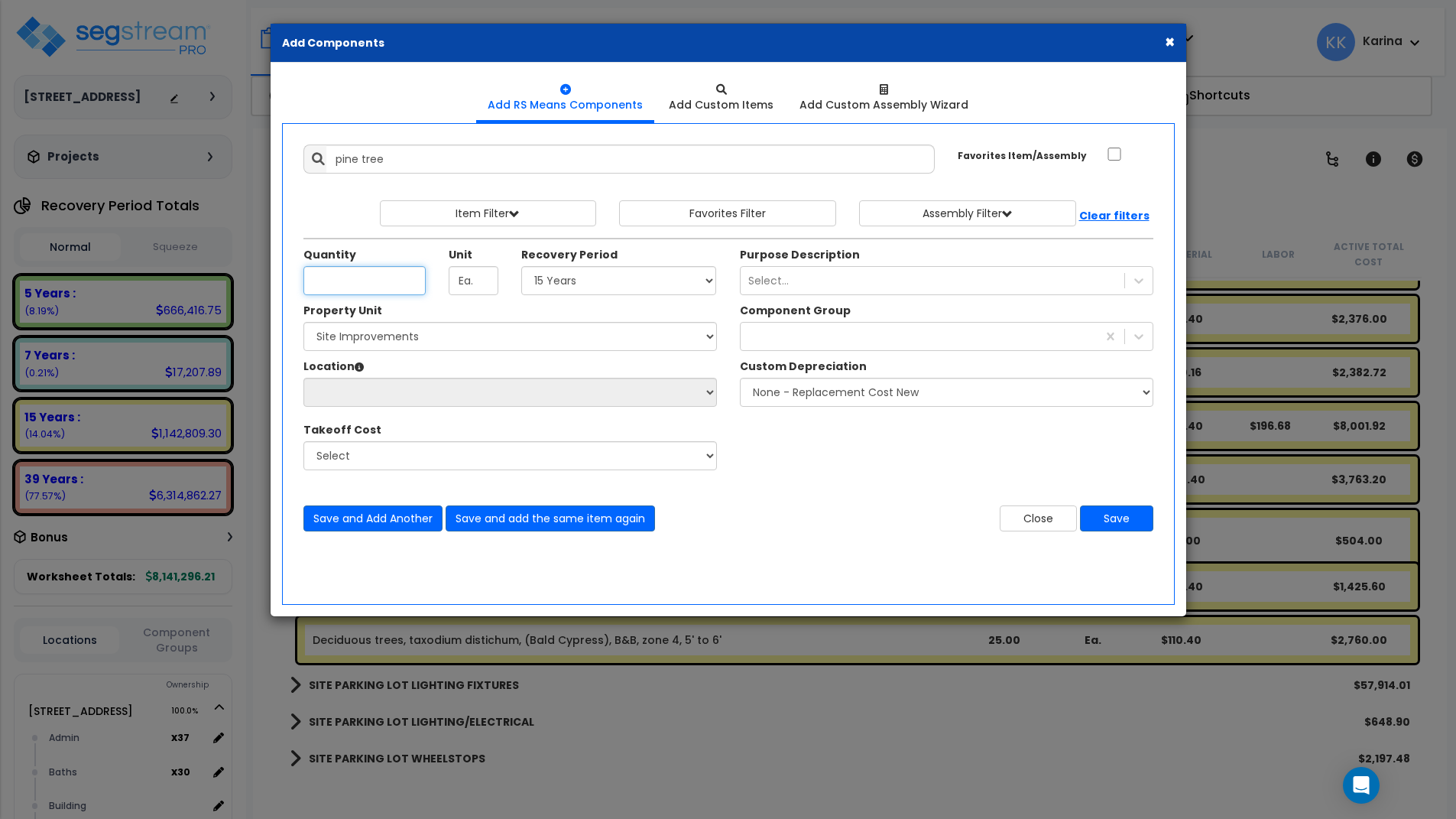
type input "Shrubs and trees, evergreen, in prepared beds, pine, white, B&B, 5' - 6', in pr…"
drag, startPoint x: 788, startPoint y: 728, endPoint x: 775, endPoint y: 704, distance: 27.3
click at [788, 726] on div "× Add Components Add RS Means Components Add Custom Items Add Items" at bounding box center [728, 409] width 1456 height 819
click at [383, 289] on input "Quantity" at bounding box center [364, 280] width 122 height 29
type input "58"
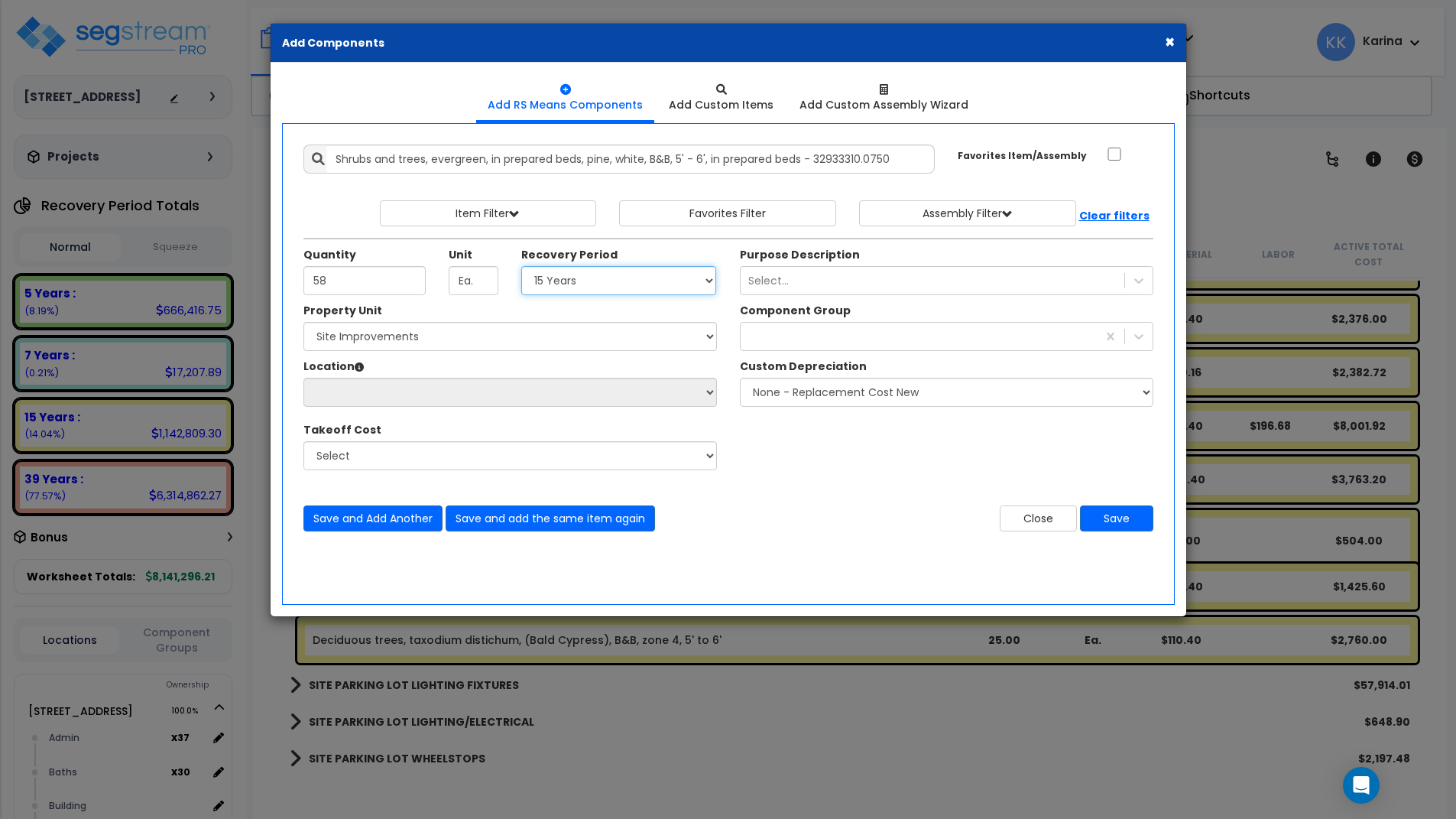
click at [521, 266] on select "Select 5 Years 7 Years 15 Years 20 Years 39 Years 27.5 Year" at bounding box center [619, 280] width 195 height 29
select select "15Y"
click option "15 Years" at bounding box center [0, 0] width 0 height 0
click at [303, 322] on select "Select 204 Energy Pkwy Site Improvements" at bounding box center [509, 337] width 414 height 29
select select "162447"
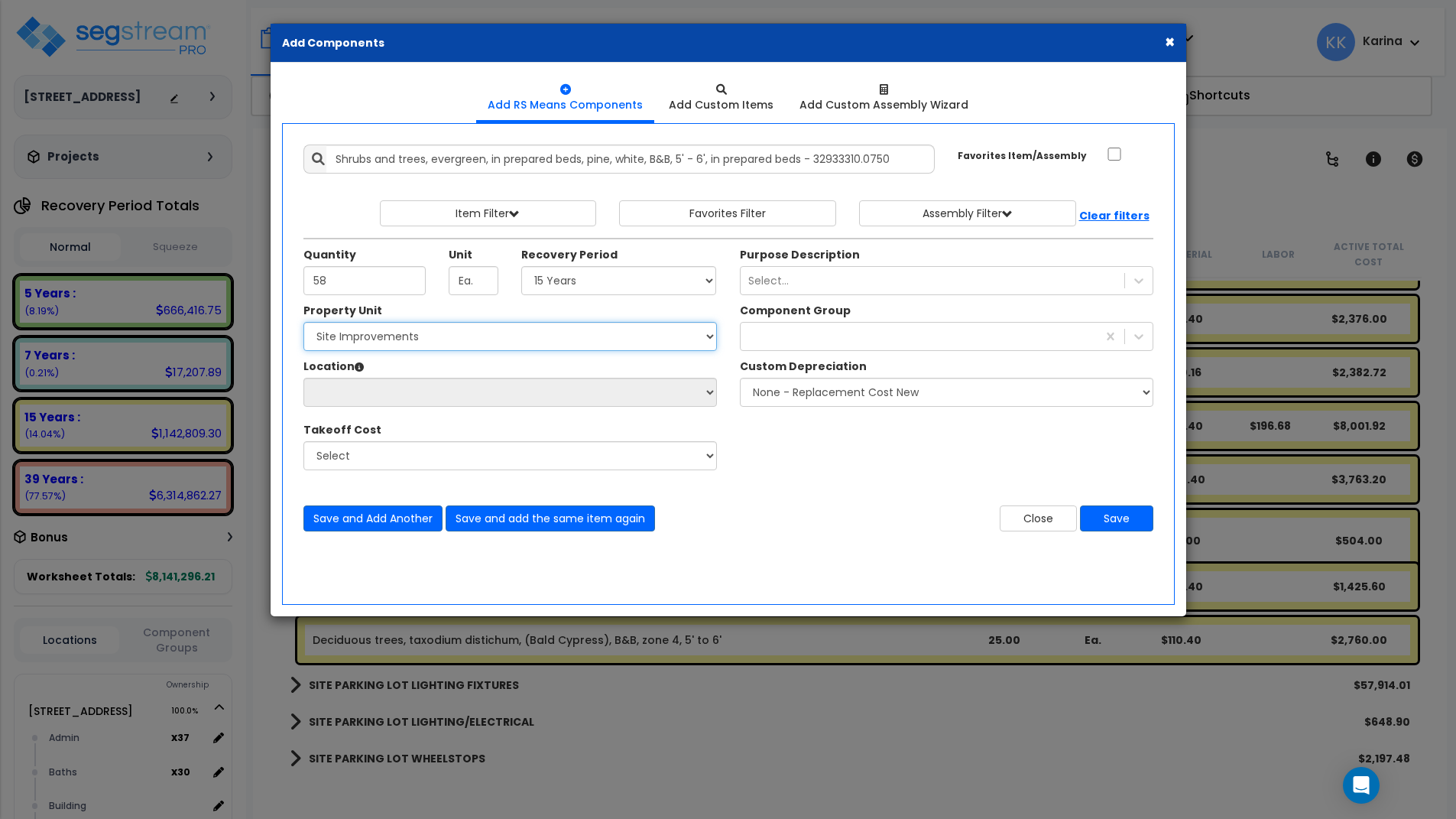
click option "Site Improvements" at bounding box center [0, 0] width 0 height 0
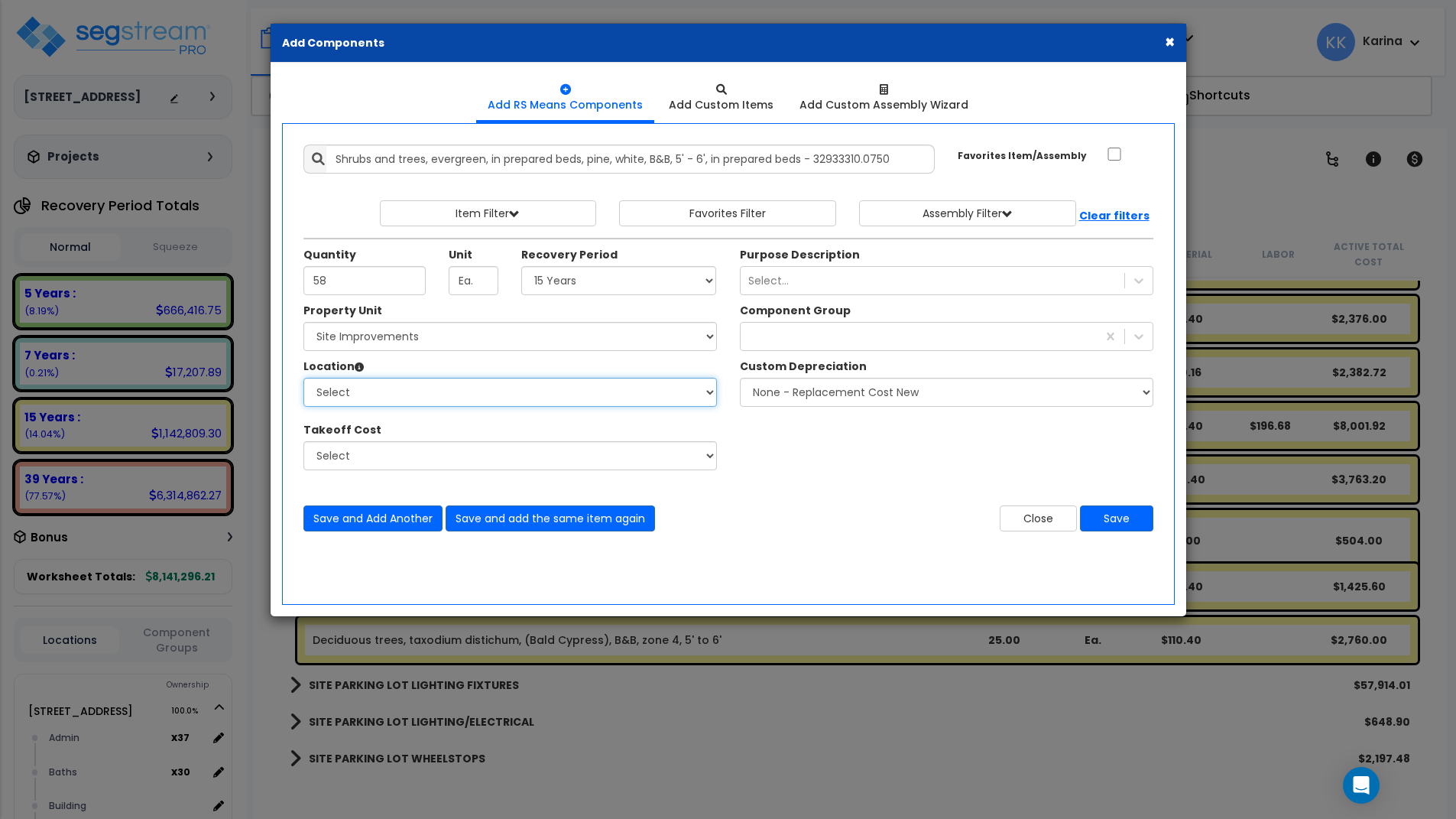
click at [303, 378] on select "Select Site Exterior Add Additional Location" at bounding box center [509, 393] width 414 height 29
select select "462"
click option "Site Exterior" at bounding box center [0, 0] width 0 height 0
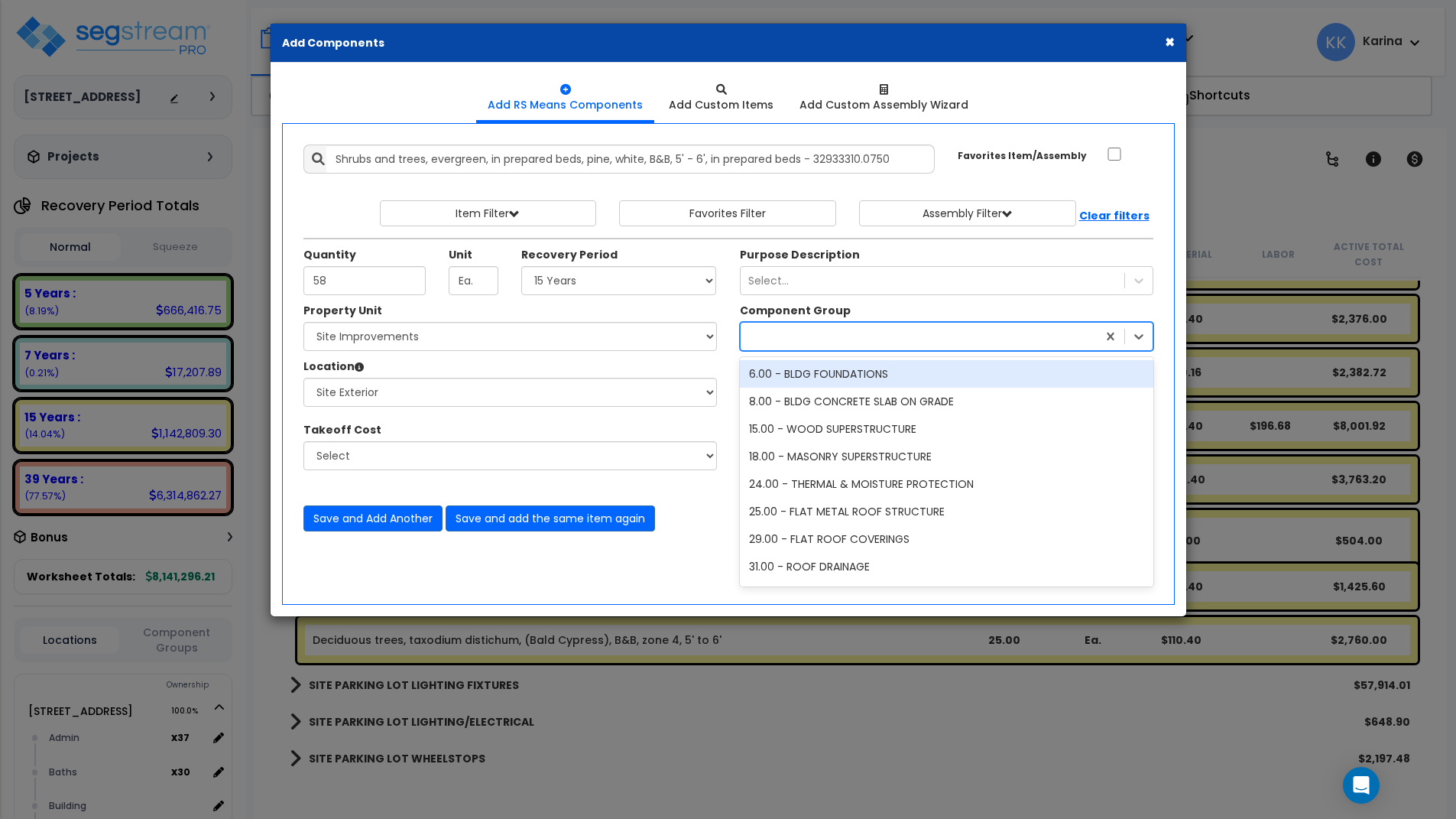
click at [776, 336] on div at bounding box center [918, 336] width 356 height 25
type input "land"
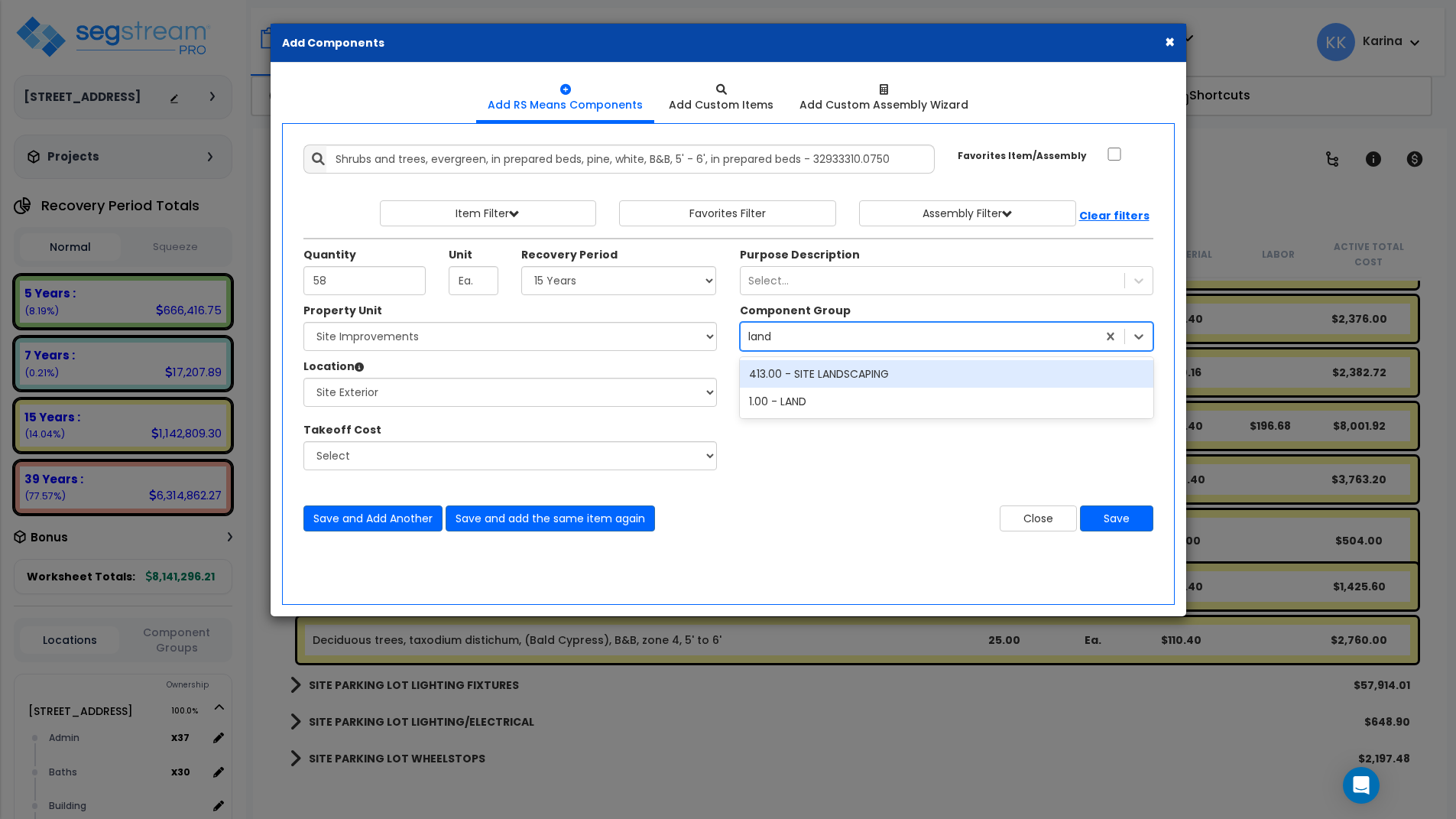
click at [801, 373] on div "413.00 - SITE LANDSCAPING" at bounding box center [947, 373] width 414 height 27
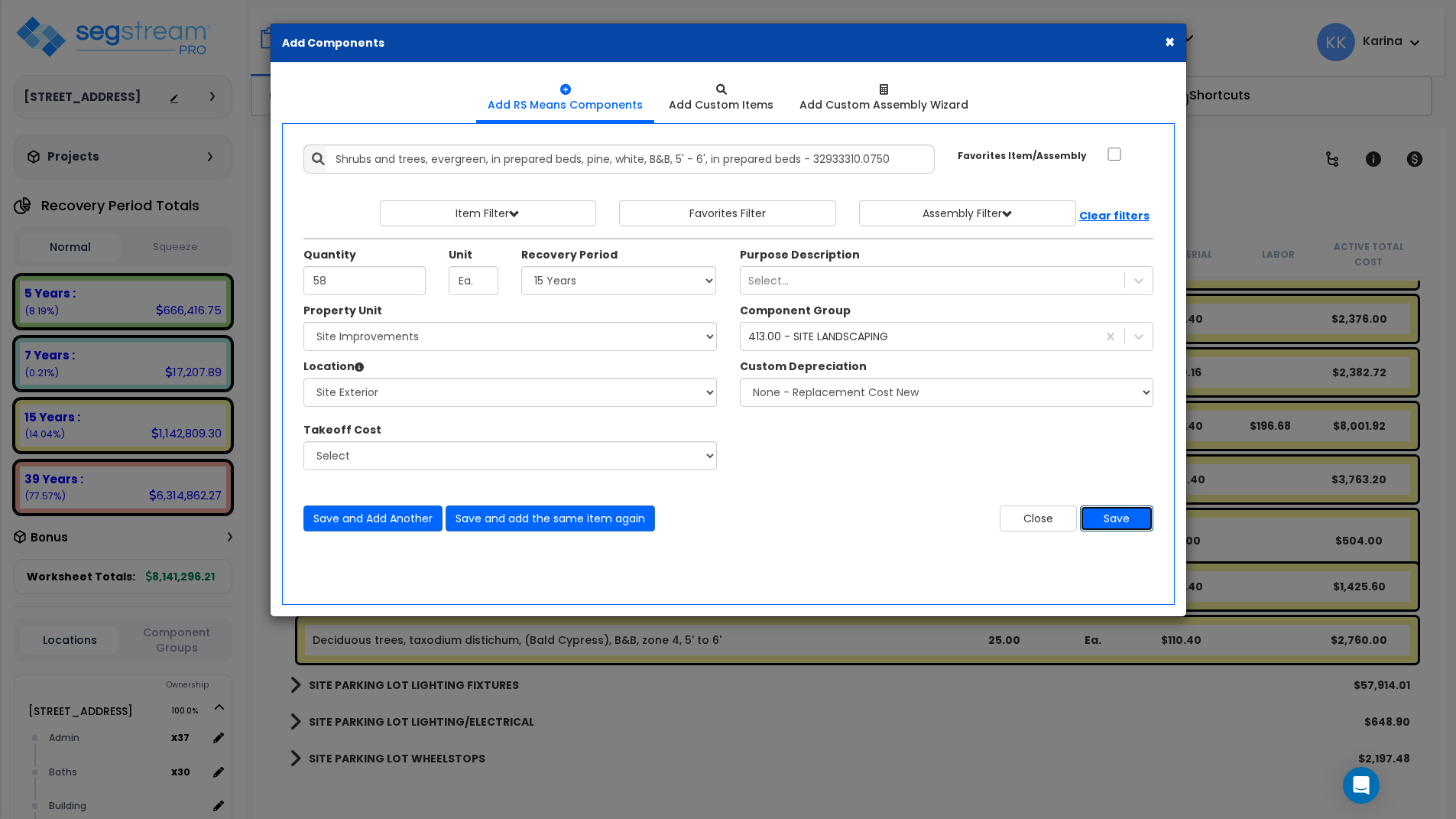
click at [1113, 516] on button "Save" at bounding box center [1116, 519] width 73 height 26
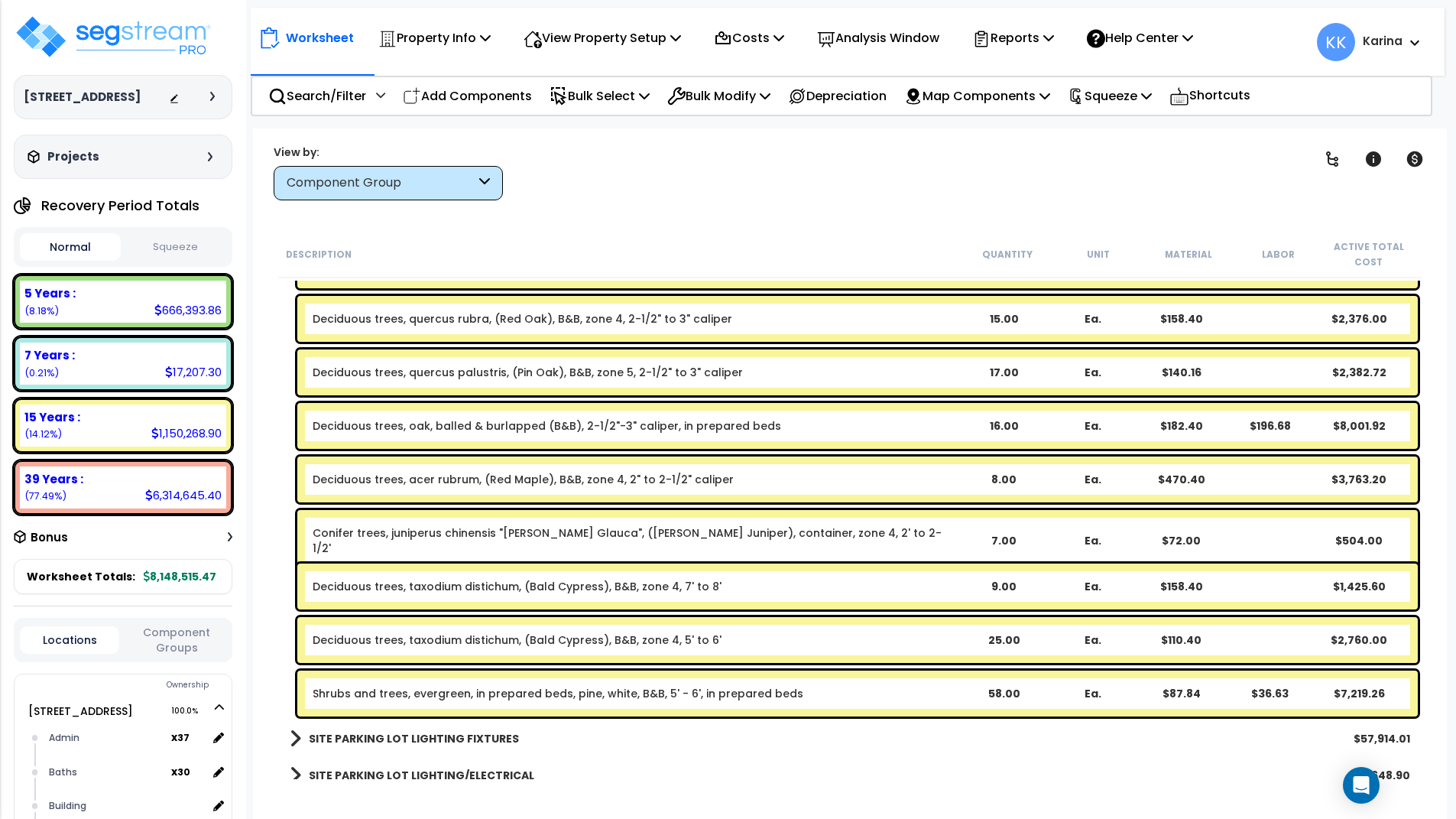
click at [718, 741] on div "SITE PARKING LOT LIGHTING FIXTURES $57,914.01" at bounding box center [850, 739] width 1136 height 37
click at [518, 91] on p "Add Components" at bounding box center [467, 96] width 130 height 21
select select
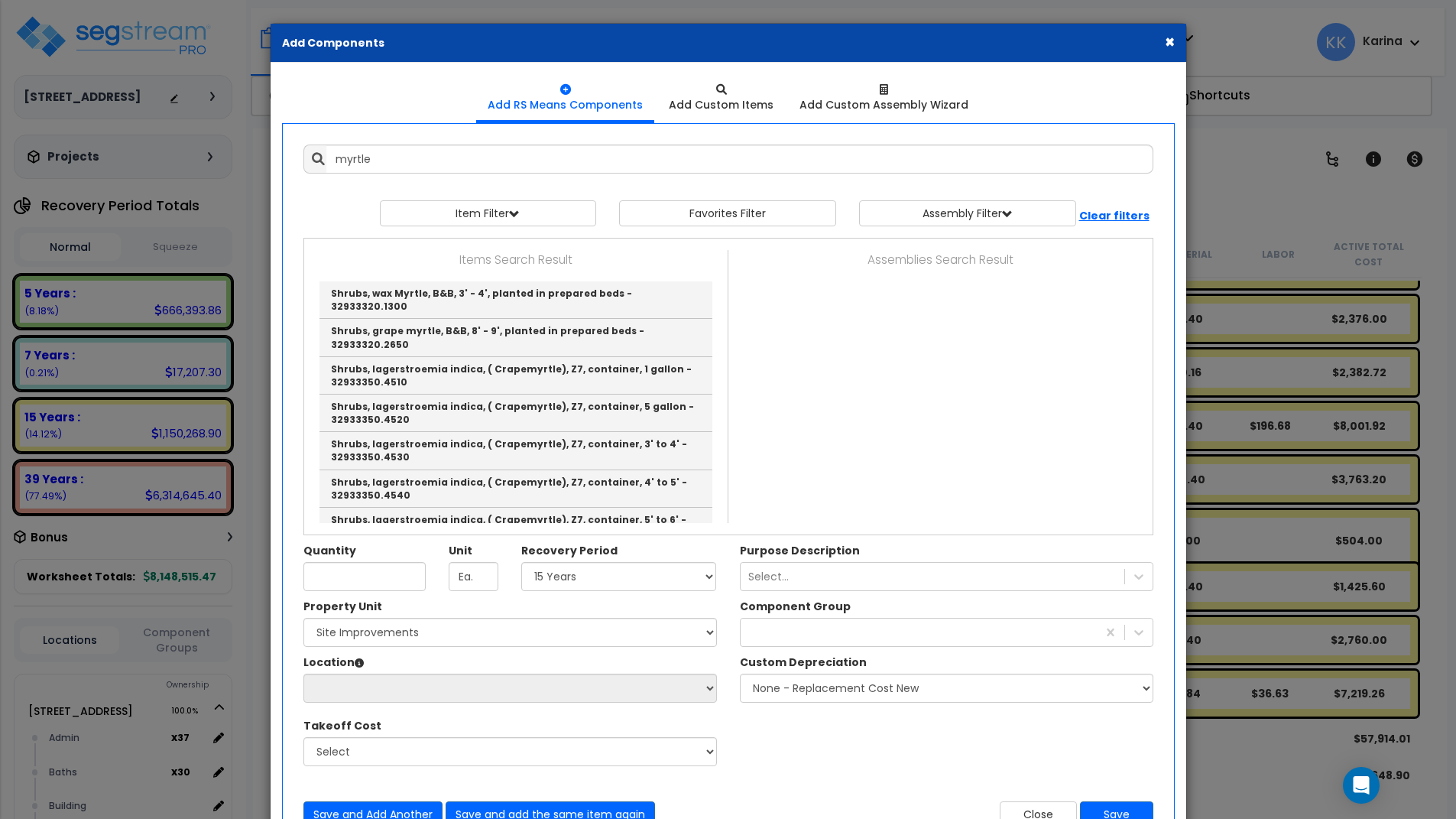
click at [906, 719] on div "Property Unit Select 204 Energy Pkwy Site Improvements Please select Property U…" at bounding box center [728, 690] width 873 height 184
click at [834, 744] on div "Property Unit Select 204 Energy Pkwy Site Improvements Please select Property U…" at bounding box center [728, 690] width 873 height 184
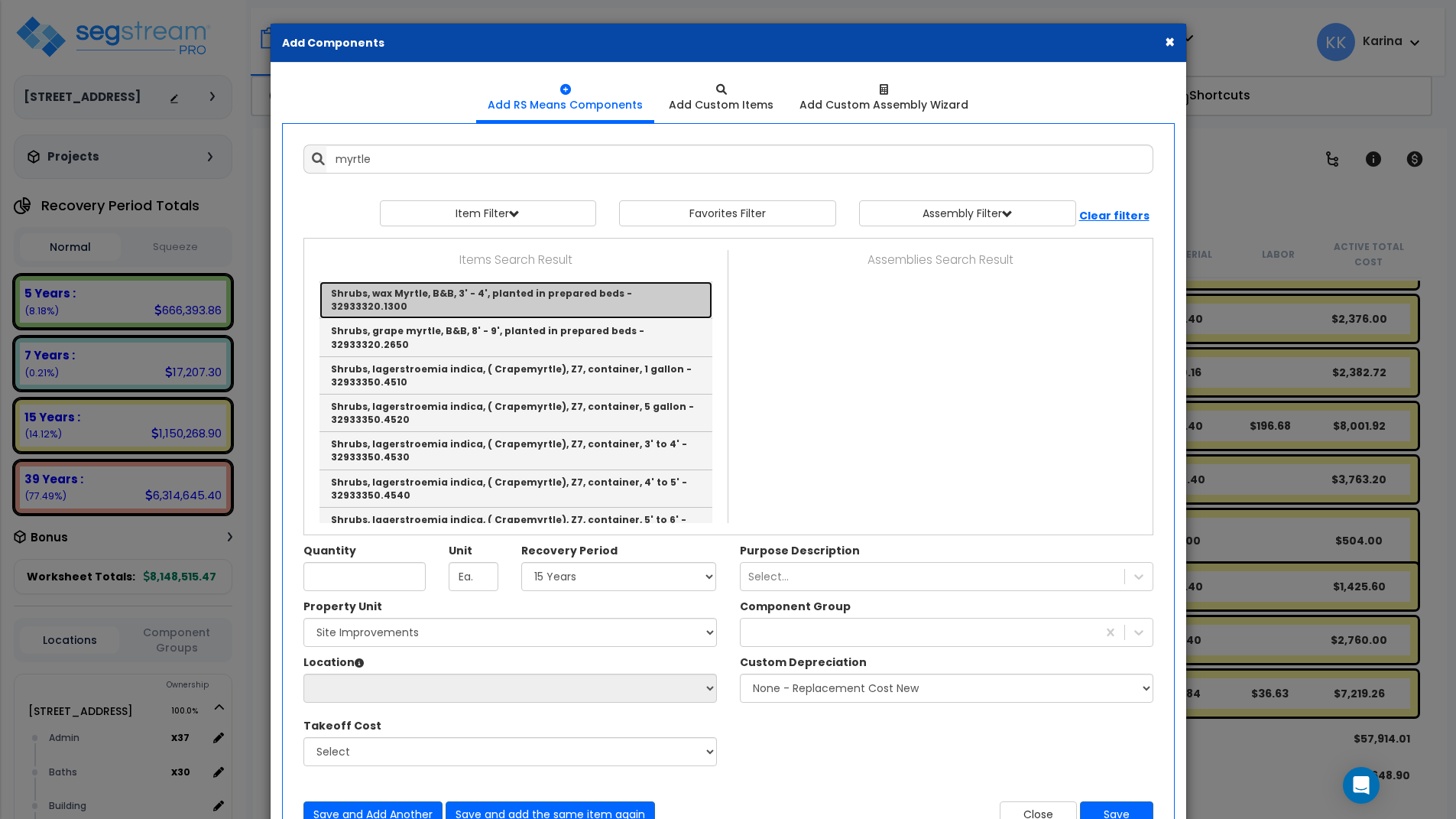
click at [500, 288] on link "Shrubs, wax Myrtle, B&B, 3' - 4', planted in prepared beds - 32933320.1300" at bounding box center [516, 299] width 393 height 37
type input "Shrubs, wax Myrtle, B&B, 3' - 4', planted in prepared beds - 32933320.1300"
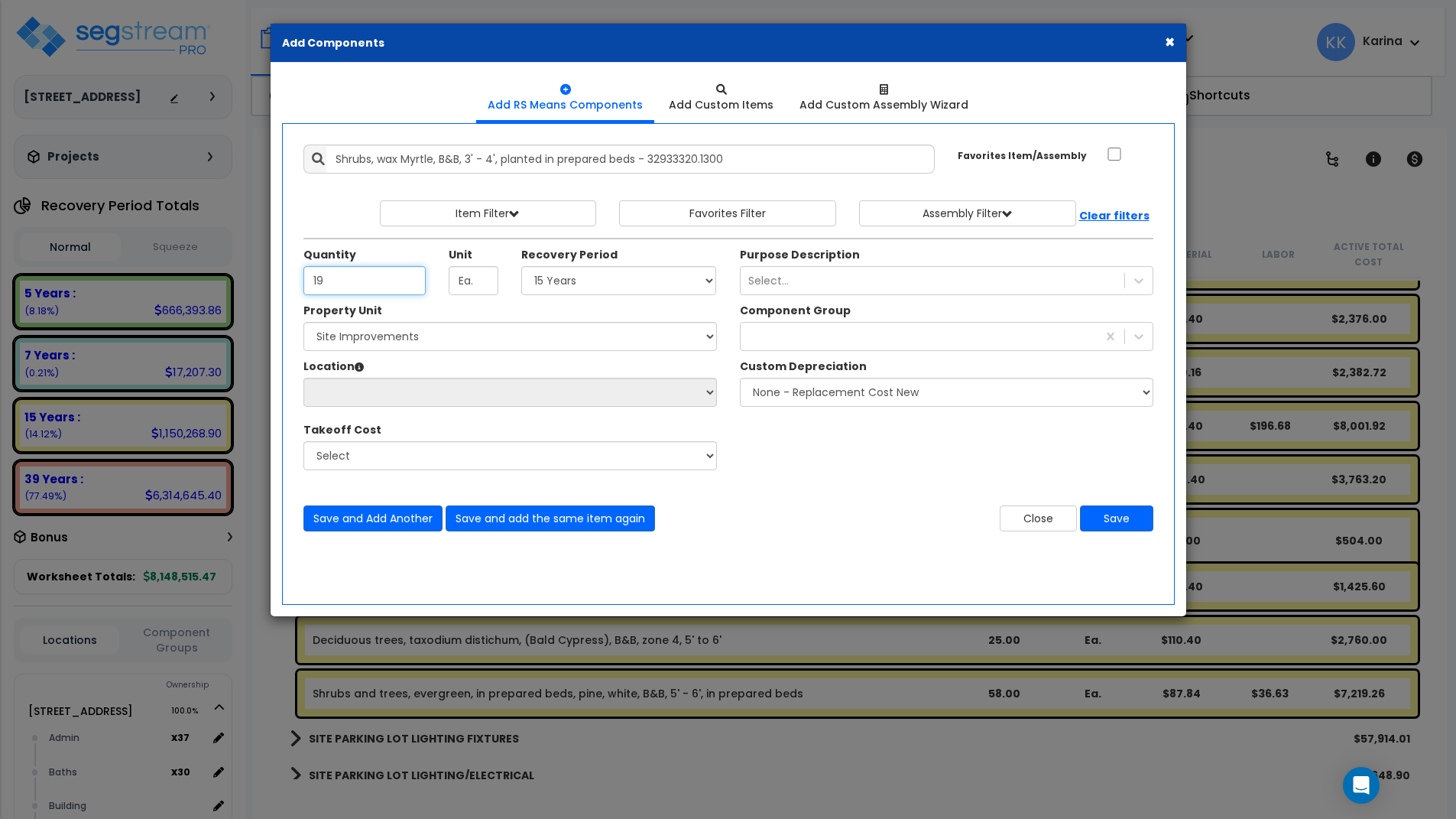
type input "19"
click at [521, 266] on select "Select 5 Years 7 Years 15 Years 20 Years 39 Years 27.5 Year" at bounding box center [619, 280] width 195 height 29
select select "15Y"
click option "15 Years" at bounding box center [0, 0] width 0 height 0
click at [303, 322] on select "Select 204 Energy Pkwy Site Improvements" at bounding box center [509, 337] width 414 height 29
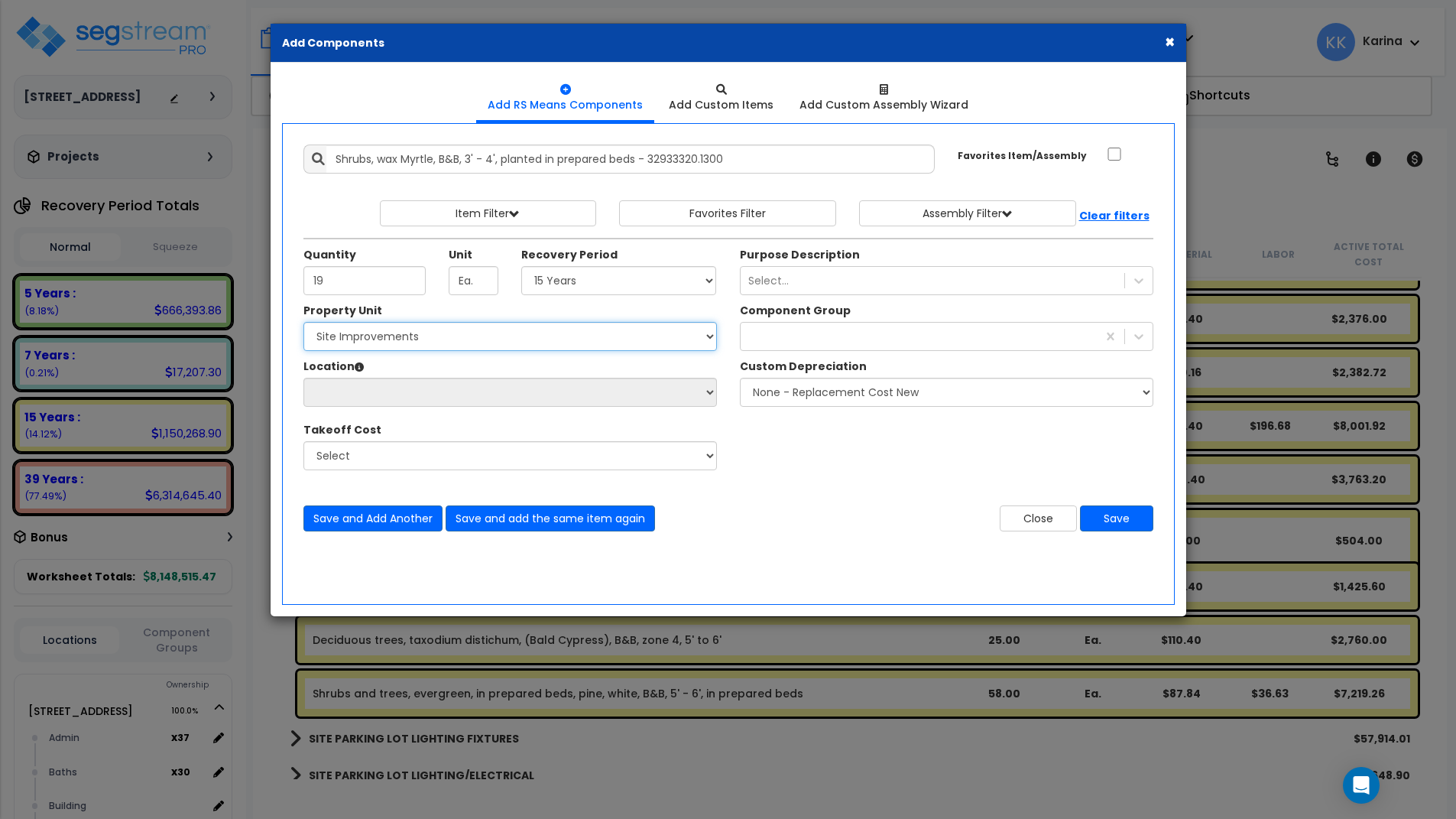
select select "162447"
click option "Site Improvements" at bounding box center [0, 0] width 0 height 0
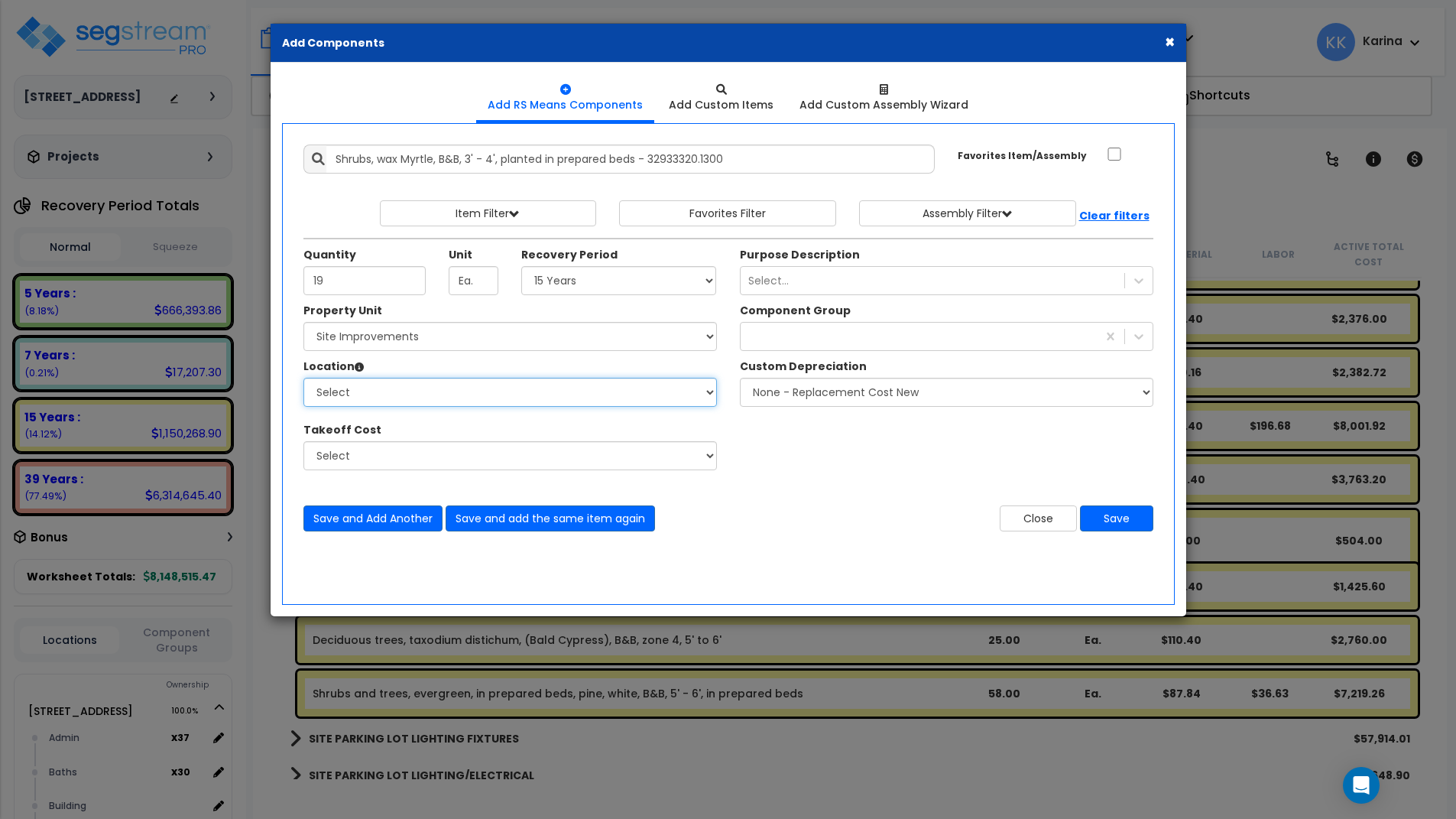
click at [303, 378] on select "Select Site Exterior Add Additional Location" at bounding box center [509, 393] width 414 height 29
select select "462"
click option "Site Exterior" at bounding box center [0, 0] width 0 height 0
click at [777, 333] on div at bounding box center [918, 336] width 356 height 25
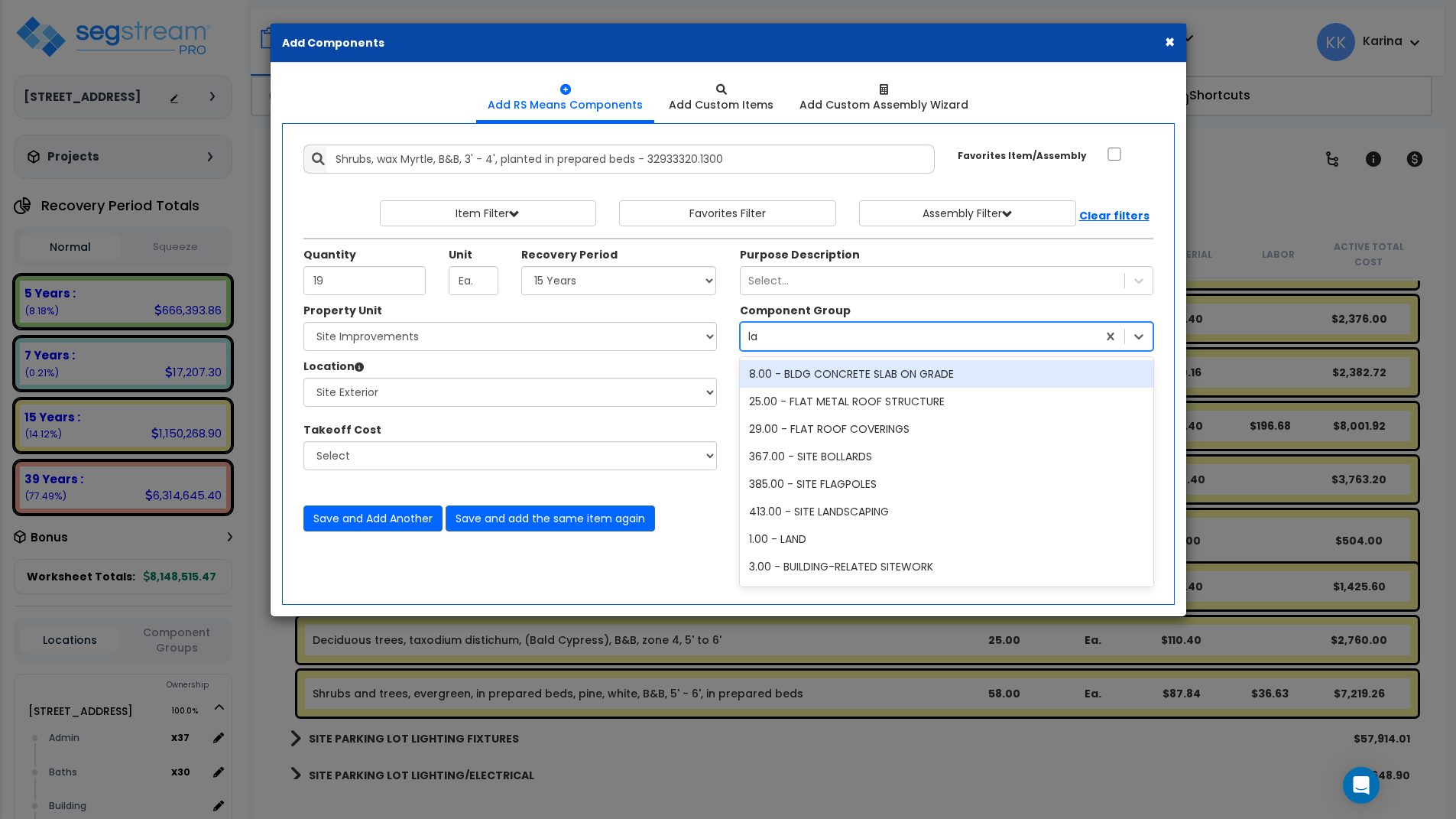
type input "lan"
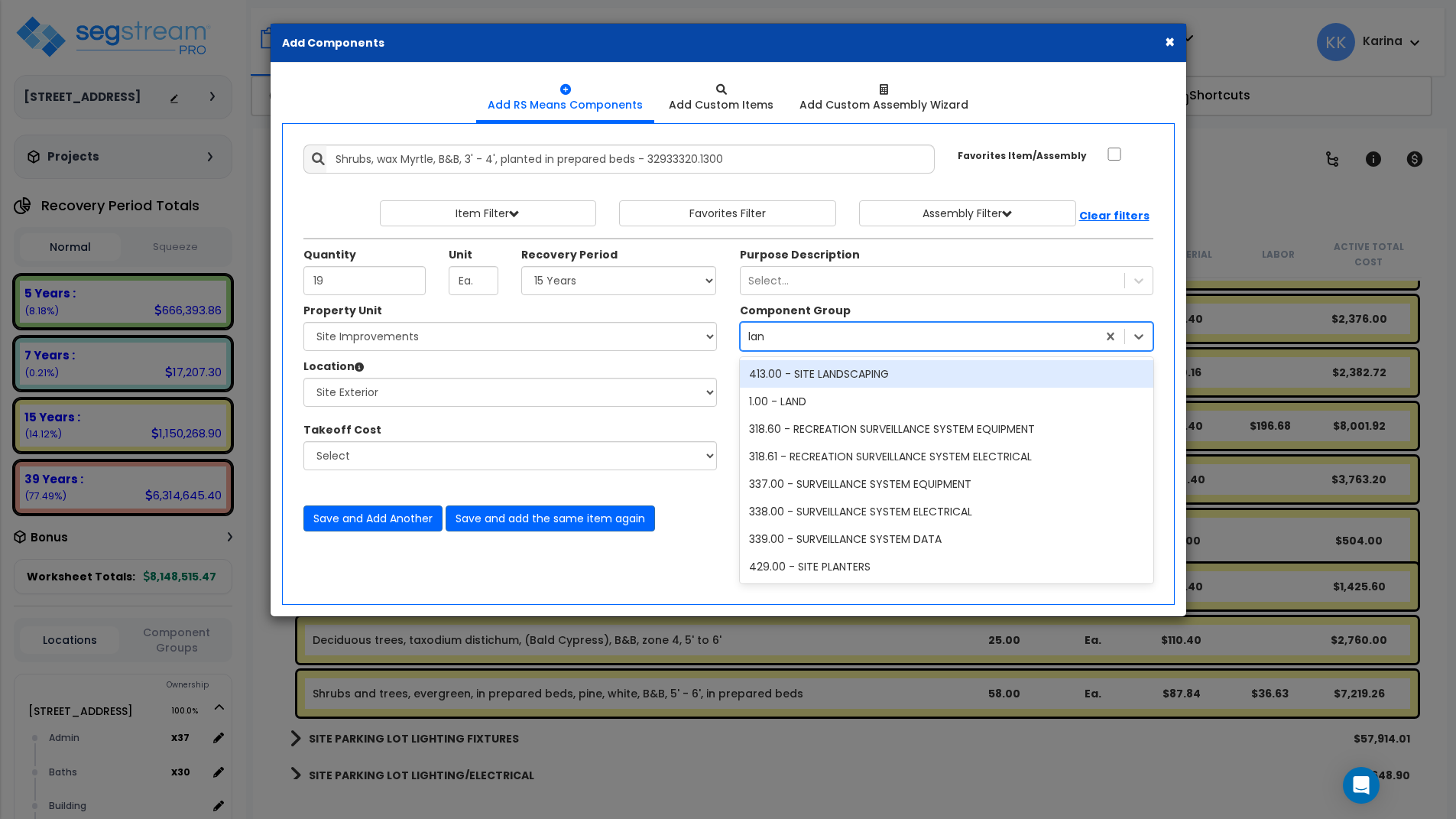
click at [803, 369] on div "413.00 - SITE LANDSCAPING" at bounding box center [947, 373] width 414 height 27
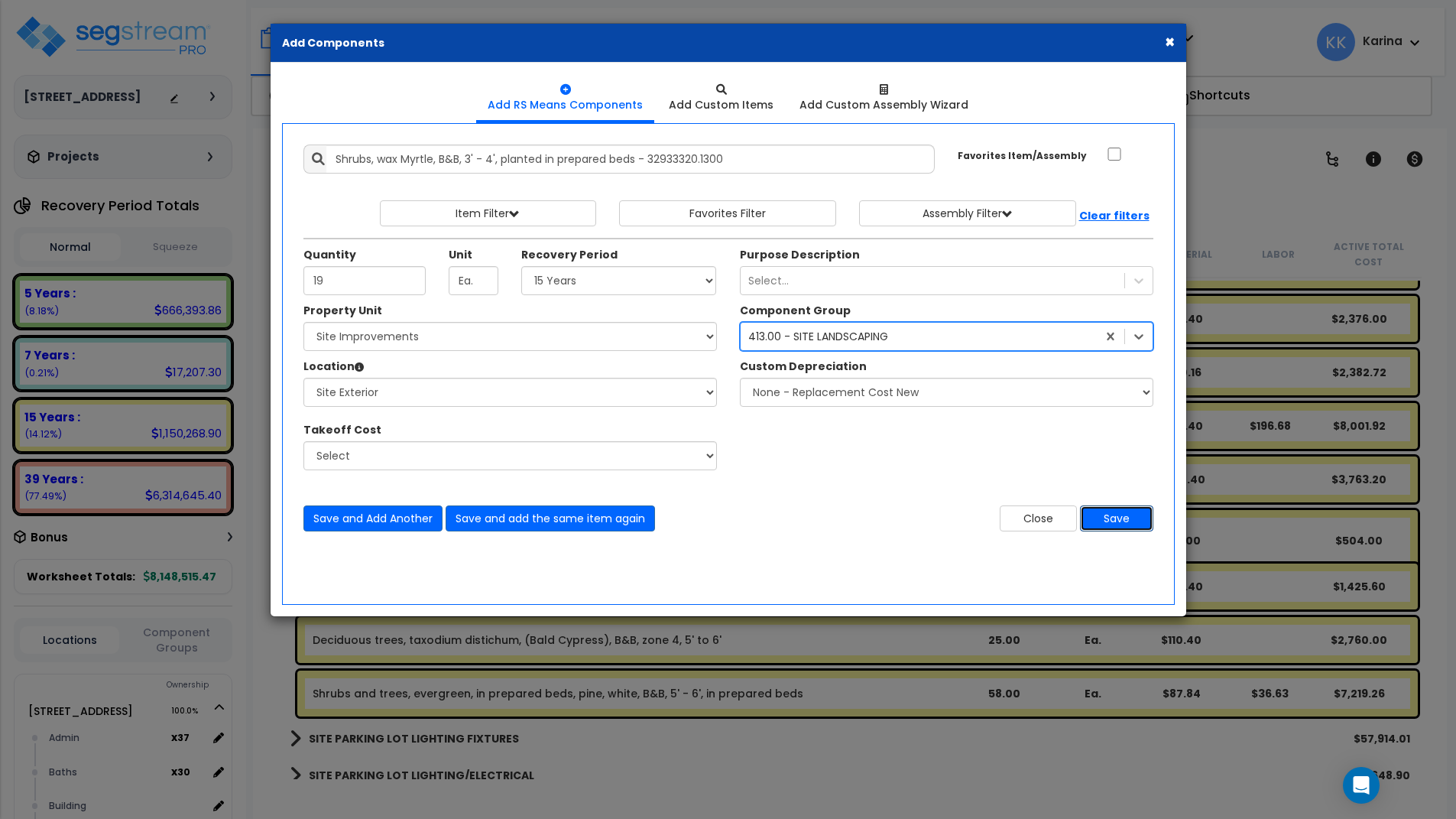
click at [1097, 520] on button "Save" at bounding box center [1116, 519] width 73 height 26
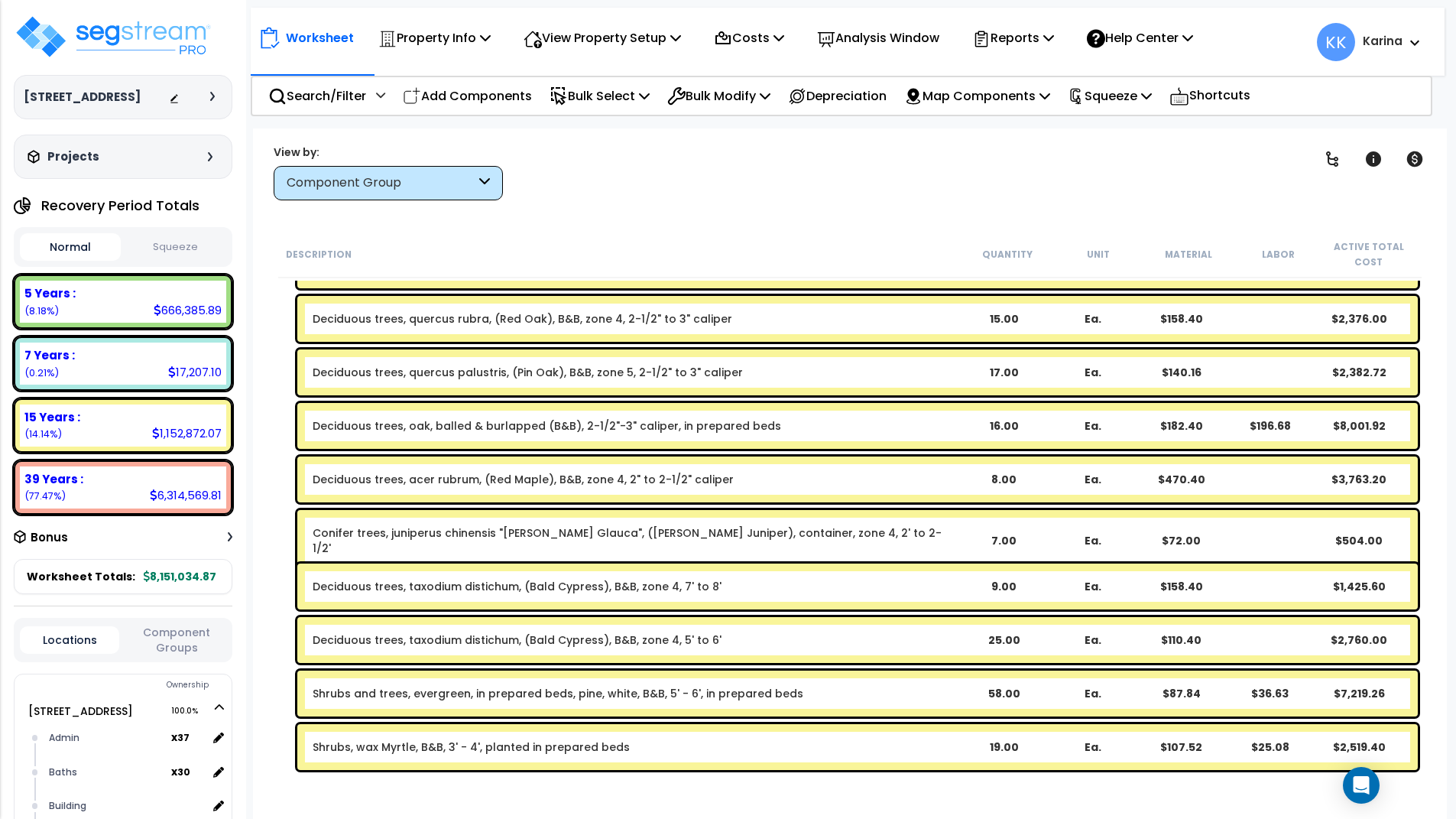
click at [859, 797] on div "Worksheet Property Info Property Setup Add Property Unit Template property Clon…" at bounding box center [850, 538] width 1194 height 819
click at [480, 99] on p "Add Components" at bounding box center [467, 96] width 130 height 21
select select
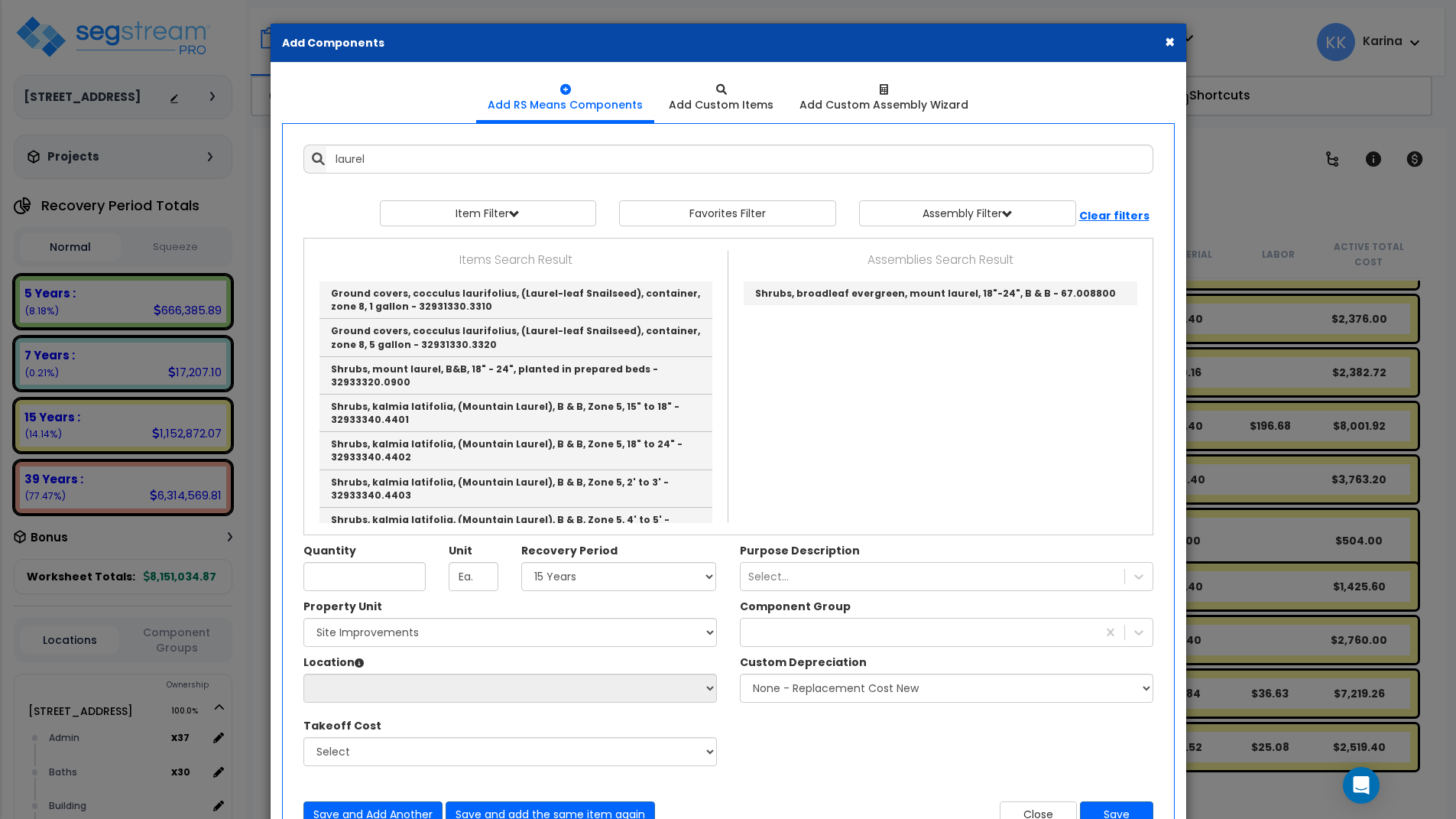
click at [817, 772] on div "Property Unit Select 204 Energy Pkwy Site Improvements Please select Property U…" at bounding box center [728, 690] width 873 height 184
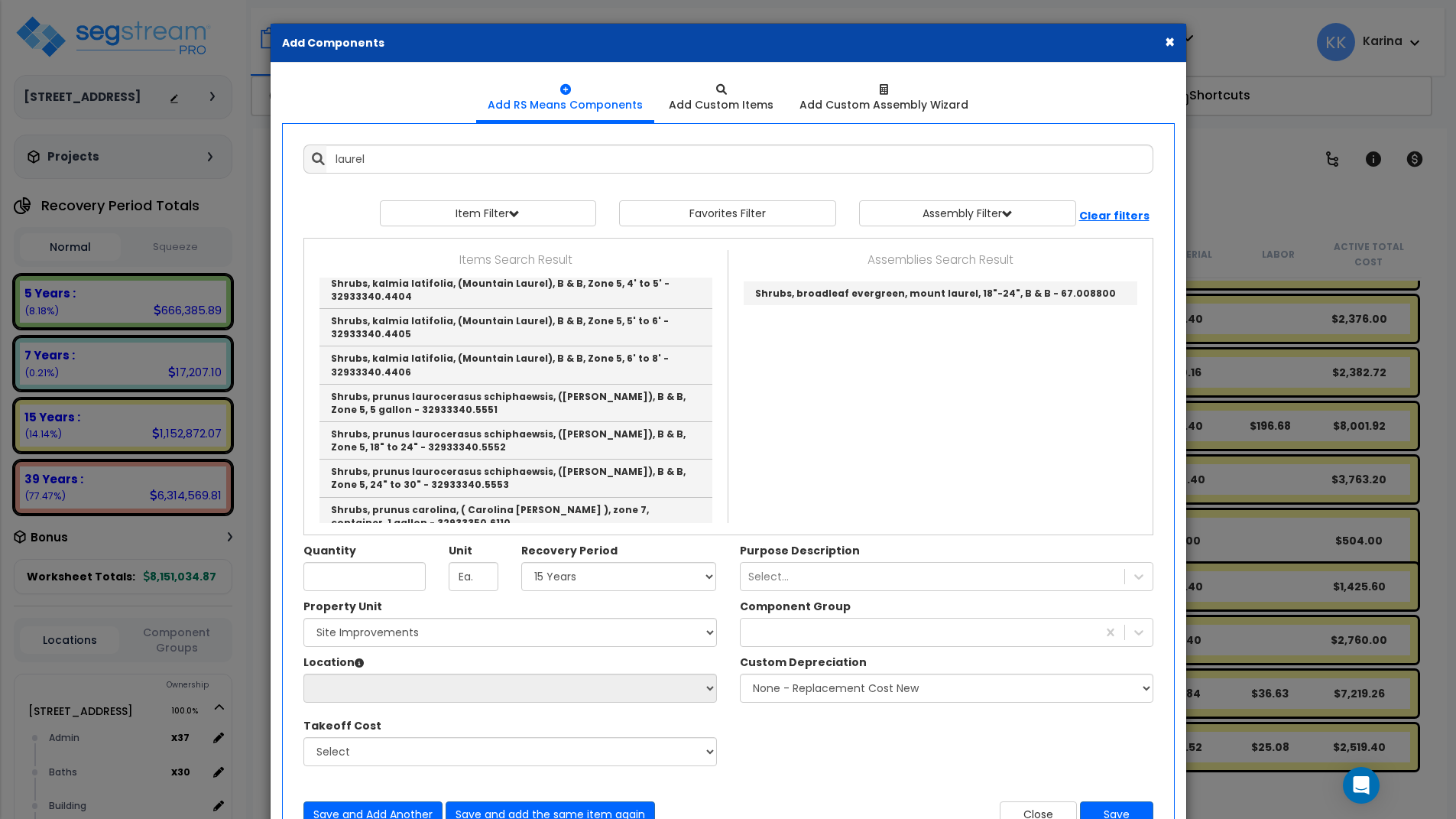
scroll to position [275, 0]
click at [843, 734] on div "Property Unit Select 204 Energy Pkwy Site Improvements Please select Property U…" at bounding box center [728, 690] width 873 height 184
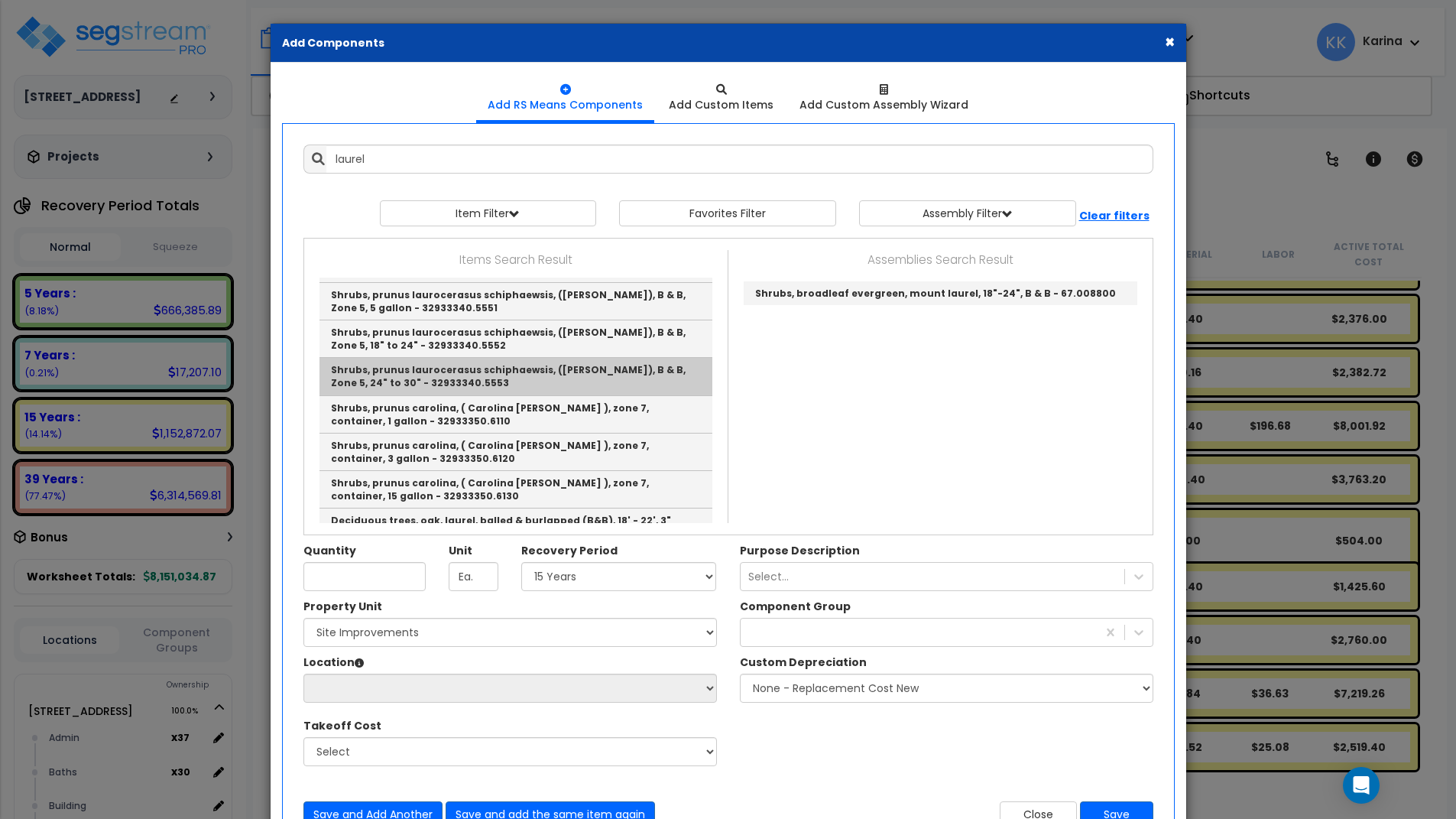
scroll to position [367, 0]
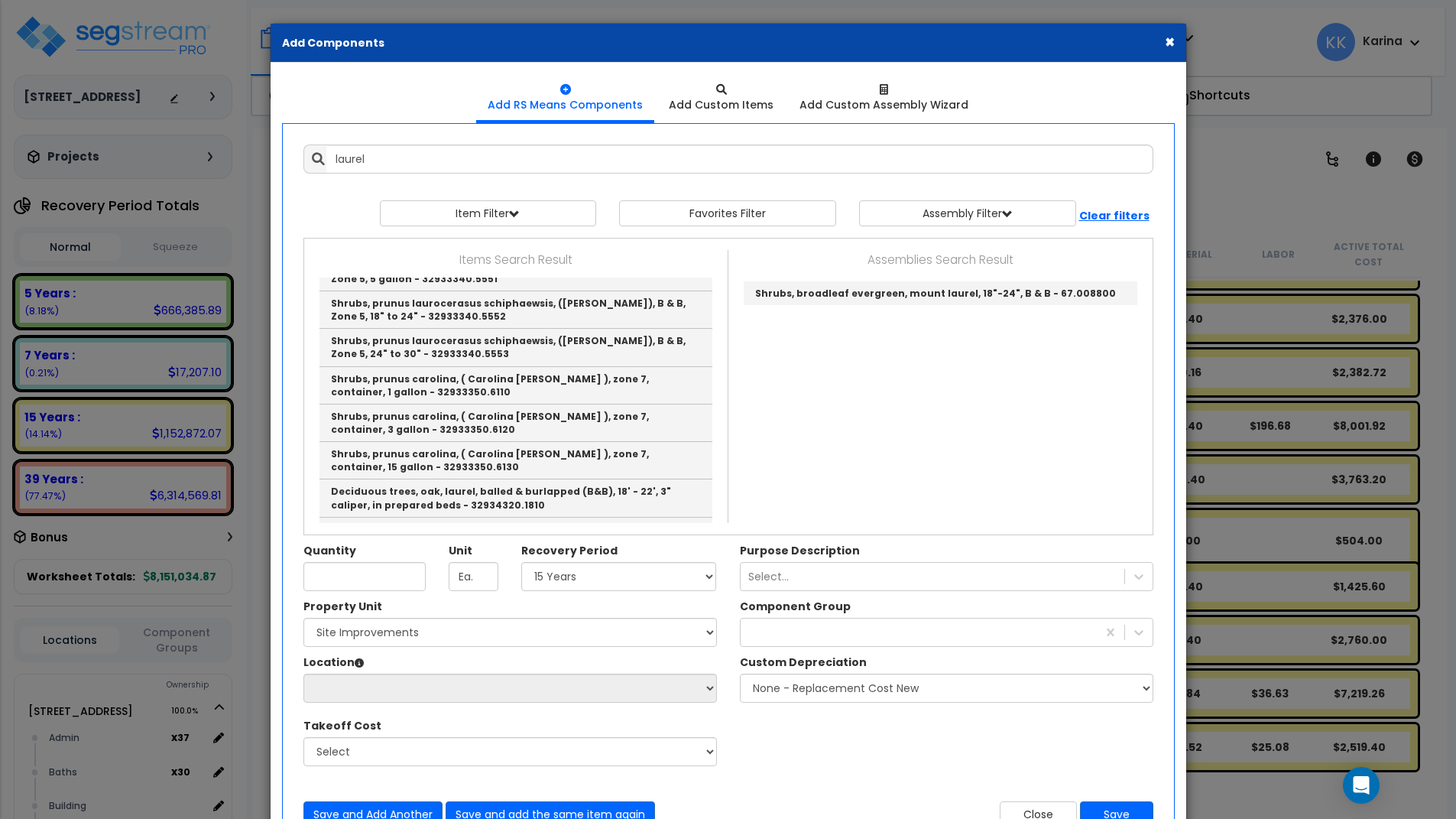
click at [975, 759] on div "Property Unit Select 204 Energy Pkwy Site Improvements Please select Property U…" at bounding box center [728, 690] width 873 height 184
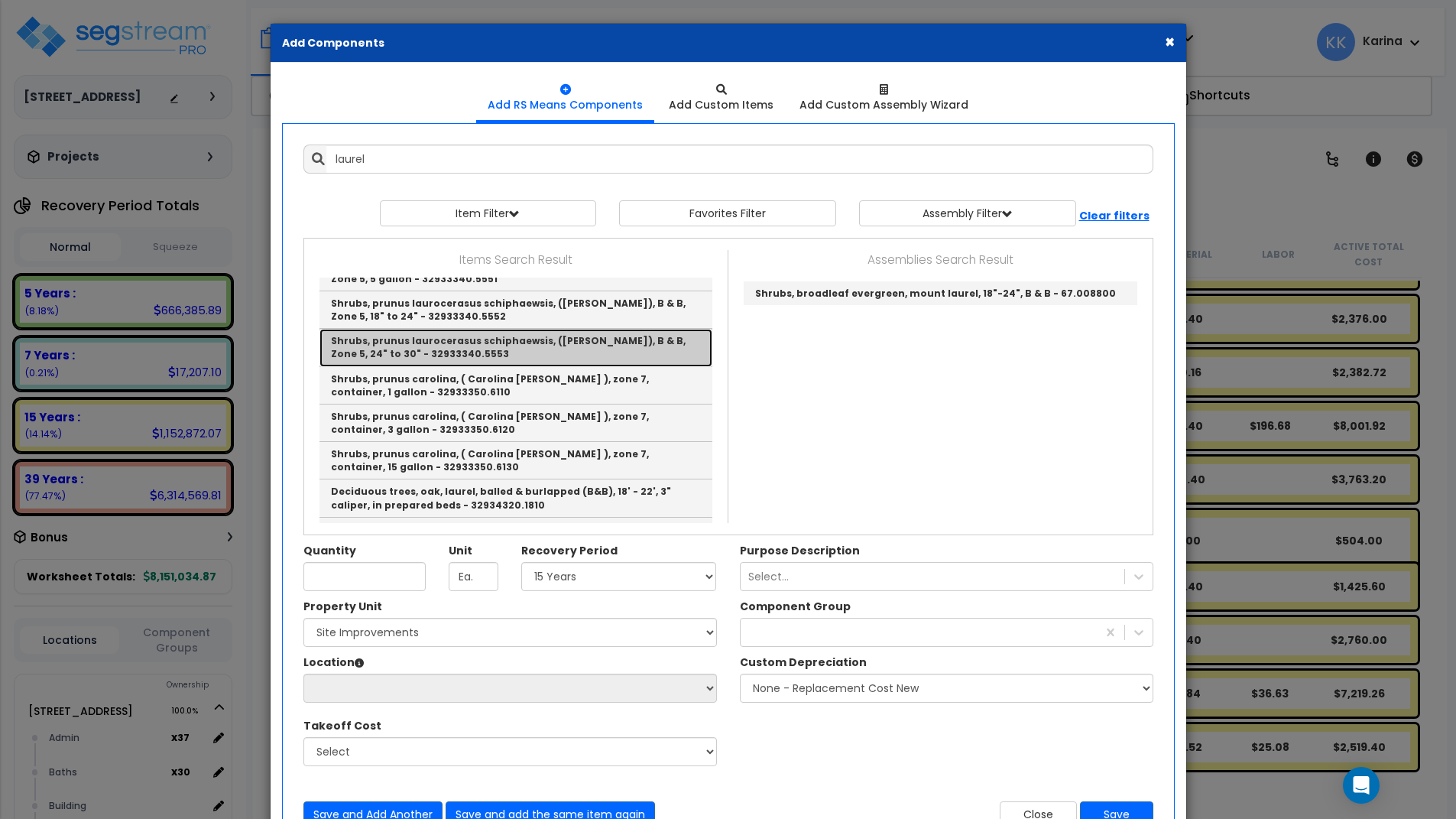
click at [508, 335] on link "Shrubs, prunus laurocerasus schiphaewsis, (Cherry Laurel), B & B, Zone 5, 24" t…" at bounding box center [516, 347] width 393 height 37
type input "Shrubs, prunus laurocerasus schiphaewsis, (Cherry Laurel), B & B, Zone 5, 24" t…"
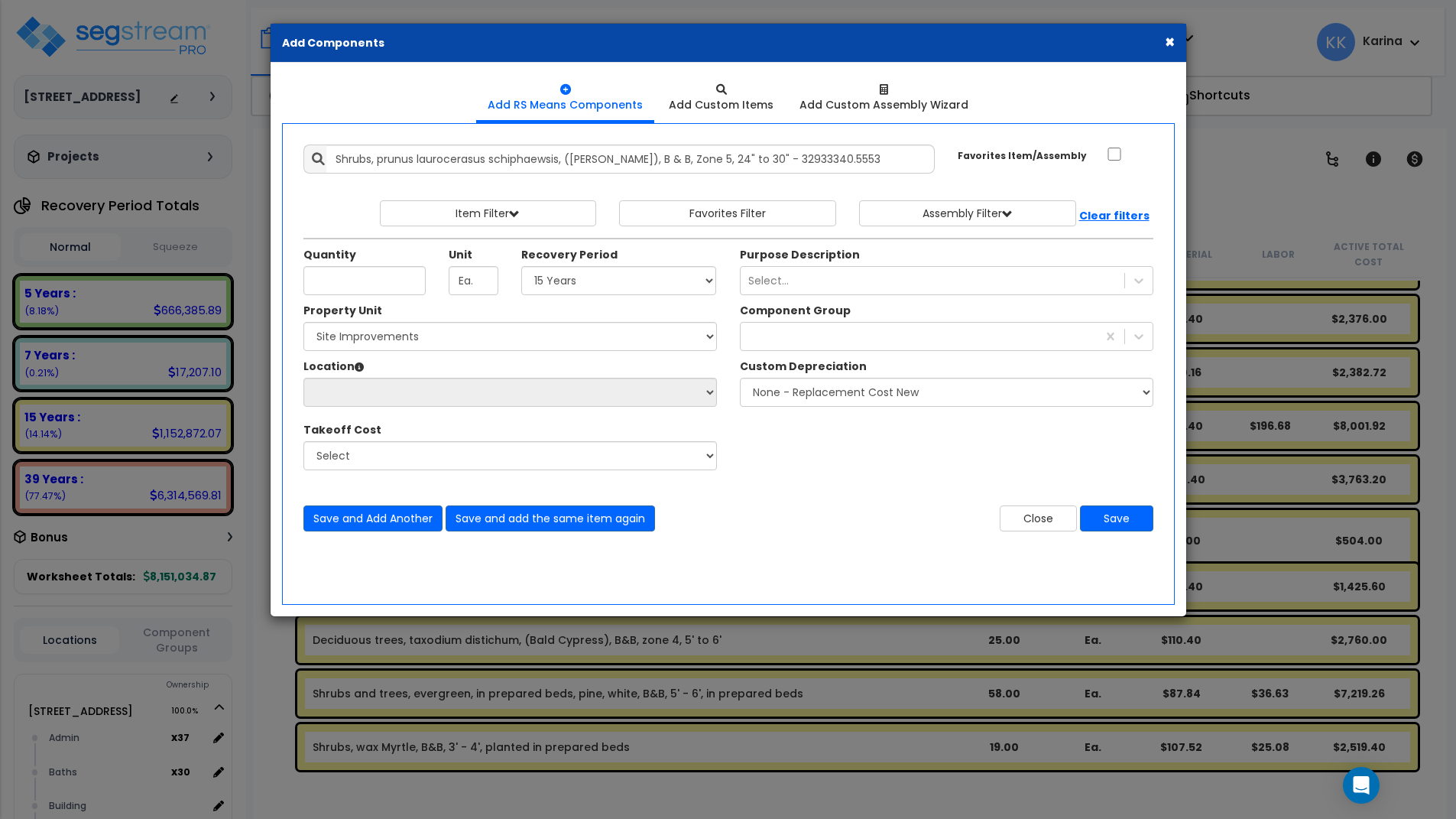
drag, startPoint x: 774, startPoint y: 788, endPoint x: 775, endPoint y: 762, distance: 26.0
click at [775, 782] on div "× Add Components Add RS Means Components Add Custom Items Add Items" at bounding box center [728, 409] width 1456 height 819
click at [393, 277] on input "Quantity" at bounding box center [364, 280] width 122 height 29
type input "10"
click at [521, 266] on select "Select 5 Years 7 Years 15 Years 20 Years 39 Years 27.5 Year" at bounding box center [619, 280] width 195 height 29
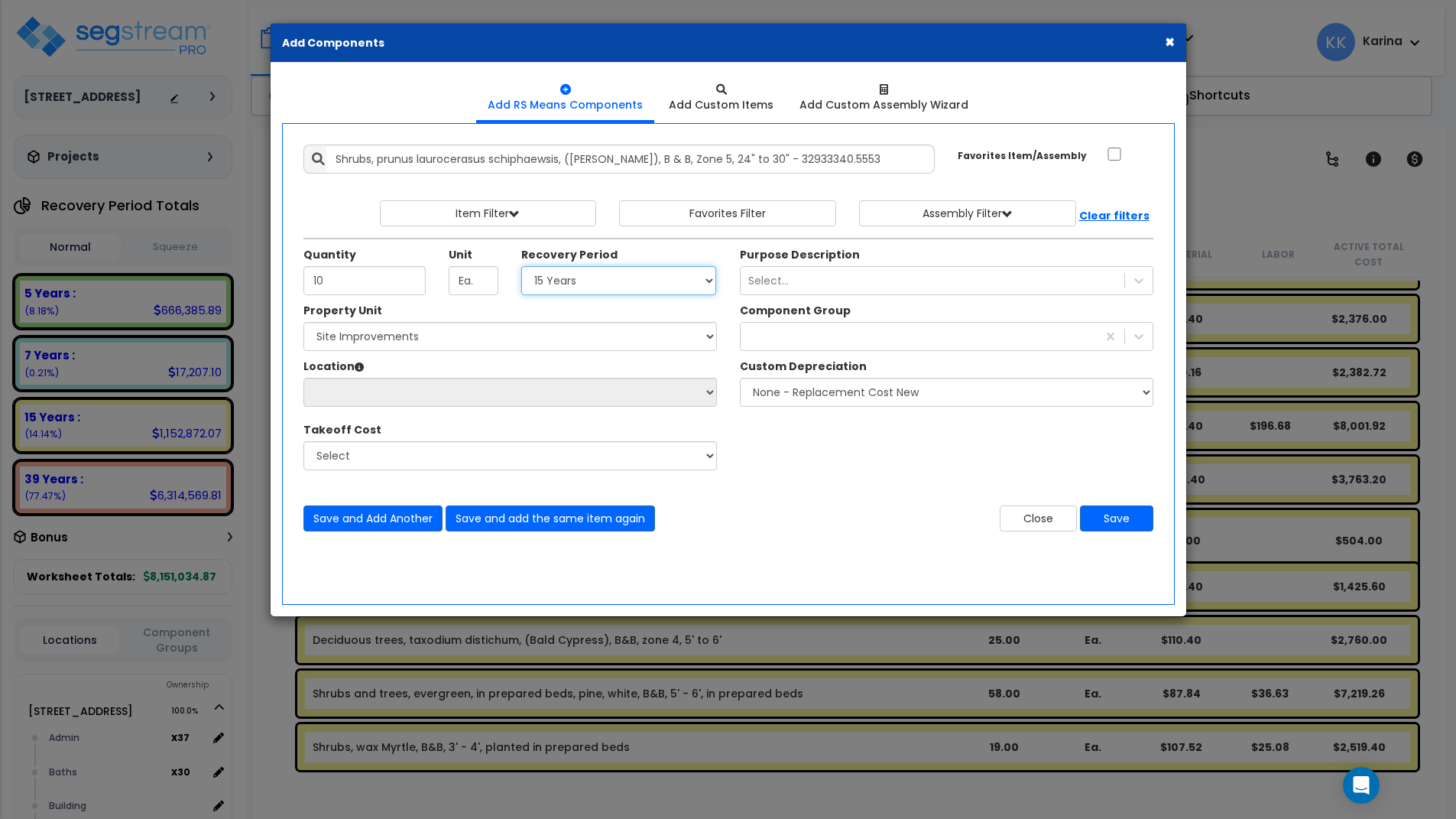
select select "15Y"
click option "15 Years" at bounding box center [0, 0] width 0 height 0
click at [303, 322] on select "Select 204 Energy Pkwy Site Improvements" at bounding box center [509, 337] width 414 height 29
select select "162447"
click option "Site Improvements" at bounding box center [0, 0] width 0 height 0
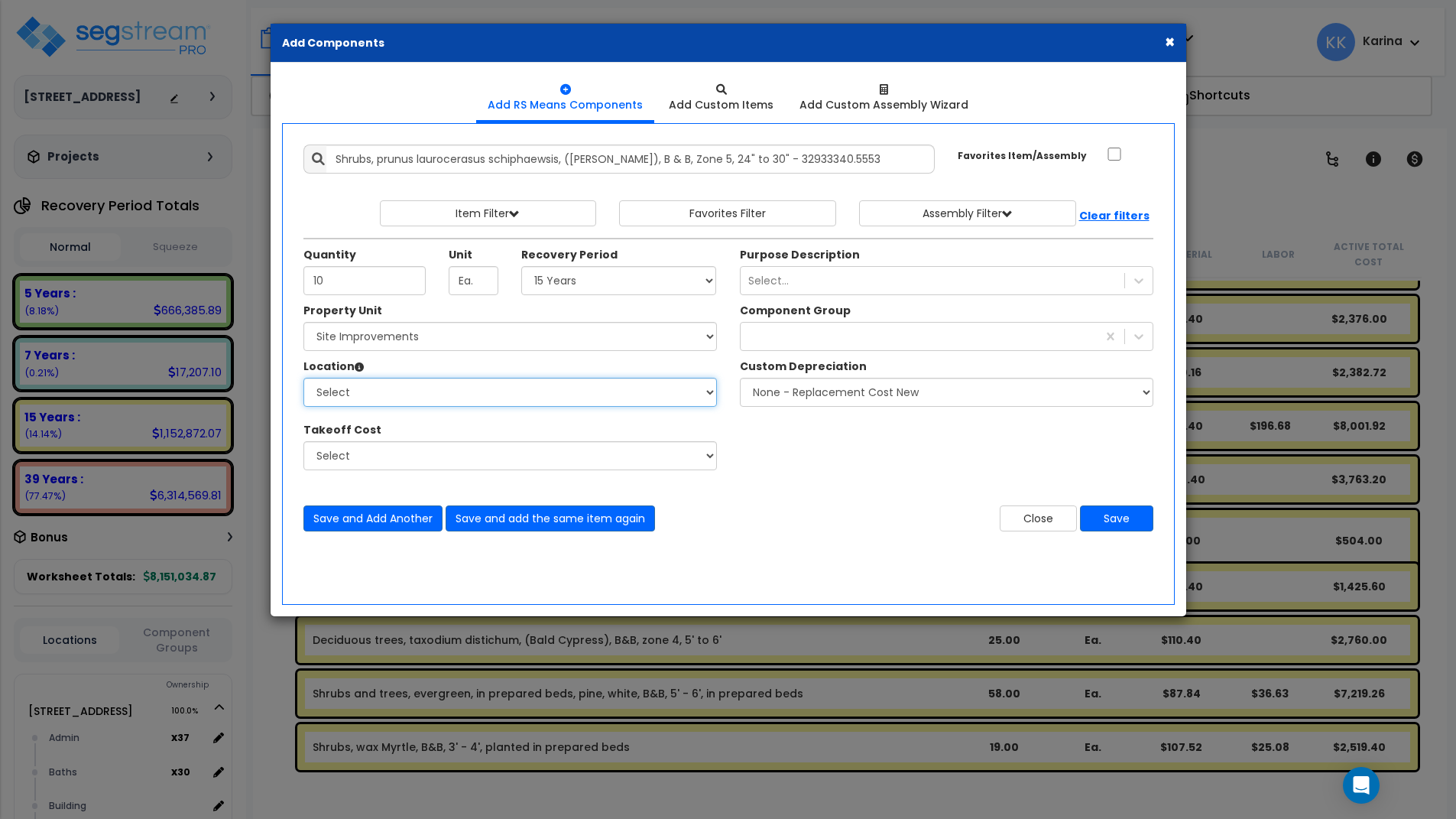
click at [303, 378] on select "Select Site Exterior Add Additional Location" at bounding box center [509, 393] width 414 height 29
select select "462"
click option "Site Exterior" at bounding box center [0, 0] width 0 height 0
click at [774, 334] on div at bounding box center [918, 336] width 356 height 25
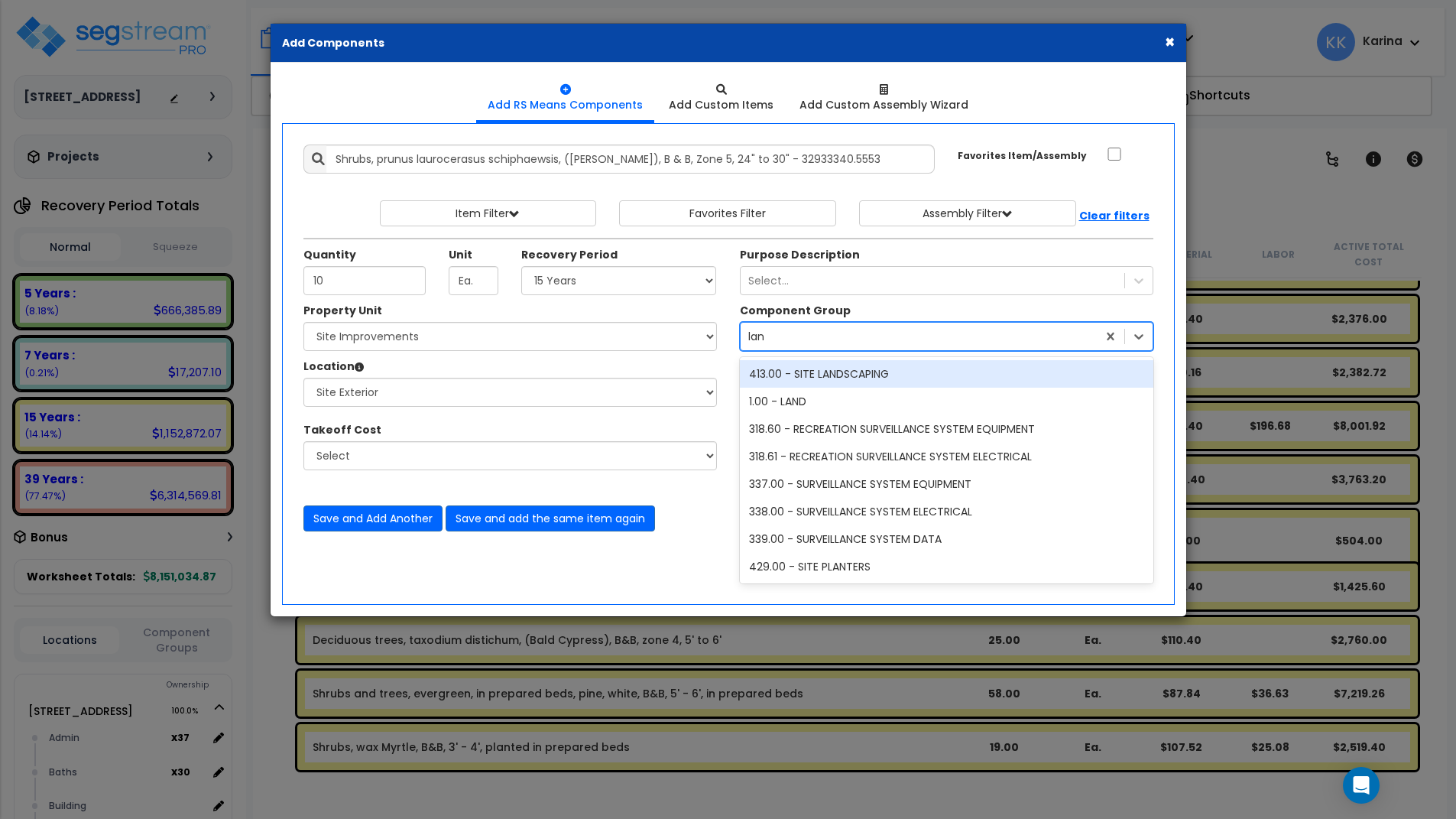
type input "land"
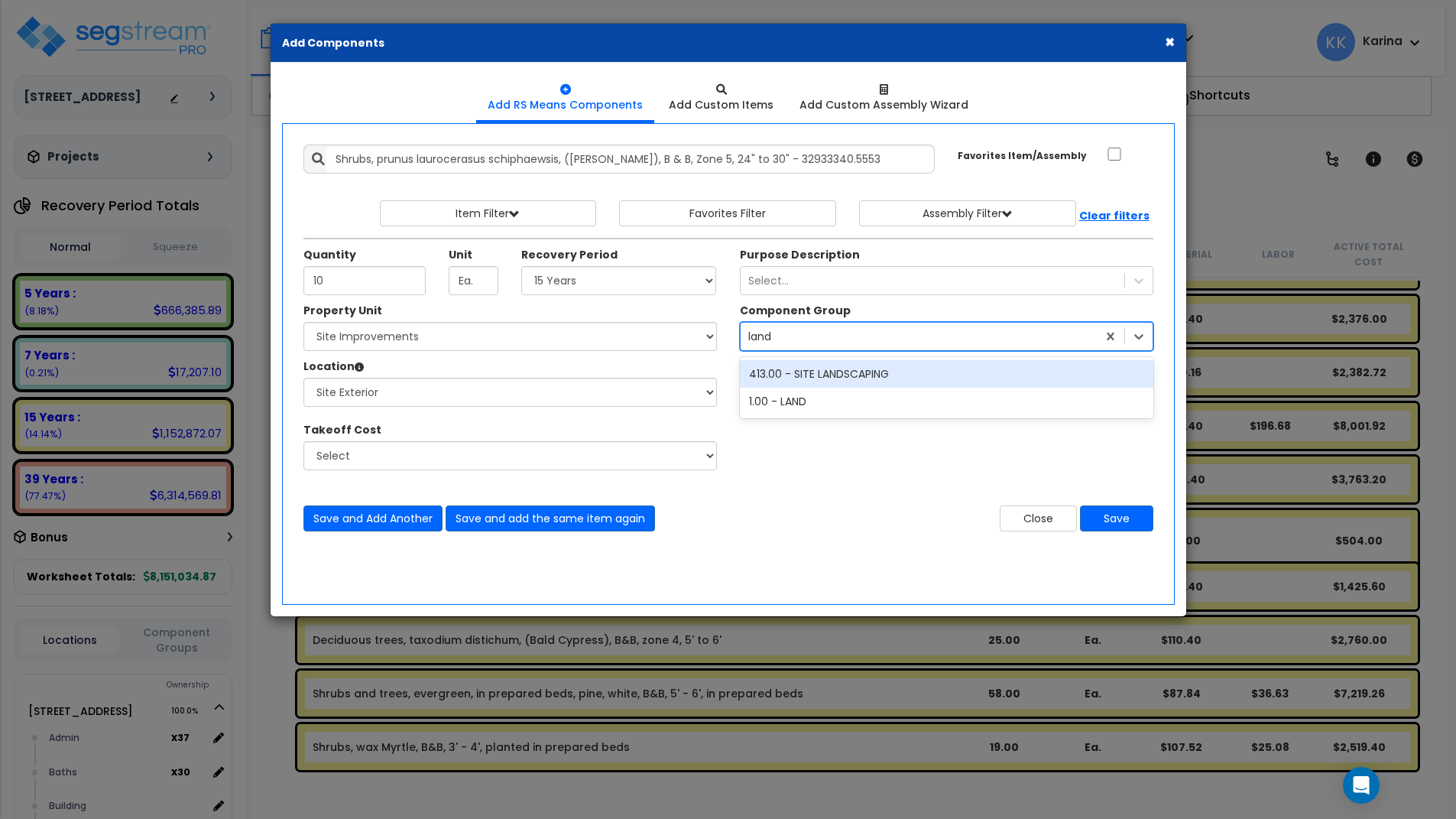
click at [827, 375] on div "413.00 - SITE LANDSCAPING" at bounding box center [947, 373] width 414 height 27
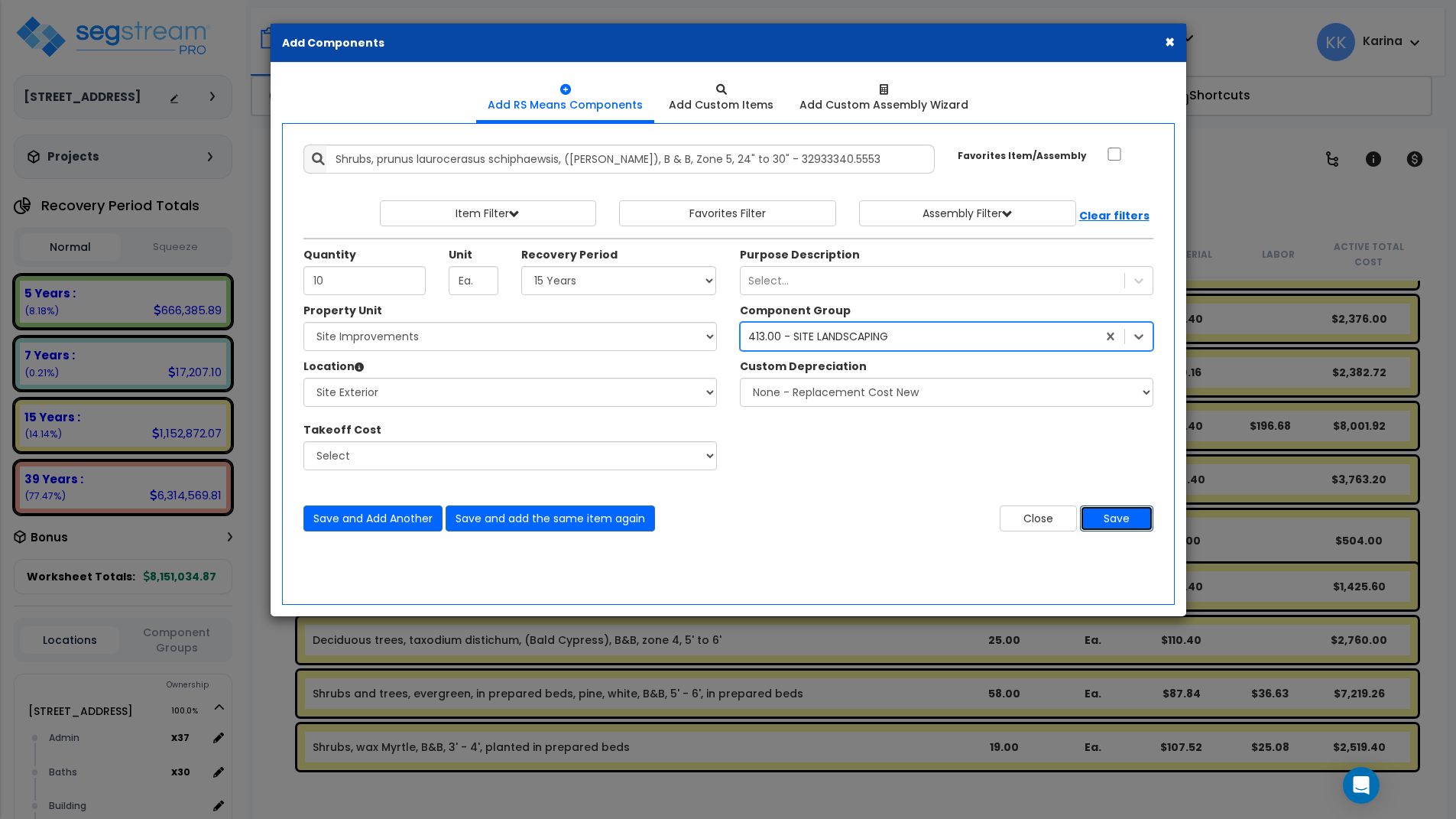
click at [1115, 520] on button "Save" at bounding box center [1116, 519] width 73 height 26
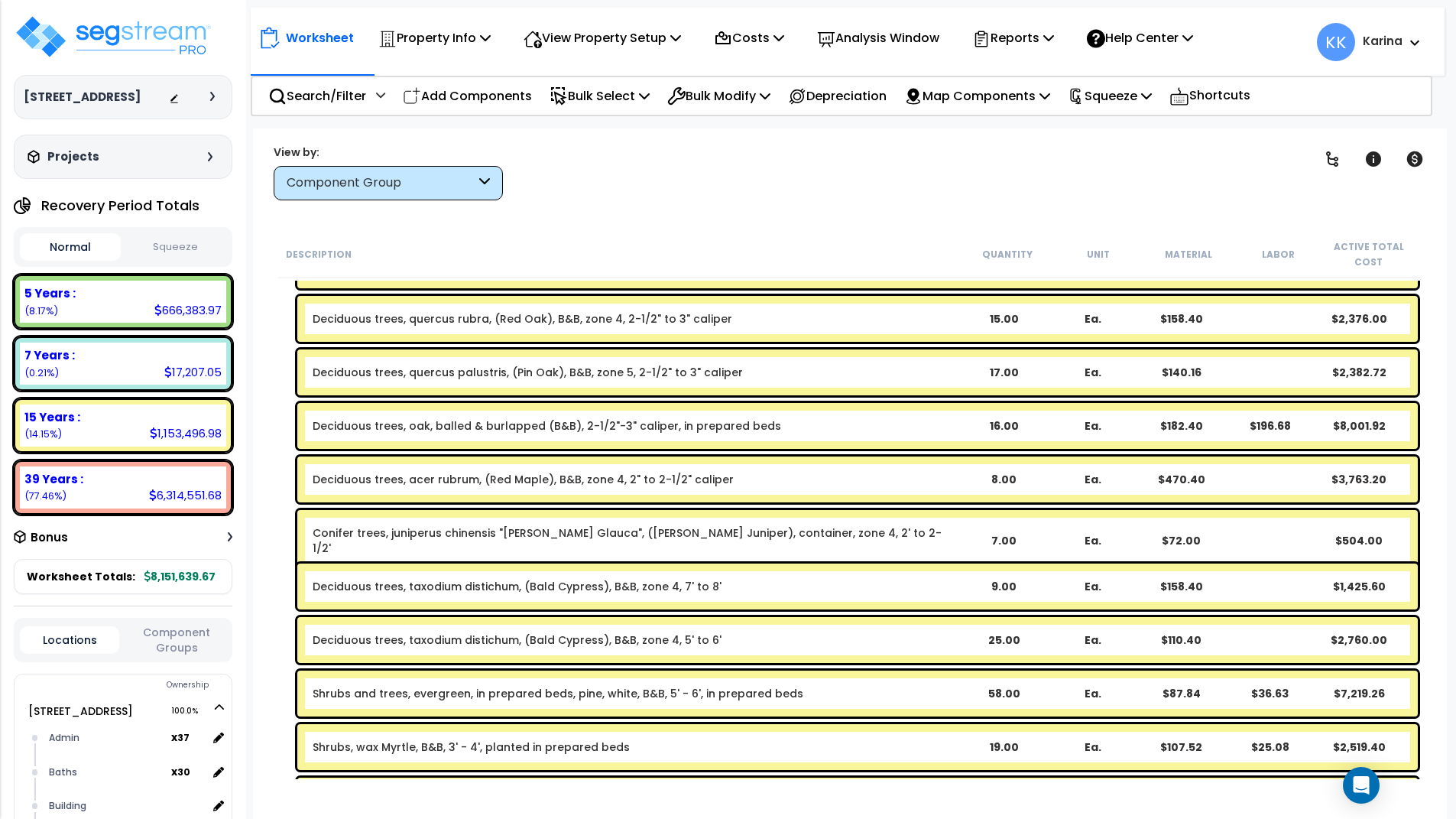
click at [670, 793] on div "Worksheet Property Info Property Setup Add Property Unit Template property Clon…" at bounding box center [850, 538] width 1194 height 819
click at [498, 97] on p "Add Components" at bounding box center [467, 96] width 130 height 21
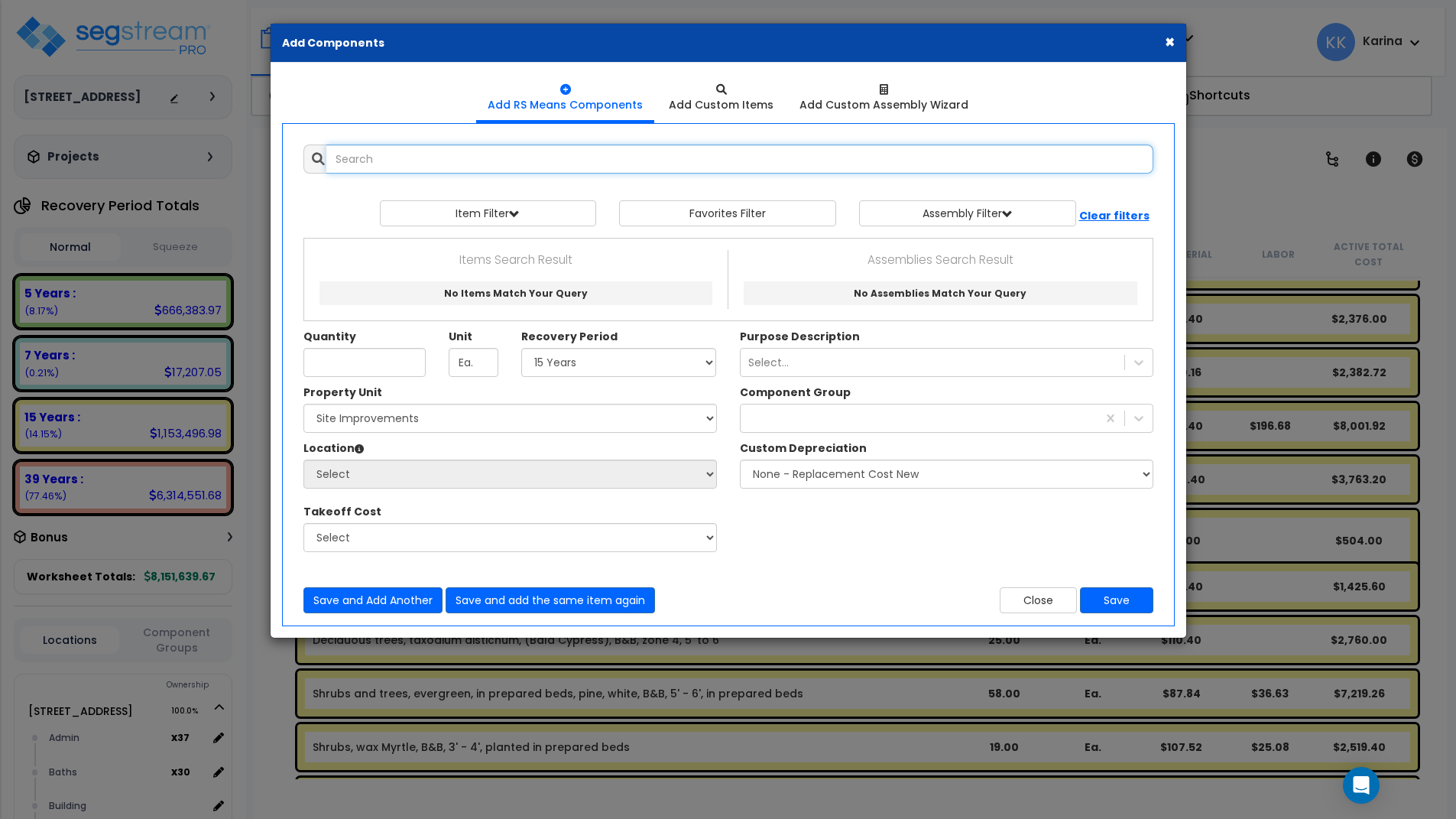
select select
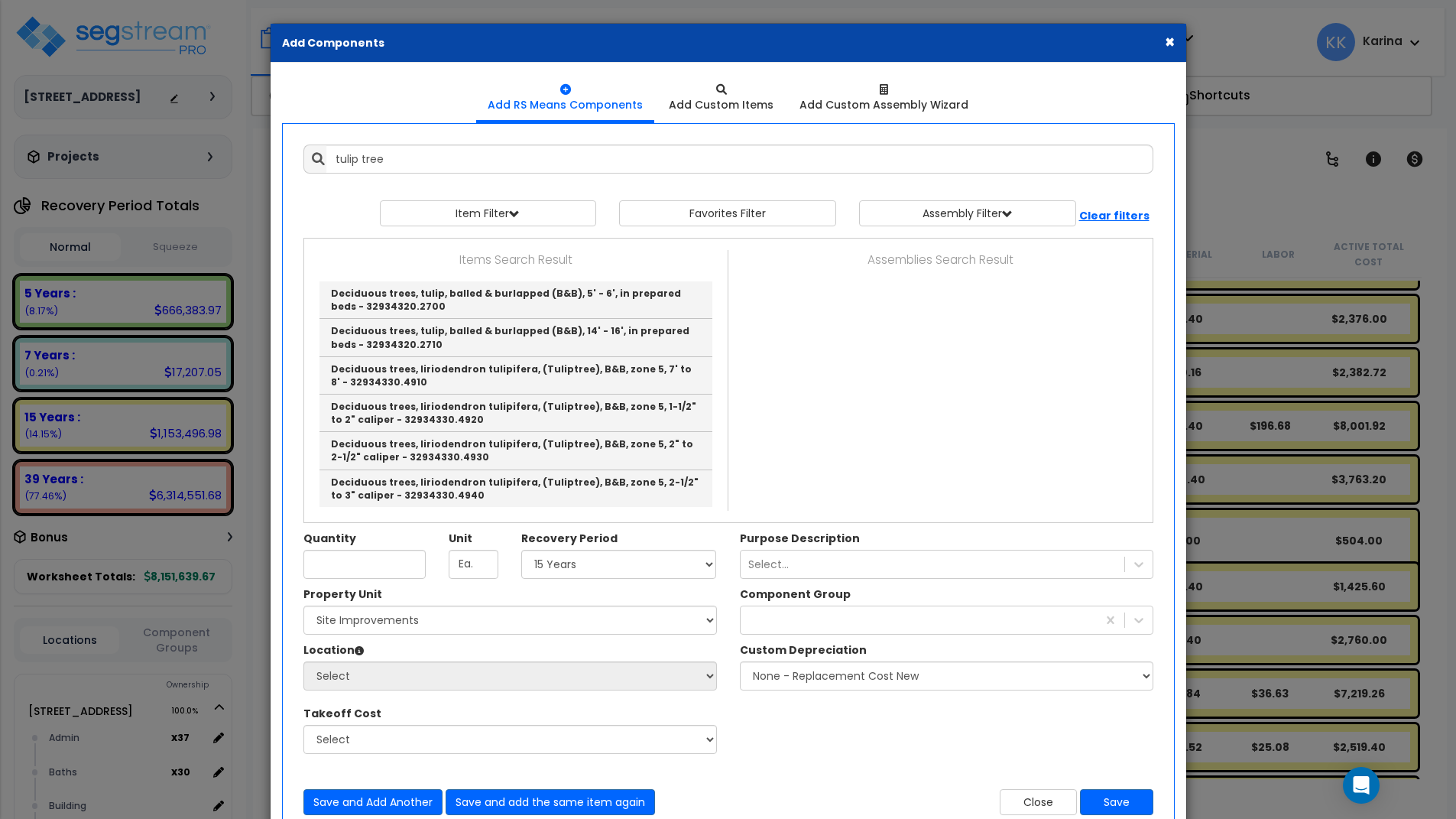
click at [782, 762] on div "Property Unit Select 204 Energy Pkwy Site Improvements Please select Property U…" at bounding box center [728, 677] width 873 height 184
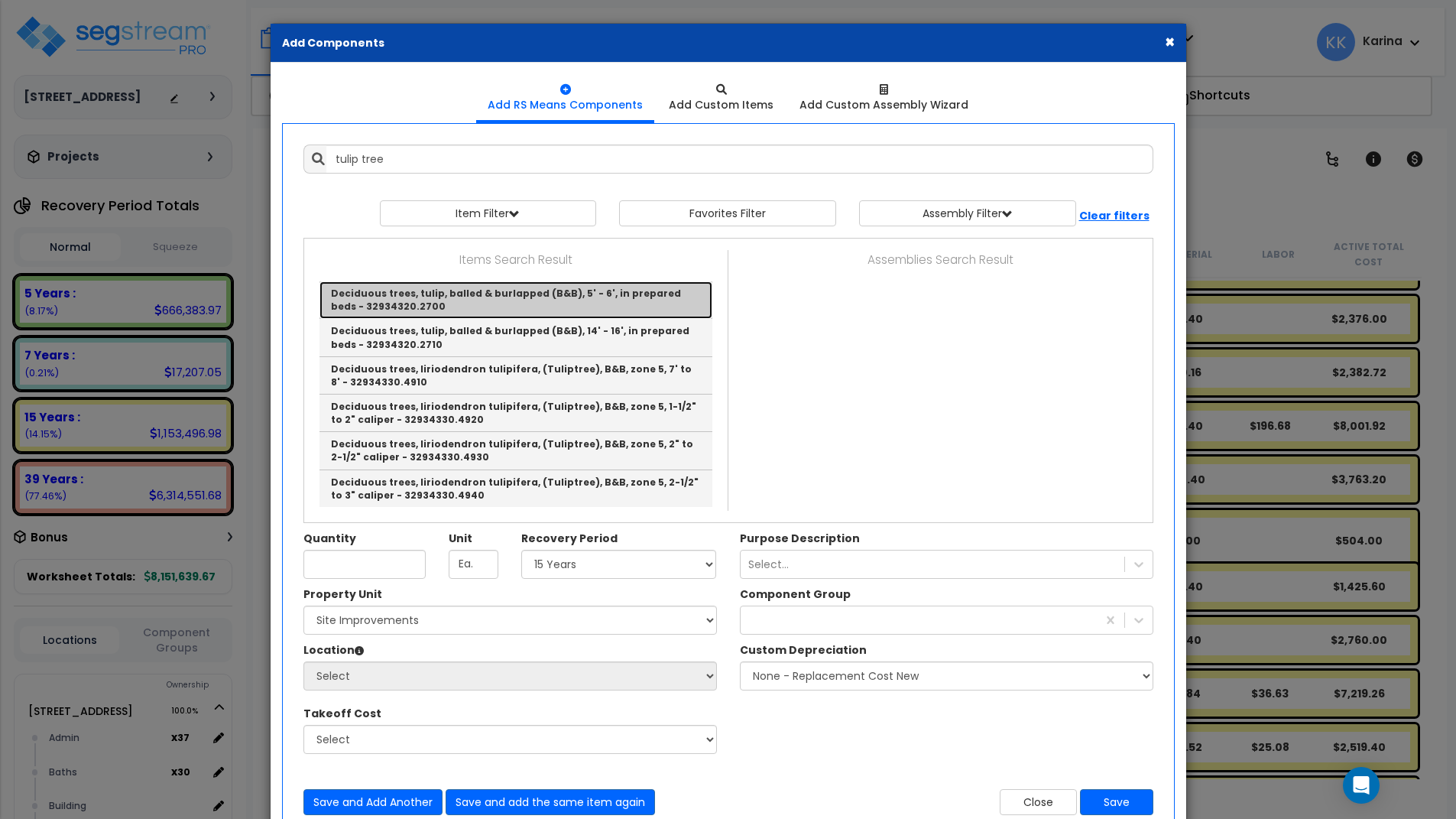
click at [501, 301] on link "Deciduous trees, tulip, balled & burlapped (B&B), 5' - 6', in prepared beds - 3…" at bounding box center [516, 299] width 393 height 37
type input "Deciduous trees, tulip, balled & burlapped (B&B), 5' - 6', in prepared beds - 3…"
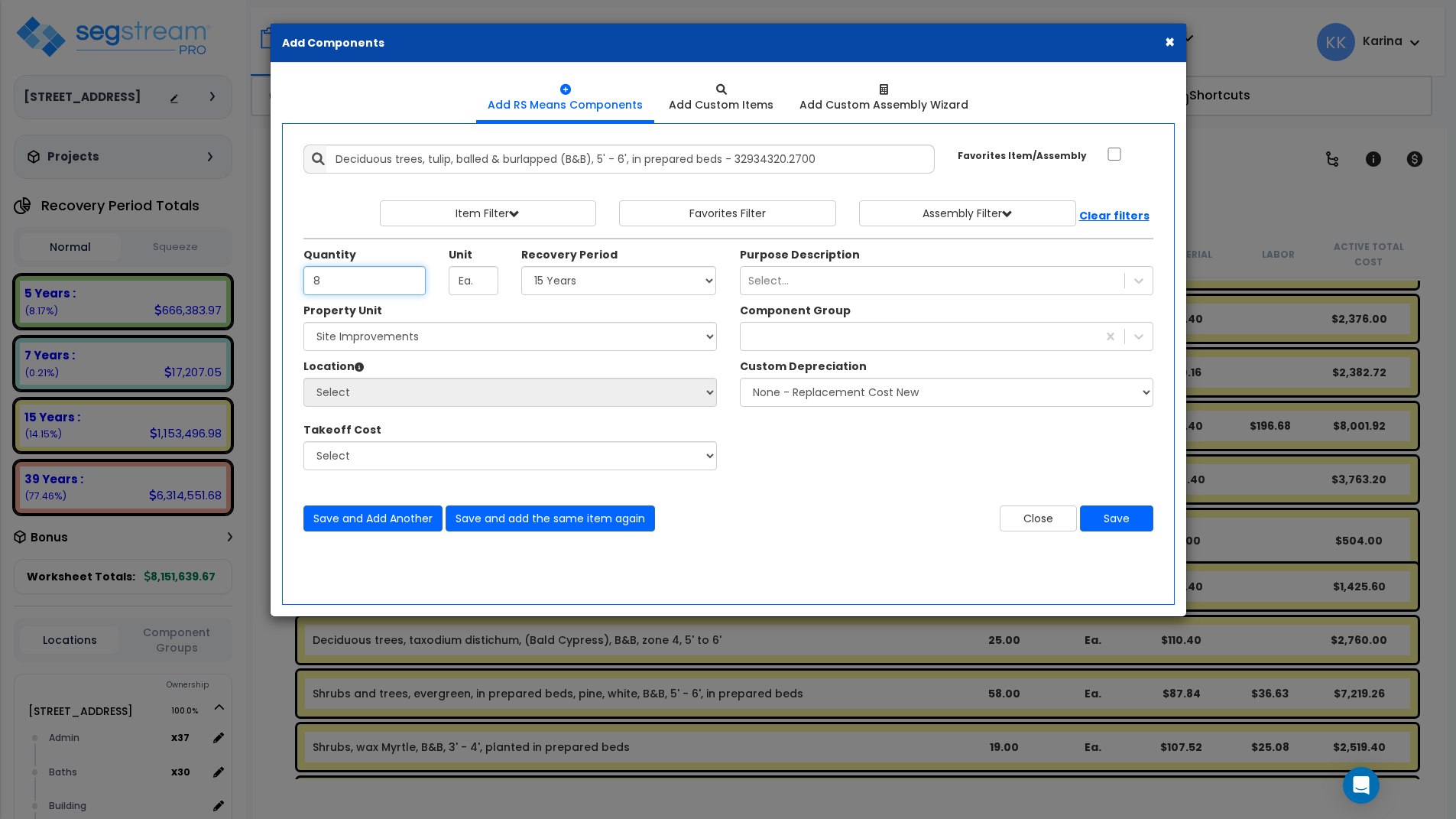
type input "8"
click at [521, 266] on select "Select 5 Years 7 Years 15 Years 20 Years 39 Years 27.5 Year" at bounding box center [619, 280] width 195 height 29
select select "15Y"
click option "15 Years" at bounding box center [0, 0] width 0 height 0
select select "162447"
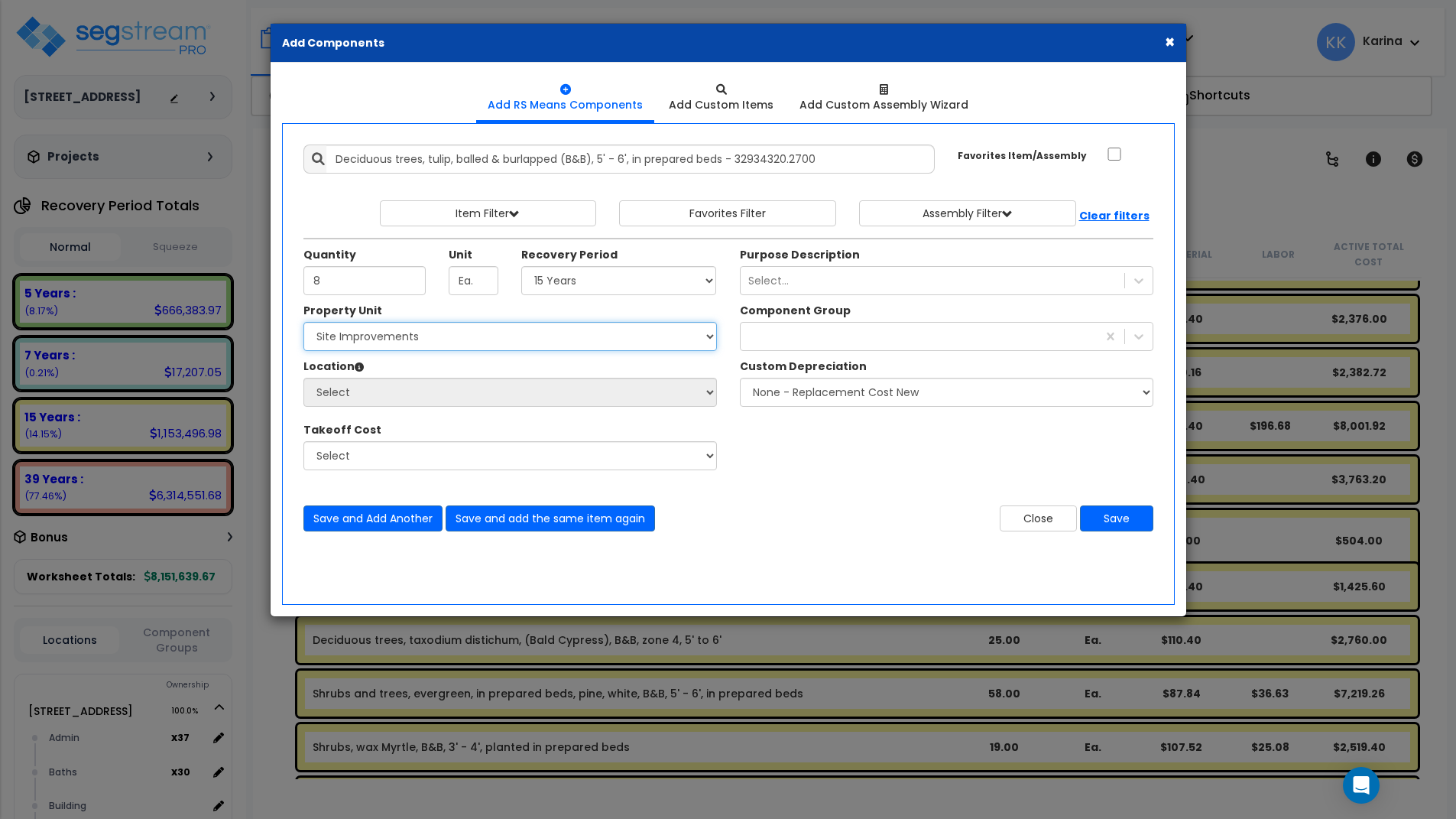
click option "Site Improvements" at bounding box center [0, 0] width 0 height 0
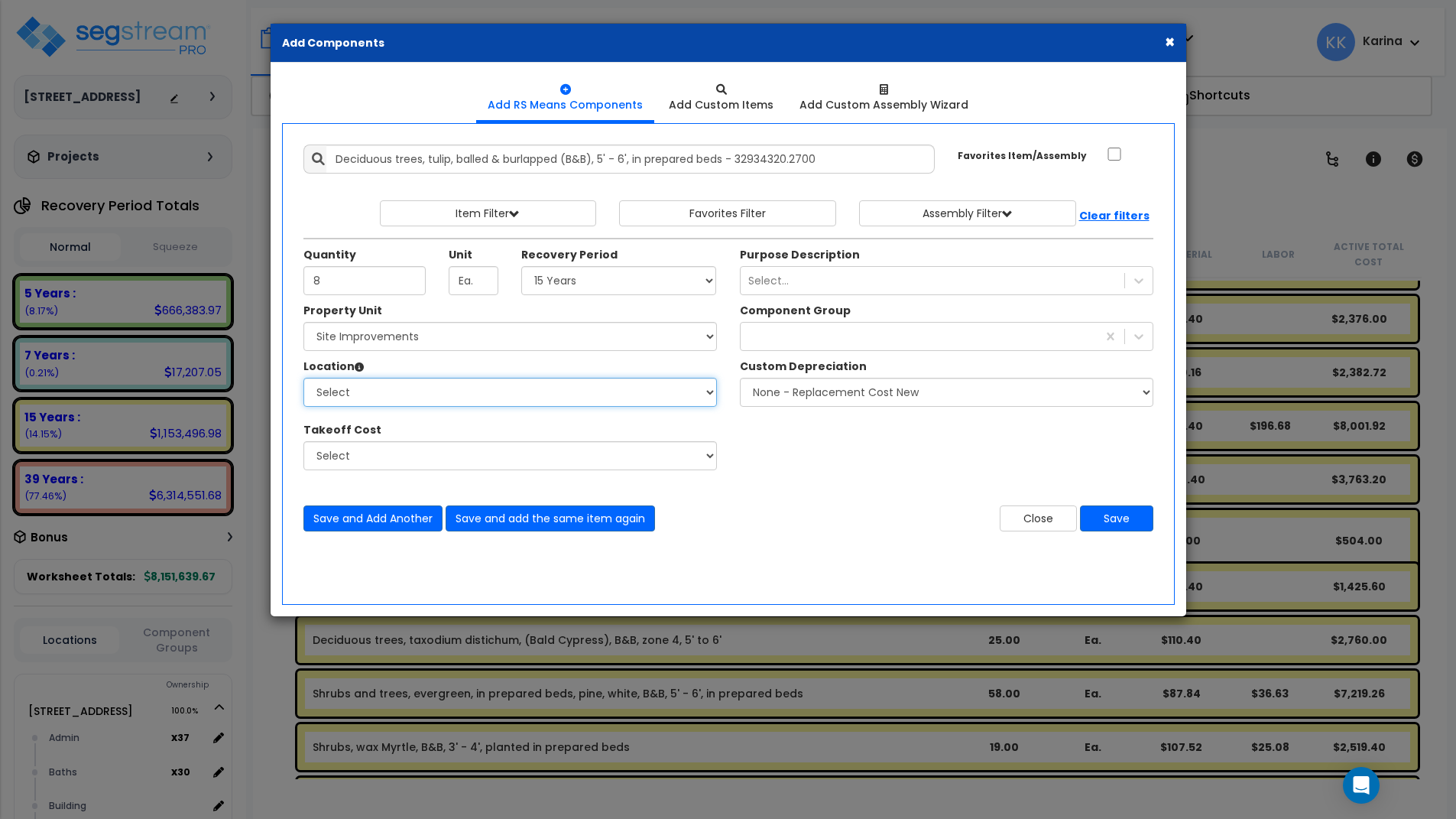
click at [303, 378] on select "Select Site Exterior Add Additional Location" at bounding box center [509, 393] width 414 height 29
select select "462"
click option "Site Exterior" at bounding box center [0, 0] width 0 height 0
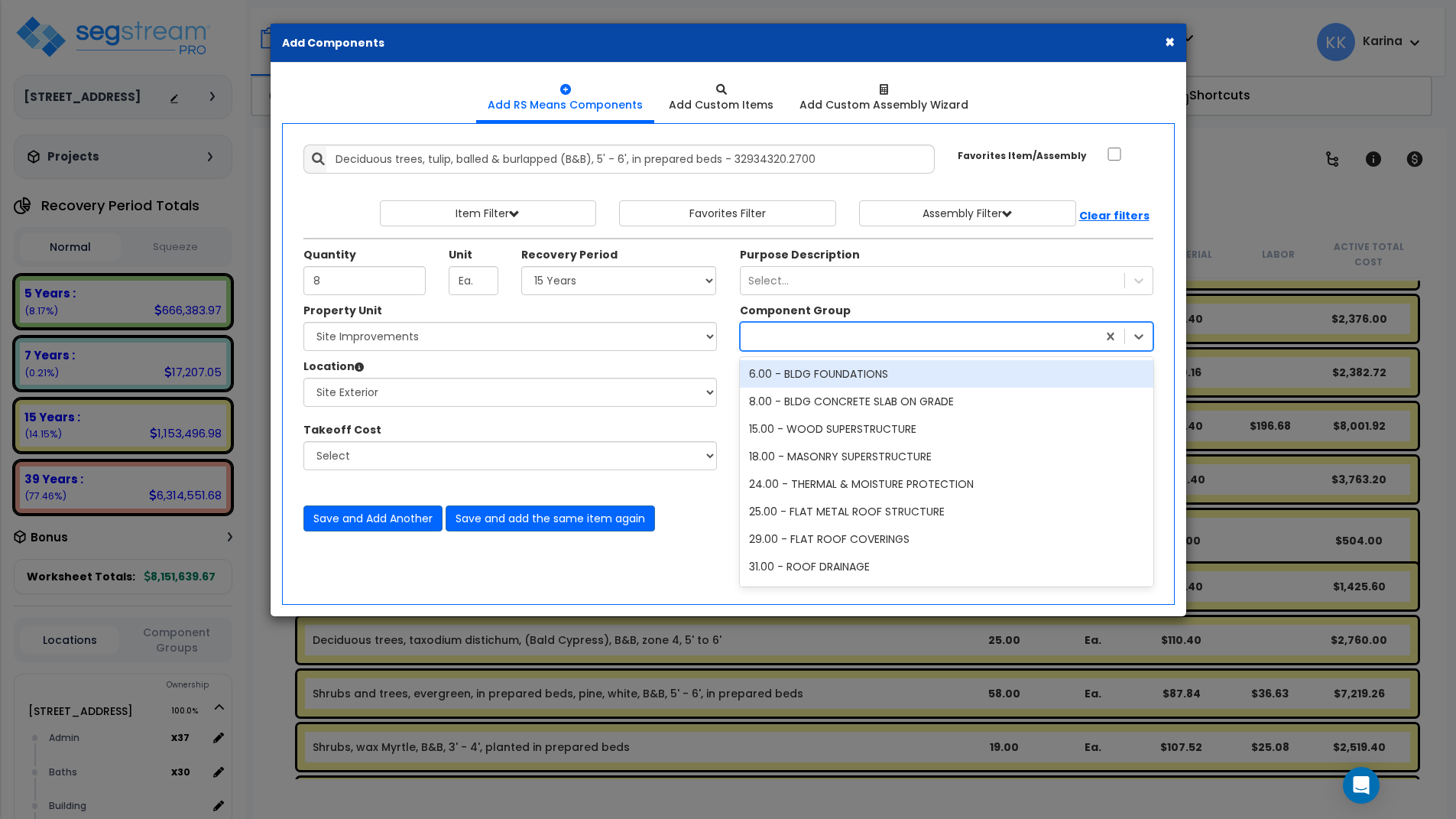
click at [801, 337] on div at bounding box center [918, 336] width 356 height 25
type input "land"
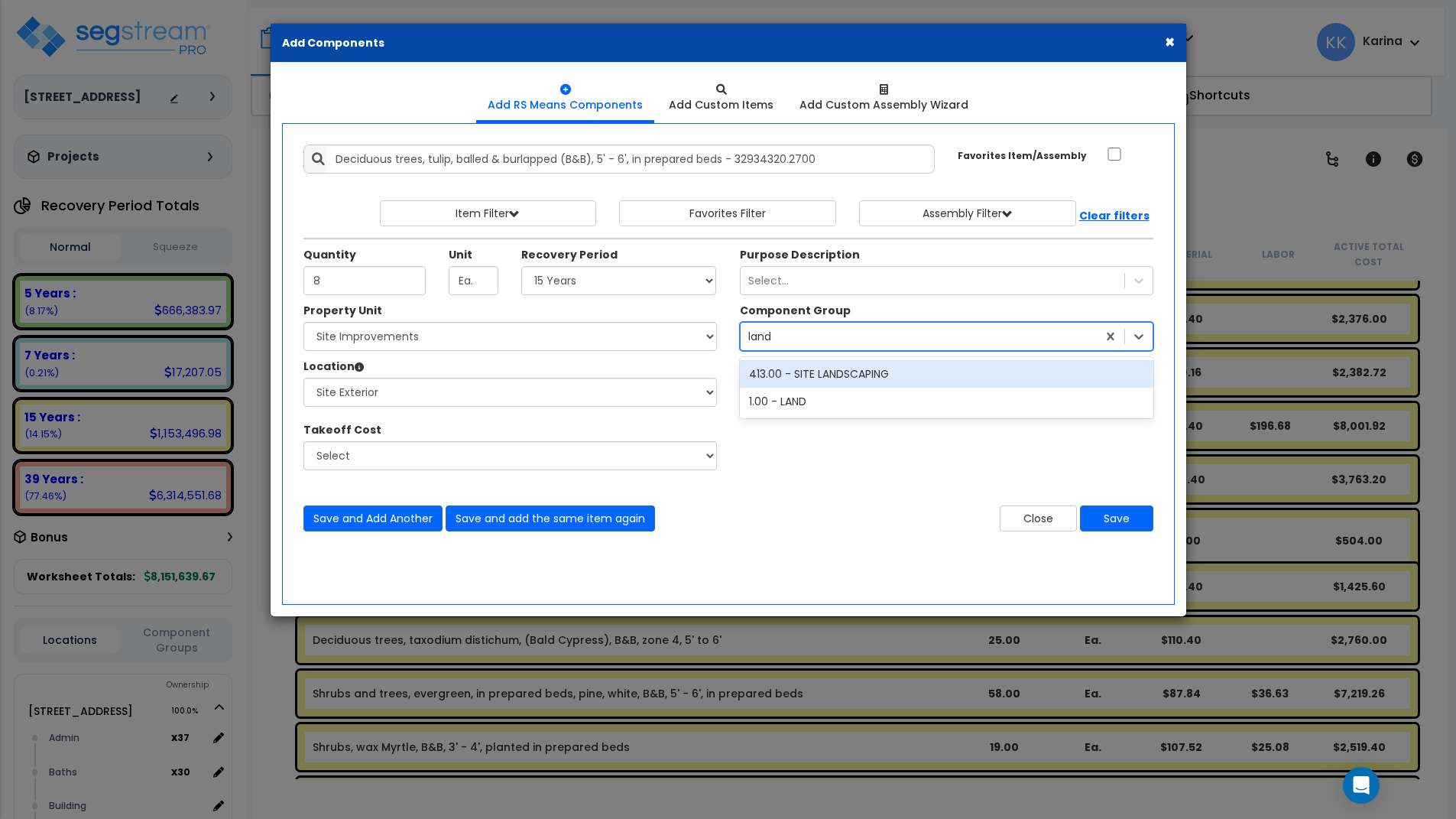
click at [832, 373] on div "413.00 - SITE LANDSCAPING" at bounding box center [947, 373] width 414 height 27
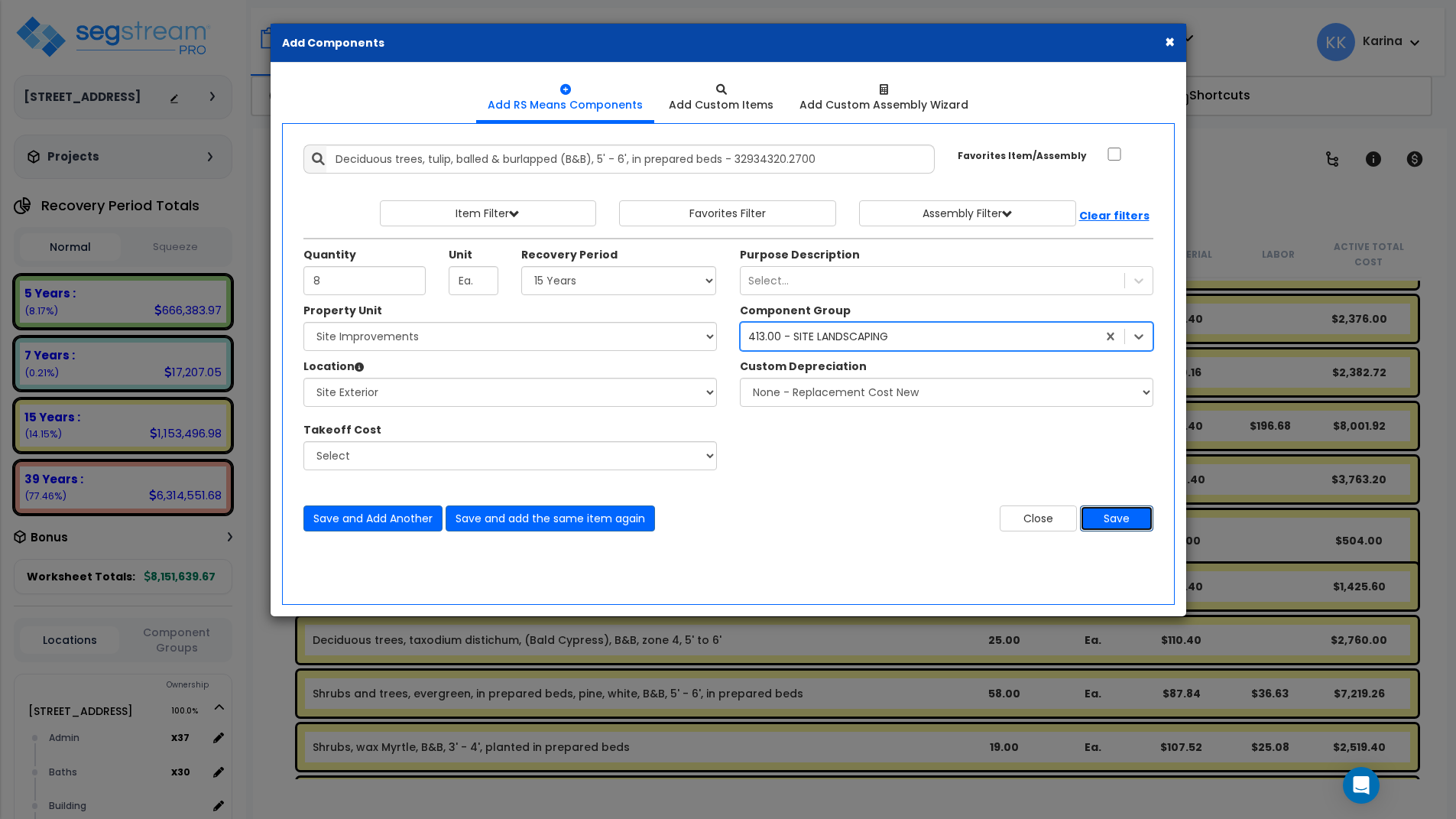
click at [1107, 516] on button "Save" at bounding box center [1116, 519] width 73 height 26
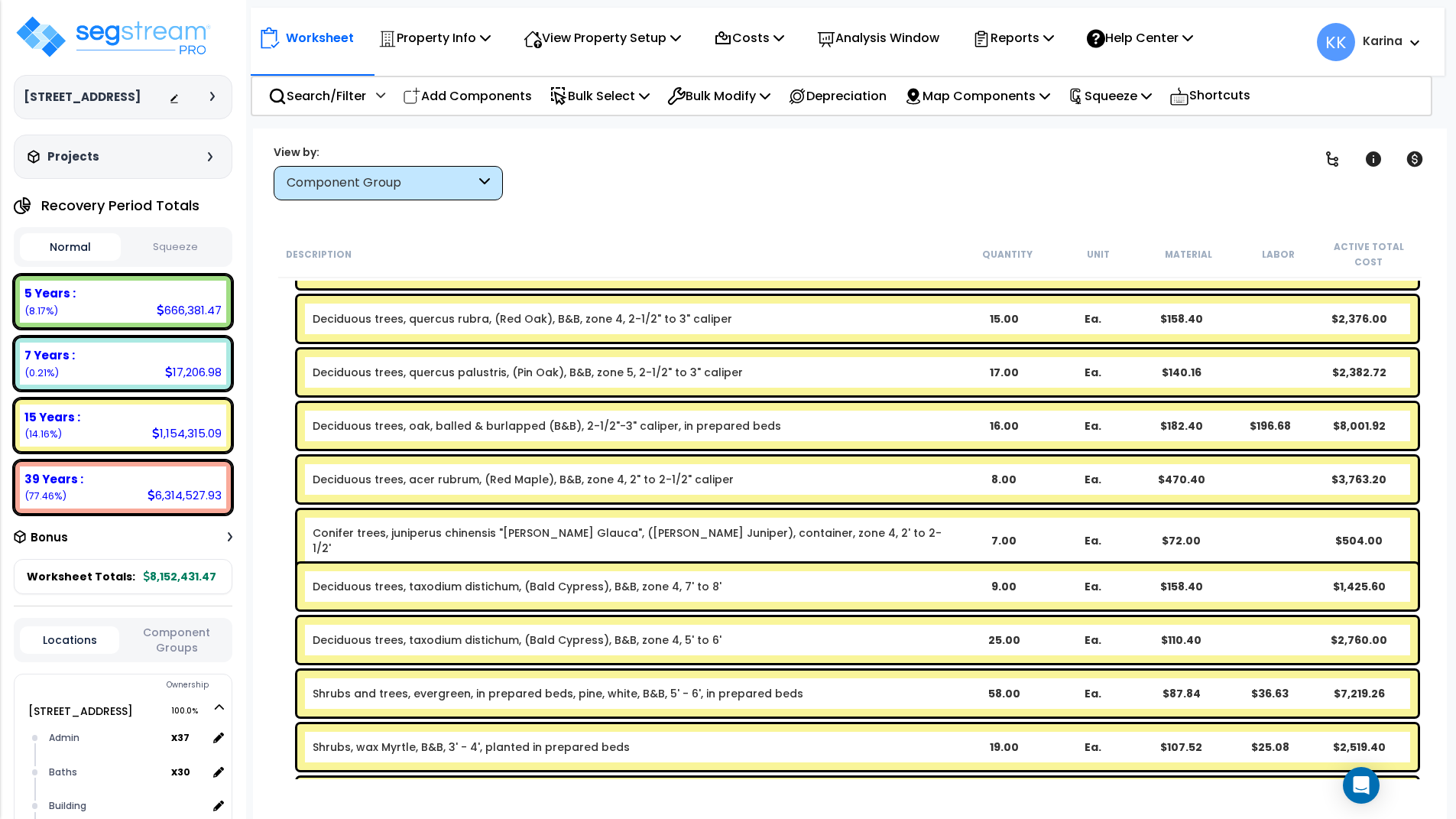
drag, startPoint x: 788, startPoint y: 787, endPoint x: 697, endPoint y: 448, distance: 351.0
click at [788, 773] on div "Worksheet Property Info Property Setup Add Property Unit Template property Clon…" at bounding box center [850, 538] width 1194 height 819
click at [496, 97] on p "Add Components" at bounding box center [467, 96] width 130 height 21
select select
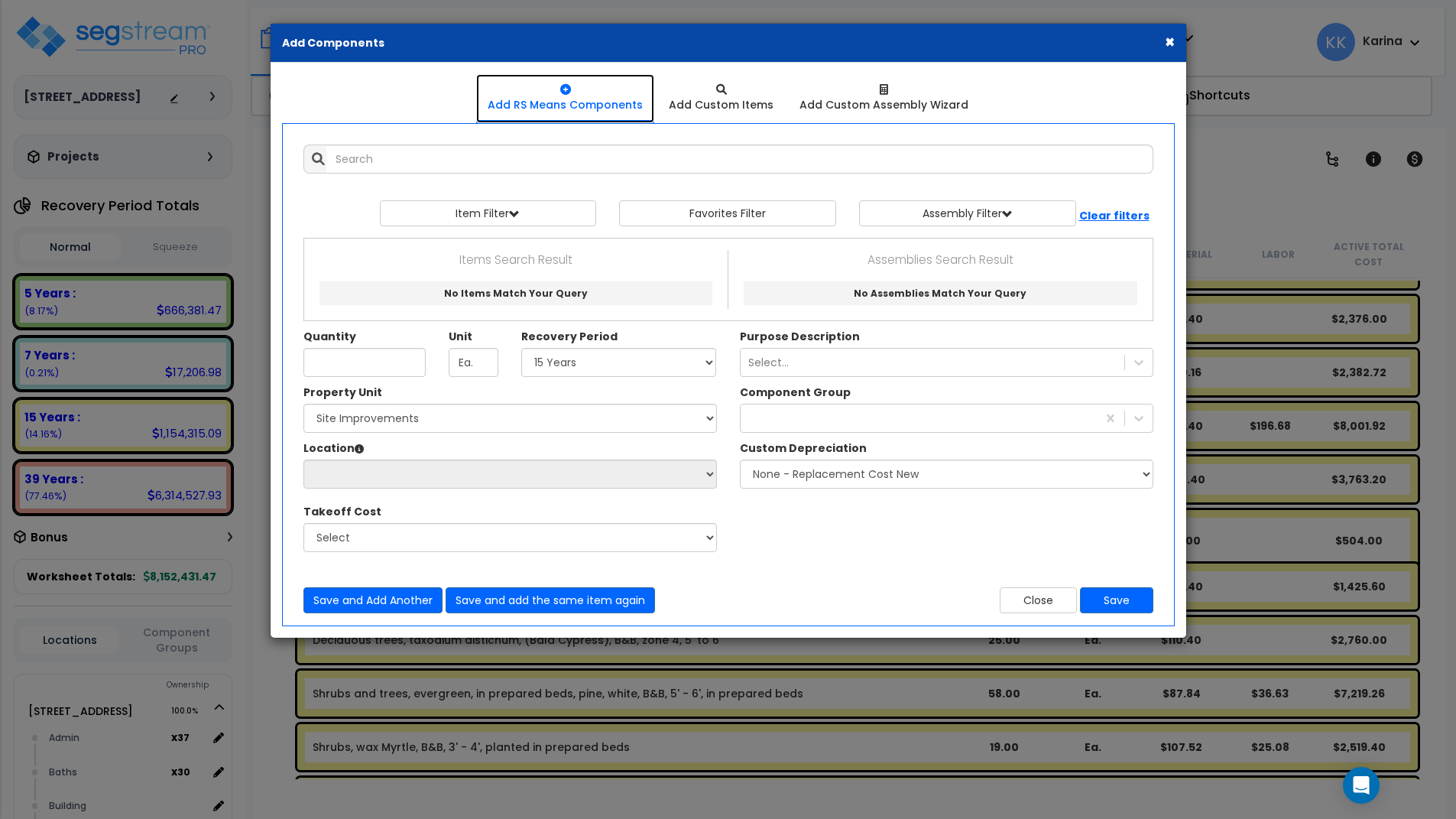
click at [496, 97] on link "Add RS Means Components" at bounding box center [565, 99] width 178 height 49
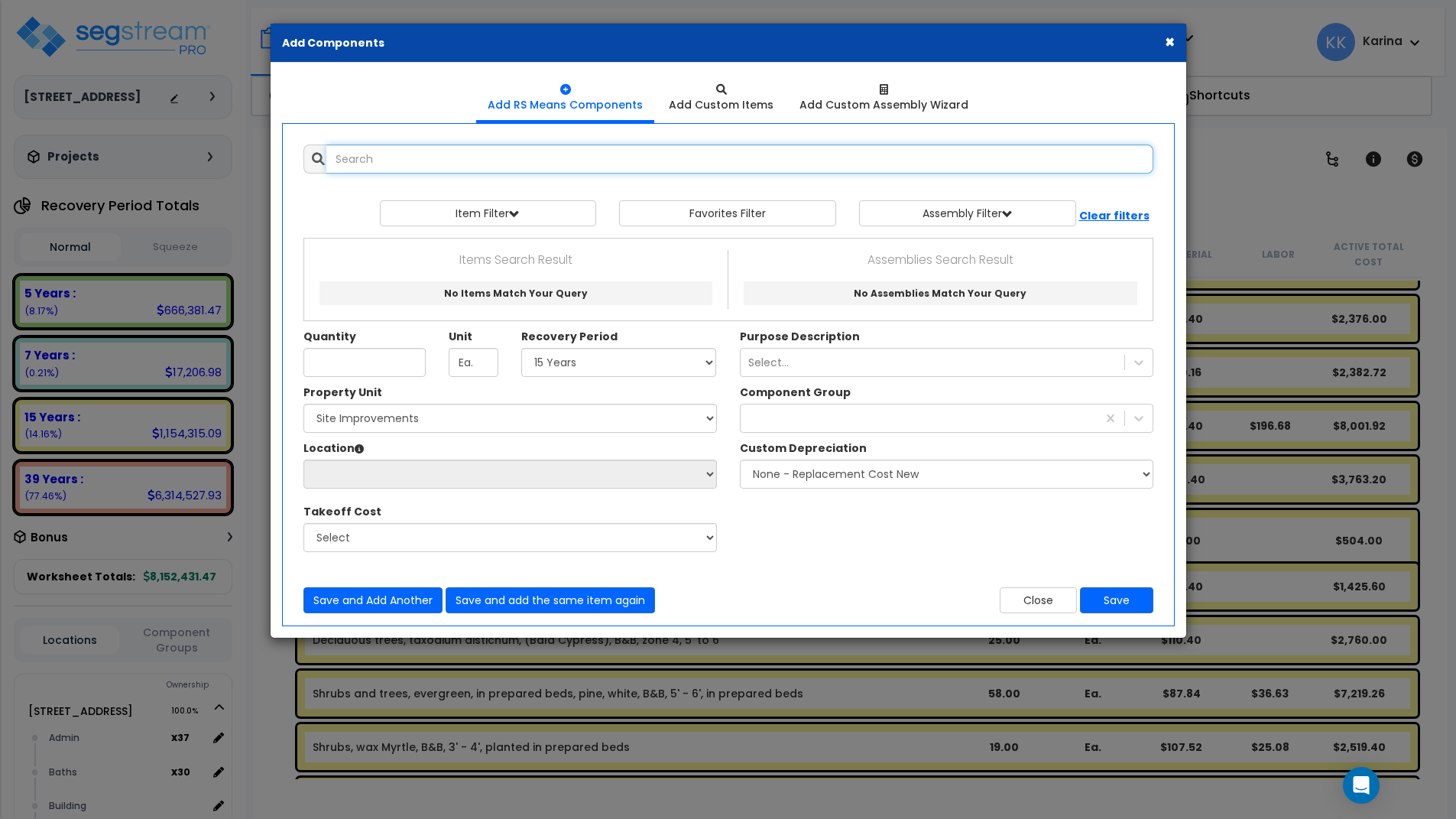
click at [496, 163] on input "text" at bounding box center [740, 159] width 827 height 29
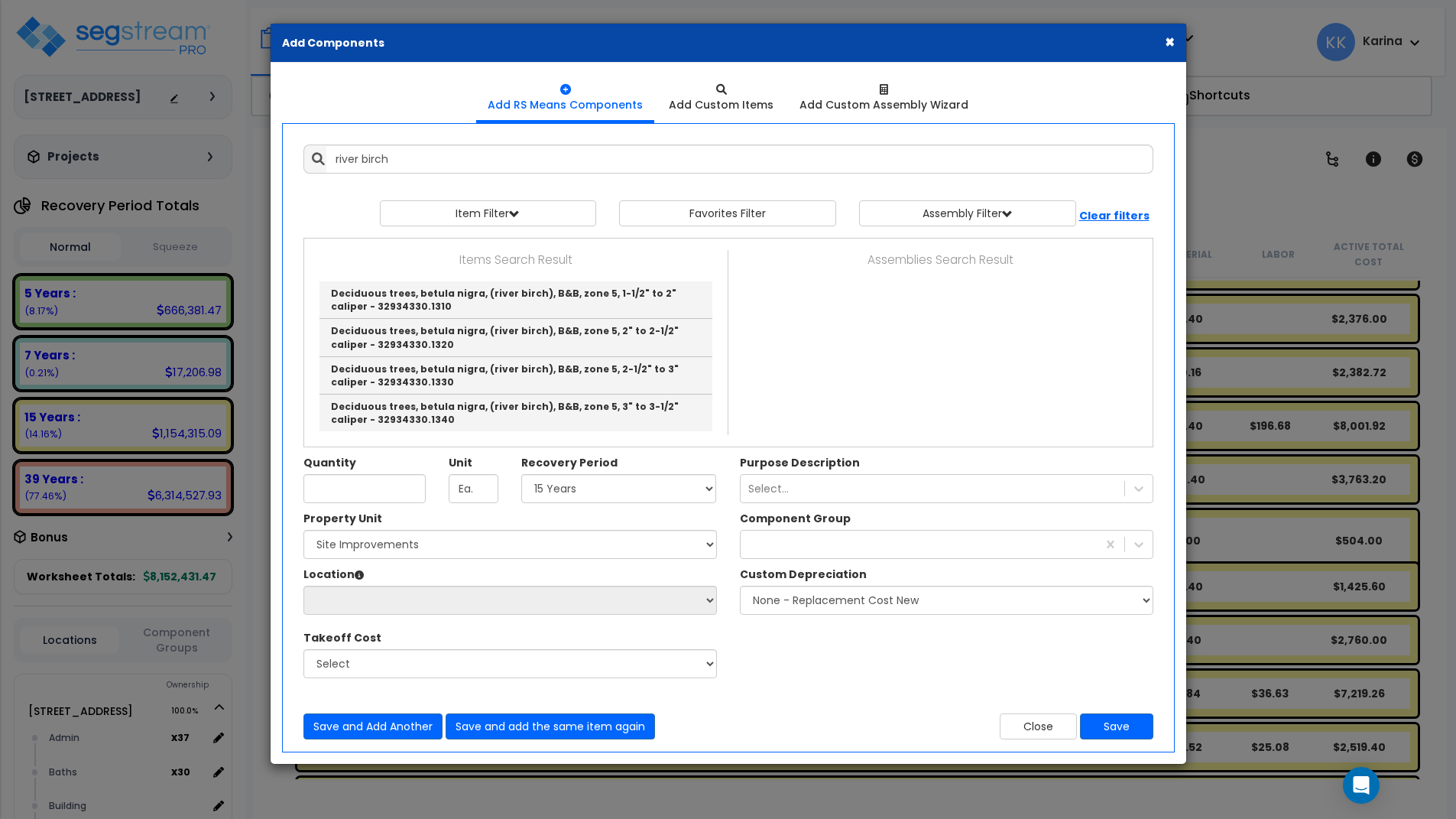
click at [876, 732] on div "Close Save" at bounding box center [947, 726] width 436 height 26
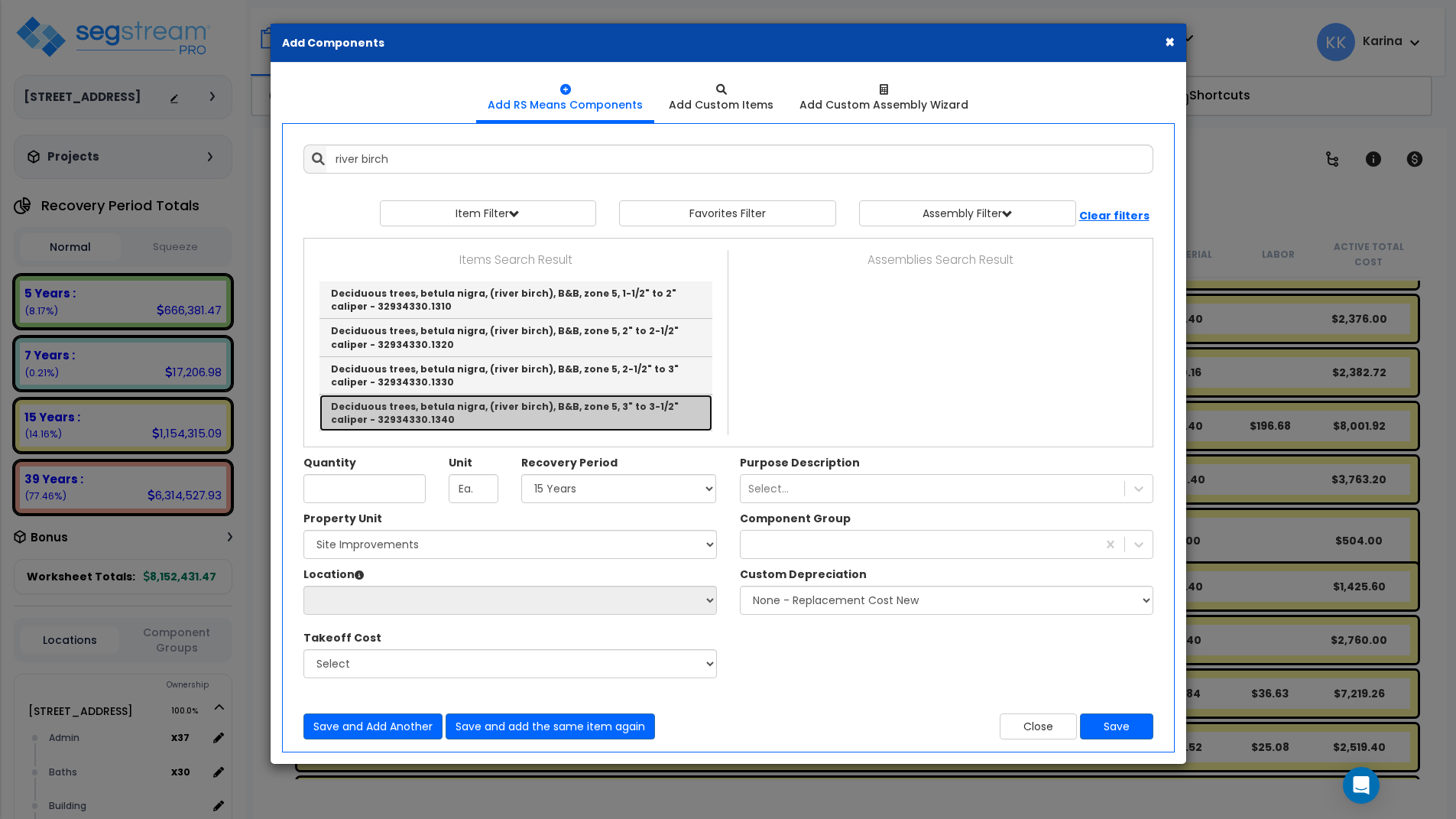
click at [531, 411] on link "Deciduous trees, betula nigra, (river birch), B&B, zone 5, 3" to 3-1/2" caliper…" at bounding box center [516, 413] width 393 height 37
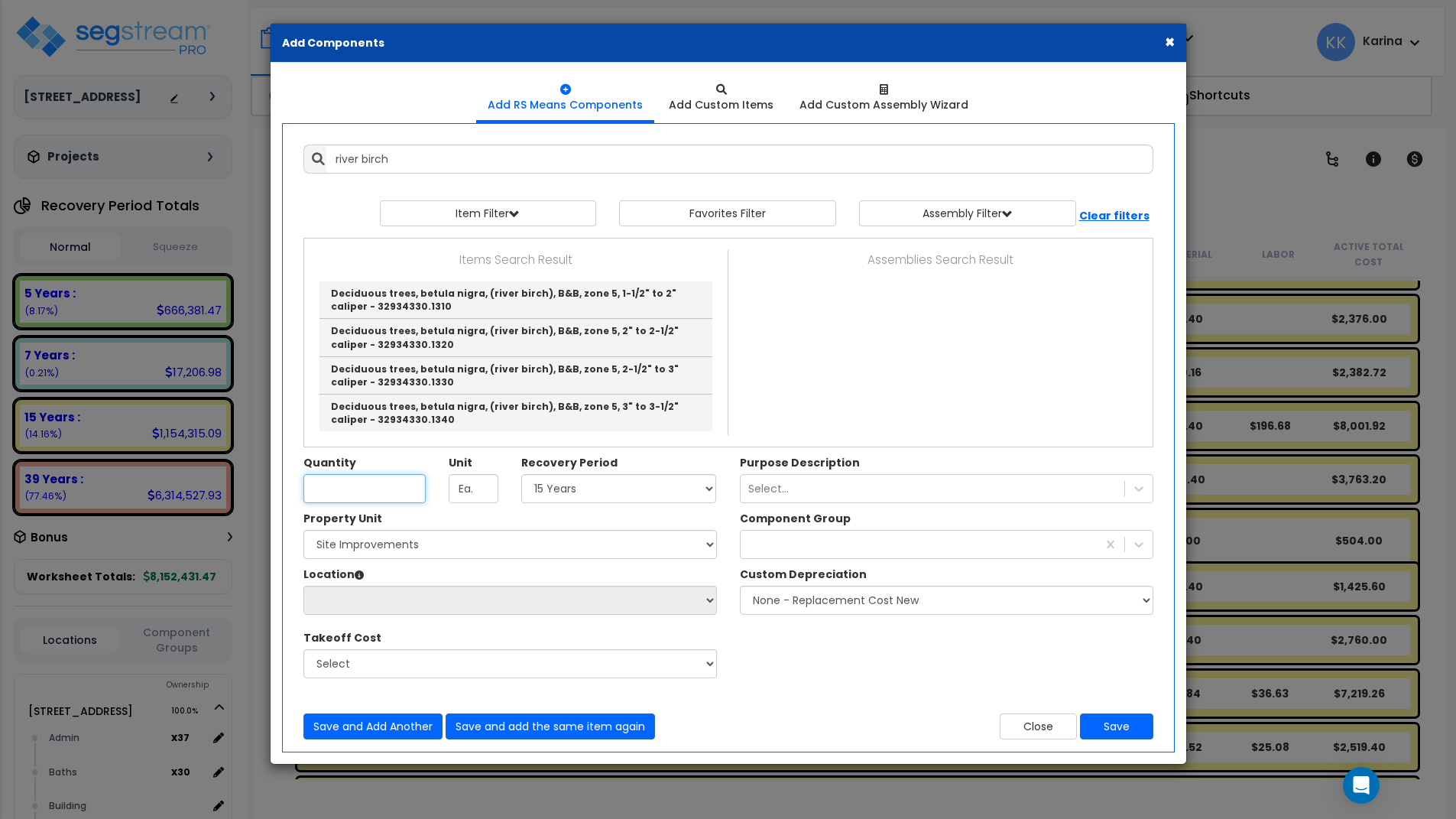
type input "Deciduous trees, betula nigra, (river birch), B&B, zone 5, 3" to 3-1/2" caliper…"
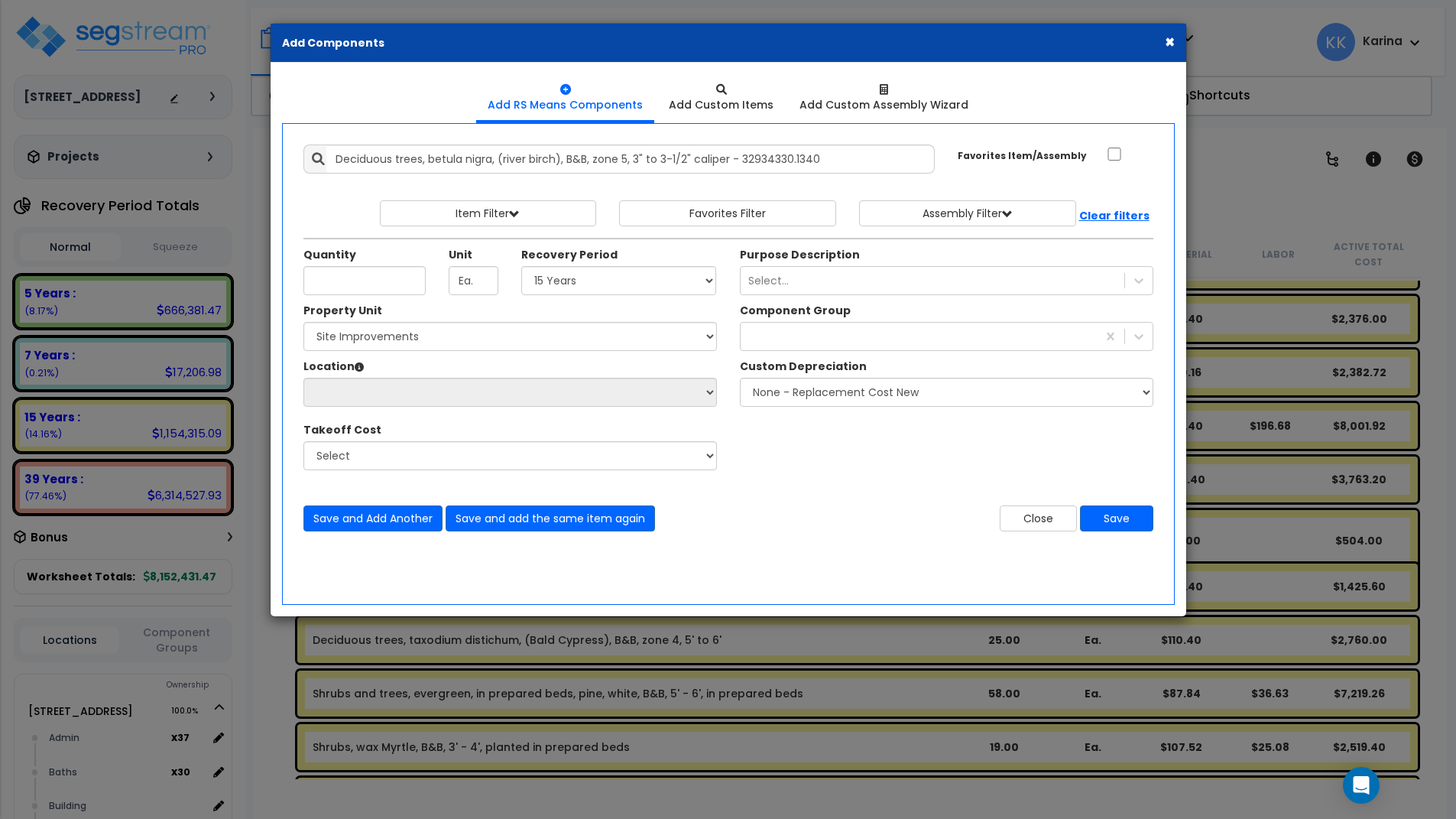
click at [702, 792] on div "× Add Components Add RS Means Components Add Custom Items Add Items" at bounding box center [728, 409] width 1456 height 819
click at [391, 285] on input "Quantity" at bounding box center [364, 280] width 122 height 29
type input "7"
click at [521, 266] on select "Select 5 Years 7 Years 15 Years 20 Years 39 Years 27.5 Year" at bounding box center [619, 280] width 195 height 29
select select "15Y"
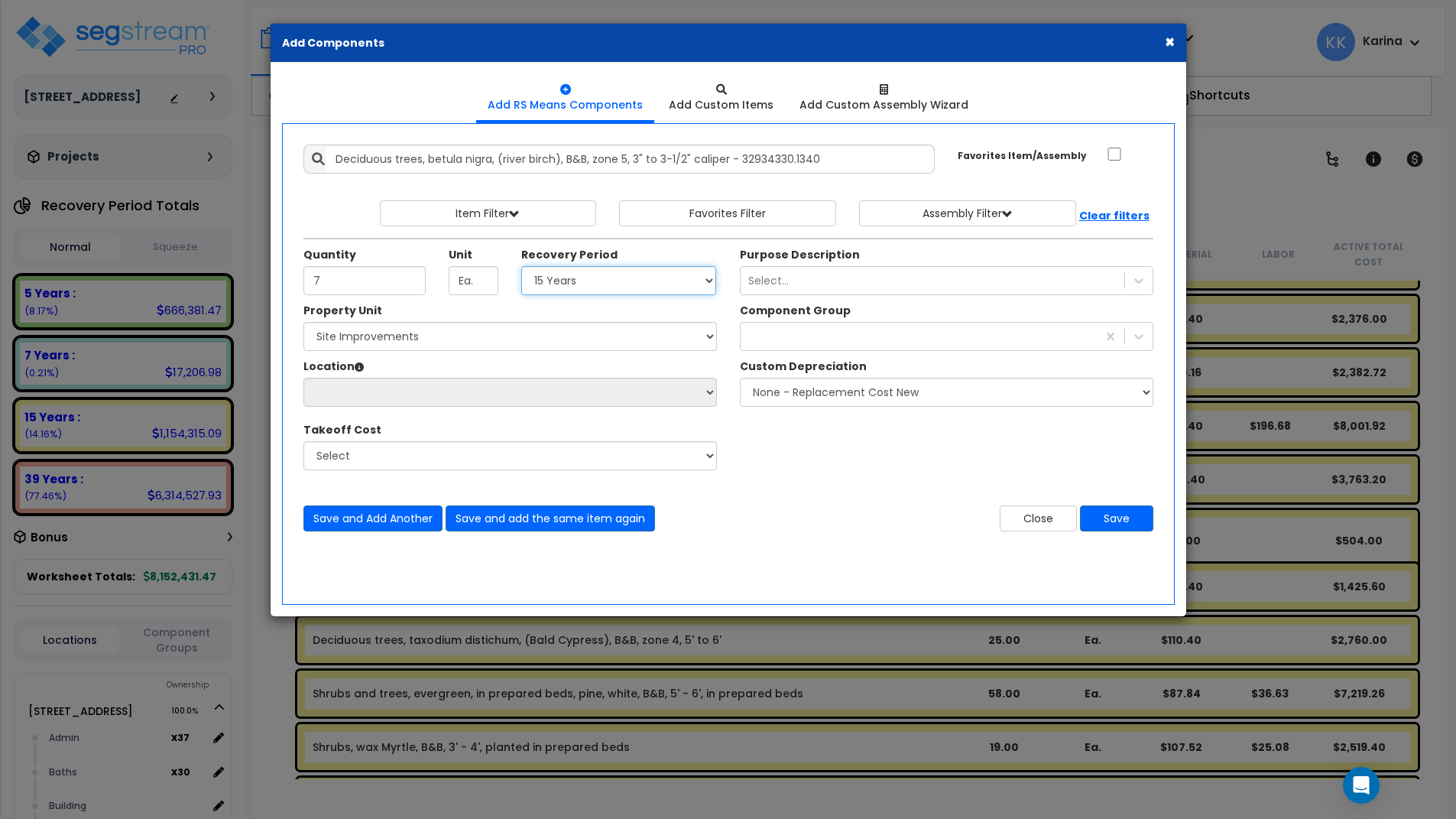
click option "15 Years" at bounding box center [0, 0] width 0 height 0
click at [303, 322] on select "Select 204 Energy Pkwy Site Improvements" at bounding box center [509, 337] width 414 height 29
select select "162447"
click option "Site Improvements" at bounding box center [0, 0] width 0 height 0
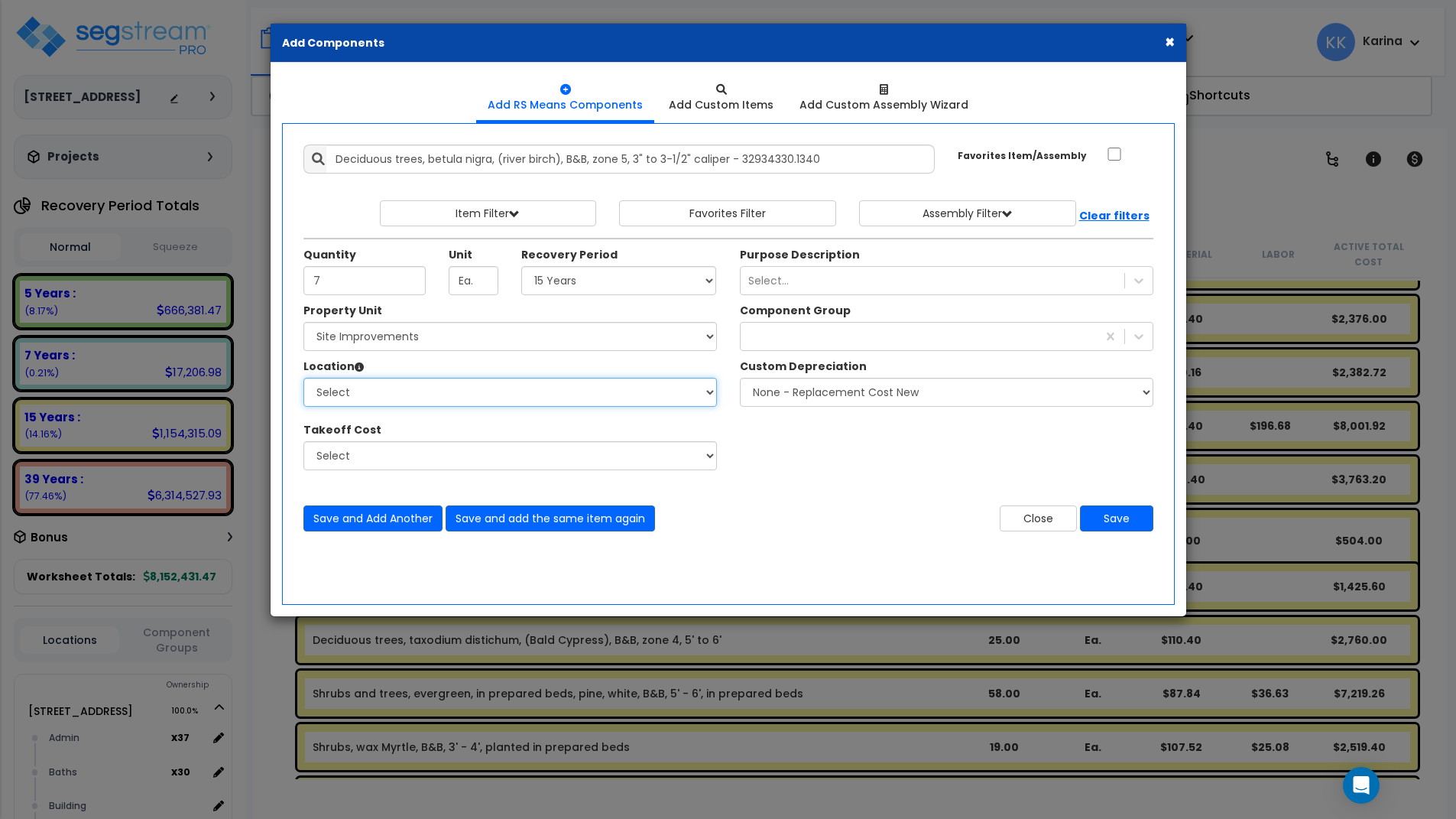
click at [303, 378] on select "Select Site Exterior Add Additional Location" at bounding box center [509, 393] width 414 height 29
select select "462"
click option "Site Exterior" at bounding box center [0, 0] width 0 height 0
click at [766, 338] on div at bounding box center [918, 336] width 356 height 25
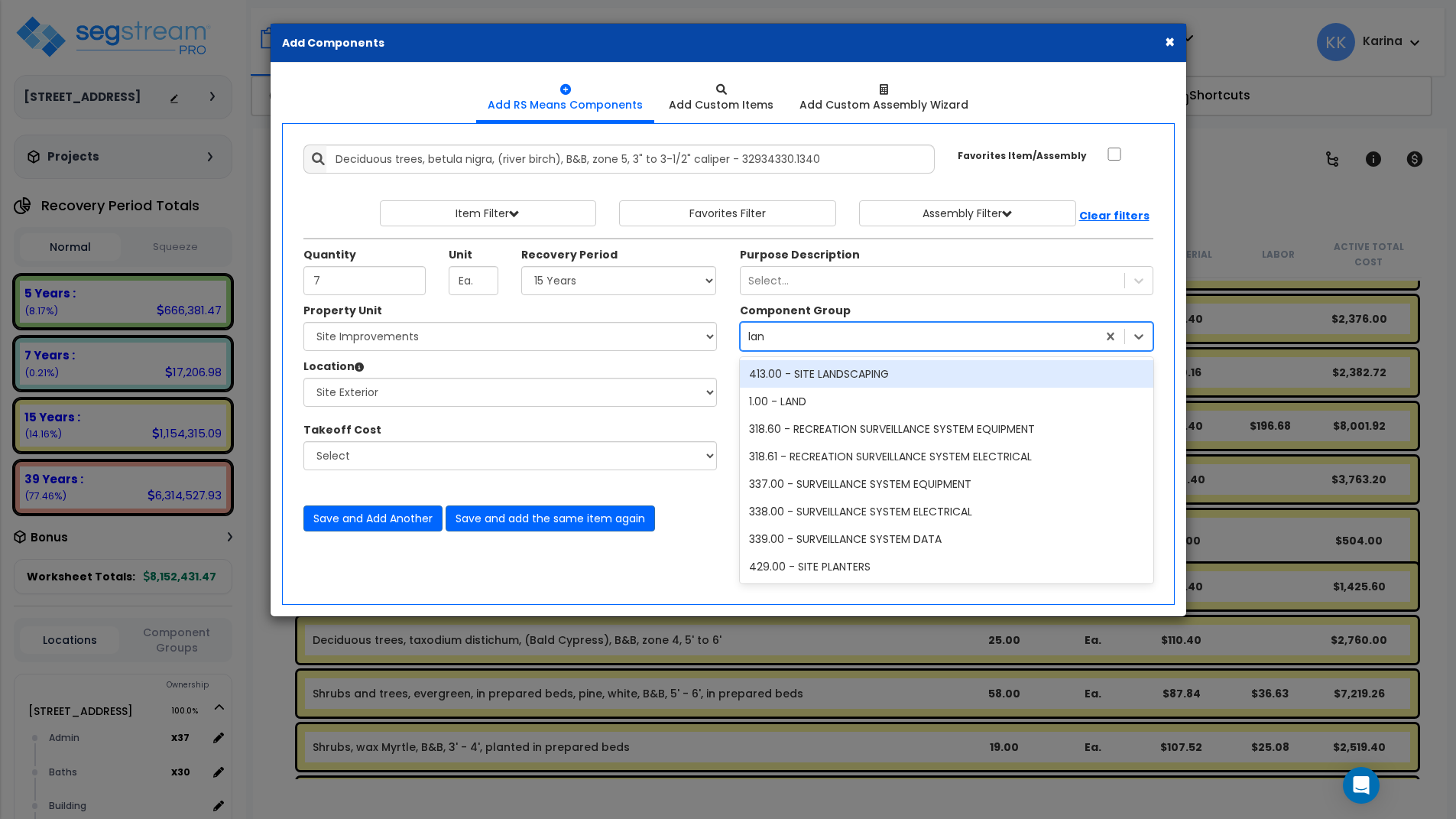
type input "land"
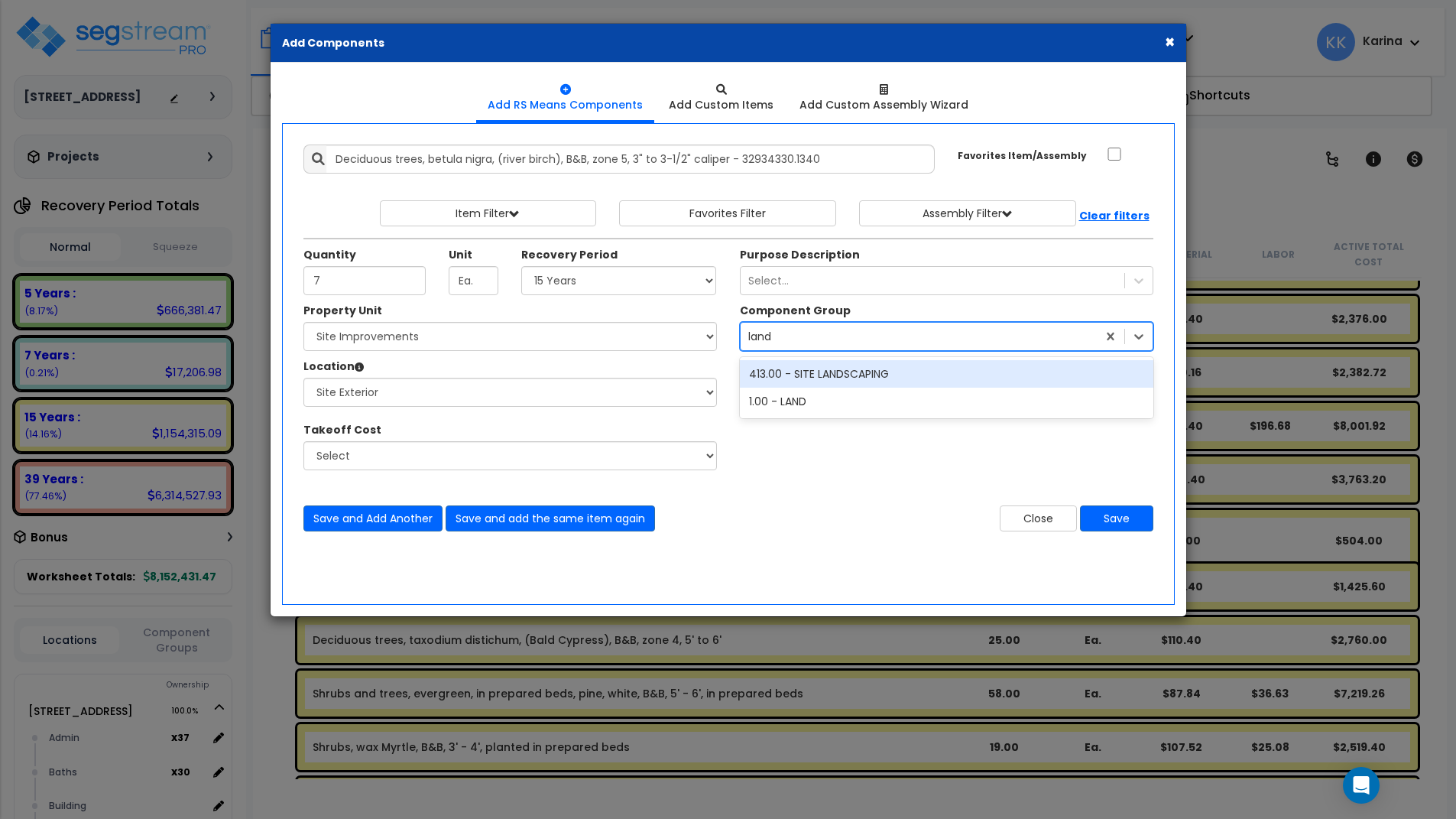
click at [849, 377] on div "413.00 - SITE LANDSCAPING" at bounding box center [947, 373] width 414 height 27
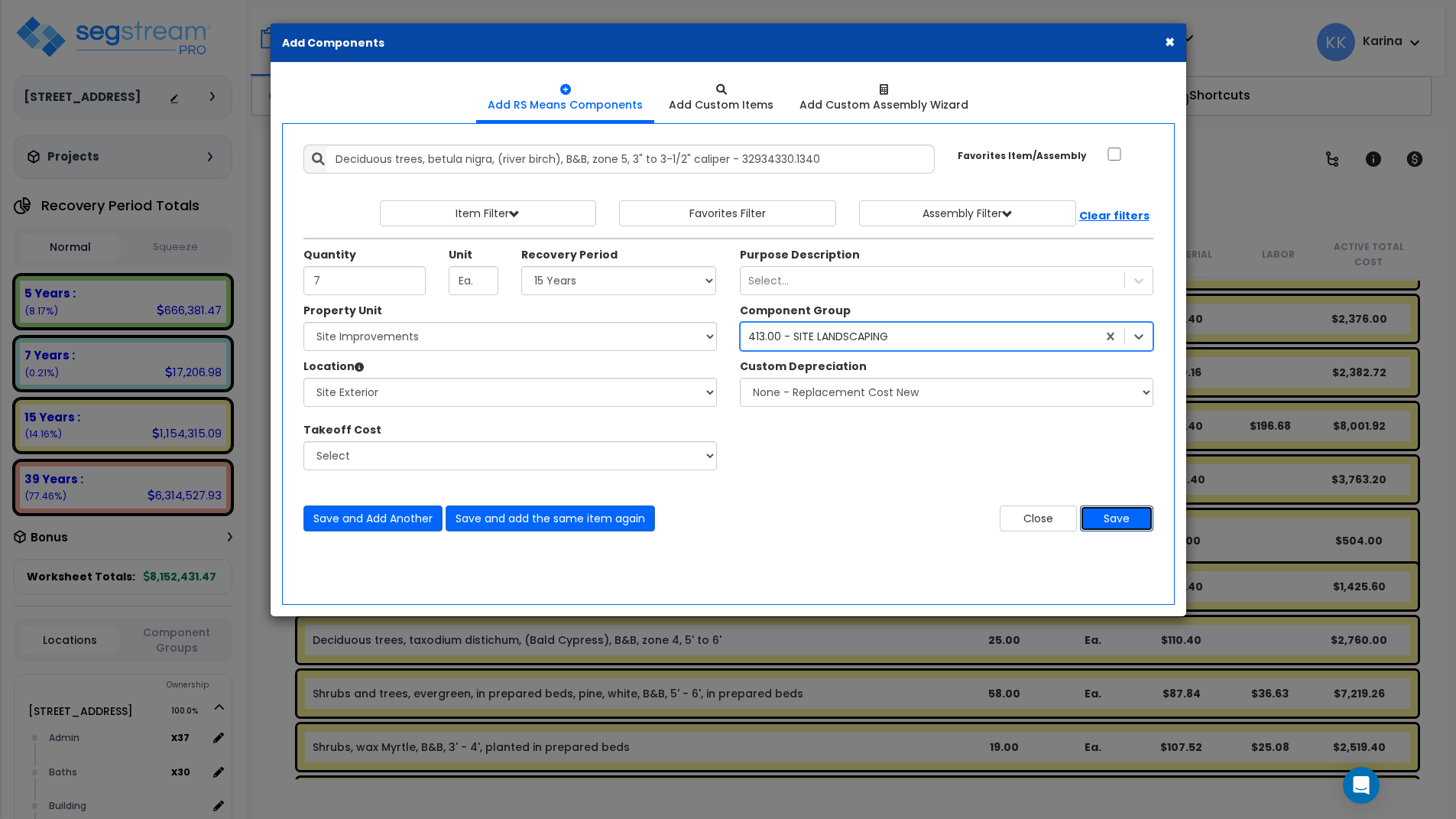
click at [1111, 515] on button "Save" at bounding box center [1116, 519] width 73 height 26
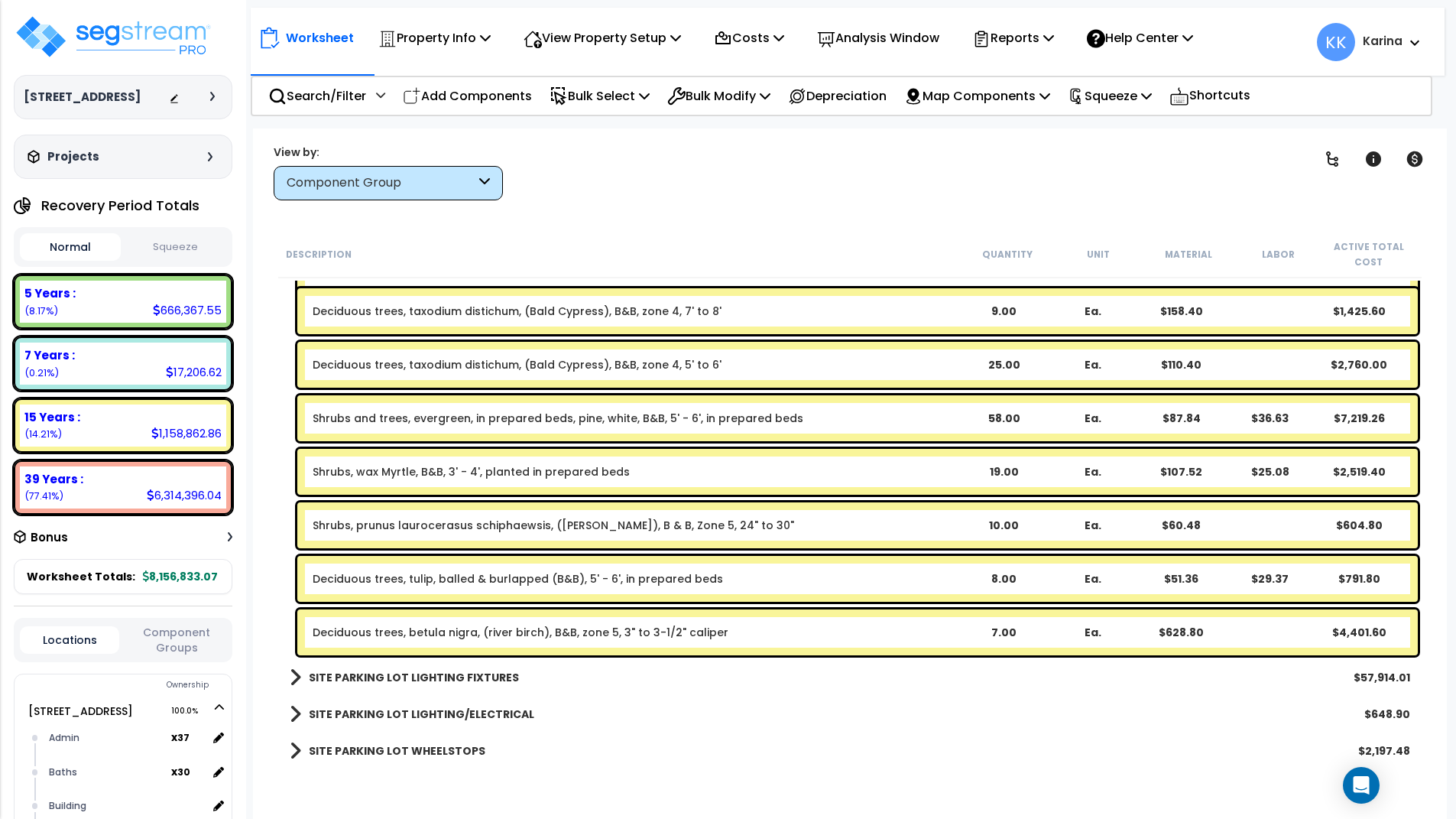
scroll to position [2445, 0]
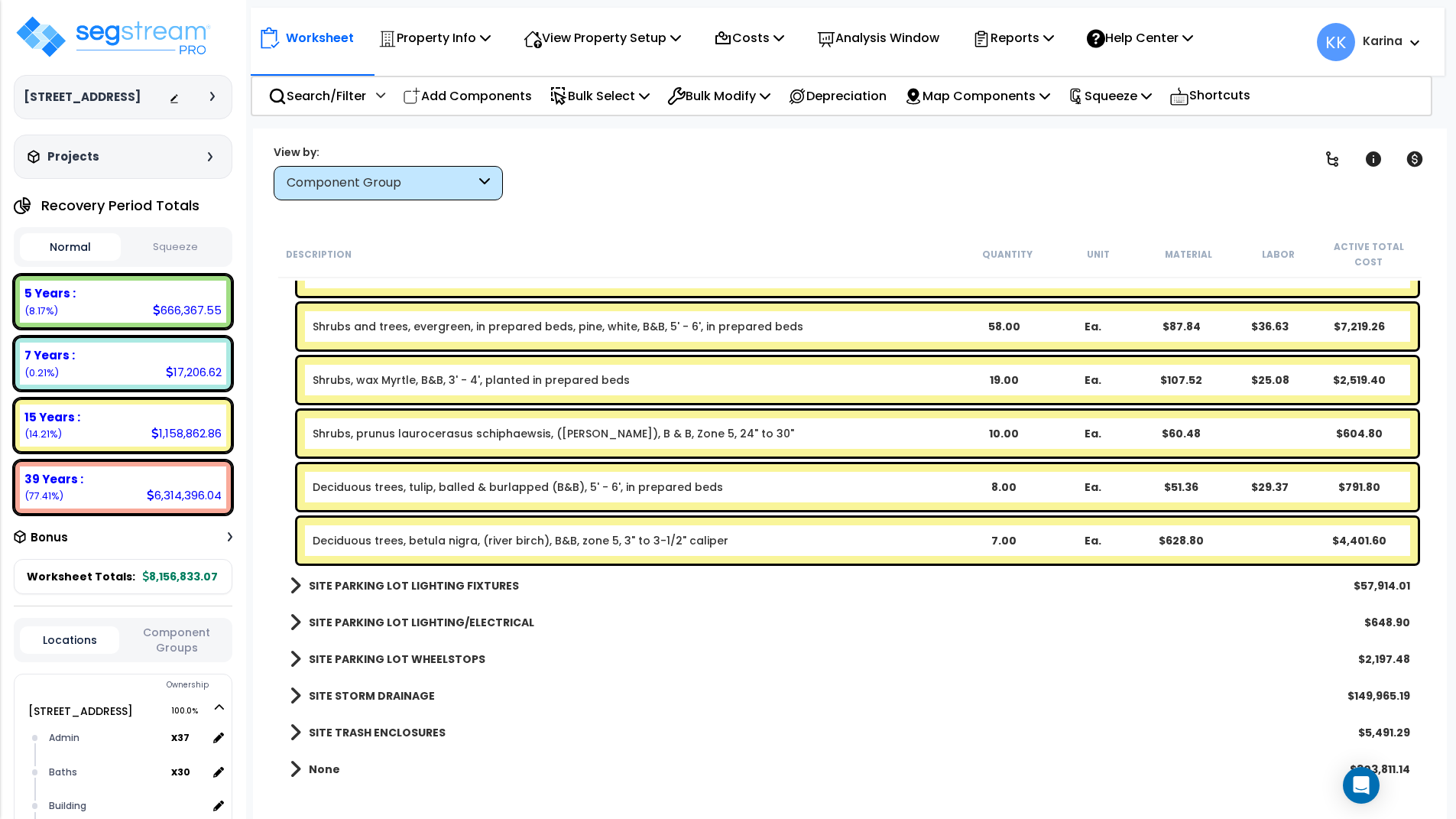
click at [557, 751] on div "None $303,811.14" at bounding box center [850, 769] width 1136 height 37
click at [477, 97] on p "Add Components" at bounding box center [467, 96] width 130 height 21
select select
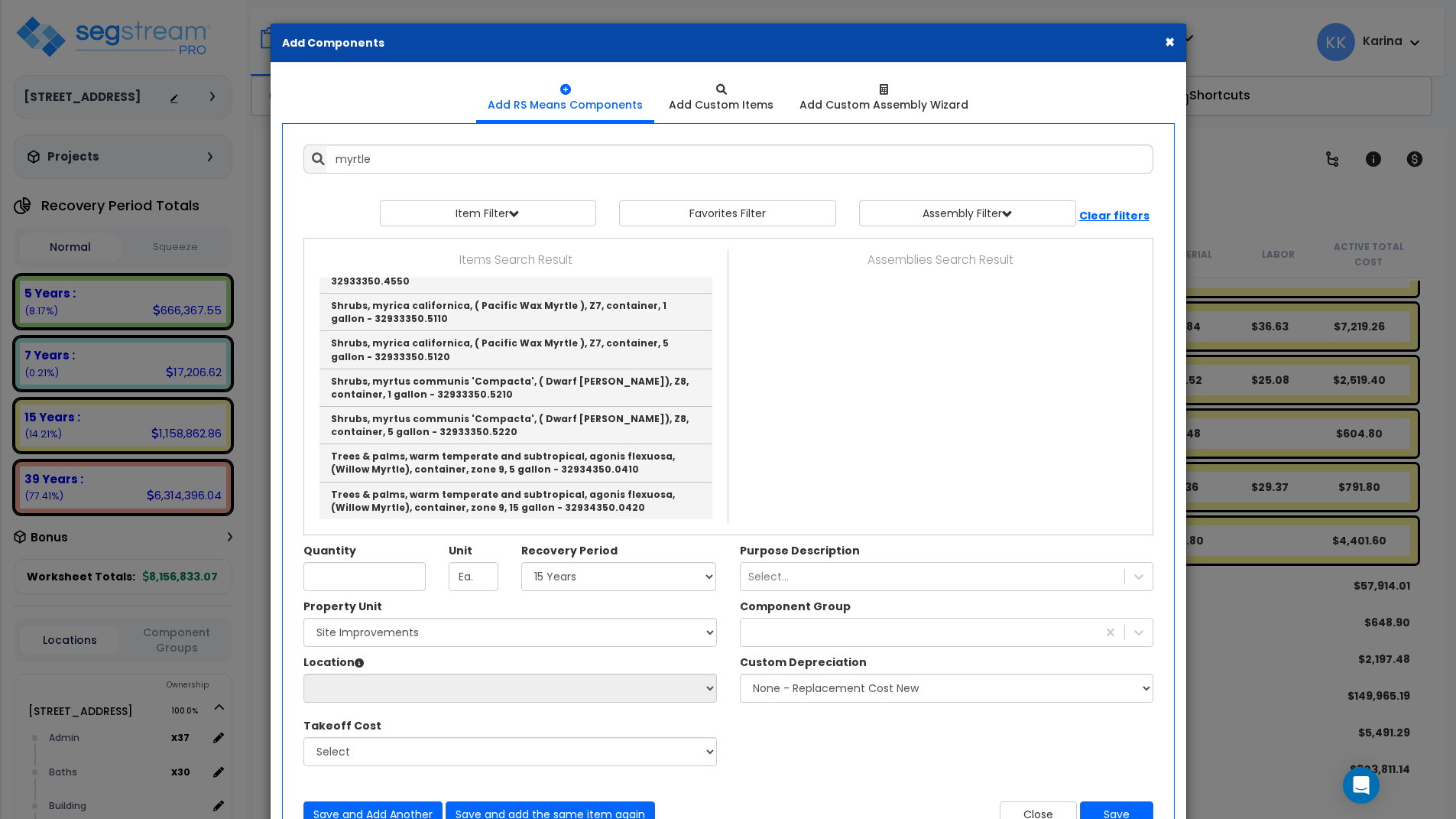
click at [849, 724] on div "Property Unit Select 204 Energy Pkwy Site Improvements Please select Property U…" at bounding box center [728, 690] width 873 height 184
click at [430, 294] on link "Shrubs, lagerstroemia indica, ( Crapemyrtle), Z7, container, 5' to 6' - 3293335…" at bounding box center [516, 275] width 393 height 37
type input "Shrubs, lagerstroemia indica, ( Crapemyrtle), Z7, container, 5' to 6' - 3293335…"
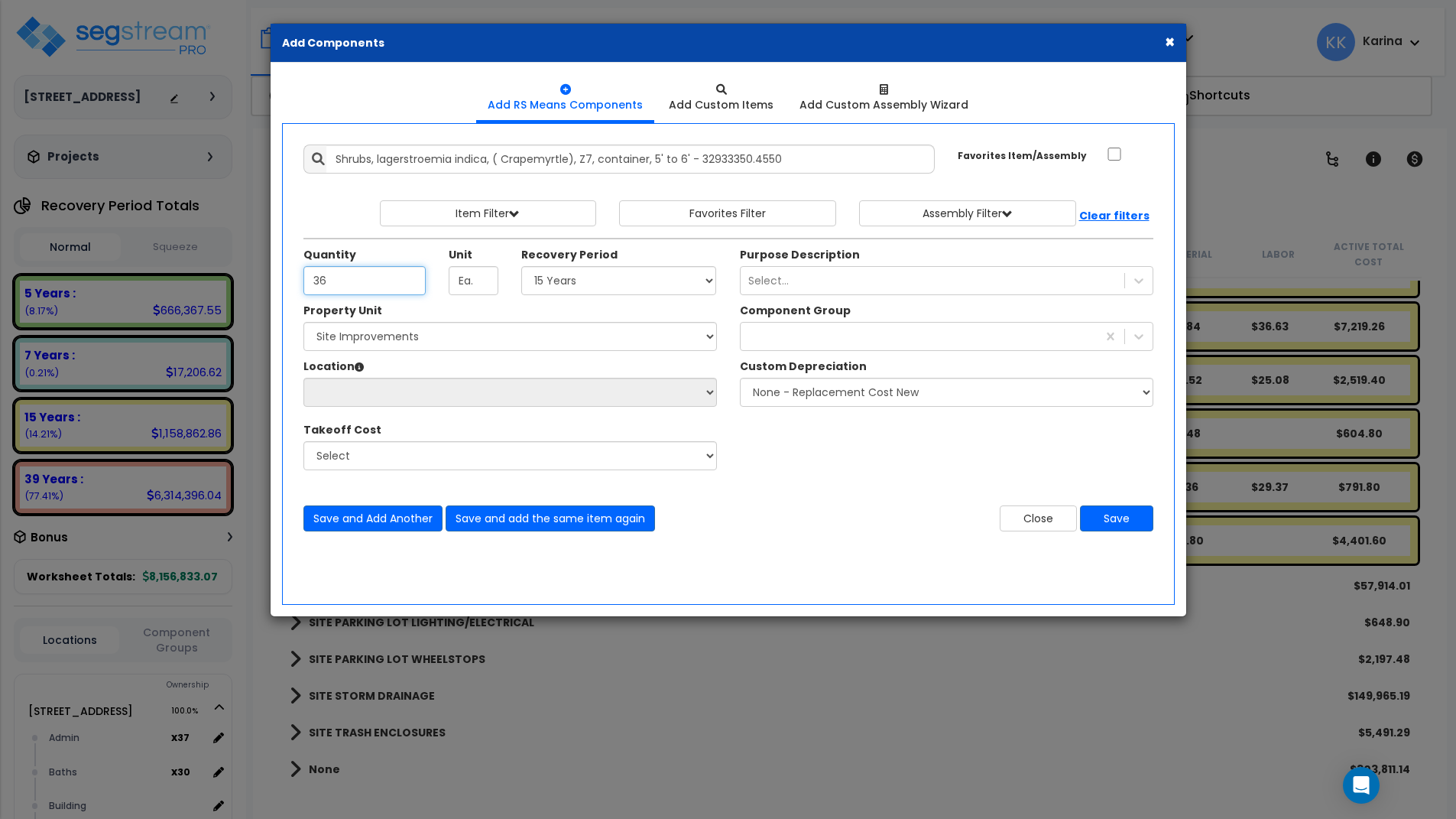
type input "36"
click at [521, 266] on select "Select 5 Years 7 Years 15 Years 20 Years 39 Years 27.5 Year" at bounding box center [619, 280] width 195 height 29
select select "15Y"
click option "15 Years" at bounding box center [0, 0] width 0 height 0
click at [303, 322] on select "Select 204 Energy Pkwy Site Improvements" at bounding box center [509, 337] width 414 height 29
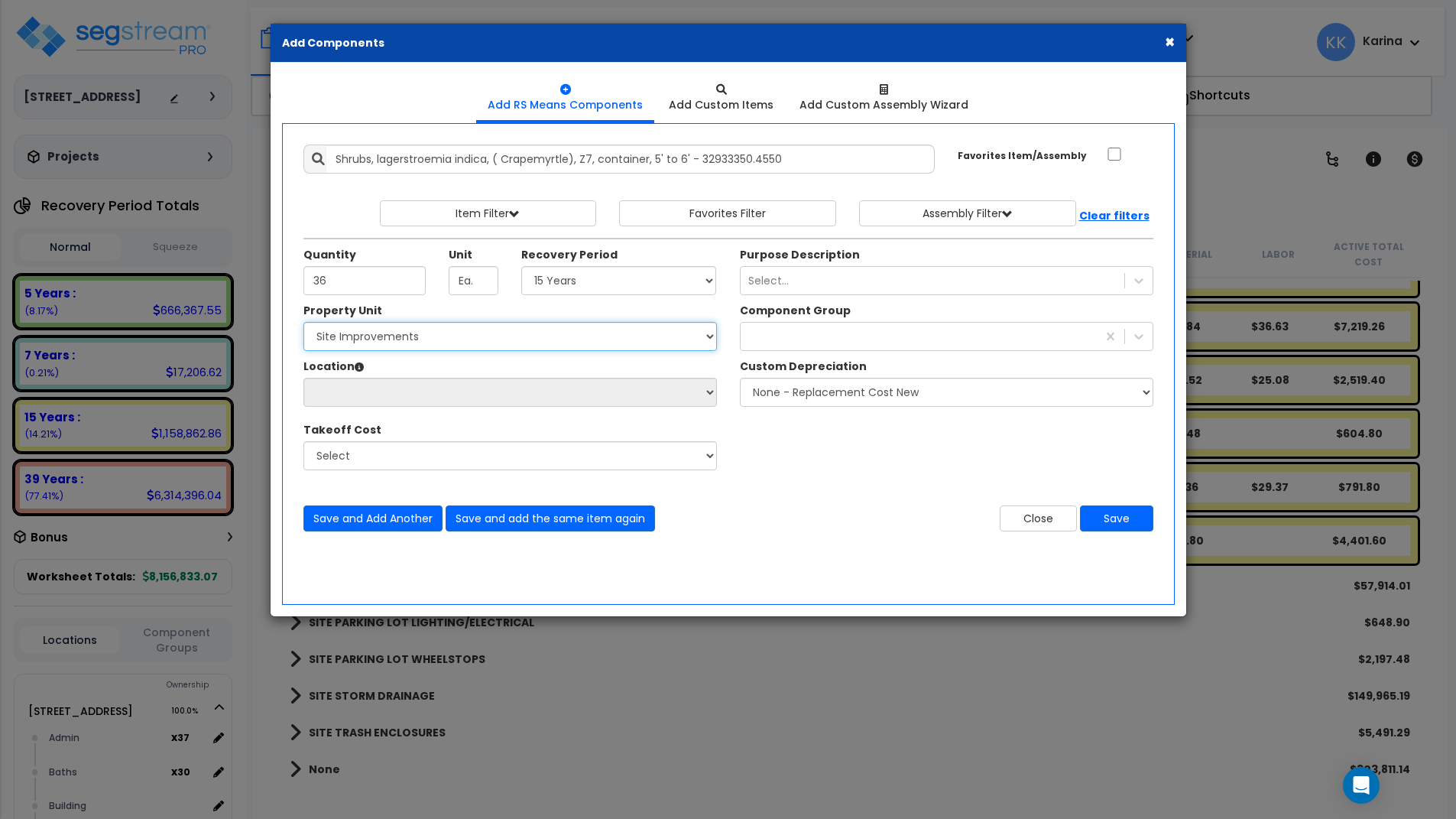
select select "162447"
click option "Site Improvements" at bounding box center [0, 0] width 0 height 0
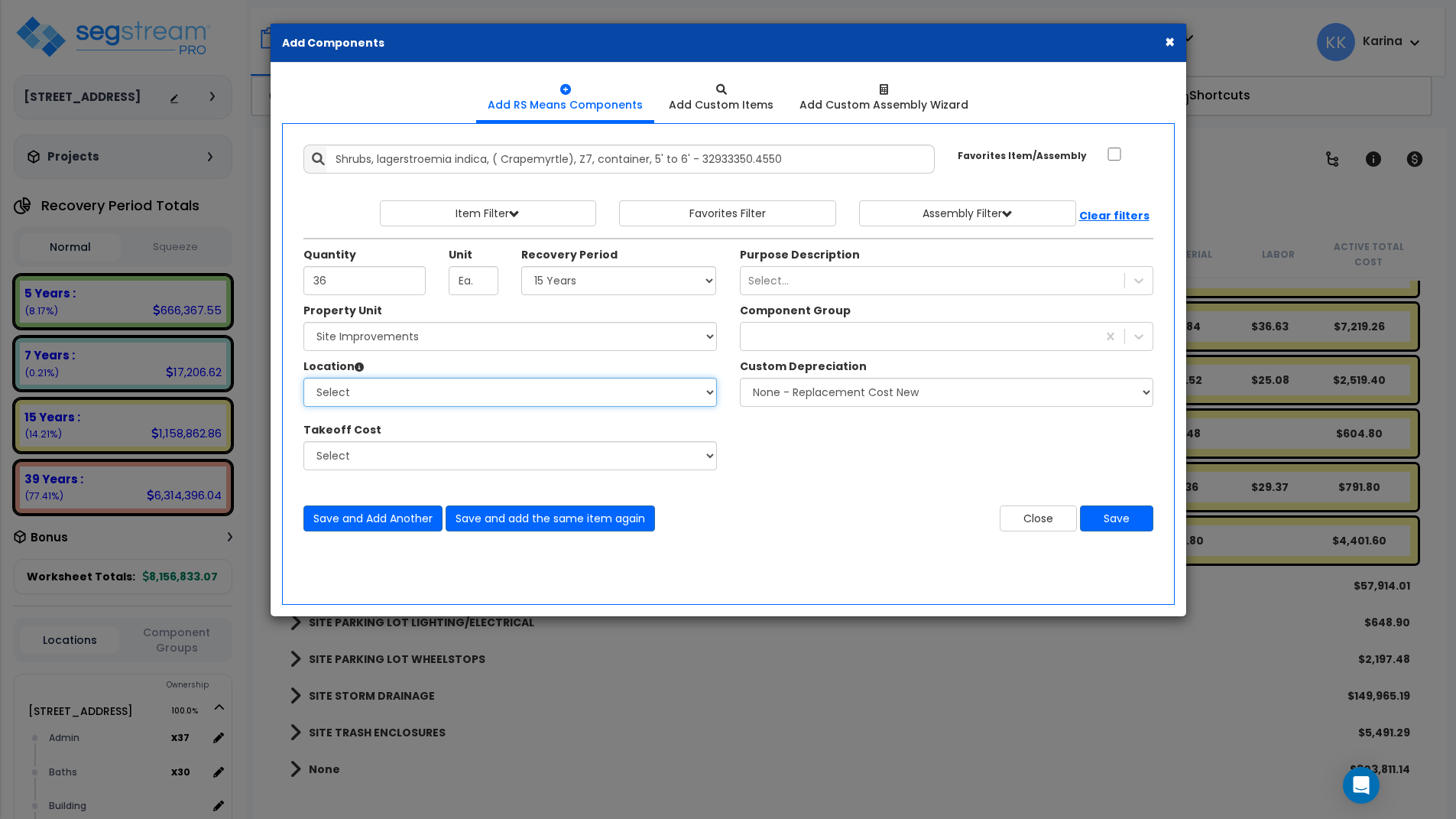
click at [303, 378] on select "Select Site Exterior Add Additional Location" at bounding box center [509, 393] width 414 height 29
select select "462"
click option "Site Exterior" at bounding box center [0, 0] width 0 height 0
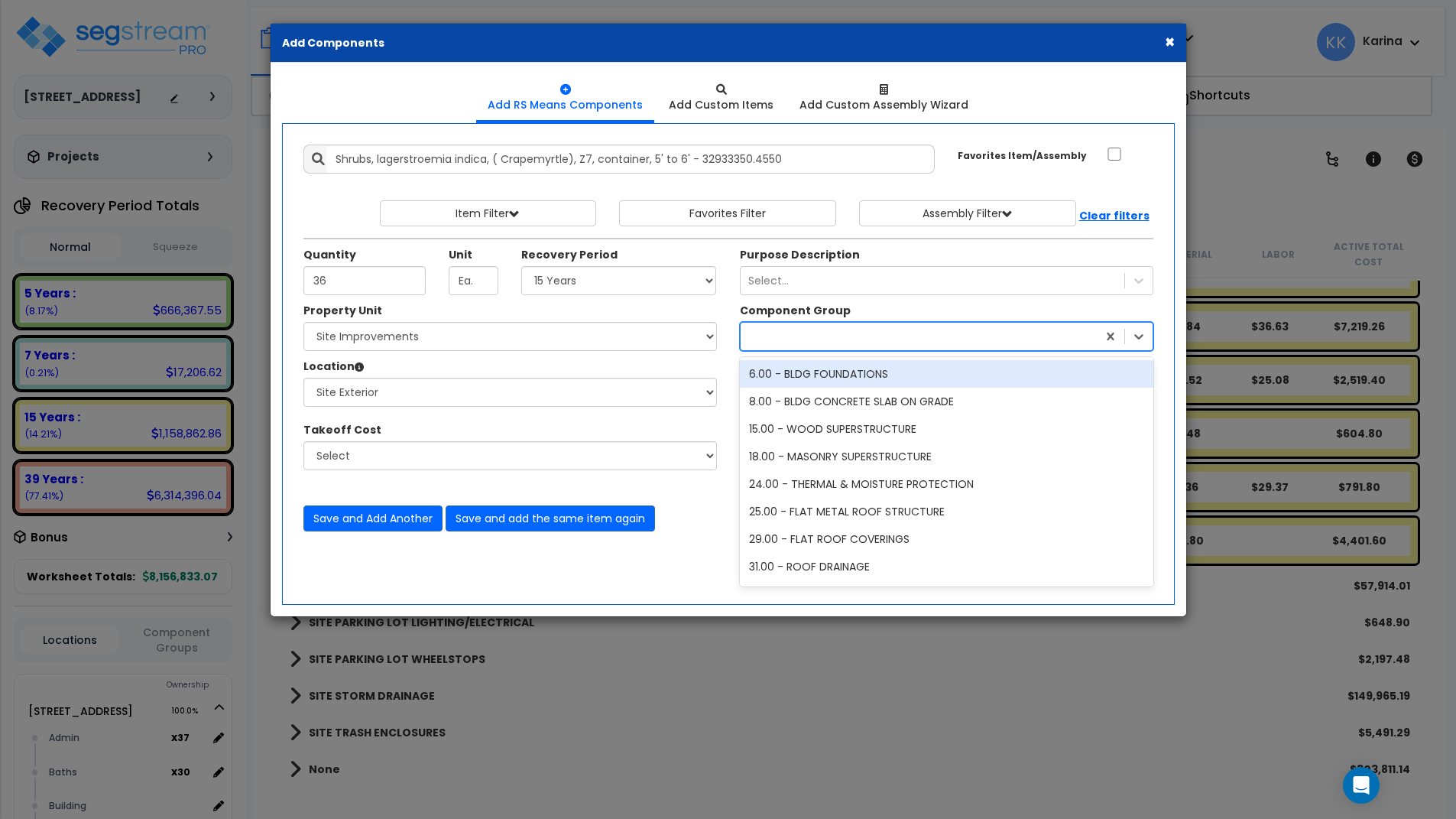
click at [764, 335] on div at bounding box center [918, 336] width 356 height 25
type input "lan"
click at [801, 374] on div "413.00 - SITE LANDSCAPING" at bounding box center [947, 373] width 414 height 27
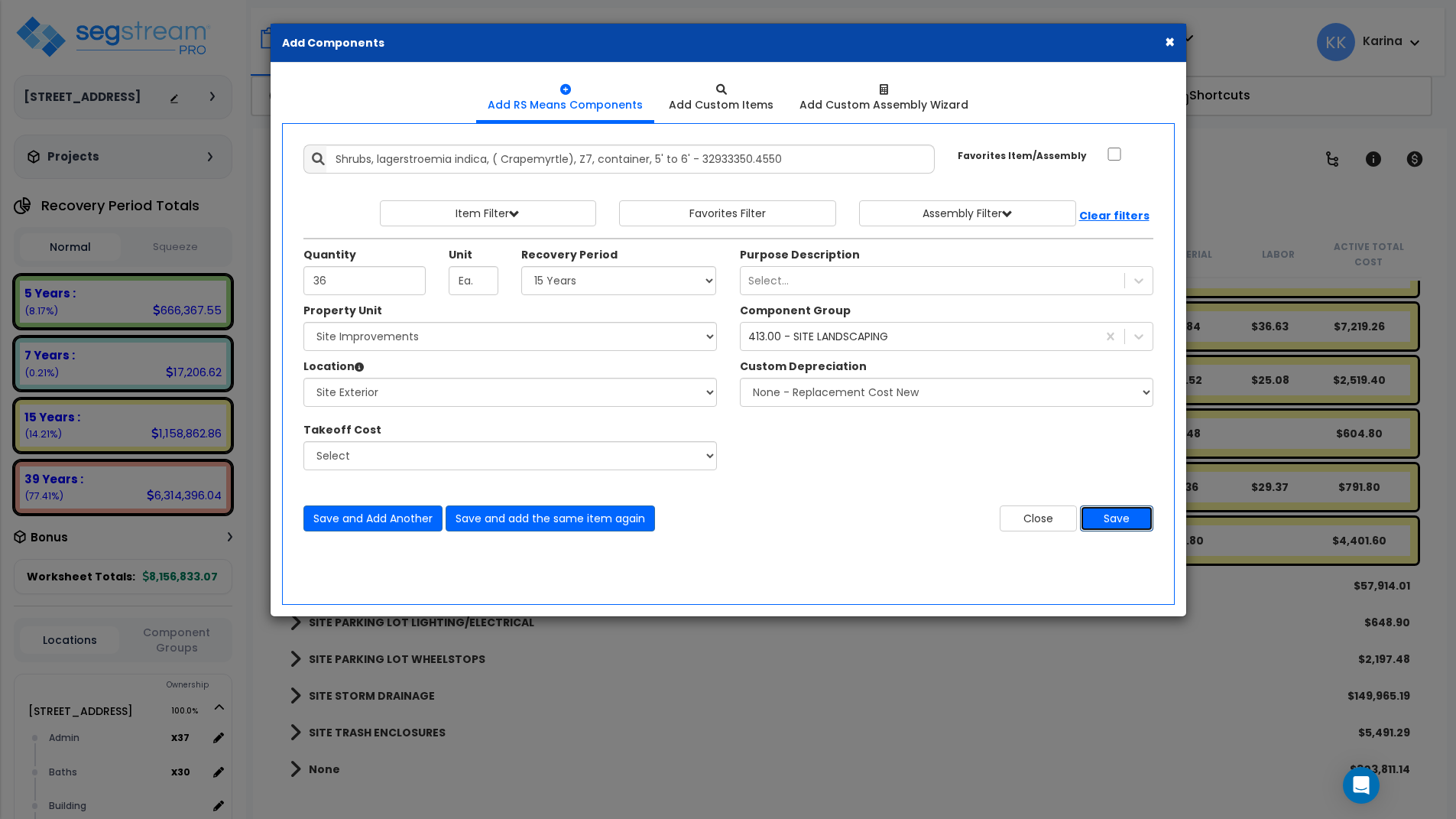
click at [1117, 518] on button "Save" at bounding box center [1116, 519] width 73 height 26
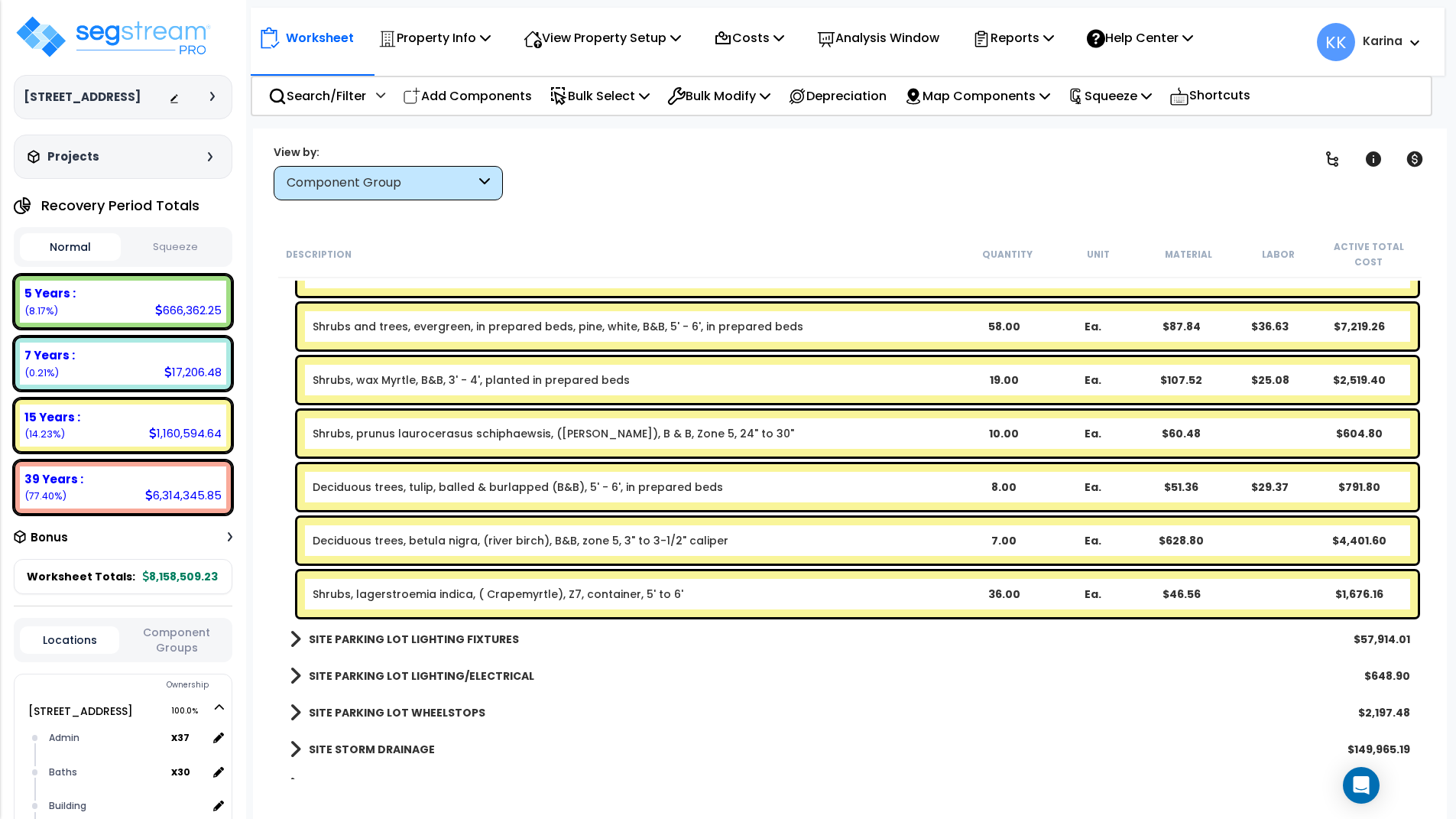
drag, startPoint x: 693, startPoint y: 738, endPoint x: 634, endPoint y: 424, distance: 319.5
click at [693, 731] on div "SITE STORM DRAINAGE $149,965.19" at bounding box center [850, 750] width 1136 height 37
click at [499, 97] on p "Add Components" at bounding box center [467, 96] width 130 height 21
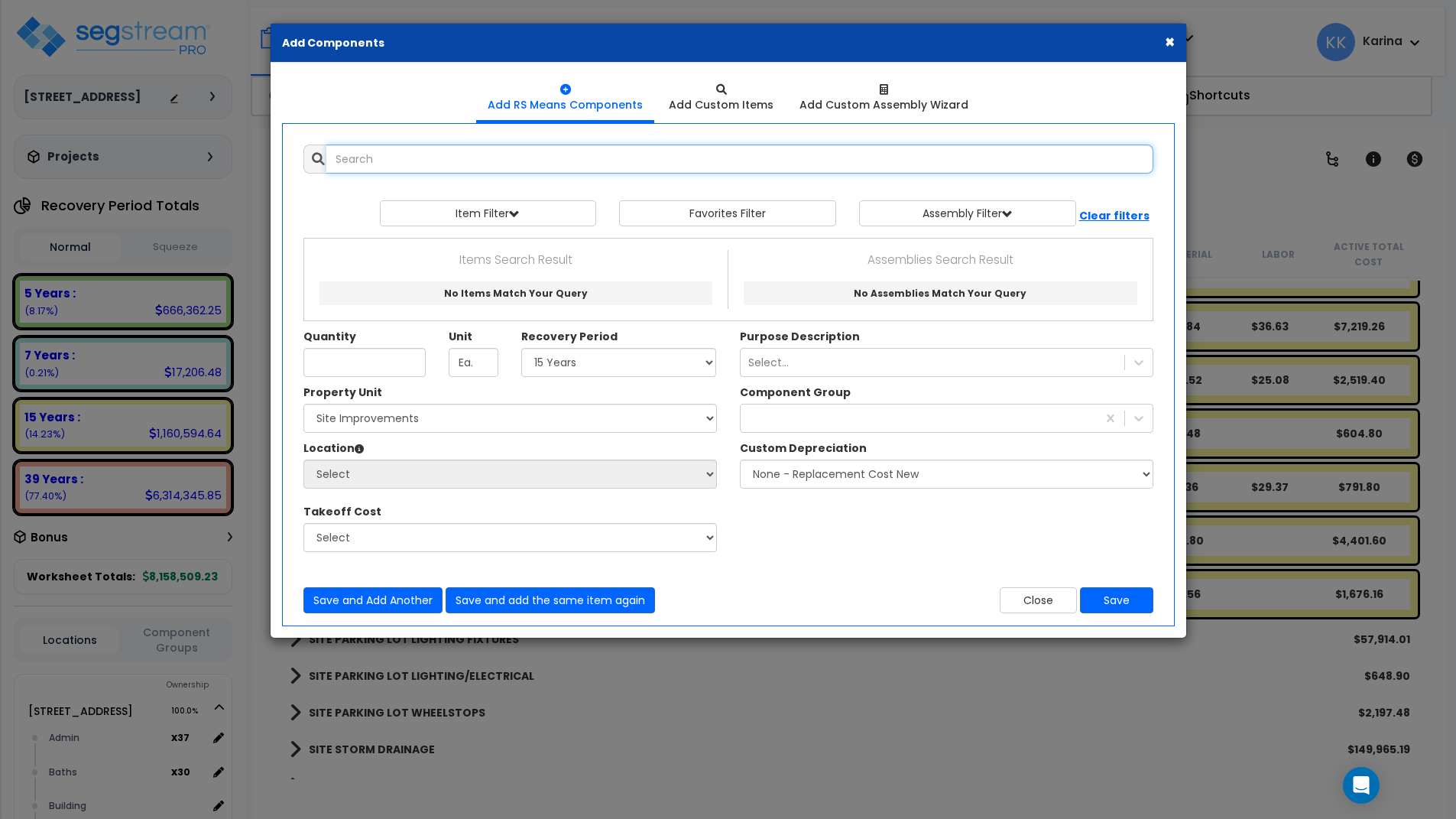
select select
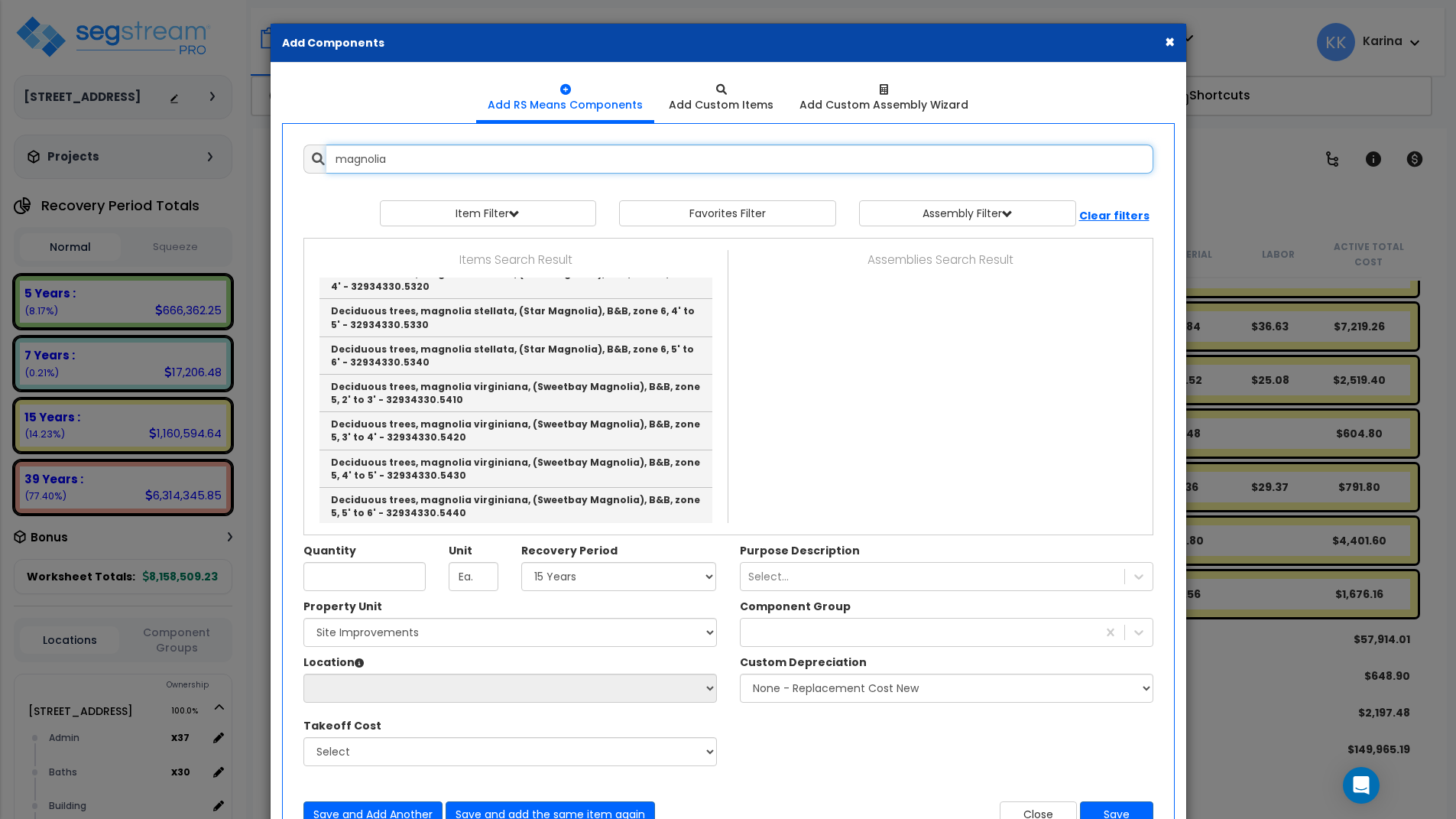
scroll to position [551, 0]
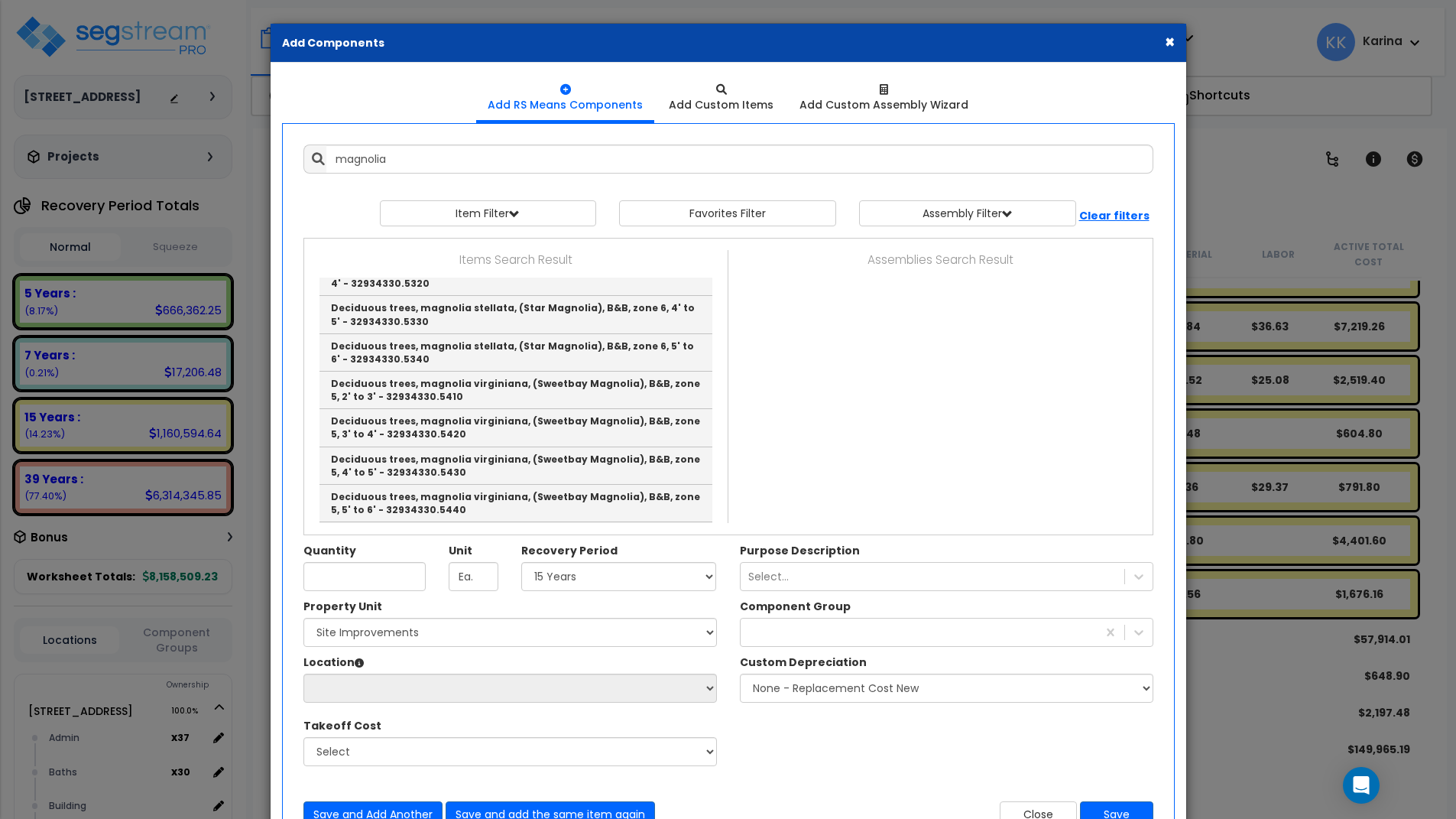
click at [795, 755] on div "Property Unit Select 204 Energy Pkwy Site Improvements Please select Property U…" at bounding box center [728, 690] width 873 height 184
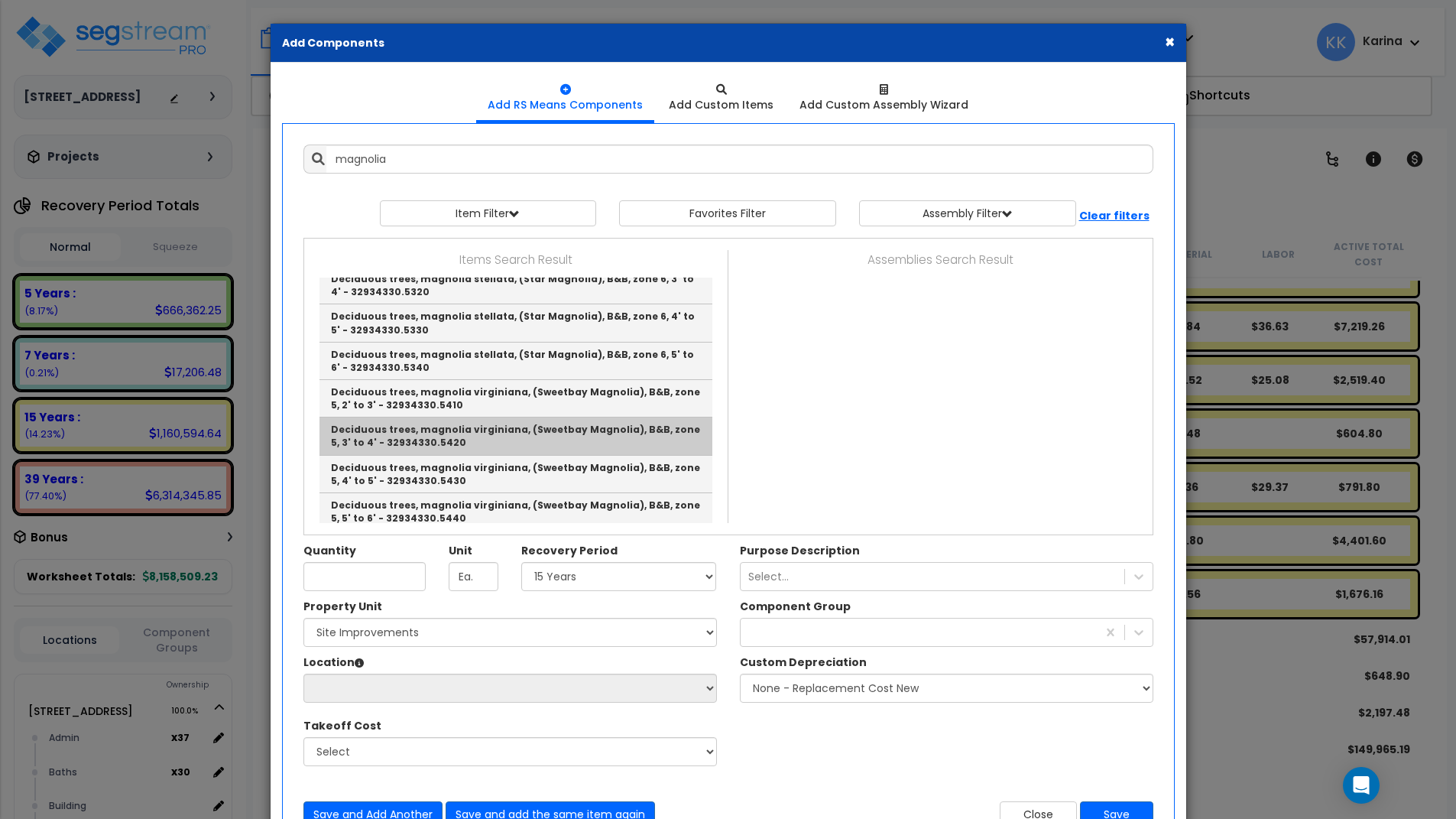
scroll to position [634, 0]
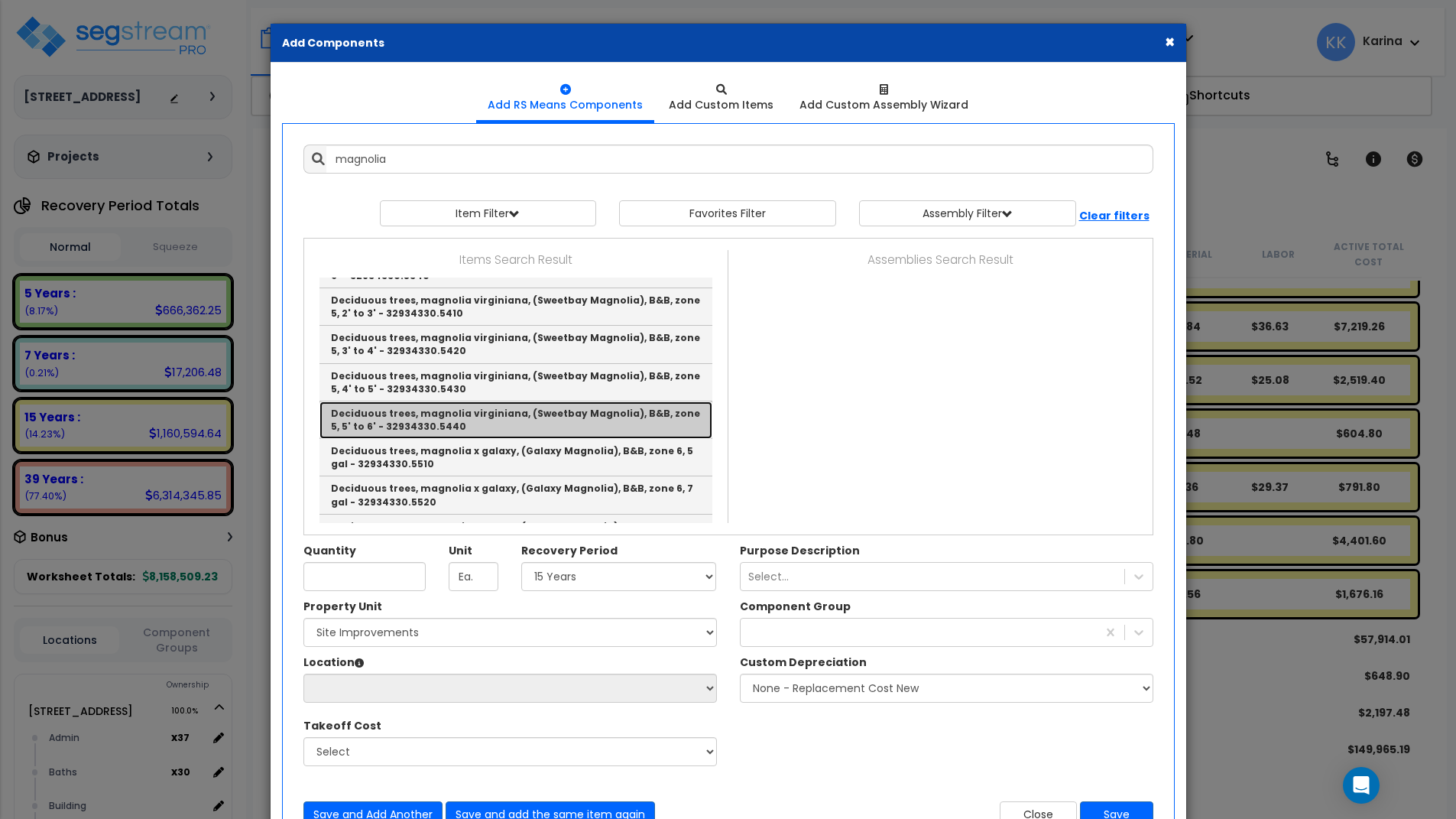
click at [463, 419] on link "Deciduous trees, magnolia virginiana, (Sweetbay Magnolia), B&B, zone 5, 5' to 6…" at bounding box center [516, 420] width 393 height 37
type input "Deciduous trees, magnolia virginiana, (Sweetbay Magnolia), B&B, zone 5, 5' to 6…"
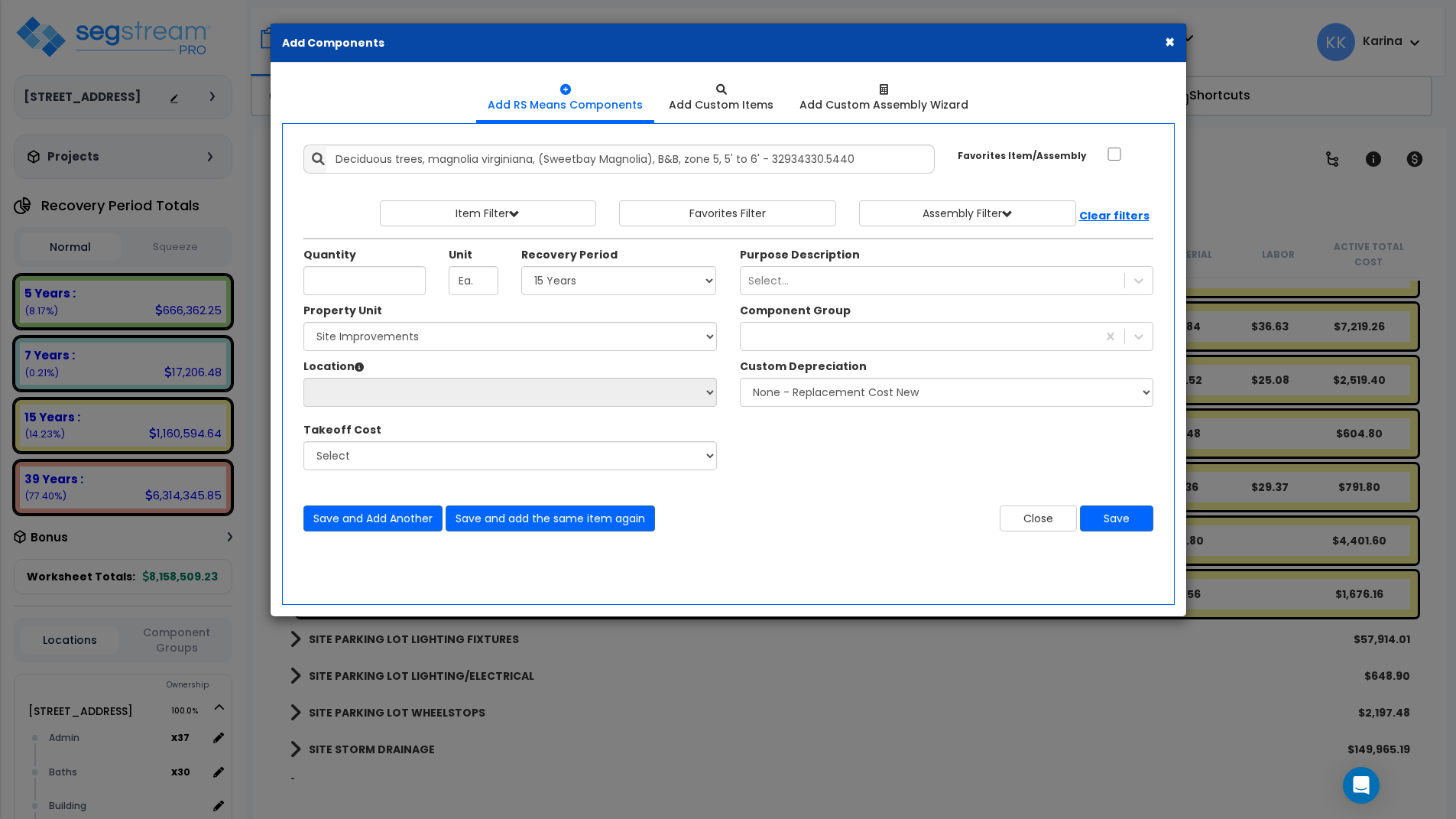
click at [766, 750] on div "× Add Components Add RS Means Components Add Custom Items Add Items" at bounding box center [728, 409] width 1456 height 819
click at [373, 279] on input "Quantity" at bounding box center [364, 280] width 122 height 29
type input "13"
click at [521, 266] on select "Select 5 Years 7 Years 15 Years 20 Years 39 Years 27.5 Year" at bounding box center [619, 280] width 195 height 29
select select "15Y"
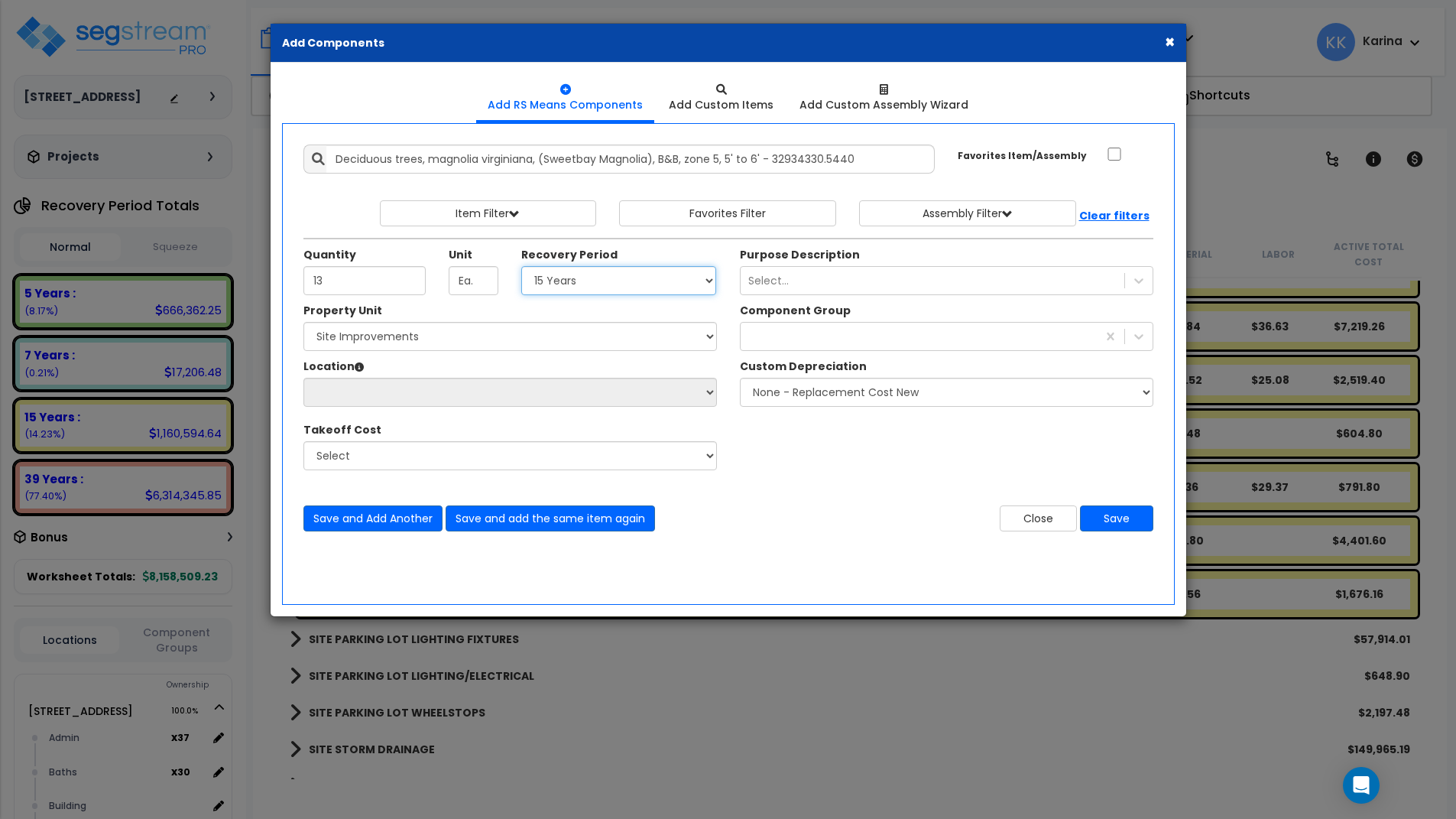
click option "15 Years" at bounding box center [0, 0] width 0 height 0
click at [303, 322] on select "Select 204 Energy Pkwy Site Improvements" at bounding box center [509, 337] width 414 height 29
select select "162447"
click option "Site Improvements" at bounding box center [0, 0] width 0 height 0
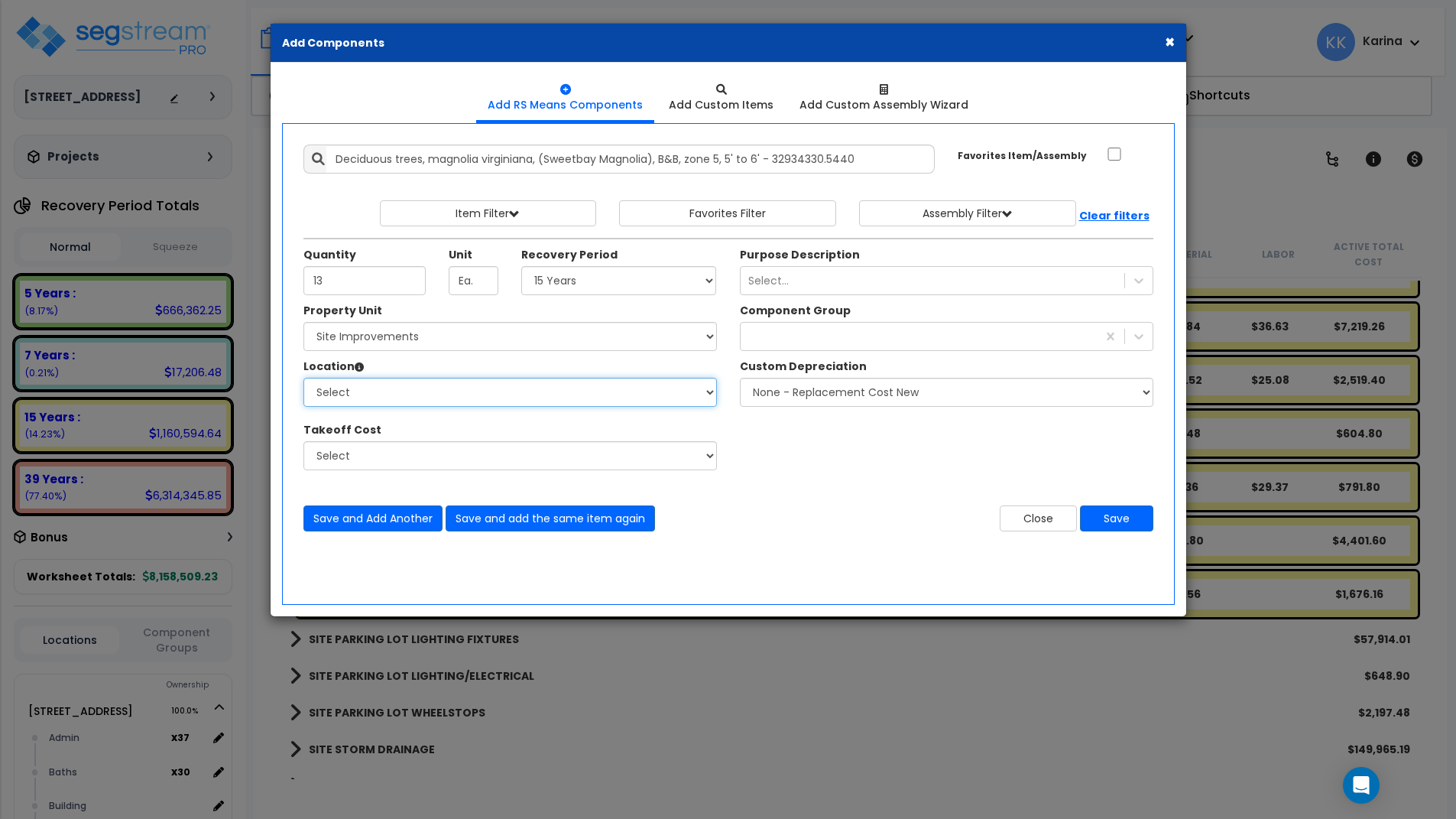
click at [303, 378] on select "Select Site Exterior Add Additional Location" at bounding box center [509, 393] width 414 height 29
select select "462"
click option "Site Exterior" at bounding box center [0, 0] width 0 height 0
click at [765, 337] on div at bounding box center [918, 336] width 356 height 25
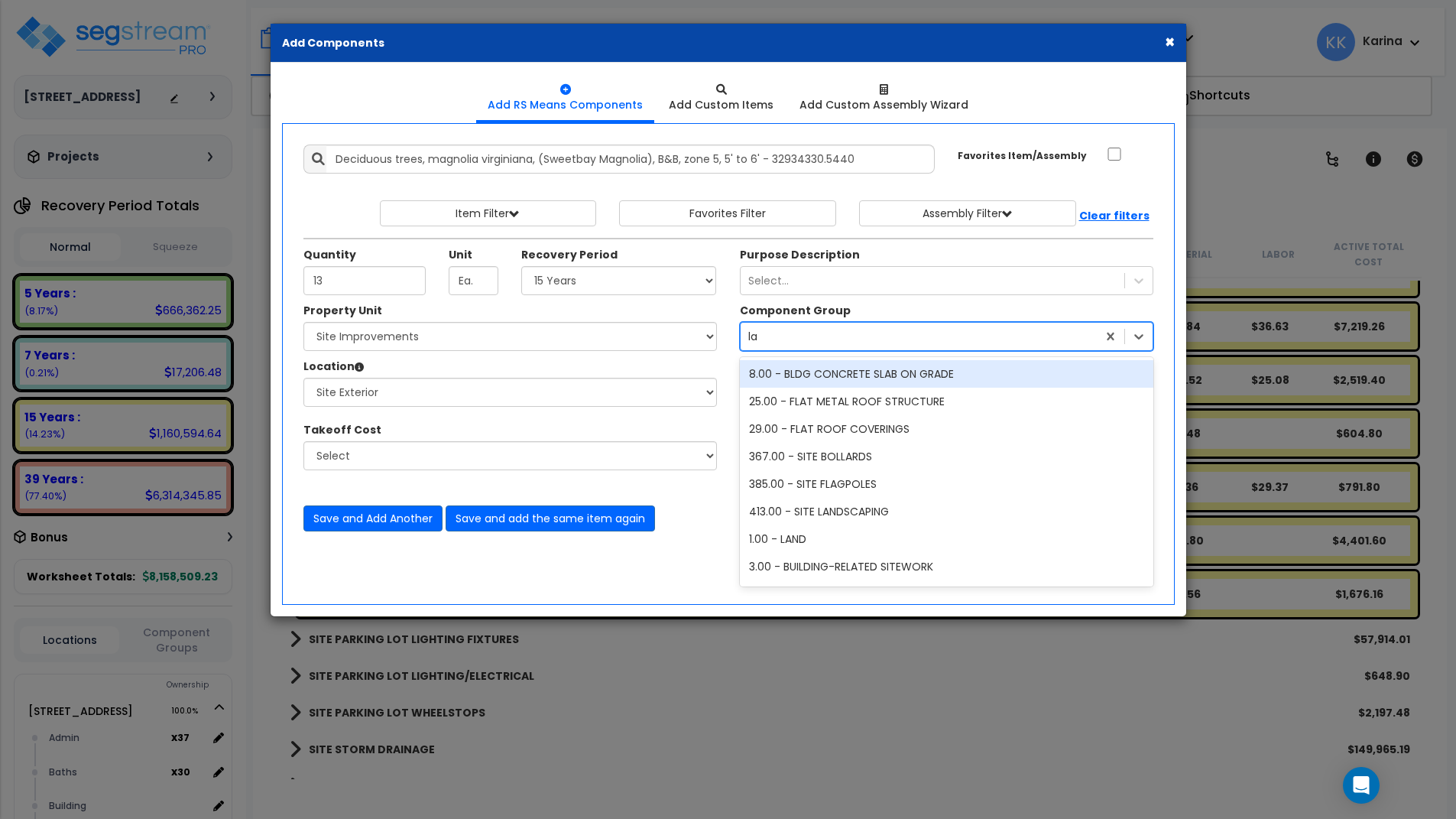
type input "lan"
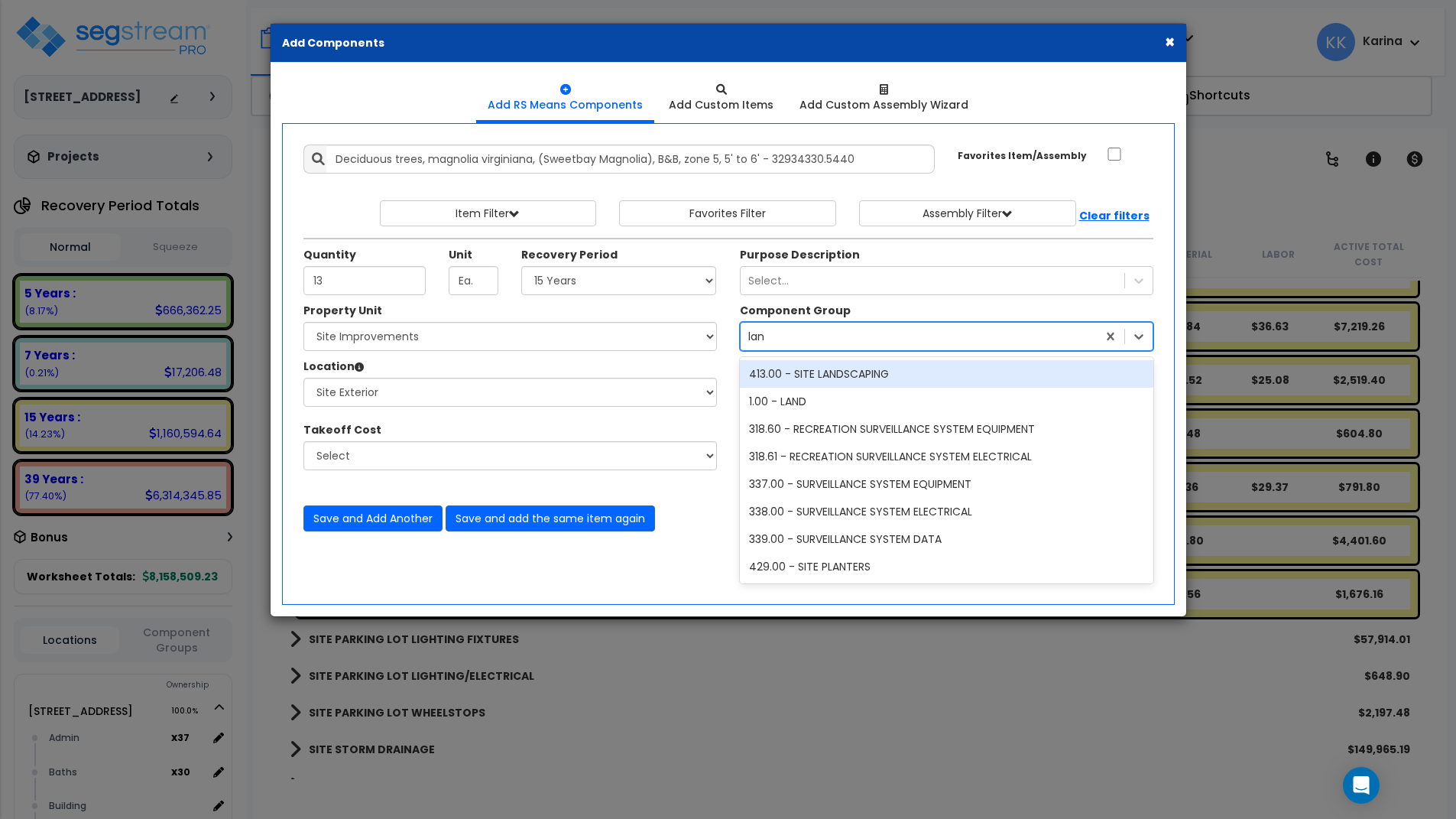
click at [825, 373] on div "413.00 - SITE LANDSCAPING" at bounding box center [947, 373] width 414 height 27
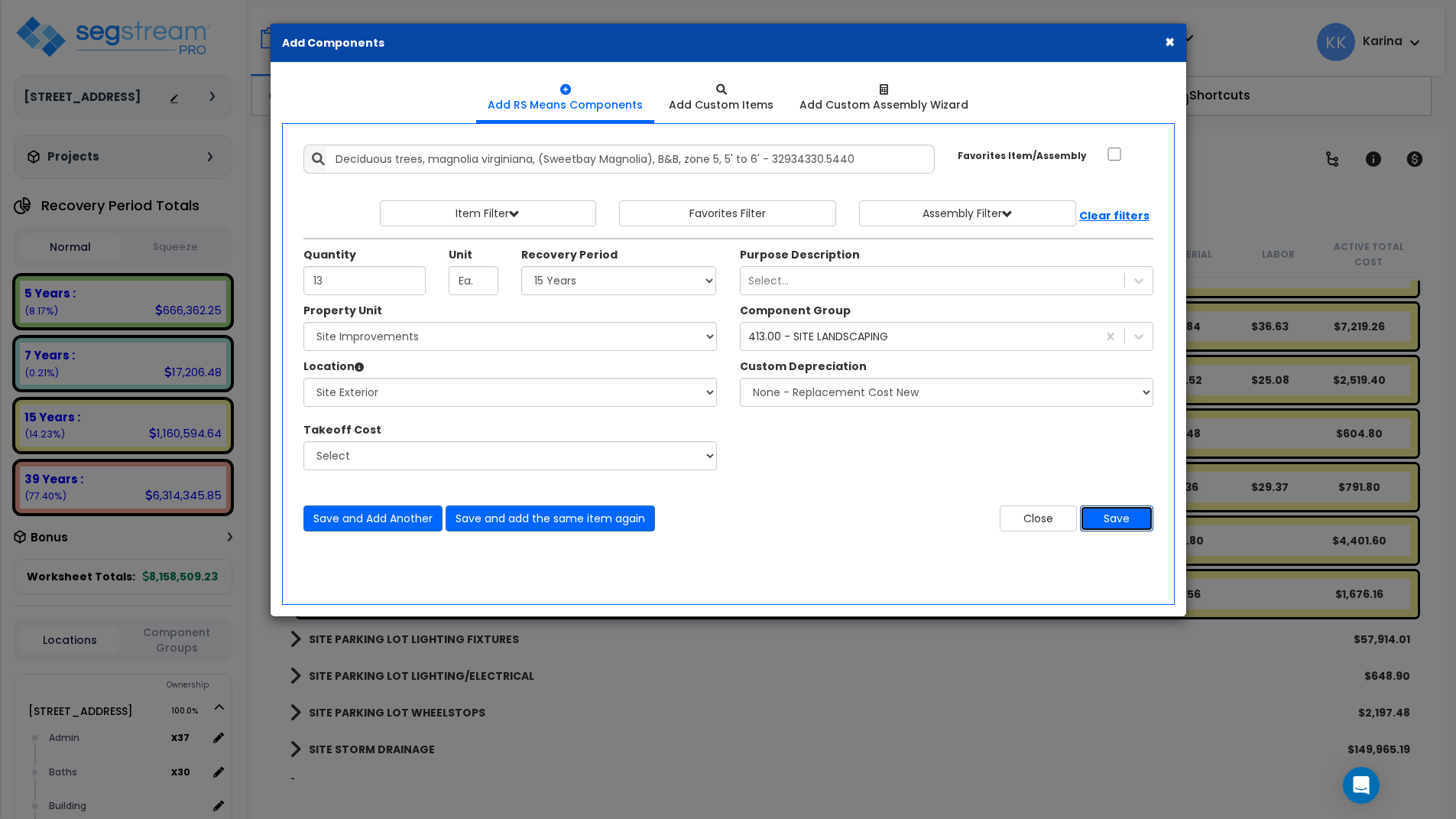
click at [1119, 517] on button "Save" at bounding box center [1116, 519] width 73 height 26
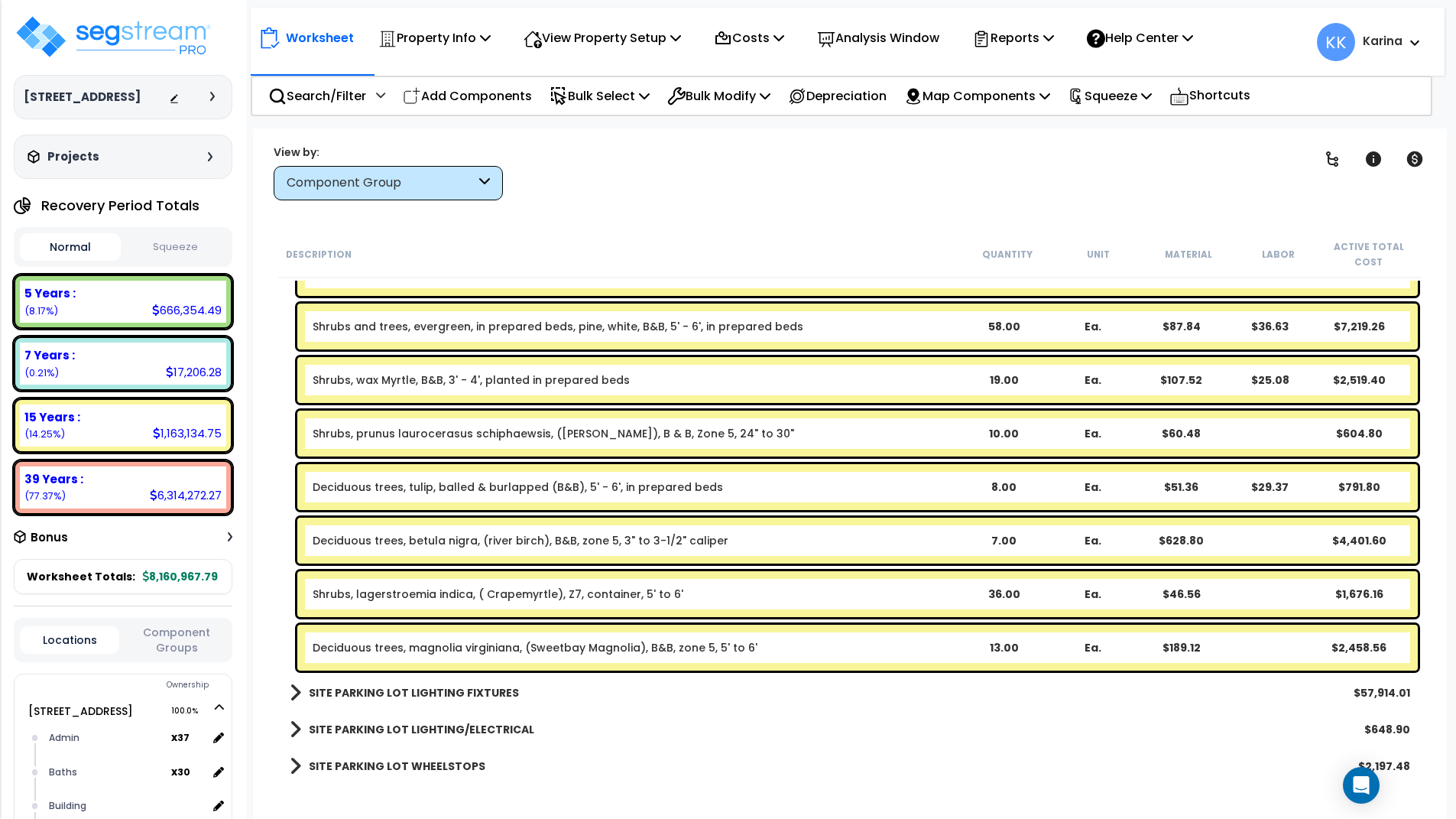
click at [712, 761] on div "SITE PARKING LOT WHEELSTOPS $2,197.48" at bounding box center [850, 766] width 1136 height 37
click at [491, 98] on p "Add Components" at bounding box center [467, 96] width 130 height 21
select select
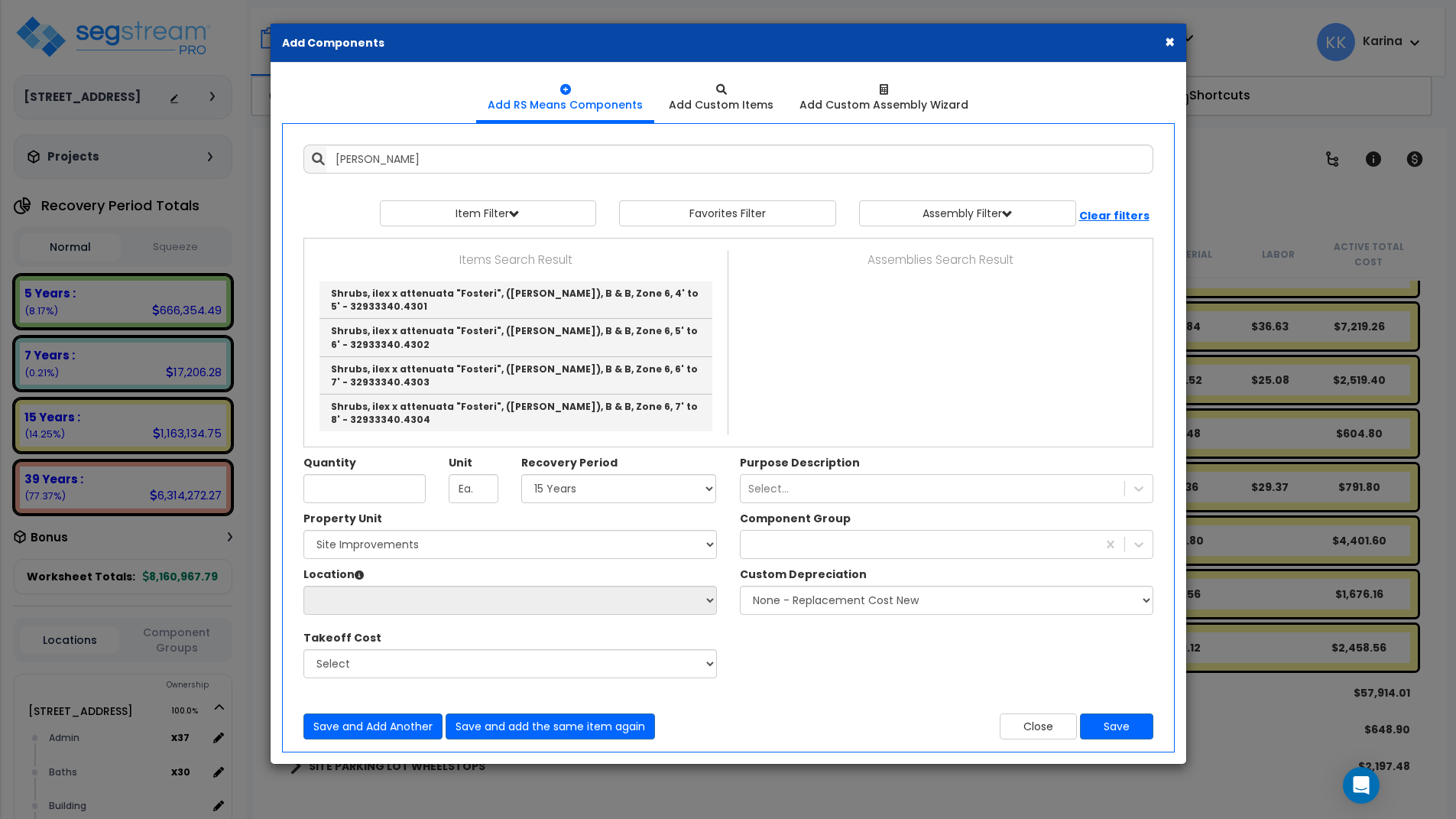
click at [736, 722] on div "Close Save" at bounding box center [947, 726] width 436 height 26
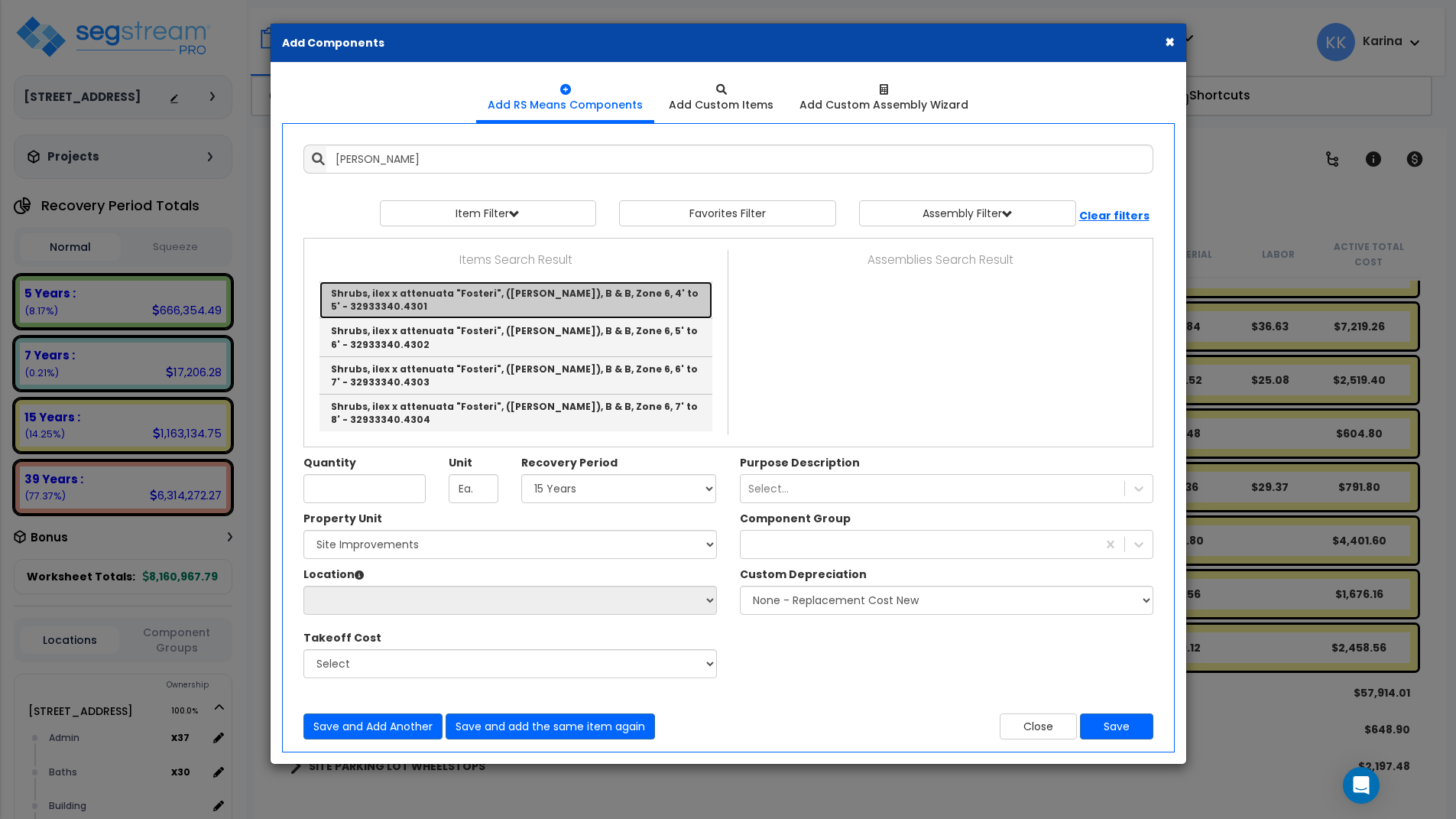
click at [487, 294] on link "Shrubs, ilex x attenuata "Fosteri", (Foster Holly), B & B, Zone 6, 4' to 5' - 3…" at bounding box center [516, 299] width 393 height 37
type input "Shrubs, ilex x attenuata "Fosteri", (Foster Holly), B & B, Zone 6, 4' to 5' - 3…"
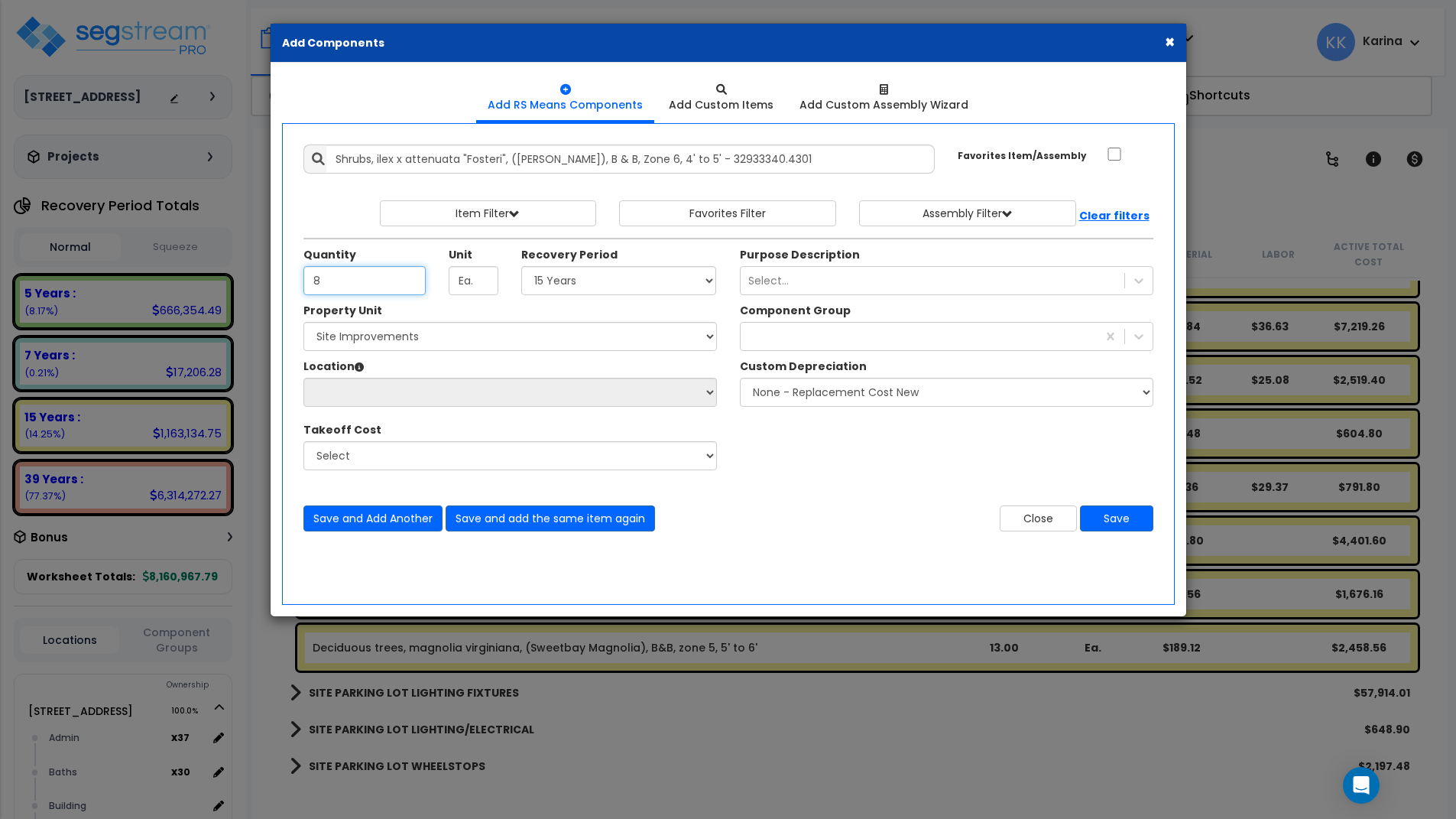
type input "8"
click at [521, 266] on select "Select 5 Years 7 Years 15 Years 20 Years 39 Years 27.5 Year" at bounding box center [619, 280] width 195 height 29
select select "15Y"
click option "15 Years" at bounding box center [0, 0] width 0 height 0
click at [303, 322] on select "Select 204 Energy Pkwy Site Improvements" at bounding box center [509, 337] width 414 height 29
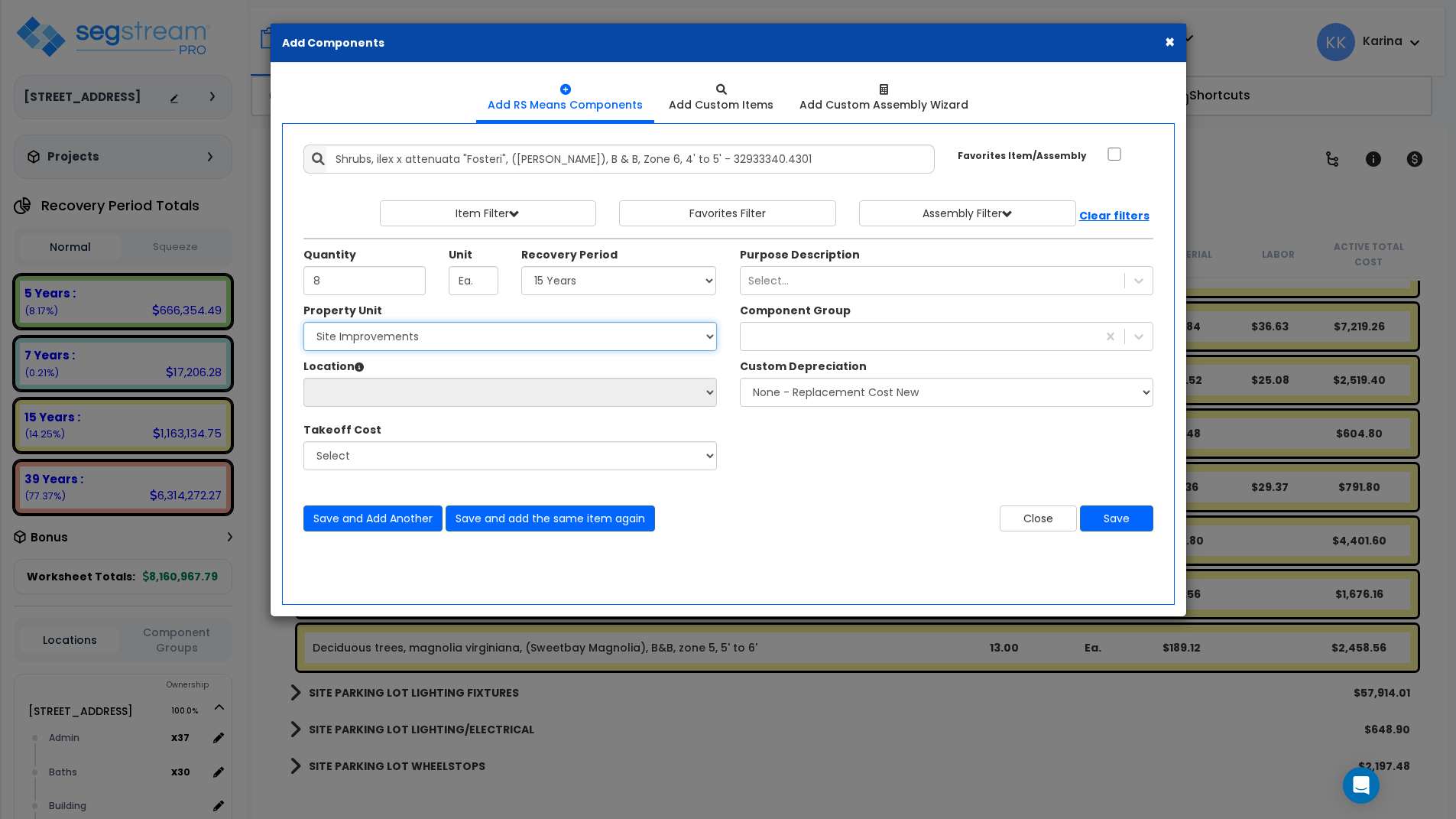
select select "162447"
click option "Site Improvements" at bounding box center [0, 0] width 0 height 0
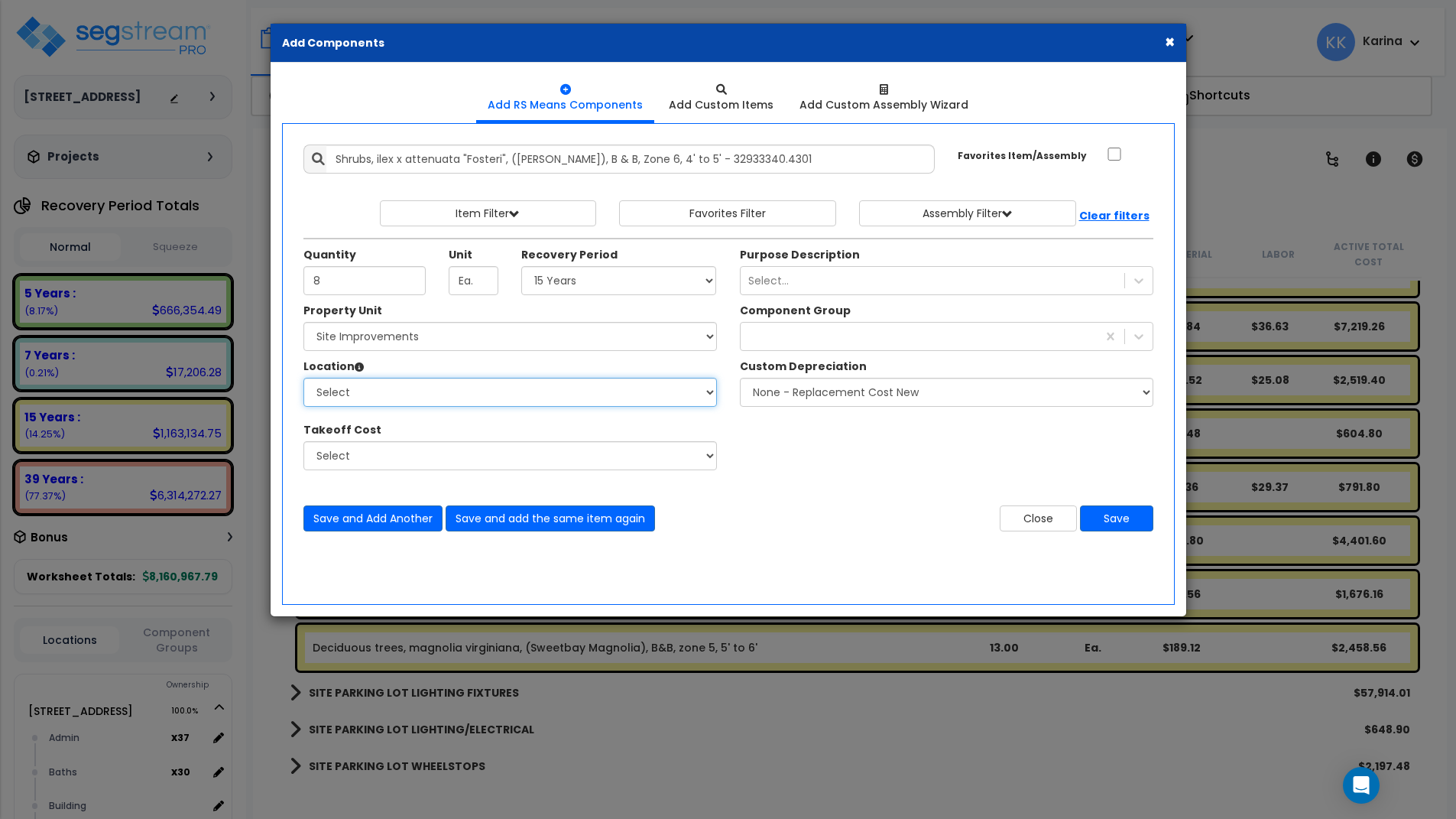
click at [303, 378] on select "Select Site Exterior Add Additional Location" at bounding box center [509, 393] width 414 height 29
select select "462"
click option "Site Exterior" at bounding box center [0, 0] width 0 height 0
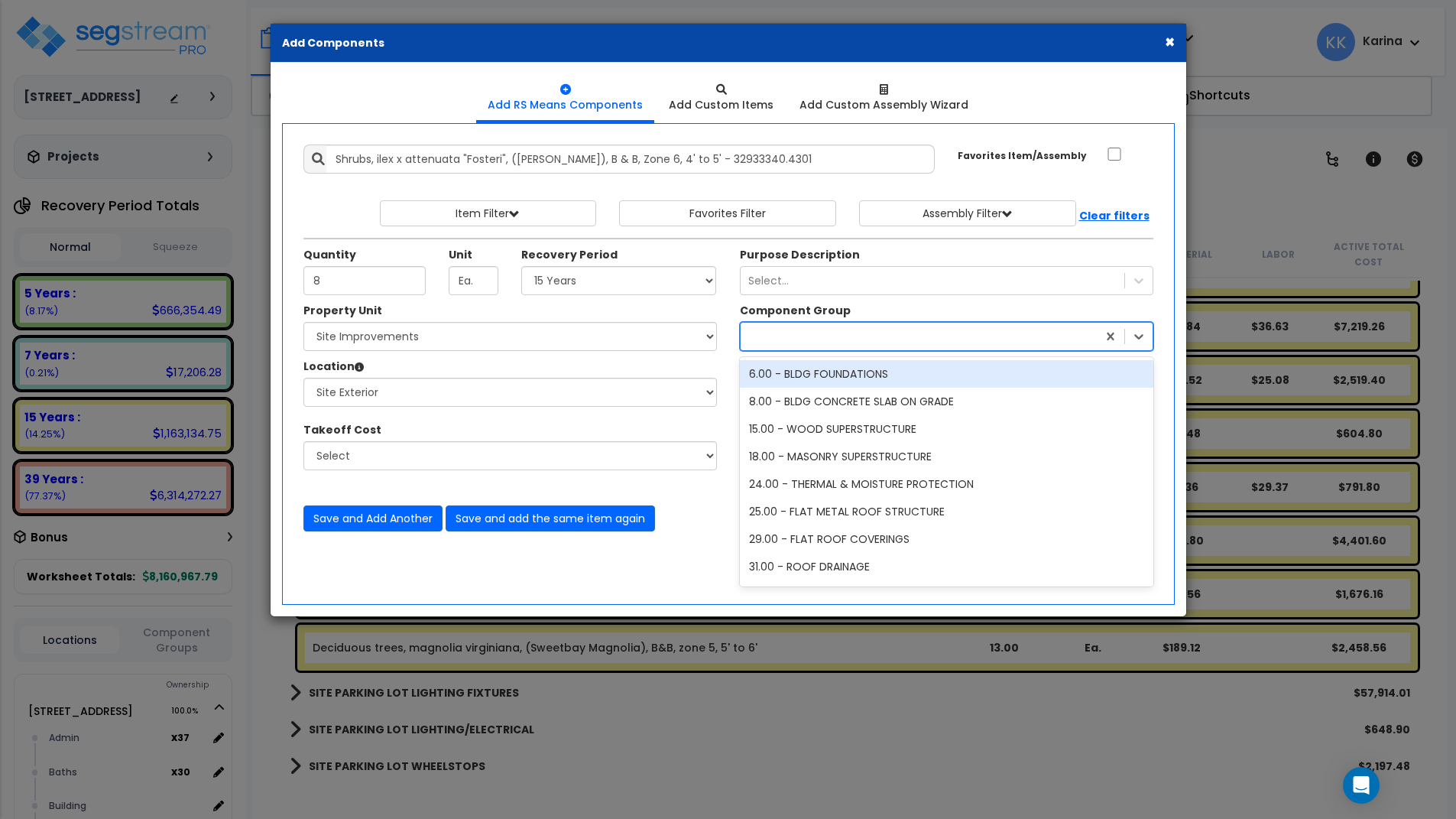
click at [759, 331] on div at bounding box center [918, 336] width 356 height 25
type input "land"
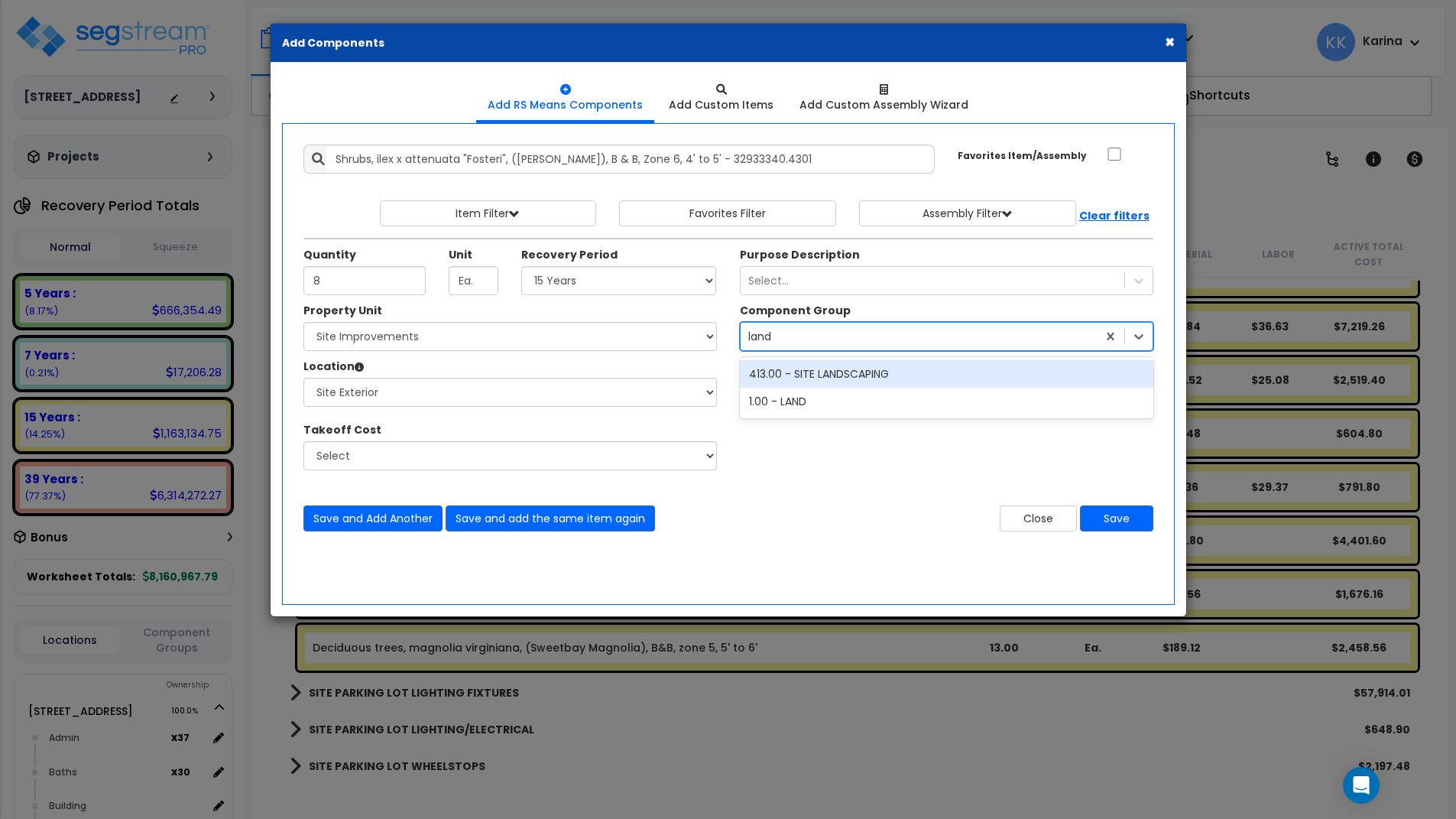
click at [809, 378] on div "413.00 - SITE LANDSCAPING" at bounding box center [947, 373] width 414 height 27
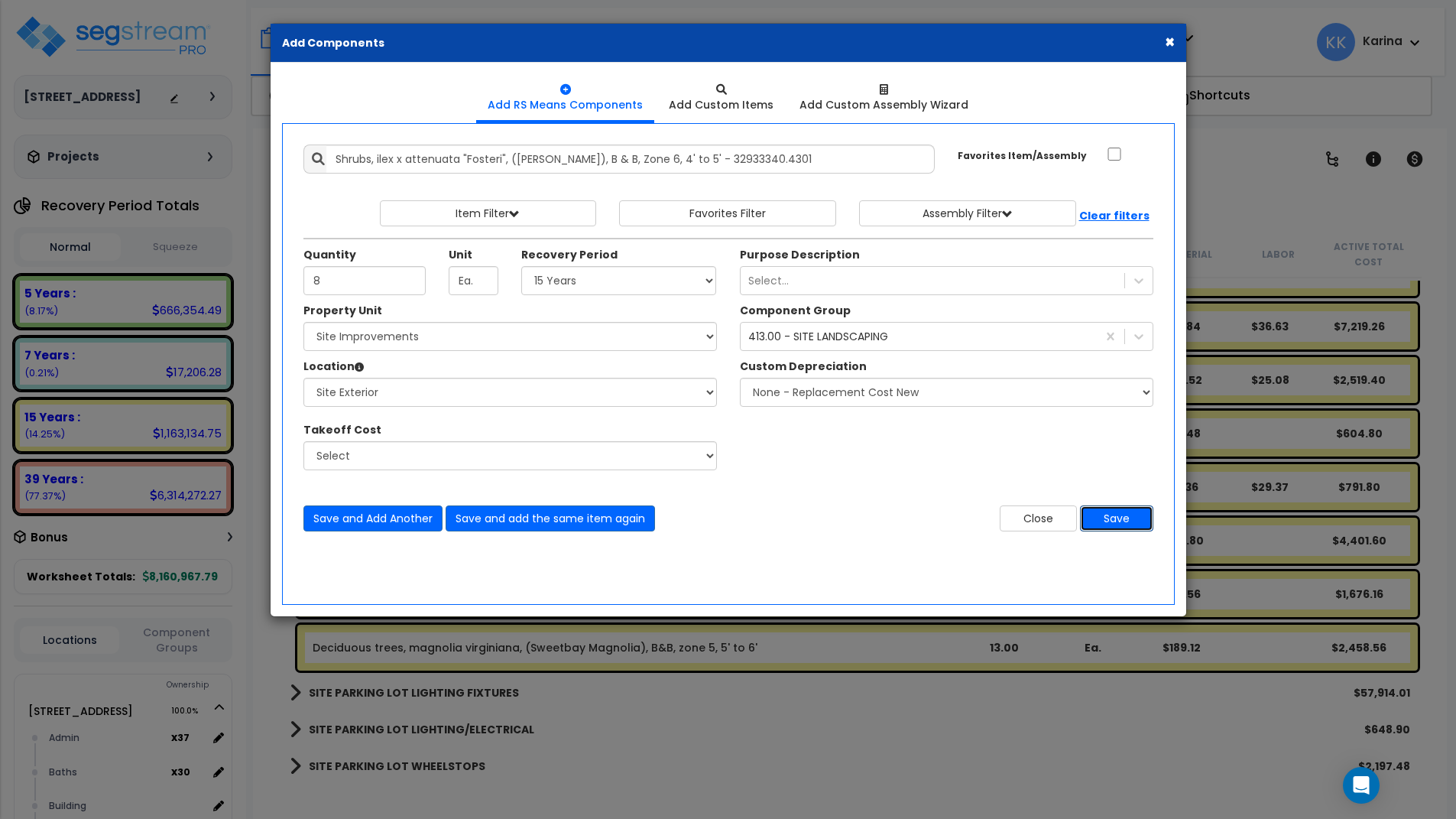
click at [1116, 515] on button "Save" at bounding box center [1116, 519] width 73 height 26
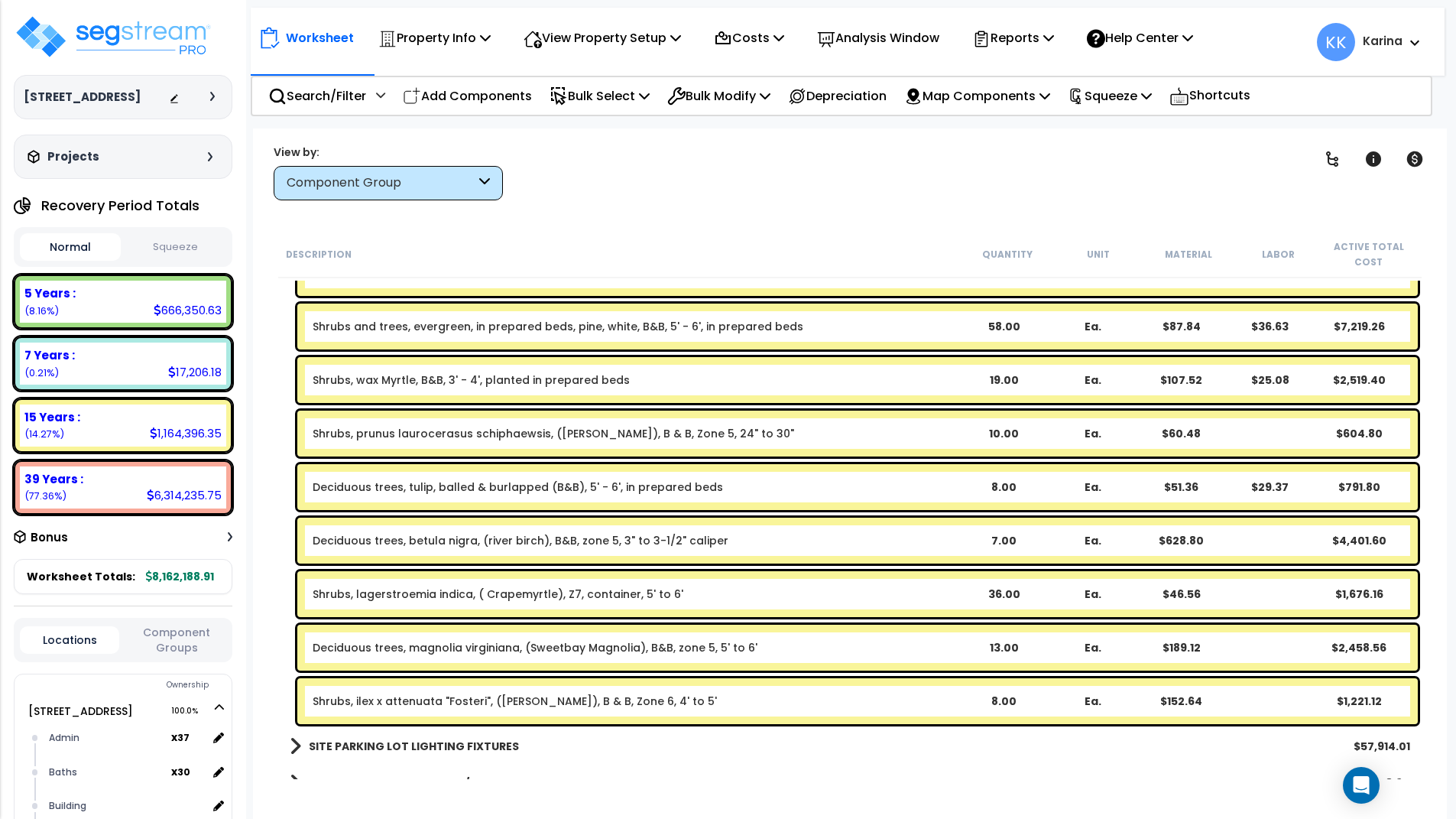
click at [697, 762] on div "SITE PARKING LOT LIGHTING FIXTURES $57,914.01" at bounding box center [850, 746] width 1136 height 37
click at [498, 91] on p "Add Components" at bounding box center [467, 96] width 130 height 21
select select
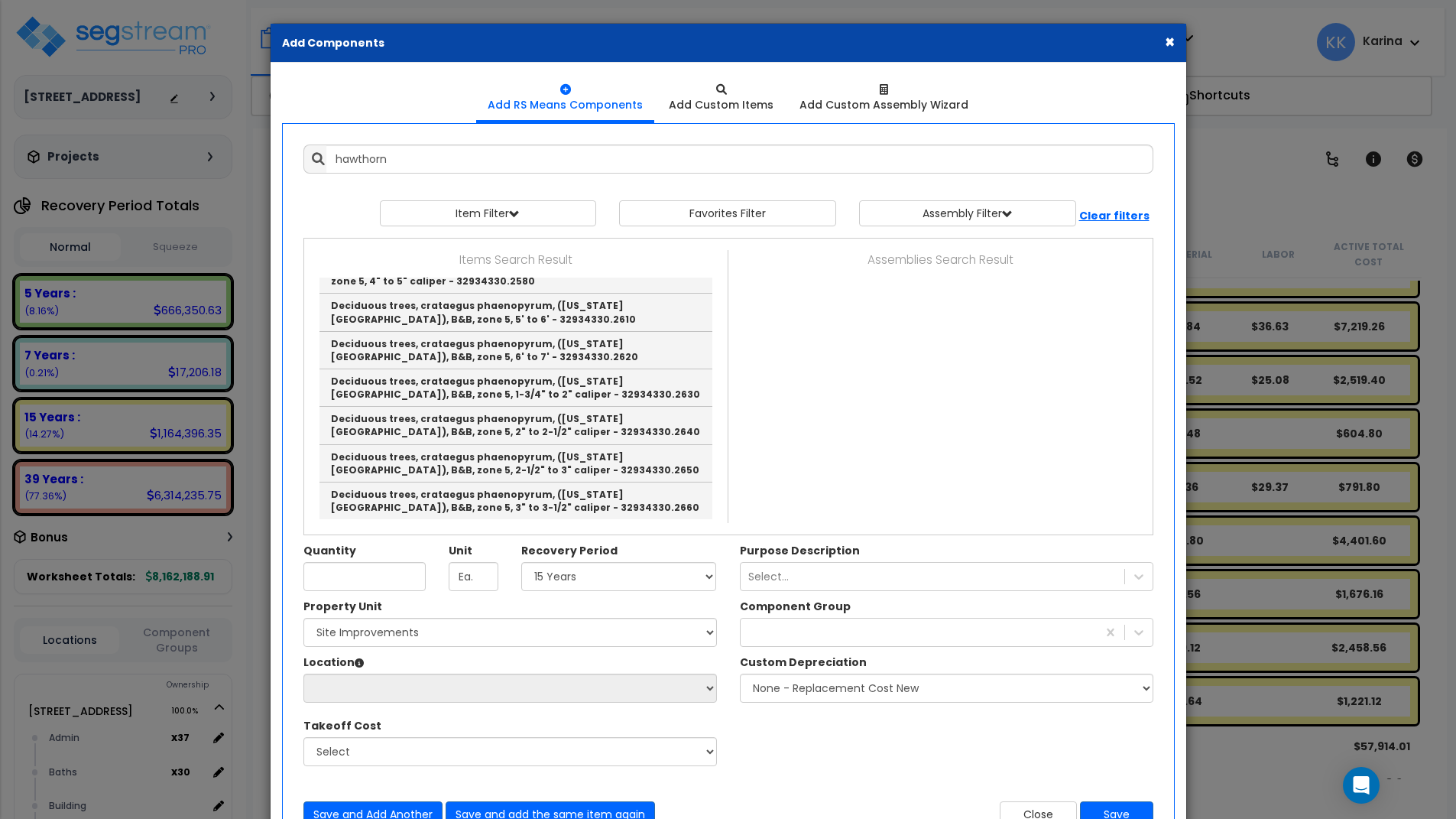
type input "Shrubs, indian Hawthorn, B&B, 18" - 24", planted in prepared beds - 32933320.06…"
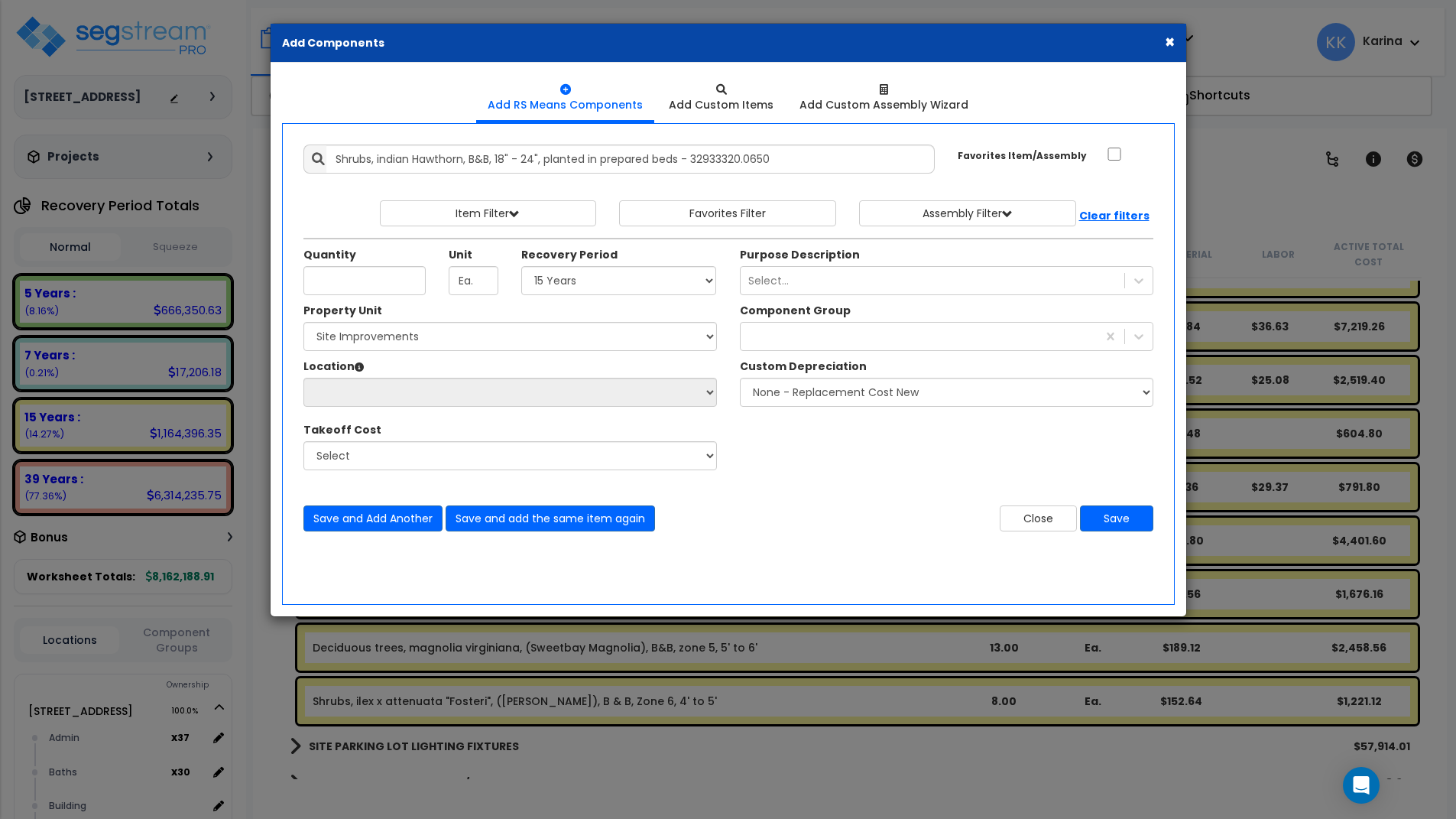
click at [655, 772] on div "× Add Components Add RS Means Components Add Custom Items Add Items" at bounding box center [728, 409] width 1456 height 819
click at [378, 284] on input "Quantity" at bounding box center [364, 280] width 122 height 29
type input "41"
click at [521, 266] on select "Select 5 Years 7 Years 15 Years 20 Years 39 Years 27.5 Year" at bounding box center [619, 280] width 195 height 29
select select "15Y"
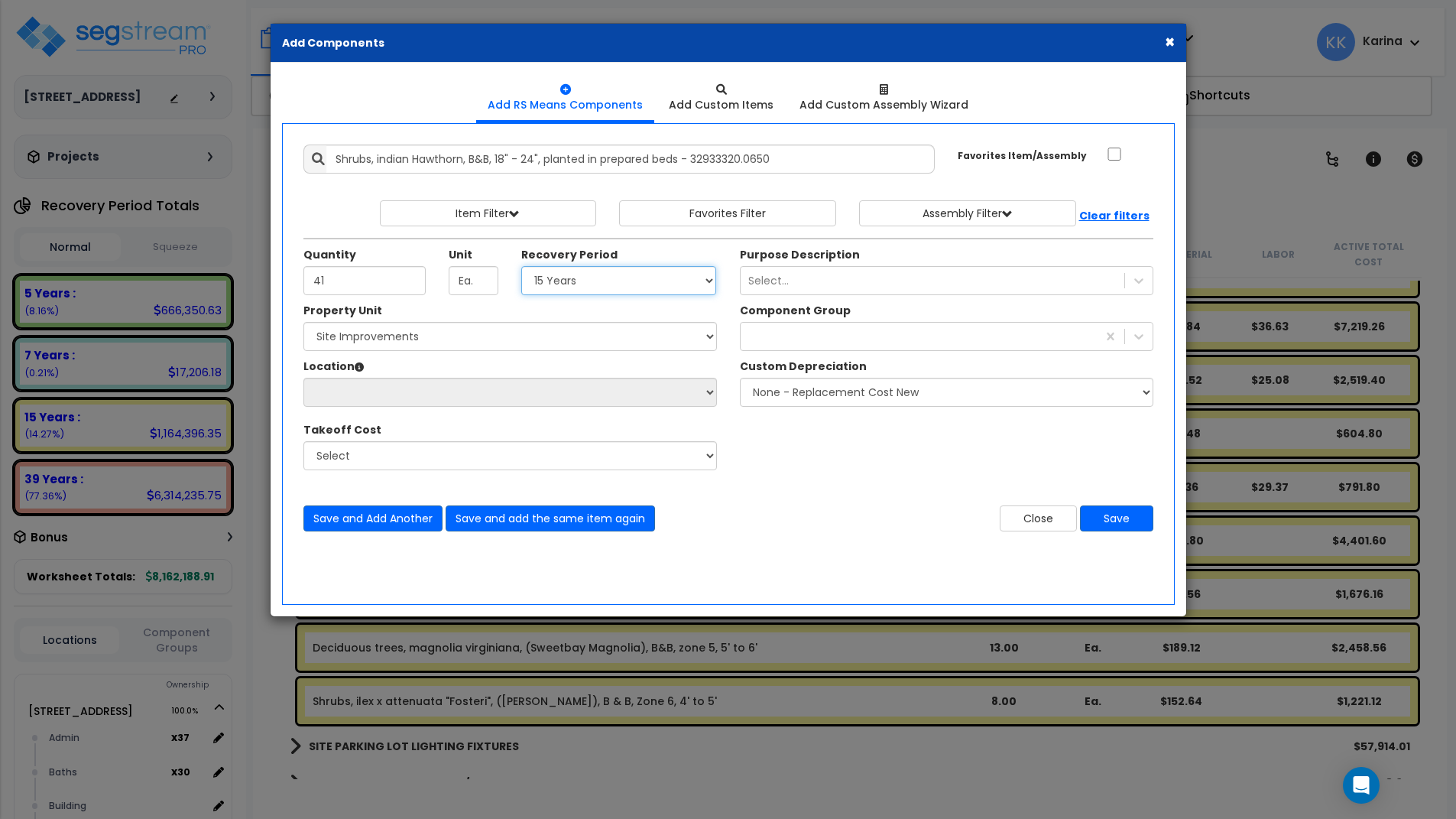
click option "15 Years" at bounding box center [0, 0] width 0 height 0
click at [303, 322] on select "Select 204 Energy Pkwy Site Improvements" at bounding box center [509, 337] width 414 height 29
select select "162447"
click option "Site Improvements" at bounding box center [0, 0] width 0 height 0
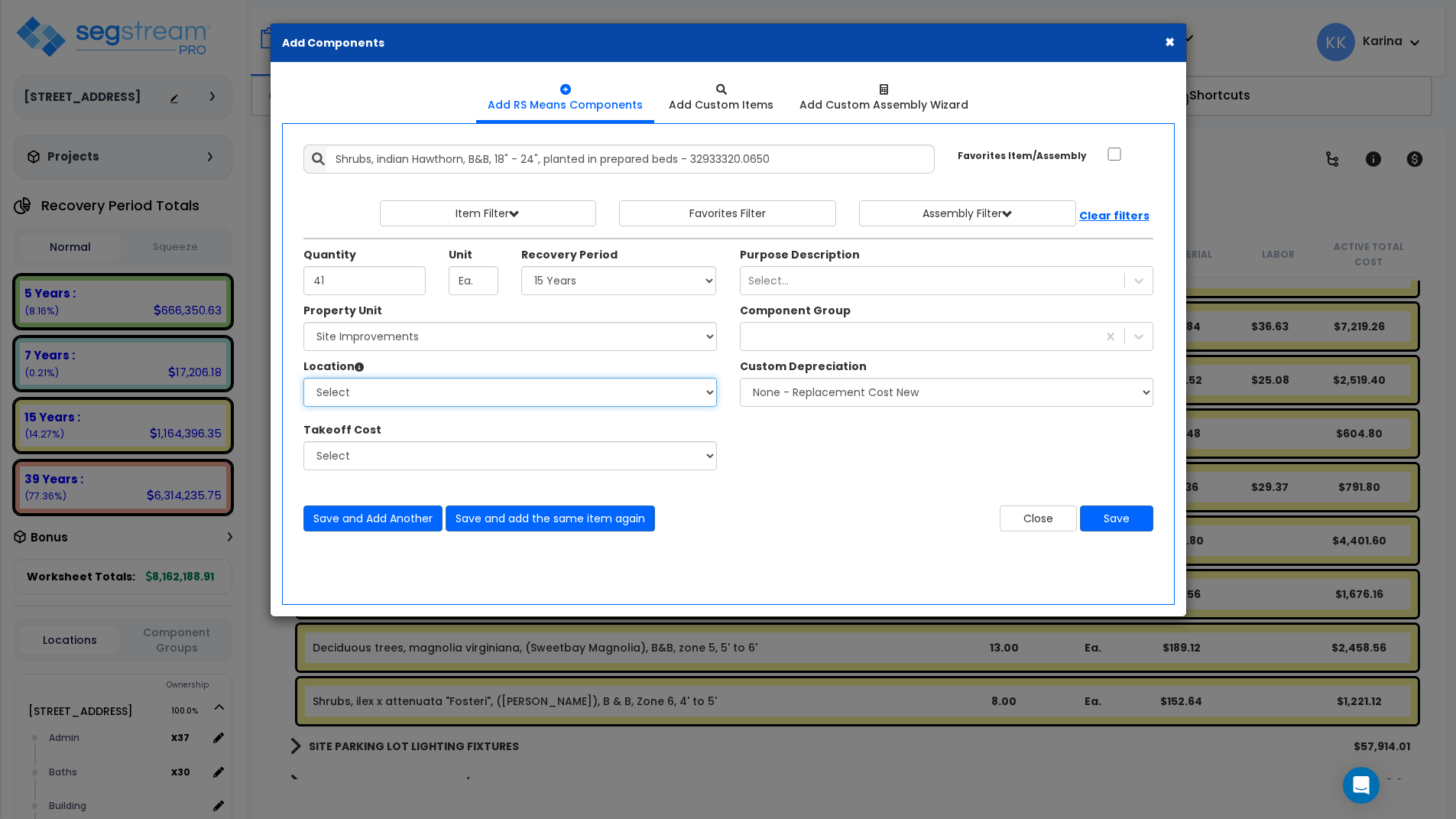
click at [303, 378] on select "Select Site Exterior Add Additional Location" at bounding box center [509, 393] width 414 height 29
select select "462"
click option "Site Exterior" at bounding box center [0, 0] width 0 height 0
click at [803, 331] on div at bounding box center [918, 336] width 356 height 25
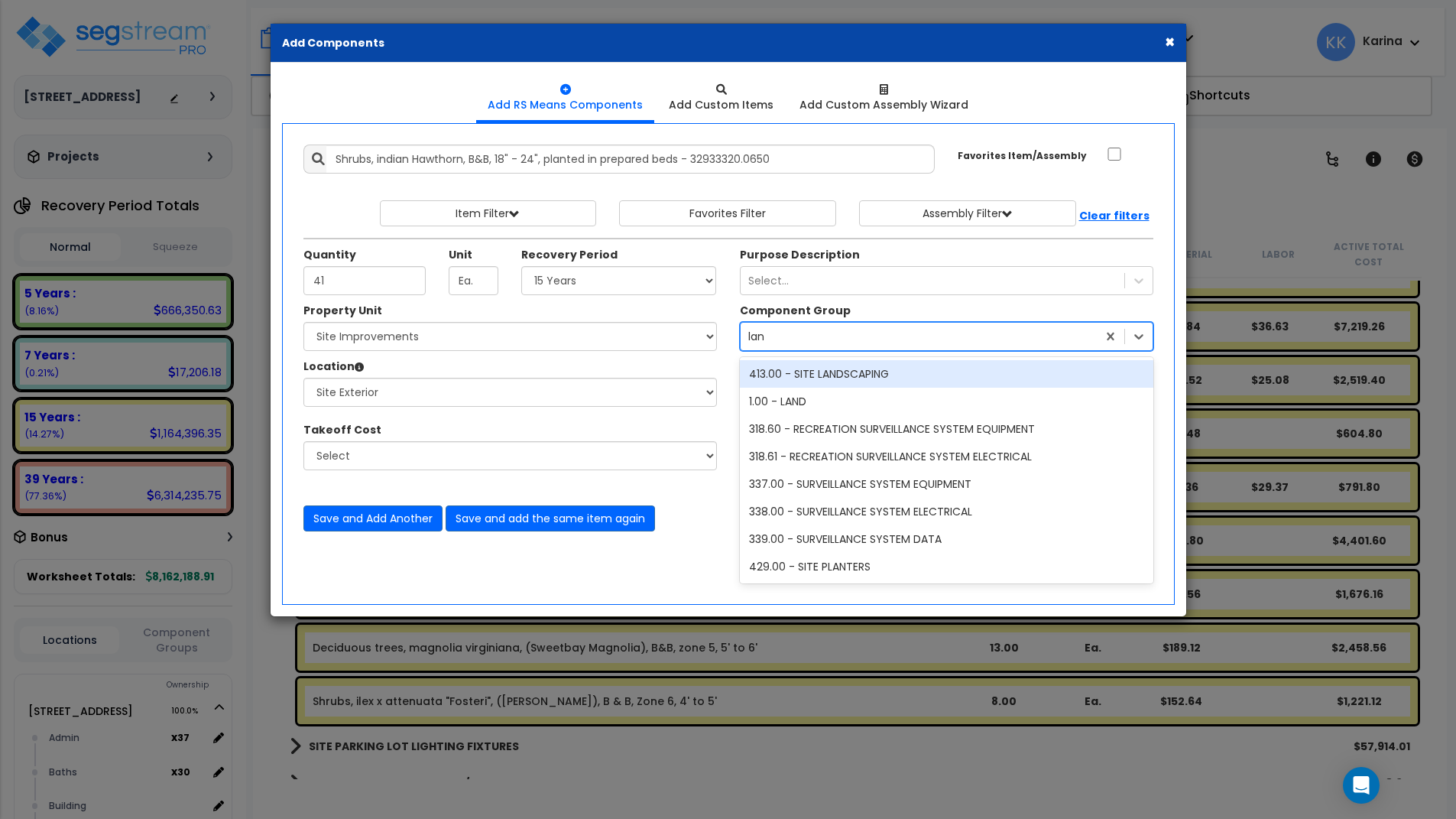
type input "land"
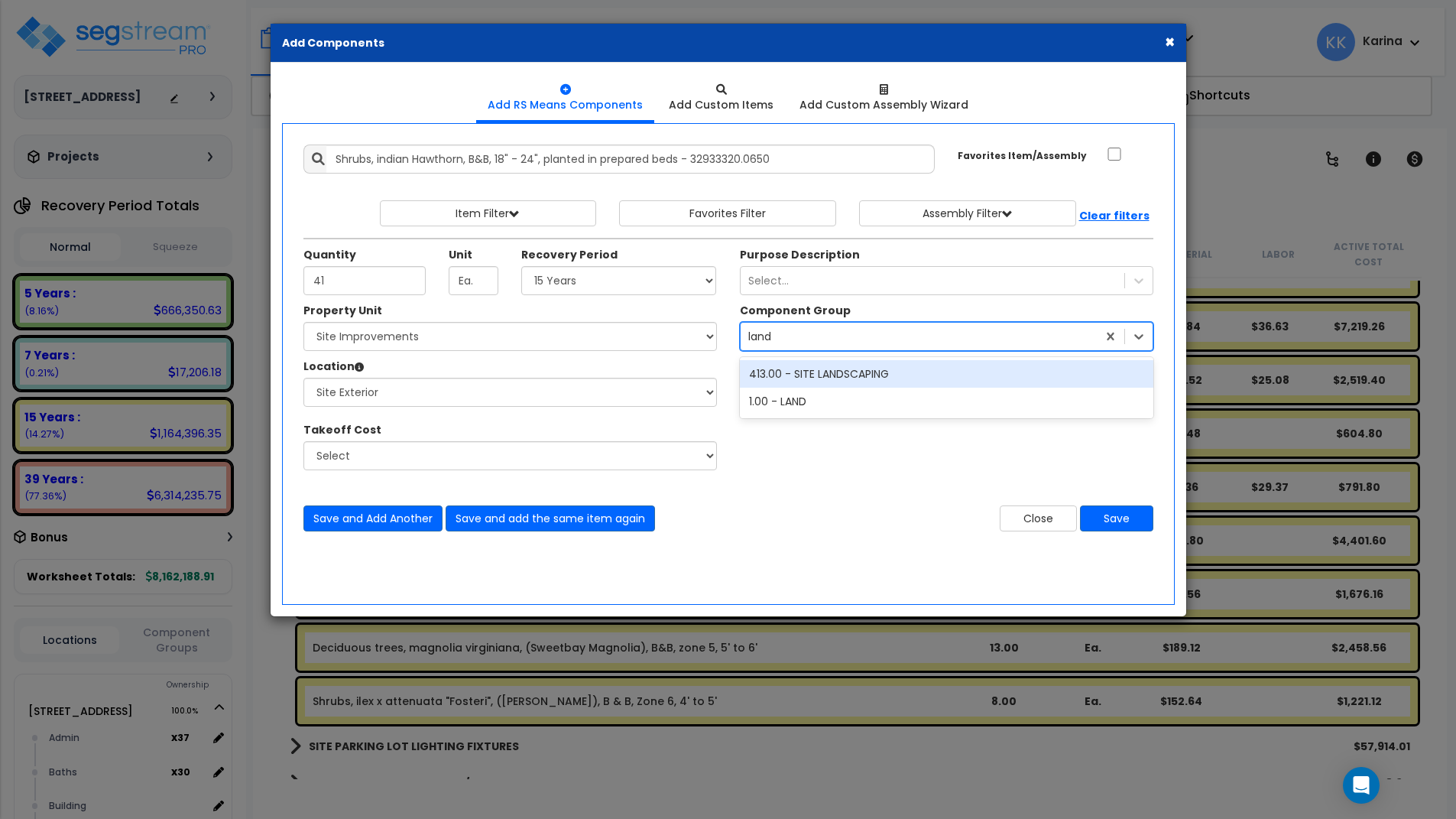
click at [846, 374] on div "413.00 - SITE LANDSCAPING" at bounding box center [947, 373] width 414 height 27
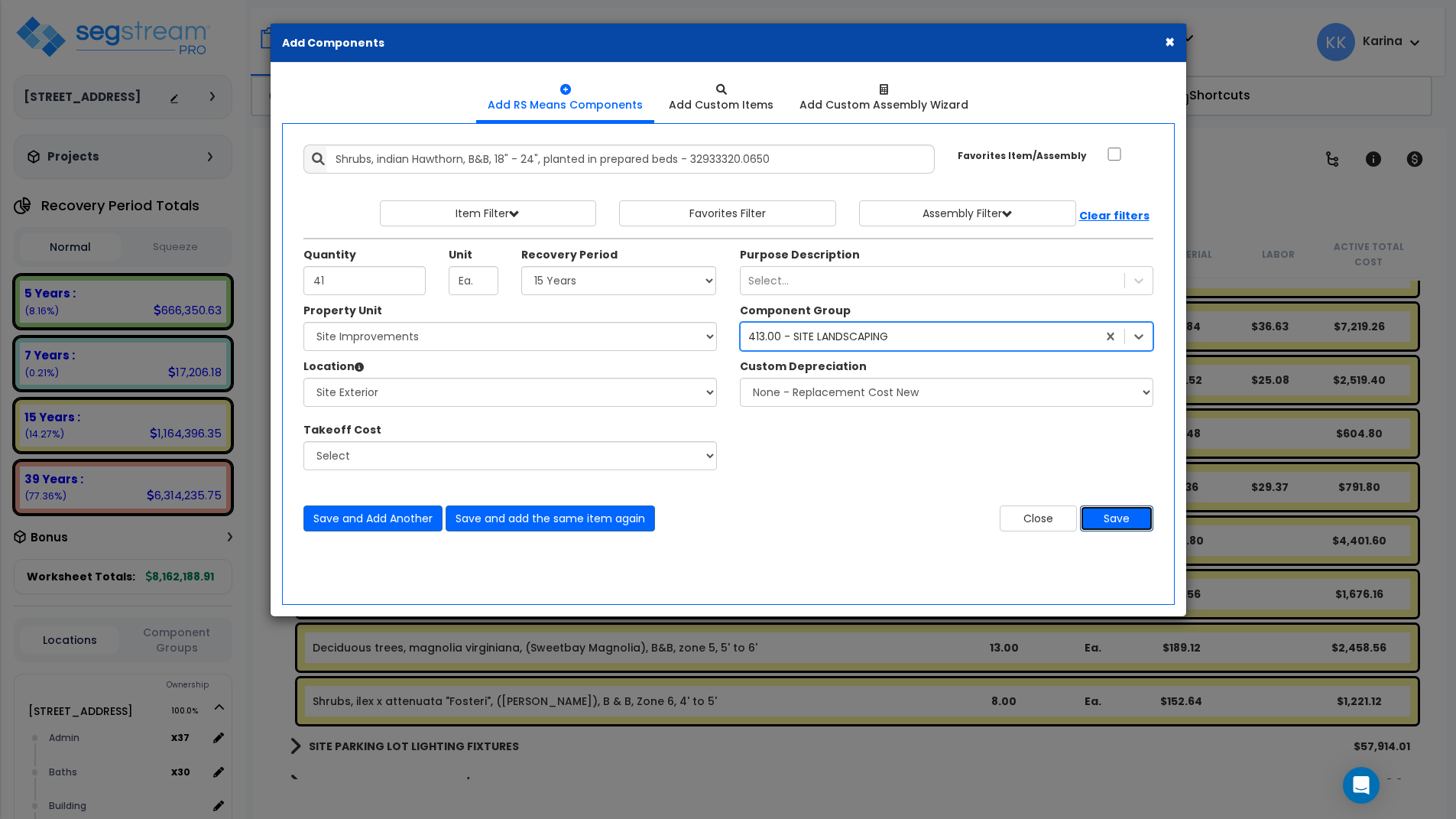
click at [1107, 520] on button "Save" at bounding box center [1116, 519] width 73 height 26
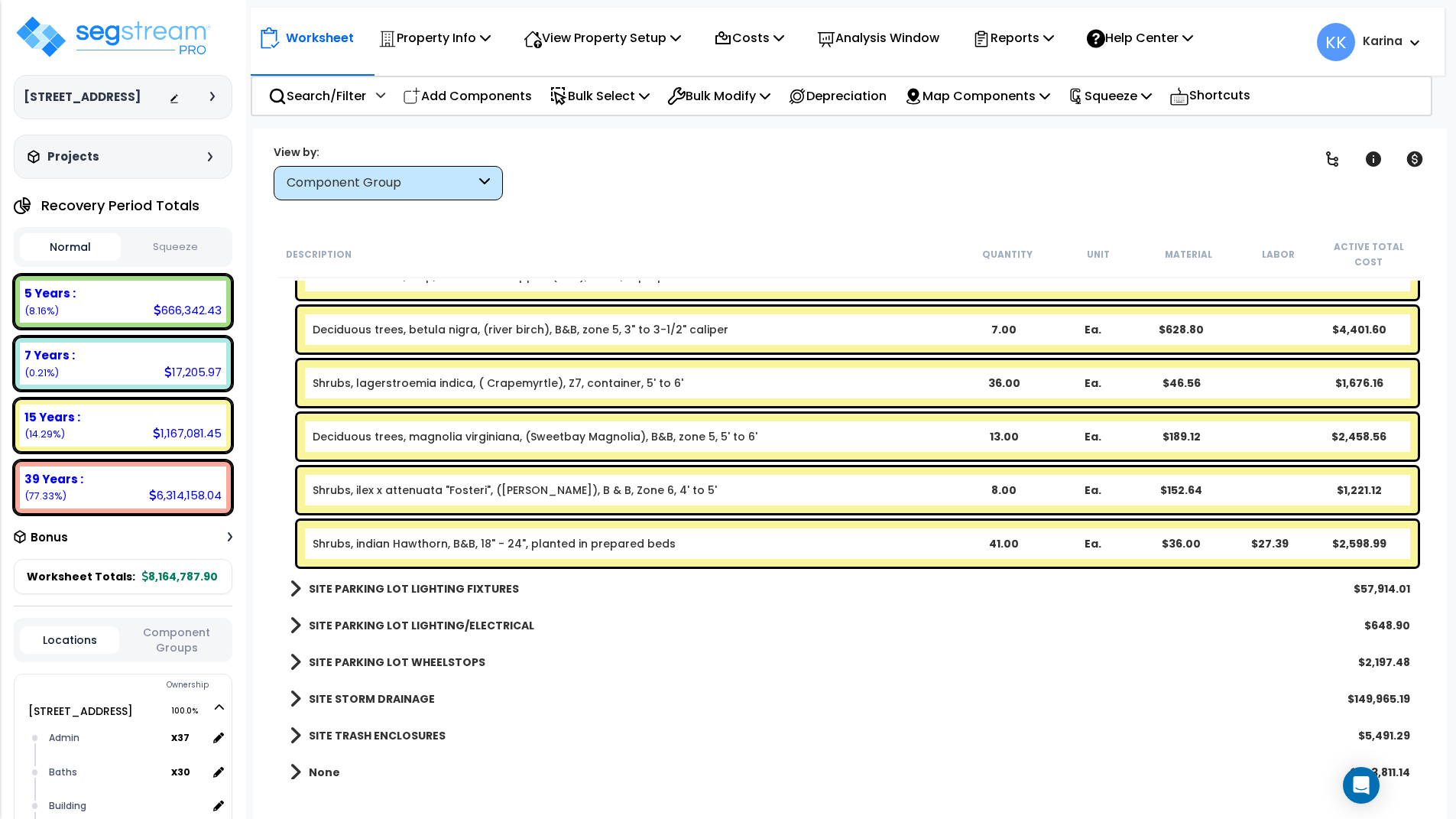
scroll to position [2667, 0]
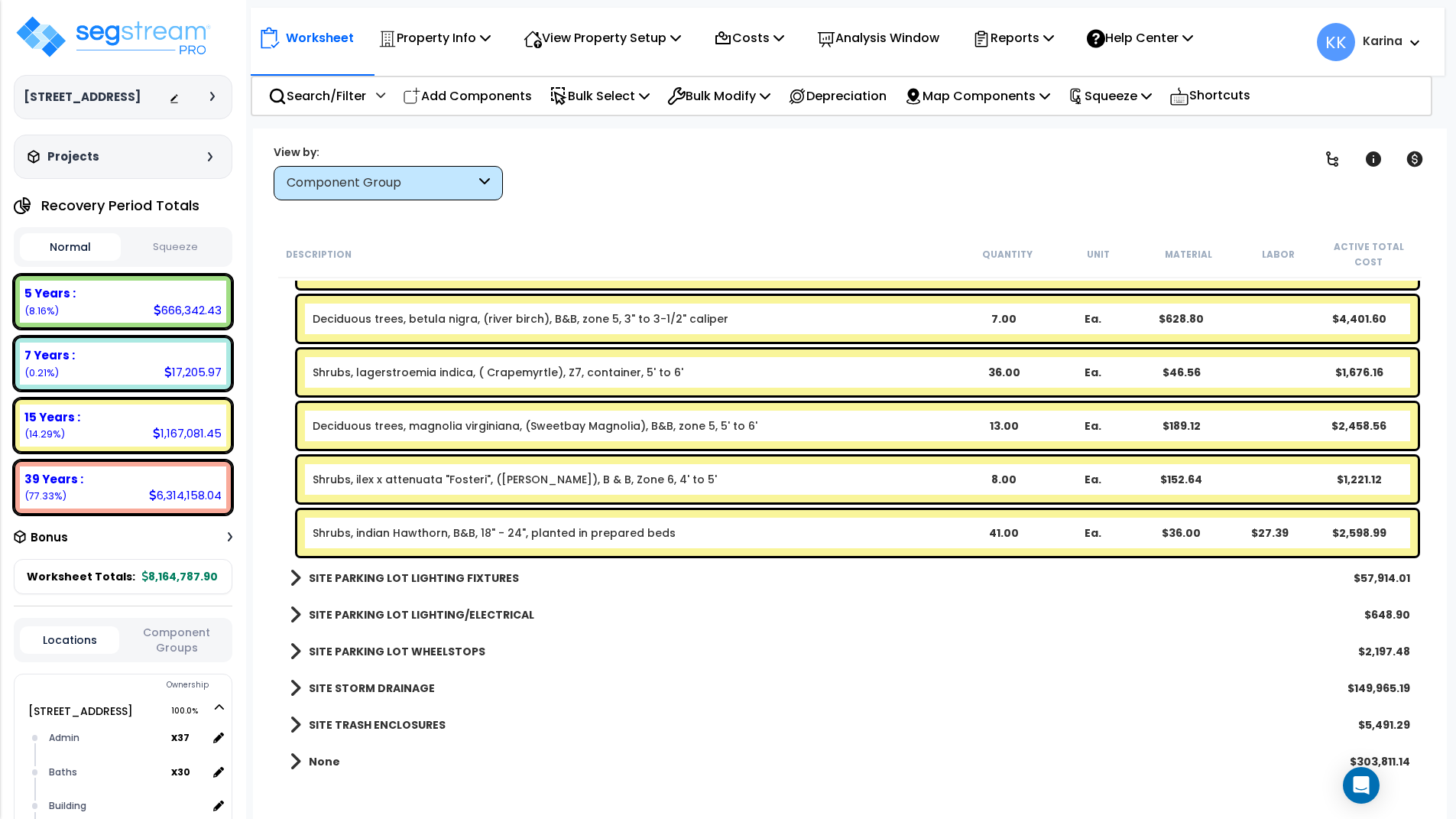
drag, startPoint x: 828, startPoint y: 727, endPoint x: 628, endPoint y: 195, distance: 568.4
click at [828, 716] on div "SITE TRASH ENCLOSURES $5,491.29" at bounding box center [850, 725] width 1136 height 37
click at [476, 92] on p "Add Components" at bounding box center [467, 96] width 130 height 21
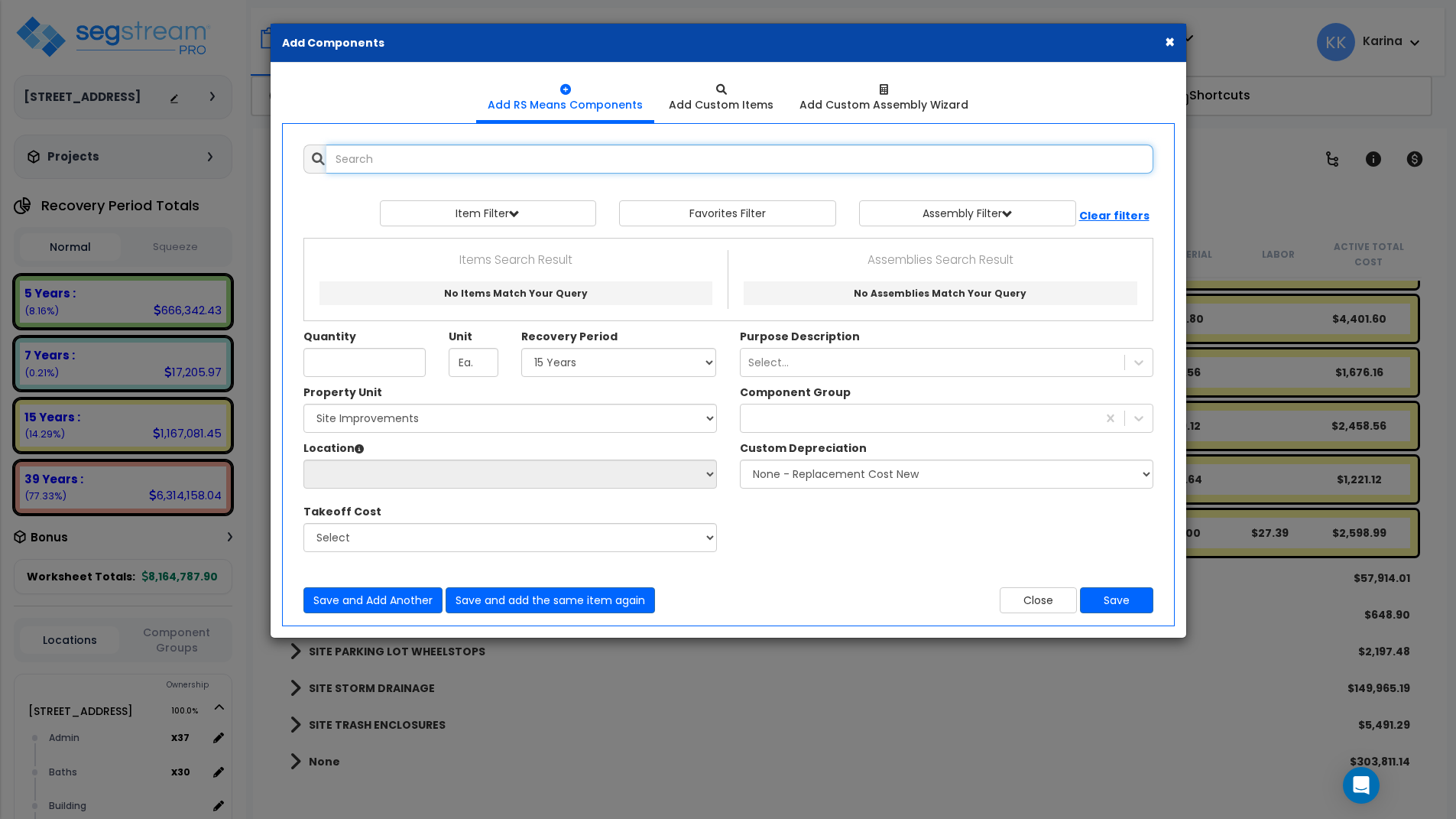
select select
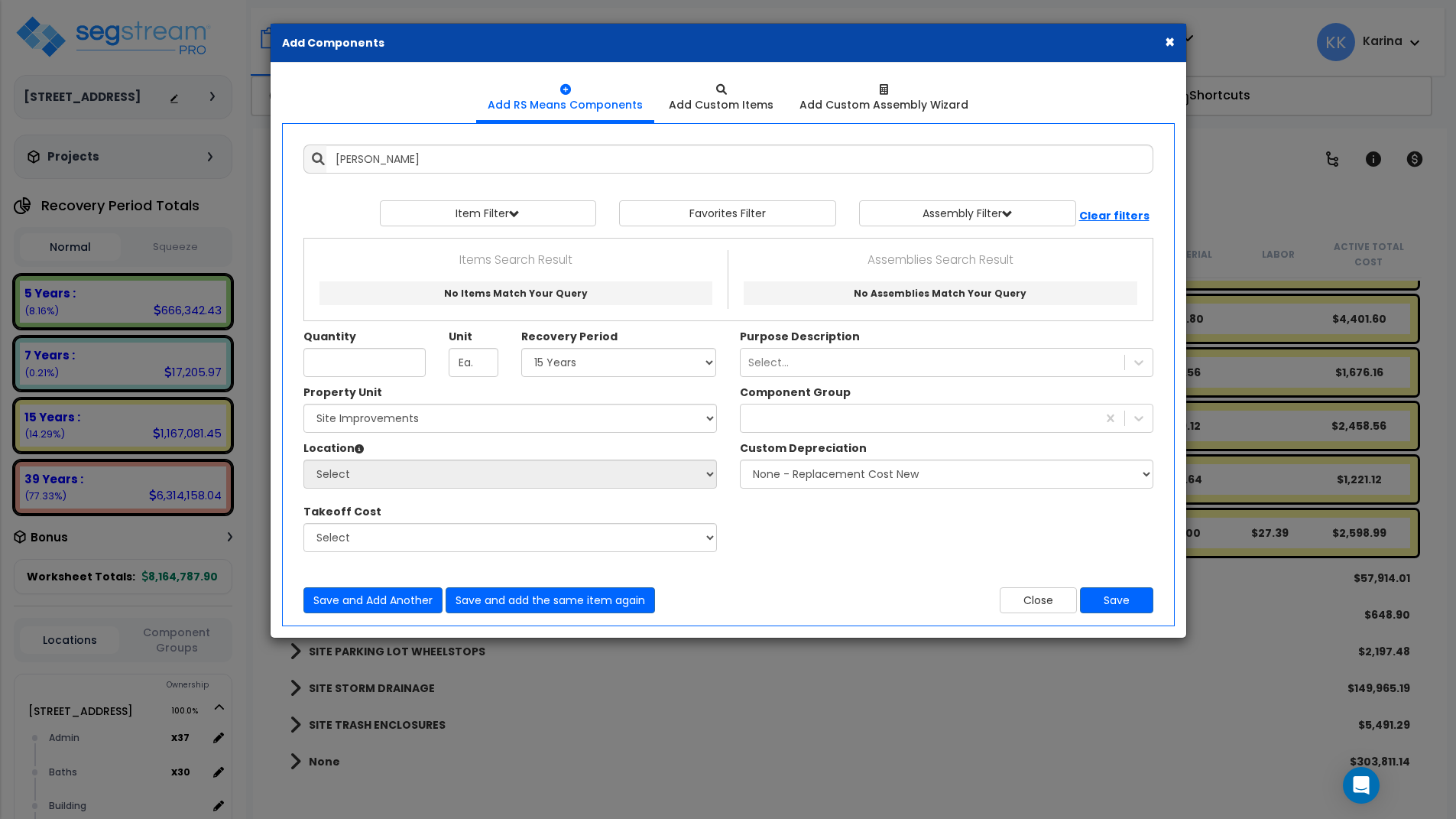
click at [746, 740] on div "× Add Components Add RS Means Components Add Custom Items Add Items" at bounding box center [728, 409] width 1456 height 819
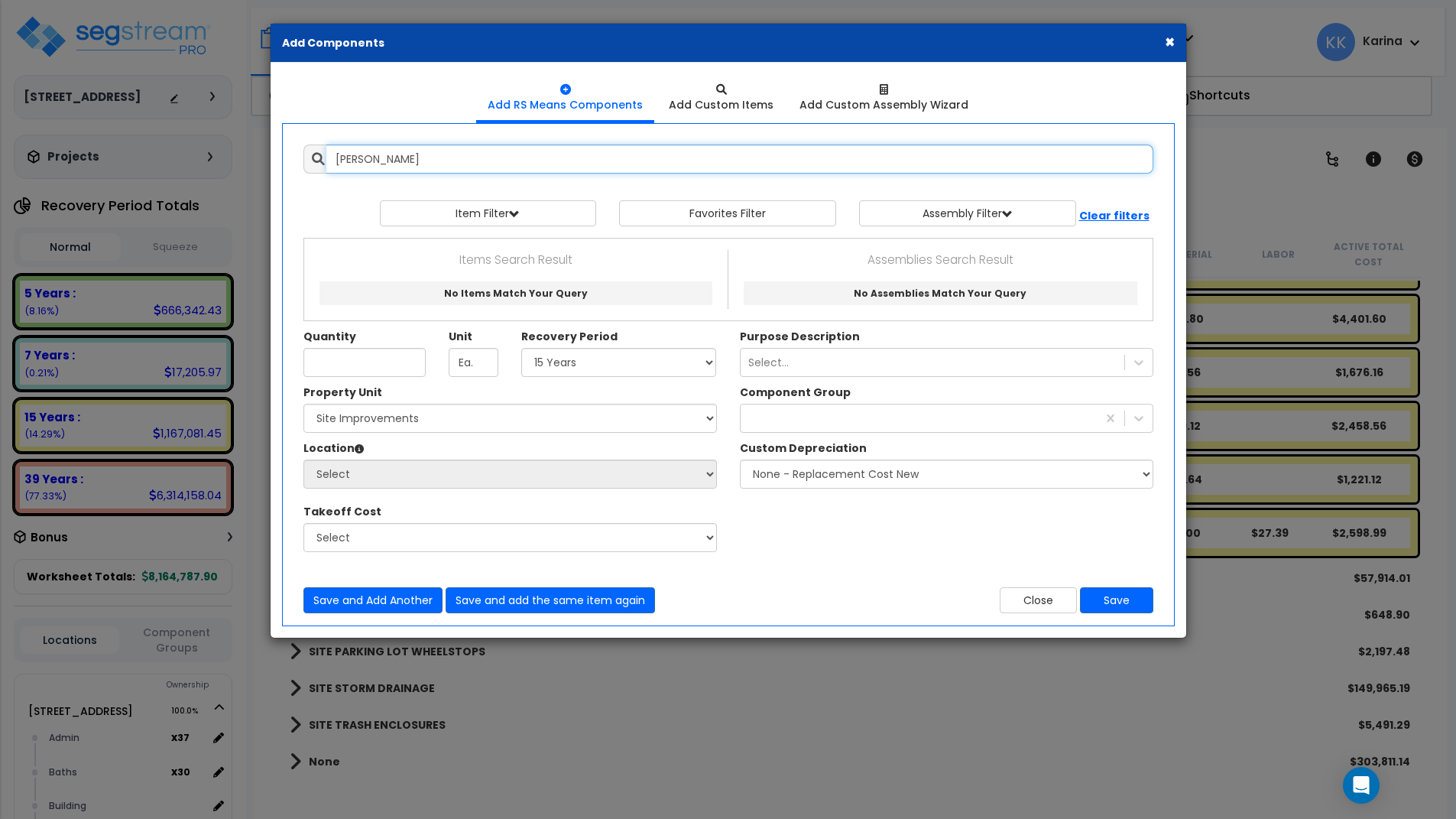
click at [369, 157] on input "camelia" at bounding box center [740, 159] width 827 height 29
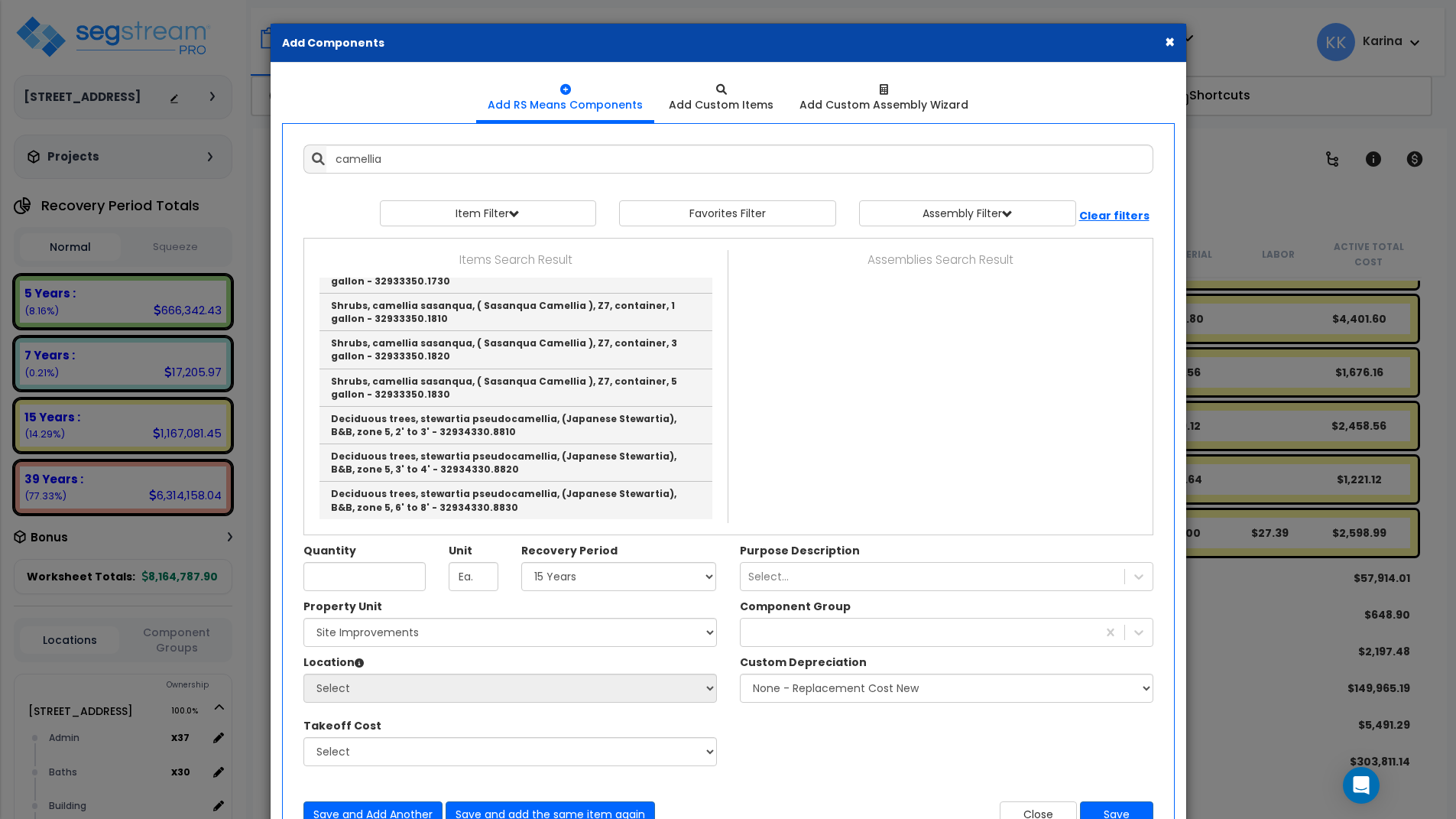
click at [807, 740] on div "Property Unit Select 204 Energy Pkwy Site Improvements Please select Property U…" at bounding box center [728, 690] width 873 height 184
click at [974, 758] on div "Property Unit Select 204 Energy Pkwy Site Improvements Please select Property U…" at bounding box center [728, 690] width 873 height 184
click at [422, 256] on link "Shrubs, camellia japonica, ( Japanese Camellia ), Z7, container, 3 gallon - 329…" at bounding box center [516, 236] width 393 height 37
type input "Shrubs, camellia japonica, ( Japanese Camellia ), Z7, container, 3 gallon - 329…"
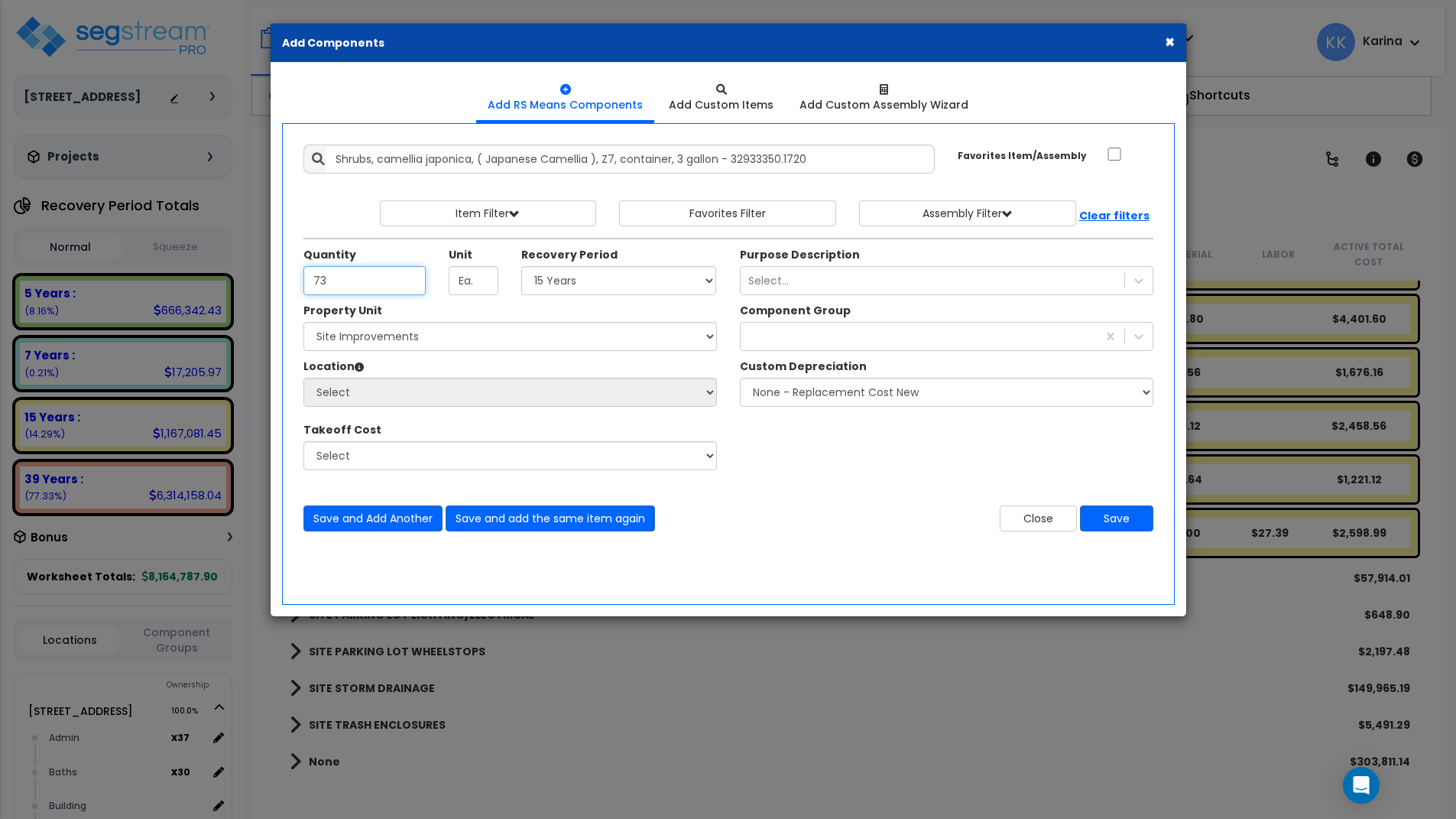
type input "73"
click at [521, 266] on select "Select 5 Years 7 Years 15 Years 20 Years 39 Years 27.5 Year" at bounding box center [619, 280] width 195 height 29
select select "15Y"
click option "15 Years" at bounding box center [0, 0] width 0 height 0
click at [303, 322] on select "Select 204 Energy Pkwy Site Improvements" at bounding box center [509, 337] width 414 height 29
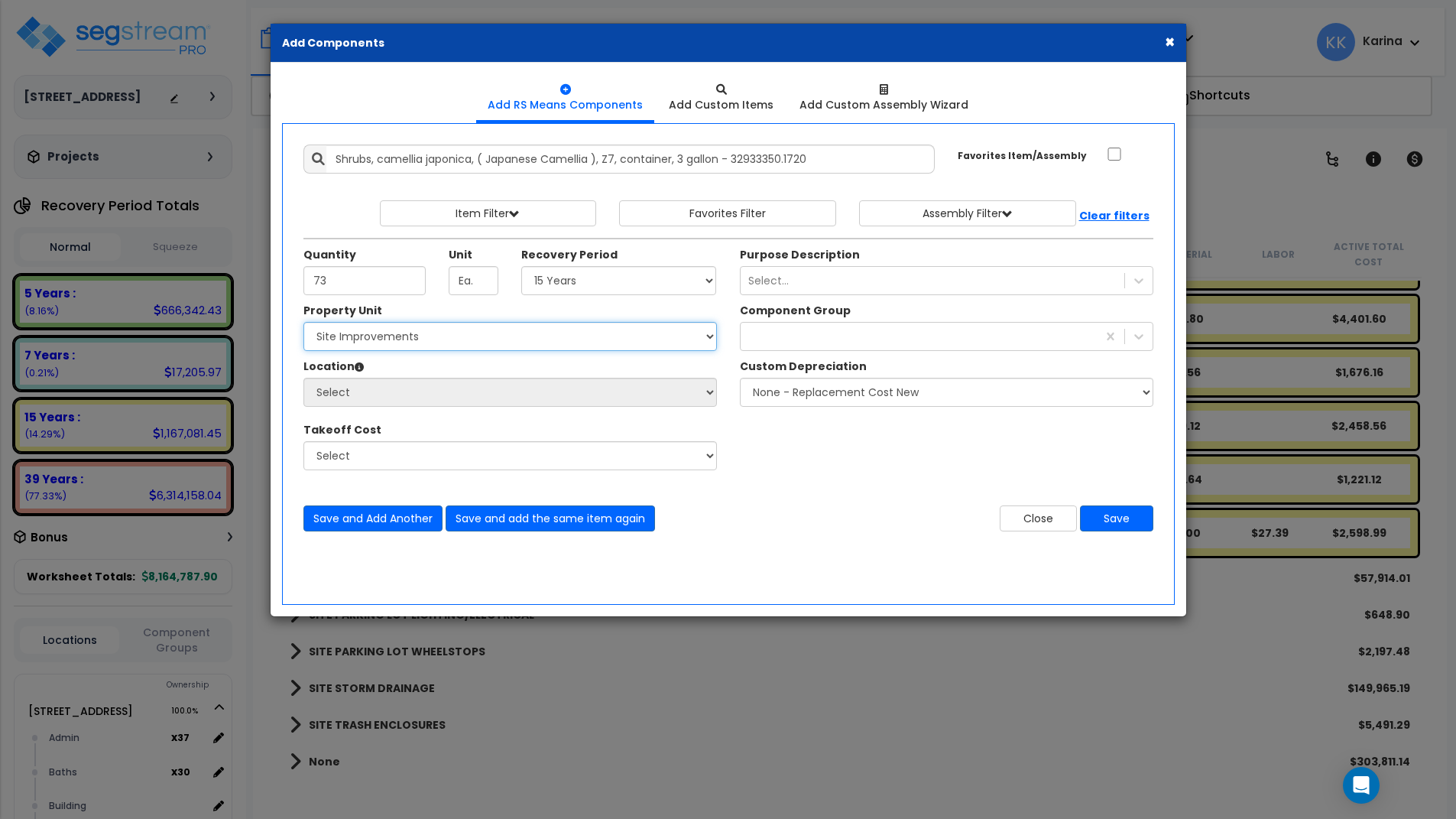
select select "162447"
click option "Site Improvements" at bounding box center [0, 0] width 0 height 0
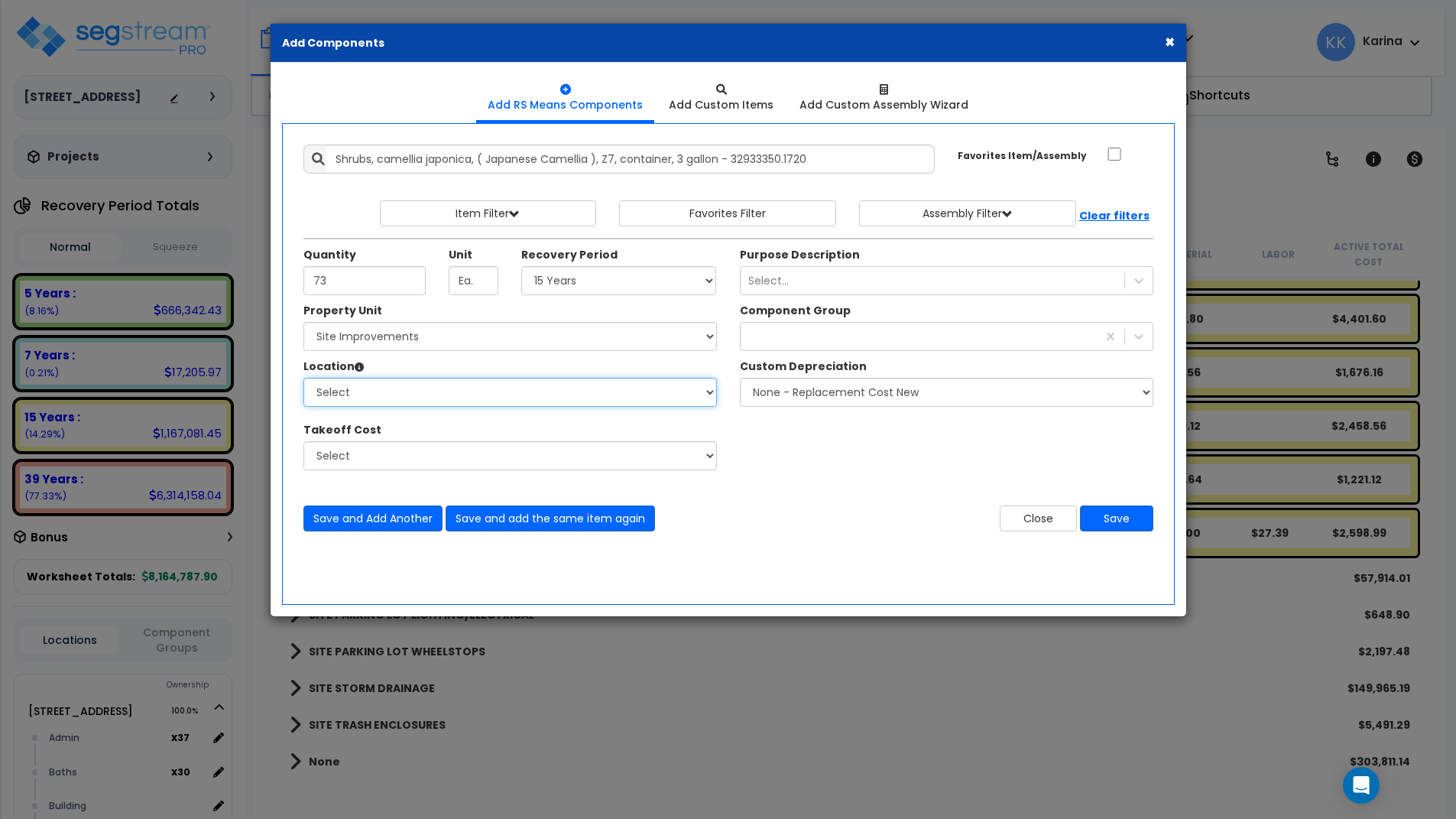
click at [303, 378] on select "Select Site Exterior Add Additional Location" at bounding box center [509, 393] width 414 height 29
select select "462"
click option "Site Exterior" at bounding box center [0, 0] width 0 height 0
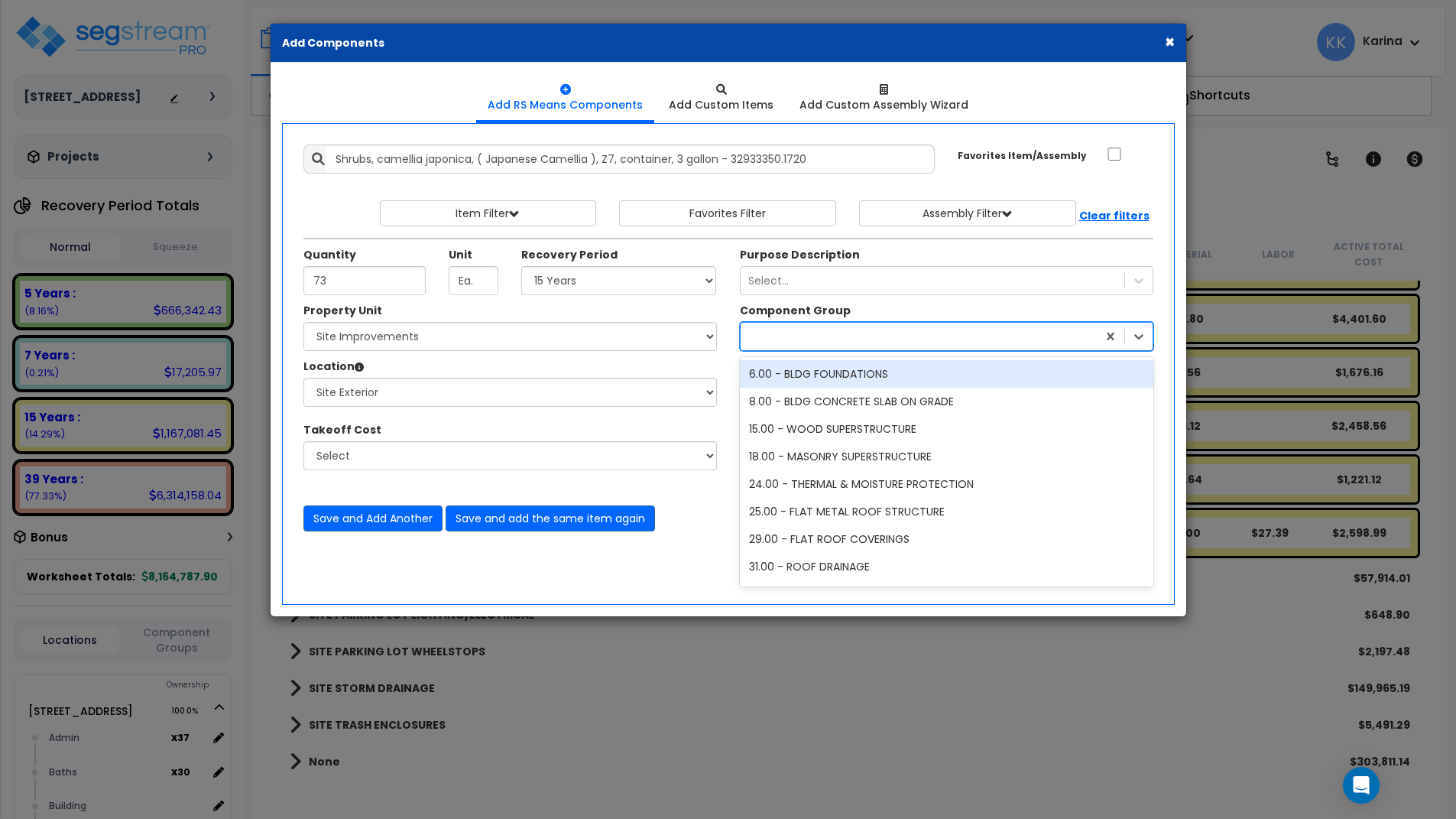
click at [803, 344] on div at bounding box center [918, 336] width 356 height 25
type input "lan"
click at [808, 376] on div "413.00 - SITE LANDSCAPING" at bounding box center [947, 373] width 414 height 27
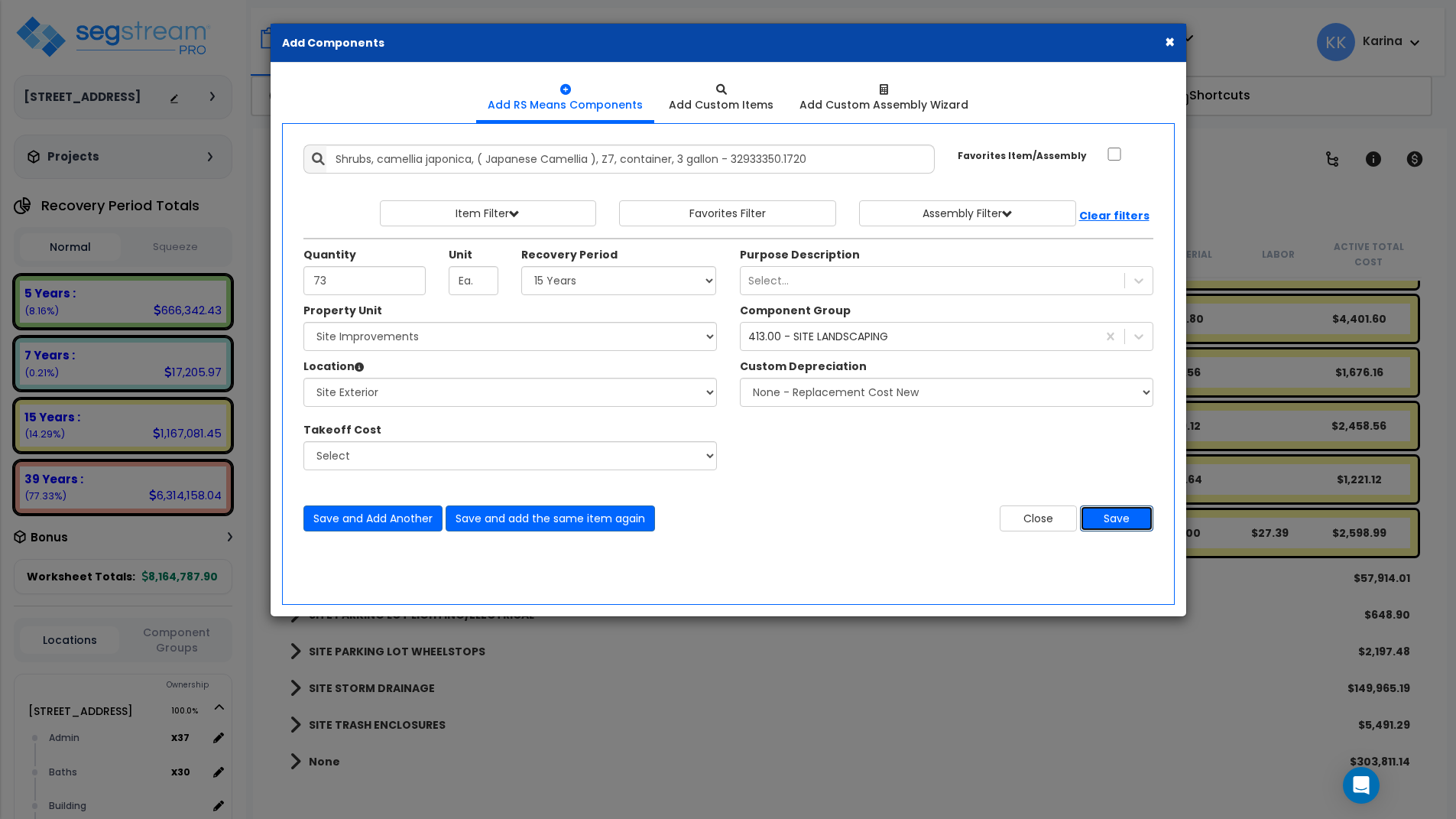
click at [1116, 517] on button "Save" at bounding box center [1116, 519] width 73 height 26
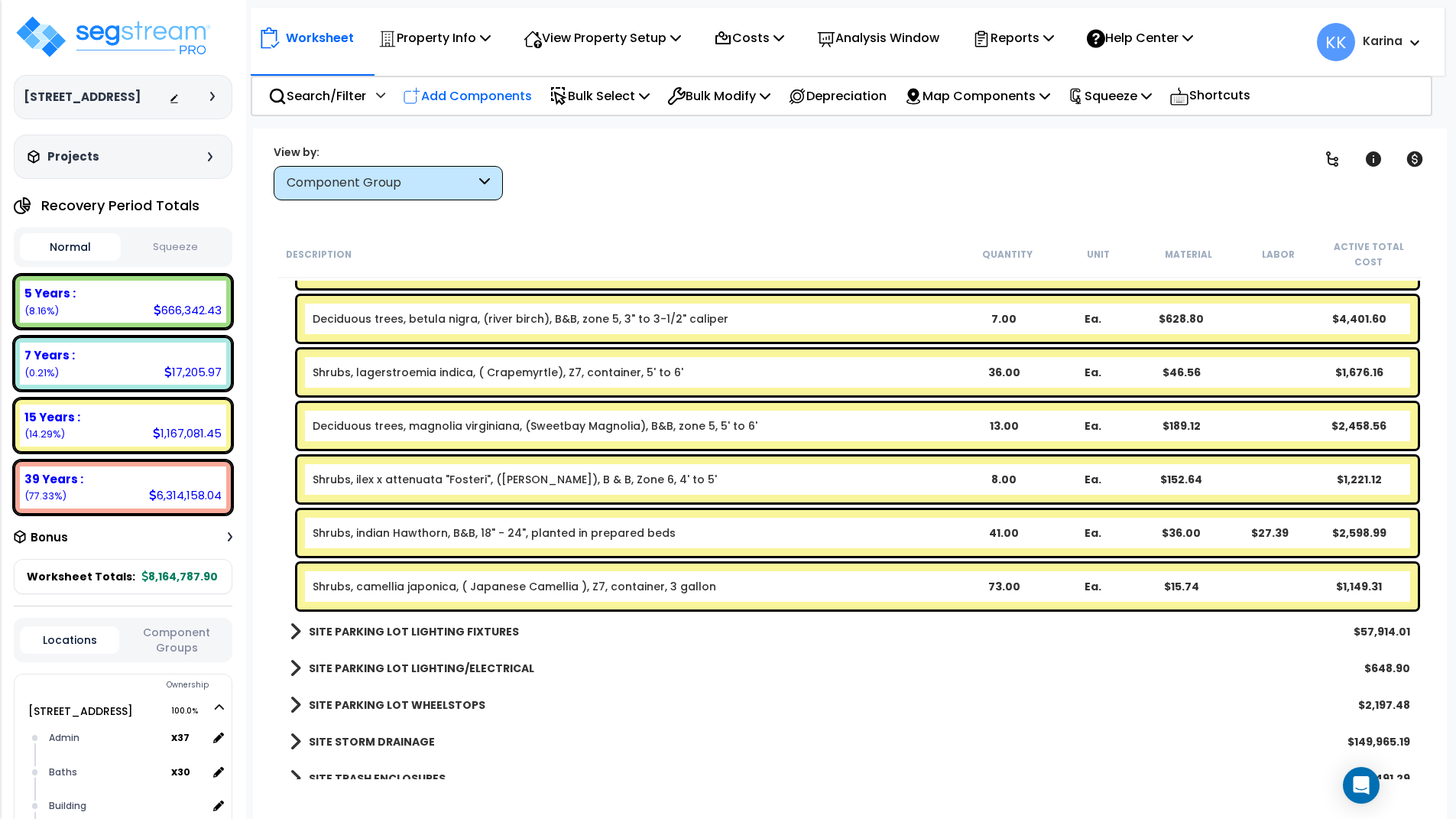
click at [493, 95] on p "Add Components" at bounding box center [467, 96] width 130 height 21
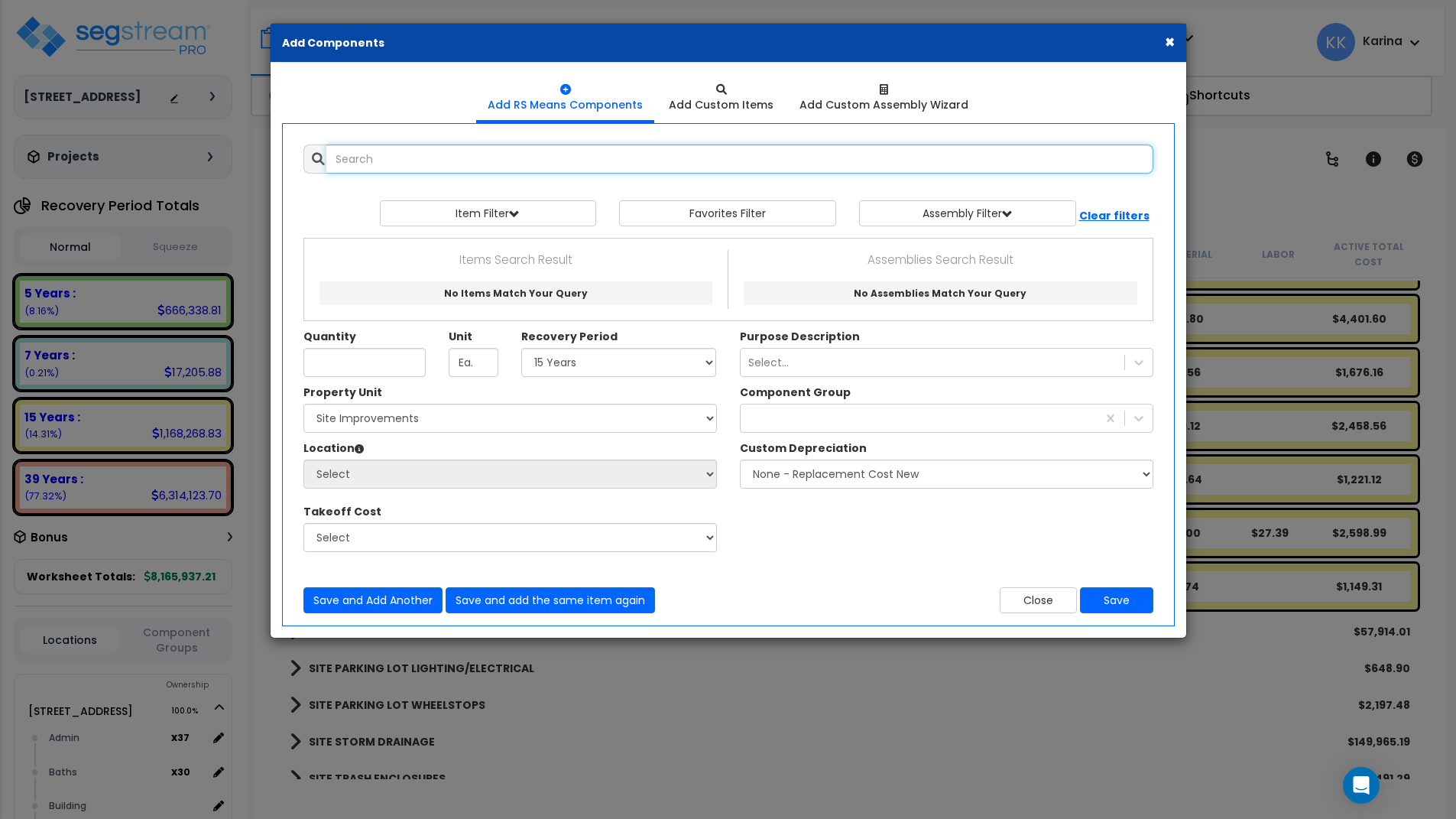
select select
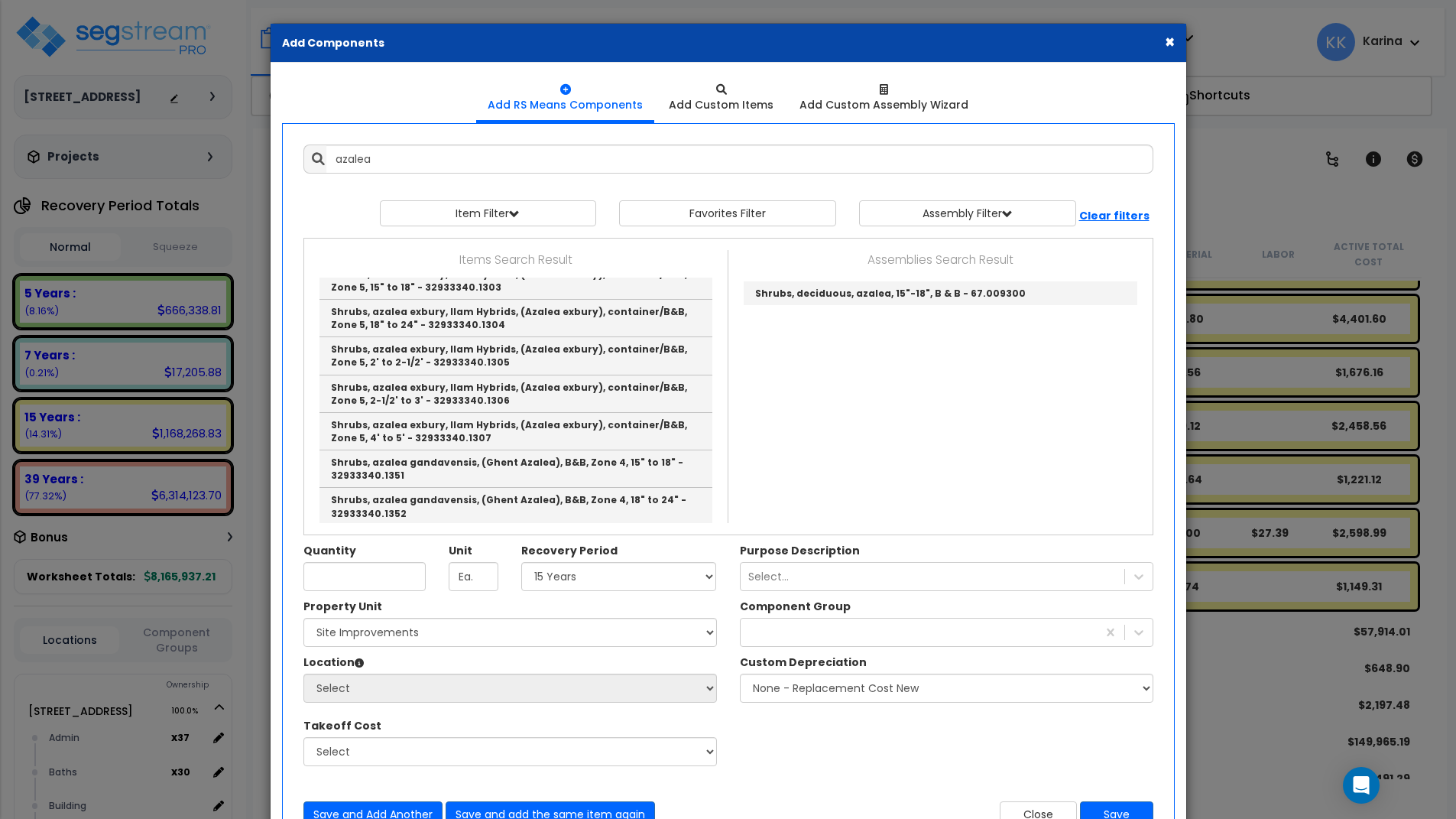
click at [800, 736] on div "Property Unit Select 204 Energy Pkwy Site Improvements Please select Property U…" at bounding box center [728, 690] width 873 height 184
type input "Shrubs, azalea, B&B, 15" - 18", planted in prepared beds - 32933320.2100"
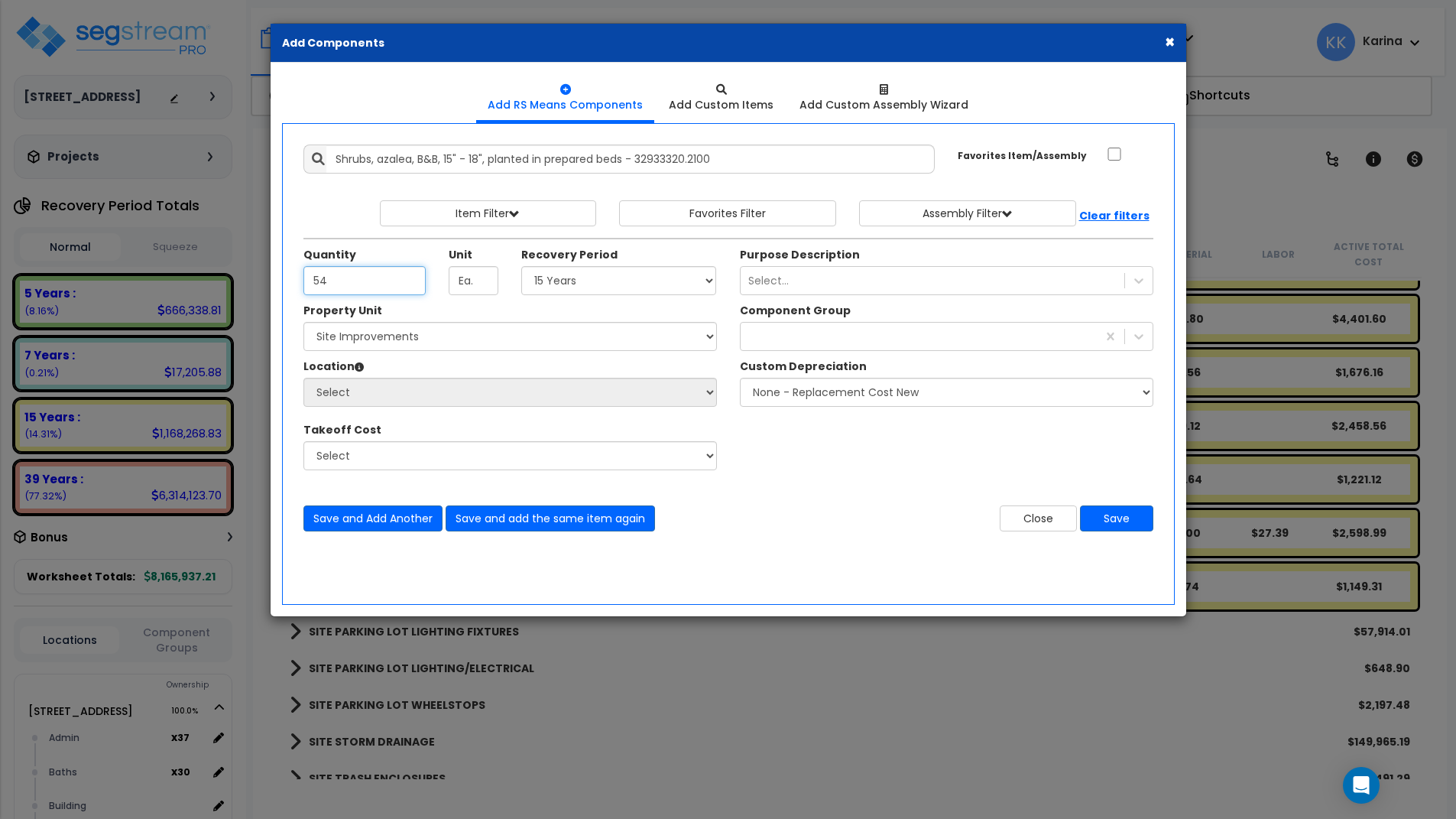
type input "54"
click at [521, 266] on select "Select 5 Years 7 Years 15 Years 20 Years 39 Years 27.5 Year" at bounding box center [619, 280] width 195 height 29
select select "15Y"
click option "15 Years" at bounding box center [0, 0] width 0 height 0
click at [303, 322] on select "Select 204 Energy Pkwy Site Improvements" at bounding box center [509, 337] width 414 height 29
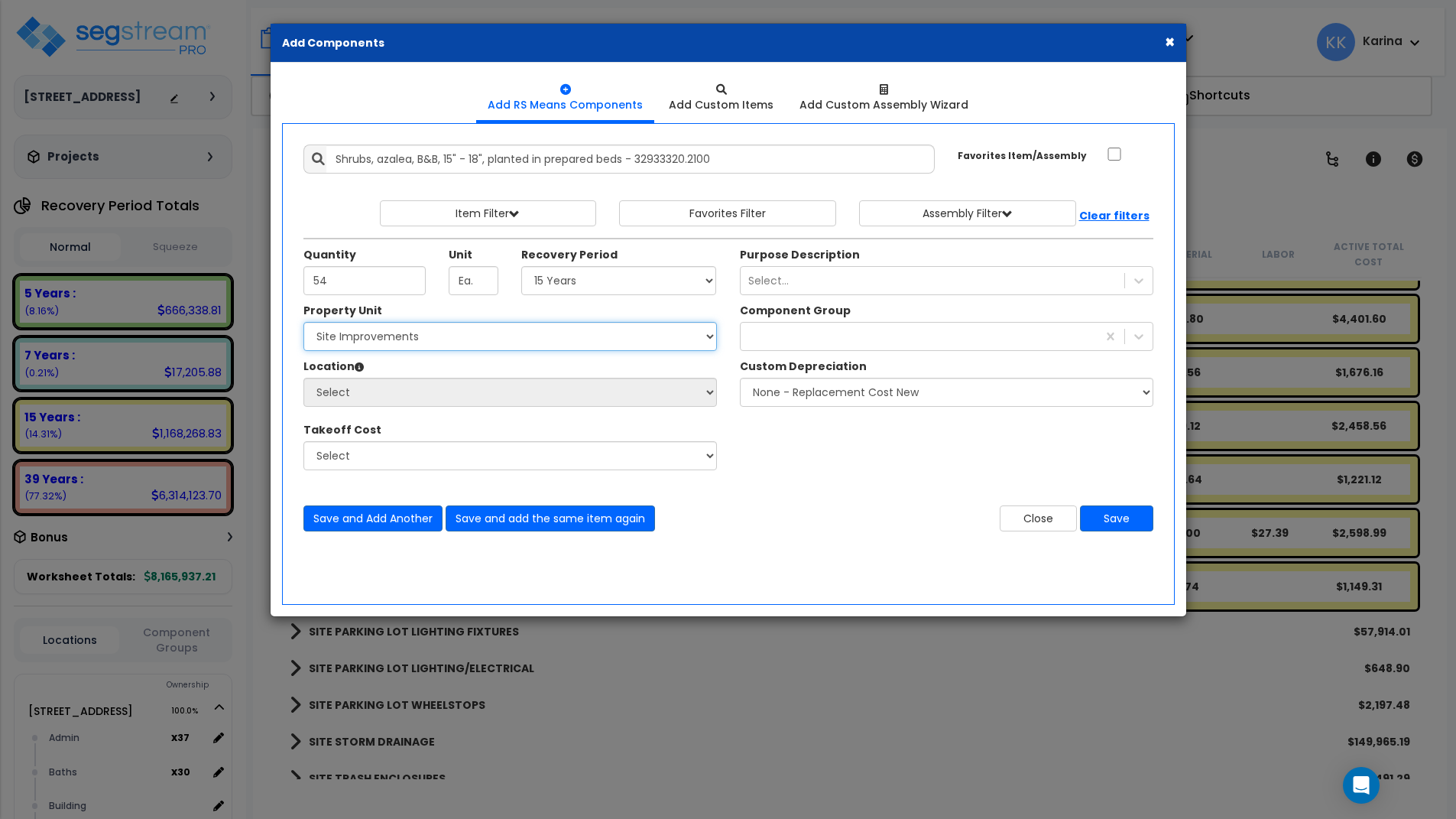
select select "162447"
click option "Site Improvements" at bounding box center [0, 0] width 0 height 0
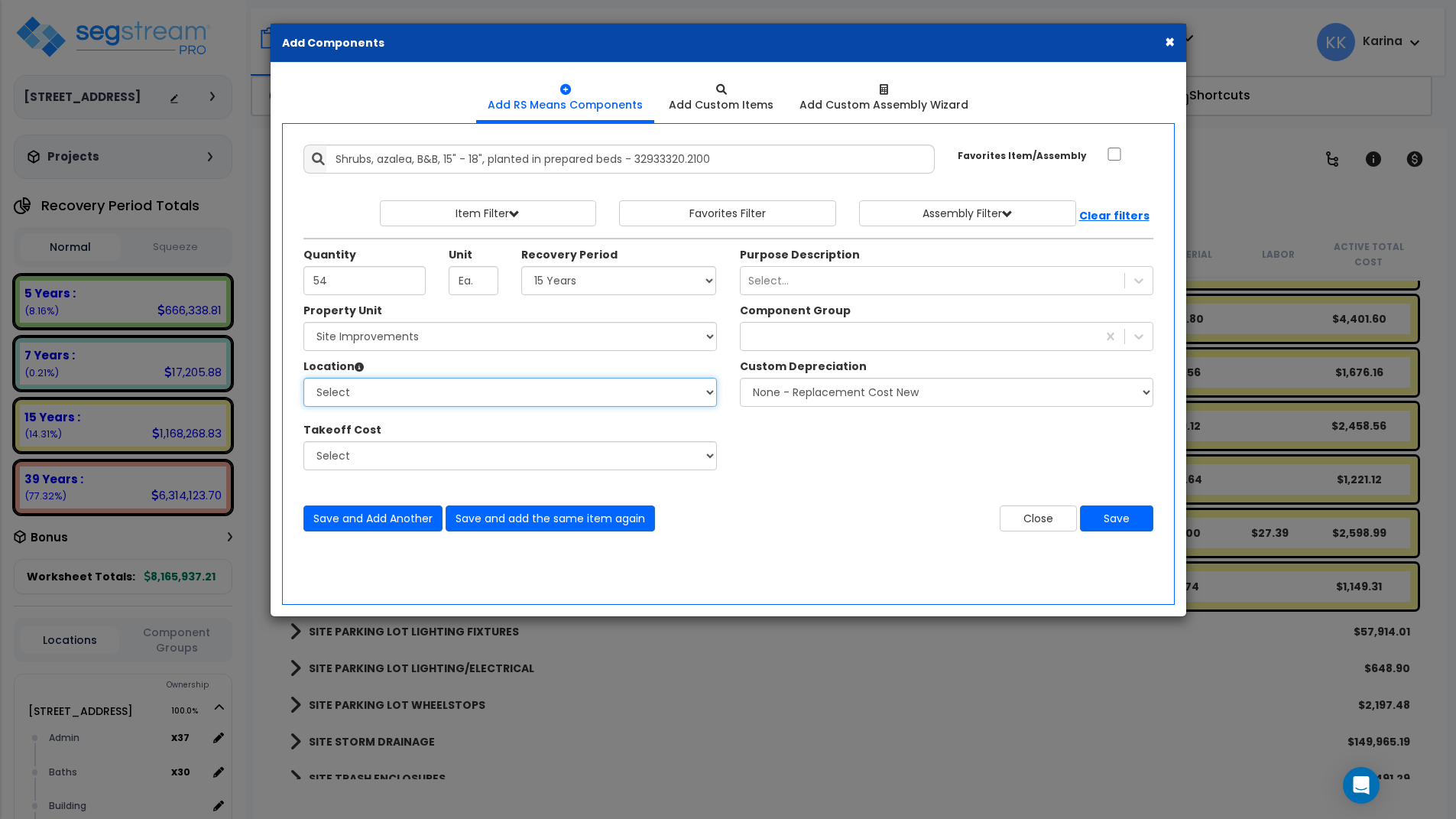
click at [303, 378] on select "Select Site Exterior Add Additional Location" at bounding box center [509, 393] width 414 height 29
select select "462"
click option "Site Exterior" at bounding box center [0, 0] width 0 height 0
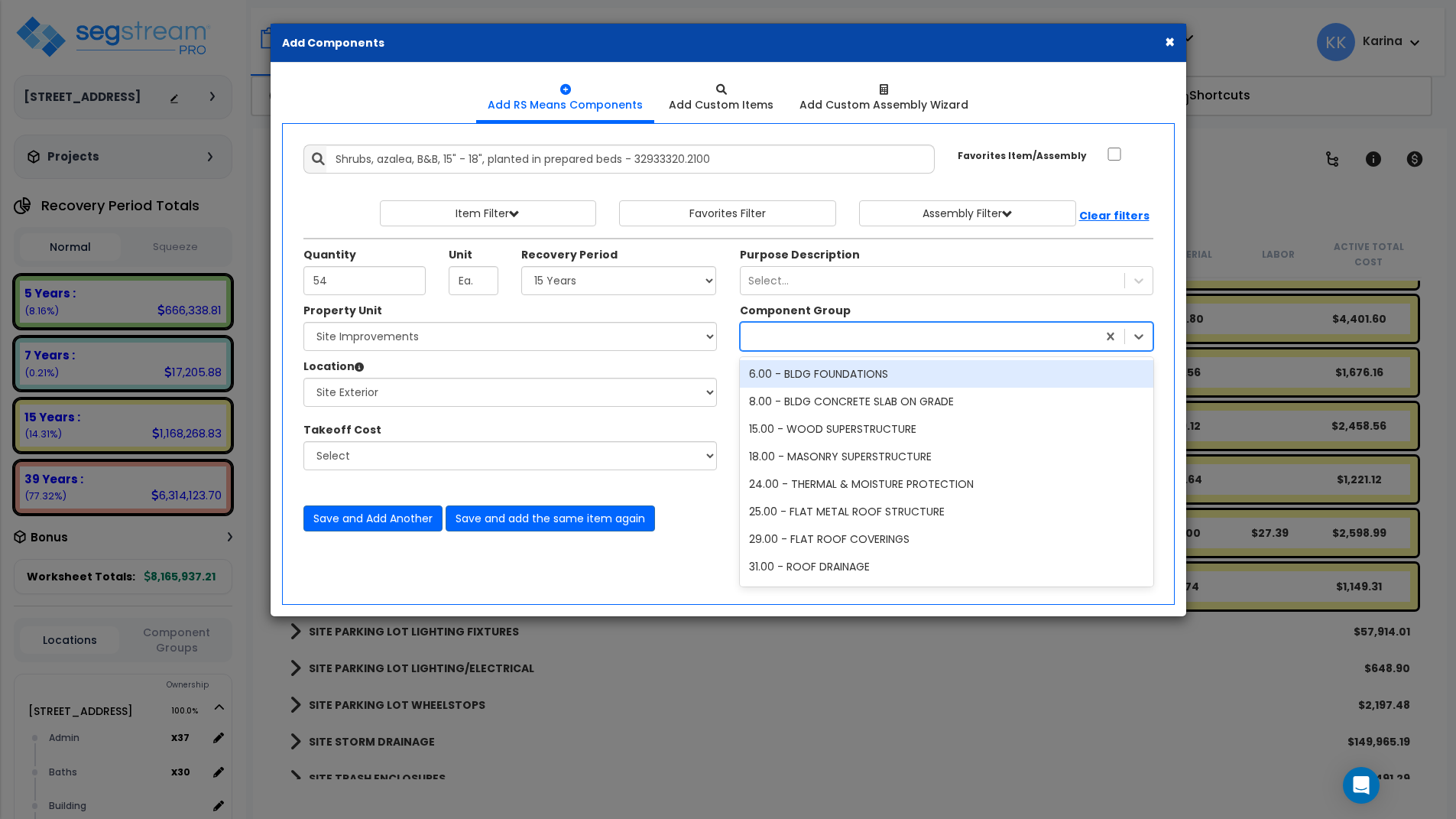
click at [789, 340] on div at bounding box center [918, 336] width 356 height 25
type input "lan"
click at [808, 372] on div "413.00 - SITE LANDSCAPING" at bounding box center [947, 373] width 414 height 27
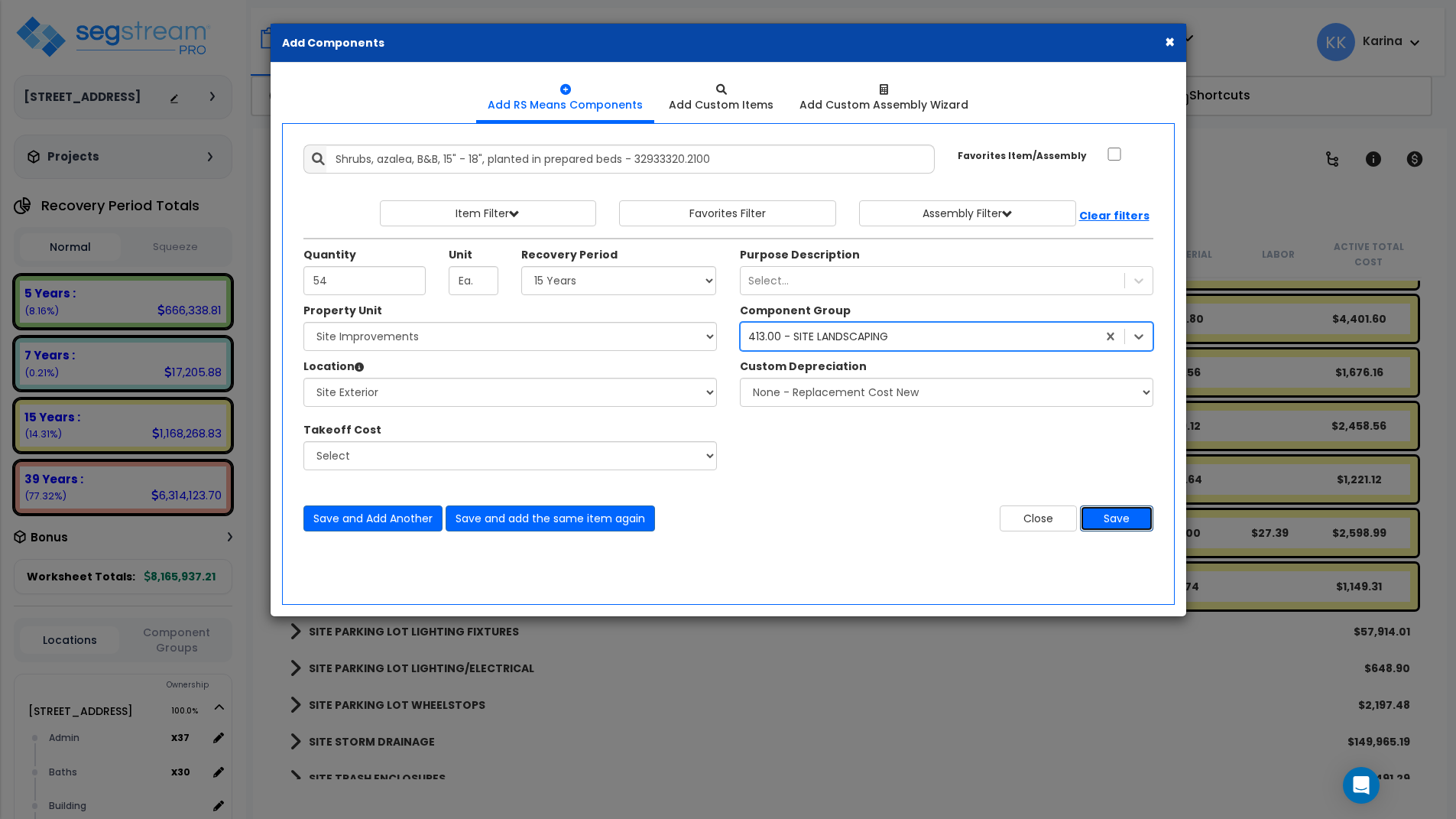
click at [1104, 515] on button "Save" at bounding box center [1116, 519] width 73 height 26
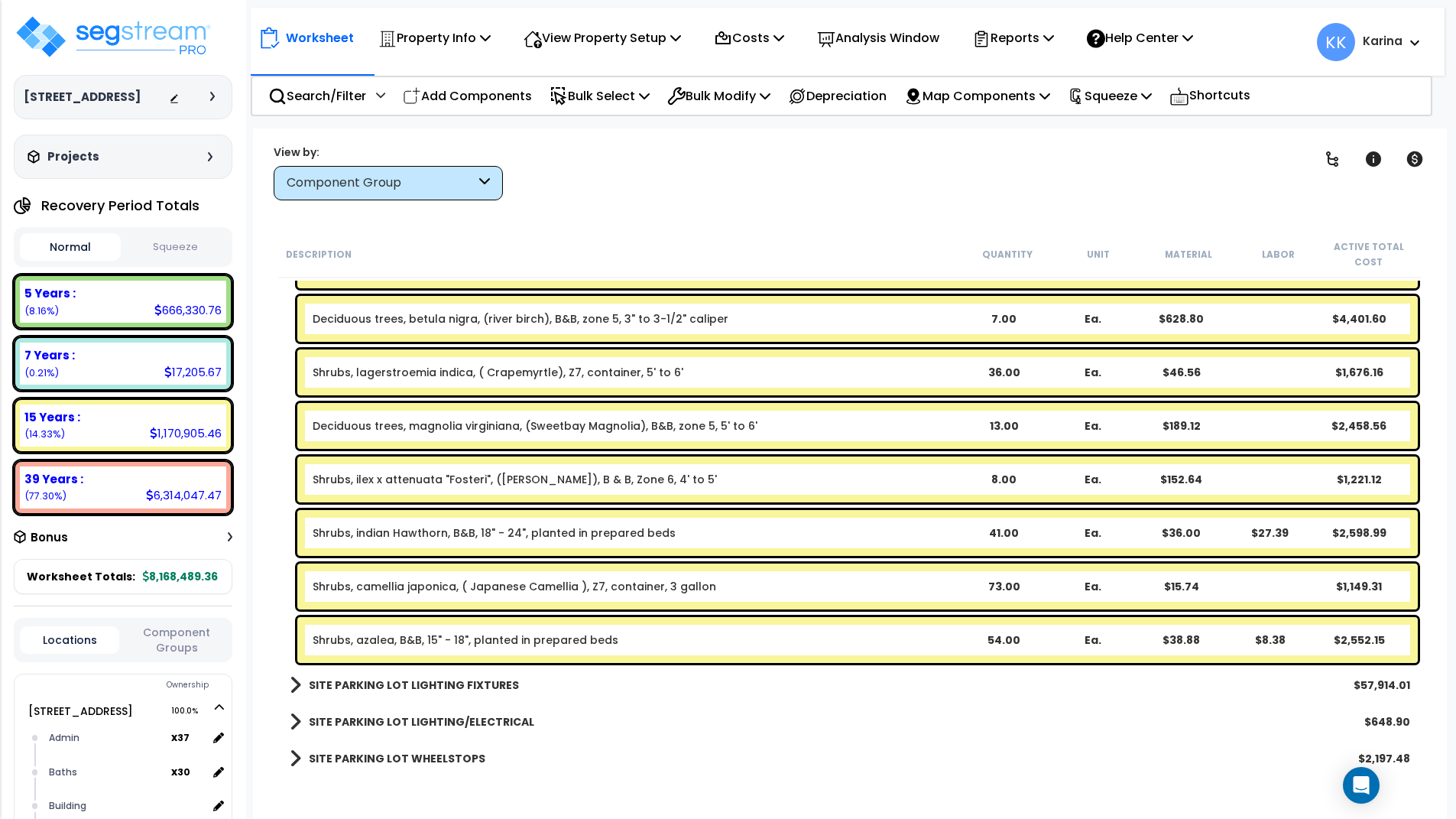
click at [665, 736] on div "SITE PARKING LOT LIGHTING/ELECTRICAL $648.90" at bounding box center [850, 721] width 1136 height 37
click at [503, 93] on p "Add Components" at bounding box center [467, 96] width 130 height 21
select select
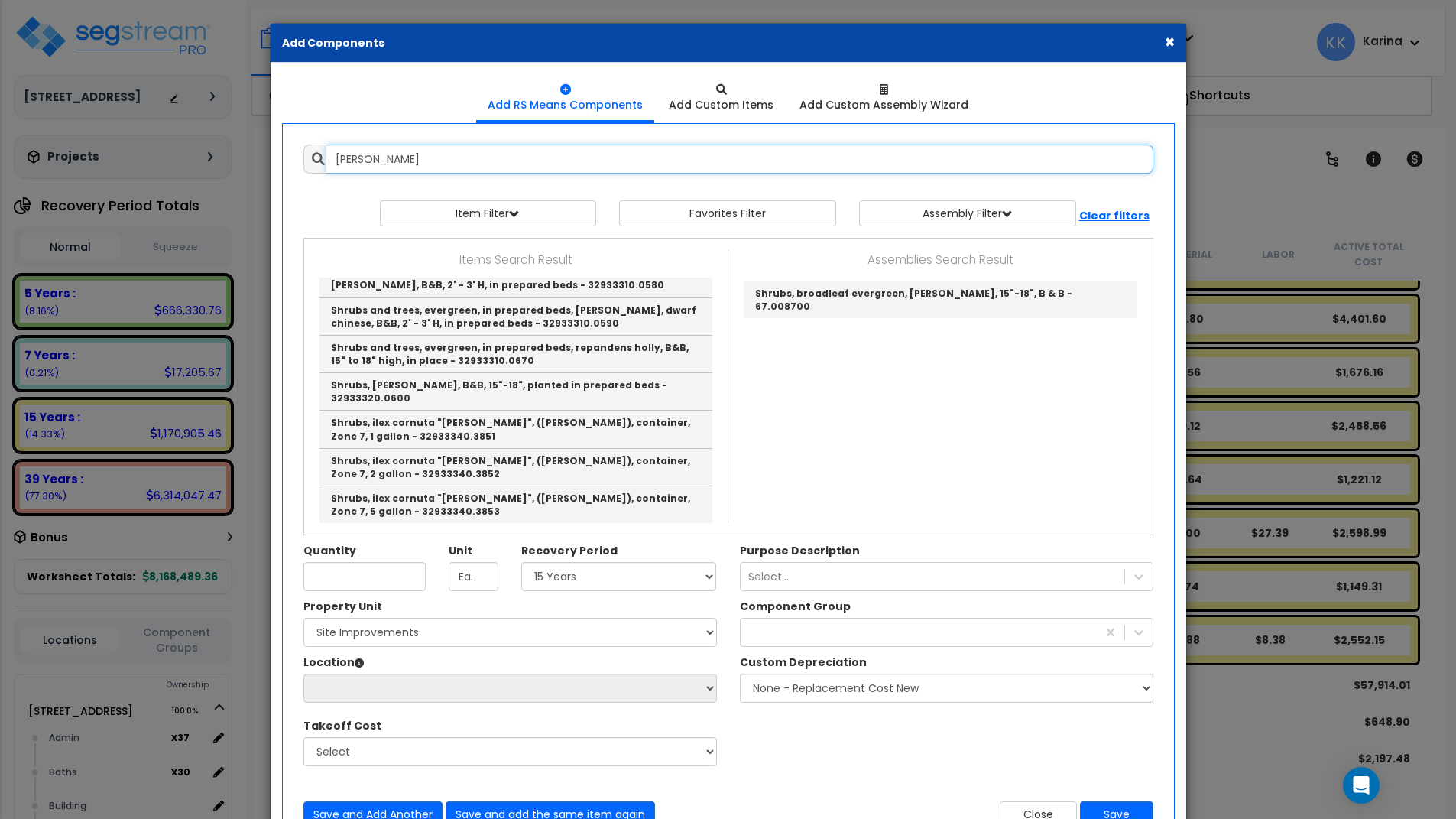
scroll to position [184, 0]
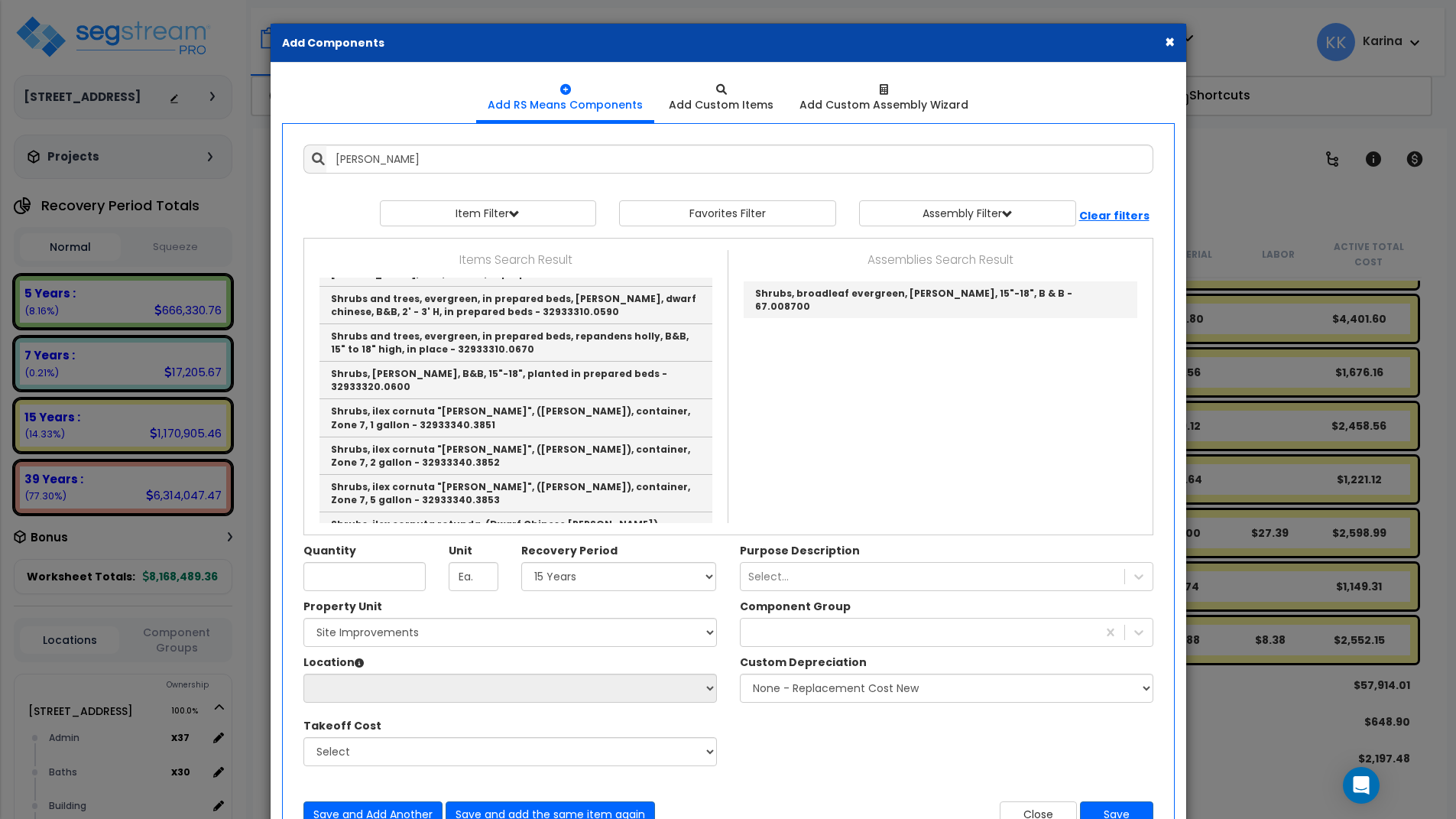
click at [813, 759] on div "Property Unit Select 204 Energy Pkwy Site Improvements Please select Property U…" at bounding box center [728, 690] width 873 height 184
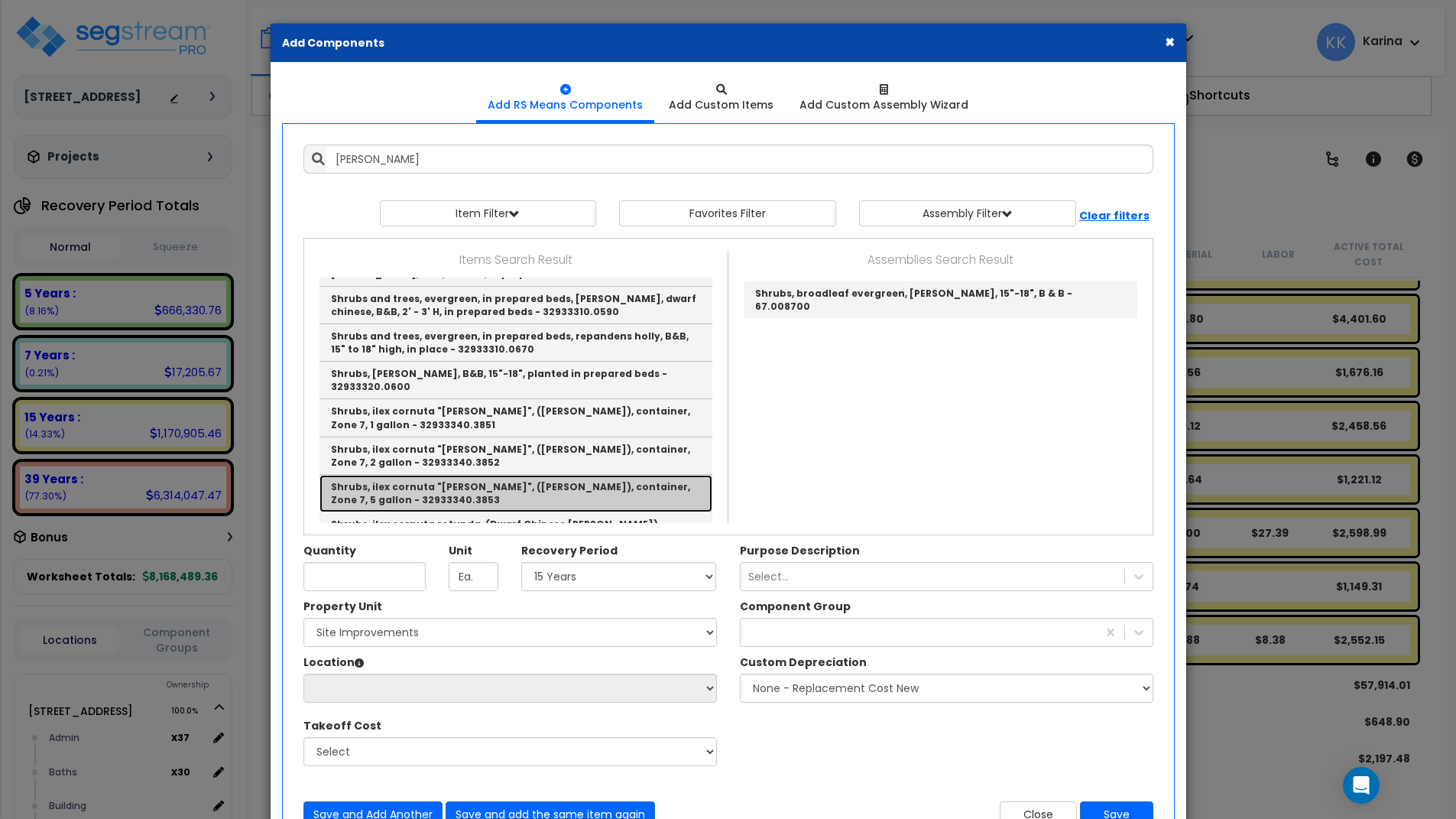
click at [440, 475] on link "Shrubs, ilex cornuta "Carissa", (Carissa Holly), container, Zone 7, 5 gallon - …" at bounding box center [516, 493] width 393 height 37
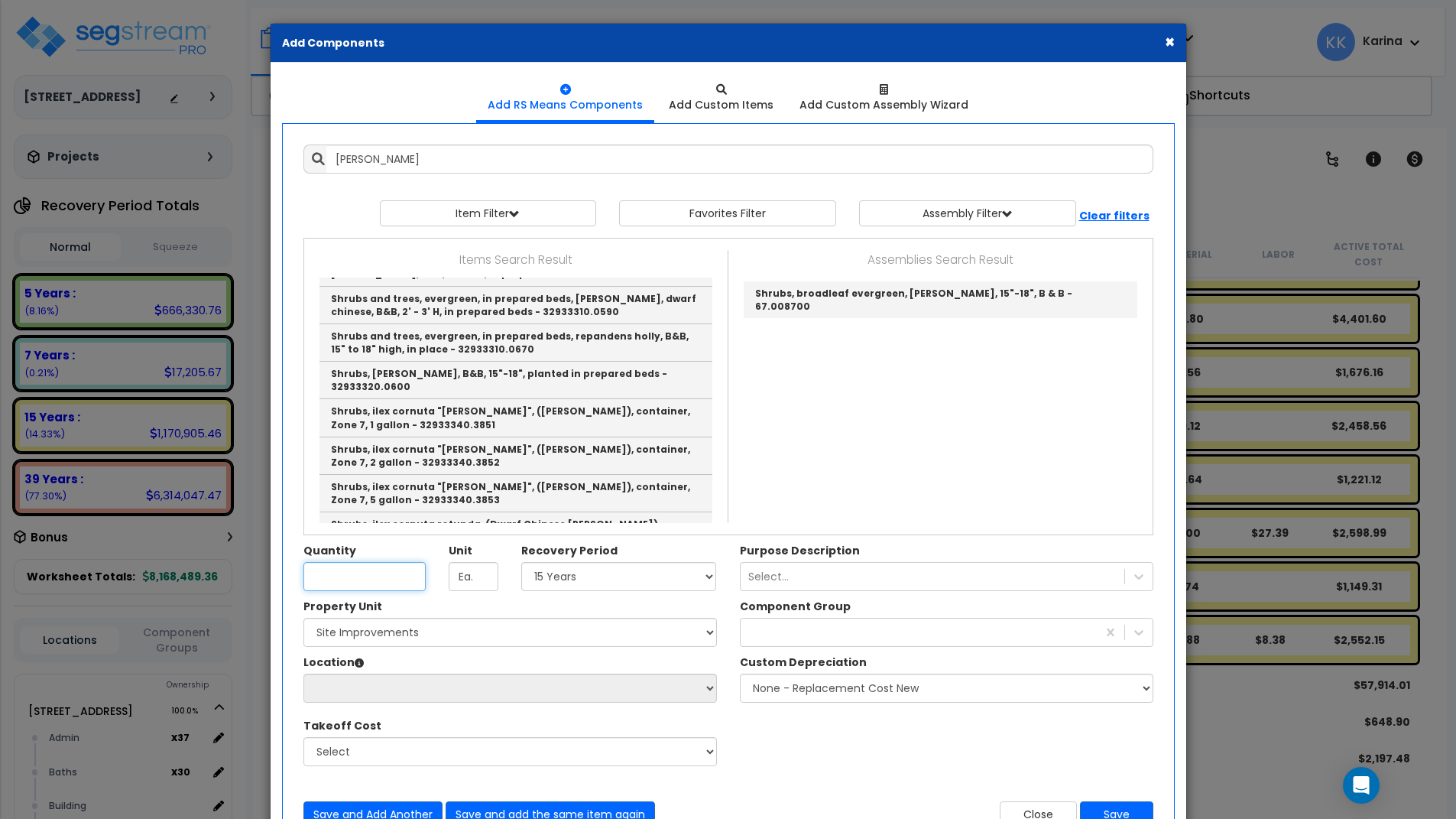
type input "Shrubs, ilex cornuta "Carissa", (Carissa Holly), container, Zone 7, 5 gallon - …"
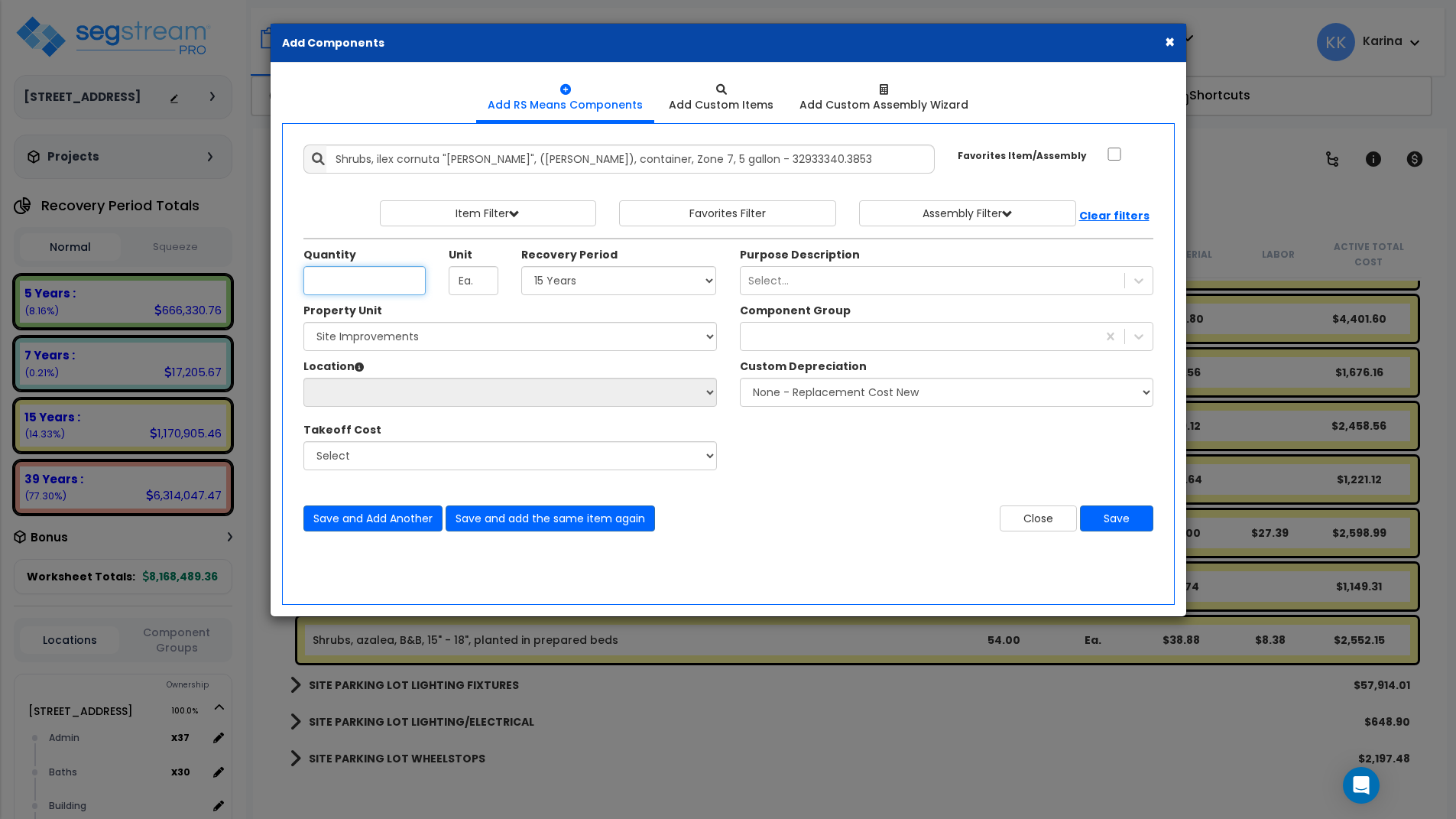
click at [392, 279] on input "Quantity" at bounding box center [364, 280] width 122 height 29
type input "18"
click at [521, 266] on select "Select 5 Years 7 Years 15 Years 20 Years 39 Years 27.5 Year" at bounding box center [619, 280] width 195 height 29
select select "15Y"
click option "15 Years" at bounding box center [0, 0] width 0 height 0
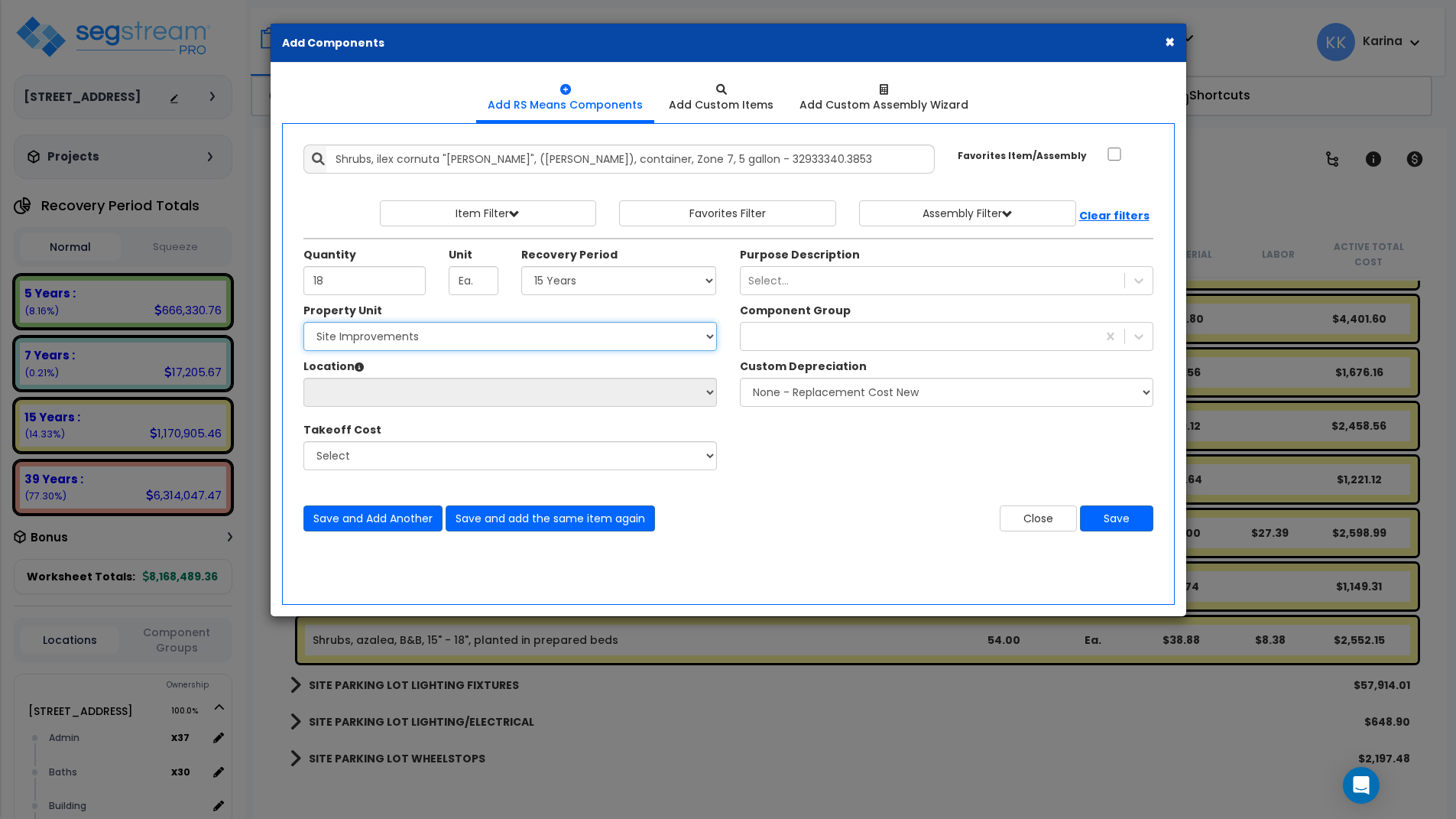
click at [303, 322] on select "Select 204 Energy Pkwy Site Improvements" at bounding box center [509, 337] width 414 height 29
select select "162447"
click option "Site Improvements" at bounding box center [0, 0] width 0 height 0
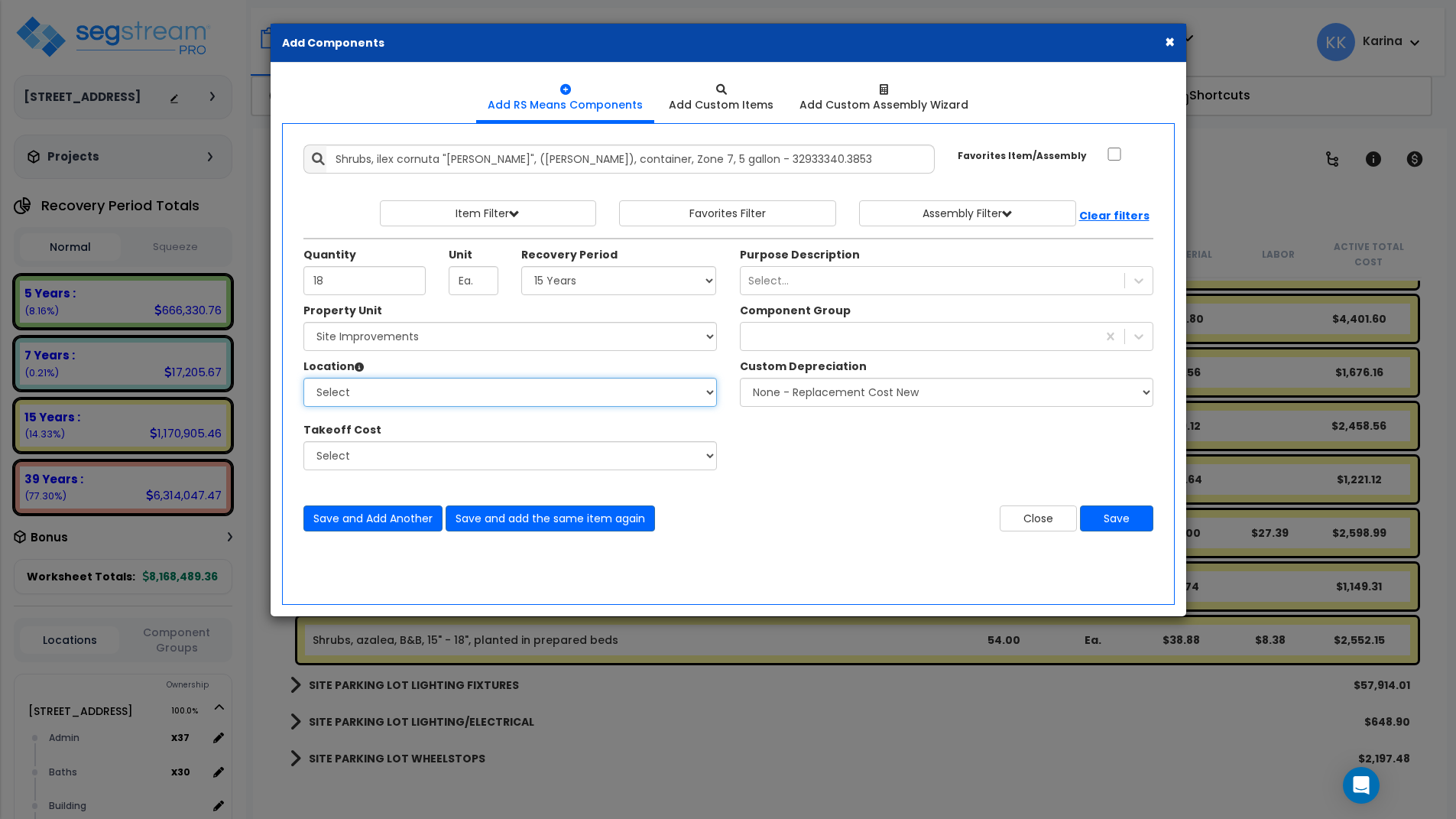
click at [303, 378] on select "Select Site Exterior Add Additional Location" at bounding box center [509, 393] width 414 height 29
select select "462"
click option "Site Exterior" at bounding box center [0, 0] width 0 height 0
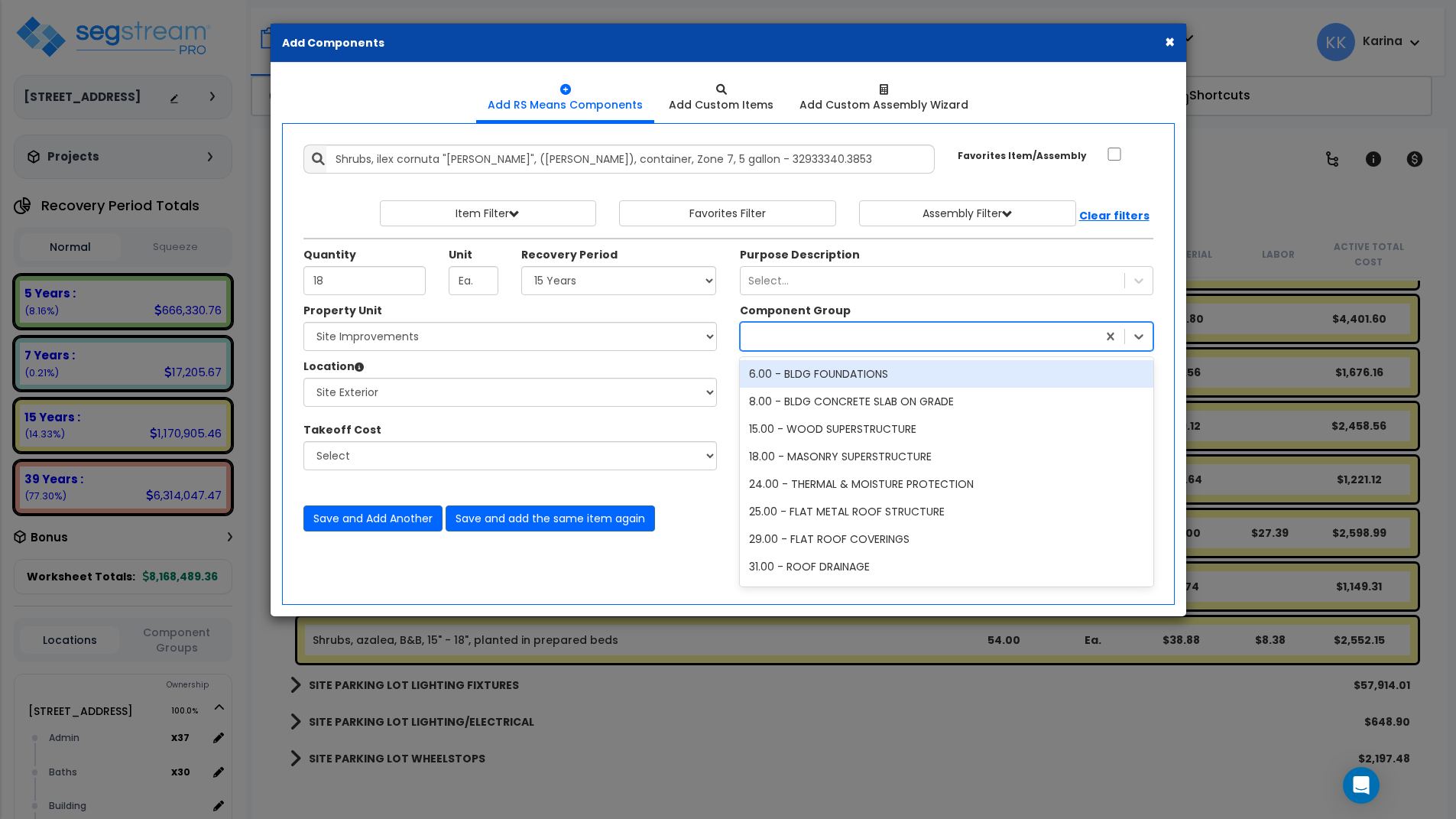
click at [749, 335] on input "text" at bounding box center [749, 336] width 2 height 16
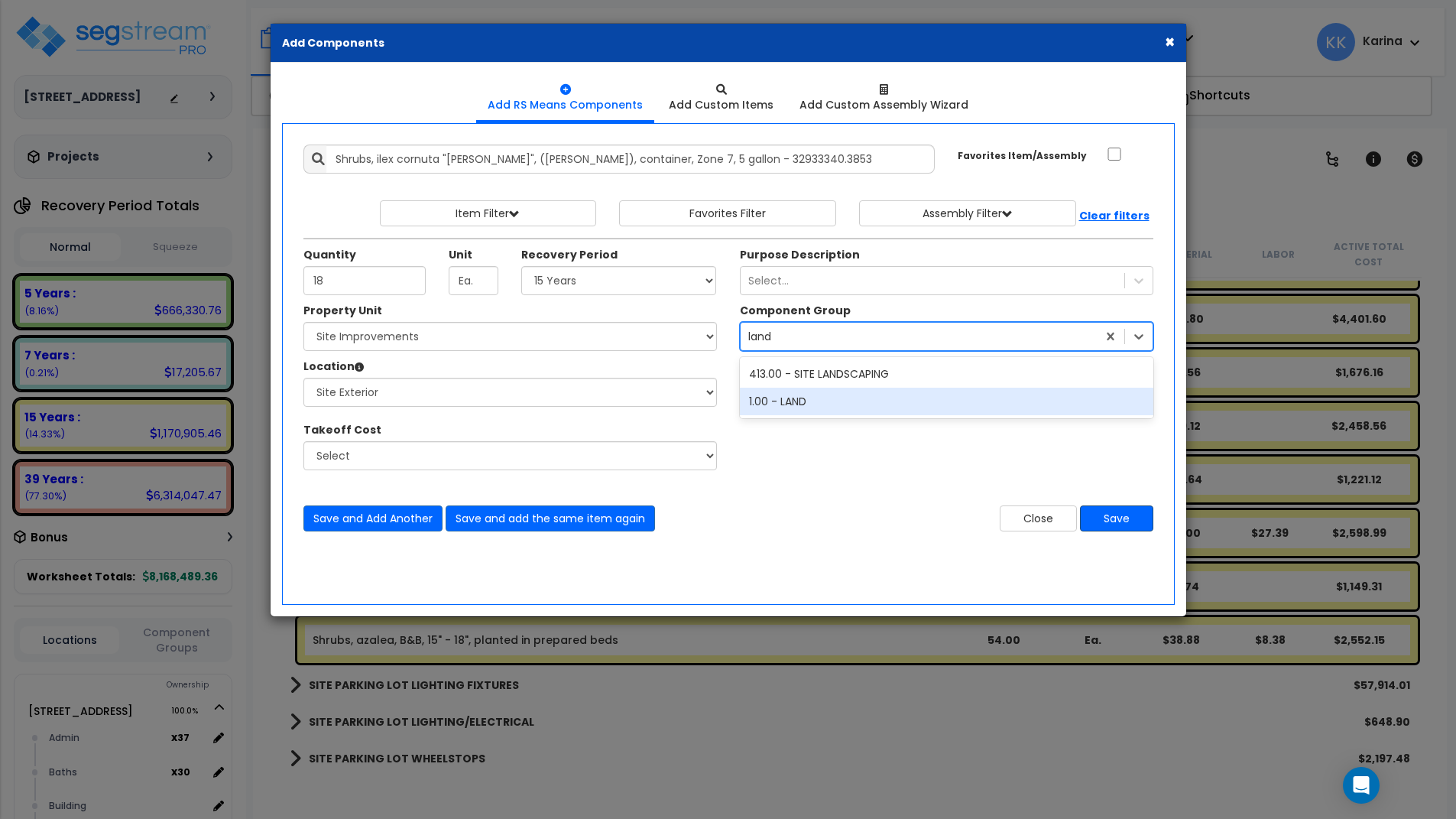
type input "land"
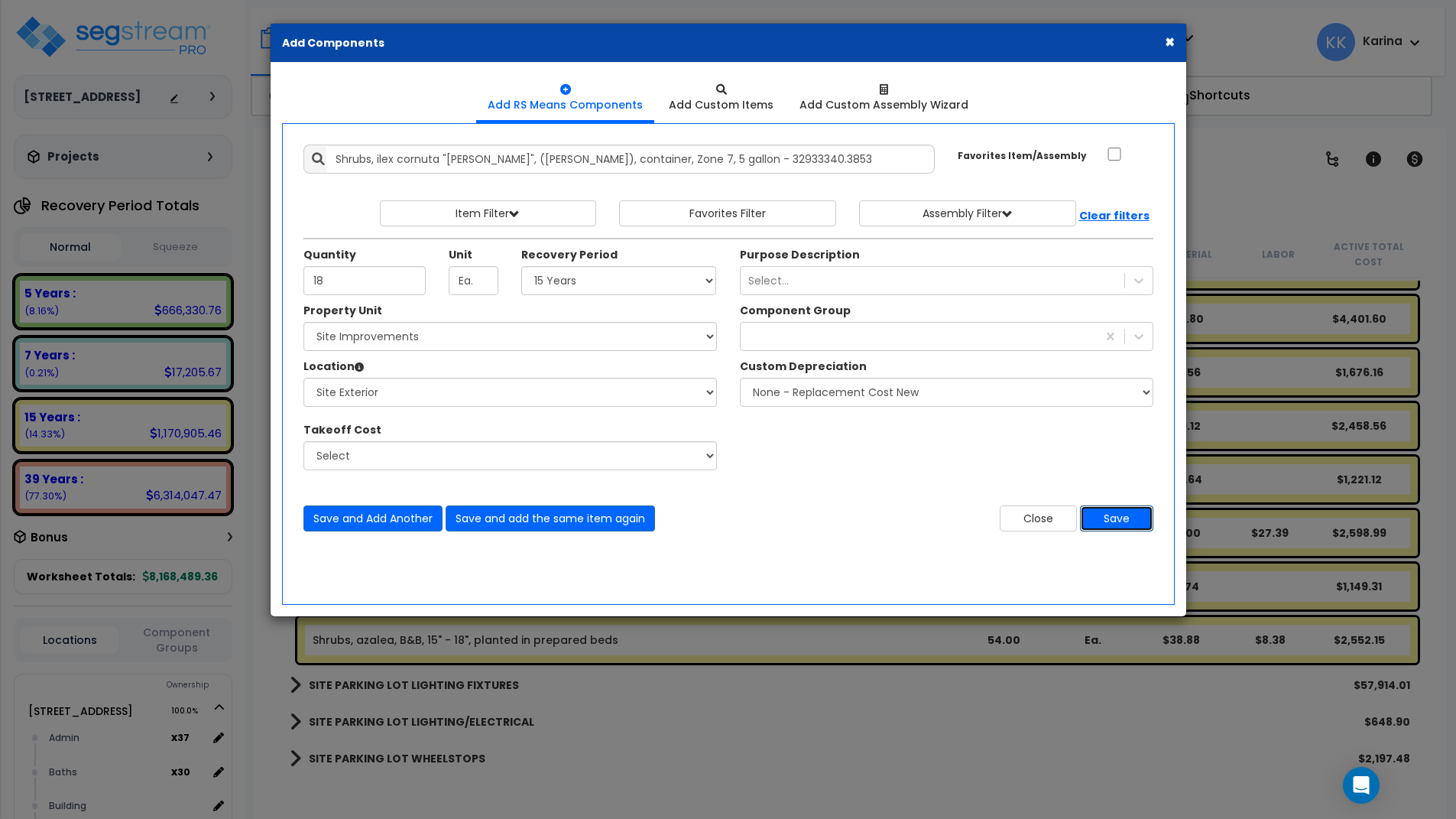
click at [1120, 518] on button "Save" at bounding box center [1116, 519] width 73 height 26
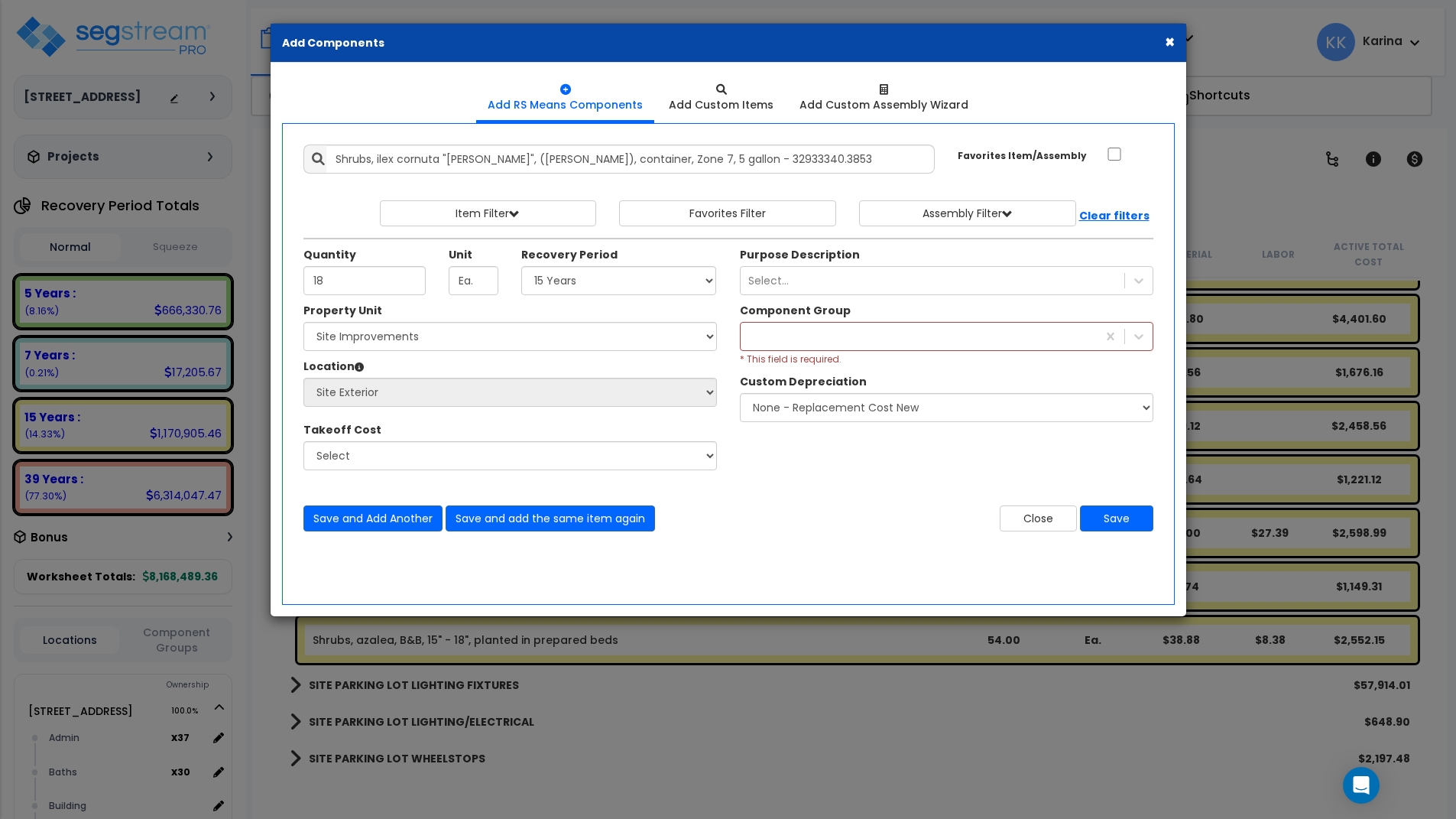
click at [831, 335] on div at bounding box center [918, 336] width 356 height 25
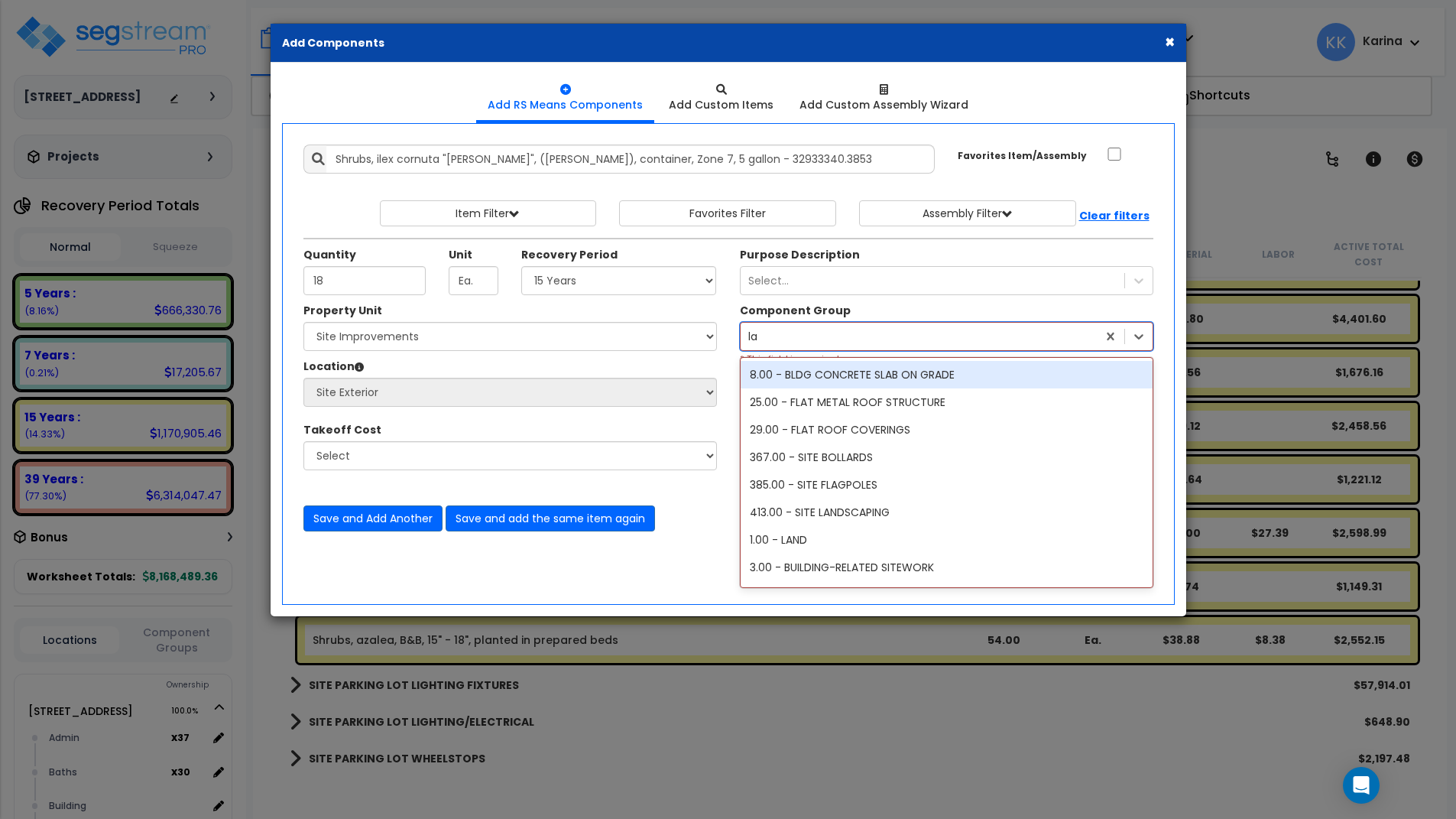
type input "lan"
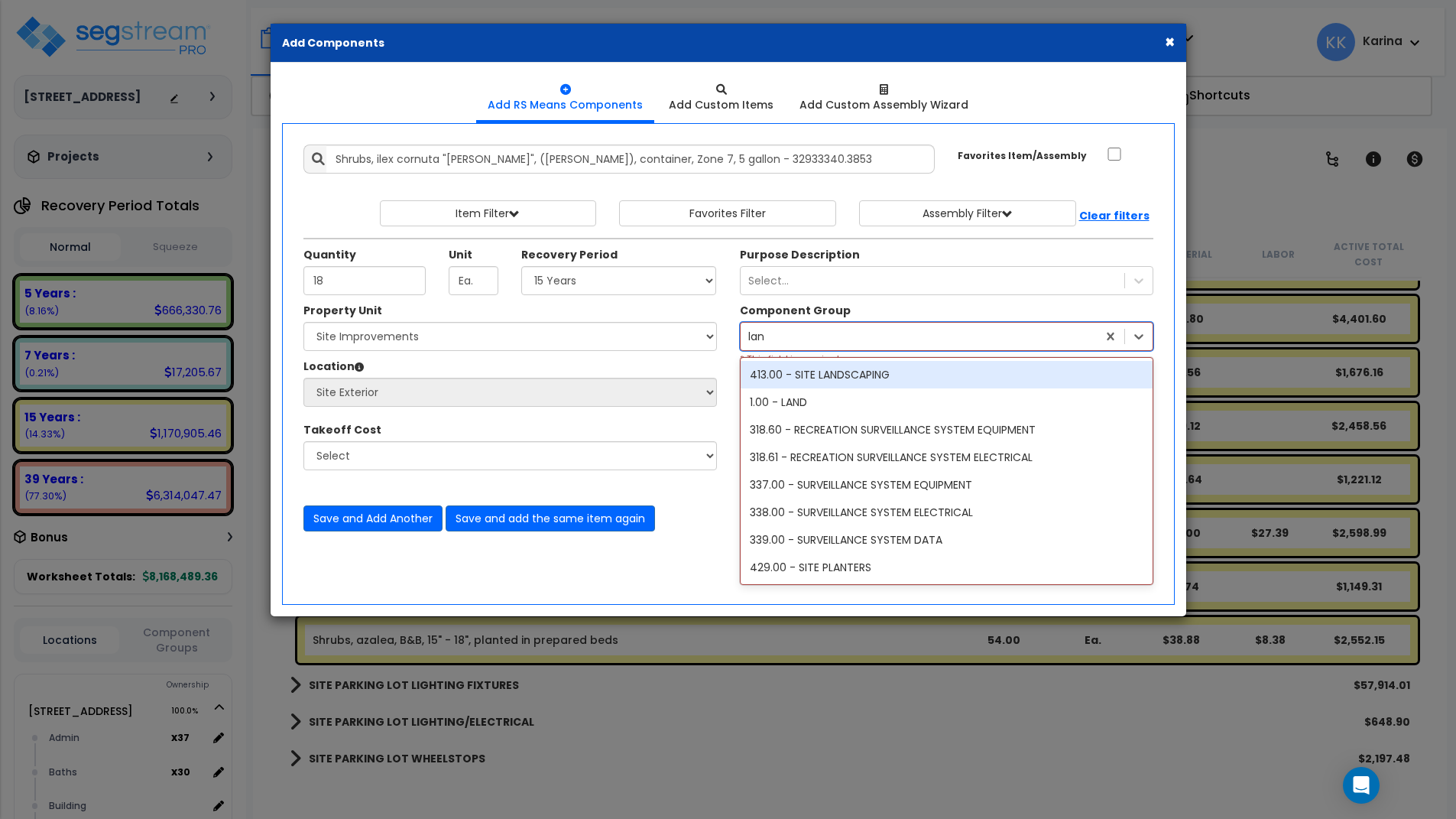
click at [829, 374] on div "413.00 - SITE LANDSCAPING" at bounding box center [946, 374] width 412 height 27
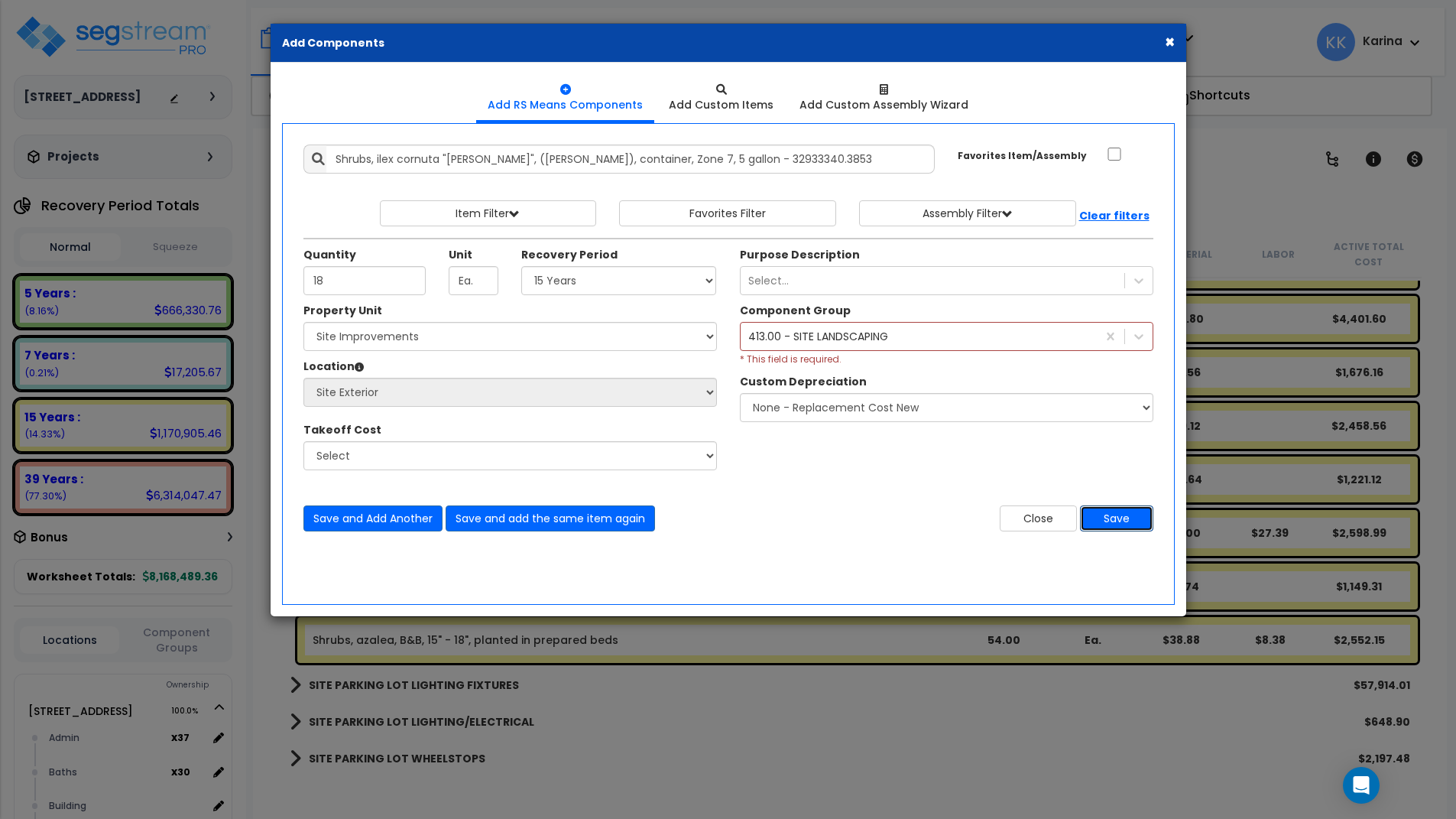
click at [1116, 517] on button "Save" at bounding box center [1116, 519] width 73 height 26
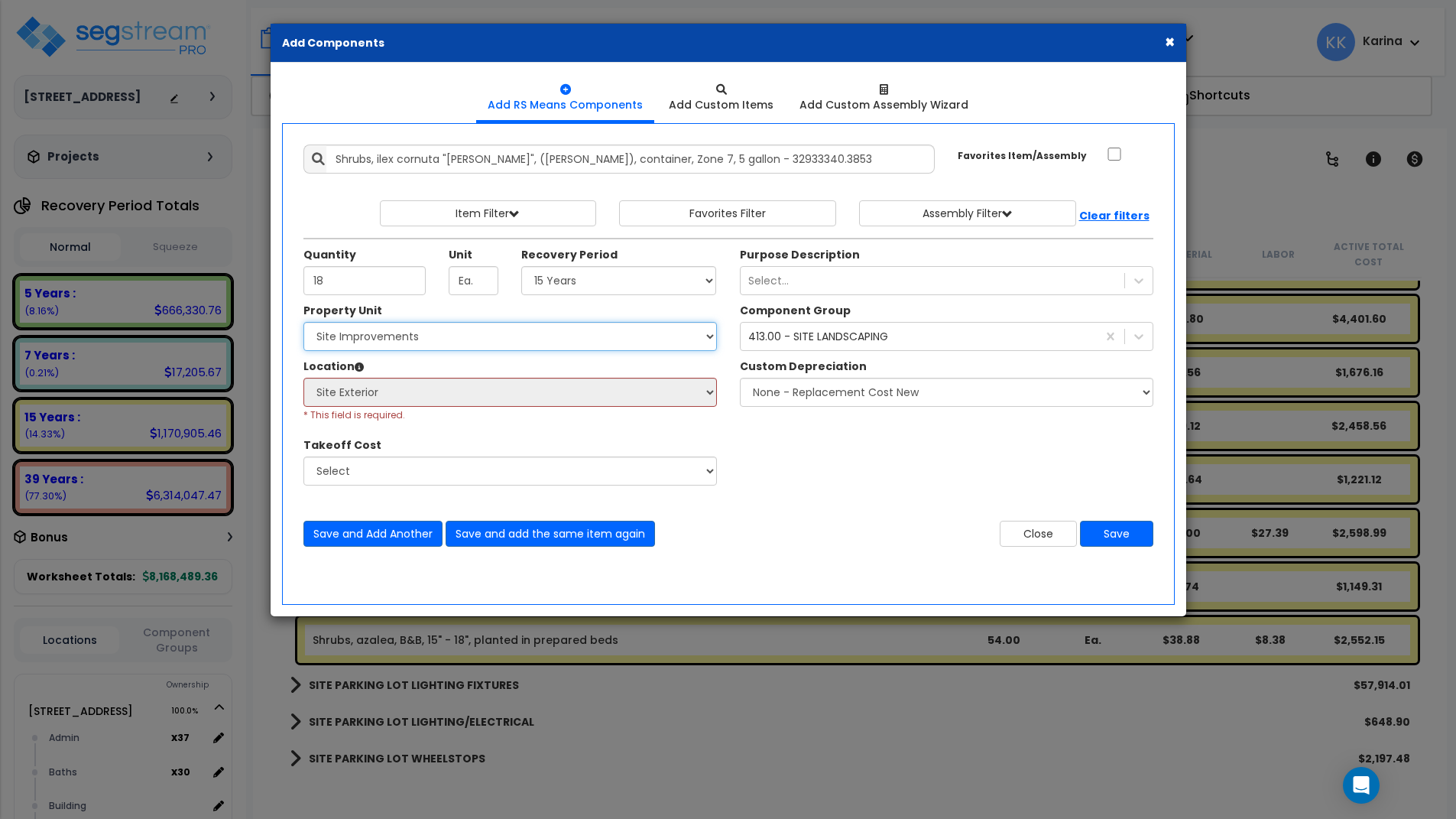
click at [303, 322] on select "Select 204 Energy Pkwy Site Improvements" at bounding box center [509, 337] width 414 height 29
select select "162439"
click option "[STREET_ADDRESS]" at bounding box center [0, 0] width 0 height 0
select select
click at [303, 322] on select "Select 204 Energy Pkwy Site Improvements" at bounding box center [509, 337] width 414 height 29
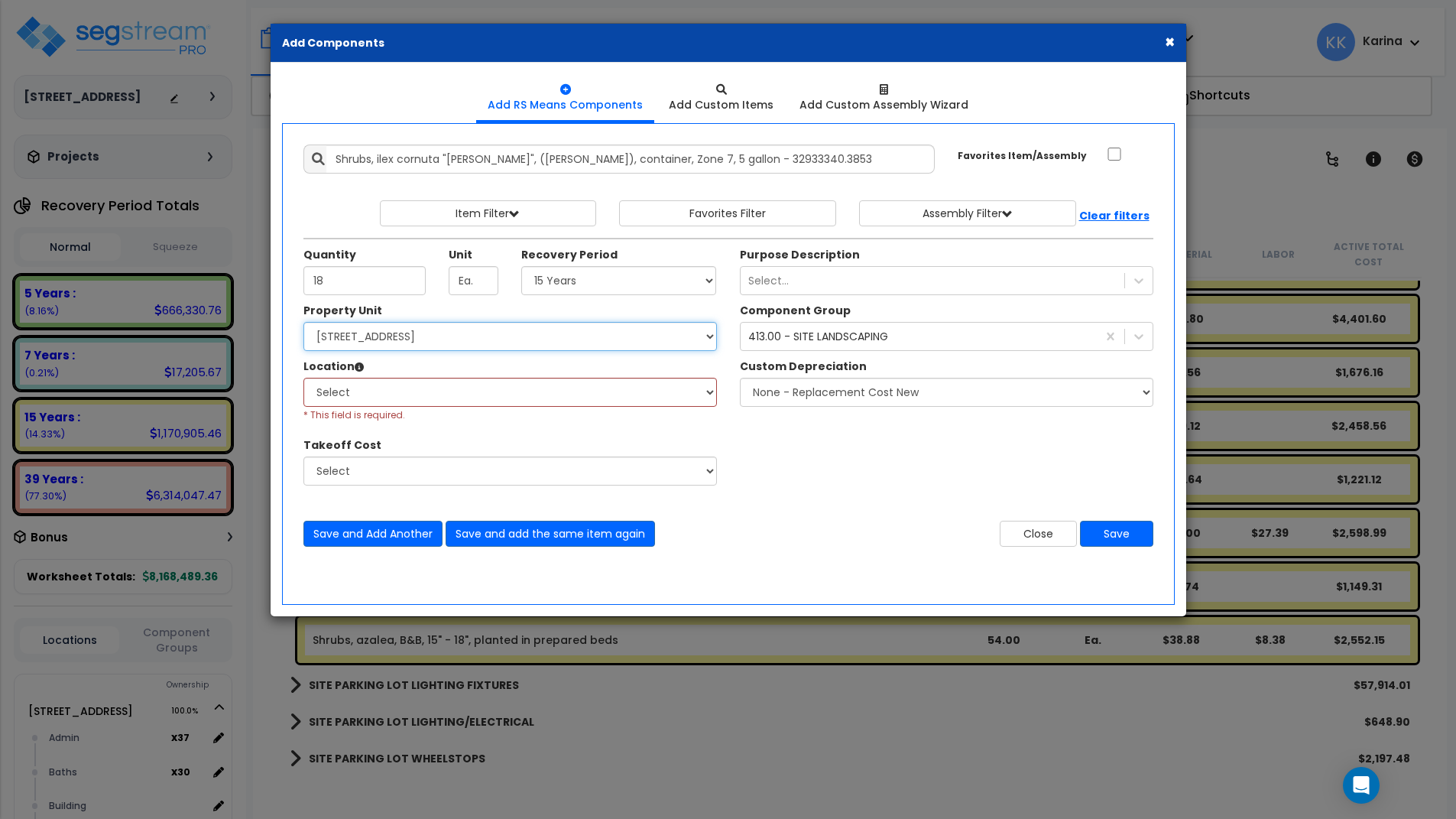
select select "162447"
click option "Site Improvements" at bounding box center [0, 0] width 0 height 0
click at [303, 378] on select "Select Site Exterior Add Additional Location" at bounding box center [509, 393] width 414 height 29
select select "462"
click option "Site Exterior" at bounding box center [0, 0] width 0 height 0
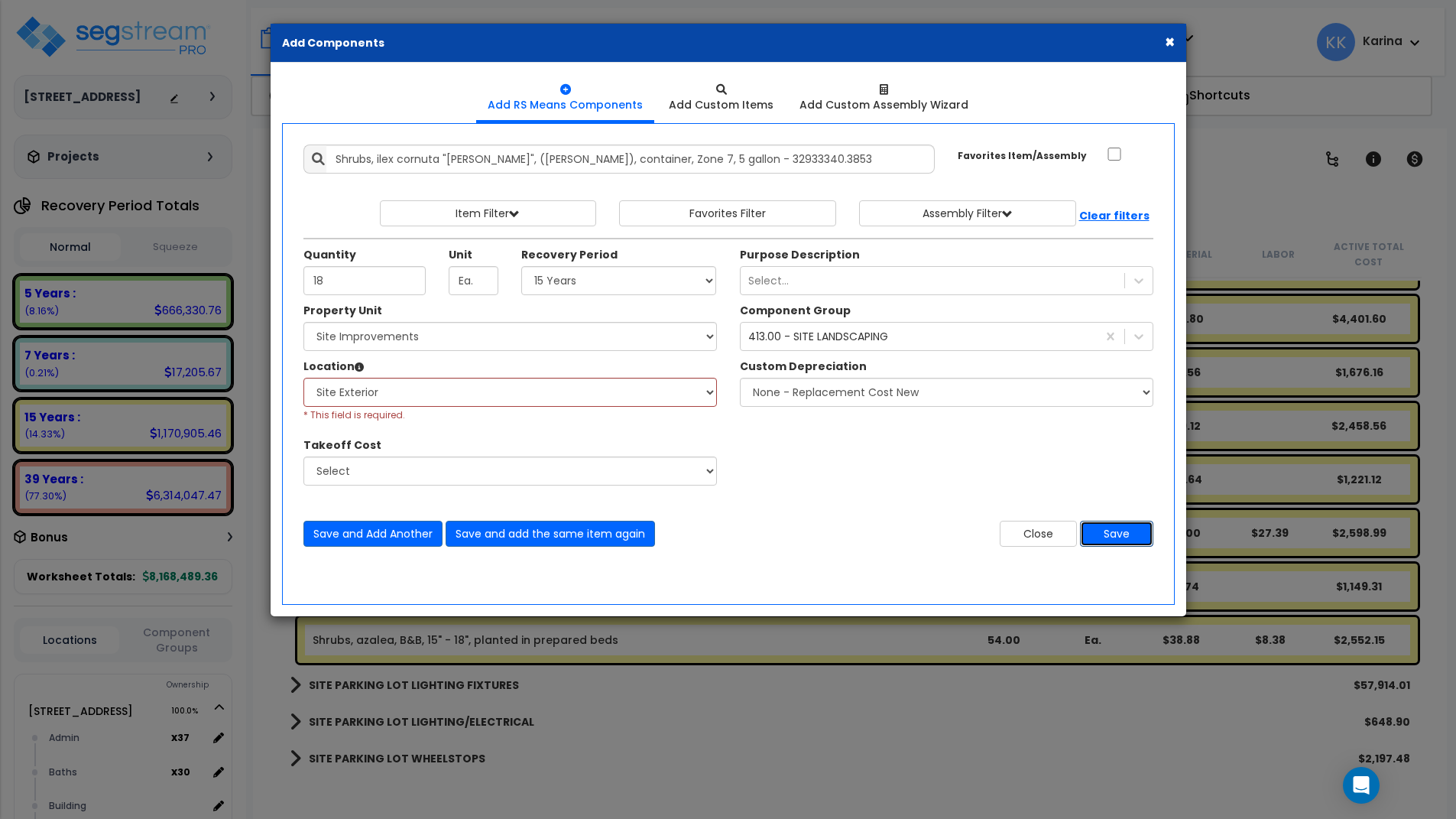
click at [1111, 538] on button "Save" at bounding box center [1116, 533] width 73 height 26
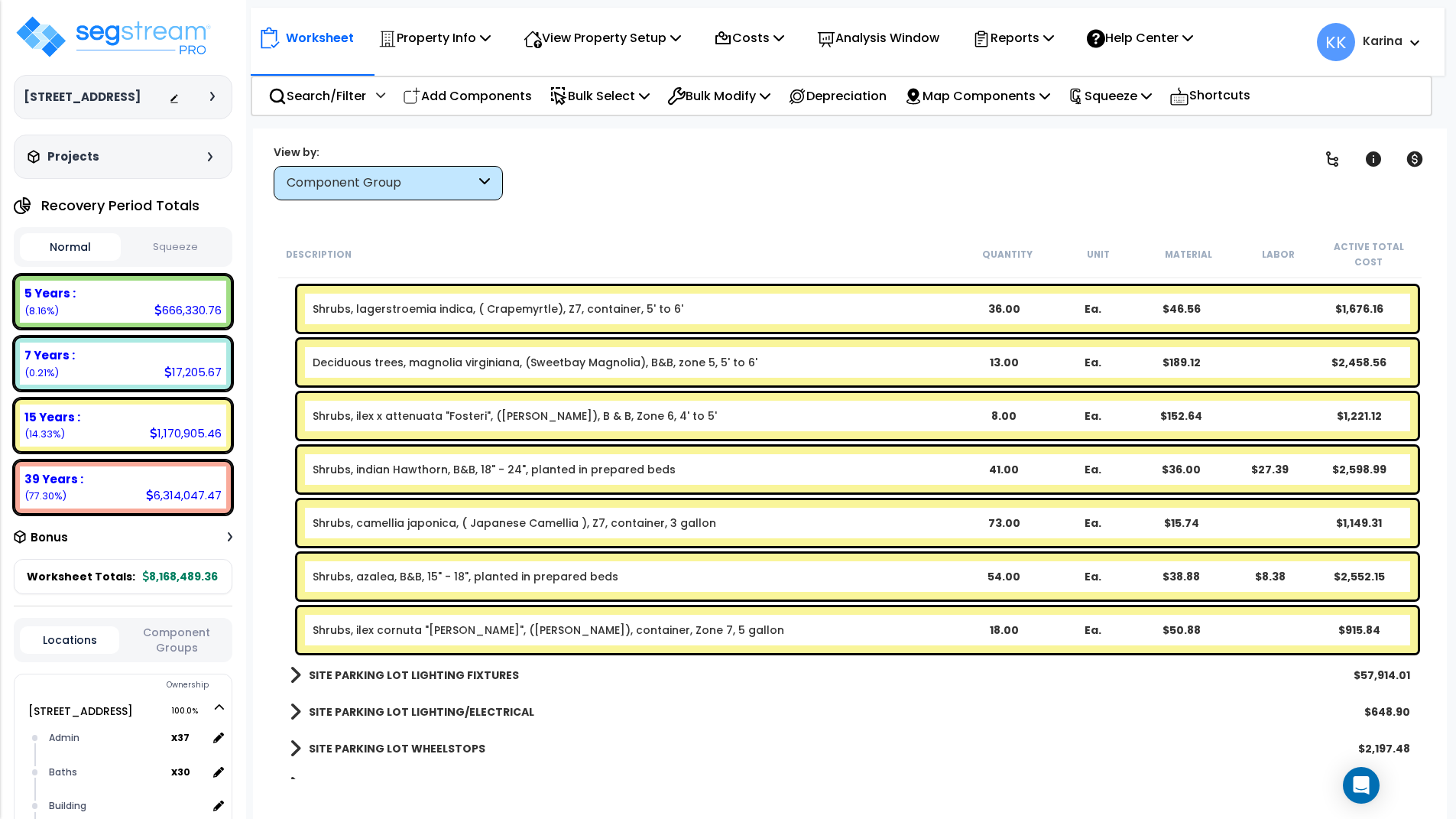
scroll to position [2758, 0]
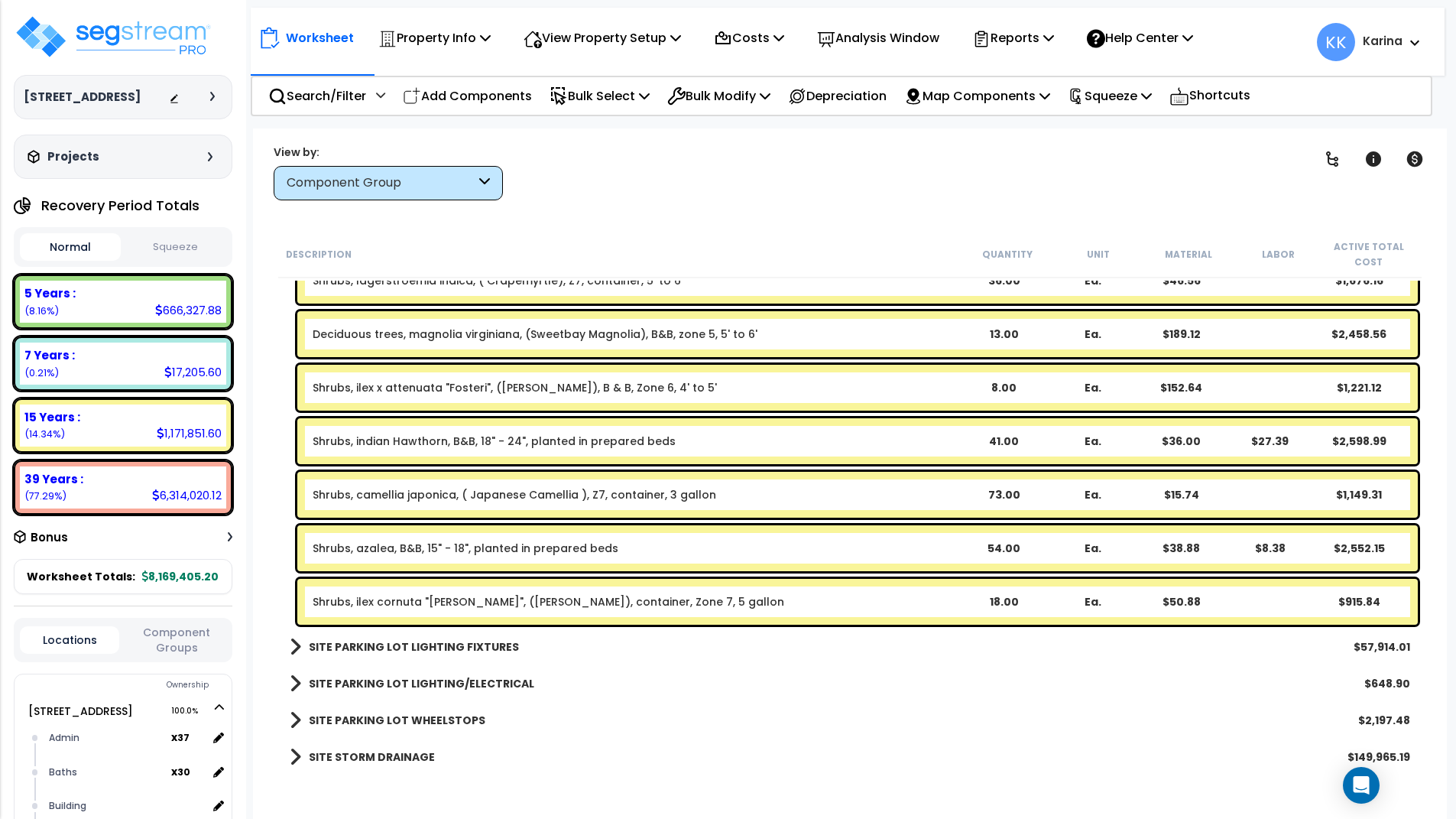
click at [724, 742] on div "SITE STORM DRAINAGE $149,965.19" at bounding box center [850, 757] width 1136 height 37
click at [462, 91] on p "Add Components" at bounding box center [467, 96] width 130 height 21
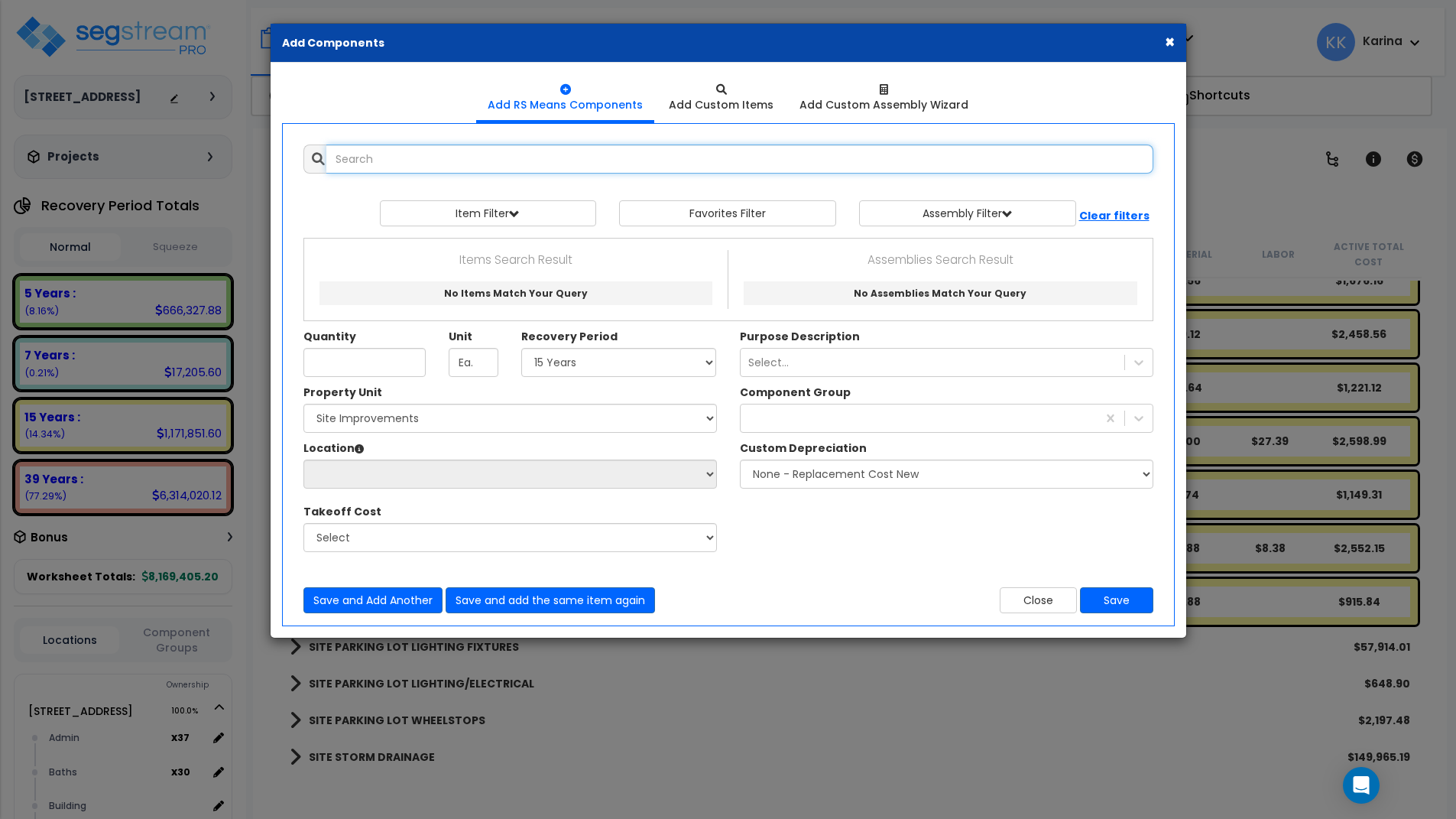
select select
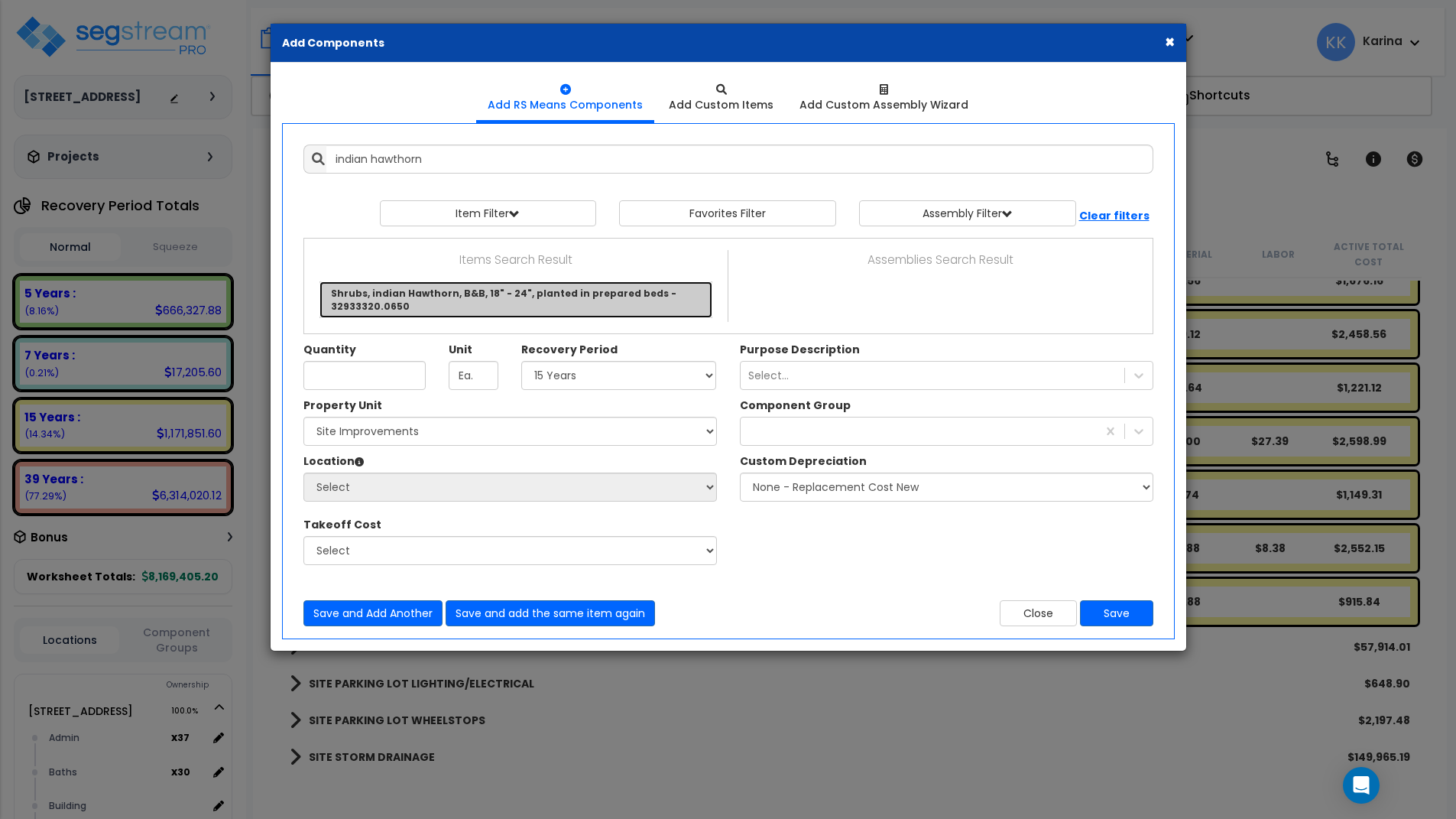
click at [458, 292] on link "Shrubs, indian Hawthorn, B&B, 18" - 24", planted in prepared beds - 32933320.06…" at bounding box center [516, 299] width 393 height 37
type input "Shrubs, indian Hawthorn, B&B, 18" - 24", planted in prepared beds - 32933320.06…"
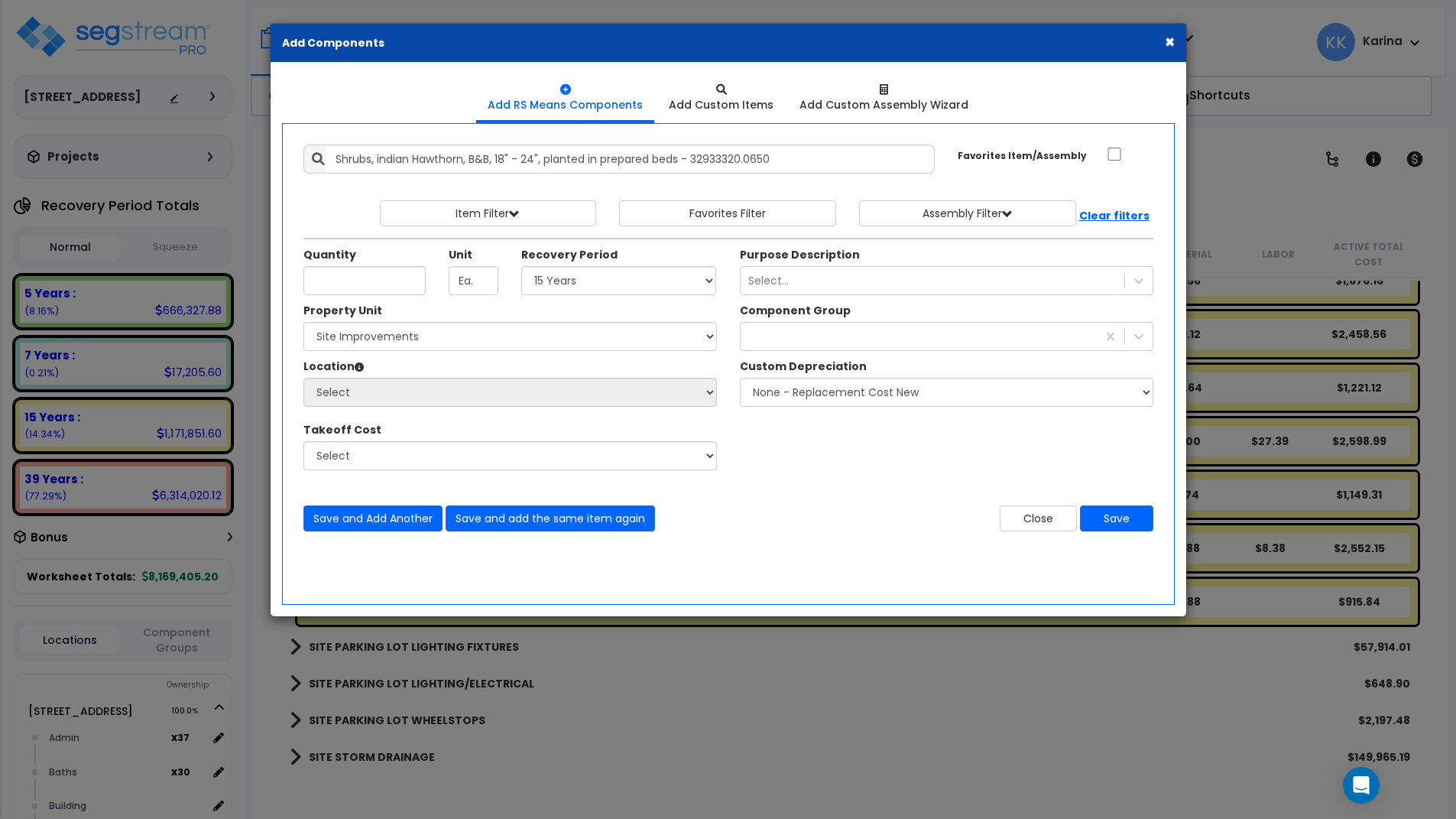
drag, startPoint x: 667, startPoint y: 744, endPoint x: 526, endPoint y: 423, distance: 350.6
click at [661, 722] on div "× Add Components Add RS Means Components Add Custom Items Add Items" at bounding box center [728, 409] width 1456 height 819
click at [395, 284] on input "Quantity" at bounding box center [364, 280] width 122 height 29
type input "183"
click at [521, 266] on select "Select 5 Years 7 Years 15 Years 20 Years 39 Years 27.5 Year" at bounding box center [619, 280] width 195 height 29
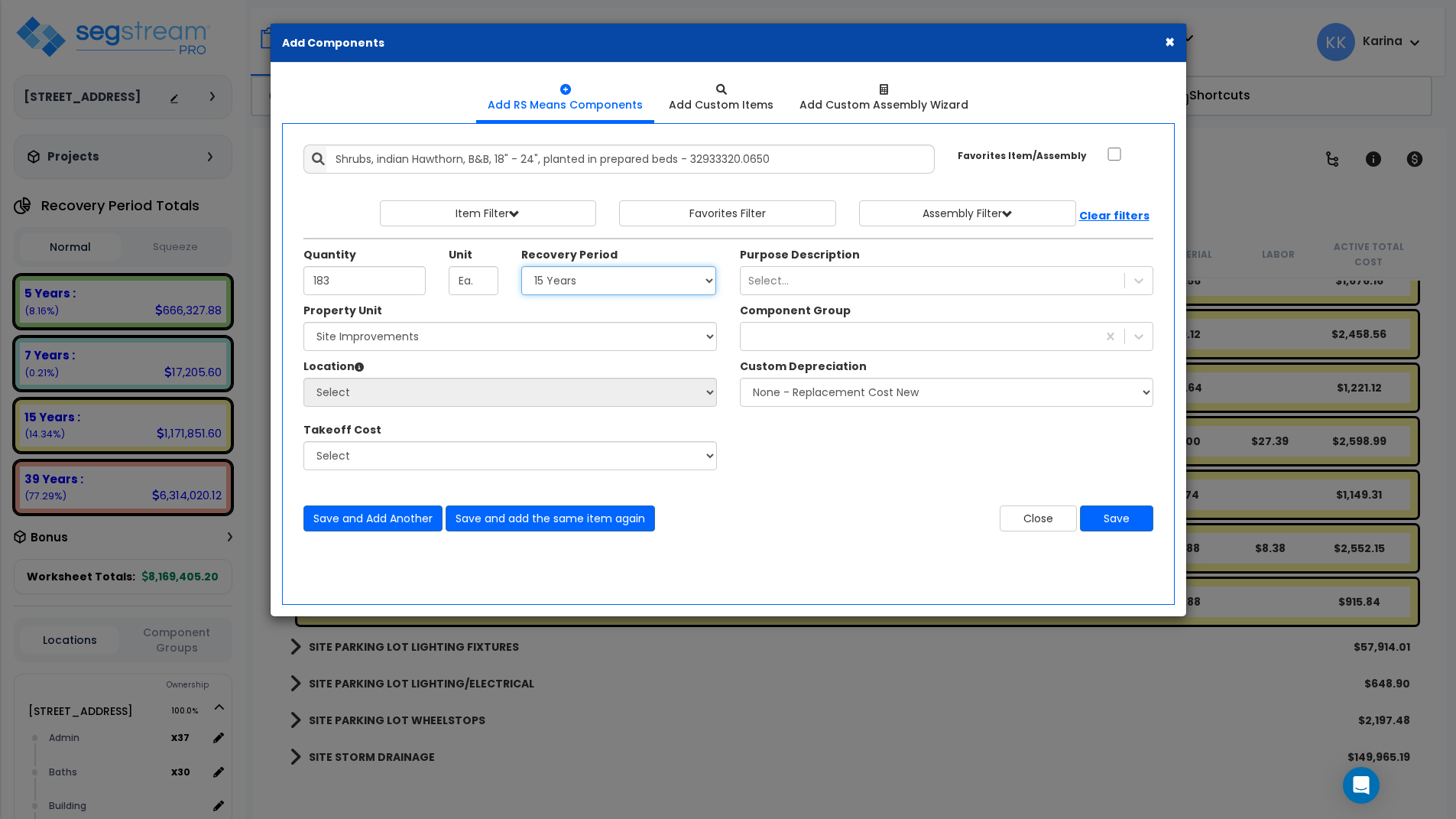
select select "15Y"
click option "15 Years" at bounding box center [0, 0] width 0 height 0
click at [303, 322] on select "Select 204 Energy Pkwy Site Improvements" at bounding box center [509, 337] width 414 height 29
select select "162447"
click option "Site Improvements" at bounding box center [0, 0] width 0 height 0
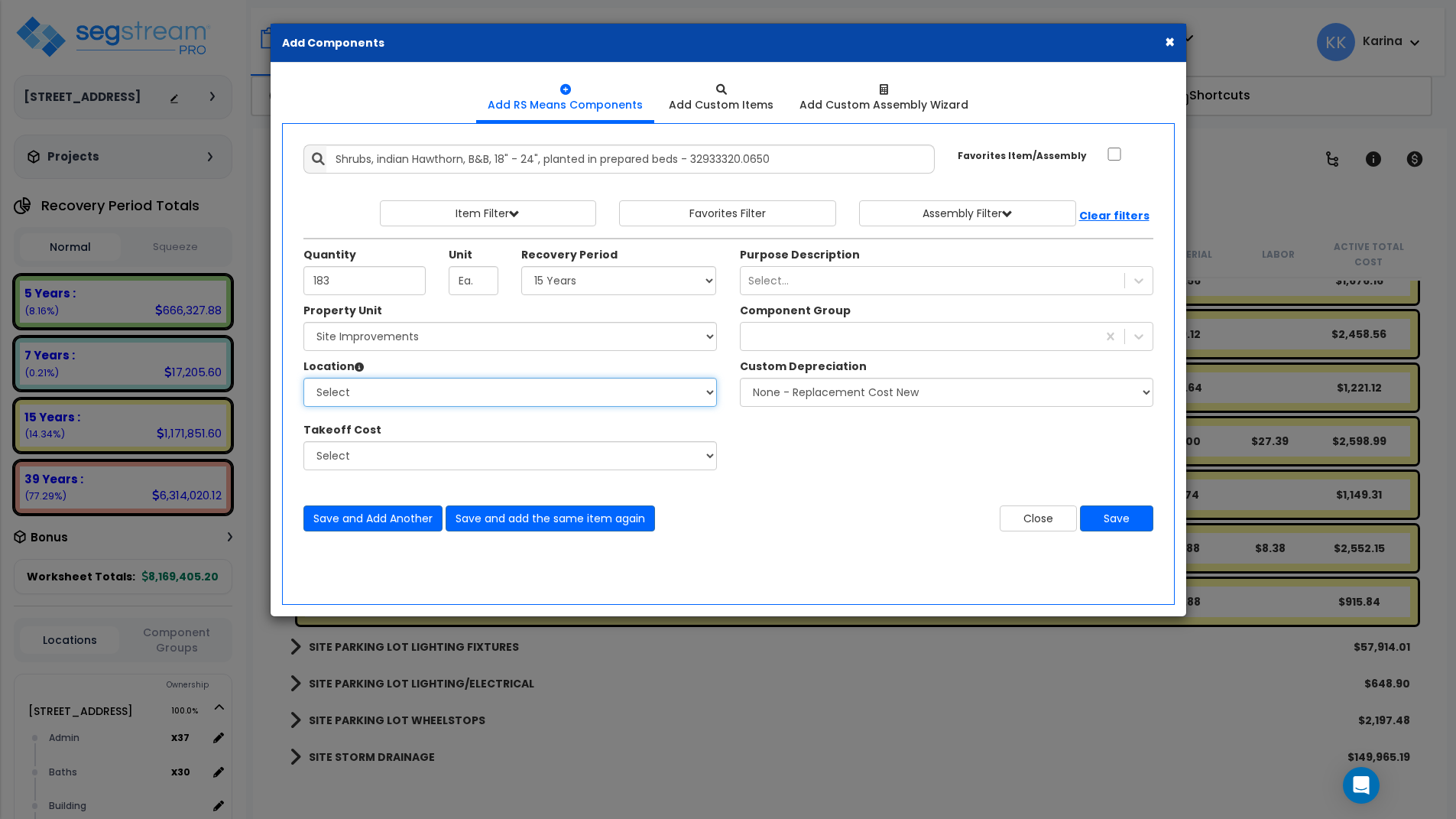
click at [303, 378] on select "Select Site Exterior Add Additional Location" at bounding box center [509, 393] width 414 height 29
select select "462"
click option "Site Exterior" at bounding box center [0, 0] width 0 height 0
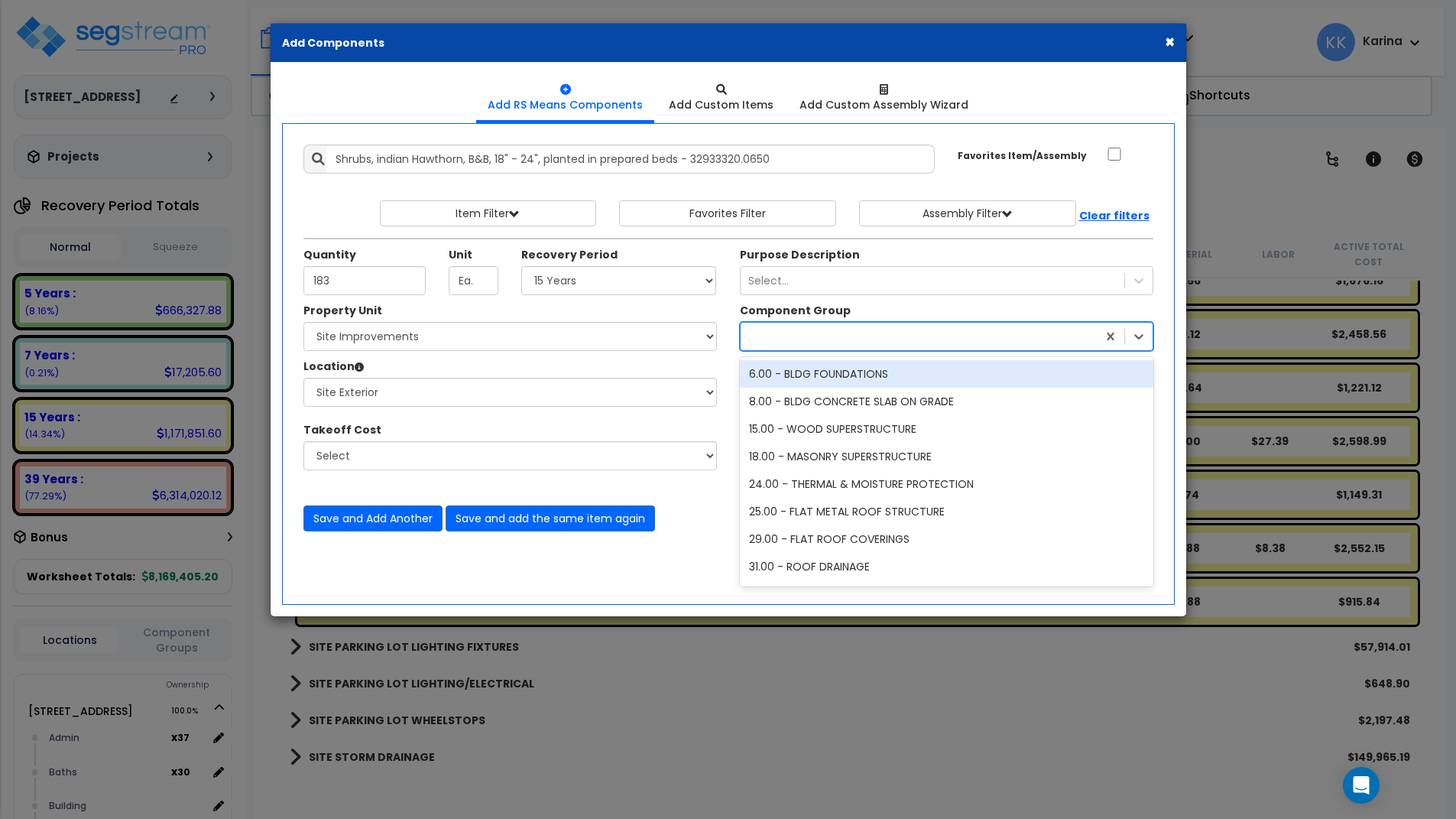
click at [760, 331] on div at bounding box center [918, 336] width 356 height 25
type input "land"
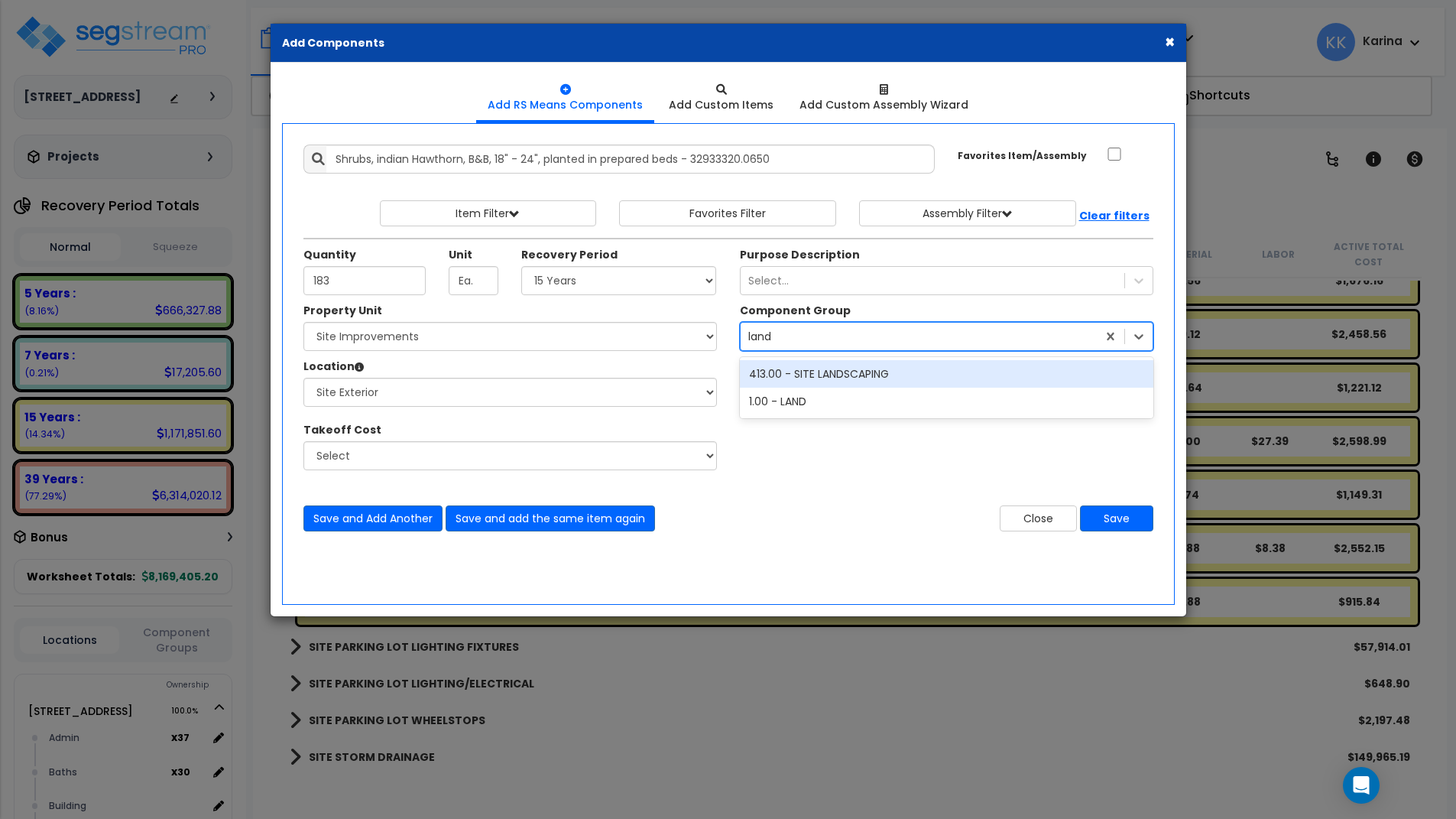
click at [810, 374] on div "413.00 - SITE LANDSCAPING" at bounding box center [947, 373] width 414 height 27
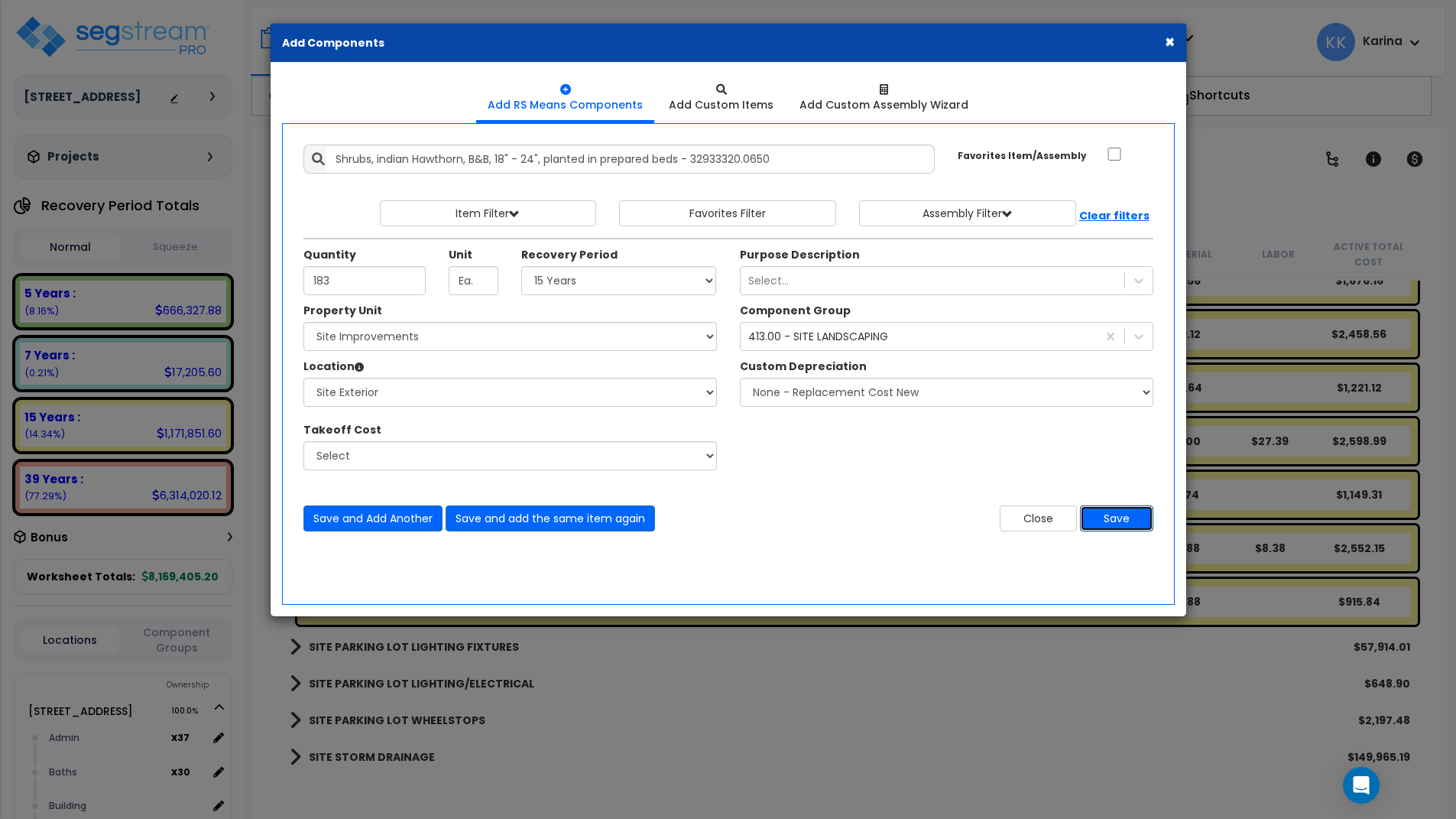
click at [1118, 516] on button "Save" at bounding box center [1116, 519] width 73 height 26
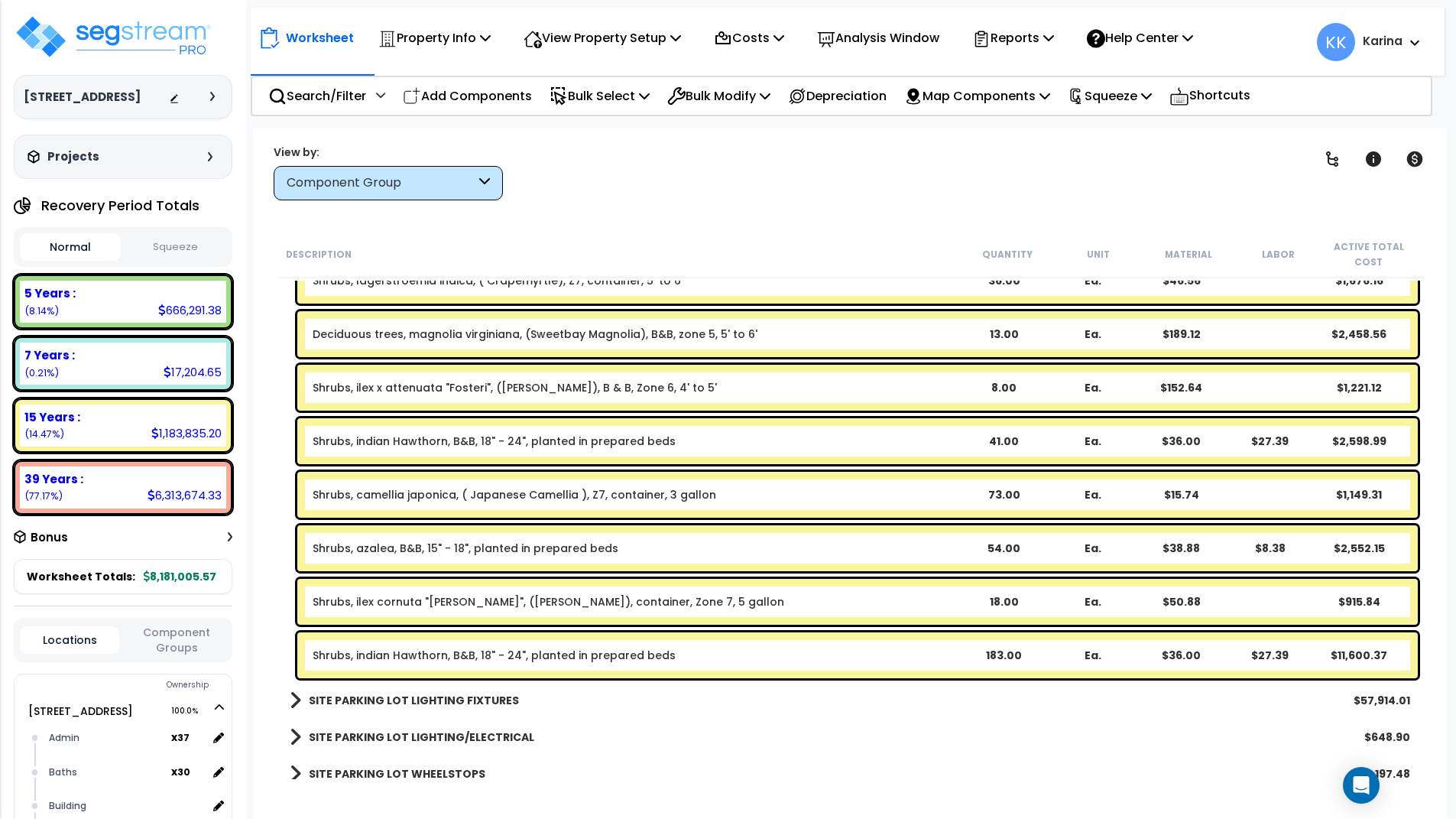
click at [672, 745] on div "SITE PARKING LOT LIGHTING/ELECTRICAL $648.90" at bounding box center [850, 737] width 1136 height 37
click at [476, 91] on p "Add Components" at bounding box center [467, 96] width 130 height 21
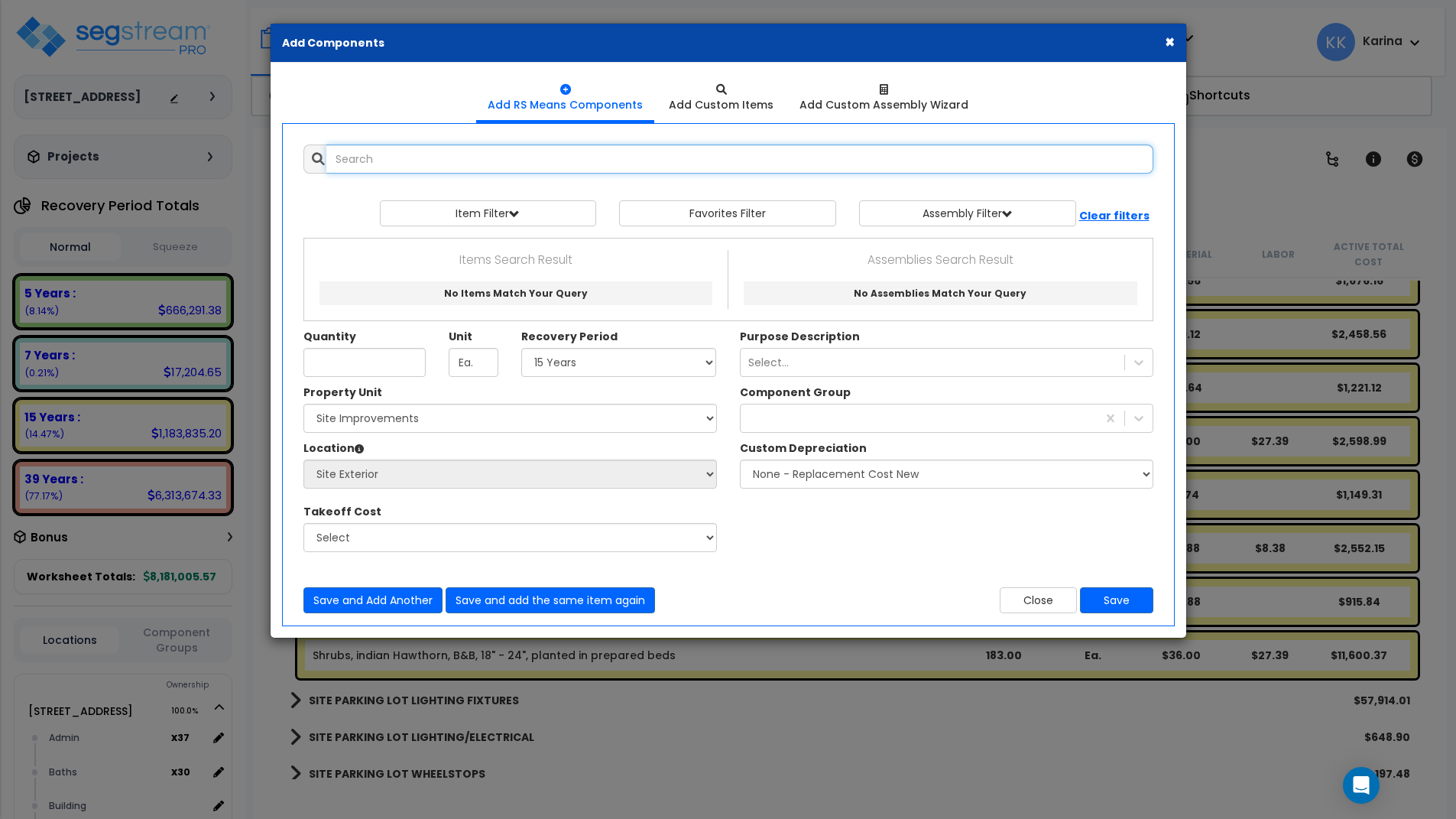
select select
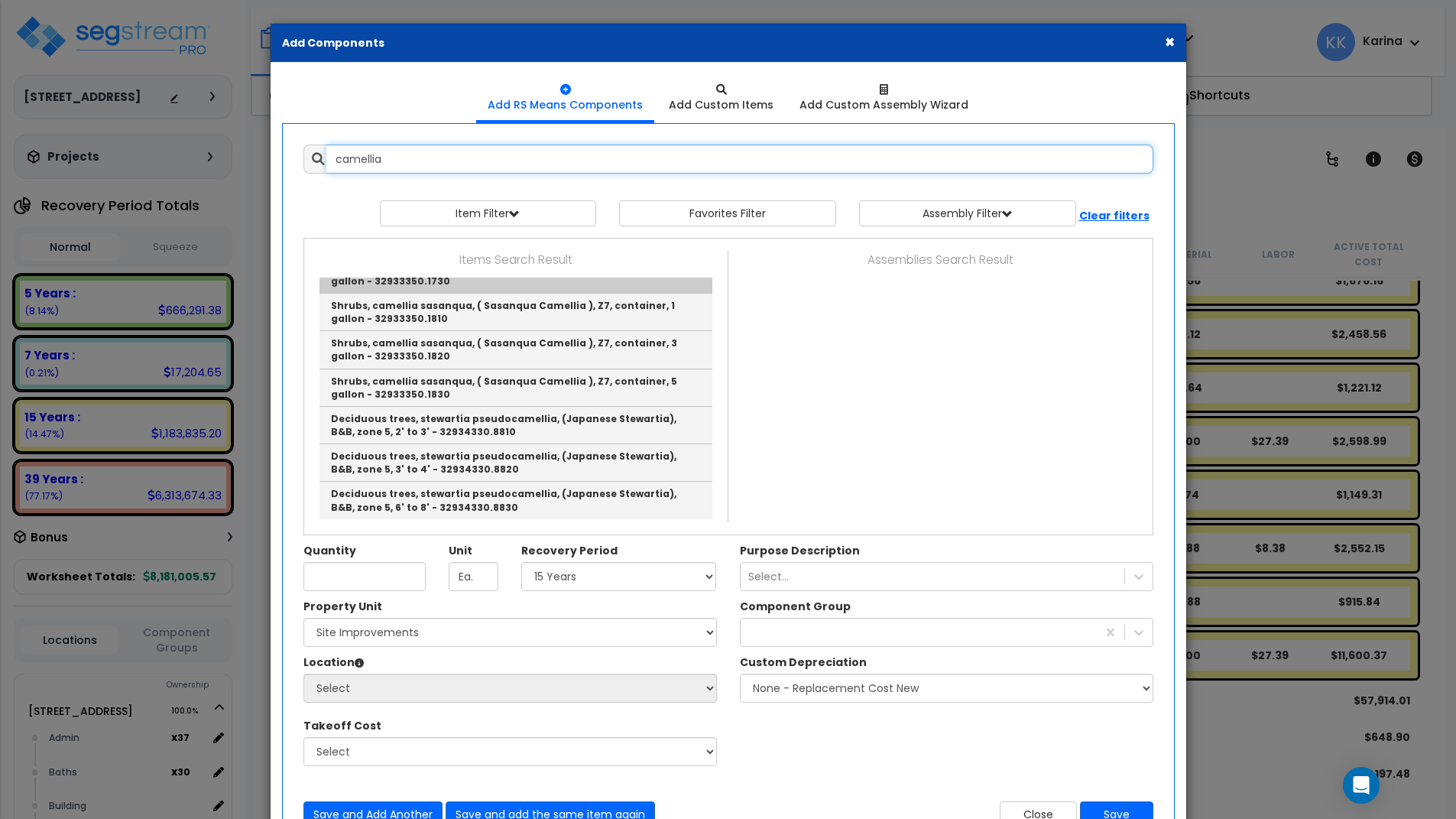
scroll to position [91, 0]
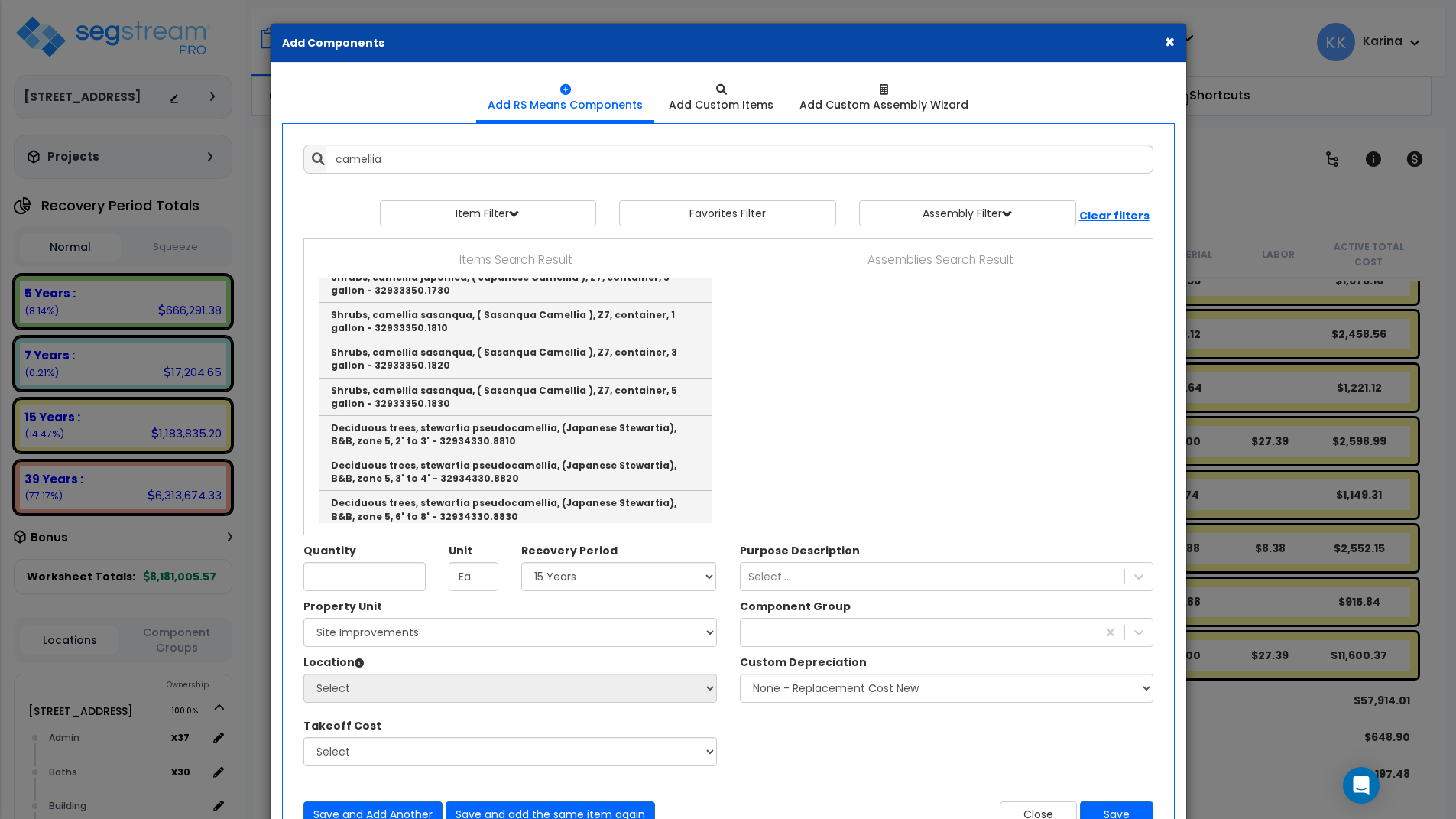
click at [835, 755] on div "Property Unit Select 204 Energy Pkwy Site Improvements Please select Property U…" at bounding box center [728, 690] width 873 height 184
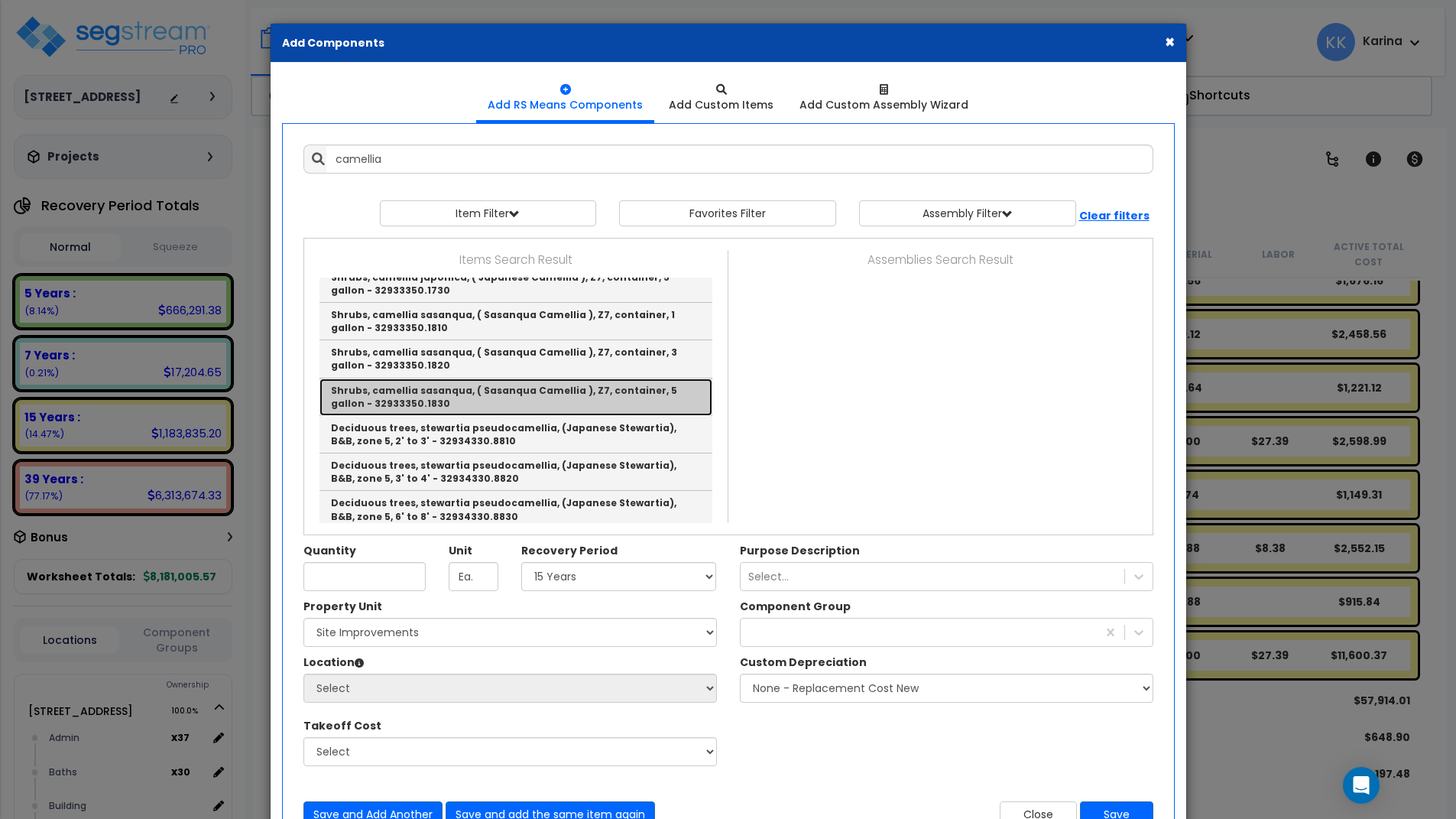
click at [534, 393] on link "Shrubs, camellia sasanqua, ( Sasanqua Camellia ), Z7, container, 5 gallon - 329…" at bounding box center [516, 397] width 393 height 37
type input "Shrubs, camellia sasanqua, ( Sasanqua Camellia ), Z7, container, 5 gallon - 329…"
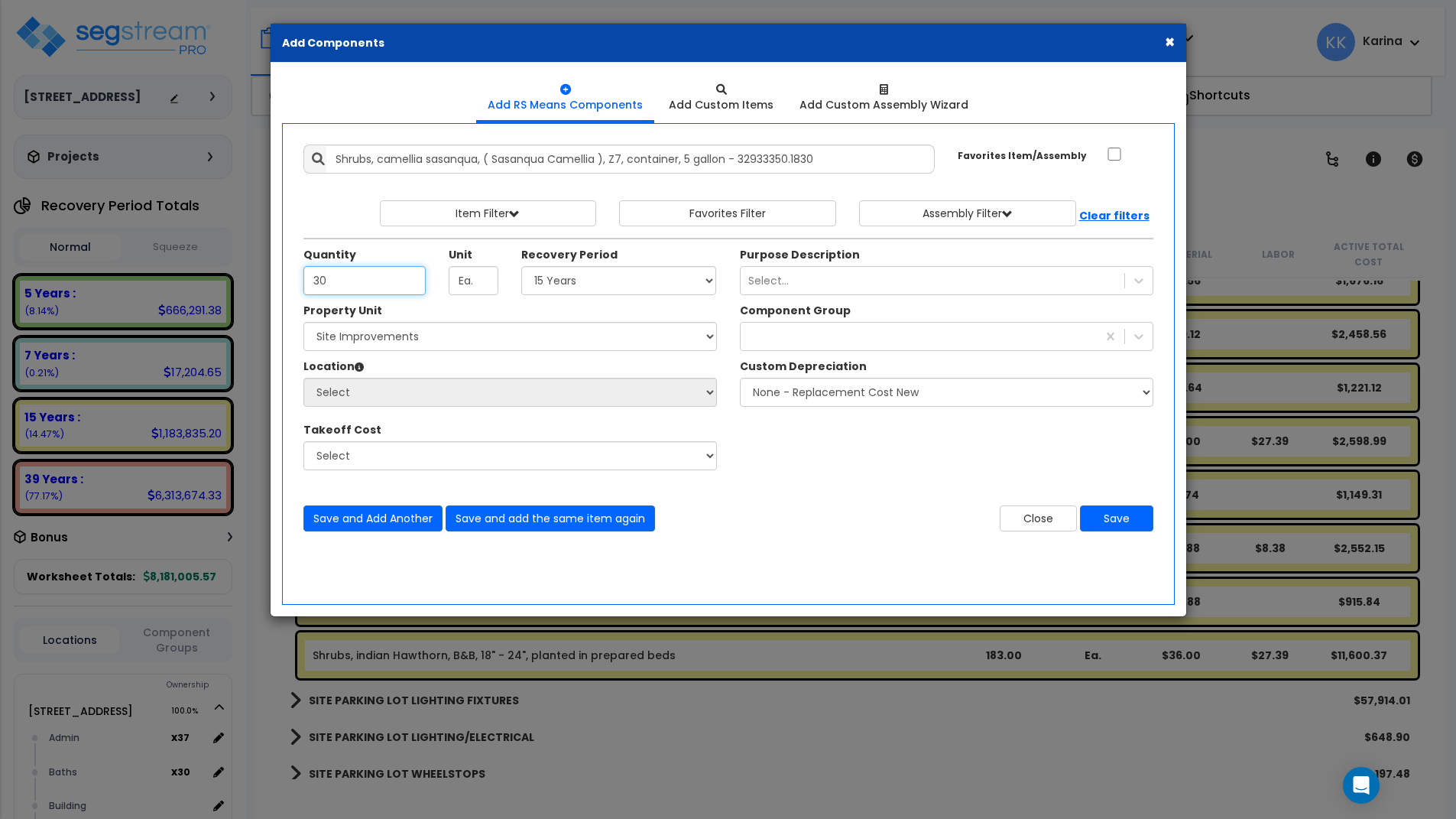
type input "30"
click at [521, 266] on select "Select 5 Years 7 Years 15 Years 20 Years 39 Years 27.5 Year" at bounding box center [619, 280] width 195 height 29
select select "15Y"
click option "15 Years" at bounding box center [0, 0] width 0 height 0
click at [303, 322] on select "Select 204 Energy Pkwy Site Improvements" at bounding box center [509, 337] width 414 height 29
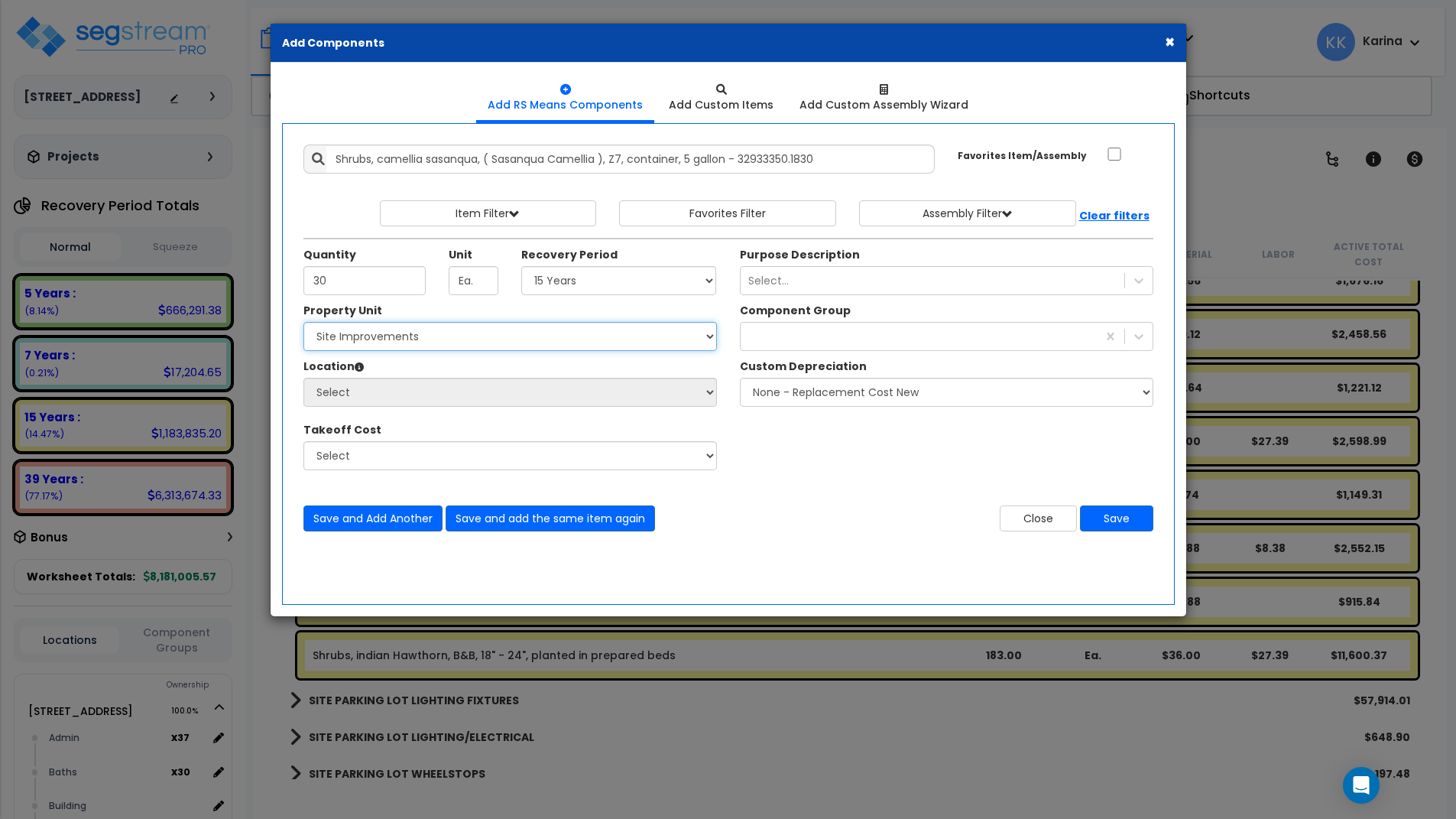
select select "162447"
click option "Site Improvements" at bounding box center [0, 0] width 0 height 0
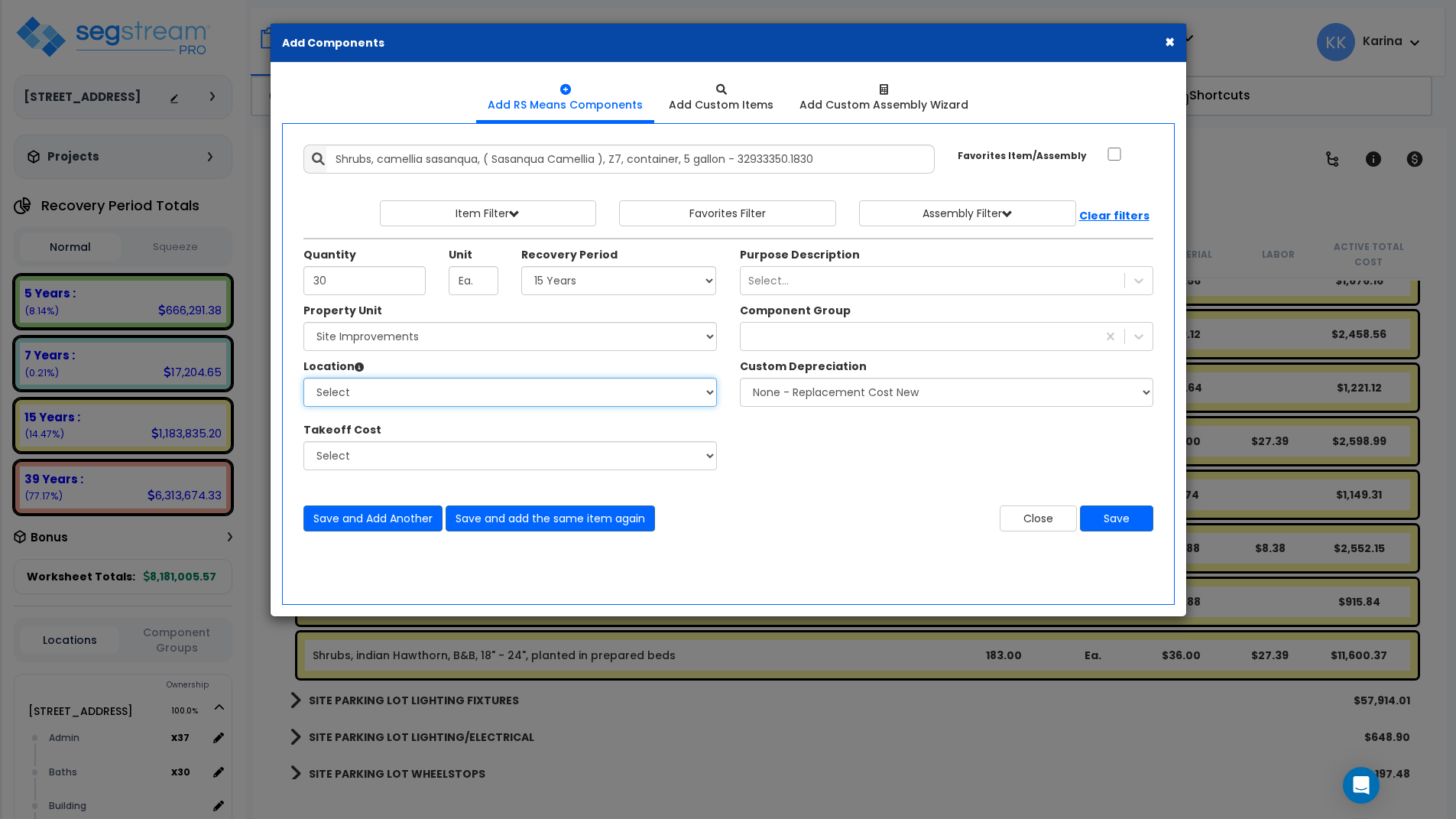
click at [303, 378] on select "Select Site Exterior Add Additional Location" at bounding box center [509, 393] width 414 height 29
select select "462"
click option "Site Exterior" at bounding box center [0, 0] width 0 height 0
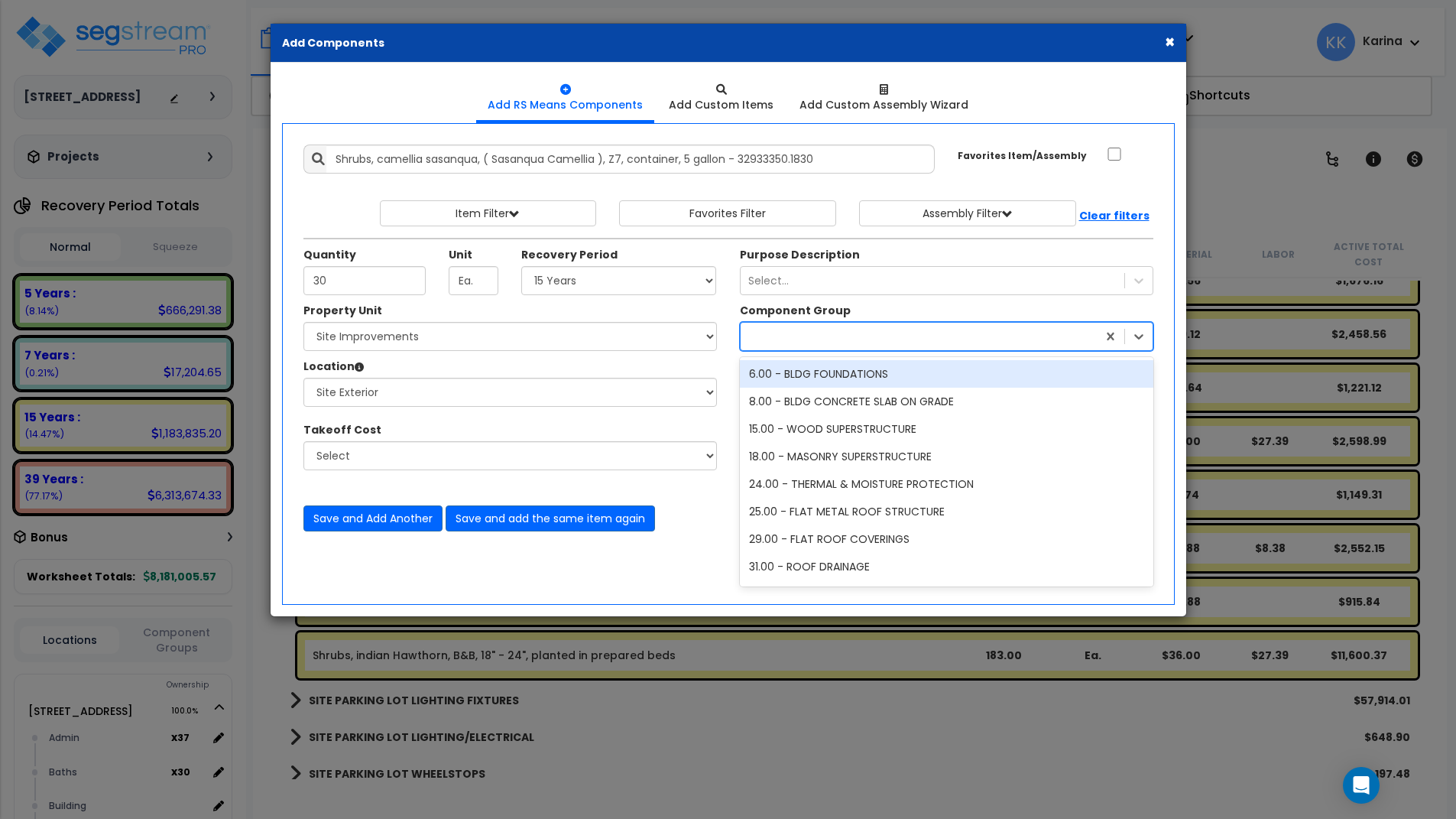
click at [785, 331] on div at bounding box center [918, 336] width 356 height 25
type input "lan"
click at [826, 373] on div "413.00 - SITE LANDSCAPING" at bounding box center [947, 373] width 414 height 27
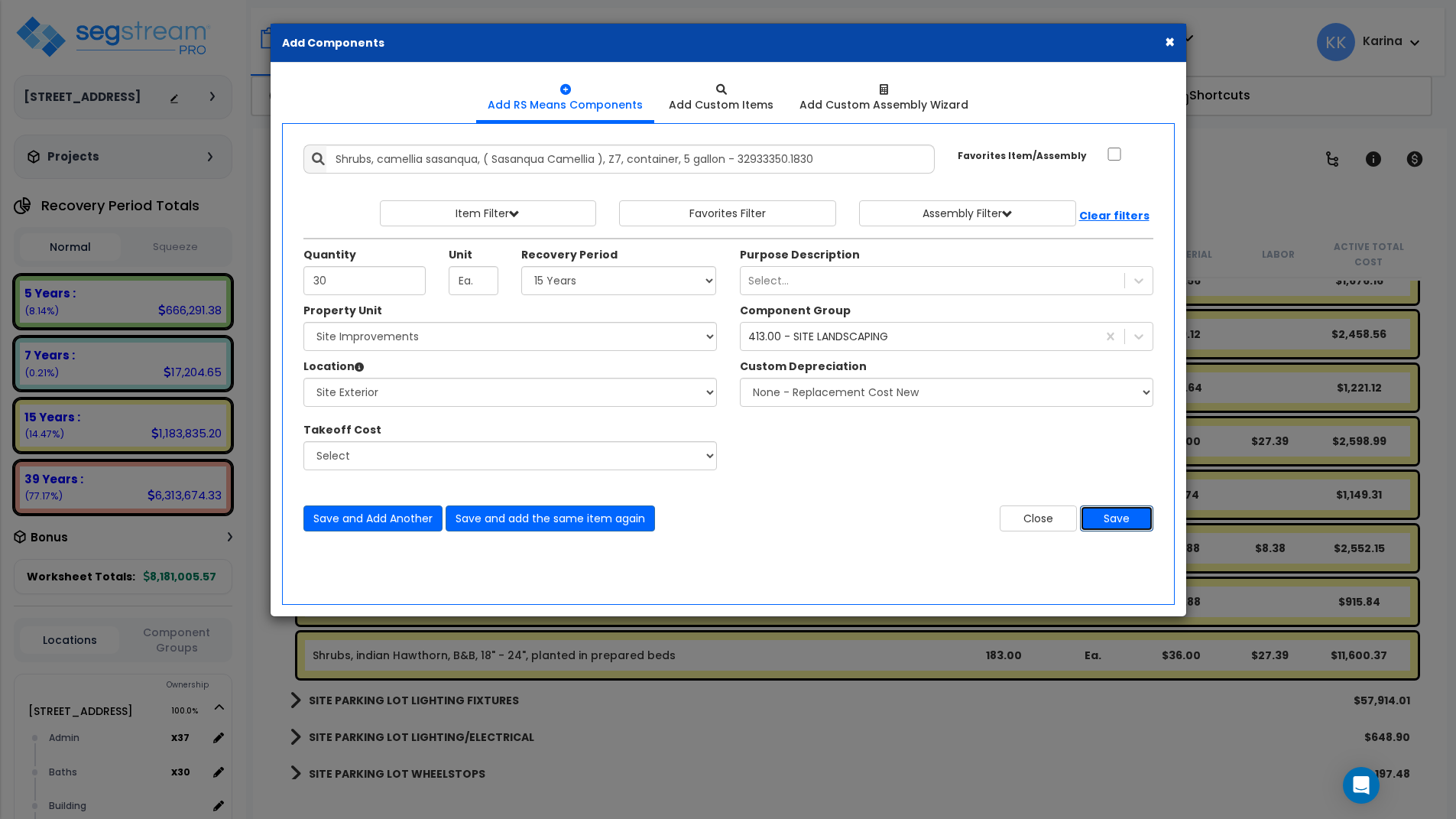
click at [1110, 514] on button "Save" at bounding box center [1116, 519] width 73 height 26
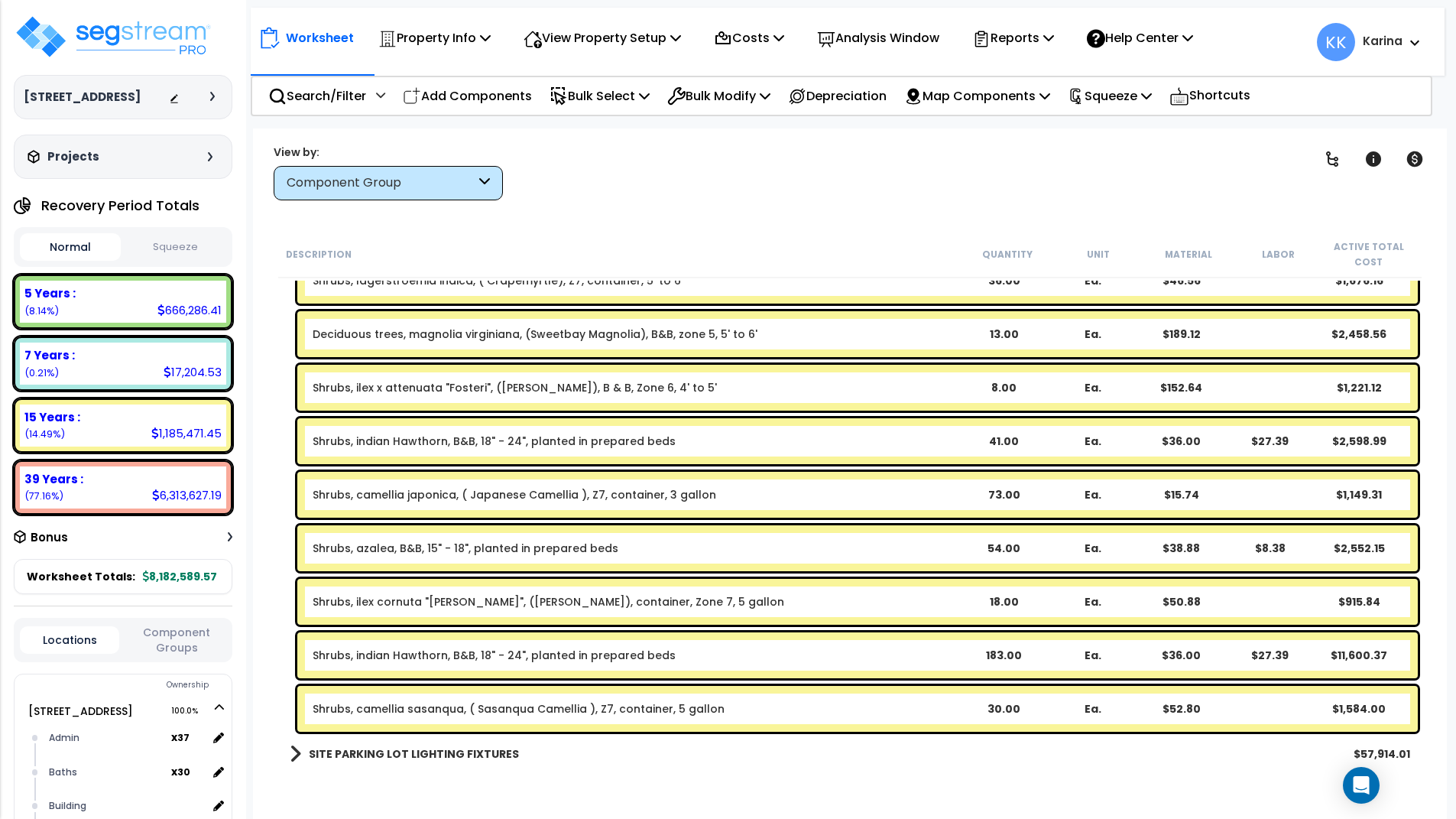
click at [732, 790] on div "Worksheet Property Info Property Setup Add Property Unit Template property Clon…" at bounding box center [850, 538] width 1194 height 819
click at [480, 93] on p "Add Components" at bounding box center [467, 96] width 130 height 21
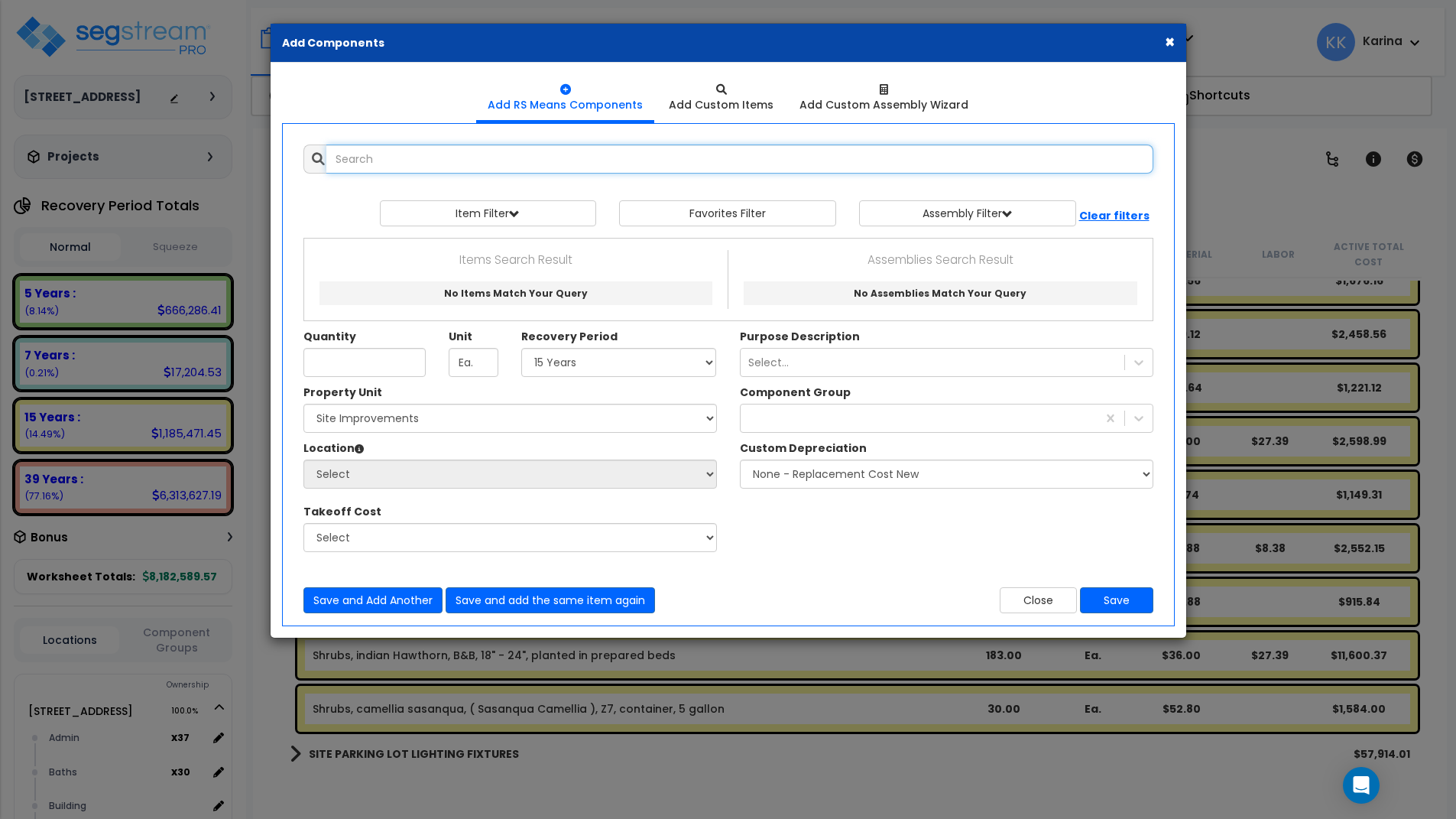
select select
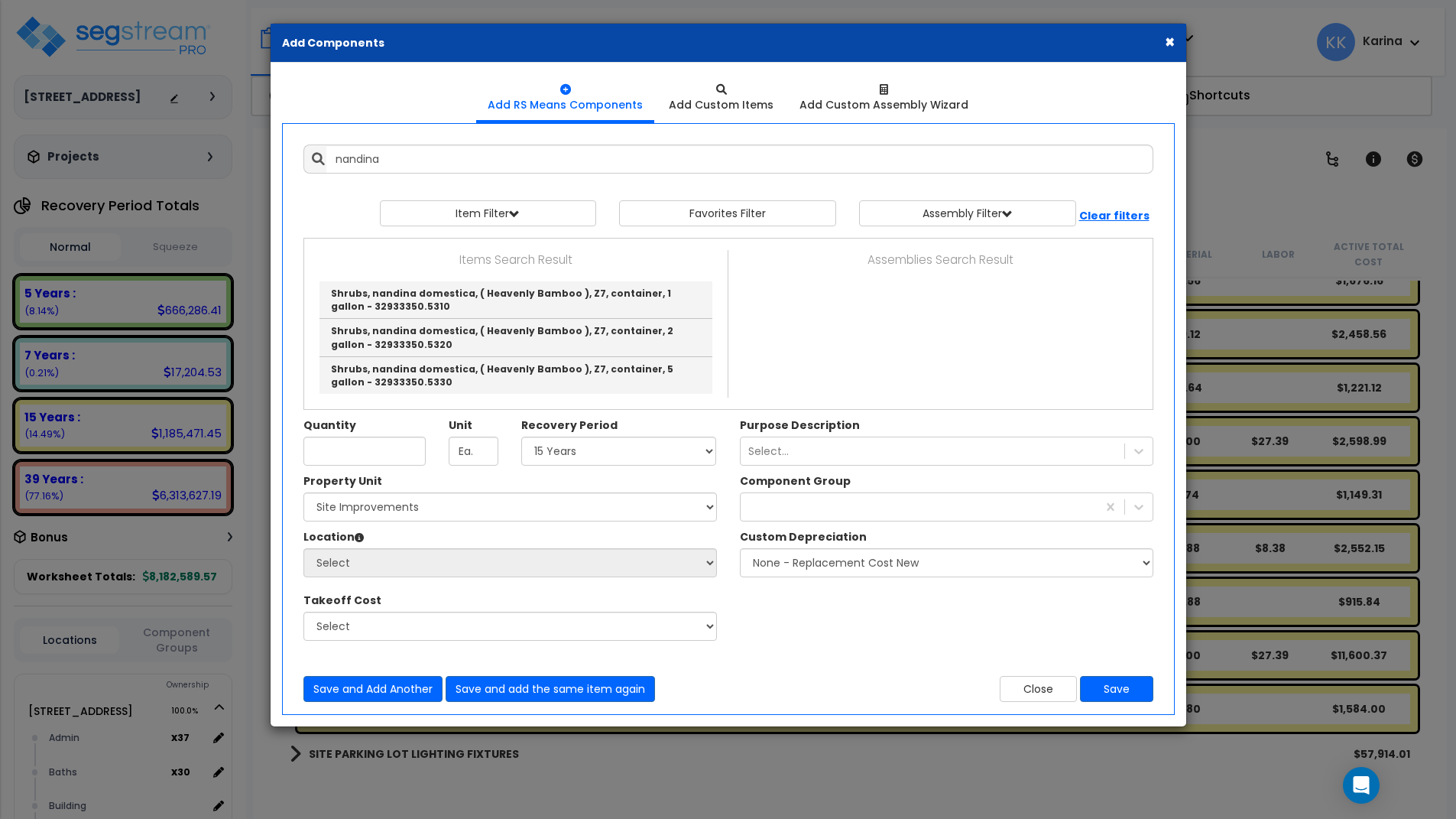
click at [667, 780] on div "× Add Components Add RS Means Components Add Custom Items Add Items" at bounding box center [728, 409] width 1456 height 819
click at [650, 717] on div "Add RS Means Components Add Custom Items" at bounding box center [728, 394] width 916 height 664
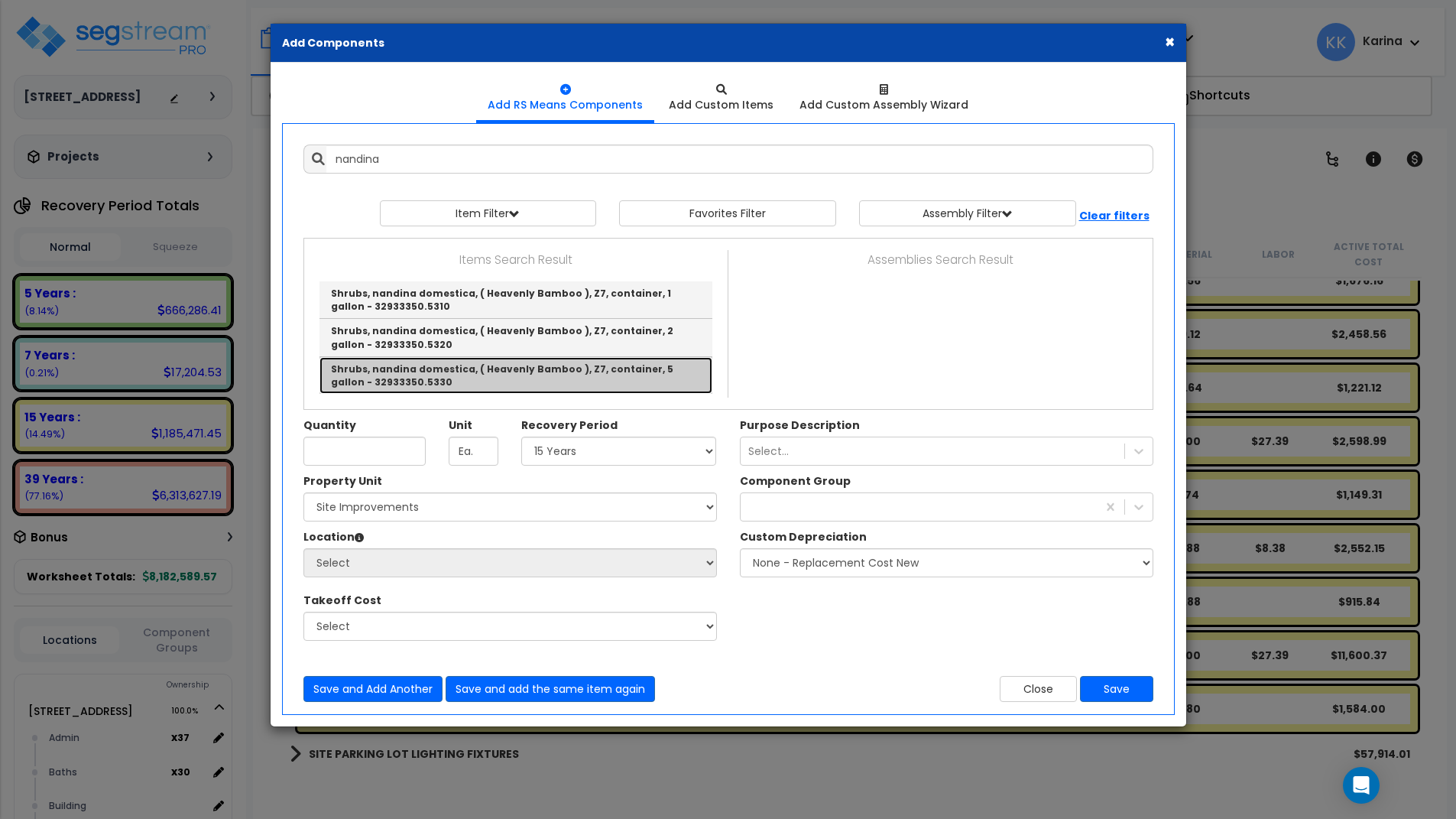
click at [508, 369] on link "Shrubs, nandina domestica, ( Heavenly Bamboo ), Z7, container, 5 gallon - 32933…" at bounding box center [516, 375] width 393 height 37
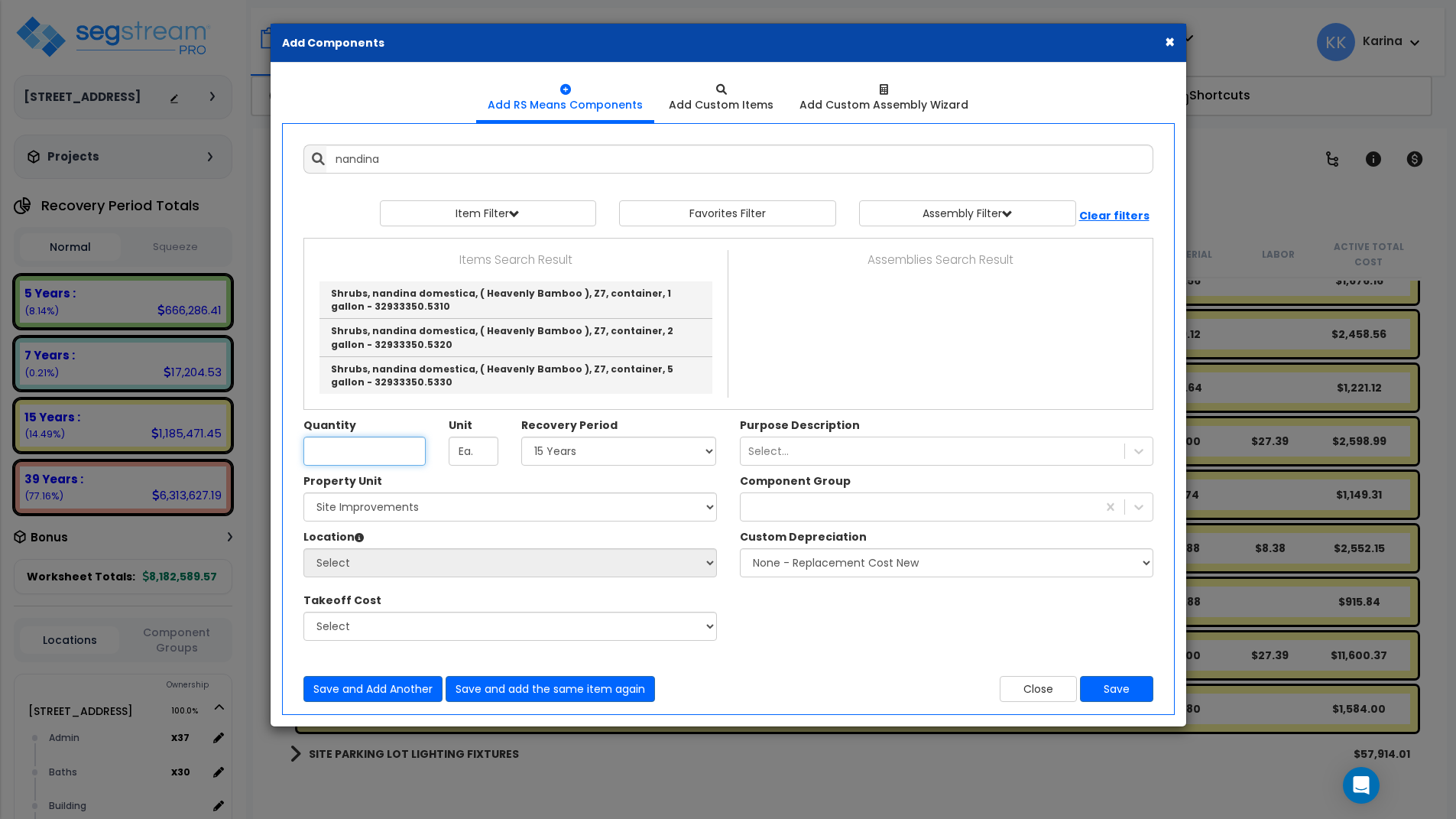
type input "Shrubs, nandina domestica, ( Heavenly Bamboo ), Z7, container, 5 gallon - 32933…"
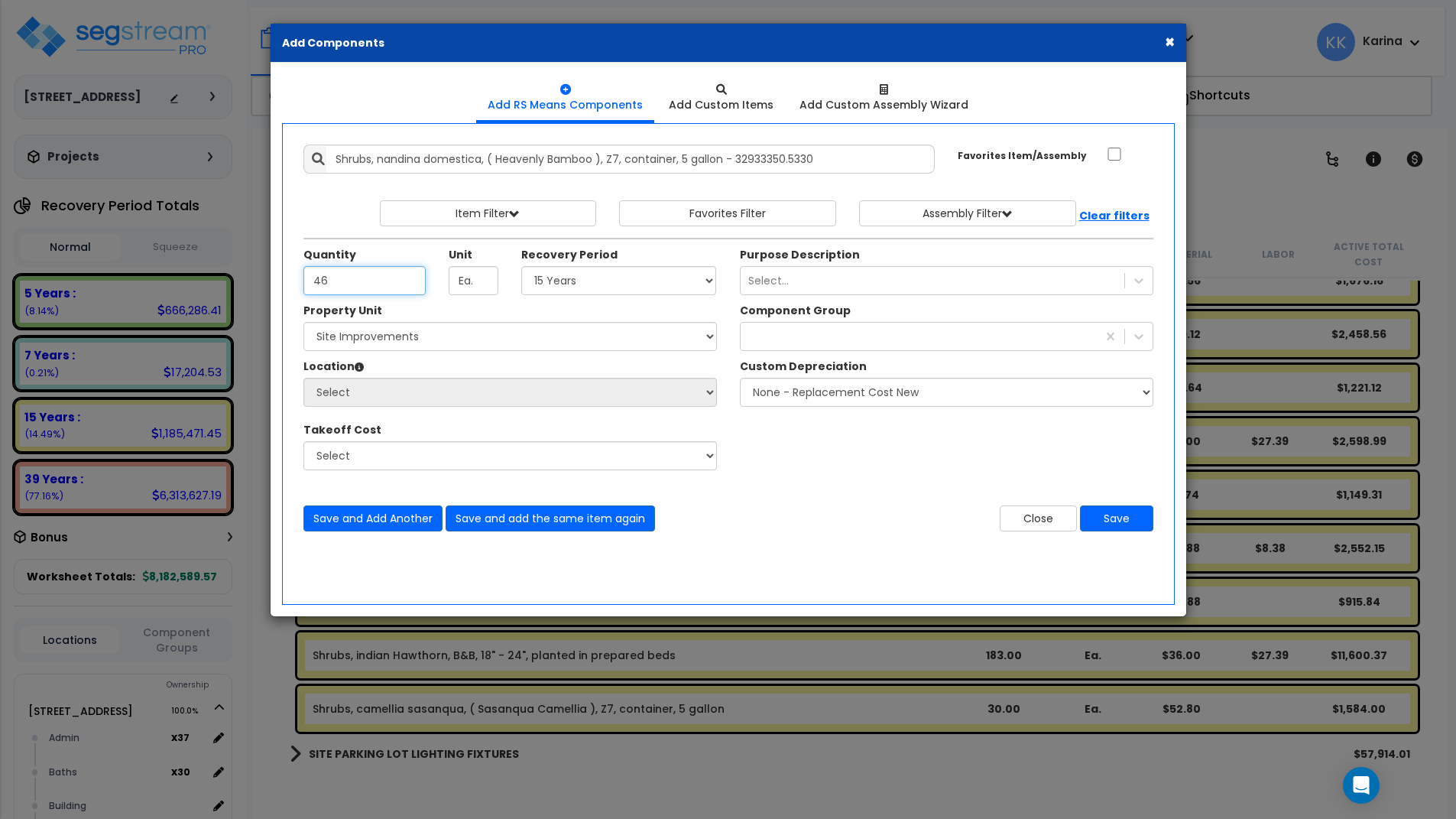
type input "46"
click at [521, 266] on select "Select 5 Years 7 Years 15 Years 20 Years 39 Years 27.5 Year" at bounding box center [619, 280] width 195 height 29
select select "15Y"
click option "15 Years" at bounding box center [0, 0] width 0 height 0
click at [303, 322] on select "Select 204 Energy Pkwy Site Improvements" at bounding box center [509, 337] width 414 height 29
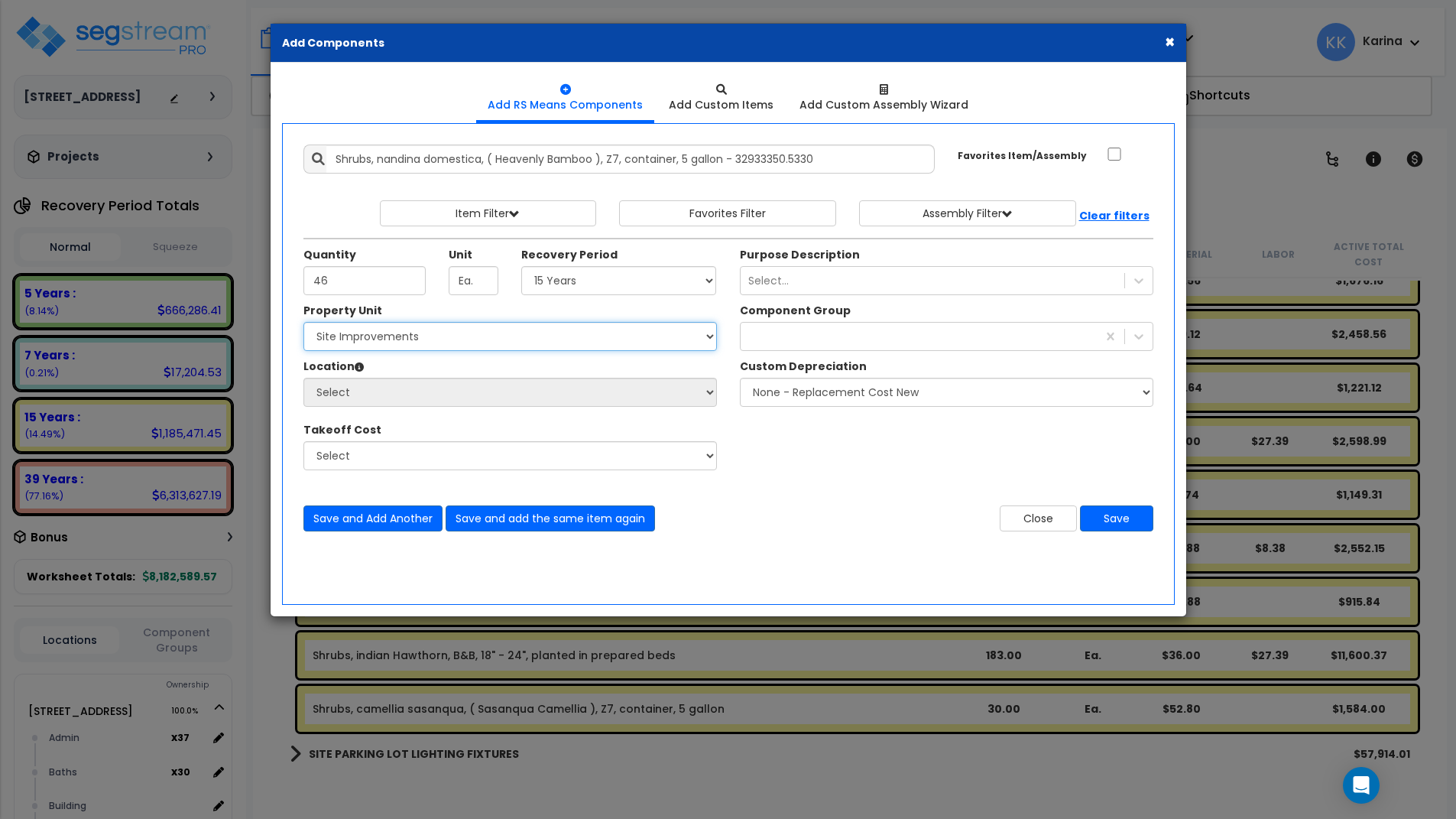
select select "162447"
click option "Site Improvements" at bounding box center [0, 0] width 0 height 0
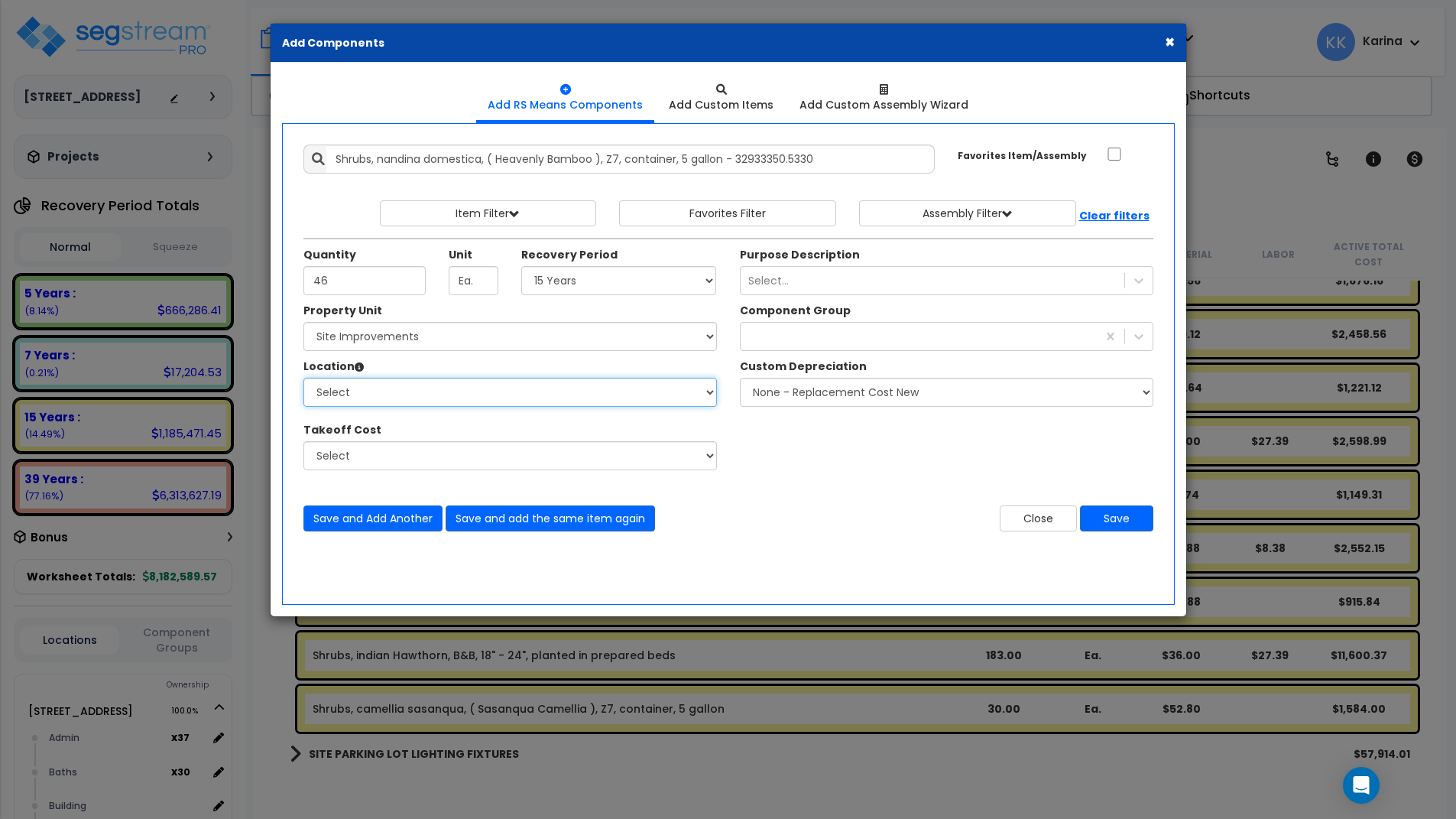
click at [303, 378] on select "Select Site Exterior Add Additional Location" at bounding box center [509, 393] width 414 height 29
select select "462"
click option "Site Exterior" at bounding box center [0, 0] width 0 height 0
click at [759, 340] on div at bounding box center [918, 336] width 356 height 25
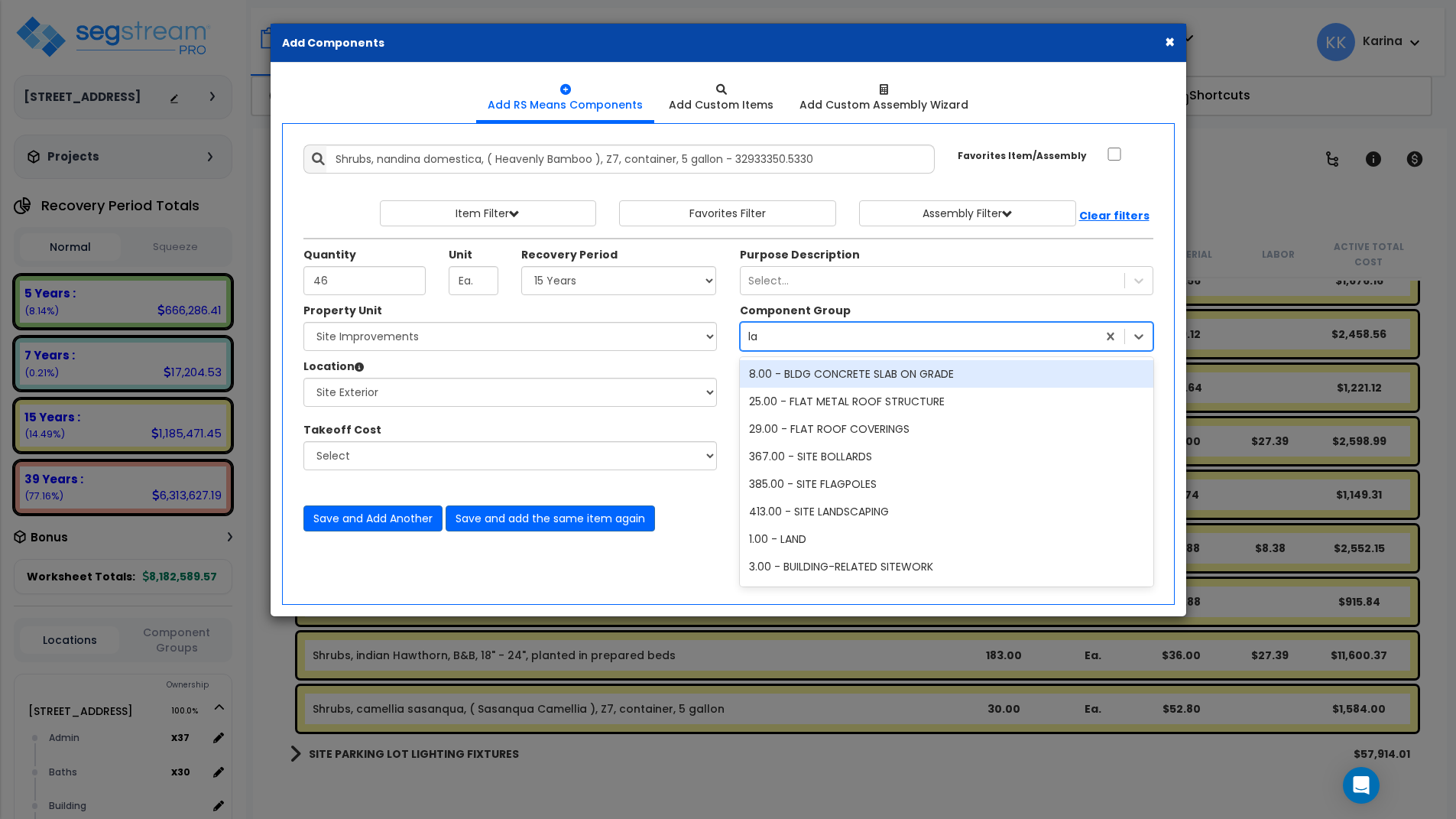
type input "lan"
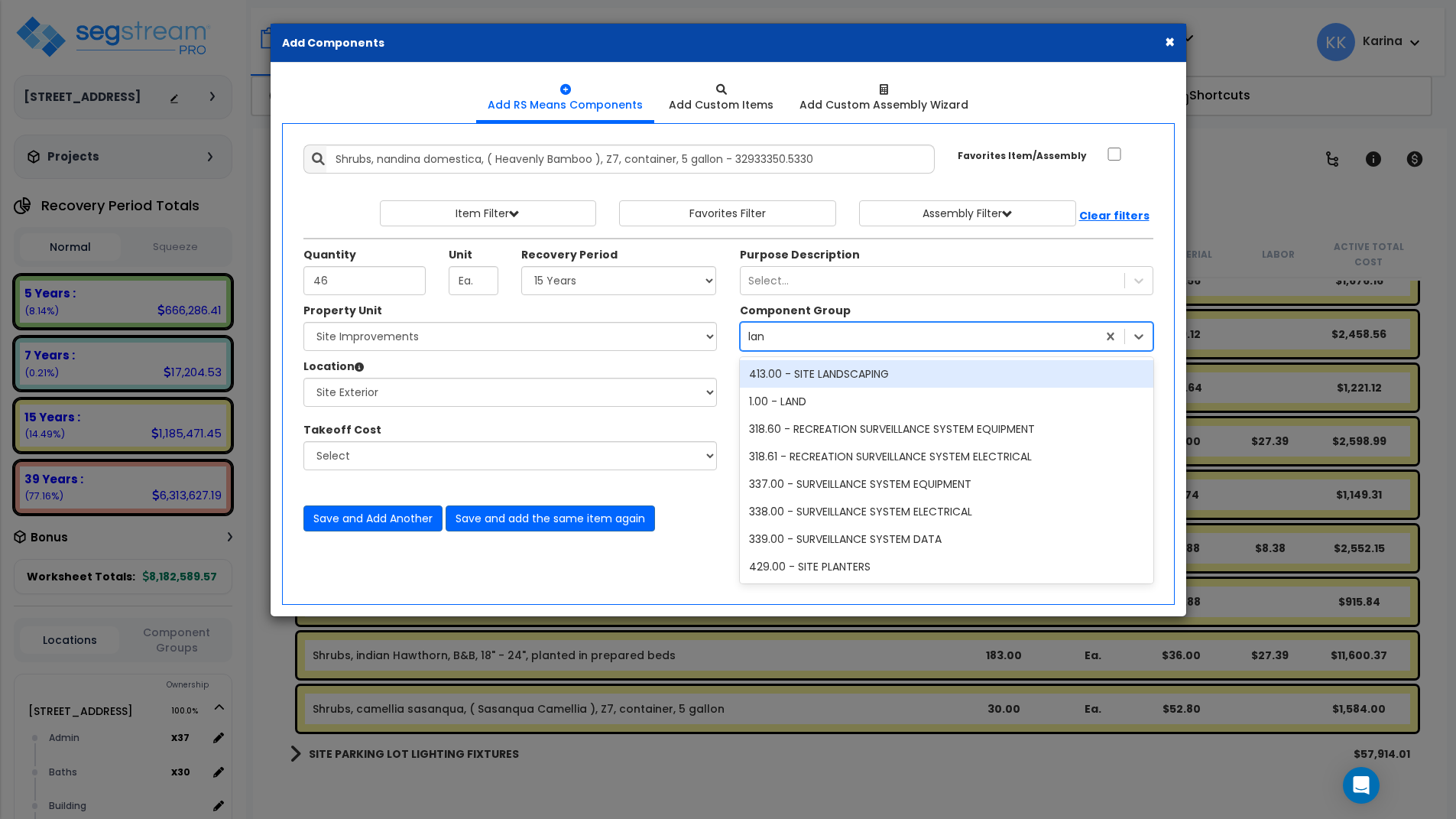
click at [791, 373] on div "413.00 - SITE LANDSCAPING" at bounding box center [947, 373] width 414 height 27
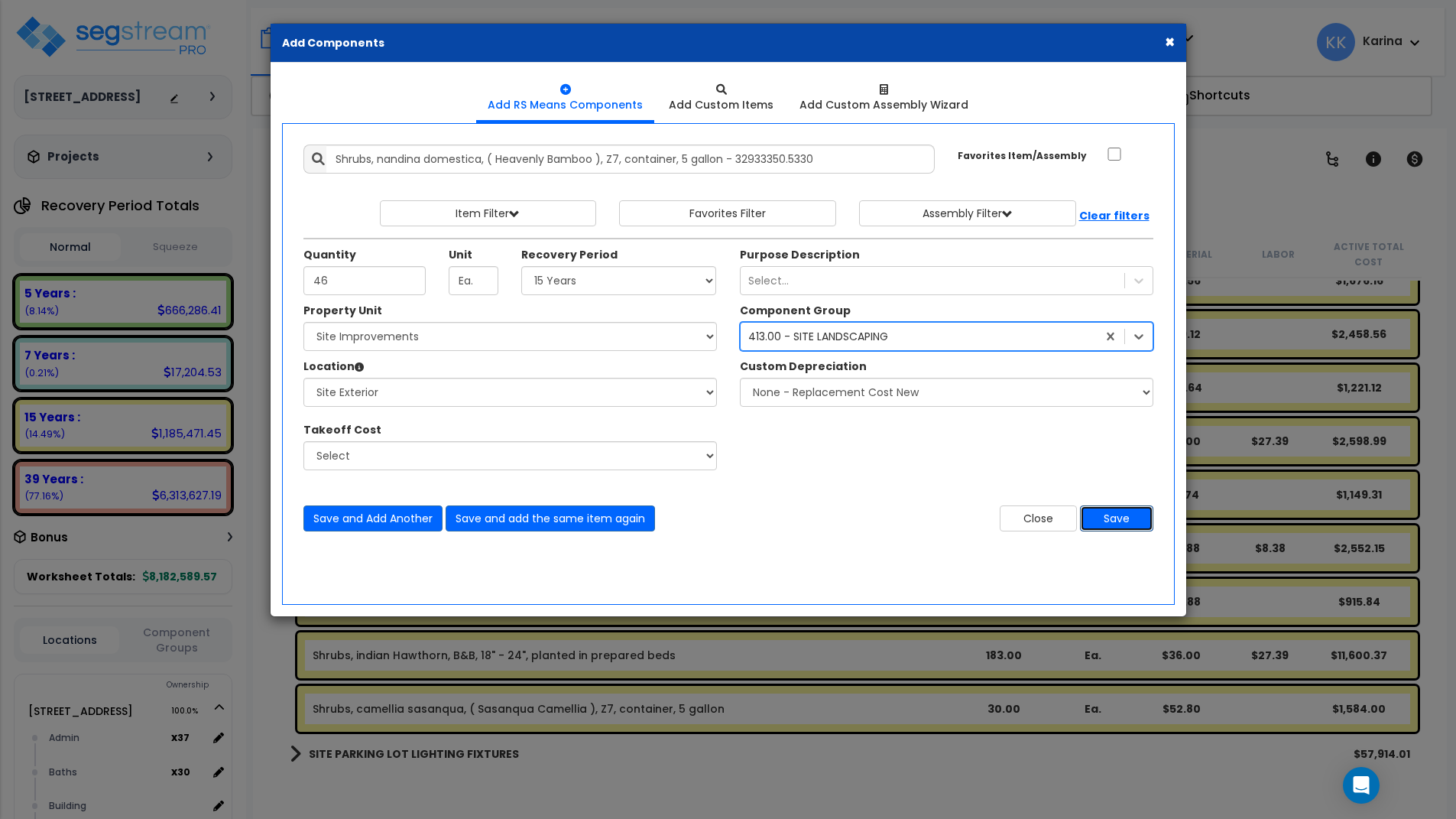
click at [1102, 518] on button "Save" at bounding box center [1116, 519] width 73 height 26
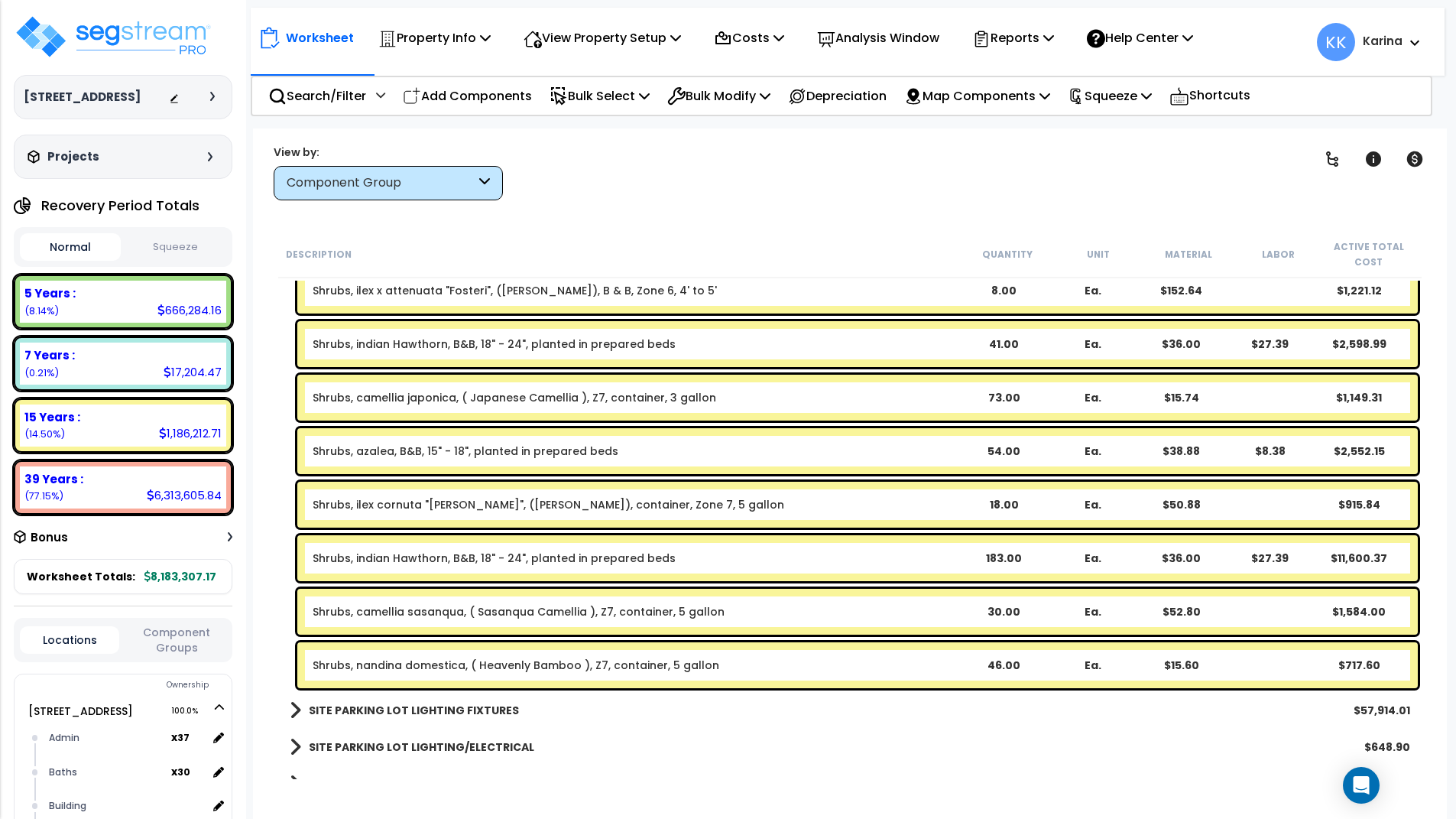
scroll to position [2988, 0]
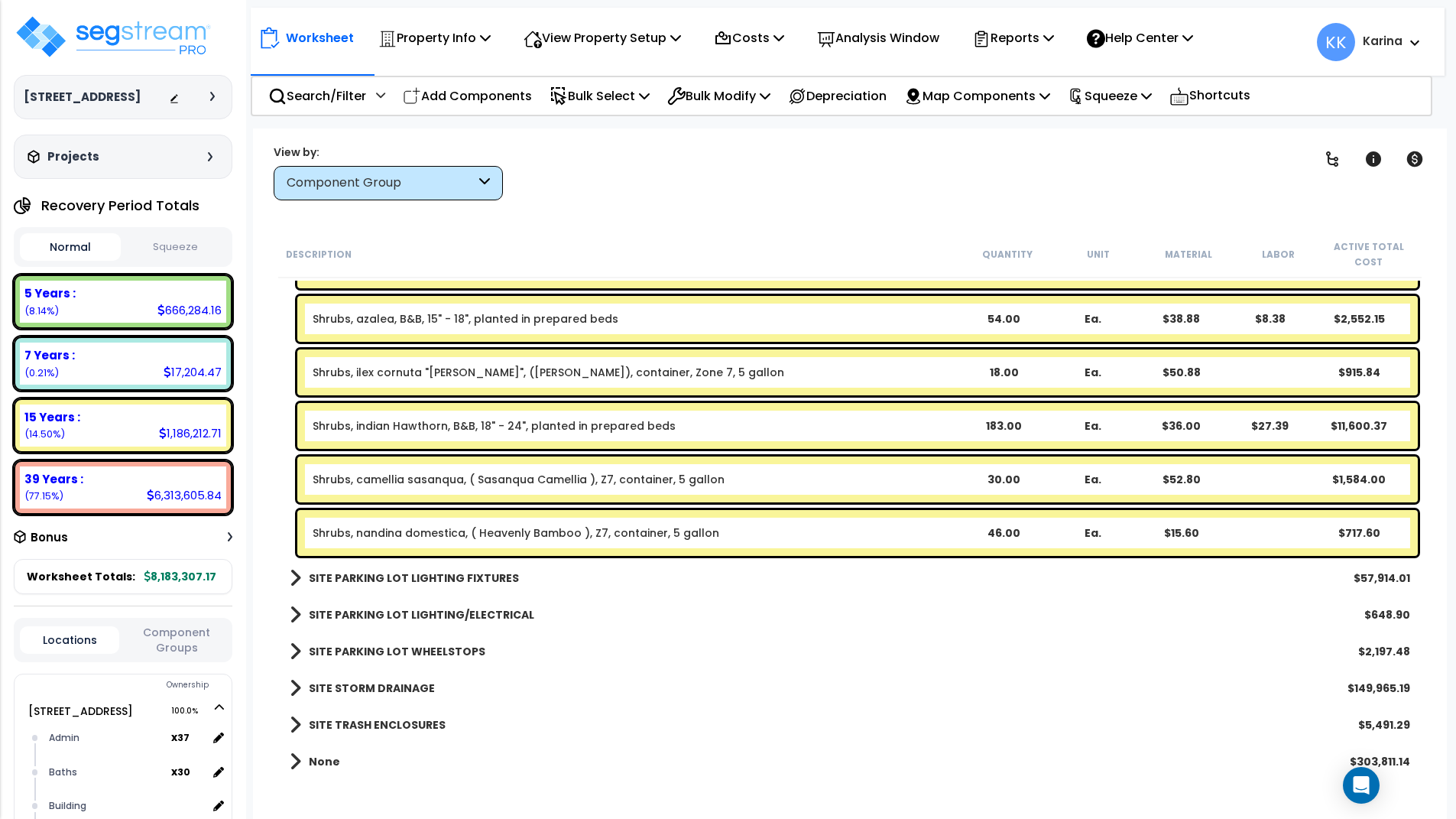
click at [591, 738] on div "SITE TRASH ENCLOSURES $5,491.29" at bounding box center [850, 725] width 1136 height 37
click at [435, 535] on link "Shrubs, nandina domestica, ( Heavenly Bamboo ), Z7, container, 5 gallon" at bounding box center [515, 532] width 406 height 16
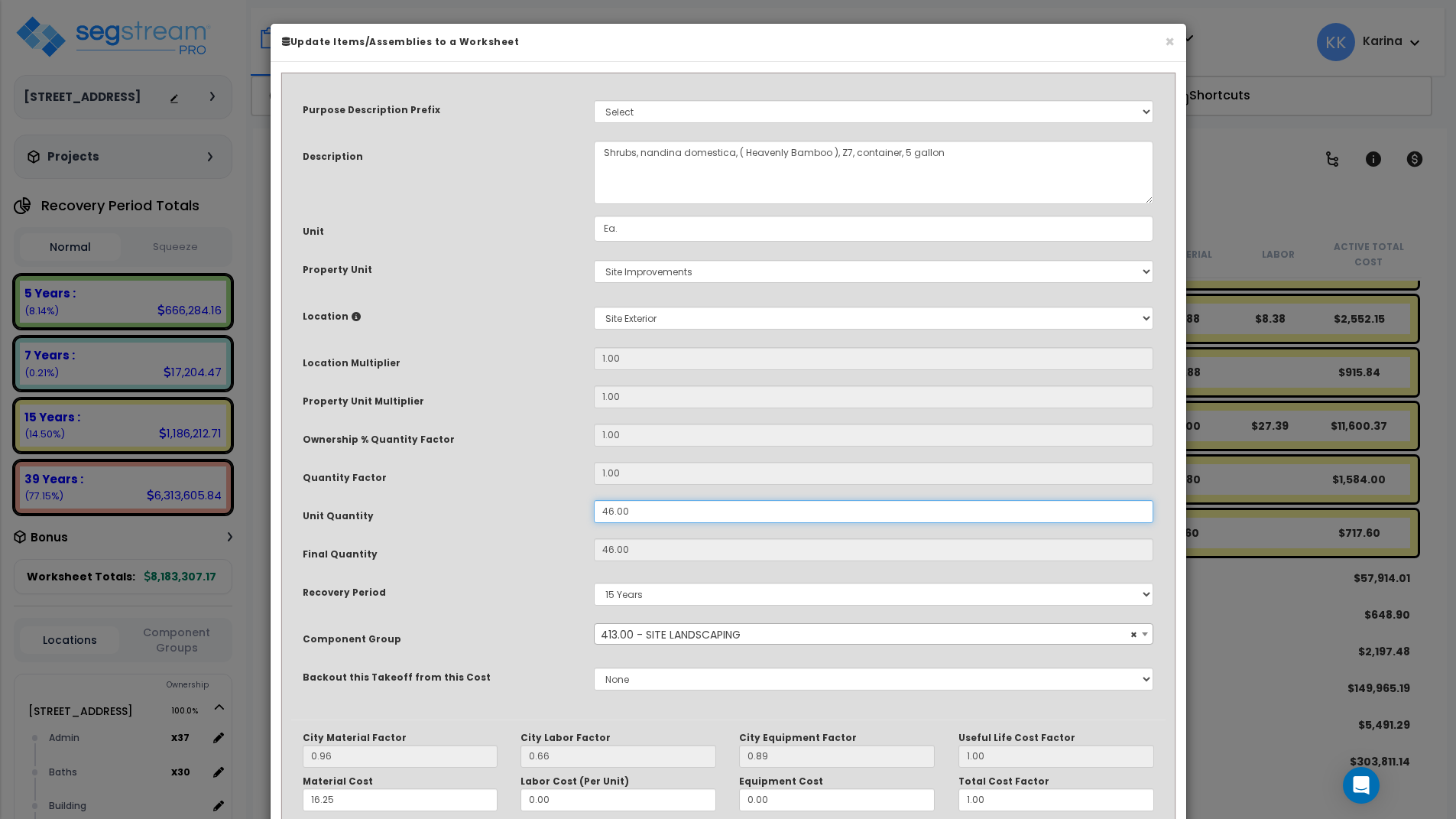
drag, startPoint x: 637, startPoint y: 510, endPoint x: 497, endPoint y: 488, distance: 141.7
click at [497, 488] on div "Purpose Description Prefix Select A/V System A/V System Equipment A/V System Eq…" at bounding box center [728, 401] width 875 height 637
click at [594, 500] on input "46.00" at bounding box center [875, 511] width 560 height 23
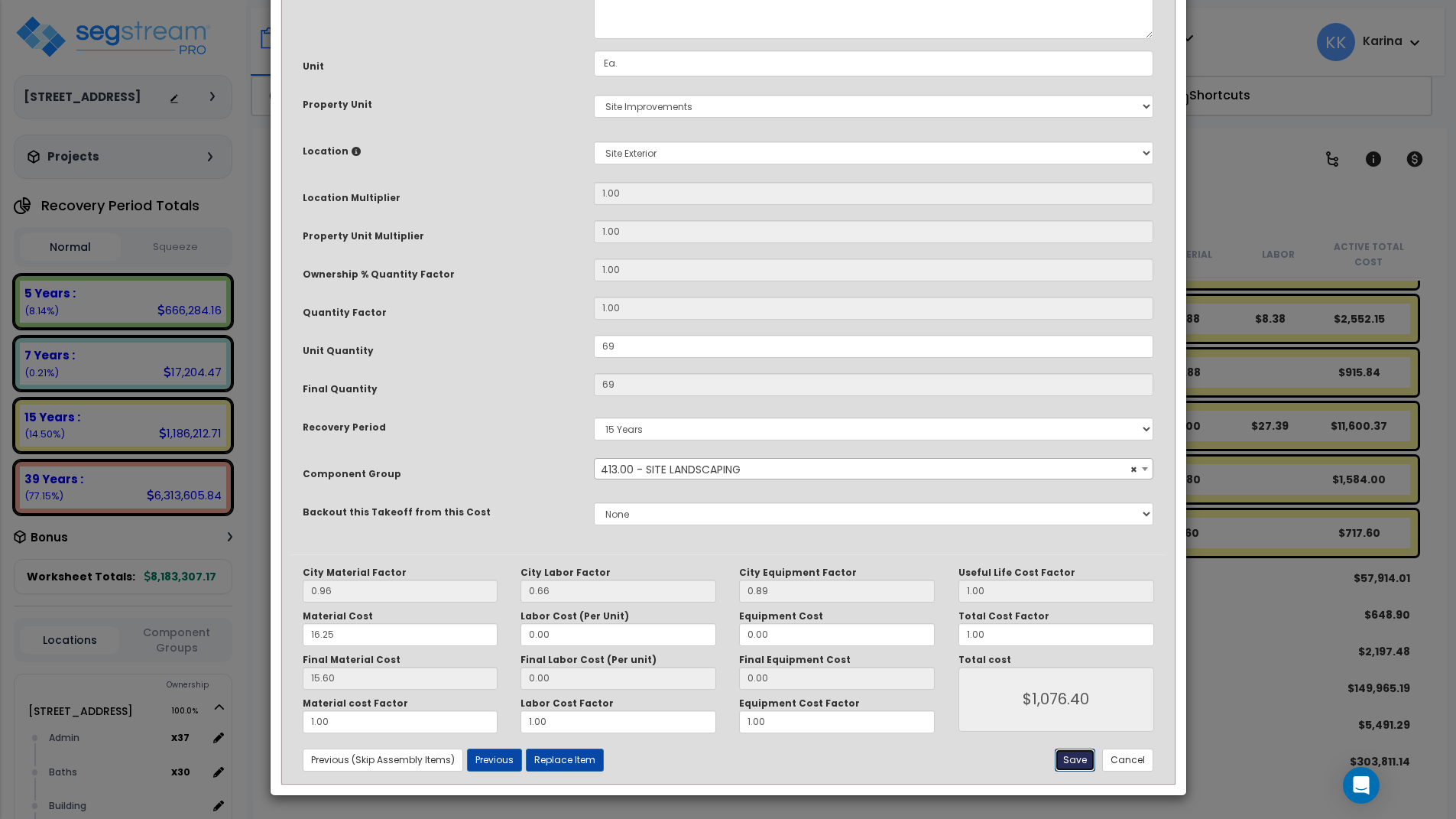
click at [1077, 764] on button "Save" at bounding box center [1075, 760] width 40 height 23
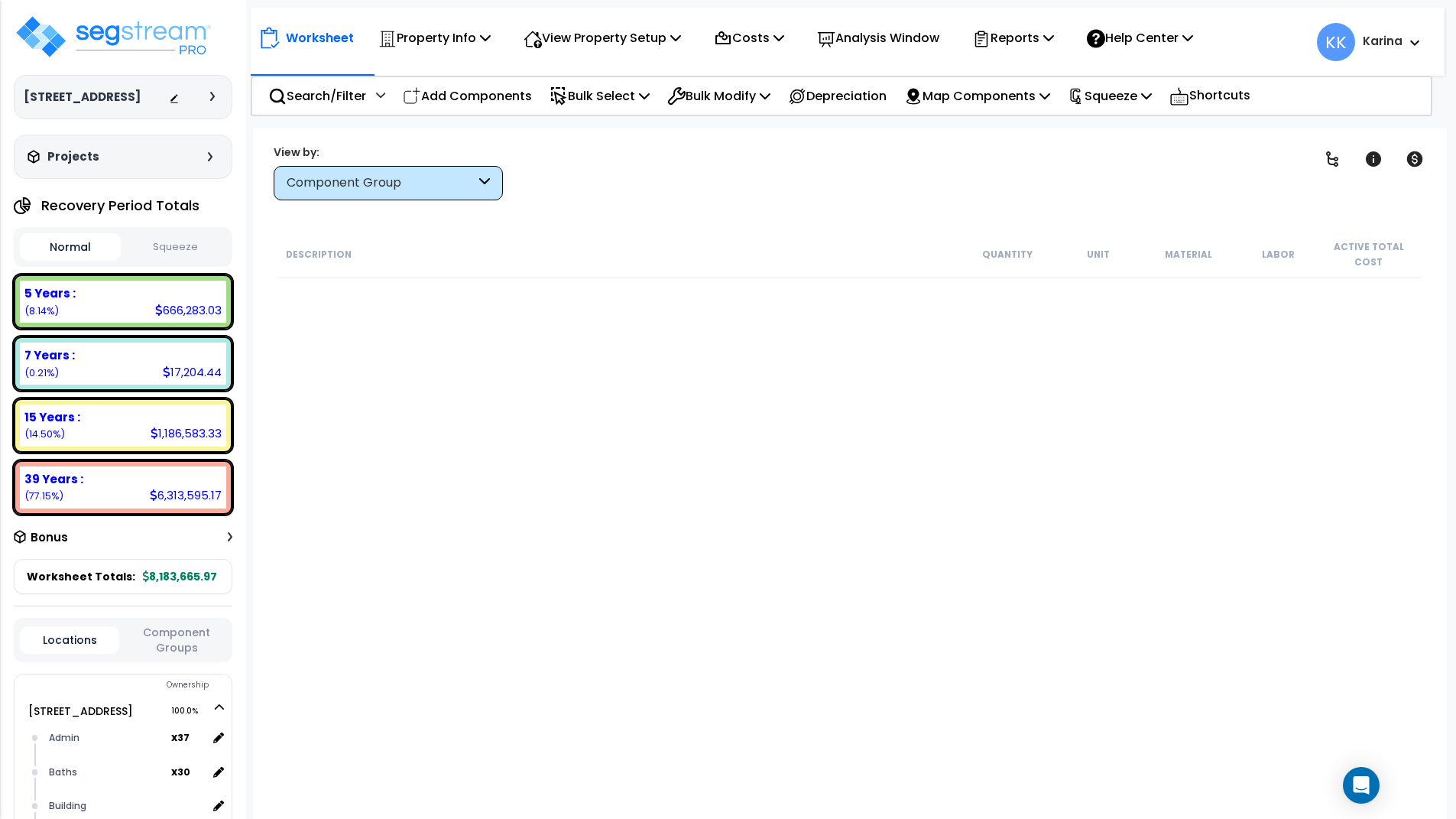
scroll to position [2988, 0]
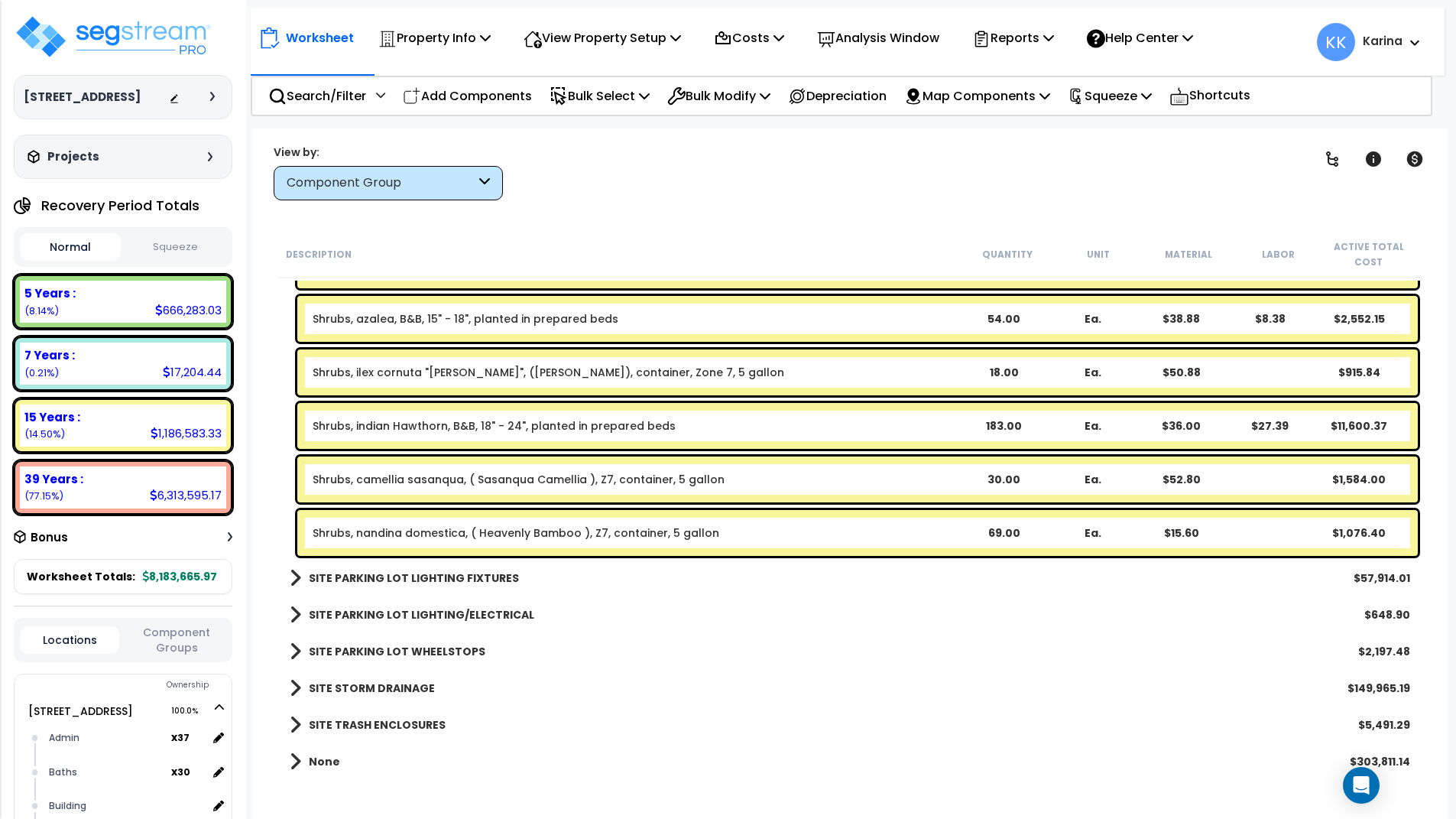
click at [745, 743] on div "None $303,811.14" at bounding box center [850, 761] width 1136 height 37
click at [517, 100] on p "Add Components" at bounding box center [467, 96] width 130 height 21
select select
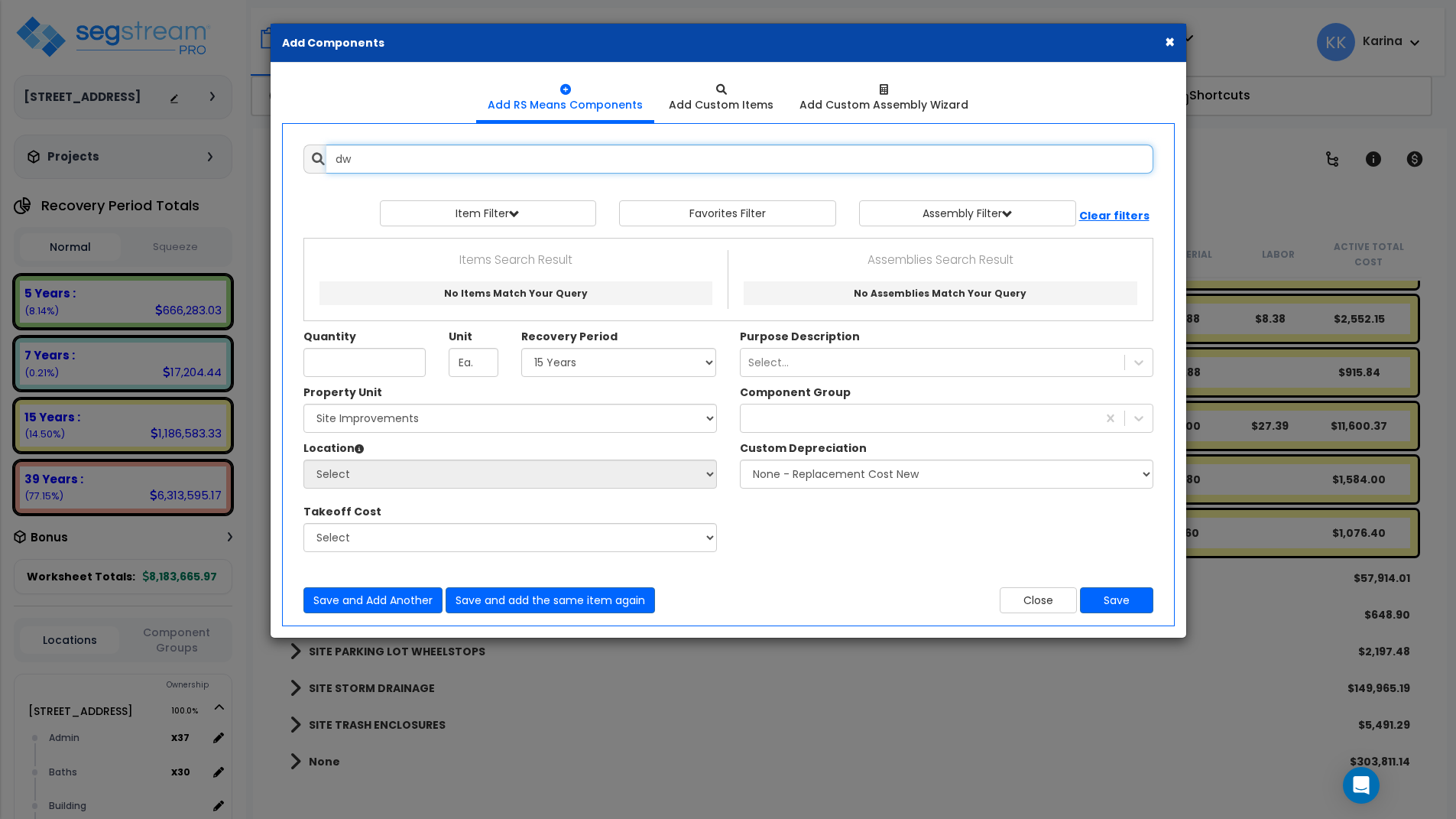
type input "d"
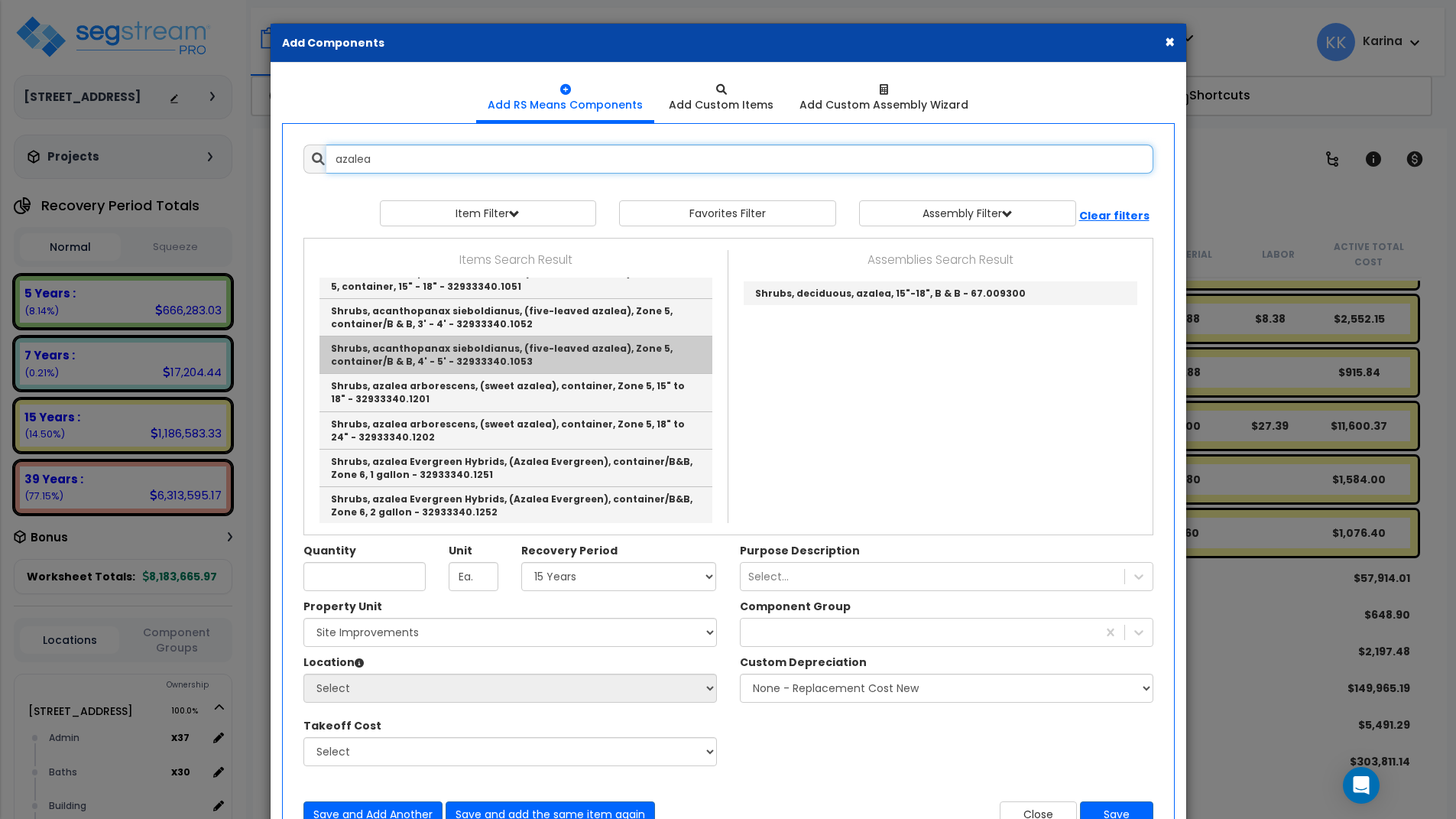
scroll to position [0, 0]
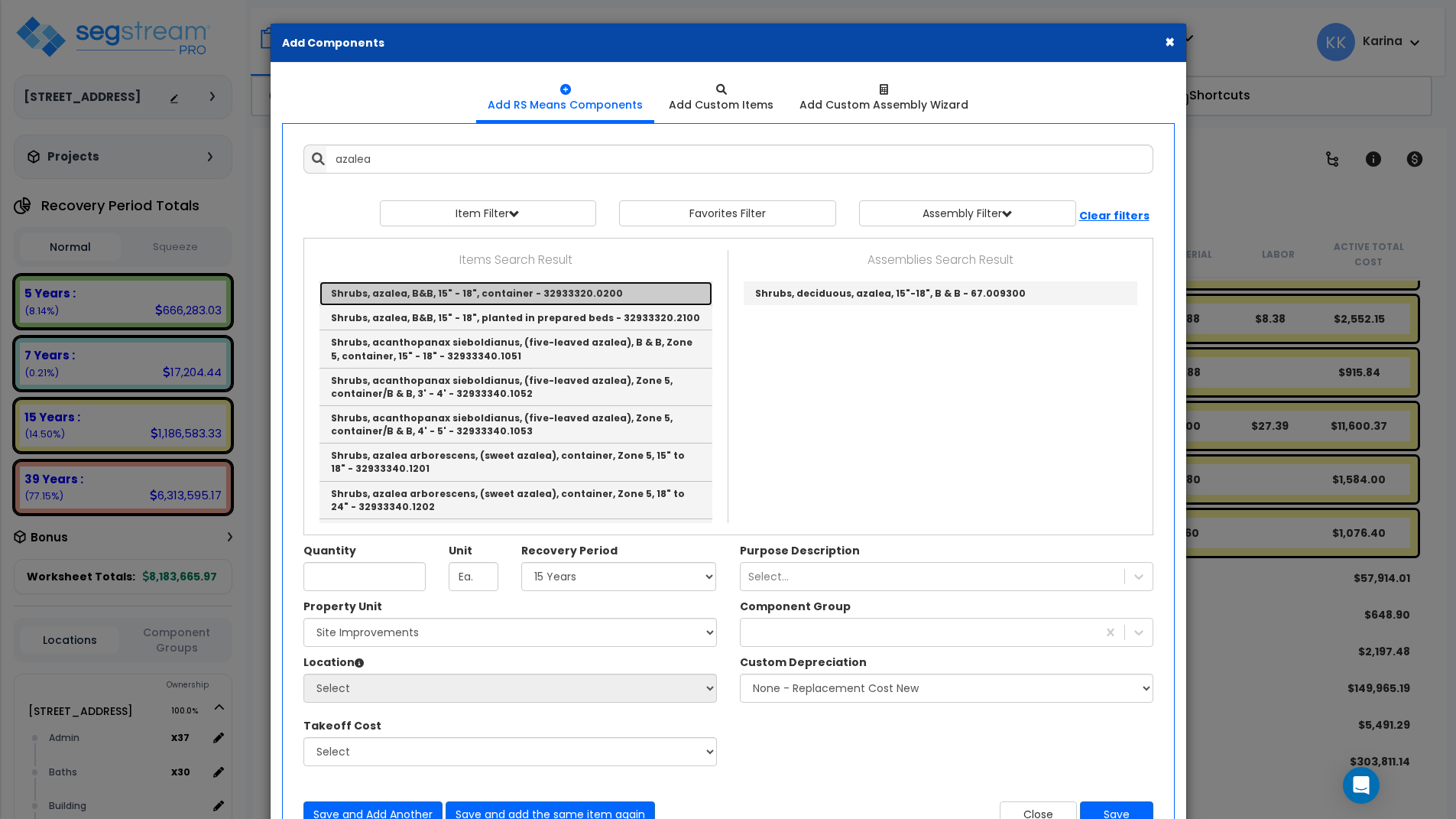
click at [422, 298] on link "Shrubs, azalea, B&B, 15" - 18", container - 32933320.0200" at bounding box center [516, 293] width 393 height 25
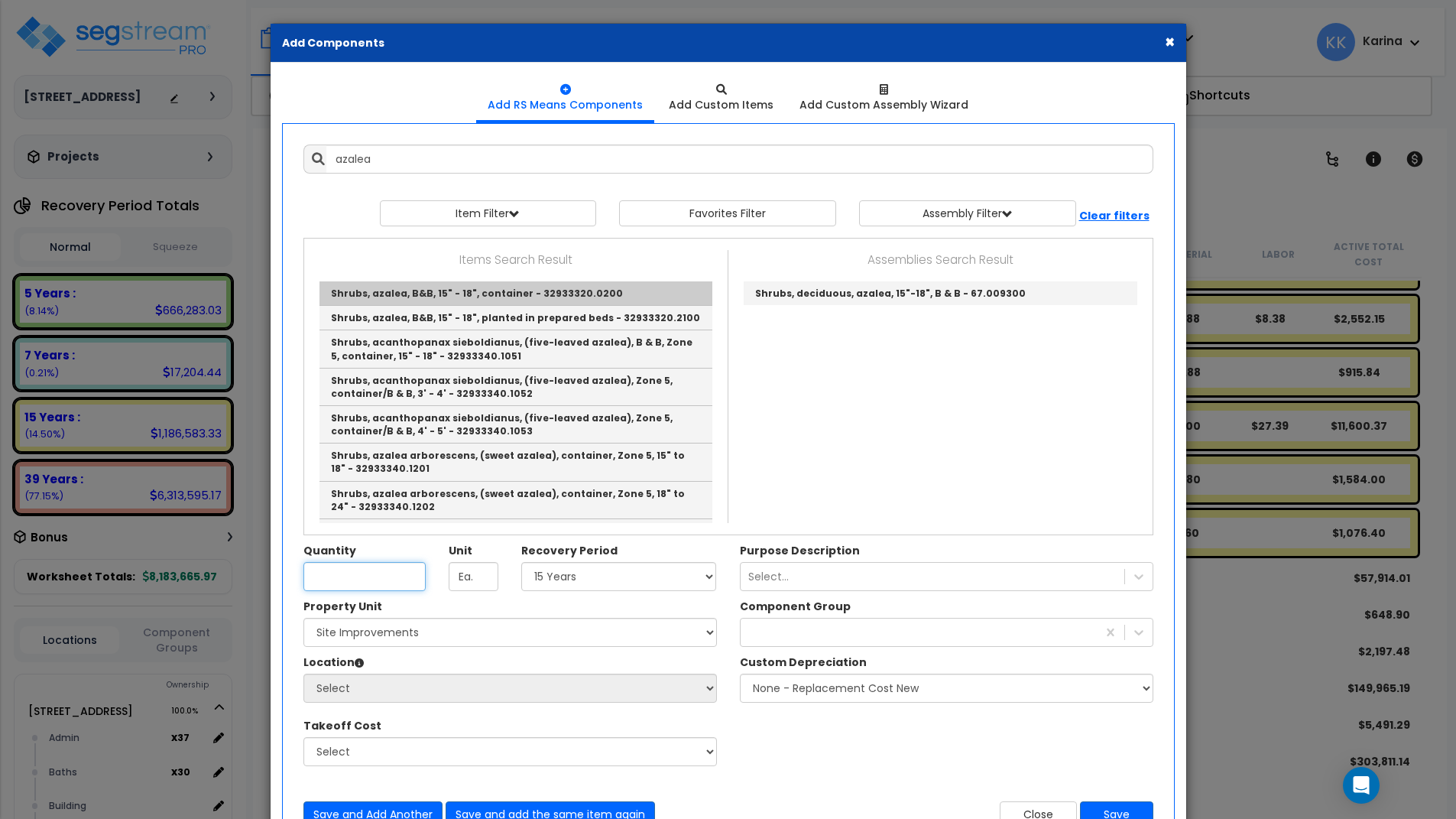
type input "Shrubs, azalea, B&B, 15" - 18", container - 32933320.0200"
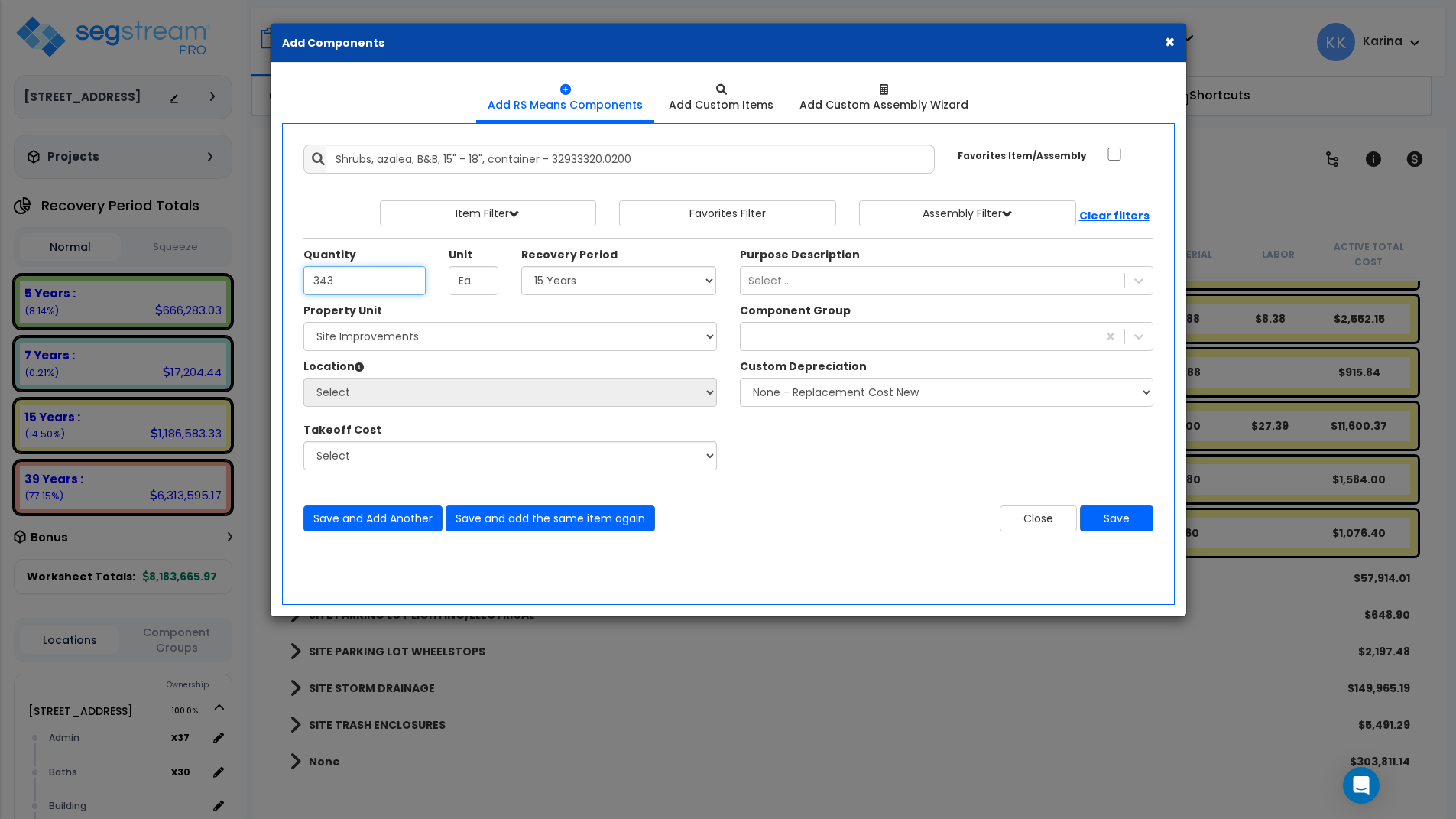
type input "343"
click at [521, 266] on select "Select 5 Years 7 Years 15 Years 20 Years 39 Years 27.5 Year" at bounding box center [619, 280] width 195 height 29
select select "15Y"
click option "15 Years" at bounding box center [0, 0] width 0 height 0
click at [303, 322] on select "Select [STREET_ADDRESS] Site Improvements" at bounding box center [509, 337] width 414 height 29
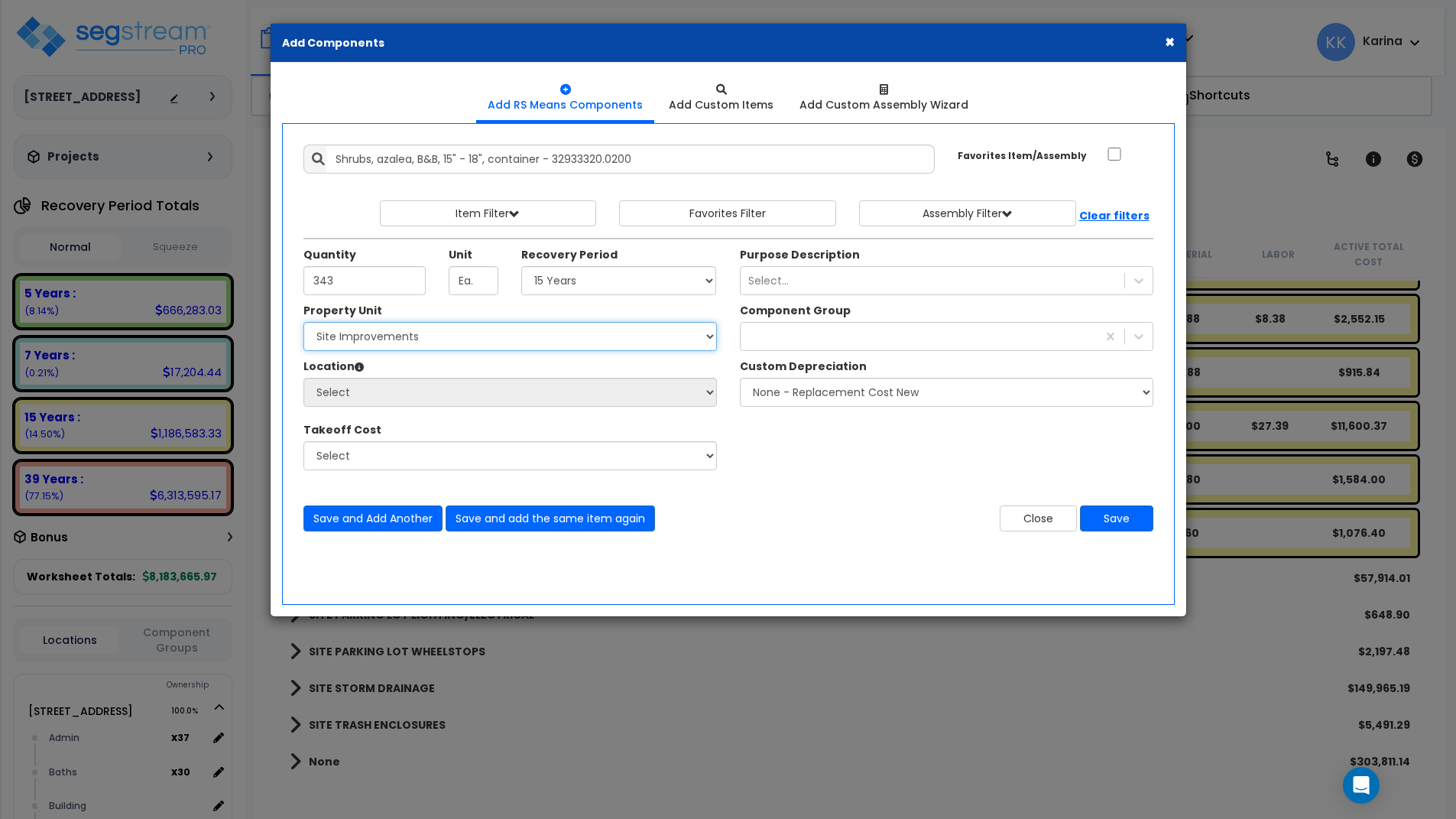
select select "162447"
click option "Site Improvements" at bounding box center [0, 0] width 0 height 0
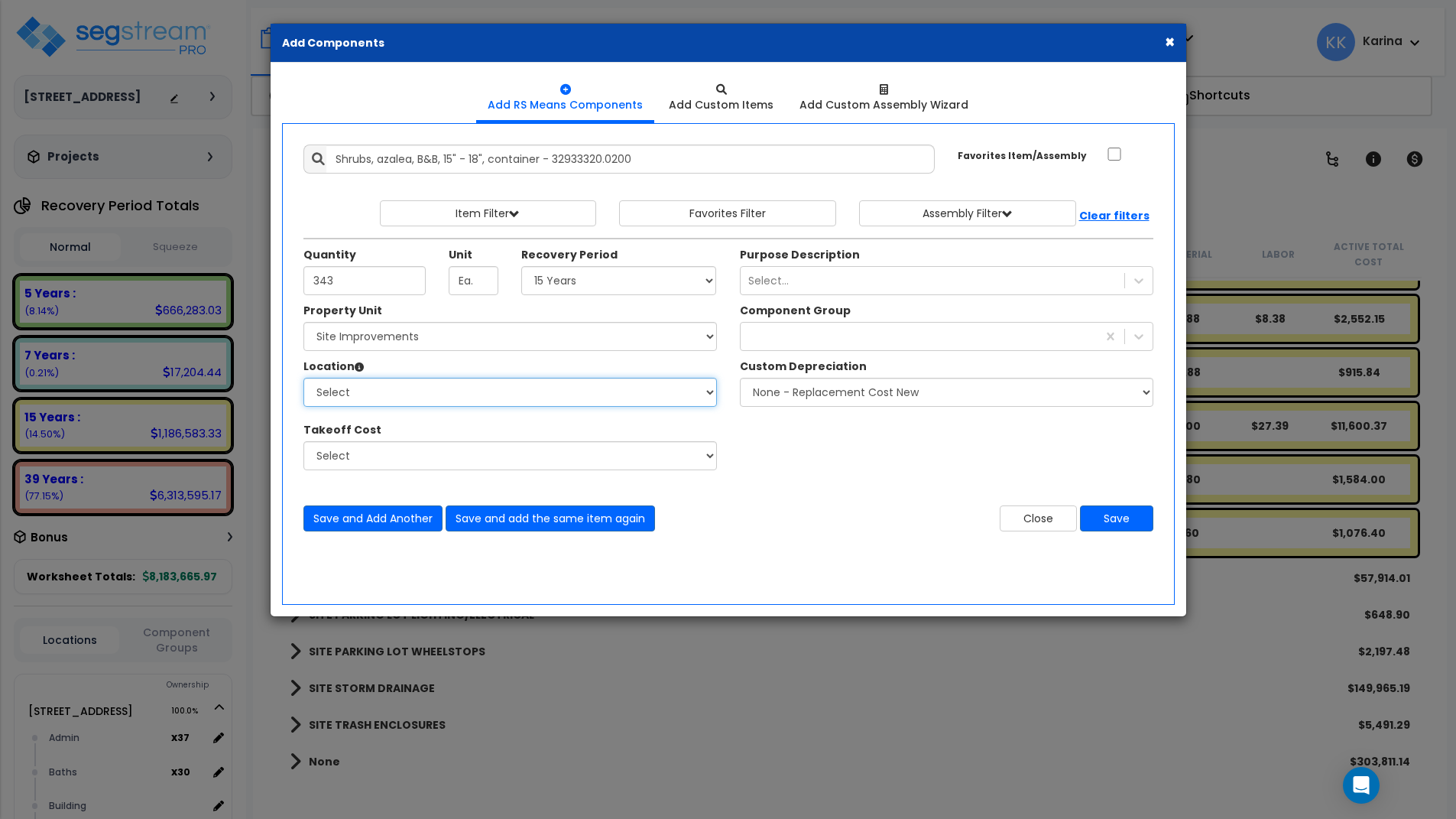
click at [303, 378] on select "Select Site Exterior Add Additional Location" at bounding box center [509, 393] width 414 height 29
select select "462"
click option "Site Exterior" at bounding box center [0, 0] width 0 height 0
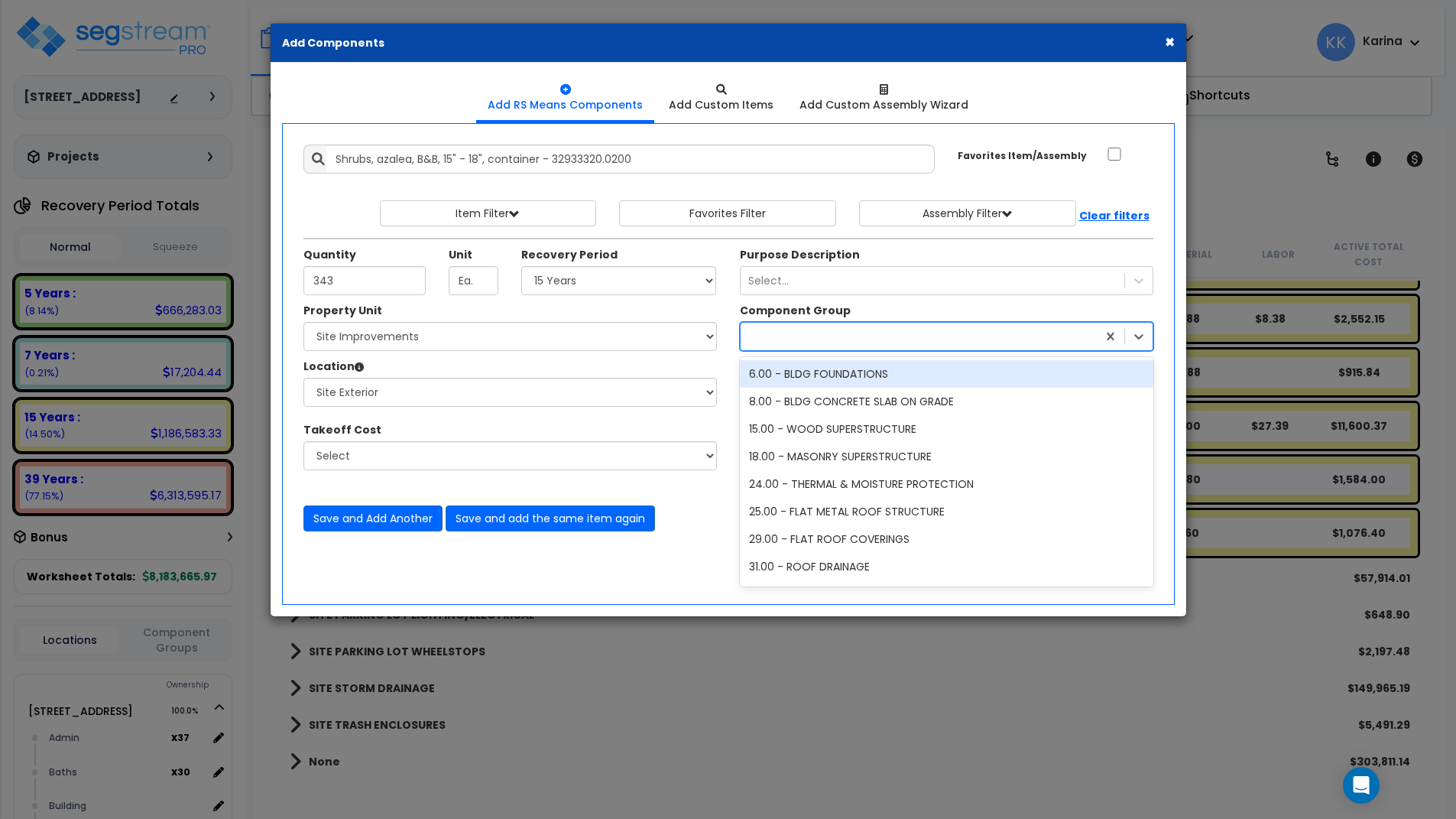
click at [776, 344] on div at bounding box center [918, 336] width 356 height 25
type input "lan"
click at [797, 373] on div "413.00 - SITE LANDSCAPING" at bounding box center [947, 373] width 414 height 27
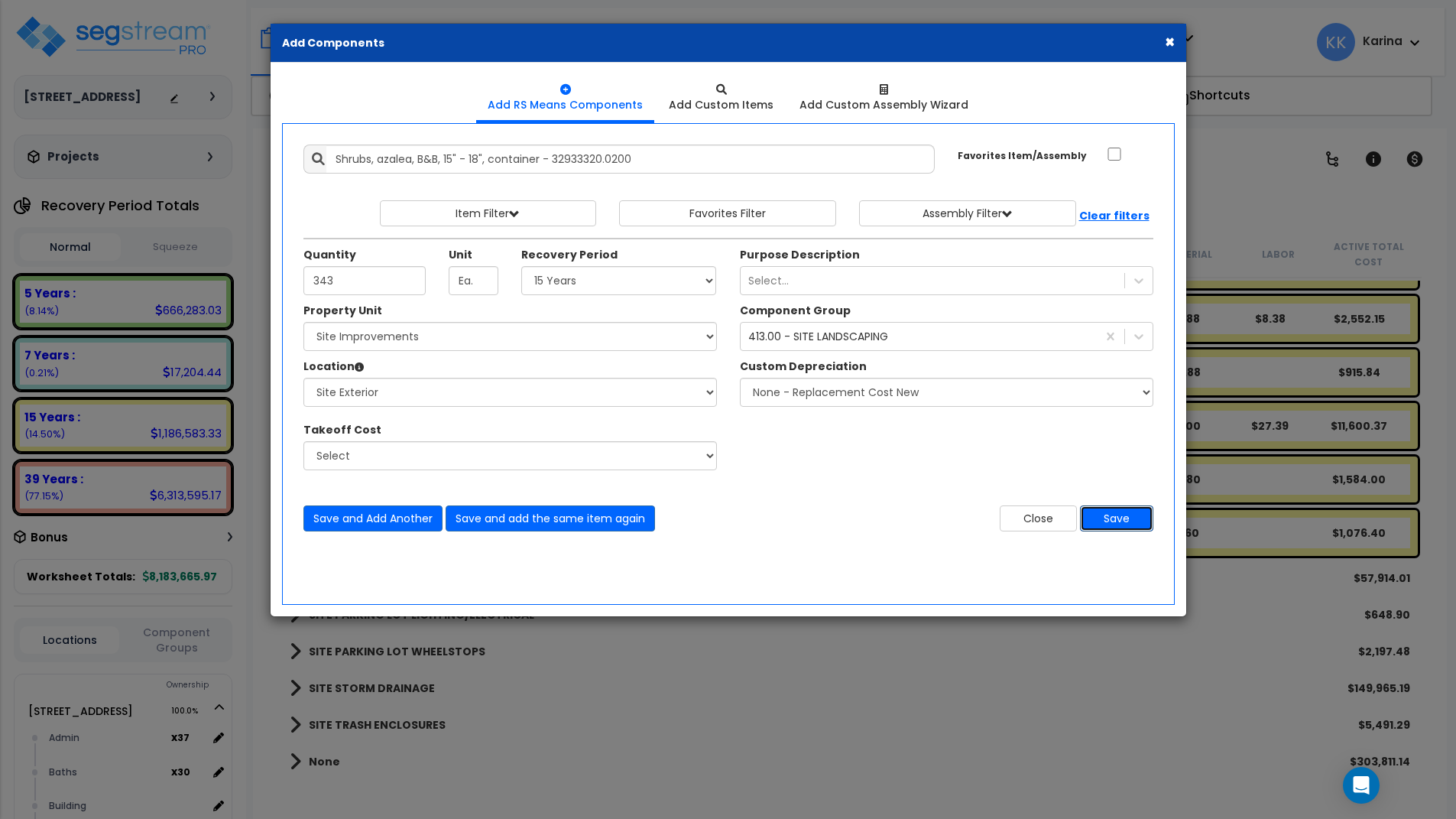
click at [1109, 520] on button "Save" at bounding box center [1116, 519] width 73 height 26
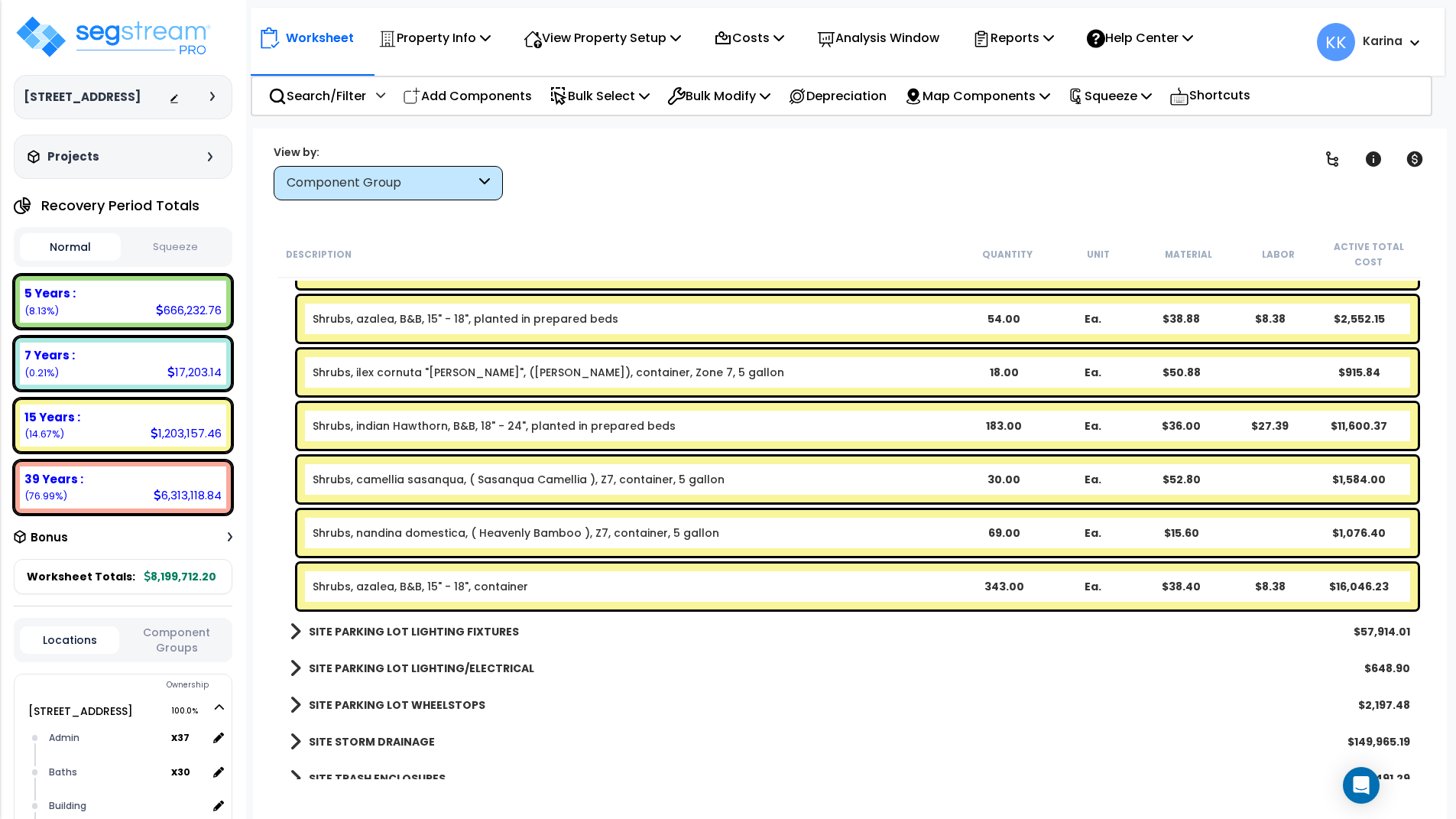
drag, startPoint x: 680, startPoint y: 734, endPoint x: 620, endPoint y: 282, distance: 456.0
click at [682, 728] on div "SITE STORM DRAINAGE $149,965.19" at bounding box center [850, 741] width 1136 height 37
click at [456, 104] on p "Add Components" at bounding box center [467, 96] width 130 height 21
select select
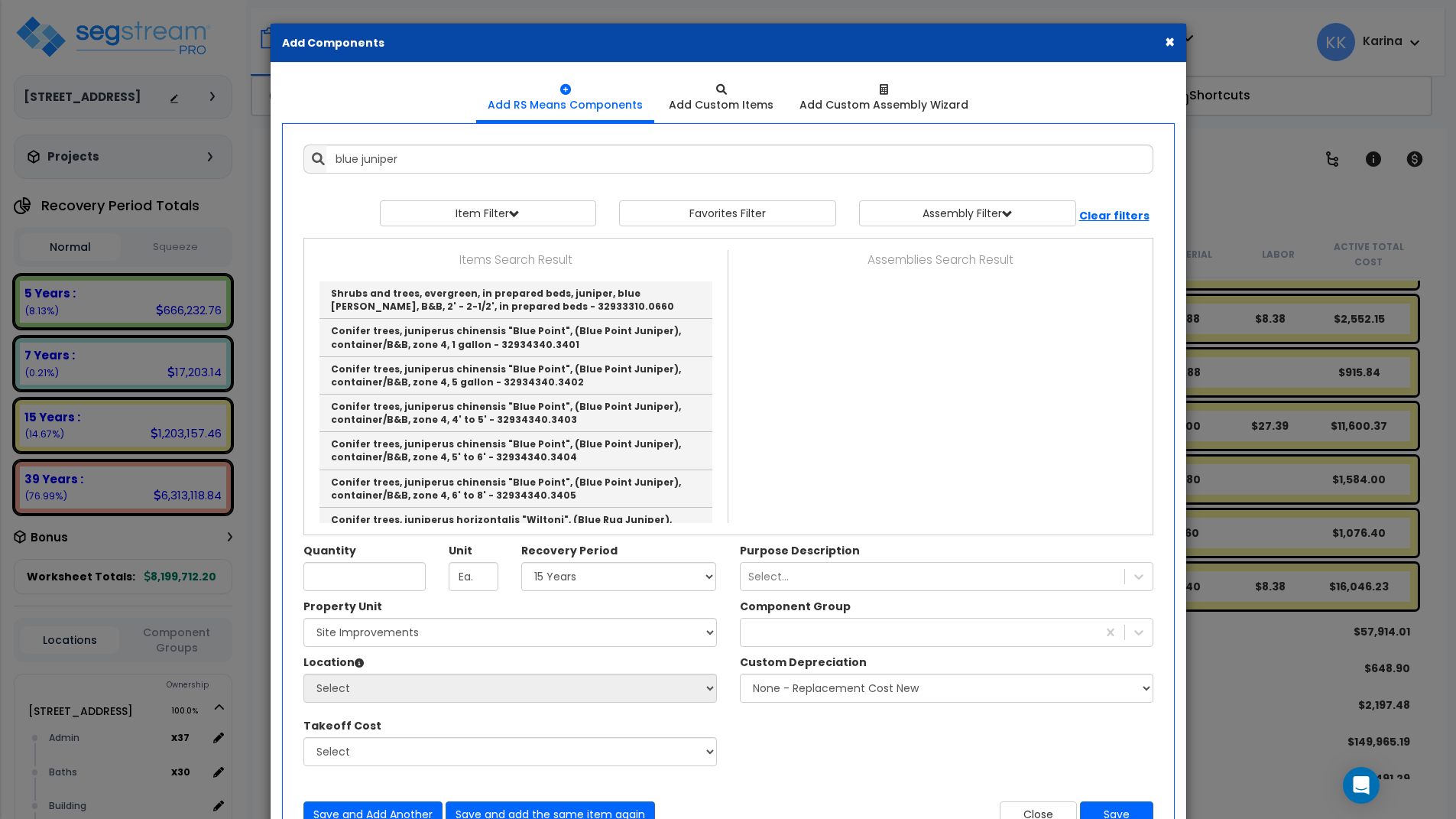
click at [989, 744] on div "Property Unit Select [STREET_ADDRESS] Site Improvements Please select Property …" at bounding box center [728, 690] width 873 height 184
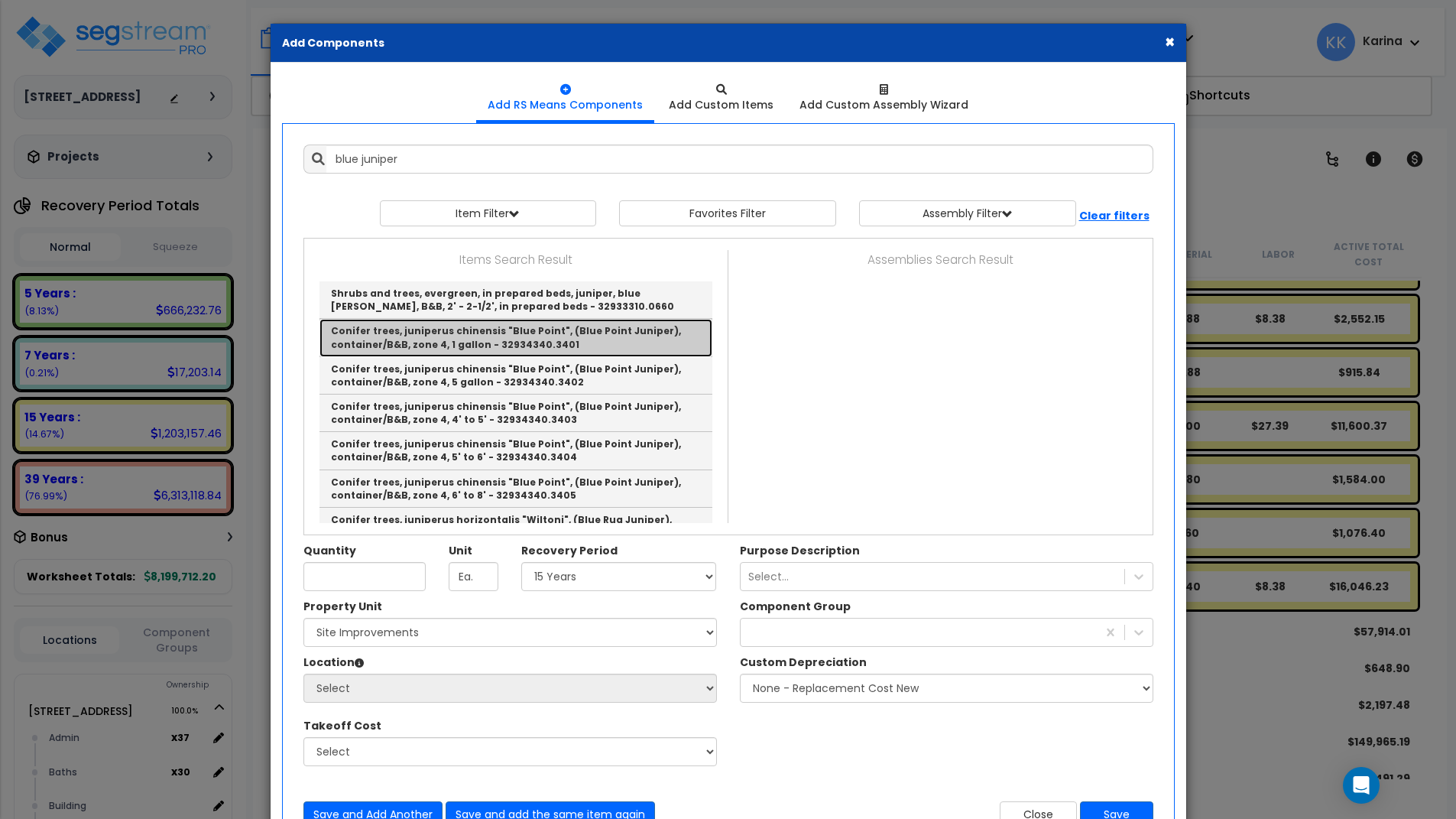
click at [461, 332] on link "Conifer trees, juniperus chinensis "Blue Point", (Blue Point Juniper), containe…" at bounding box center [516, 337] width 393 height 37
type input "Conifer trees, juniperus chinensis "Blue Point", (Blue Point Juniper), containe…"
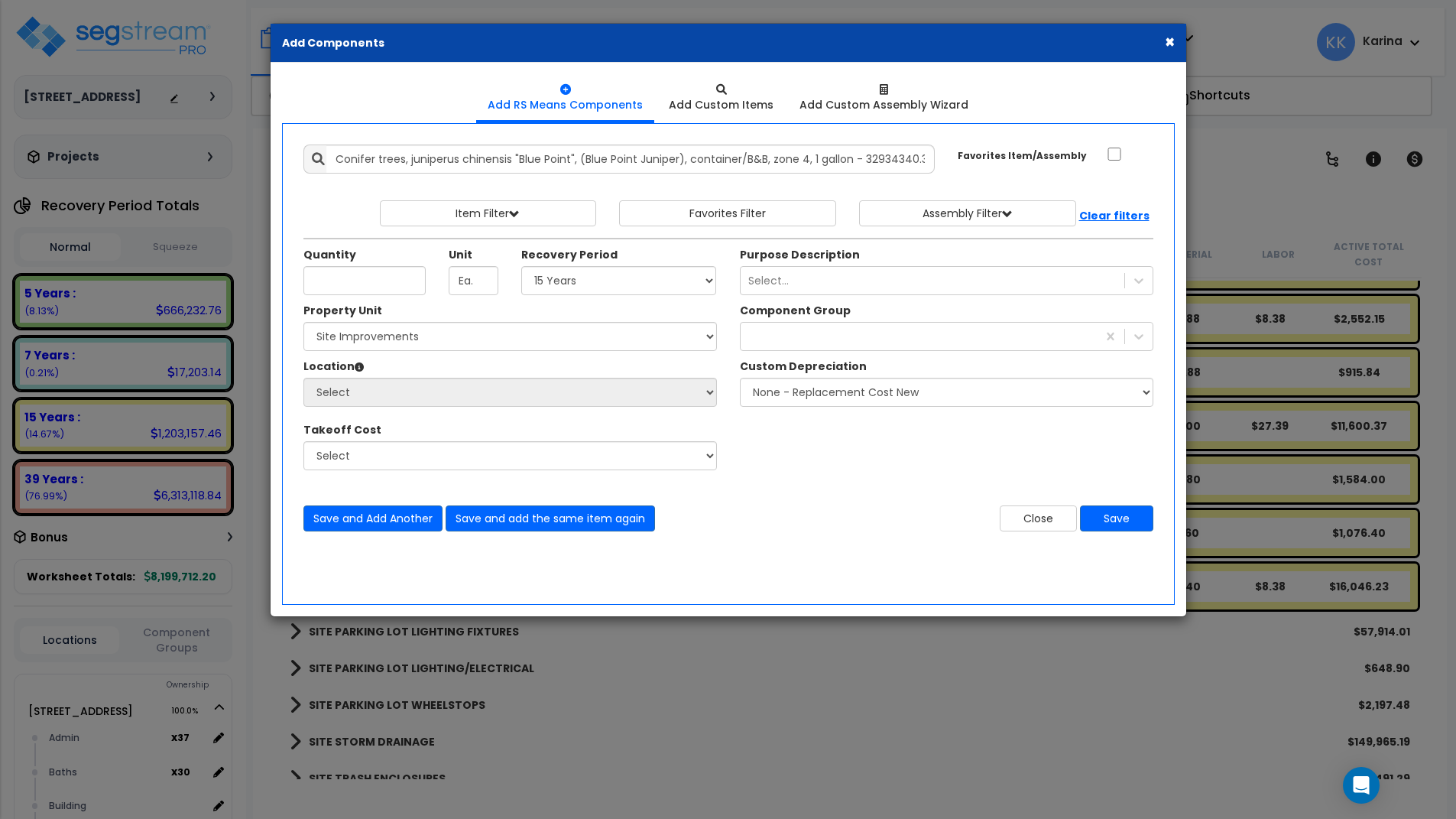
drag, startPoint x: 728, startPoint y: 748, endPoint x: 552, endPoint y: 467, distance: 331.6
click at [728, 747] on div "× Add Components Add RS Means Components Add Custom Items Add Items" at bounding box center [728, 409] width 1456 height 819
click at [398, 274] on input "Unit Quantity" at bounding box center [364, 280] width 122 height 29
type input "310"
click at [521, 266] on select "Select 5 Years 7 Years 15 Years 20 Years 39 Years 27.5 Year" at bounding box center [619, 280] width 195 height 29
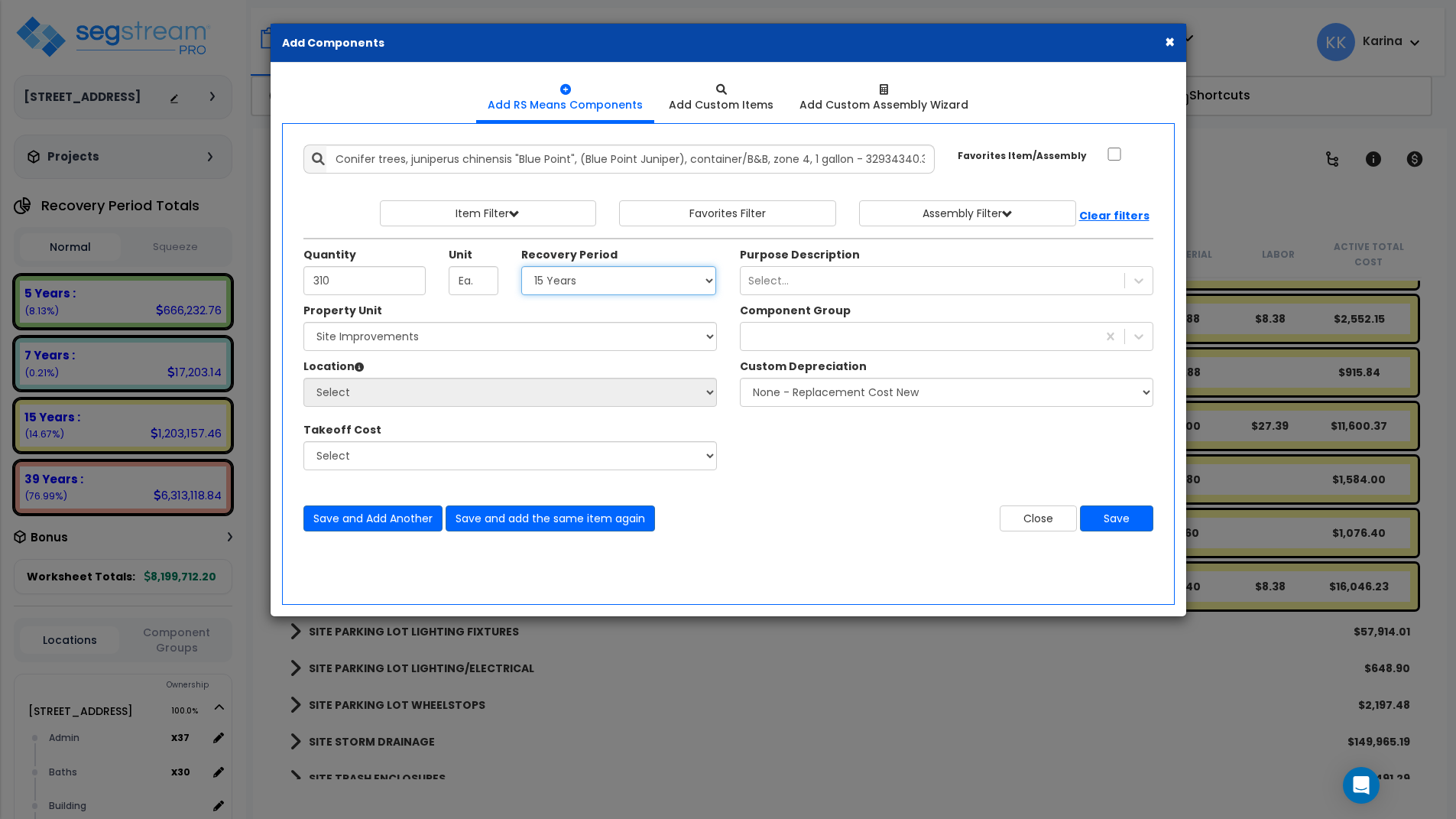
select select "15Y"
click option "15 Years" at bounding box center [0, 0] width 0 height 0
click at [303, 322] on select "Select [STREET_ADDRESS] Site Improvements" at bounding box center [509, 337] width 414 height 29
select select "162447"
click option "Site Improvements" at bounding box center [0, 0] width 0 height 0
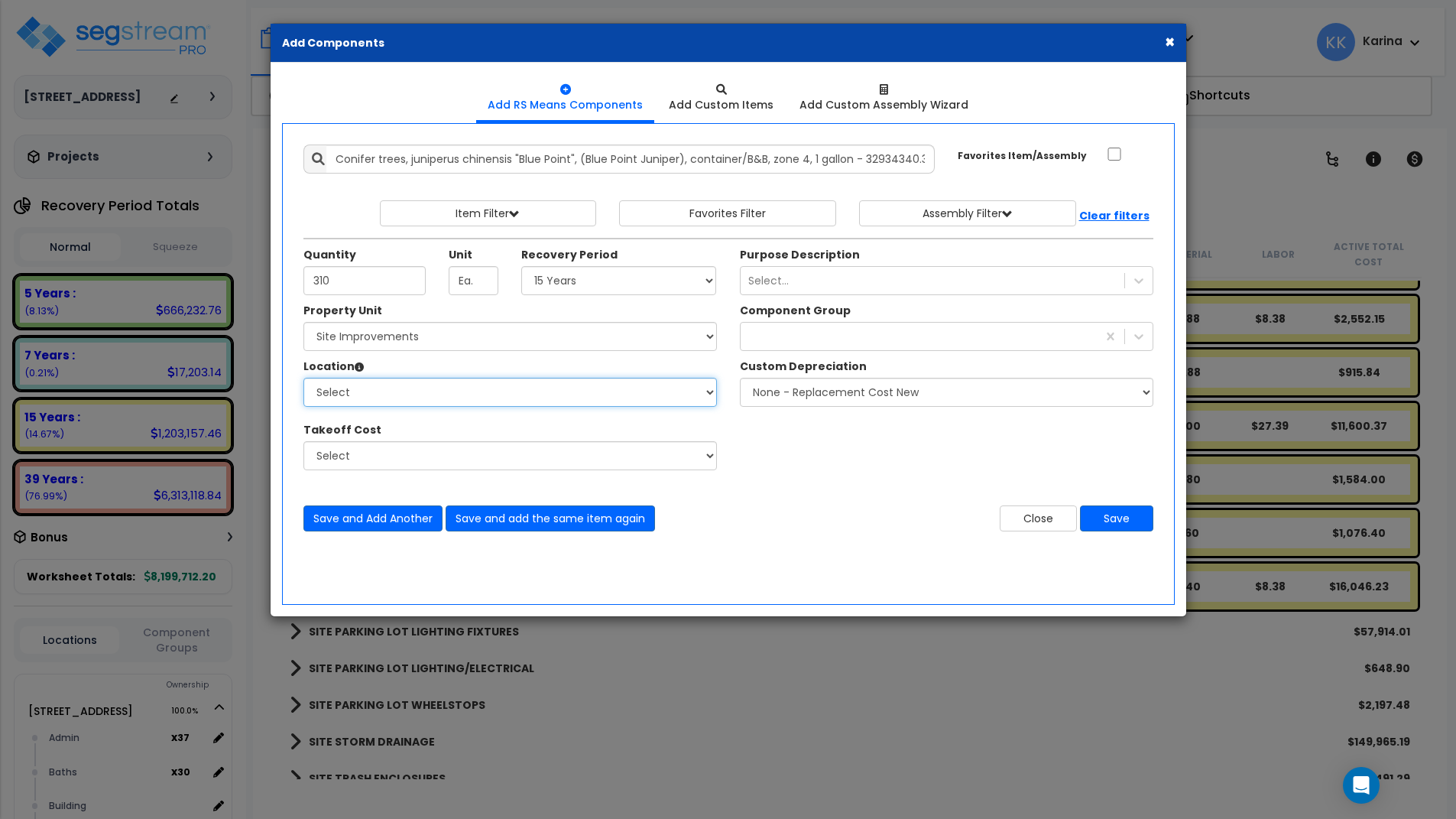
click at [303, 378] on select "Select Site Exterior Add Additional Location" at bounding box center [509, 393] width 414 height 29
select select "462"
click option "Site Exterior" at bounding box center [0, 0] width 0 height 0
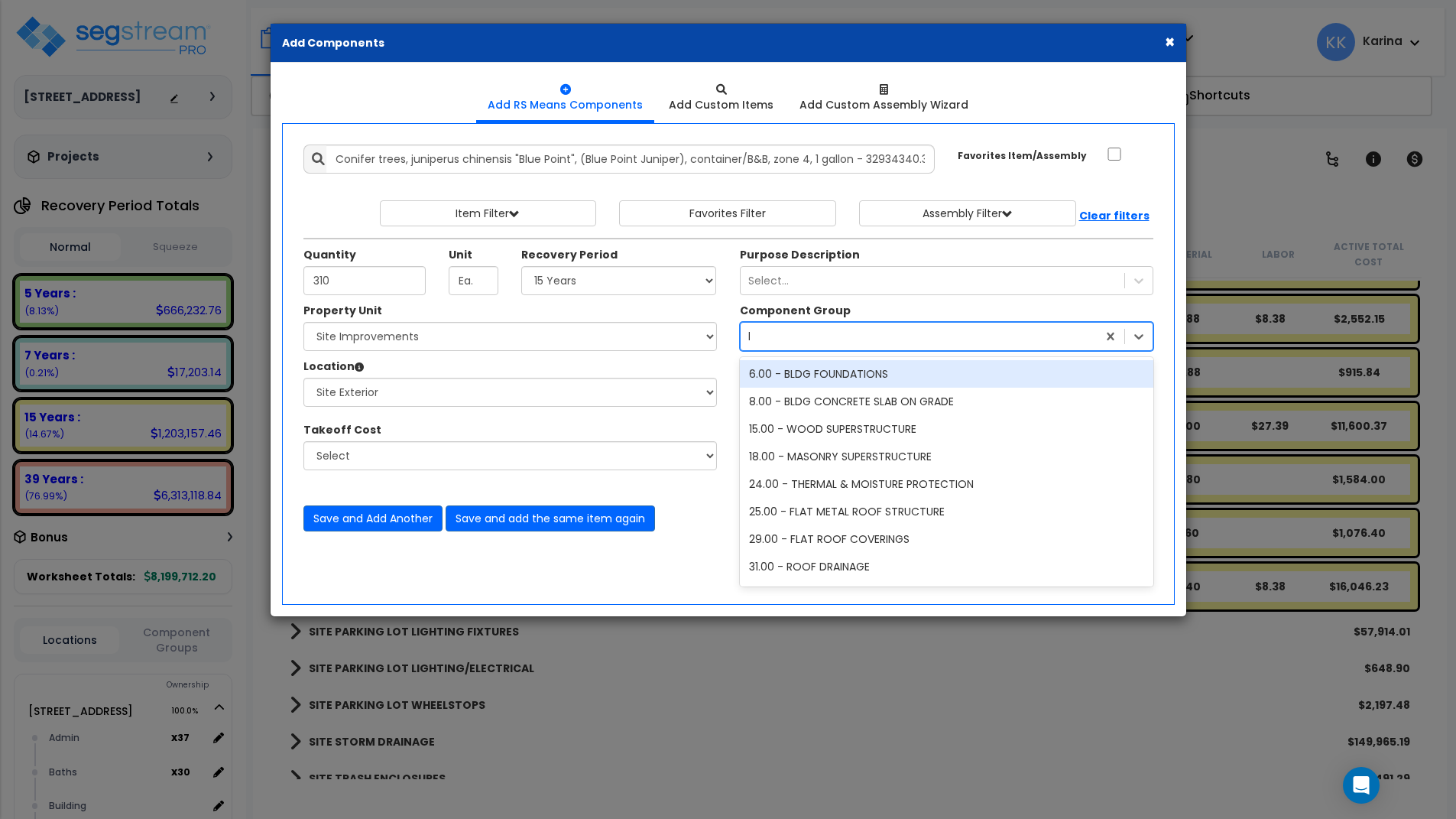
click at [770, 336] on div "lan" at bounding box center [918, 336] width 356 height 25
type input "land"
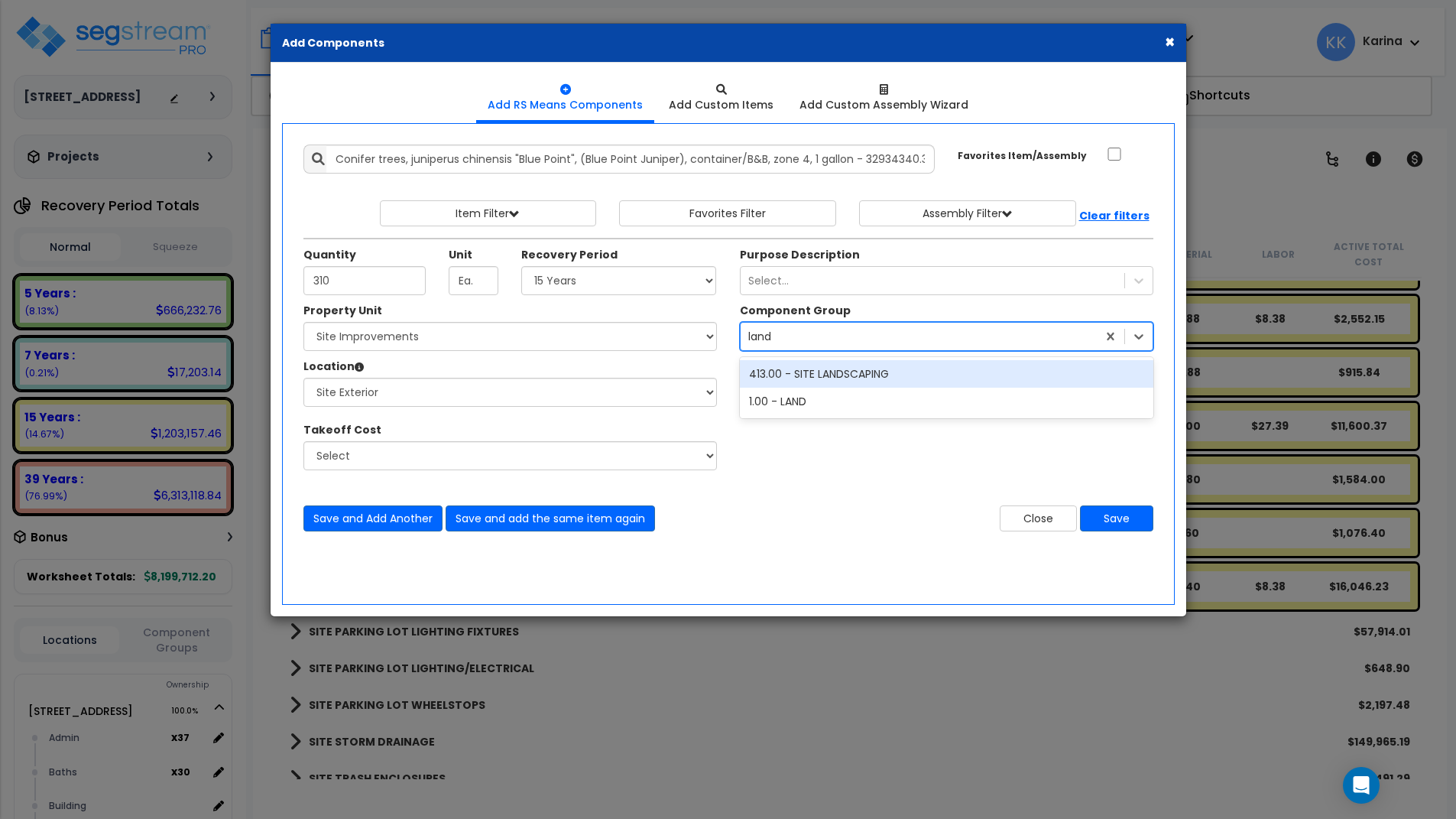
click at [856, 373] on div "413.00 - SITE LANDSCAPING" at bounding box center [947, 373] width 414 height 27
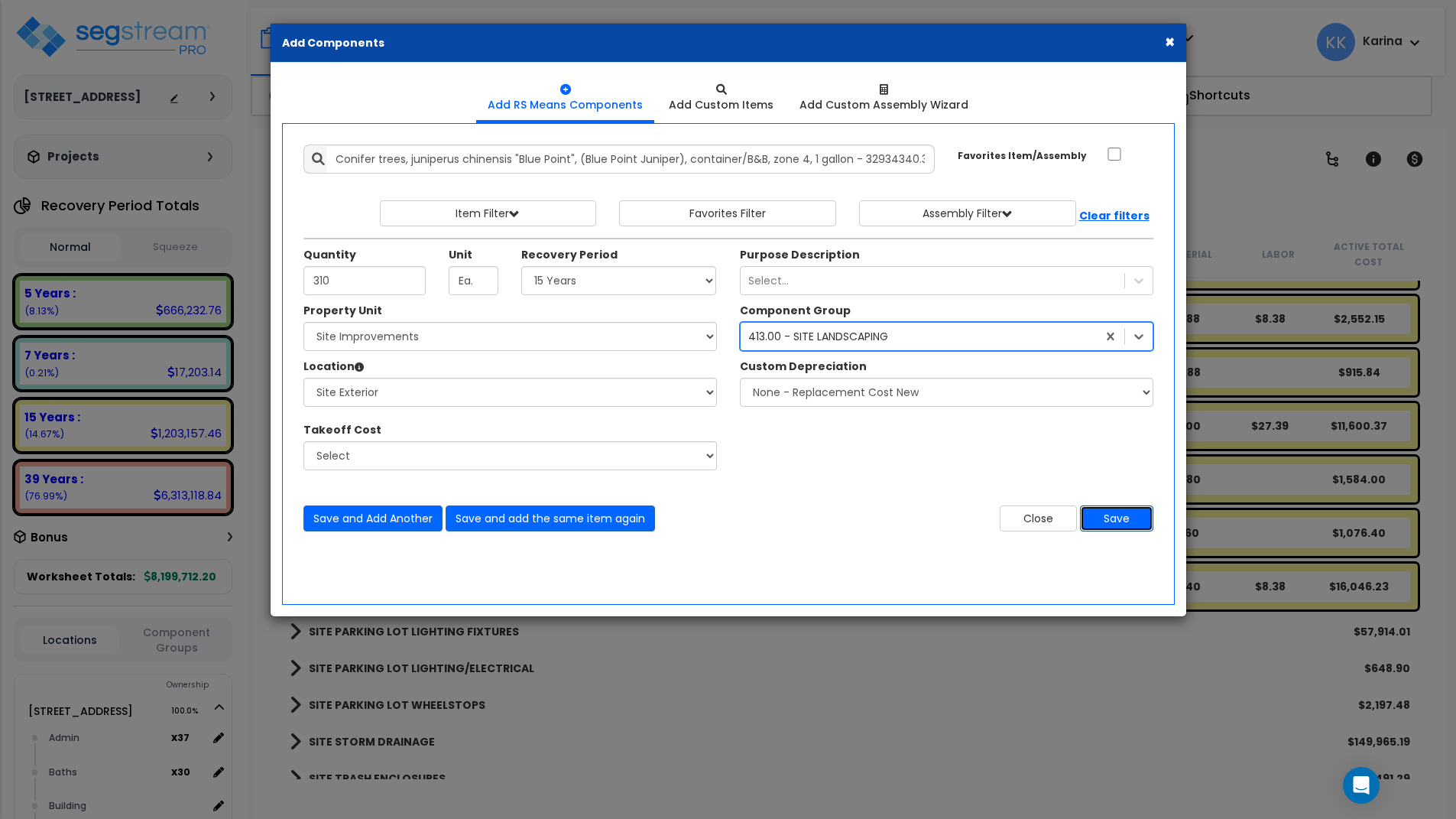
click at [1115, 515] on button "Save" at bounding box center [1116, 519] width 73 height 26
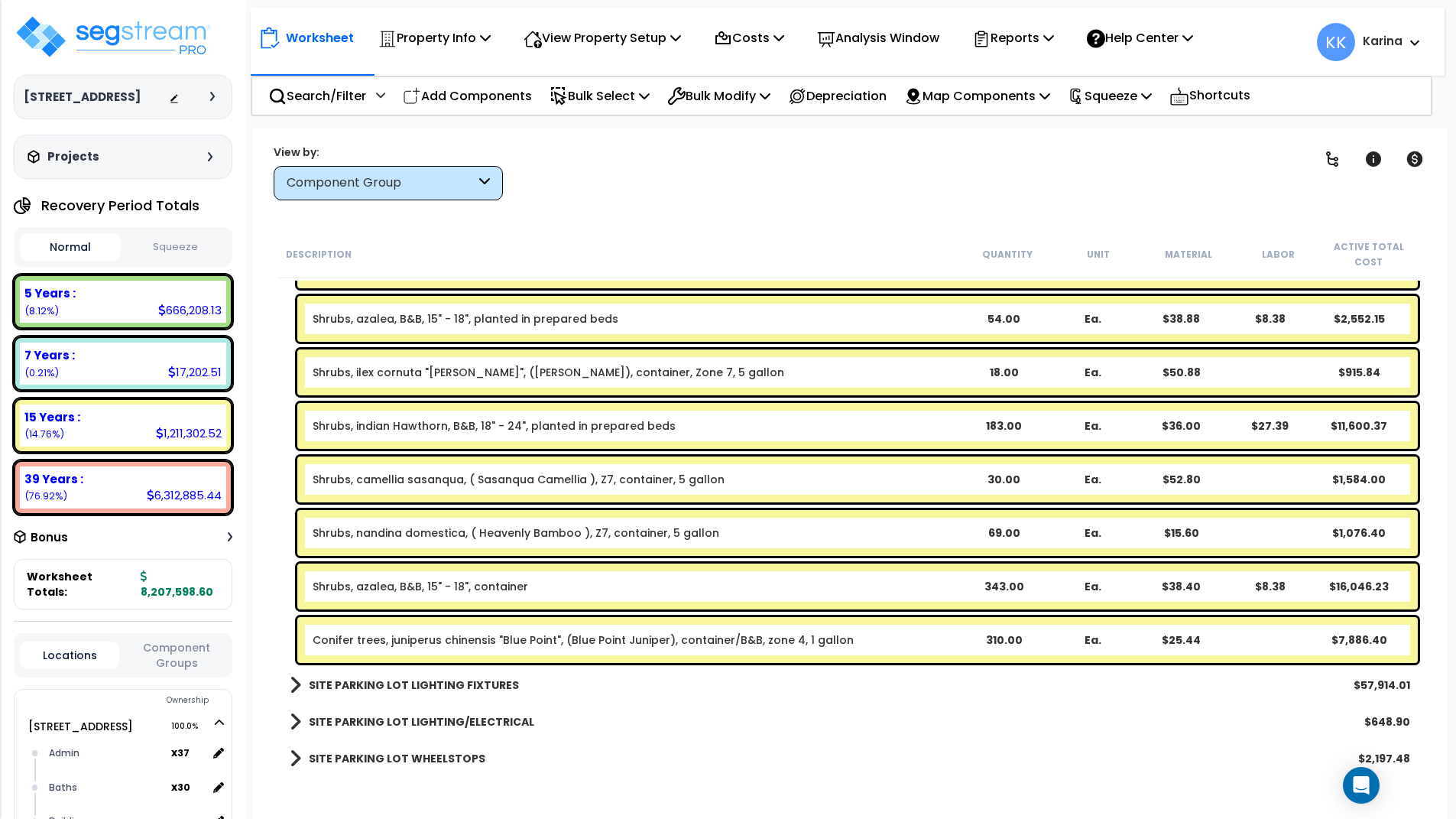
click at [708, 748] on div "SITE PARKING LOT WHEELSTOPS $2,197.48" at bounding box center [850, 759] width 1136 height 37
click at [477, 87] on p "Add Components" at bounding box center [467, 96] width 130 height 21
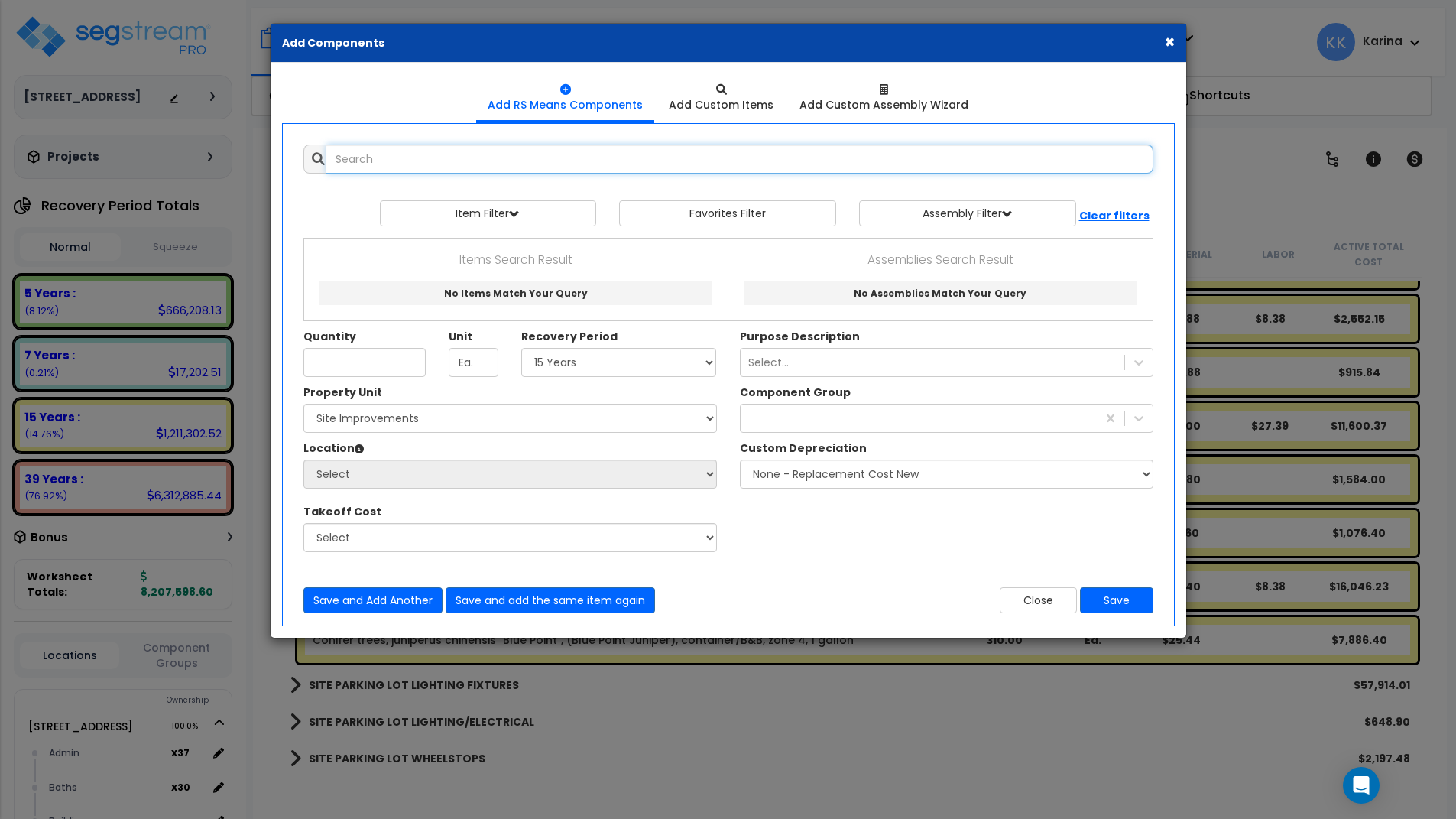
select select
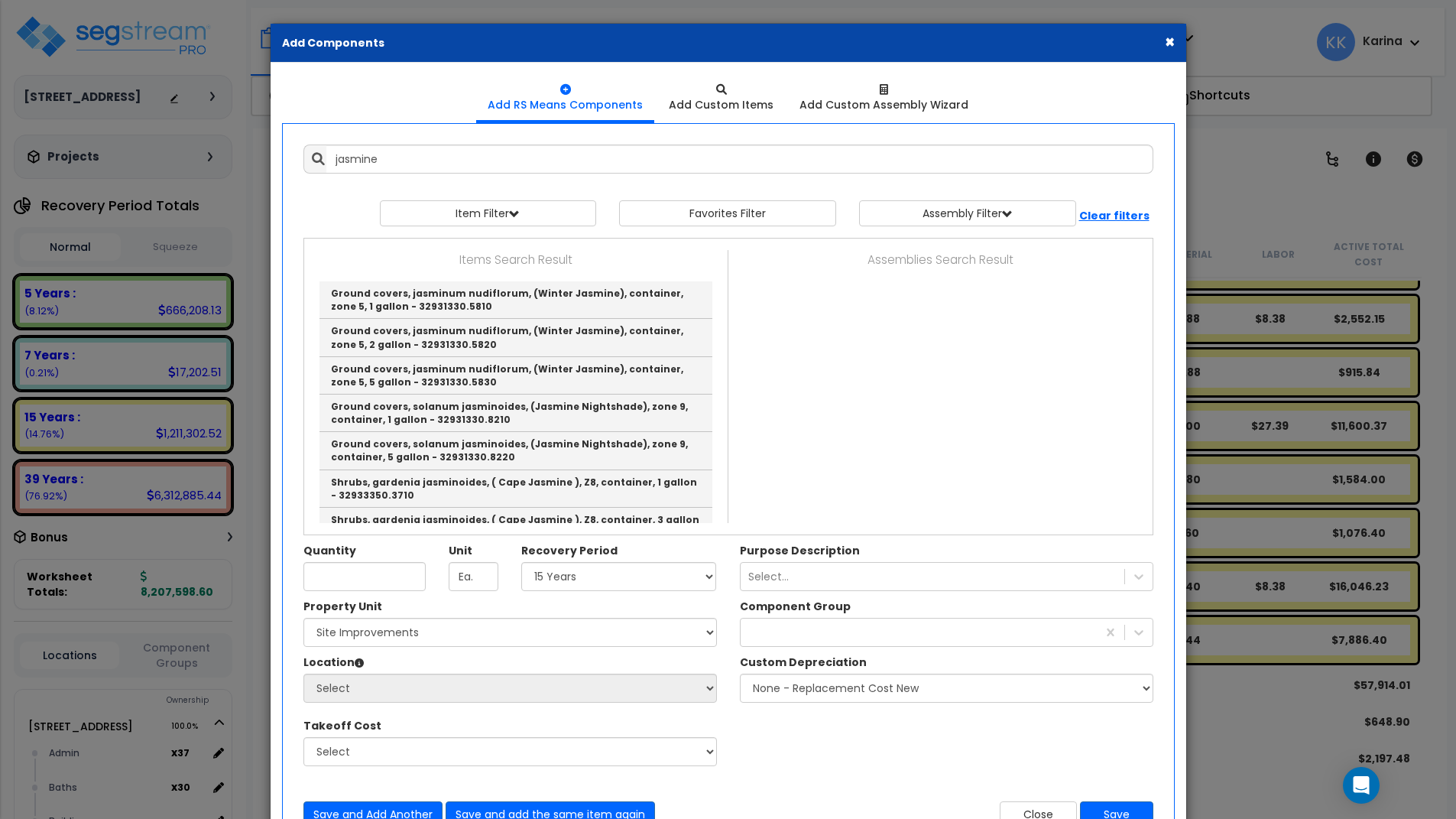
click at [793, 753] on div "Property Unit Select [STREET_ADDRESS] Site Improvements Please select Property …" at bounding box center [728, 690] width 873 height 184
click at [858, 740] on div "Property Unit Select [STREET_ADDRESS] Site Improvements Please select Property …" at bounding box center [728, 690] width 873 height 184
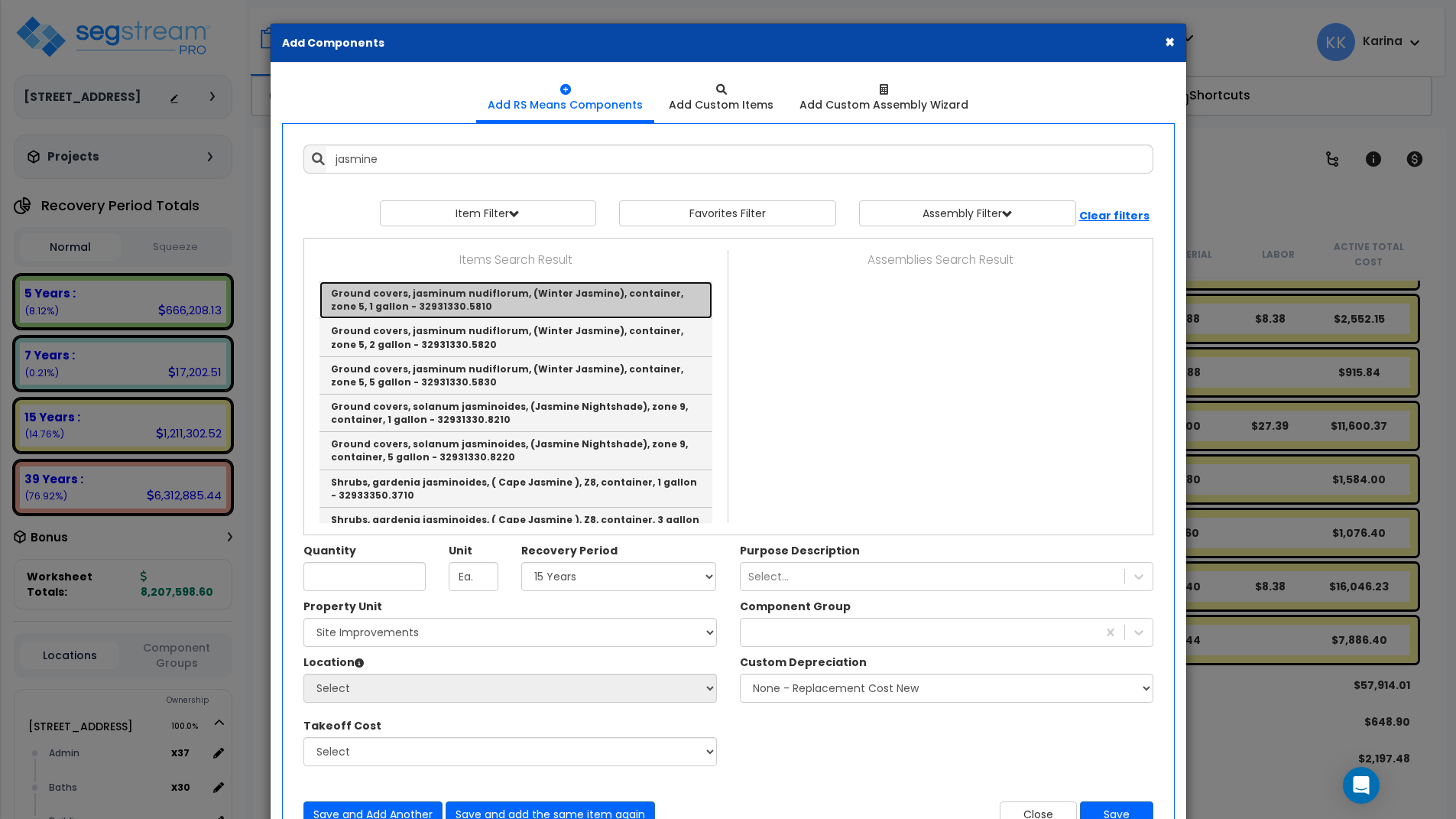
click at [453, 289] on link "Ground covers, jasminum nudiflorum, (Winter Jasmine), container, zone 5, 1 gall…" at bounding box center [516, 299] width 393 height 37
type input "Ground covers, jasminum nudiflorum, (Winter Jasmine), container, zone 5, 1 gall…"
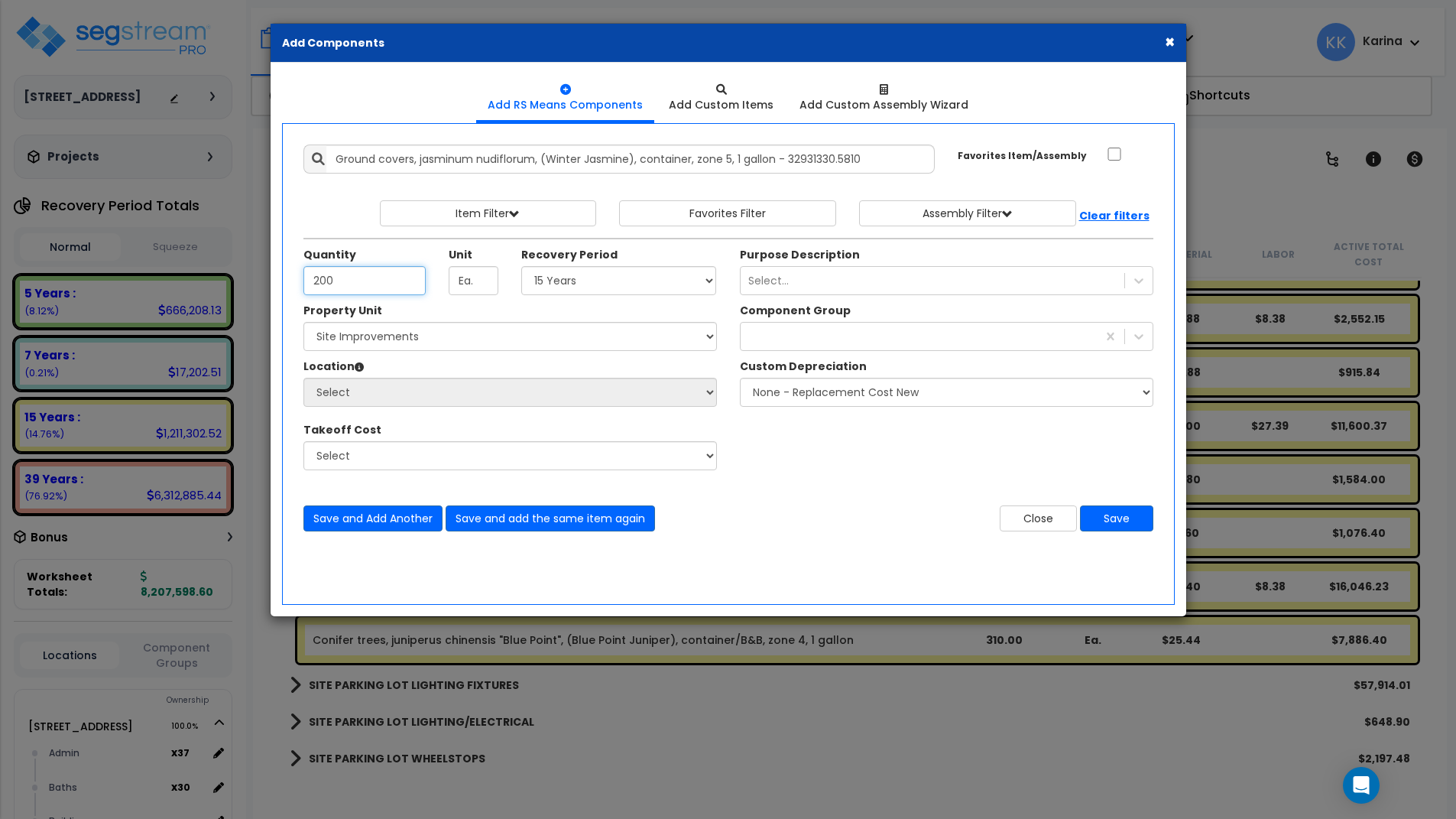
type input "200"
click at [521, 266] on select "Select 5 Years 7 Years 15 Years 20 Years 39 Years 27.5 Year" at bounding box center [619, 280] width 195 height 29
select select "15Y"
click option "15 Years" at bounding box center [0, 0] width 0 height 0
click at [303, 322] on select "Select [STREET_ADDRESS] Site Improvements" at bounding box center [509, 337] width 414 height 29
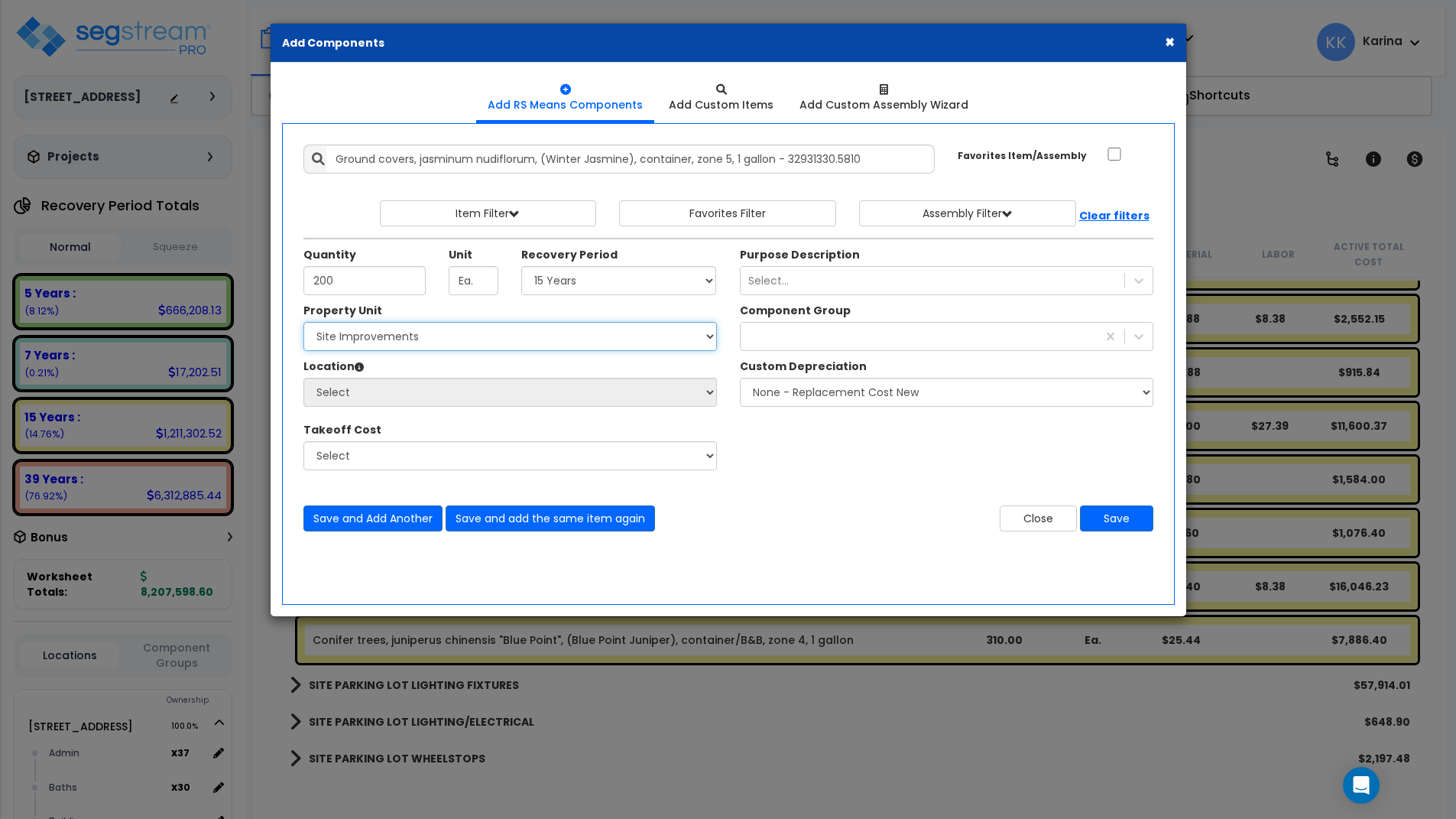
select select "162447"
click option "Site Improvements" at bounding box center [0, 0] width 0 height 0
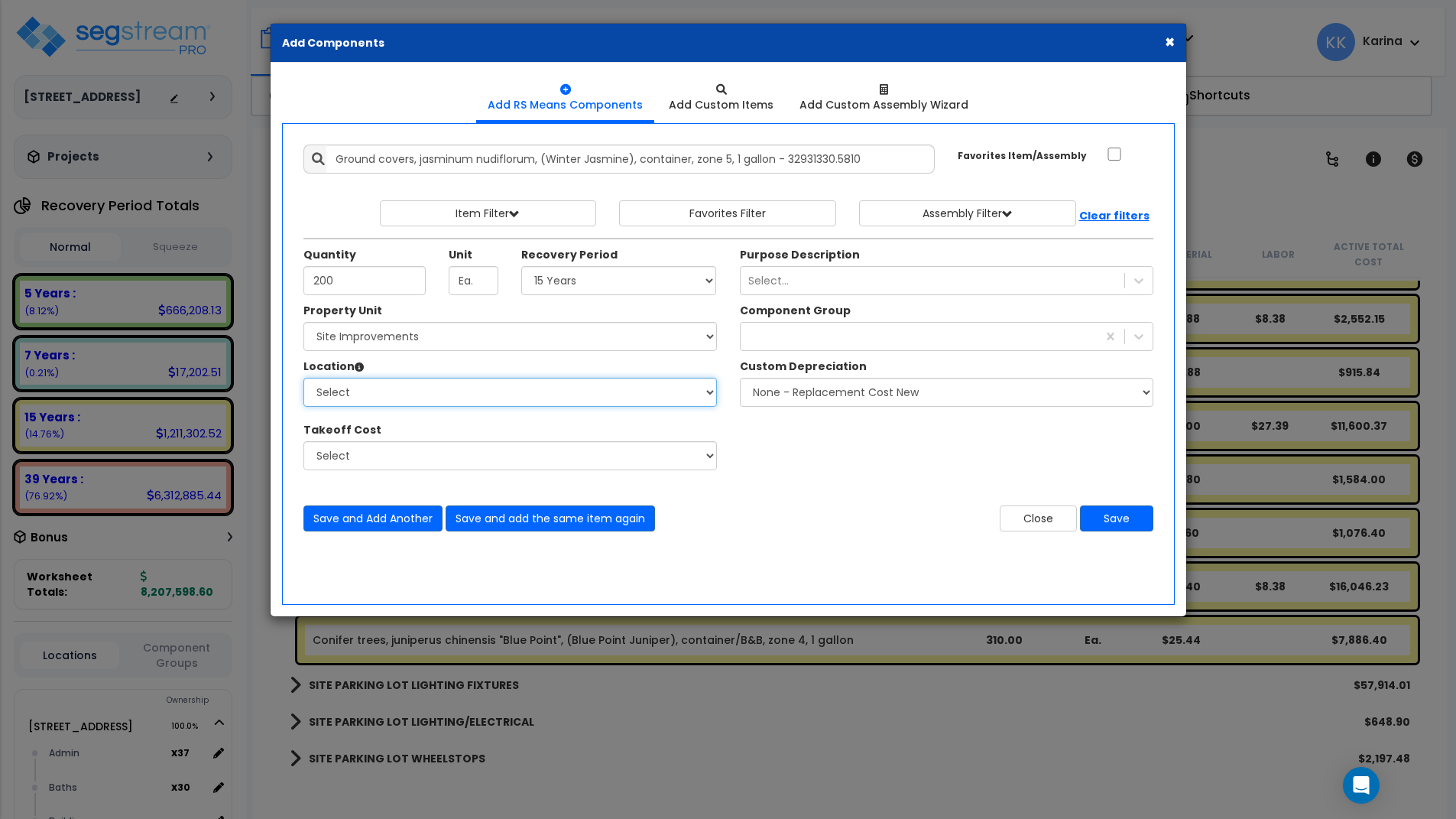
click at [303, 378] on select "Select Site Exterior Add Additional Location" at bounding box center [509, 393] width 414 height 29
select select "462"
click option "Site Exterior" at bounding box center [0, 0] width 0 height 0
click at [762, 333] on div "land" at bounding box center [918, 336] width 356 height 25
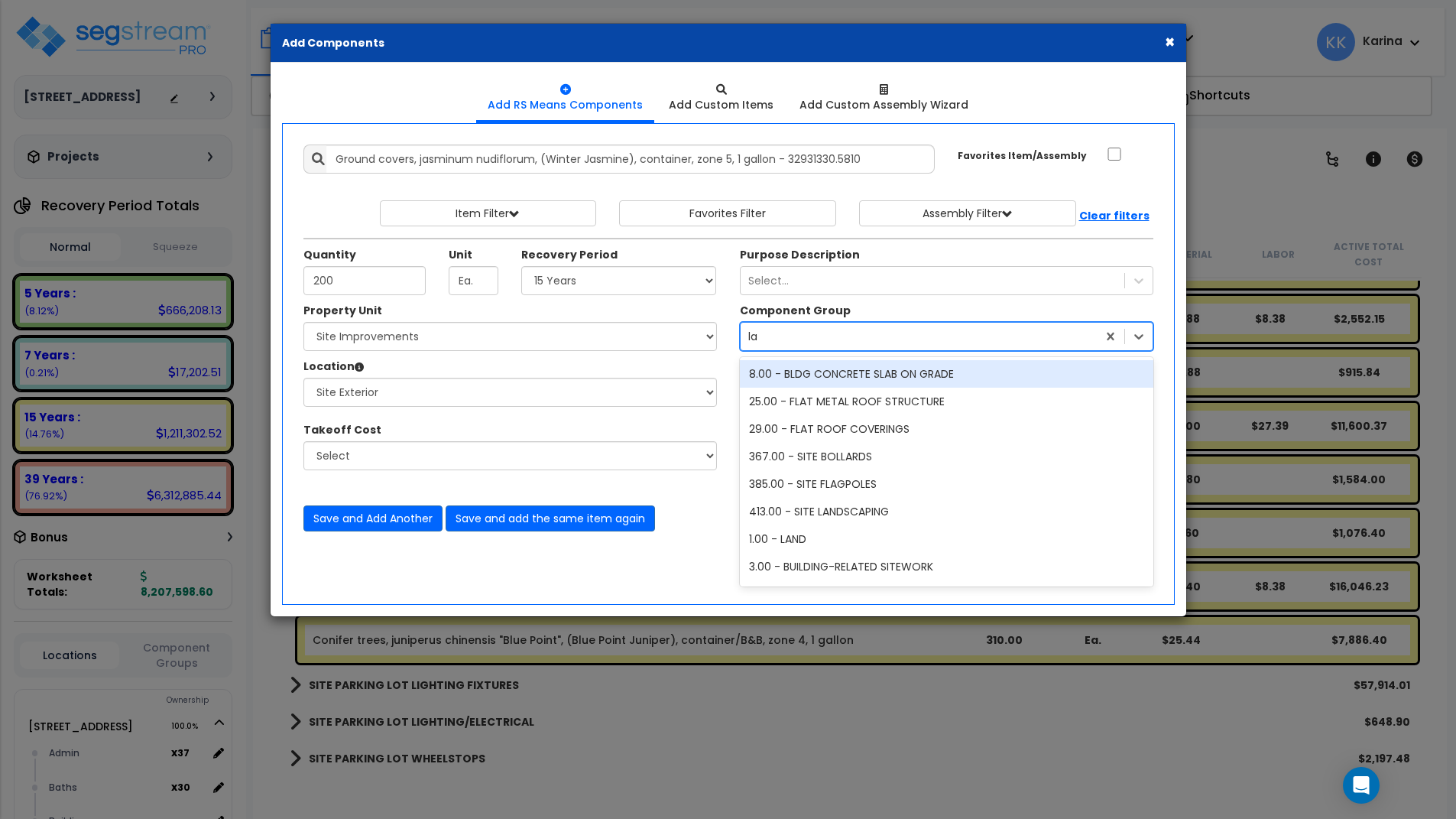
type input "lan"
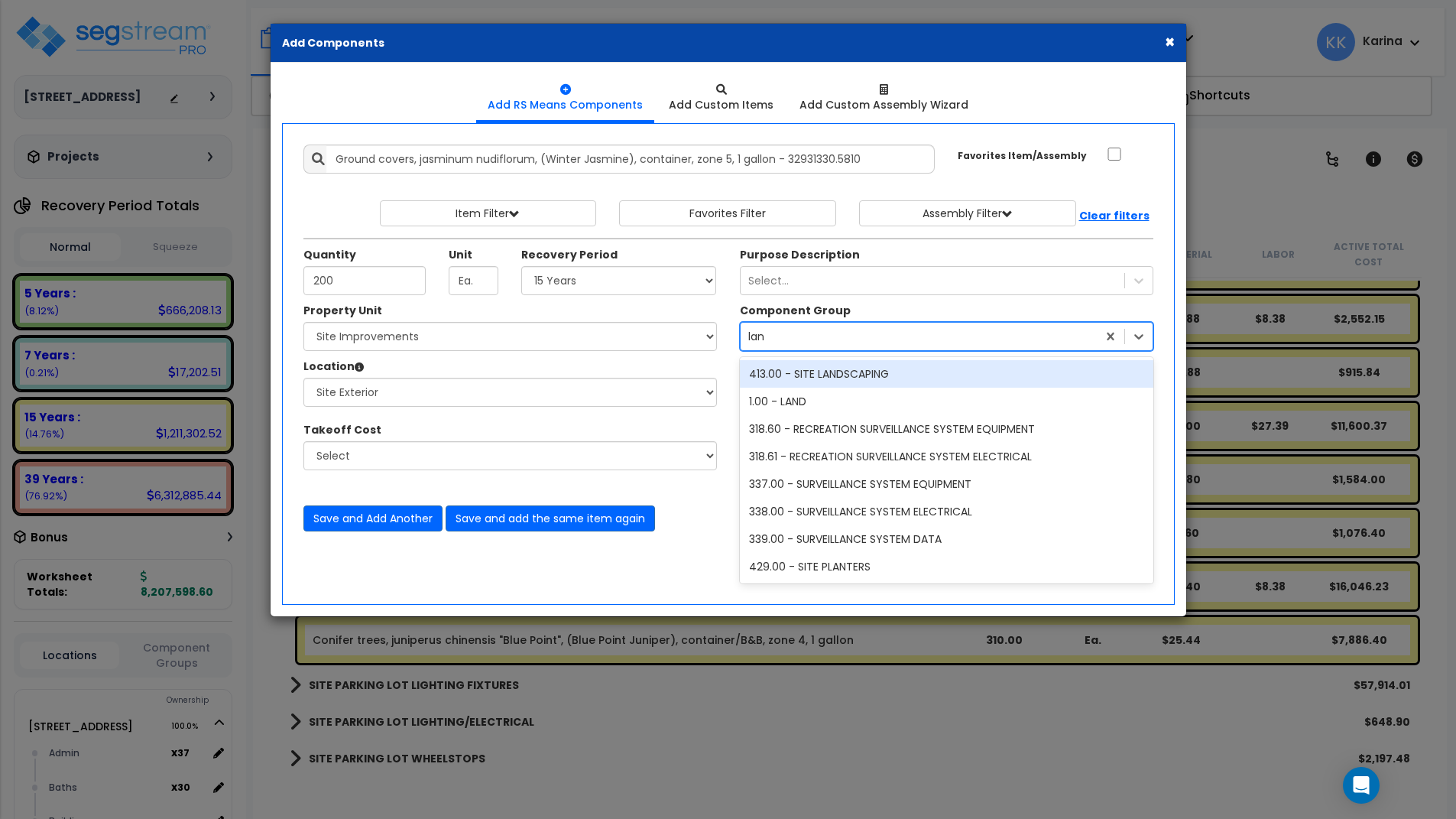
click at [812, 373] on div "413.00 - SITE LANDSCAPING" at bounding box center [947, 373] width 414 height 27
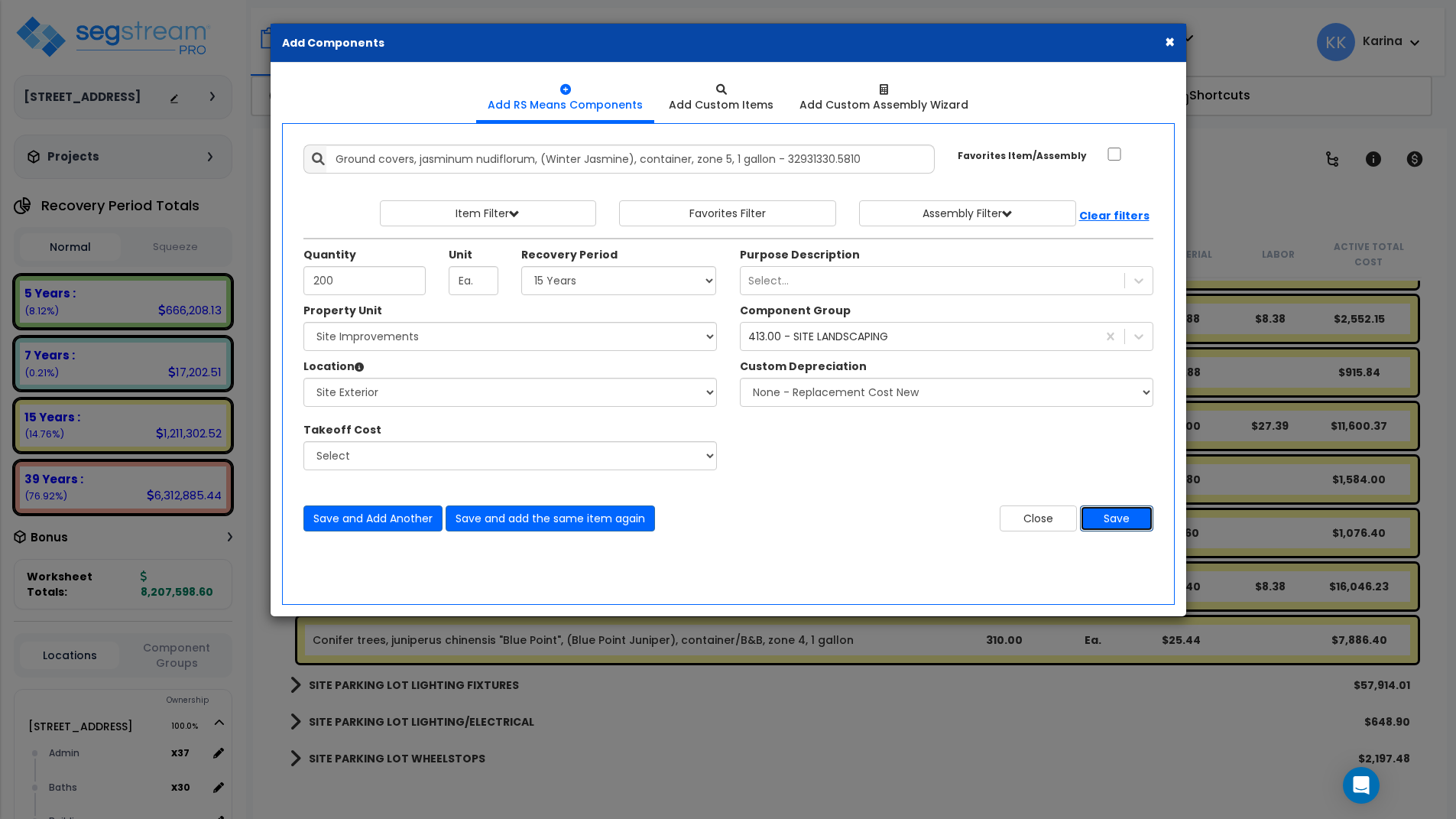
click at [1107, 520] on button "Save" at bounding box center [1116, 519] width 73 height 26
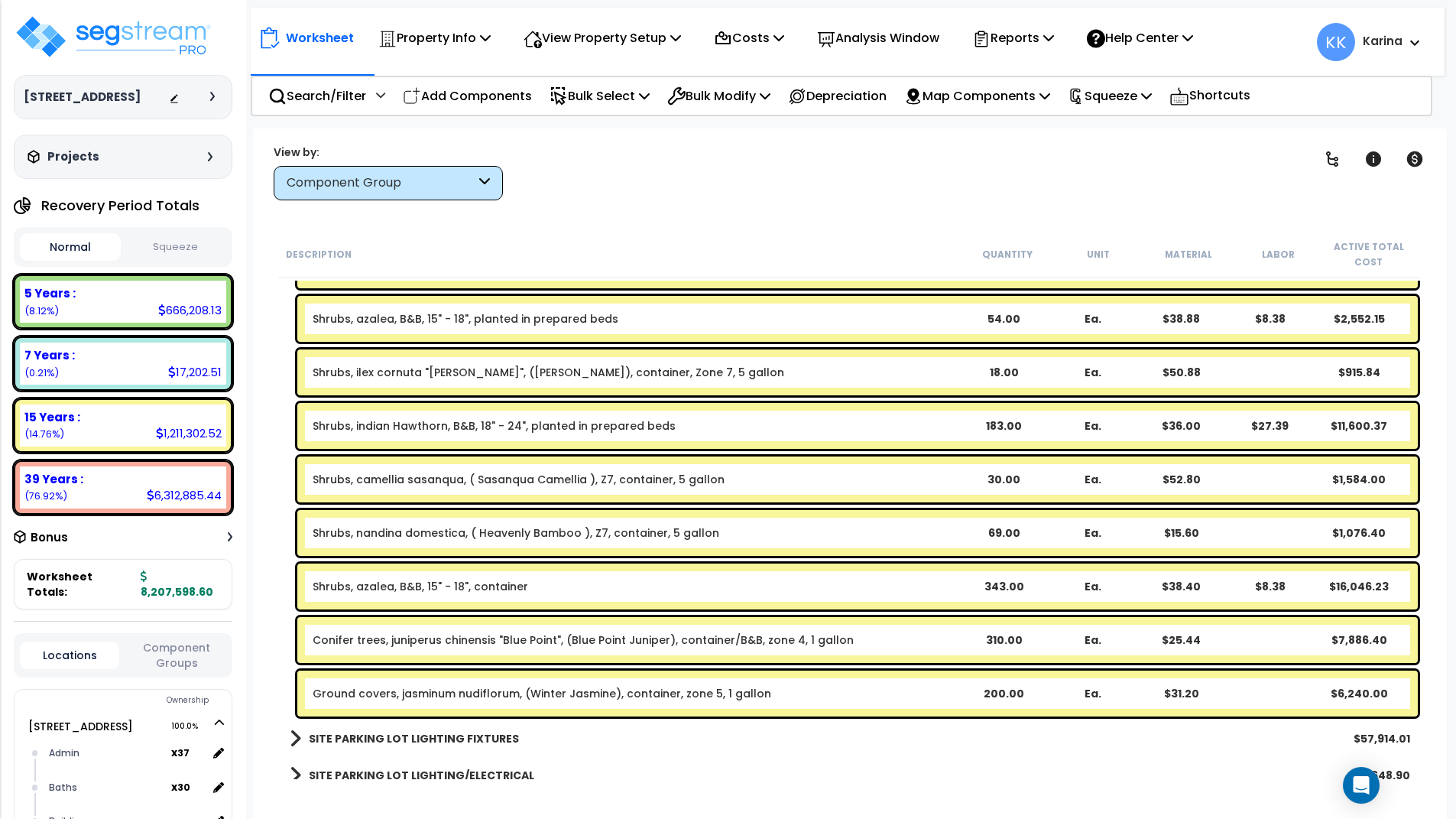
scroll to position [3148, 0]
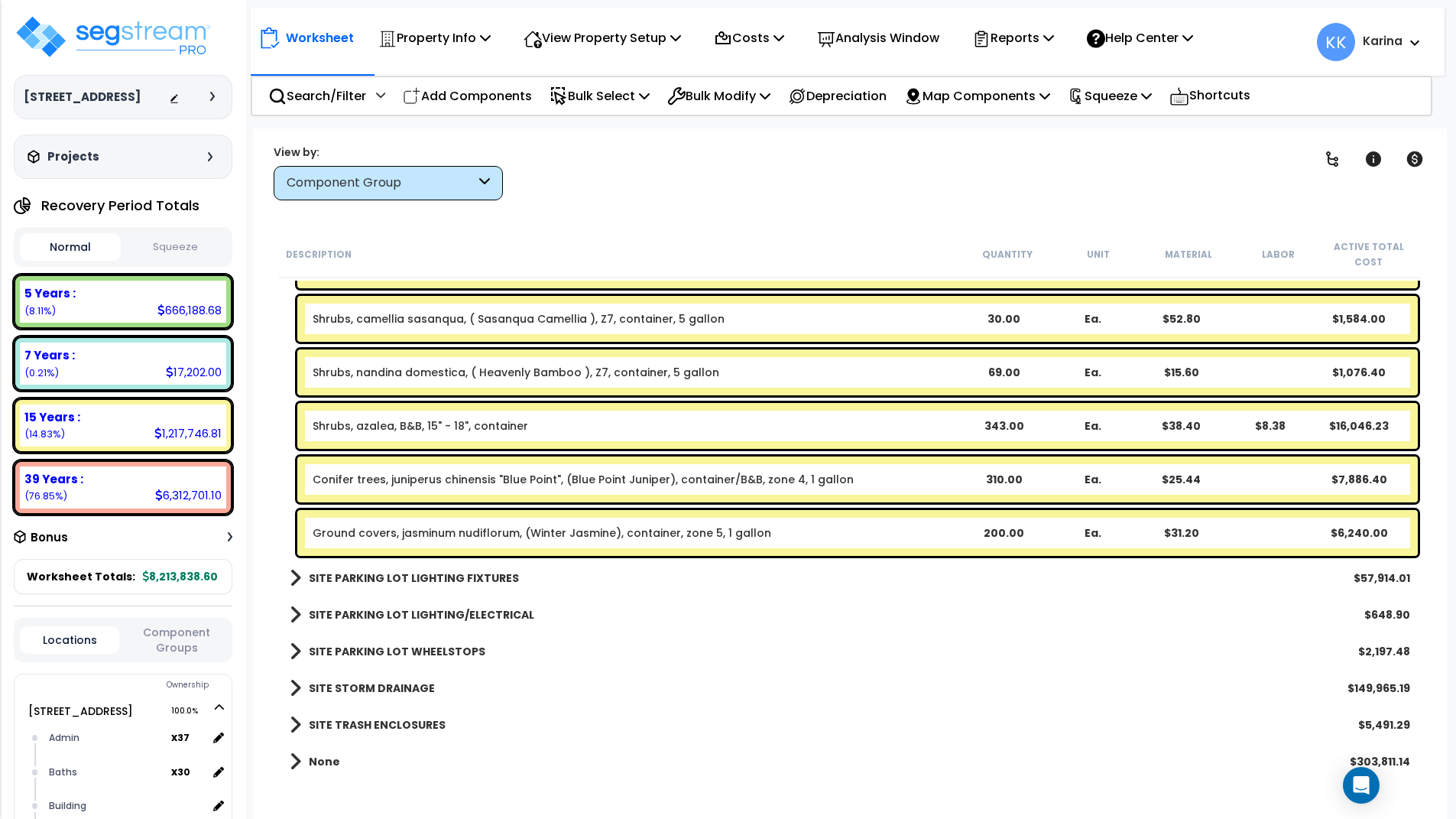
click at [536, 537] on link "Ground covers, jasminum nudiflorum, (Winter Jasmine), container, zone 5, 1 gall…" at bounding box center [541, 532] width 458 height 16
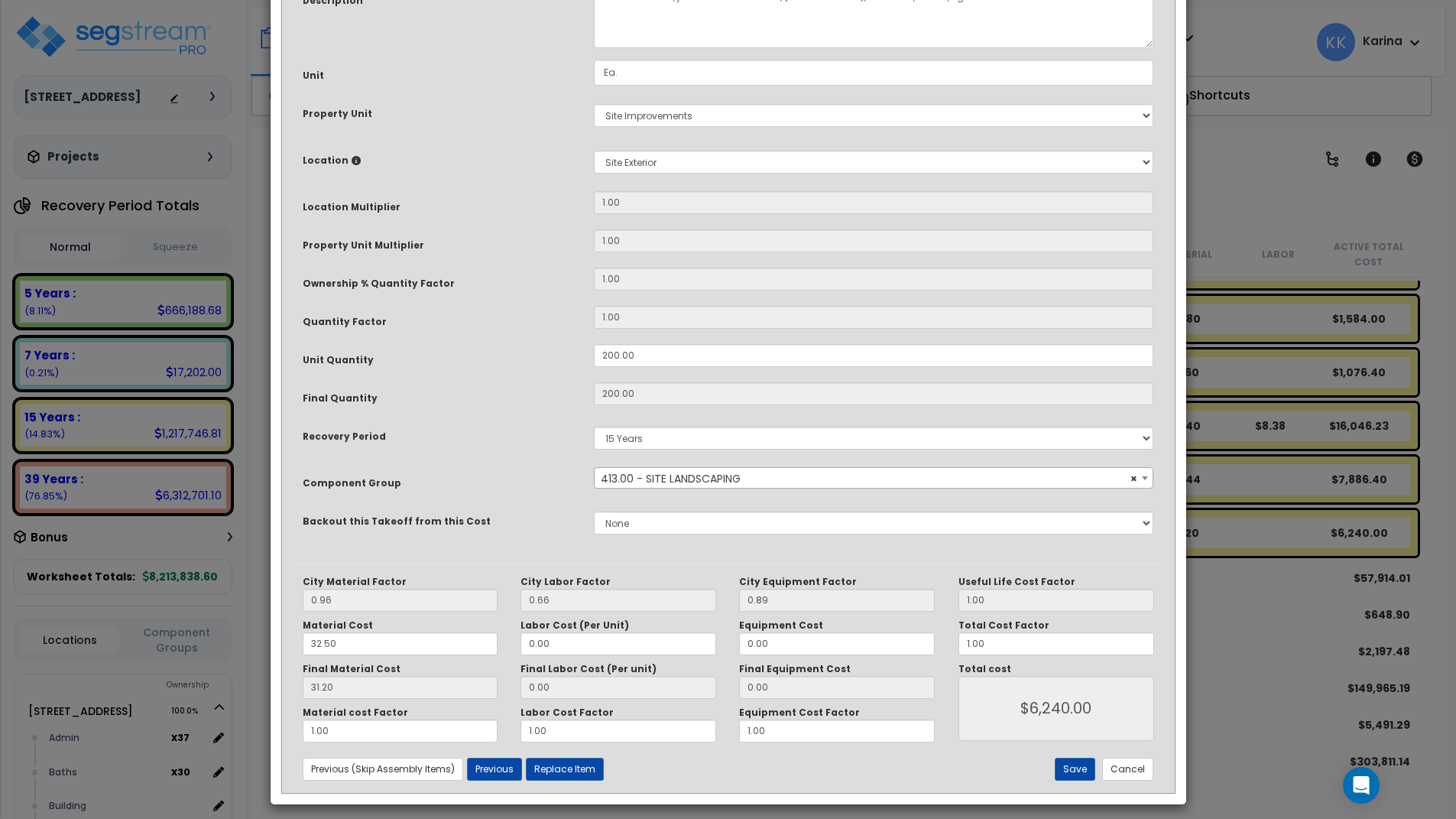
scroll to position [165, 0]
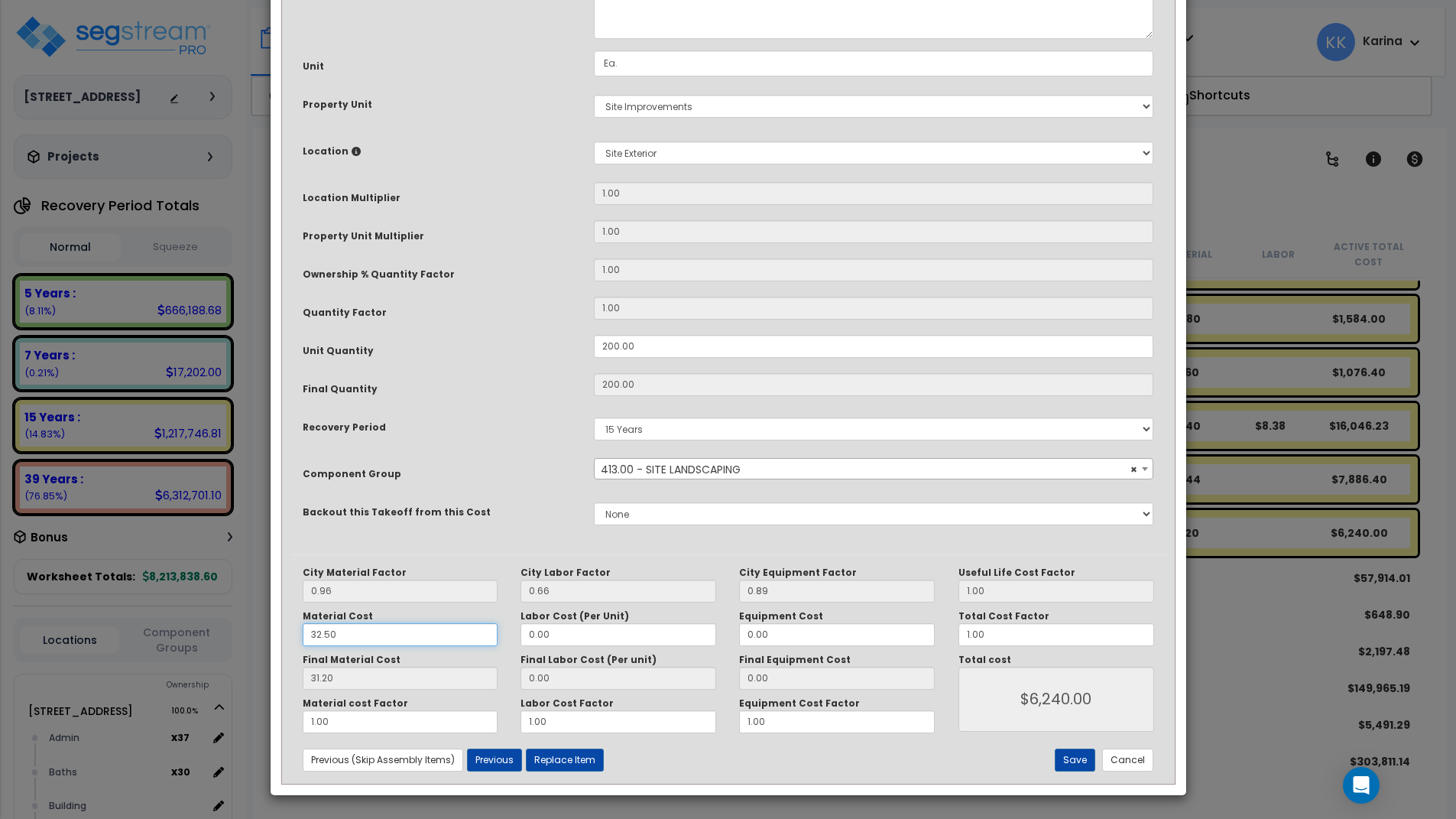
drag, startPoint x: 341, startPoint y: 635, endPoint x: 292, endPoint y: 635, distance: 49.0
click at [303, 635] on input "32.50" at bounding box center [401, 634] width 195 height 23
type input "1"
type input "$6,240.00"
type input "0.96"
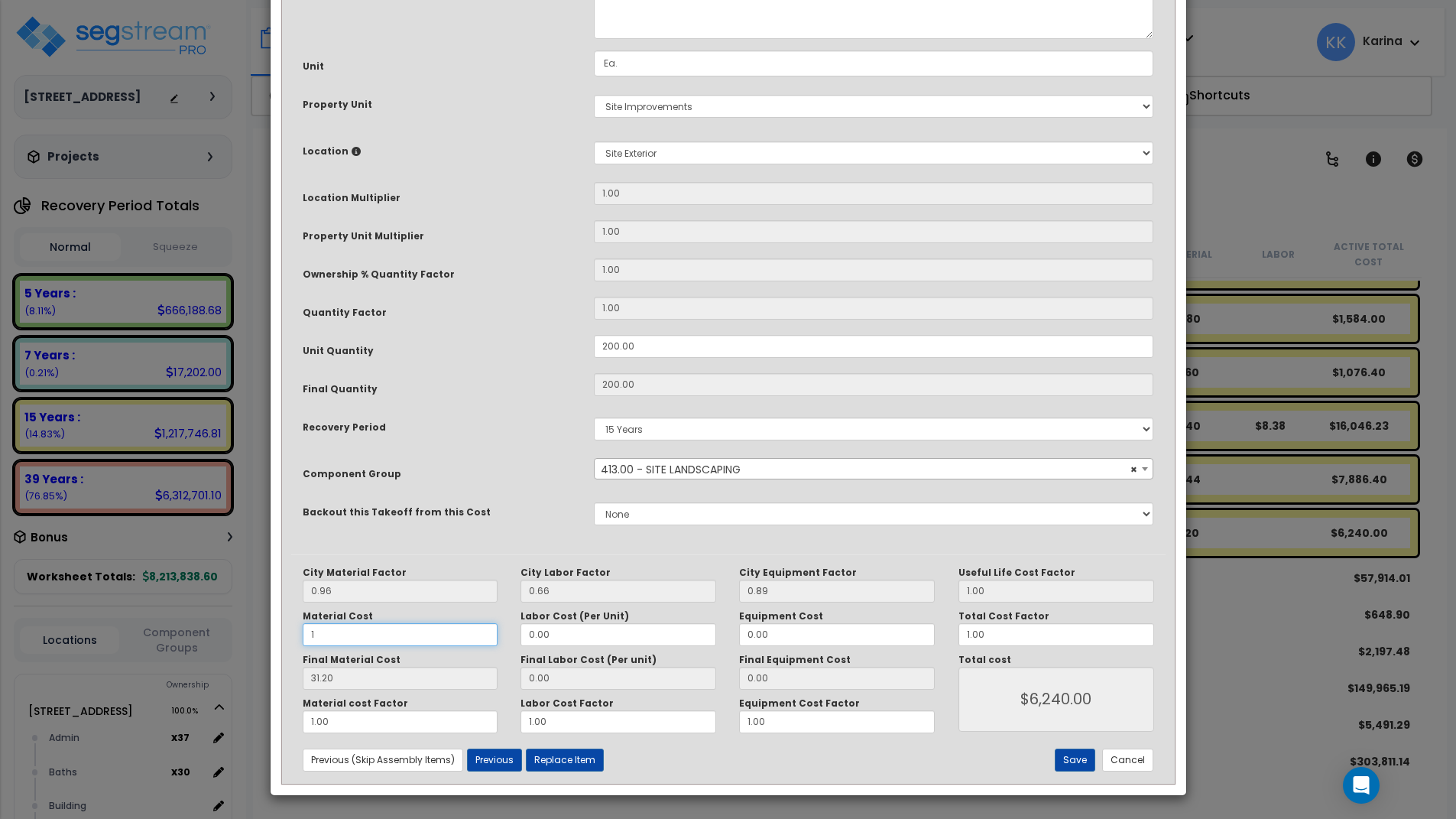
type input "$192.00"
type input "14"
type input "13.44"
type input "$2,688.00"
type input "14."
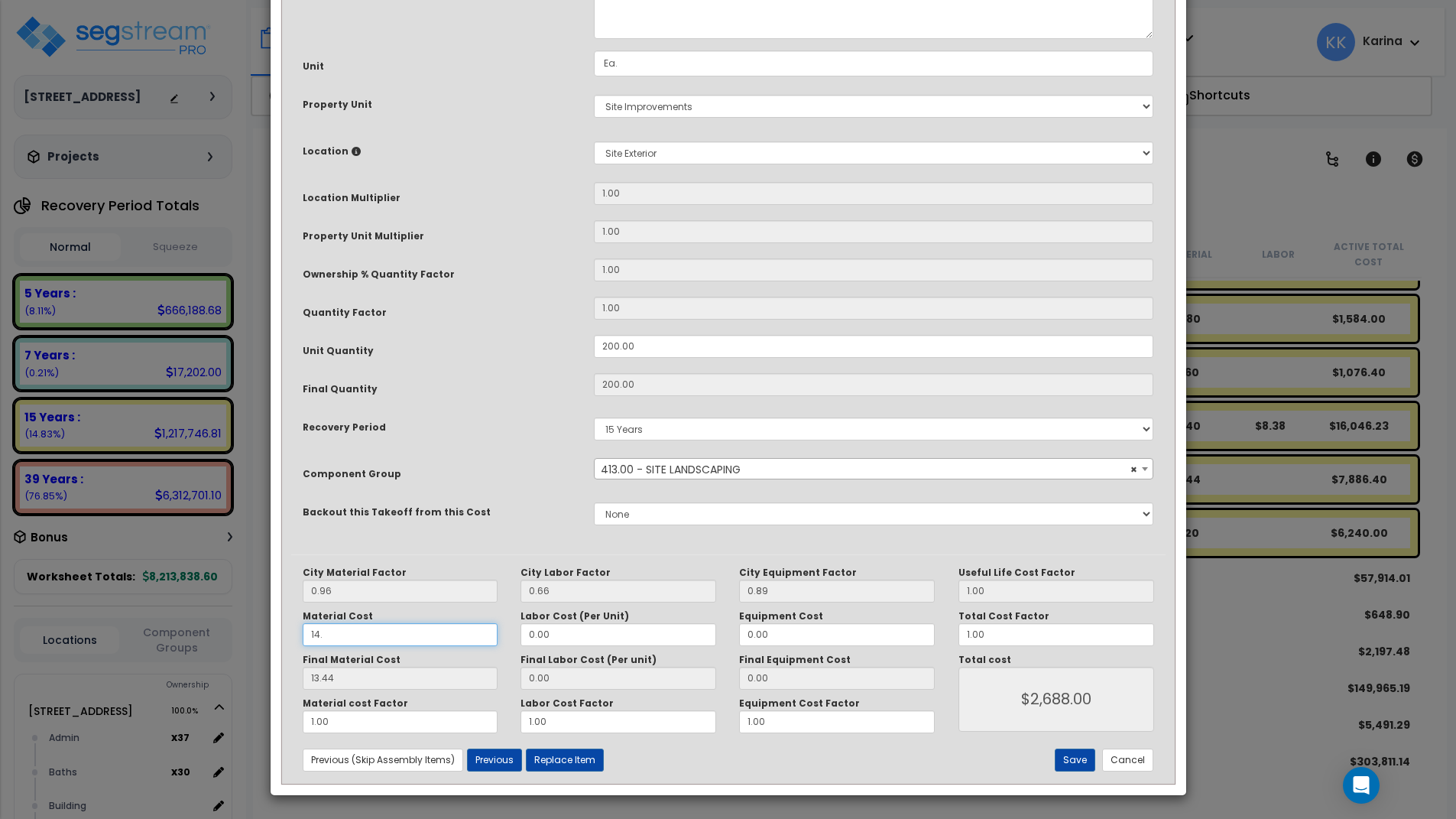
type input "$2,688.00"
type input "14.9"
type input "$2,688.00"
type input "14.30"
type input "$2,860.00"
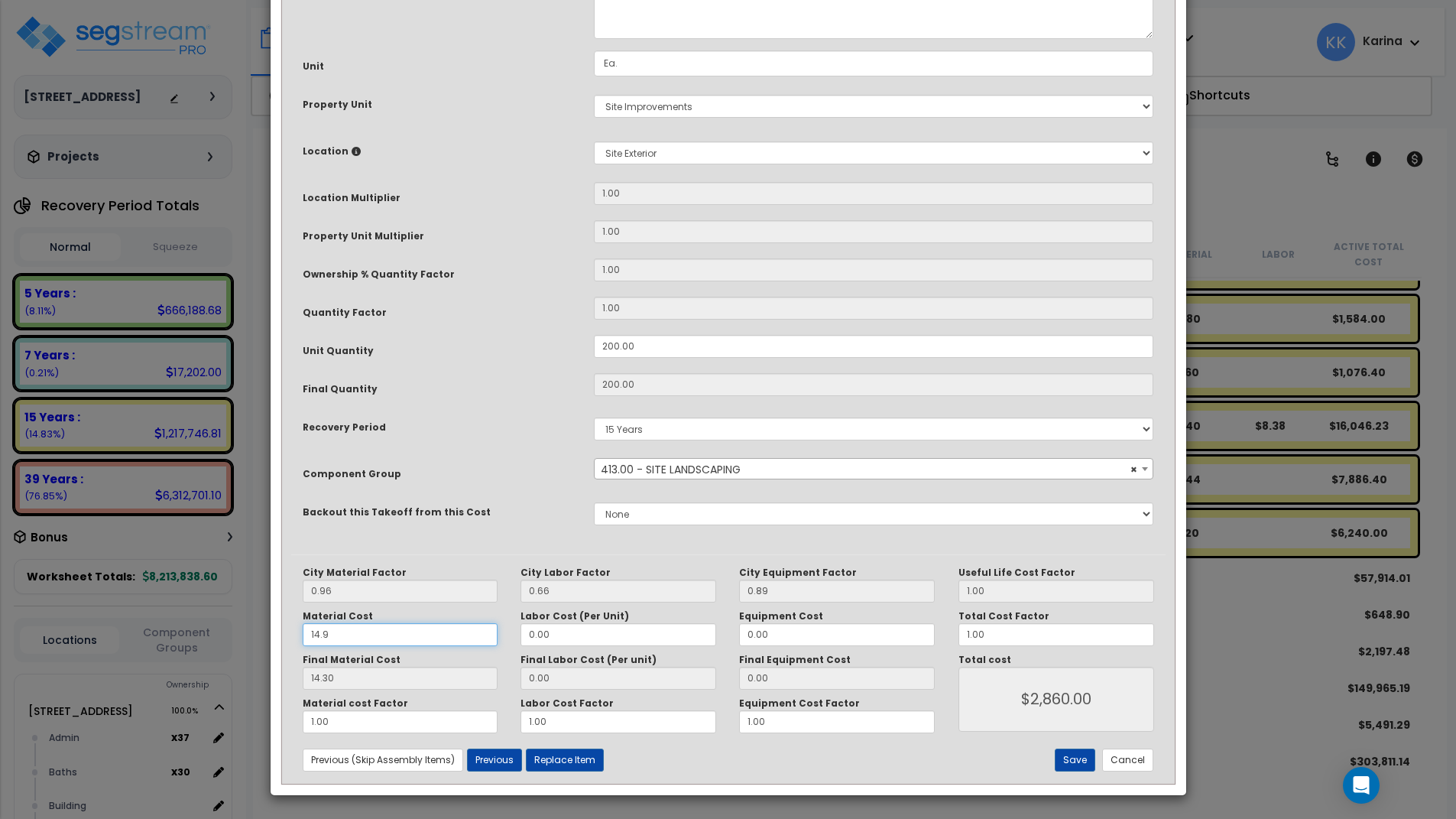
type input "14.99"
type input "$2,860.00"
type input "14.39"
type input "$2,878.00"
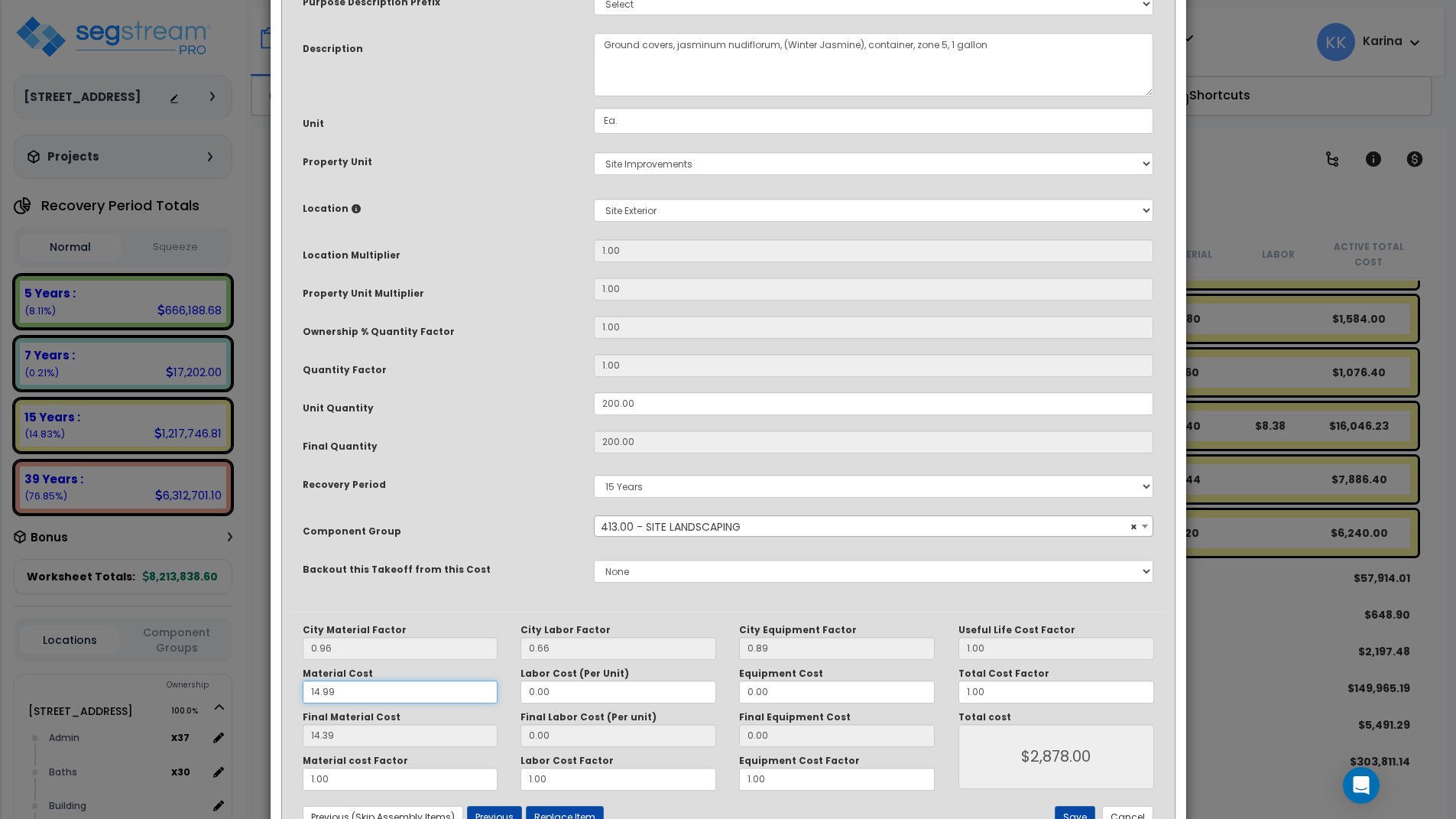
scroll to position [0, 0]
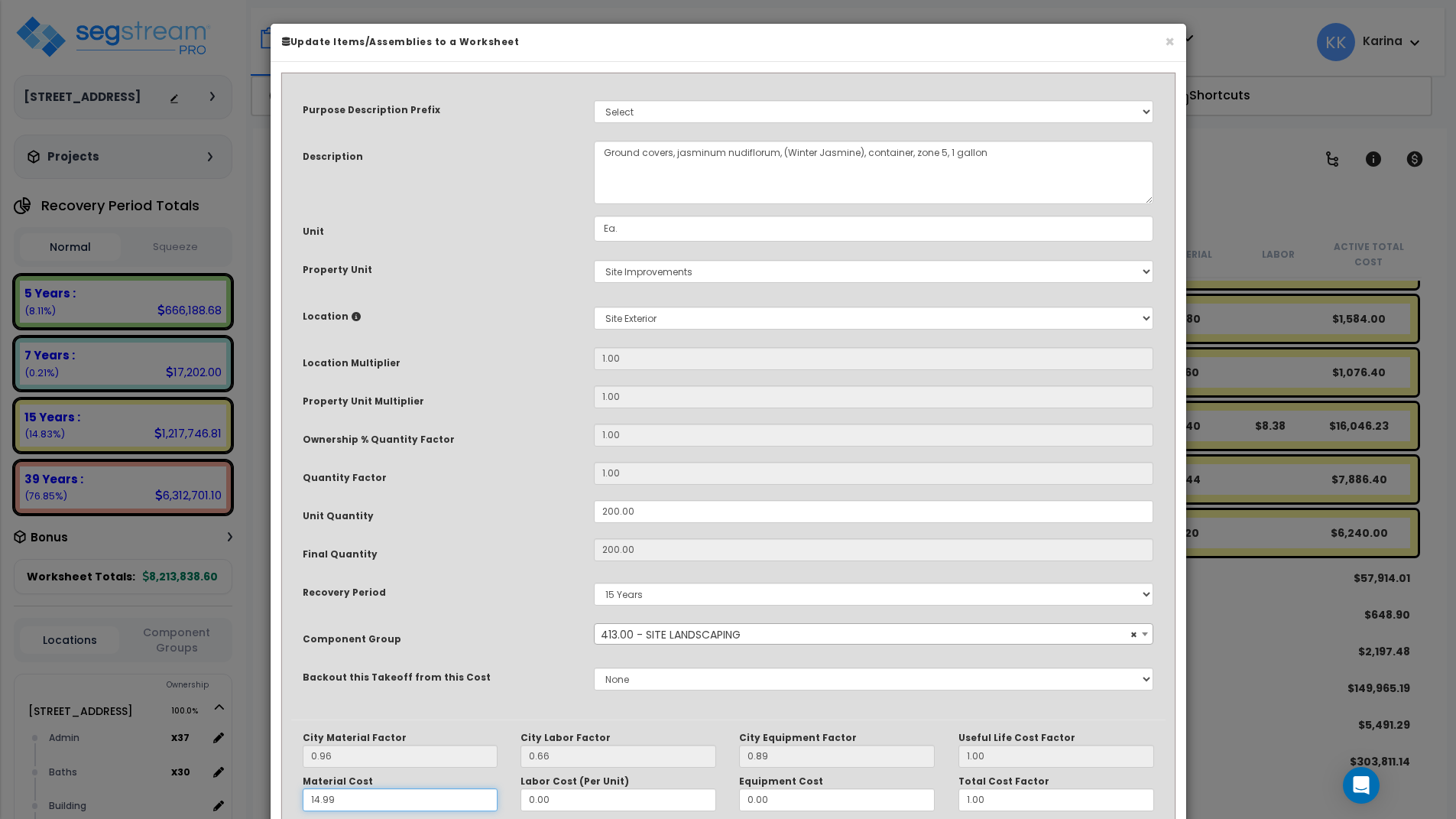
type input "14.99"
type input "$2,878.00"
drag, startPoint x: 944, startPoint y: 151, endPoint x: 1027, endPoint y: 152, distance: 83.0
click at [1027, 152] on textarea "Ground covers, jasminum nudiflorum, (Winter Jasmine), container, zone 5, 1 gall…" at bounding box center [875, 173] width 560 height 64
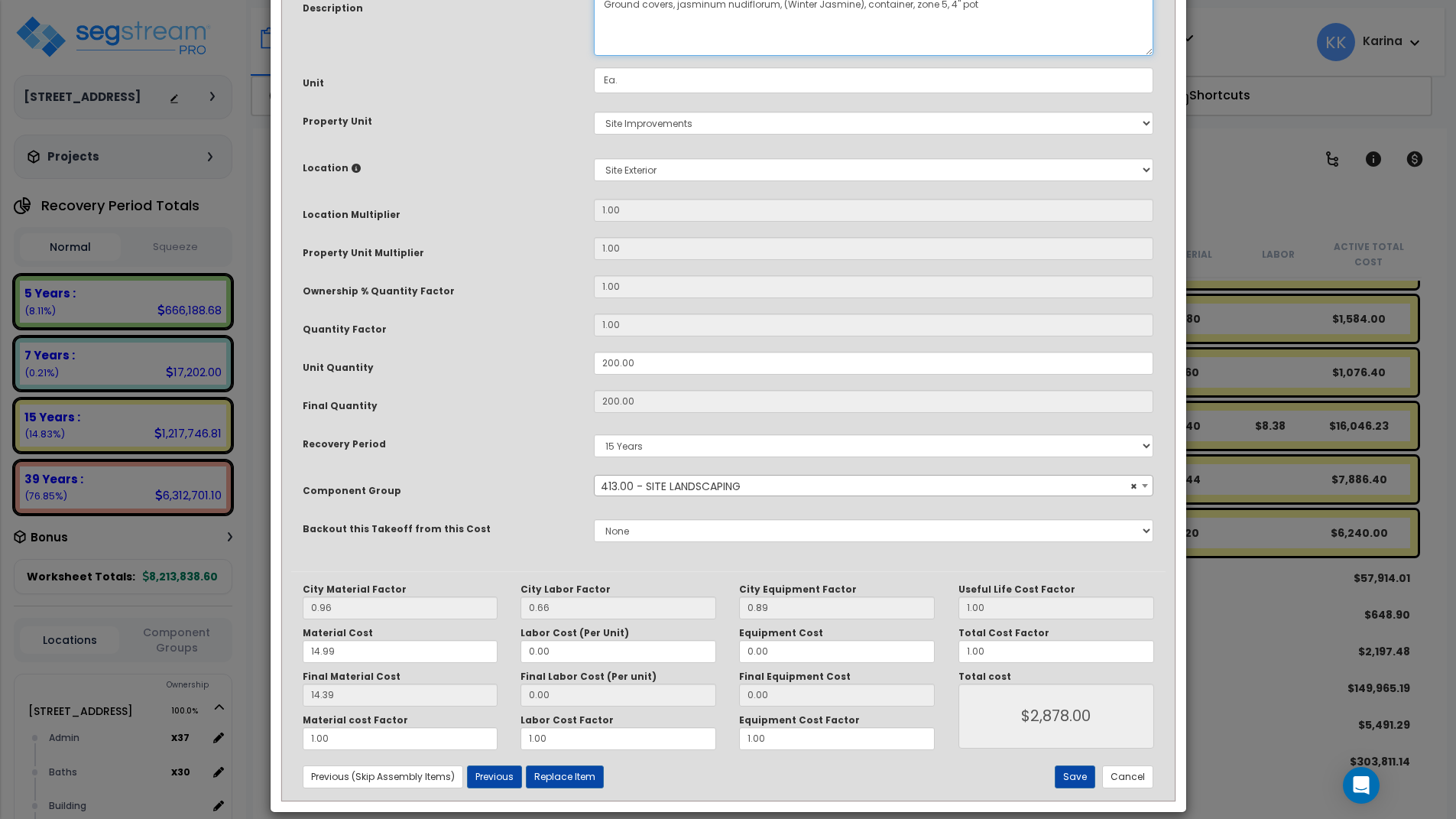
scroll to position [165, 0]
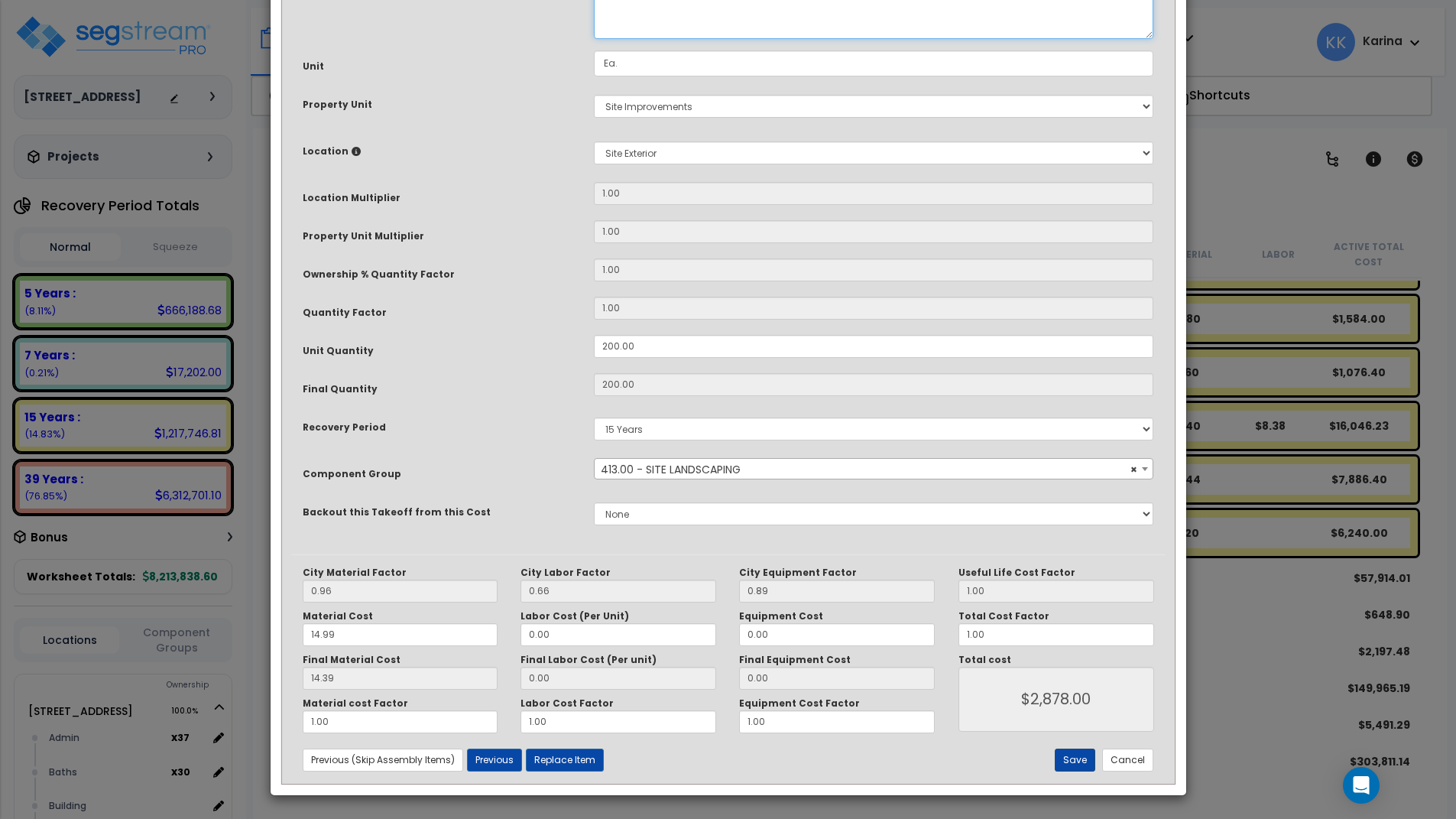
type textarea "Ground covers, jasminum nudiflorum, (Winter Jasmine), container, zone 5, 4" pot"
click at [1074, 753] on button "Save" at bounding box center [1075, 760] width 40 height 23
type input "2878.00"
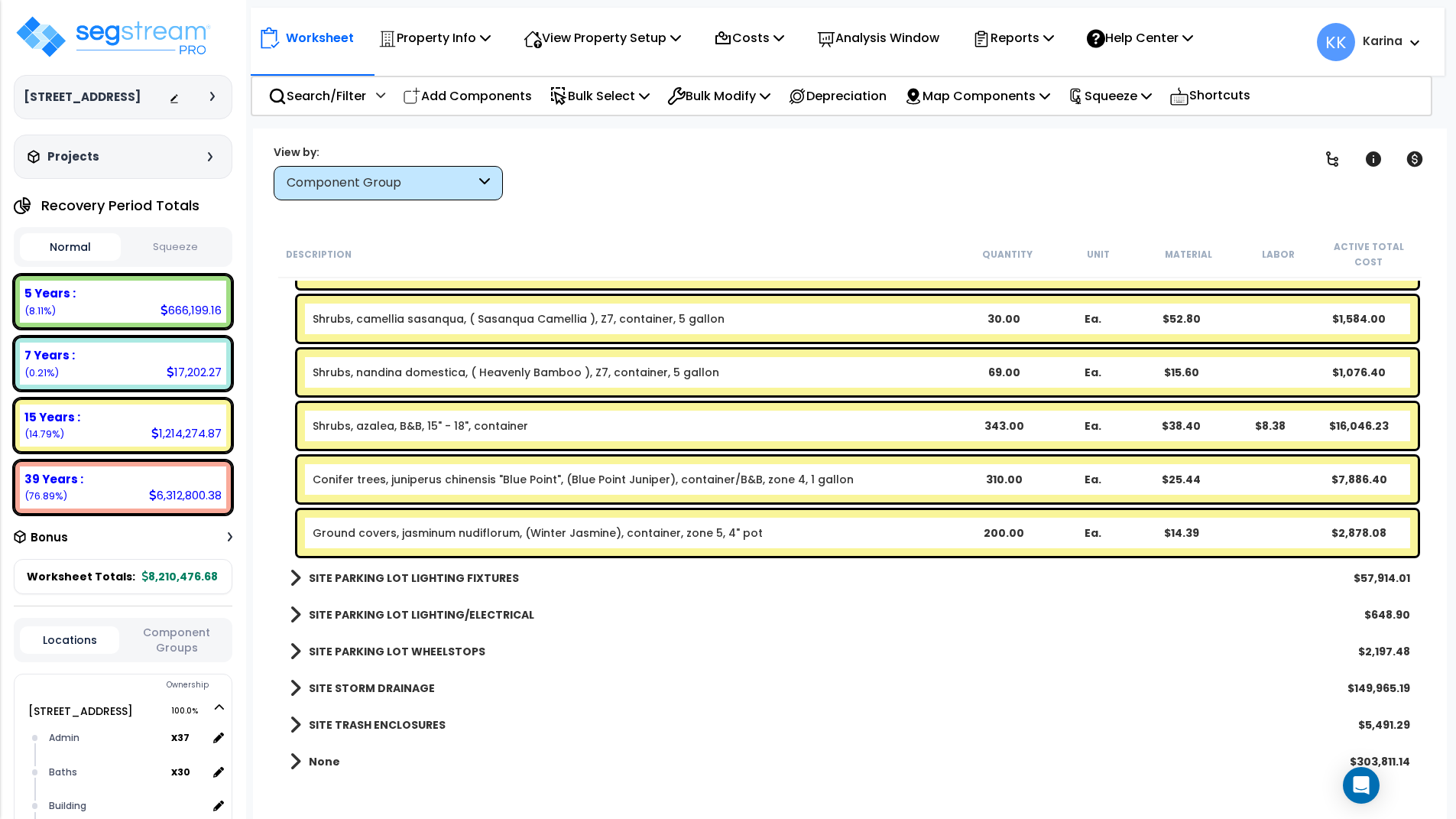
click at [529, 767] on div "None $303,811.14" at bounding box center [850, 761] width 1136 height 37
click at [458, 91] on p "Add Components" at bounding box center [467, 96] width 130 height 21
select select
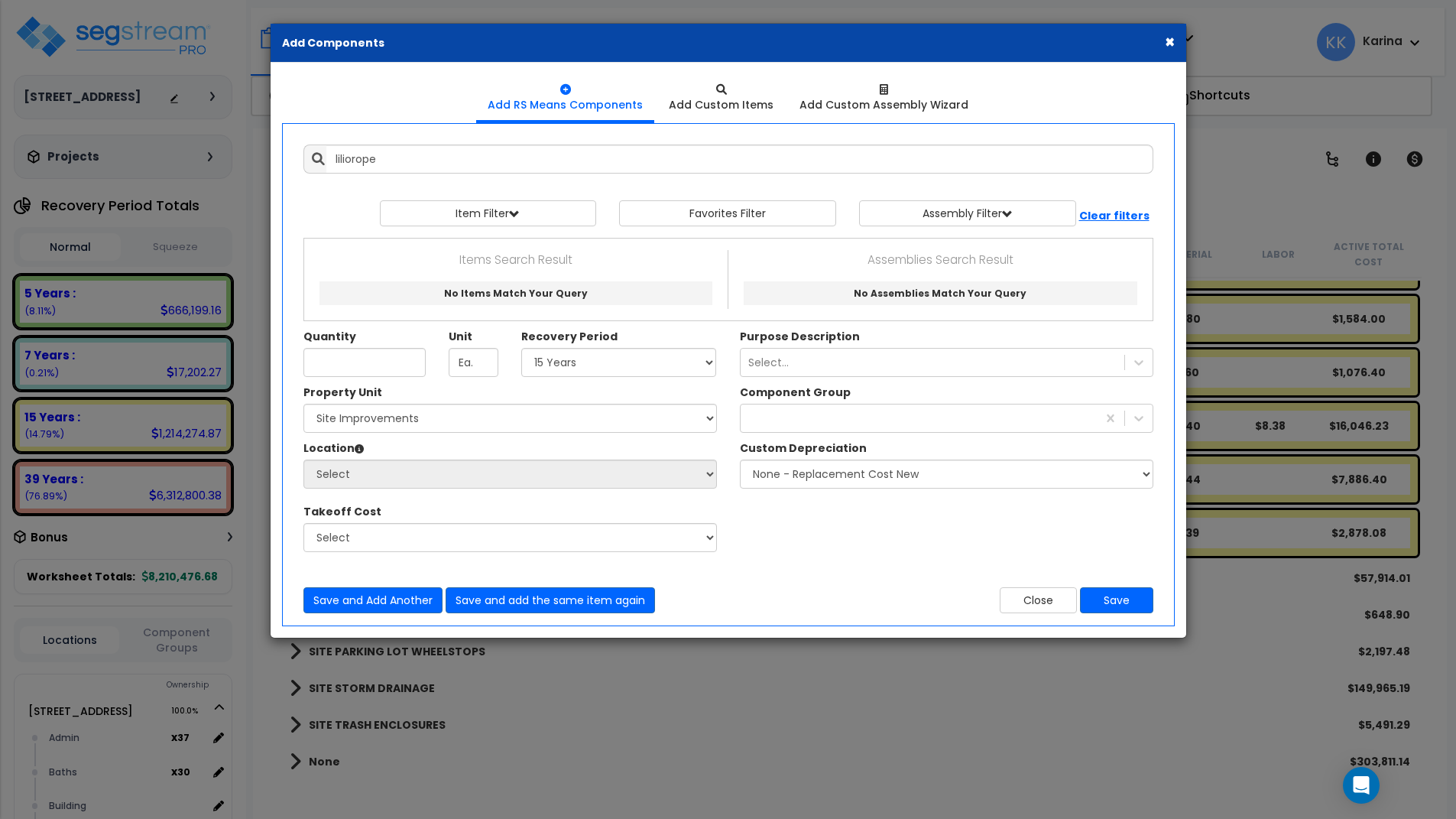
click at [540, 760] on div "× Add Components Add RS Means Components Add Custom Items Add Items" at bounding box center [728, 409] width 1456 height 819
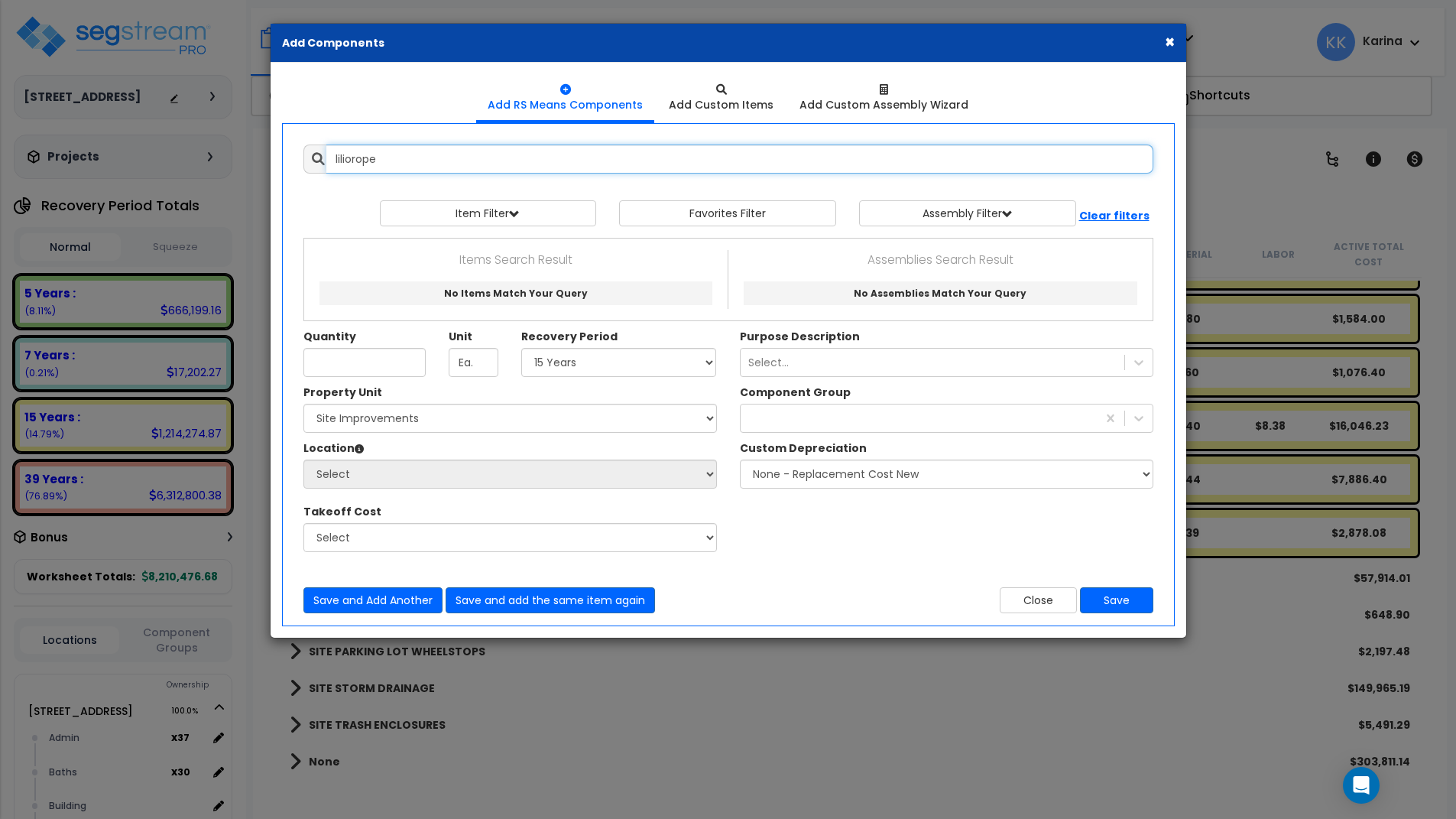
click at [393, 163] on input "liliorope" at bounding box center [740, 159] width 827 height 29
drag, startPoint x: 393, startPoint y: 163, endPoint x: 306, endPoint y: 163, distance: 87.0
click at [327, 163] on input "liliorope" at bounding box center [740, 159] width 827 height 29
type input "g"
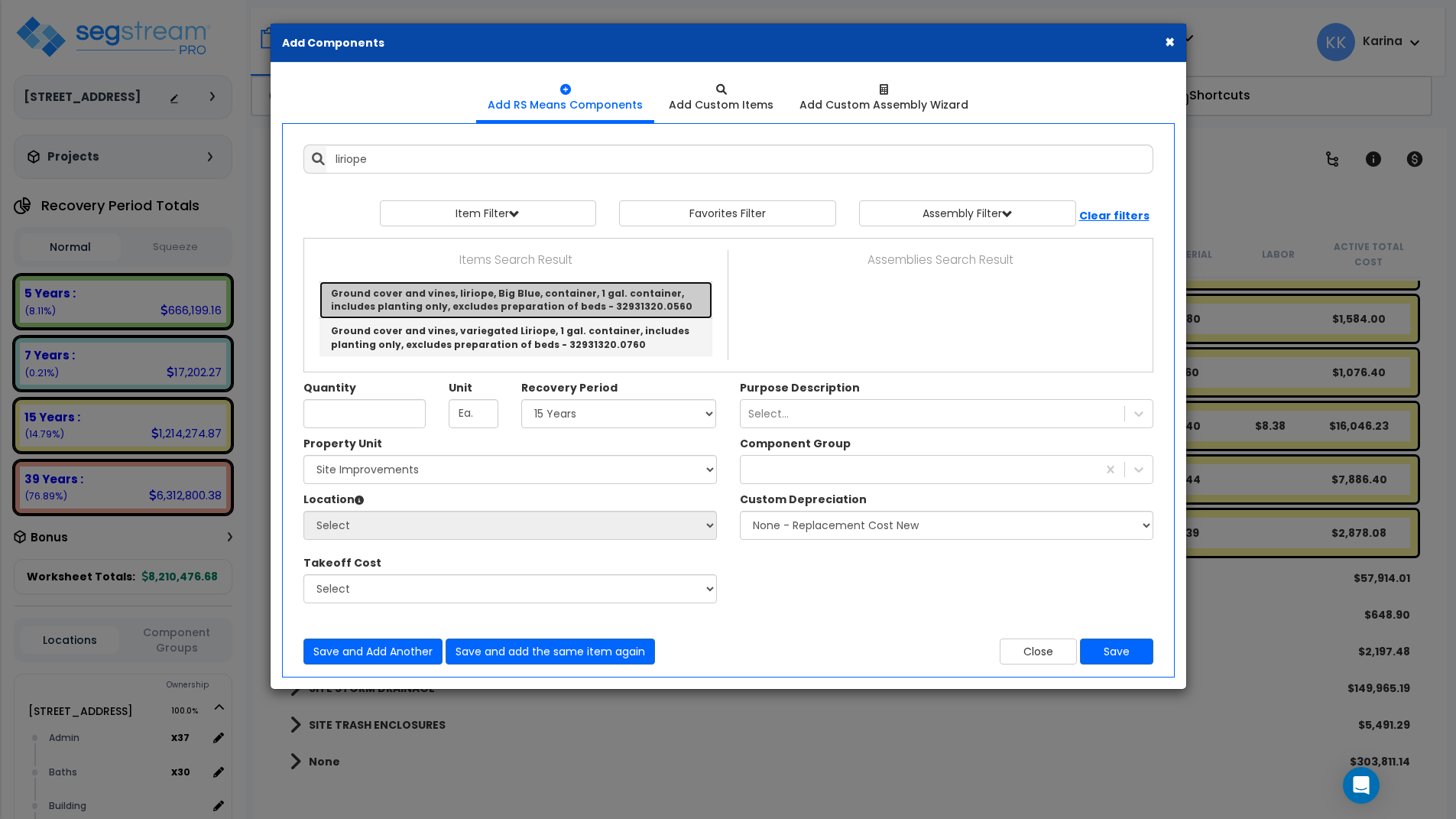
click at [539, 291] on link "Ground cover and vines, liriope, Big Blue, container, 1 gal. container, include…" at bounding box center [516, 299] width 393 height 37
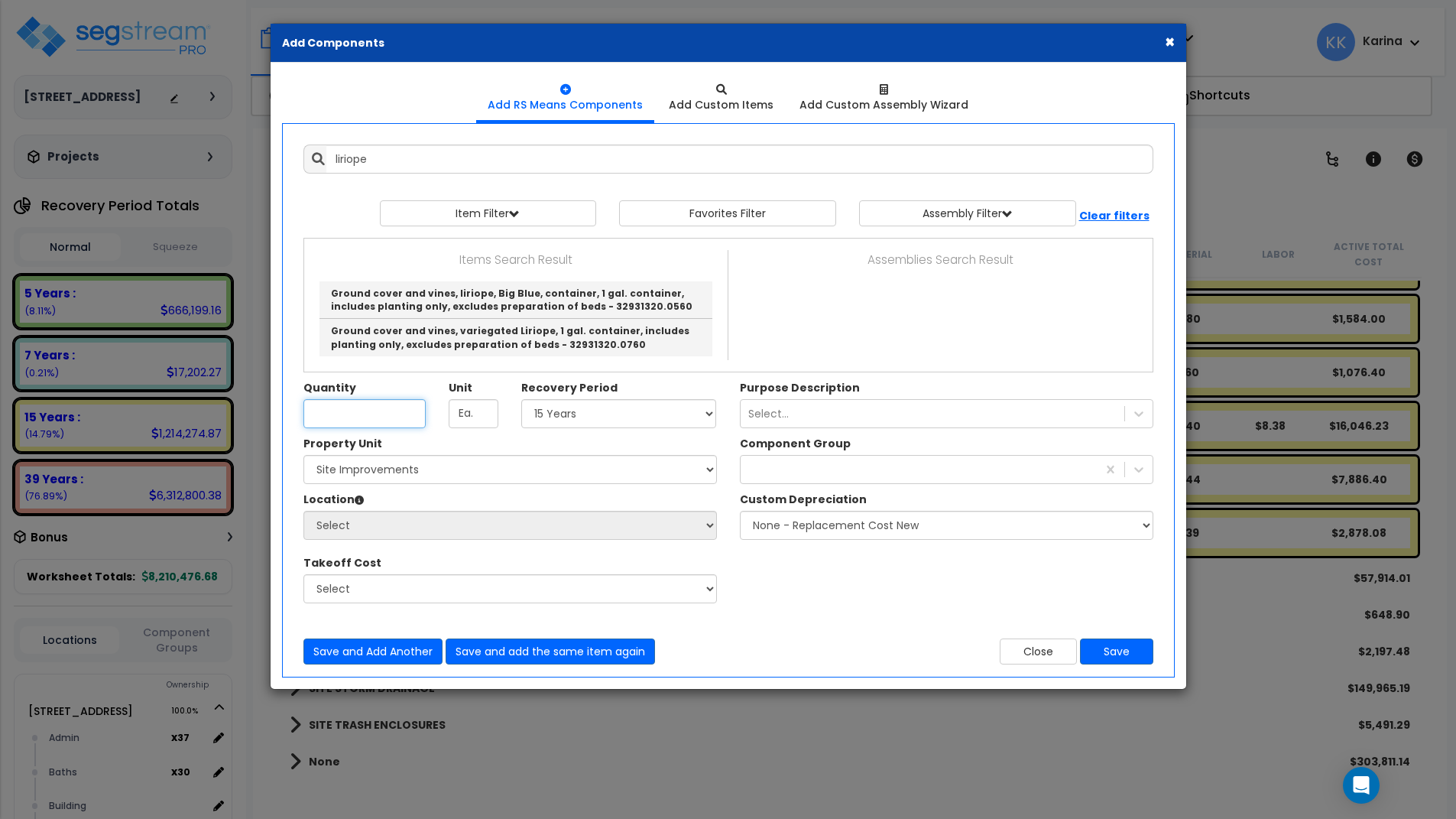
type input "Ground cover and vines, liriope, Big Blue, container, 1 gal. container, include…"
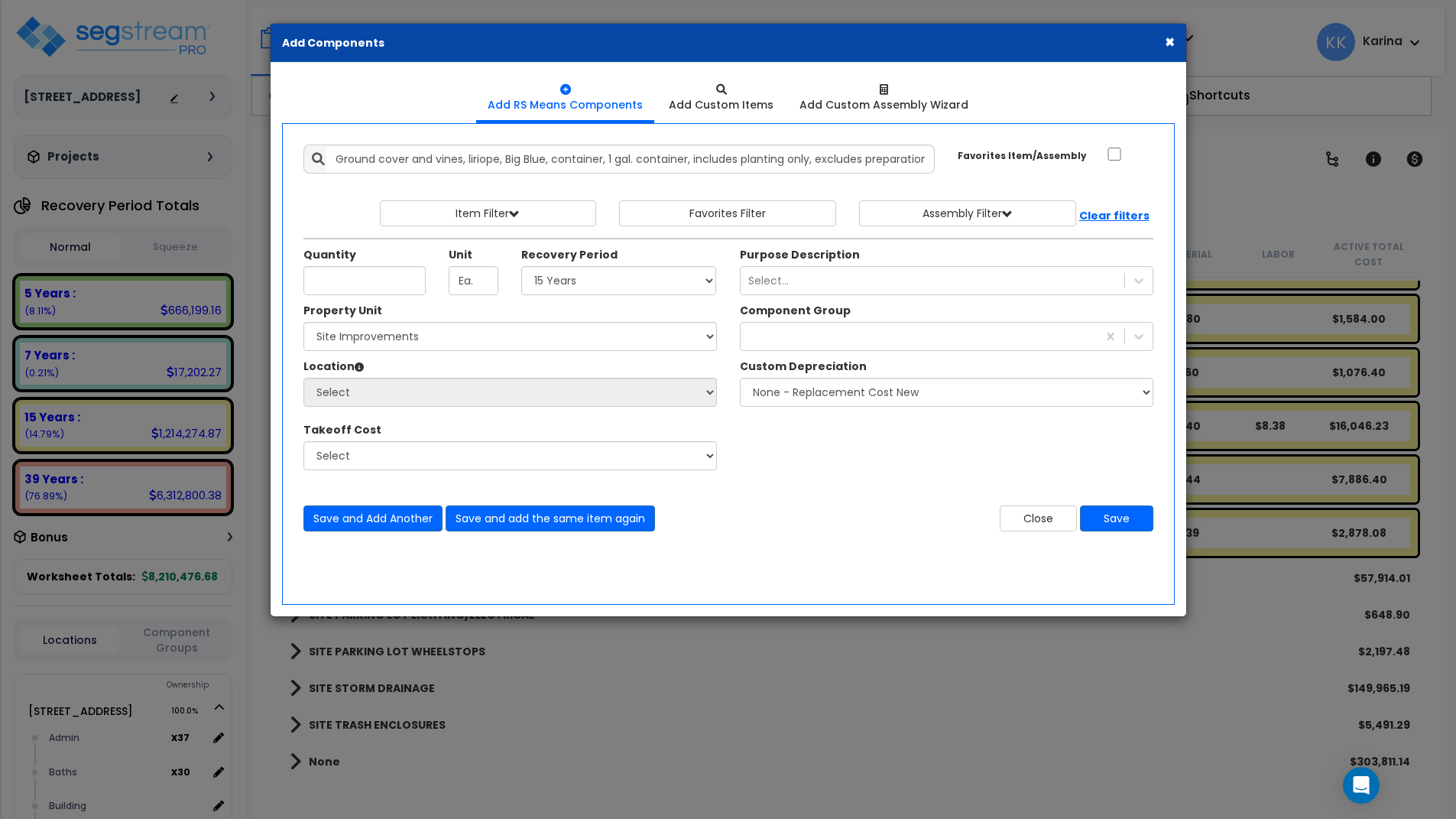
click at [796, 736] on div "× Add Components Add RS Means Components Add Custom Items Add Items" at bounding box center [728, 409] width 1456 height 819
click at [365, 270] on input "Unit Quantity" at bounding box center [364, 280] width 122 height 29
type input "1,550"
click at [521, 266] on select "Select 5 Years 7 Years 15 Years 20 Years 39 Years 27.5 Year" at bounding box center [619, 280] width 195 height 29
select select "15Y"
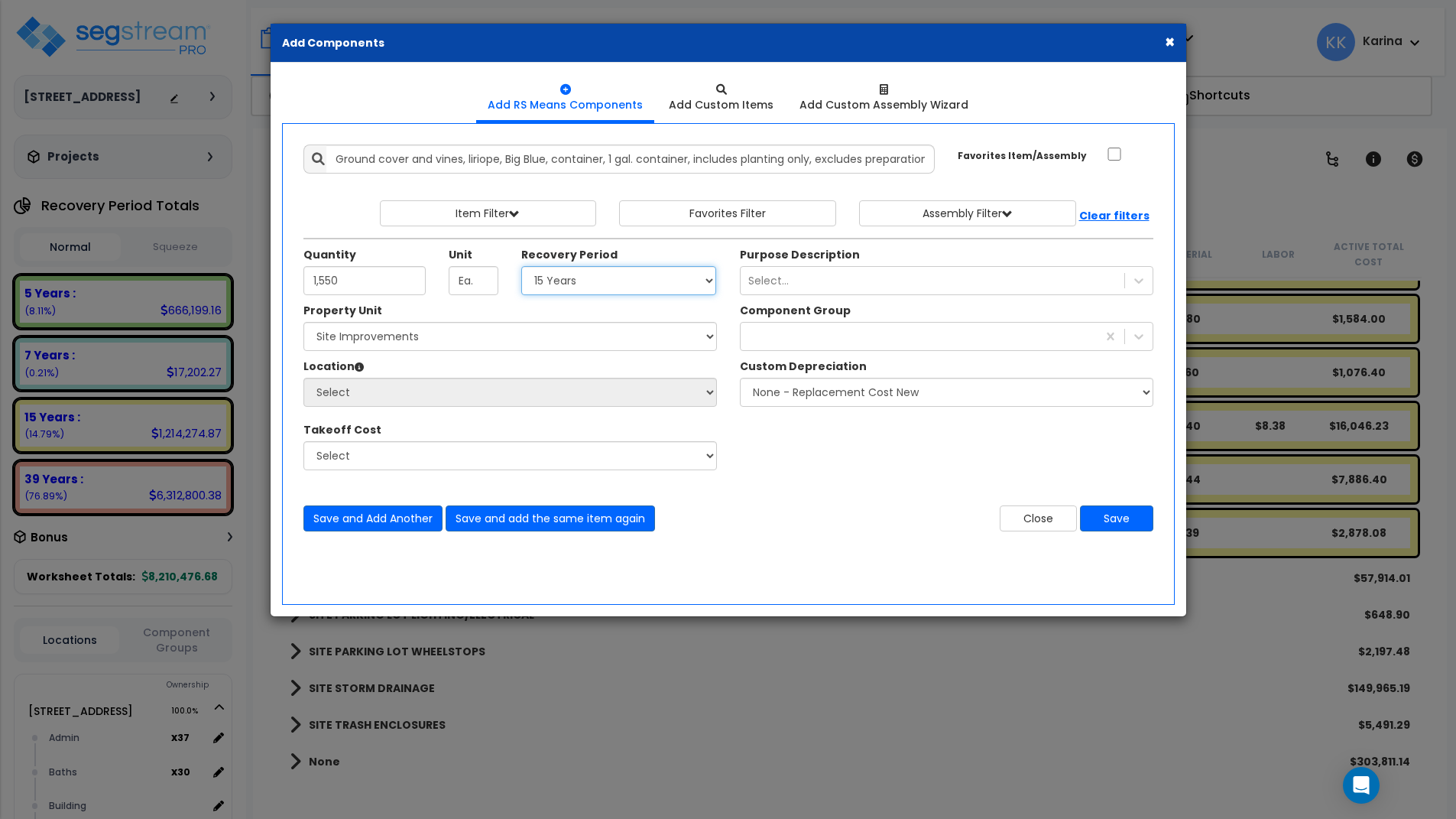
click option "15 Years" at bounding box center [0, 0] width 0 height 0
click at [303, 322] on select "Select [STREET_ADDRESS] Site Improvements" at bounding box center [509, 337] width 414 height 29
select select "162447"
click option "Site Improvements" at bounding box center [0, 0] width 0 height 0
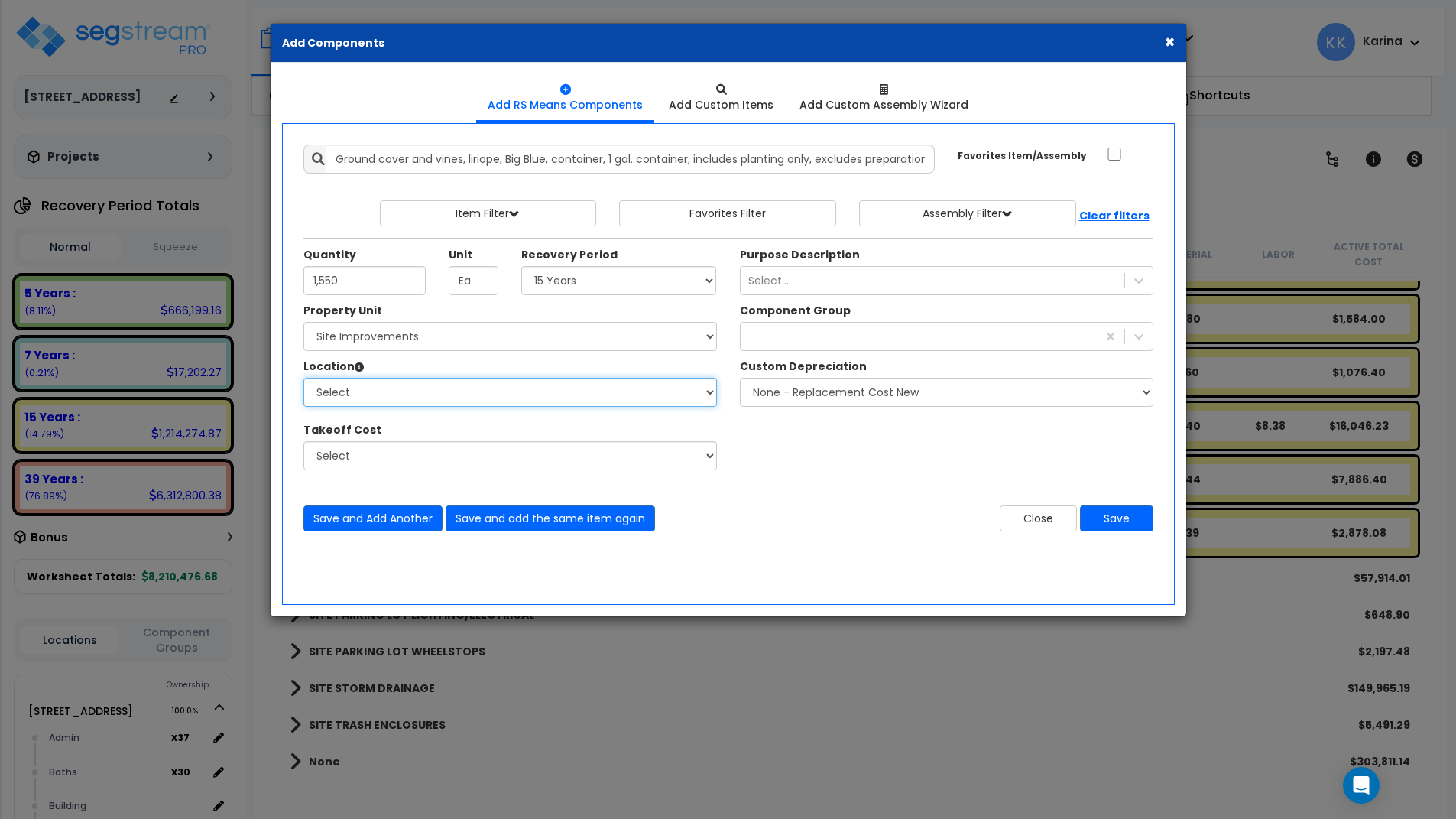
click at [303, 378] on select "Select Site Exterior Add Additional Location" at bounding box center [509, 393] width 414 height 29
select select "462"
click option "Site Exterior" at bounding box center [0, 0] width 0 height 0
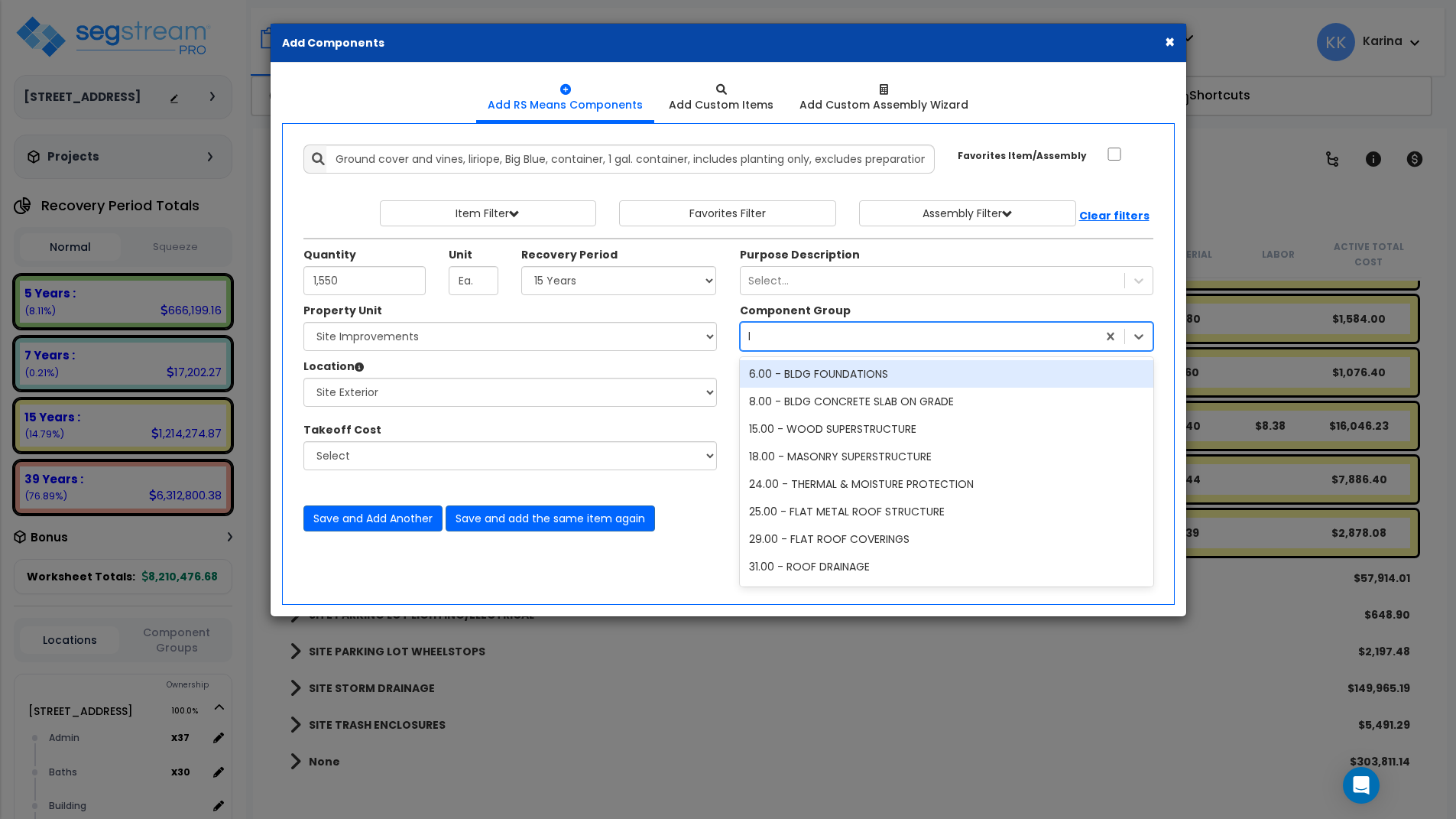
click at [772, 338] on div "lan" at bounding box center [918, 336] width 356 height 25
type input "lan"
click at [806, 373] on div "413.00 - SITE LANDSCAPING" at bounding box center [947, 373] width 414 height 27
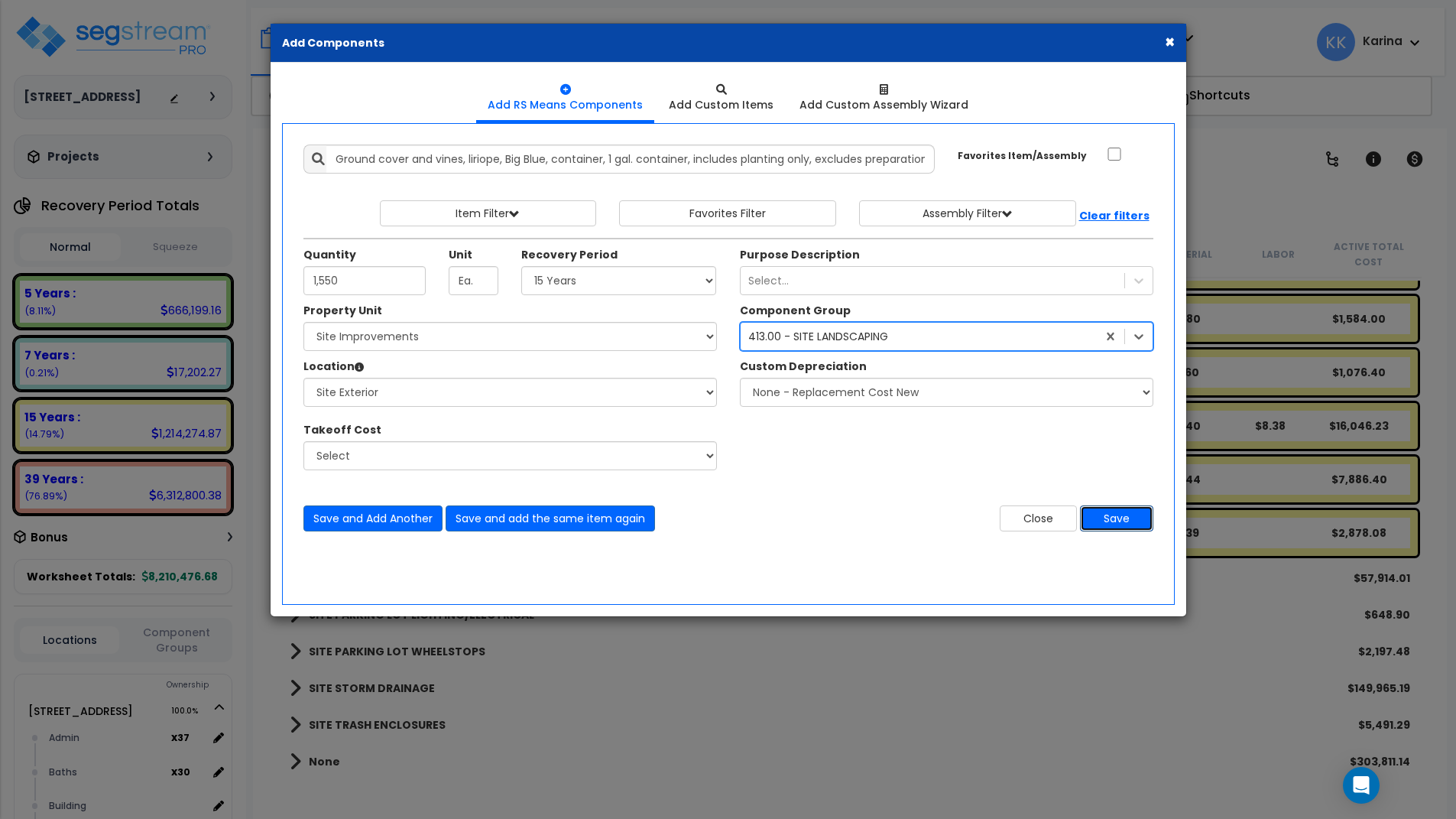
click at [1107, 520] on button "Save" at bounding box center [1116, 519] width 73 height 26
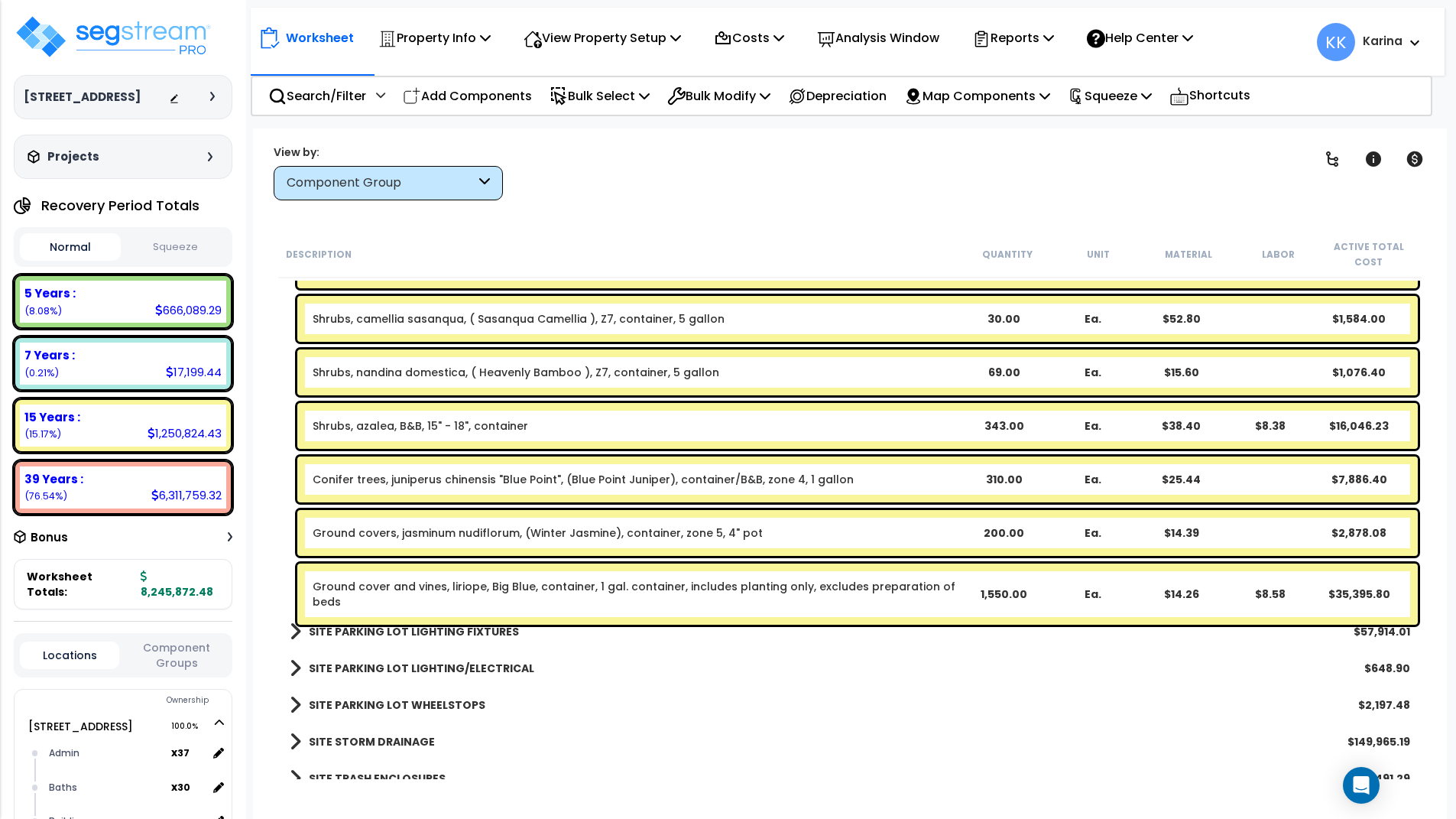
click at [418, 581] on link "Ground cover and vines, liriope, Big Blue, container, 1 gal. container, include…" at bounding box center [634, 593] width 643 height 30
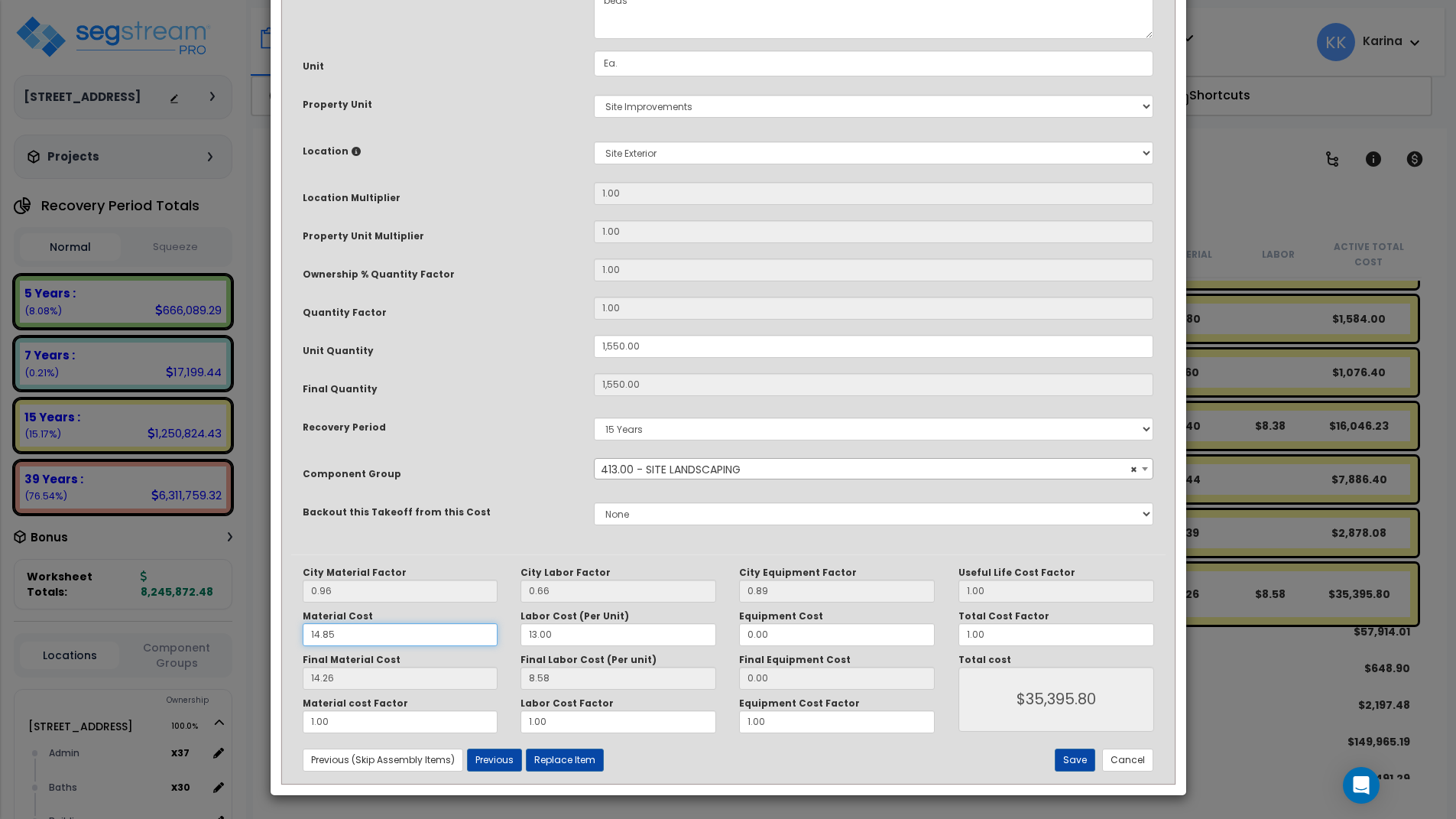
drag, startPoint x: 346, startPoint y: 633, endPoint x: 253, endPoint y: 630, distance: 93.0
click at [303, 630] on input "14.85" at bounding box center [401, 634] width 195 height 23
type input "5"
type input "$35,402.00"
type input "4.80"
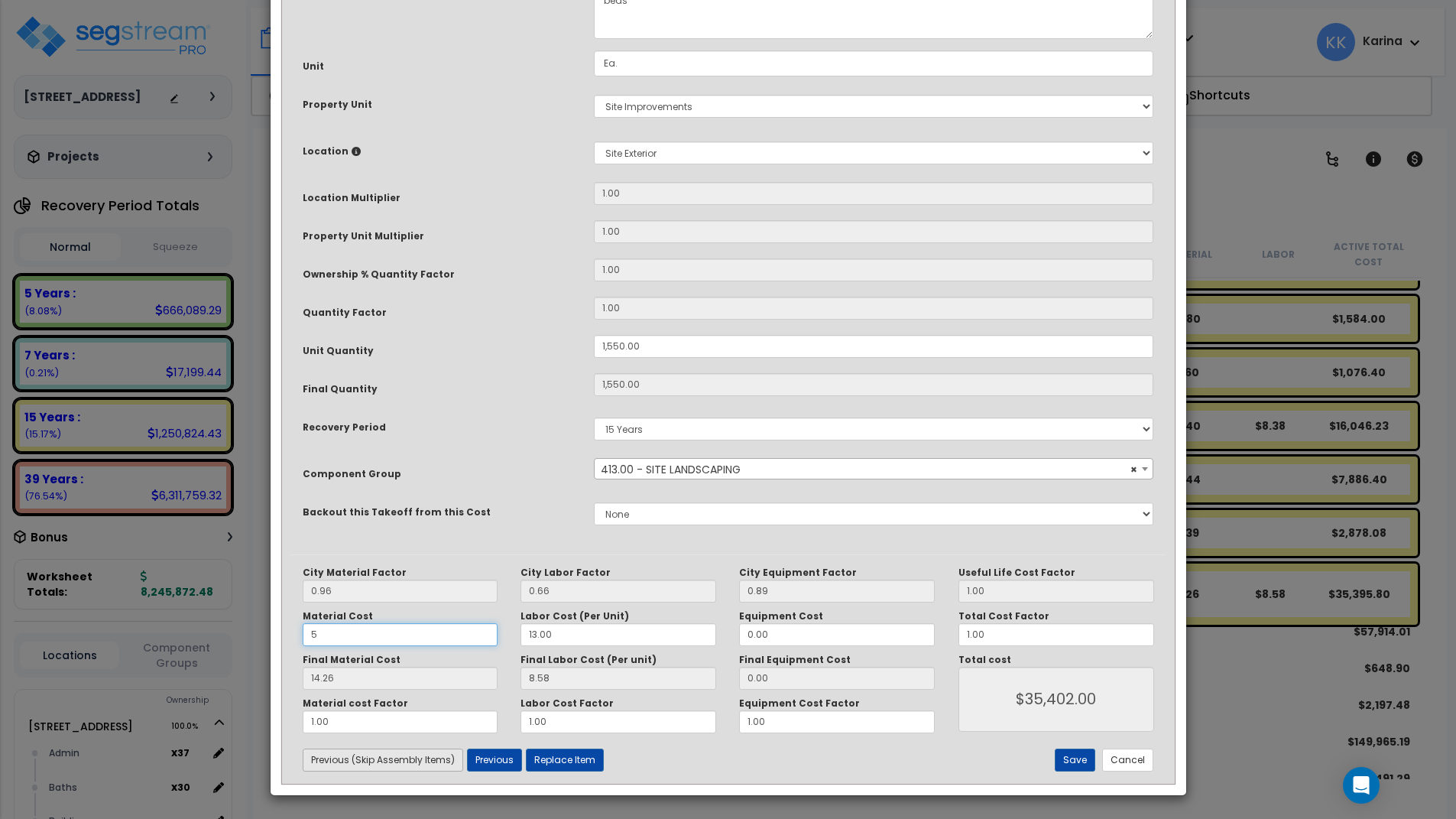
type input "$20,739.00"
type input "5."
type input "$20,739.00"
type input "5.1"
type input "$20,739.00"
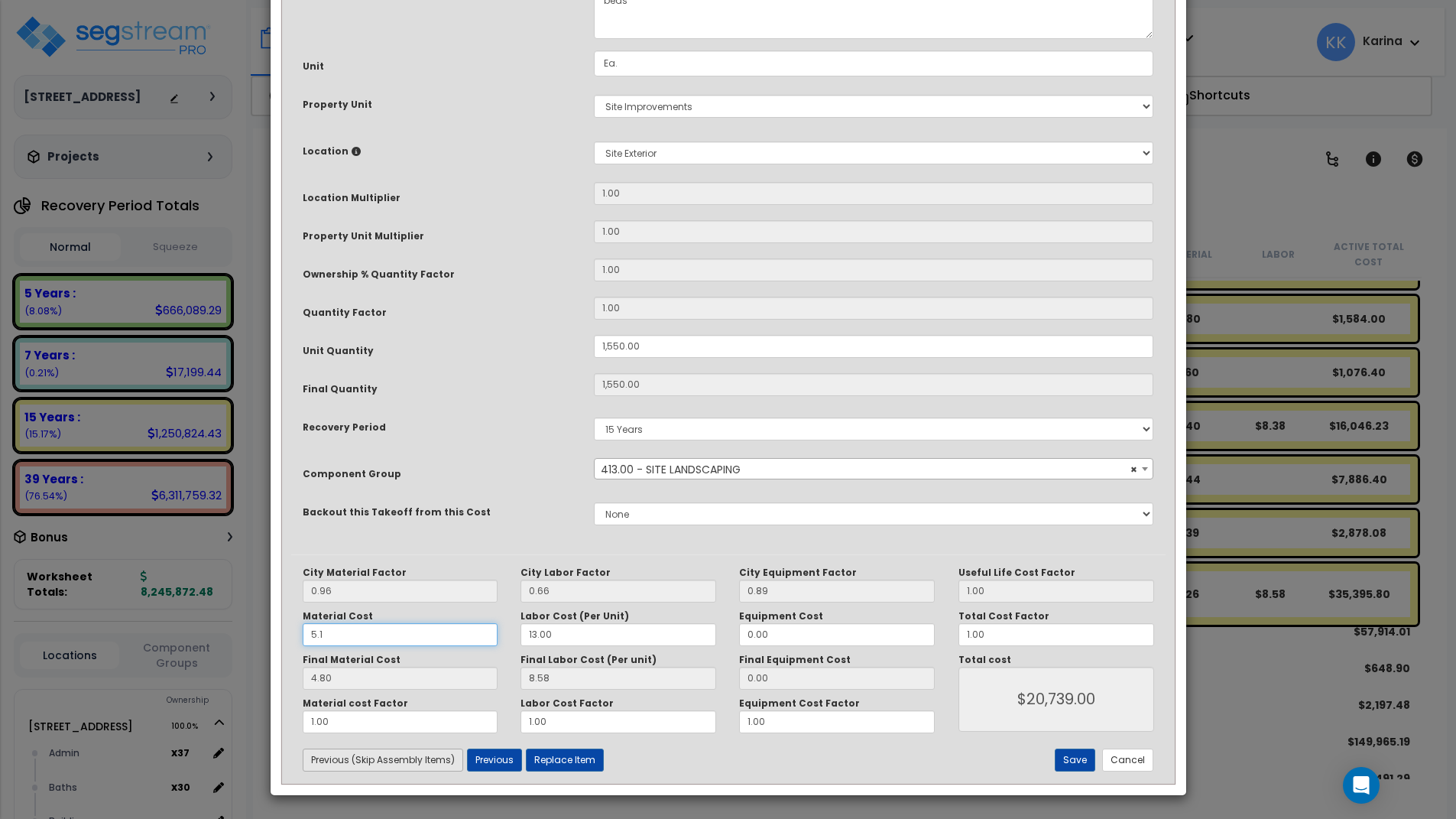
type input "4.90"
type input "$20,894.00"
type input "5.17"
type input "$20,894.00"
type input "4.96"
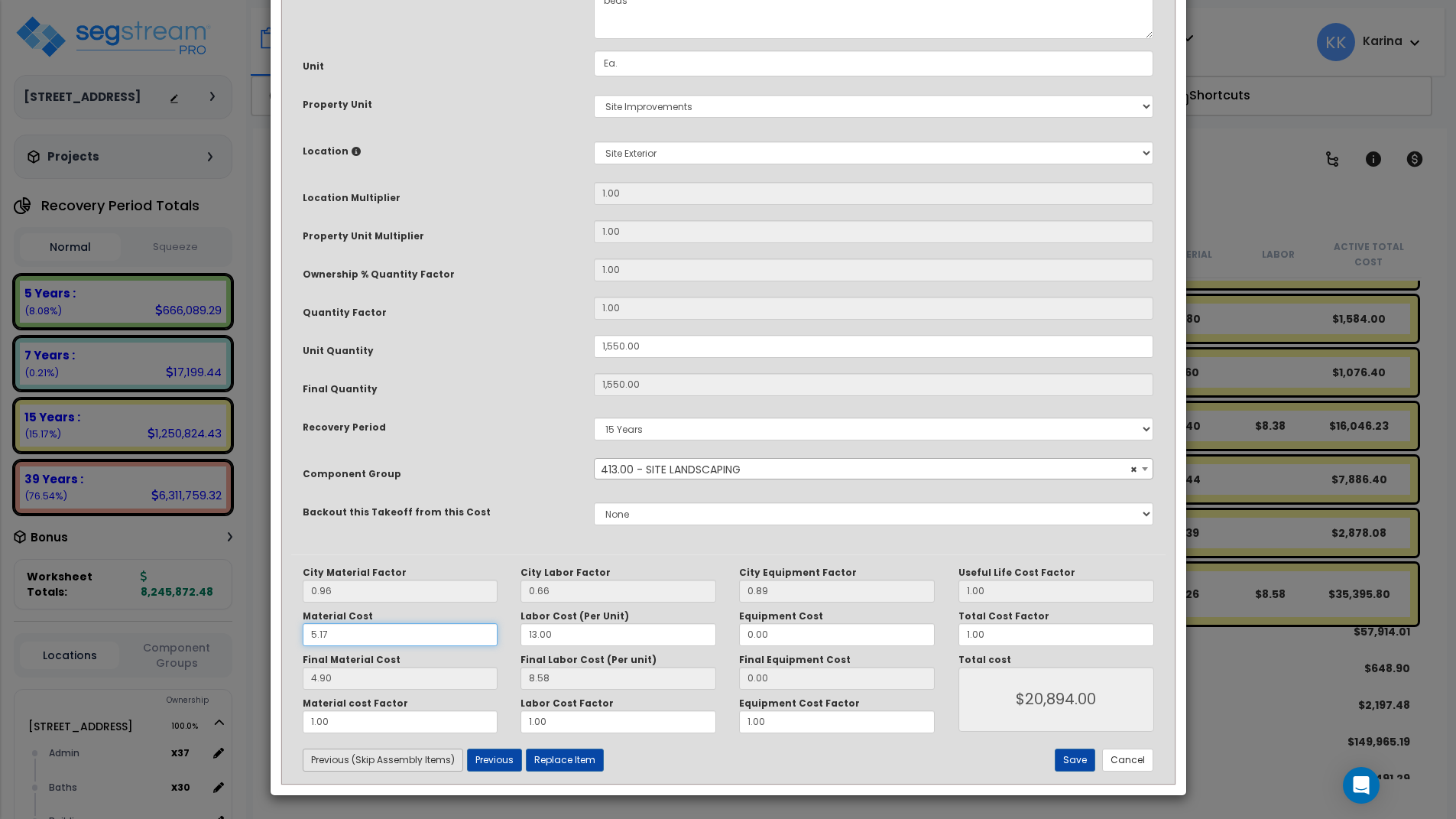
type input "$20,987.00"
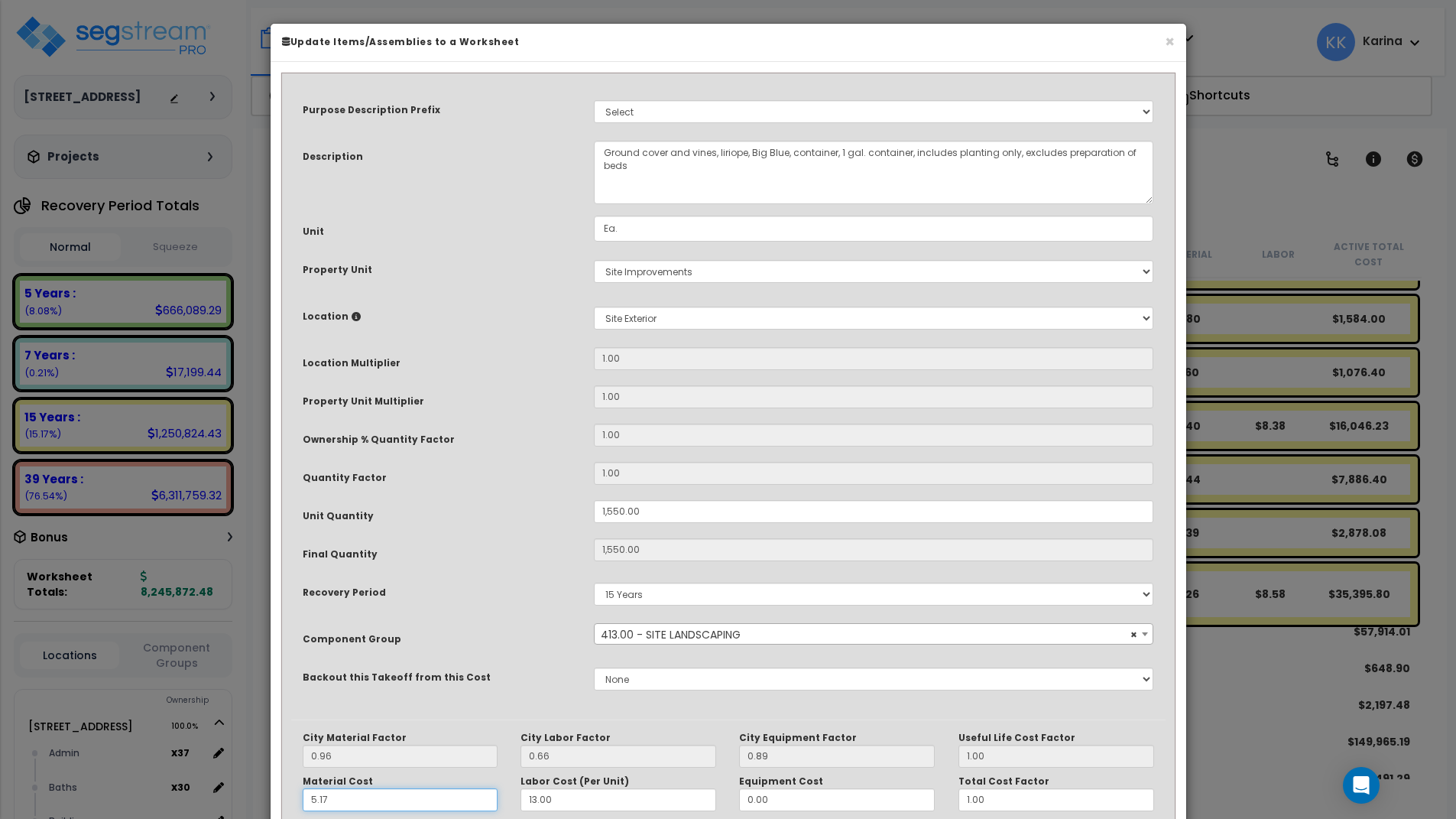
type input "5.17"
type input "$20,987.00"
drag, startPoint x: 838, startPoint y: 151, endPoint x: 860, endPoint y: 148, distance: 22.2
click at [860, 148] on textarea "Ground cover and vines, liriope, Big Blue, container, 1 gal. container, include…" at bounding box center [875, 173] width 560 height 64
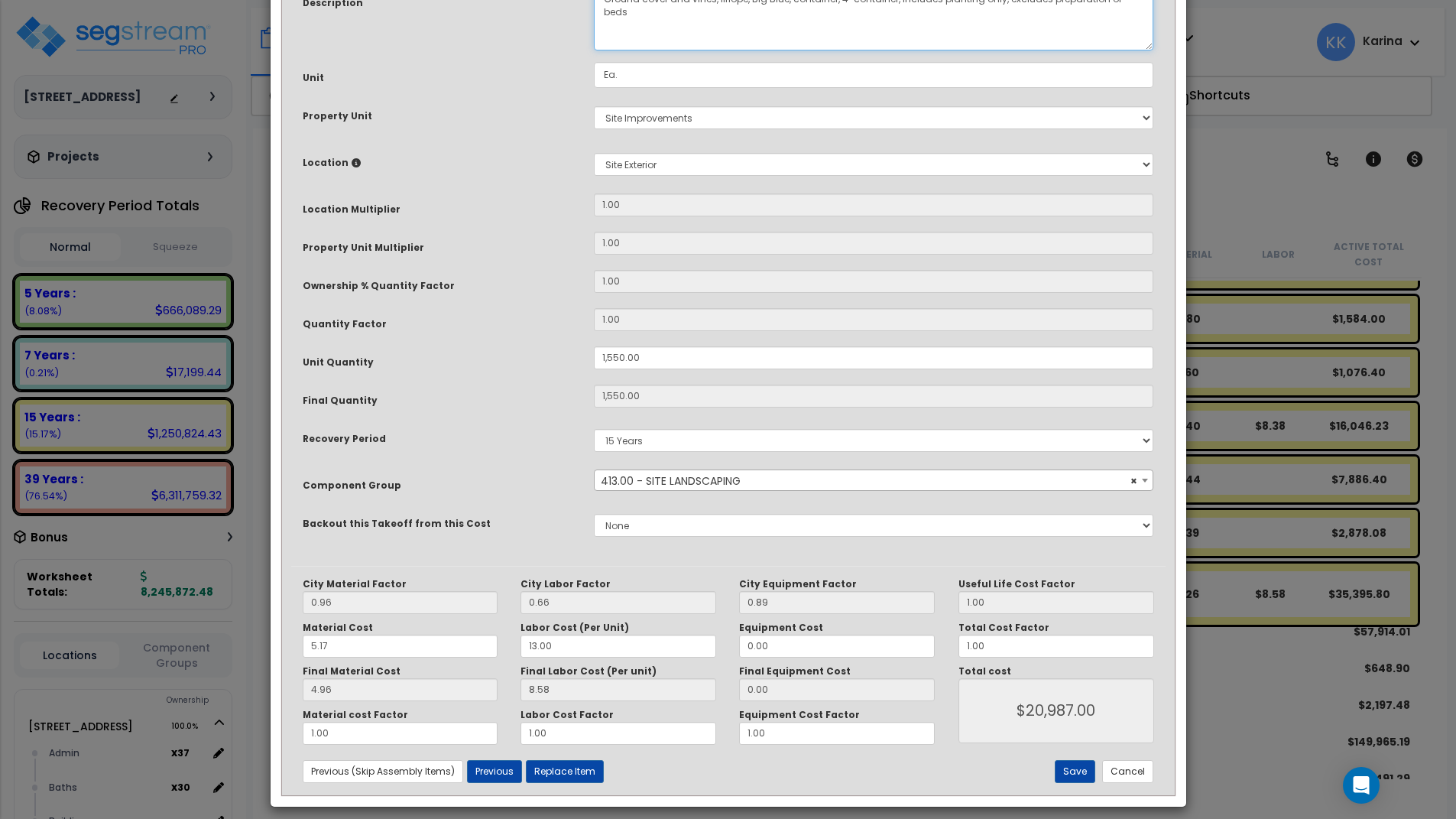
scroll to position [165, 0]
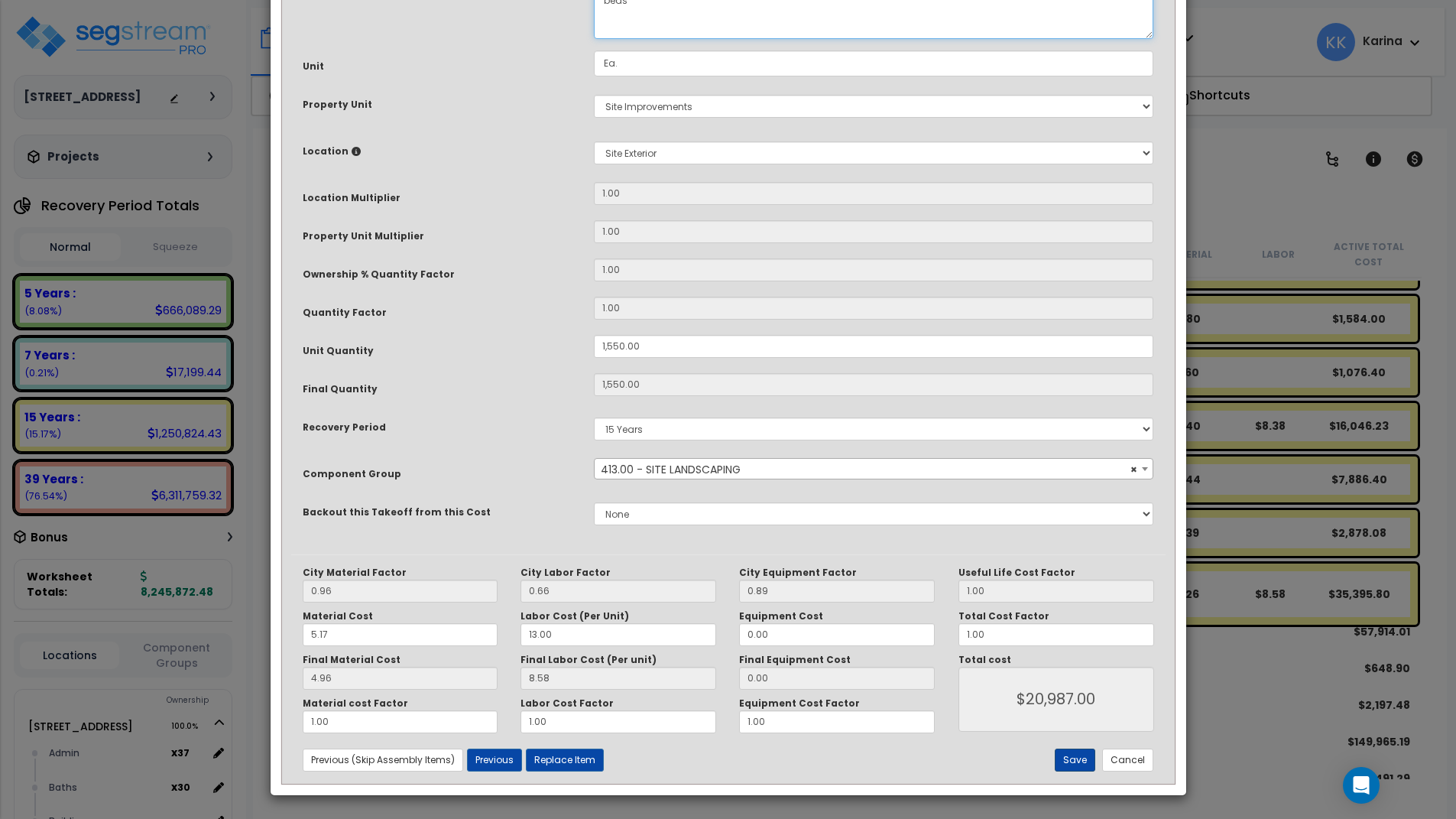
type textarea "Ground cover and vines, liriope, Big Blue, container, 4" container, includes pl…"
click at [1081, 760] on button "Save" at bounding box center [1075, 760] width 40 height 23
type input "1550.00"
type input "20987.00"
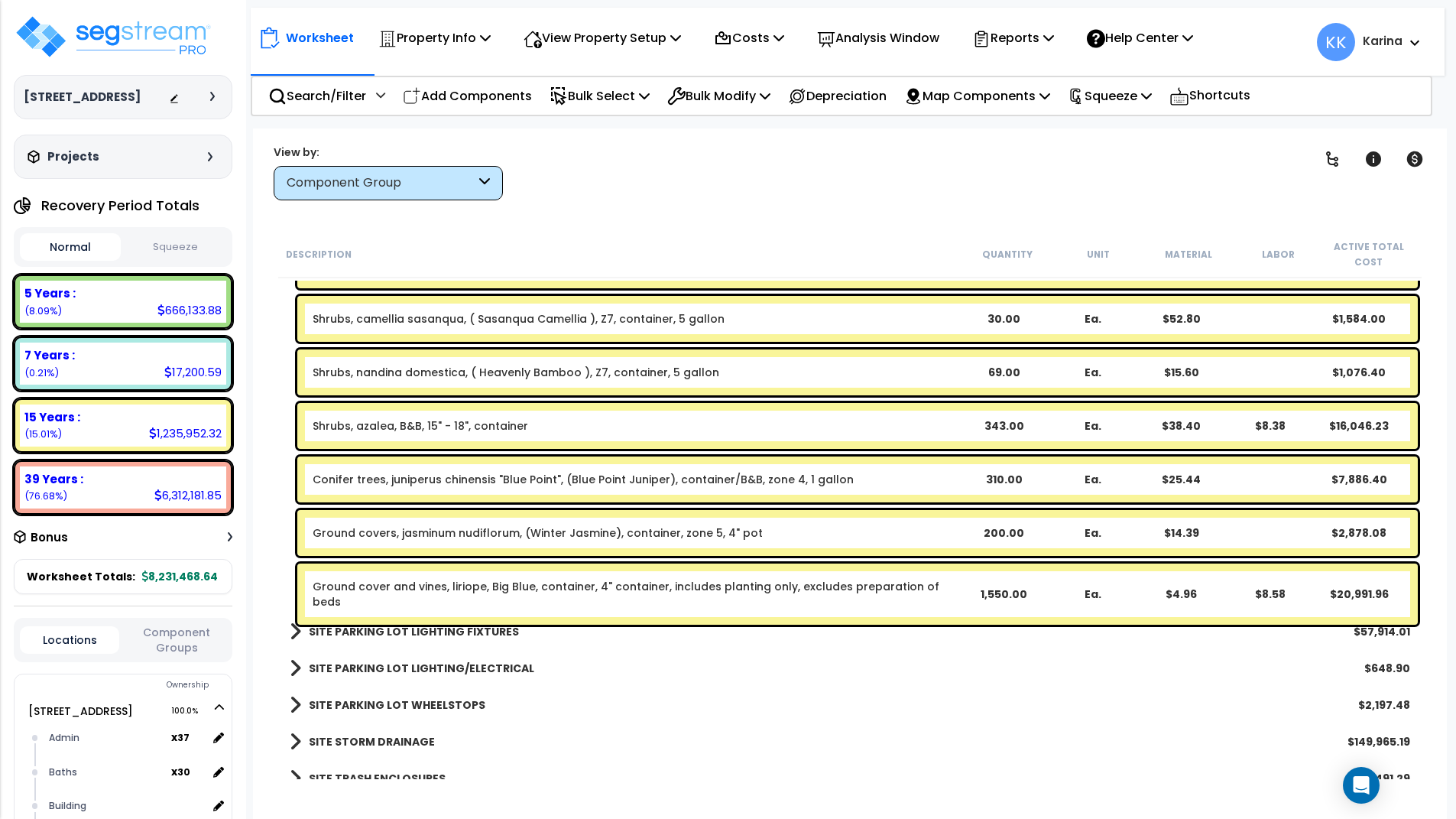
click at [668, 725] on div "SITE STORM DRAINAGE $149,965.19" at bounding box center [850, 741] width 1136 height 37
click at [511, 589] on link "Ground cover and vines, liriope, Big Blue, container, 4" container, includes pl…" at bounding box center [625, 593] width 627 height 30
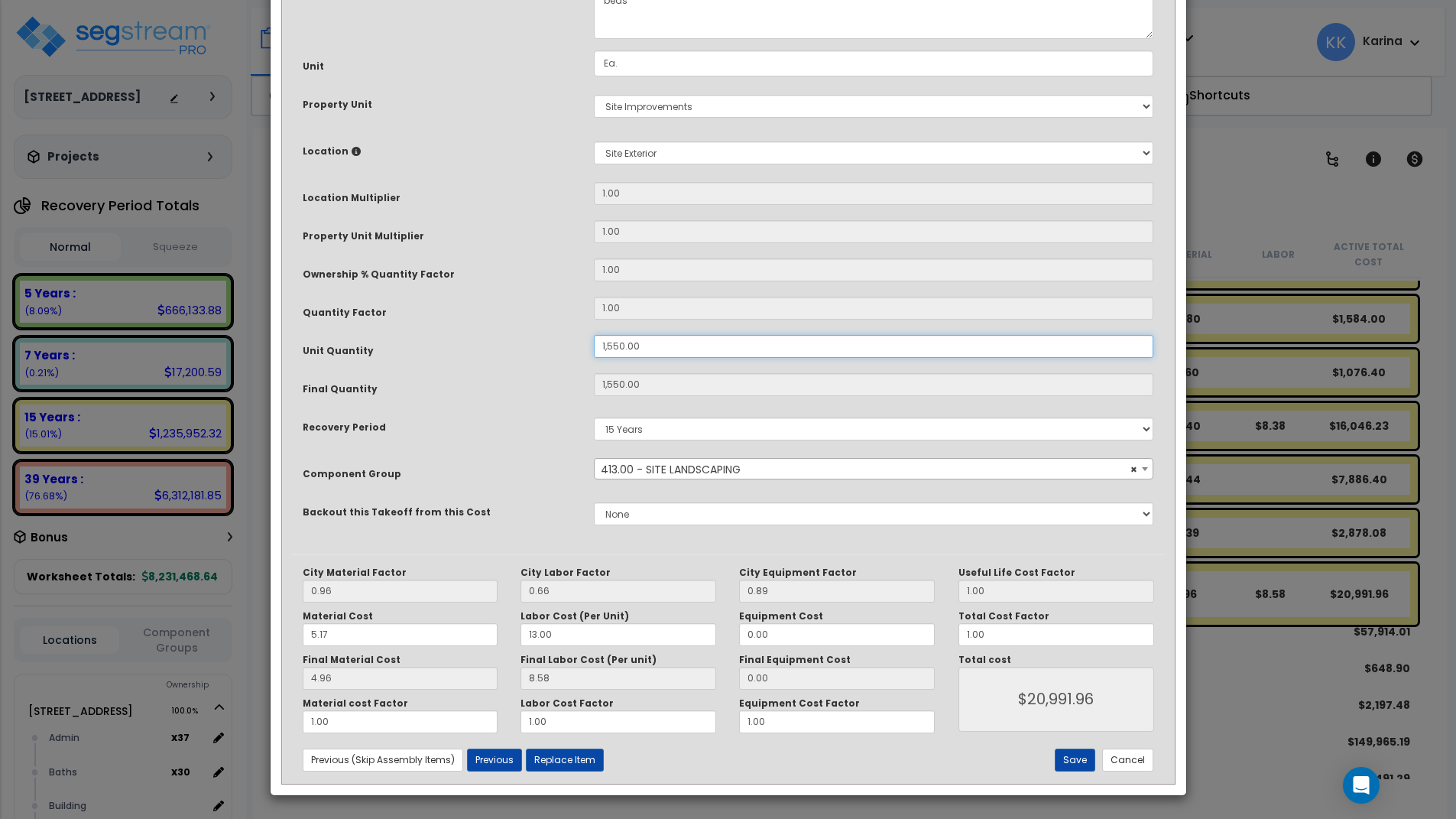
drag, startPoint x: 613, startPoint y: 510, endPoint x: 592, endPoint y: 509, distance: 21.0
click at [592, 358] on div "1,550.00" at bounding box center [874, 346] width 583 height 23
type input "1,550"
type input "$20,987.00"
type input "150.00"
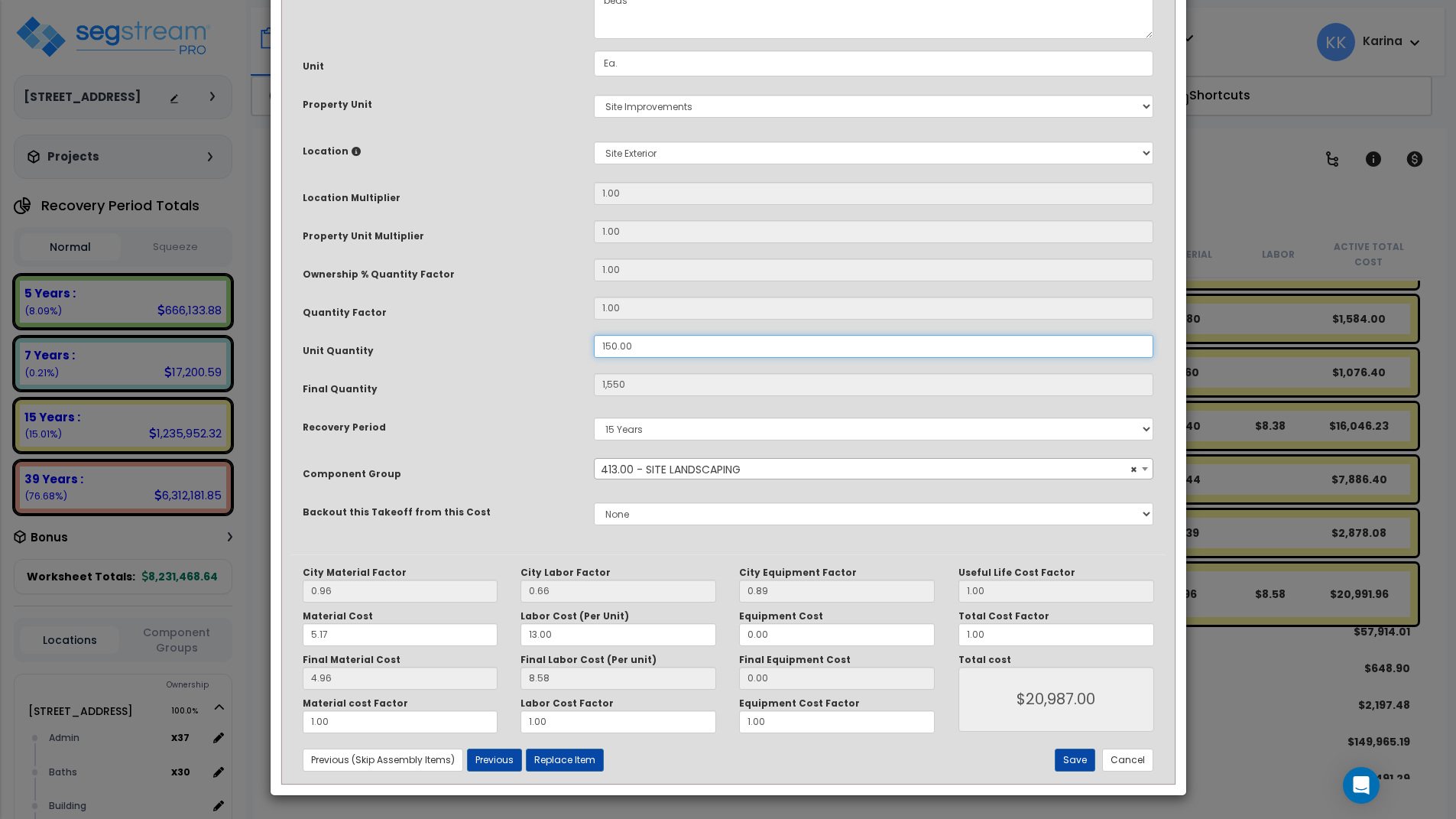
type input "150"
type input "$2,031.00"
type input "1,650.00"
type input "$2,031.00"
type input "1,650"
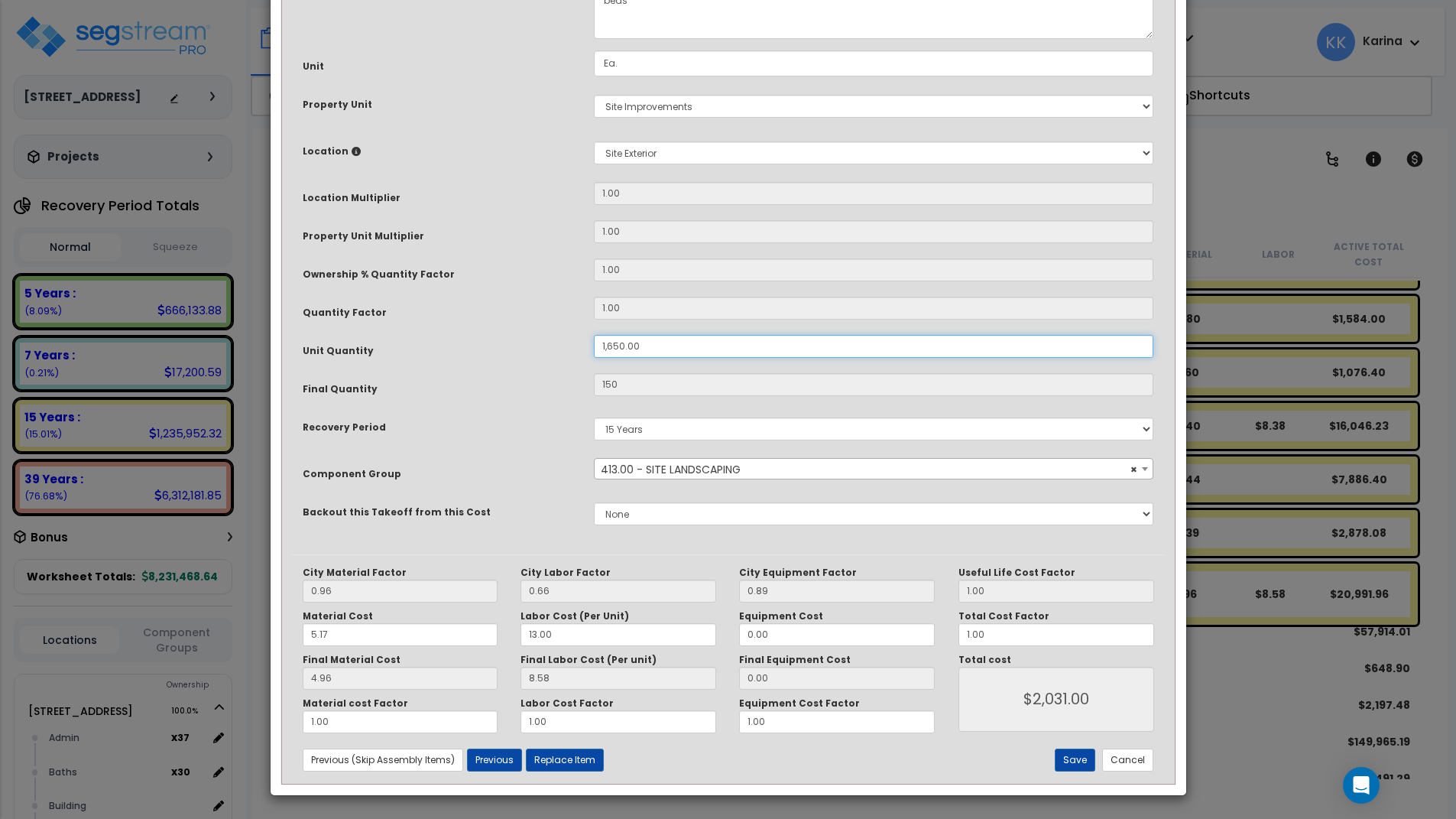
type input "$22,341.00"
click at [1072, 758] on button "Save" at bounding box center [1075, 760] width 40 height 23
type input "1650.00"
type input "22341.00"
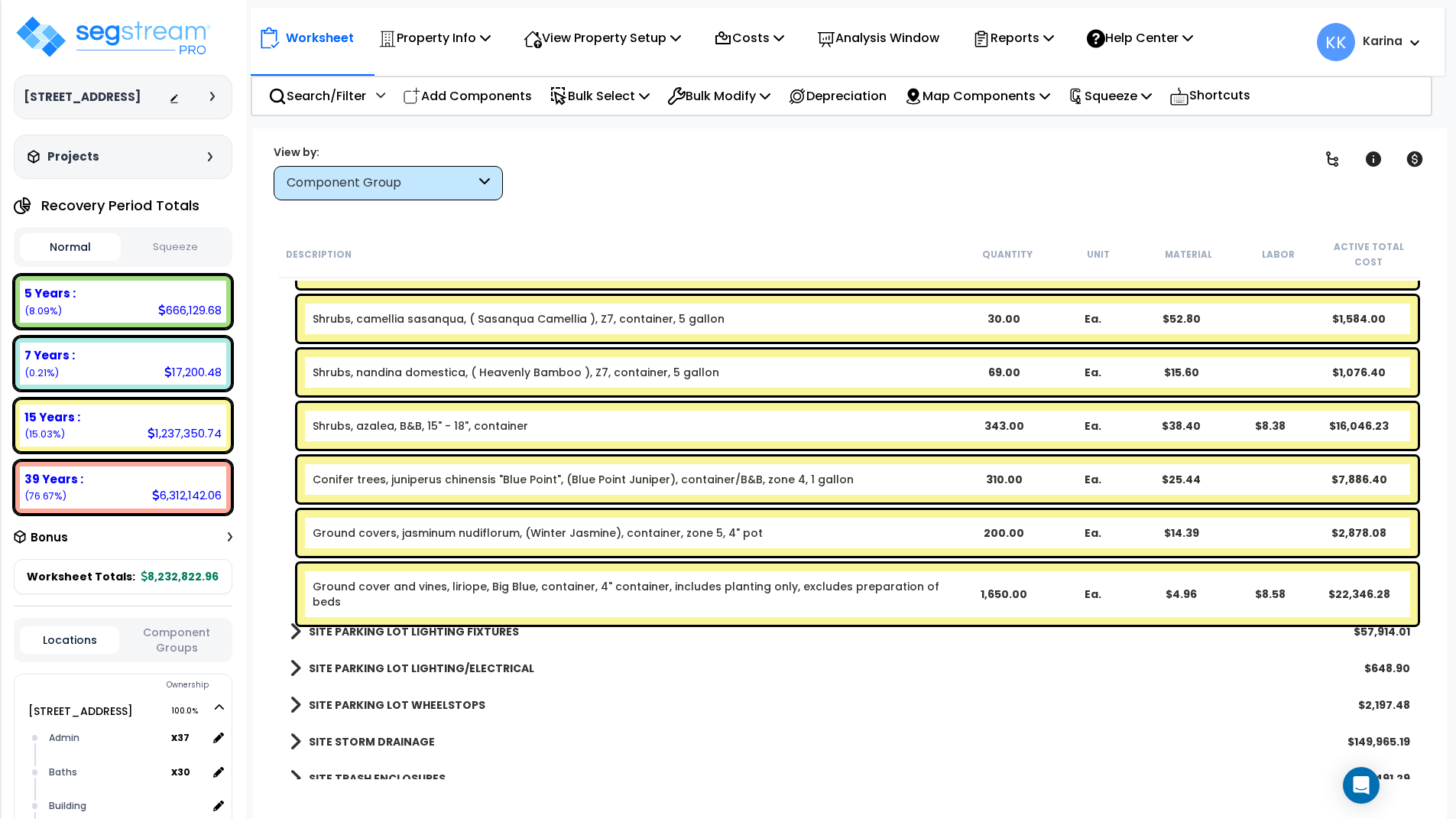
click at [759, 757] on div "SITE STORM DRAINAGE $149,965.19" at bounding box center [850, 741] width 1136 height 37
click at [467, 95] on p "Add Components" at bounding box center [467, 96] width 130 height 21
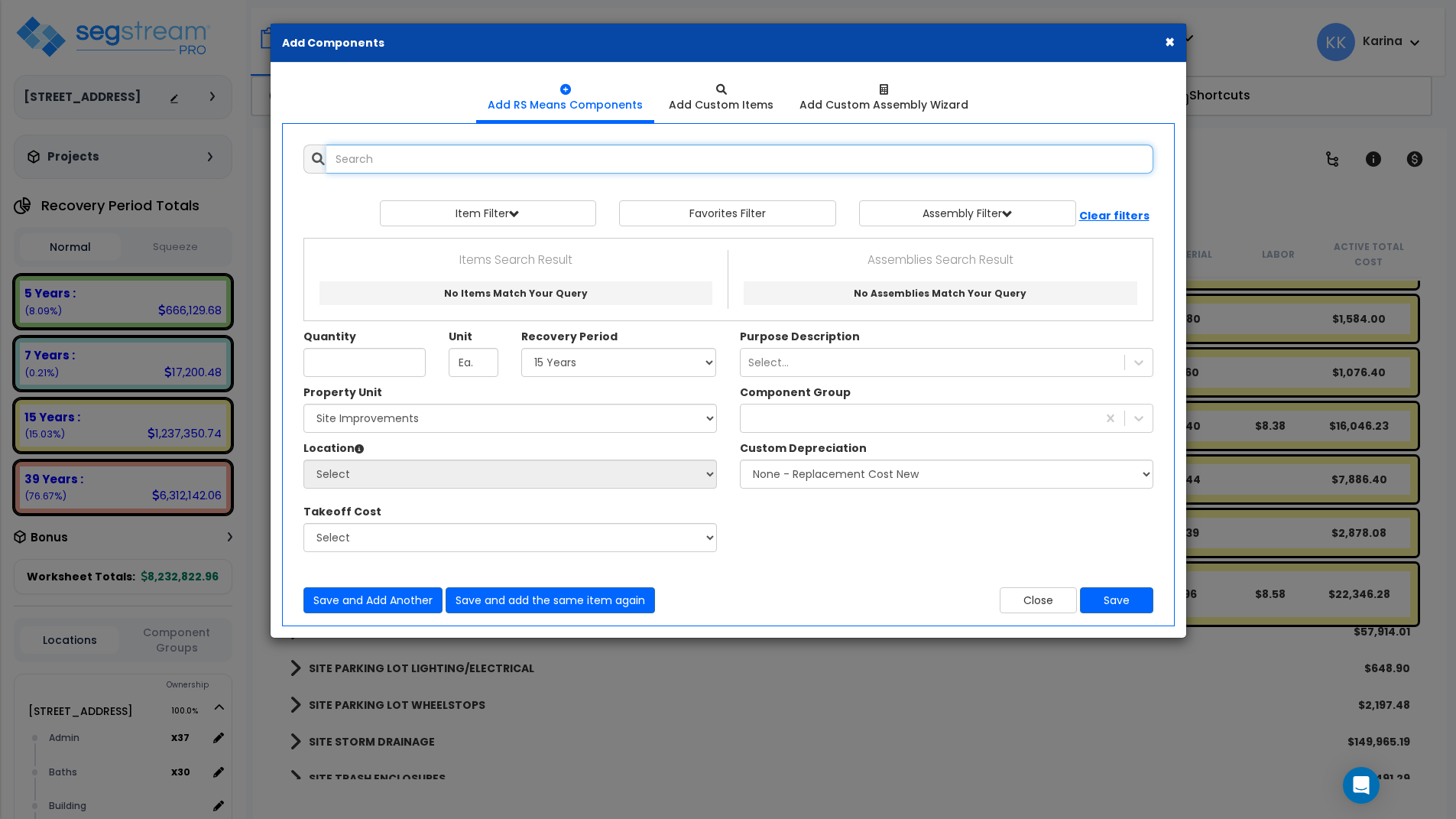
select select
click at [487, 148] on input "text" at bounding box center [740, 159] width 827 height 29
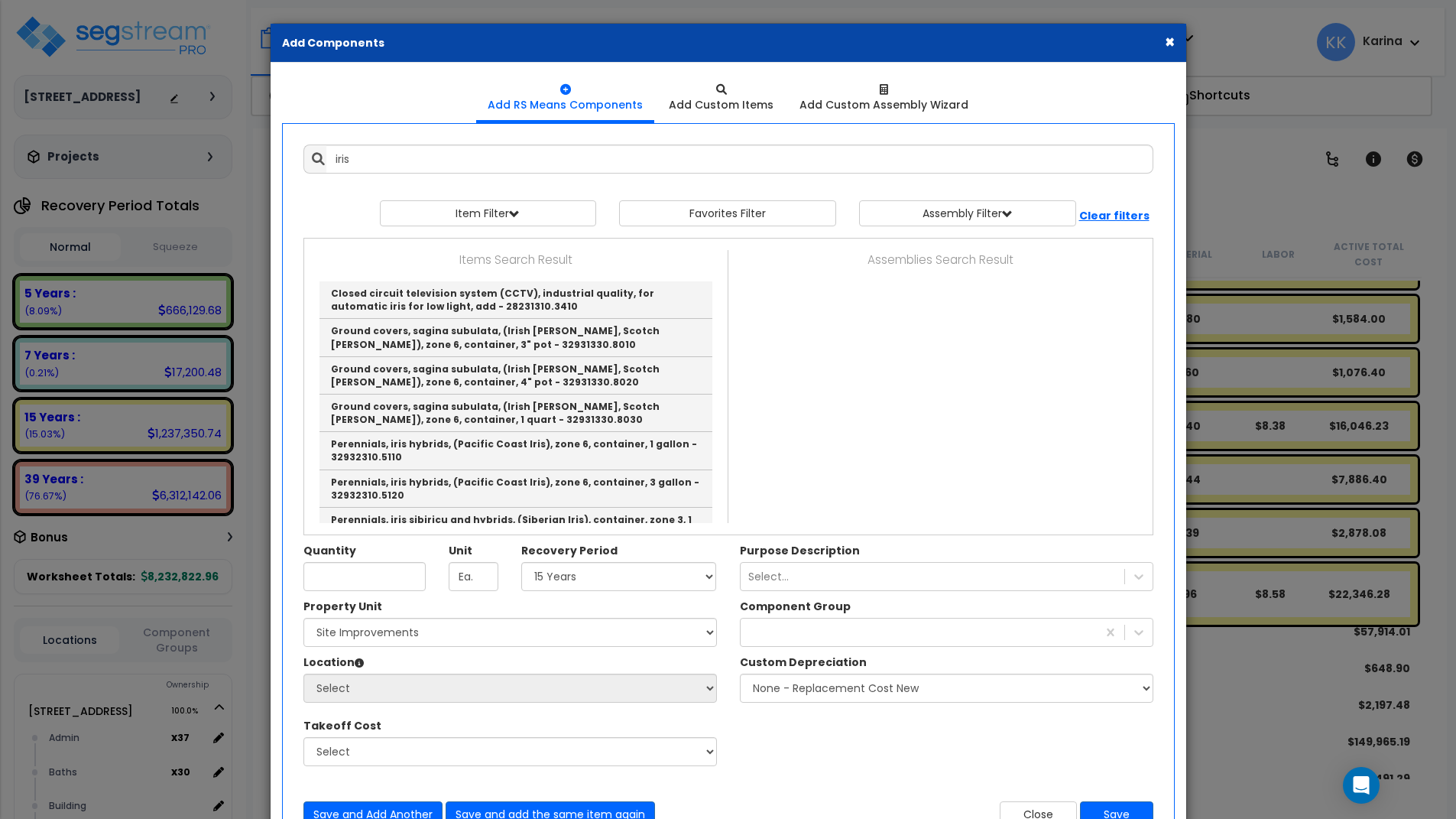
click at [778, 735] on div "Property Unit Select [STREET_ADDRESS] Site Improvements Please select Property …" at bounding box center [728, 690] width 873 height 184
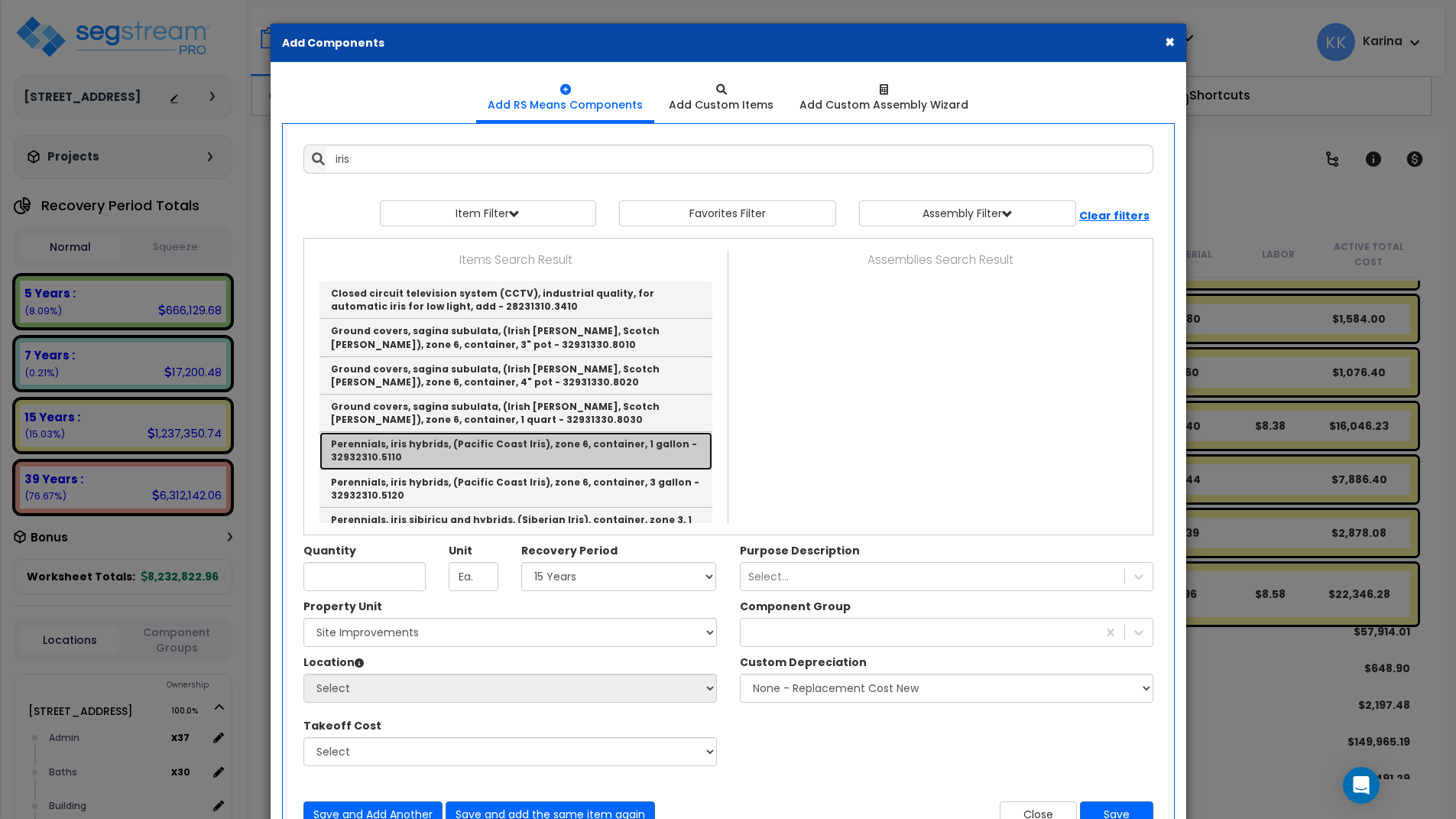
click at [435, 450] on link "Perennials, iris hybrids, (Pacific Coast Iris), zone 6, container, 1 gallon - 3…" at bounding box center [516, 450] width 393 height 37
type input "Perennials, iris hybrids, (Pacific Coast Iris), zone 6, container, 1 gallon - 3…"
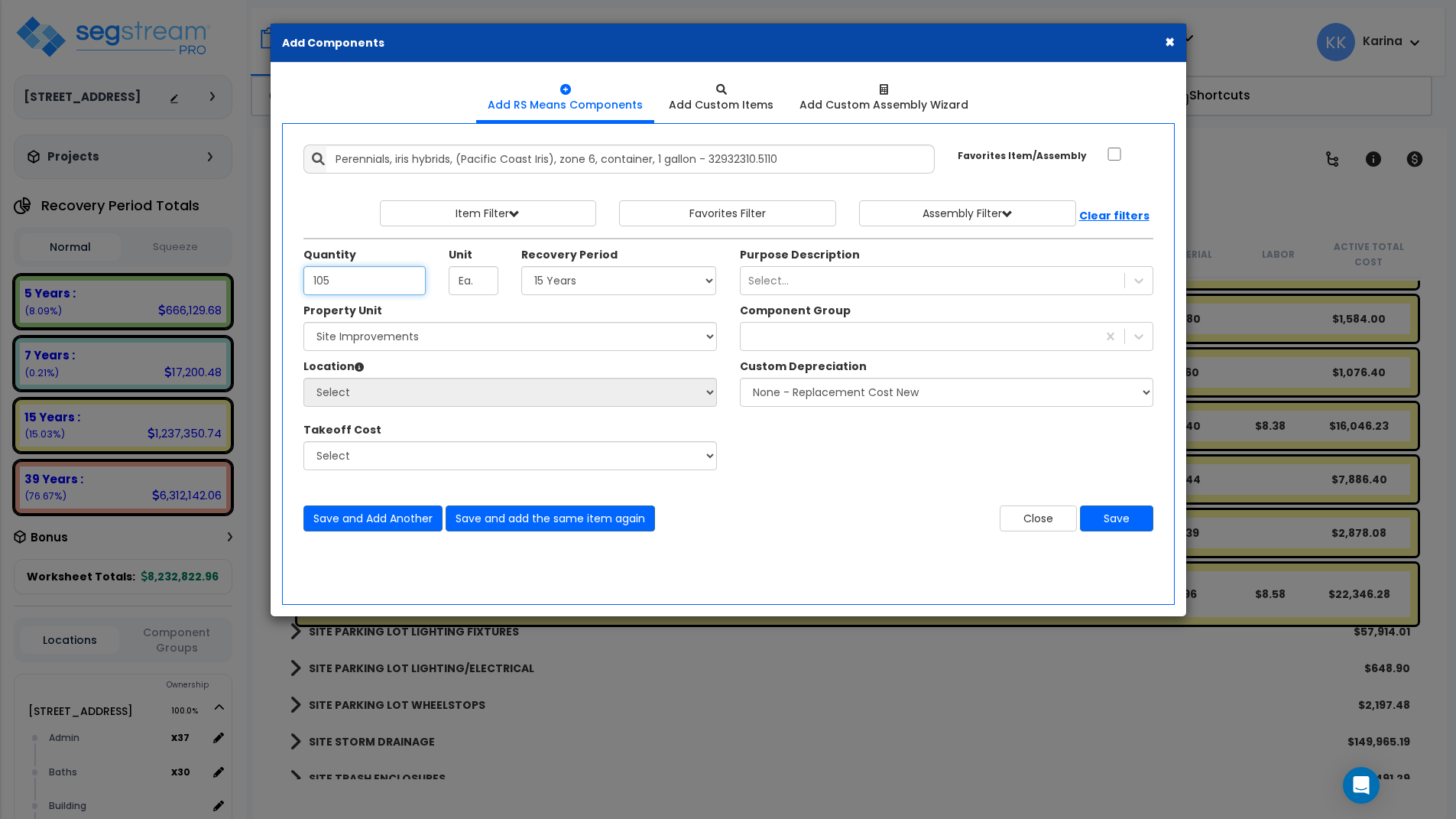
type input "105"
click at [521, 266] on select "Select 5 Years 7 Years 15 Years 20 Years 39 Years 27.5 Year" at bounding box center [619, 280] width 195 height 29
select select "15Y"
click option "15 Years" at bounding box center [0, 0] width 0 height 0
click at [303, 322] on select "Select [STREET_ADDRESS] Site Improvements" at bounding box center [509, 337] width 414 height 29
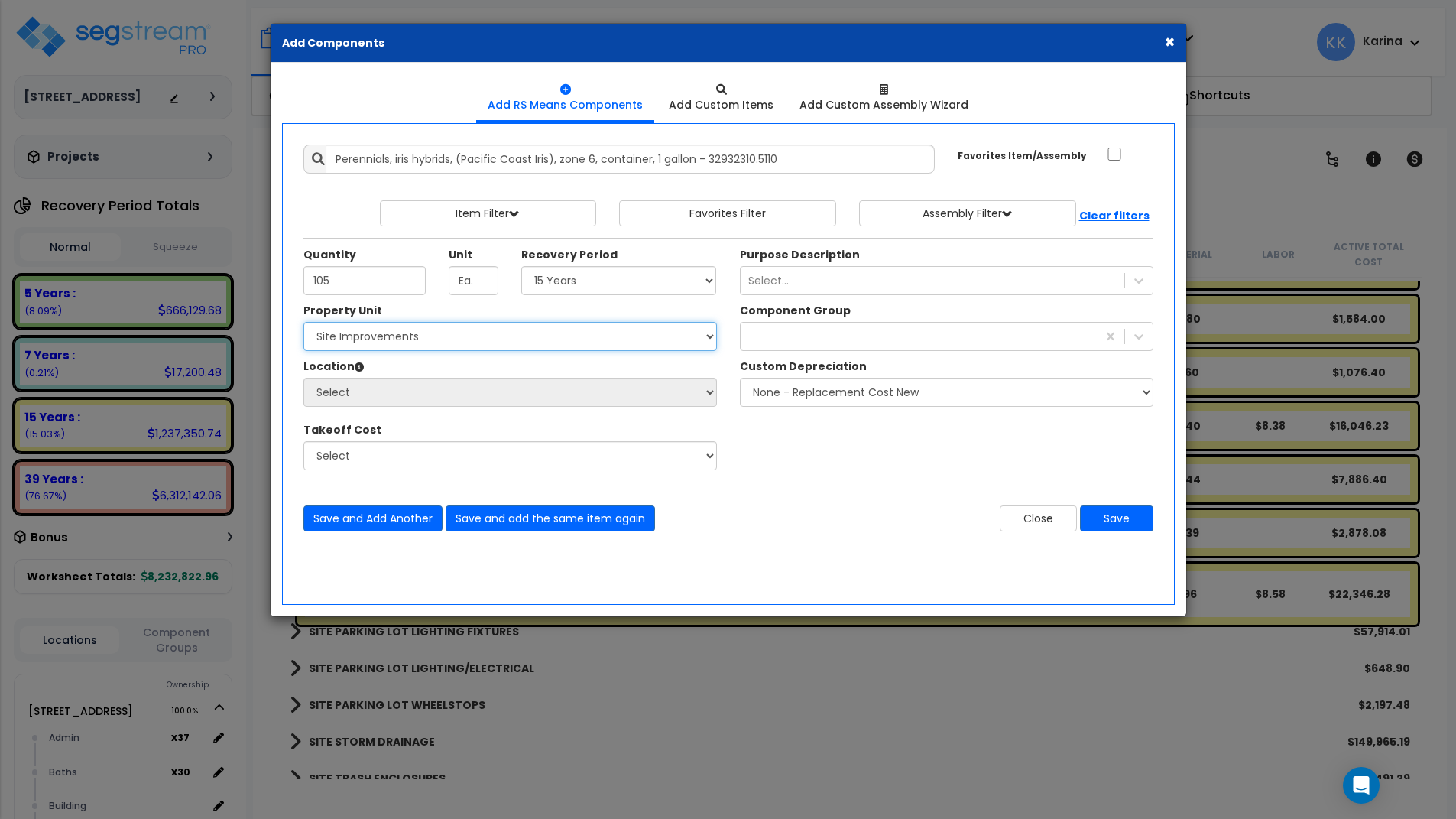
select select "162447"
click option "Site Improvements" at bounding box center [0, 0] width 0 height 0
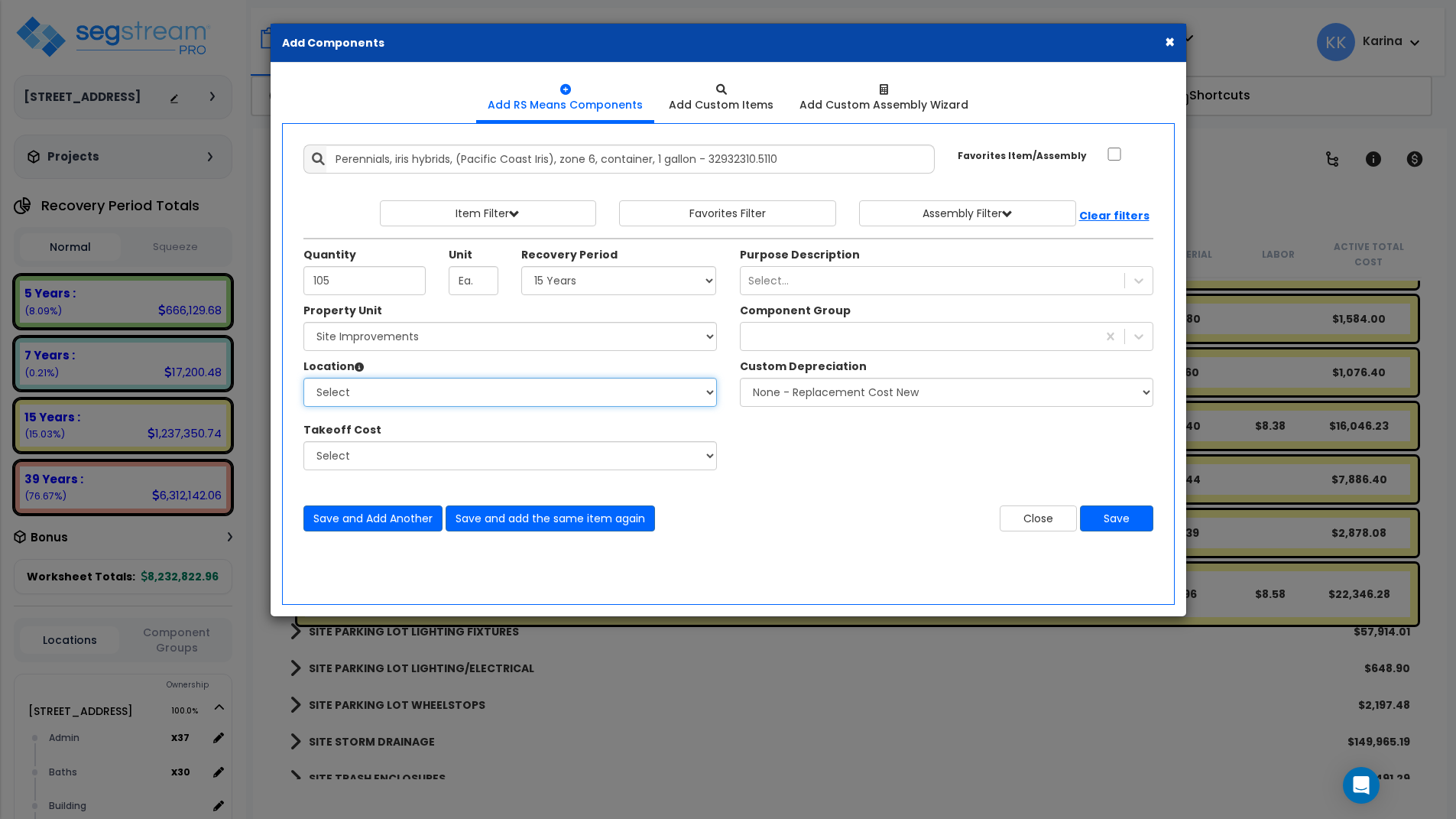
click at [303, 378] on select "Select Site Exterior Add Additional Location" at bounding box center [509, 393] width 414 height 29
select select "462"
click option "Site Exterior" at bounding box center [0, 0] width 0 height 0
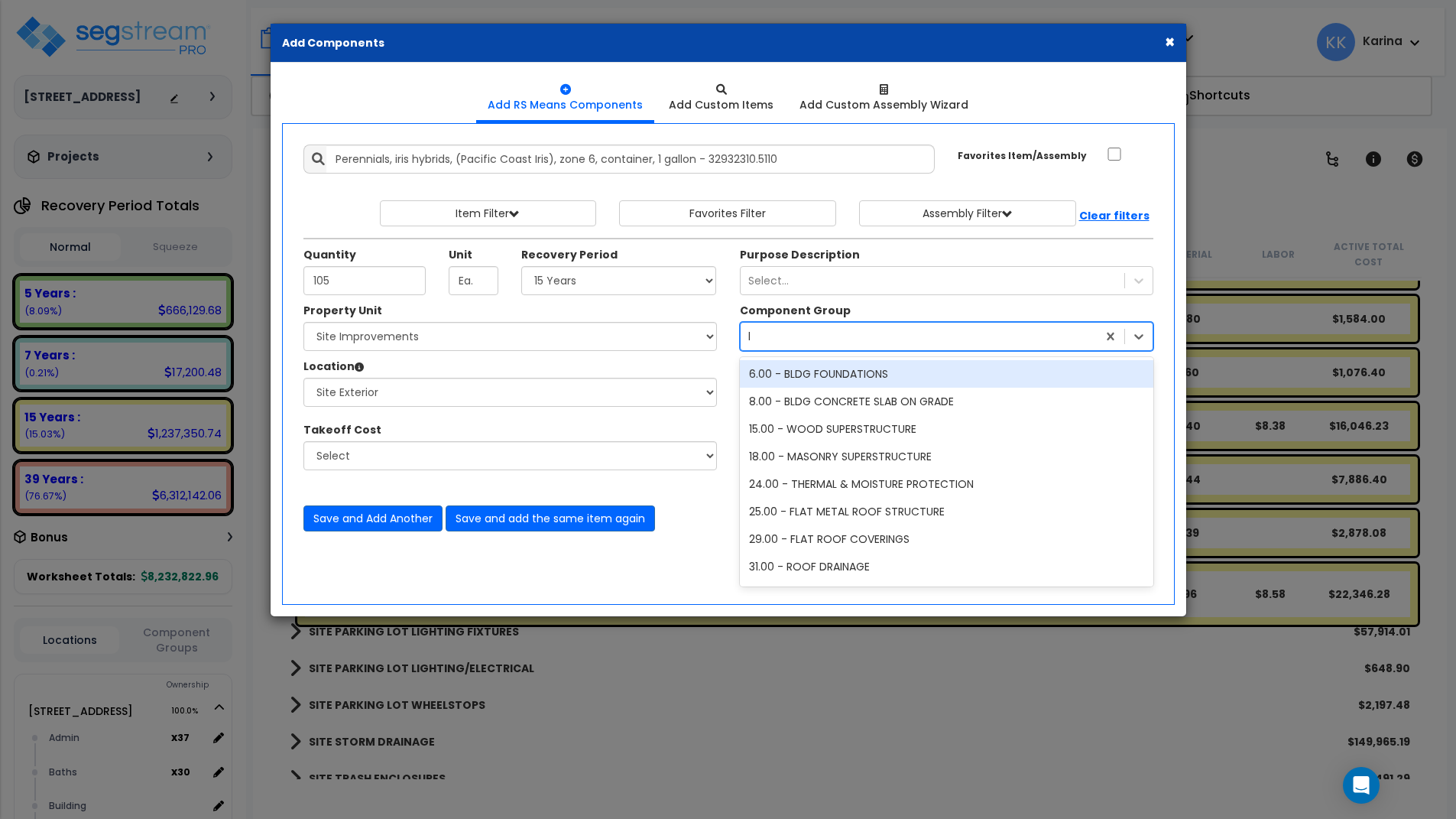
click at [763, 336] on div "lan" at bounding box center [918, 336] width 356 height 25
type input "land"
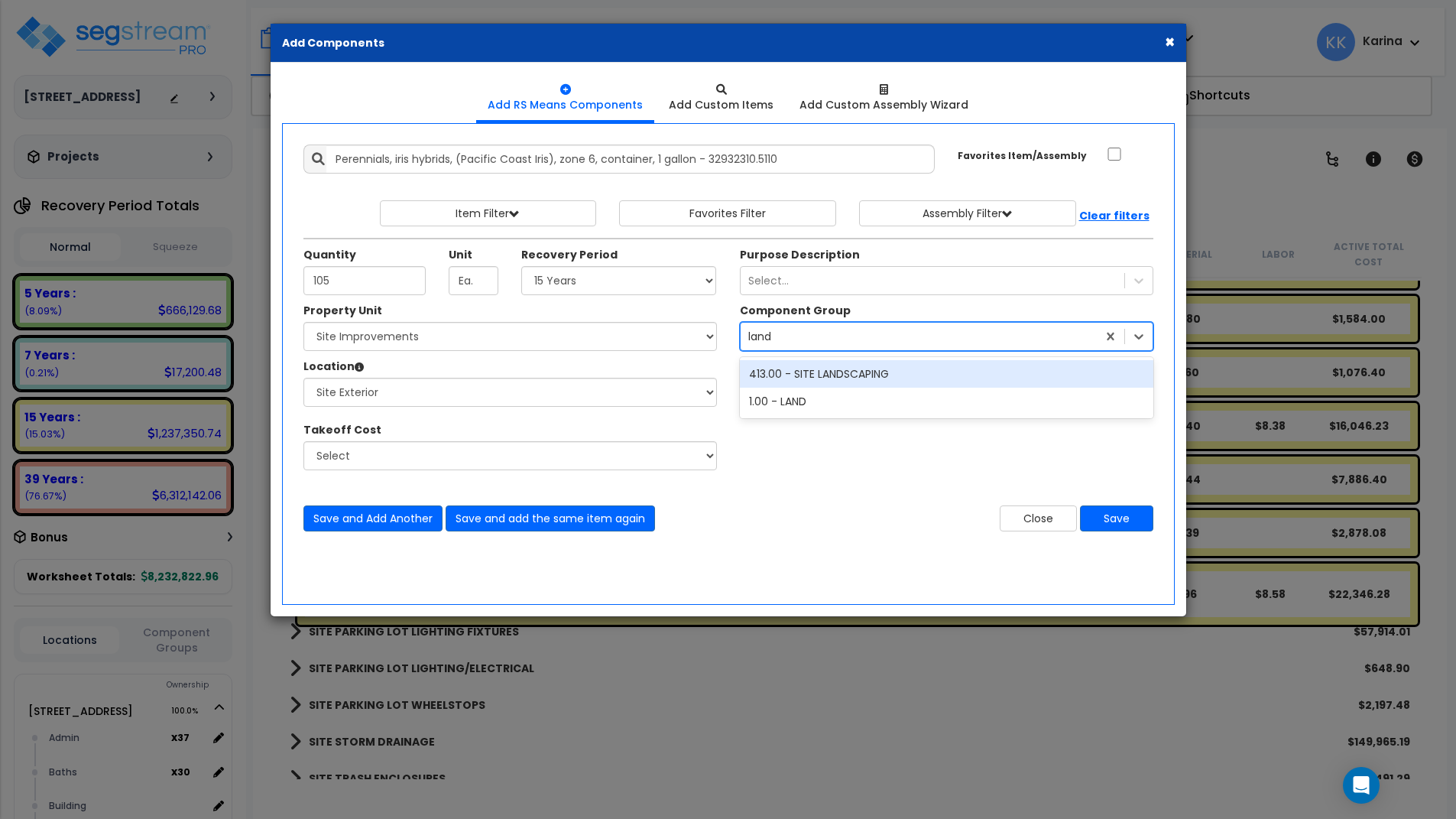
click at [808, 367] on div "413.00 - SITE LANDSCAPING" at bounding box center [947, 373] width 414 height 27
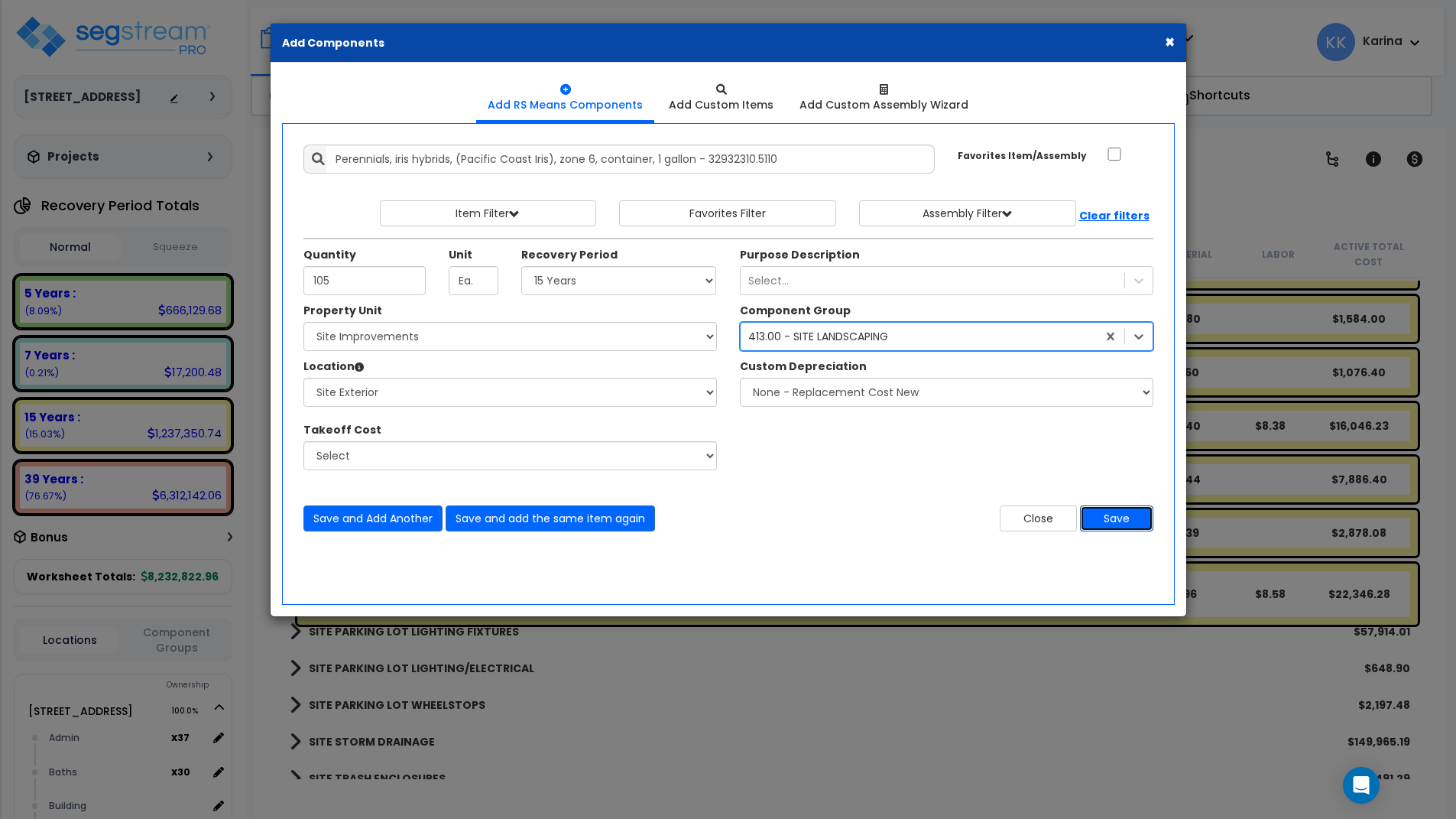
click at [1116, 515] on button "Save" at bounding box center [1116, 519] width 73 height 26
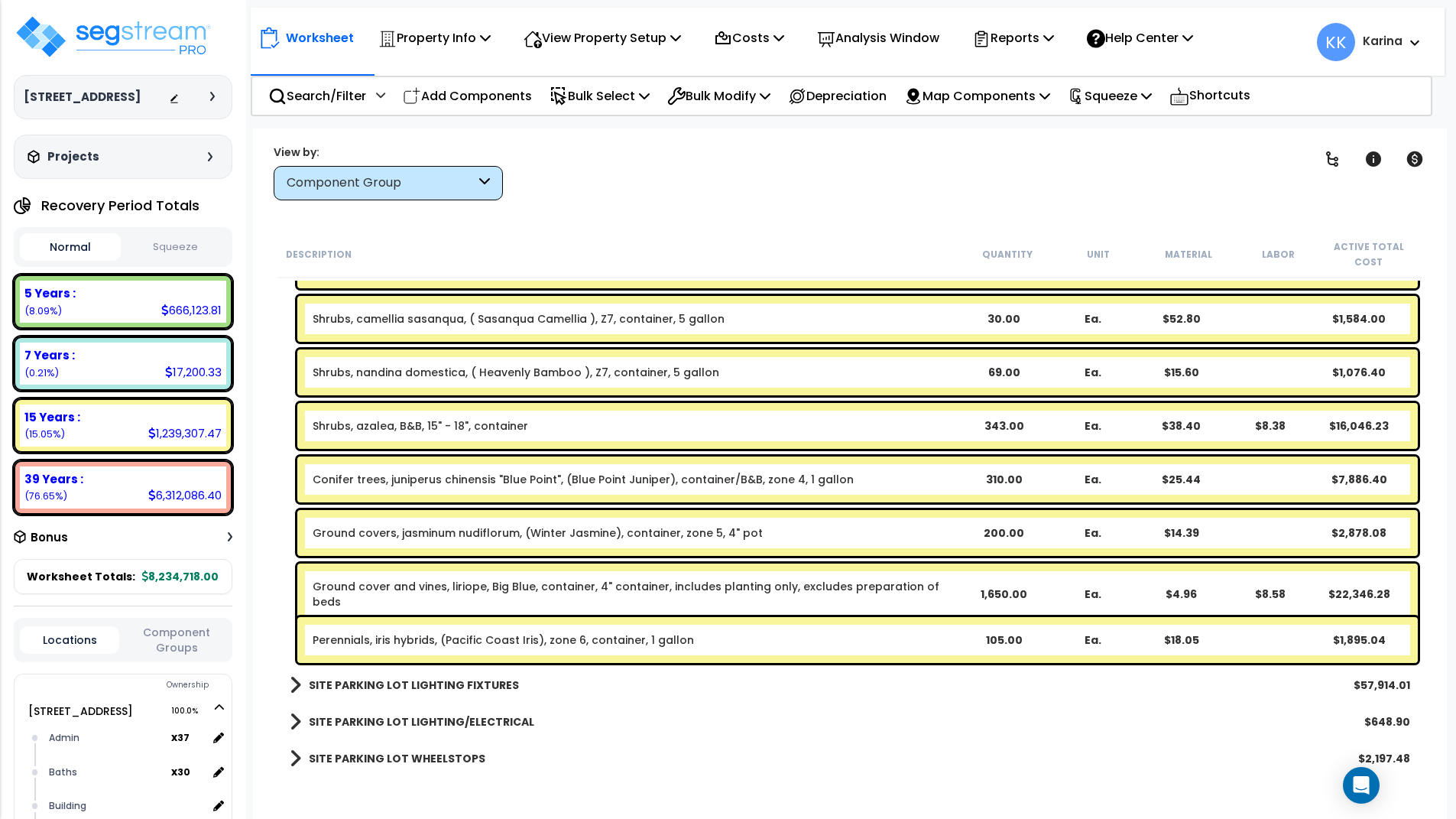
scroll to position [3240, 0]
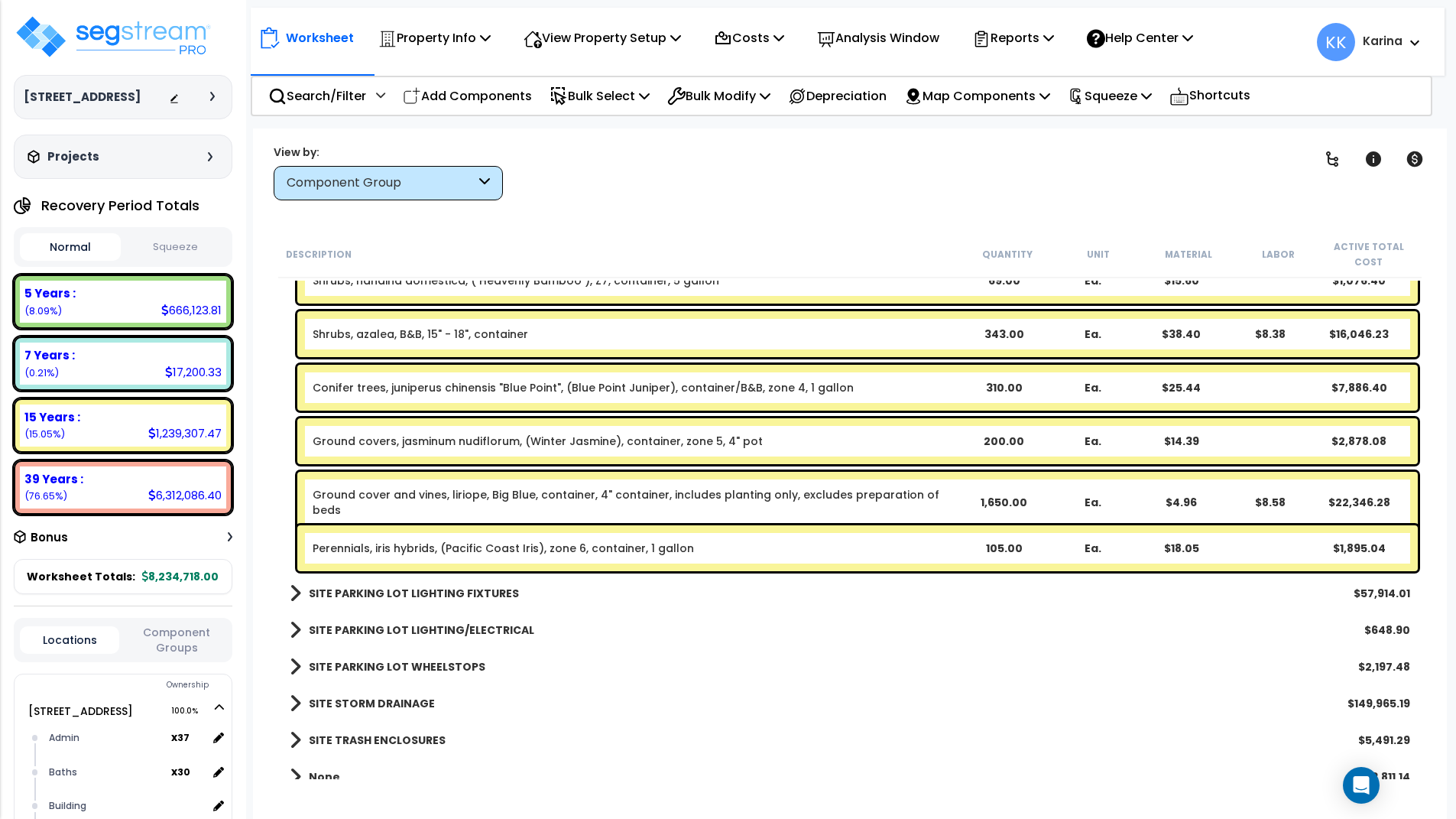
click at [612, 744] on div "SITE TRASH ENCLOSURES $5,491.29" at bounding box center [850, 740] width 1136 height 37
click at [452, 93] on p "Add Components" at bounding box center [467, 96] width 130 height 21
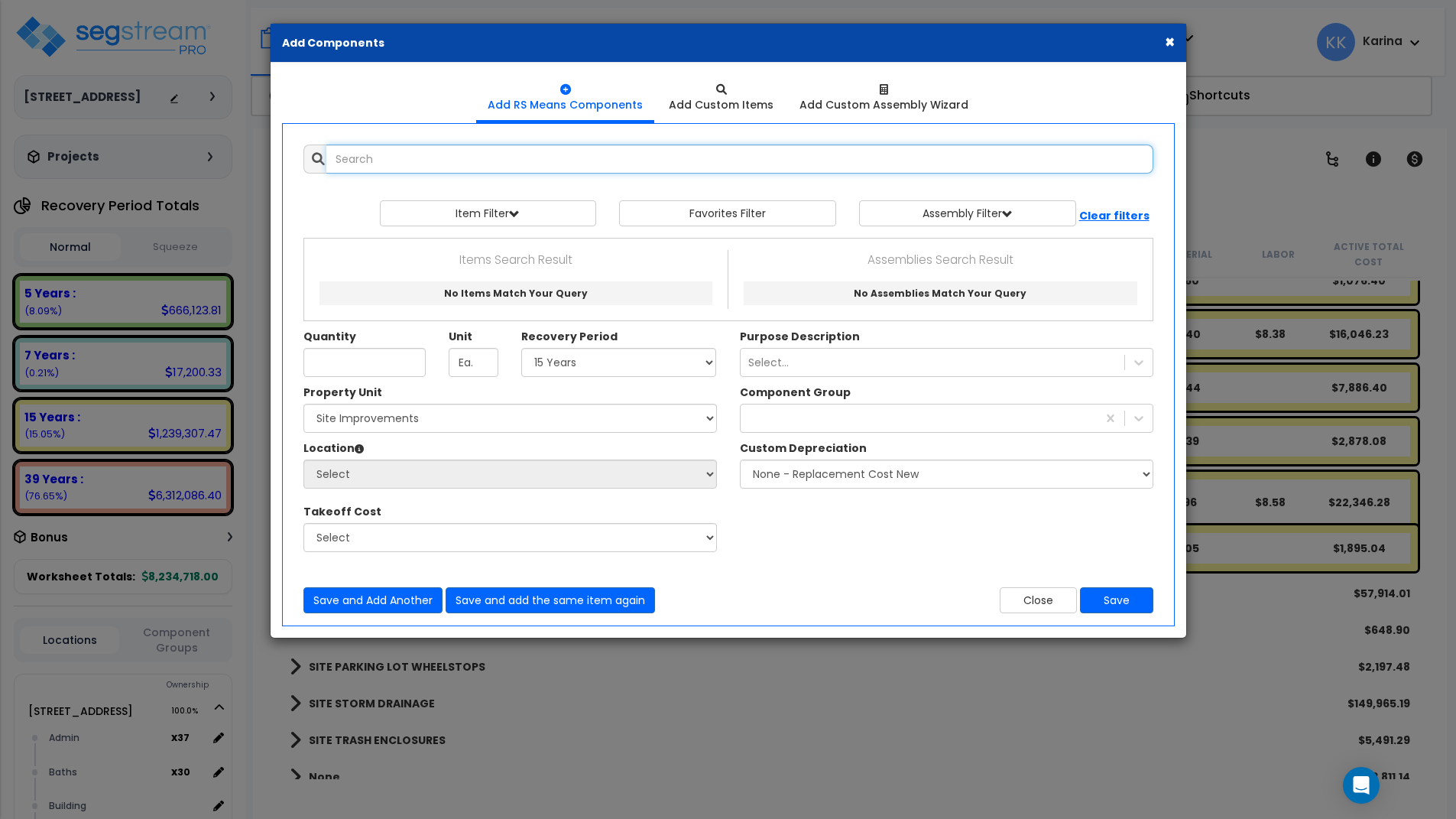
select select
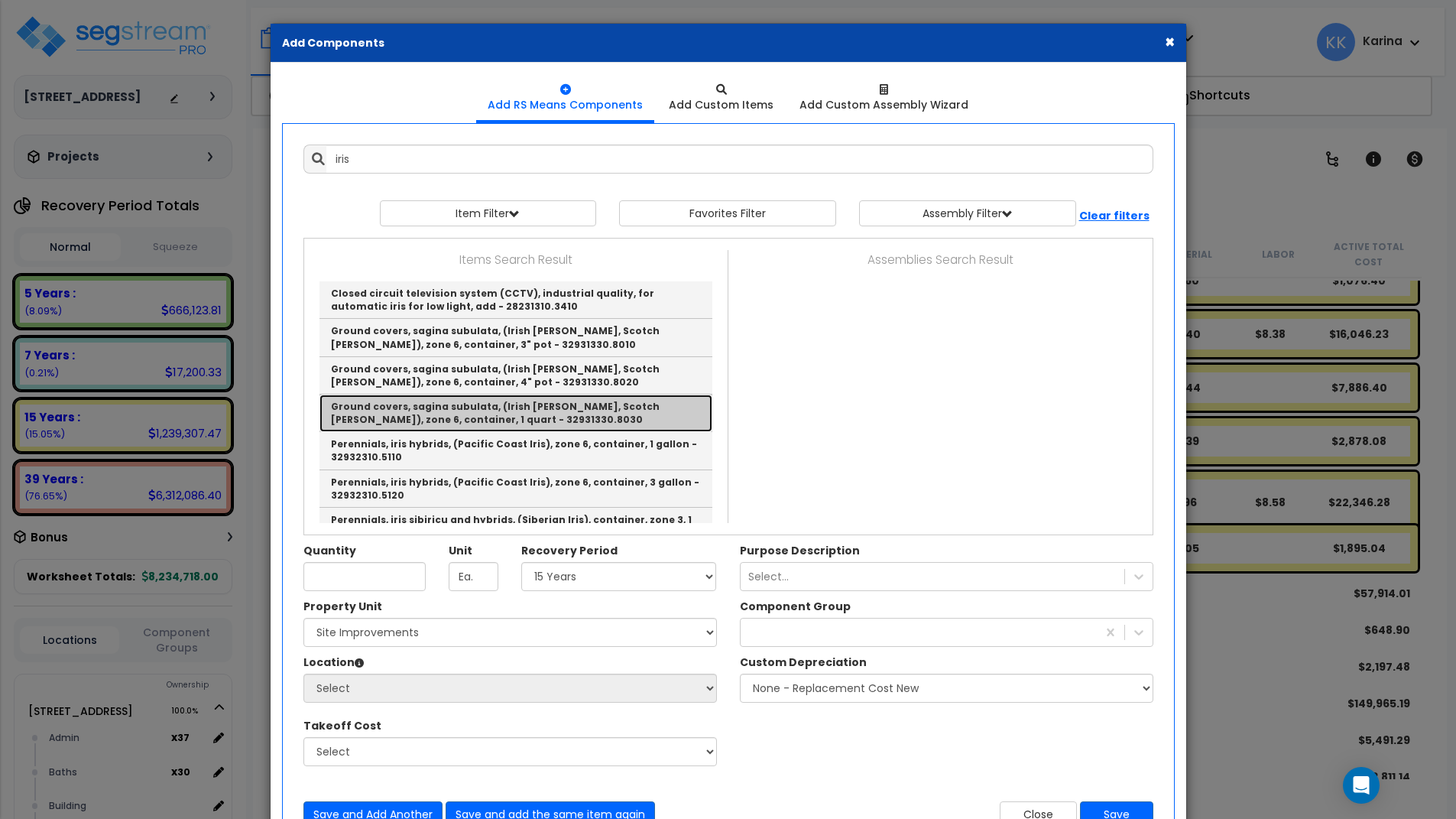
click at [421, 411] on link "Ground covers, sagina subulata, (Irish Moss, Scotch Moss), zone 6, container, 1…" at bounding box center [516, 413] width 393 height 37
type input "Ground covers, sagina subulata, (Irish Moss, Scotch Moss), zone 6, container, 1…"
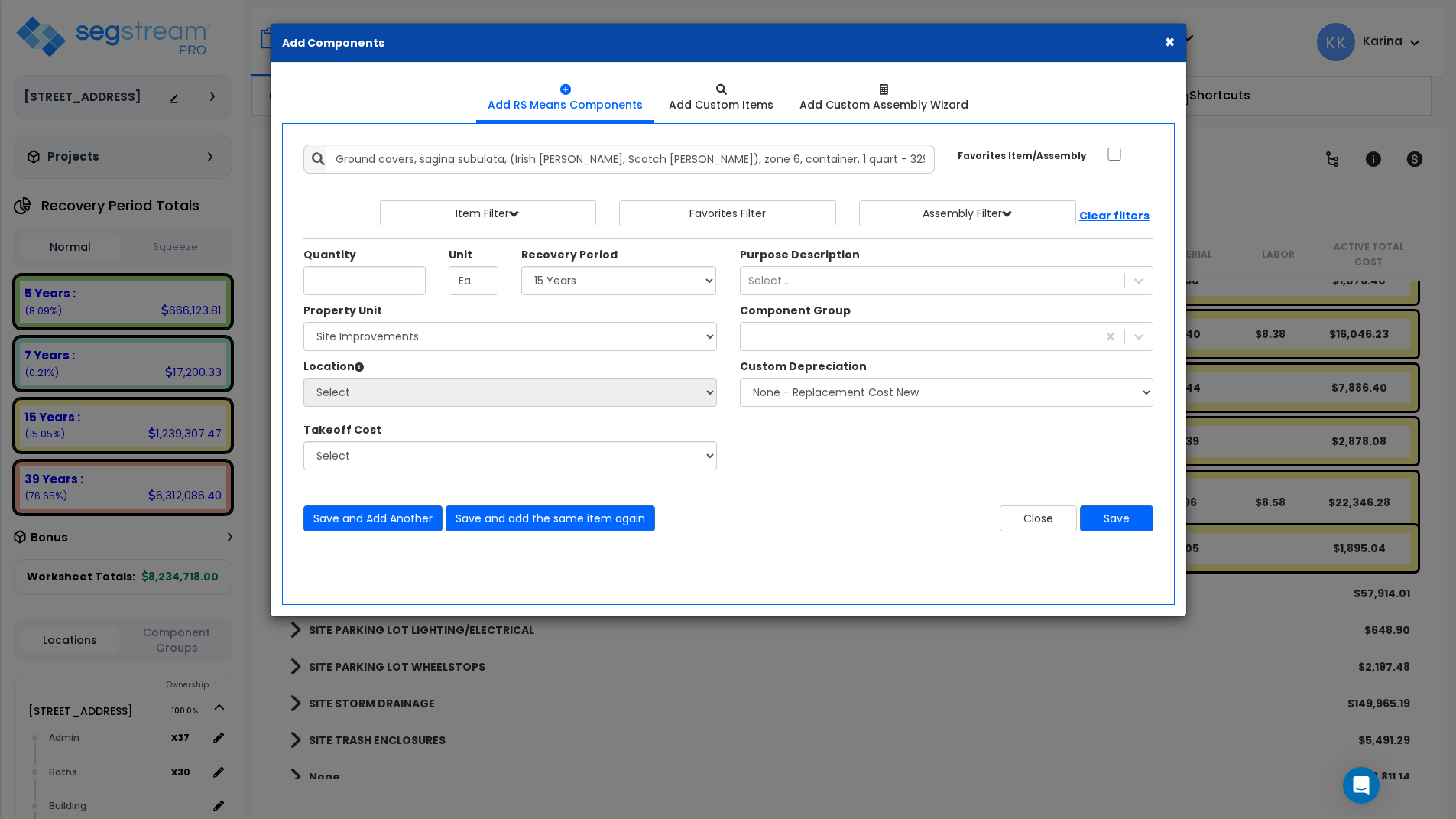
click at [787, 771] on div "× Add Components Add RS Means Components Add Custom Items Add Items" at bounding box center [728, 409] width 1456 height 819
click at [353, 276] on input "Unit Quantity" at bounding box center [364, 280] width 122 height 29
type input "300"
click at [521, 266] on select "Select 5 Years 7 Years 15 Years 20 Years 39 Years 27.5 Year" at bounding box center [619, 280] width 195 height 29
select select "15Y"
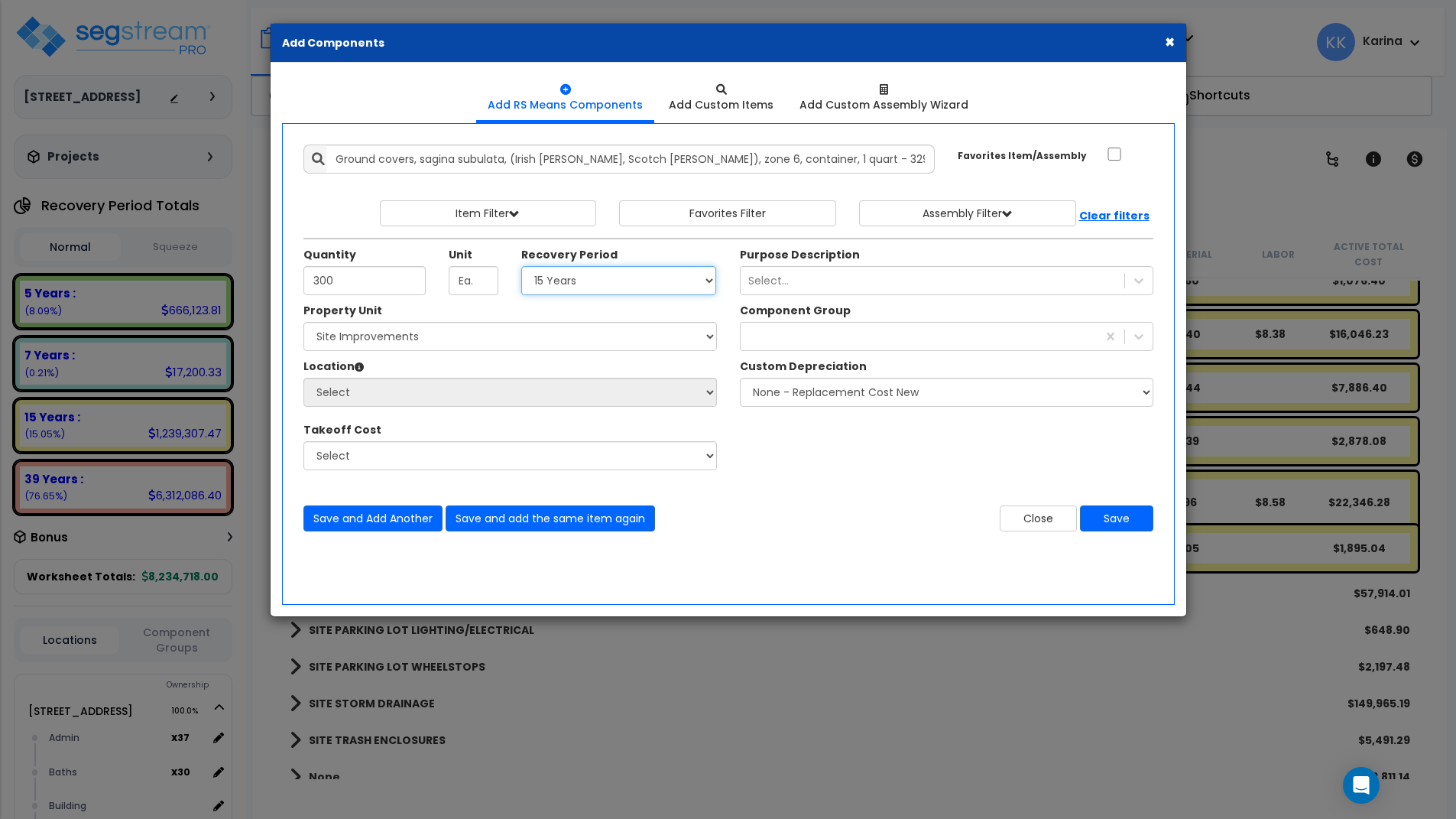
click option "15 Years" at bounding box center [0, 0] width 0 height 0
click at [303, 322] on select "Select [STREET_ADDRESS] Site Improvements" at bounding box center [509, 337] width 414 height 29
select select "162447"
click option "Site Improvements" at bounding box center [0, 0] width 0 height 0
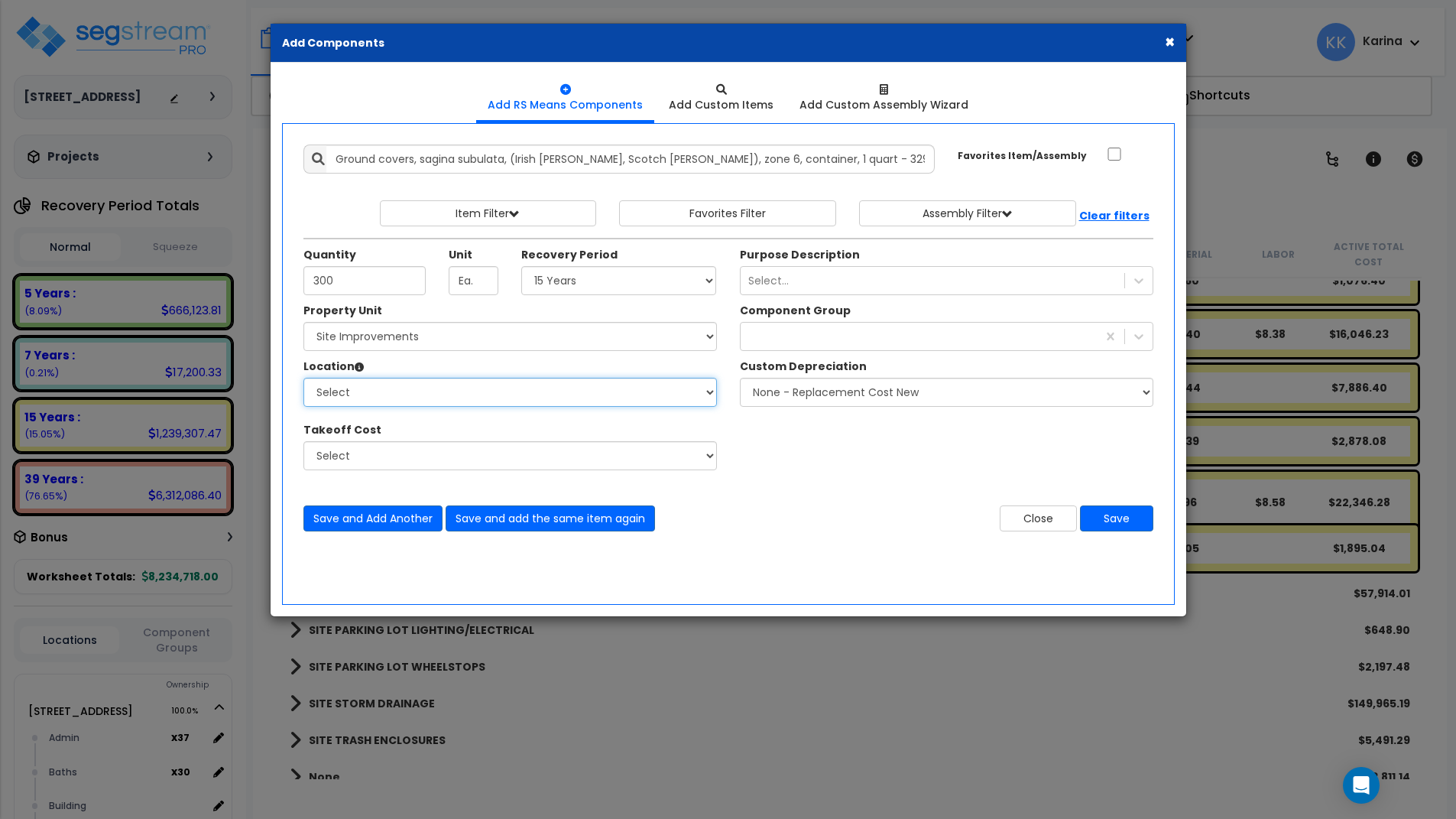
click at [303, 378] on select "Select Site Exterior Add Additional Location" at bounding box center [509, 393] width 414 height 29
select select "462"
click option "Site Exterior" at bounding box center [0, 0] width 0 height 0
click at [784, 336] on div "land" at bounding box center [918, 336] width 356 height 25
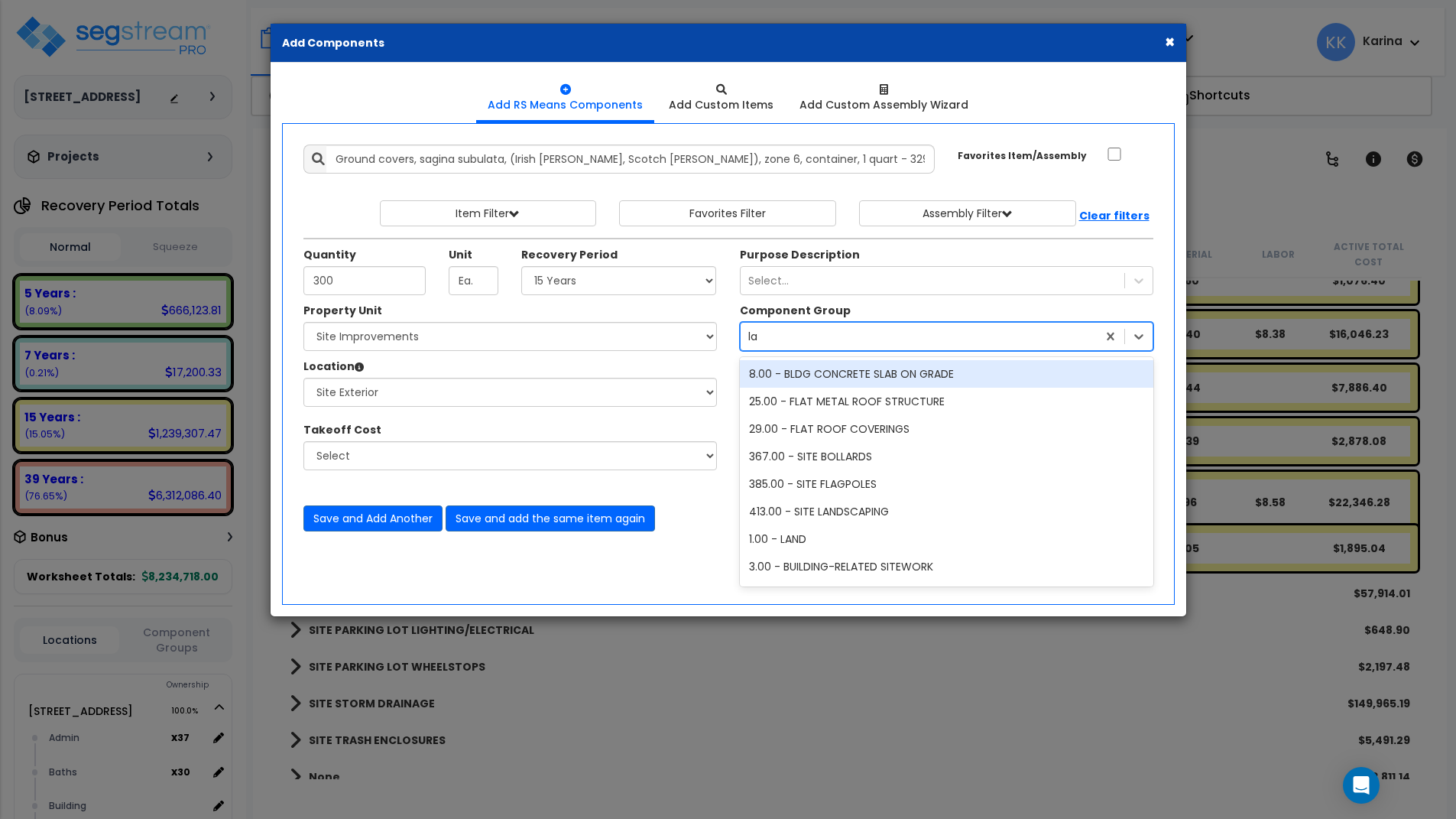
type input "lan"
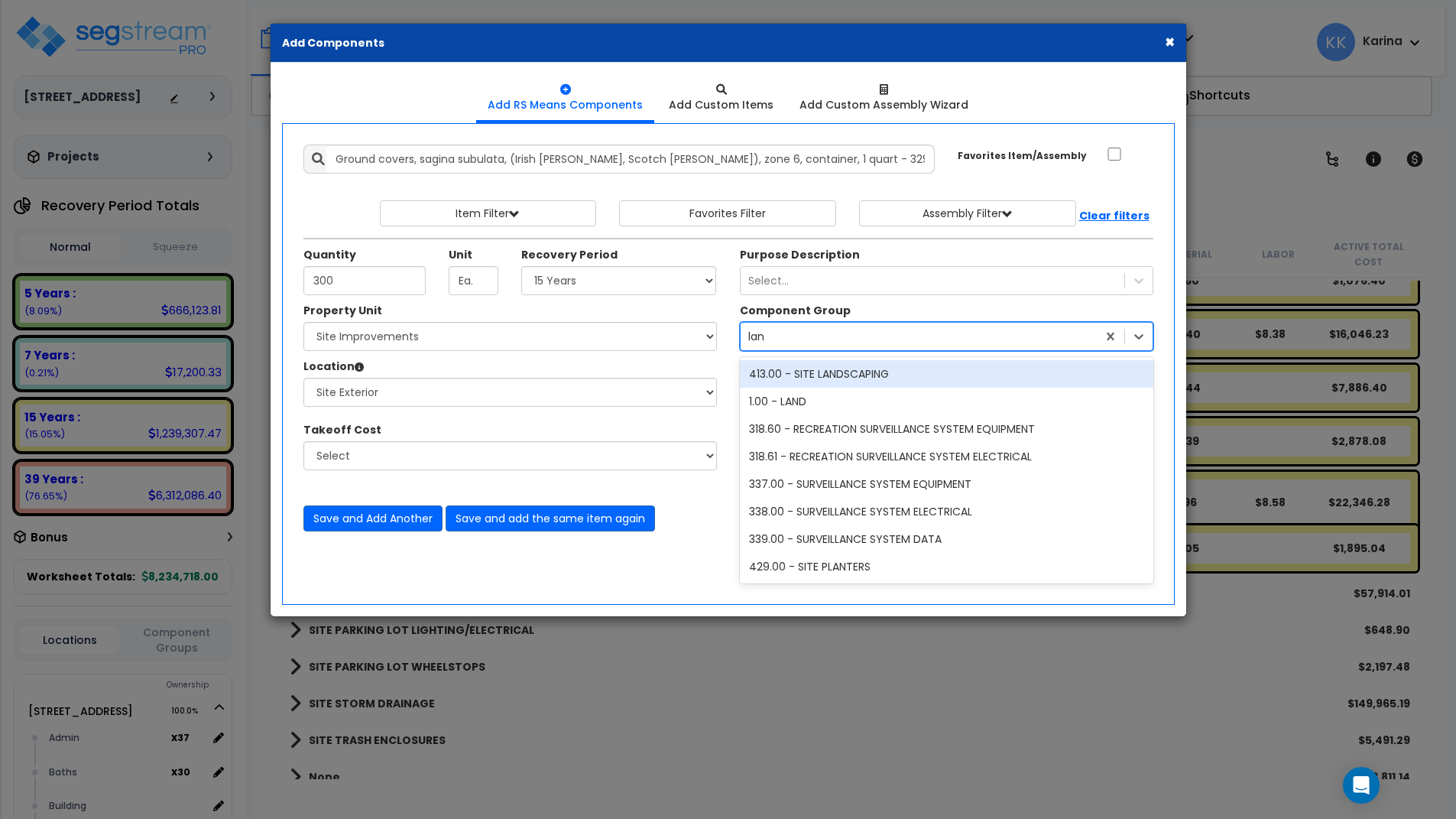
click at [792, 370] on div "413.00 - SITE LANDSCAPING" at bounding box center [947, 373] width 414 height 27
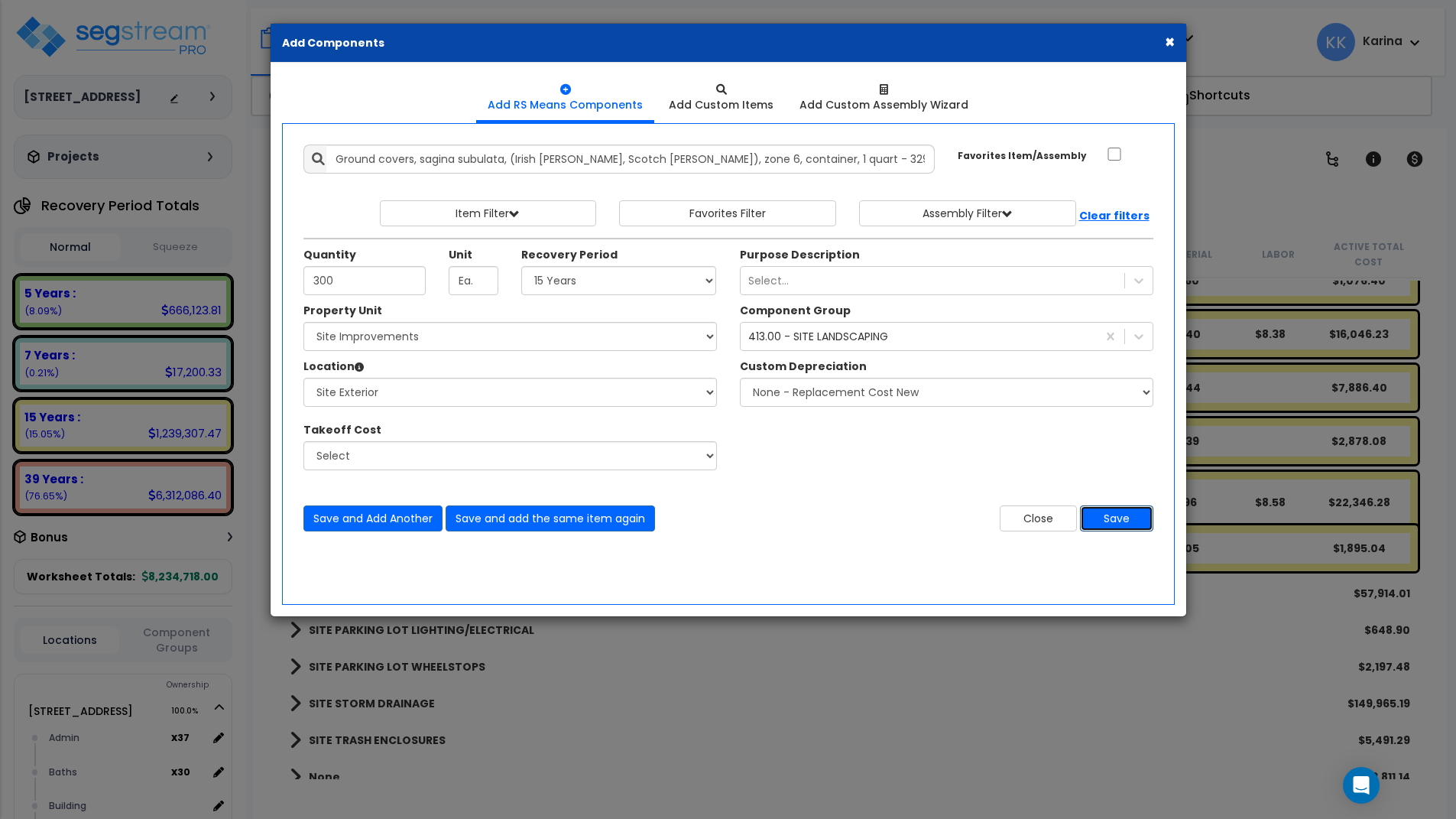
click at [1122, 518] on button "Save" at bounding box center [1116, 519] width 73 height 26
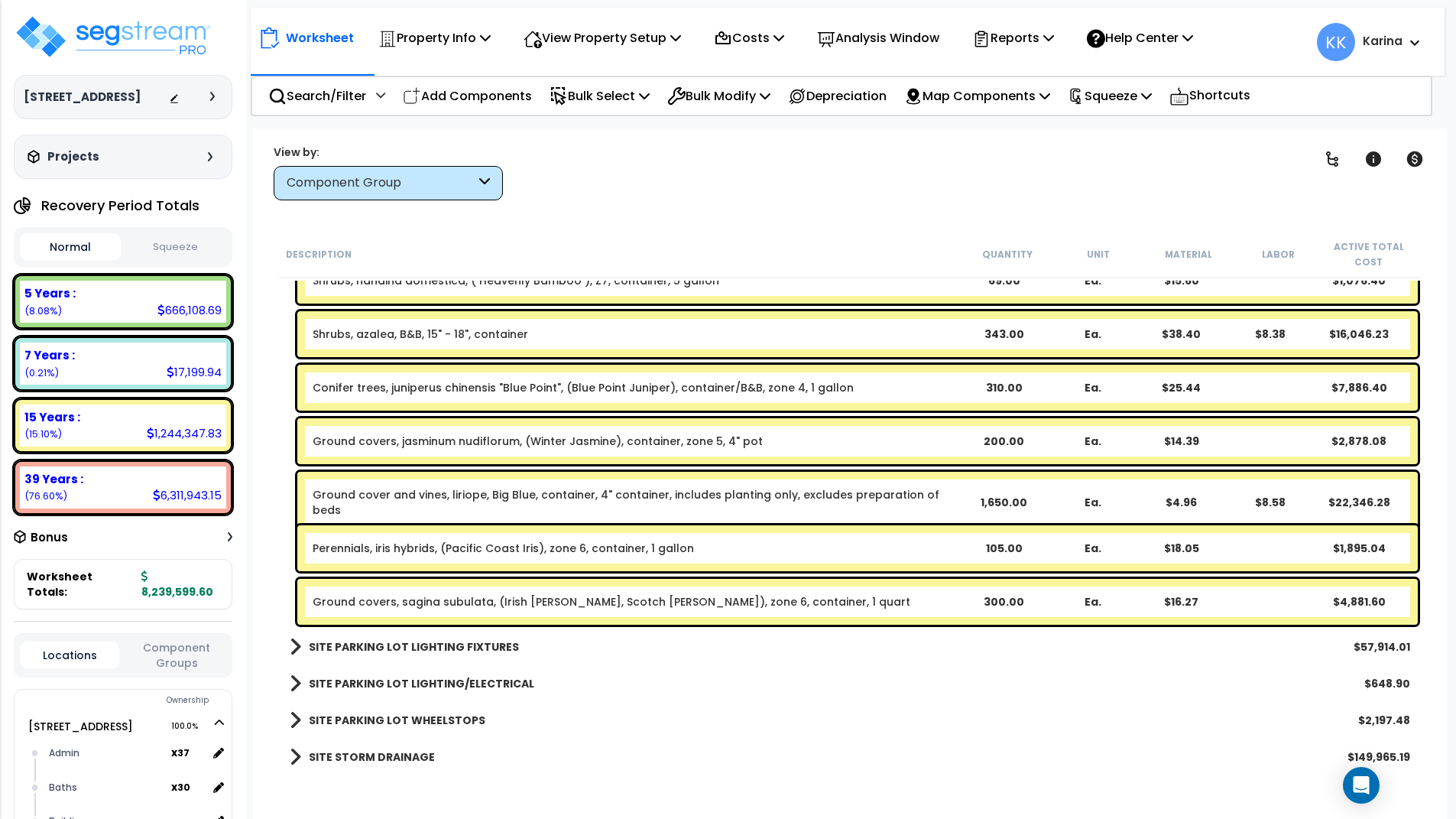
click at [375, 605] on link "Ground covers, sagina subulata, (Irish Moss, Scotch Moss), zone 6, container, 1…" at bounding box center [611, 602] width 598 height 16
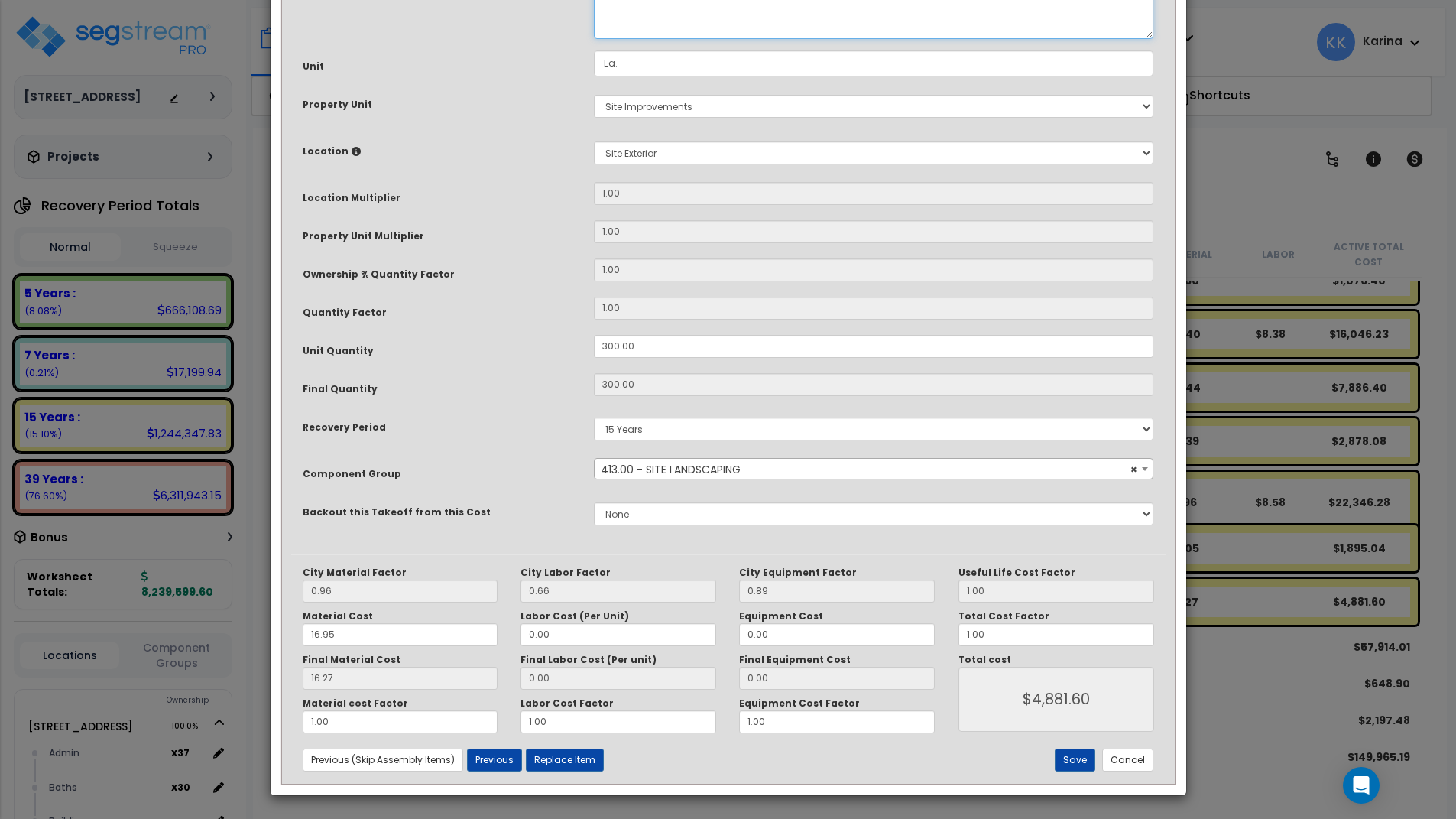
drag, startPoint x: 996, startPoint y: 151, endPoint x: 571, endPoint y: 146, distance: 425.0
click at [594, 39] on textarea "Ground covers, sagina subulata, (Irish Moss, Scotch Moss), zone 6, container, 1…" at bounding box center [875, 7] width 560 height 64
type textarea "Assorted annuals, 4" pot"
drag, startPoint x: 351, startPoint y: 631, endPoint x: 236, endPoint y: 630, distance: 115.0
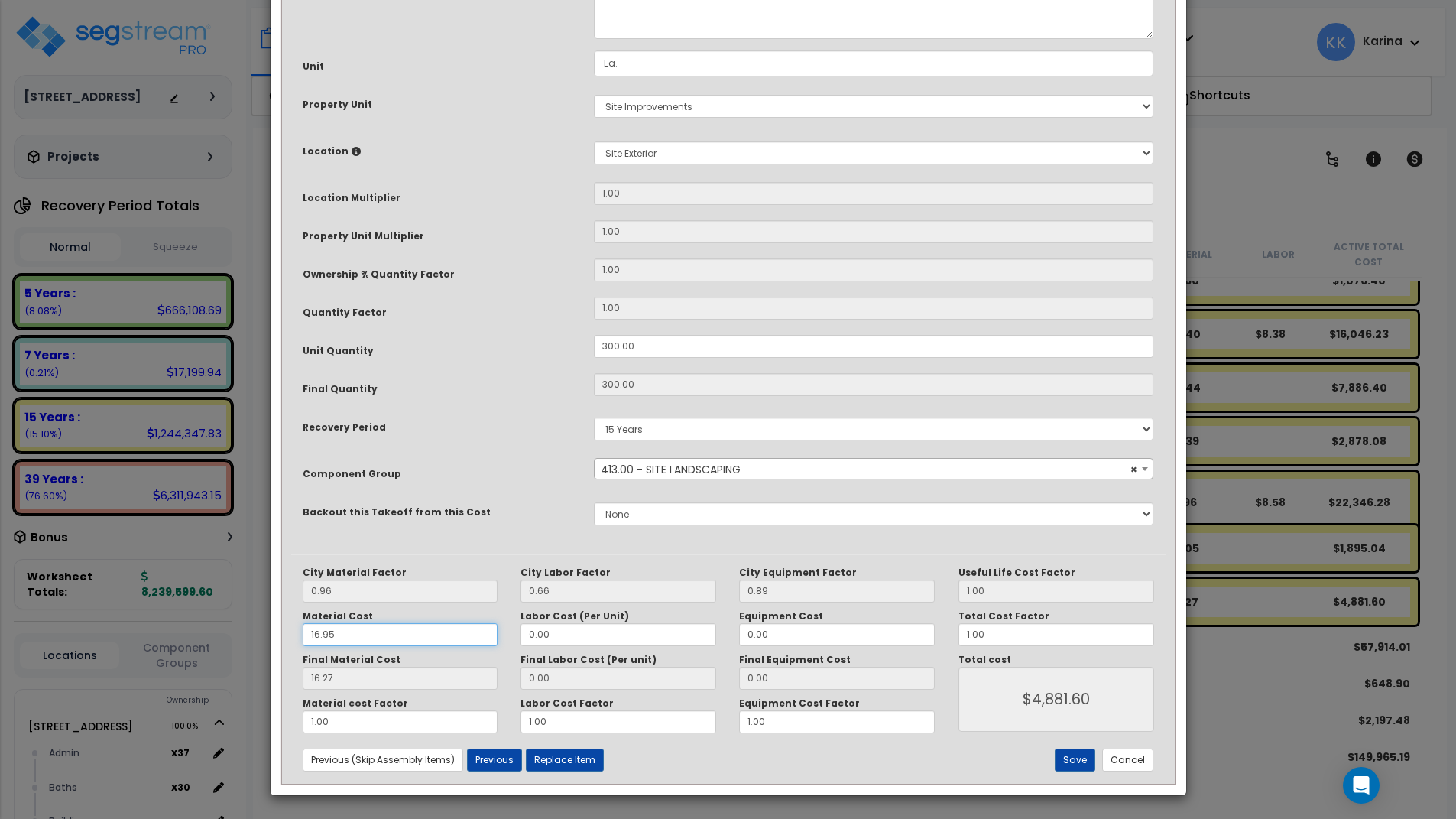
click at [303, 630] on input "16.95" at bounding box center [401, 634] width 195 height 23
drag, startPoint x: 351, startPoint y: 634, endPoint x: 275, endPoint y: 634, distance: 76.0
click at [303, 634] on input "16.95" at bounding box center [401, 634] width 195 height 23
type input "4"
type input "$4,881.00"
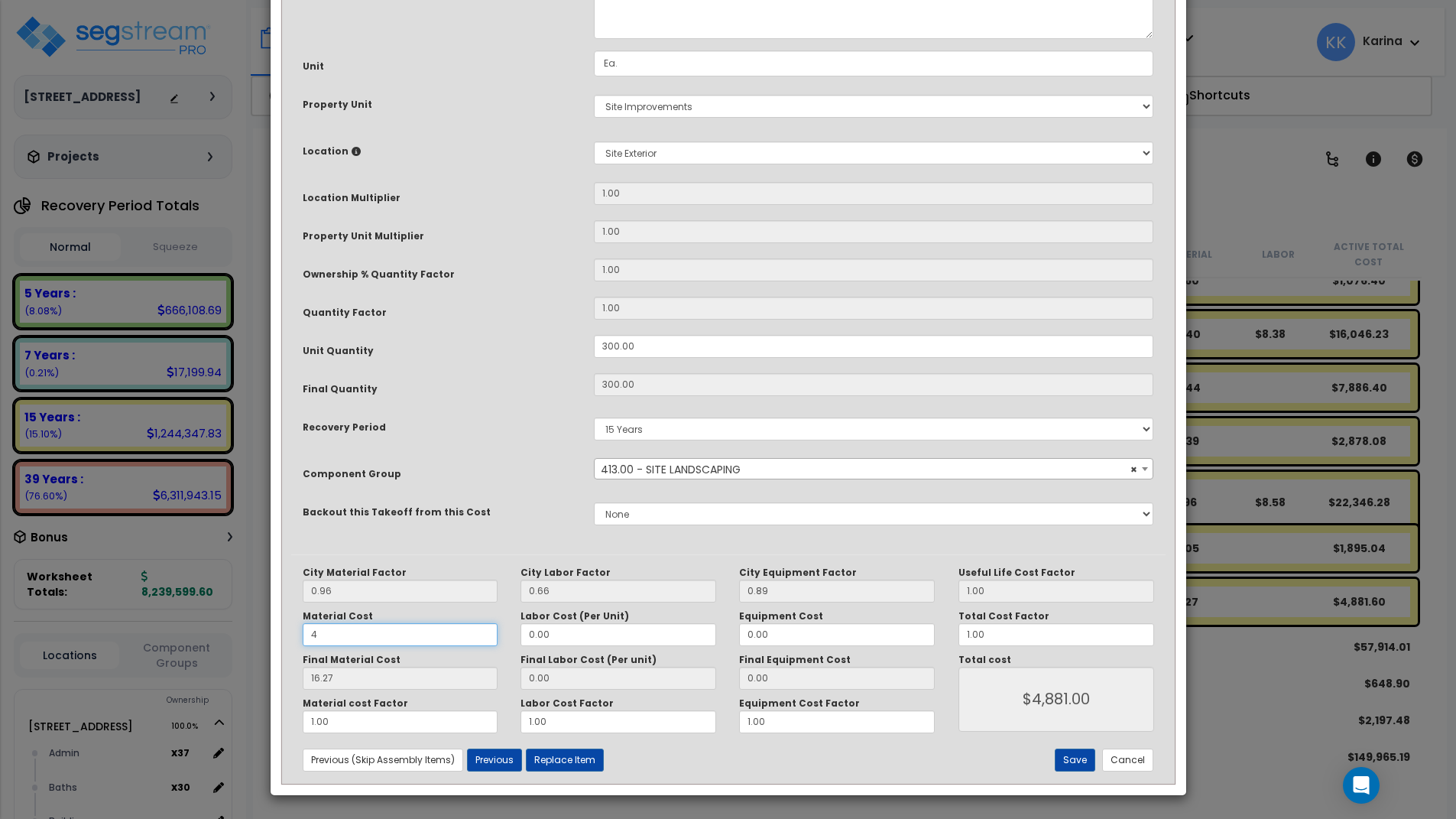
type input "3.84"
type input "$1,152.00"
type input "4."
type input "$1,152.00"
type input "4.9"
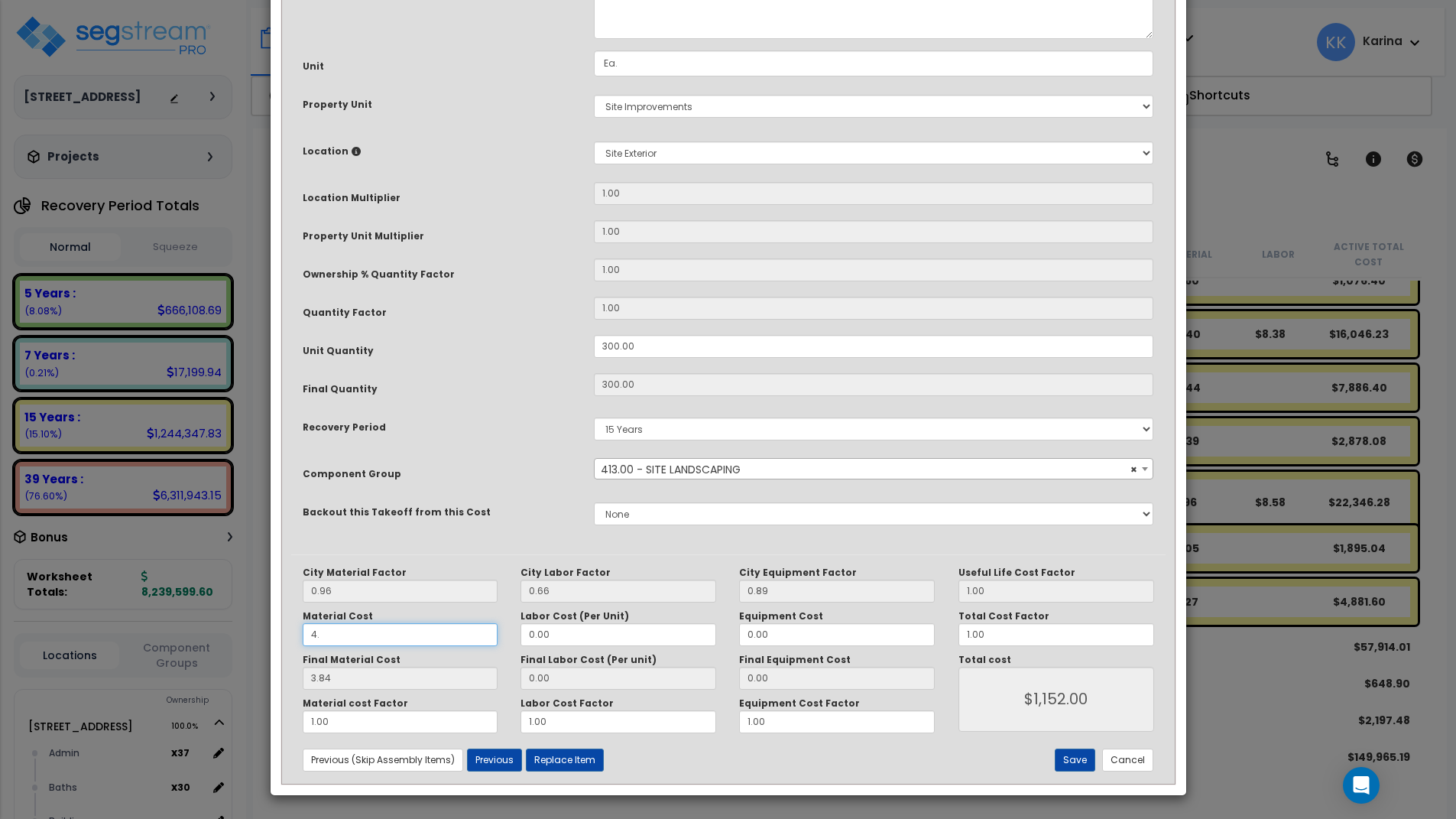
type input "$1,152.00"
type input "4.70"
type input "$1,410.00"
type input "4.99"
type input "$1,410.00"
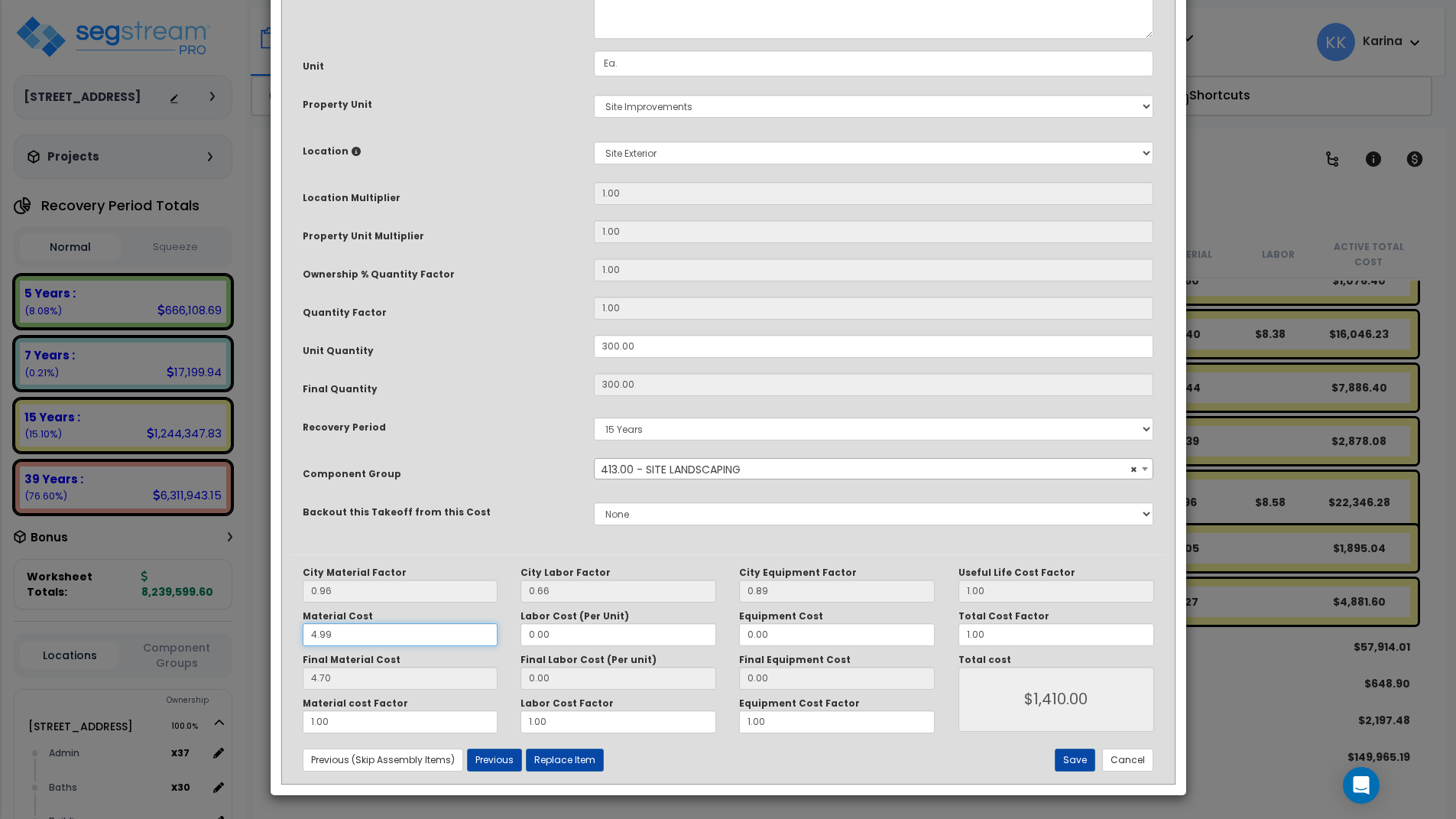
type input "4.79"
type input "$1,437.00"
type input "4.99"
click at [1076, 760] on button "Save" at bounding box center [1075, 760] width 40 height 23
type input "1437.00"
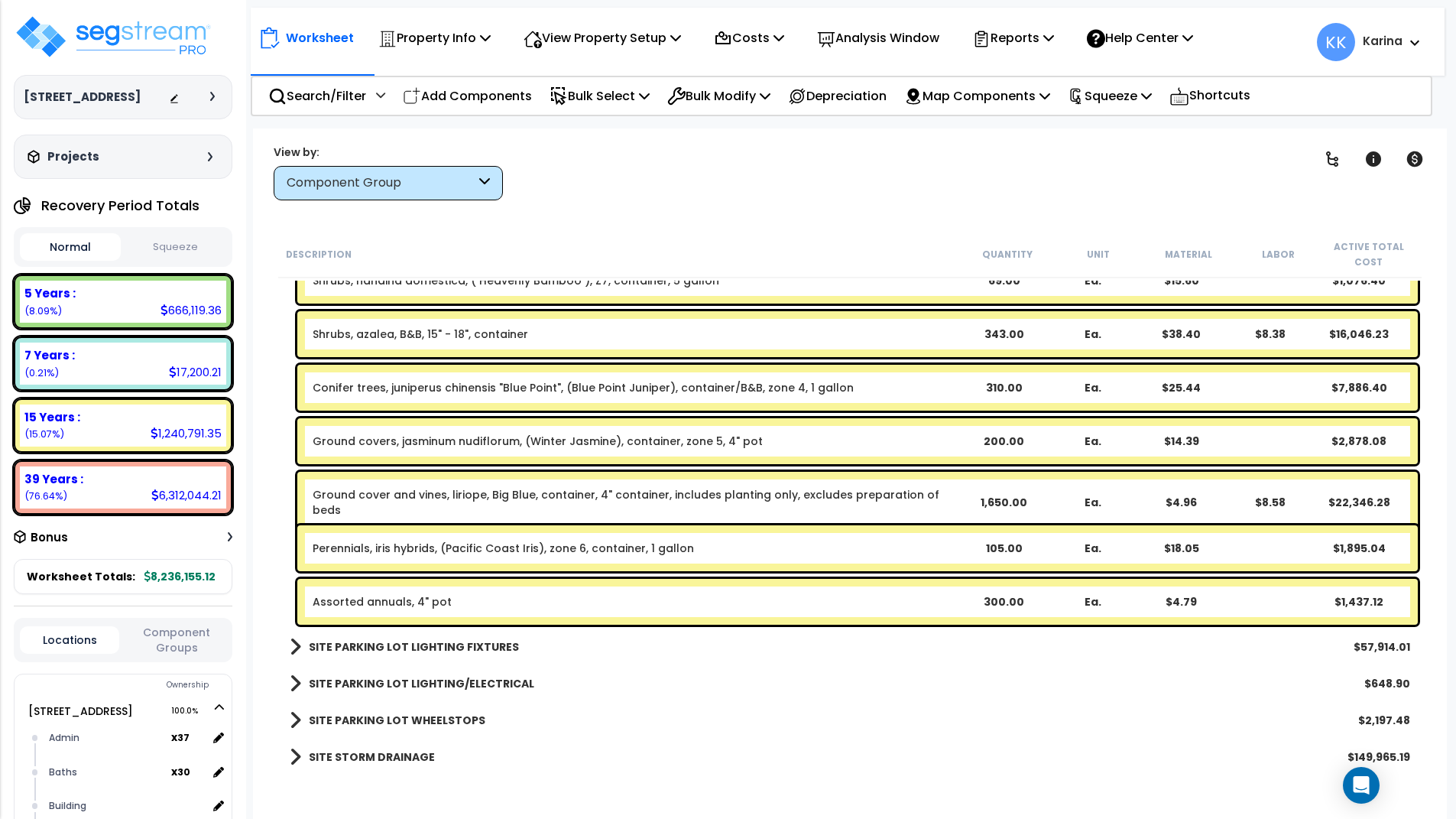
drag, startPoint x: 631, startPoint y: 774, endPoint x: 558, endPoint y: 316, distance: 463.8
click at [634, 757] on div "SITE STORM DRAINAGE $149,965.19" at bounding box center [850, 757] width 1136 height 37
click at [481, 101] on p "Add Components" at bounding box center [467, 96] width 130 height 21
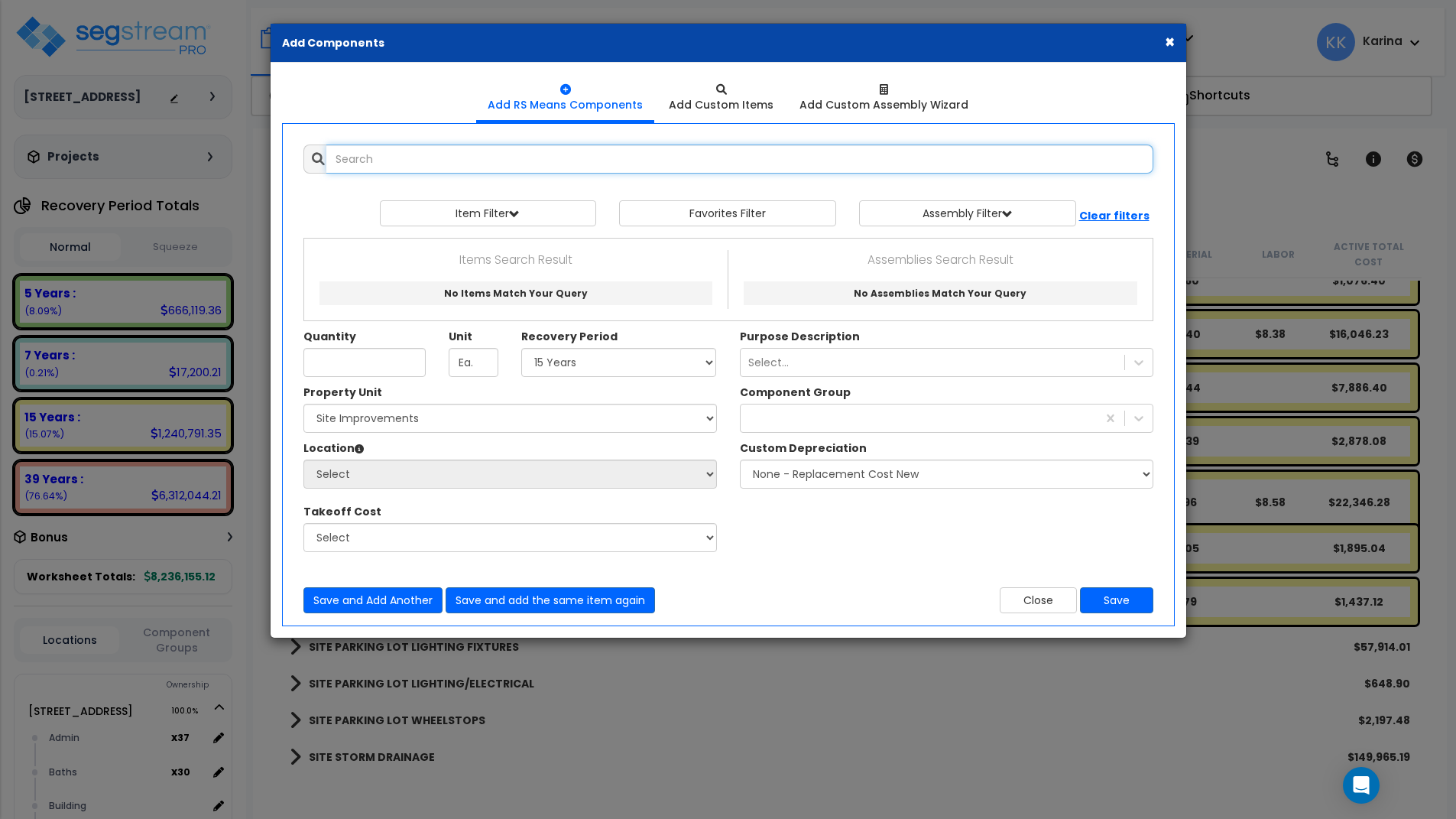
select select
click at [359, 163] on input "day lily" at bounding box center [740, 159] width 827 height 29
click at [371, 157] on input "daylily" at bounding box center [740, 159] width 827 height 29
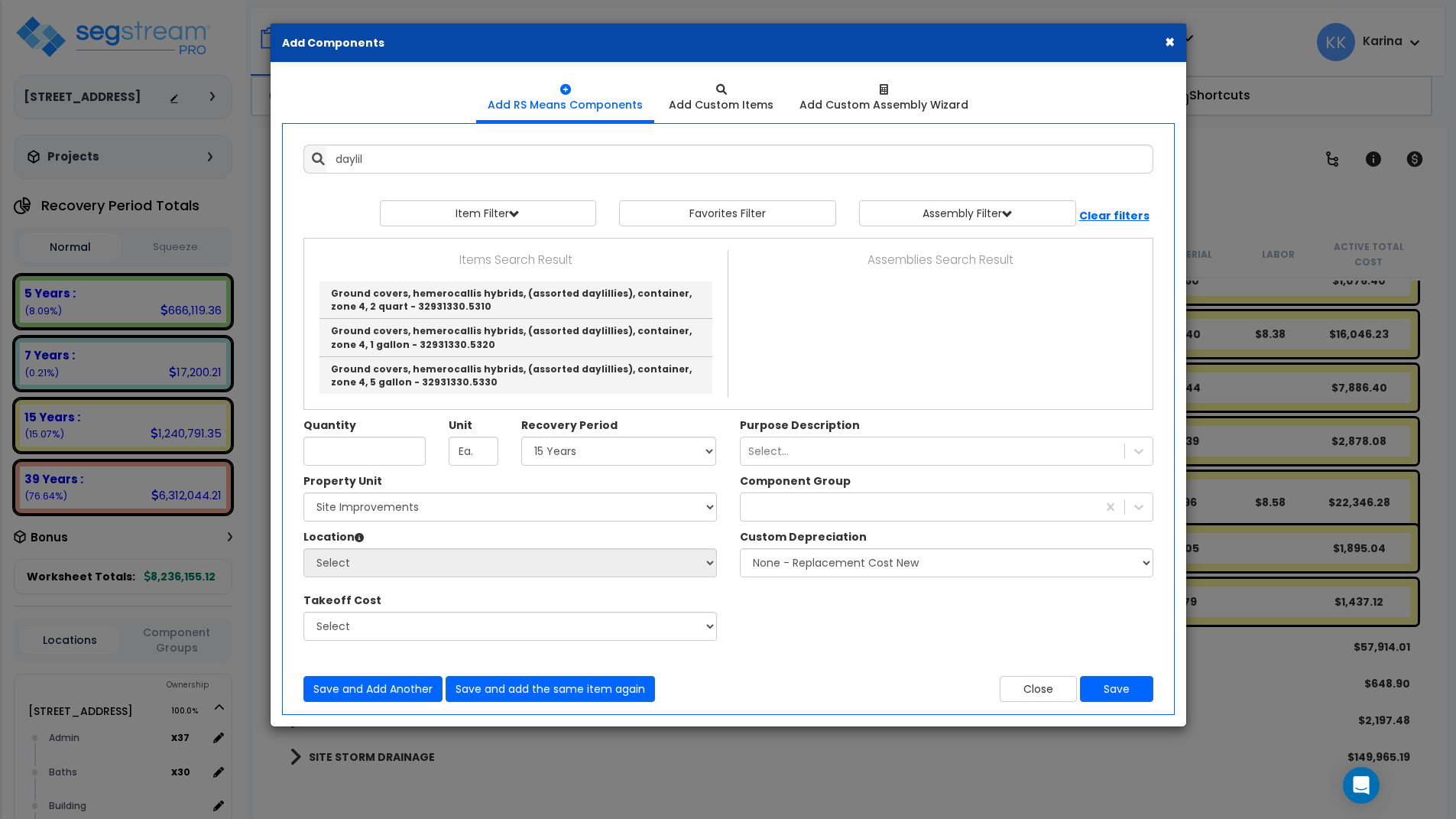
click at [794, 755] on div "× Add Components Add RS Means Components Add Custom Items Add Items" at bounding box center [728, 409] width 1456 height 819
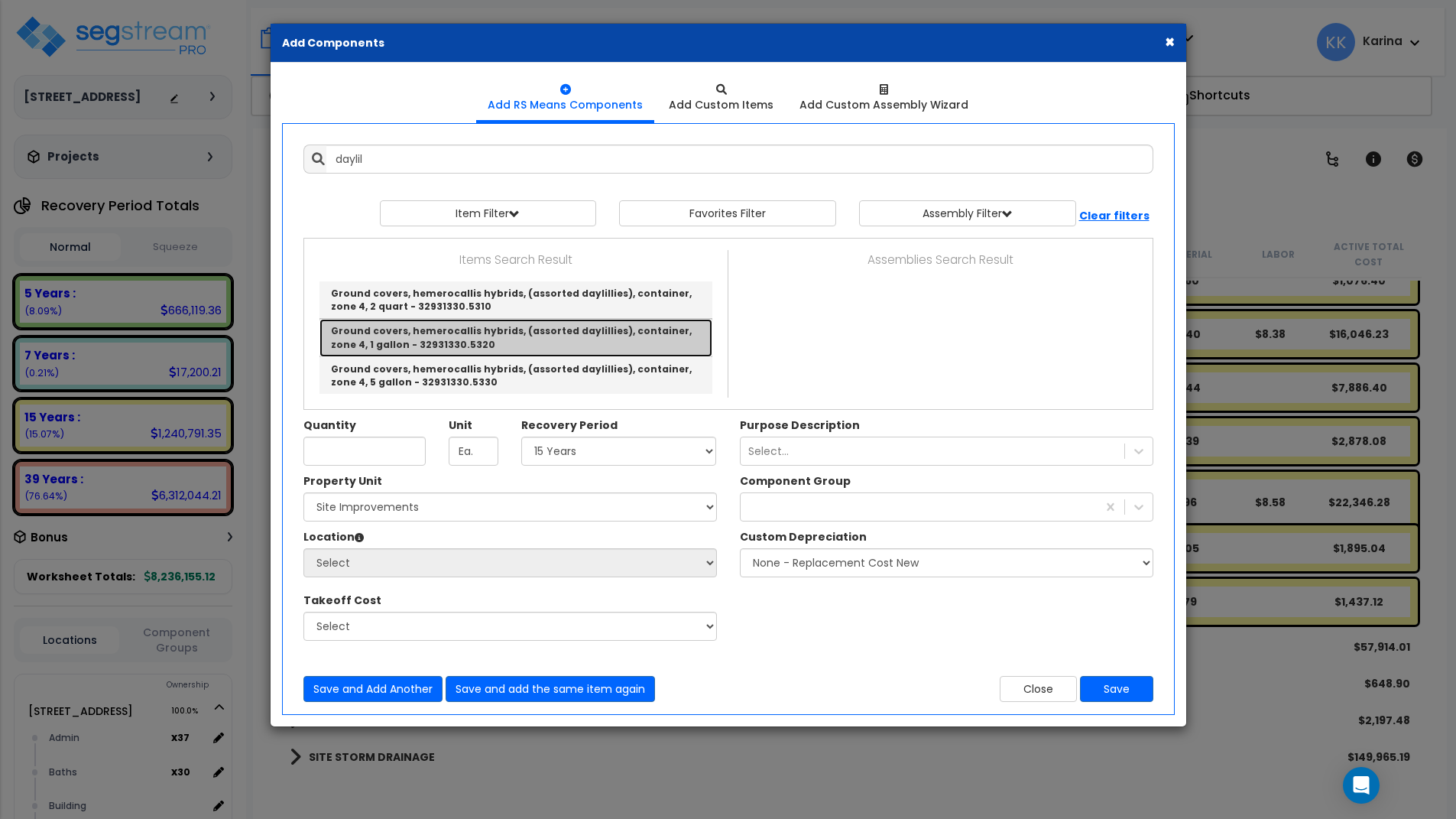
click at [440, 327] on link "Ground covers, hemerocallis hybrids, (assorted daylillies), container, zone 4, …" at bounding box center [516, 337] width 393 height 37
type input "Ground covers, hemerocallis hybrids, (assorted daylillies), container, zone 4, …"
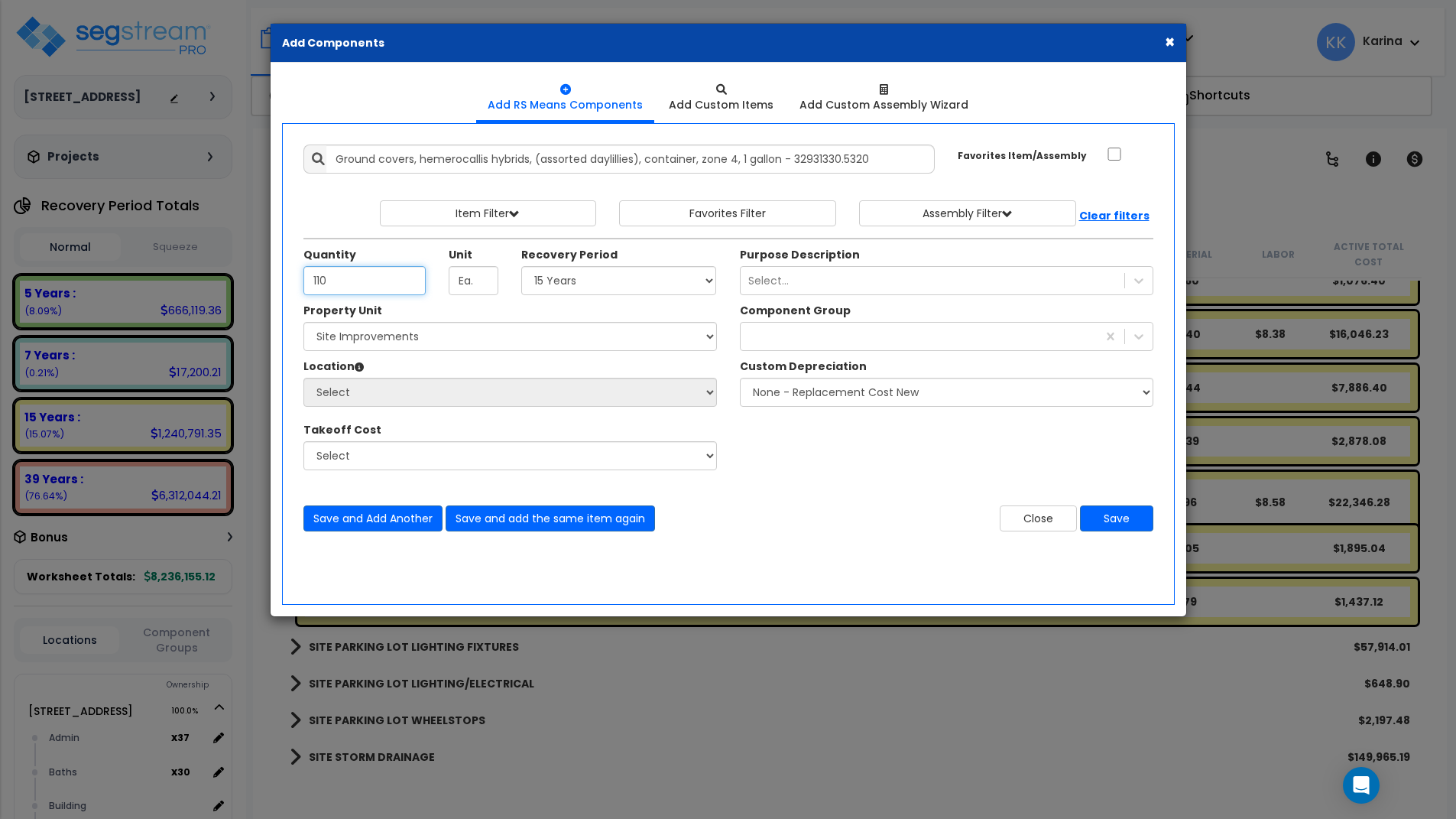
type input "110"
click at [521, 266] on select "Select 5 Years 7 Years 15 Years 20 Years 39 Years 27.5 Year" at bounding box center [619, 280] width 195 height 29
select select "15Y"
click option "15 Years" at bounding box center [0, 0] width 0 height 0
click at [303, 322] on select "Select [STREET_ADDRESS] Site Improvements" at bounding box center [509, 337] width 414 height 29
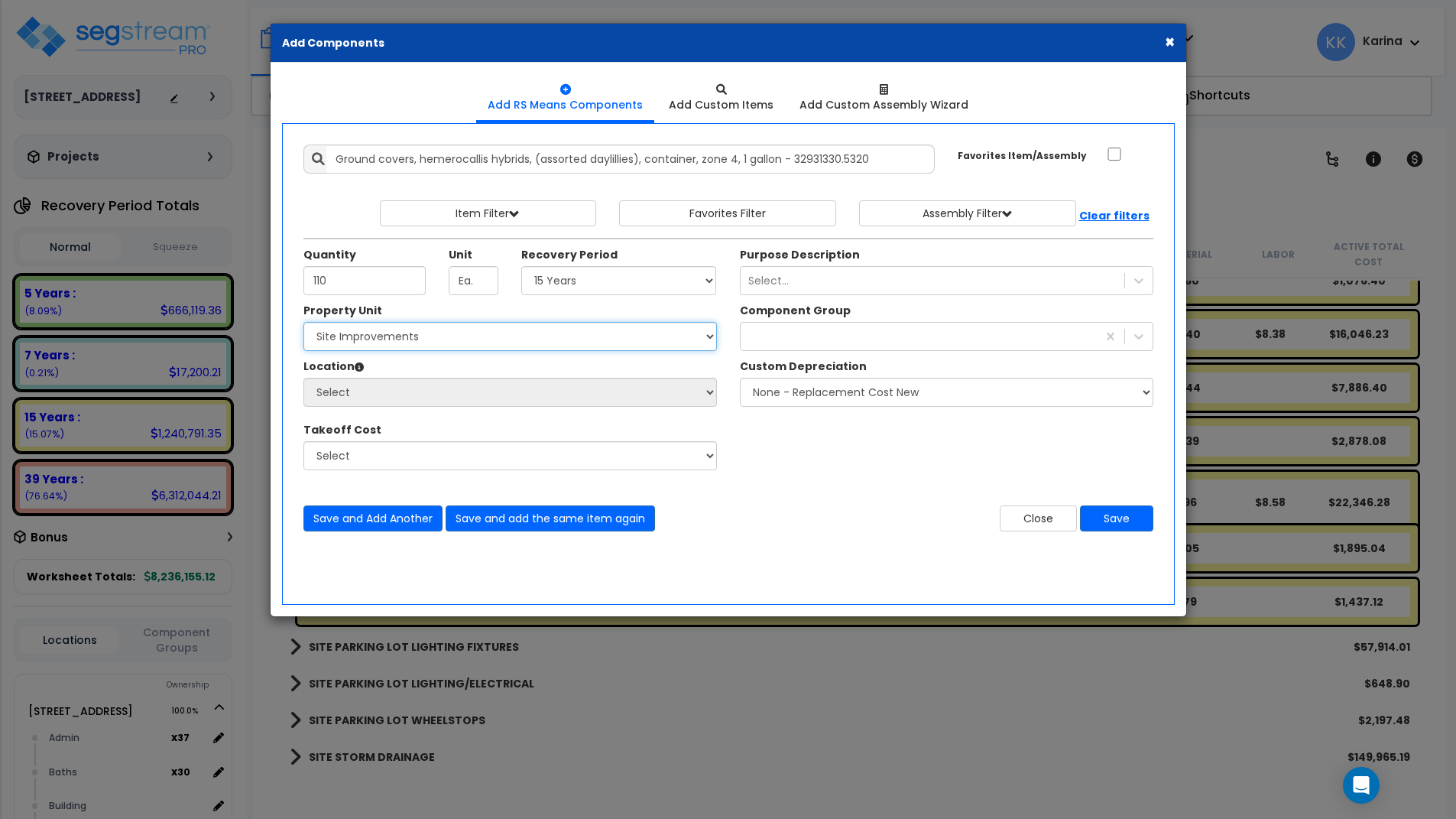
select select "162447"
click option "Site Improvements" at bounding box center [0, 0] width 0 height 0
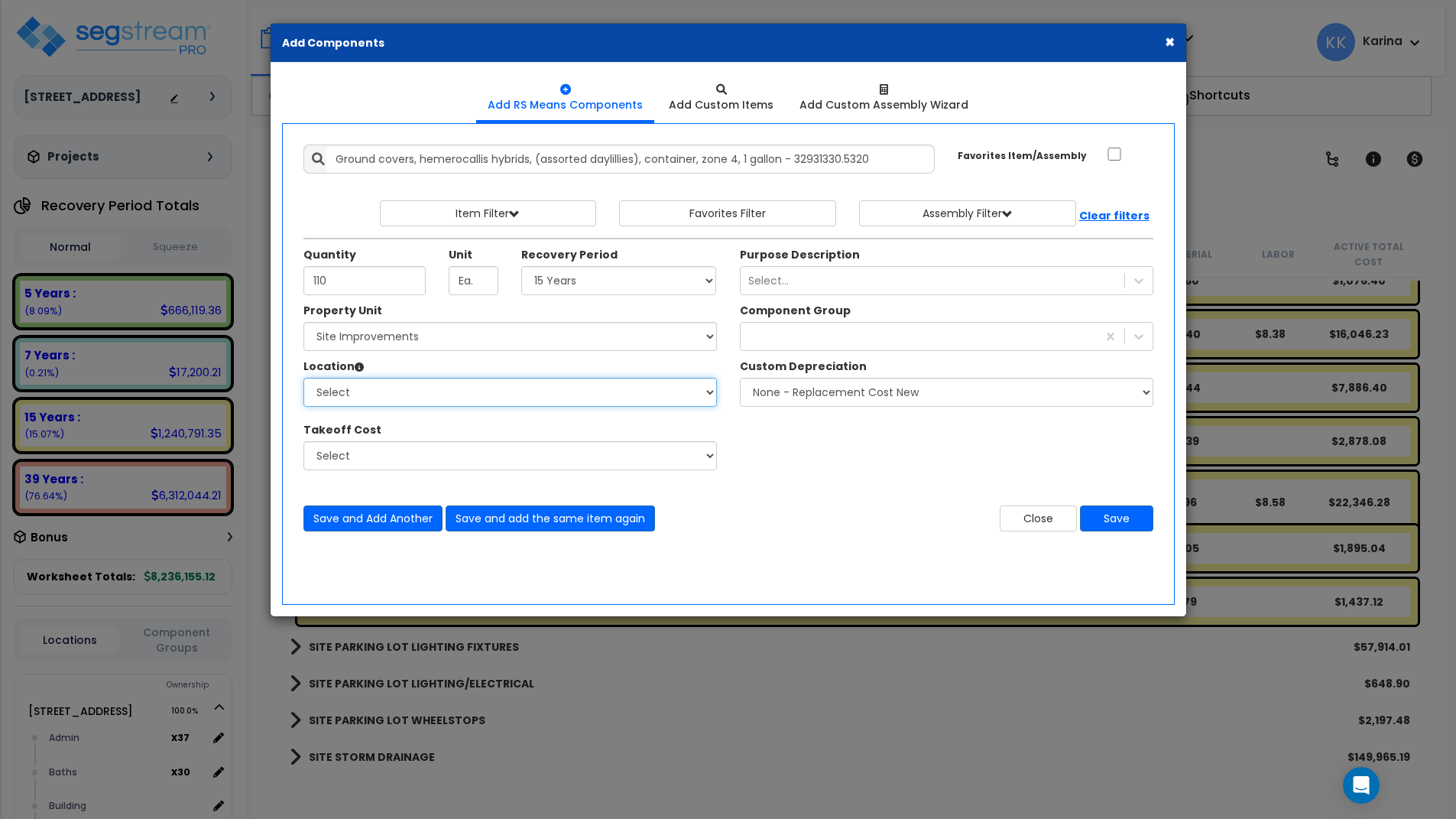
click at [303, 378] on select "Select Site Exterior Add Additional Location" at bounding box center [509, 393] width 414 height 29
select select "462"
click option "Site Exterior" at bounding box center [0, 0] width 0 height 0
click at [768, 338] on div "lan" at bounding box center [918, 336] width 356 height 25
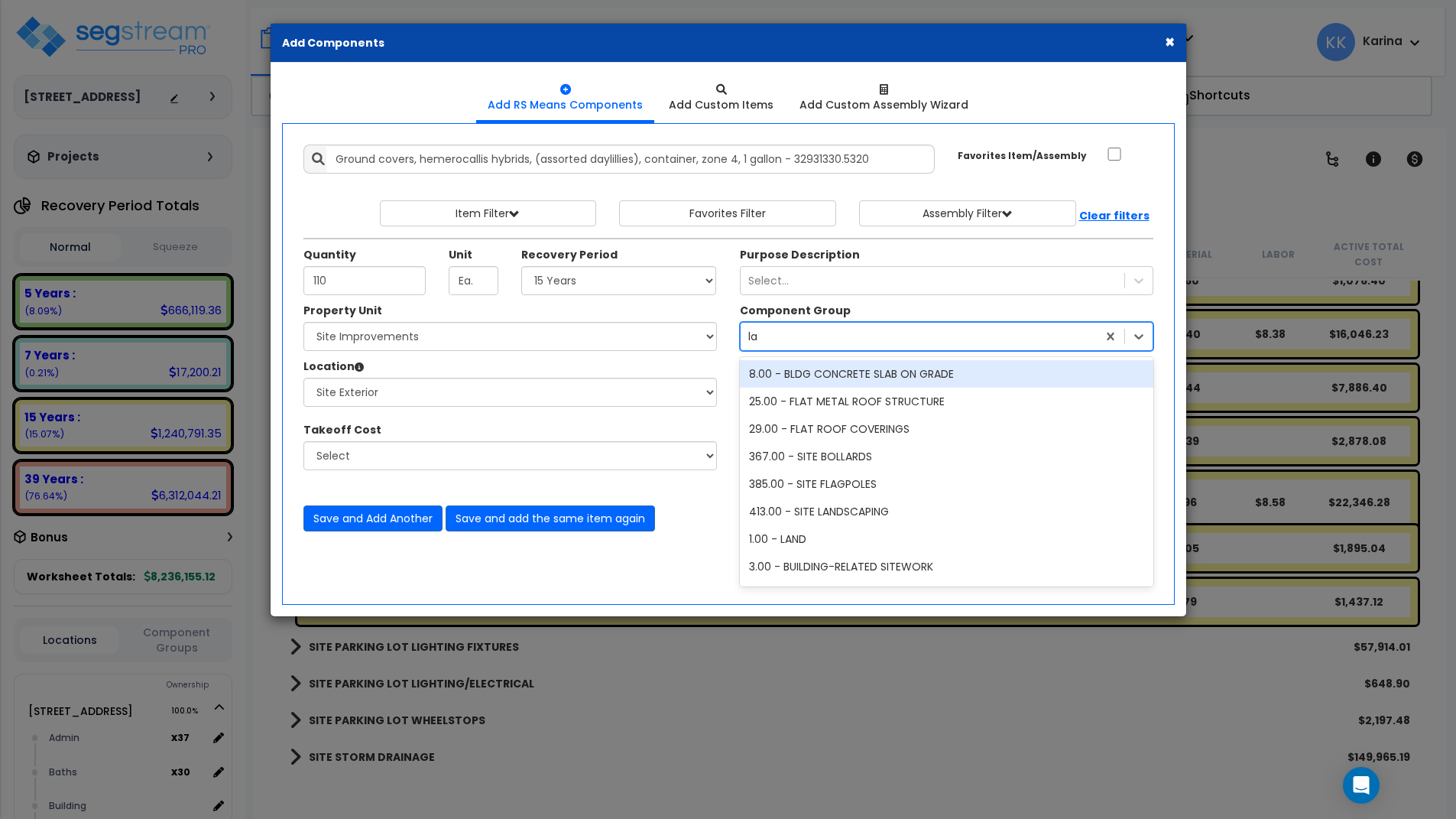
type input "lan"
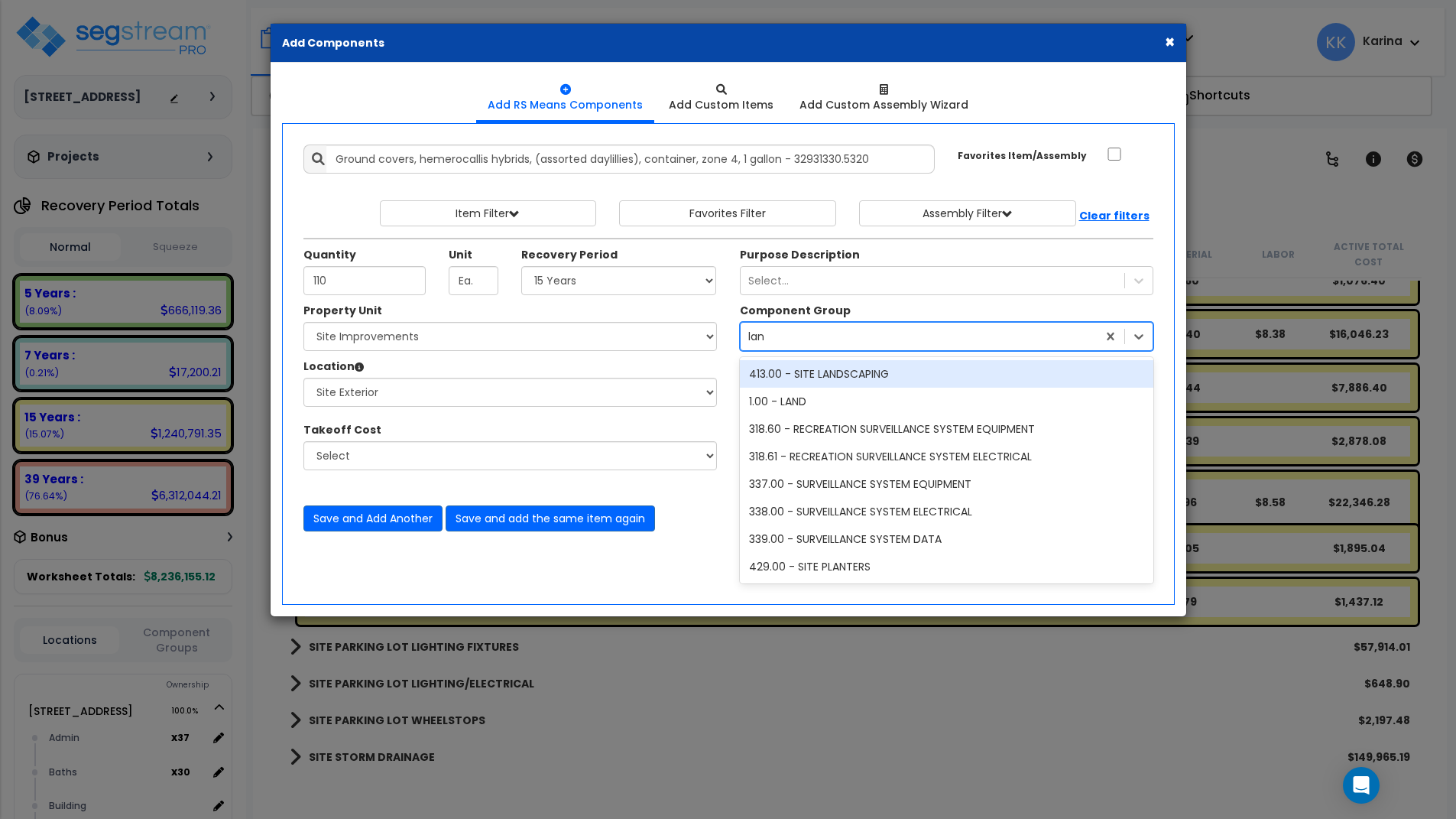
click at [805, 374] on div "413.00 - SITE LANDSCAPING" at bounding box center [947, 373] width 414 height 27
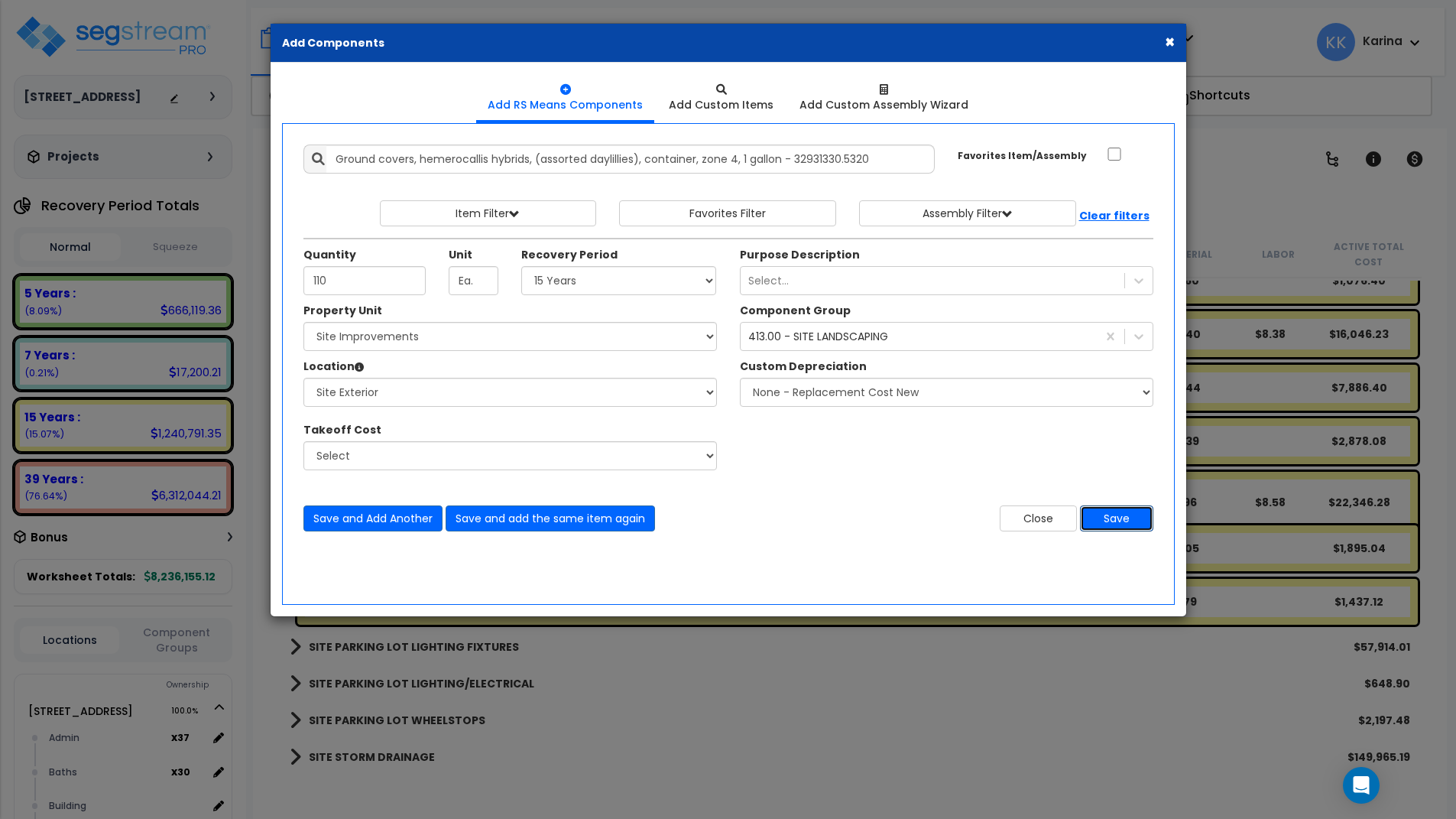
click at [1095, 516] on button "Save" at bounding box center [1116, 519] width 73 height 26
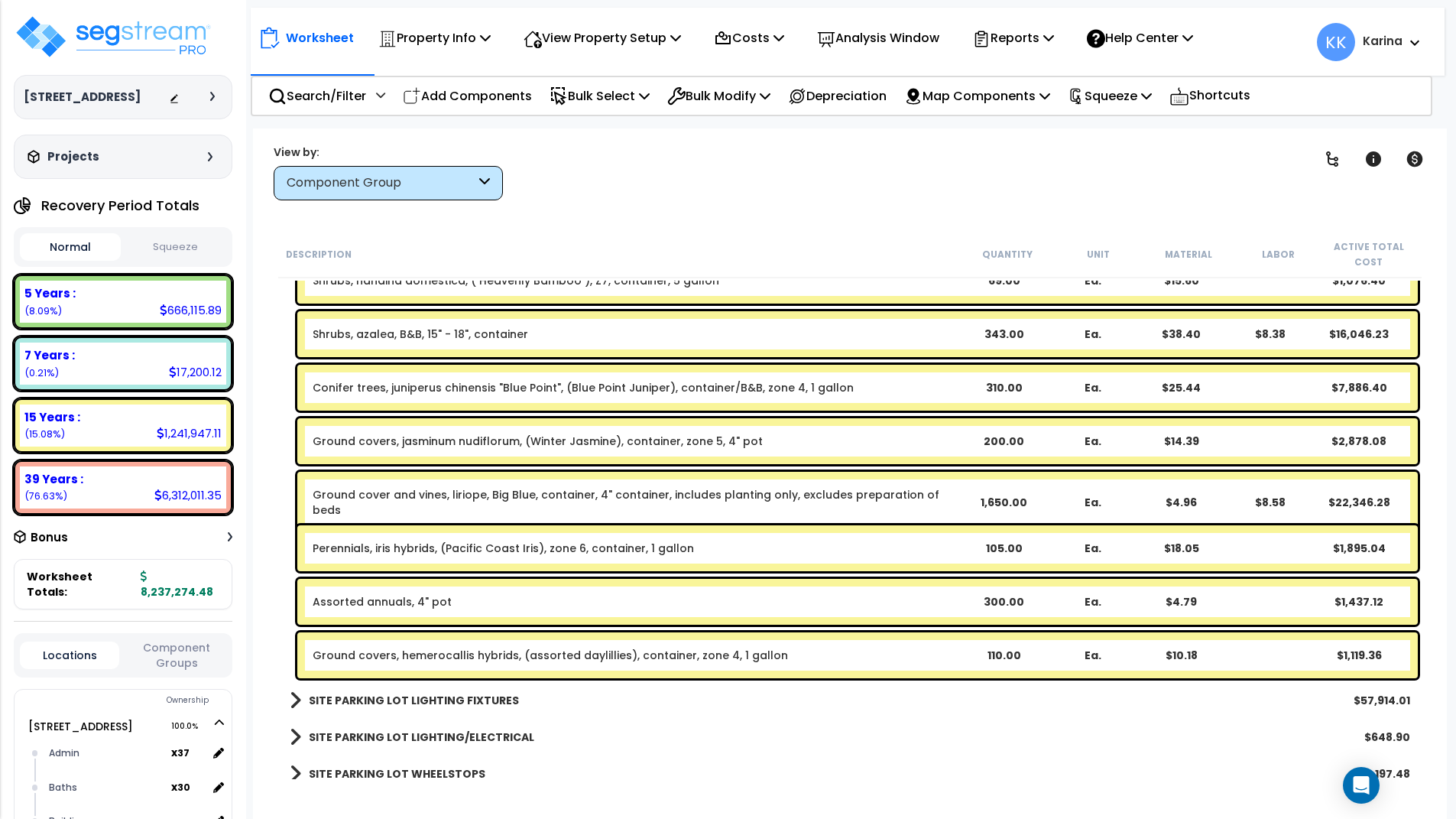
click at [686, 767] on div "SITE PARKING LOT WHEELSTOPS $2,197.48" at bounding box center [850, 773] width 1136 height 37
click at [475, 97] on p "Add Components" at bounding box center [467, 96] width 130 height 21
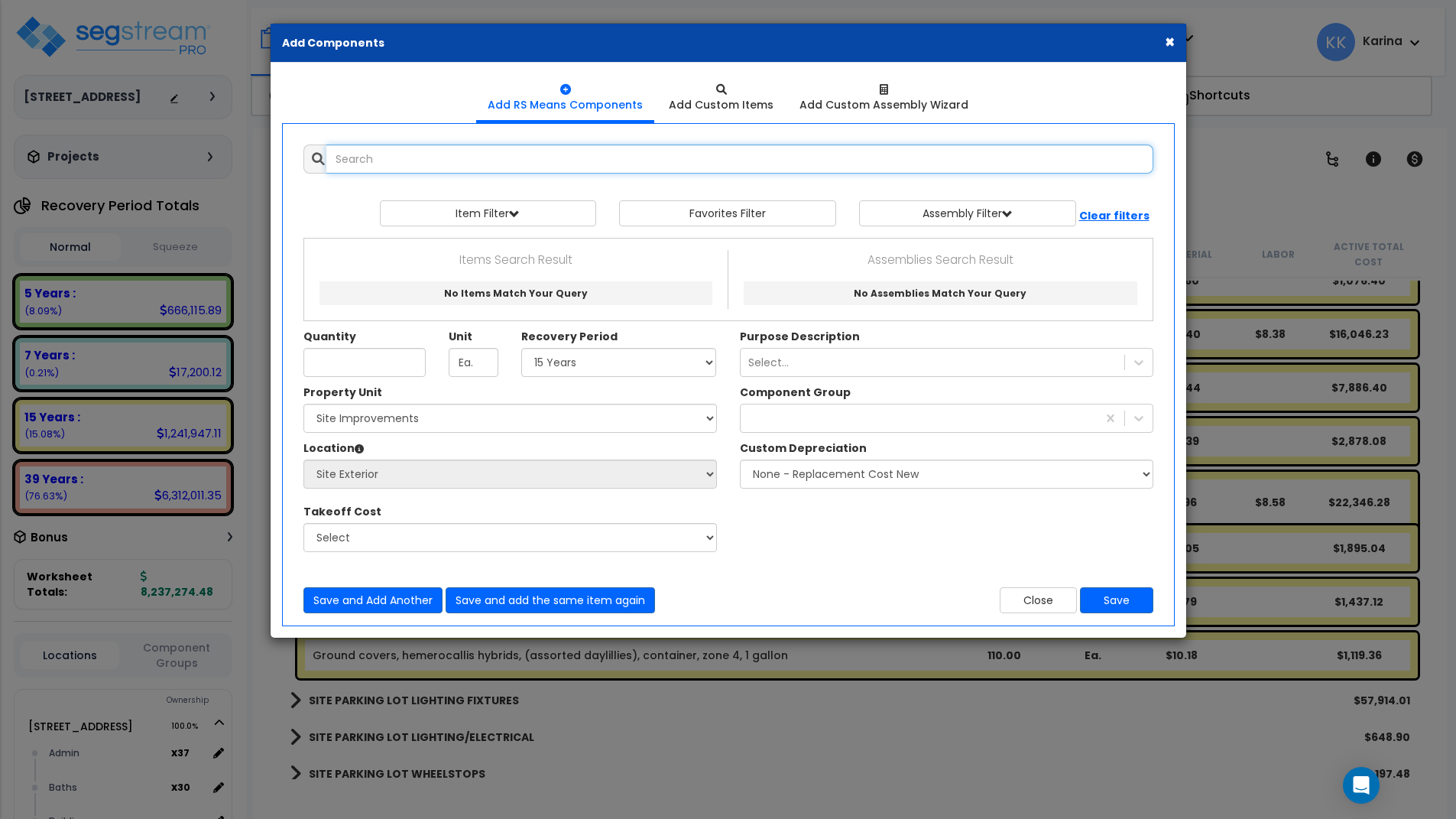
select select
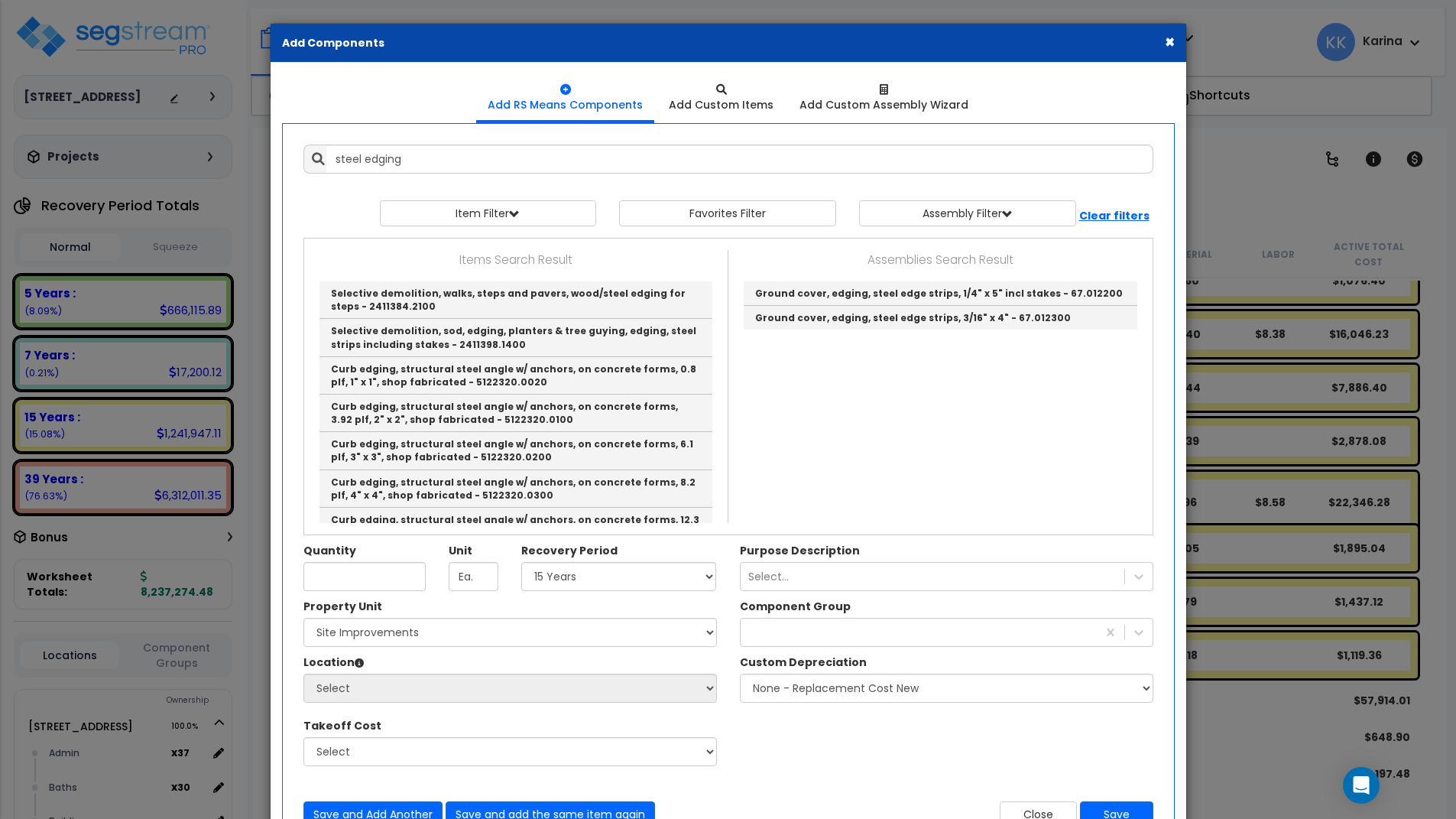
click at [843, 754] on div "Property Unit Select [STREET_ADDRESS] Site Improvements Please select Property …" at bounding box center [728, 690] width 873 height 184
click at [816, 315] on link "Ground cover, edging, steel edge strips, 3/16" x 4" - 67.012300" at bounding box center [940, 318] width 393 height 24
type input "Ground cover, edging, steel edge strips, 3/16" x 4" - 67.012300"
type input "Ea."
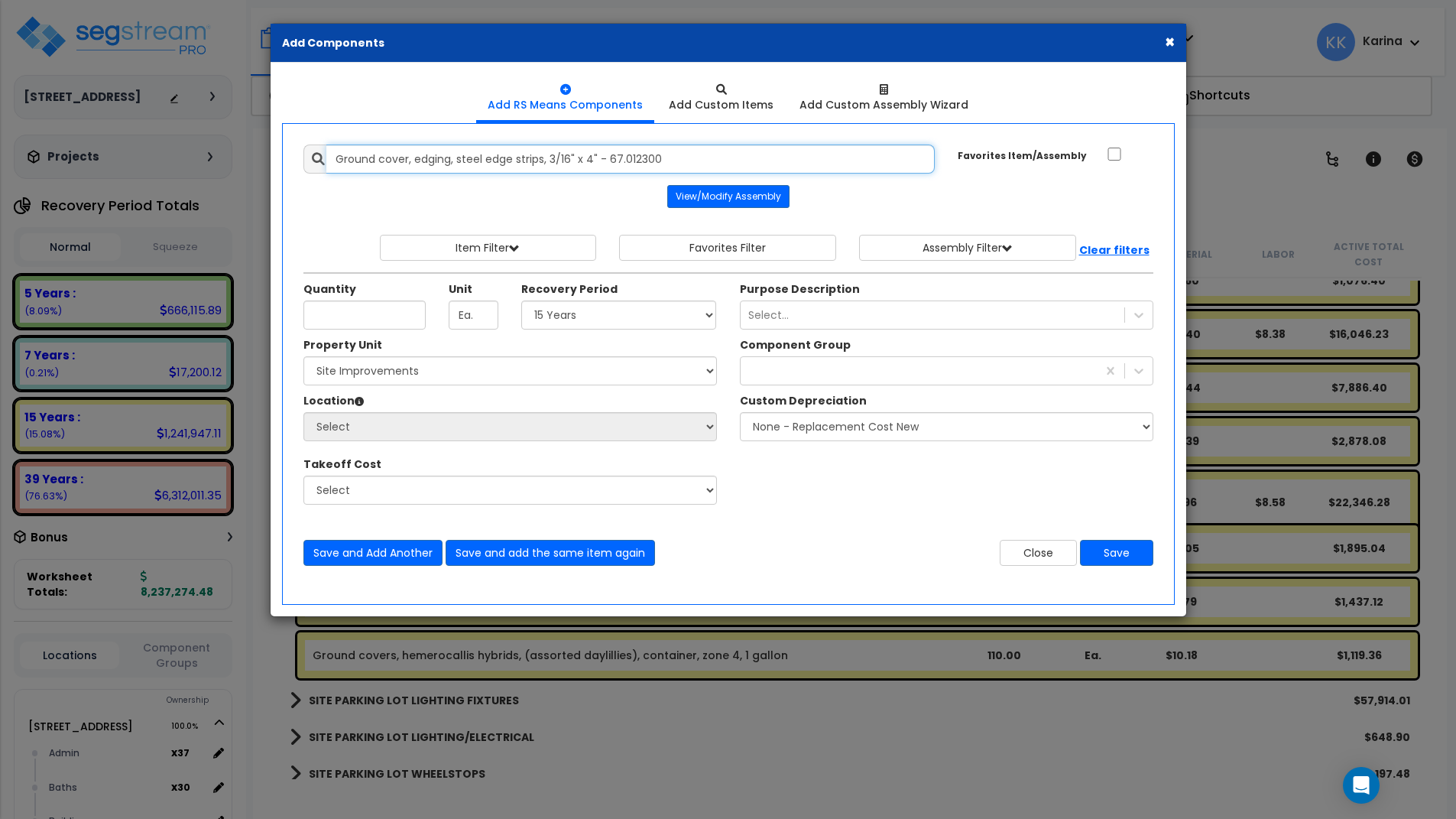
click at [698, 156] on input "Ground cover, edging, steel edge strips, 3/16" x 4" - 67.012300" at bounding box center [631, 159] width 609 height 29
drag, startPoint x: 698, startPoint y: 156, endPoint x: 312, endPoint y: 157, distance: 386.0
click at [327, 157] on input "Ground cover, edging, steel edge strips, 3/16" x 4" - 67.012300" at bounding box center [631, 159] width 609 height 29
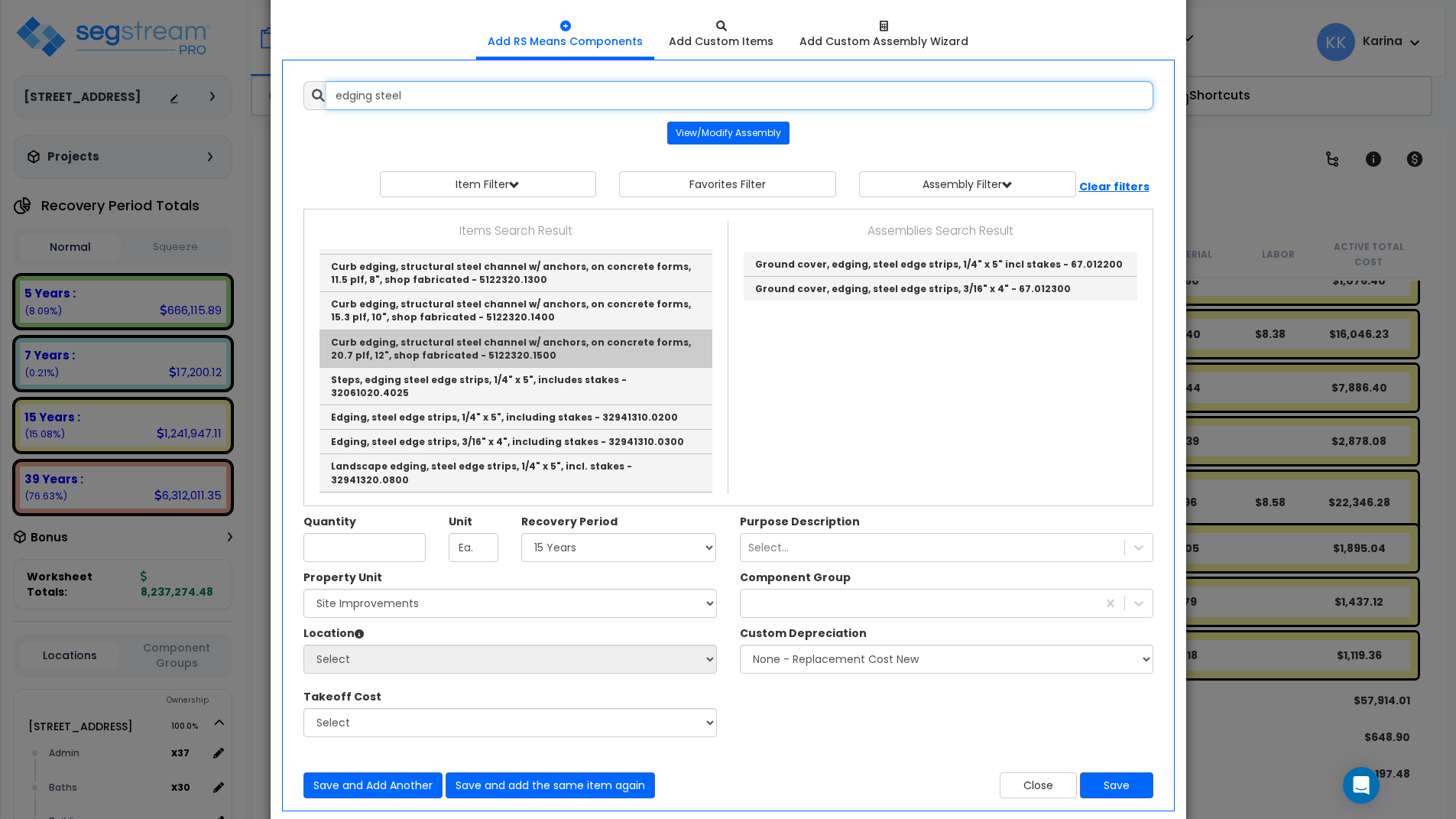
scroll to position [91, 0]
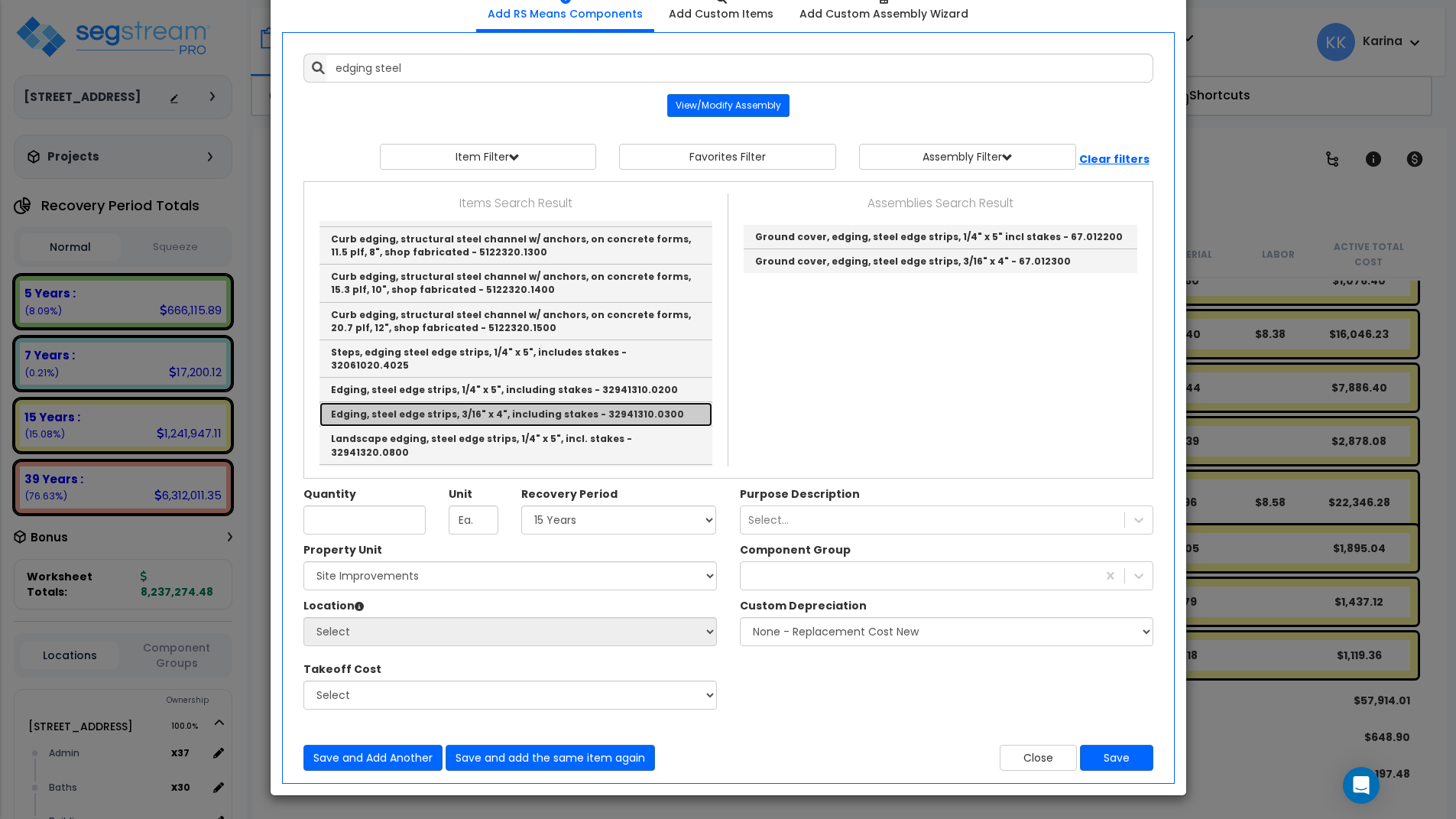
click at [529, 402] on link "Edging, steel edge strips, 3/16" x 4", including stakes - 32941310.0300" at bounding box center [516, 414] width 393 height 25
type input "Edging, steel edge strips, 3/16" x 4", including stakes - 32941310.0300"
type input "L.F."
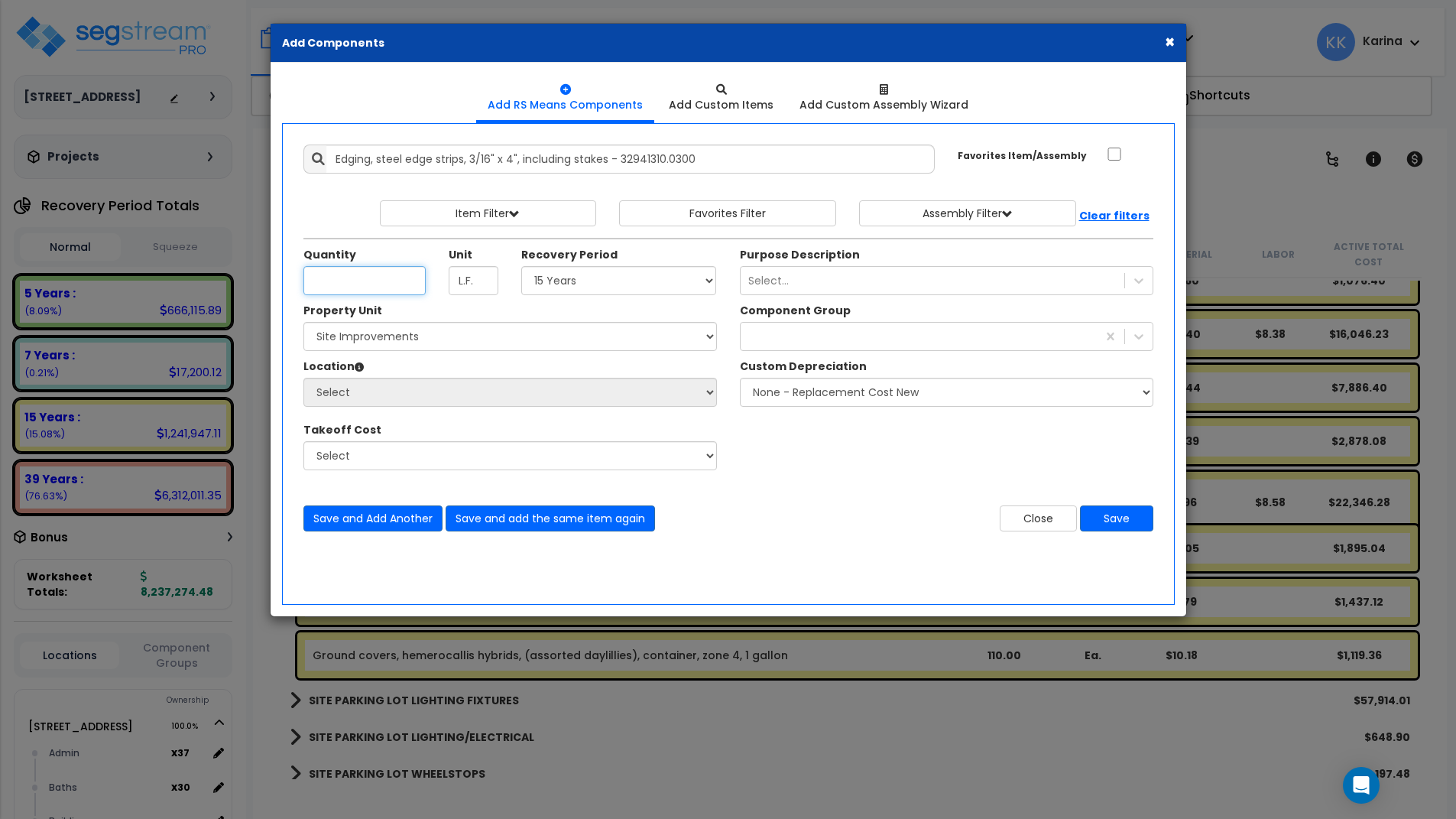
scroll to position [0, 0]
click at [729, 750] on div "× Add Components Add RS Means Components Add Custom Items Add Items" at bounding box center [728, 409] width 1456 height 819
click at [352, 280] on input "Unit Quantity" at bounding box center [364, 280] width 122 height 29
type input "1,070"
click at [521, 266] on select "Select 5 Years 7 Years 15 Years 20 Years 39 Years 27.5 Year" at bounding box center [619, 280] width 195 height 29
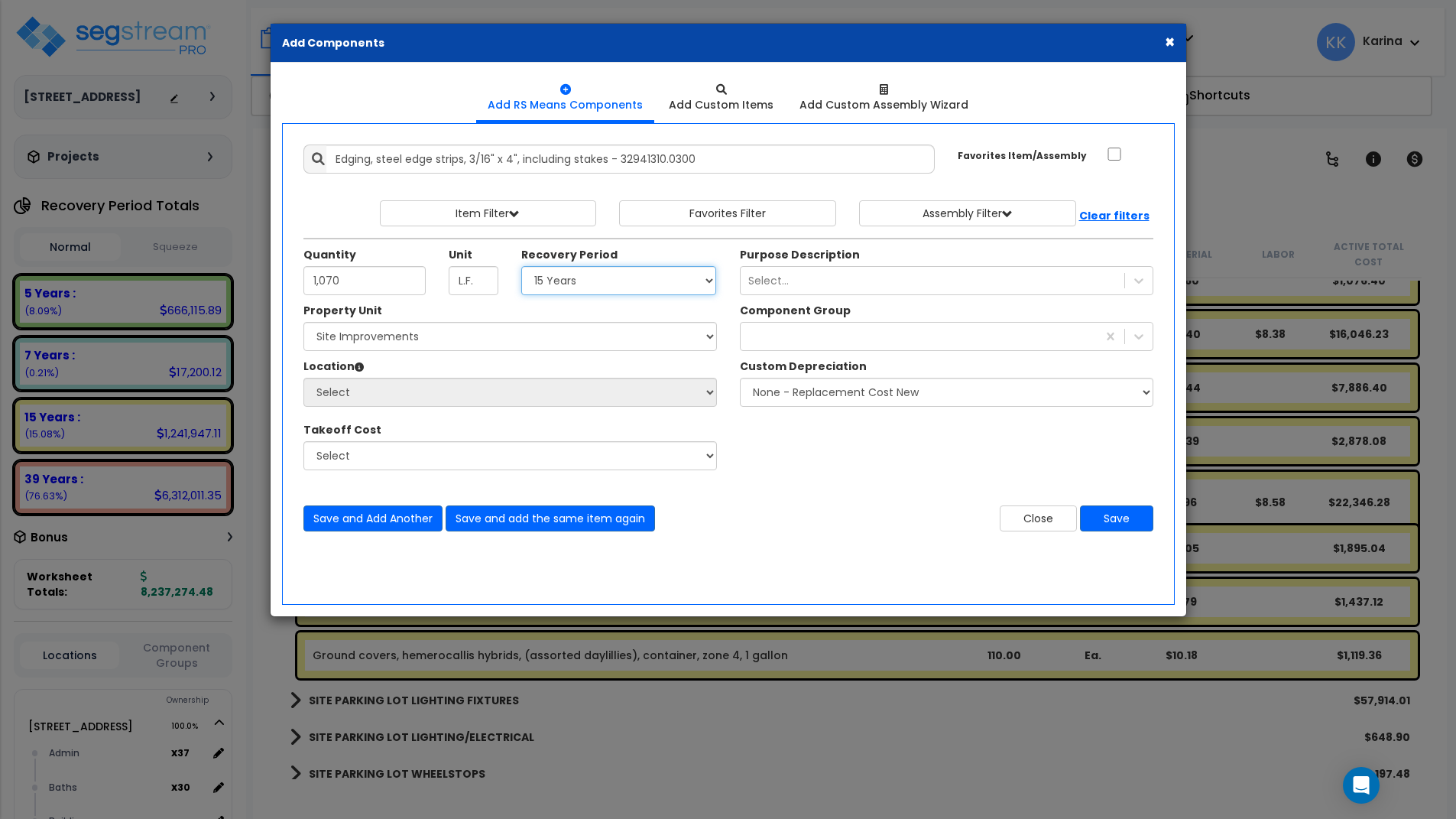
select select "15Y"
click option "15 Years" at bounding box center [0, 0] width 0 height 0
click at [303, 322] on select "Select 204 Energy Pkwy Site Improvements" at bounding box center [509, 337] width 414 height 29
select select "162447"
click option "Site Improvements" at bounding box center [0, 0] width 0 height 0
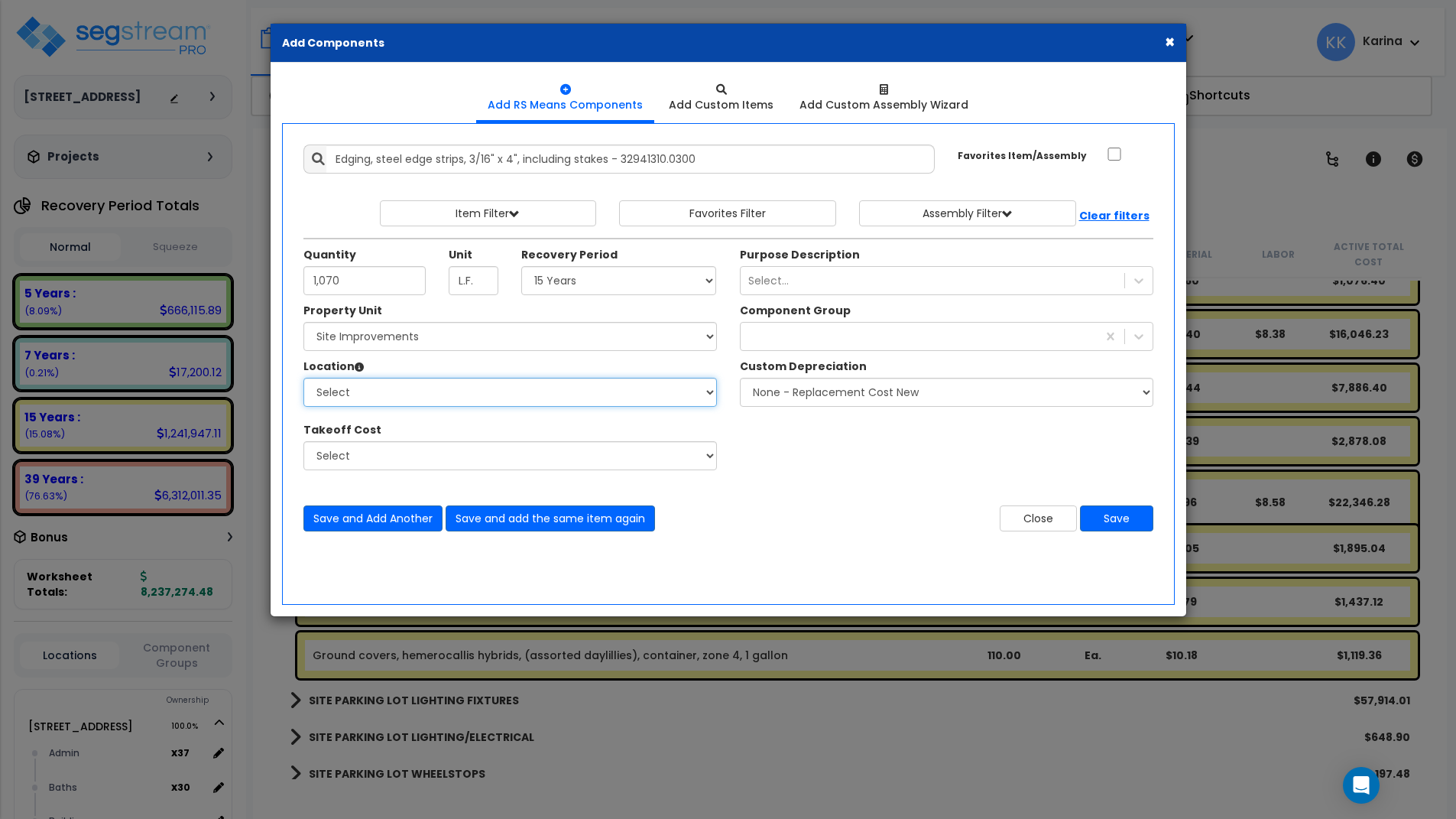
click at [303, 378] on select "Select Site Exterior Add Additional Location" at bounding box center [509, 393] width 414 height 29
select select "462"
click option "Site Exterior" at bounding box center [0, 0] width 0 height 0
click at [763, 337] on div "lan" at bounding box center [918, 336] width 356 height 25
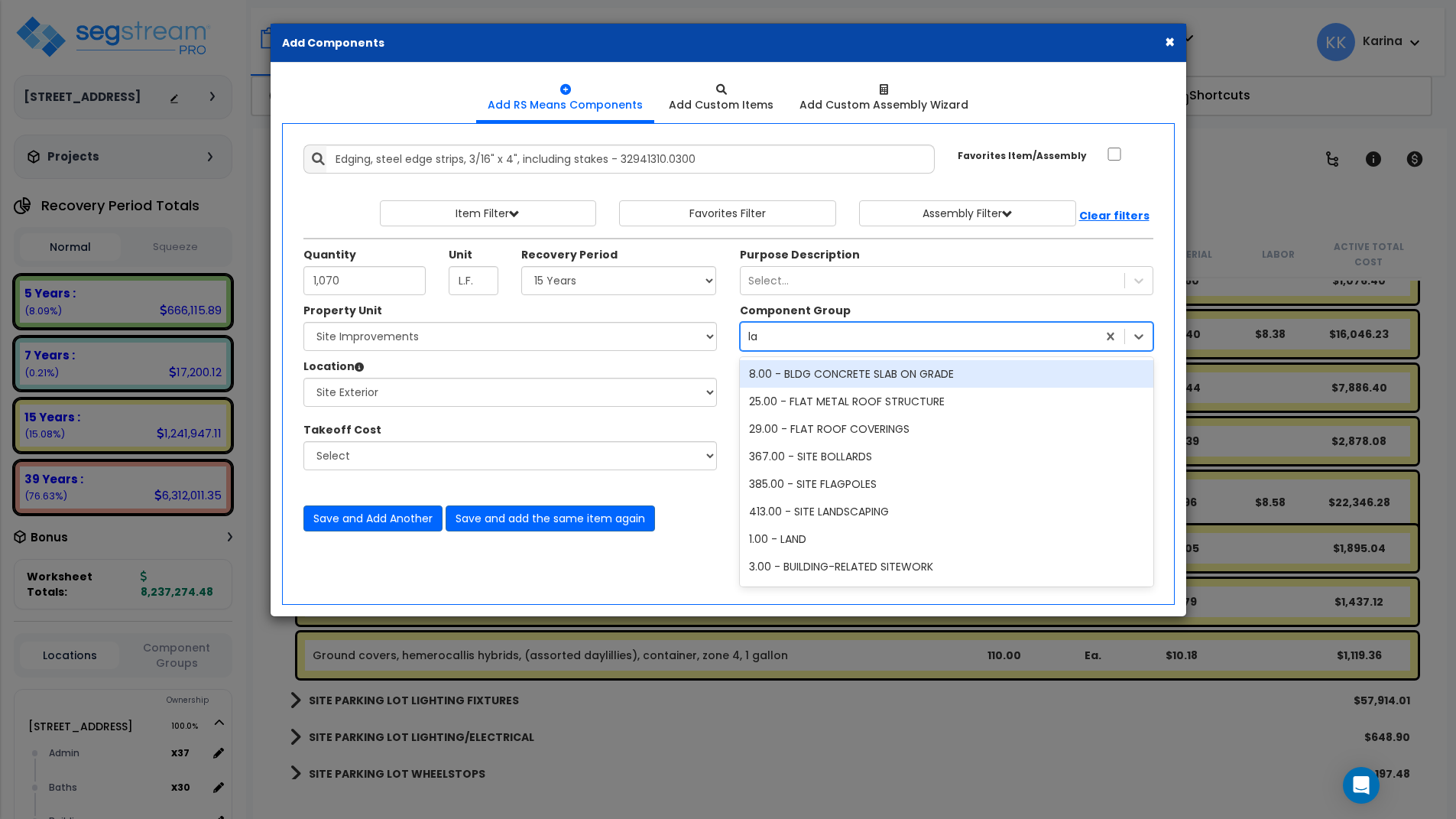
type input "lan"
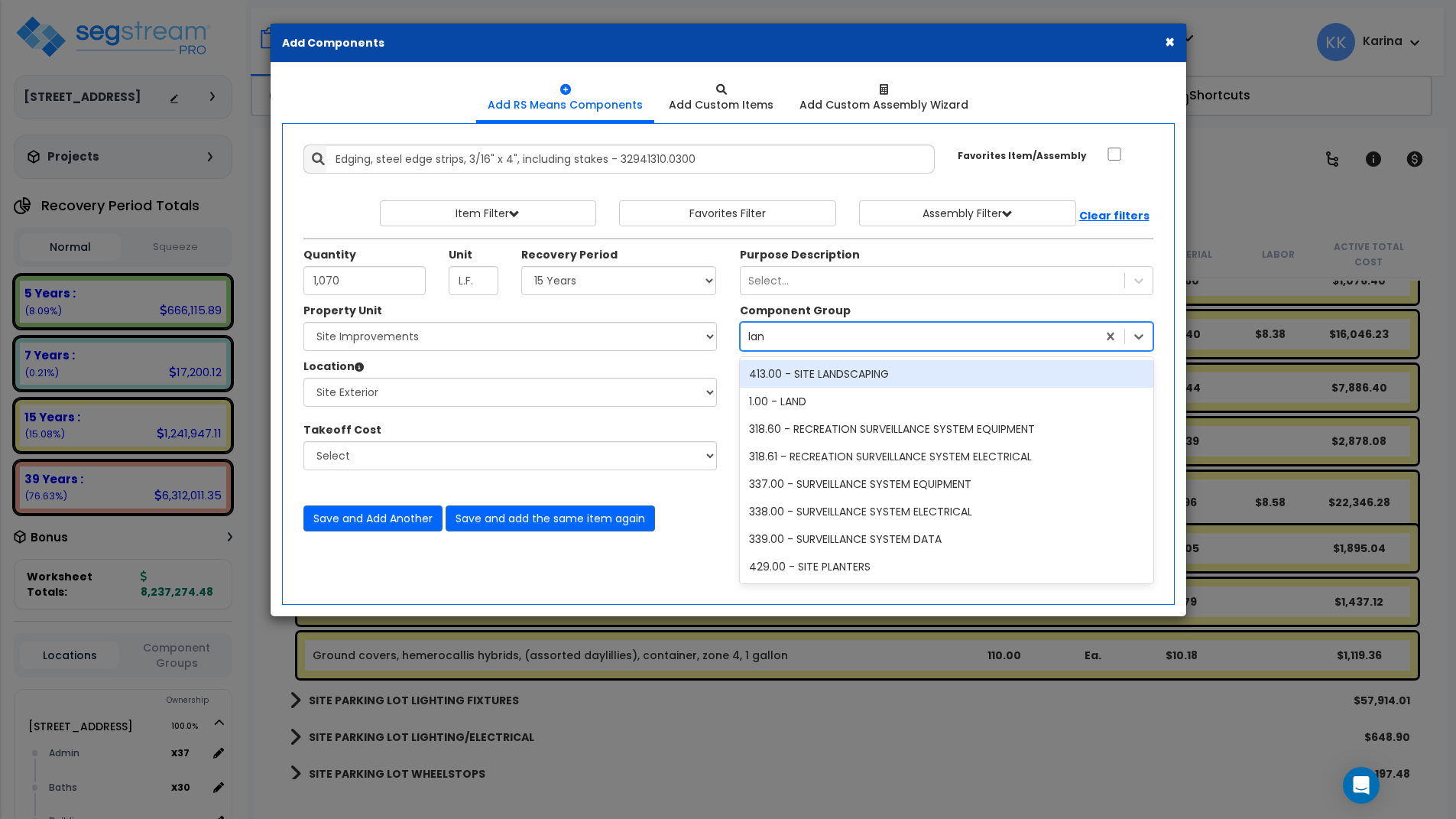
click at [831, 373] on div "413.00 - SITE LANDSCAPING" at bounding box center [947, 373] width 414 height 27
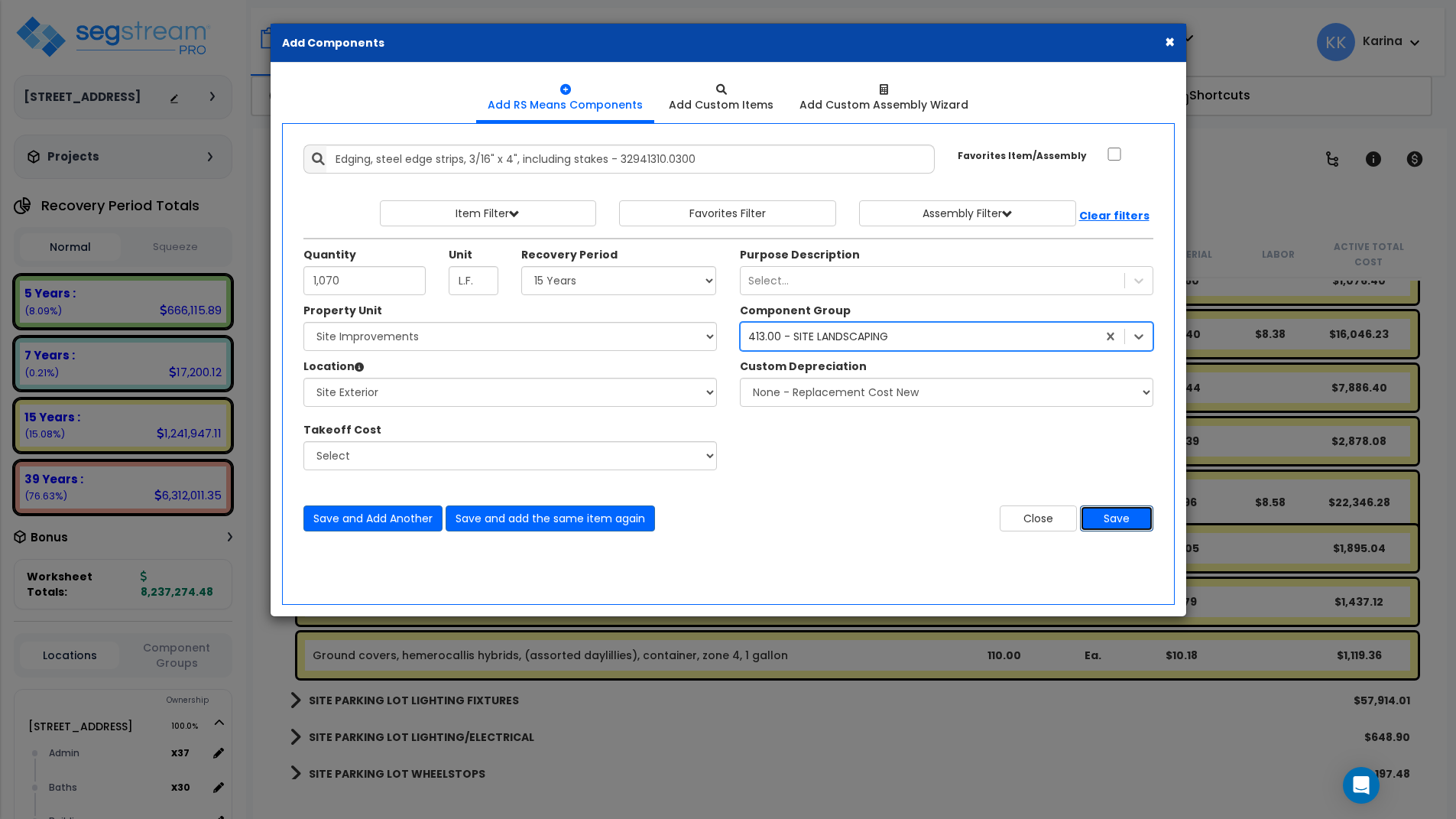
click at [1116, 508] on button "Save" at bounding box center [1116, 519] width 73 height 26
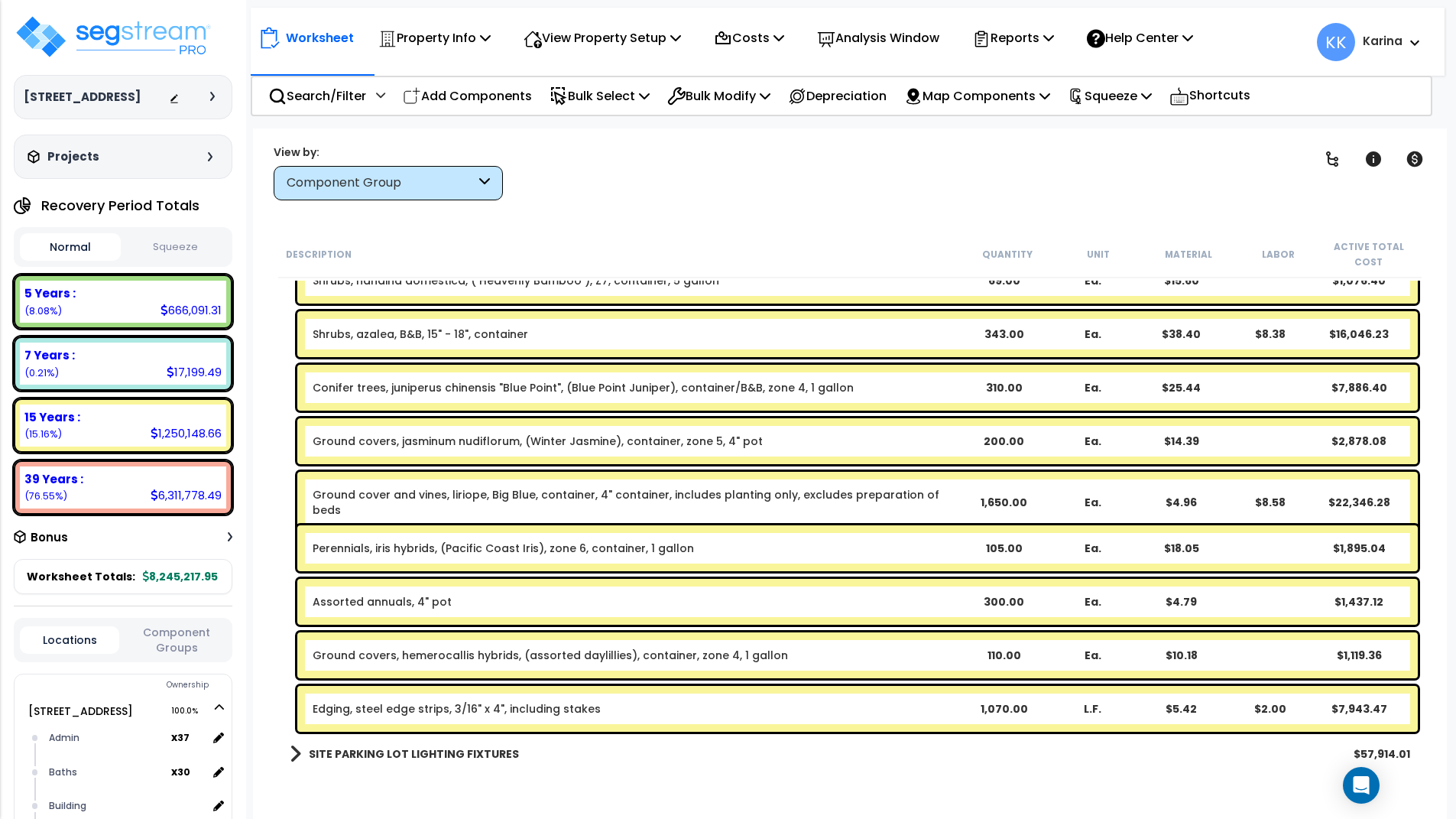
click at [670, 784] on div "Worksheet Property Info Property Setup Add Property Unit Template property Clon…" at bounding box center [850, 538] width 1194 height 819
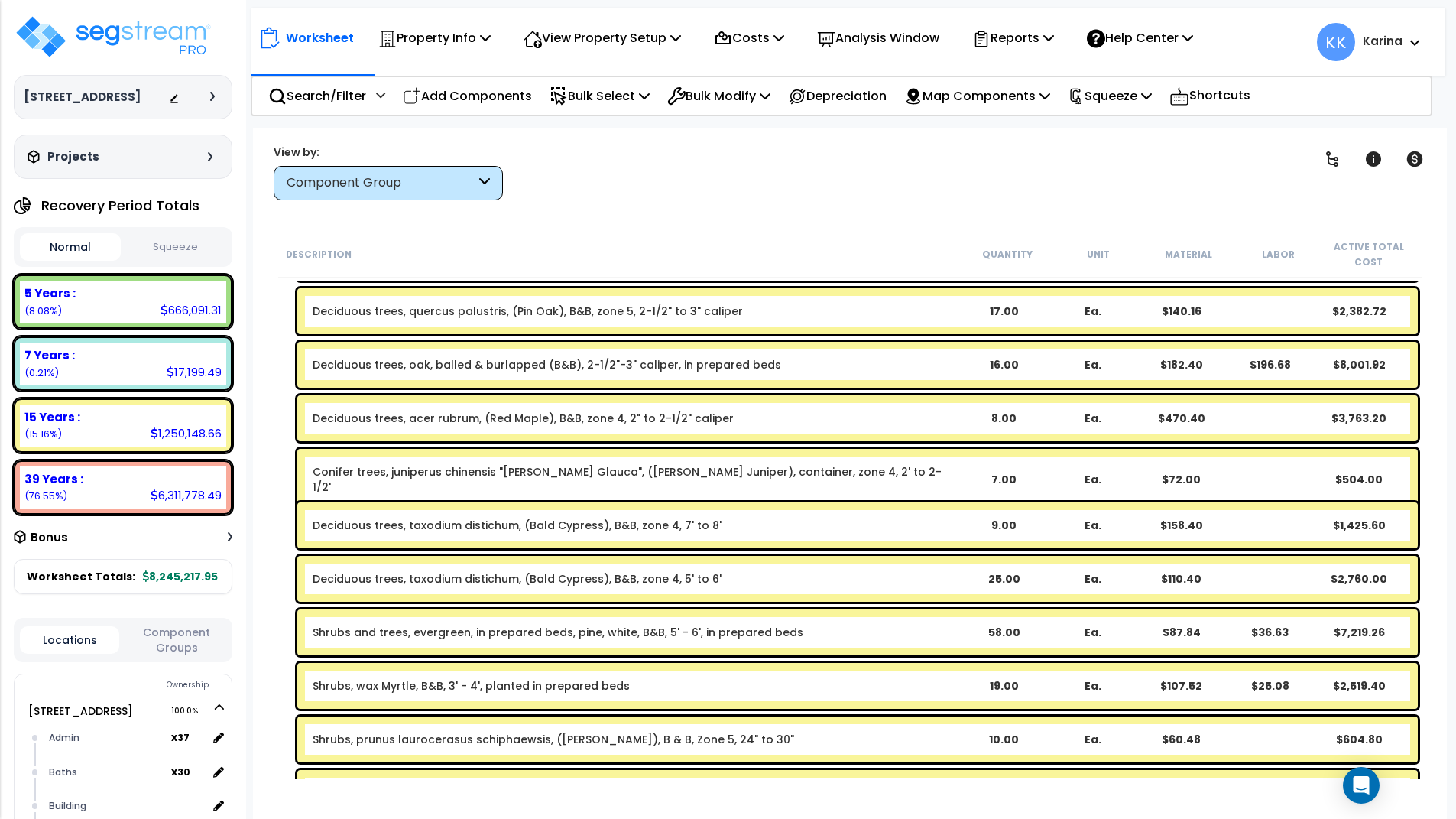
scroll to position [1864, 0]
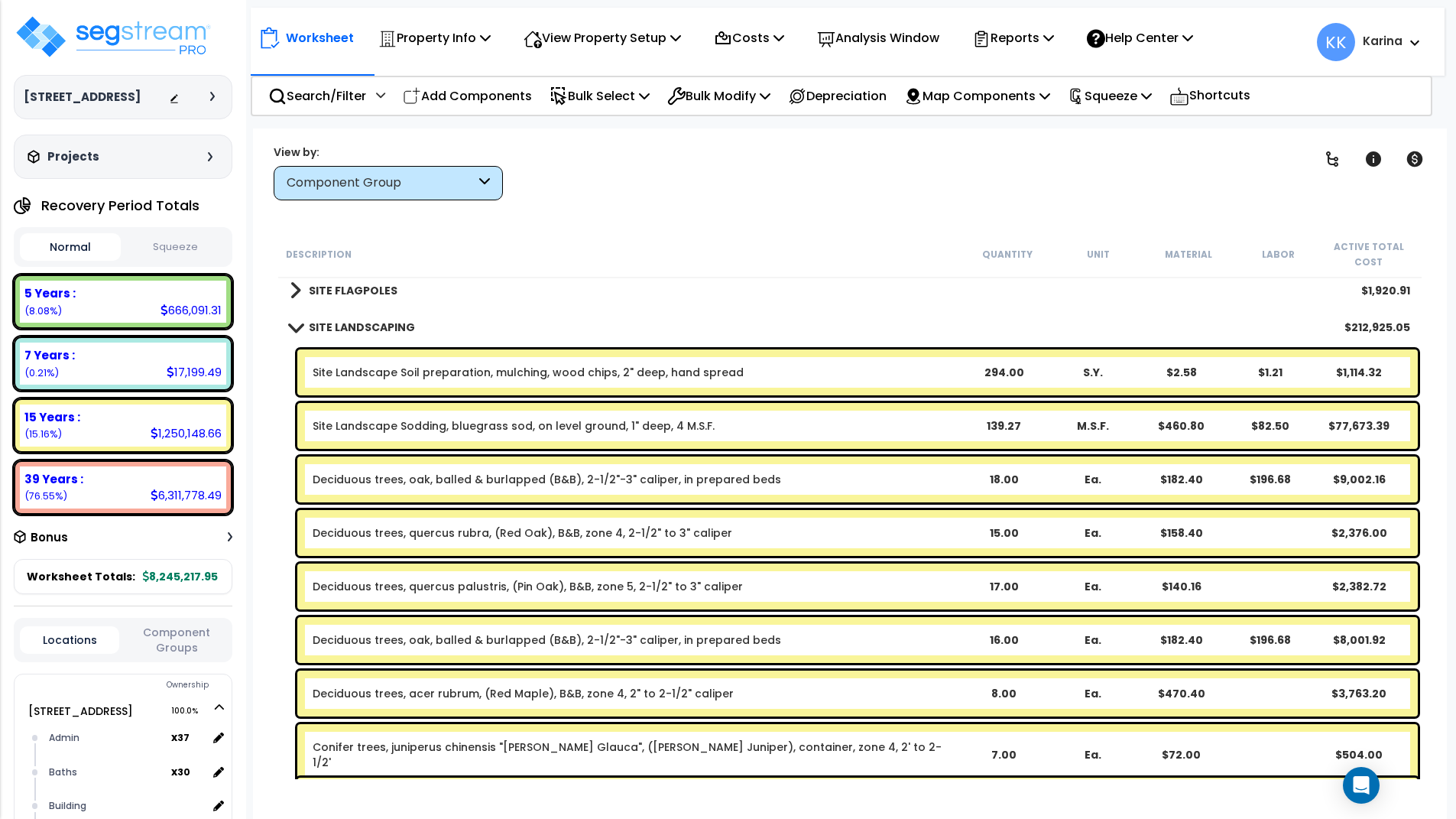
click at [299, 323] on span at bounding box center [295, 327] width 21 height 12
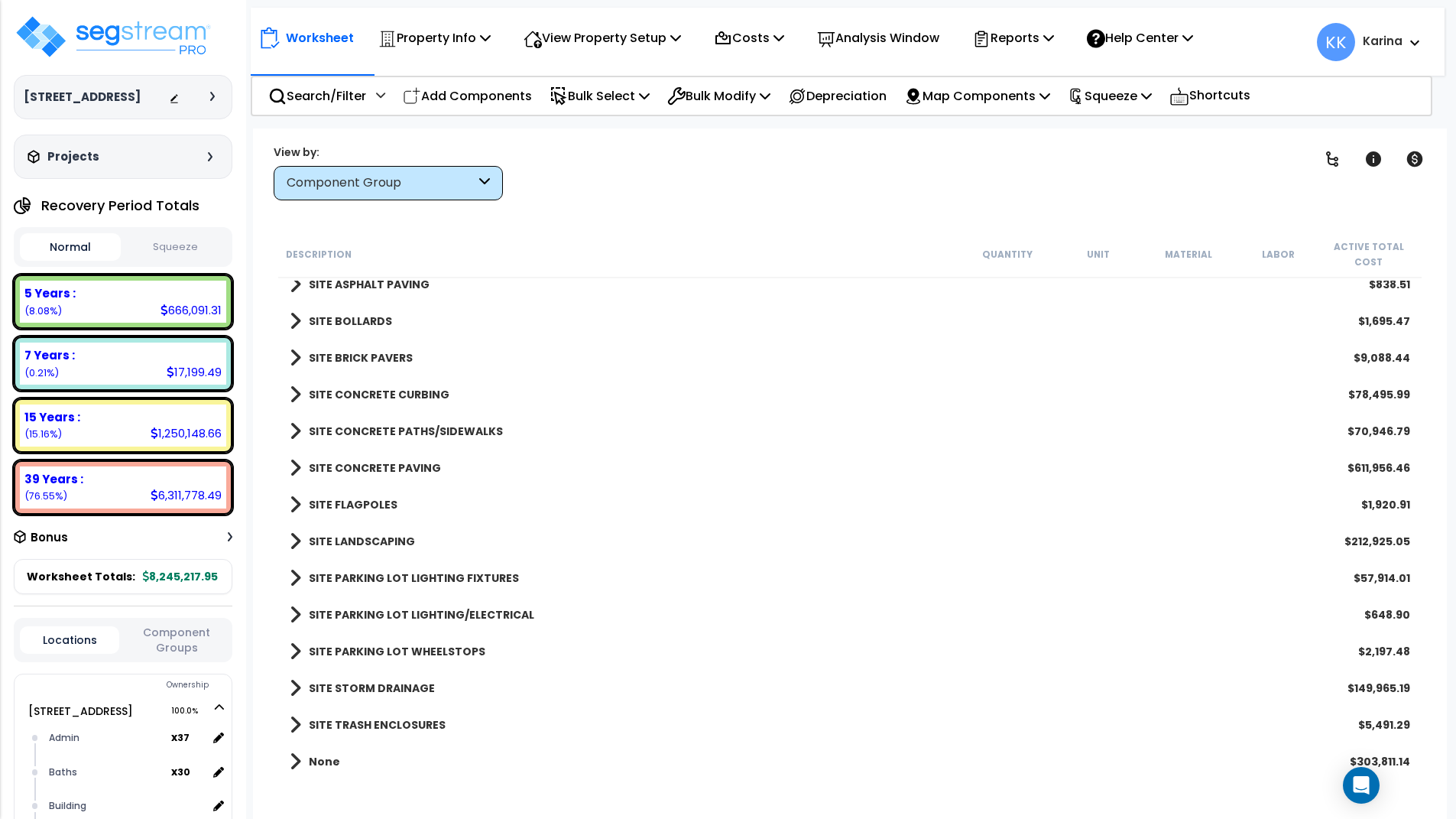
scroll to position [68, 0]
click at [79, 37] on img at bounding box center [113, 37] width 199 height 46
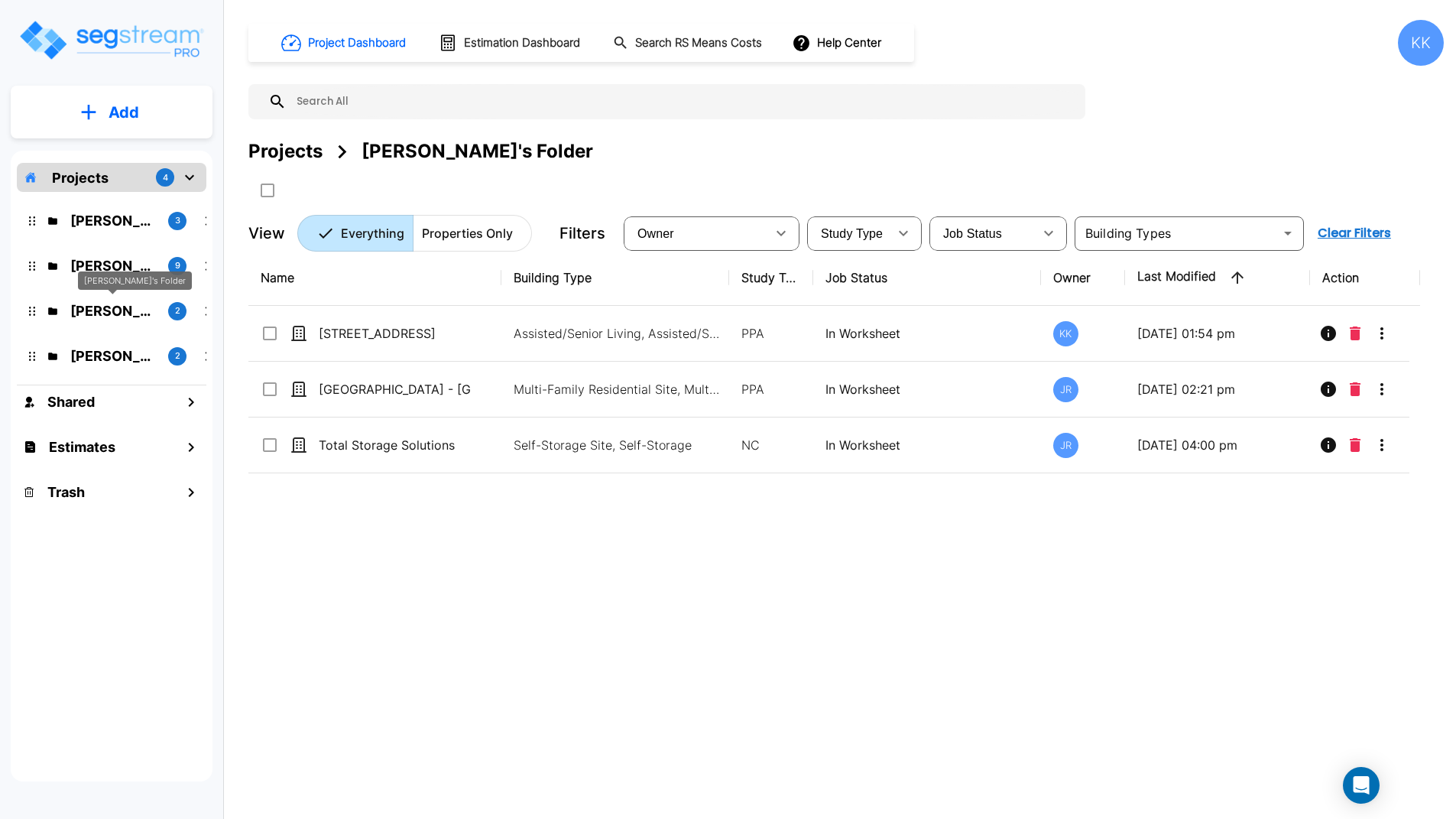
click at [101, 307] on p "[PERSON_NAME]'s Folder" at bounding box center [113, 310] width 86 height 21
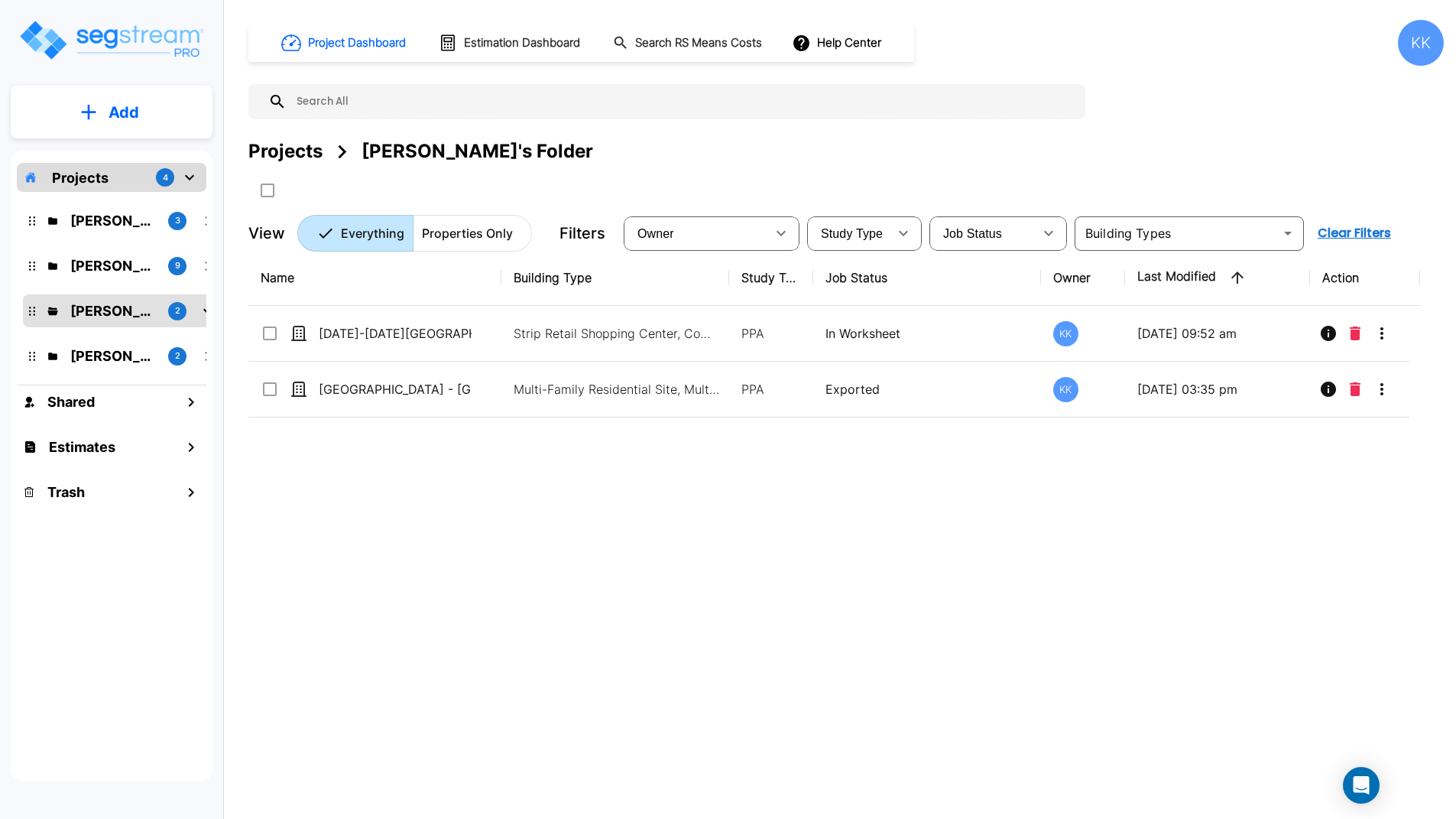
click at [68, 620] on div "Projects 4 [PERSON_NAME]'s Folder 3 [PERSON_NAME]'s Folder (Finalized Reports) …" at bounding box center [111, 466] width 202 height 631
click at [738, 745] on div "Name Building Type Study Type Job Status Owner Last Modified Action [DATE]-[DAT…" at bounding box center [834, 504] width 1172 height 508
